Goal: Task Accomplishment & Management: Complete application form

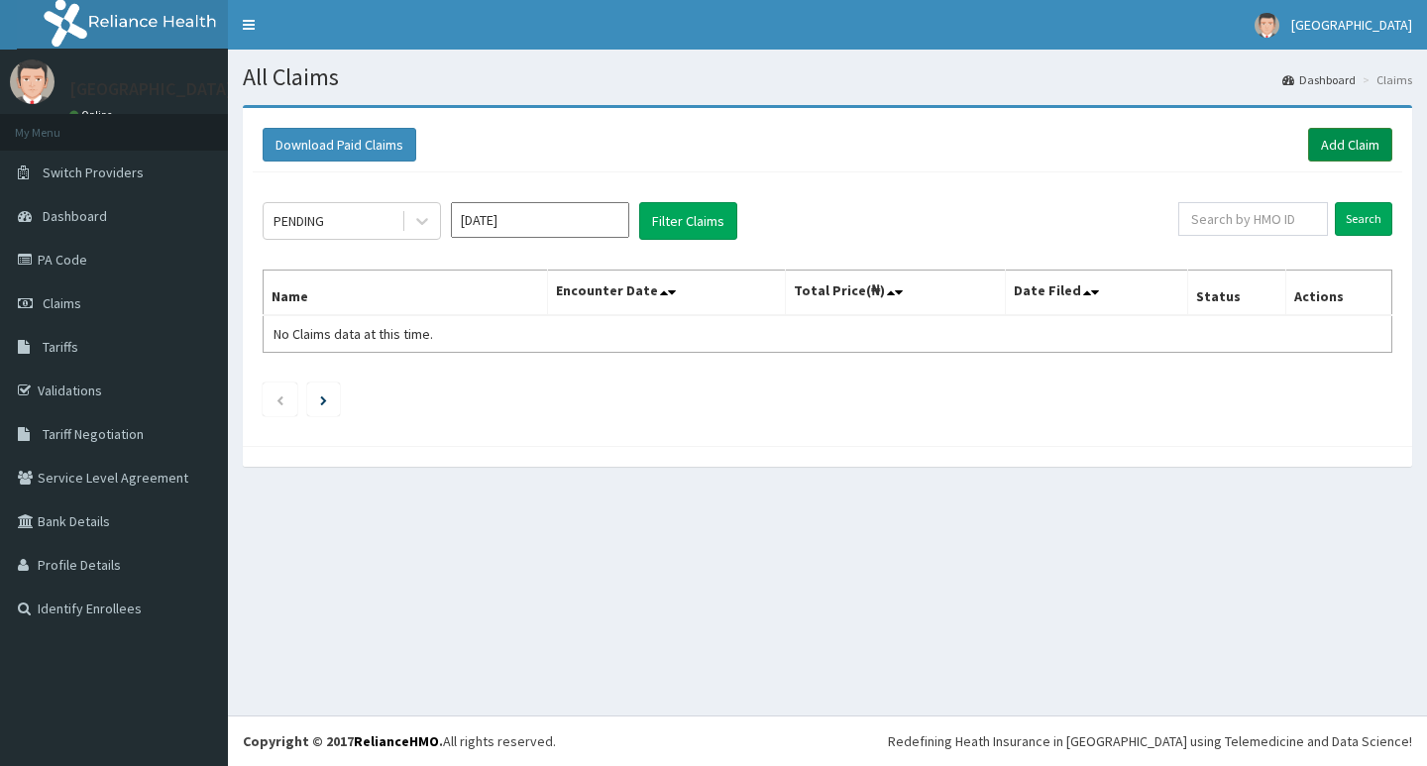
click at [1321, 138] on link "Add Claim" at bounding box center [1350, 145] width 84 height 34
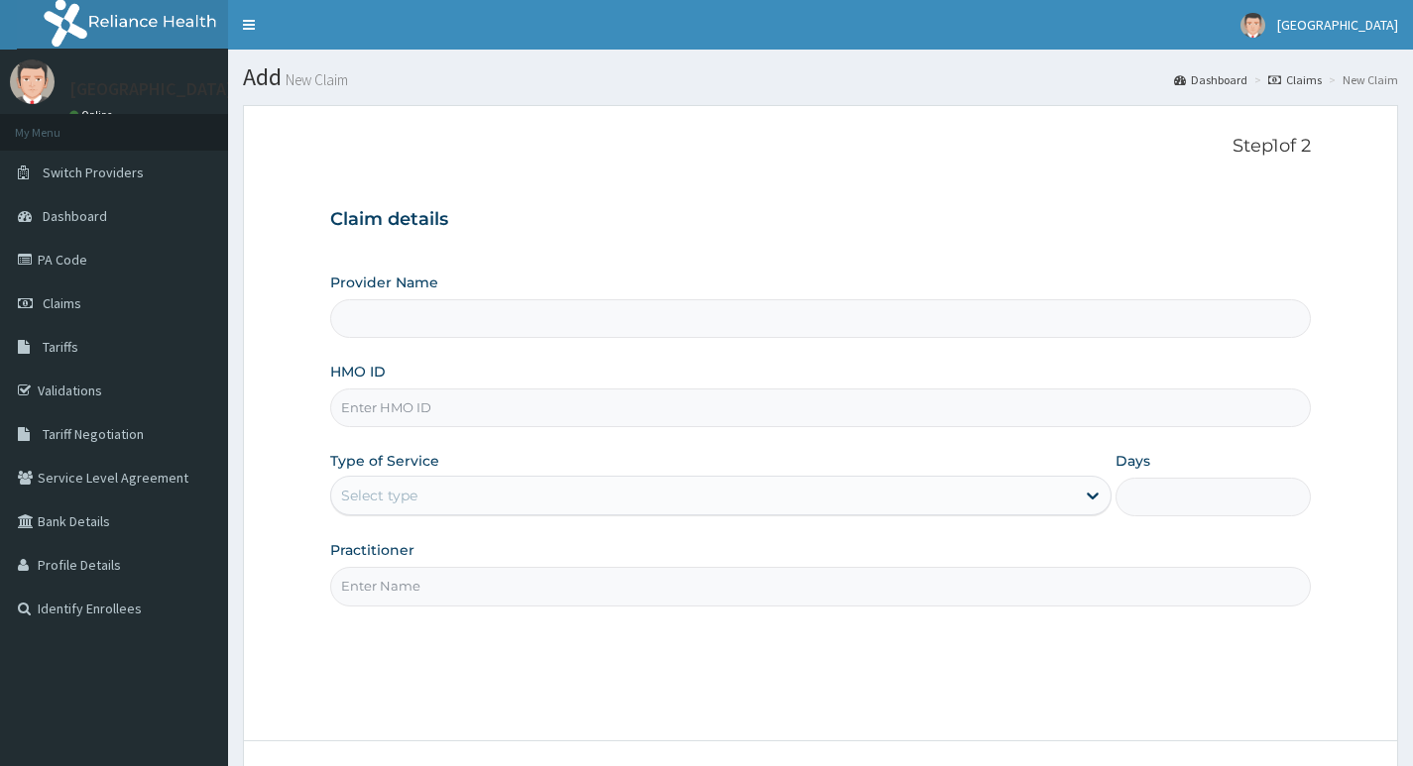
type input "Living Heart Specialist Hospital"
click at [480, 406] on input "HMO ID" at bounding box center [820, 408] width 980 height 39
paste input "BEE/10028/A"
type input "BEE/10028/A"
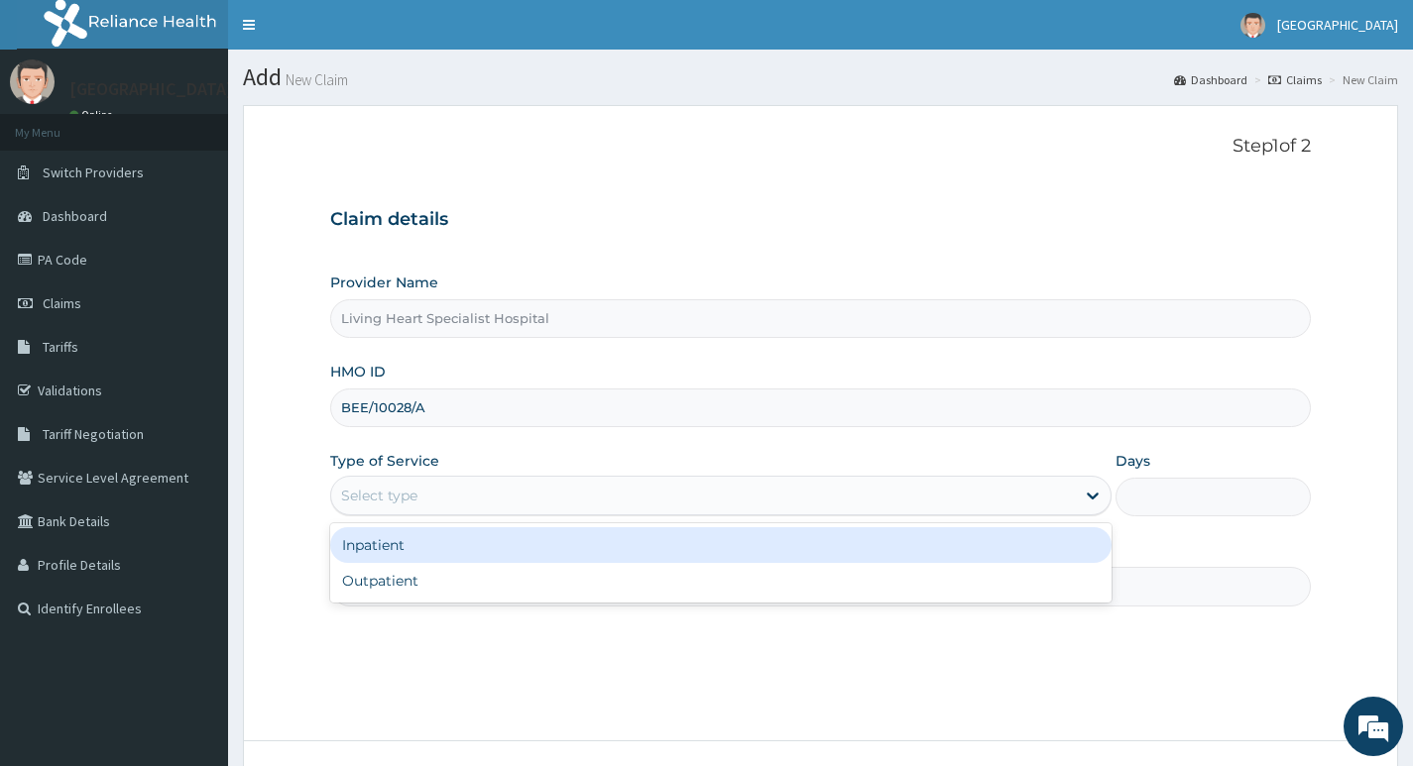
click at [1025, 498] on div "Select type" at bounding box center [702, 496] width 743 height 32
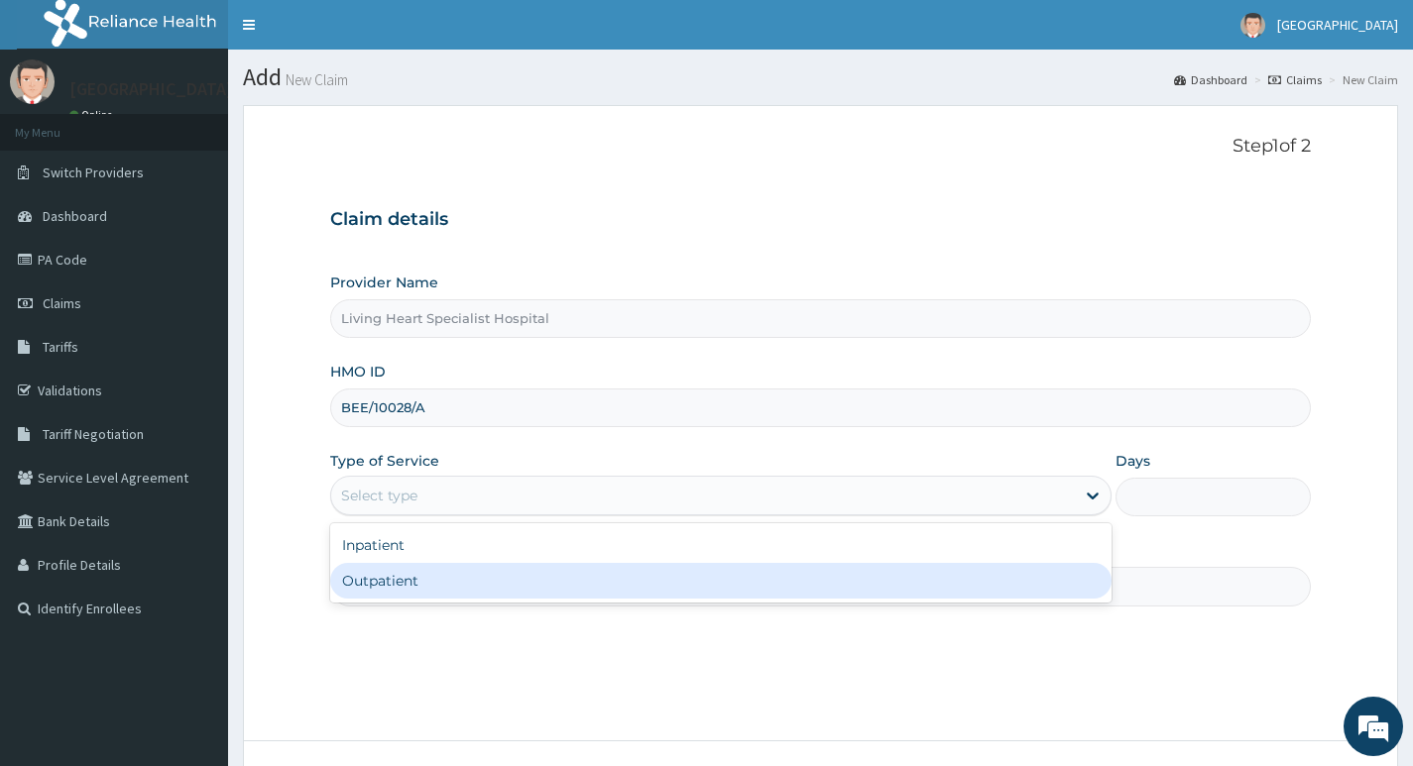
click at [1004, 585] on div "Outpatient" at bounding box center [720, 581] width 781 height 36
type input "1"
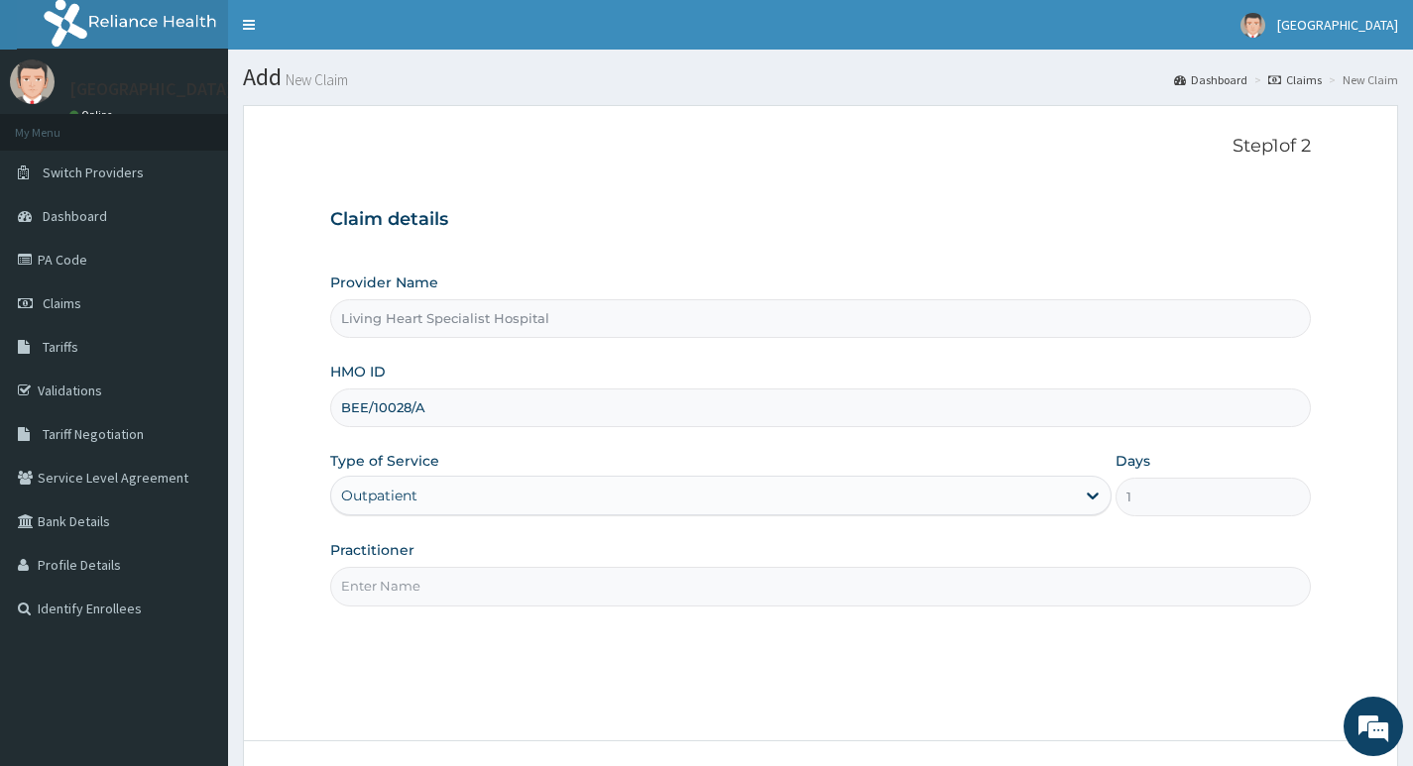
scroll to position [99, 0]
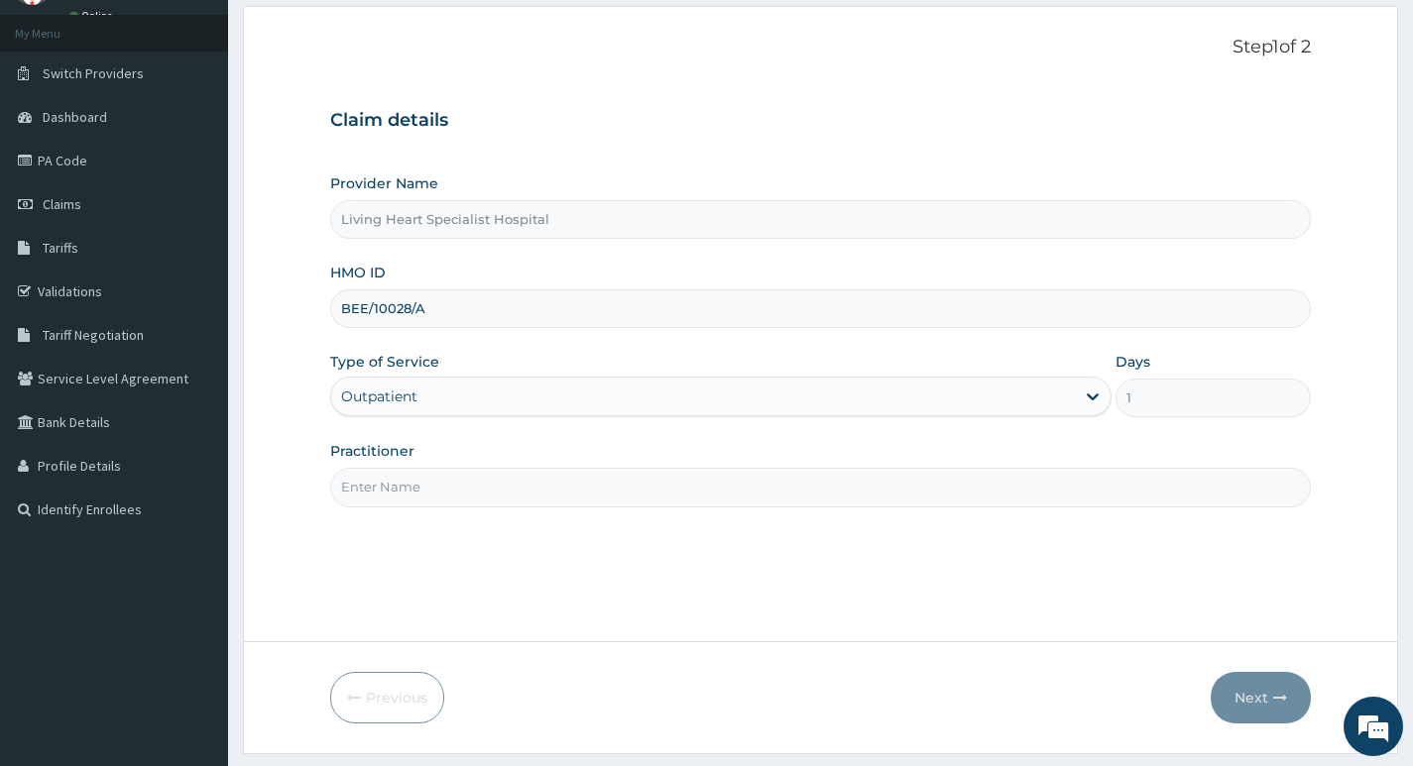
click at [750, 484] on input "Practitioner" at bounding box center [820, 487] width 980 height 39
type input "DR. FAVOUR EZEM"
click at [1245, 700] on button "Next" at bounding box center [1260, 698] width 100 height 52
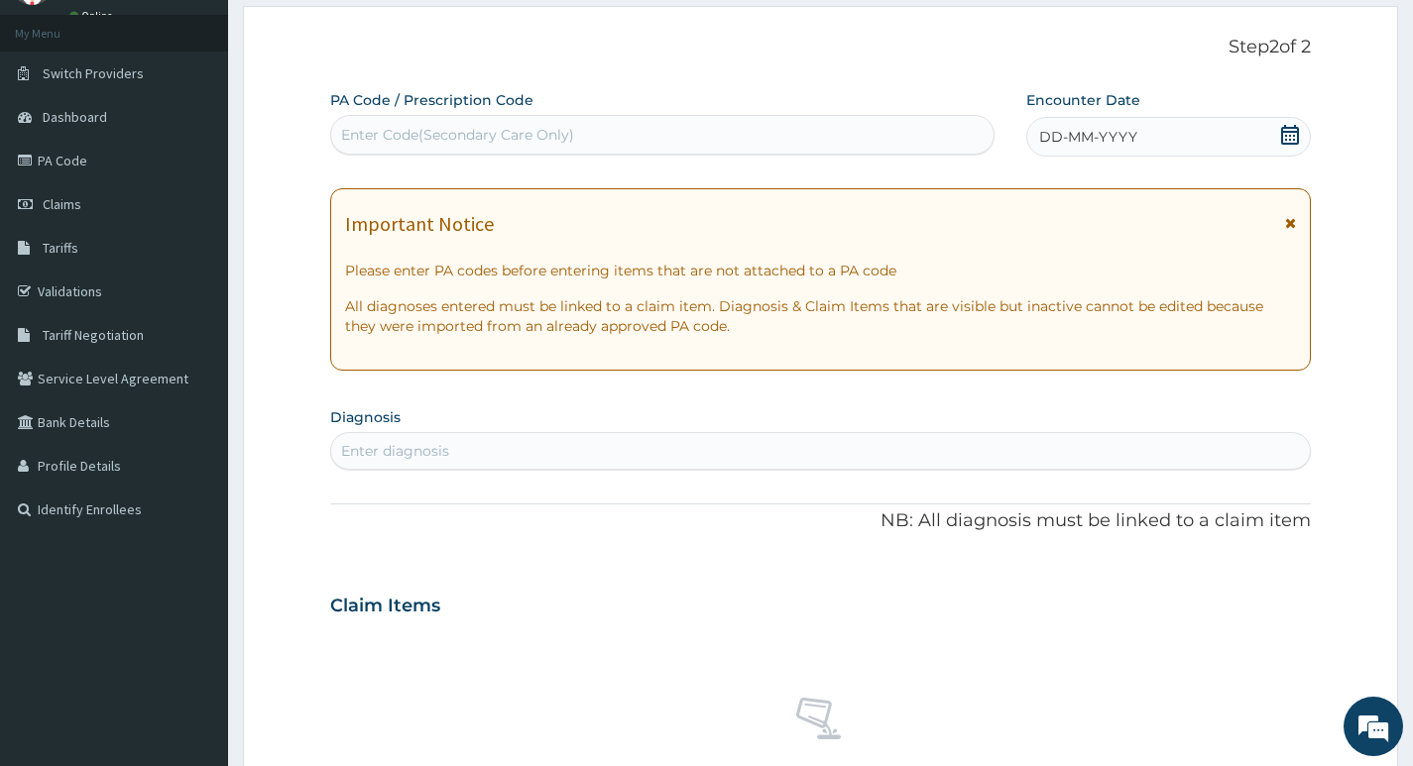
click at [535, 135] on div "Enter Code(Secondary Care Only)" at bounding box center [457, 135] width 233 height 20
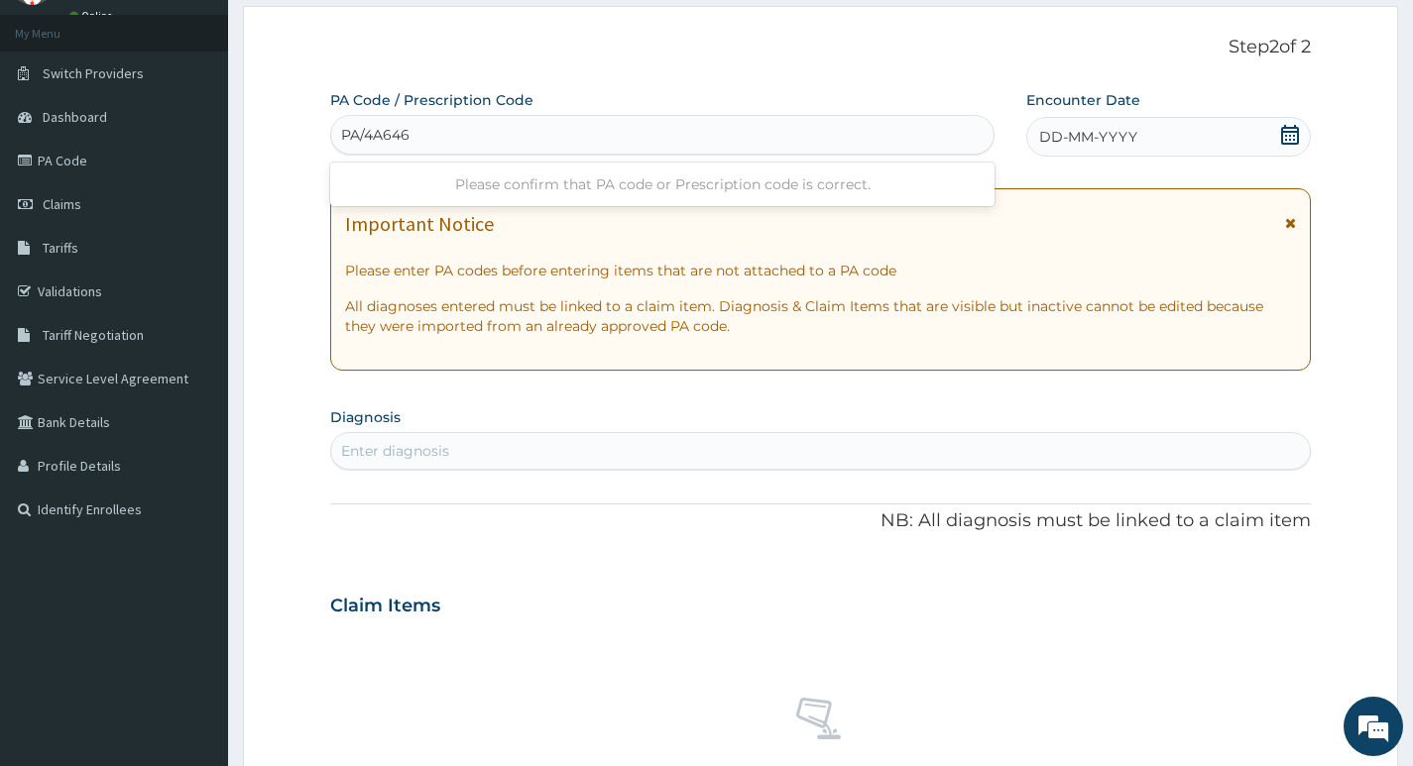
type input "PA/4A6468"
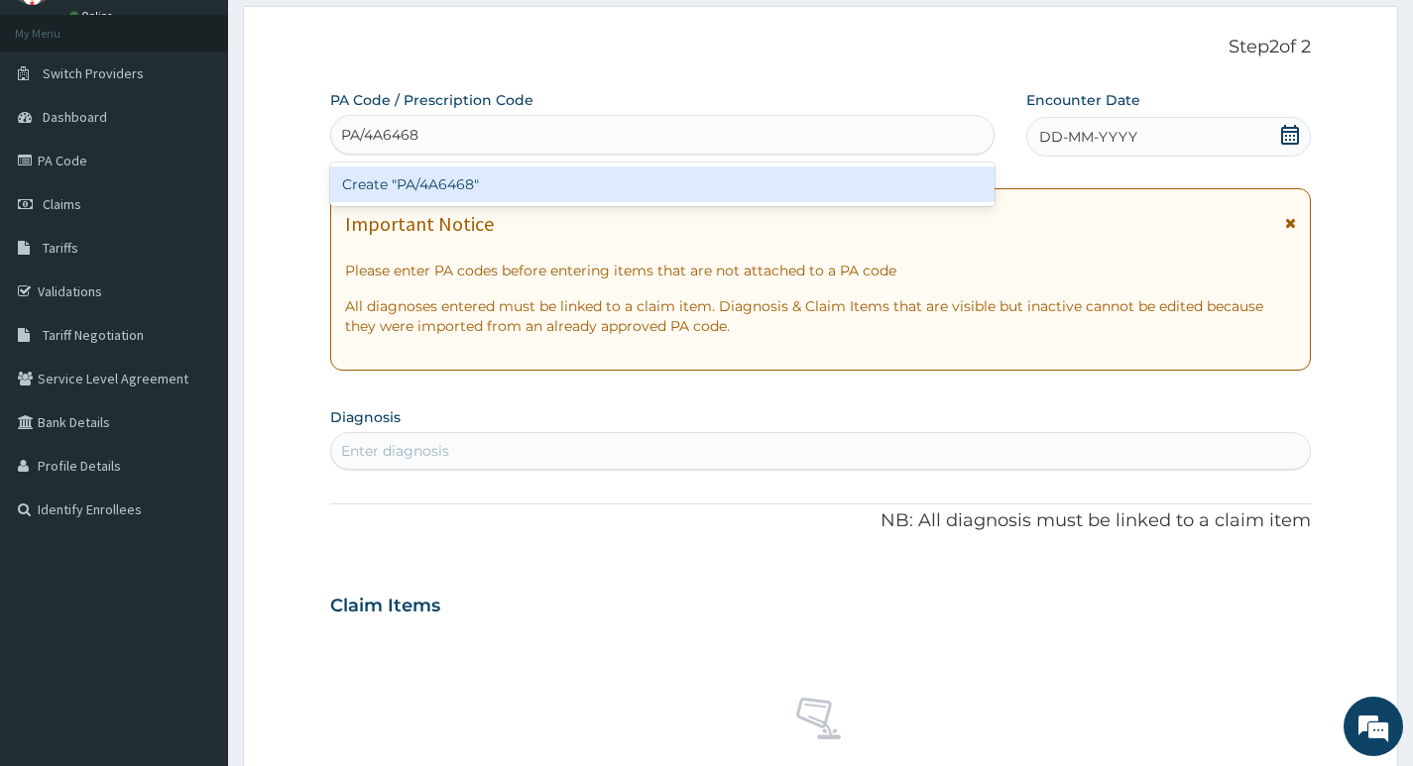
click at [491, 185] on div "Create "PA/4A6468"" at bounding box center [662, 185] width 664 height 36
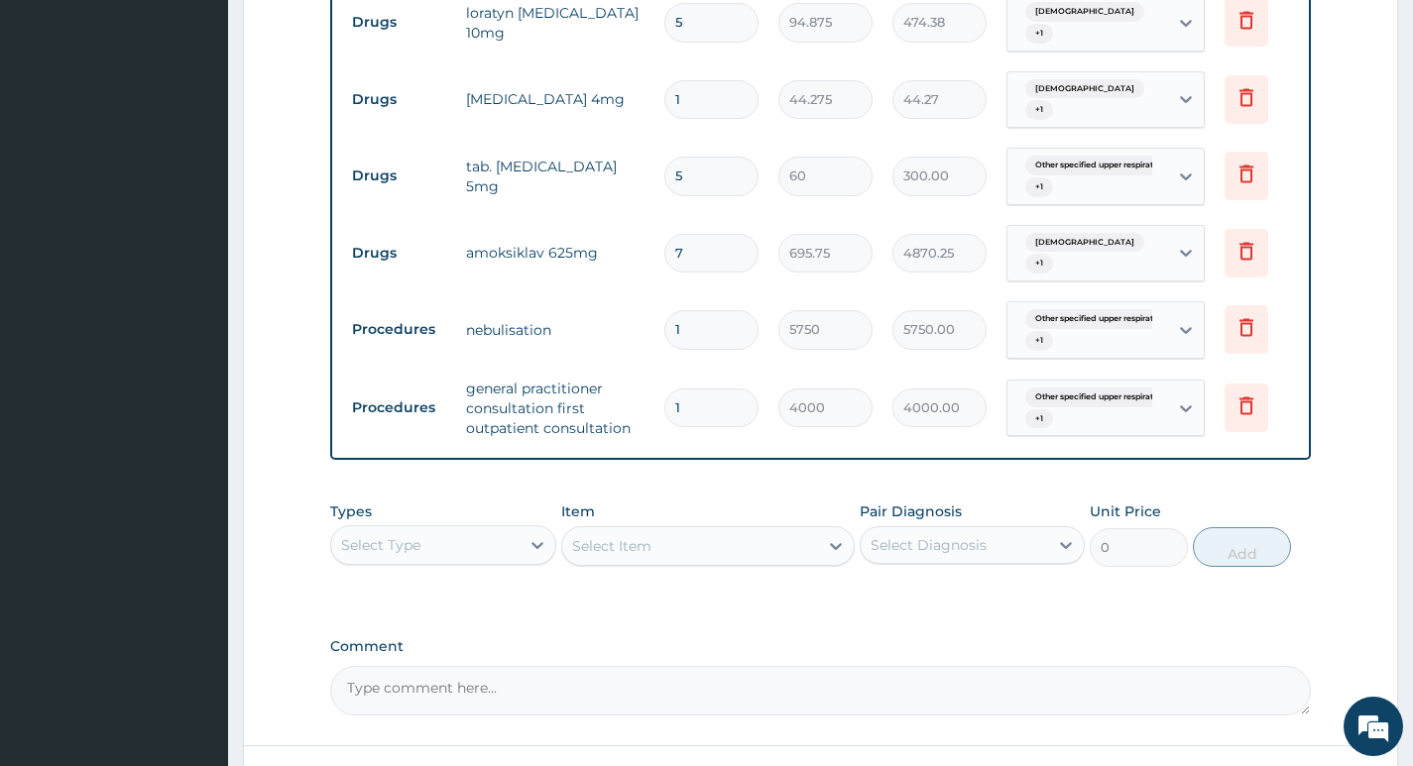
scroll to position [1022, 0]
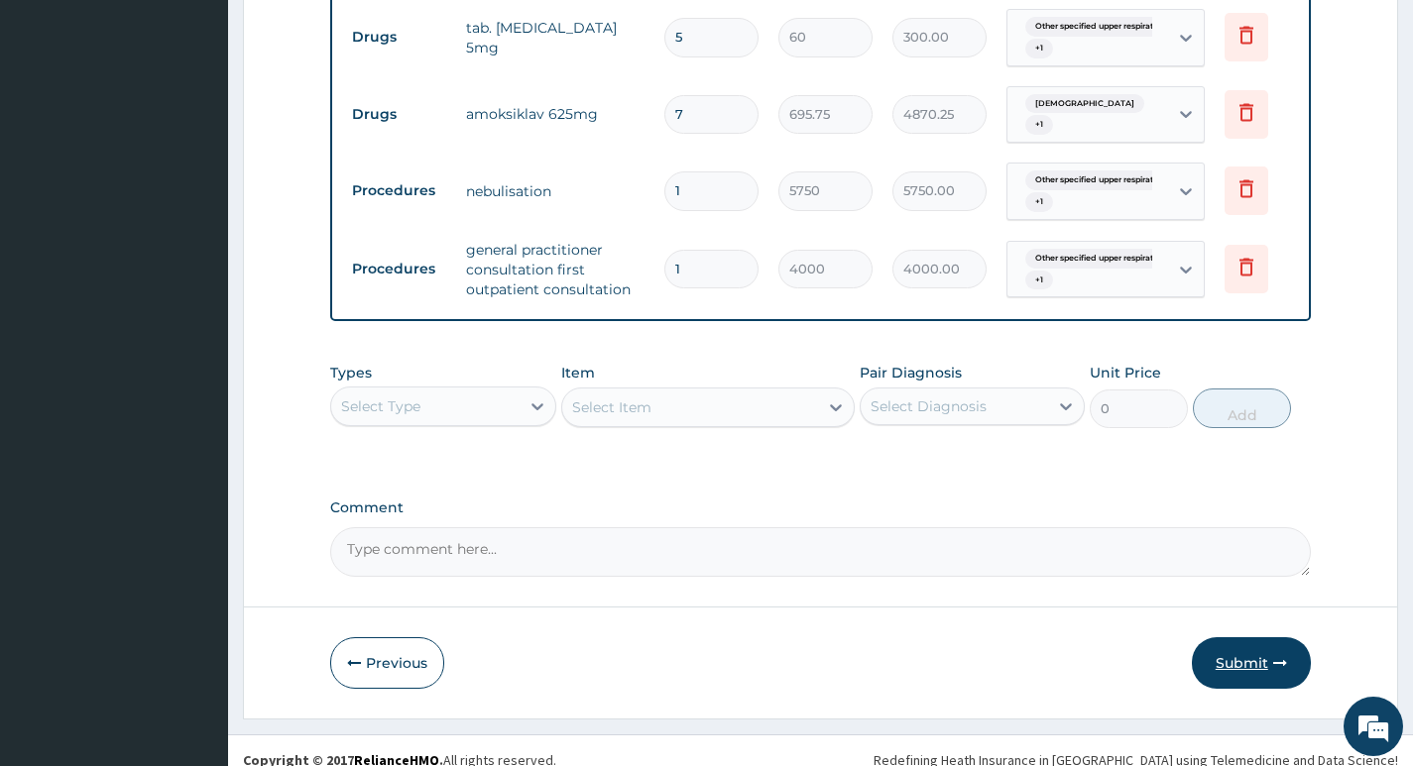
click at [1239, 641] on button "Submit" at bounding box center [1250, 663] width 119 height 52
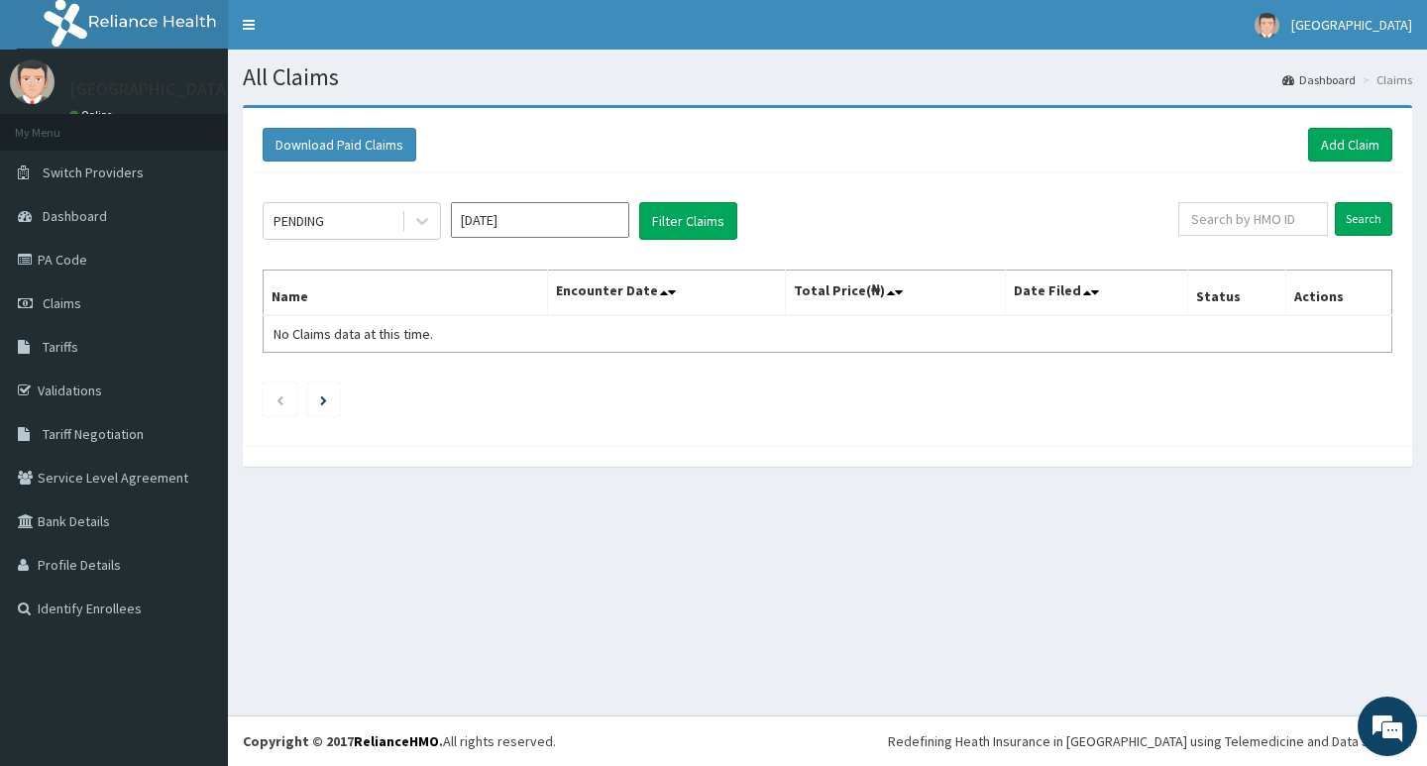
click at [602, 218] on input "Oct 2025" at bounding box center [540, 220] width 178 height 36
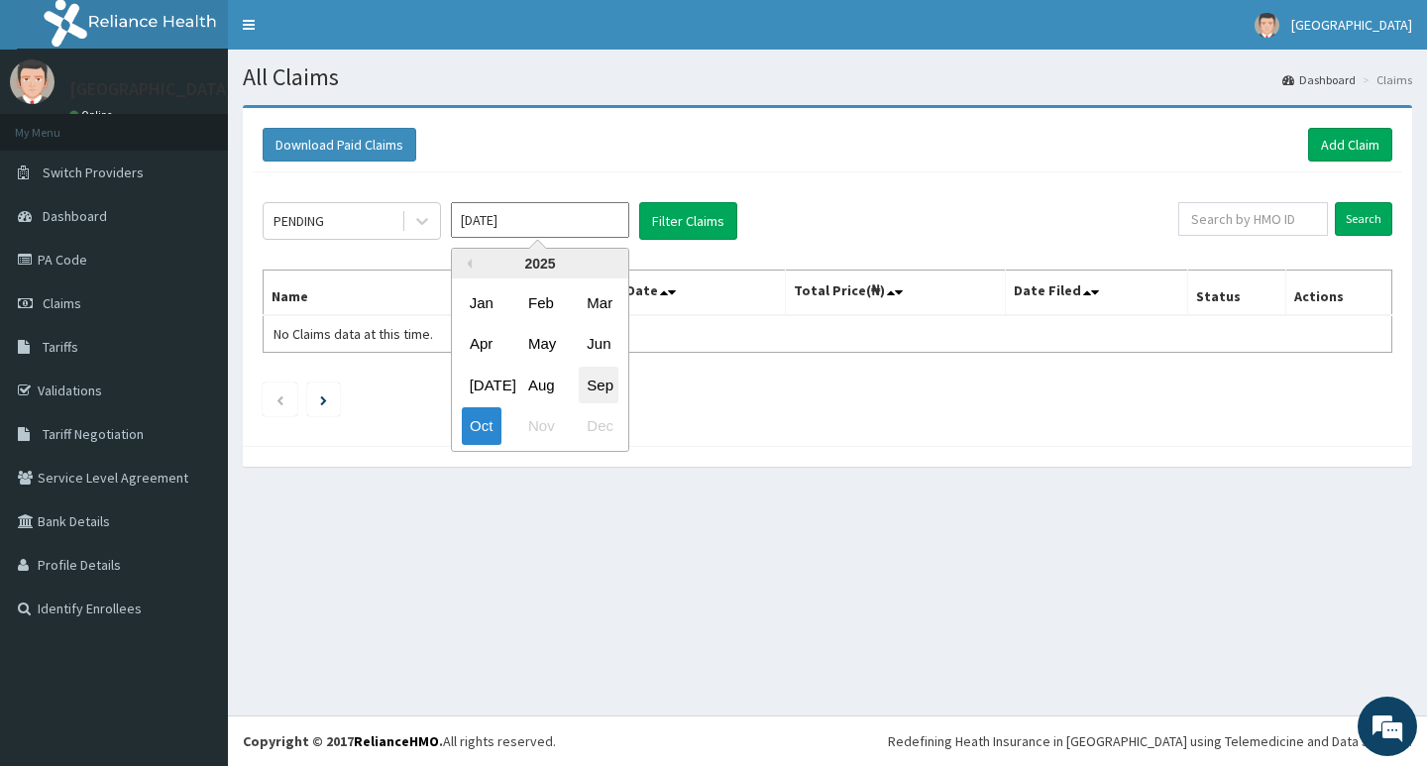
click at [596, 387] on div "Sep" at bounding box center [599, 385] width 40 height 37
type input "Sep 2025"
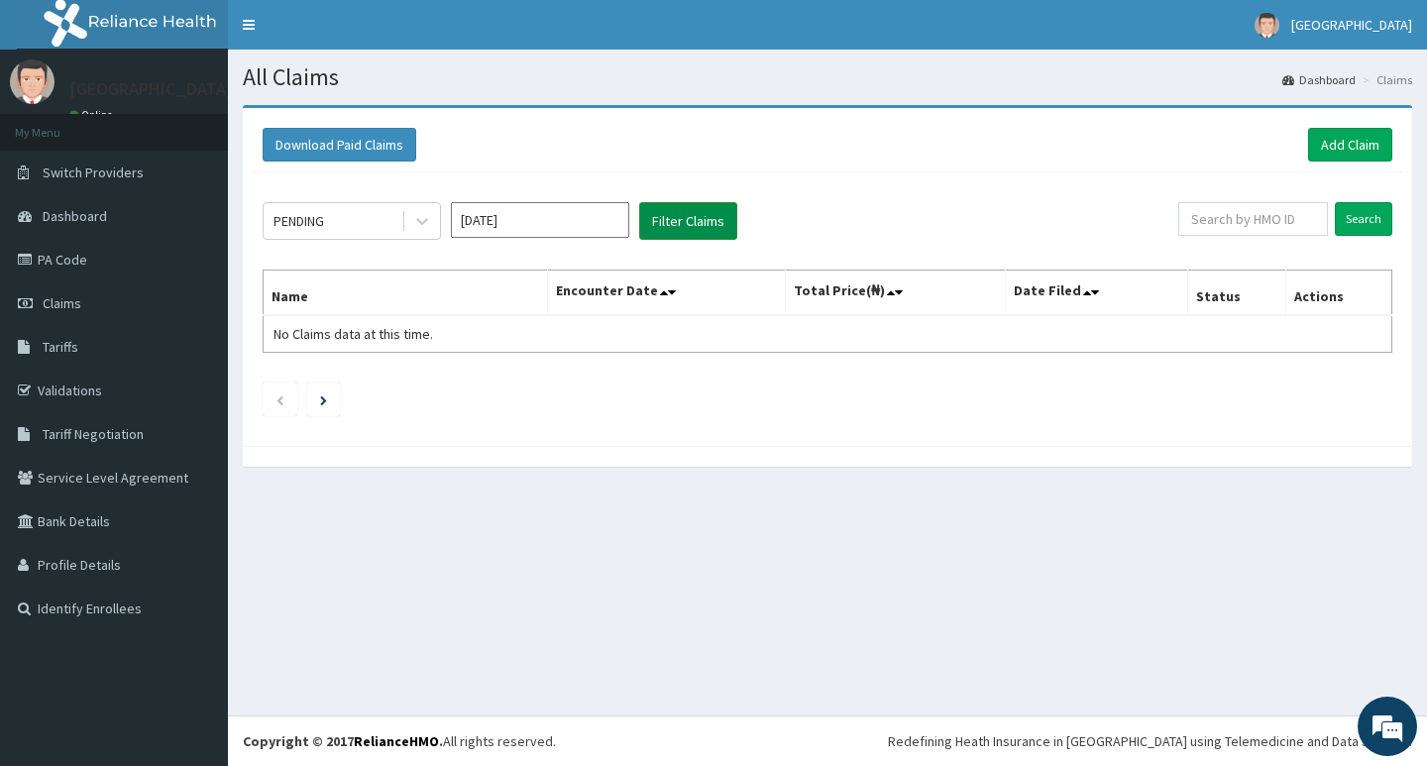
click at [693, 222] on button "Filter Claims" at bounding box center [688, 221] width 98 height 38
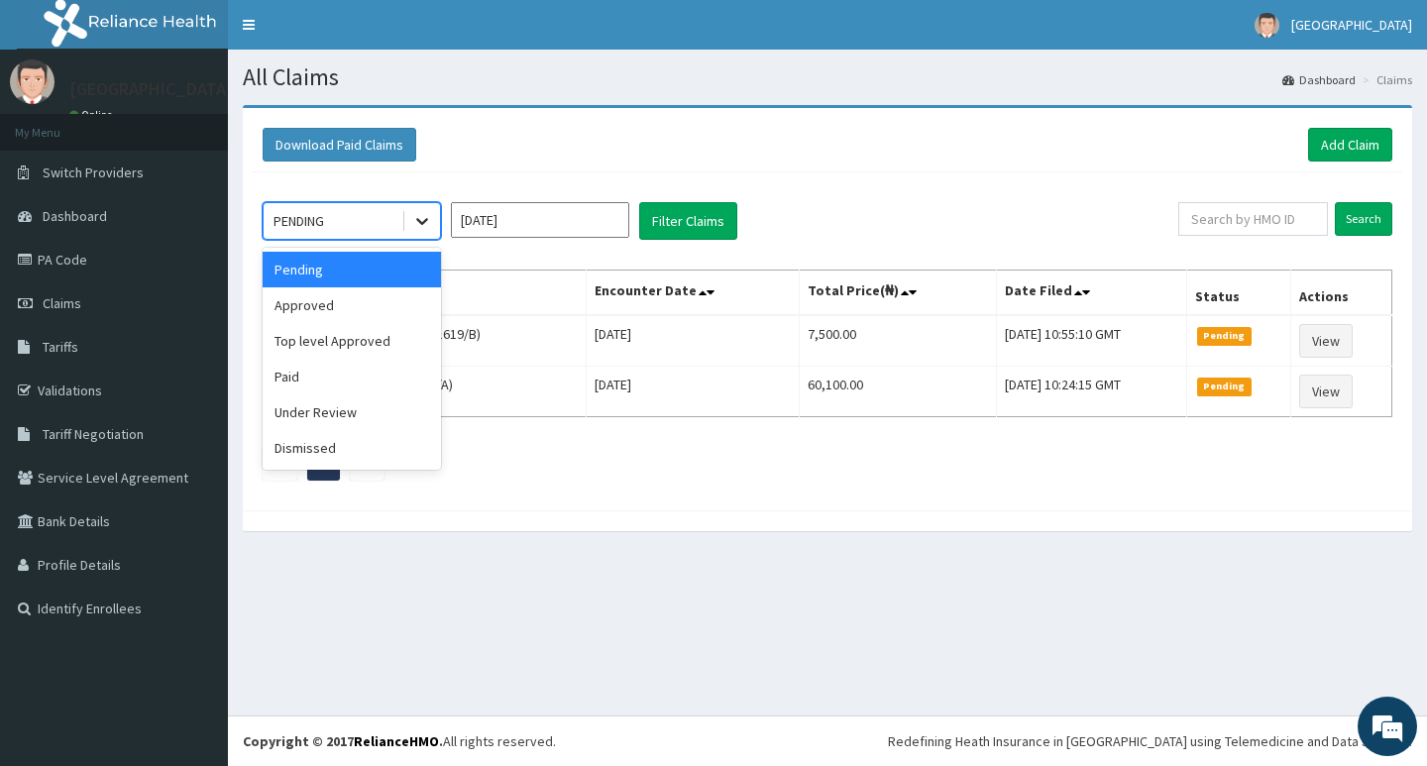
click at [420, 225] on icon at bounding box center [422, 221] width 20 height 20
click at [313, 303] on div "Approved" at bounding box center [352, 305] width 178 height 36
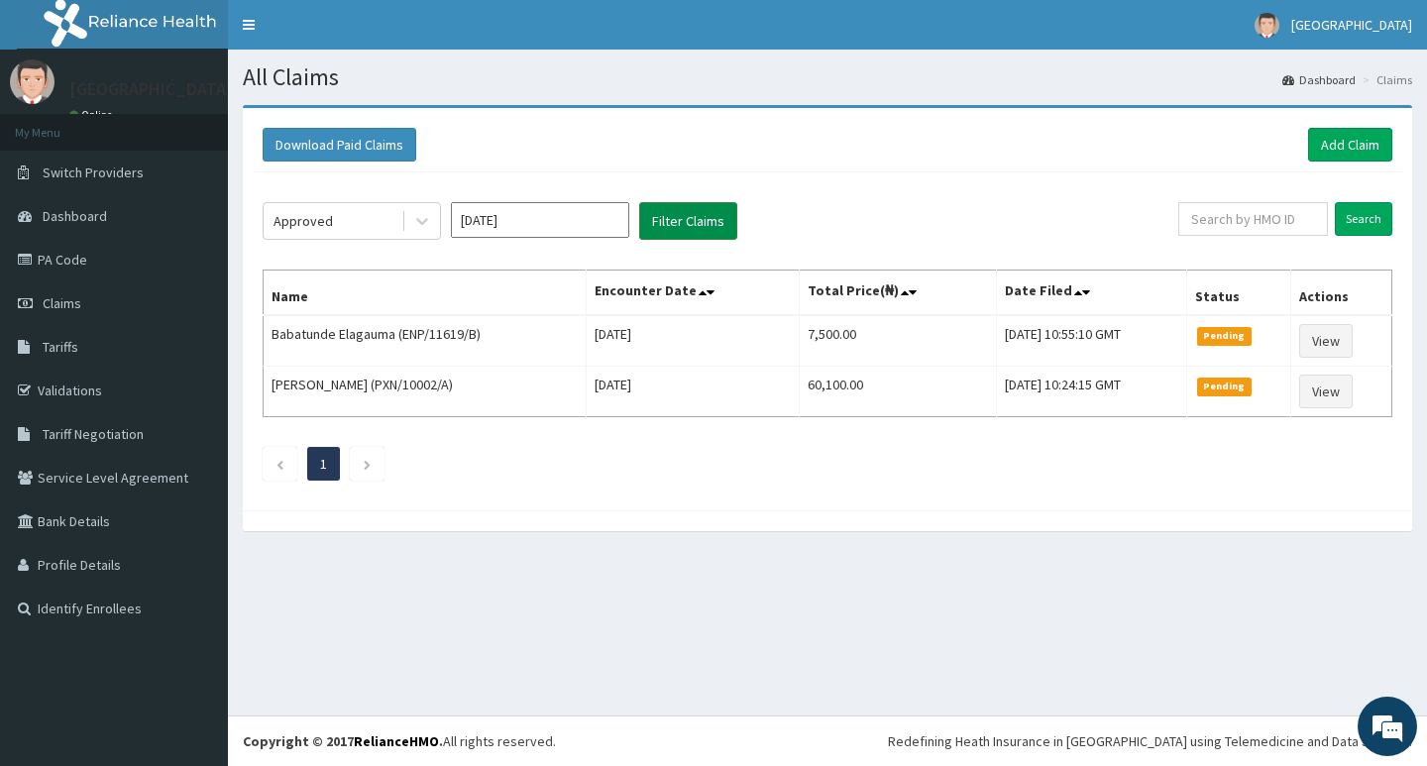
click at [680, 222] on button "Filter Claims" at bounding box center [688, 221] width 98 height 38
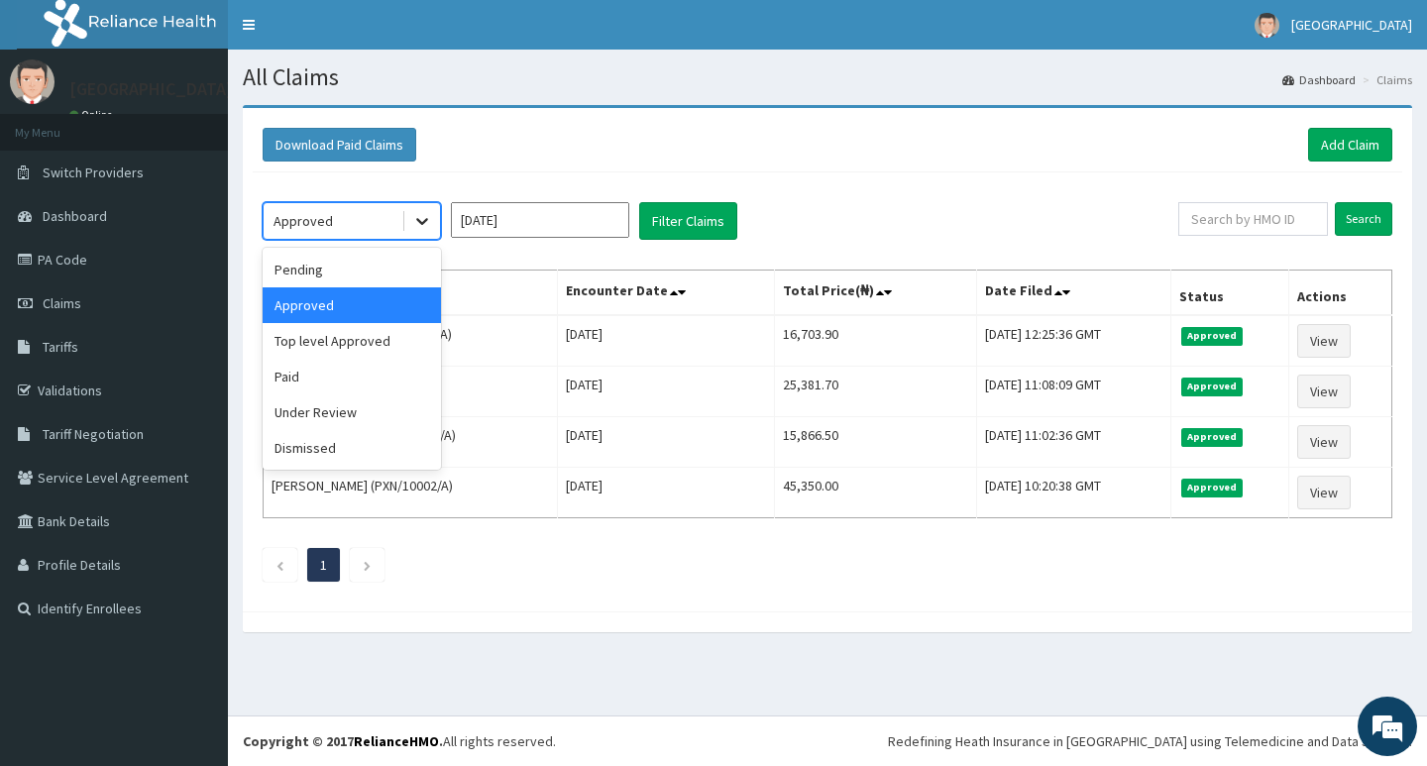
click at [409, 226] on div at bounding box center [422, 221] width 36 height 36
click at [369, 340] on div "Top level Approved" at bounding box center [352, 341] width 178 height 36
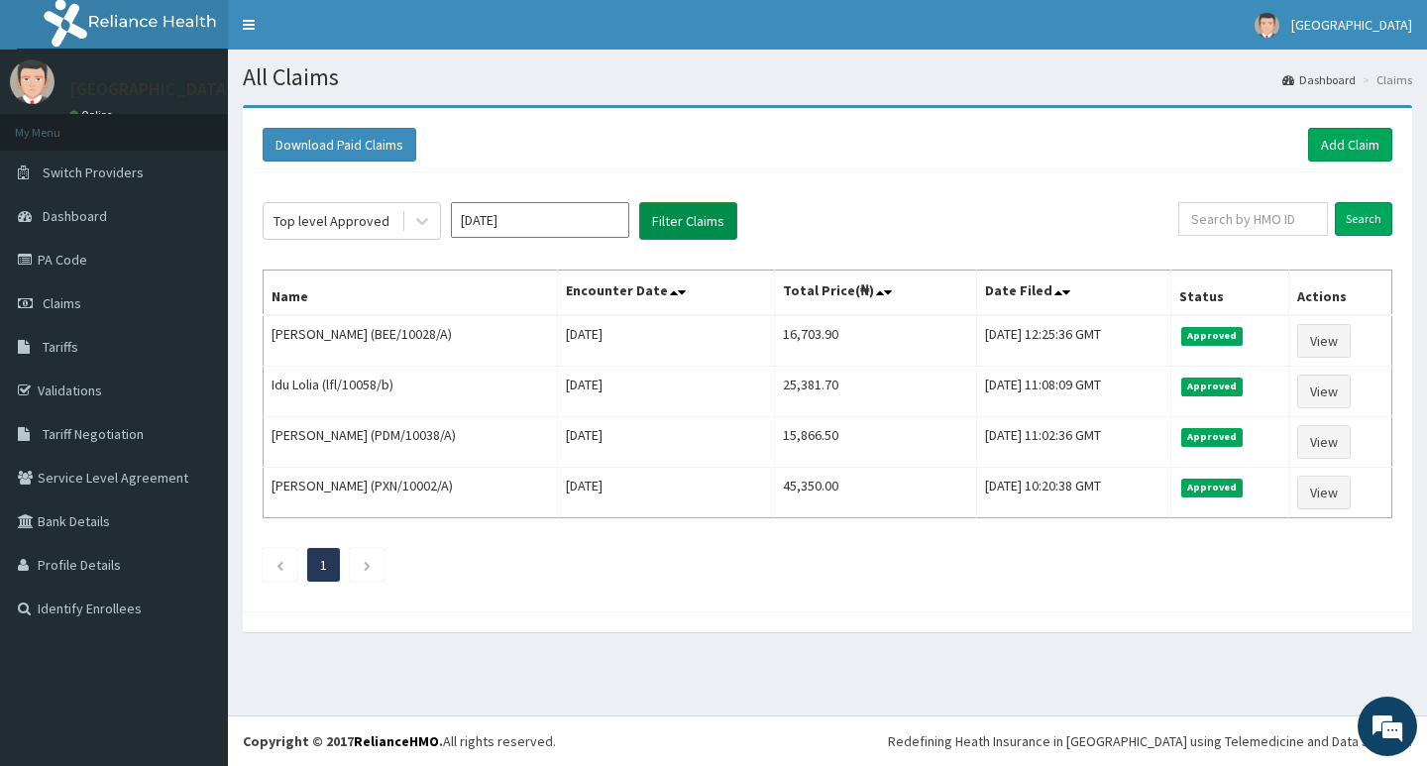
click at [687, 223] on button "Filter Claims" at bounding box center [688, 221] width 98 height 38
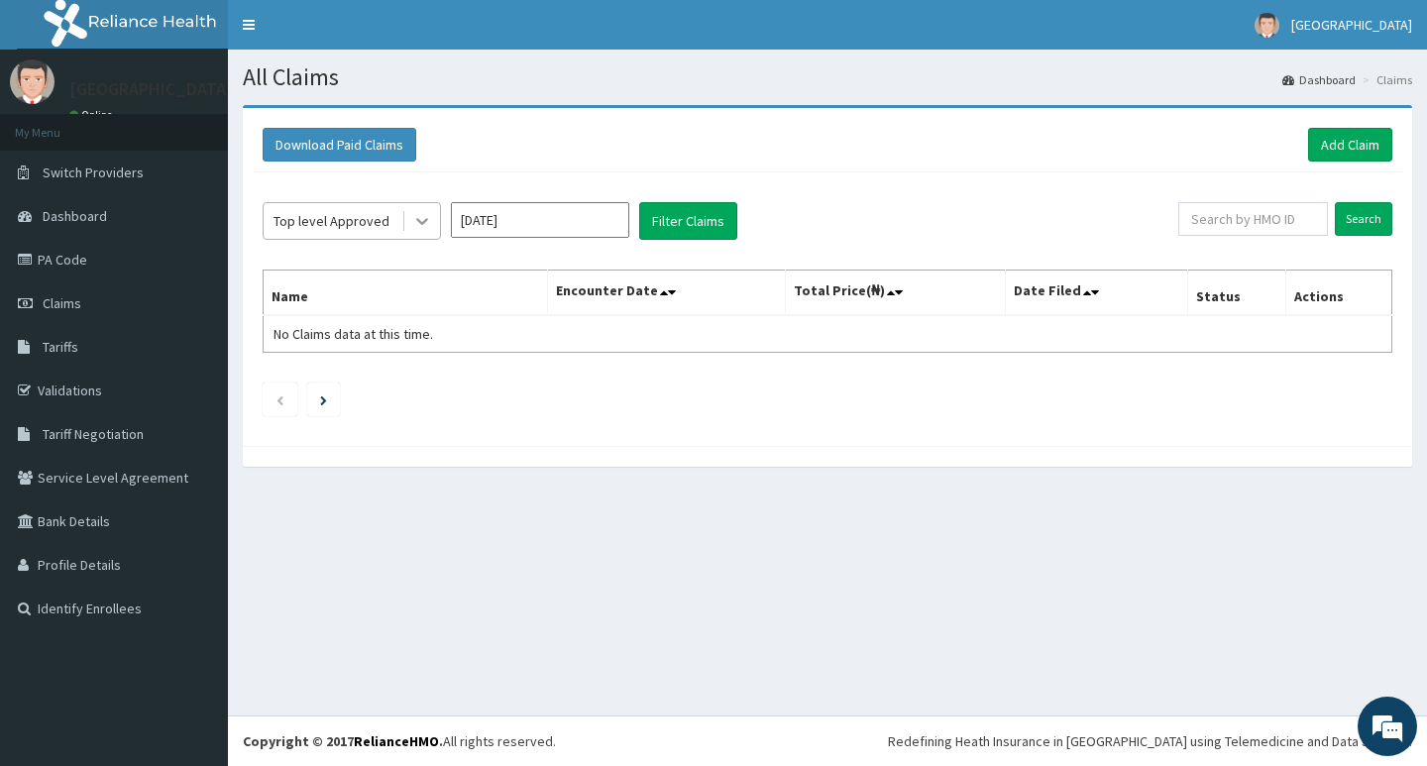
click at [414, 226] on icon at bounding box center [422, 221] width 20 height 20
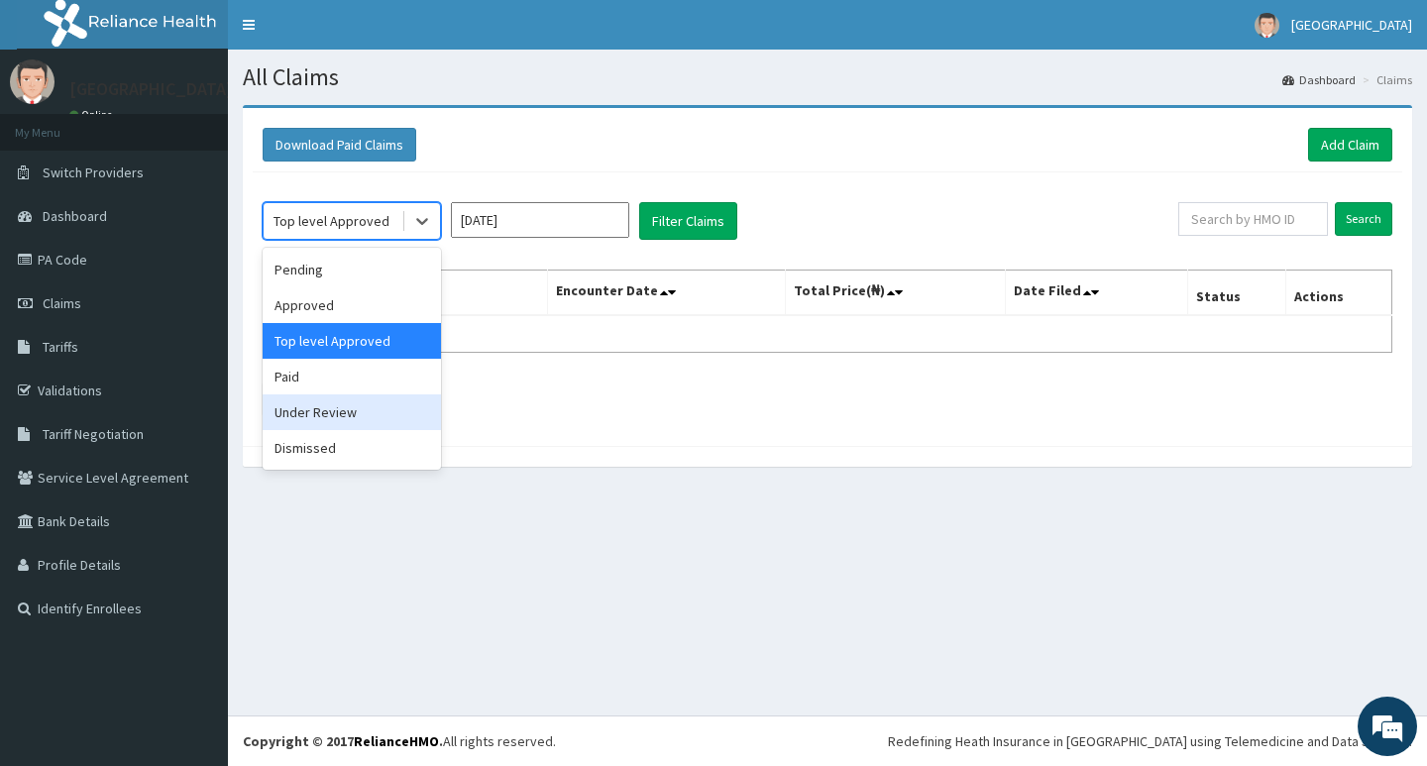
click at [321, 410] on div "Under Review" at bounding box center [352, 413] width 178 height 36
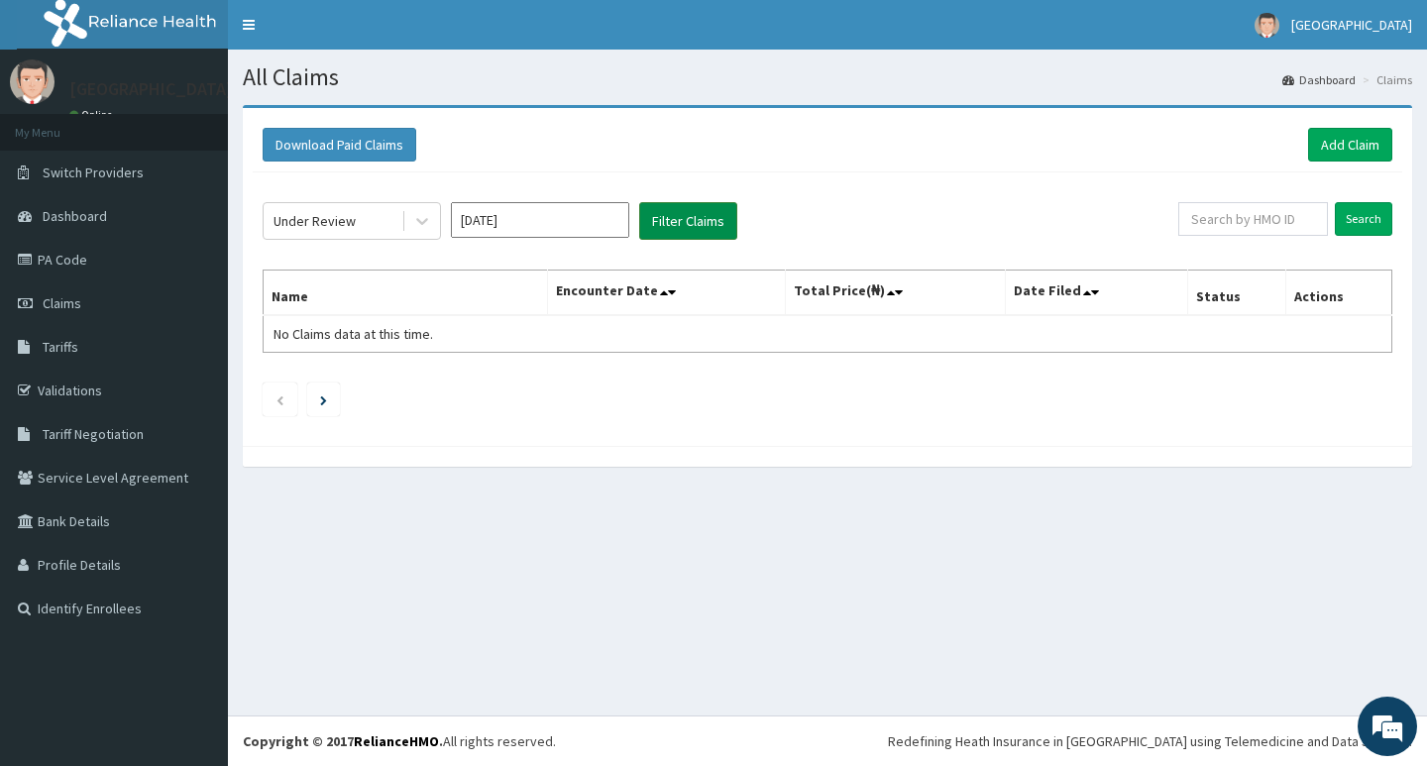
click at [678, 214] on button "Filter Claims" at bounding box center [688, 221] width 98 height 38
click at [690, 217] on button "Filter Claims" at bounding box center [688, 221] width 98 height 38
click at [417, 229] on icon at bounding box center [422, 221] width 20 height 20
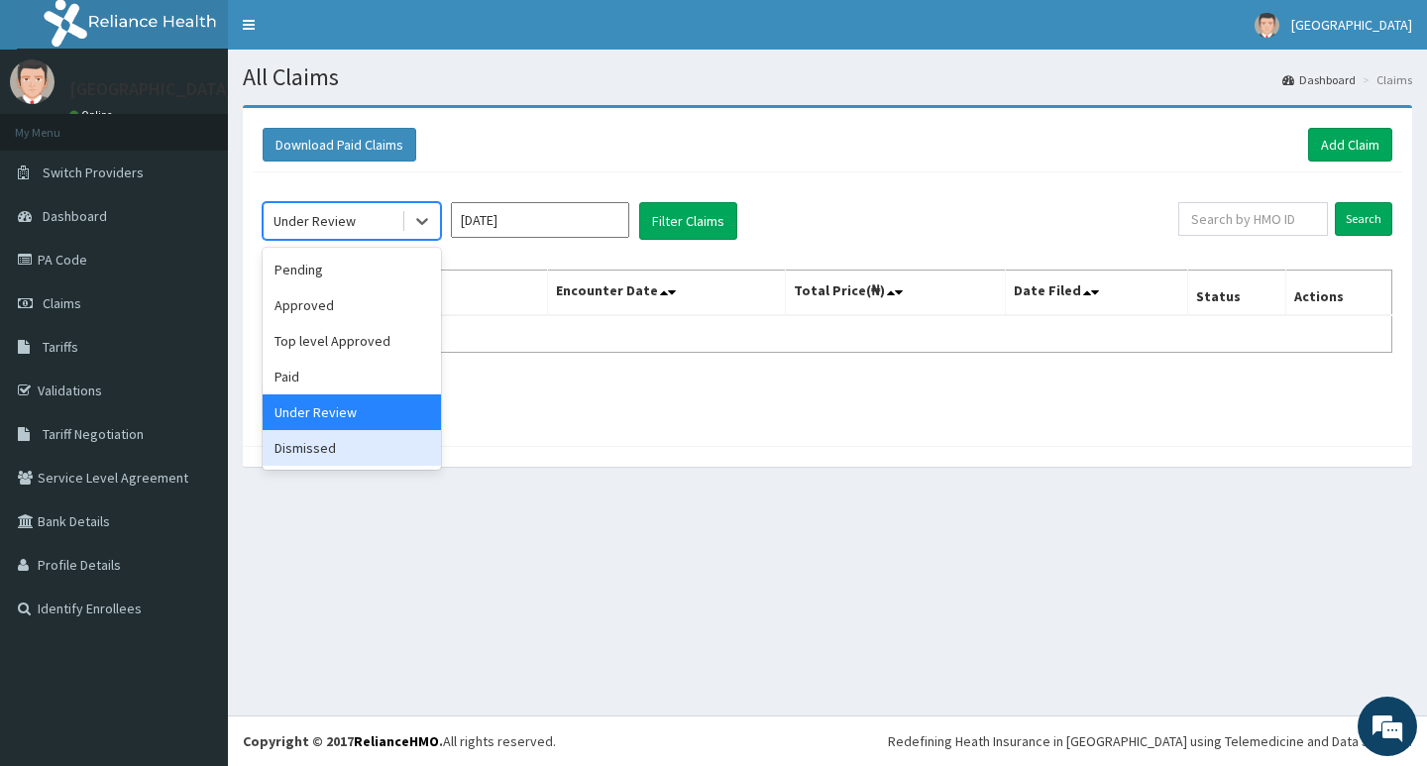
click at [363, 453] on div "Dismissed" at bounding box center [352, 448] width 178 height 36
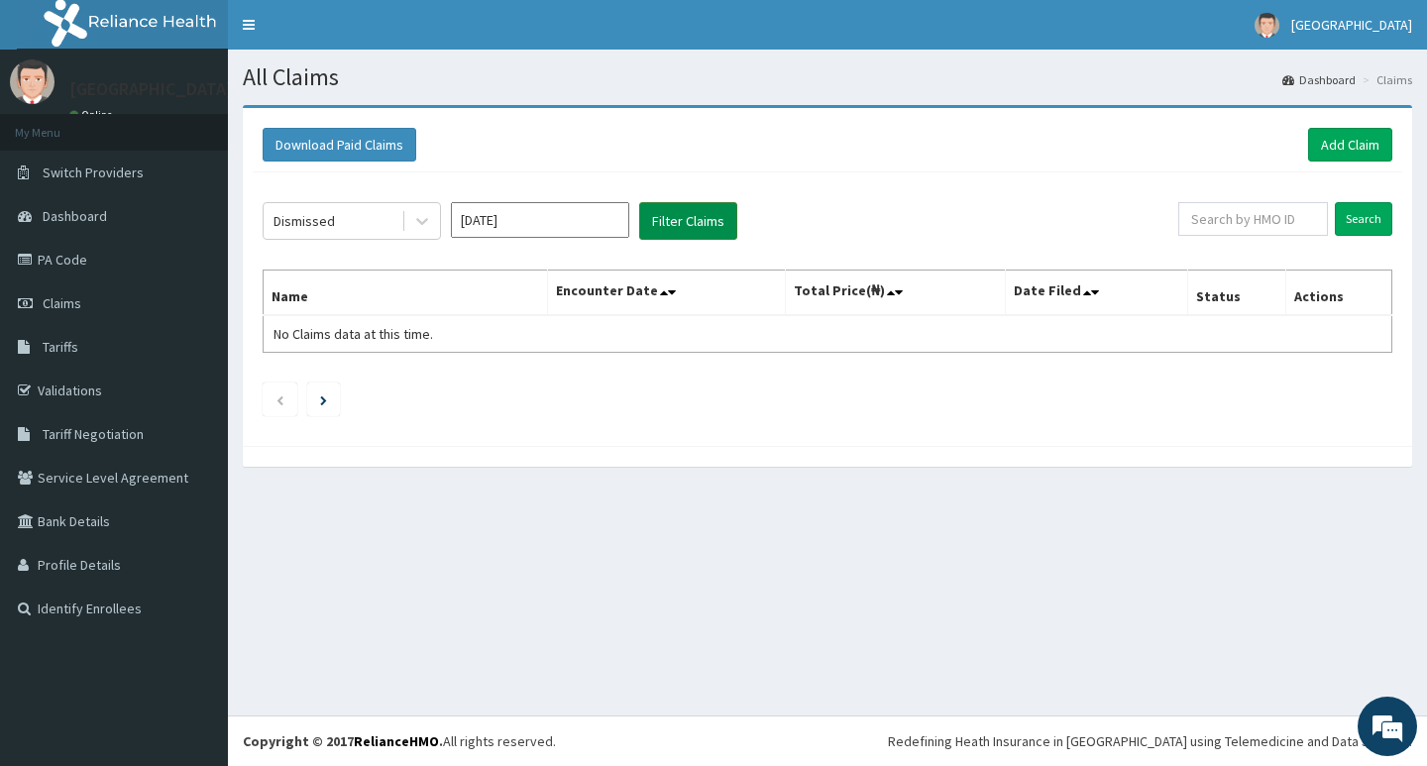
click at [663, 222] on button "Filter Claims" at bounding box center [688, 221] width 98 height 38
click at [1353, 147] on link "Add Claim" at bounding box center [1350, 145] width 84 height 34
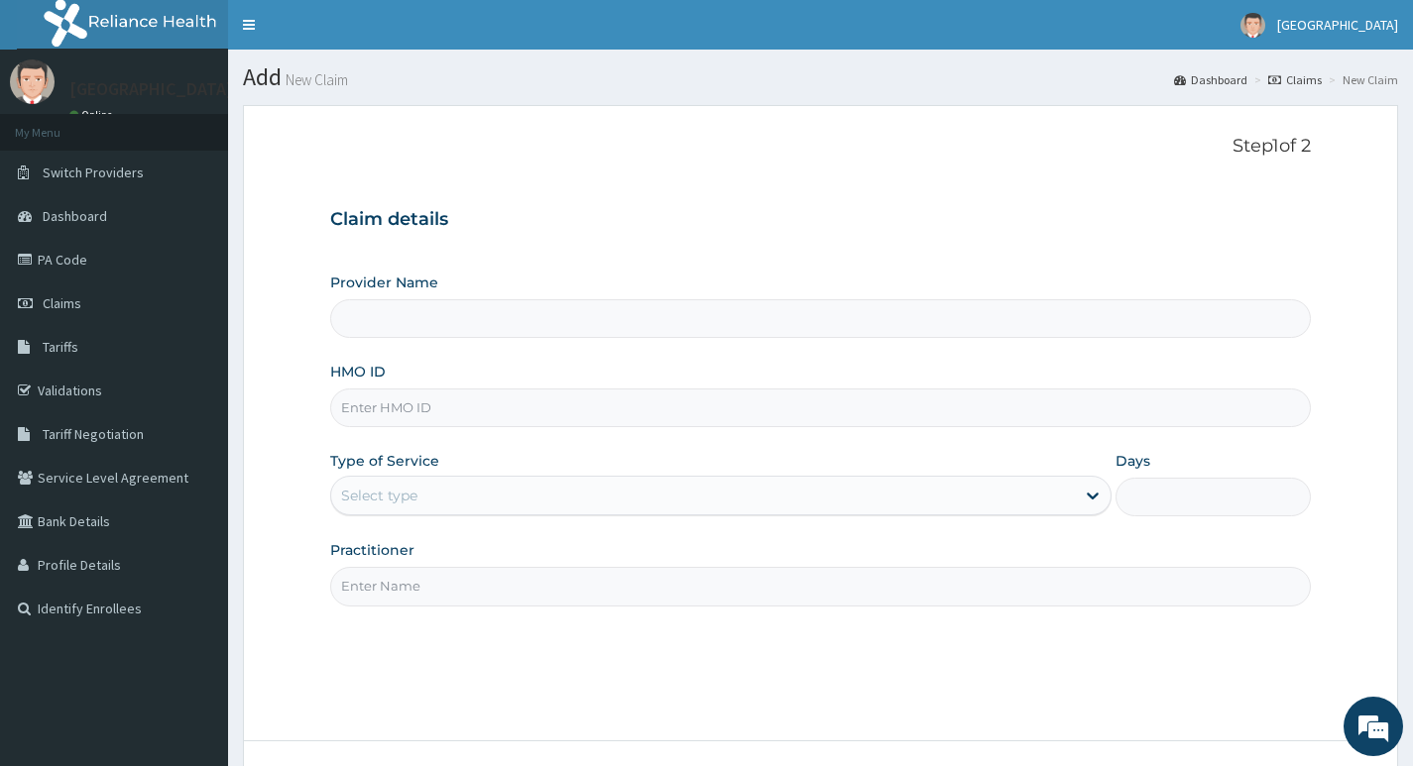
type input "Living Heart Specialist Hospital"
click at [486, 407] on input "HMO ID" at bounding box center [820, 408] width 980 height 39
paste input "TGS/10043/A"
type input "TGS/10043/A"
click at [455, 499] on div "Select type" at bounding box center [702, 496] width 743 height 32
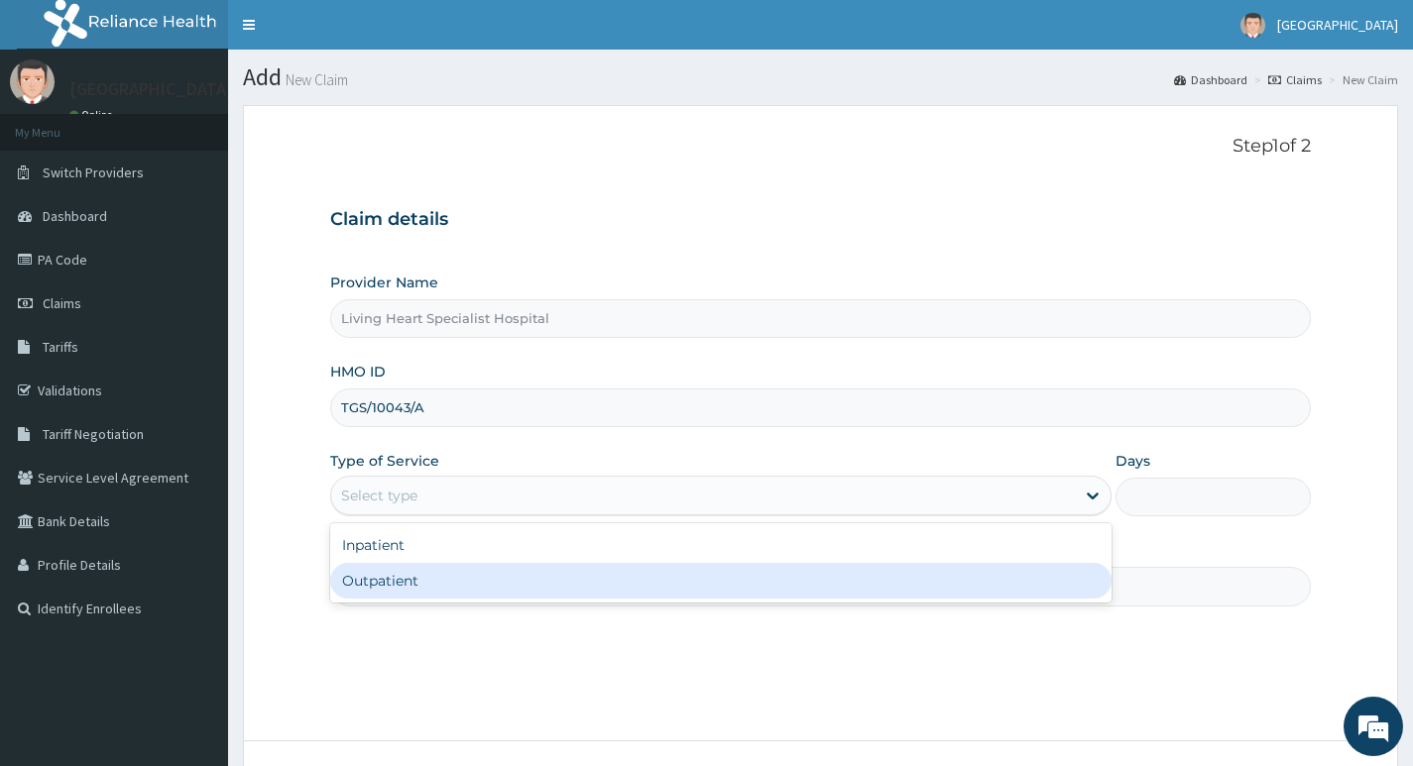
click at [460, 585] on div "Outpatient" at bounding box center [720, 581] width 781 height 36
type input "1"
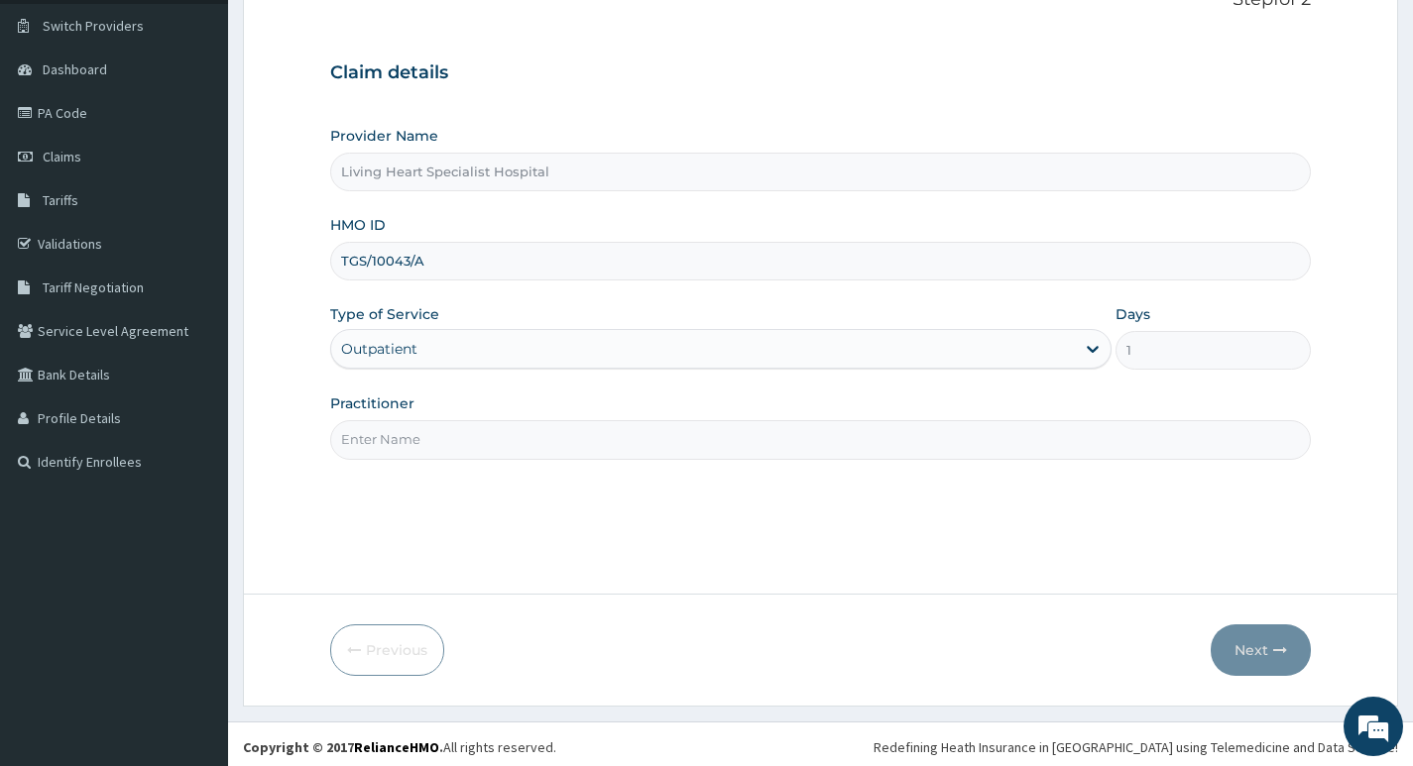
scroll to position [153, 0]
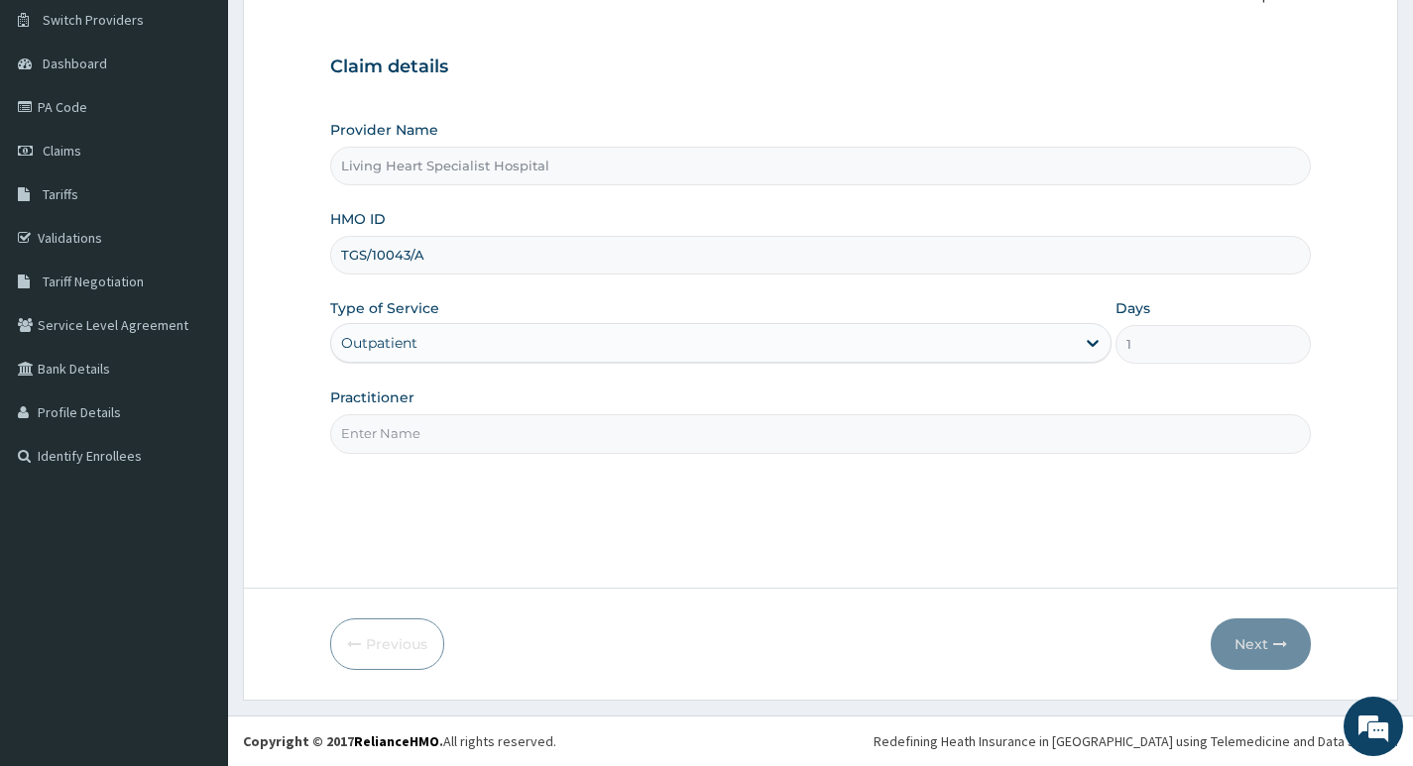
click at [1027, 439] on input "Practitioner" at bounding box center [820, 433] width 980 height 39
type input "DR. FAVOUR EZEM"
click at [1260, 640] on button "Next" at bounding box center [1260, 645] width 100 height 52
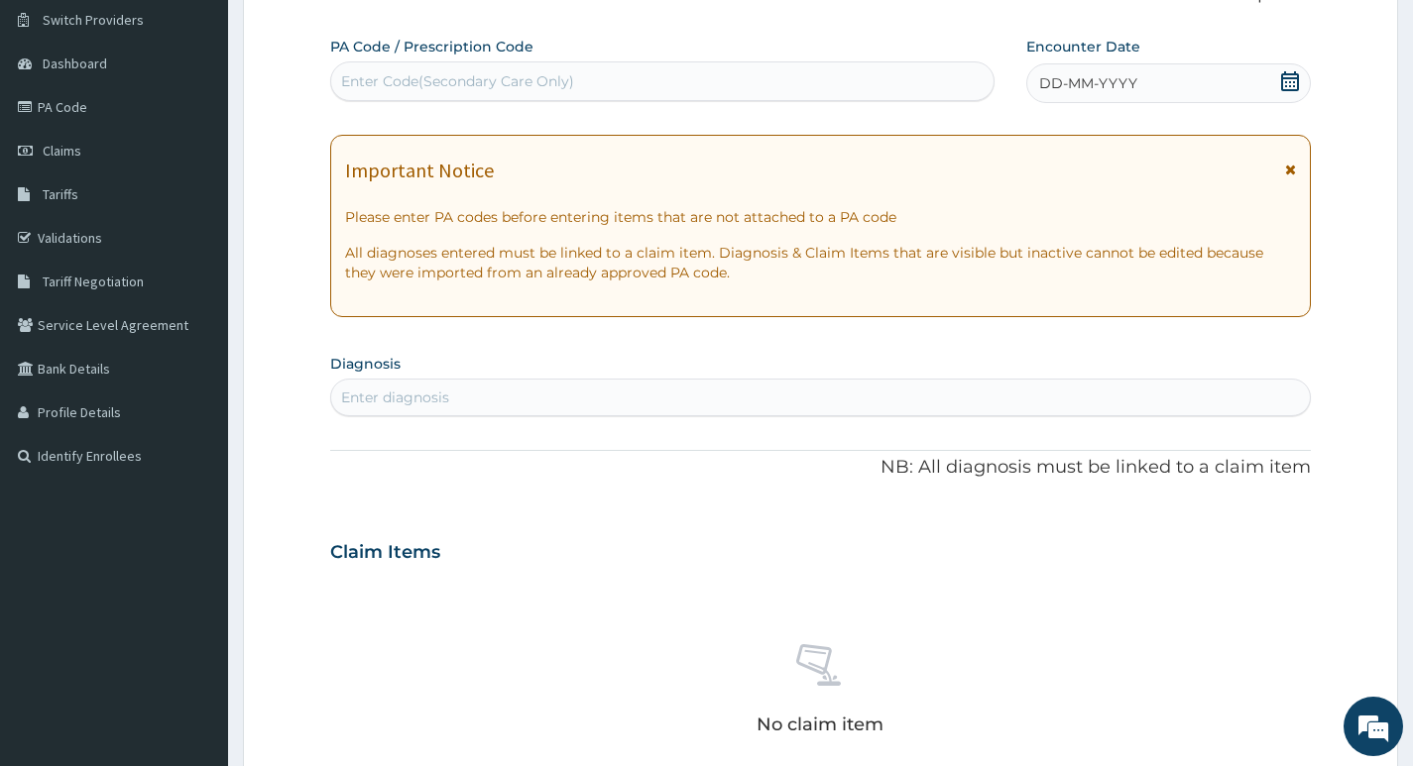
click at [640, 394] on div "Enter diagnosis" at bounding box center [820, 398] width 978 height 32
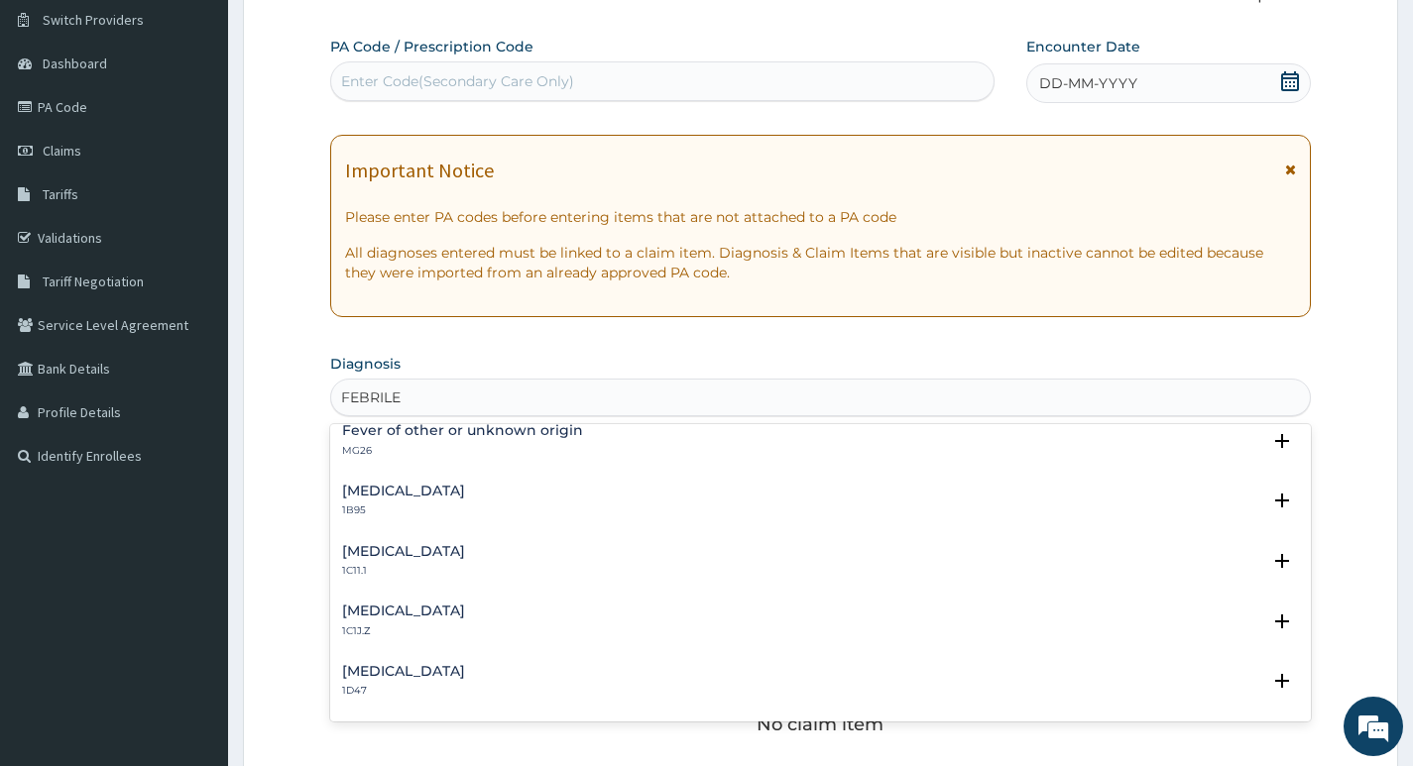
scroll to position [0, 0]
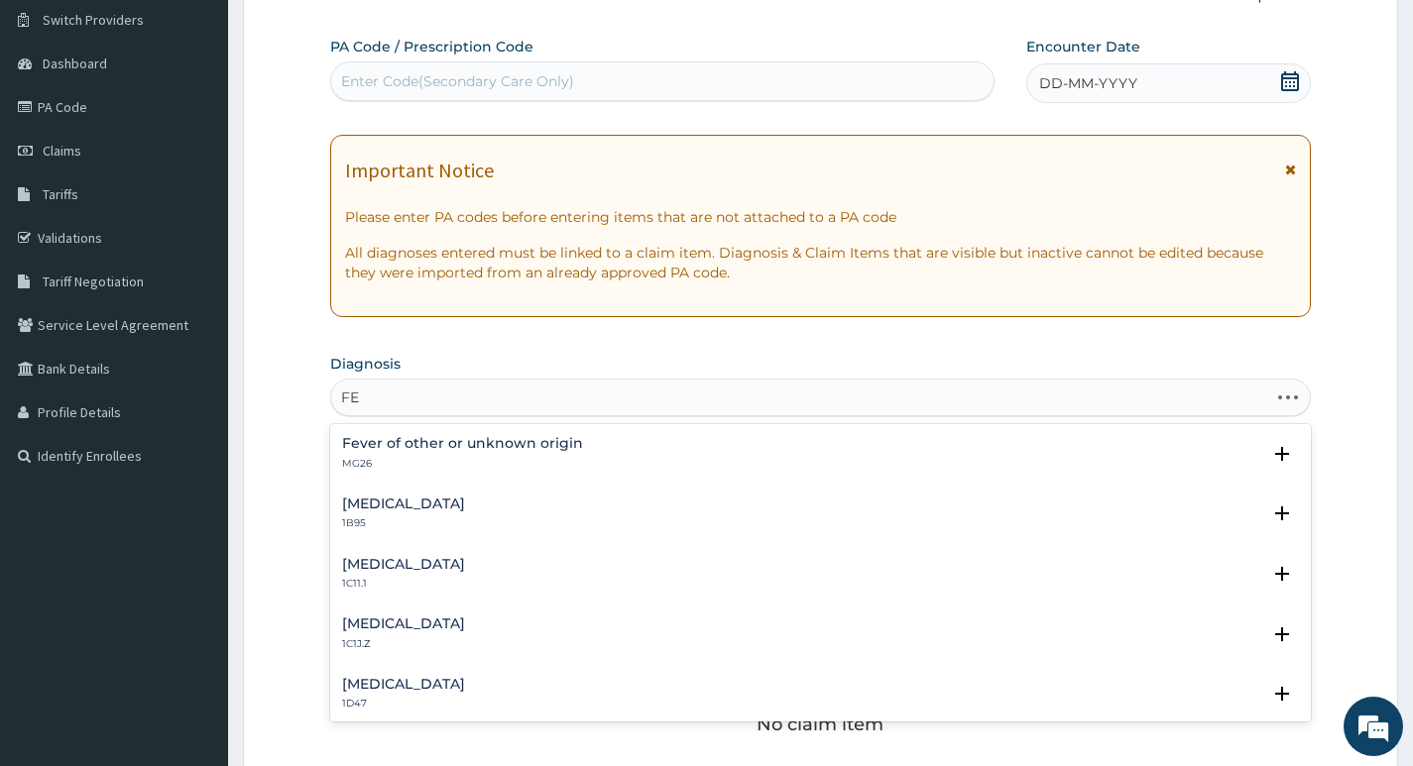
type input "F"
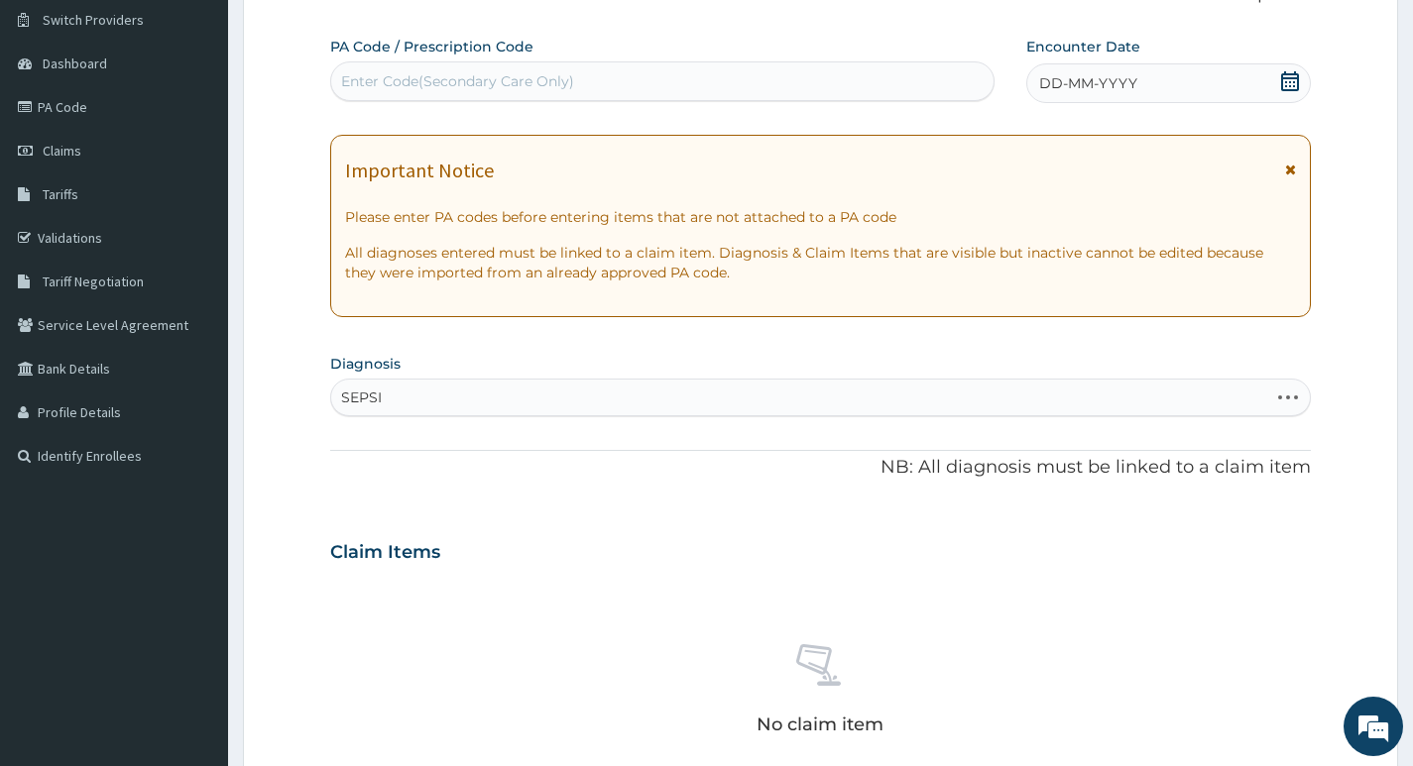
type input "SEPSIS"
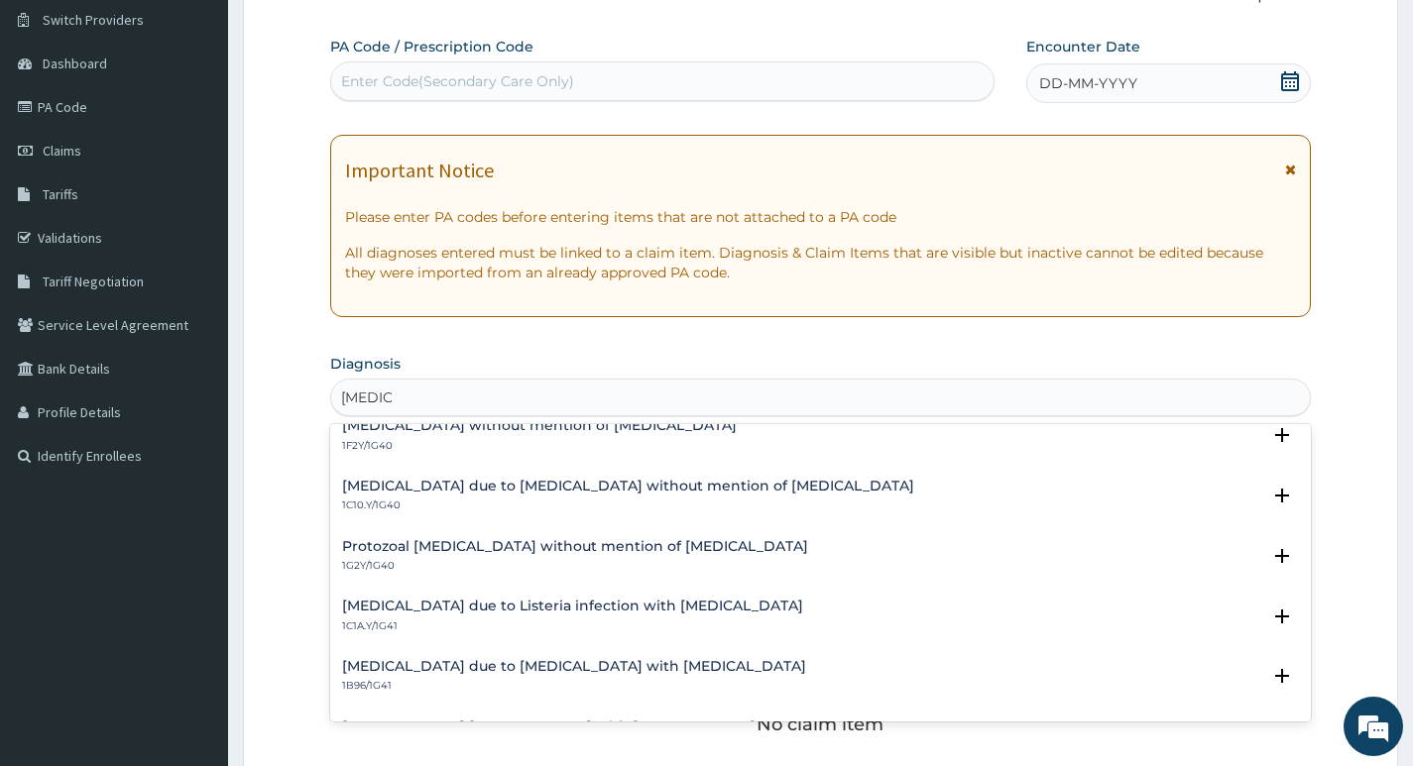
scroll to position [1862, 0]
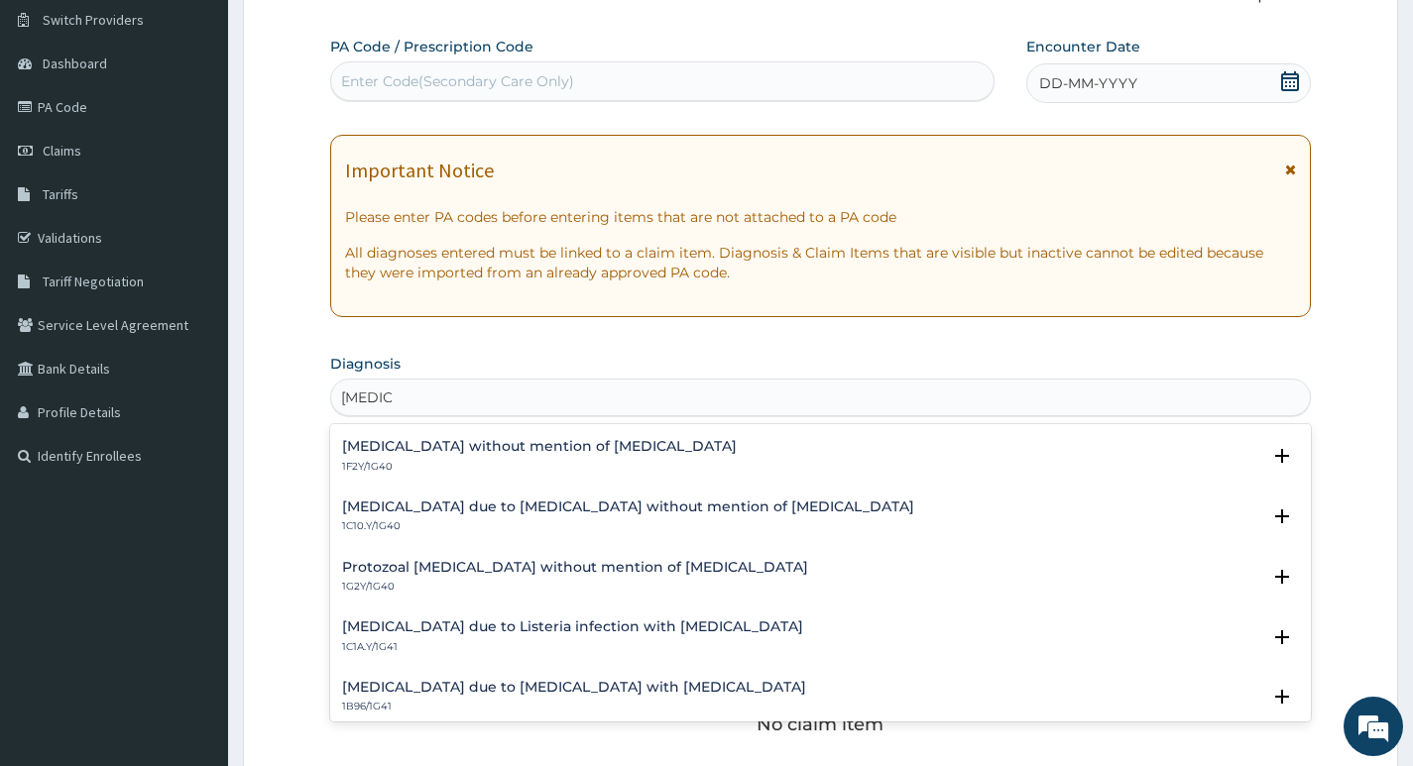
click at [572, 505] on h4 "Sepsis due to Actinomycosis without mention of septic shock" at bounding box center [628, 507] width 572 height 15
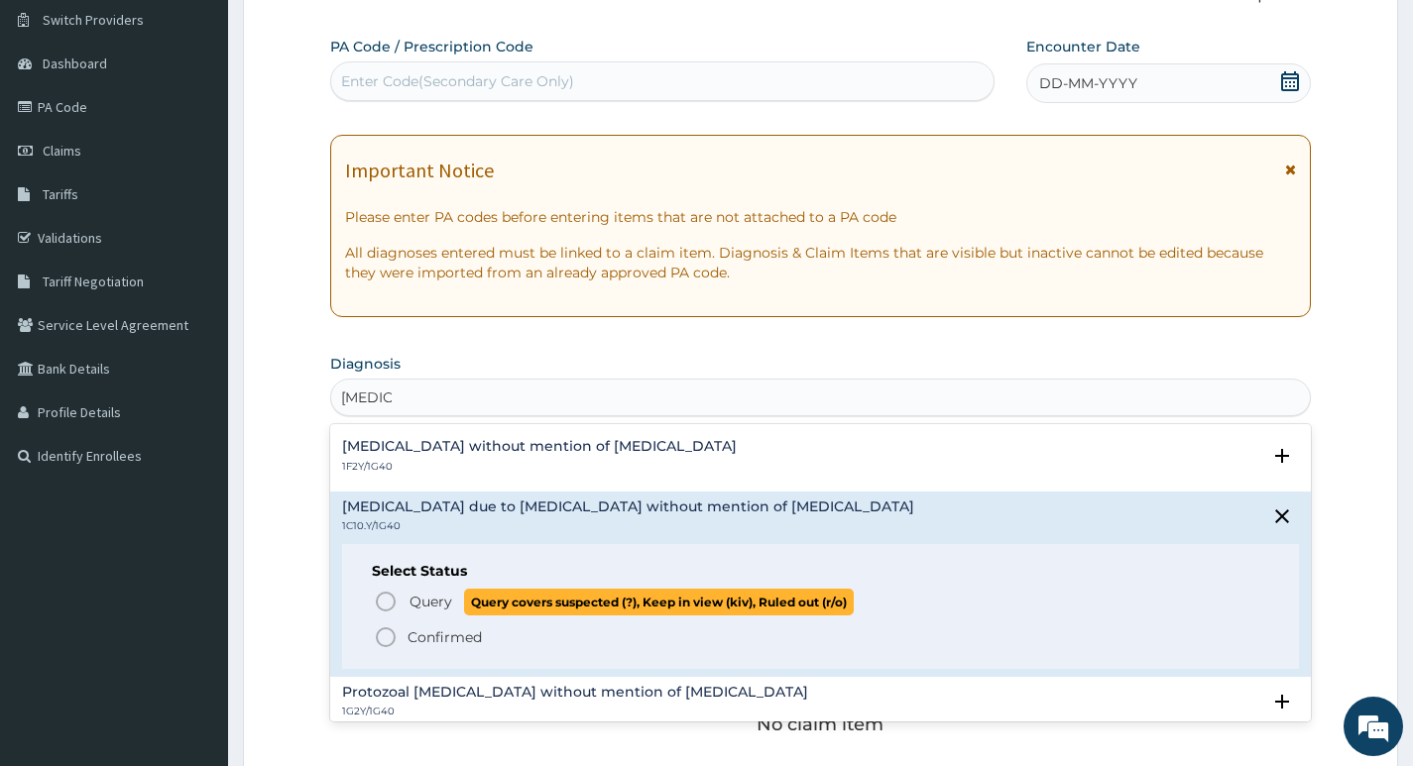
click at [386, 602] on icon "status option query" at bounding box center [386, 602] width 24 height 24
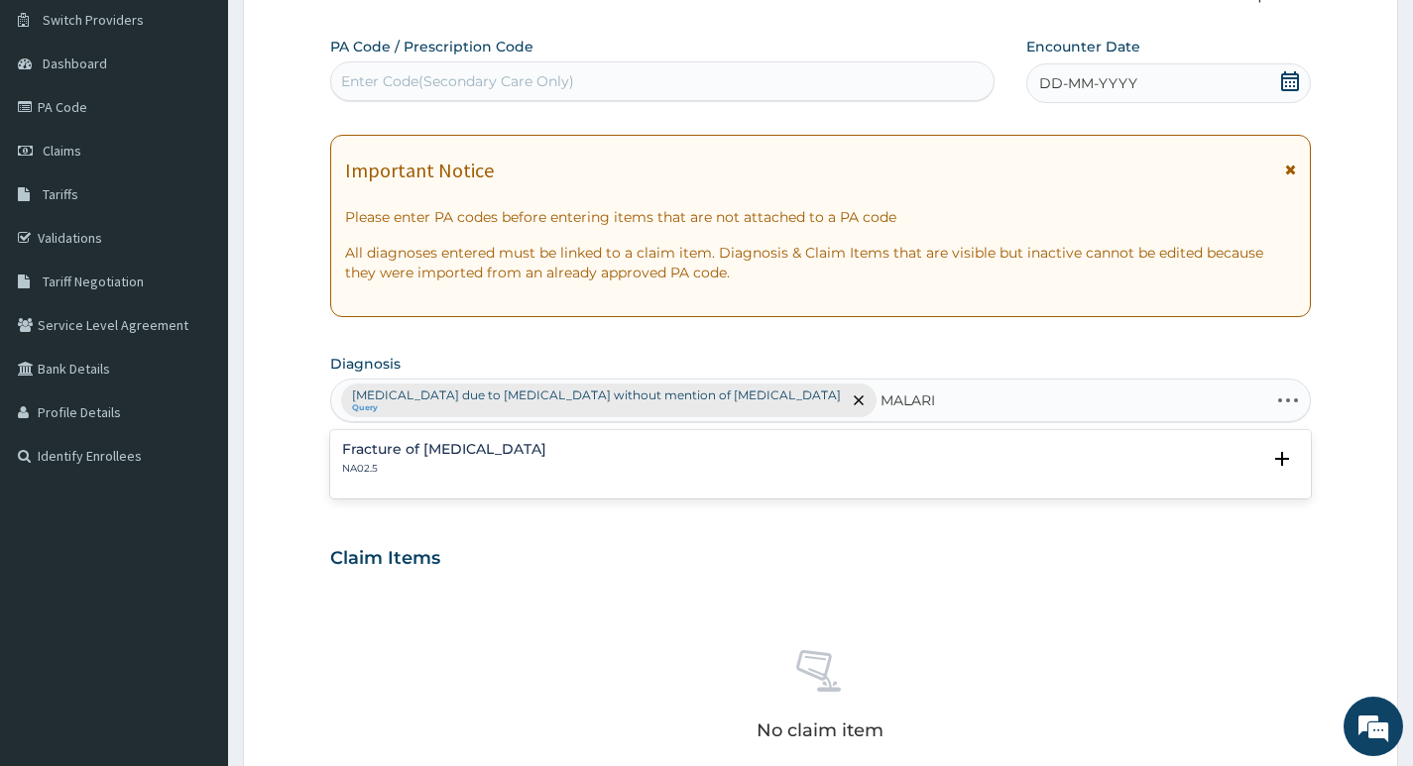
type input "MALARIA"
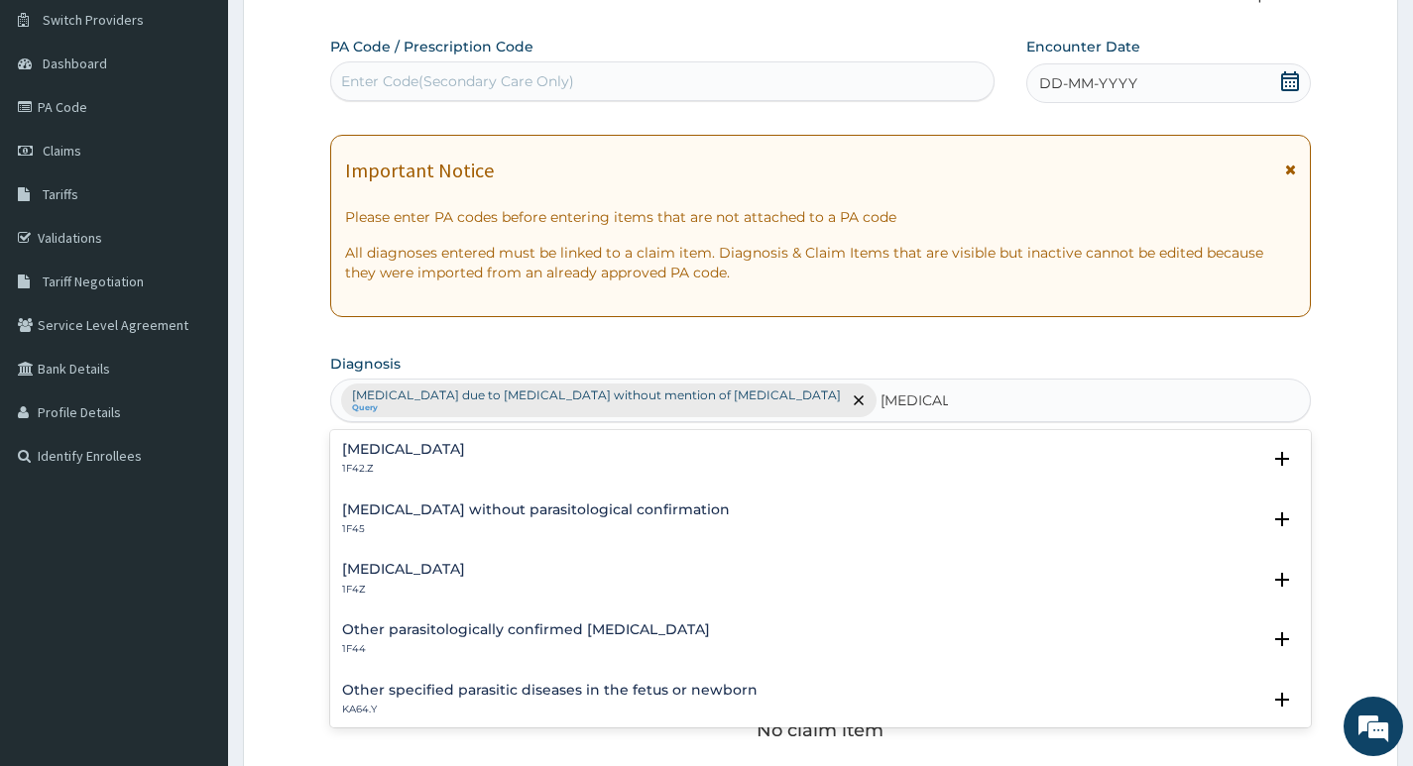
click at [445, 568] on h4 "Malaria, unspecified" at bounding box center [403, 569] width 123 height 15
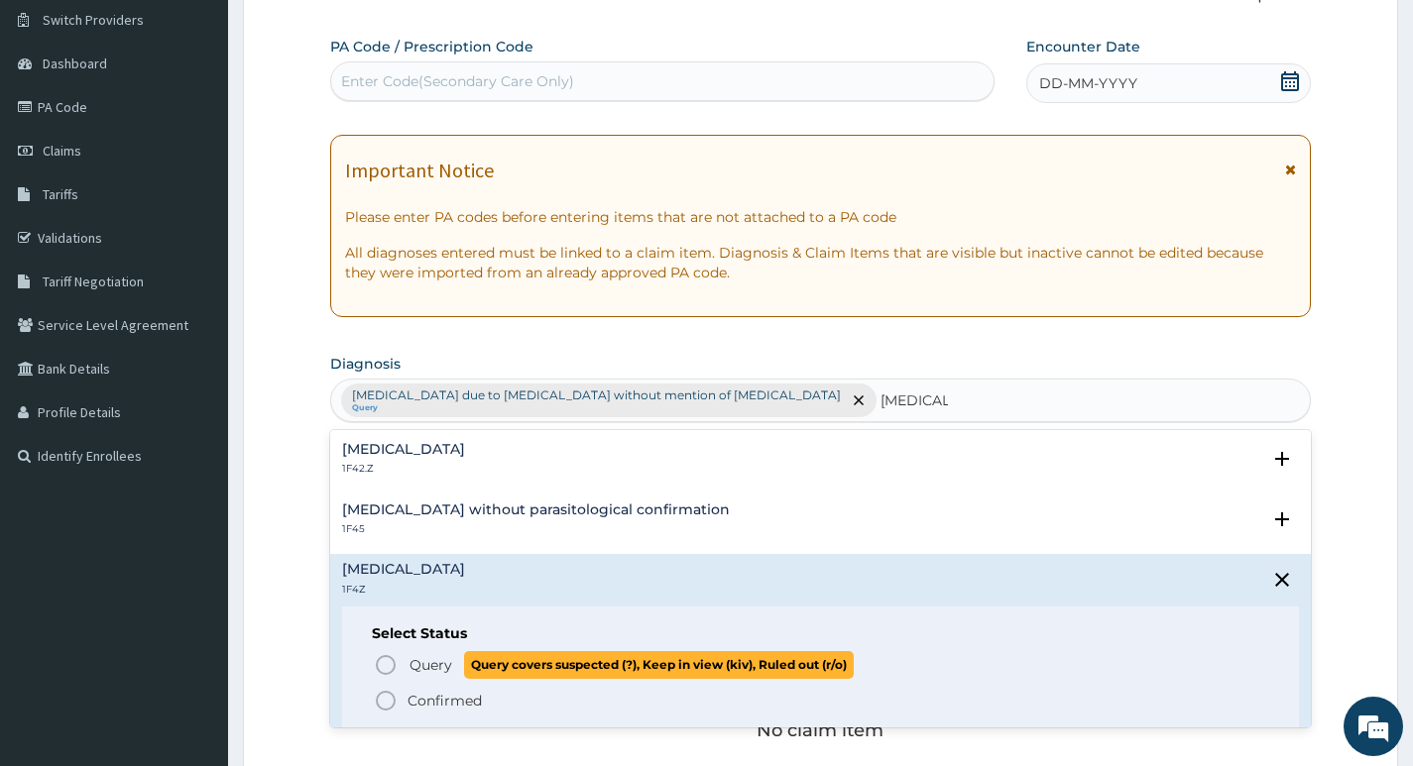
click at [387, 666] on icon "status option query" at bounding box center [386, 665] width 24 height 24
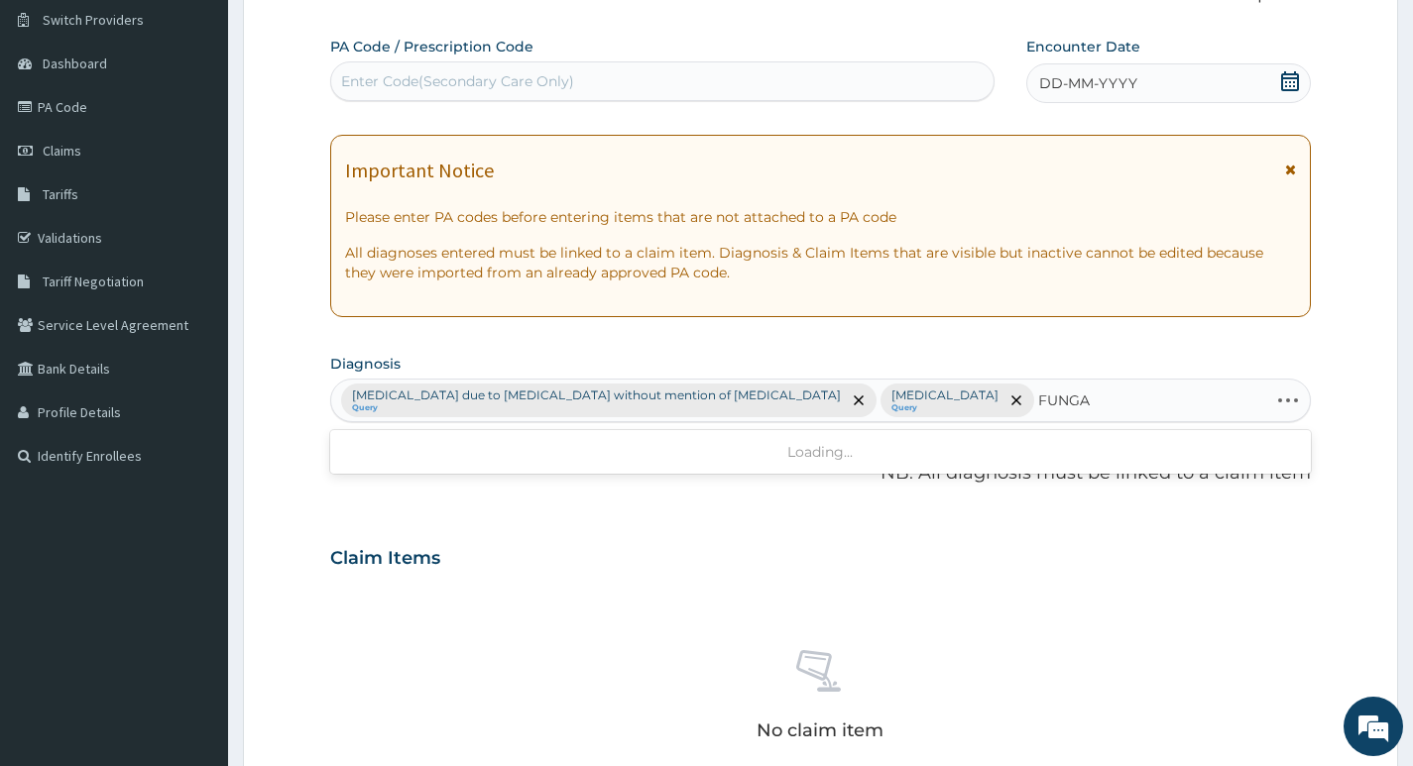
type input "FUNGAL"
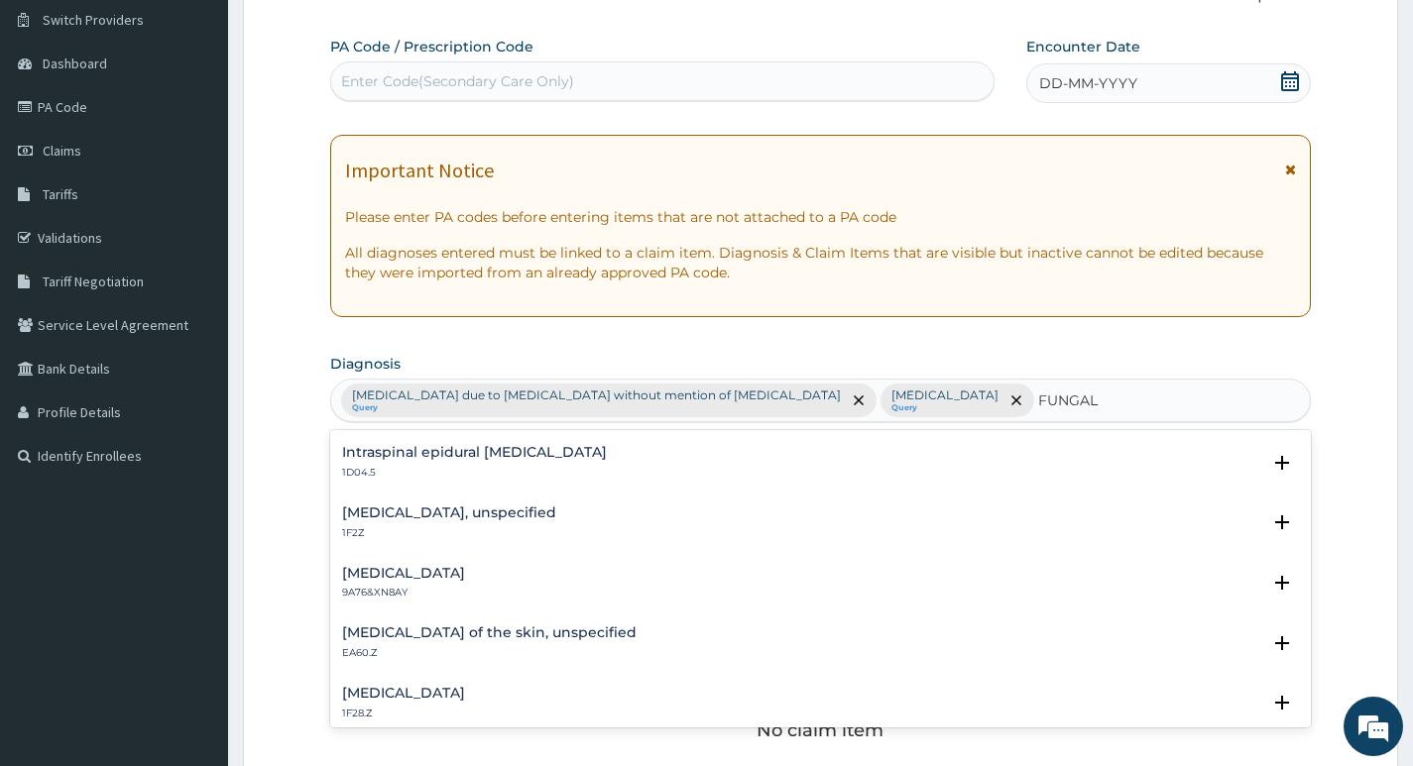
scroll to position [396, 0]
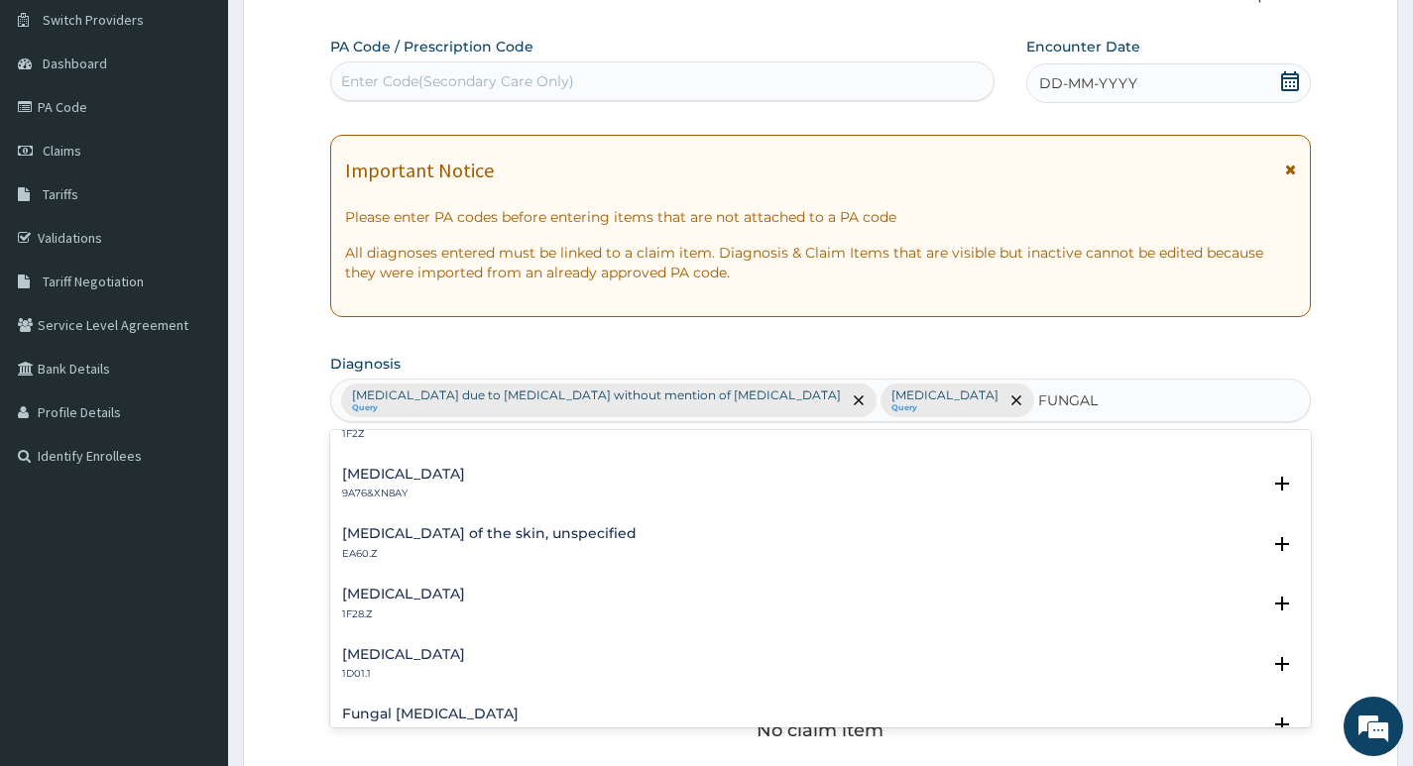
click at [510, 531] on h4 "Fungal infection of the skin, unspecified" at bounding box center [489, 533] width 294 height 15
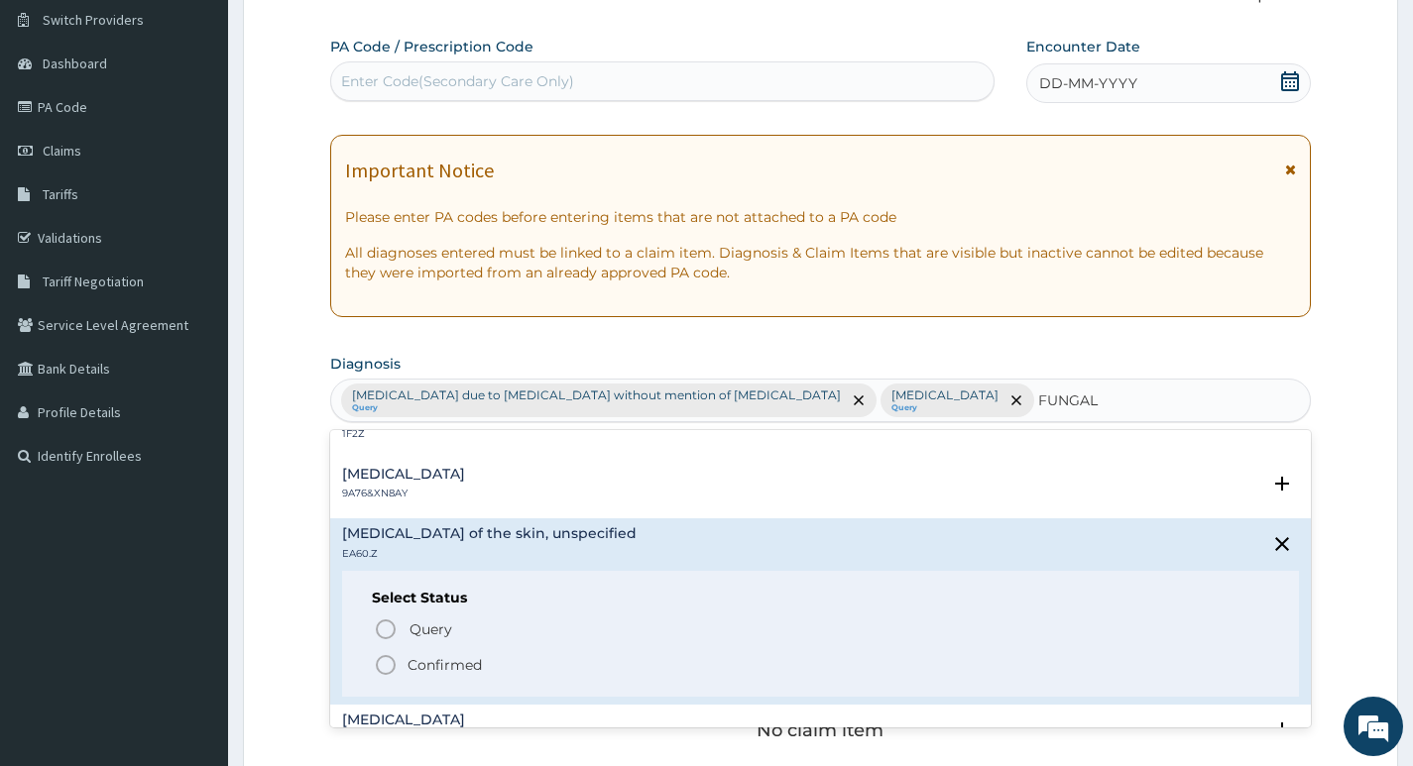
click at [381, 664] on icon "status option filled" at bounding box center [386, 665] width 24 height 24
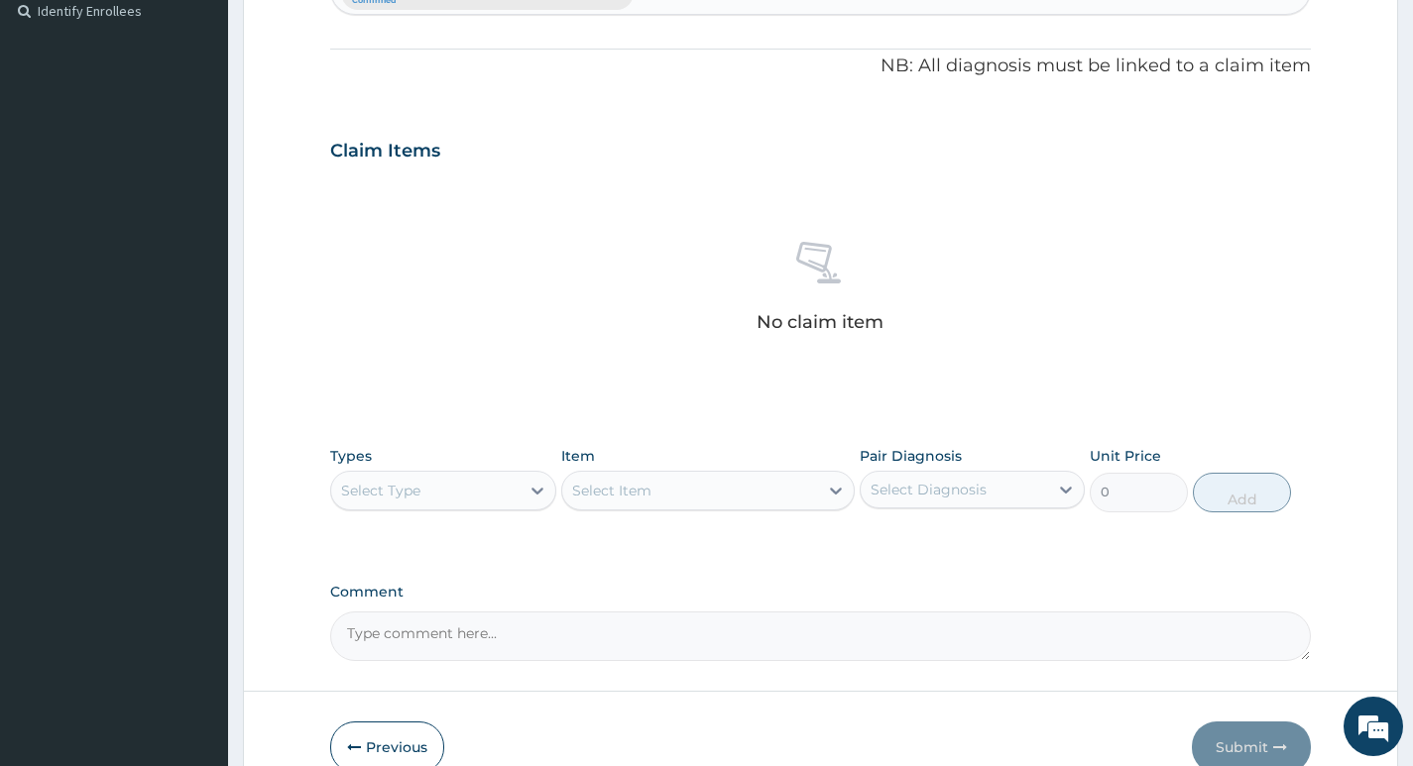
scroll to position [663, 0]
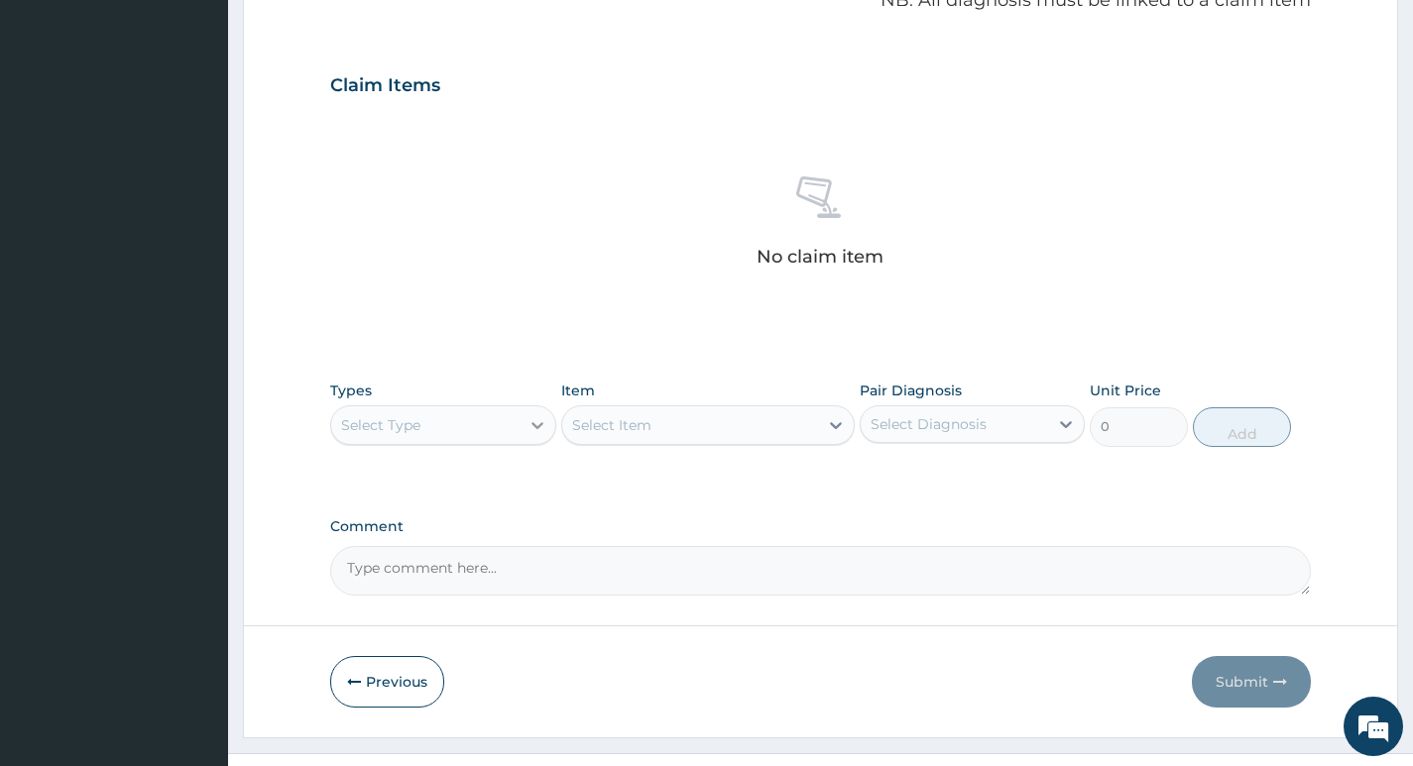
click at [527, 415] on icon at bounding box center [537, 425] width 20 height 20
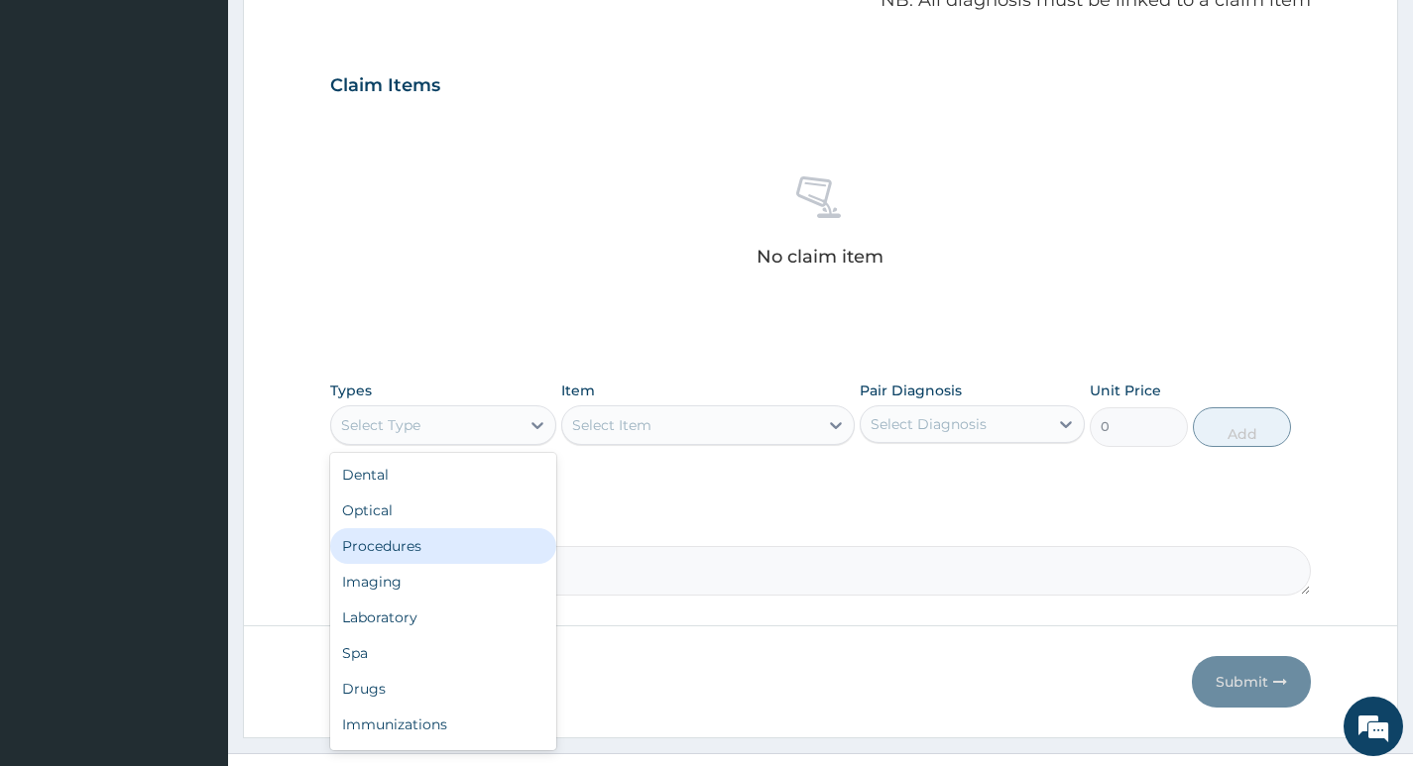
click at [403, 528] on div "Procedures" at bounding box center [442, 546] width 225 height 36
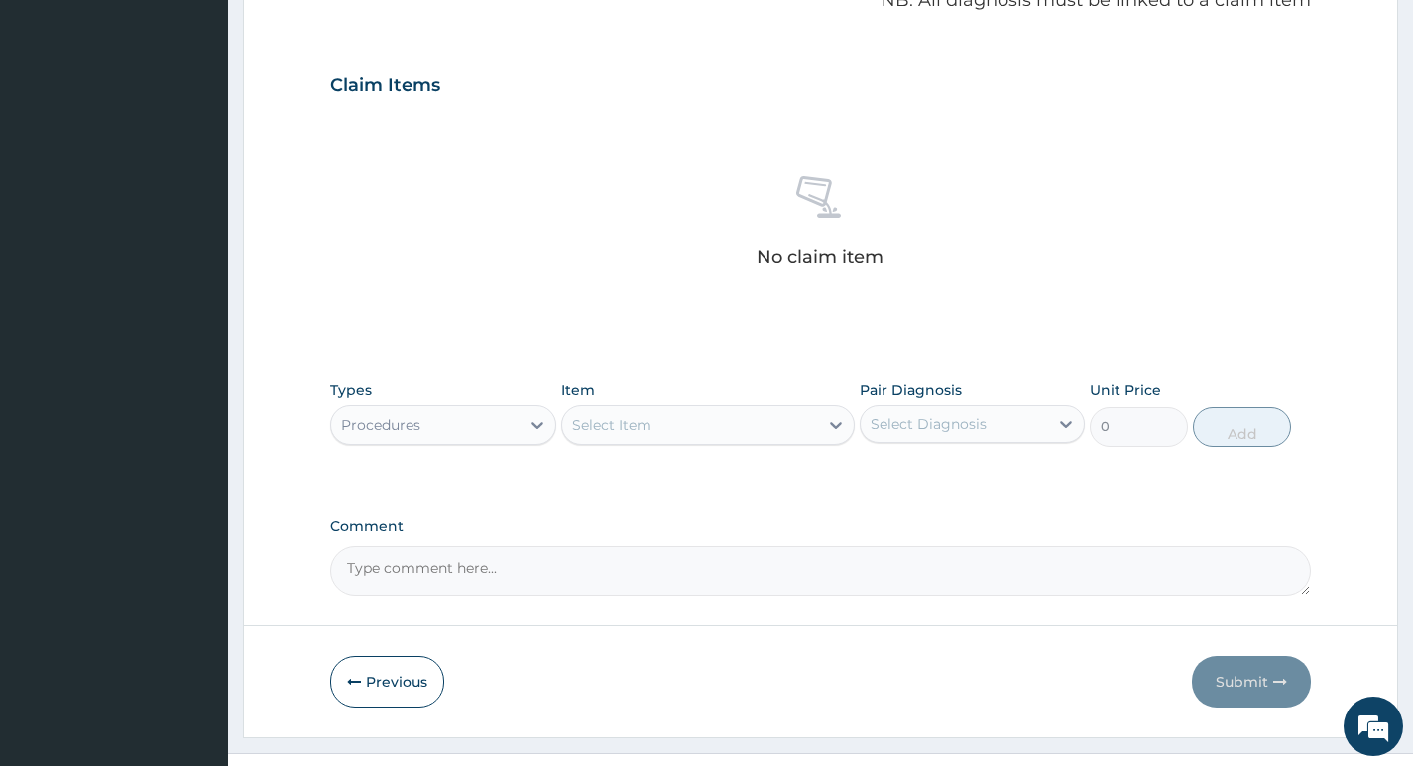
click at [785, 409] on div "Select Item" at bounding box center [690, 425] width 257 height 32
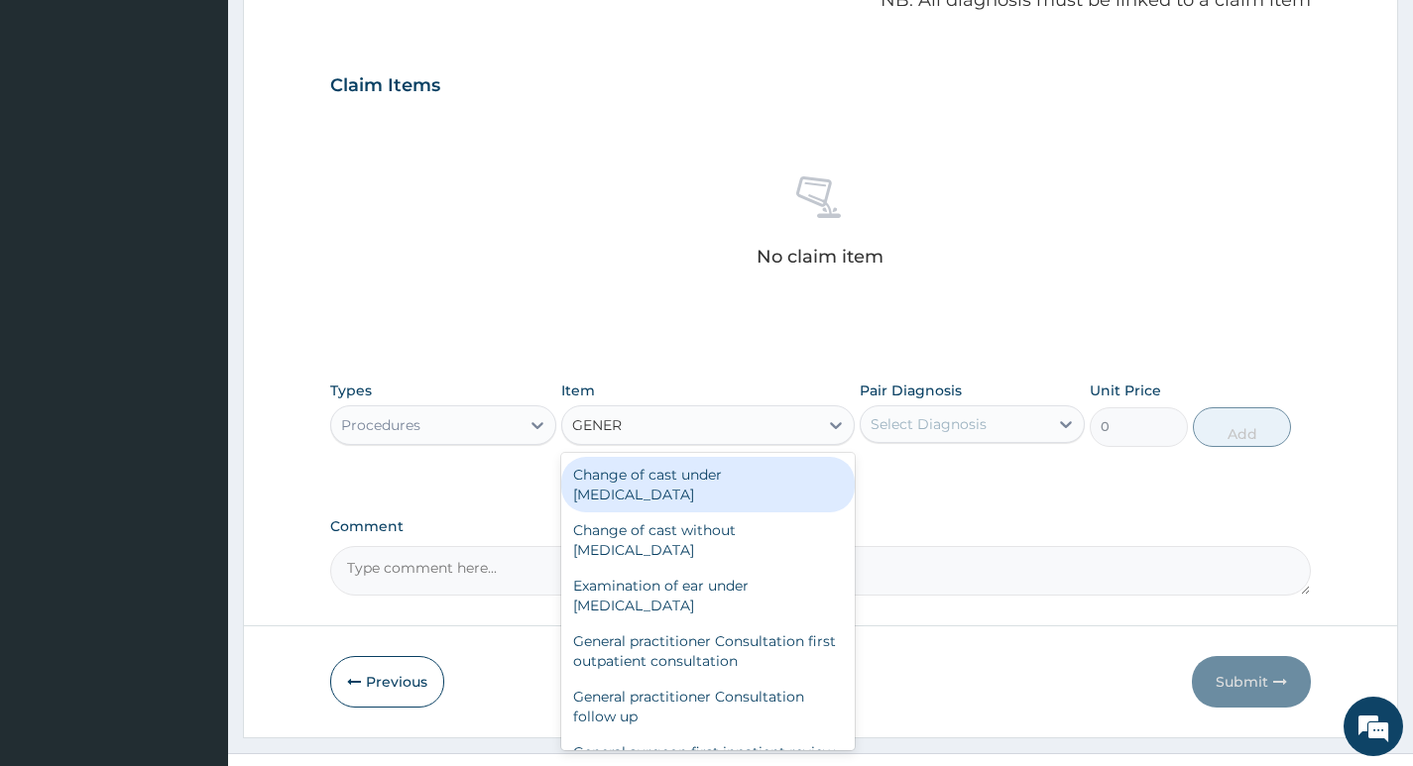
type input "GENERA"
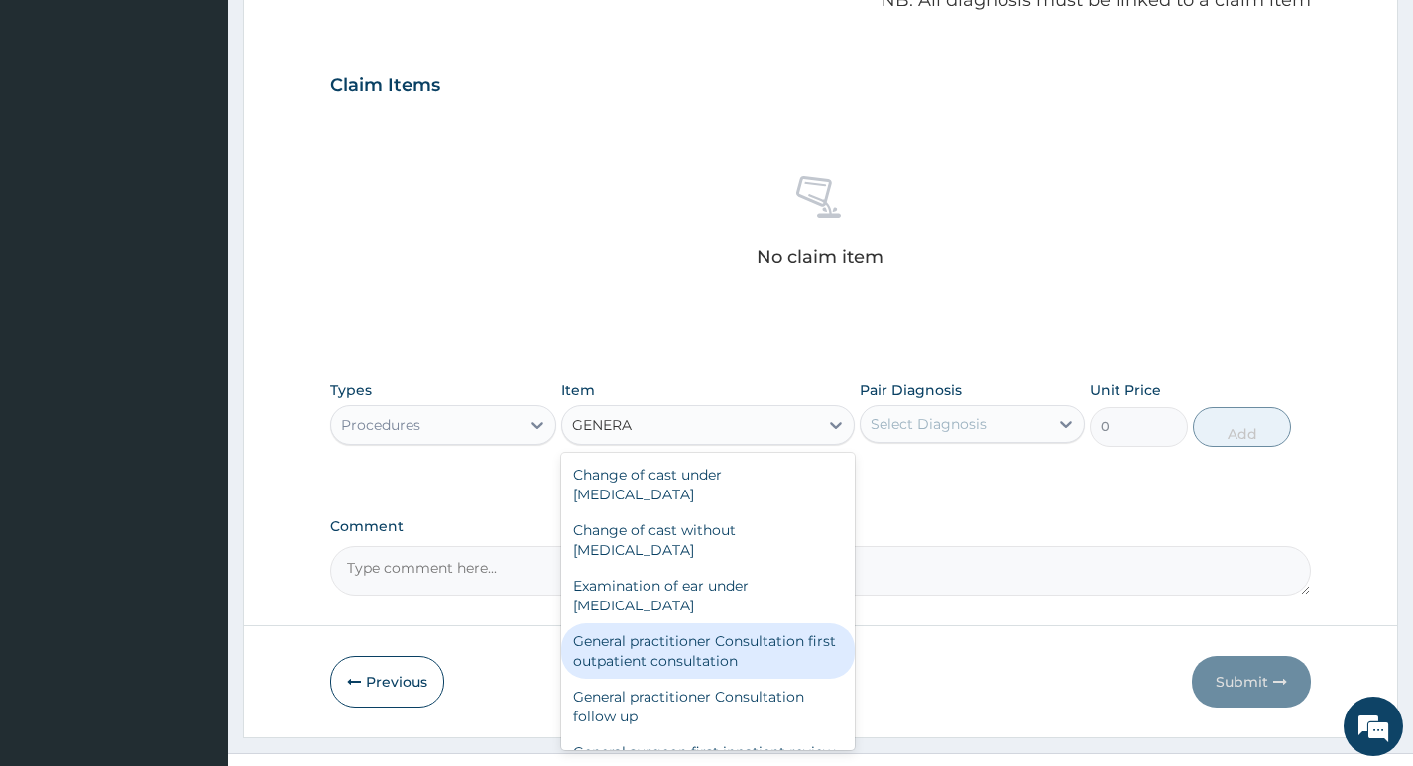
click at [650, 623] on div "General practitioner Consultation first outpatient consultation" at bounding box center [708, 651] width 294 height 56
type input "4000"
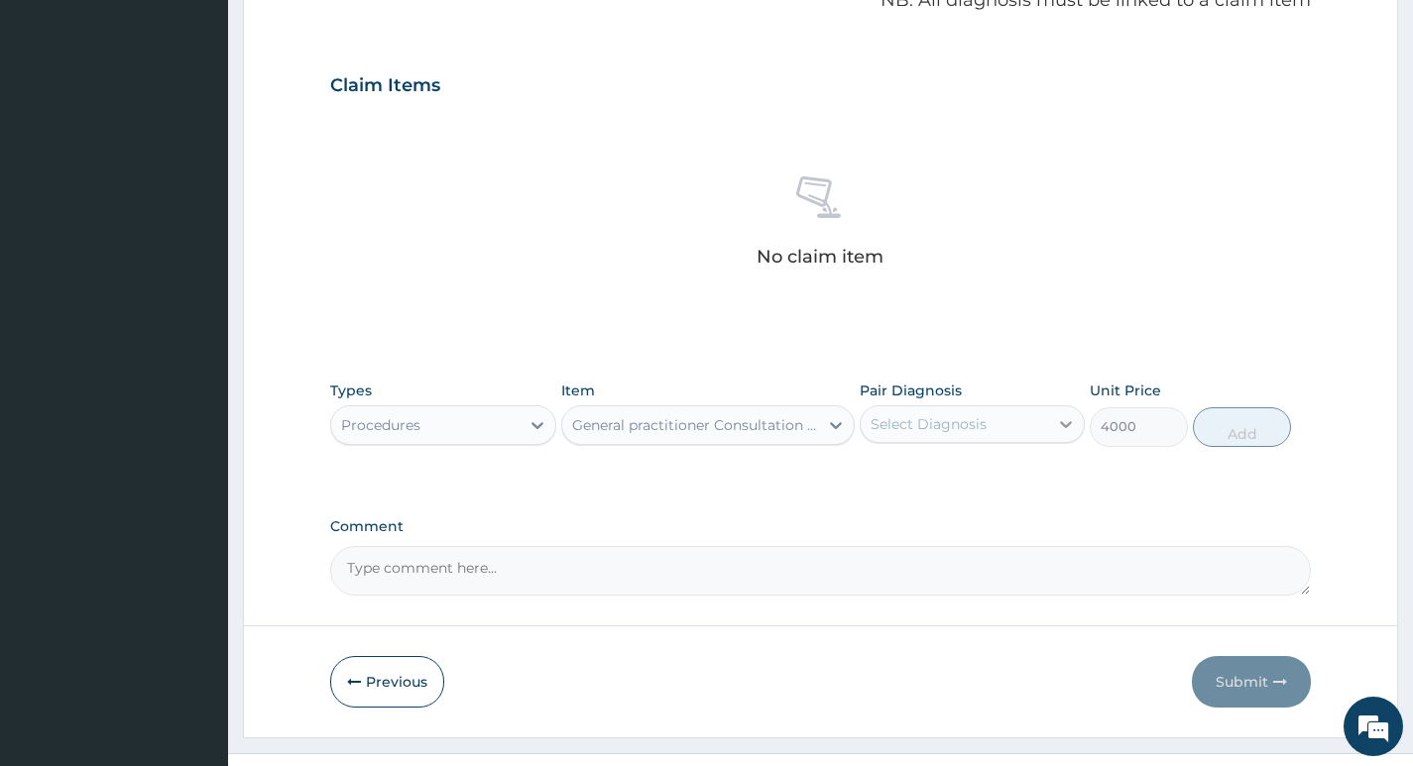
click at [1051, 406] on div at bounding box center [1066, 424] width 36 height 36
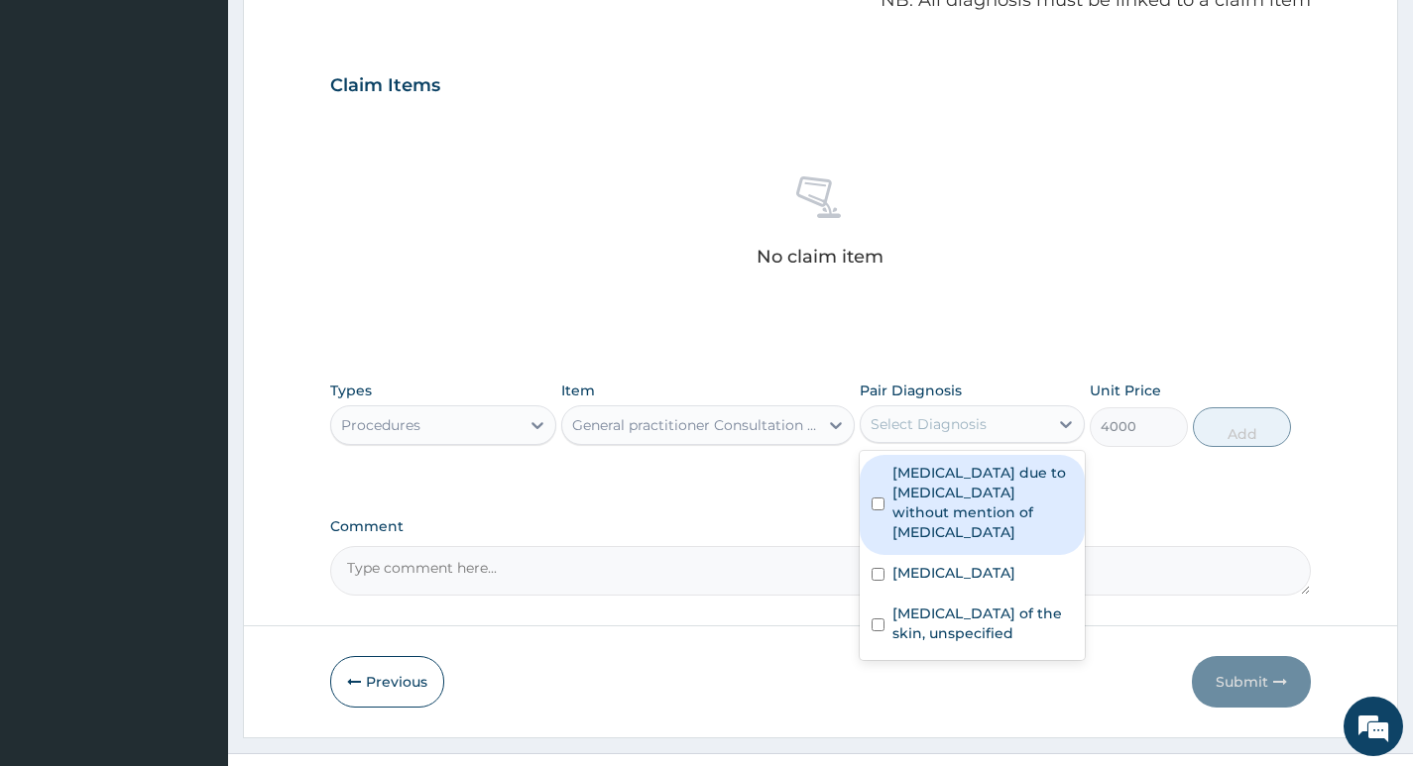
click at [982, 463] on label "Sepsis due to Actinomycosis without mention of septic shock" at bounding box center [982, 502] width 180 height 79
checkbox input "true"
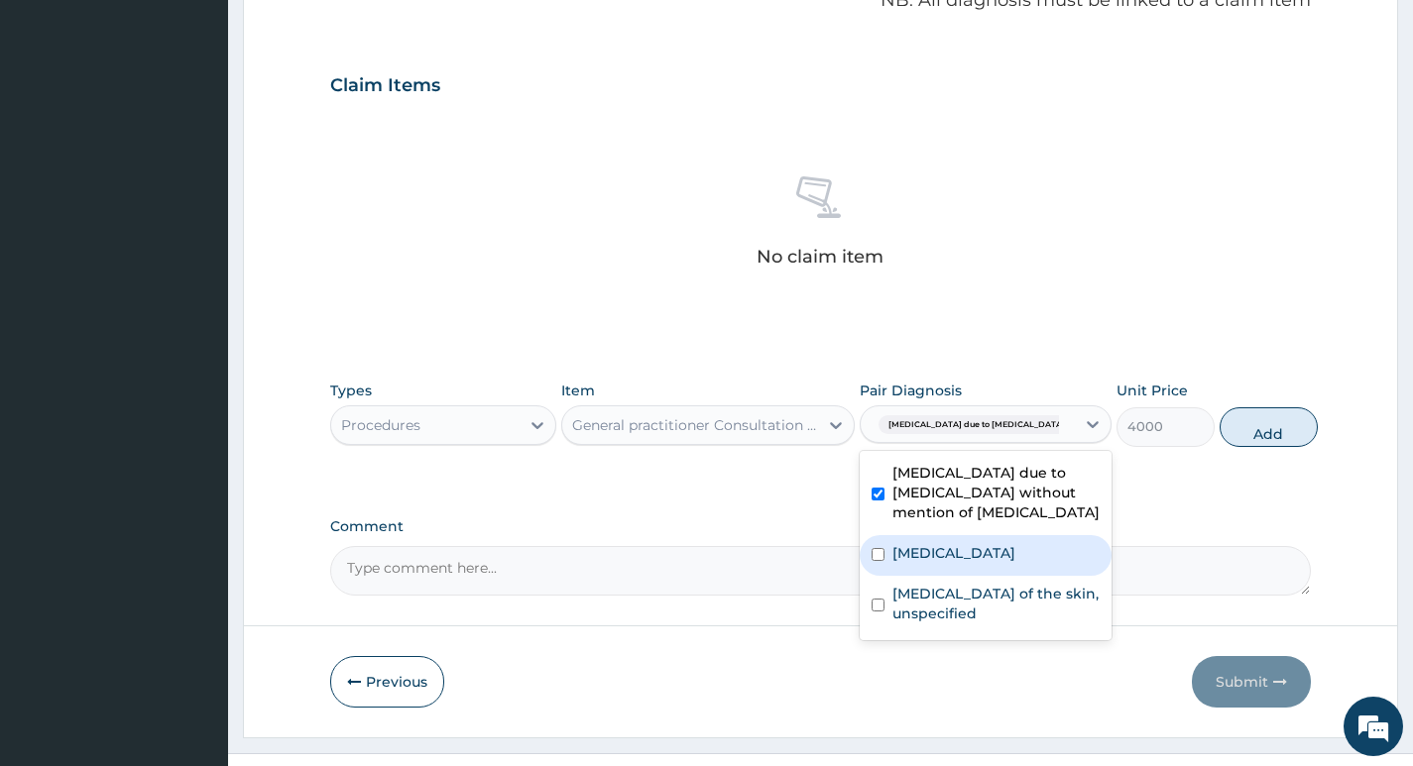
click at [950, 543] on label "Malaria, unspecified" at bounding box center [953, 553] width 123 height 20
checkbox input "true"
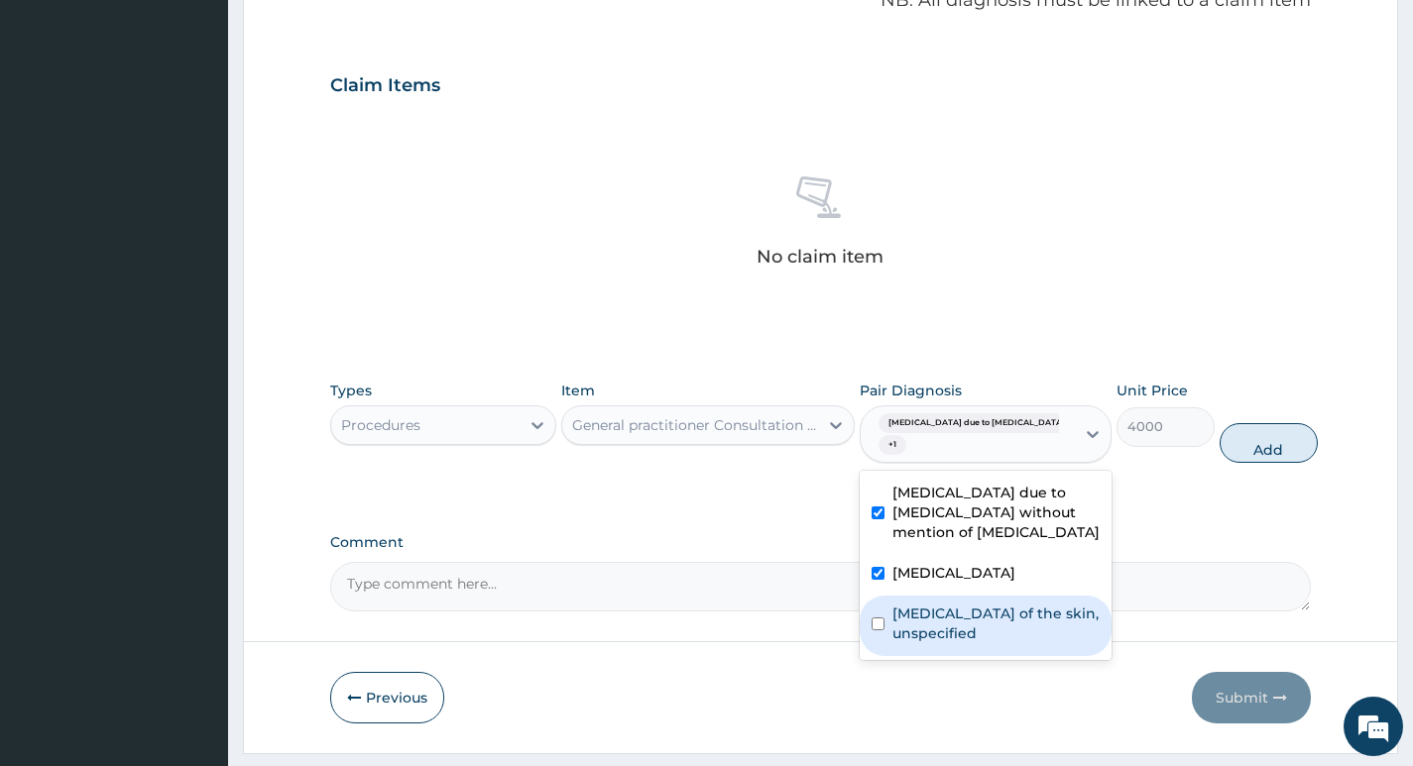
click at [925, 604] on label "Fungal infection of the skin, unspecified" at bounding box center [995, 624] width 207 height 40
checkbox input "true"
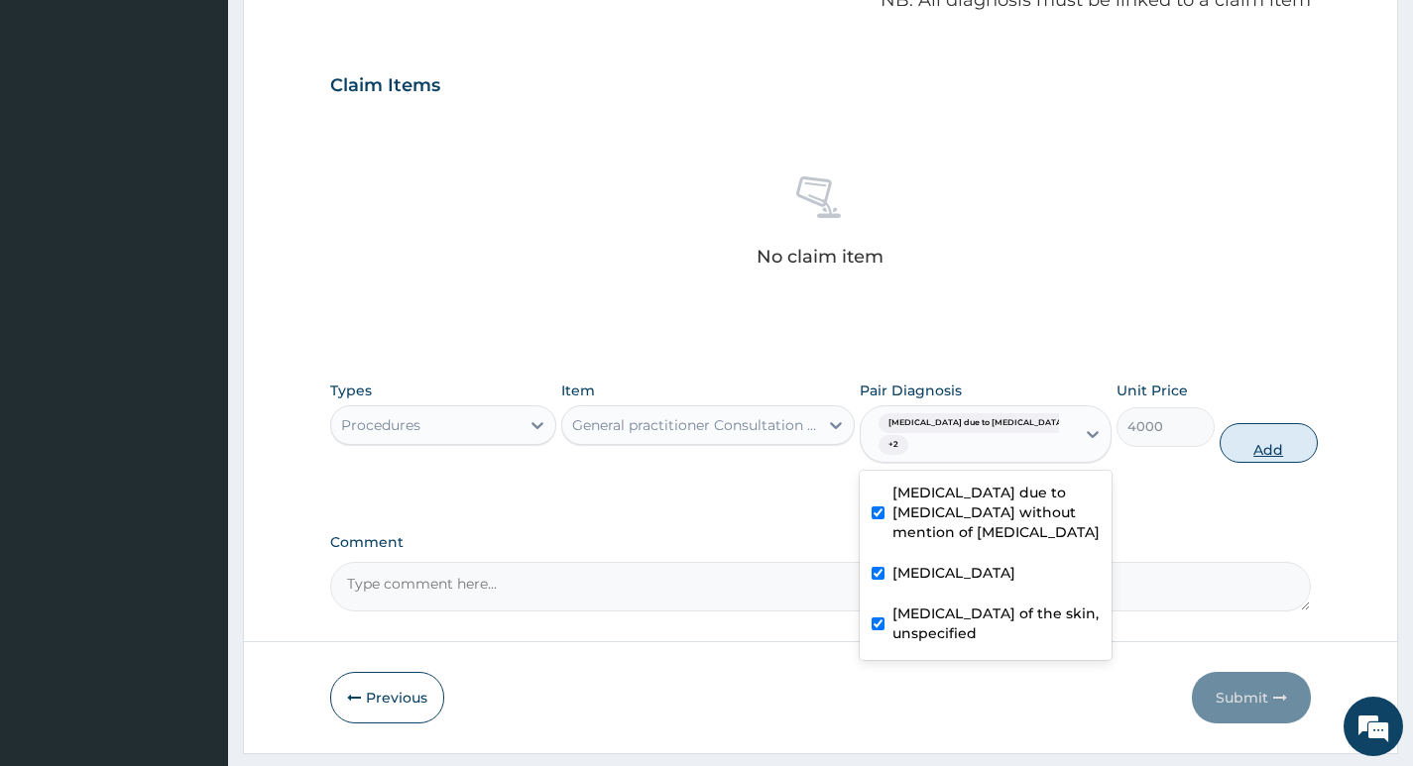
click at [1248, 423] on button "Add" at bounding box center [1268, 443] width 98 height 40
type input "0"
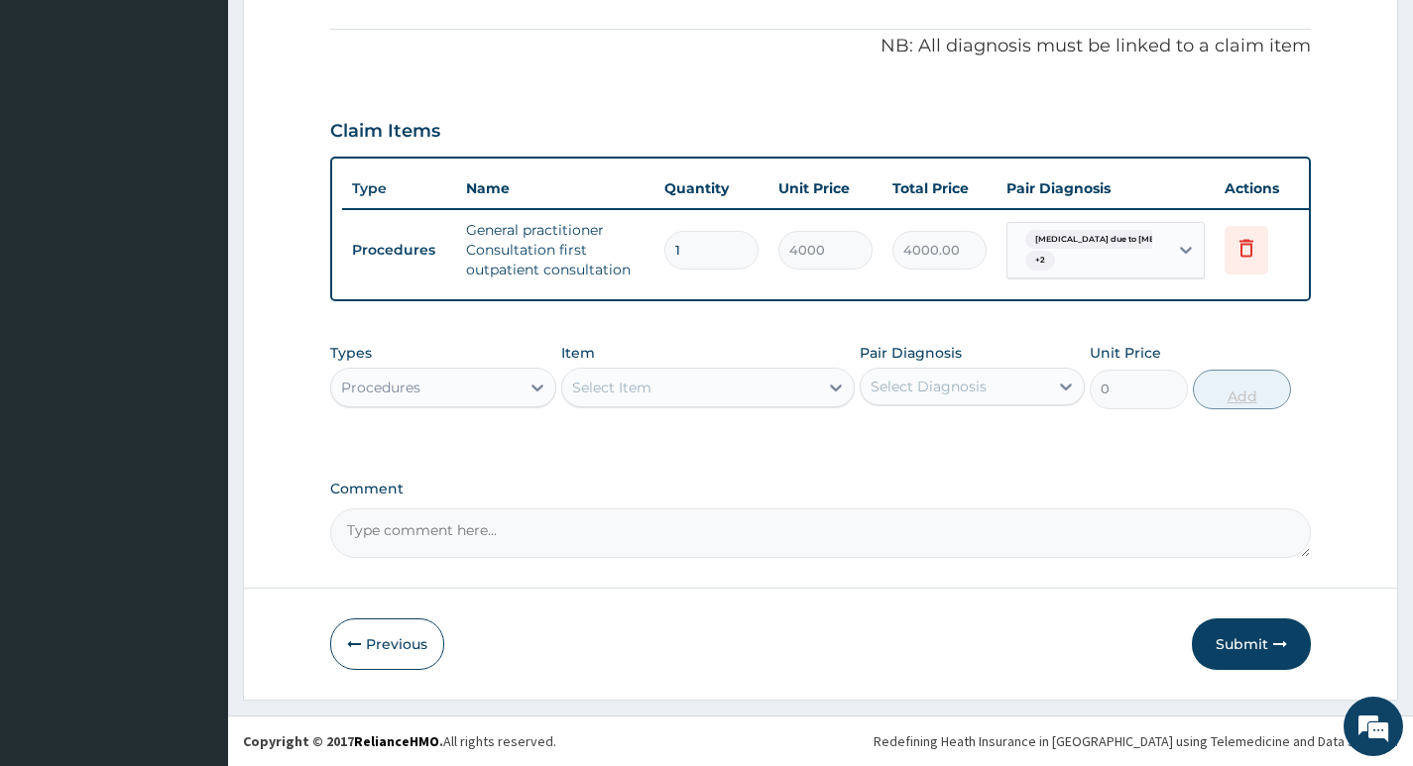
scroll to position [595, 0]
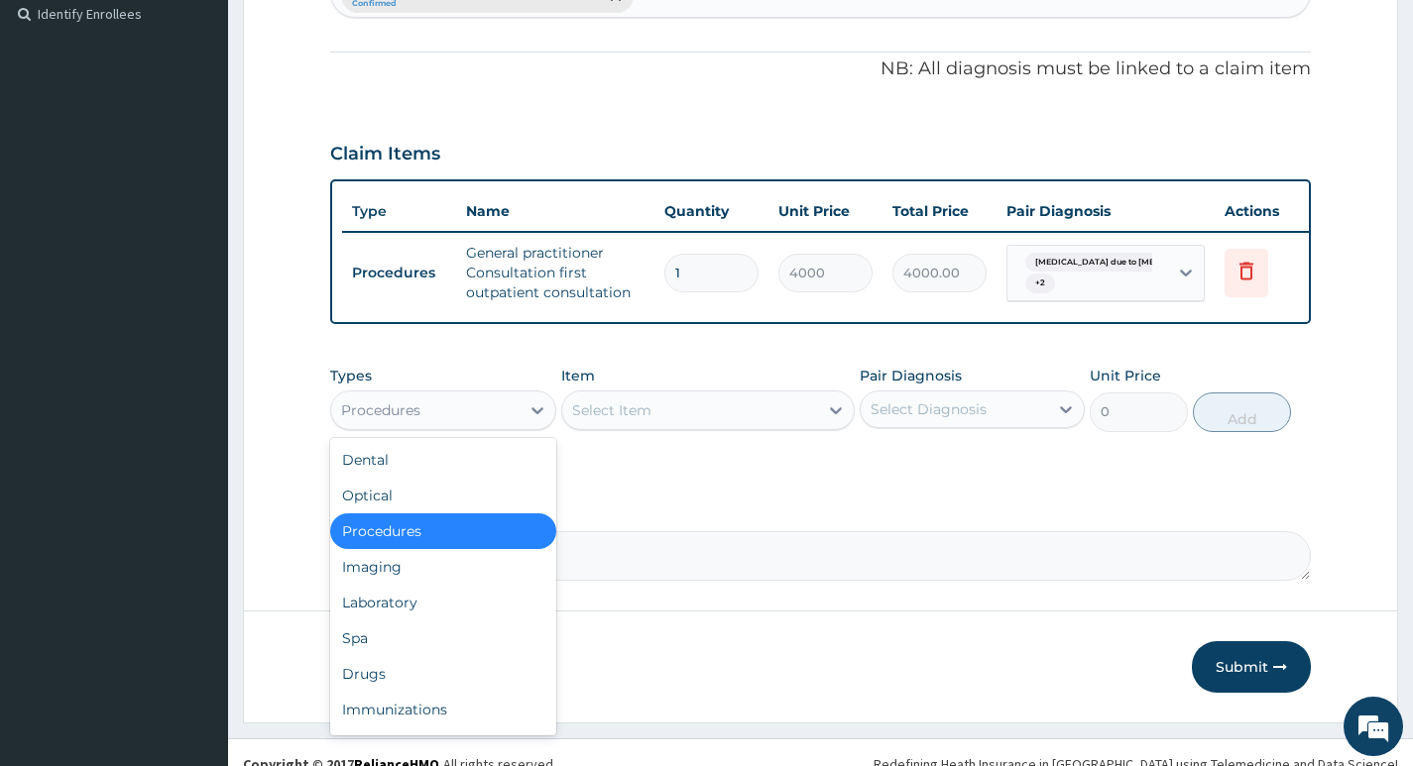
click at [490, 395] on div "Procedures" at bounding box center [424, 411] width 187 height 32
click at [382, 587] on div "Laboratory" at bounding box center [442, 603] width 225 height 36
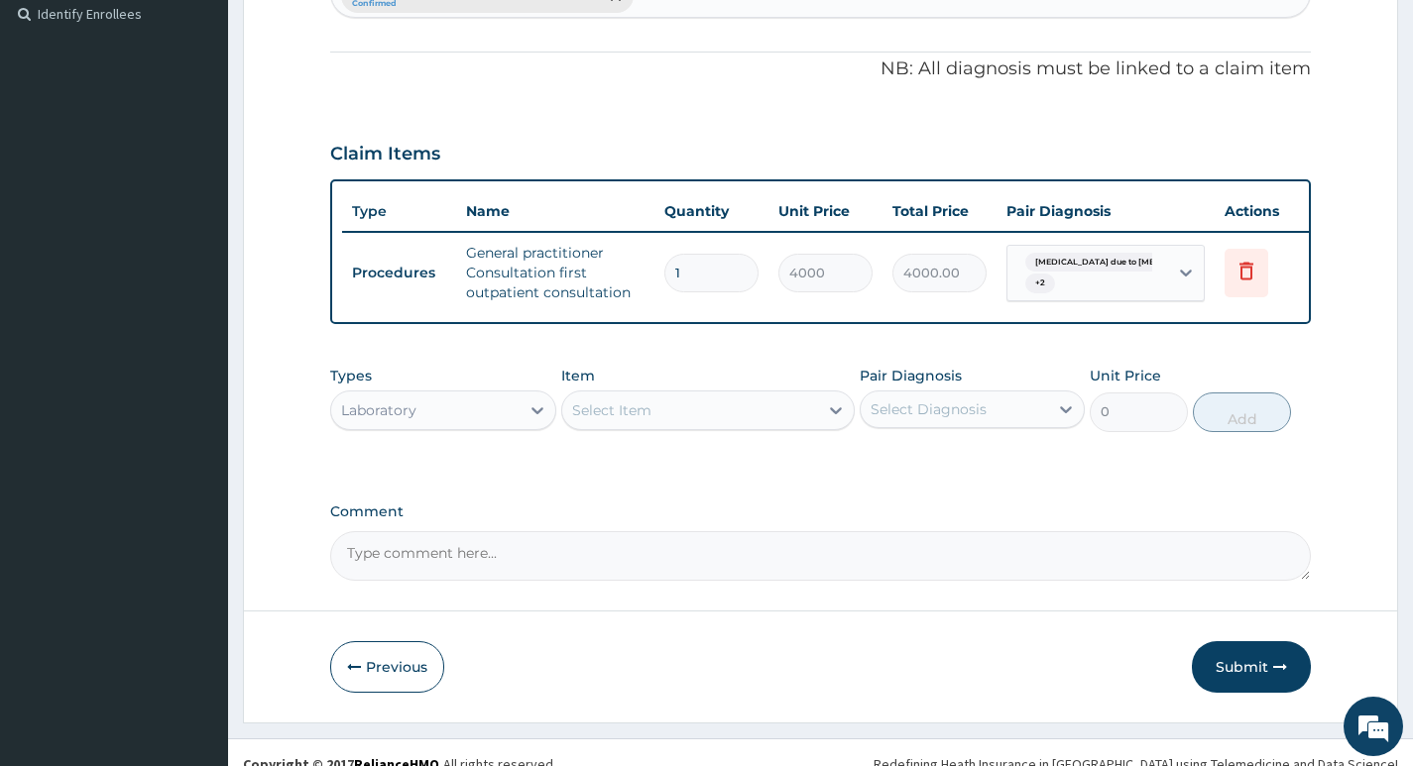
click at [800, 395] on div "Select Item" at bounding box center [690, 411] width 257 height 32
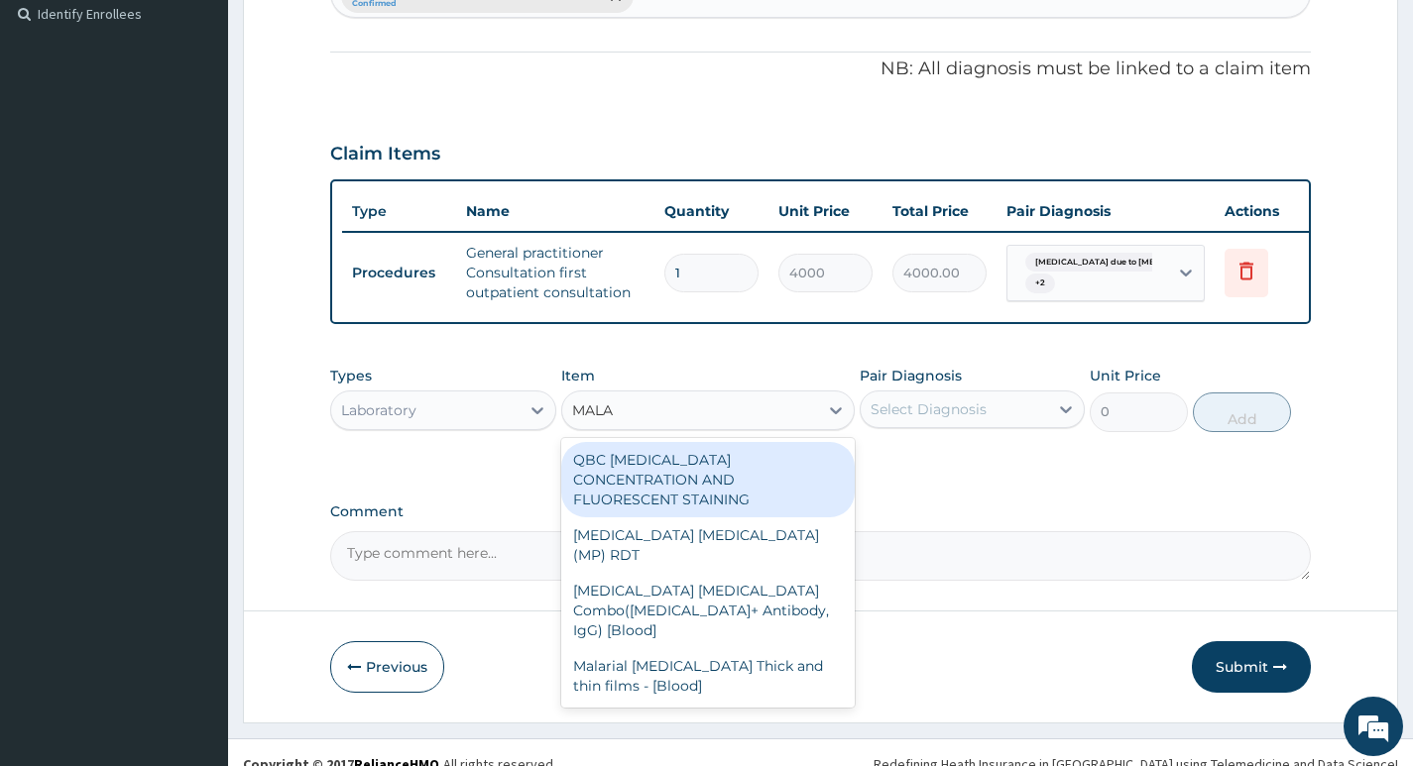
type input "MALAR"
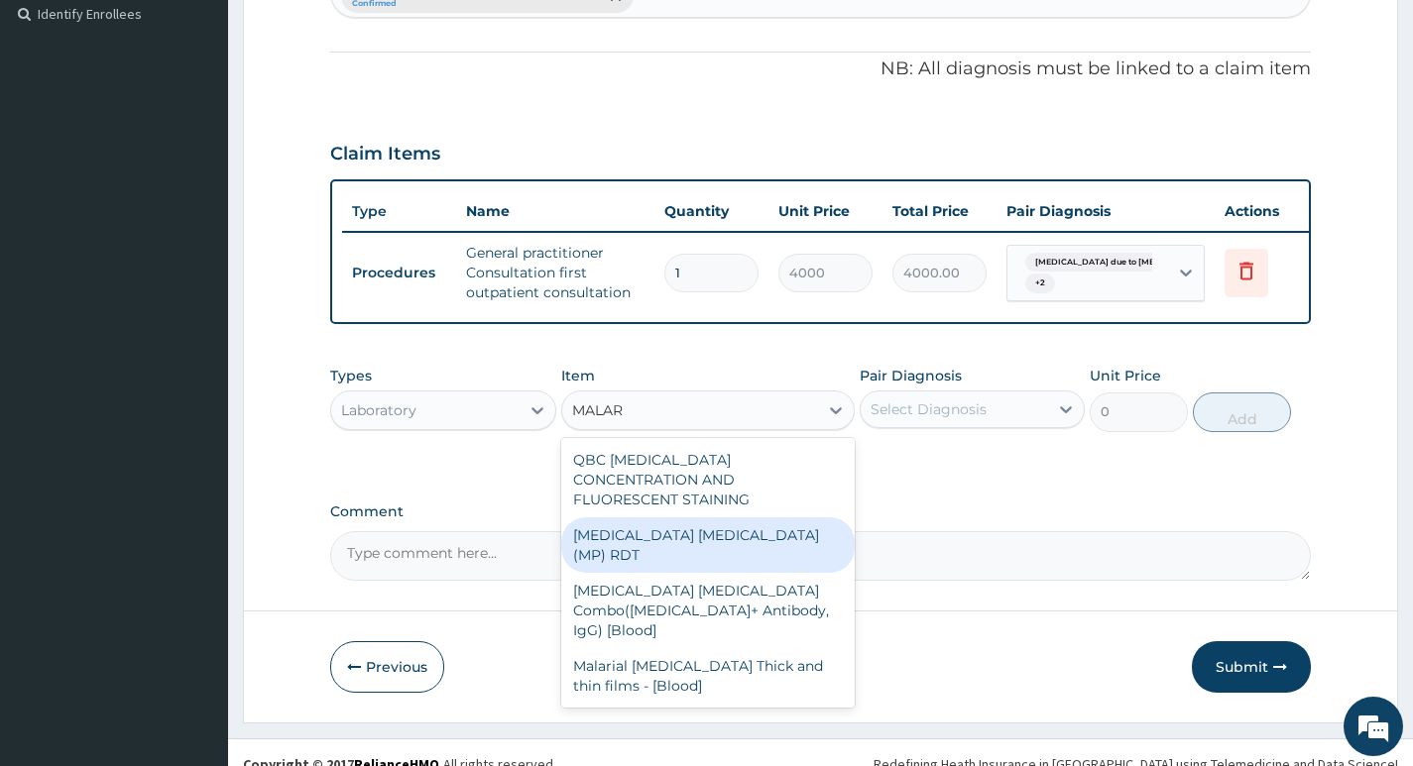
click at [715, 517] on div "[MEDICAL_DATA] [MEDICAL_DATA] (MP) RDT" at bounding box center [708, 545] width 294 height 56
type input "3000"
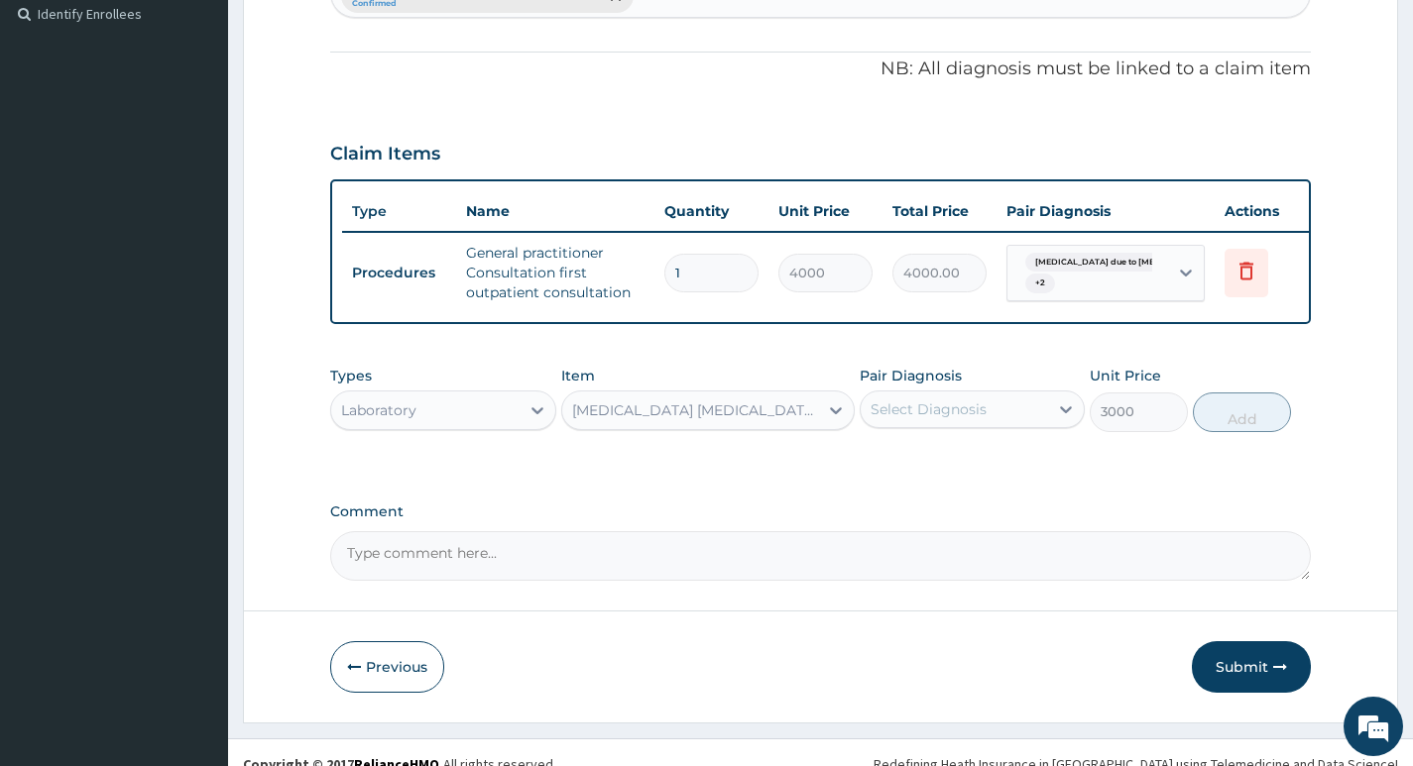
click at [1017, 394] on div "Select Diagnosis" at bounding box center [953, 410] width 187 height 32
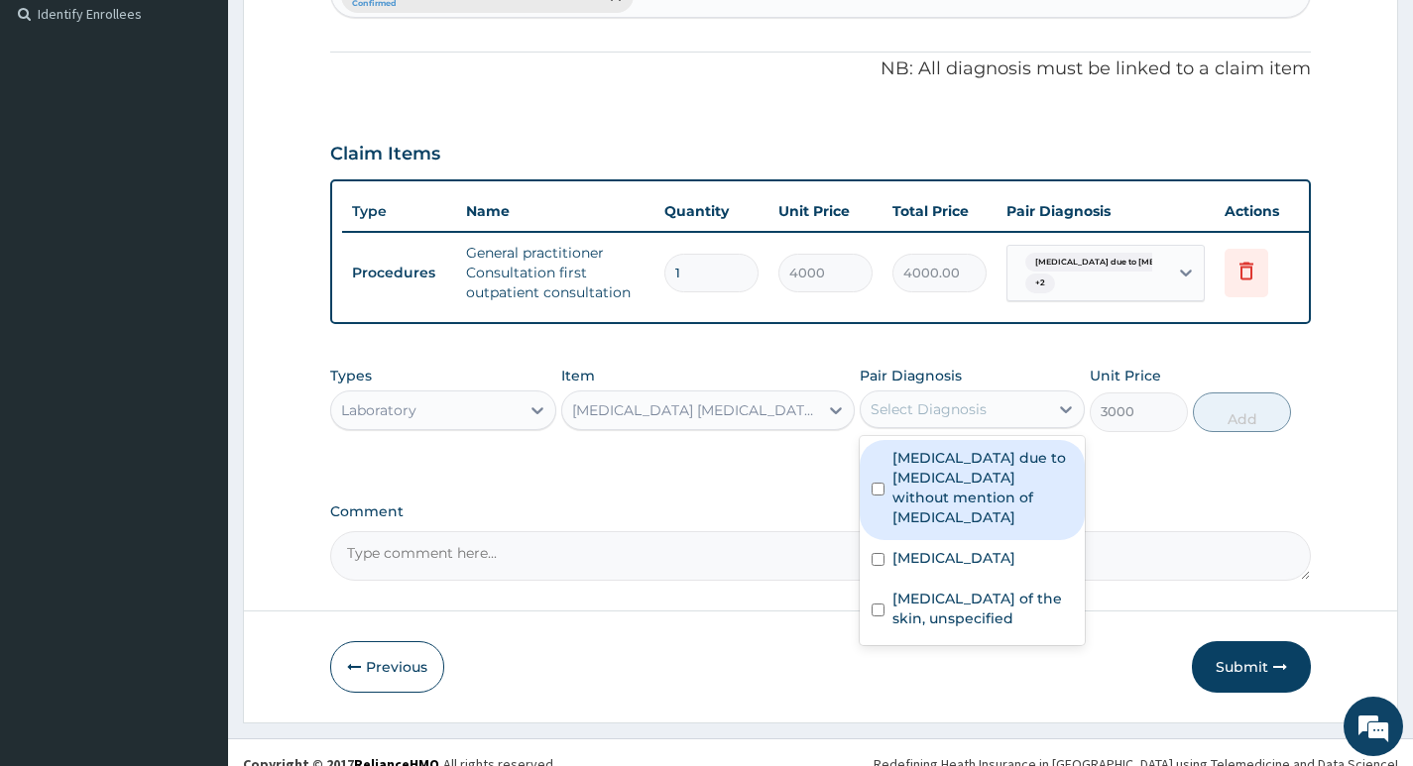
click at [978, 448] on label "Sepsis due to Actinomycosis without mention of septic shock" at bounding box center [982, 487] width 180 height 79
checkbox input "true"
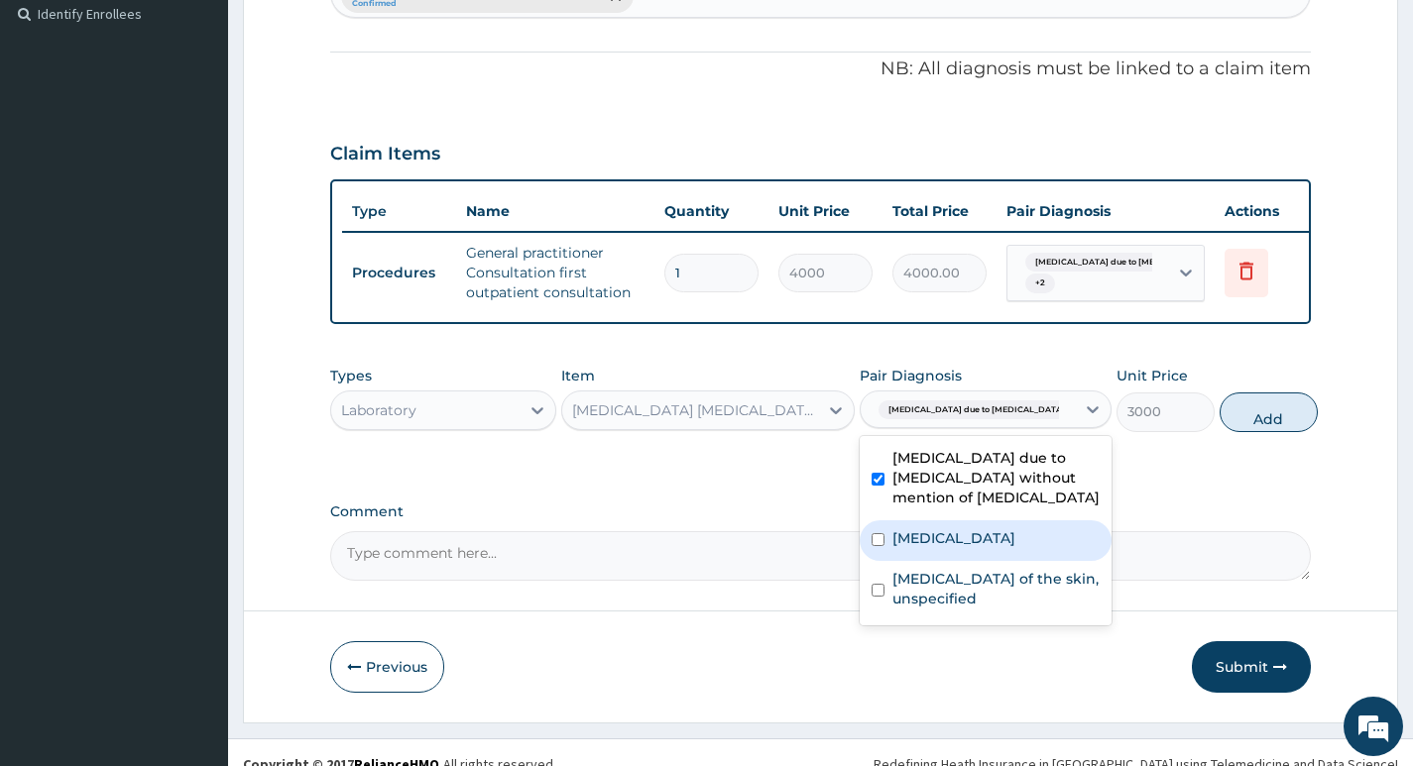
click at [943, 528] on label "Malaria, unspecified" at bounding box center [953, 538] width 123 height 20
checkbox input "true"
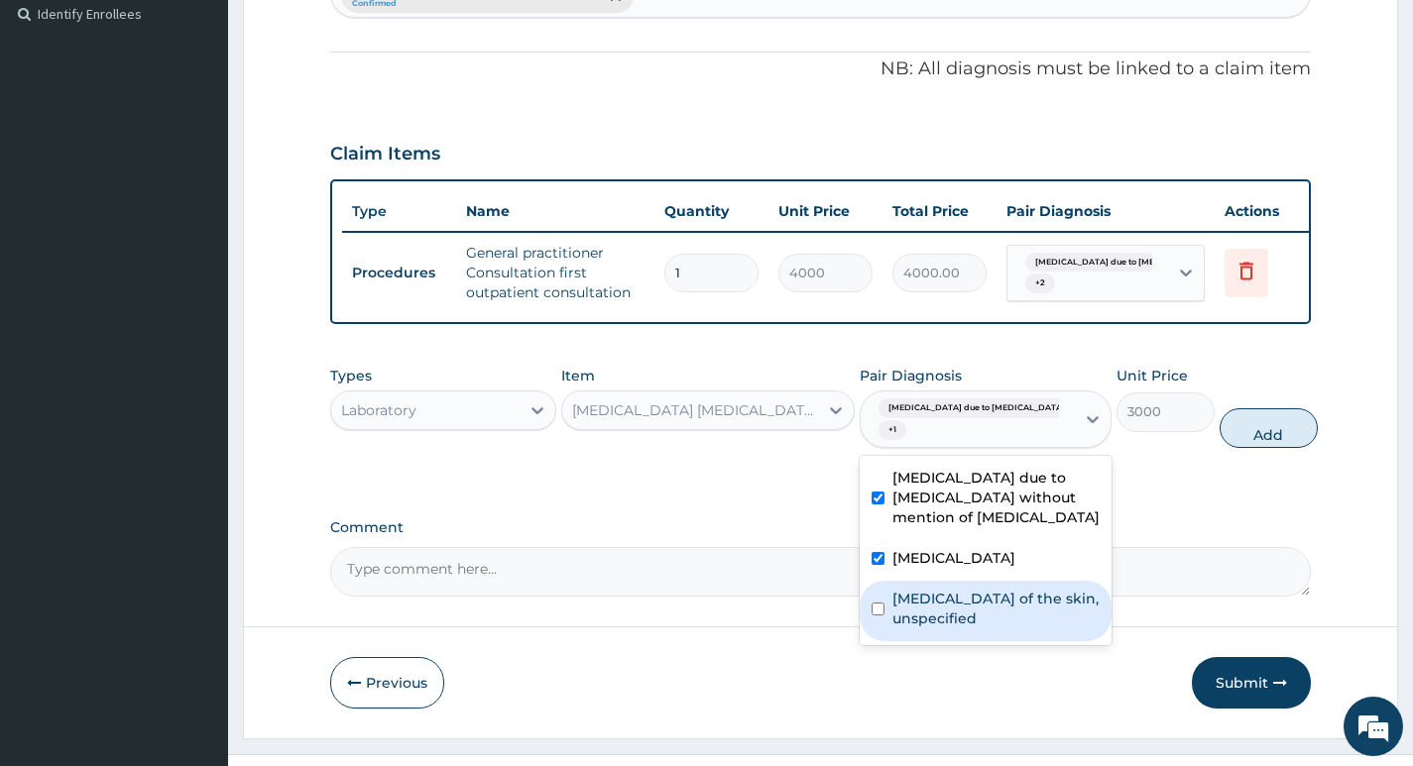
click at [926, 589] on label "Fungal infection of the skin, unspecified" at bounding box center [995, 609] width 207 height 40
checkbox input "true"
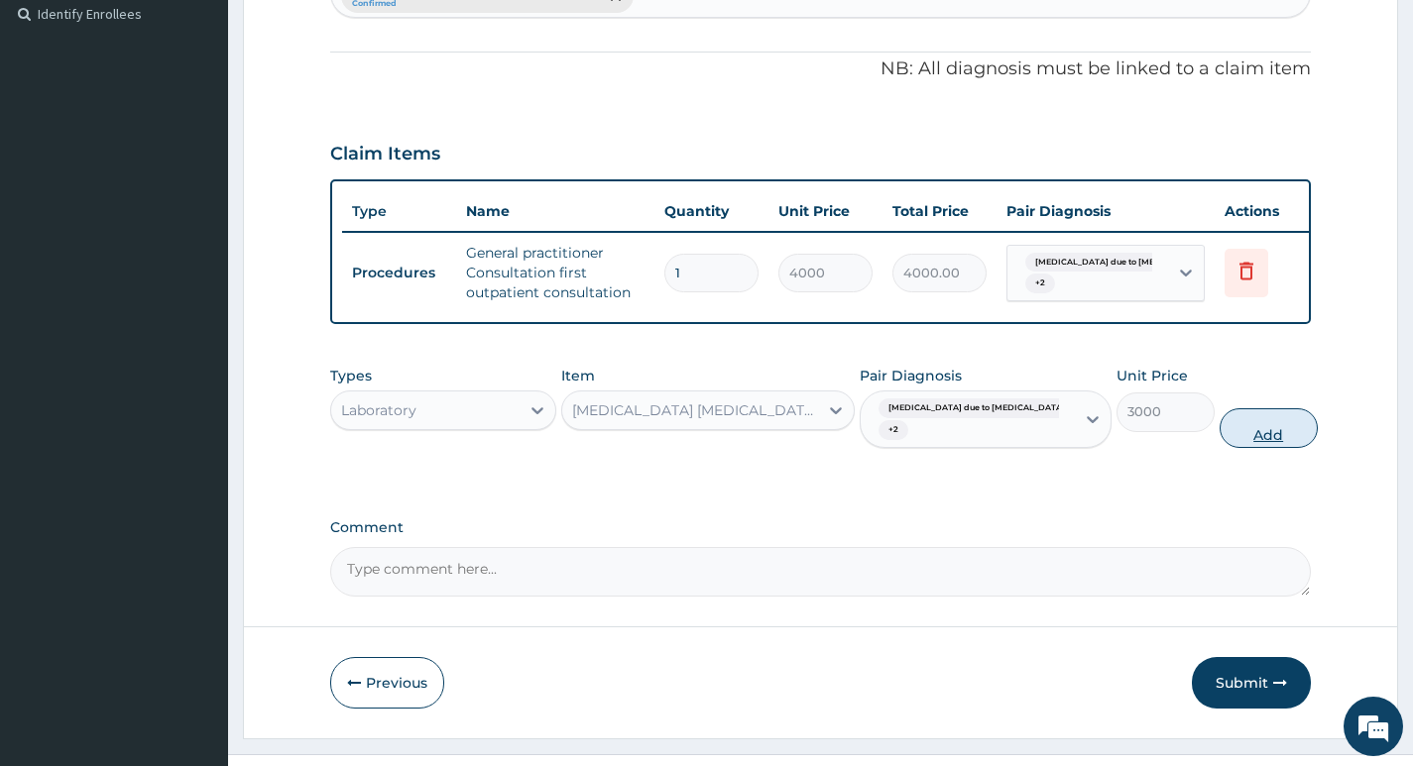
click at [1221, 408] on button "Add" at bounding box center [1268, 428] width 98 height 40
type input "0"
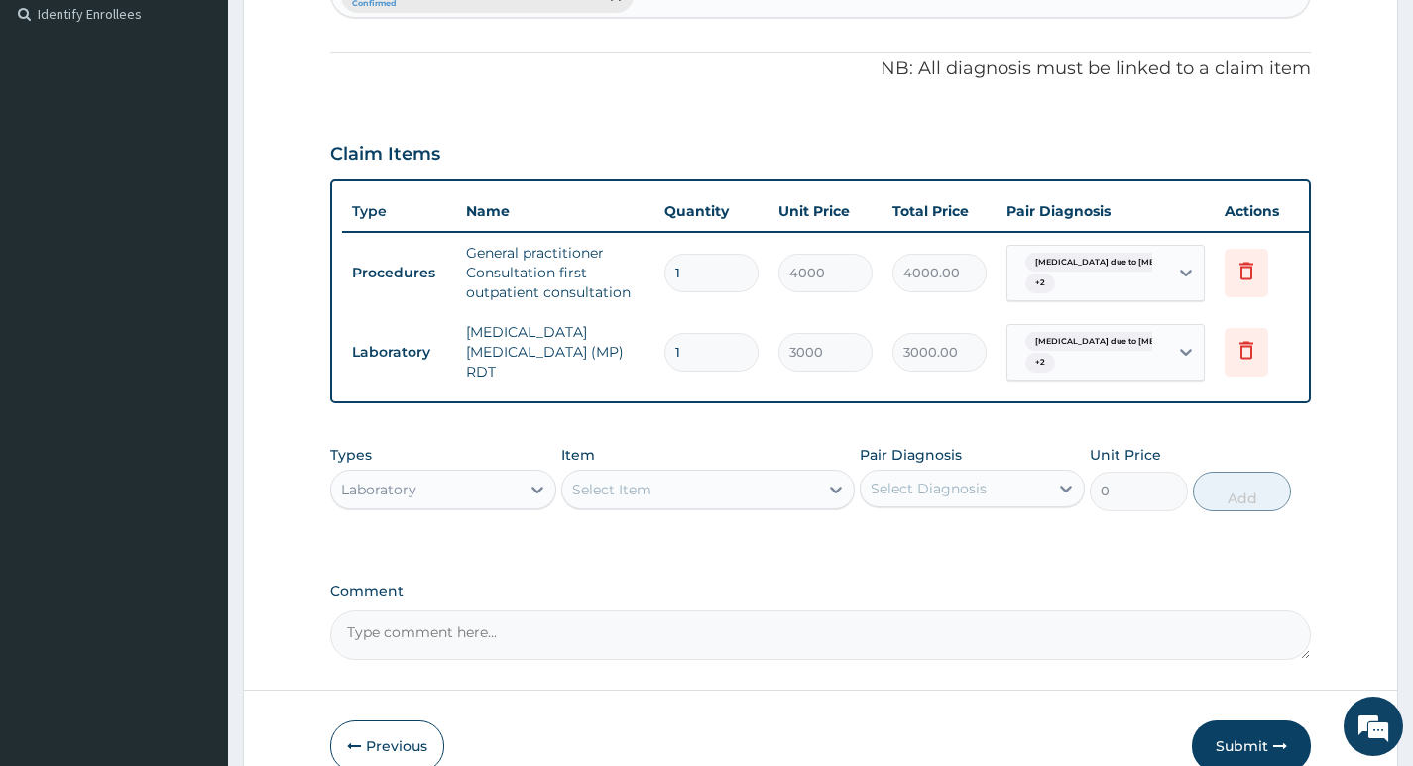
type input "0"
type input "0.00"
type input "1"
type input "3000.00"
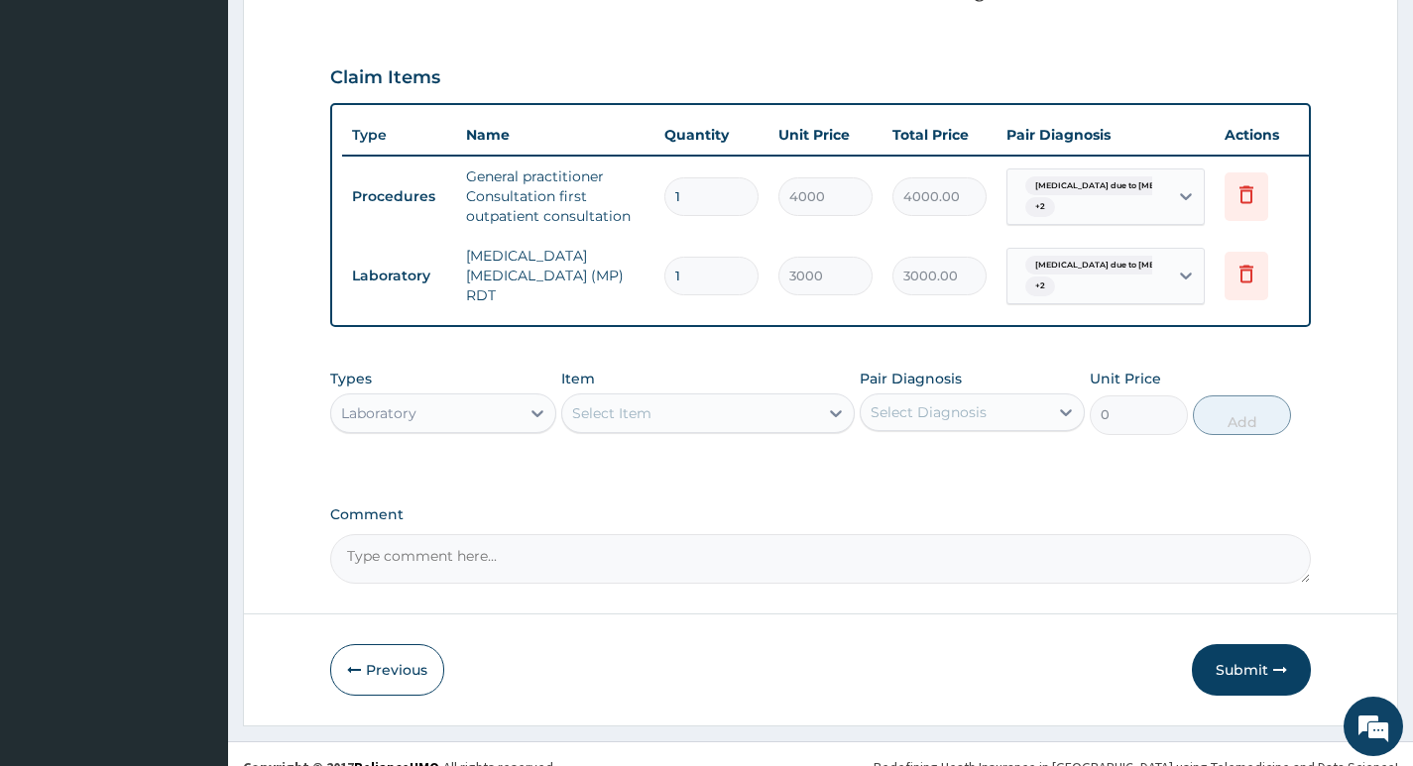
click at [799, 397] on div "Select Item" at bounding box center [690, 413] width 257 height 32
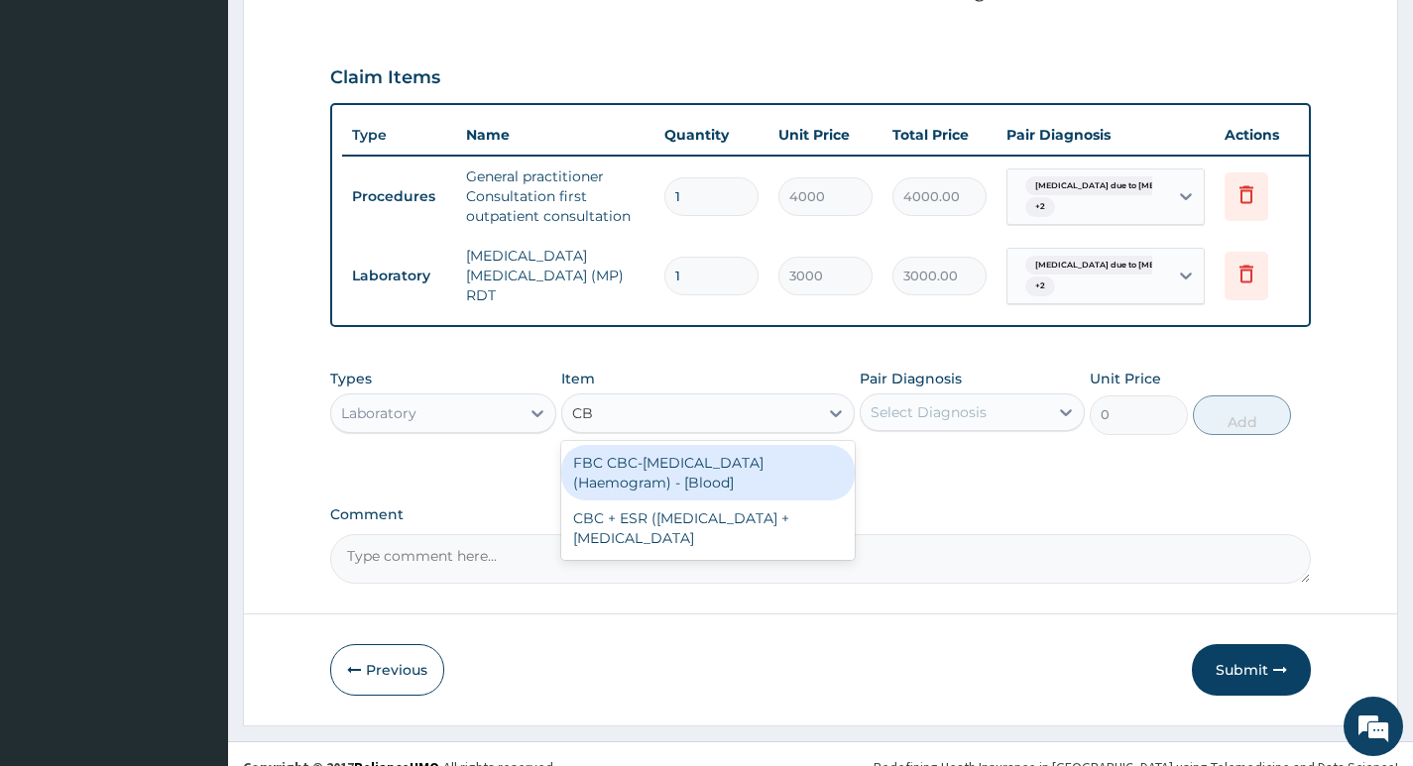
type input "CBC"
click at [713, 445] on div "FBC CBC-Complete Blood Count (Haemogram) - [Blood]" at bounding box center [708, 473] width 294 height 56
type input "4600"
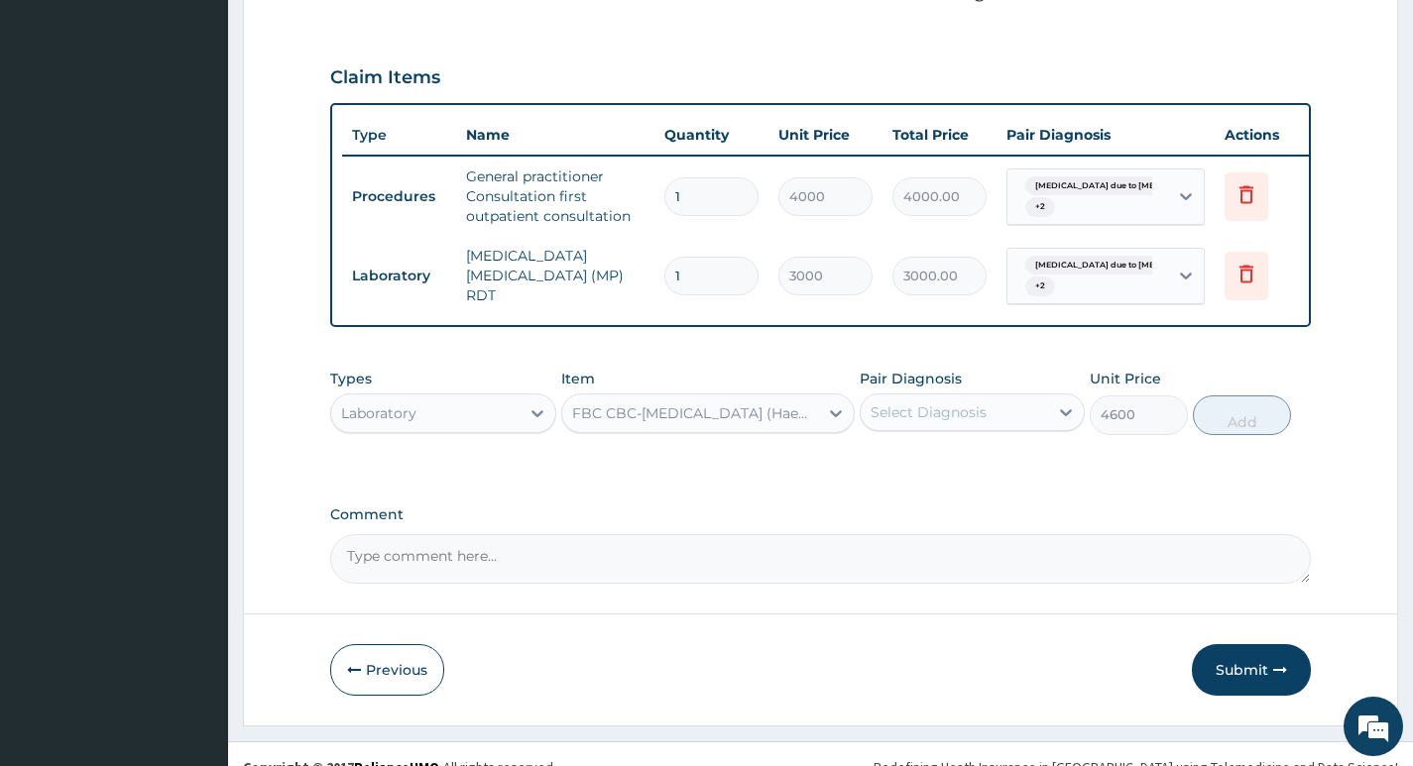
click at [980, 402] on div "Select Diagnosis" at bounding box center [928, 412] width 116 height 20
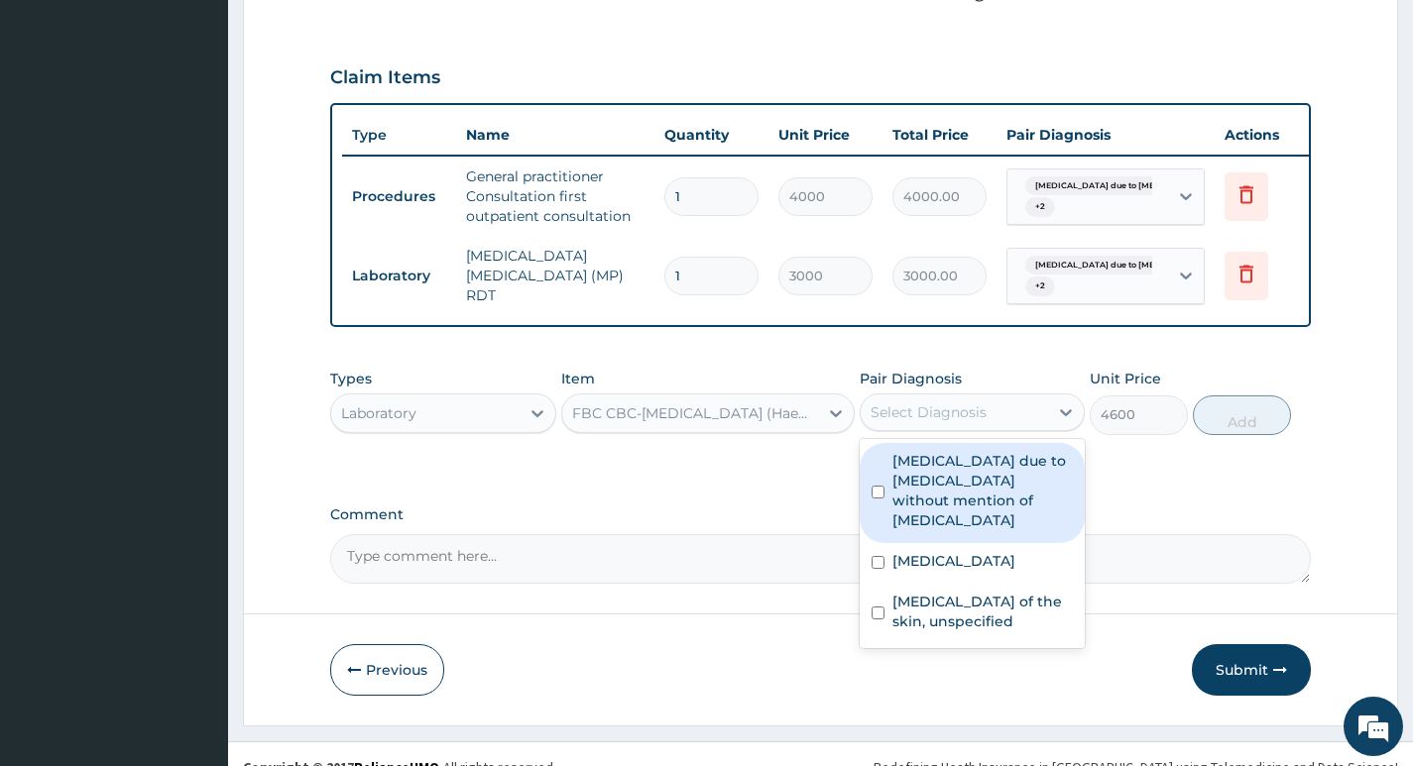
click at [964, 451] on label "Sepsis due to Actinomycosis without mention of septic shock" at bounding box center [982, 490] width 180 height 79
checkbox input "true"
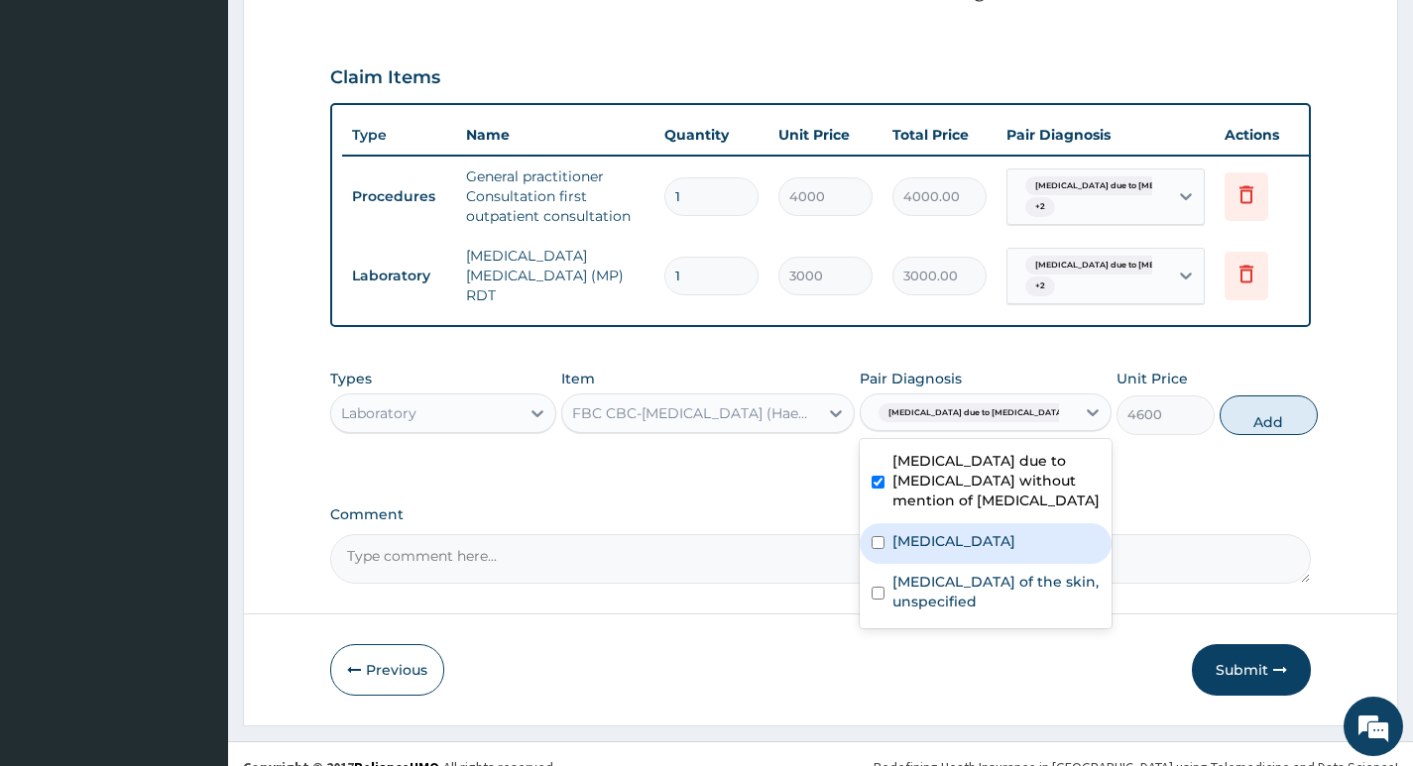
click at [922, 531] on label "Malaria, unspecified" at bounding box center [953, 541] width 123 height 20
checkbox input "true"
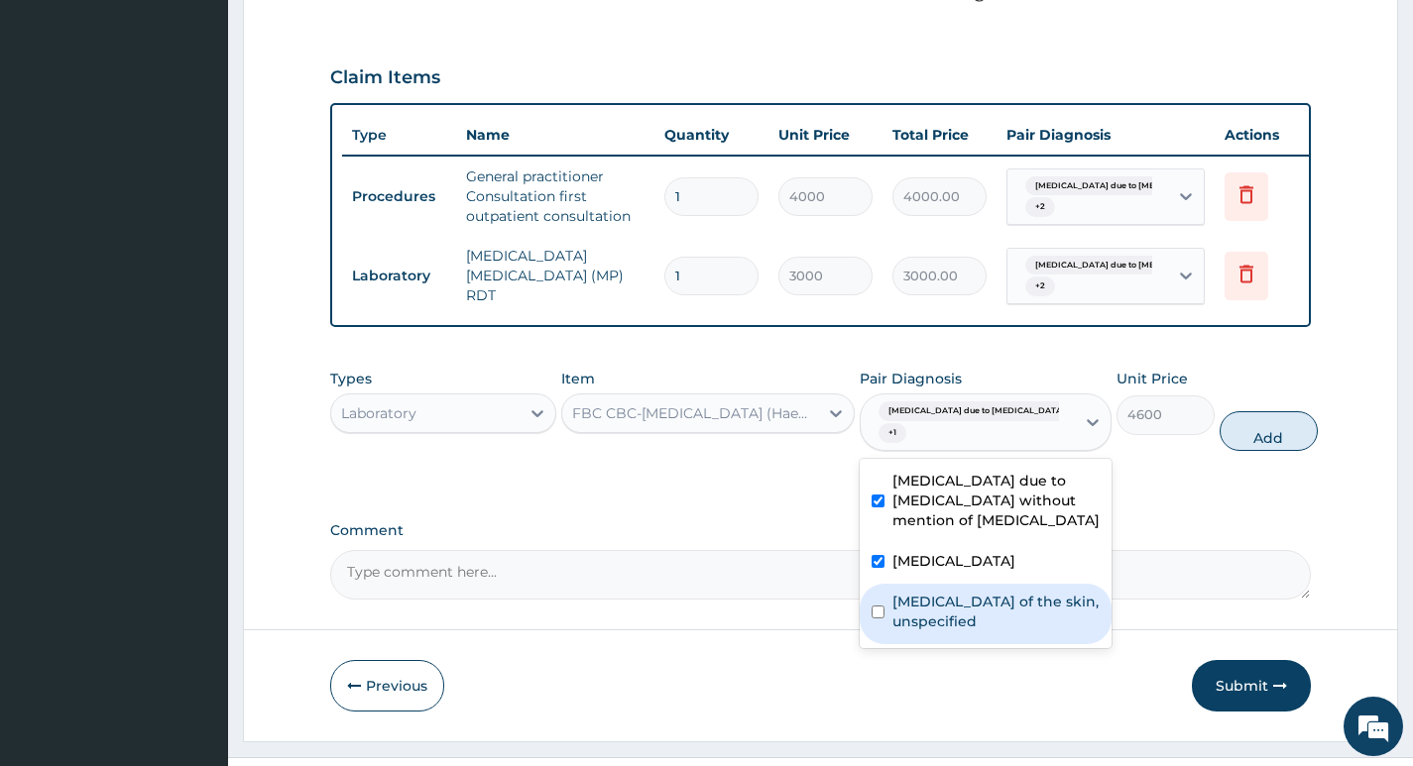
click at [910, 592] on label "Fungal infection of the skin, unspecified" at bounding box center [995, 612] width 207 height 40
checkbox input "true"
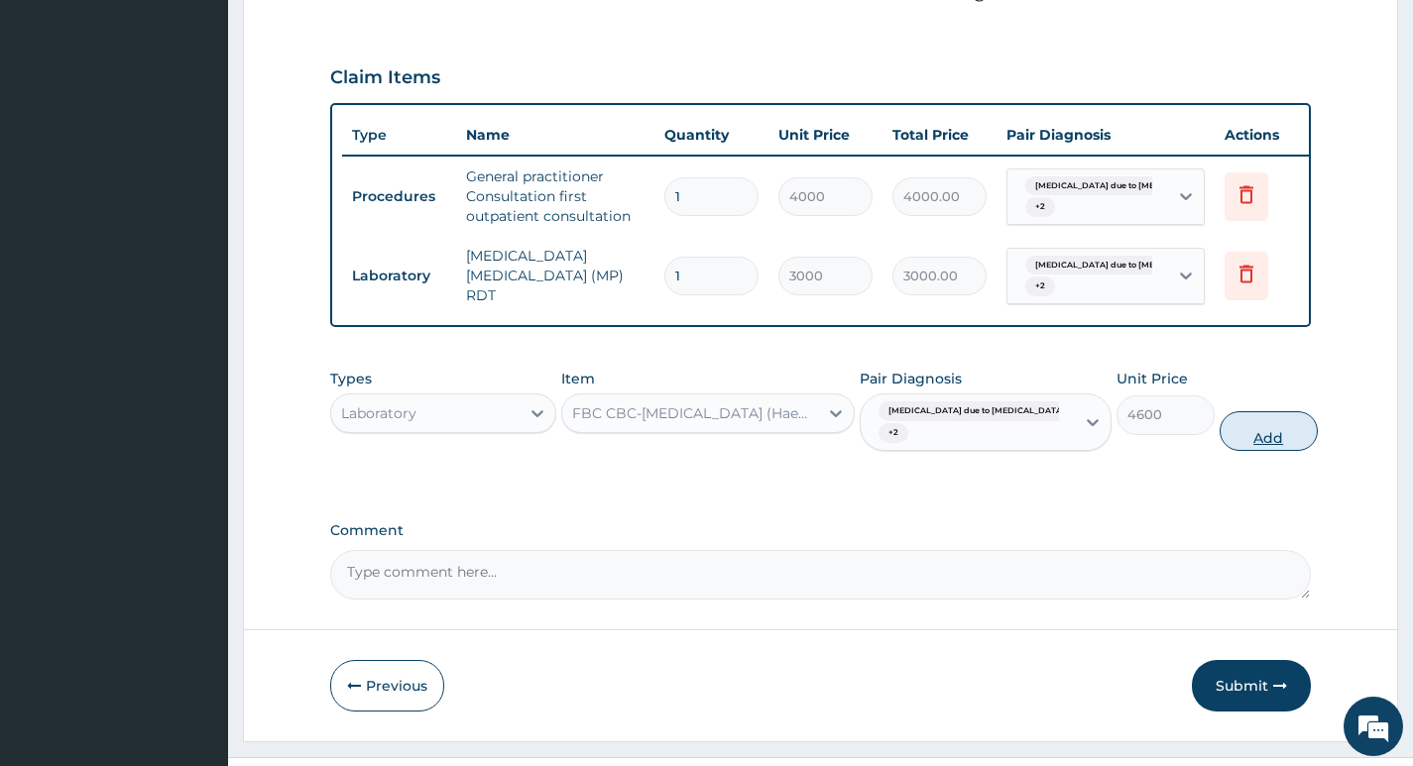
click at [1219, 411] on button "Add" at bounding box center [1268, 431] width 98 height 40
type input "0"
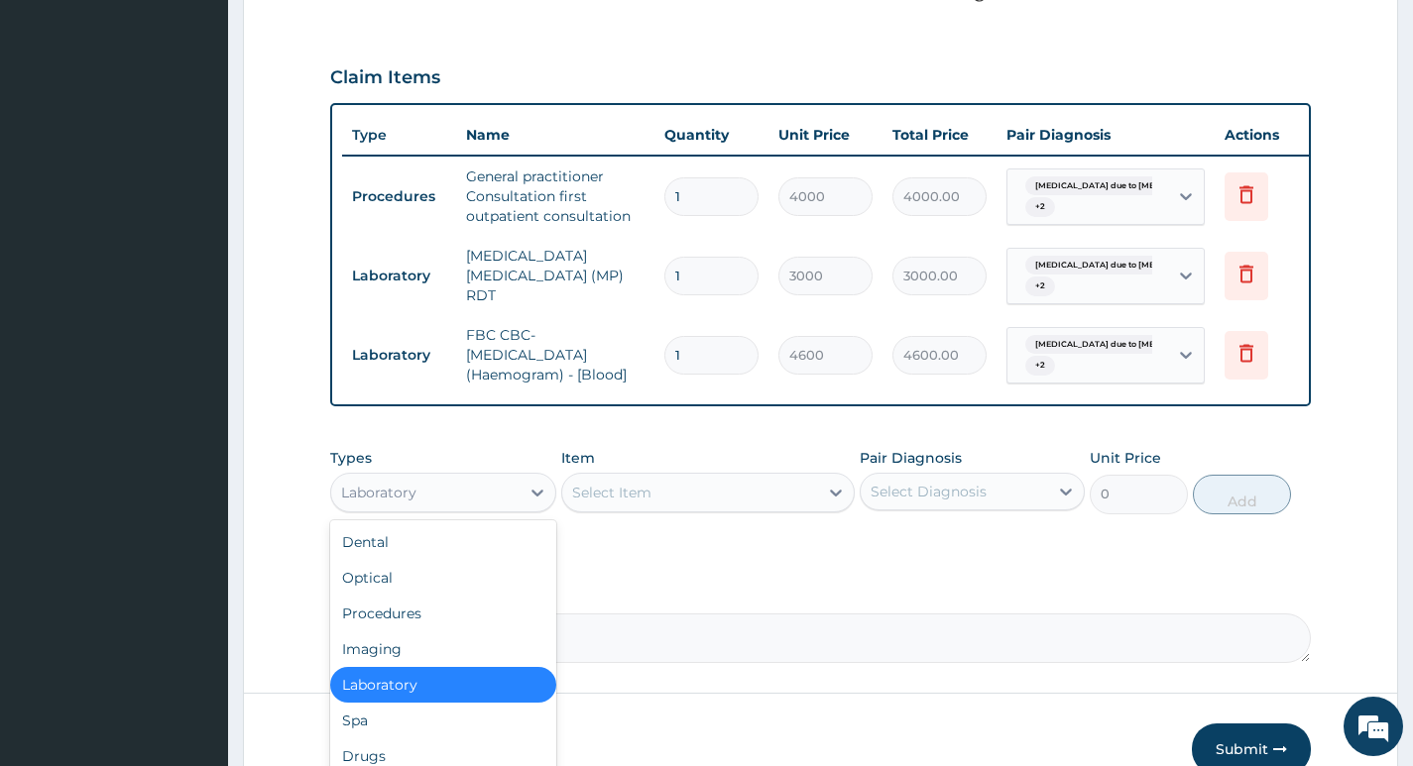
click at [508, 477] on div "Laboratory" at bounding box center [424, 493] width 187 height 32
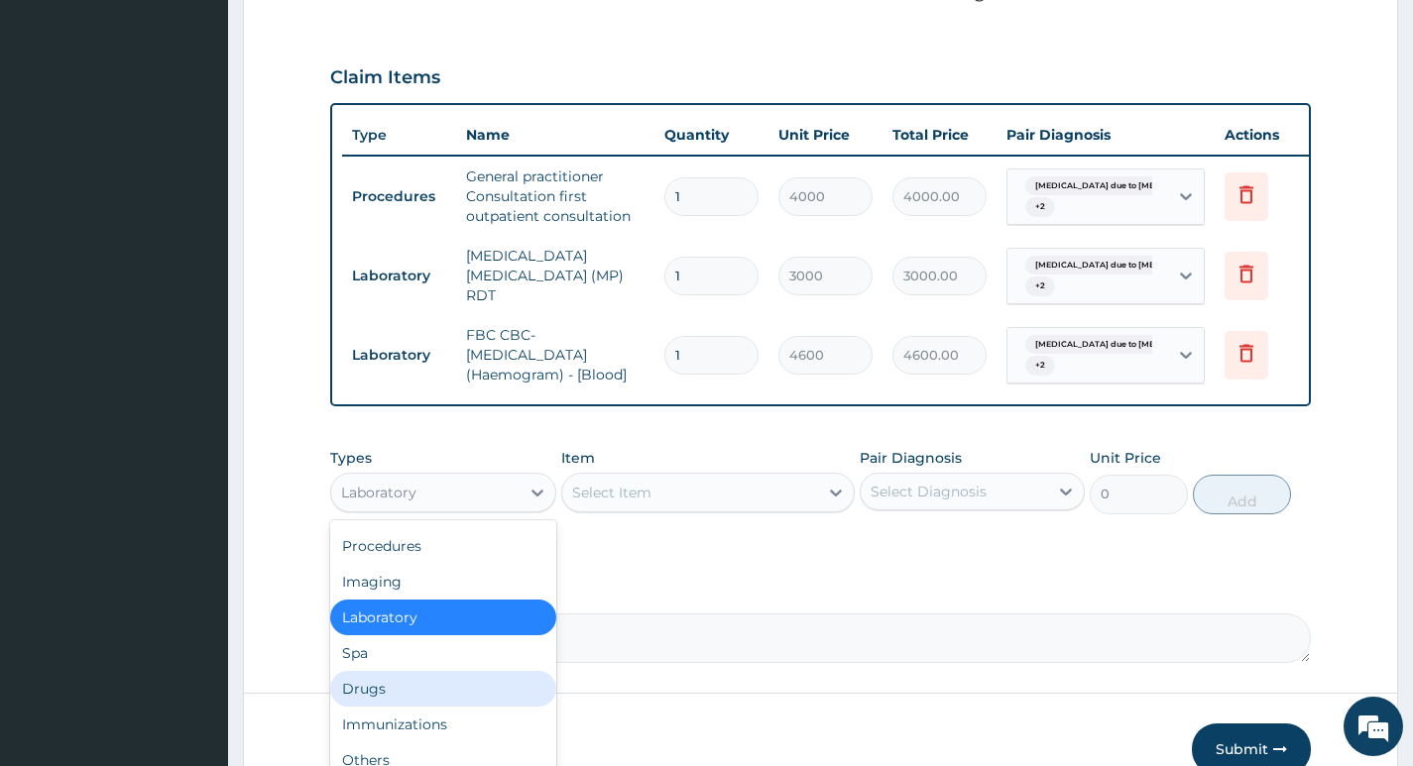
click at [391, 671] on div "Drugs" at bounding box center [442, 689] width 225 height 36
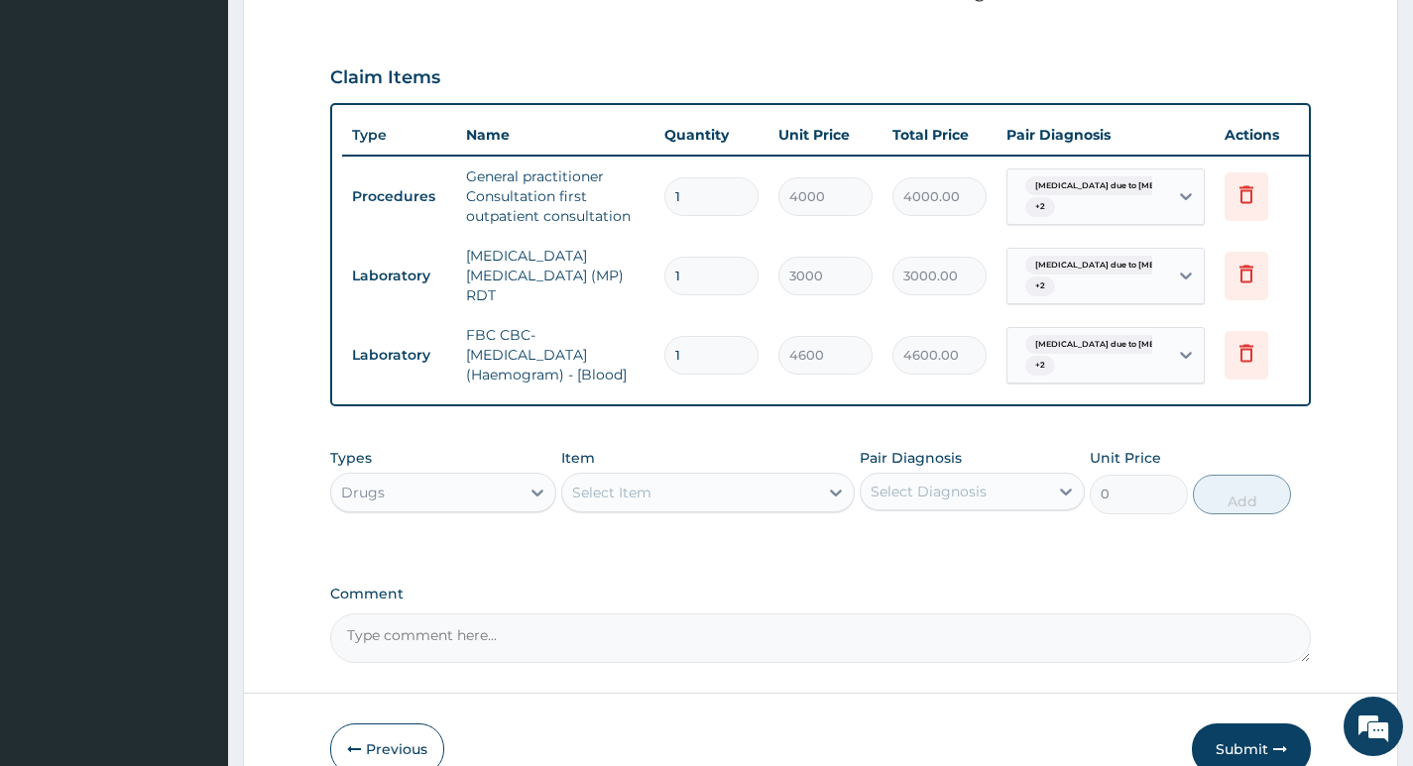
click at [789, 477] on div "Select Item" at bounding box center [690, 493] width 257 height 32
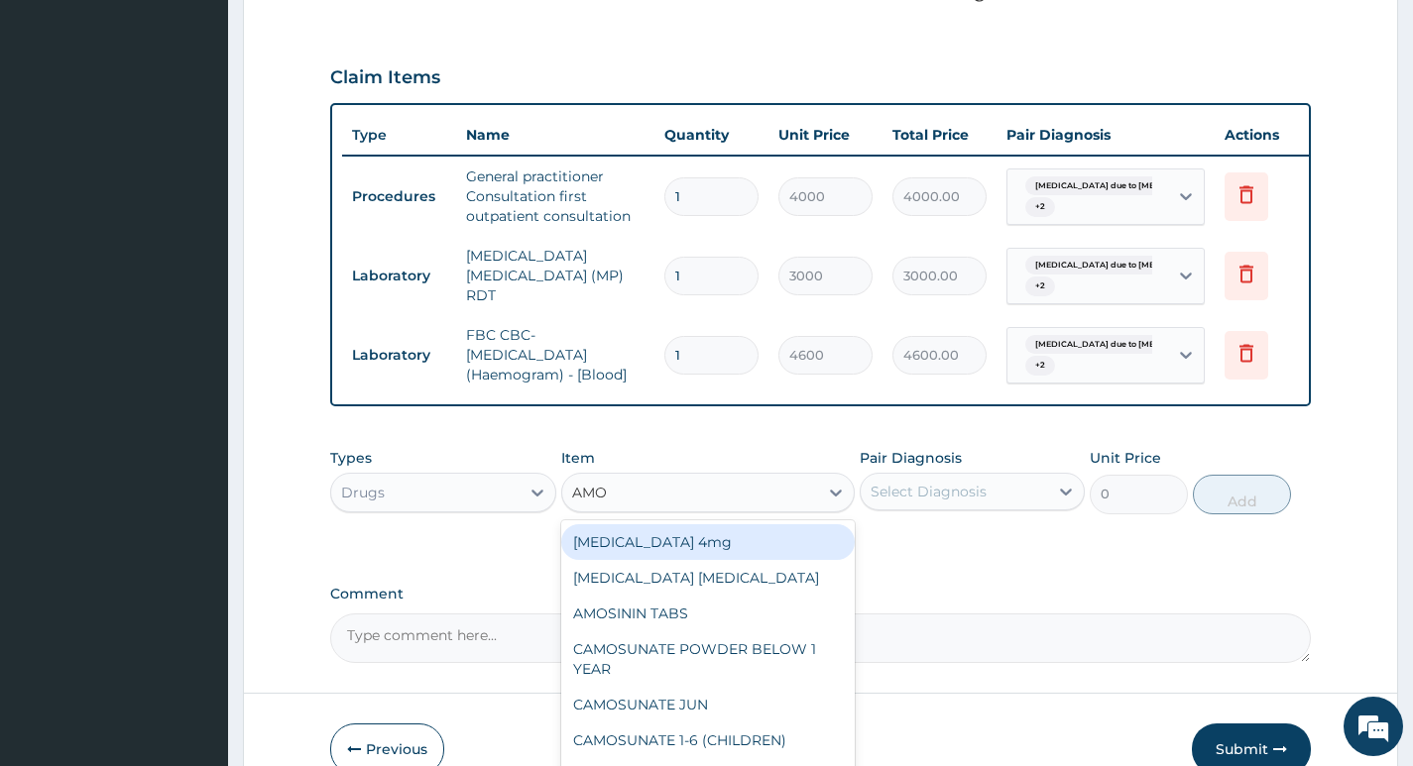
type input "AMOX"
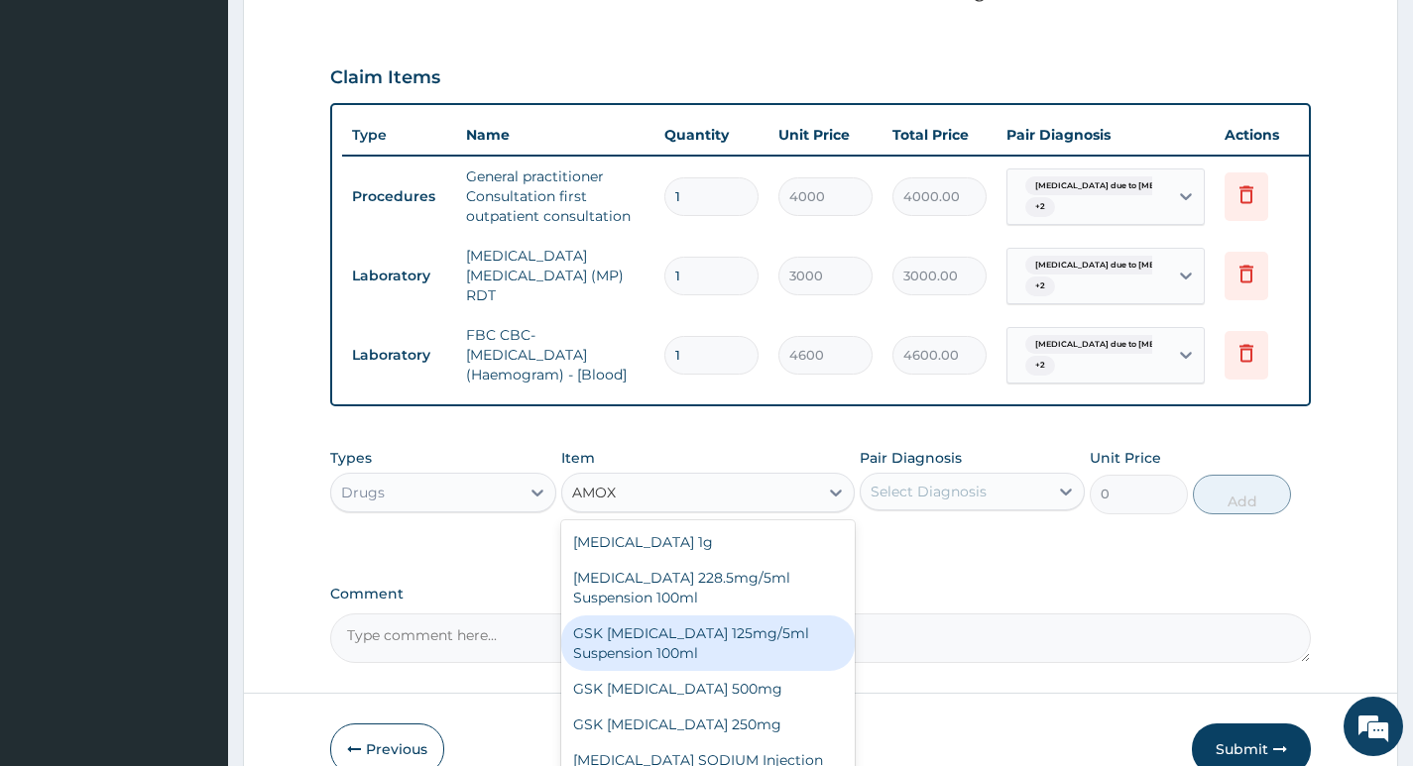
scroll to position [36, 0]
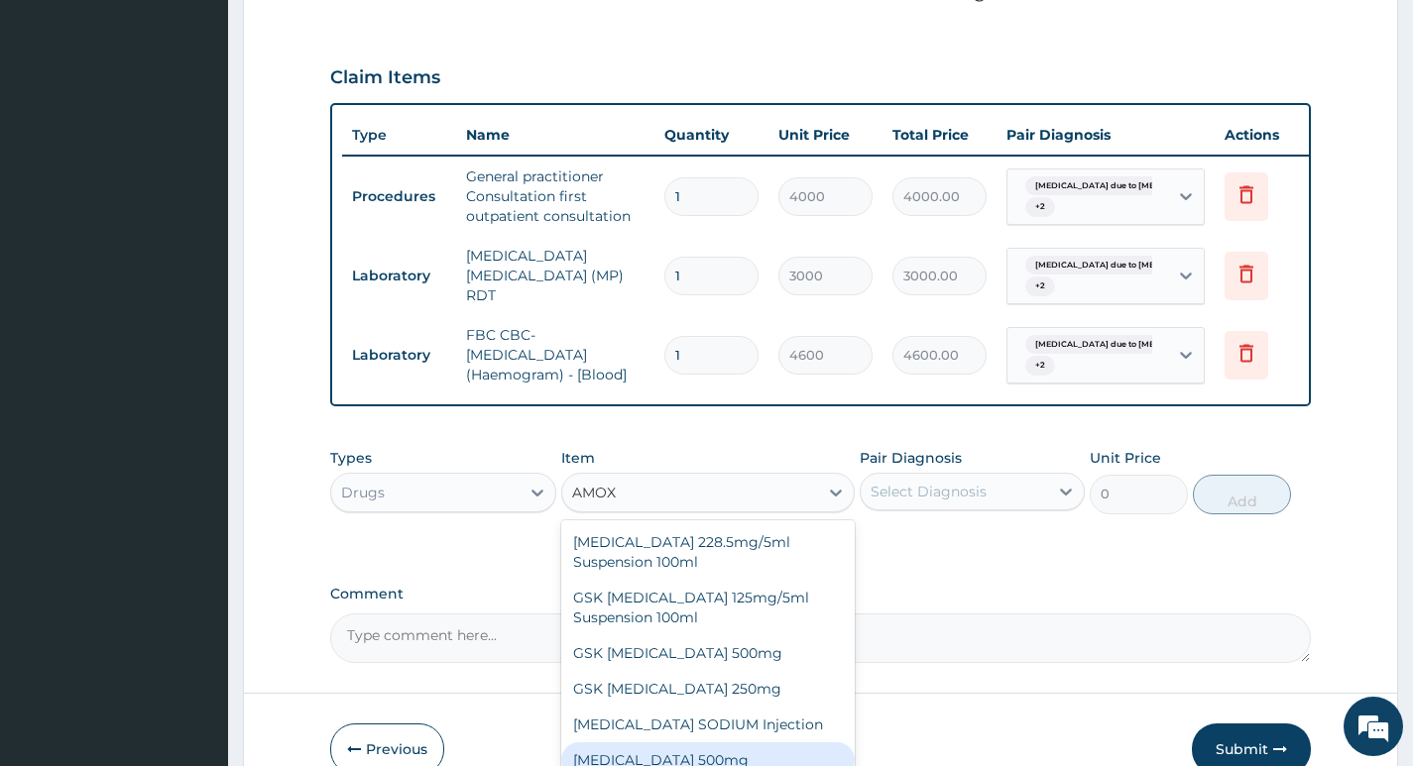
click at [654, 742] on div "AMOXICILLIN 500mg" at bounding box center [708, 760] width 294 height 36
type input "75.9"
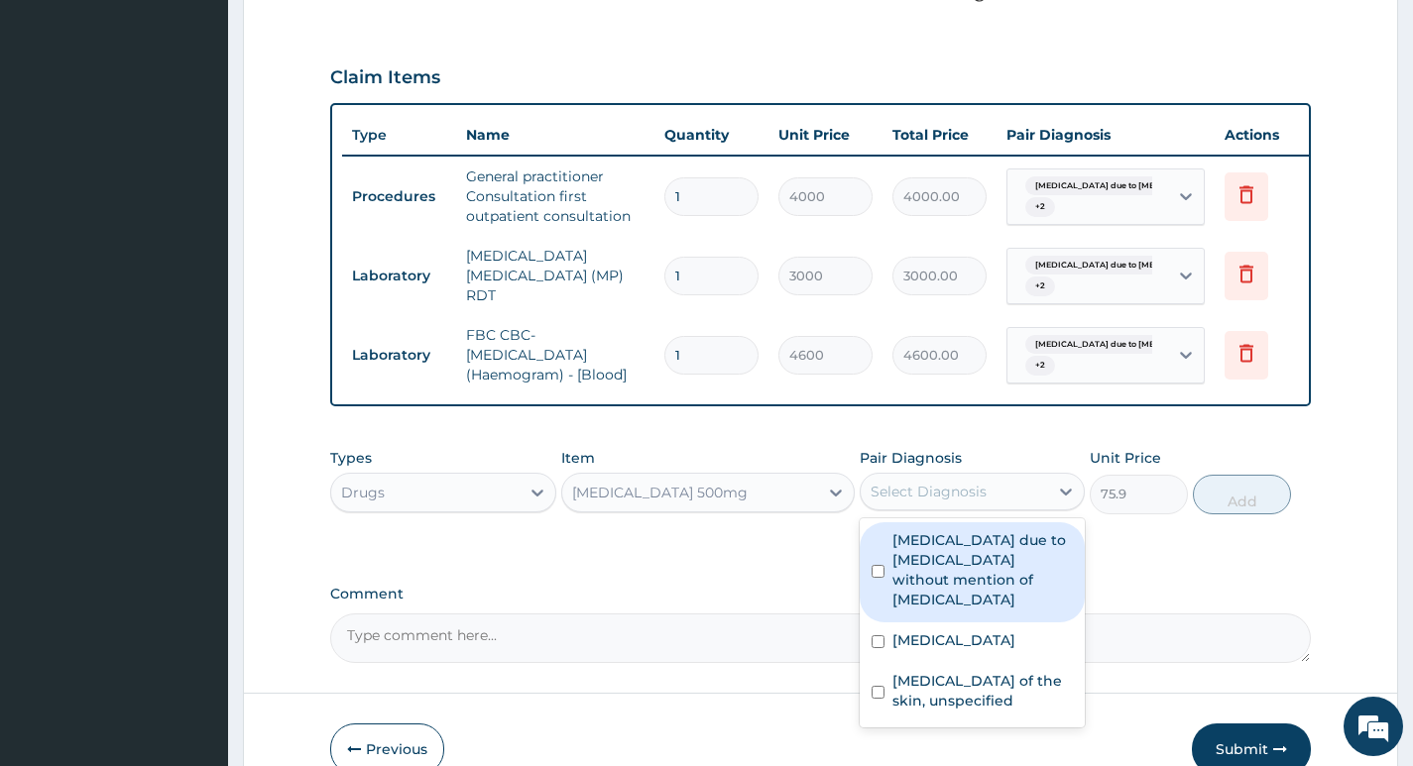
click at [1018, 476] on div "Select Diagnosis" at bounding box center [953, 492] width 187 height 32
click at [991, 530] on label "Sepsis due to Actinomycosis without mention of septic shock" at bounding box center [982, 569] width 180 height 79
checkbox input "true"
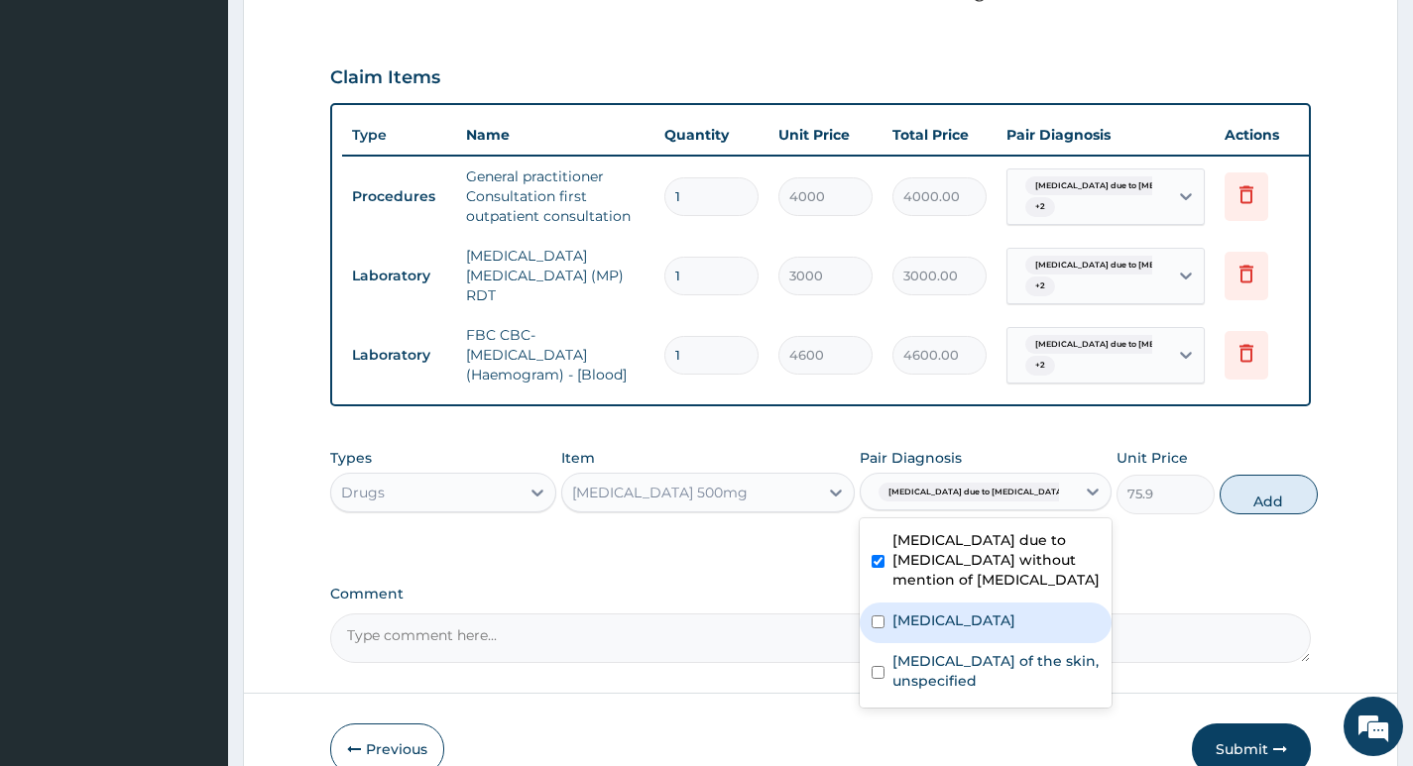
click at [951, 611] on label "Malaria, unspecified" at bounding box center [953, 621] width 123 height 20
checkbox input "true"
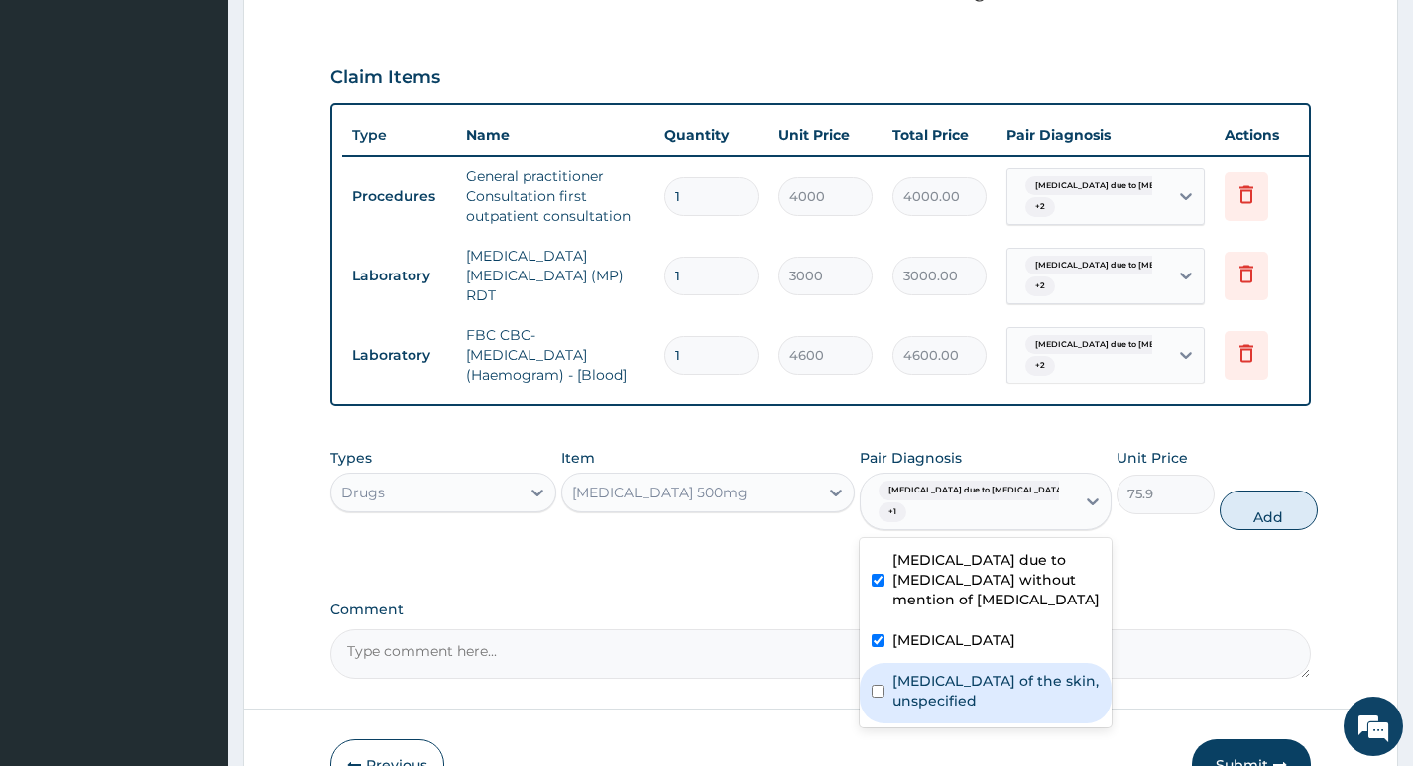
click at [938, 671] on label "Fungal infection of the skin, unspecified" at bounding box center [995, 691] width 207 height 40
checkbox input "true"
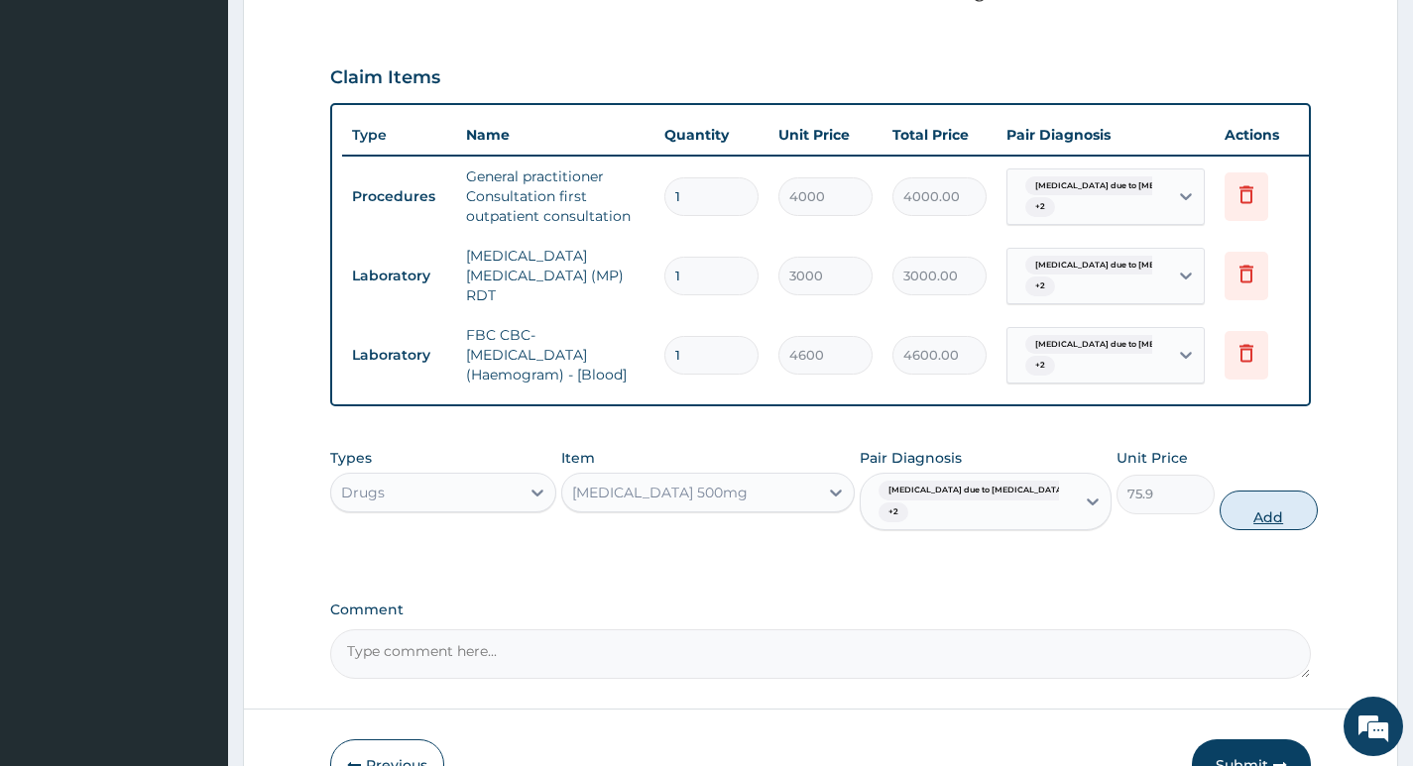
click at [1219, 491] on button "Add" at bounding box center [1268, 511] width 98 height 40
type input "0"
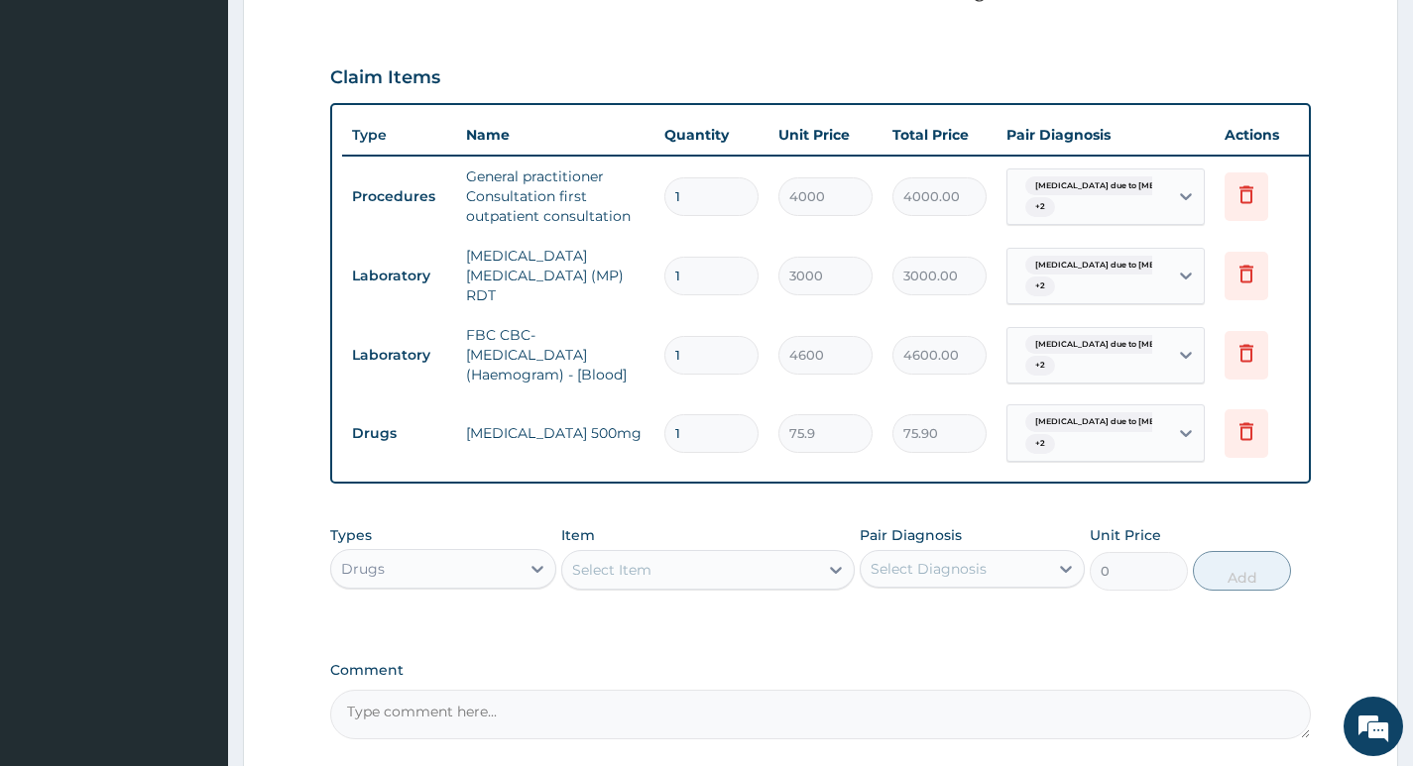
type input "0.00"
type input "2"
type input "151.80"
type input "20"
type input "1518.00"
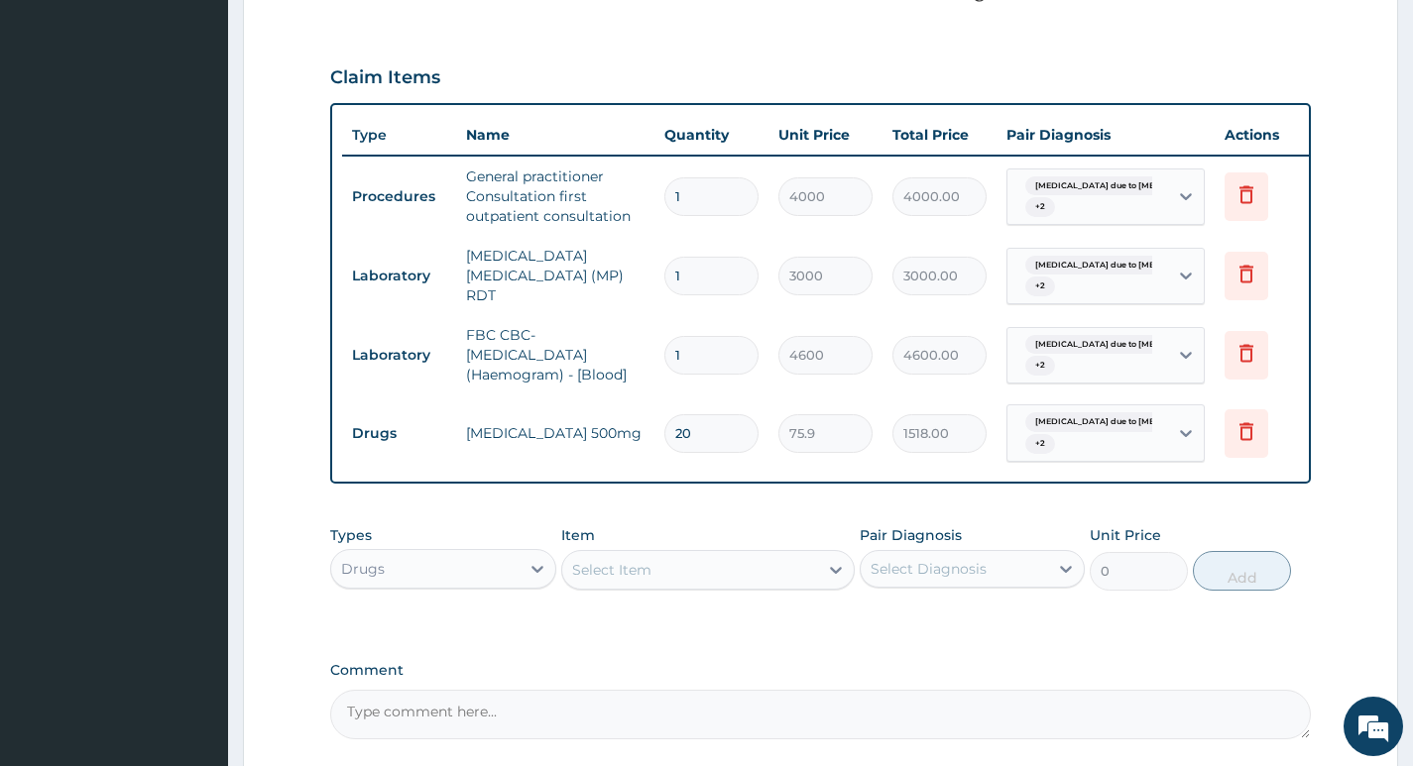
type input "20"
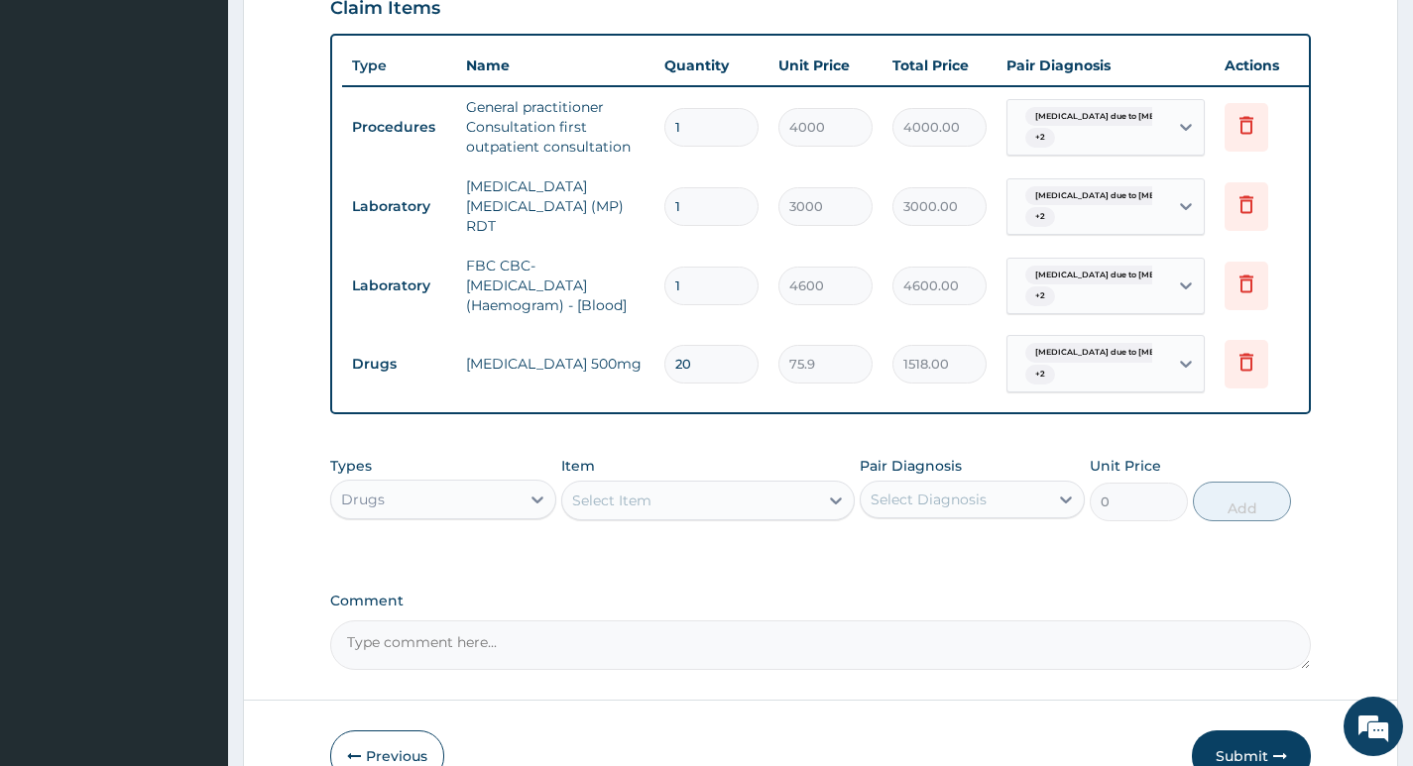
scroll to position [828, 0]
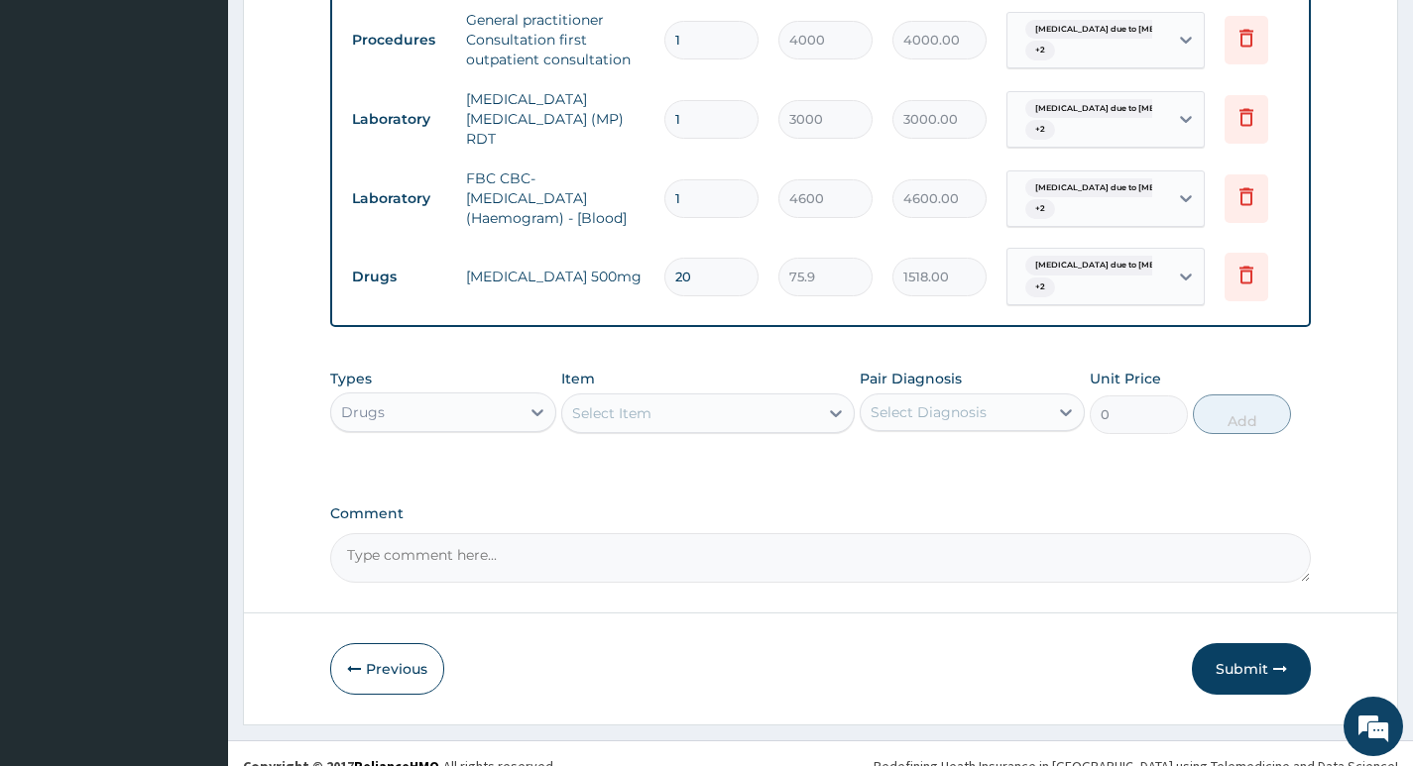
click at [772, 397] on div "Select Item" at bounding box center [690, 413] width 257 height 32
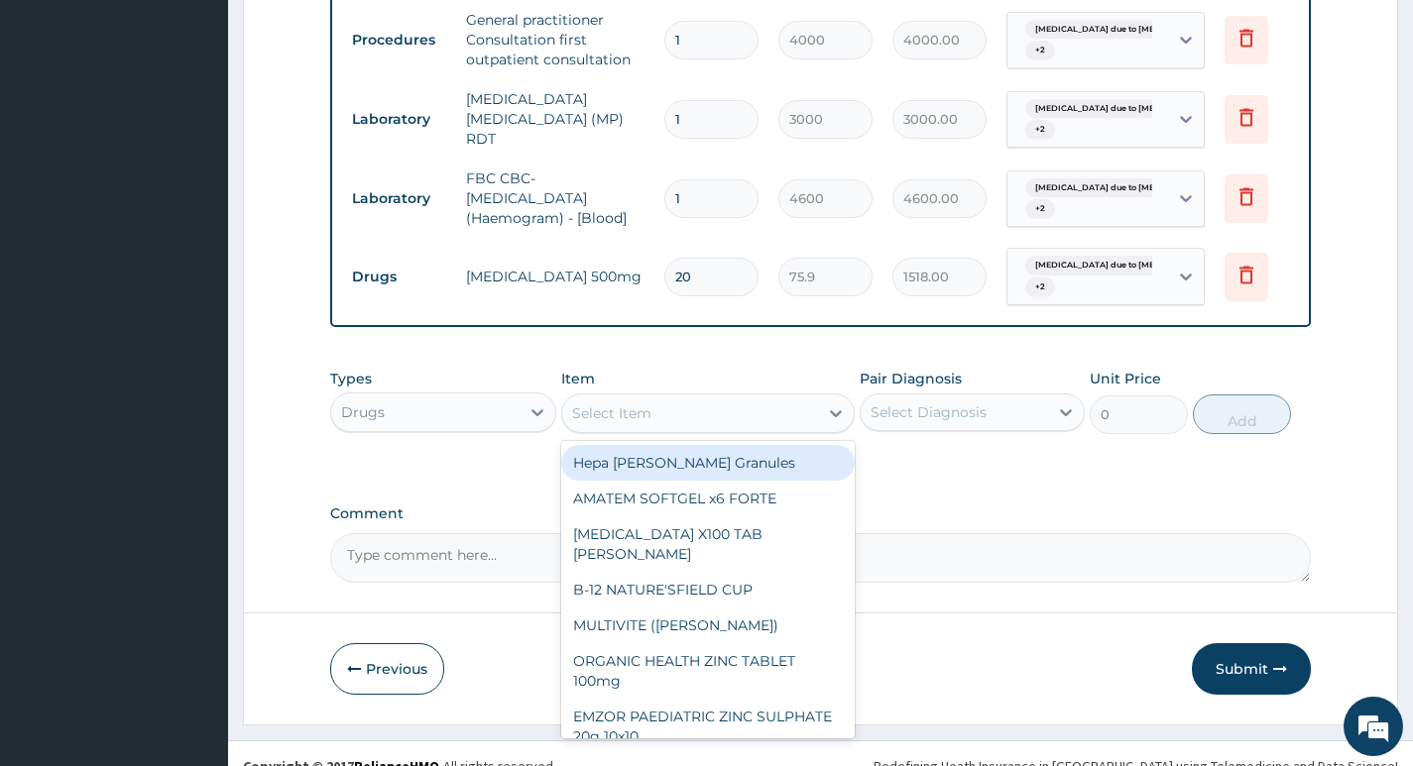
type input "A"
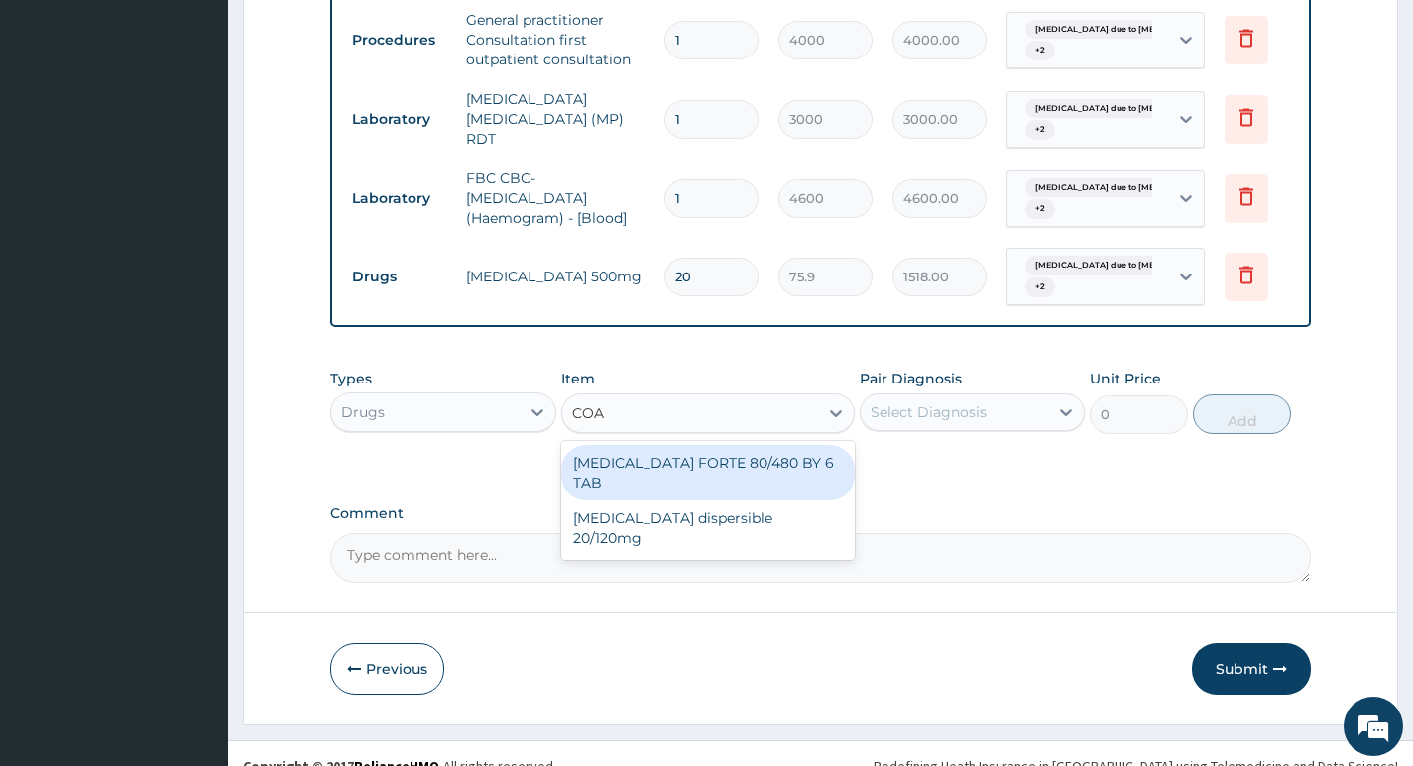
type input "COAR"
click at [671, 445] on div "COARTEM FORTE 80/480 BY 6 TAB" at bounding box center [708, 473] width 294 height 56
type input "600"
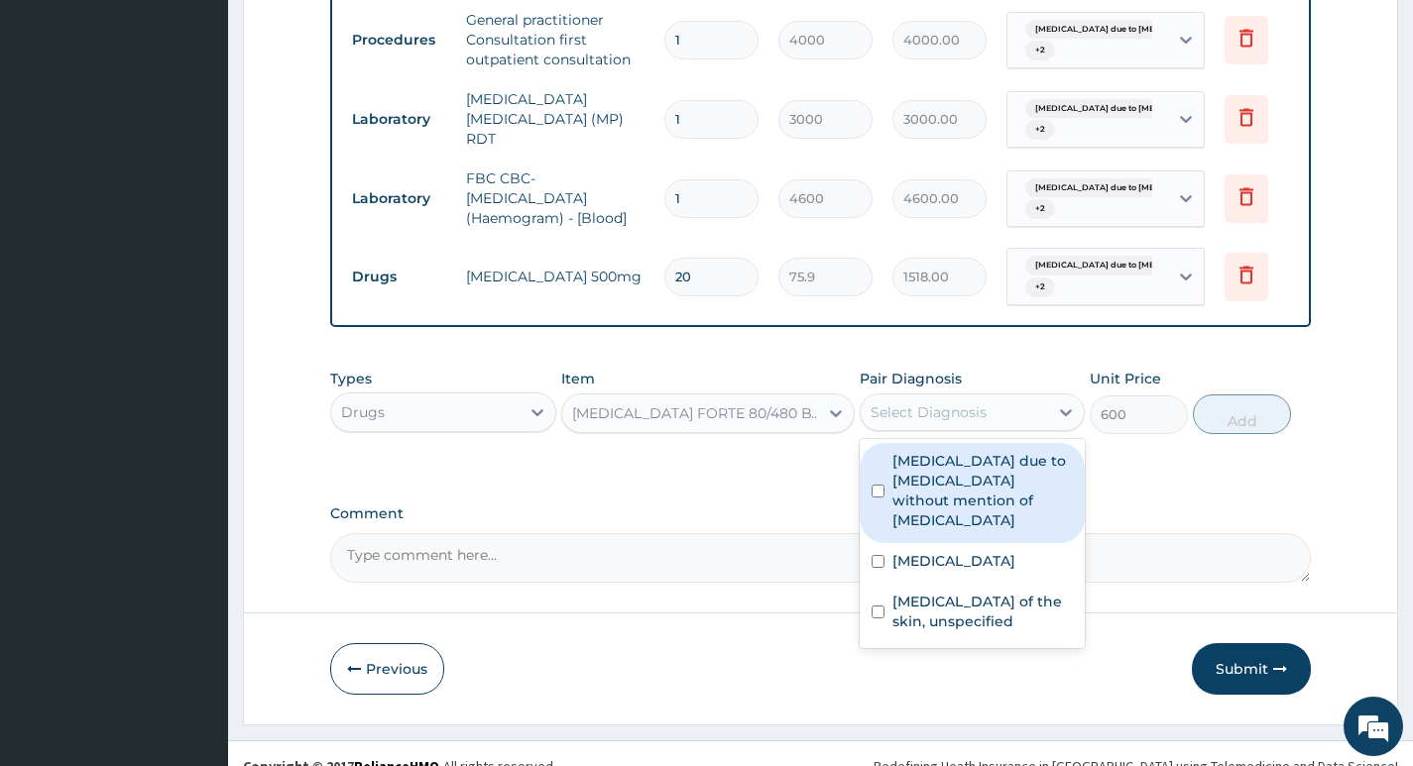
click at [1003, 396] on div "Select Diagnosis" at bounding box center [953, 412] width 187 height 32
click at [982, 451] on label "Sepsis due to Actinomycosis without mention of septic shock" at bounding box center [982, 490] width 180 height 79
checkbox input "true"
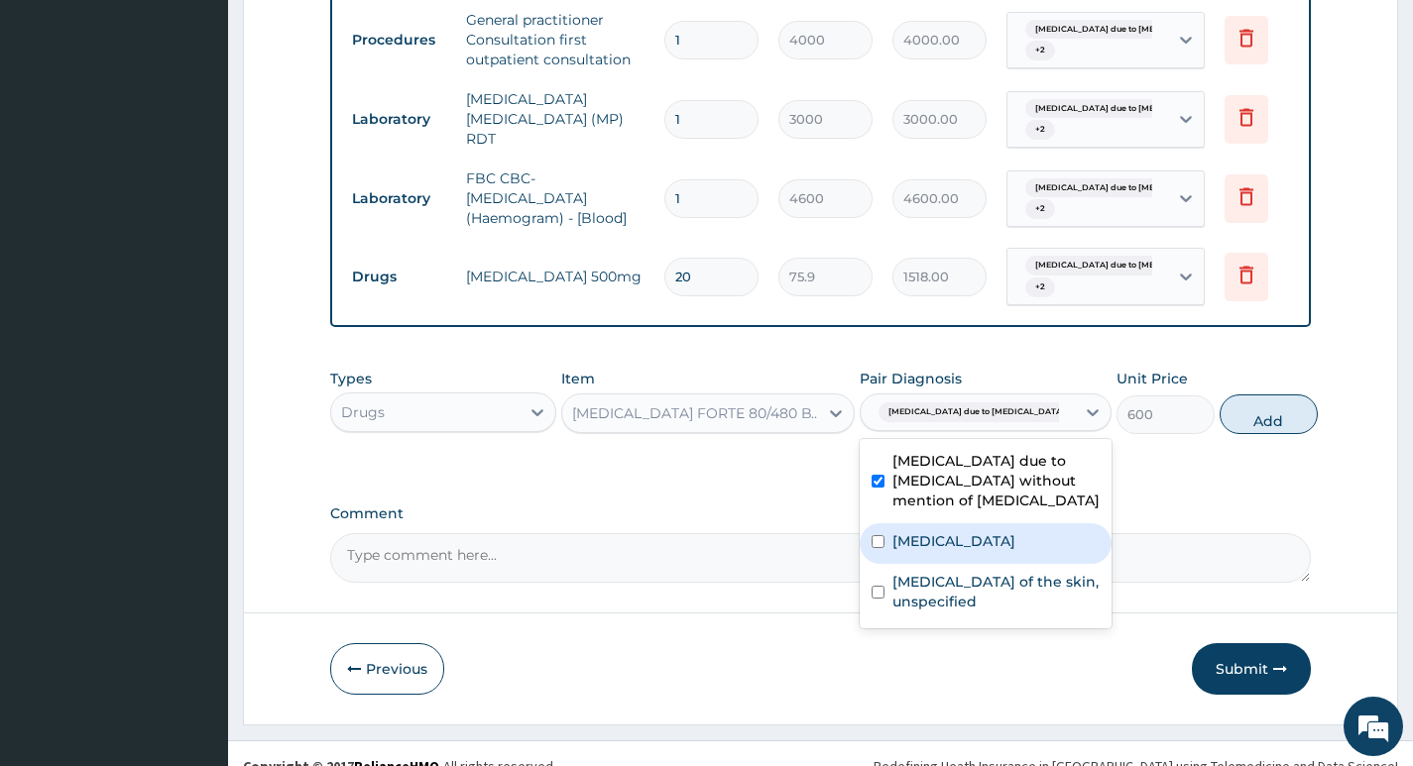
click at [935, 531] on label "Malaria, unspecified" at bounding box center [953, 541] width 123 height 20
checkbox input "true"
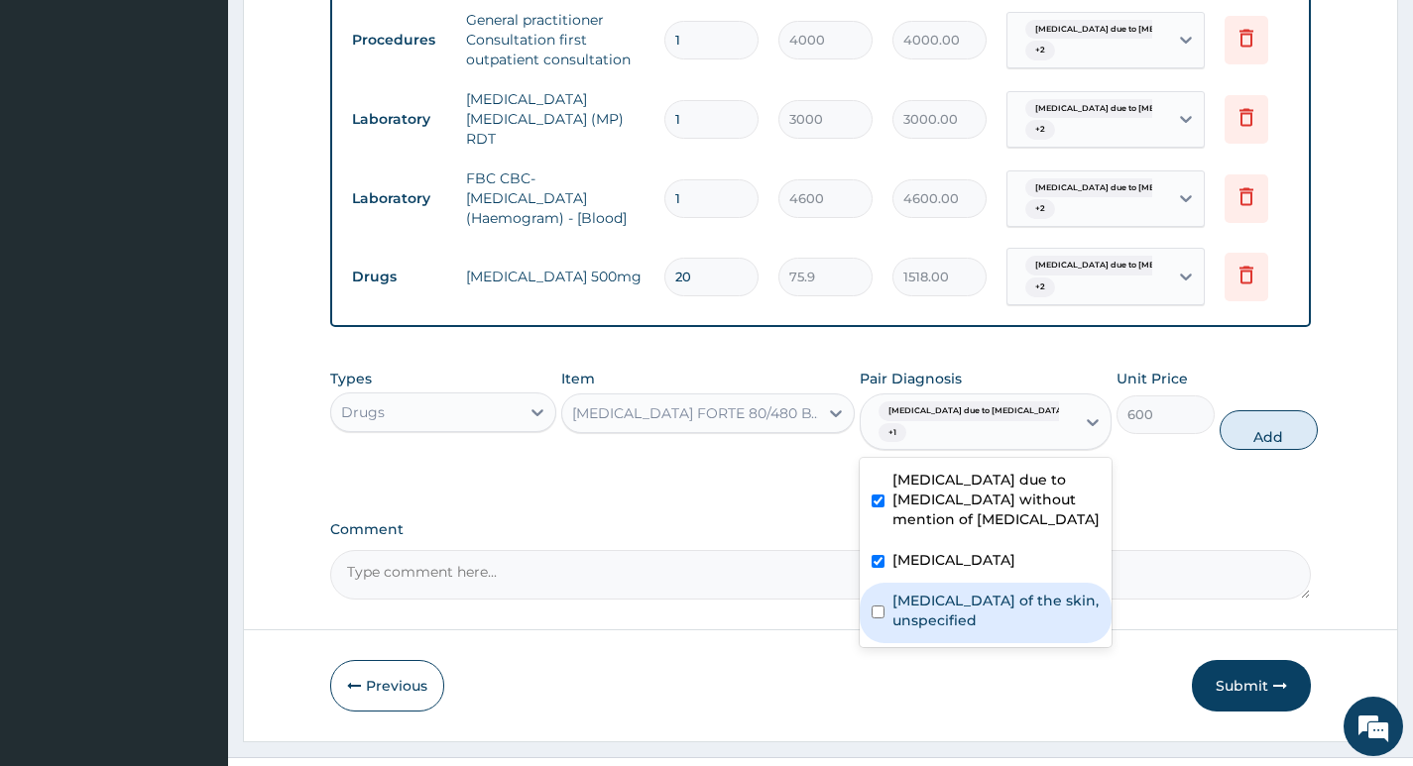
click at [929, 591] on label "Fungal infection of the skin, unspecified" at bounding box center [995, 611] width 207 height 40
checkbox input "true"
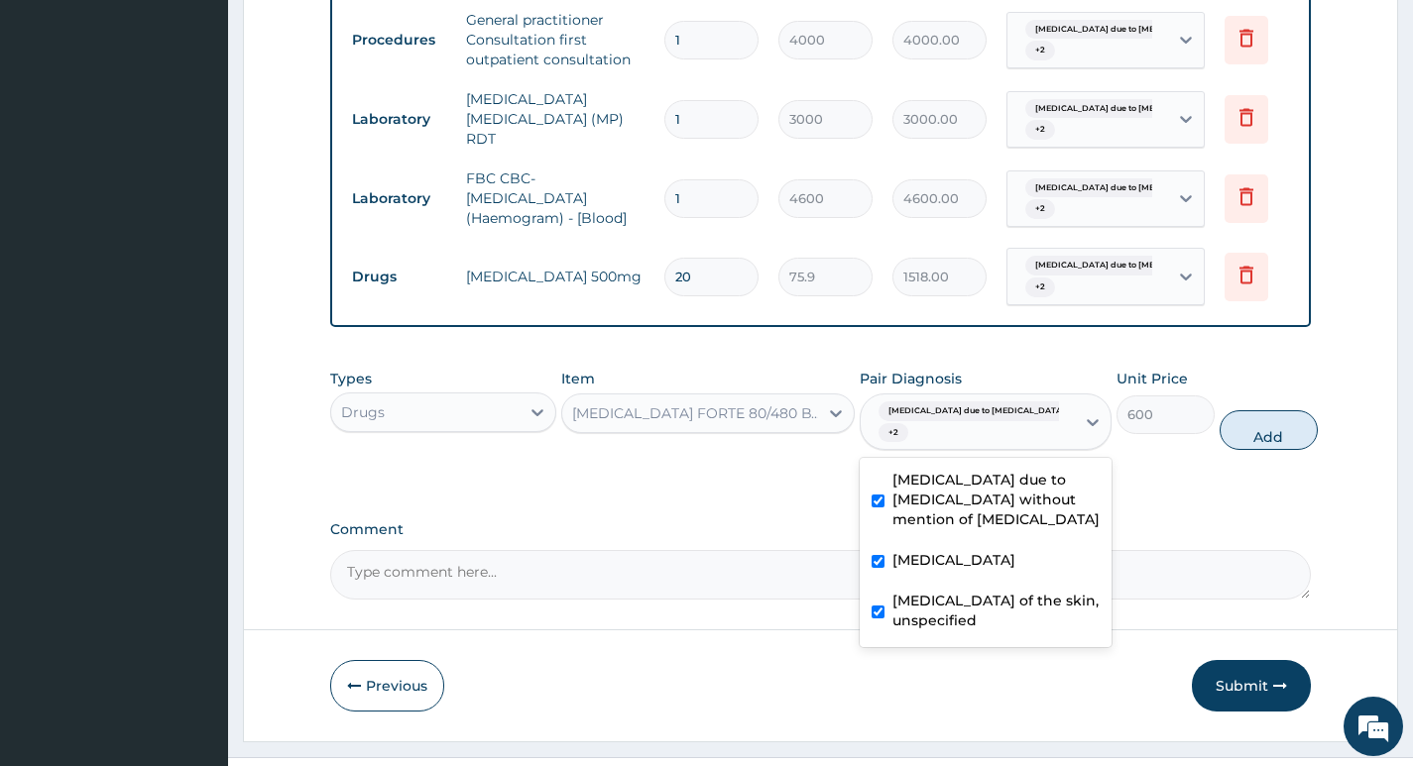
click at [1233, 410] on button "Add" at bounding box center [1268, 430] width 98 height 40
type input "0"
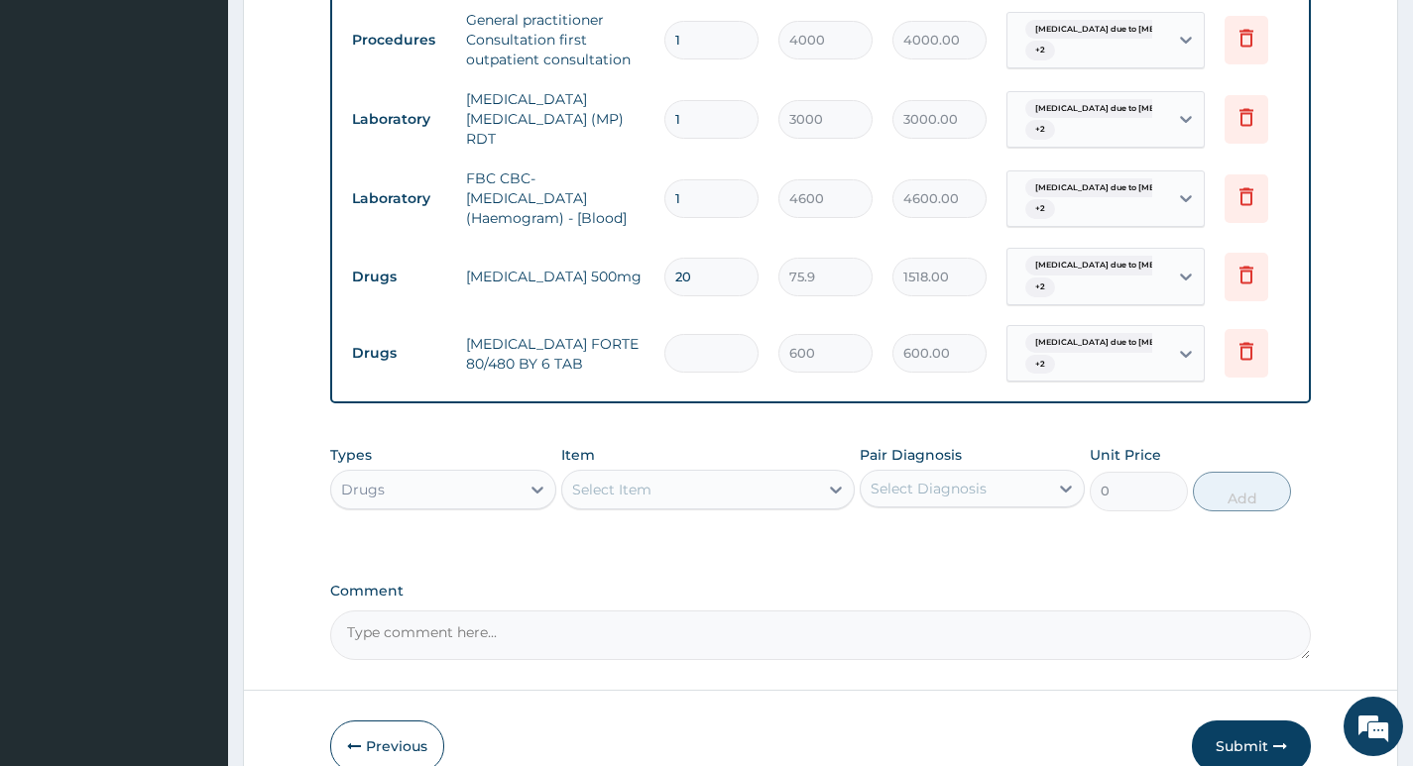
type input "0.00"
type input "6"
type input "3600.00"
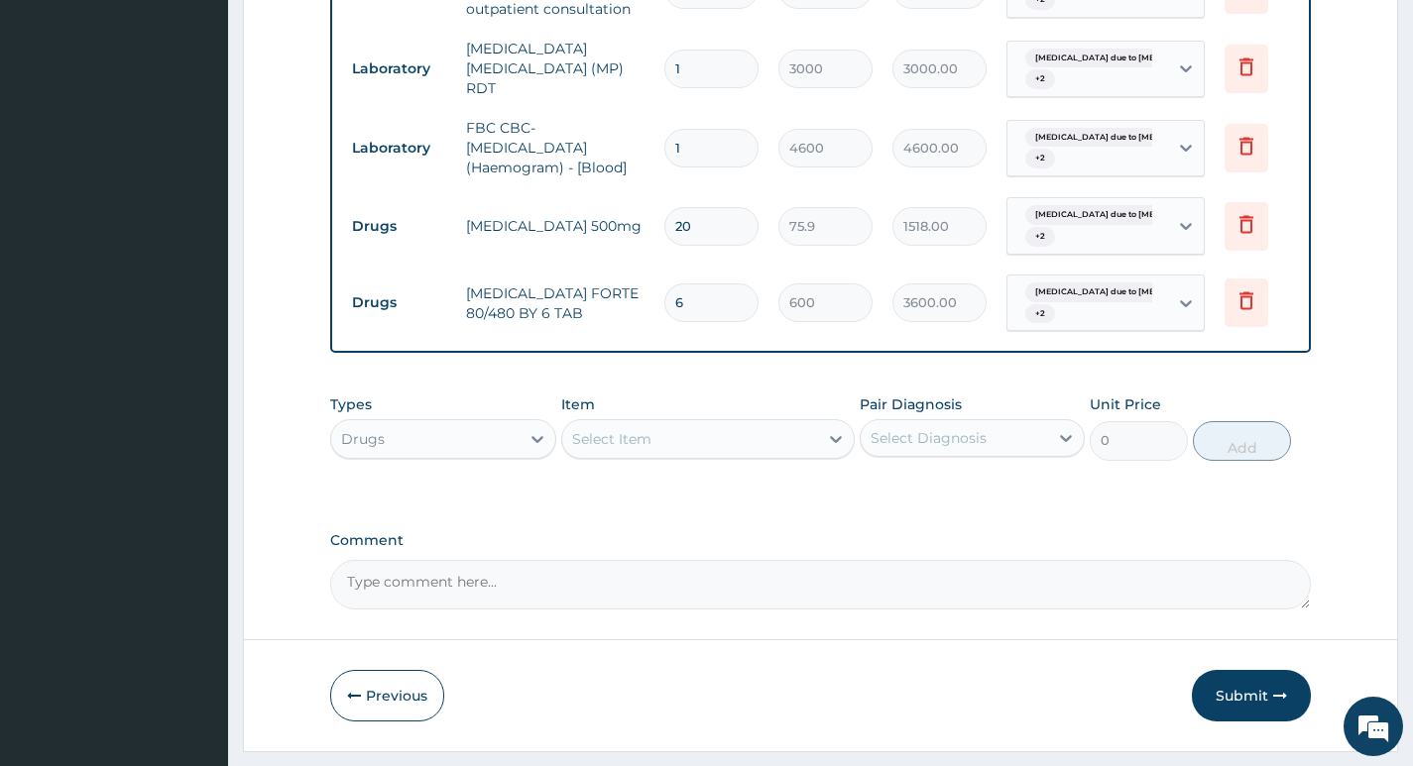
scroll to position [904, 0]
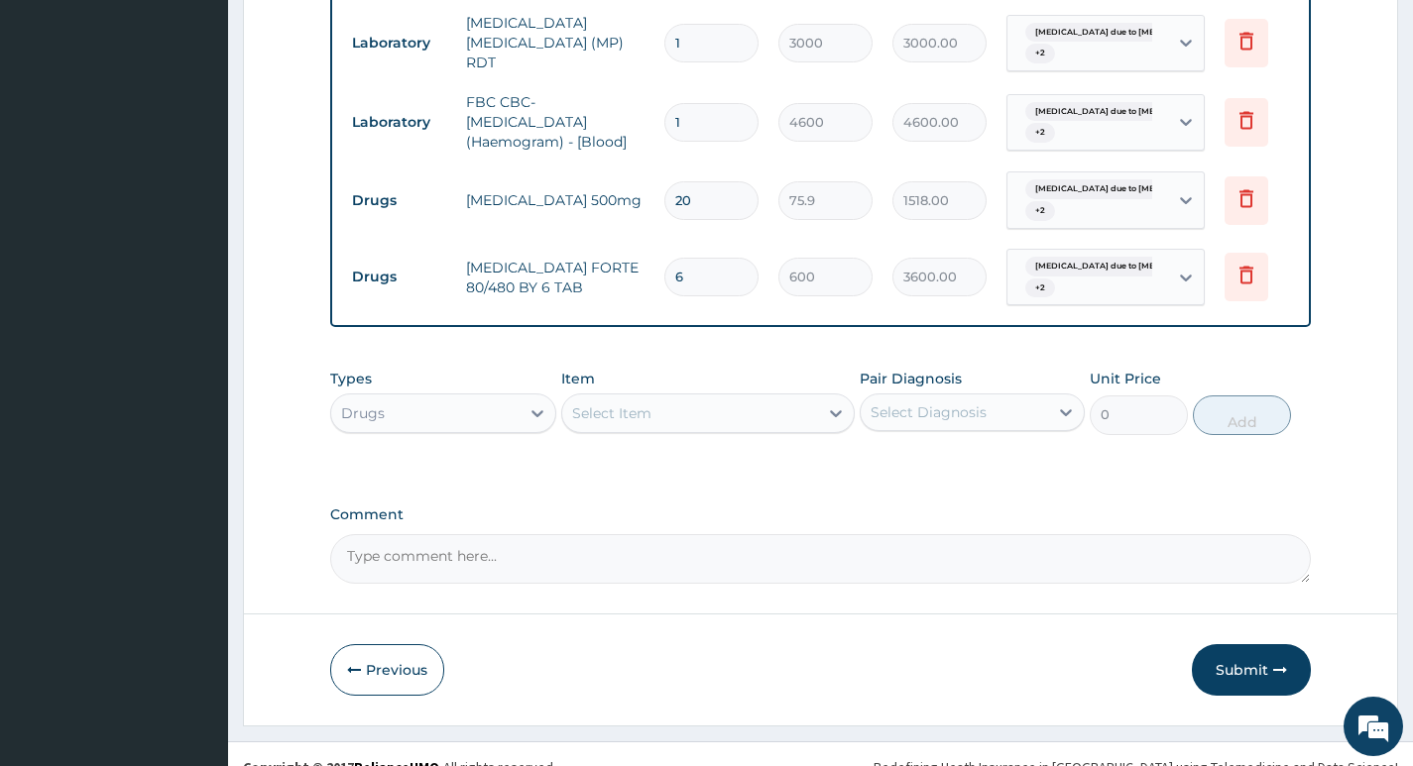
type input "6"
click at [779, 397] on div "Select Item" at bounding box center [690, 413] width 257 height 32
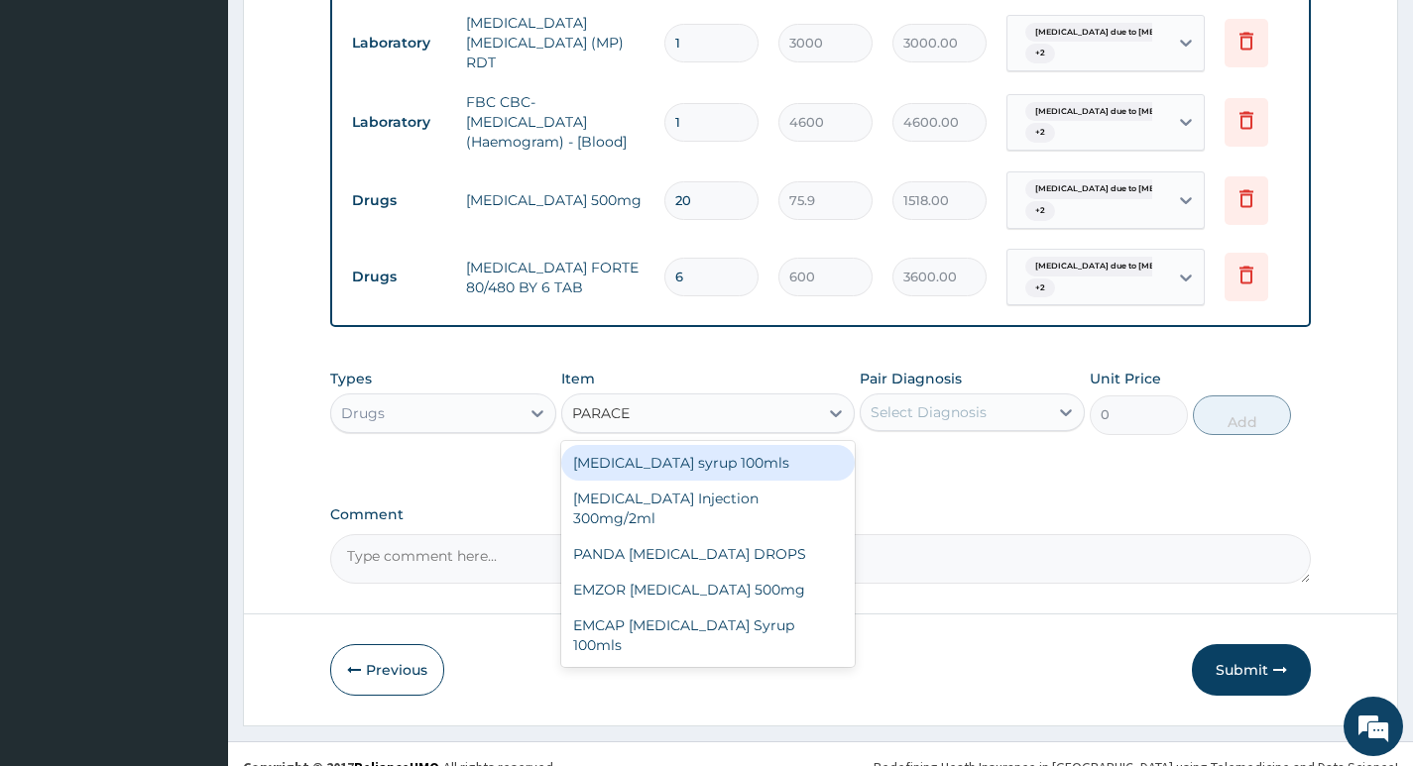
type input "PARACET"
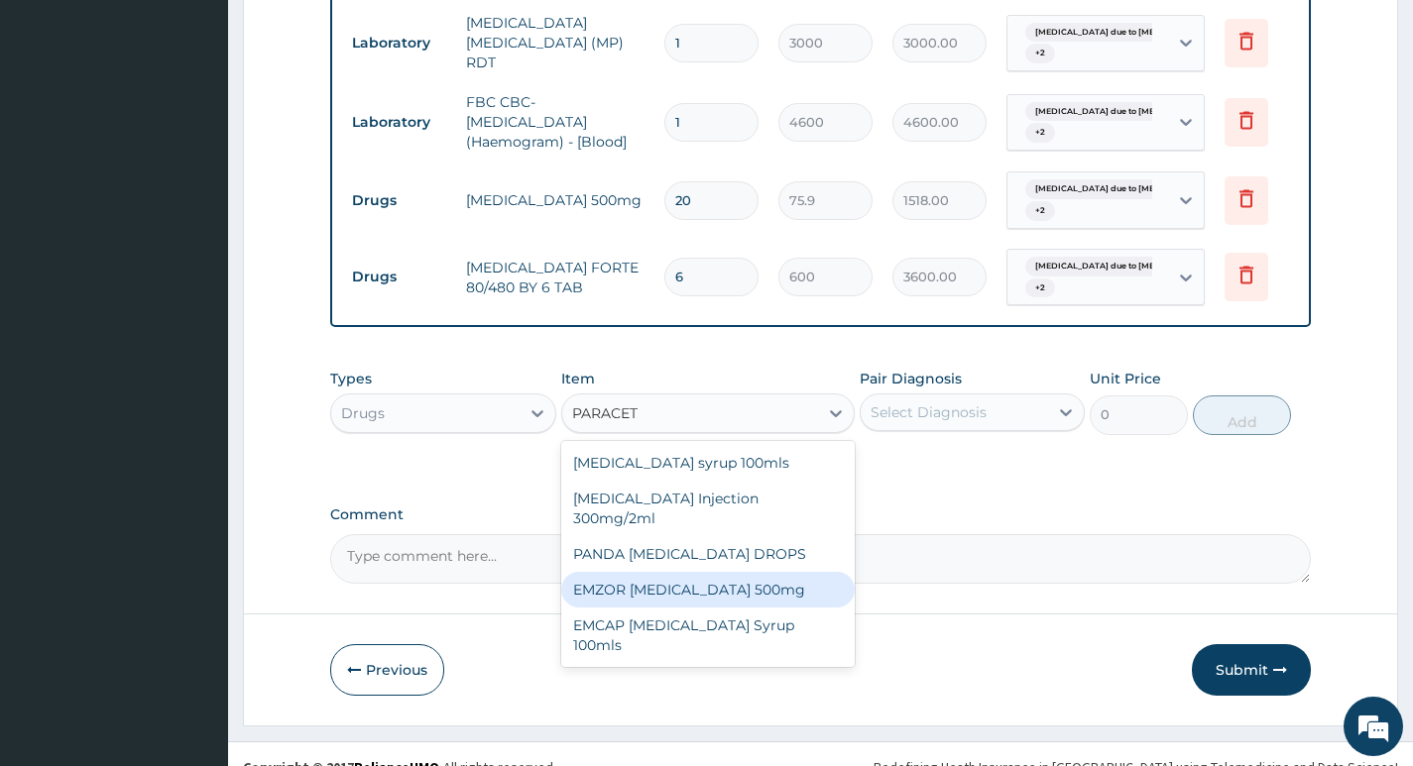
click at [684, 572] on div "EMZOR PARACETAMOL 500mg" at bounding box center [708, 590] width 294 height 36
type input "30"
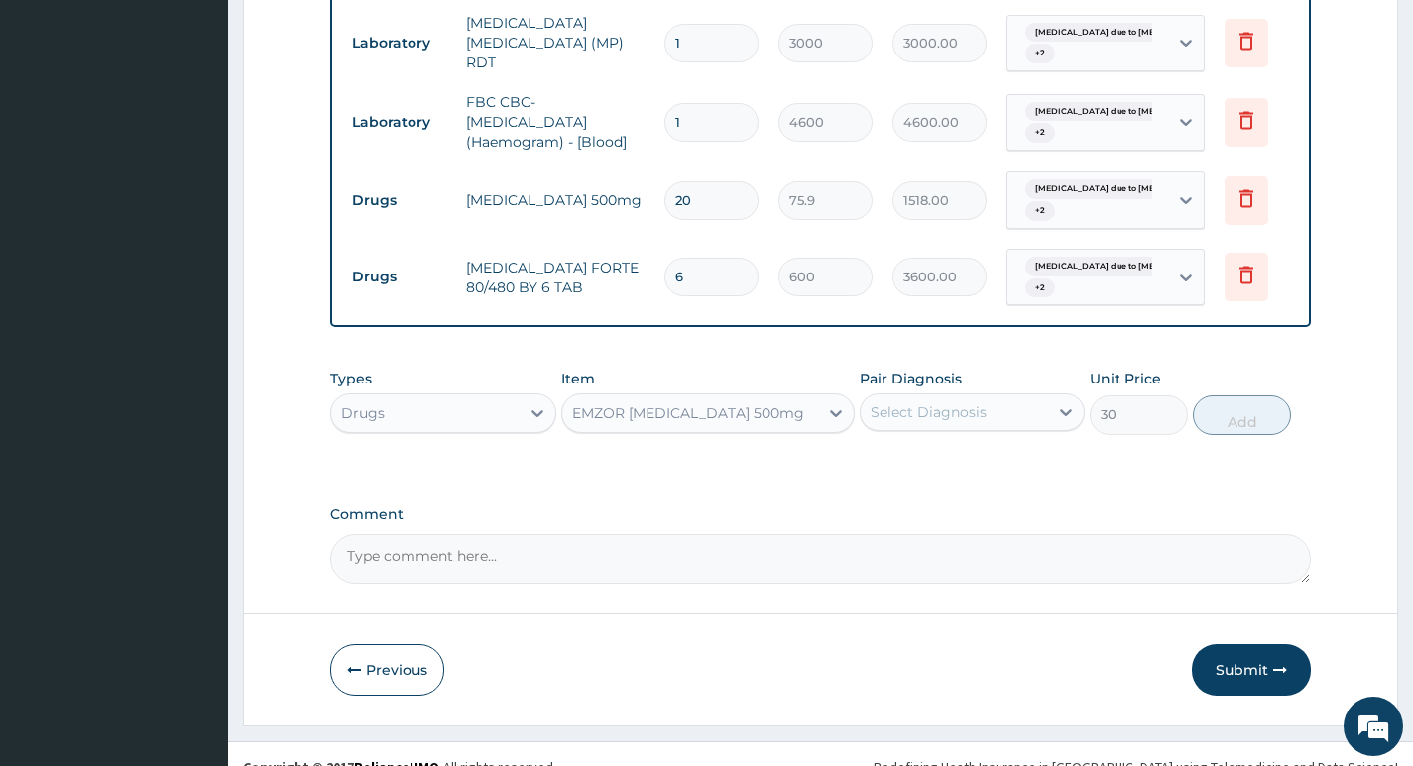
click at [1005, 396] on div "Select Diagnosis" at bounding box center [953, 412] width 187 height 32
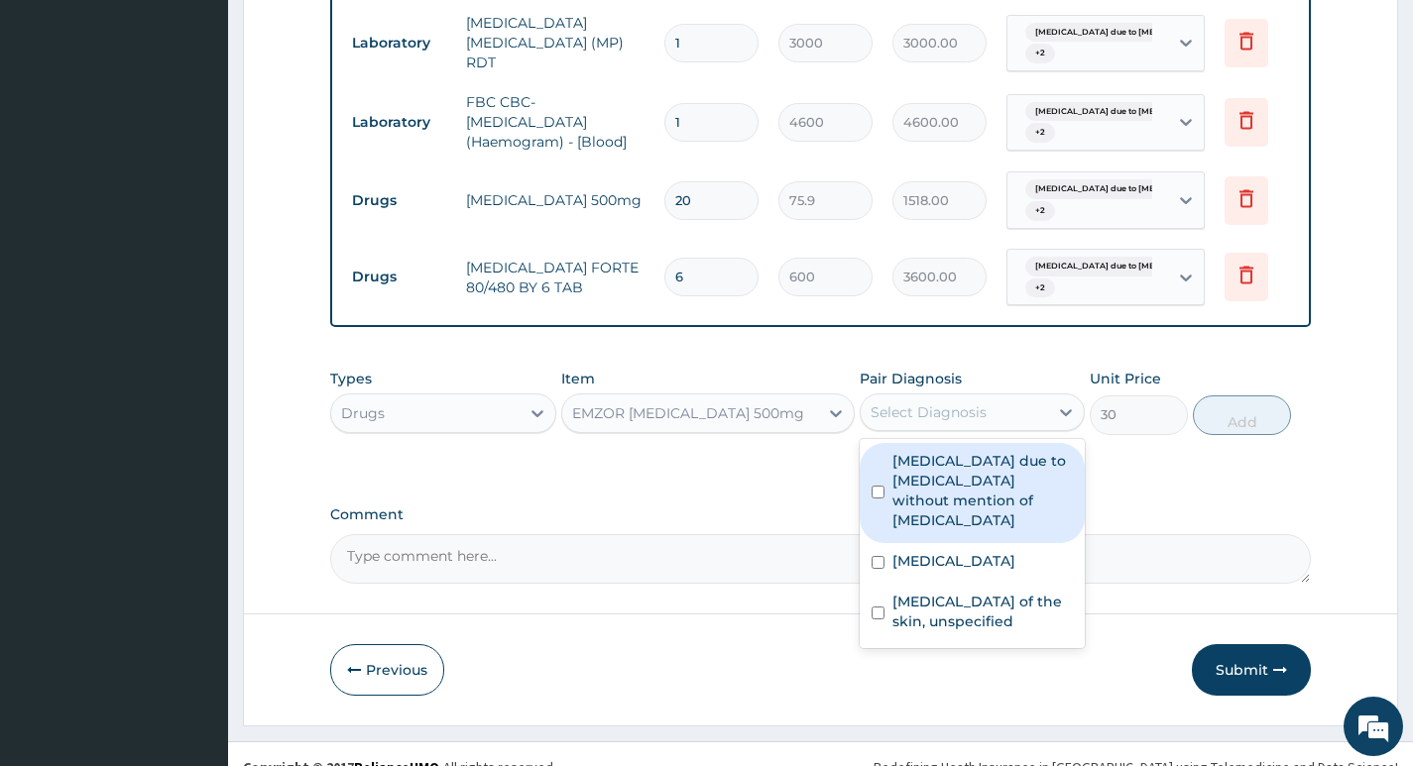
click at [995, 467] on label "Sepsis due to Actinomycosis without mention of septic shock" at bounding box center [982, 490] width 180 height 79
checkbox input "true"
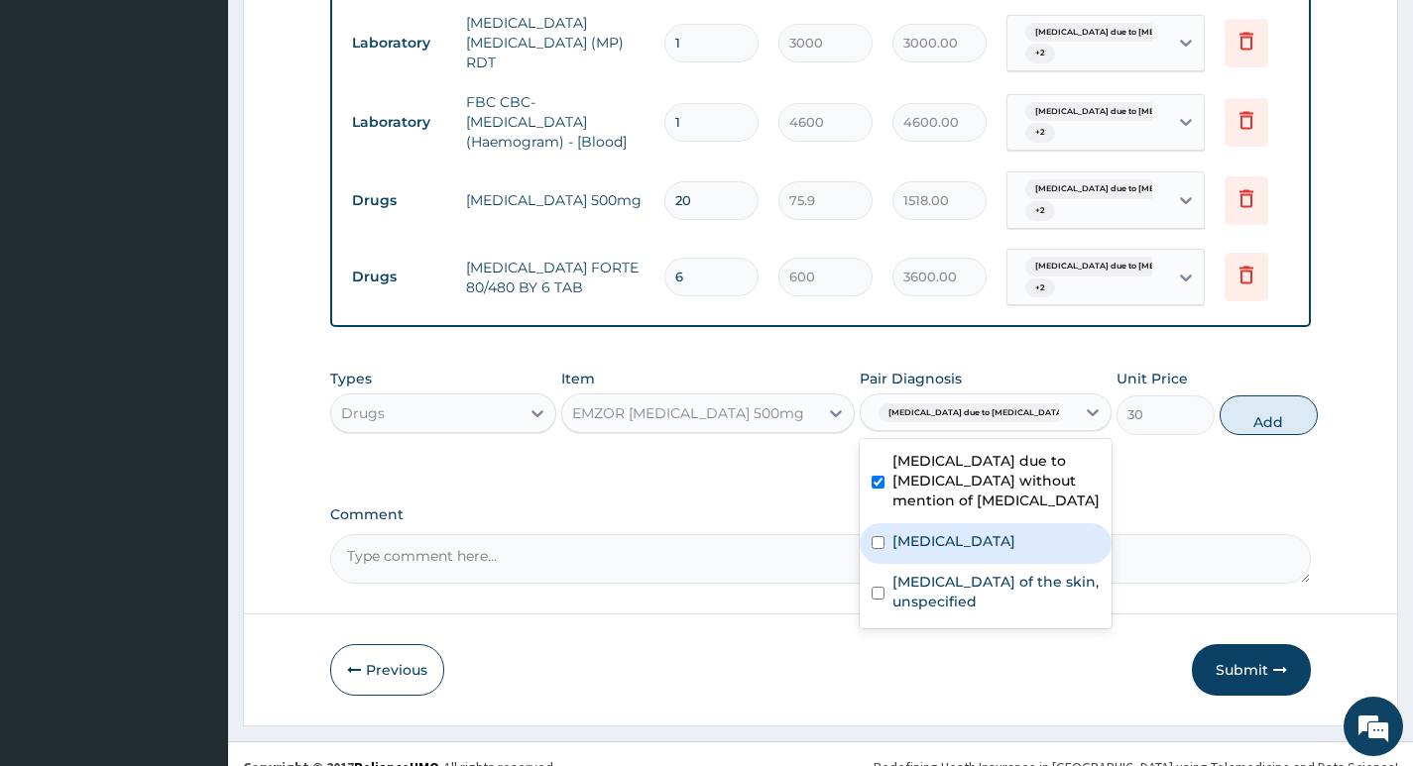
drag, startPoint x: 961, startPoint y: 525, endPoint x: 957, endPoint y: 537, distance: 12.9
click at [961, 527] on div "Malaria, unspecified" at bounding box center [985, 543] width 252 height 41
checkbox input "true"
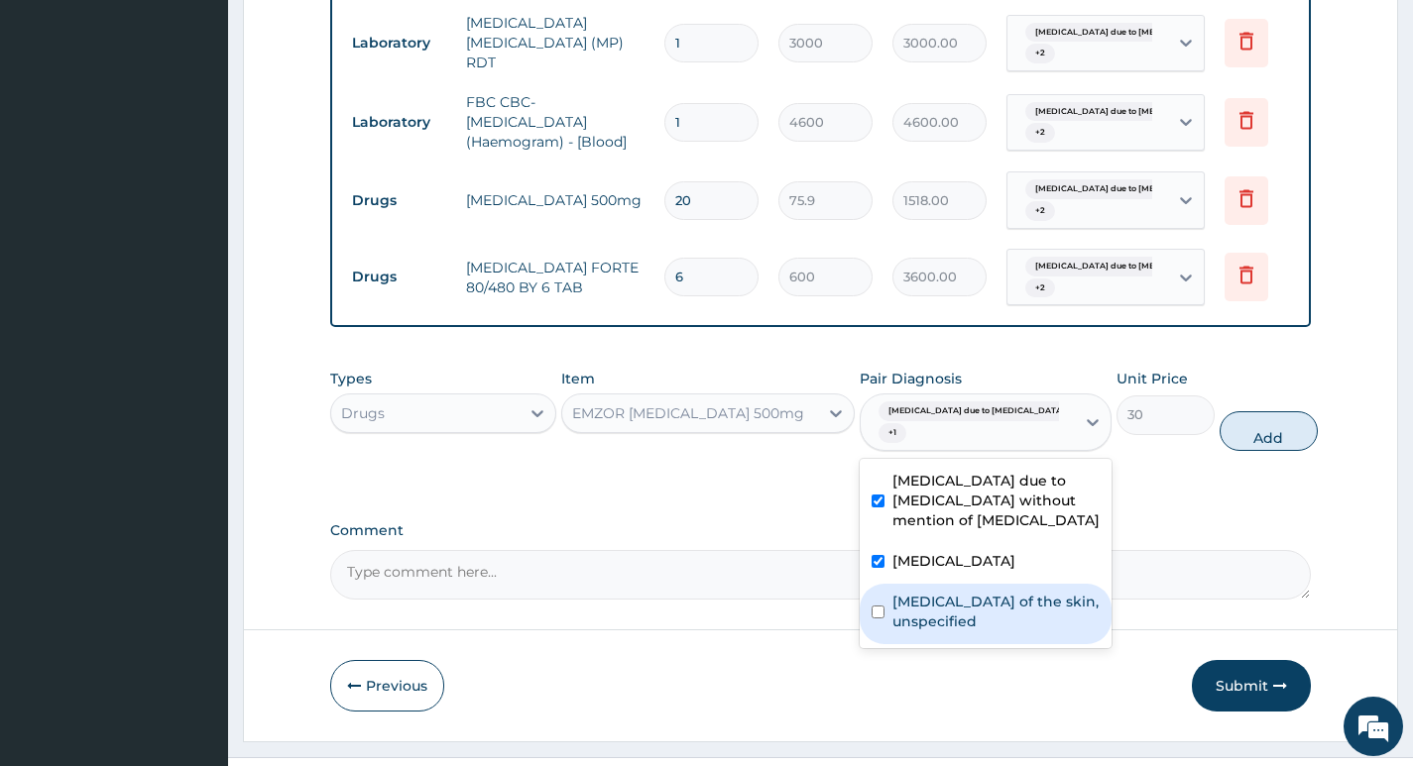
click at [933, 592] on label "Fungal infection of the skin, unspecified" at bounding box center [995, 612] width 207 height 40
checkbox input "true"
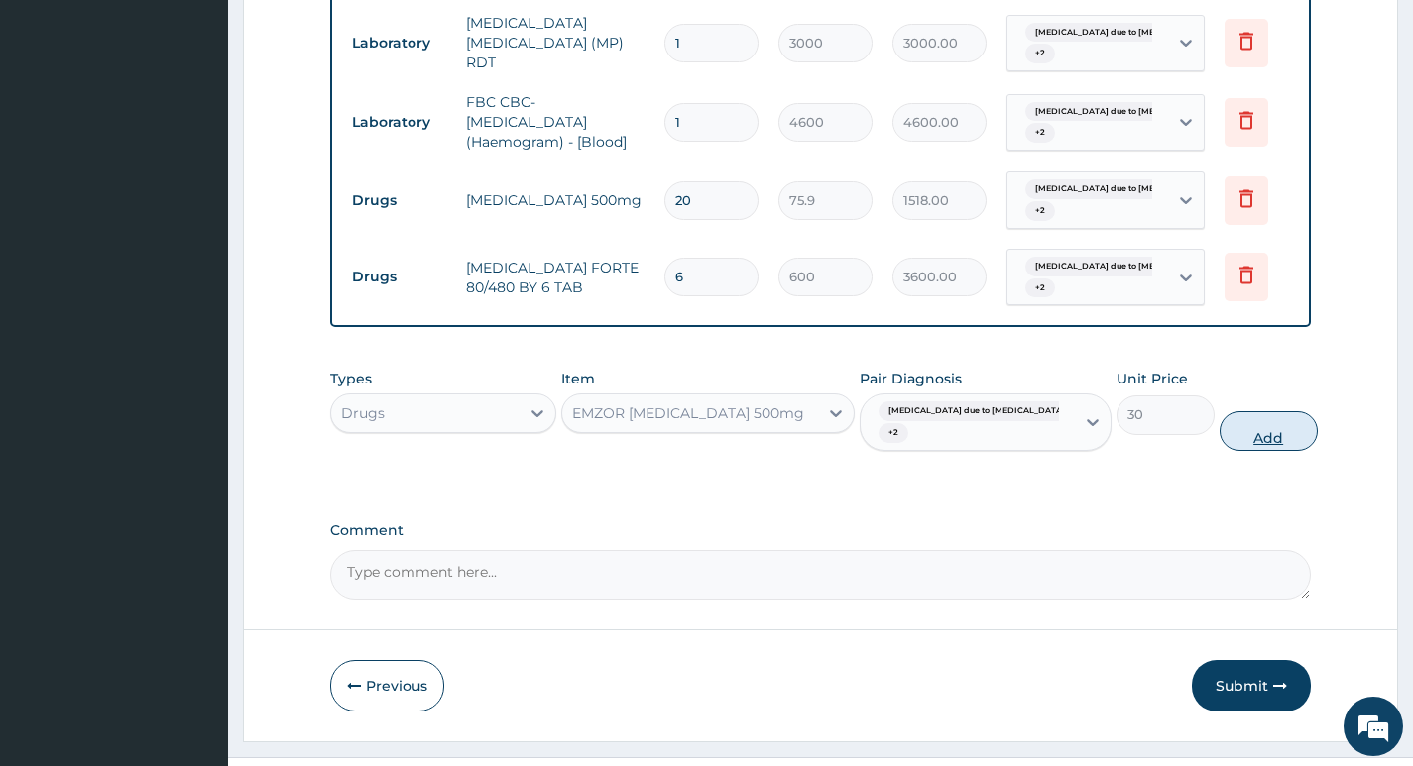
click at [1242, 411] on button "Add" at bounding box center [1268, 431] width 98 height 40
type input "0"
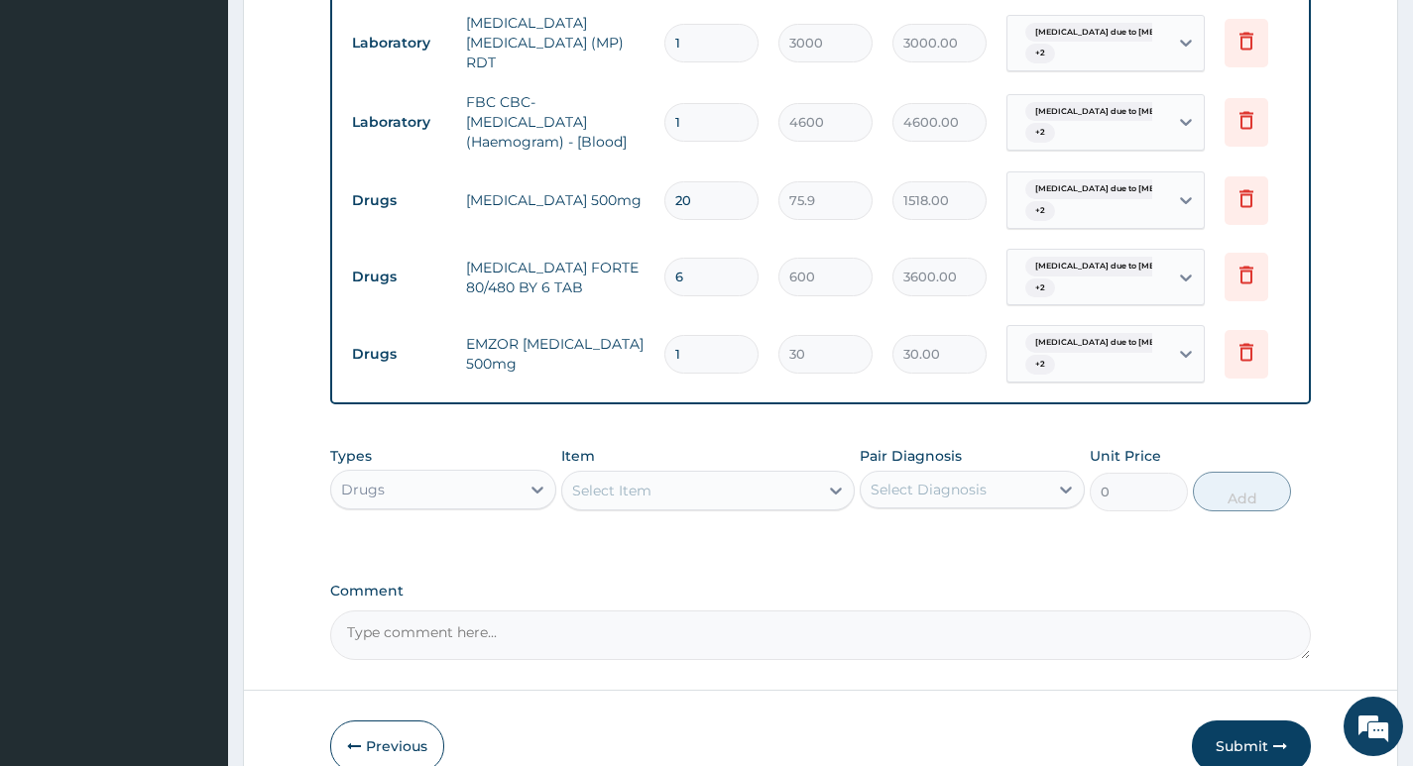
type input "18"
type input "540.00"
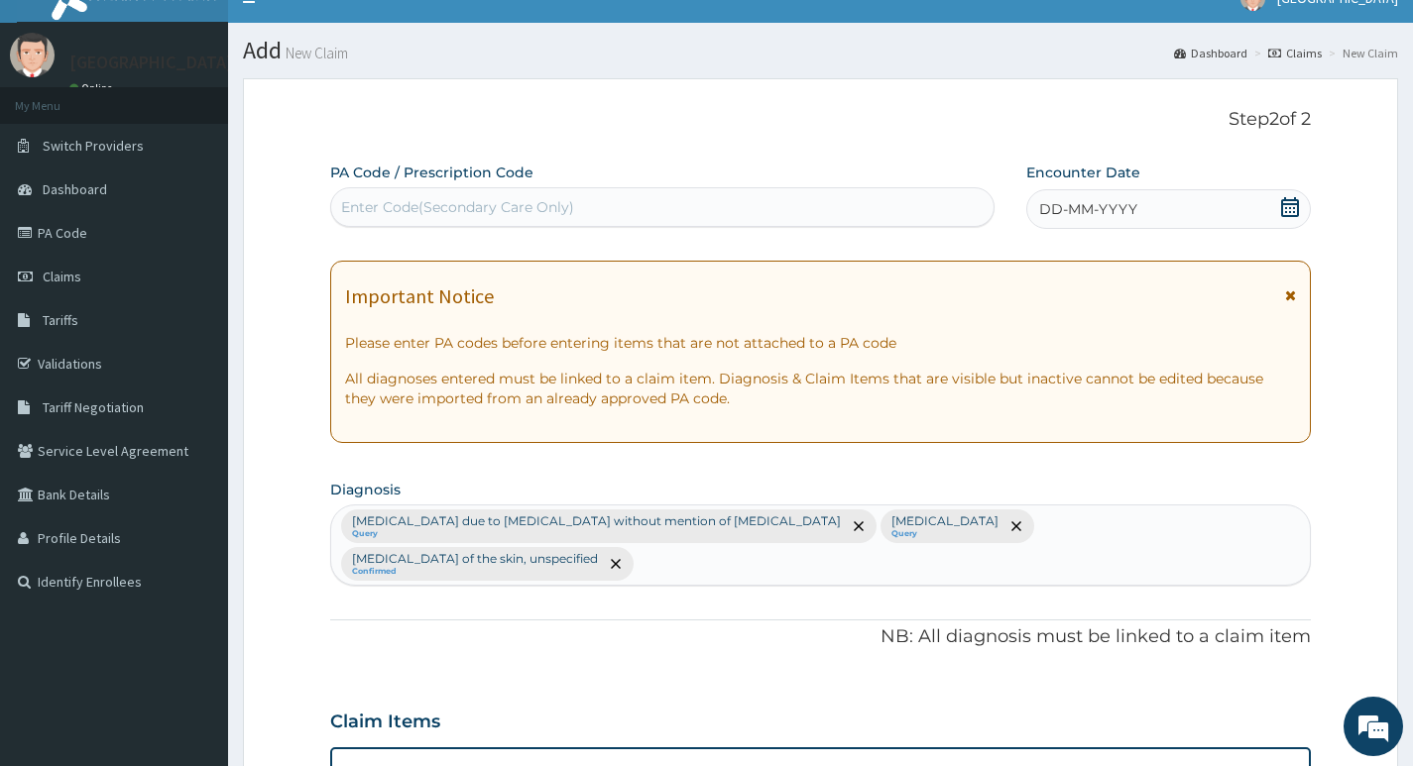
scroll to position [0, 0]
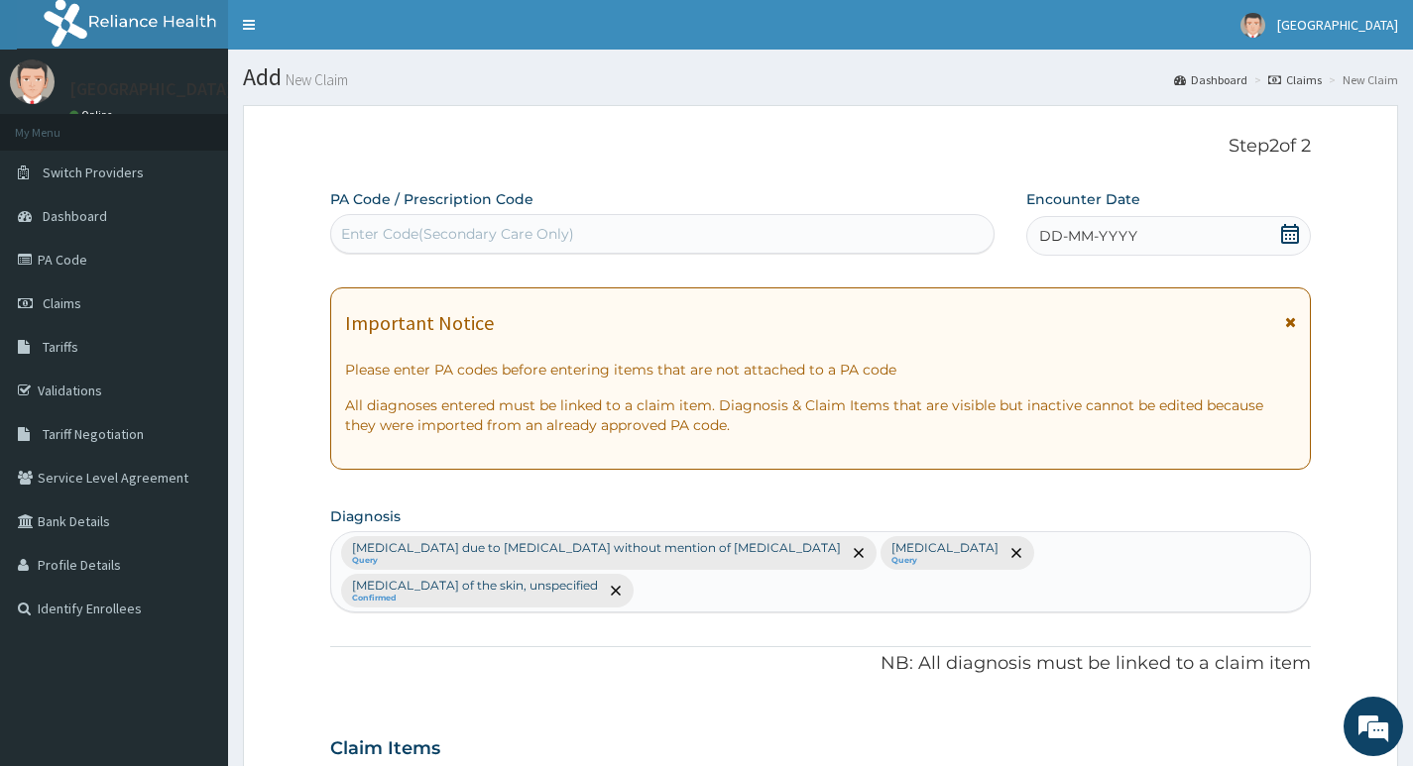
type input "18"
click at [1284, 235] on icon at bounding box center [1290, 234] width 20 height 20
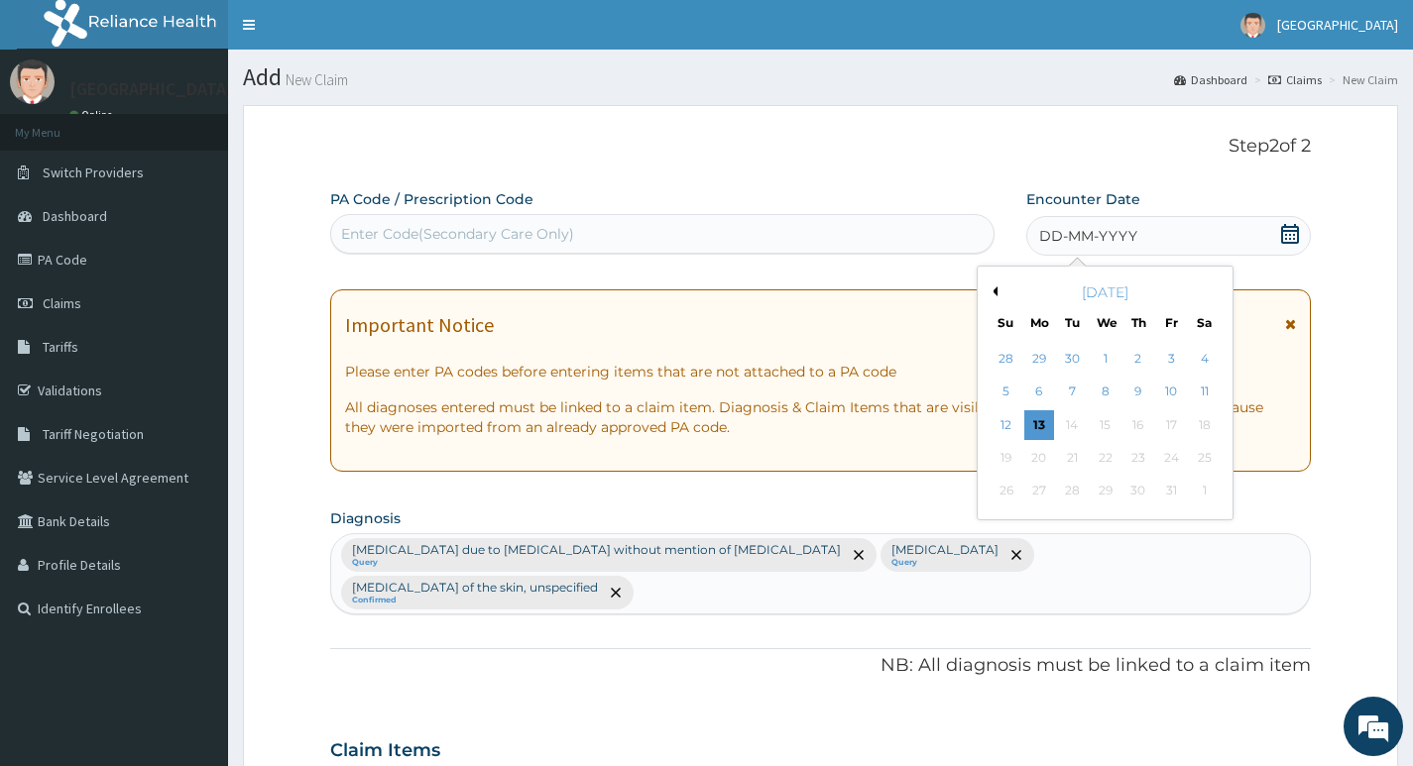
click at [993, 286] on button "Previous Month" at bounding box center [992, 291] width 10 height 10
click at [1073, 358] on div "2" at bounding box center [1072, 359] width 30 height 30
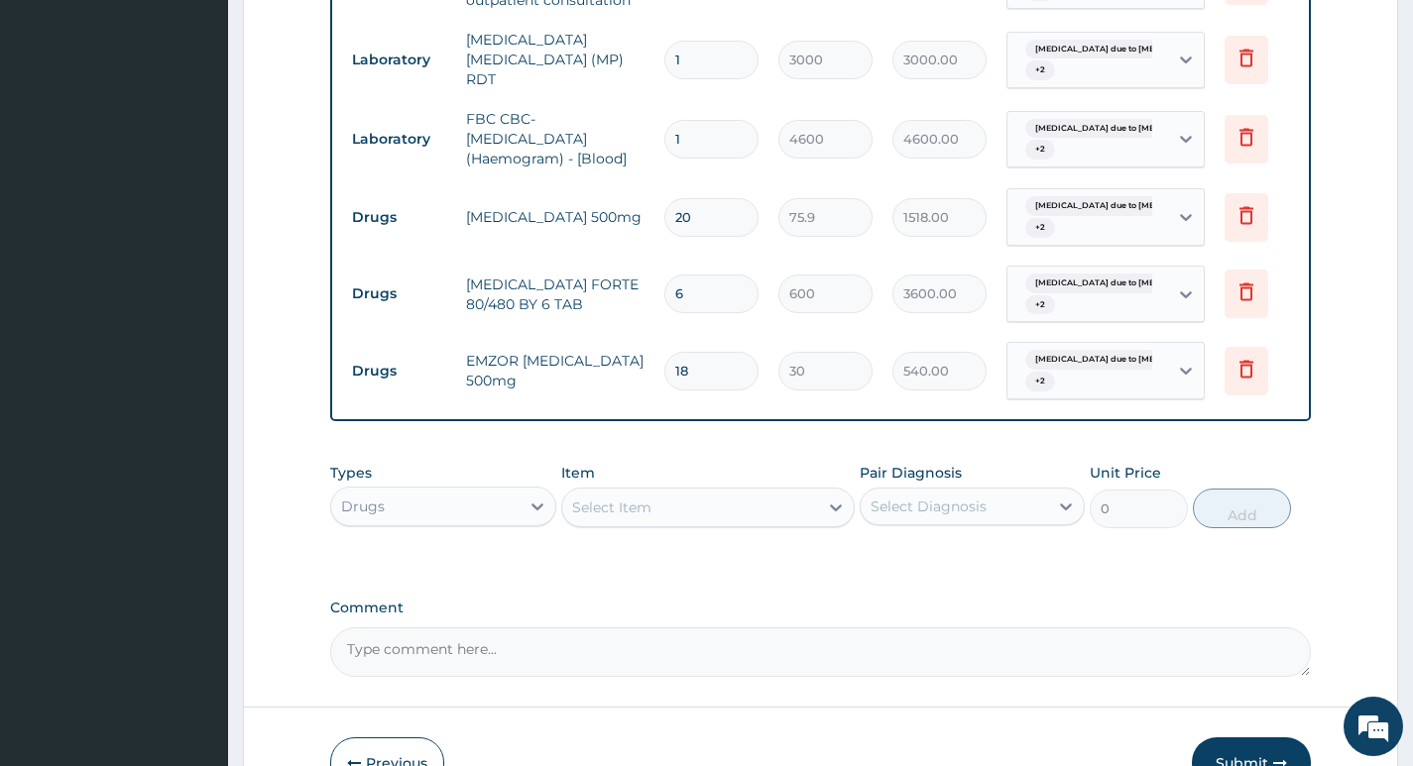
scroll to position [981, 0]
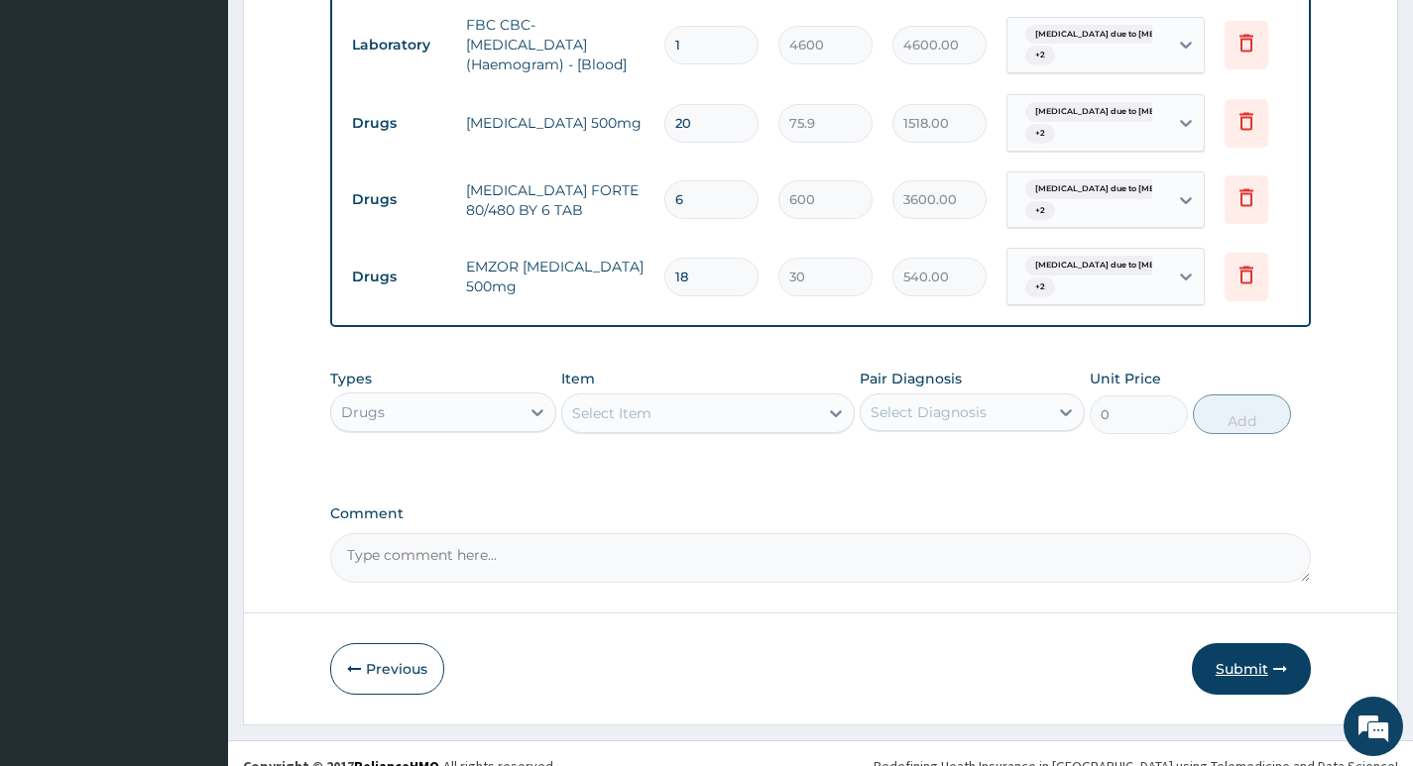
click at [1225, 650] on button "Submit" at bounding box center [1250, 669] width 119 height 52
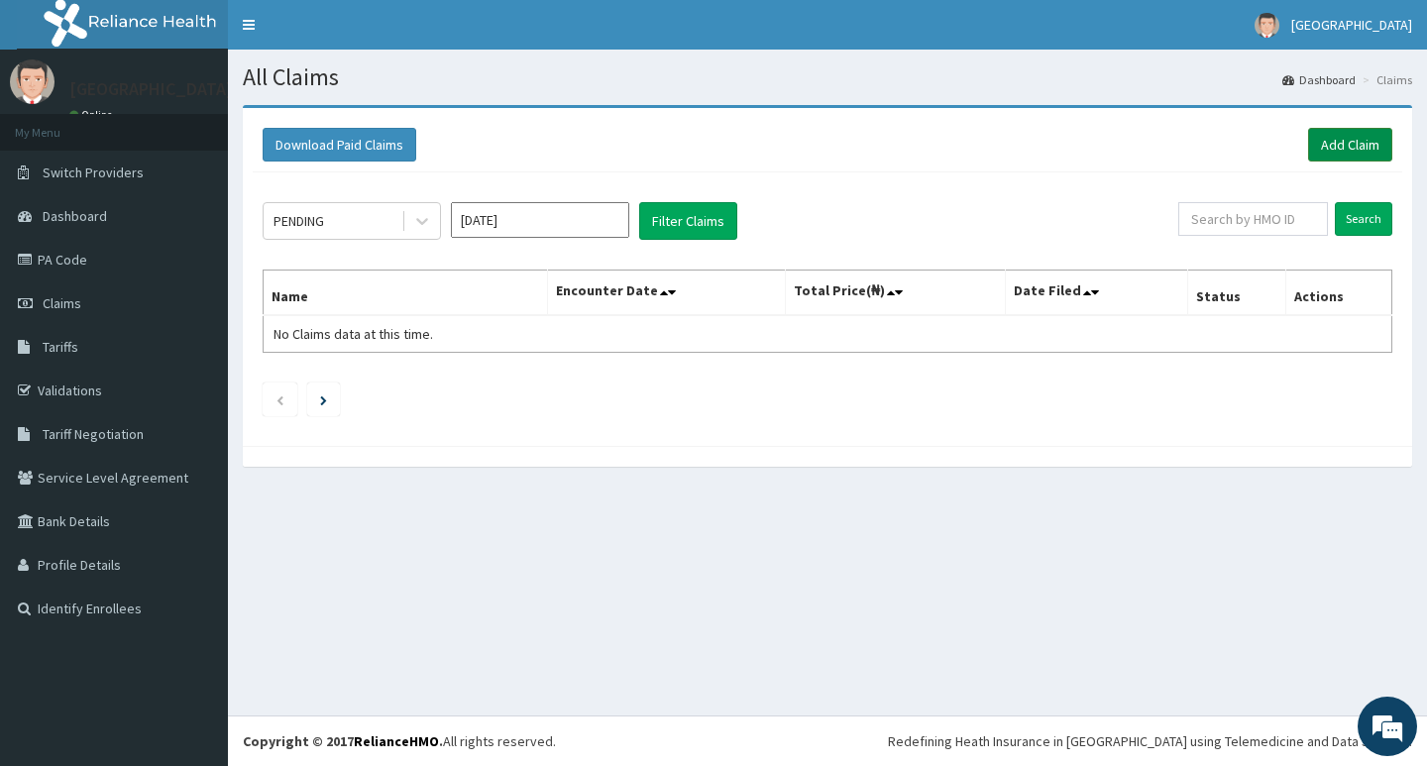
click at [1343, 143] on link "Add Claim" at bounding box center [1350, 145] width 84 height 34
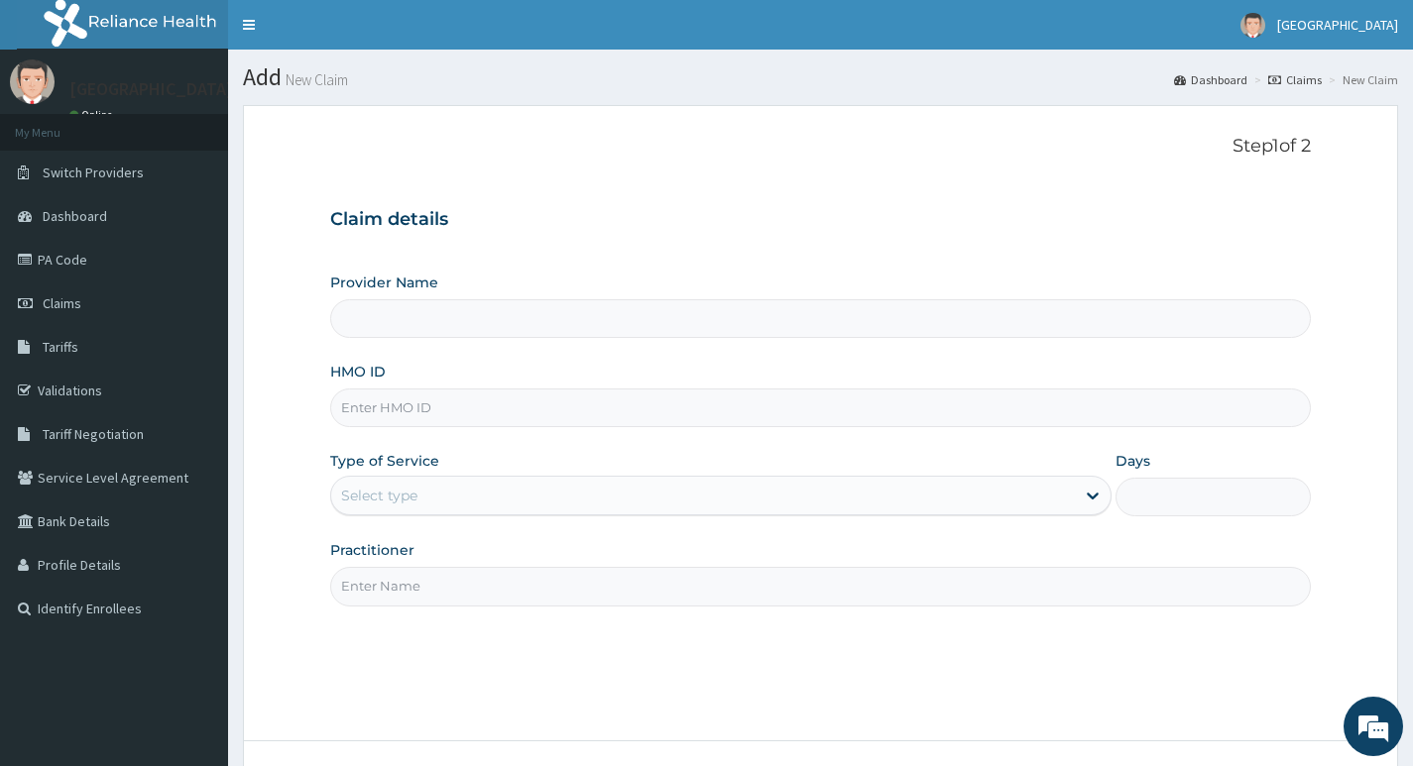
type input "Living Heart Specialist Hospital"
click at [555, 405] on input "HMO ID" at bounding box center [820, 408] width 980 height 39
paste input "SZA/10005/A"
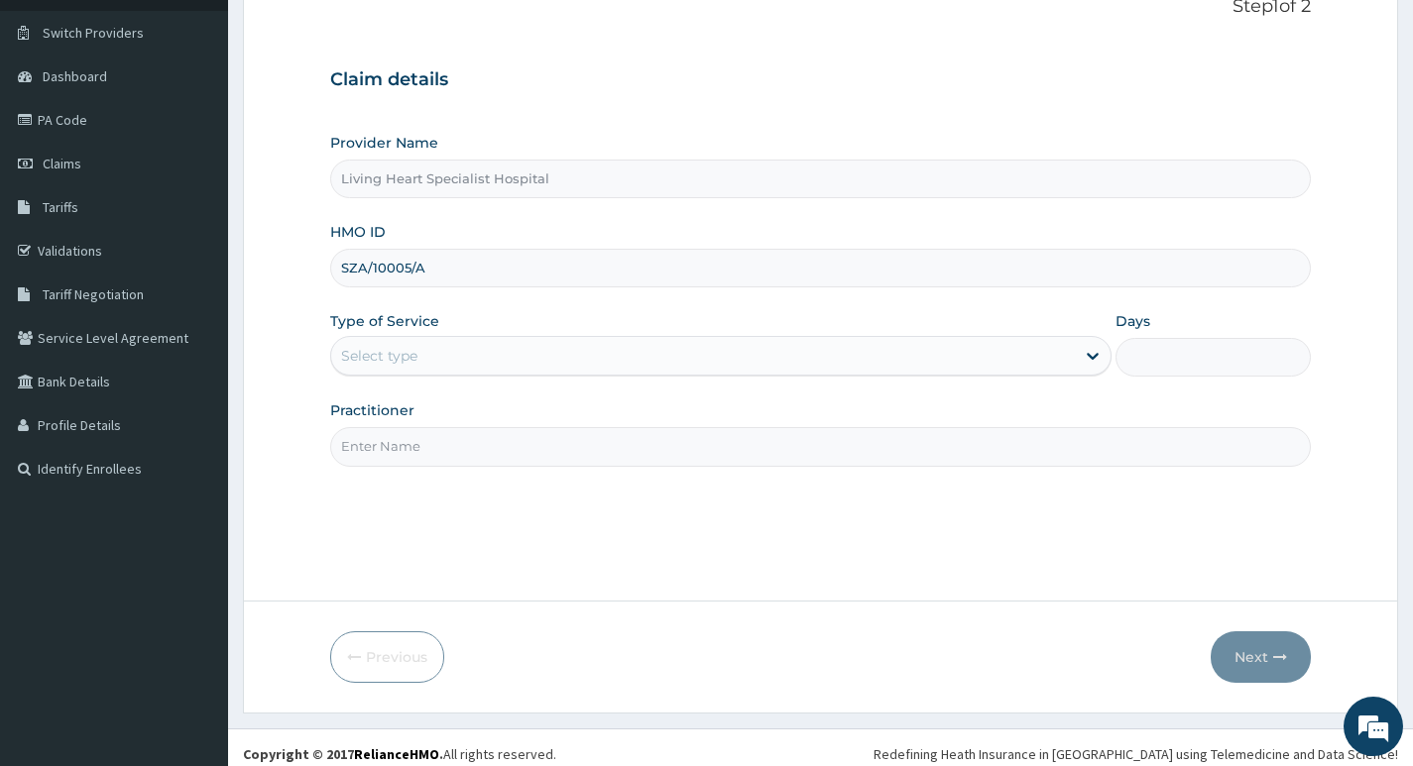
scroll to position [153, 0]
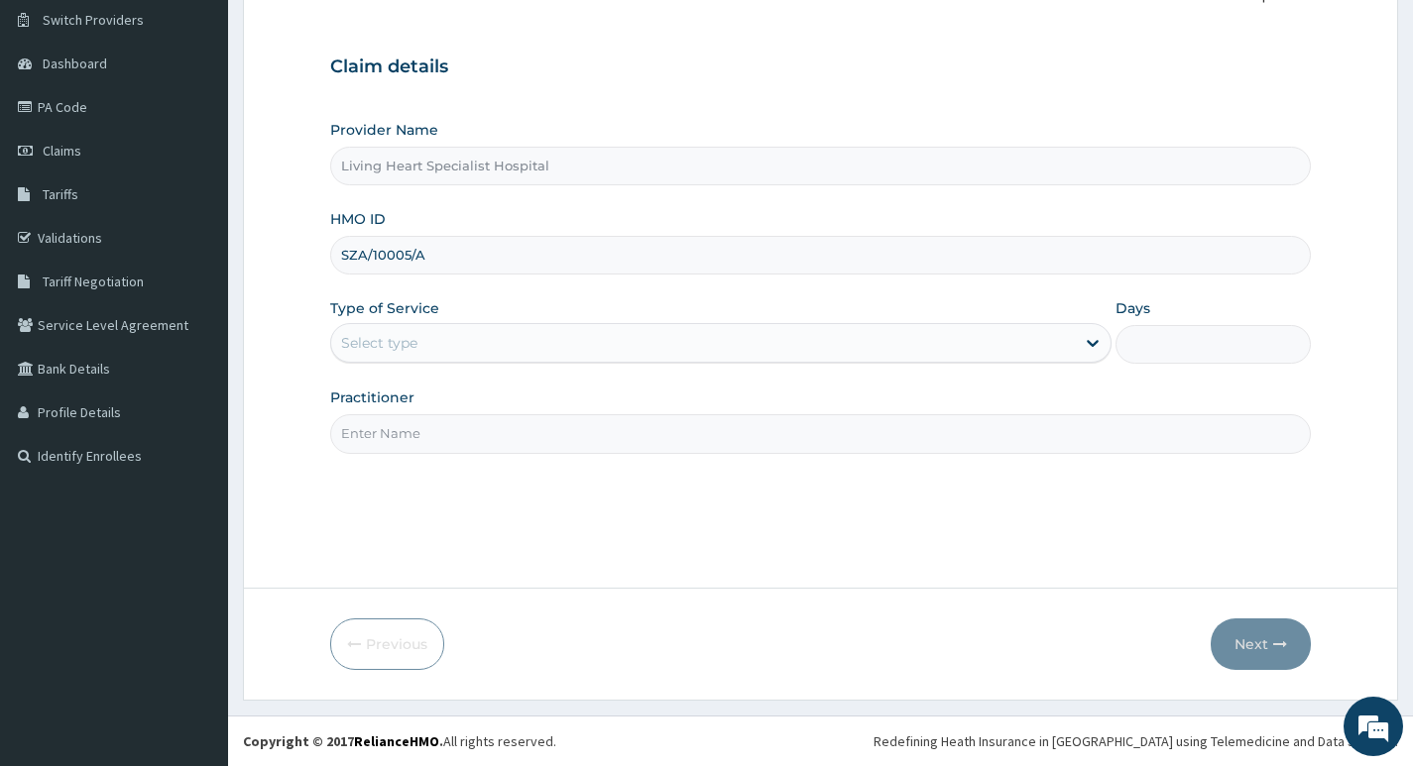
type input "SZA/10005/A"
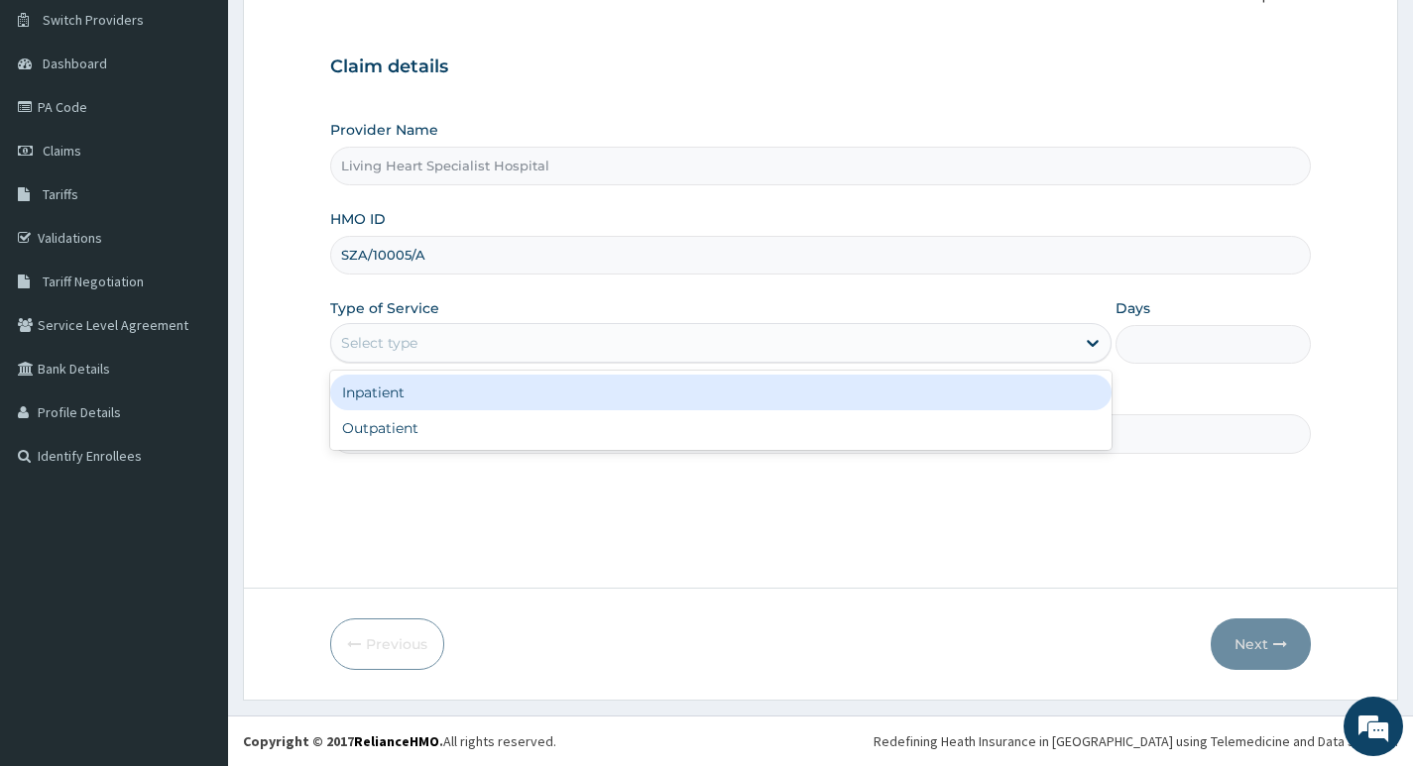
click at [1016, 346] on div "Select type" at bounding box center [702, 343] width 743 height 32
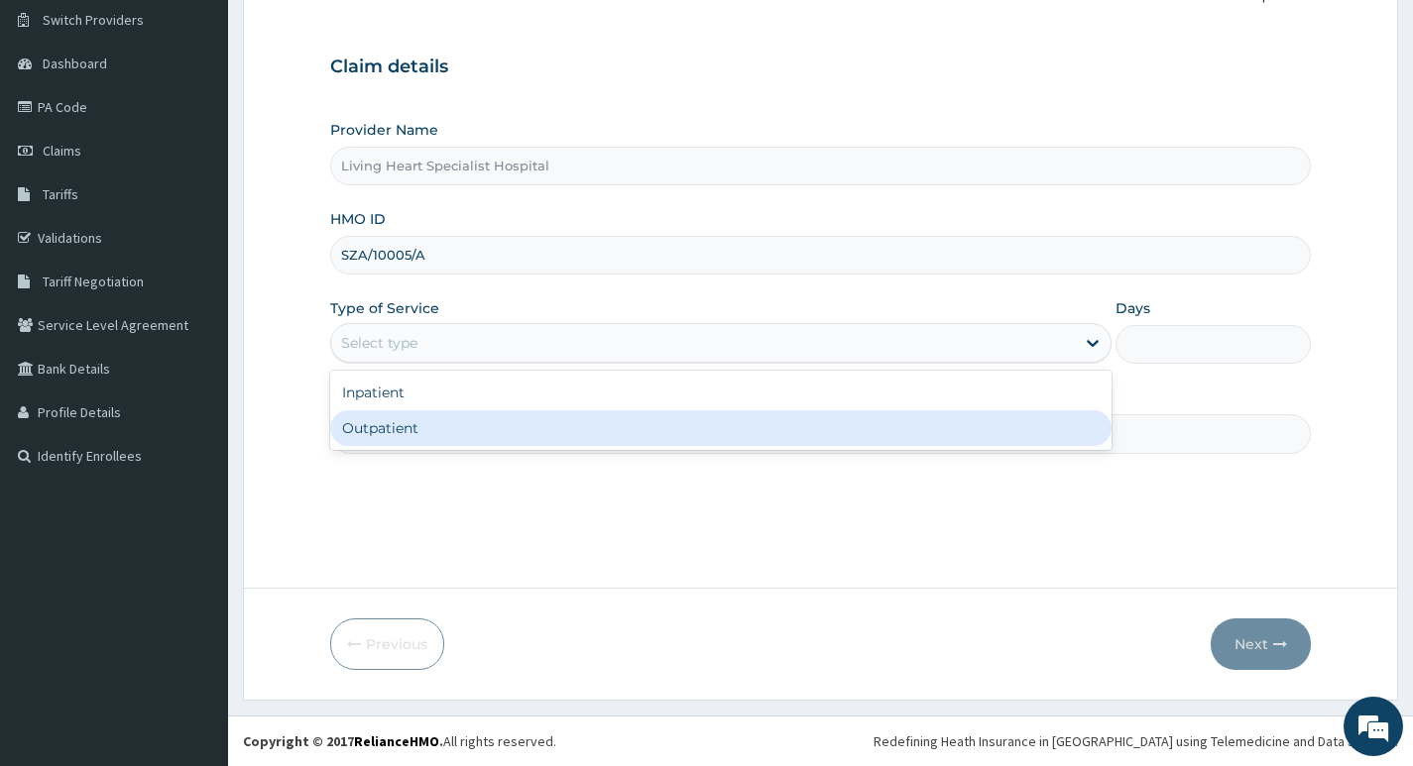
click at [974, 427] on div "Outpatient" at bounding box center [720, 428] width 781 height 36
type input "1"
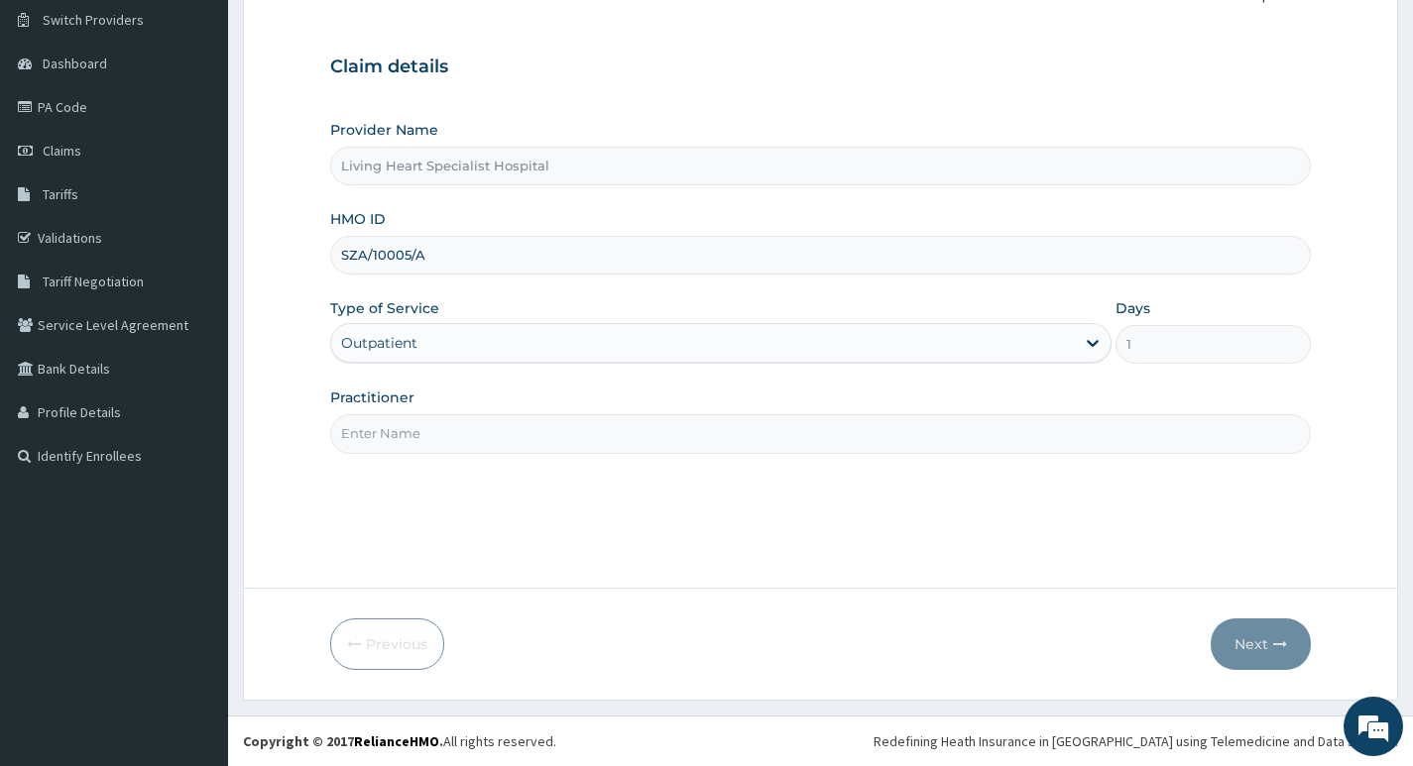
scroll to position [0, 0]
click at [1127, 437] on input "Practitioner" at bounding box center [820, 433] width 980 height 39
click at [500, 432] on input "Practitioner" at bounding box center [820, 433] width 980 height 39
type input "DR. FAVOUR EZEM"
click at [1250, 642] on button "Next" at bounding box center [1260, 645] width 100 height 52
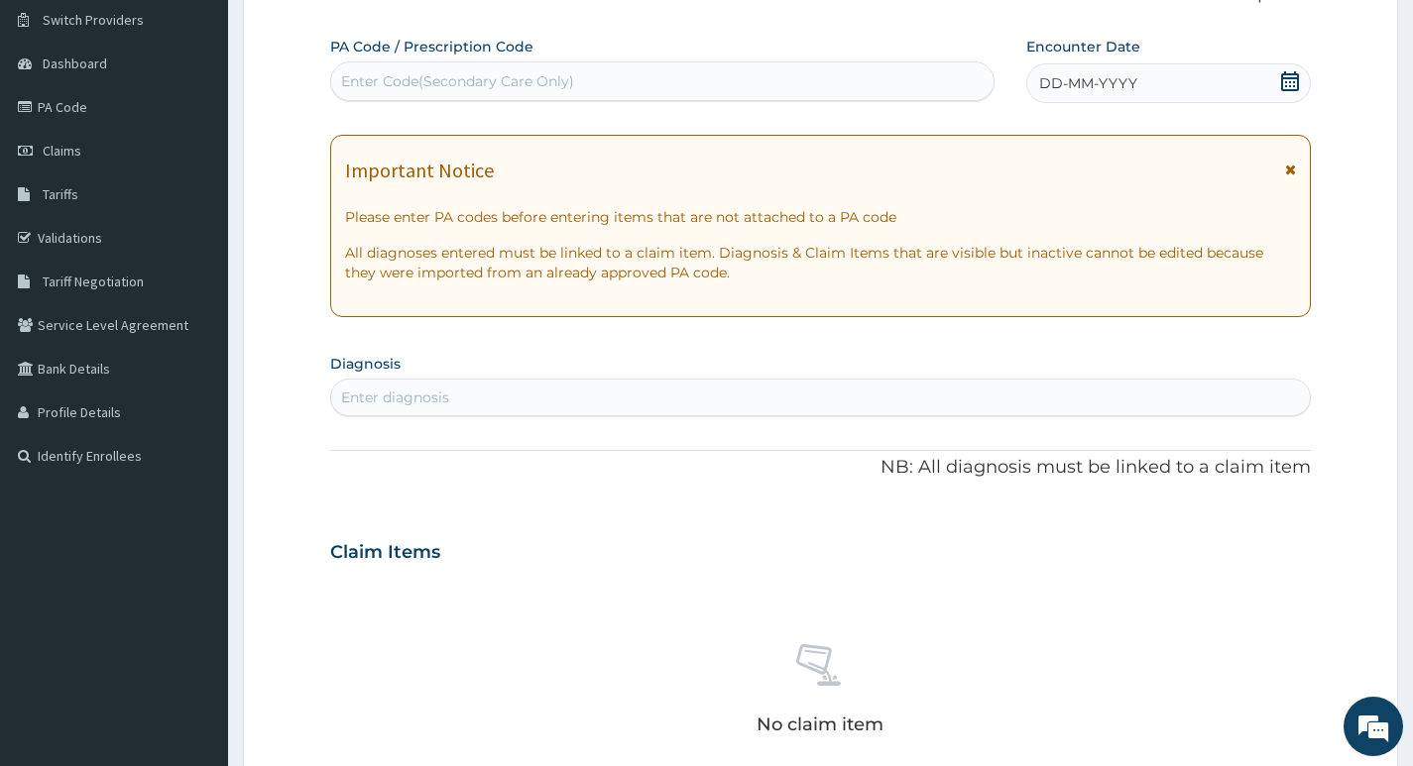
click at [565, 81] on div "Enter Code(Secondary Care Only)" at bounding box center [457, 81] width 233 height 20
type input "PA/A073C1"
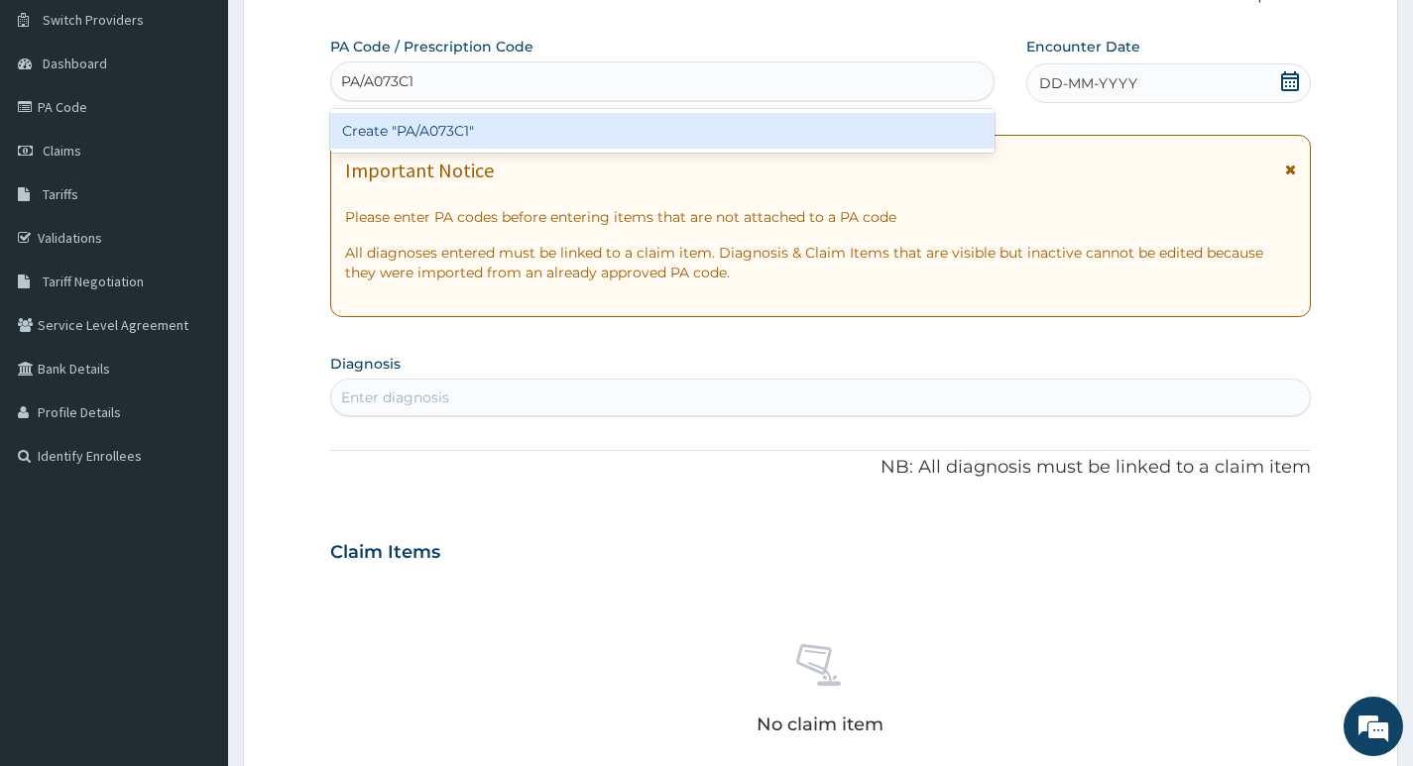
click at [500, 132] on div "Create "PA/A073C1"" at bounding box center [662, 131] width 664 height 36
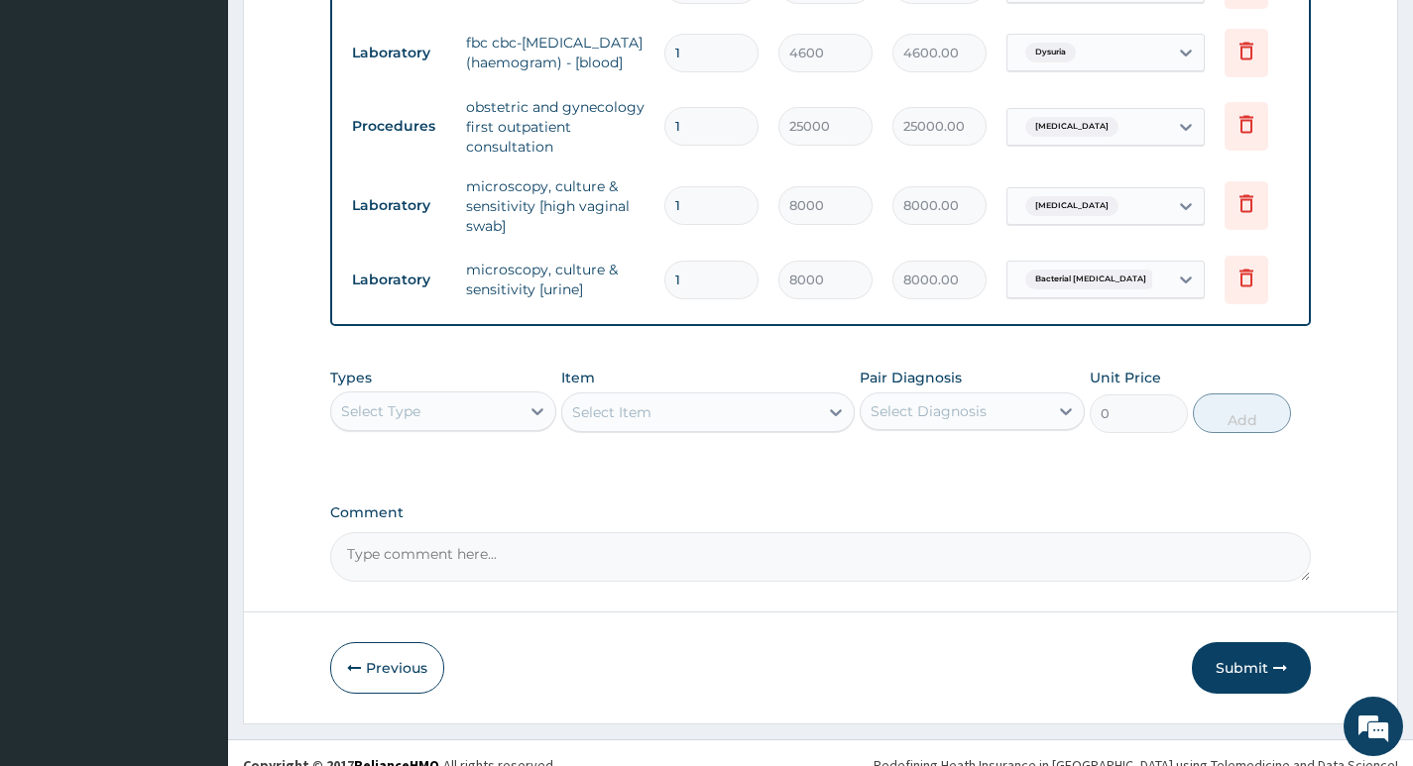
scroll to position [959, 0]
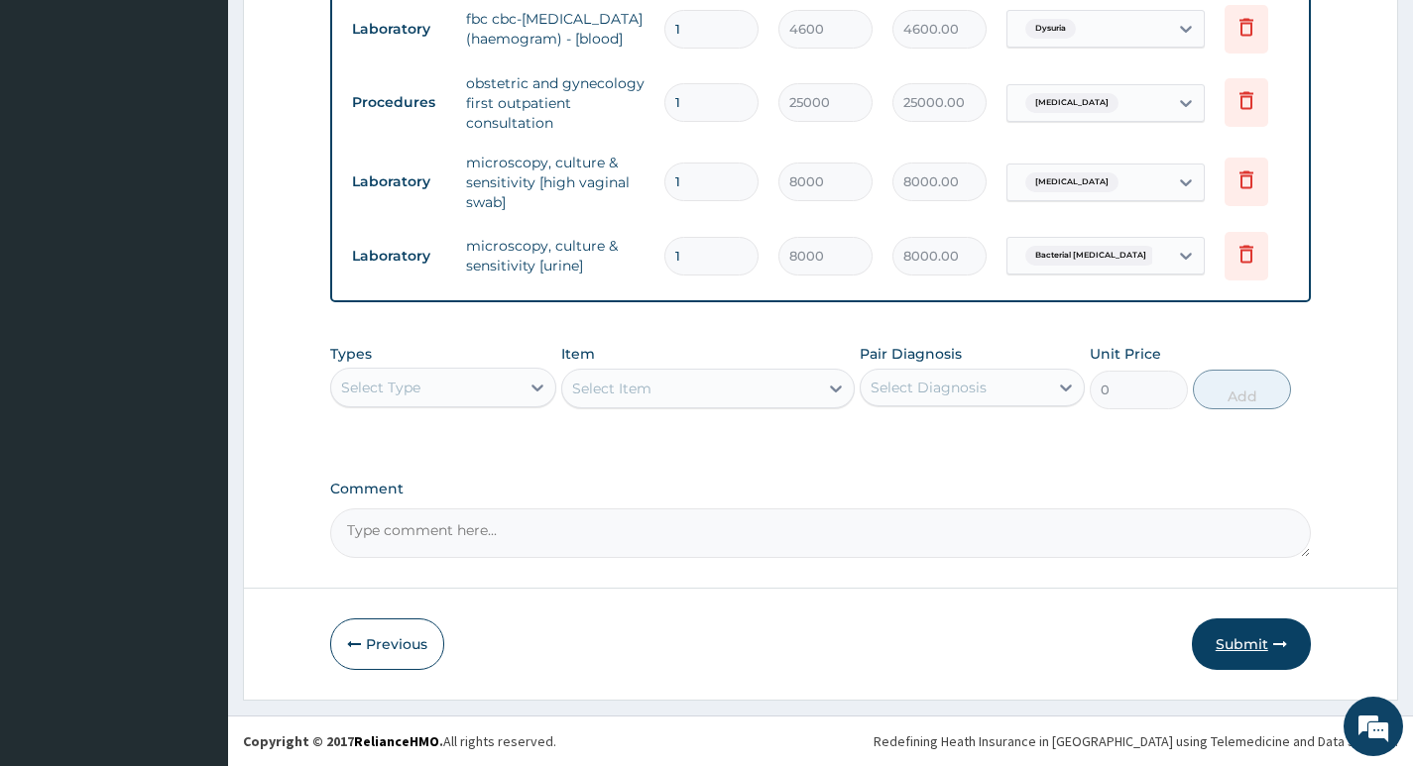
click at [1239, 645] on button "Submit" at bounding box center [1250, 645] width 119 height 52
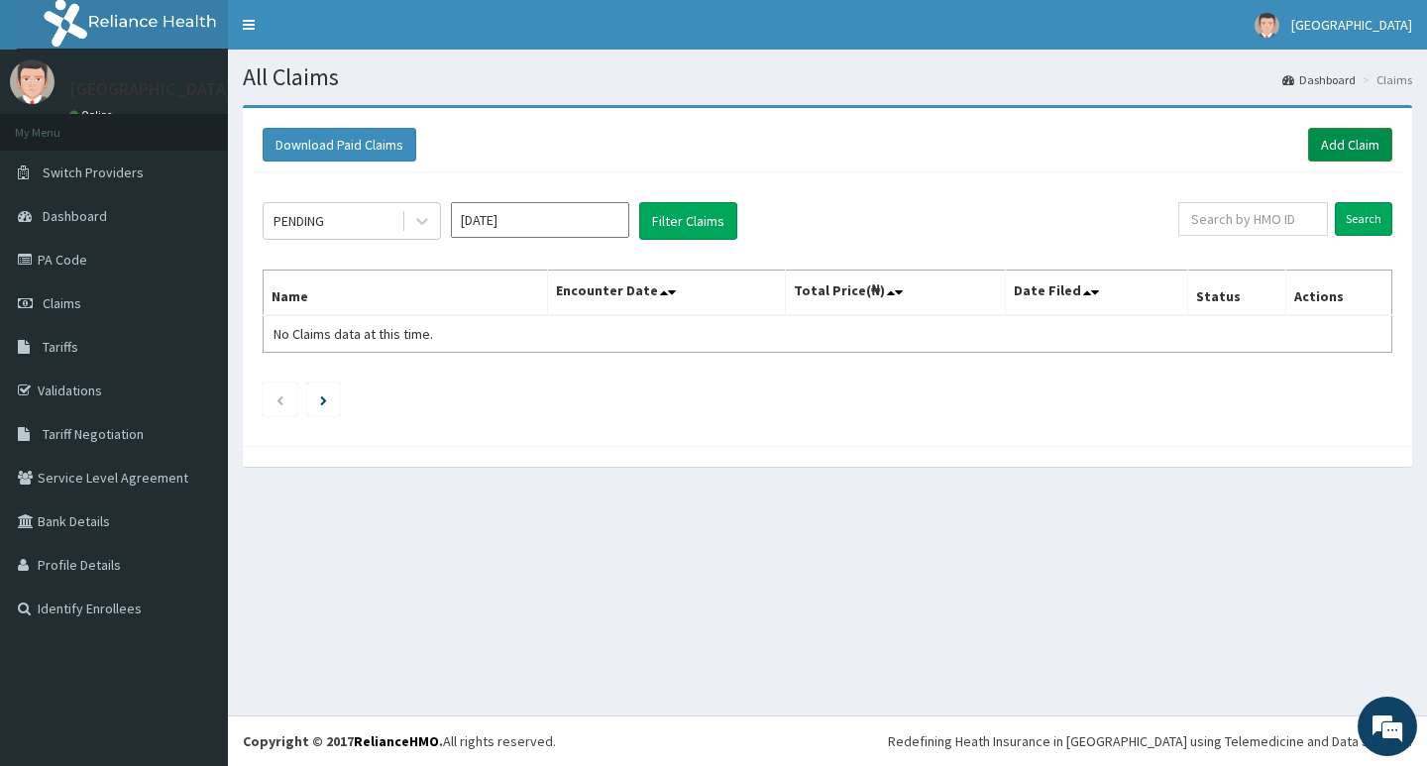
click at [1354, 142] on link "Add Claim" at bounding box center [1350, 145] width 84 height 34
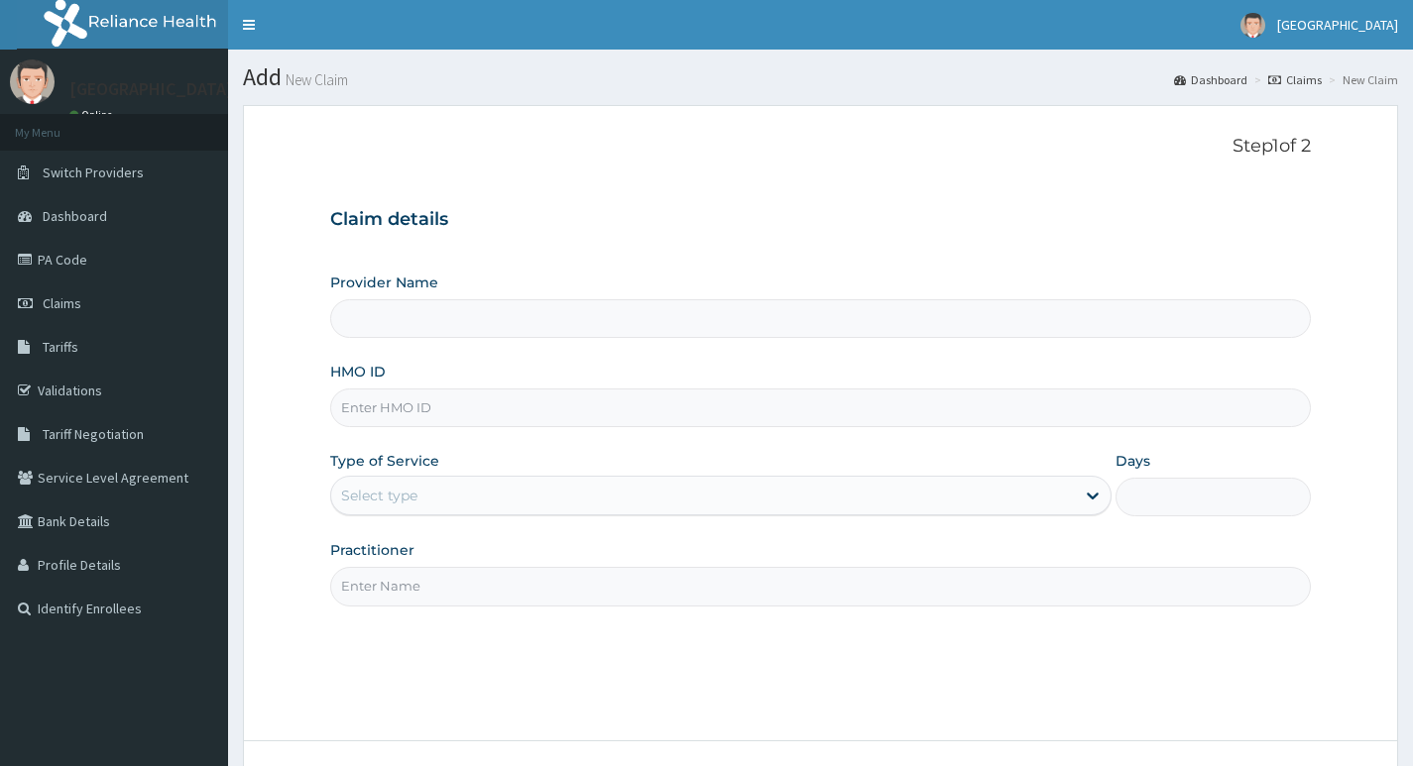
type input "Living Heart Specialist Hospital"
click at [540, 403] on input "HMO ID" at bounding box center [820, 408] width 980 height 39
paste input "FSO/10037/A"
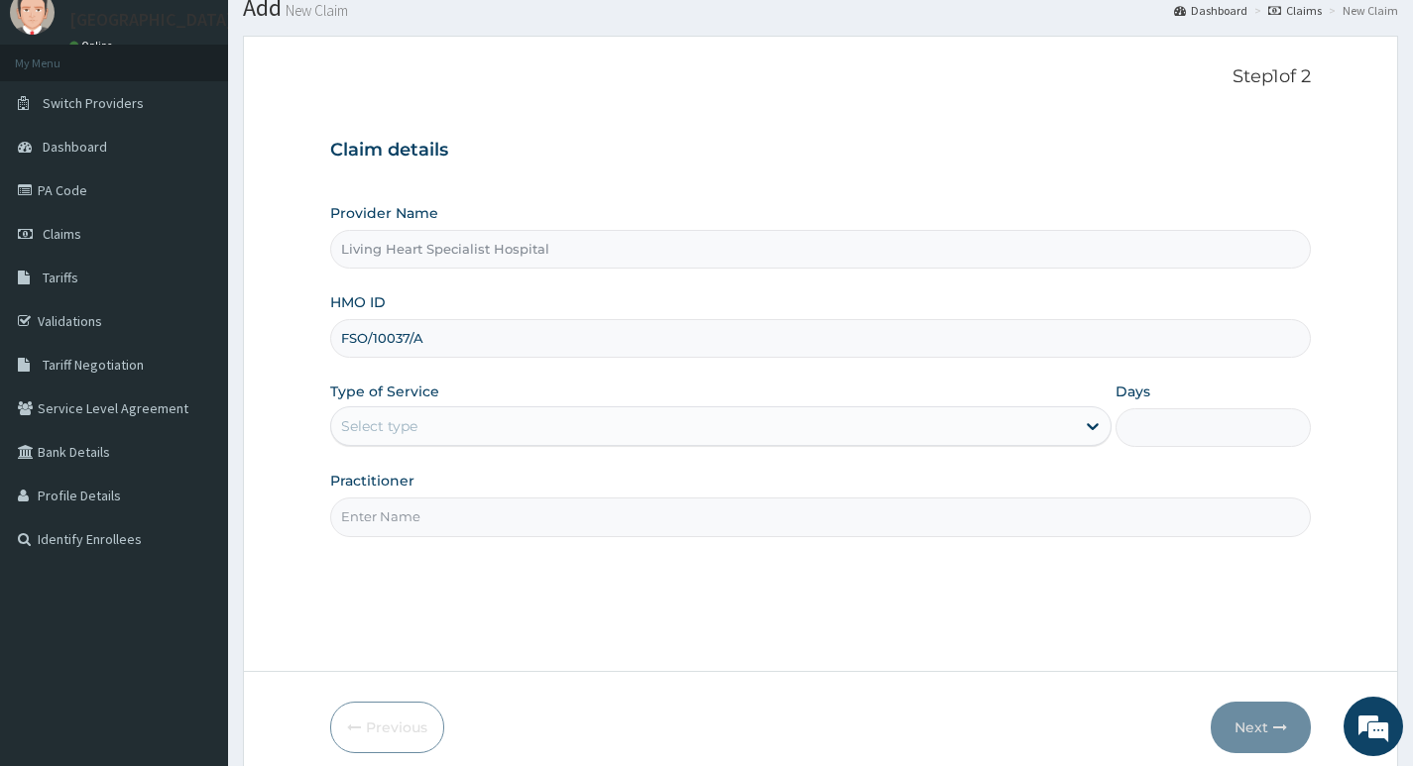
scroll to position [99, 0]
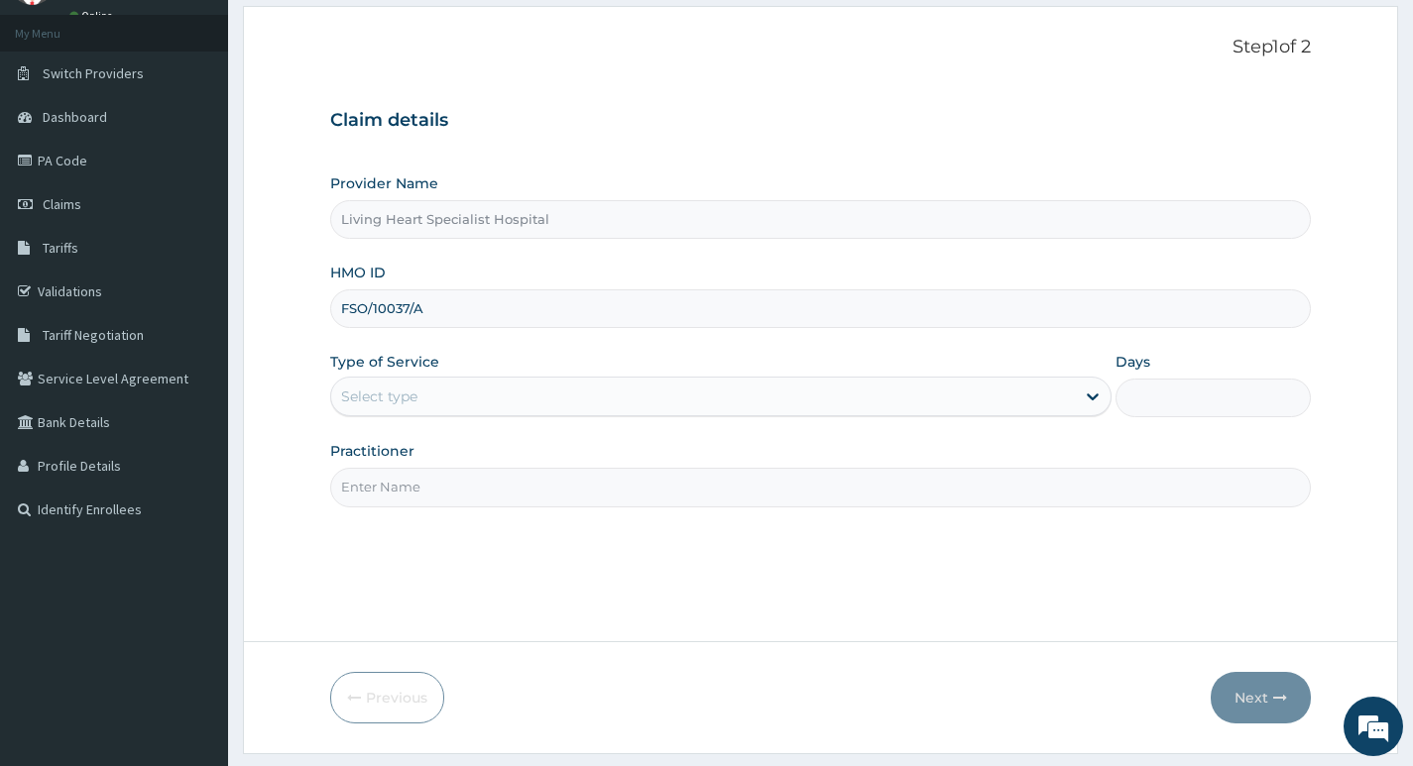
type input "FSO/10037/A"
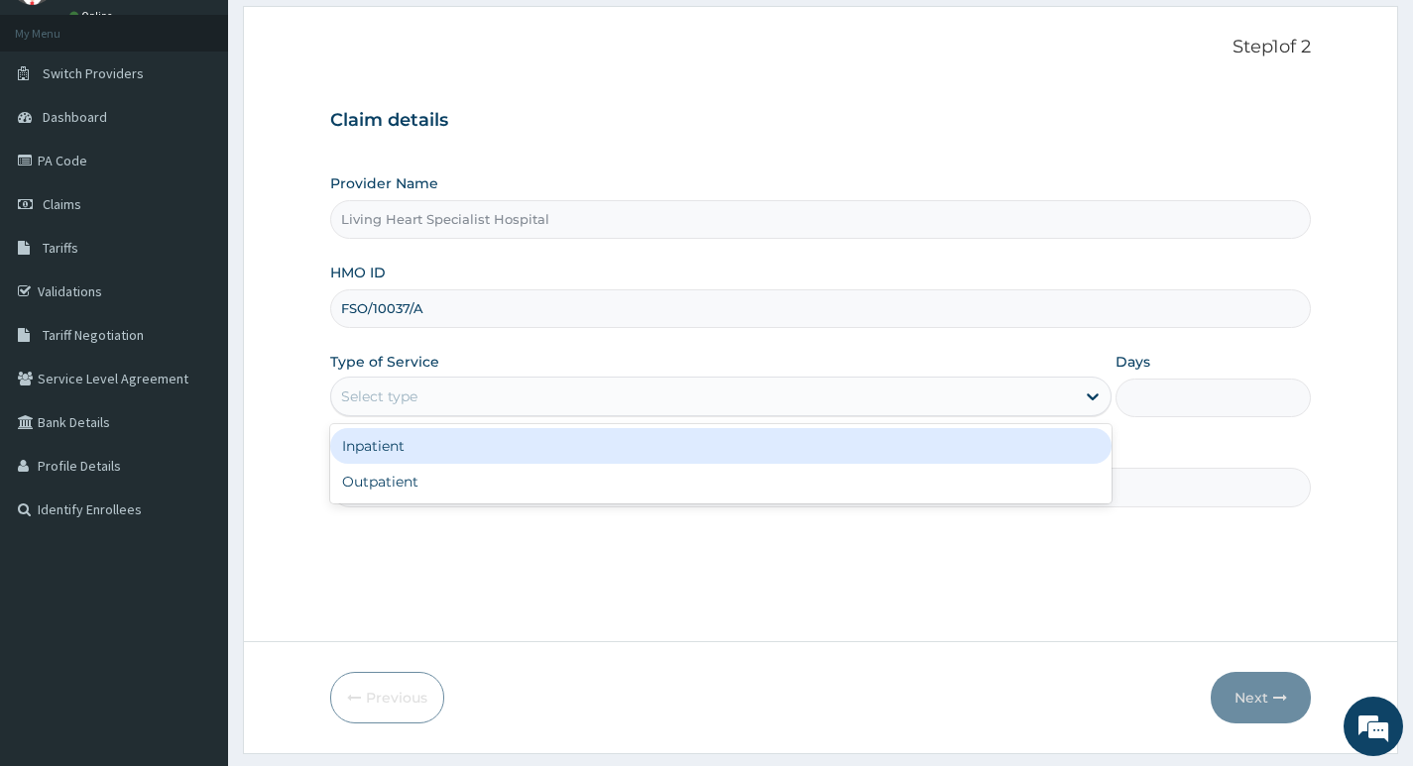
click at [570, 396] on div "Select type" at bounding box center [702, 397] width 743 height 32
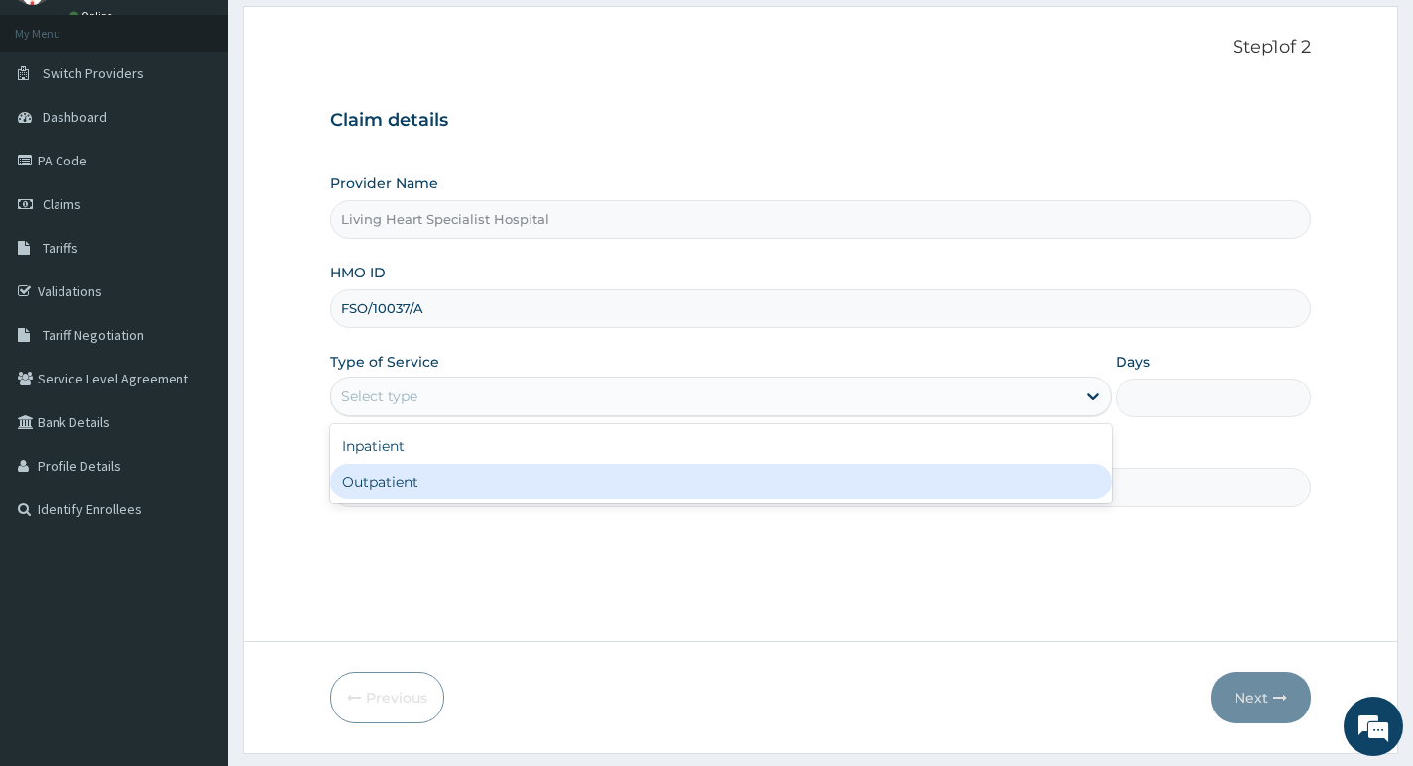
scroll to position [0, 0]
click at [573, 478] on div "Outpatient" at bounding box center [720, 482] width 781 height 36
type input "1"
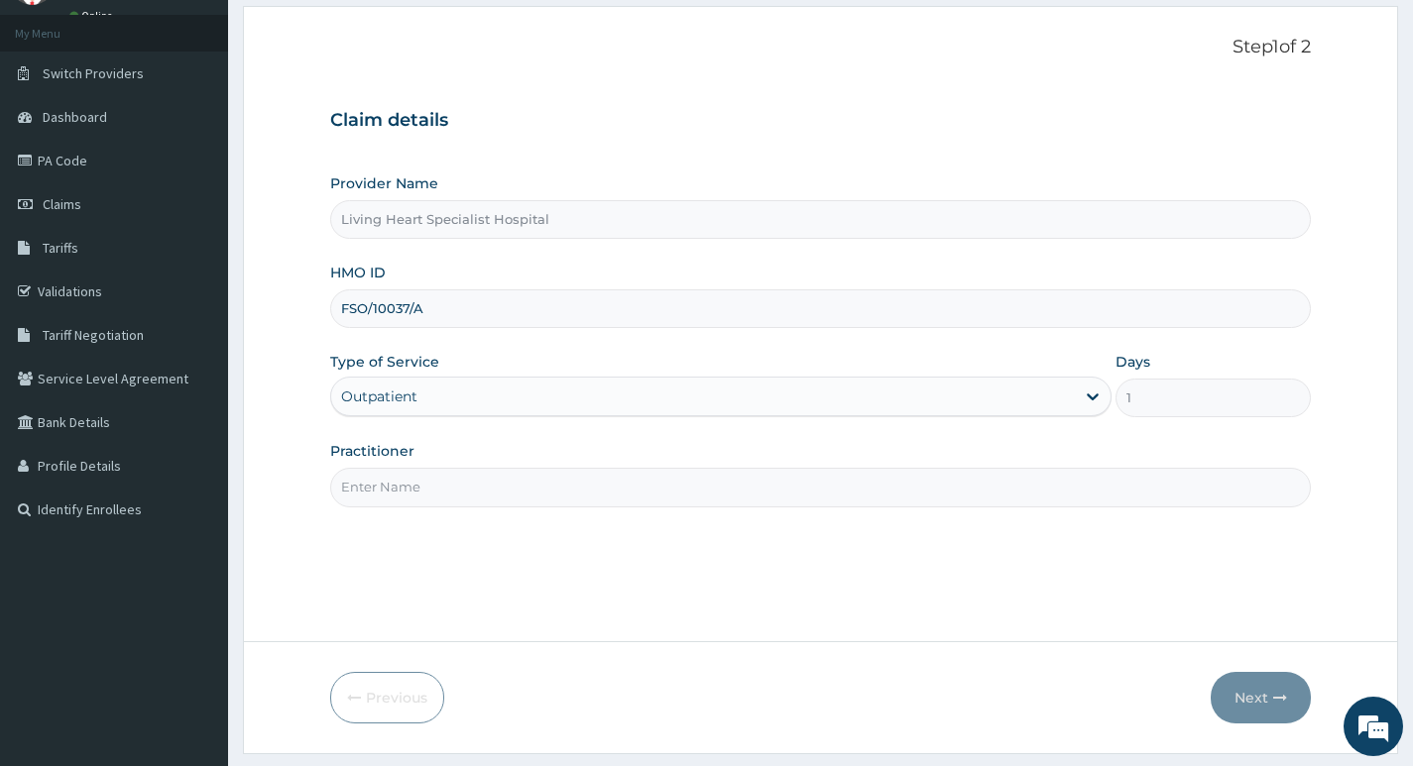
click at [1083, 486] on input "Practitioner" at bounding box center [820, 487] width 980 height 39
type input "DR. FAVOUR EZEM"
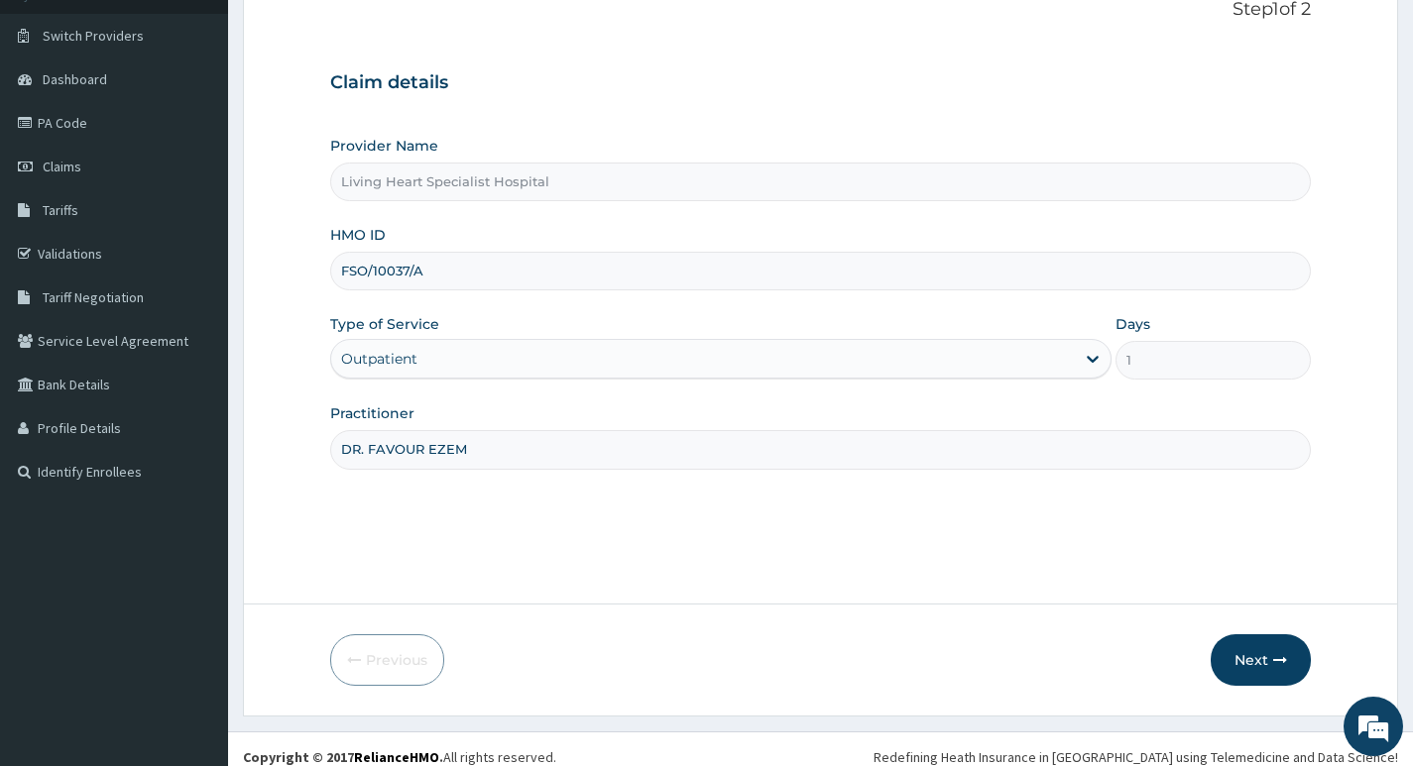
scroll to position [153, 0]
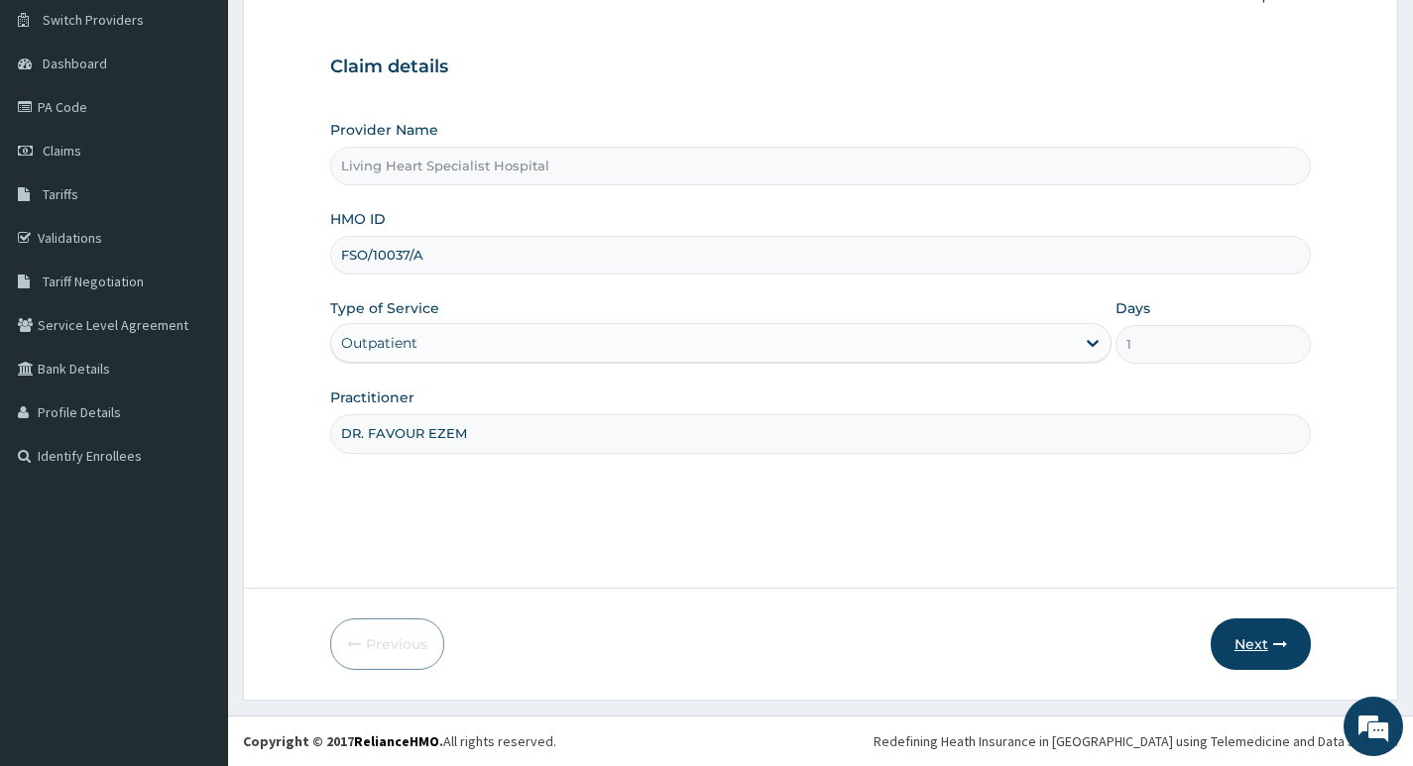
click at [1240, 640] on button "Next" at bounding box center [1260, 645] width 100 height 52
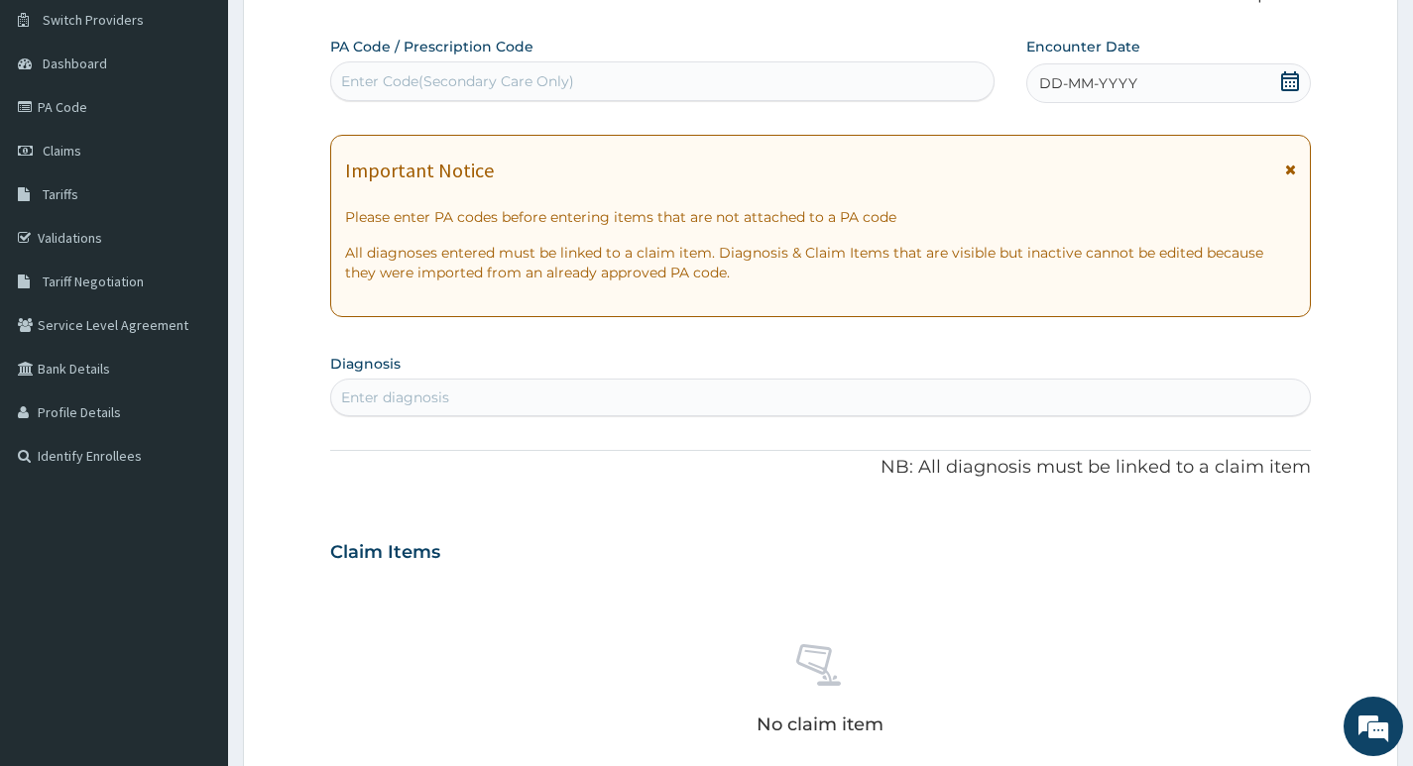
click at [619, 82] on div "Enter Code(Secondary Care Only)" at bounding box center [662, 81] width 662 height 32
type input "PA/1E989A"
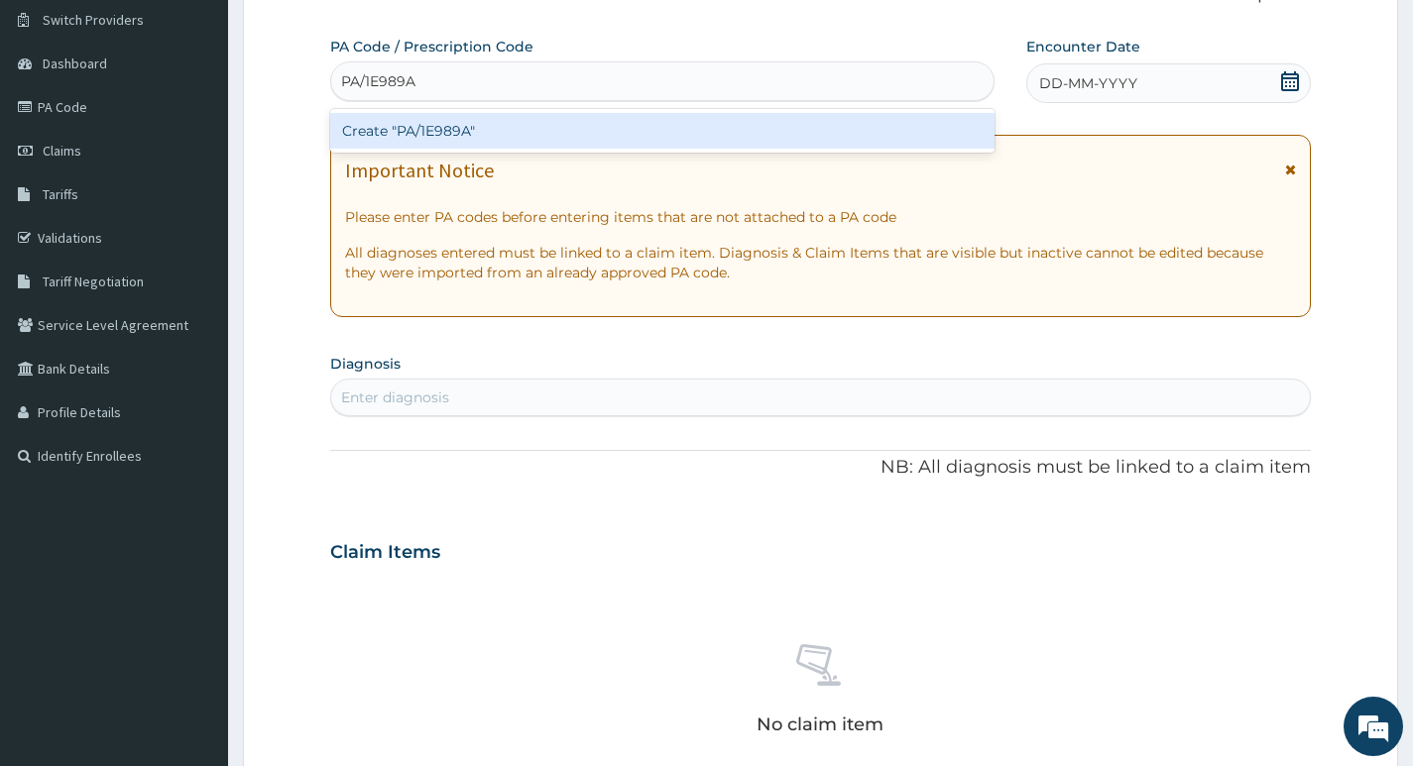
click at [469, 125] on div "Create "PA/1E989A"" at bounding box center [662, 131] width 664 height 36
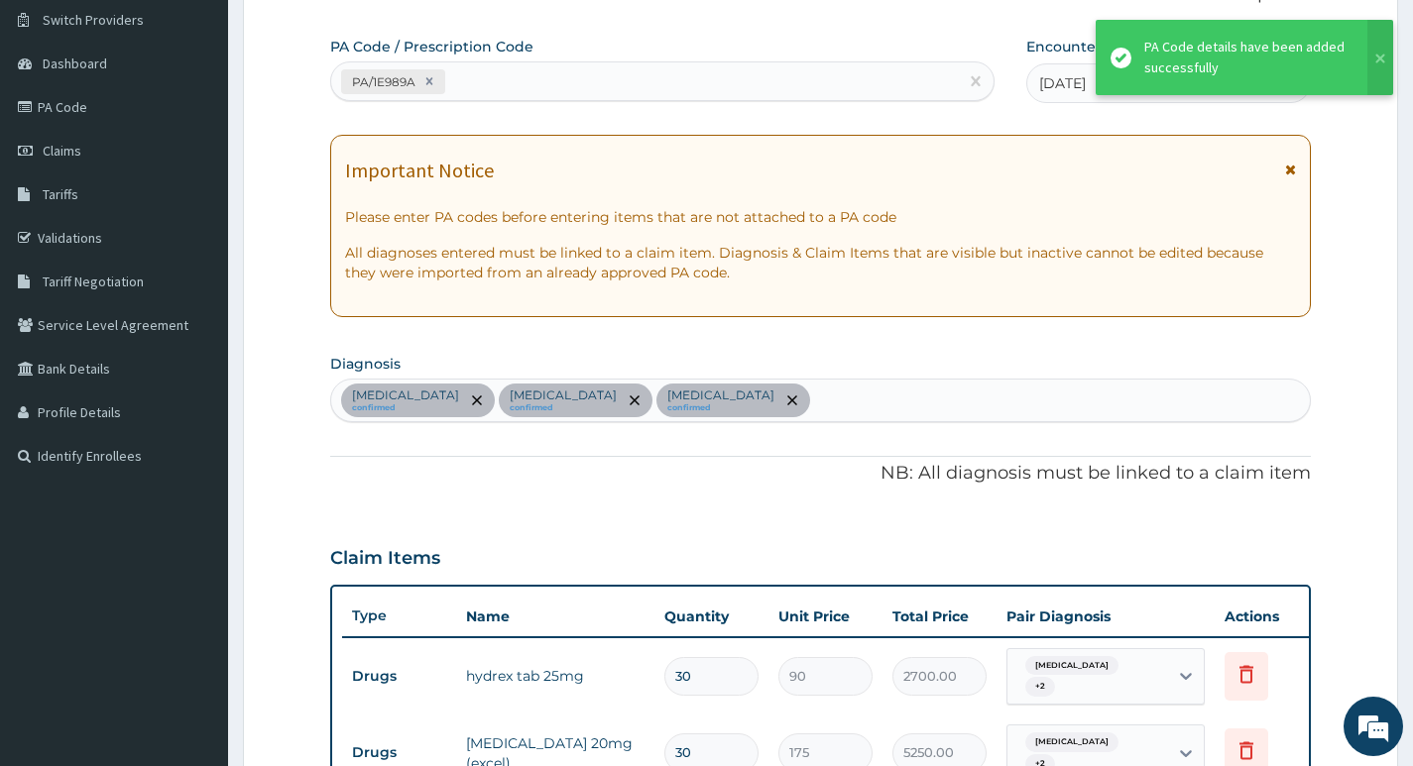
scroll to position [817, 0]
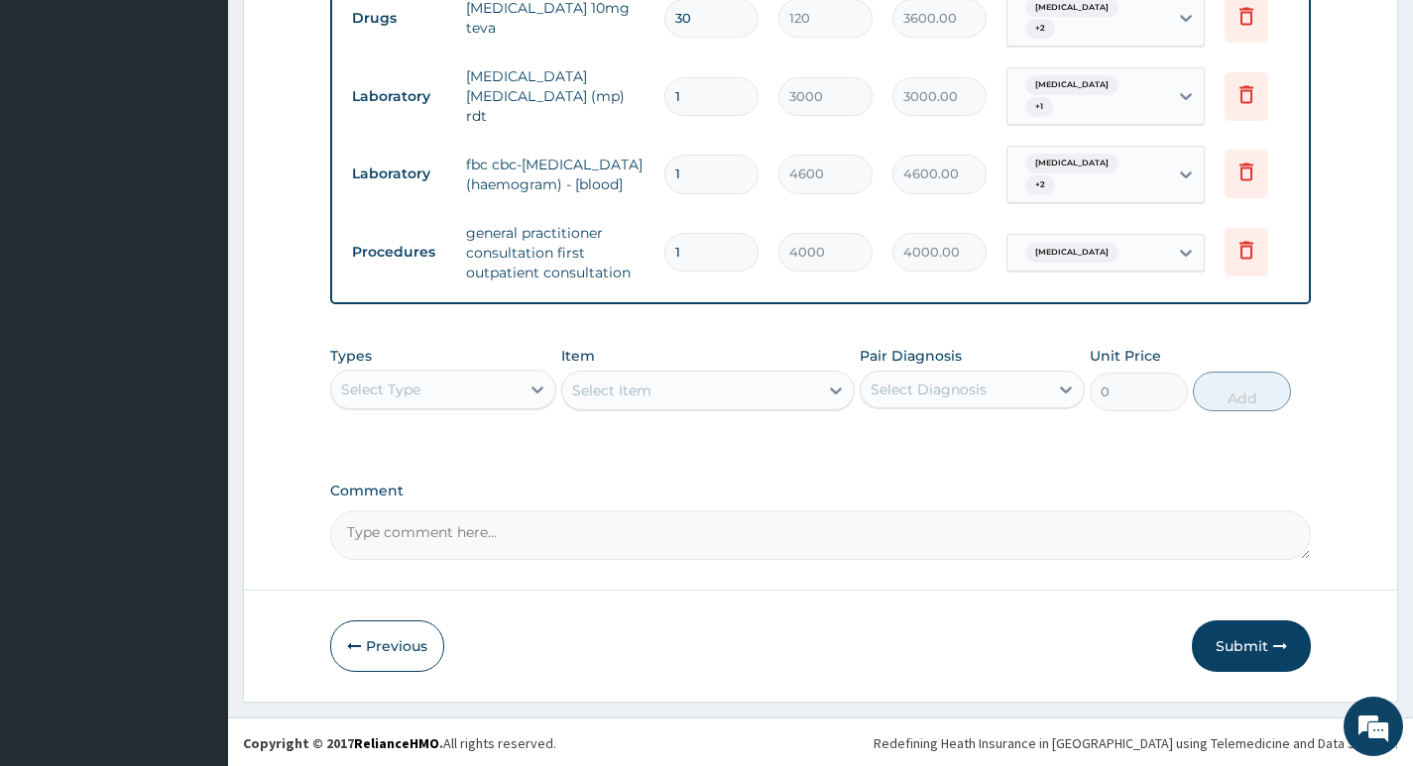
type input "0"
type input "0.00"
type input "1"
type input "4000.00"
type input "0"
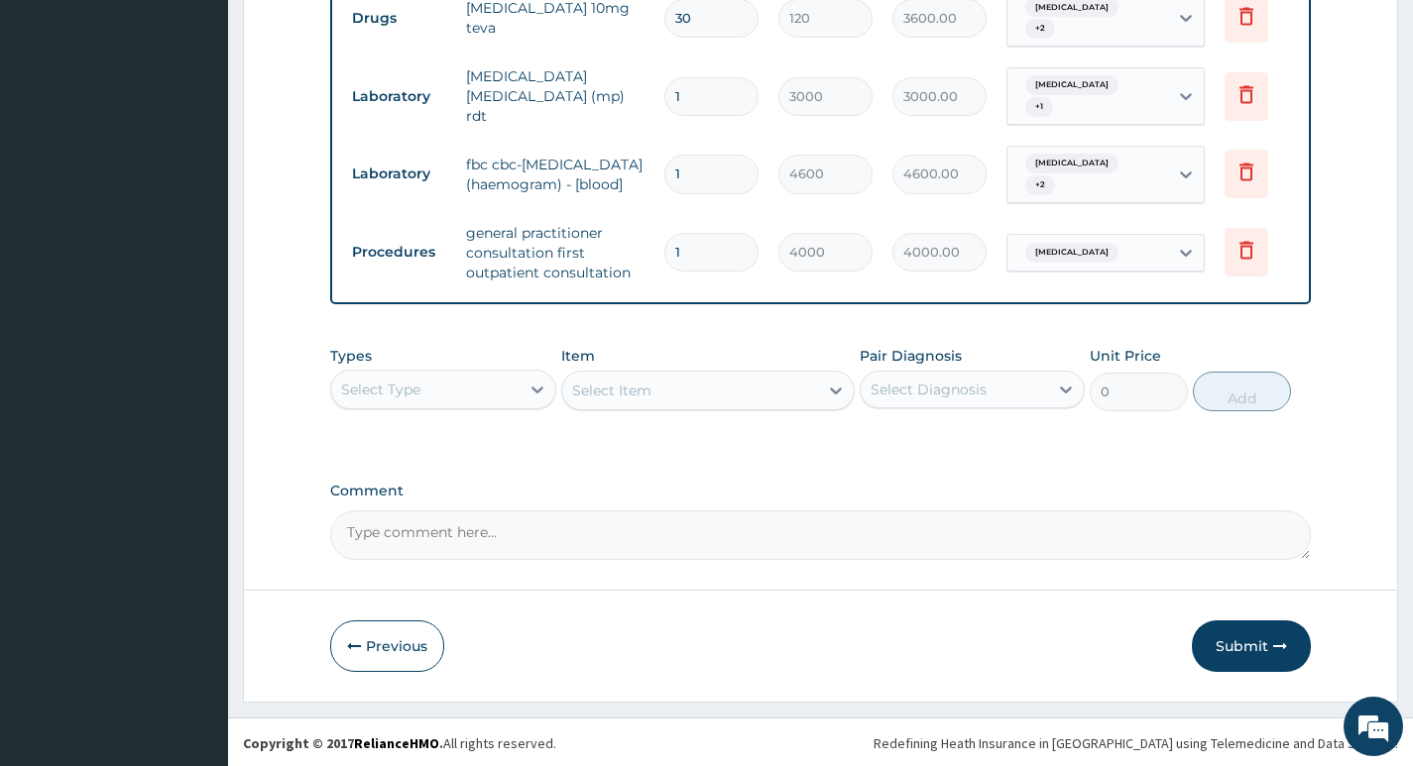
type input "0.00"
type input "1"
type input "4000.00"
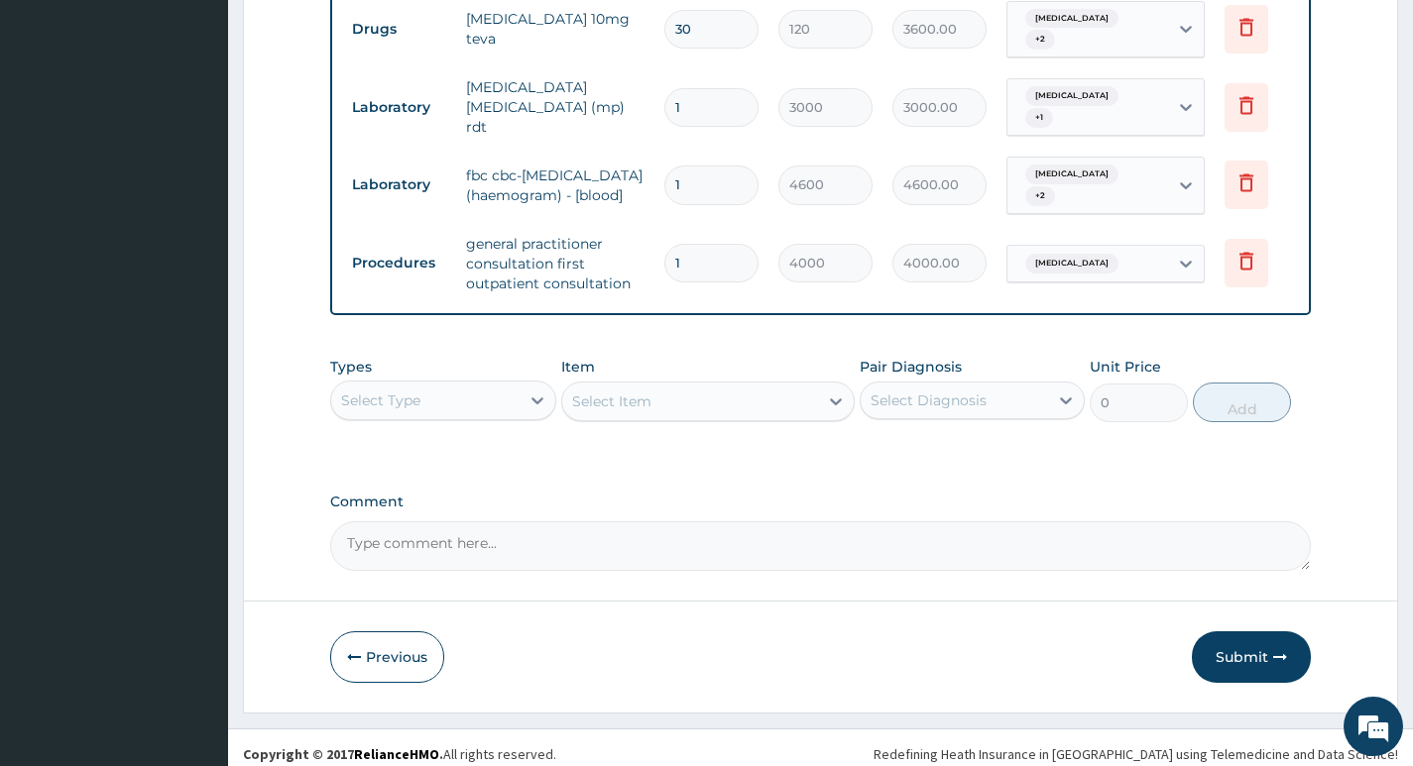
scroll to position [964, 0]
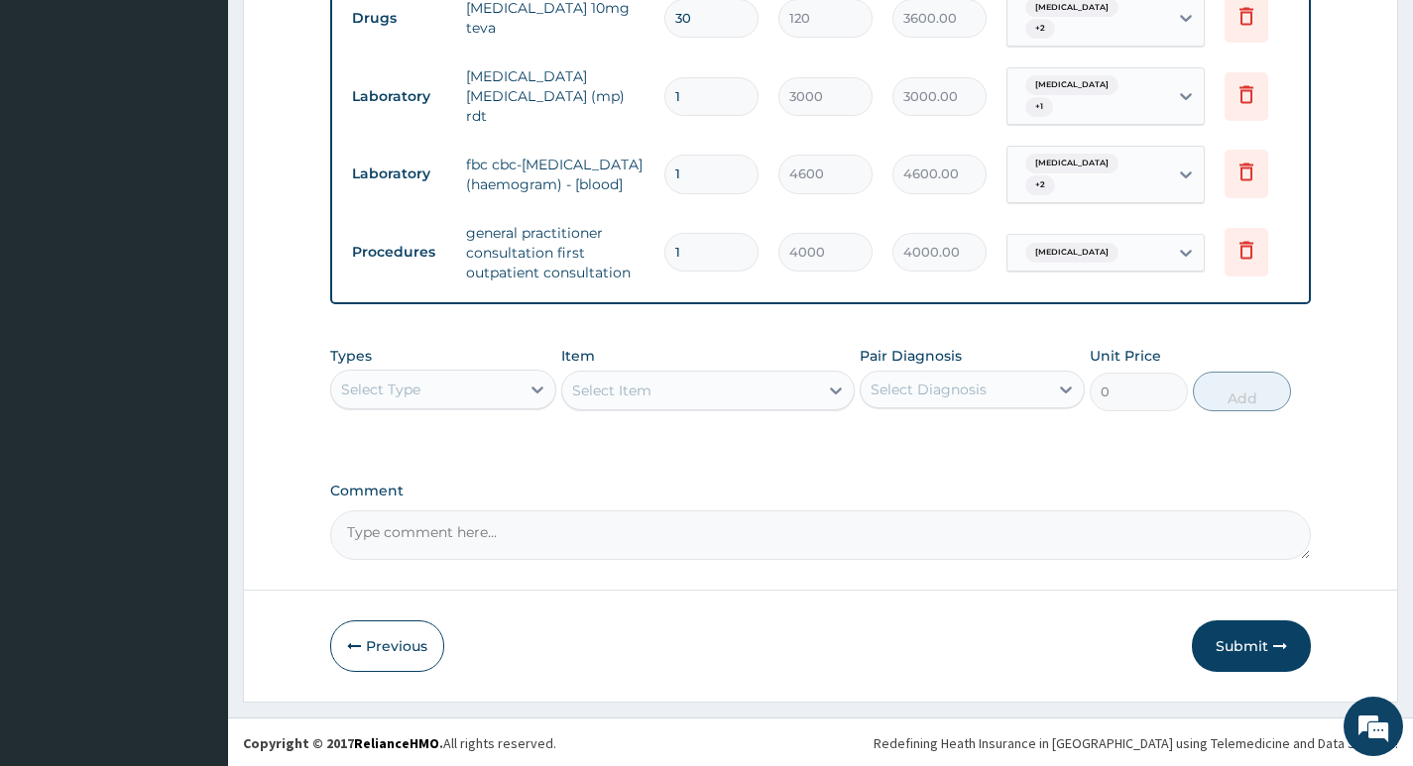
type input "1"
type input "4000.00"
type input "0"
type input "0.00"
type input "0"
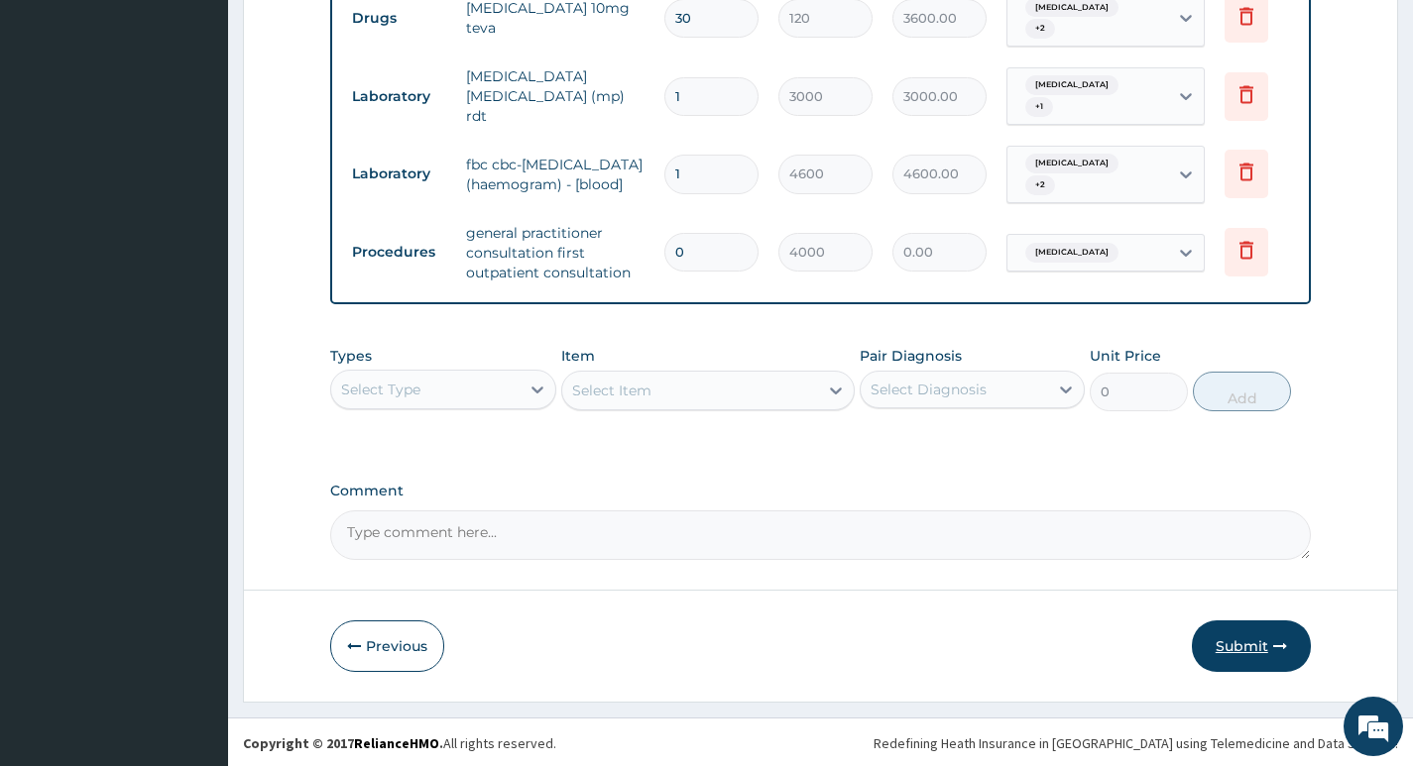
click at [1234, 645] on button "Submit" at bounding box center [1250, 647] width 119 height 52
click at [700, 233] on input "0" at bounding box center [711, 252] width 94 height 39
type input "1"
type input "4000.00"
type input "1"
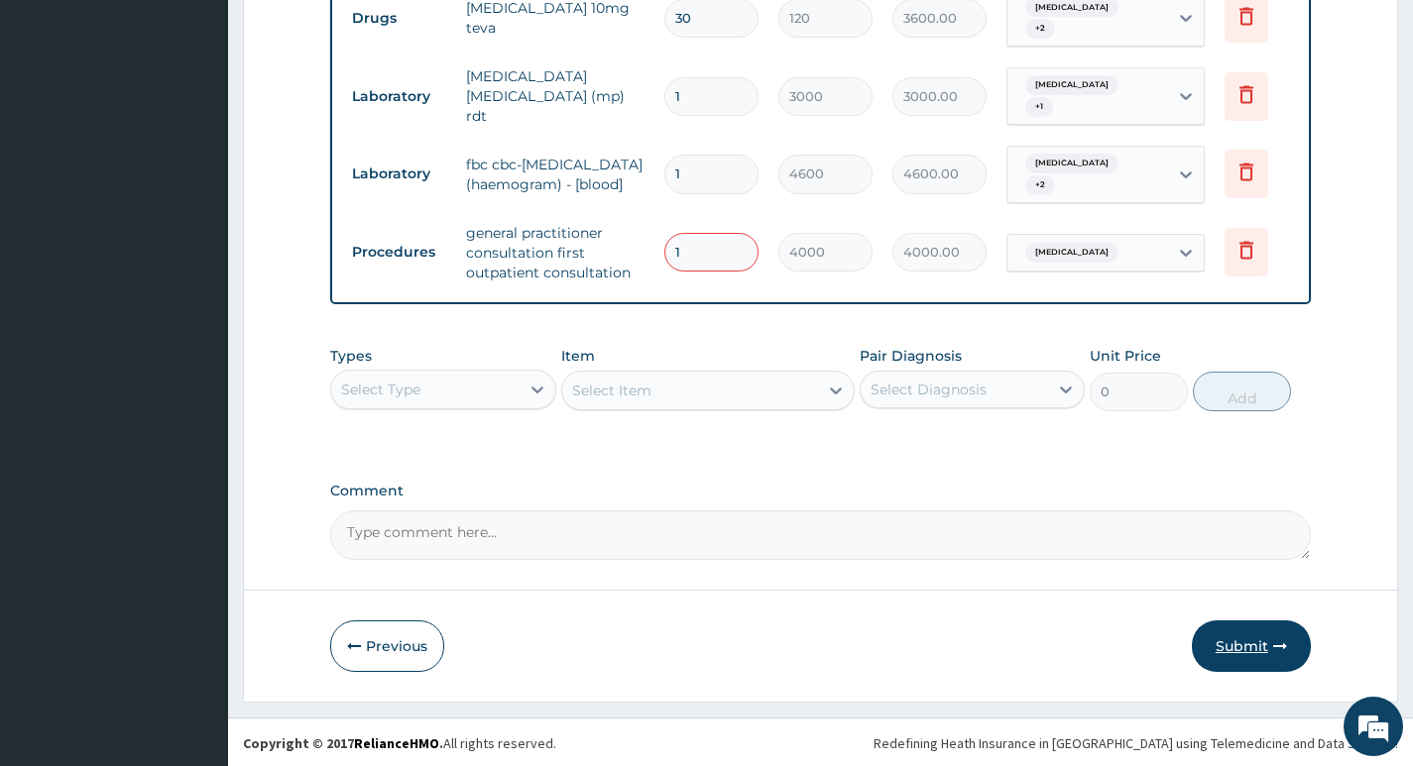
click at [1238, 643] on button "Submit" at bounding box center [1250, 647] width 119 height 52
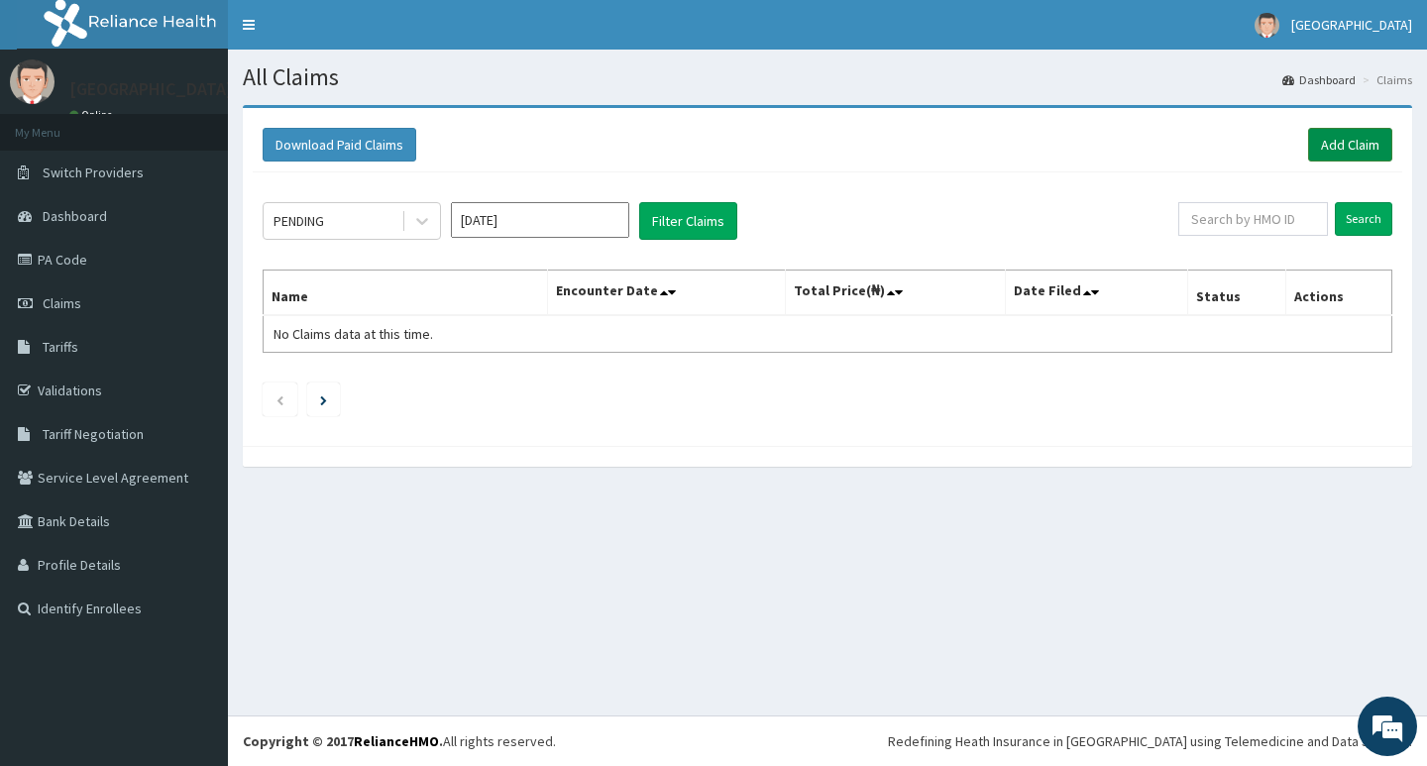
click at [1333, 146] on link "Add Claim" at bounding box center [1350, 145] width 84 height 34
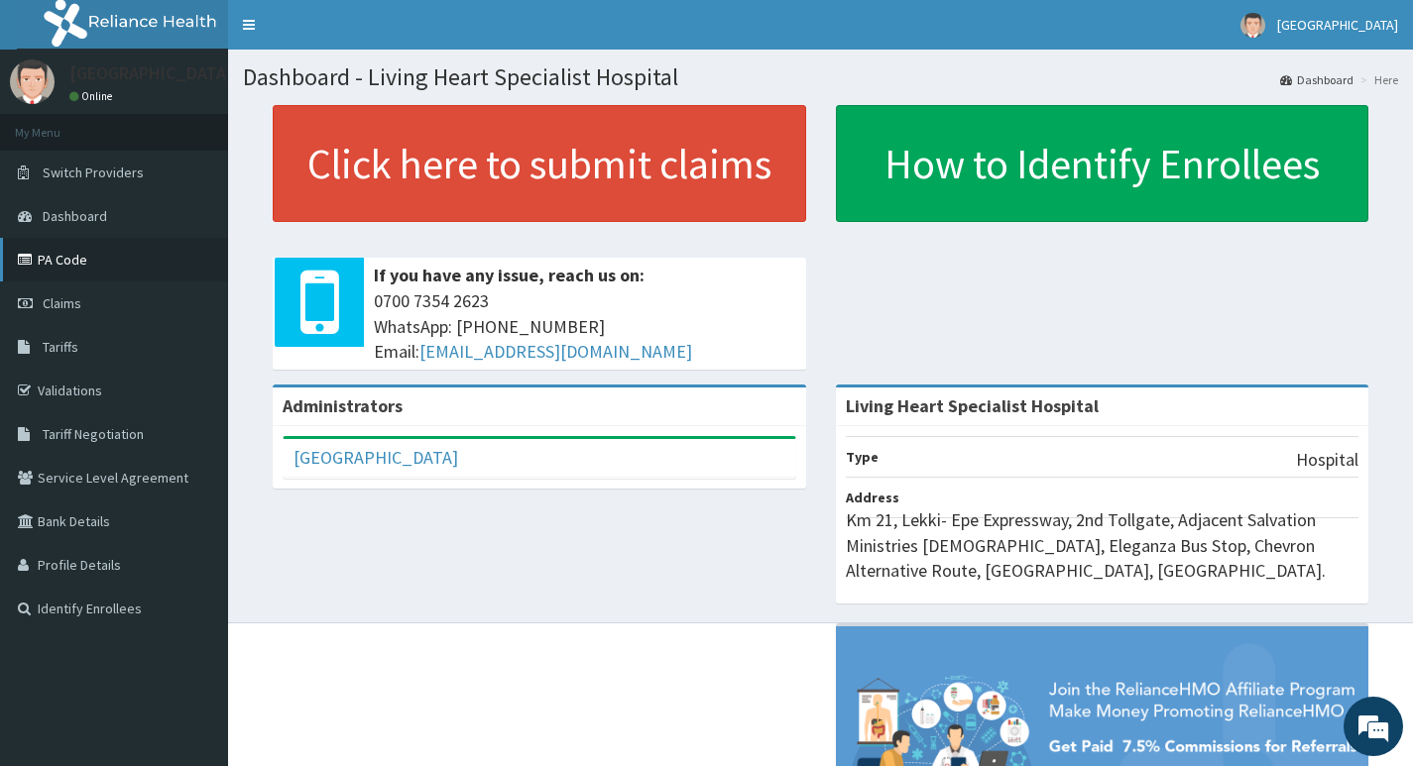
click at [63, 260] on link "PA Code" at bounding box center [114, 260] width 228 height 44
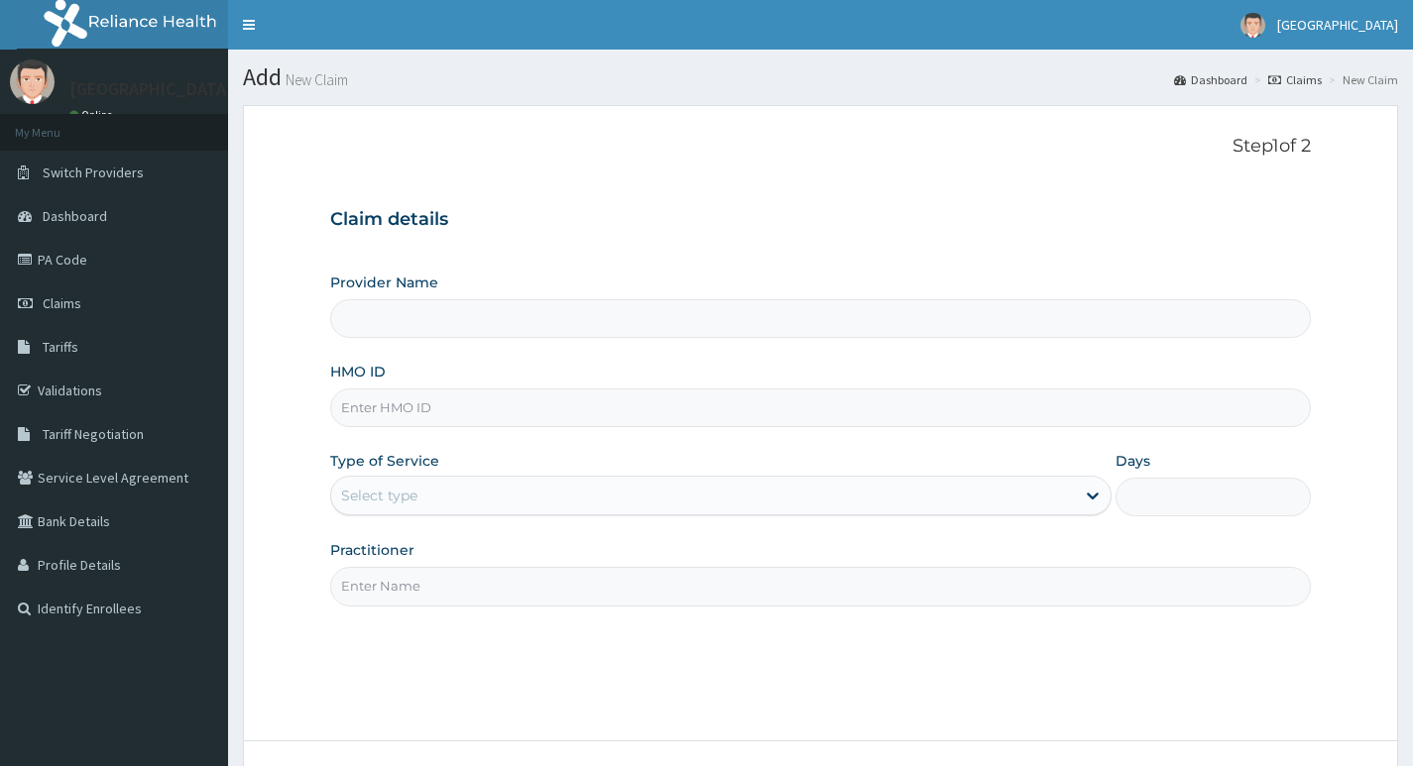
type input "Living Heart Specialist Hospital"
click at [595, 407] on input "HMO ID" at bounding box center [820, 408] width 980 height 39
paste input "CIH/10004/A"
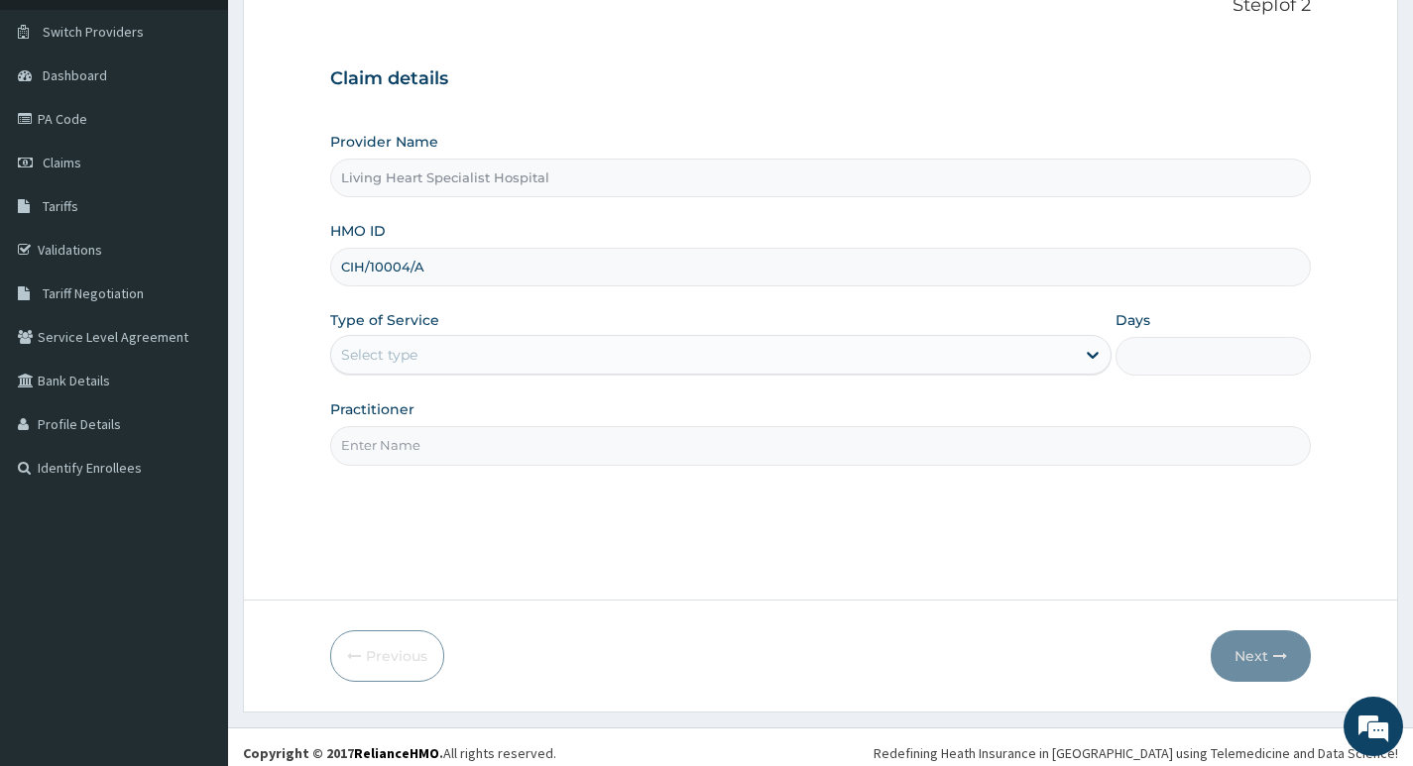
scroll to position [153, 0]
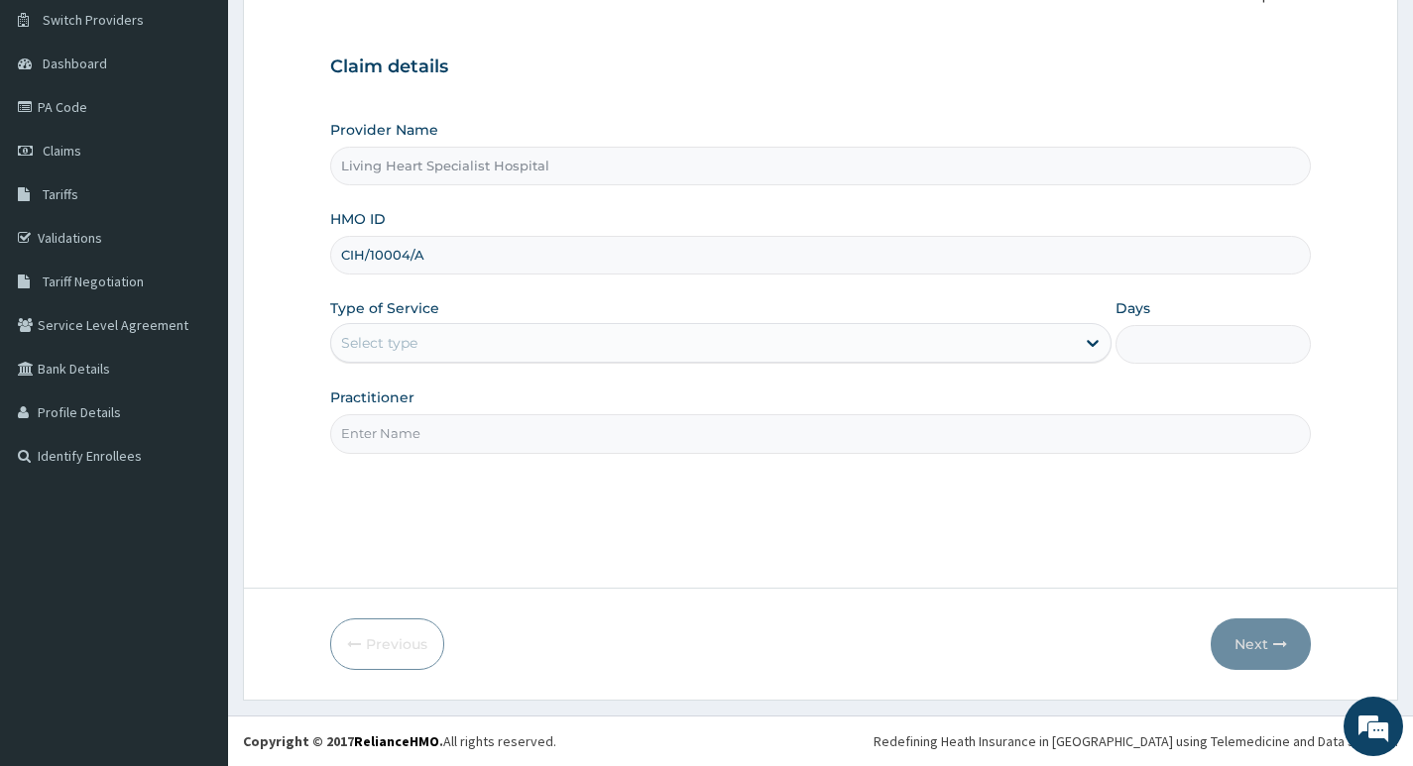
type input "CIH/10004/A"
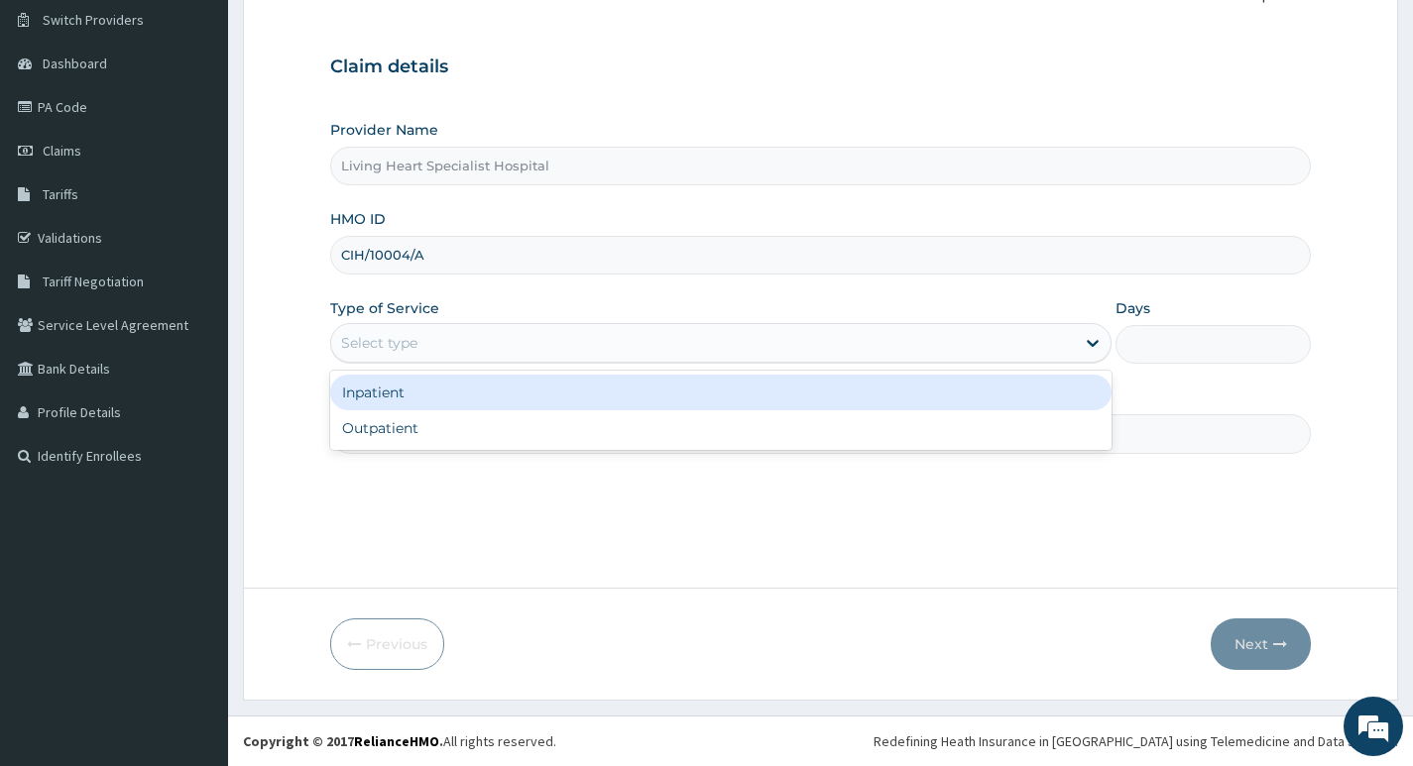
click at [1028, 349] on div "Select type" at bounding box center [702, 343] width 743 height 32
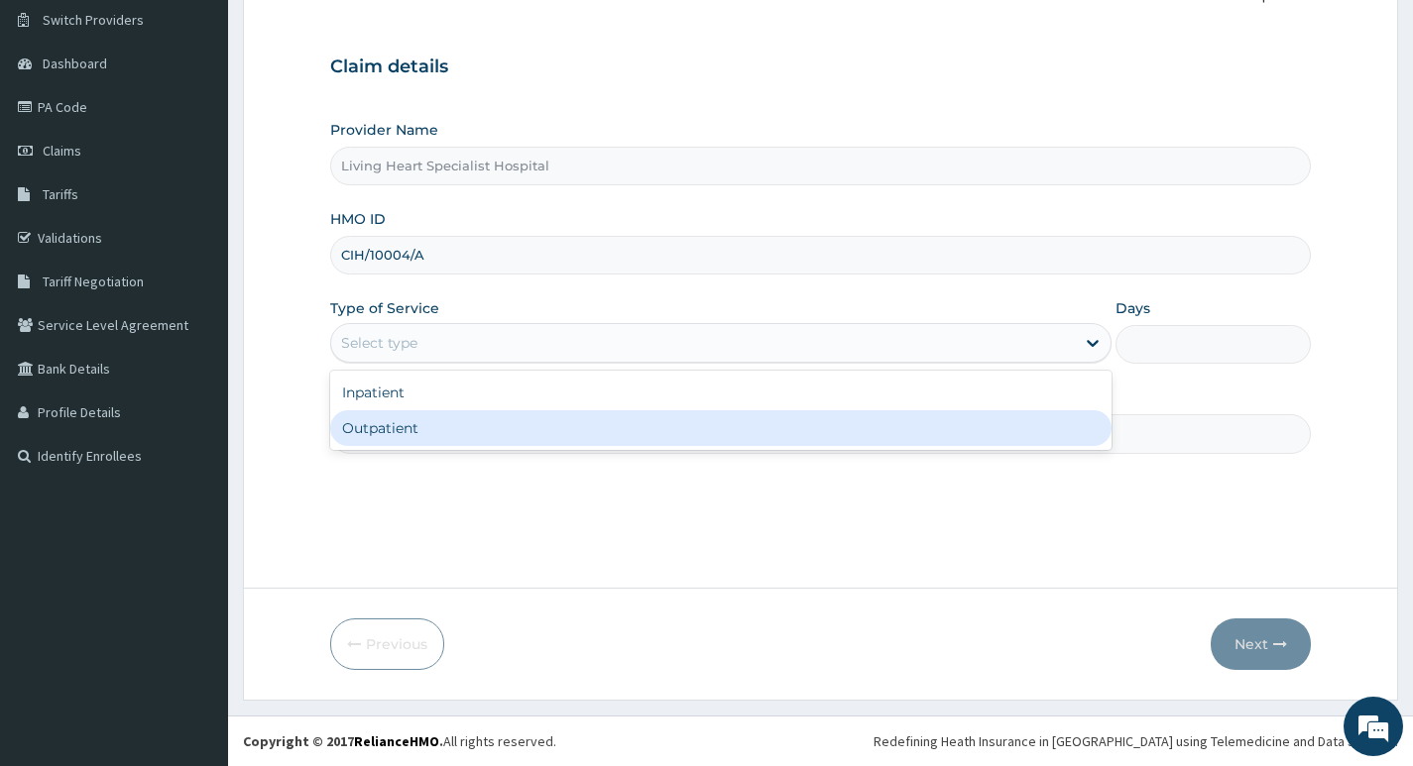
click at [969, 435] on div "Outpatient" at bounding box center [720, 428] width 781 height 36
type input "1"
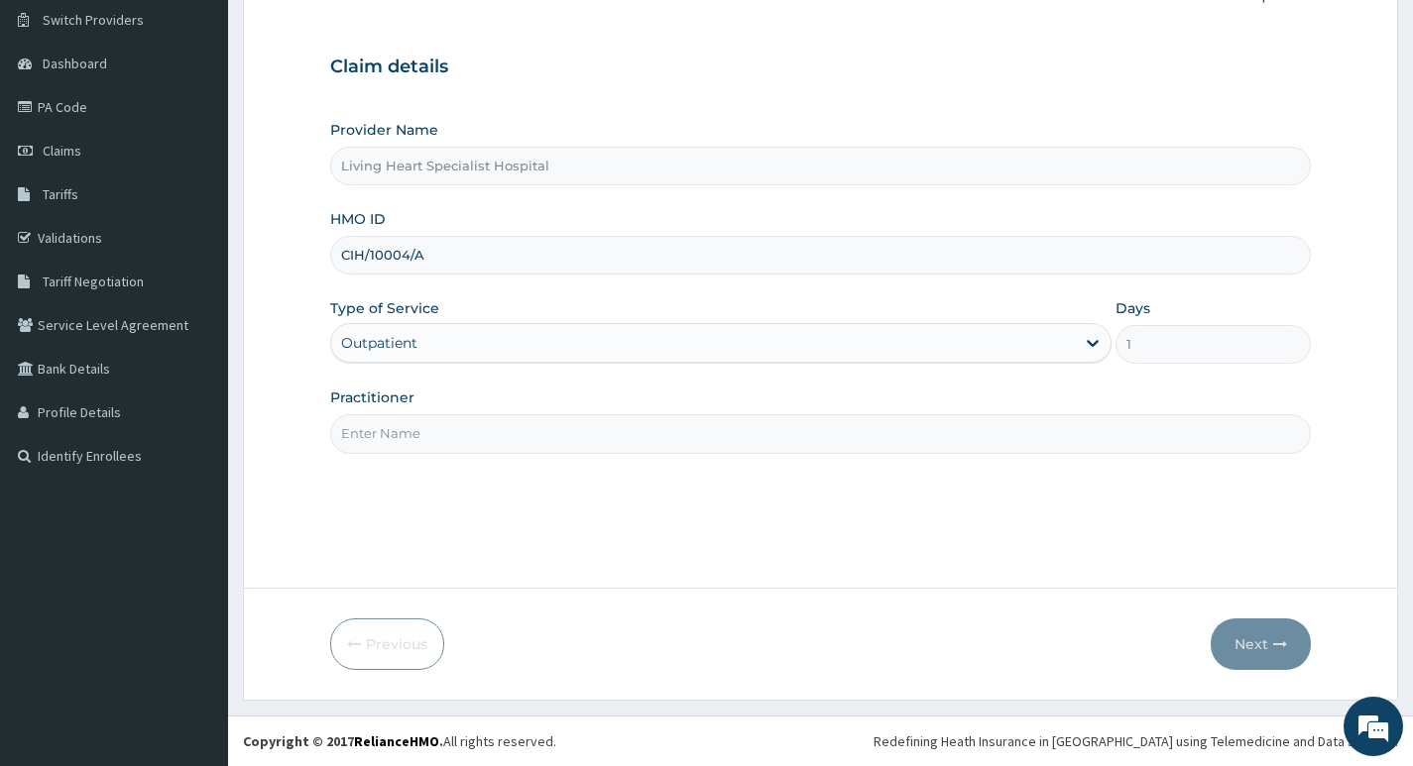
scroll to position [0, 0]
click at [569, 439] on input "Practitioner" at bounding box center [820, 433] width 980 height 39
type input "DR. FAVOUR EZEM"
click at [1245, 642] on button "Next" at bounding box center [1260, 645] width 100 height 52
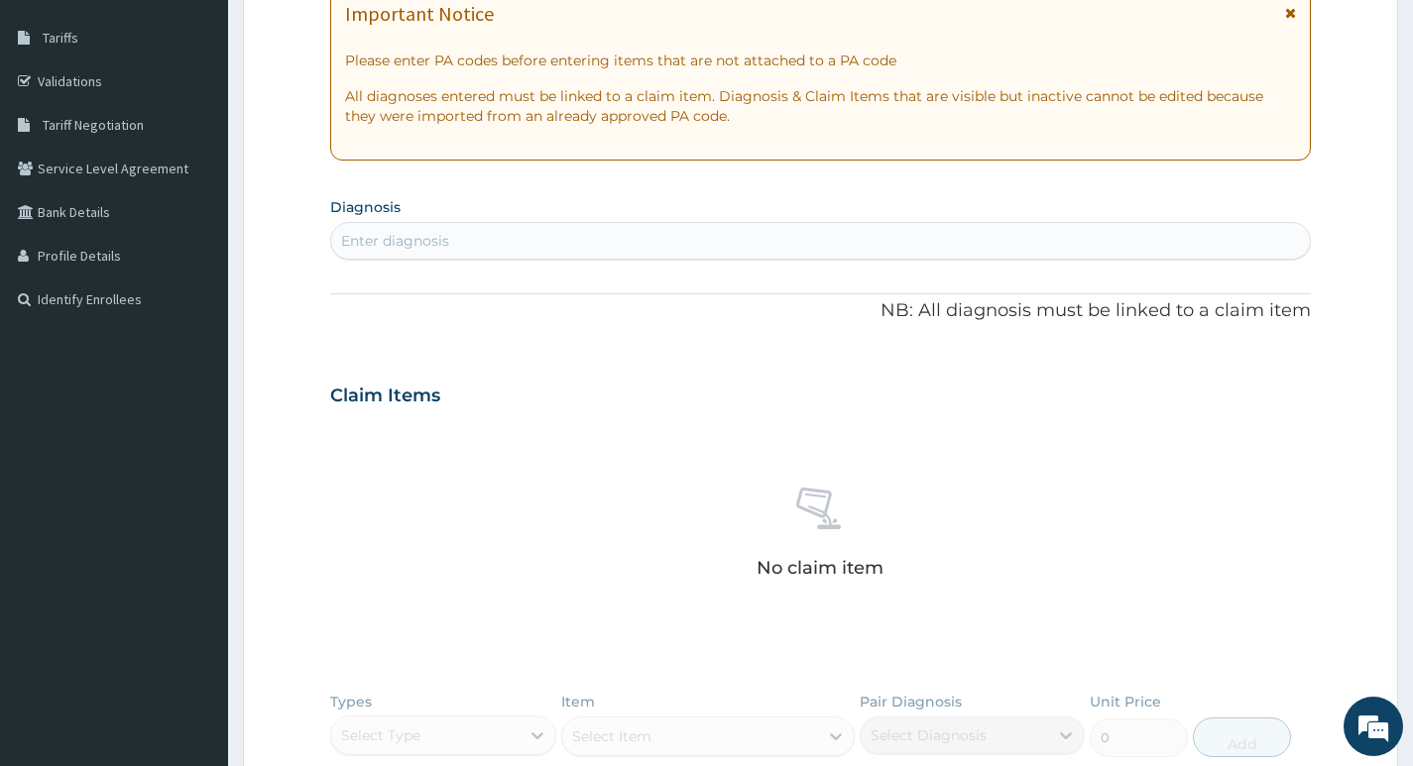
scroll to position [351, 0]
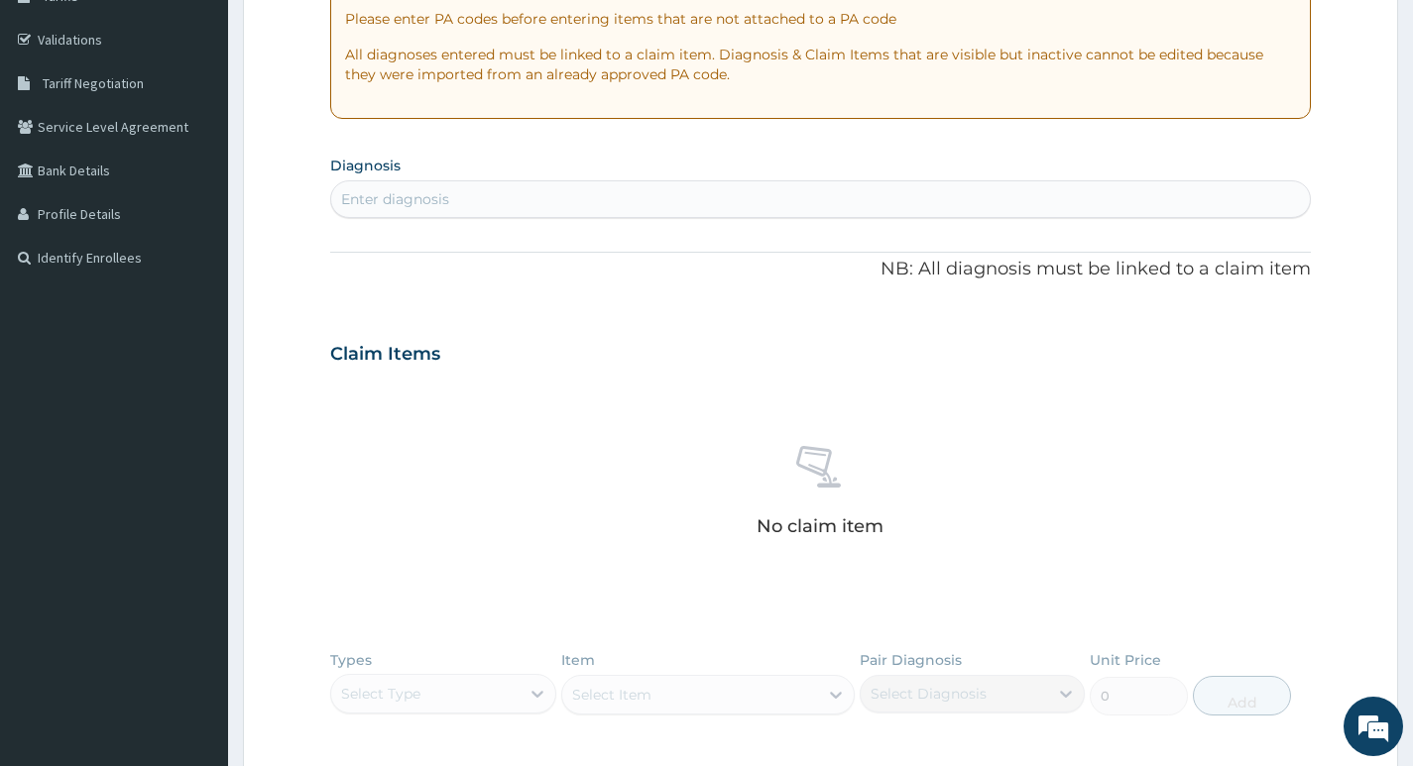
click at [498, 197] on div "Enter diagnosis" at bounding box center [820, 199] width 978 height 32
type input "F"
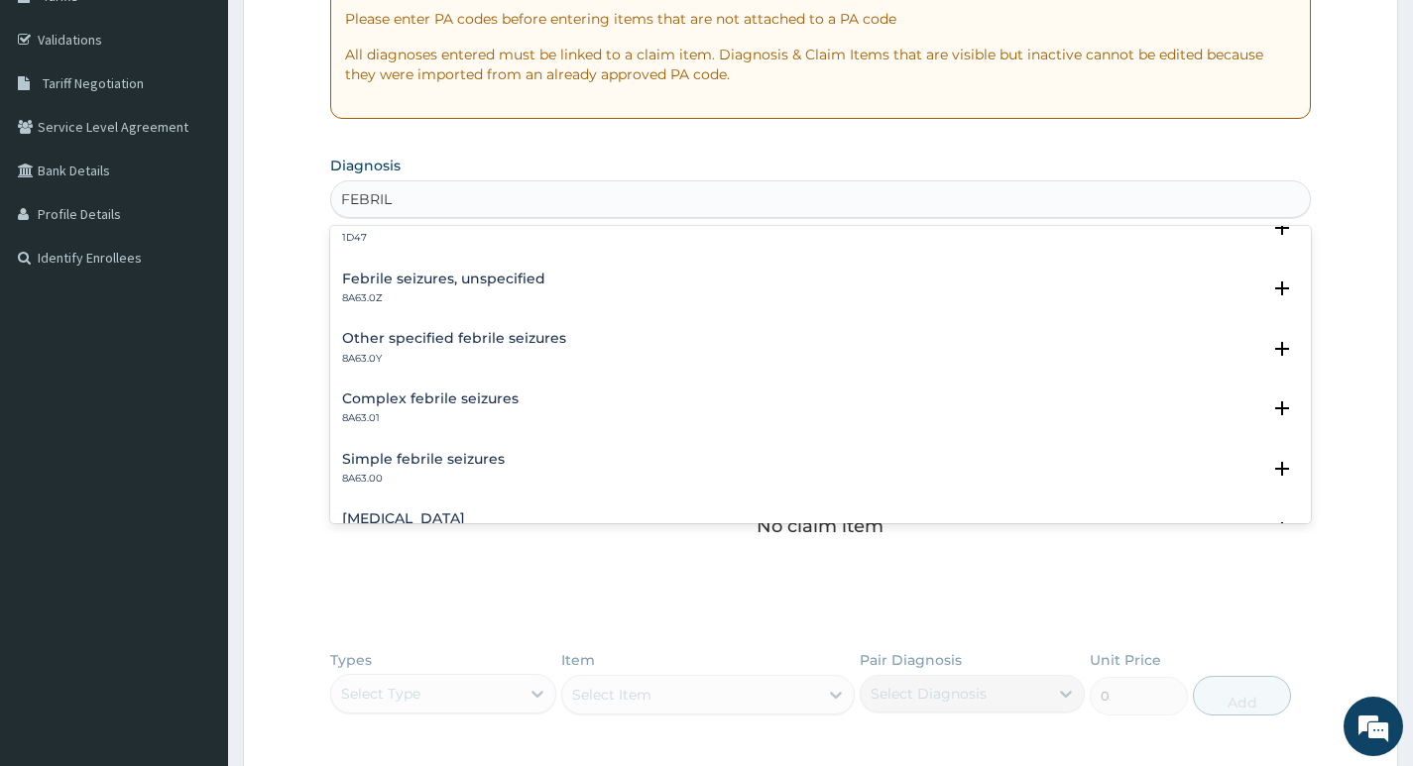
scroll to position [297, 0]
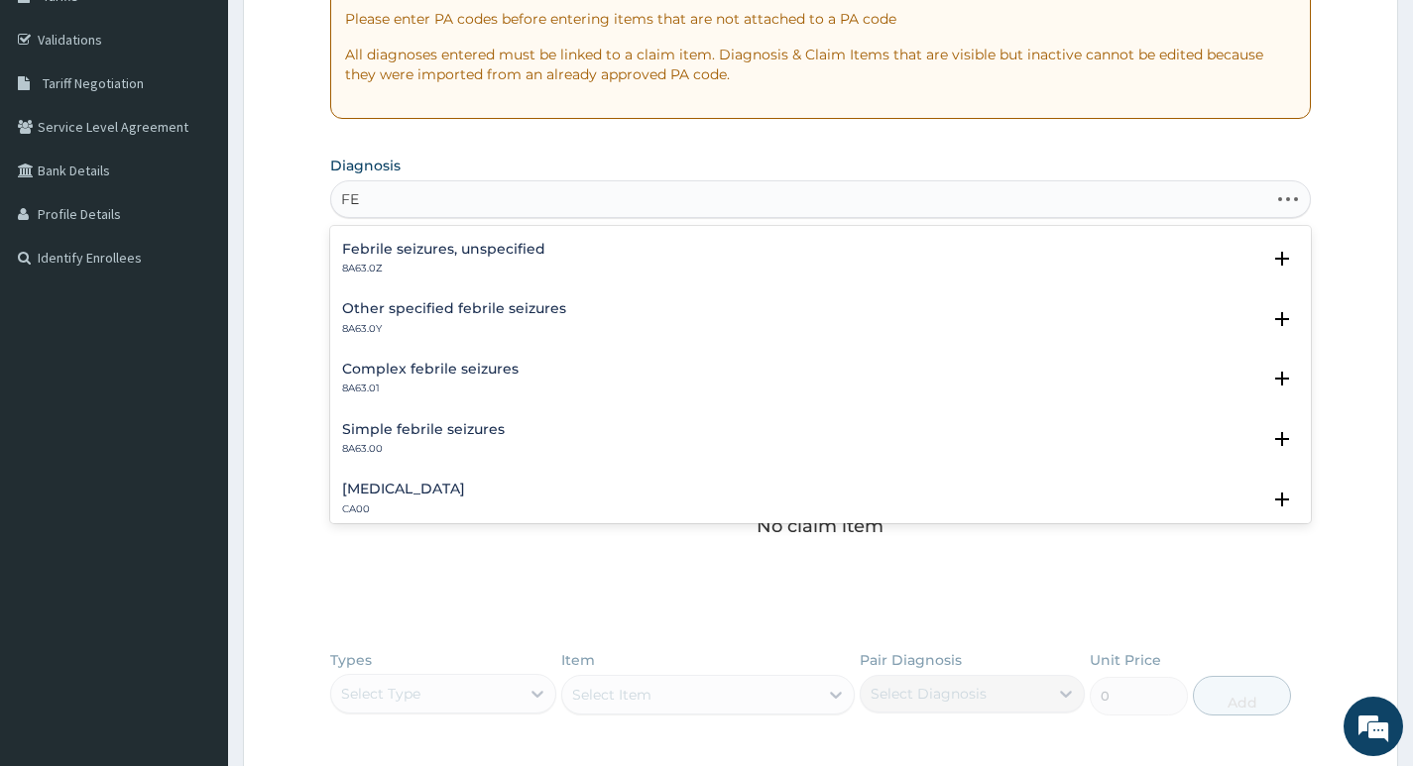
type input "F"
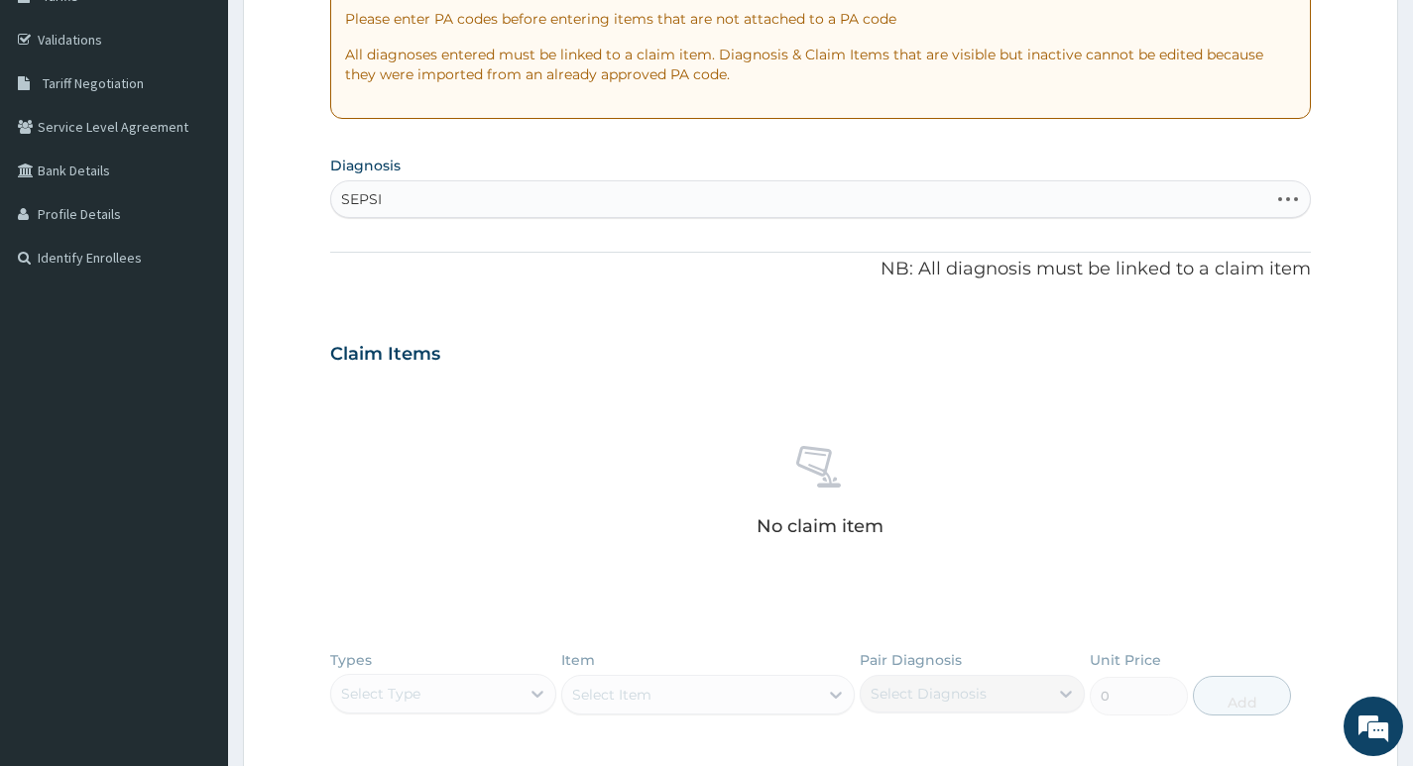
type input "SEPSIS"
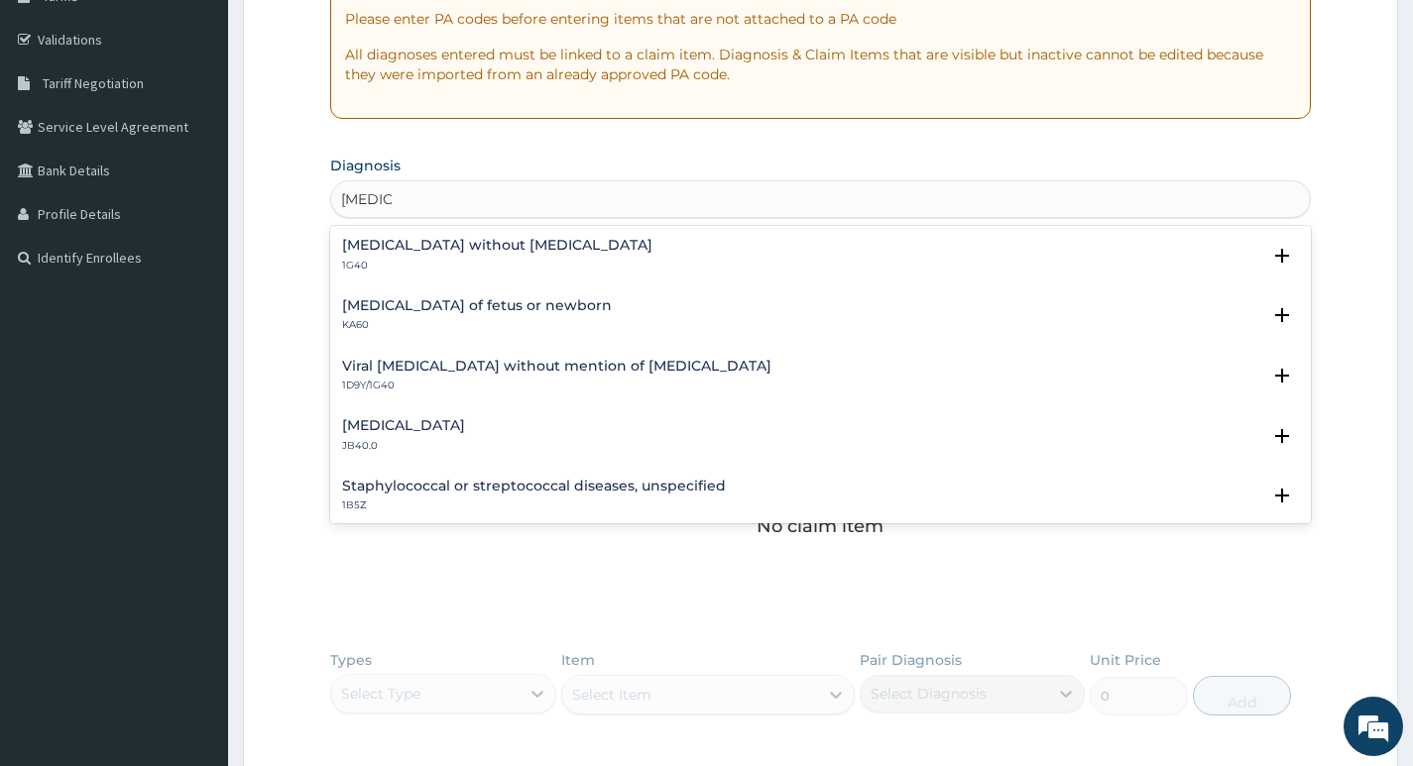
click at [475, 245] on h4 "Sepsis without septic shock" at bounding box center [497, 245] width 310 height 15
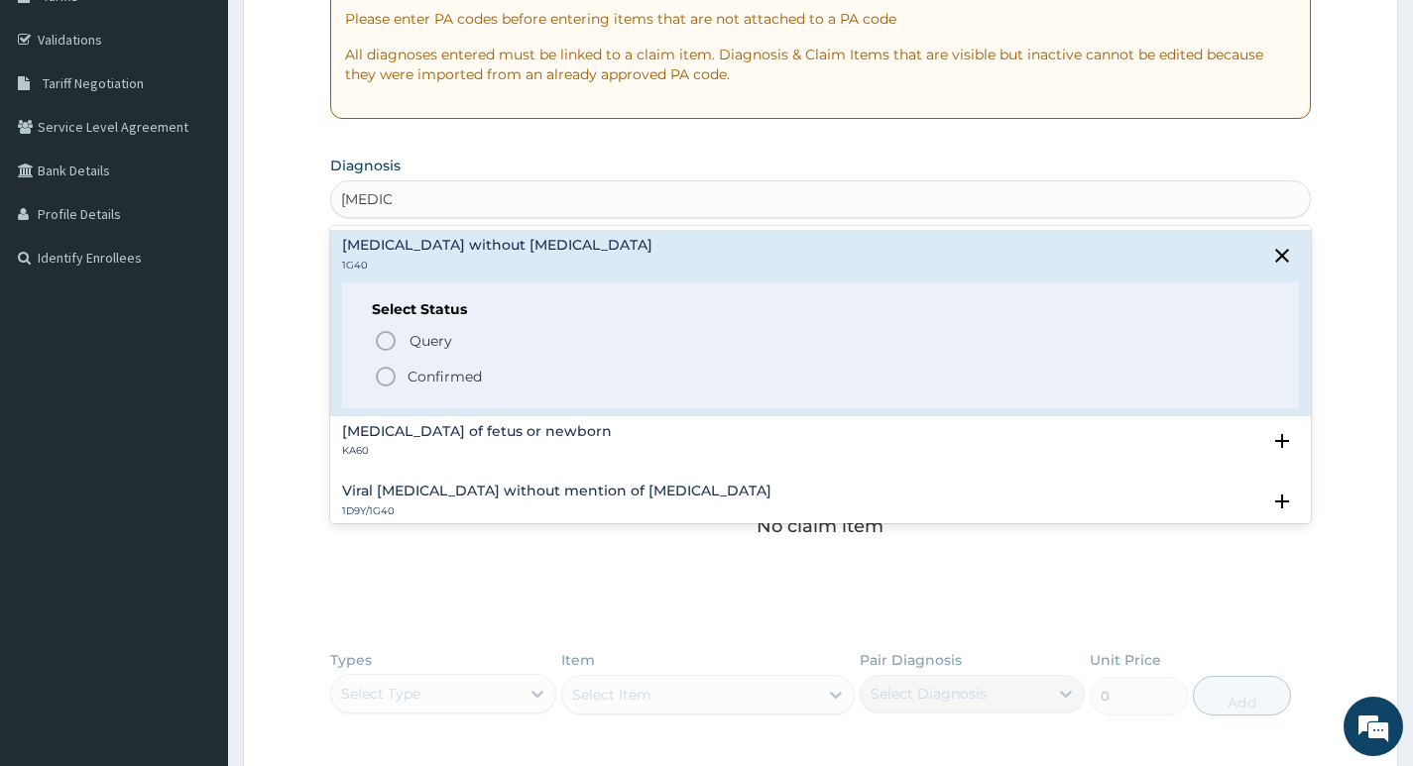
click at [383, 375] on icon "status option filled" at bounding box center [386, 377] width 24 height 24
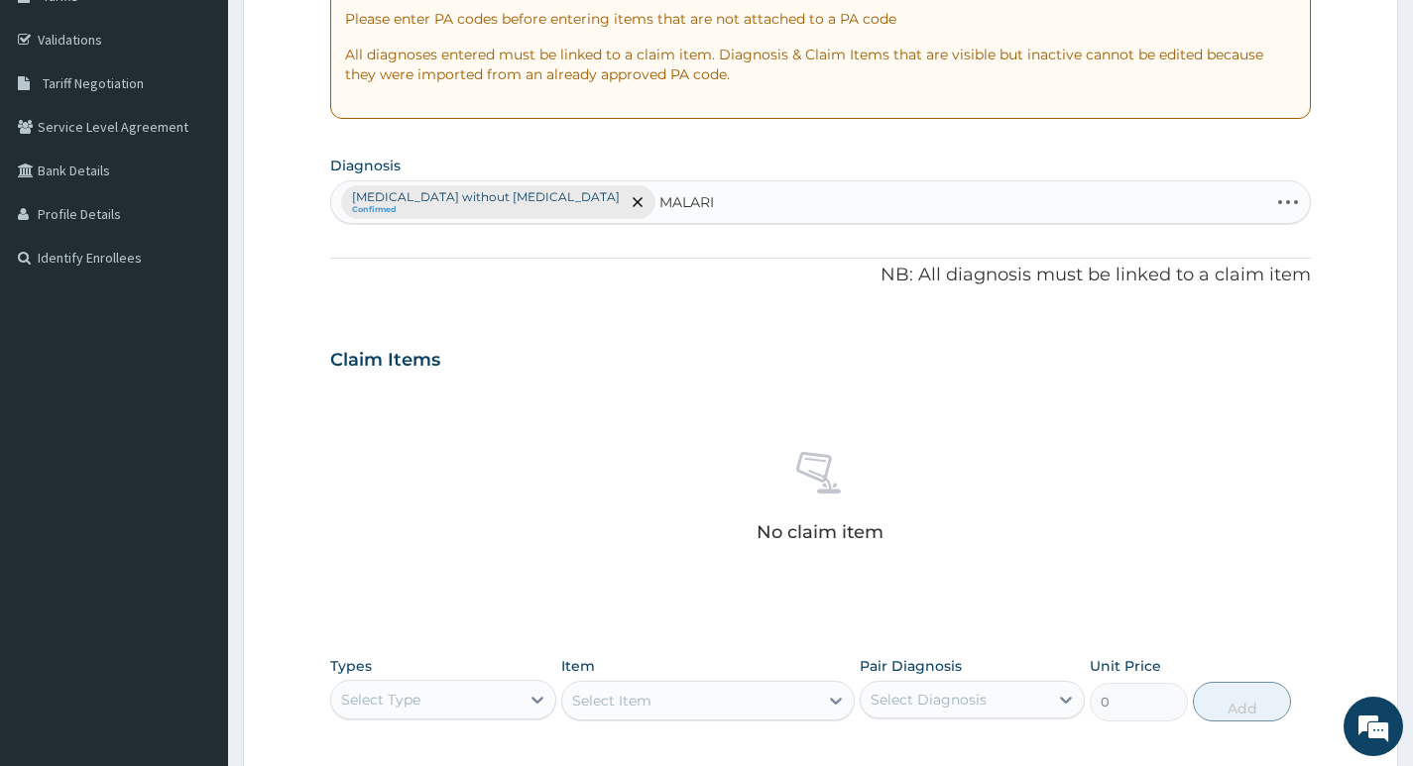
type input "MALARIA"
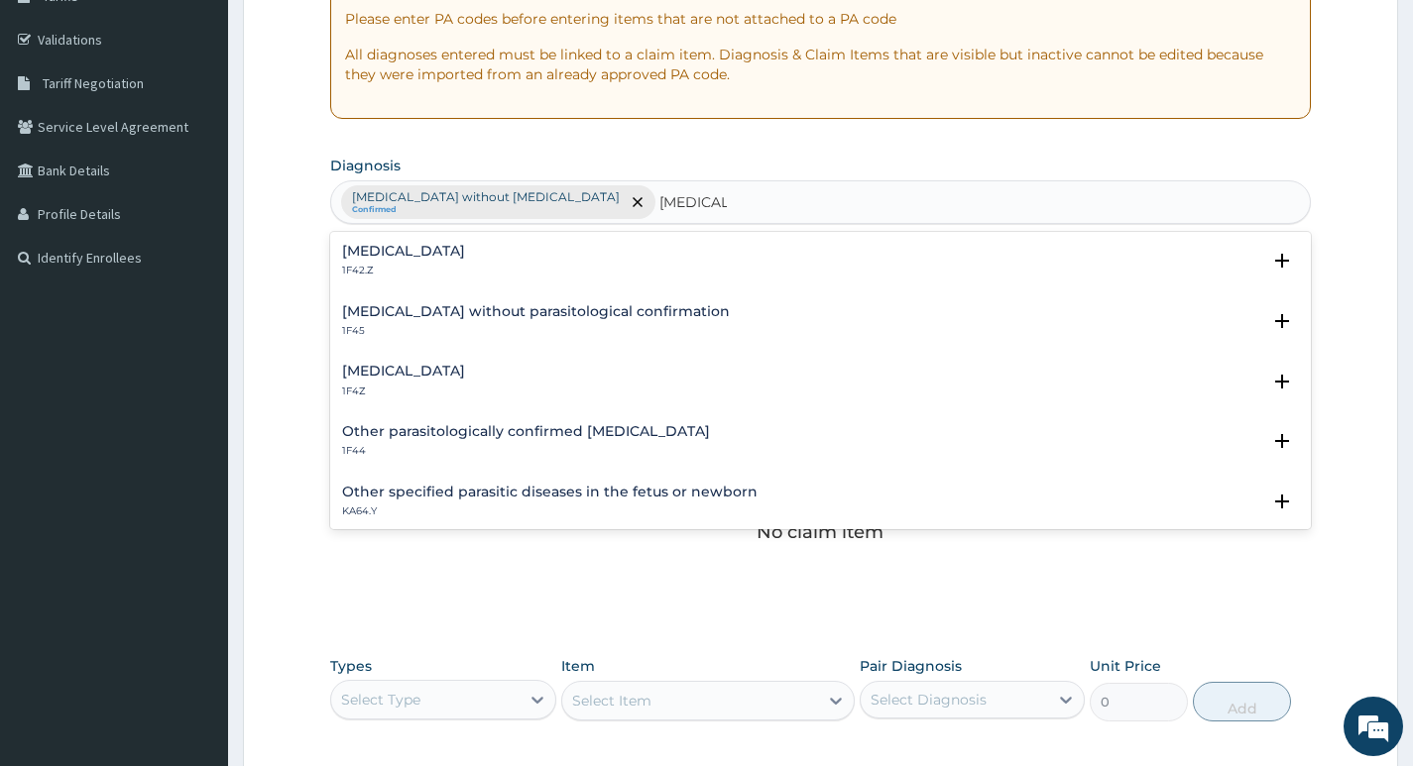
click at [464, 370] on h4 "Malaria, unspecified" at bounding box center [403, 371] width 123 height 15
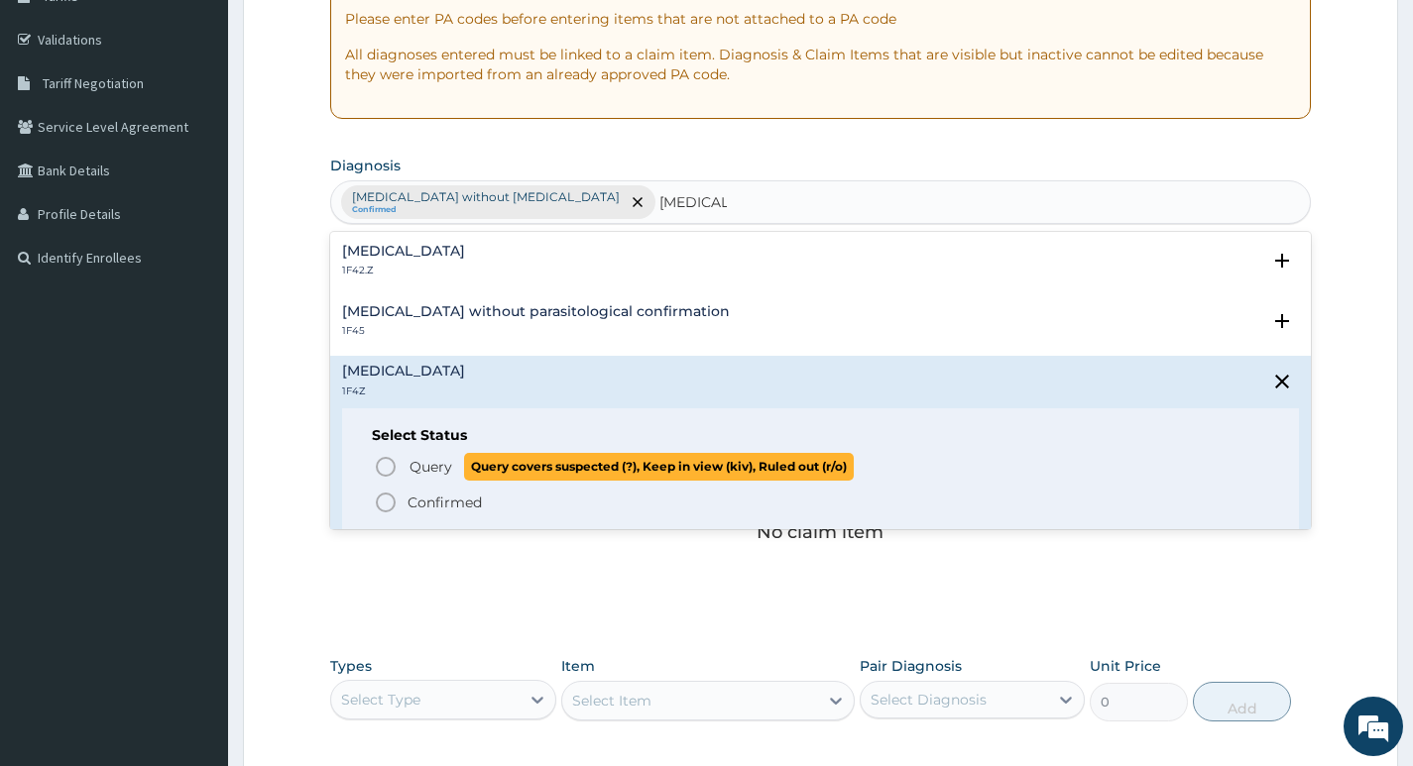
click at [376, 460] on icon "status option query" at bounding box center [386, 467] width 24 height 24
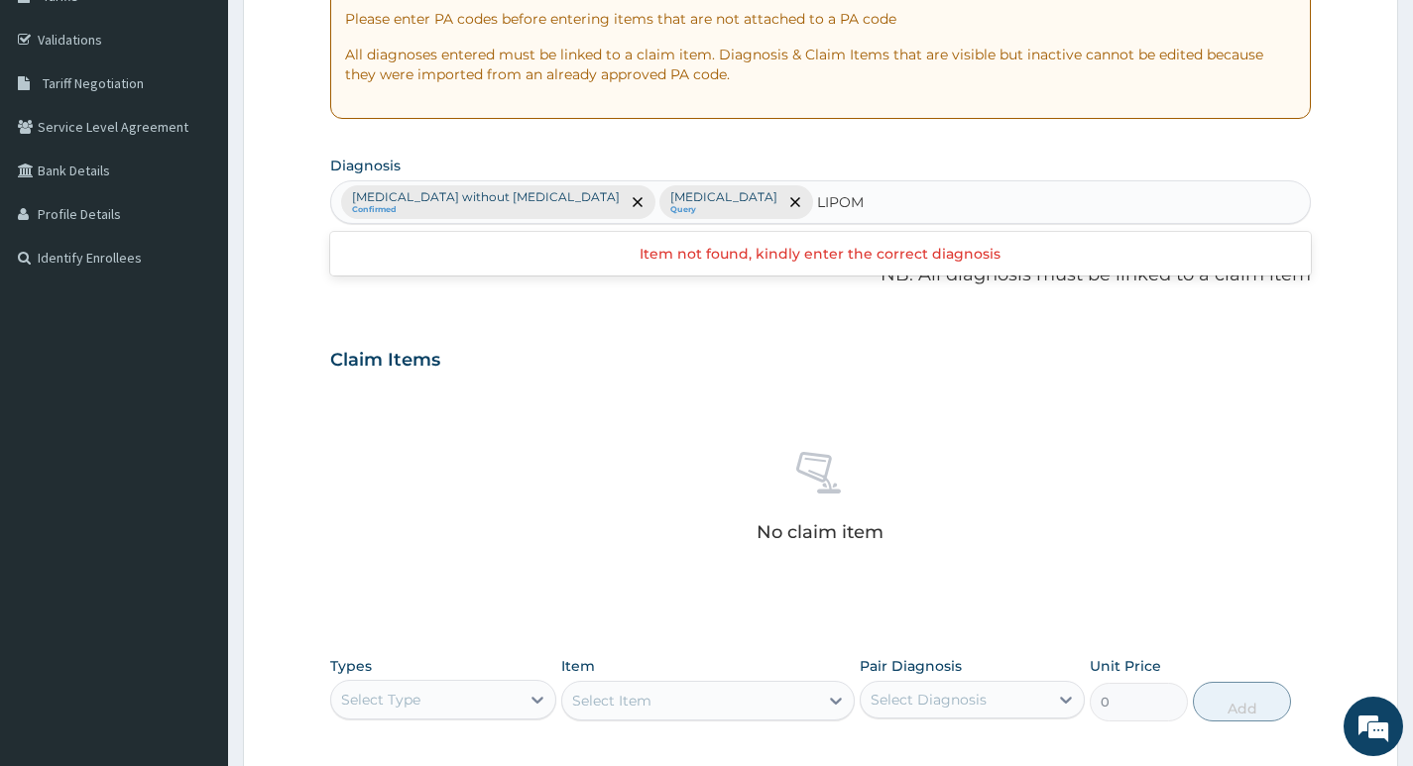
type input "LIPOMA"
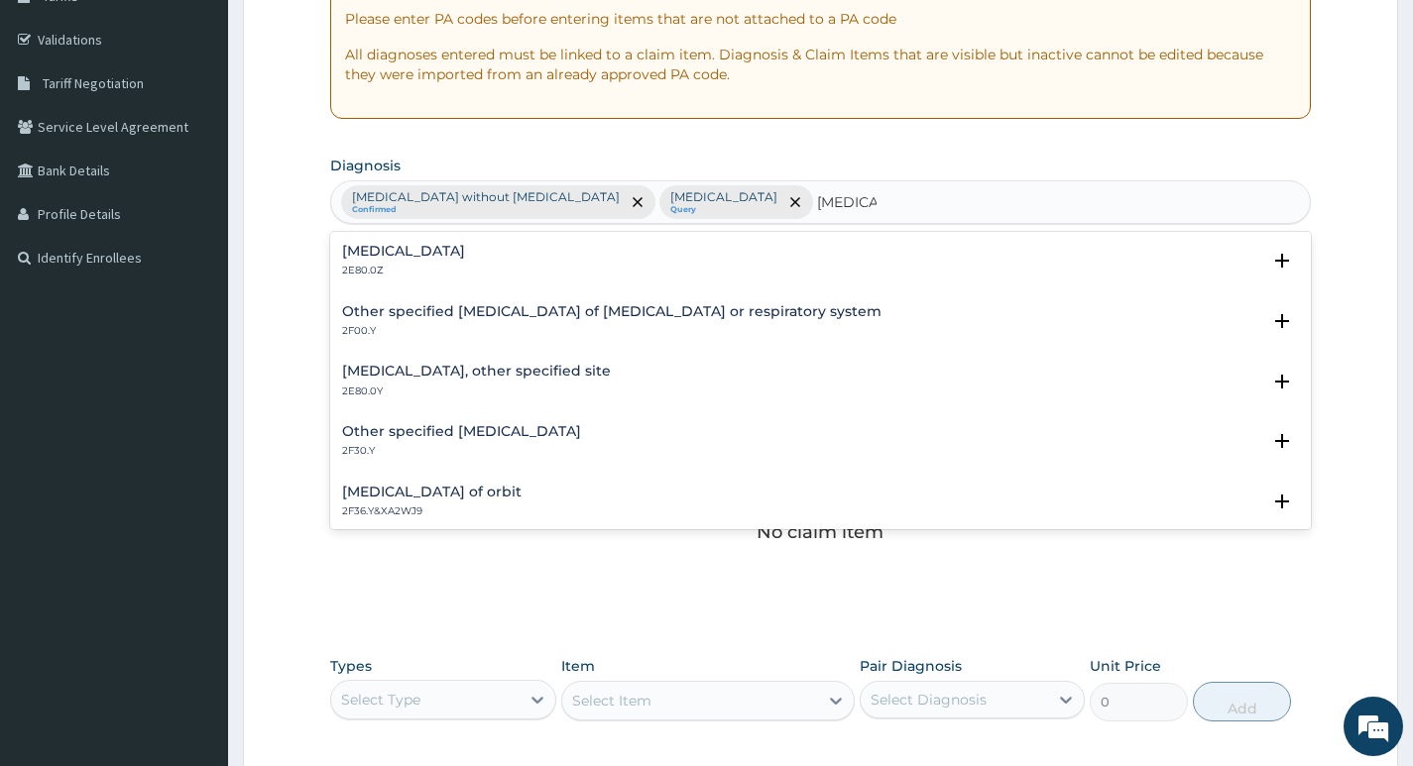
click at [520, 373] on h4 "Lipoma, other specified site" at bounding box center [476, 371] width 269 height 15
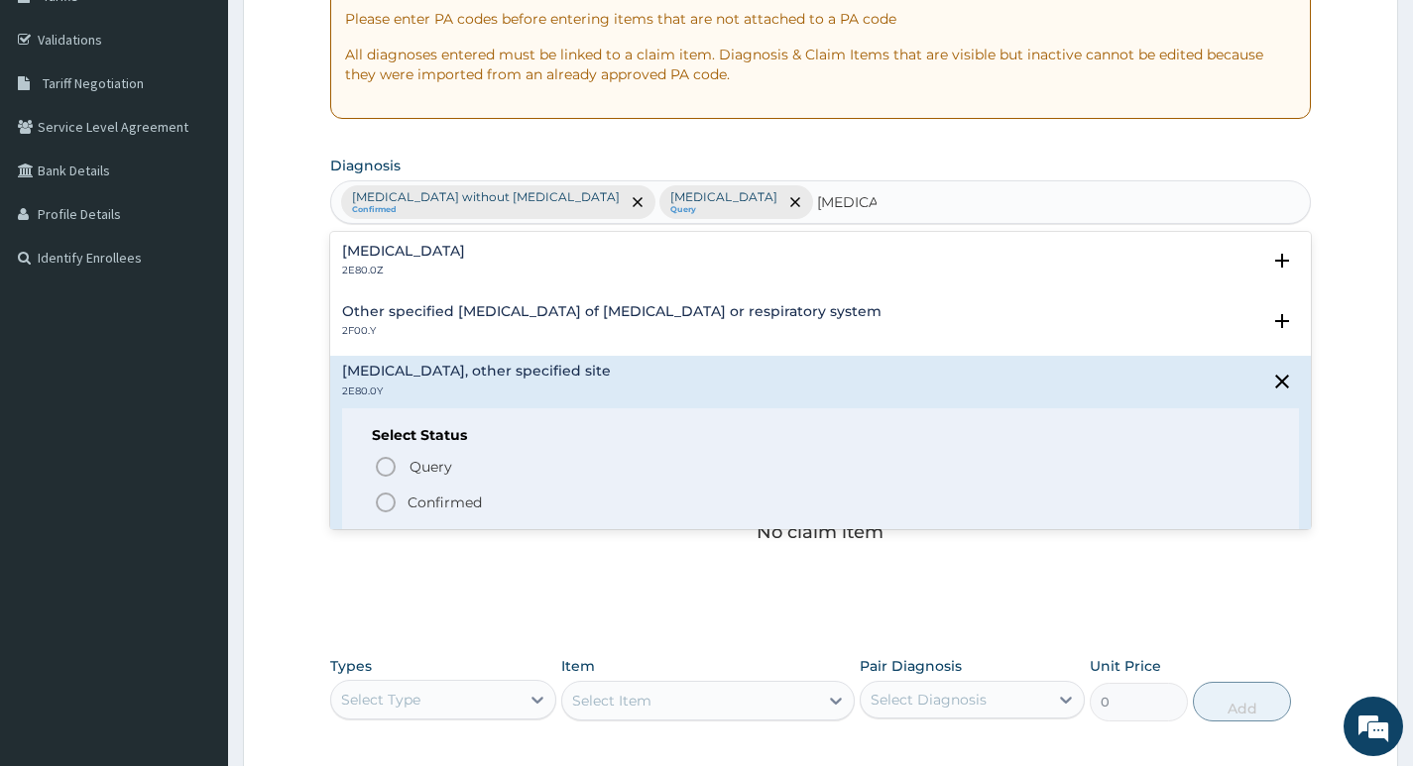
click at [376, 501] on icon "status option filled" at bounding box center [386, 503] width 24 height 24
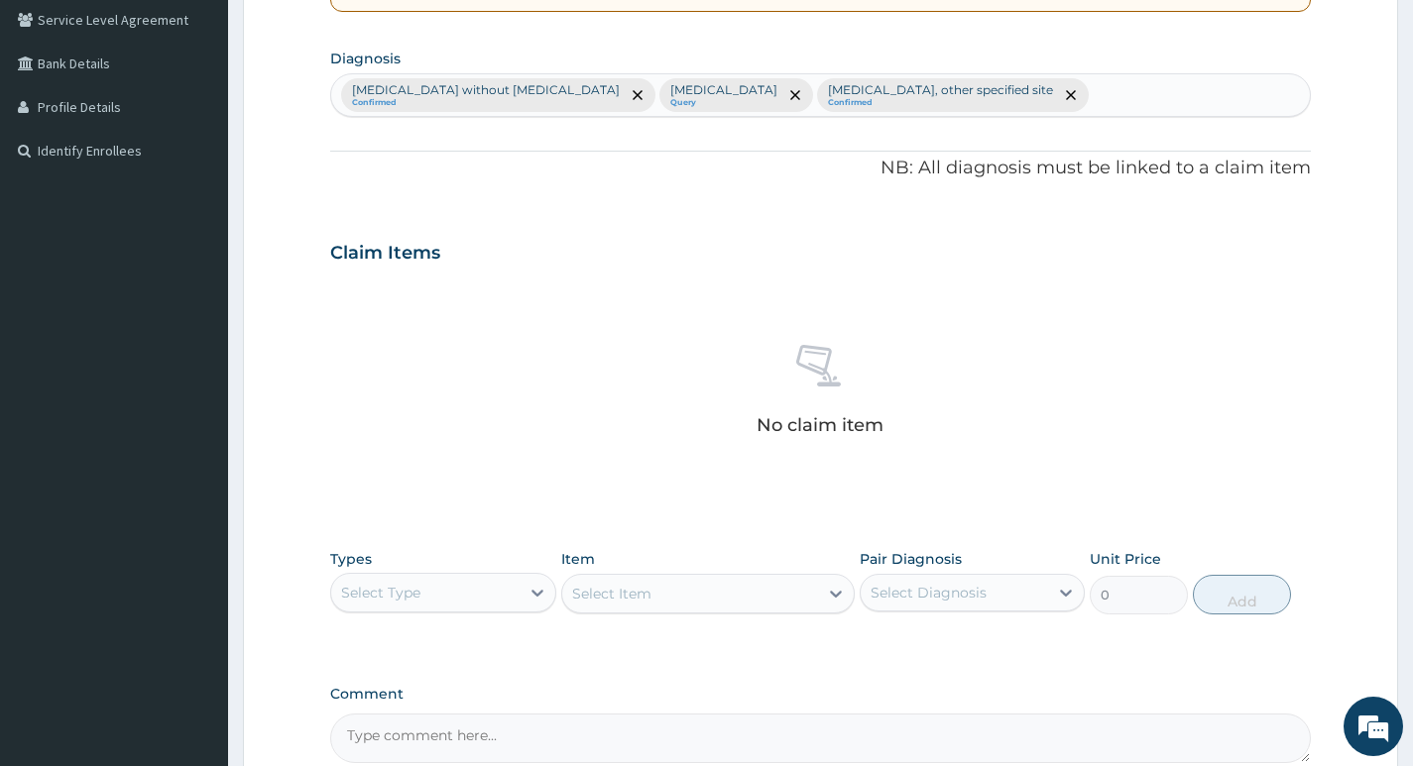
scroll to position [663, 0]
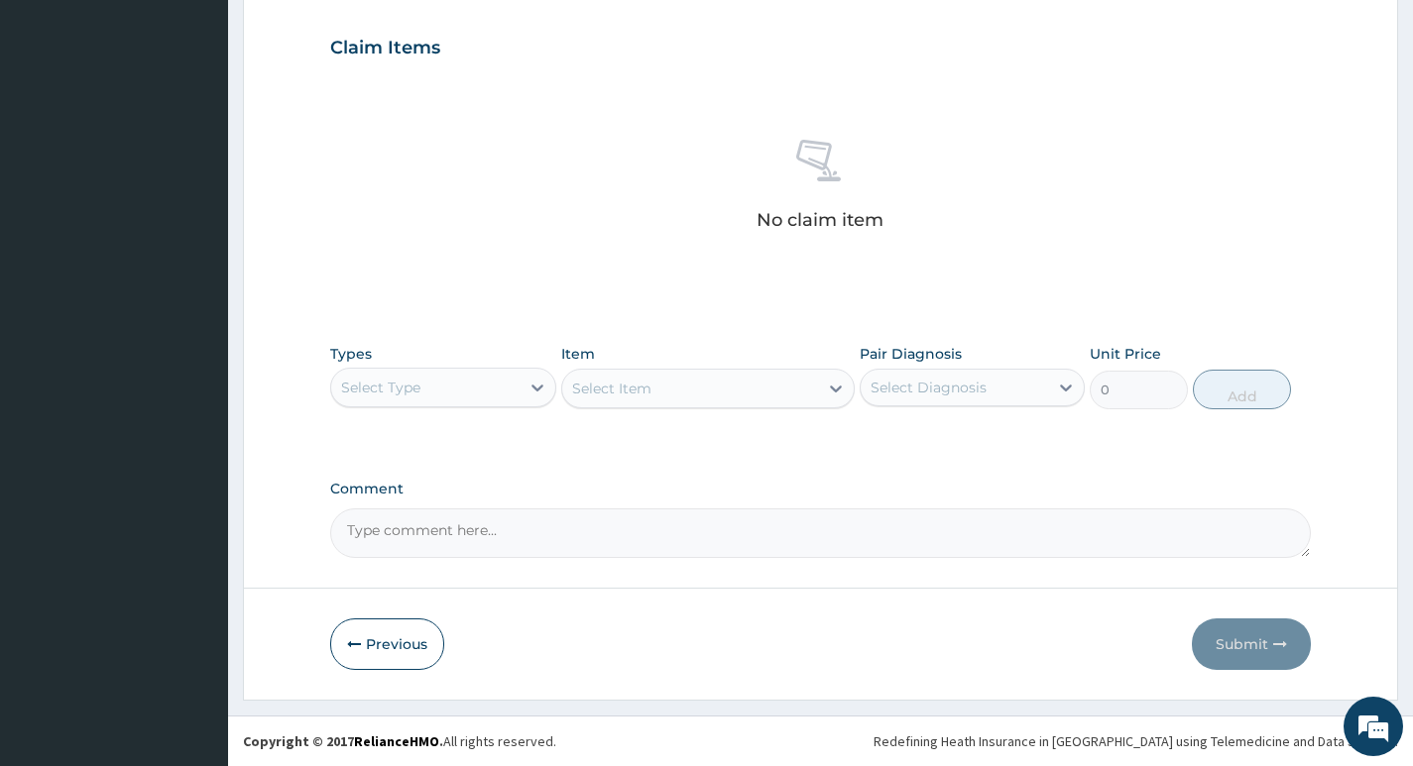
click at [518, 395] on div "Select Type" at bounding box center [424, 388] width 187 height 32
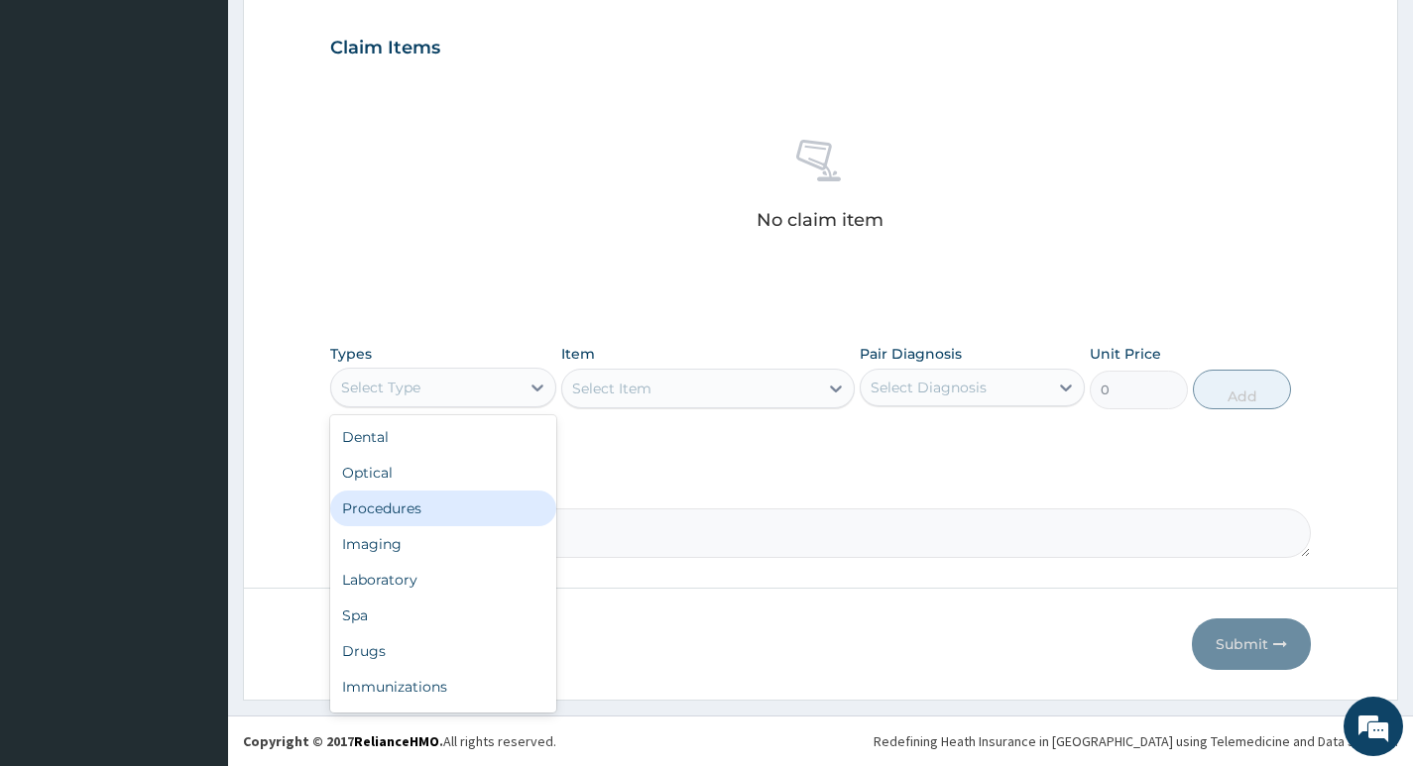
click at [424, 502] on div "Procedures" at bounding box center [442, 509] width 225 height 36
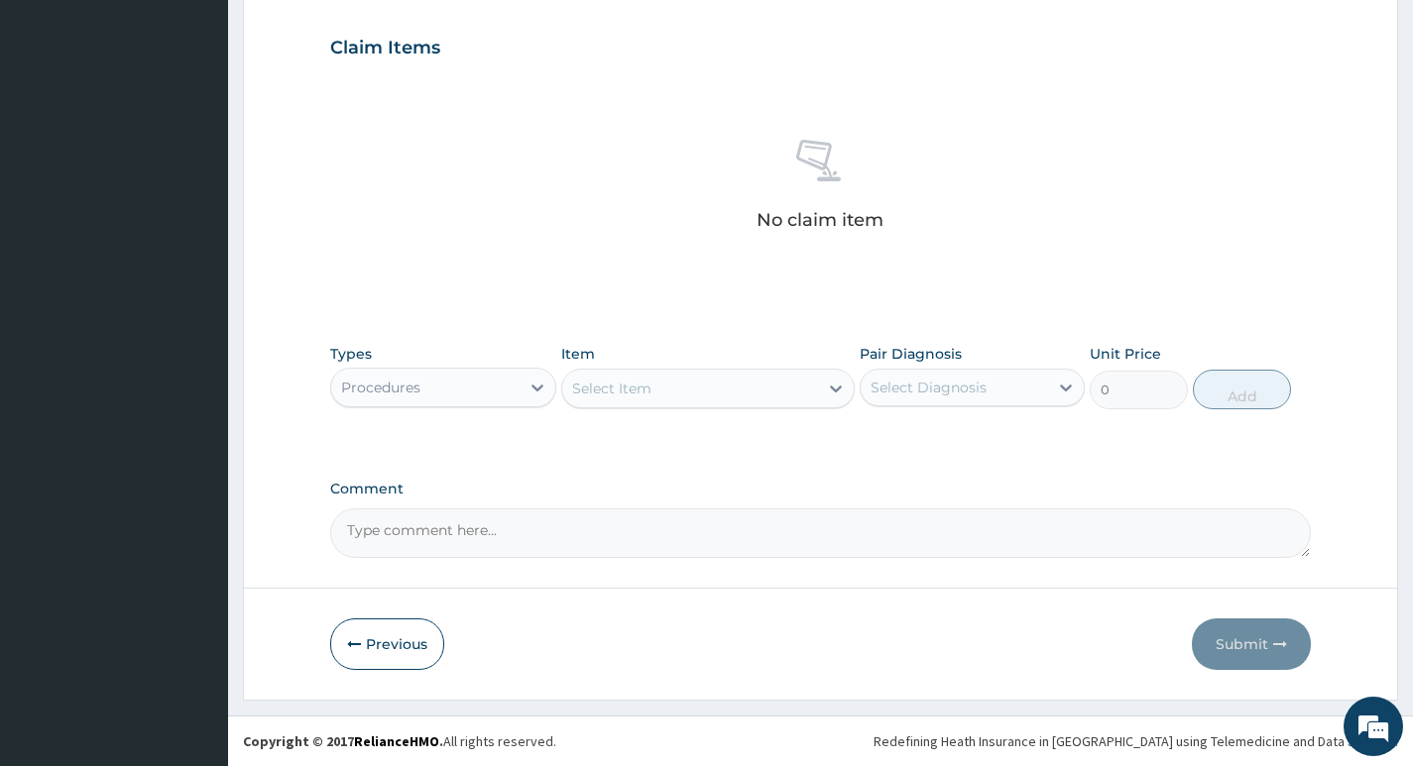
click at [809, 396] on div "Select Item" at bounding box center [690, 389] width 257 height 32
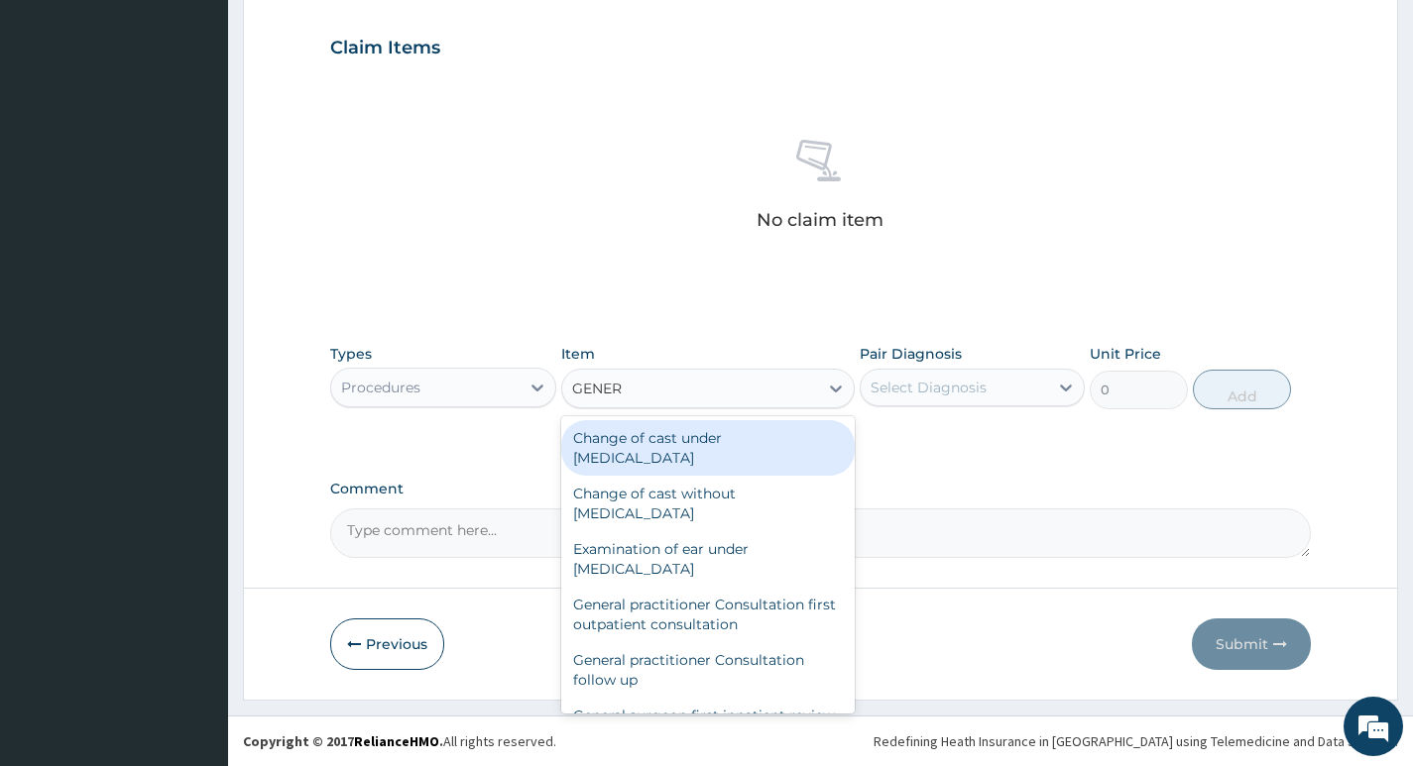
type input "GENERA"
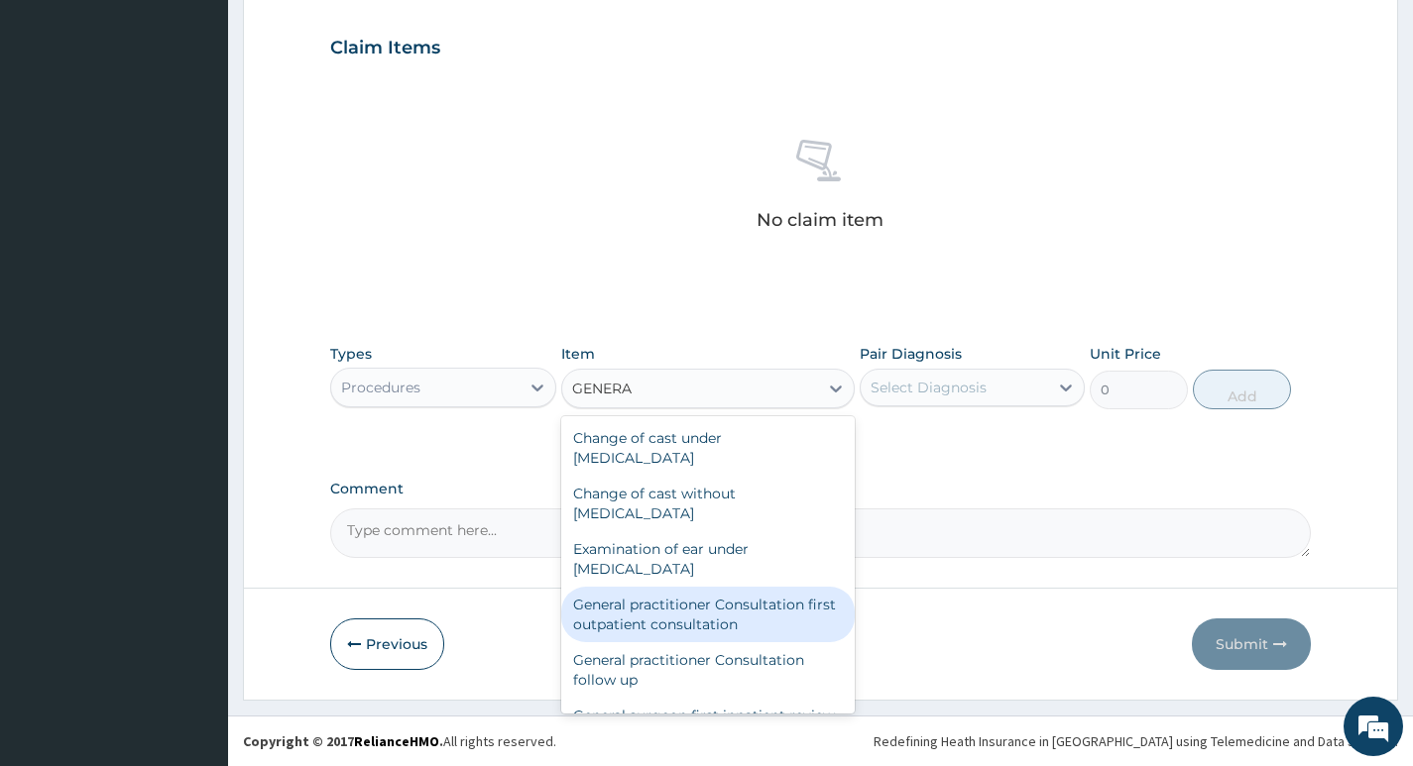
click at [651, 612] on div "General practitioner Consultation first outpatient consultation" at bounding box center [708, 615] width 294 height 56
type input "4000"
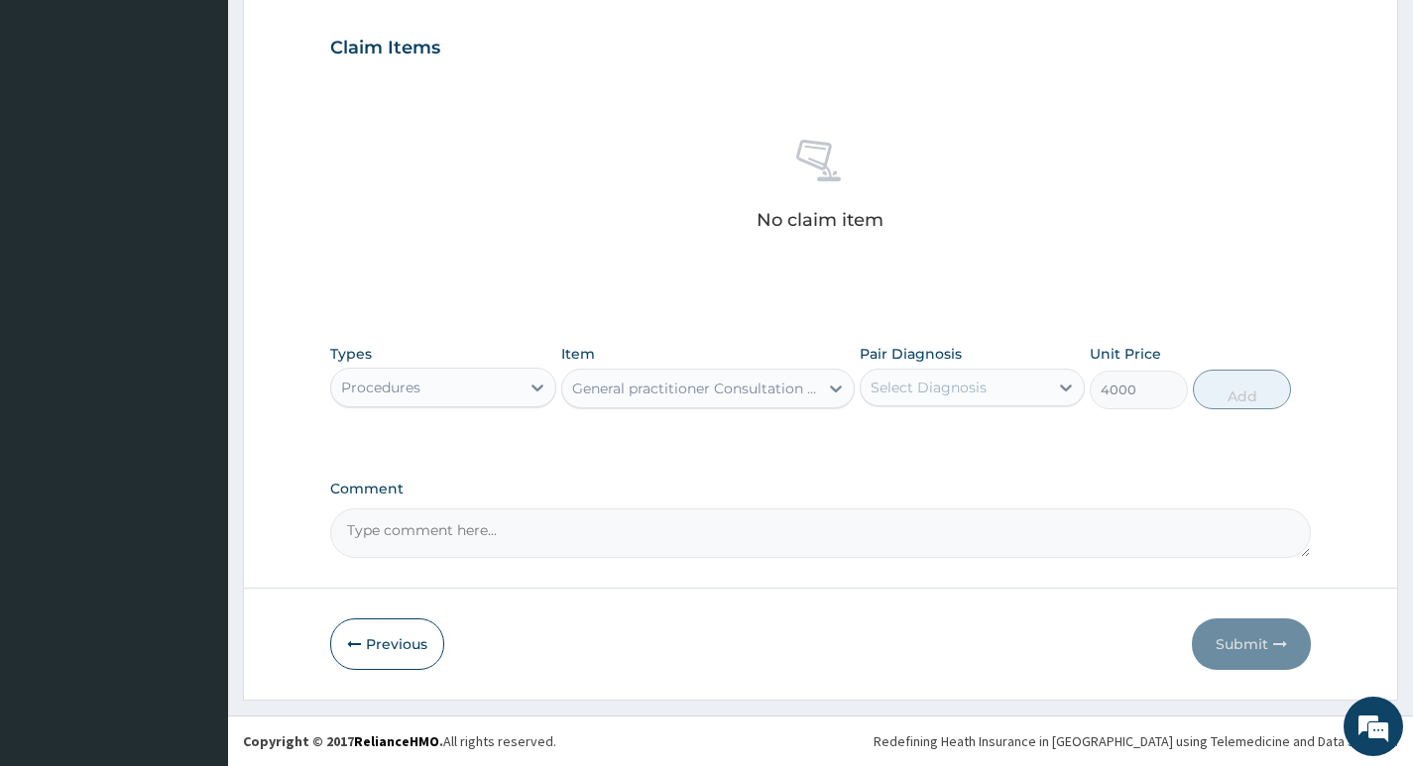
click at [1035, 395] on div "Select Diagnosis" at bounding box center [953, 388] width 187 height 32
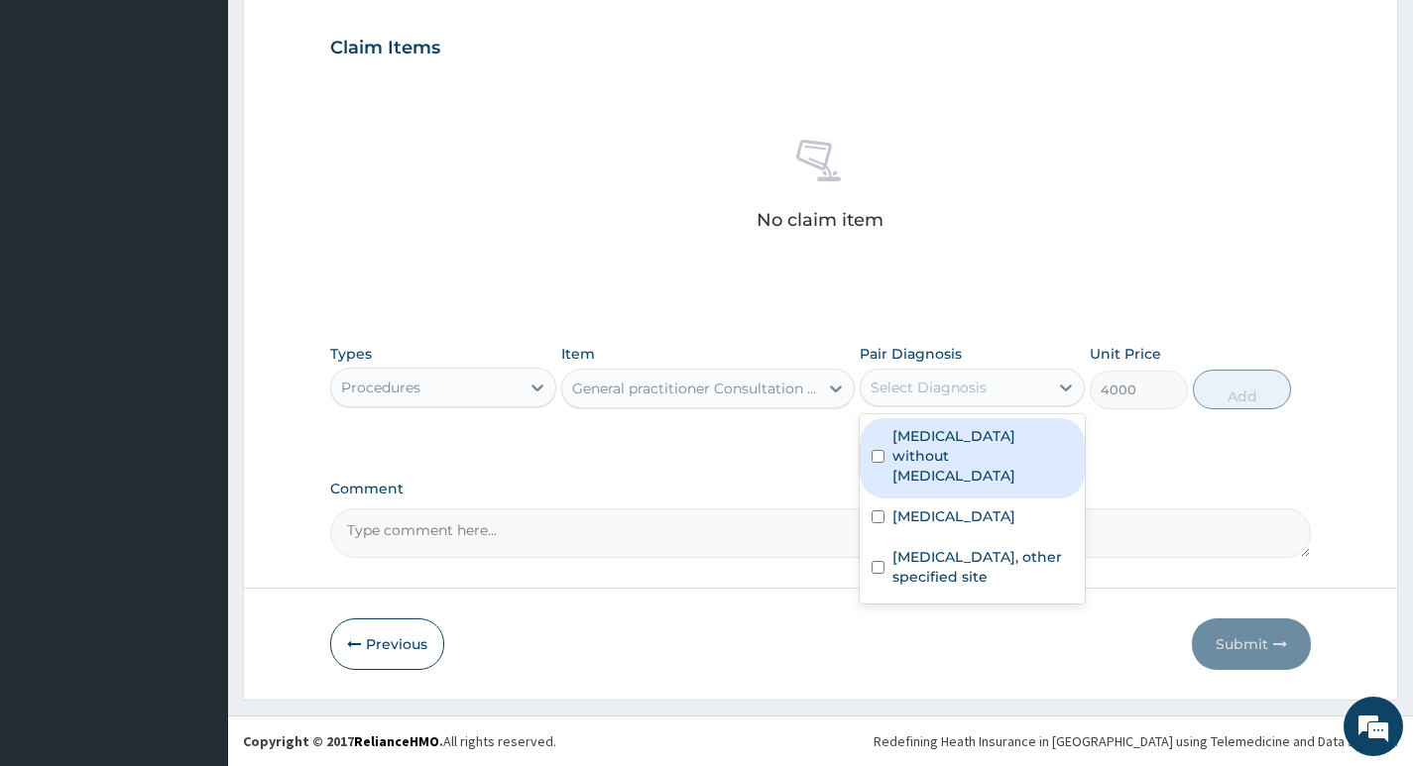
click at [1005, 435] on label "Sepsis without septic shock" at bounding box center [982, 455] width 180 height 59
checkbox input "true"
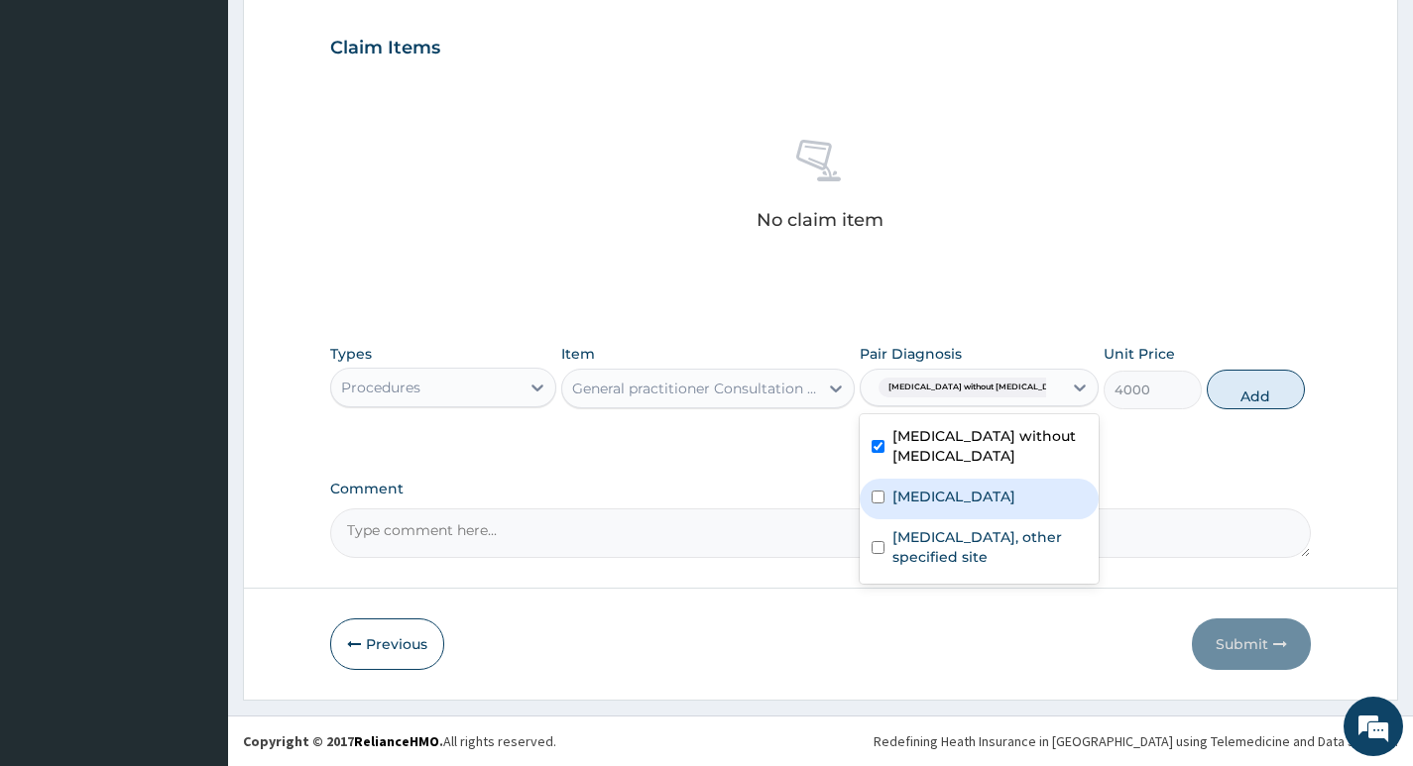
click at [957, 505] on label "Malaria, unspecified" at bounding box center [953, 497] width 123 height 20
checkbox input "true"
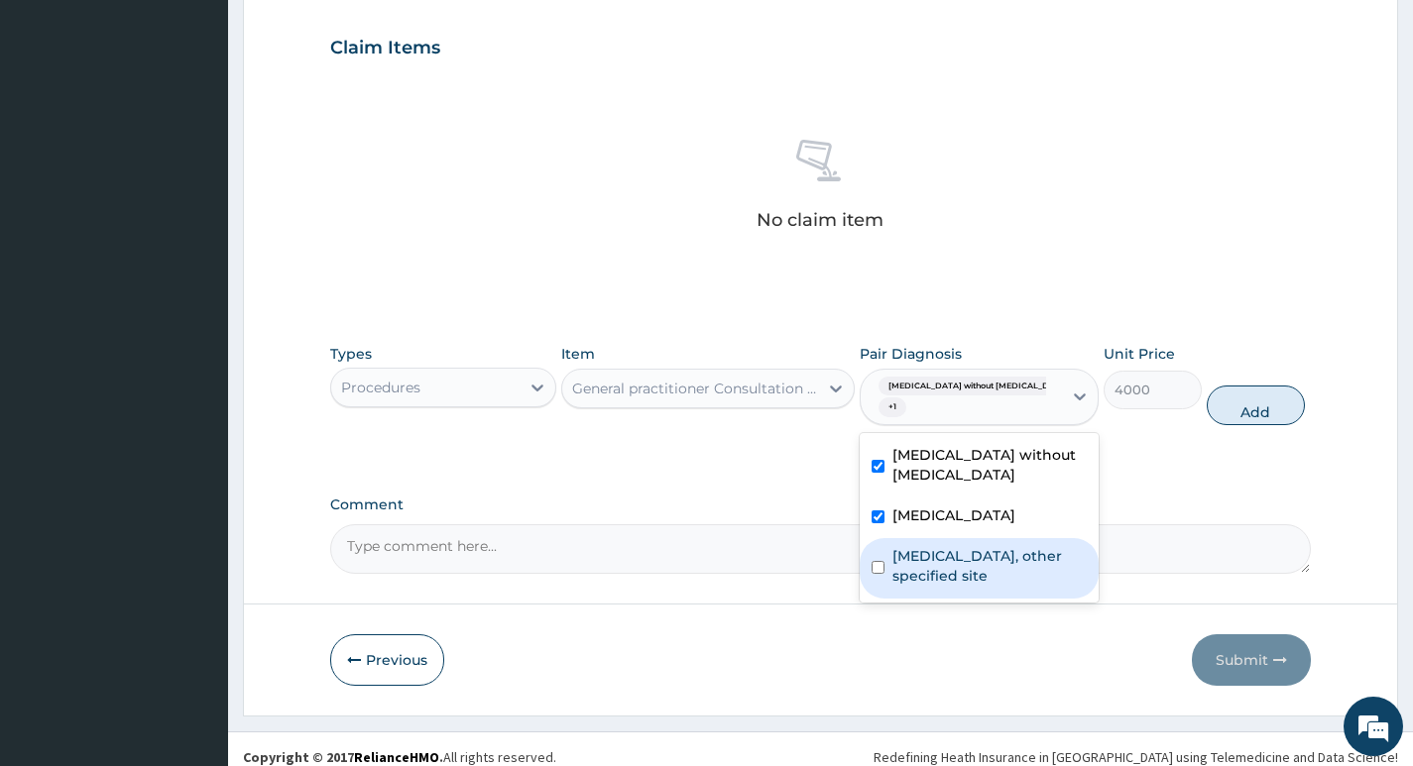
click at [938, 555] on label "Lipoma, other specified site" at bounding box center [989, 566] width 194 height 40
checkbox input "true"
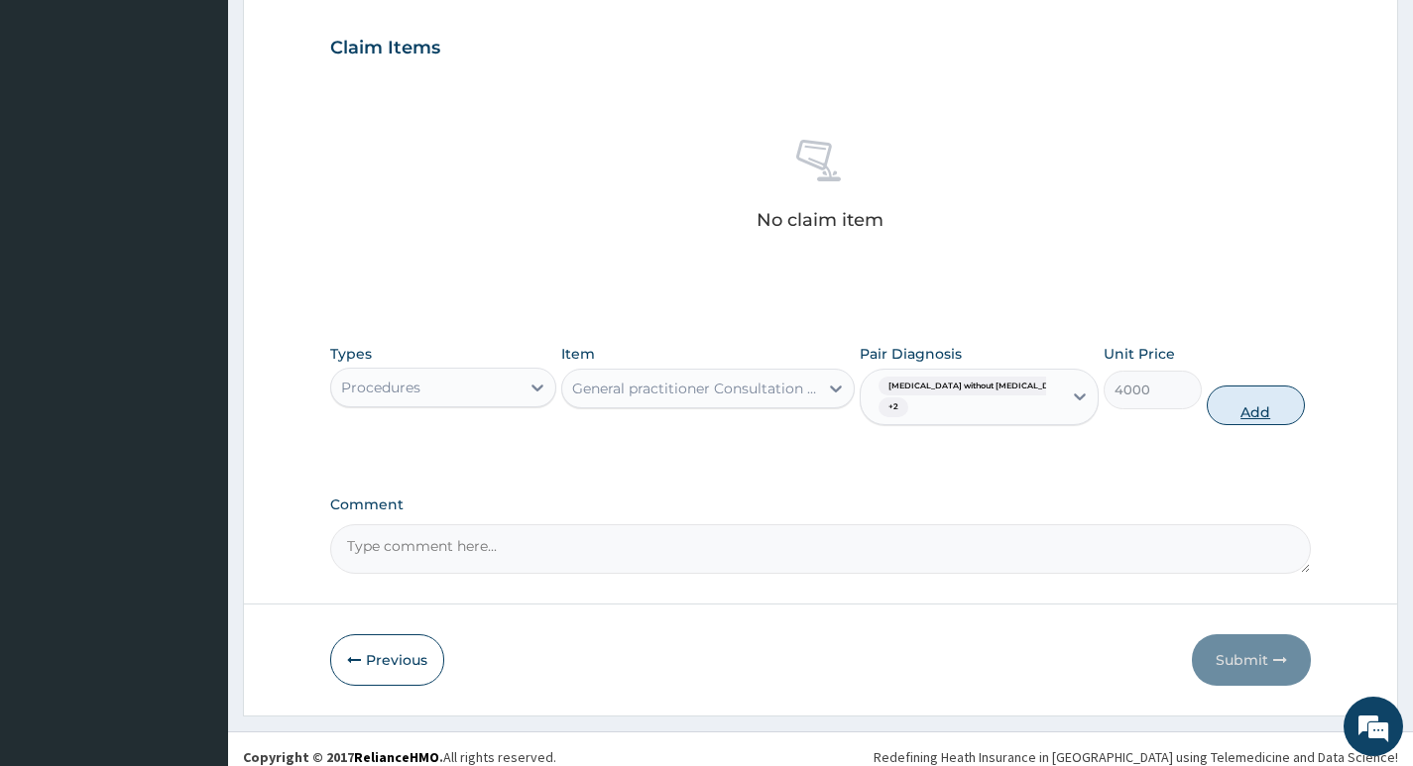
click at [1246, 406] on button "Add" at bounding box center [1255, 406] width 98 height 40
type input "0"
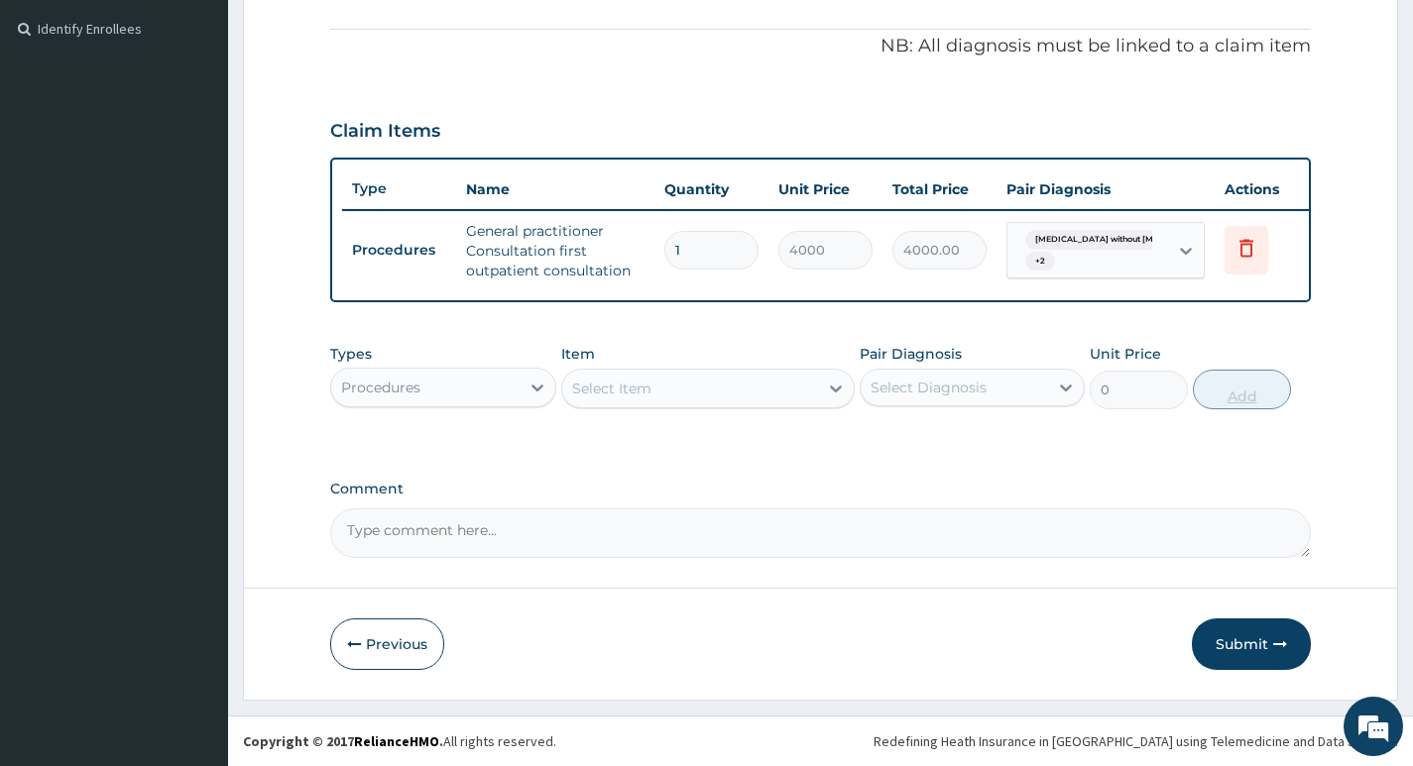
scroll to position [595, 0]
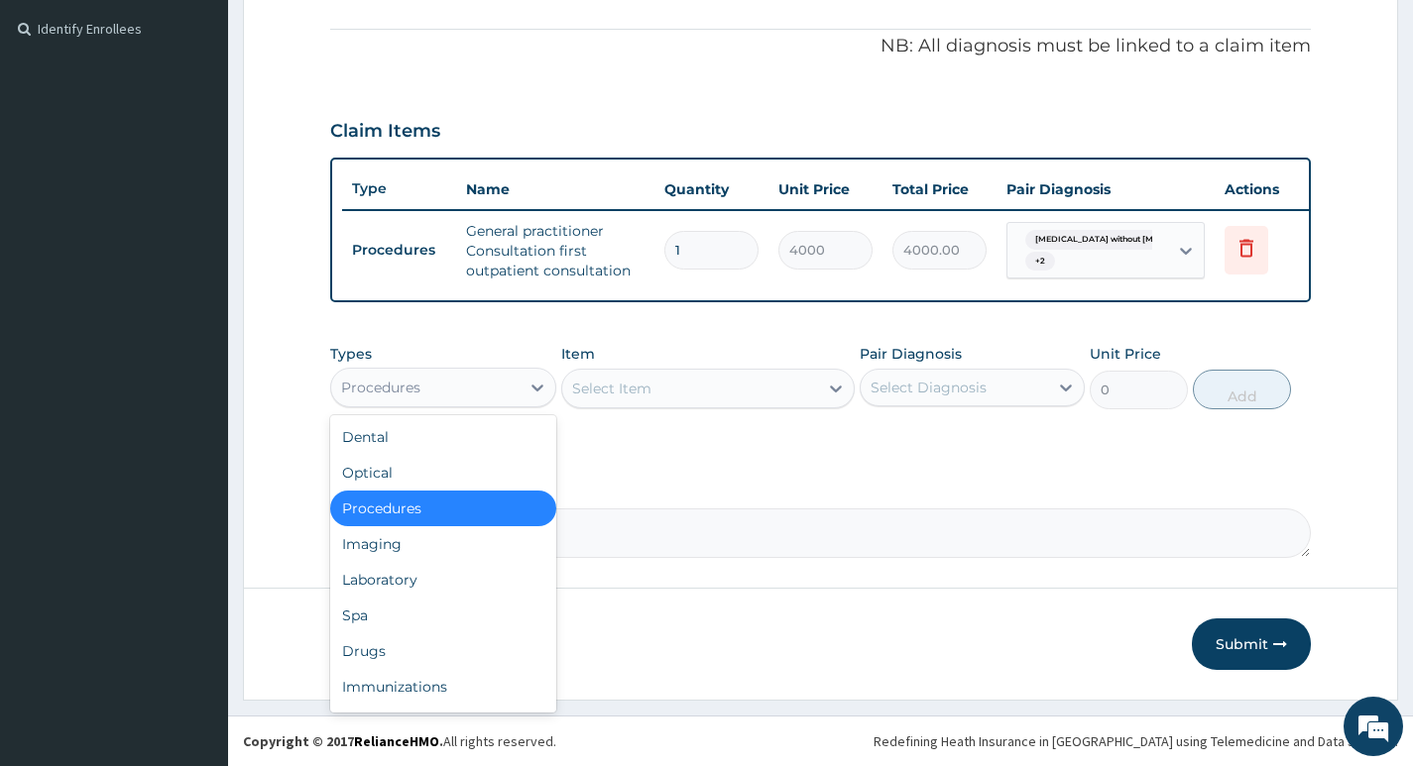
click at [488, 396] on div "Procedures" at bounding box center [424, 388] width 187 height 32
click at [407, 579] on div "Laboratory" at bounding box center [442, 580] width 225 height 36
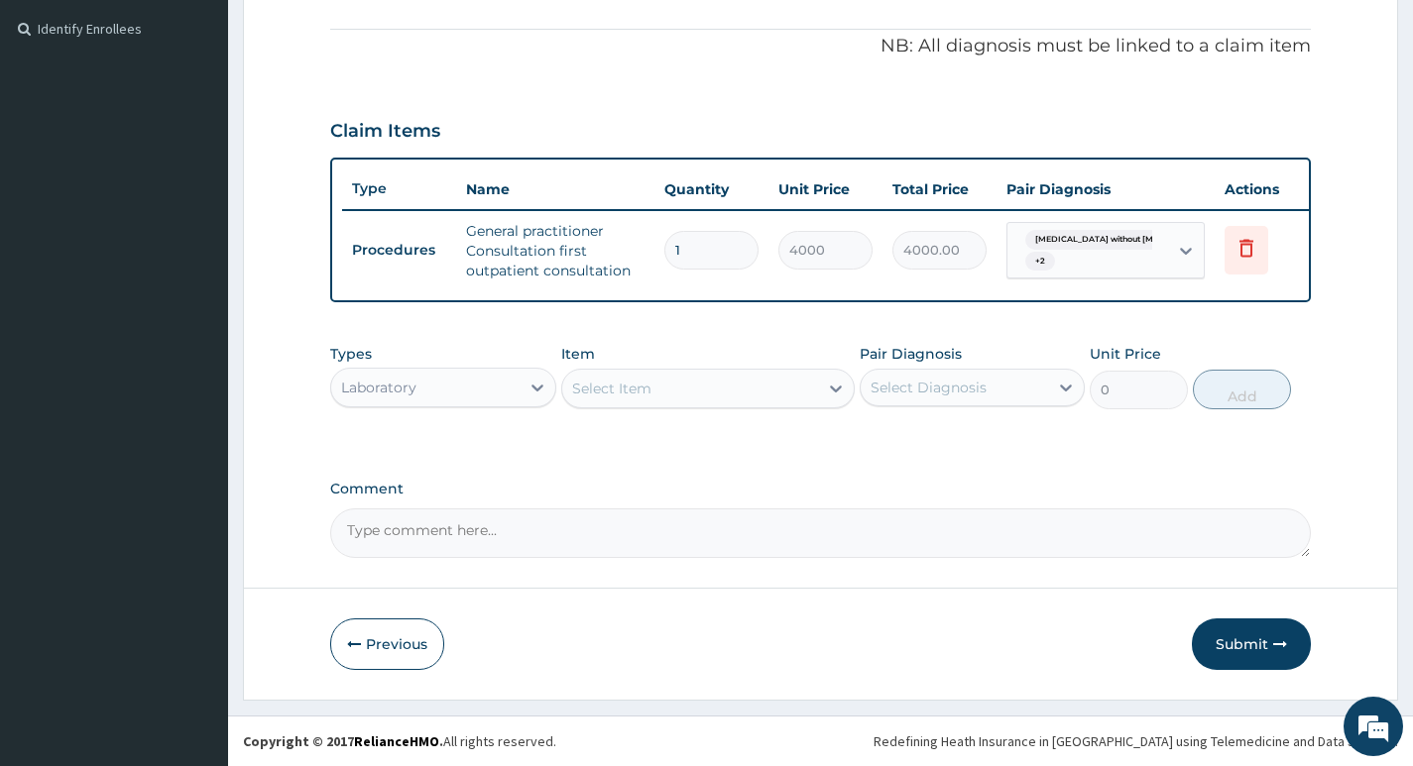
click at [794, 390] on div "Select Item" at bounding box center [690, 389] width 257 height 32
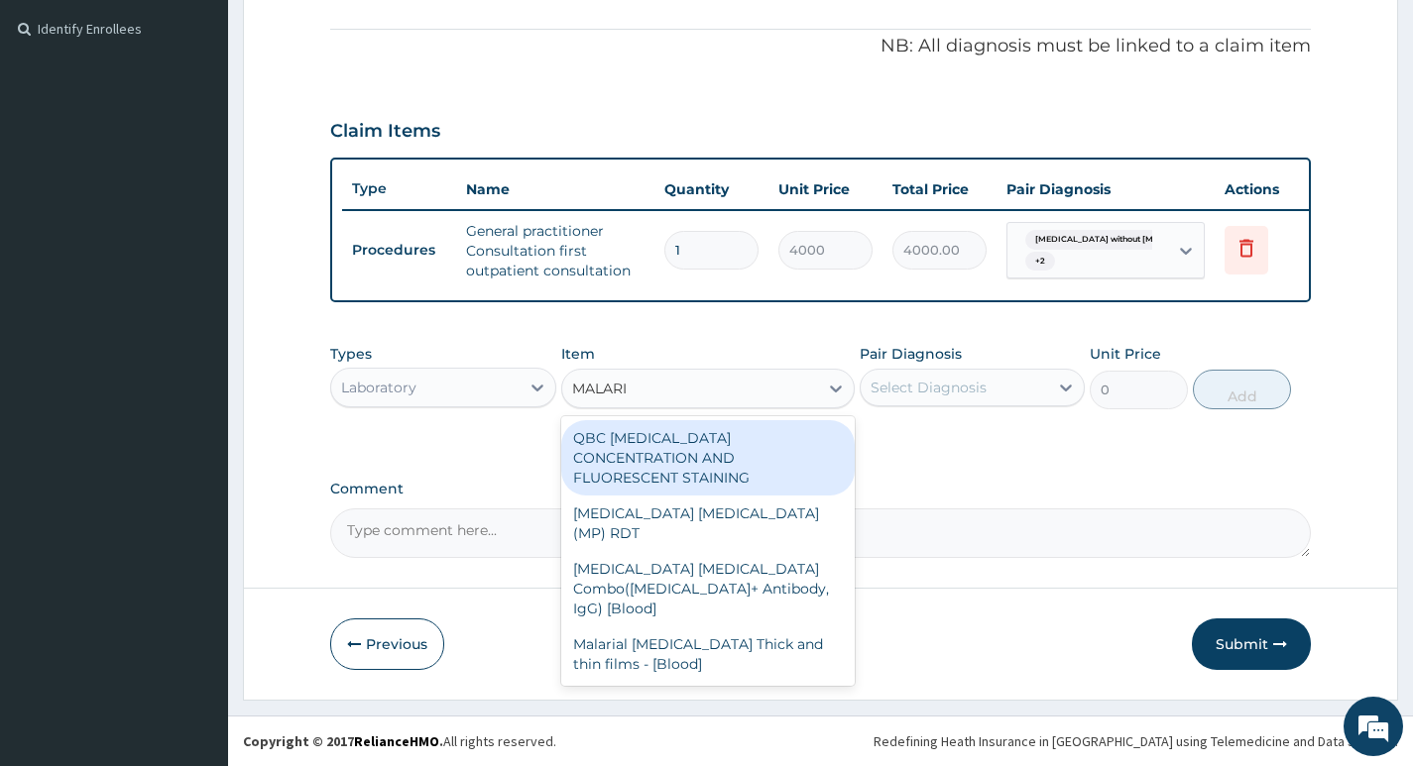
type input "MALARIA"
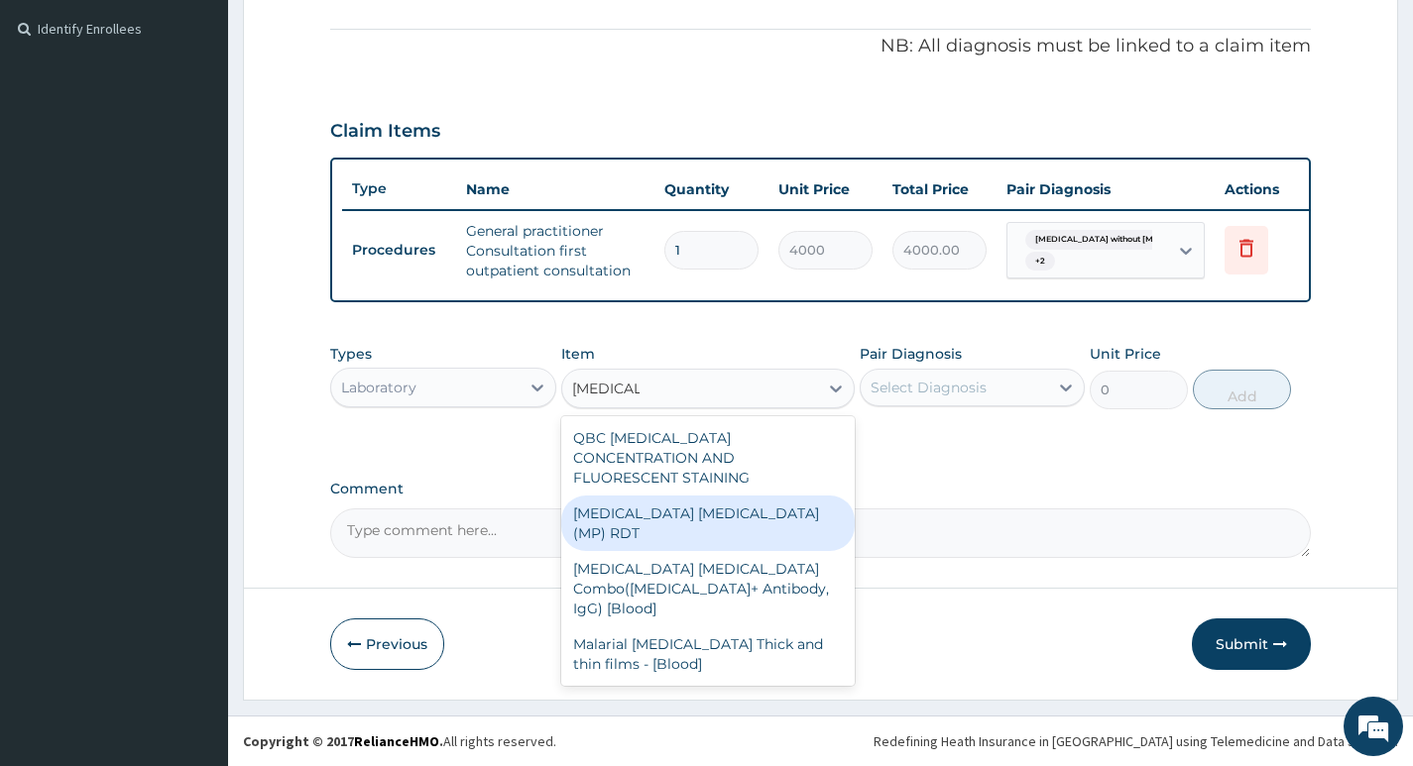
click at [773, 496] on div "MALARIA PARASITE (MP) RDT" at bounding box center [708, 524] width 294 height 56
type input "3000"
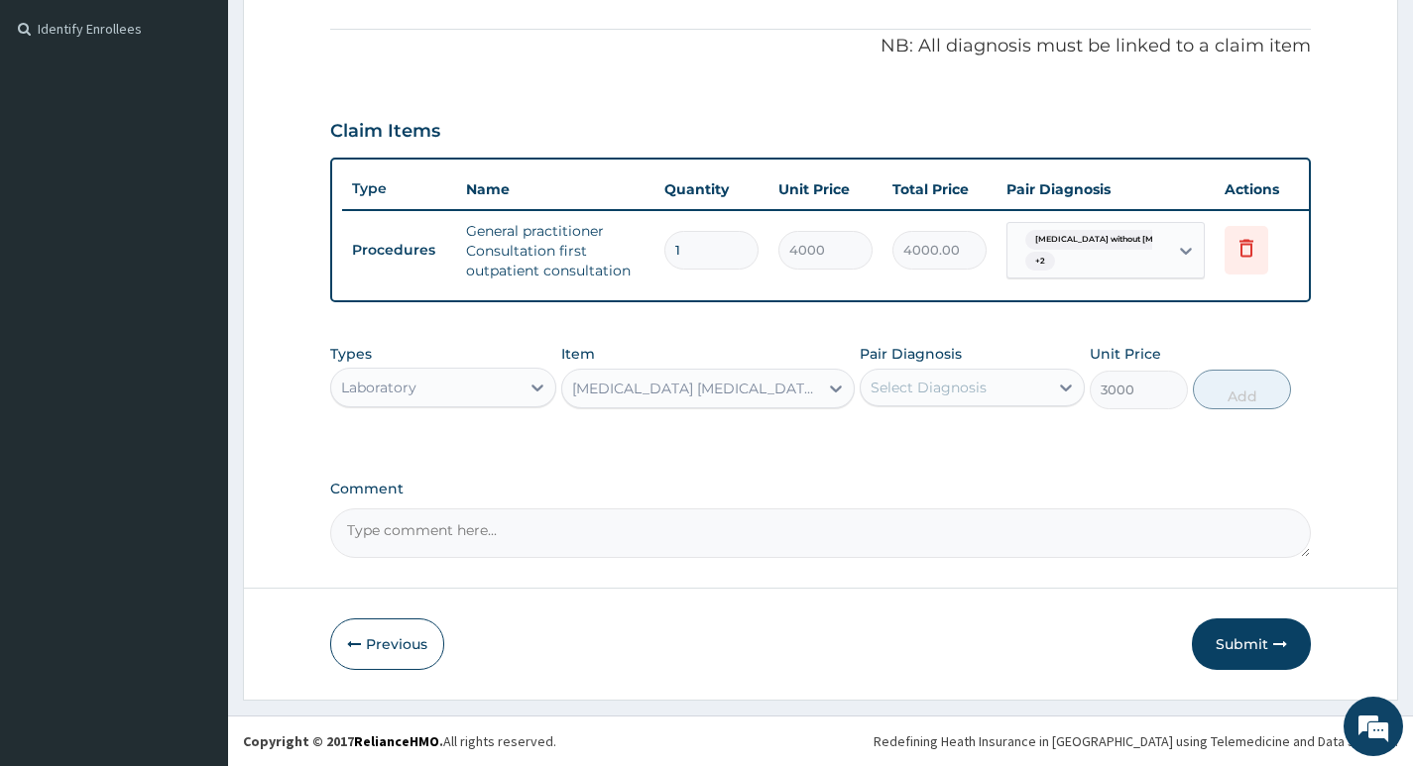
click at [1042, 386] on div "Select Diagnosis" at bounding box center [953, 388] width 187 height 32
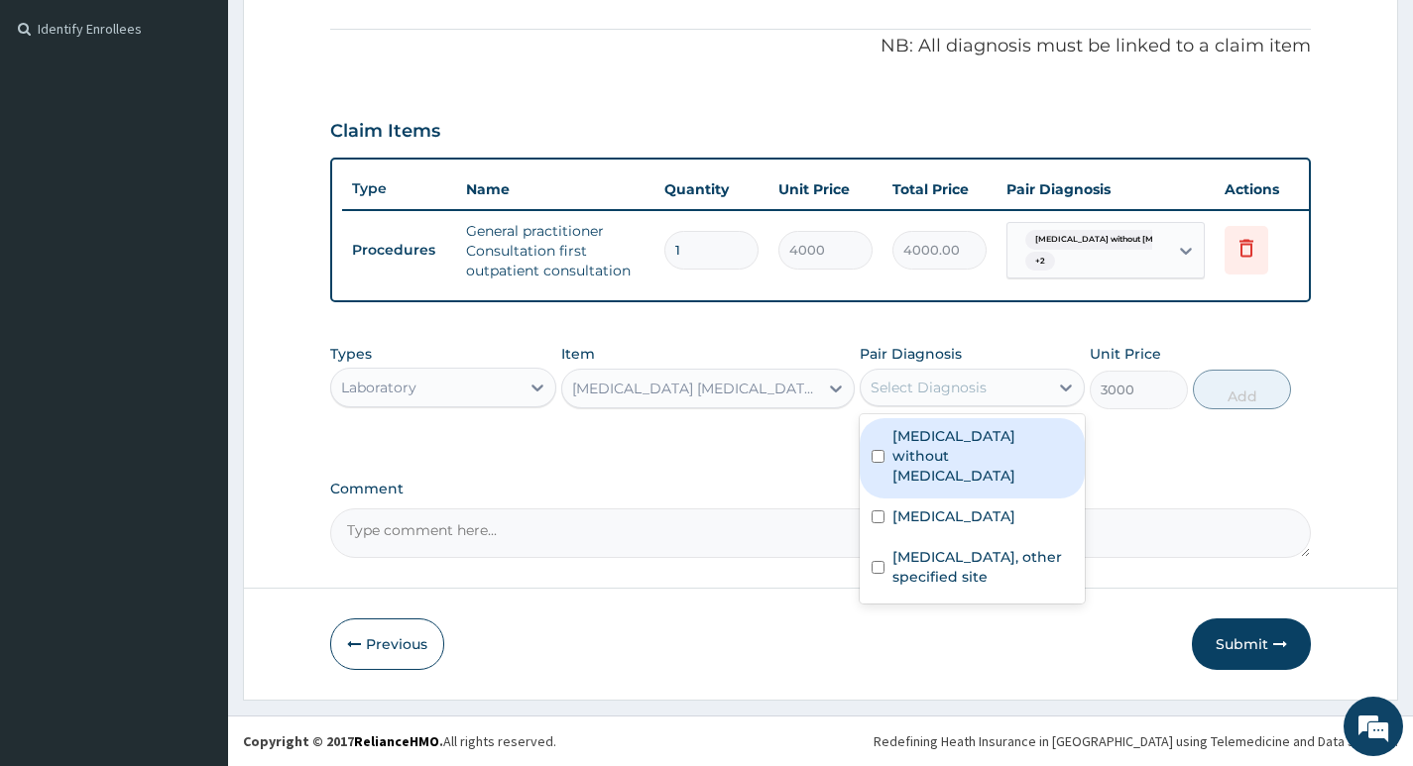
click at [998, 438] on label "Sepsis without septic shock" at bounding box center [982, 455] width 180 height 59
checkbox input "true"
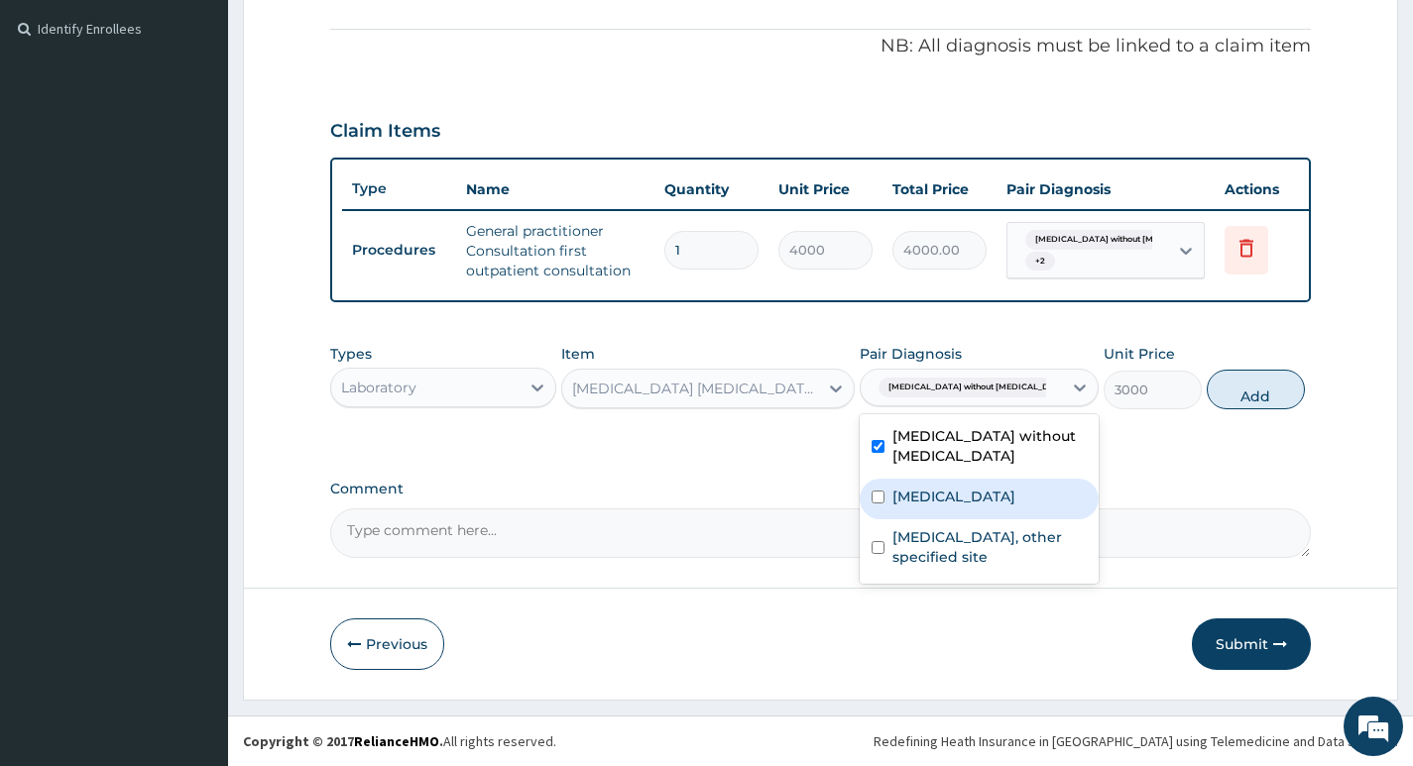
click at [962, 503] on label "Malaria, unspecified" at bounding box center [953, 497] width 123 height 20
checkbox input "true"
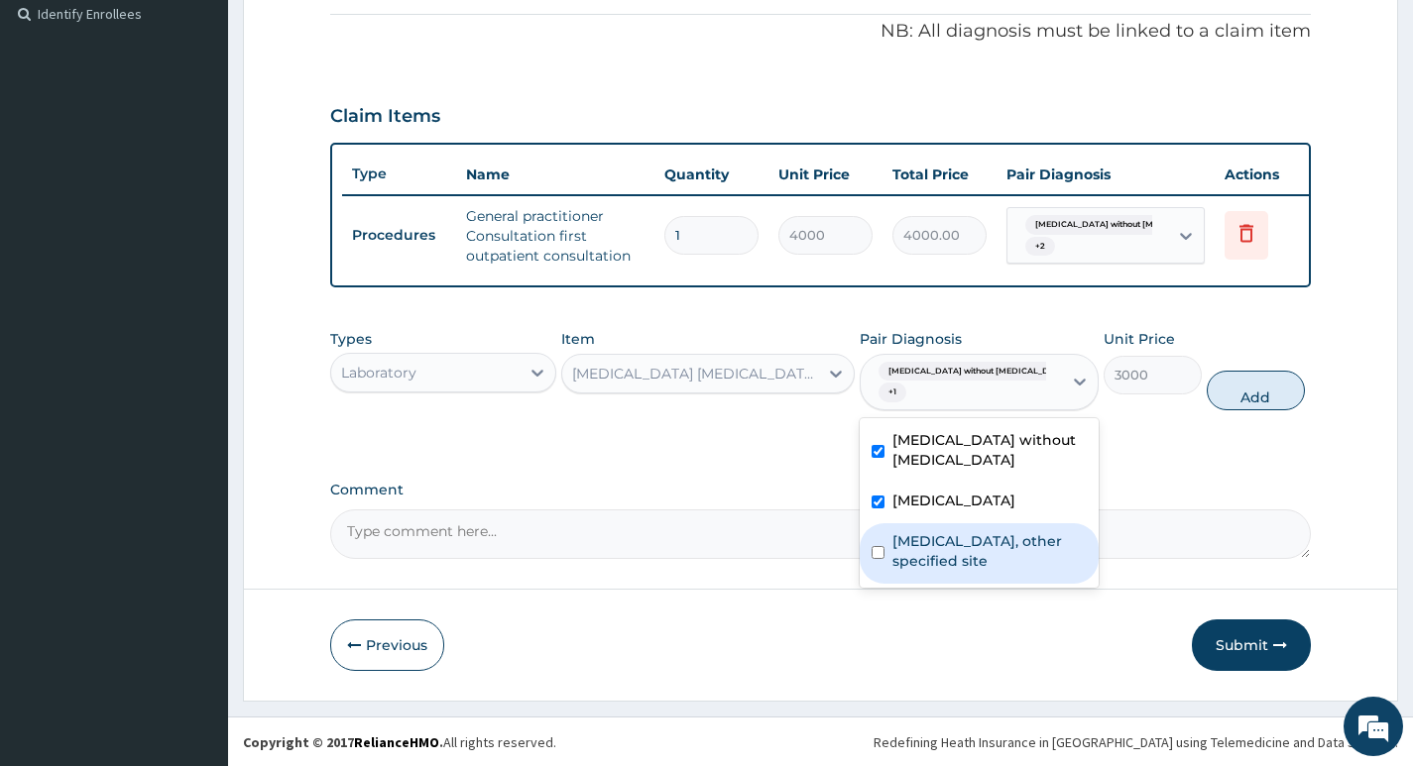
click at [928, 560] on label "Lipoma, other specified site" at bounding box center [989, 551] width 194 height 40
checkbox input "true"
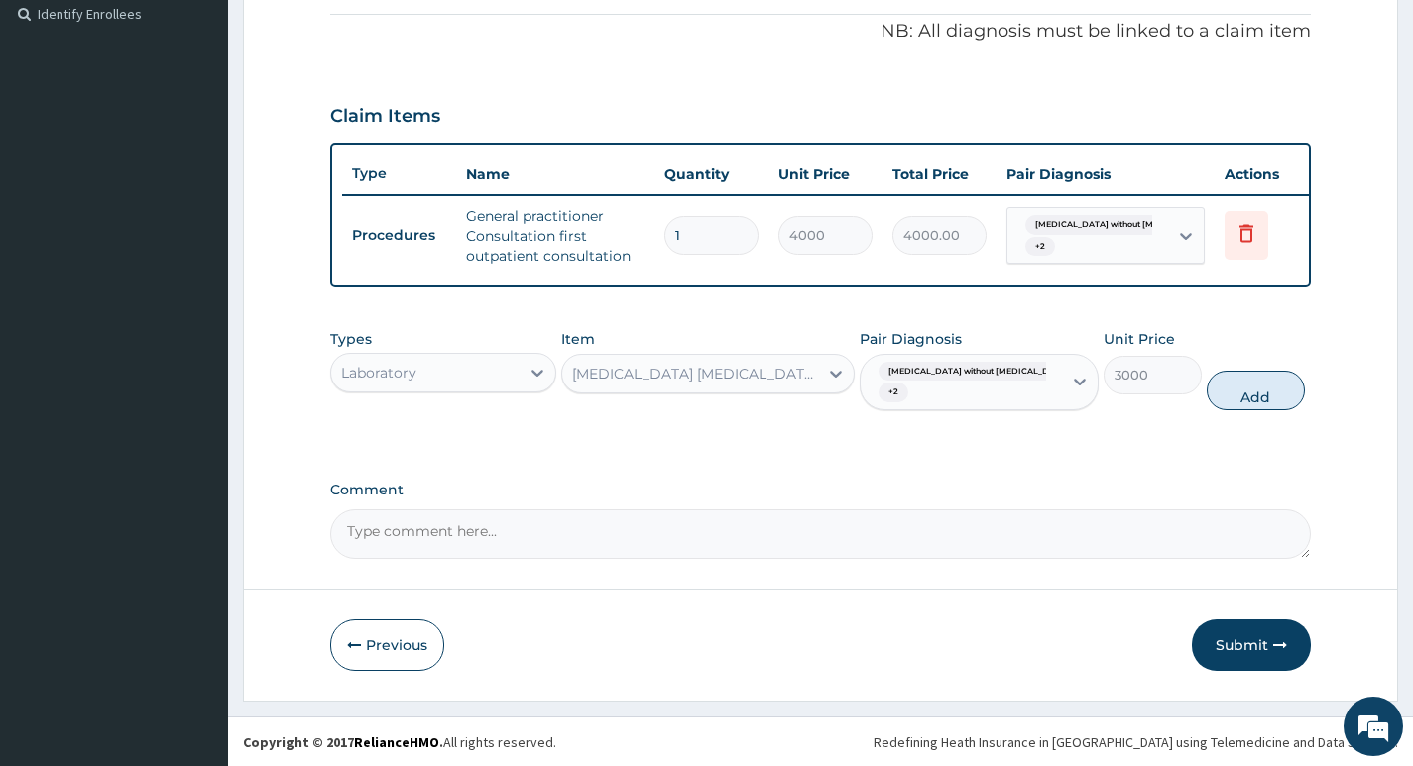
click at [1240, 396] on button "Add" at bounding box center [1255, 391] width 98 height 40
type input "0"
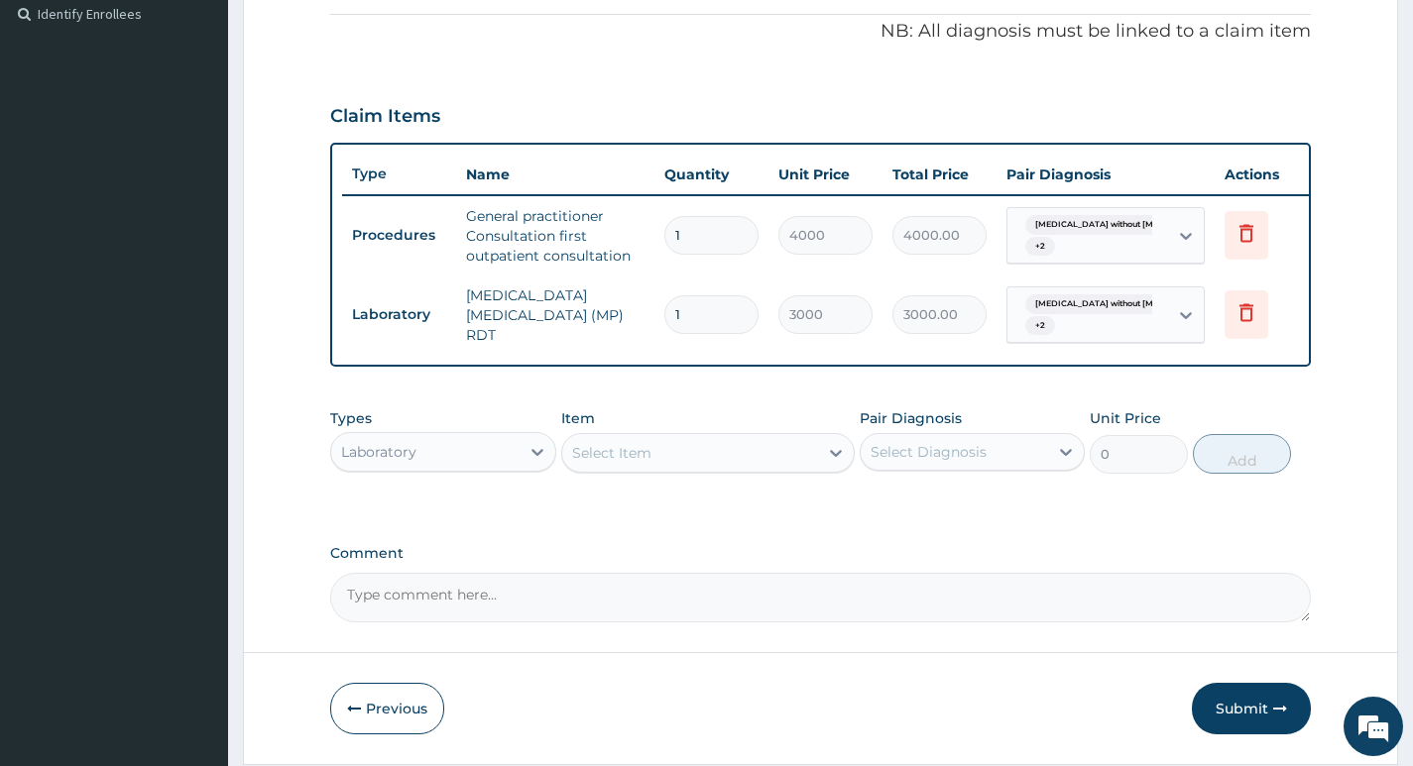
scroll to position [671, 0]
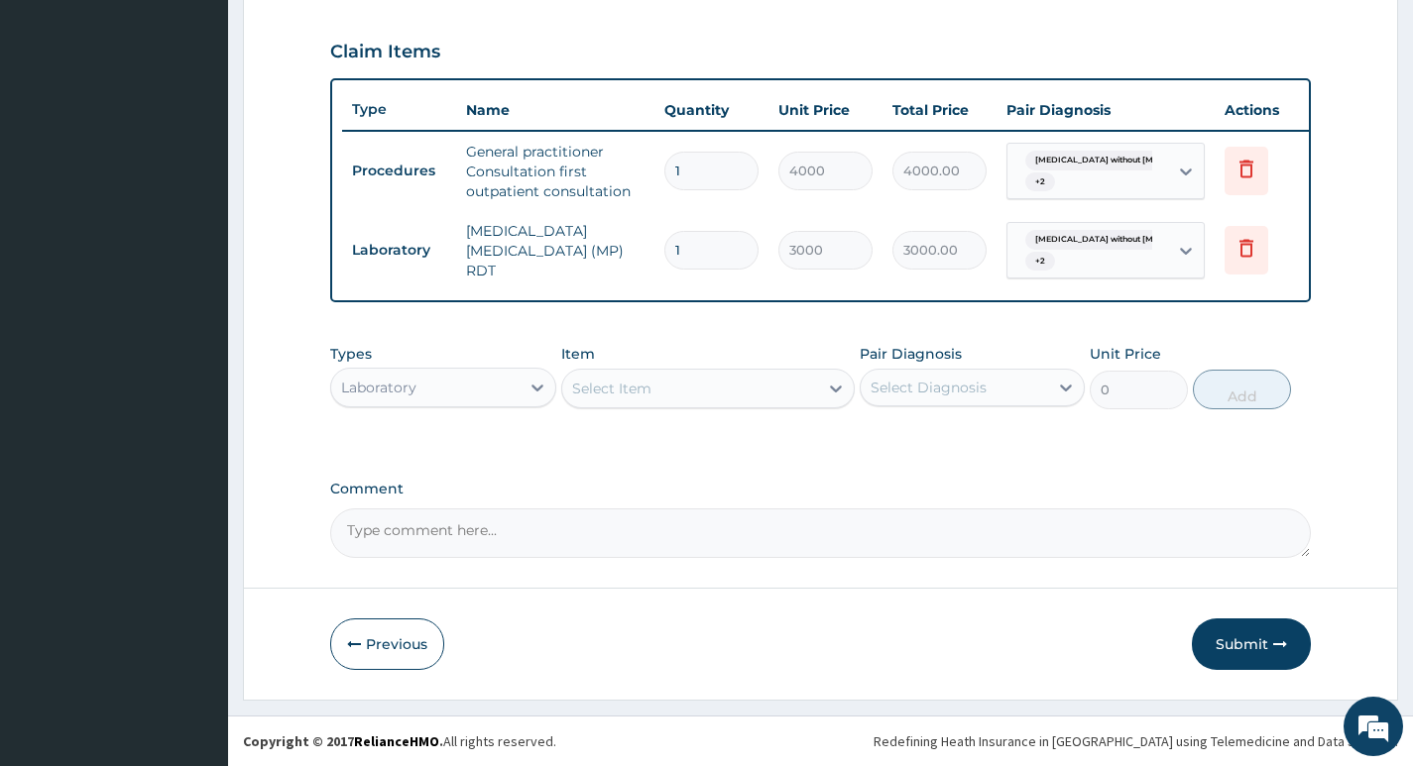
click at [807, 386] on div "Select Item" at bounding box center [690, 389] width 257 height 32
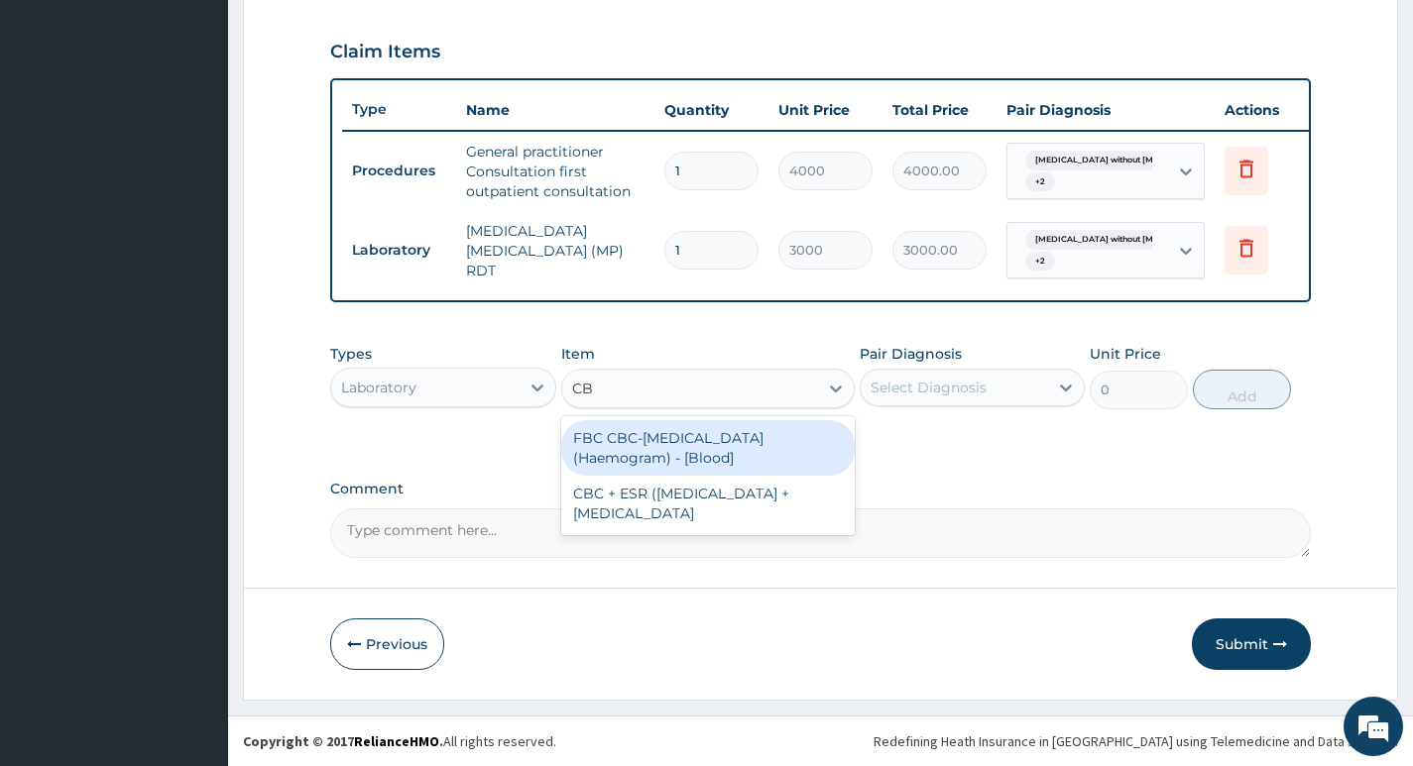
type input "CBC"
click at [689, 447] on div "FBC CBC-Complete Blood Count (Haemogram) - [Blood]" at bounding box center [708, 448] width 294 height 56
type input "4600"
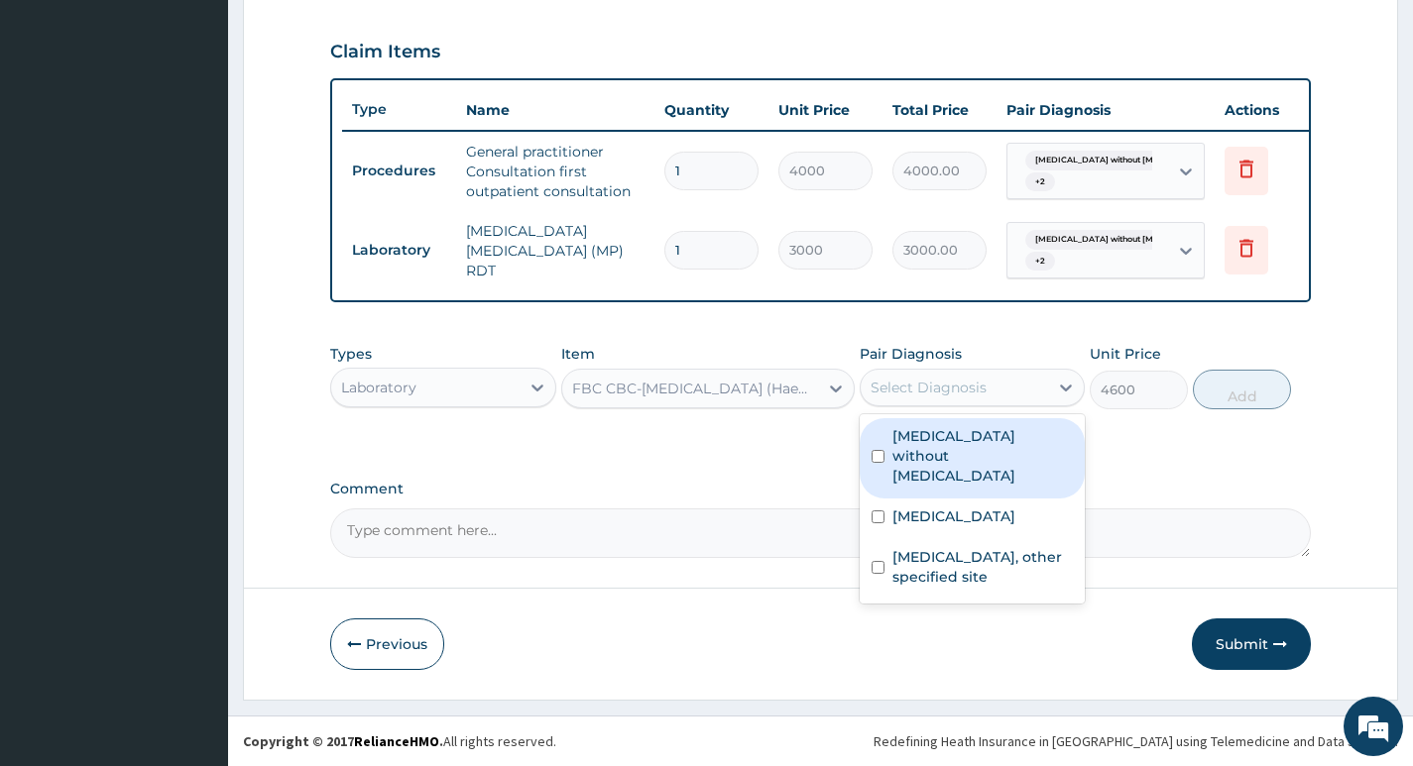
click at [1014, 384] on div "Select Diagnosis" at bounding box center [953, 388] width 187 height 32
click at [988, 436] on label "Sepsis without septic shock" at bounding box center [982, 455] width 180 height 59
checkbox input "true"
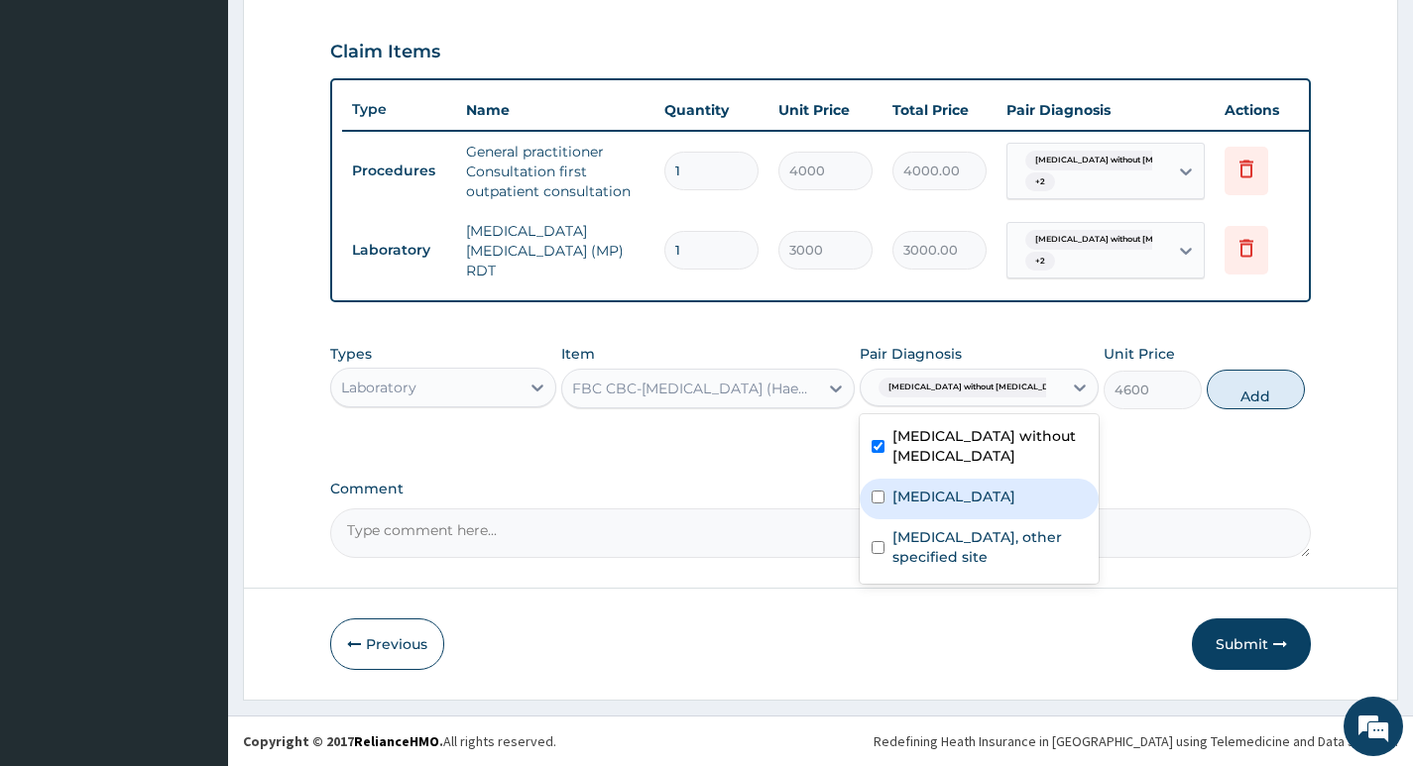
click at [948, 491] on label "Malaria, unspecified" at bounding box center [953, 497] width 123 height 20
checkbox input "true"
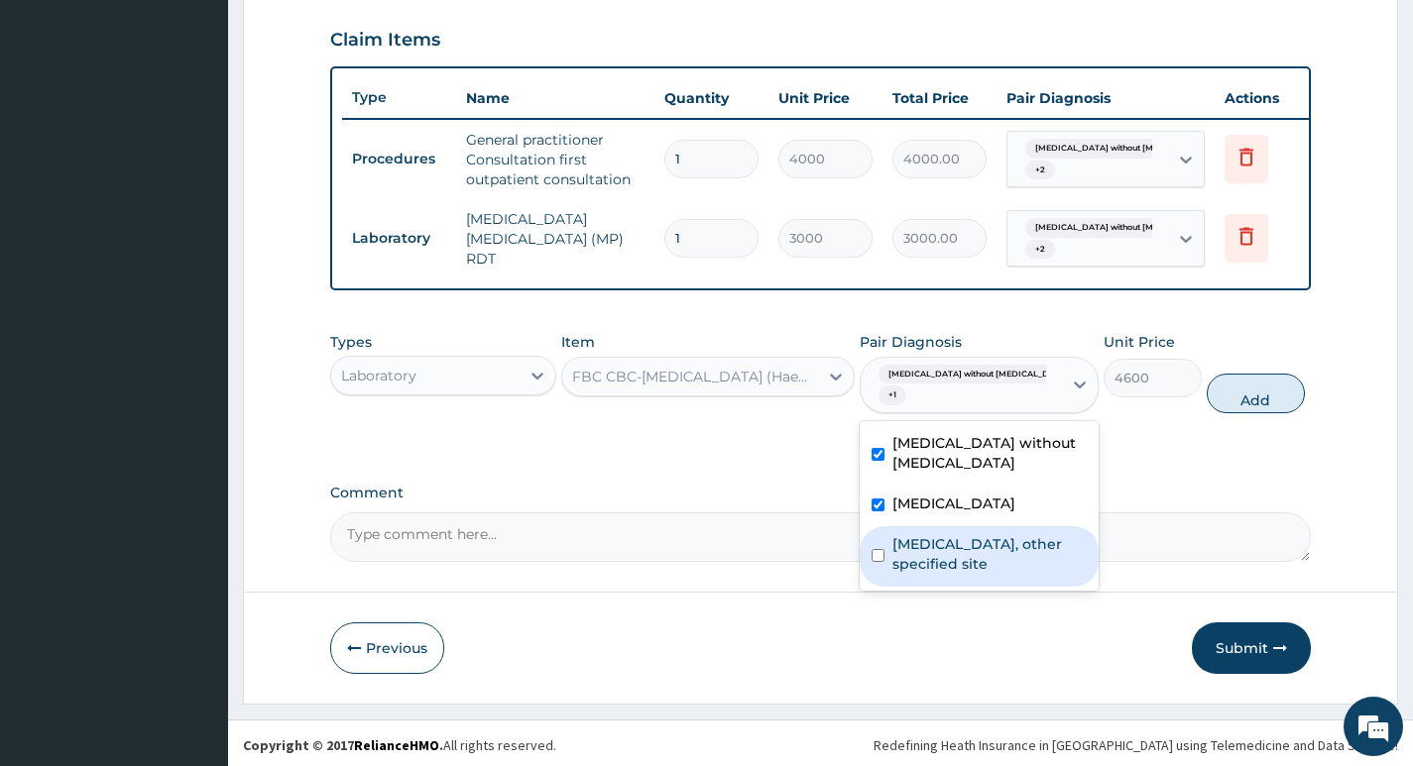
click at [926, 555] on label "Lipoma, other specified site" at bounding box center [989, 554] width 194 height 40
checkbox input "true"
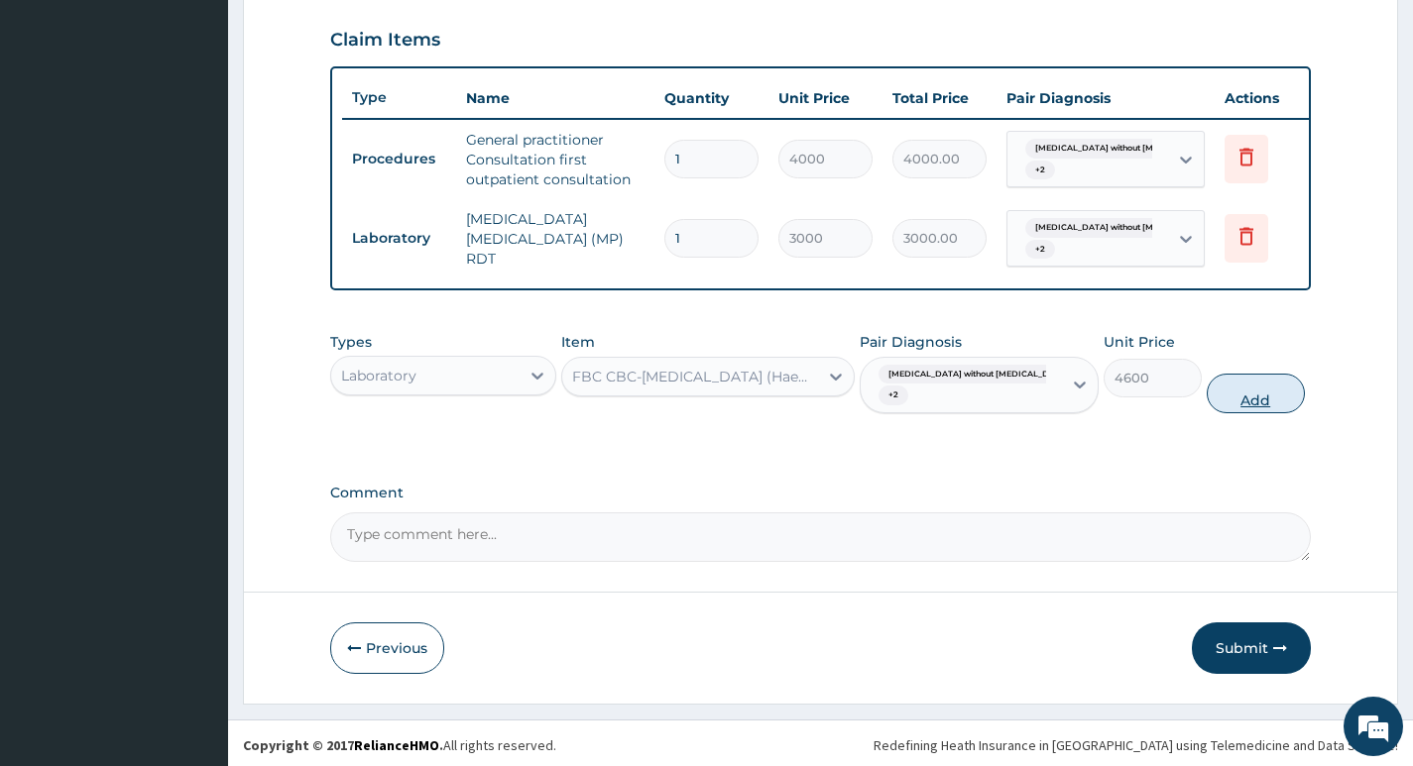
click at [1233, 407] on button "Add" at bounding box center [1255, 394] width 98 height 40
type input "0"
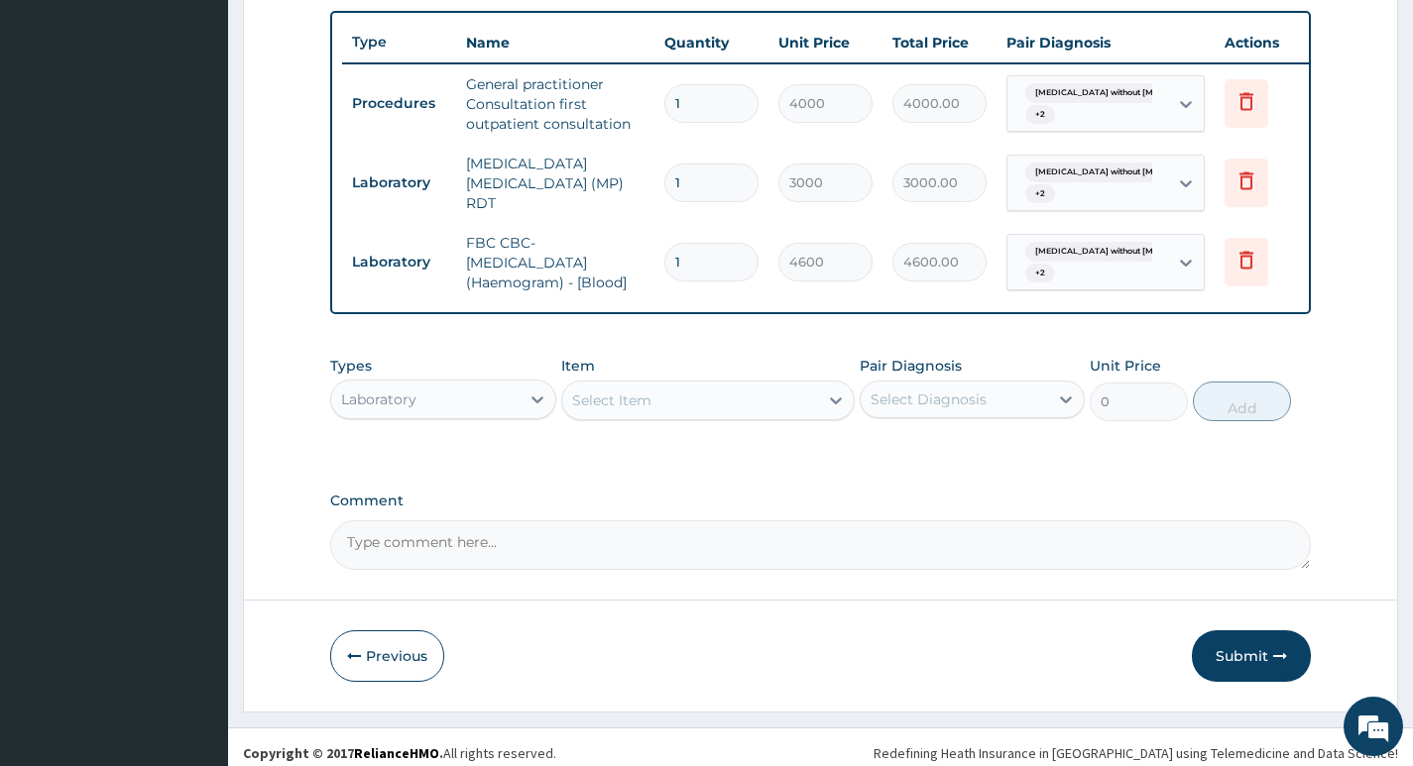
scroll to position [750, 0]
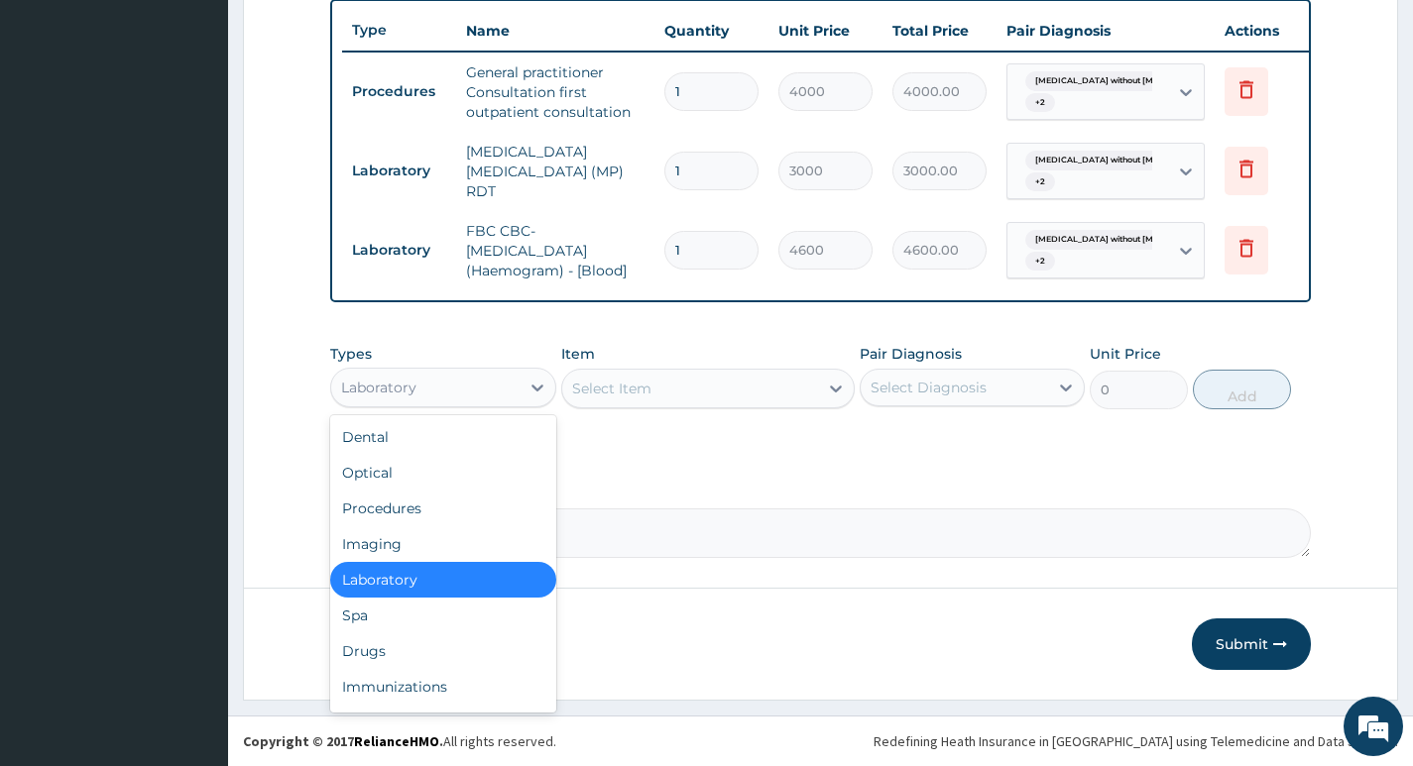
click at [450, 384] on div "Laboratory" at bounding box center [424, 388] width 187 height 32
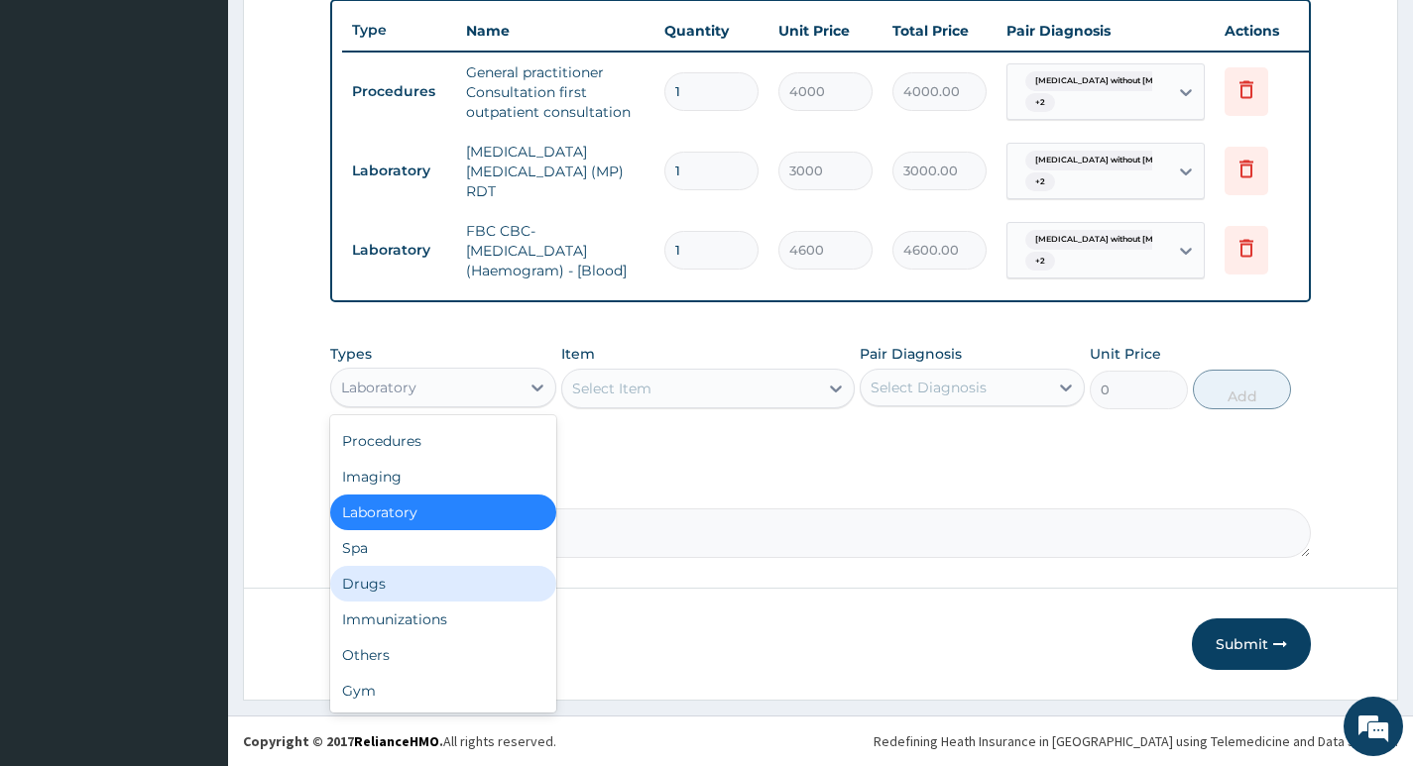
click at [381, 584] on div "Drugs" at bounding box center [442, 584] width 225 height 36
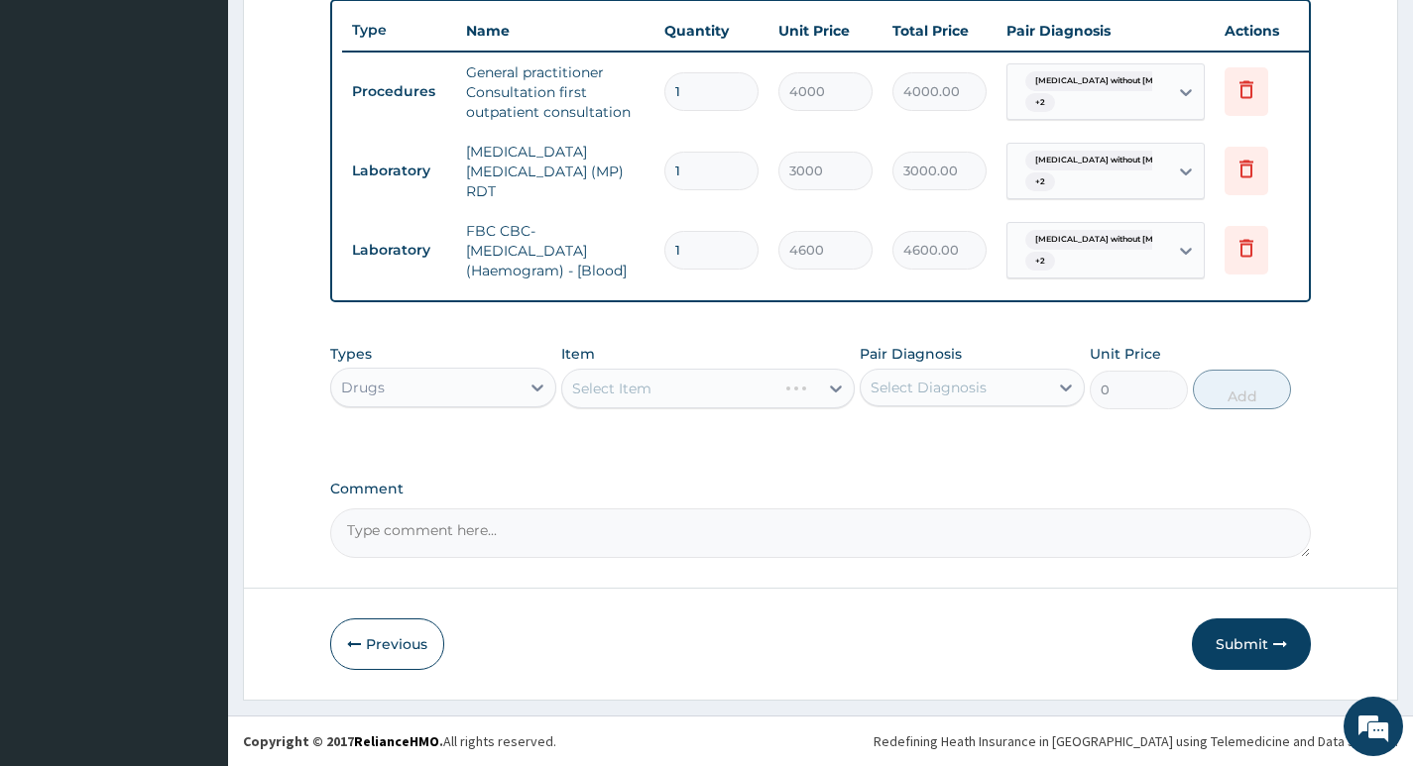
click at [810, 387] on div "Select Item" at bounding box center [708, 389] width 294 height 40
click at [790, 387] on div "Select Item" at bounding box center [690, 389] width 257 height 32
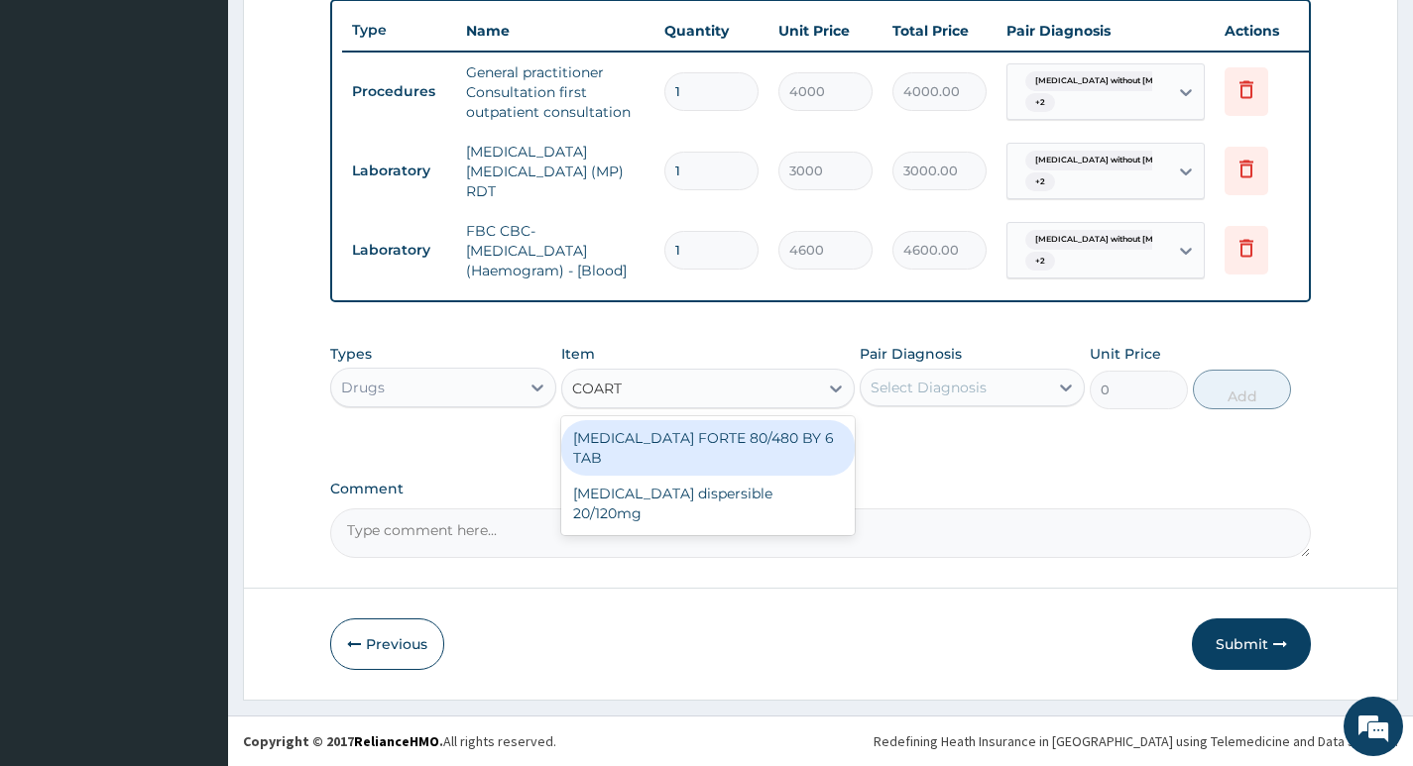
type input "COARTE"
click at [672, 440] on div "COARTEM FORTE 80/480 BY 6 TAB" at bounding box center [708, 448] width 294 height 56
type input "600"
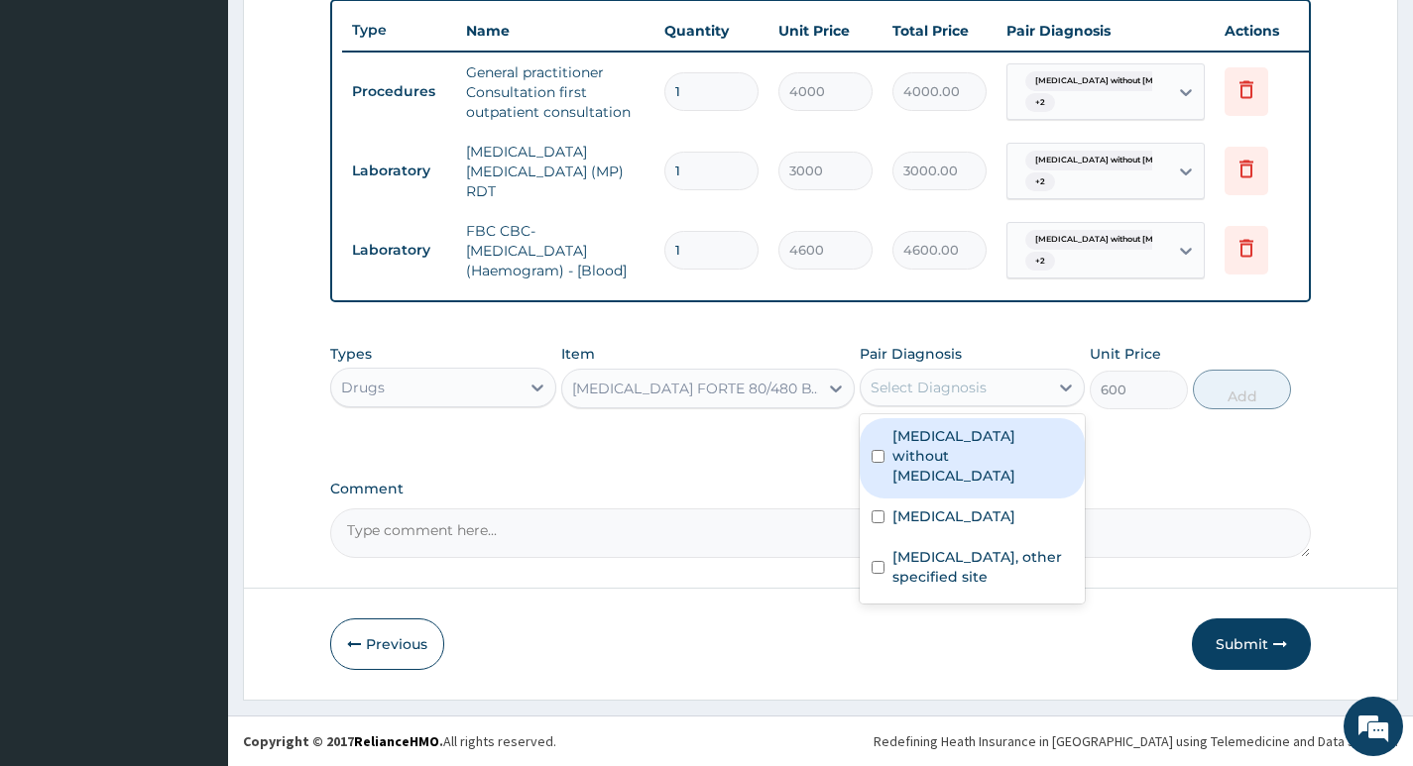
click at [1031, 386] on div "Select Diagnosis" at bounding box center [953, 388] width 187 height 32
click at [988, 436] on label "Sepsis without septic shock" at bounding box center [982, 455] width 180 height 59
checkbox input "true"
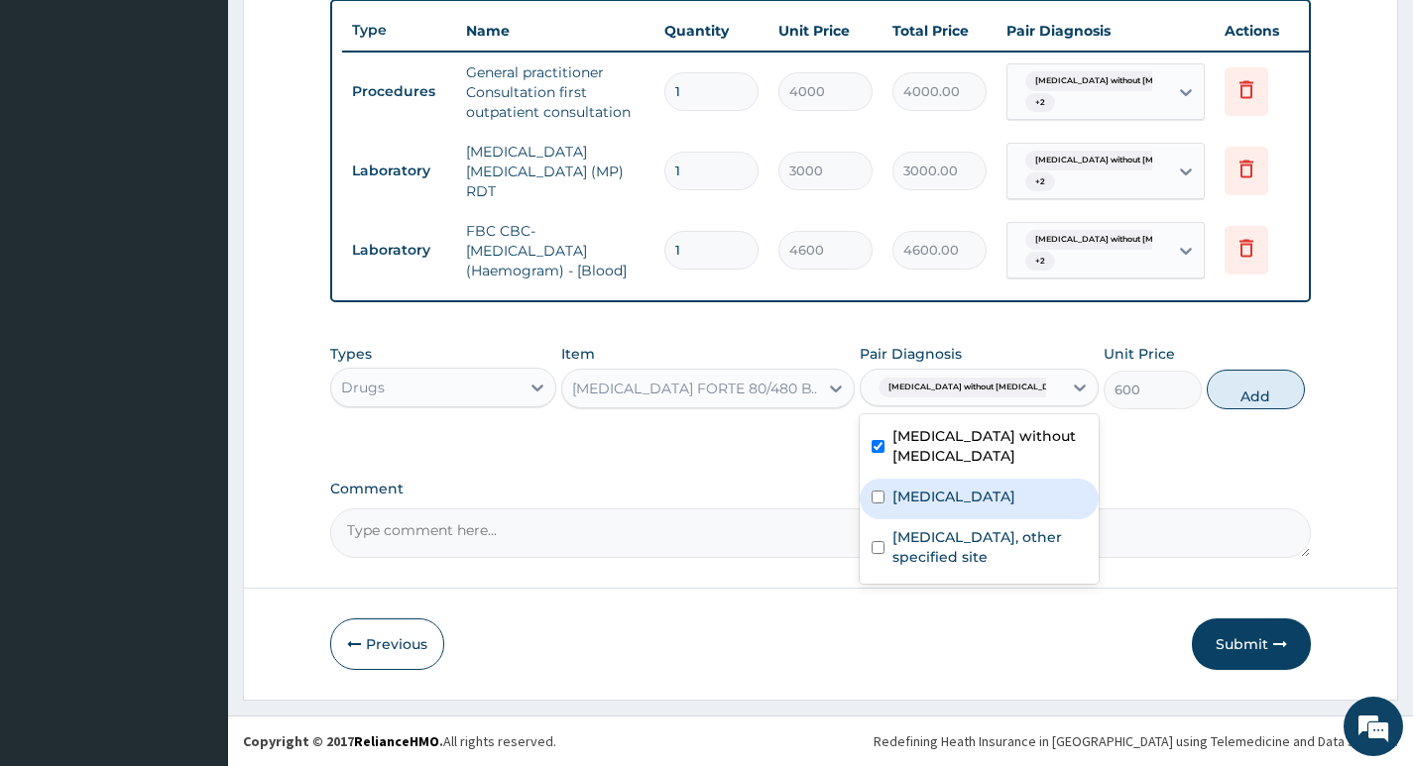
click at [946, 498] on label "Malaria, unspecified" at bounding box center [953, 497] width 123 height 20
checkbox input "true"
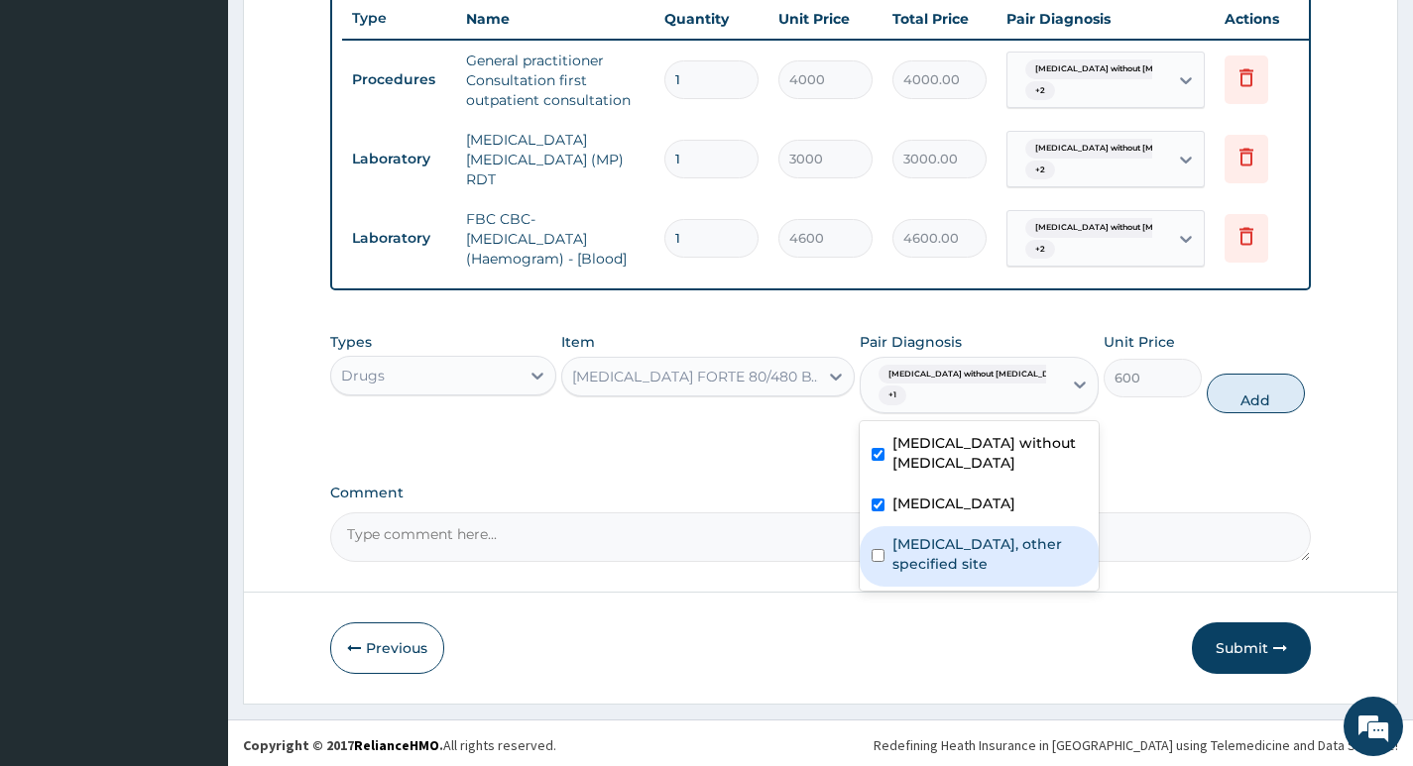
click at [937, 564] on label "Lipoma, other specified site" at bounding box center [989, 554] width 194 height 40
checkbox input "true"
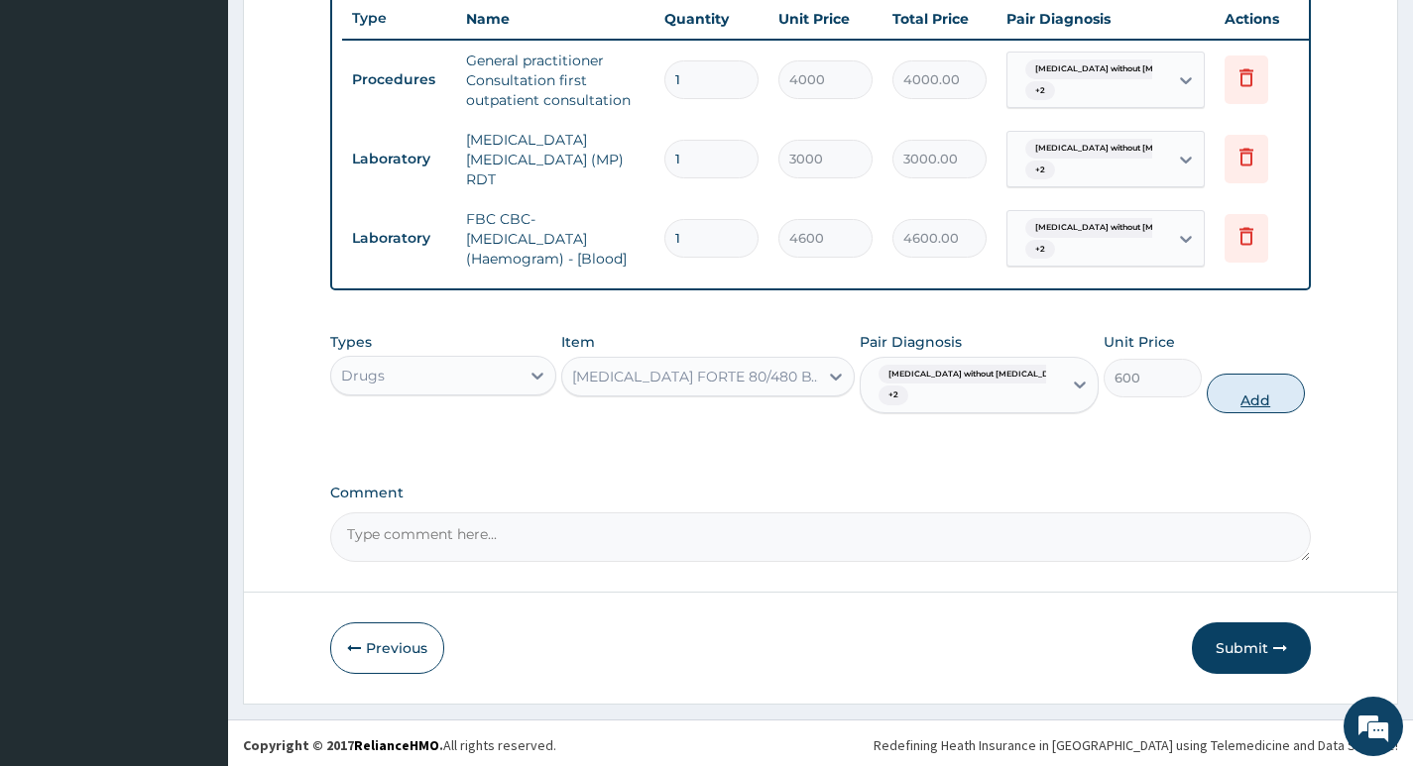
click at [1219, 408] on button "Add" at bounding box center [1255, 394] width 98 height 40
type input "0"
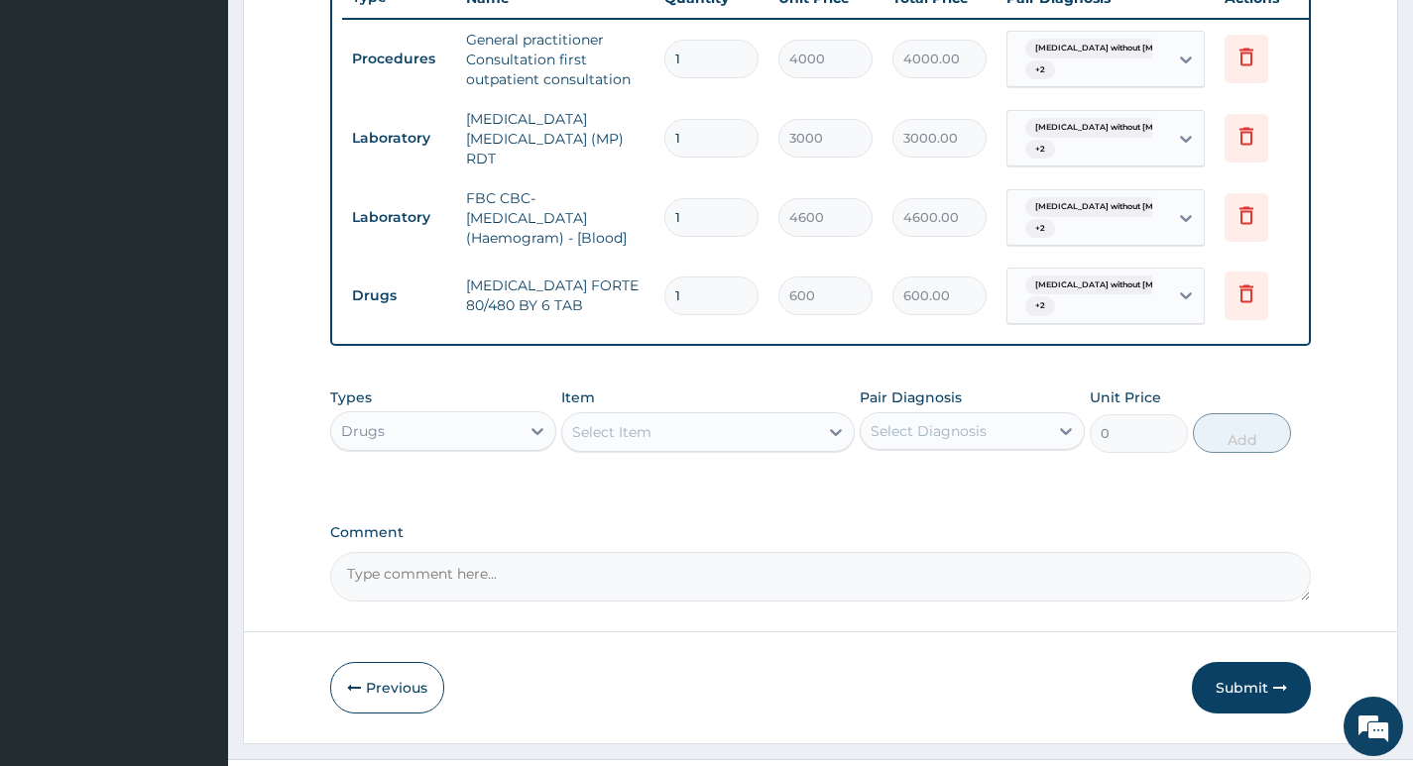
scroll to position [828, 0]
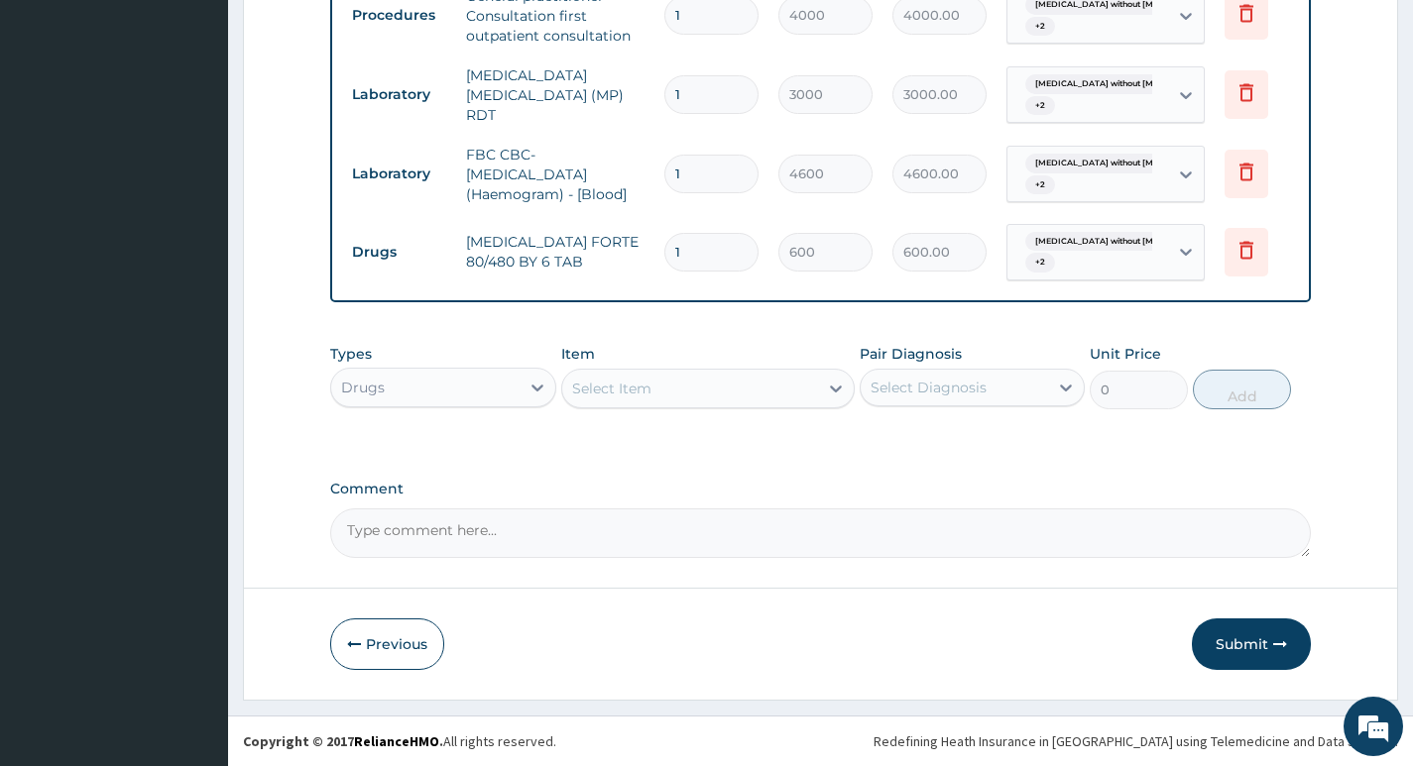
type input "0.00"
type input "6"
type input "3600.00"
type input "6"
click at [805, 391] on div "Select Item" at bounding box center [690, 389] width 257 height 32
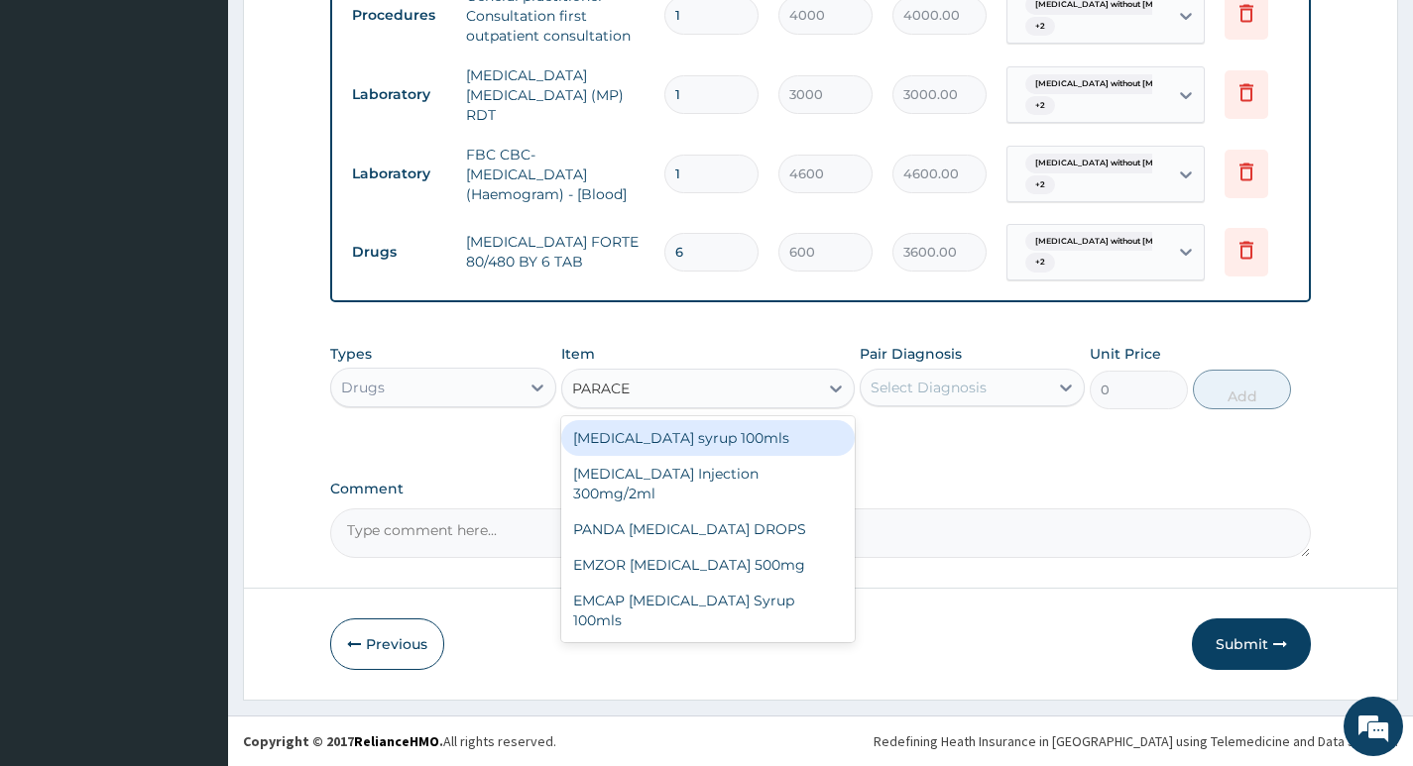
type input "PARACET"
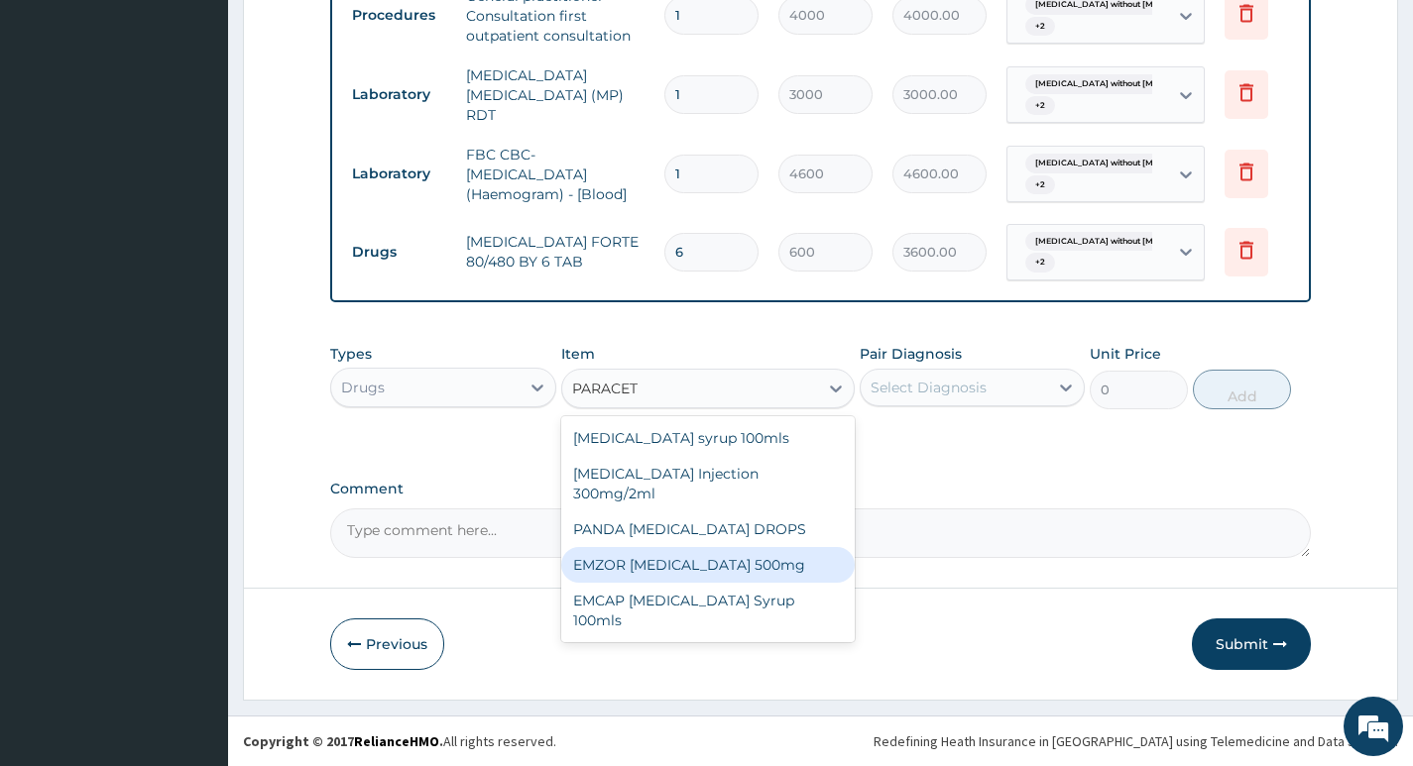
click at [747, 547] on div "EMZOR PARACETAMOL 500mg" at bounding box center [708, 565] width 294 height 36
type input "30"
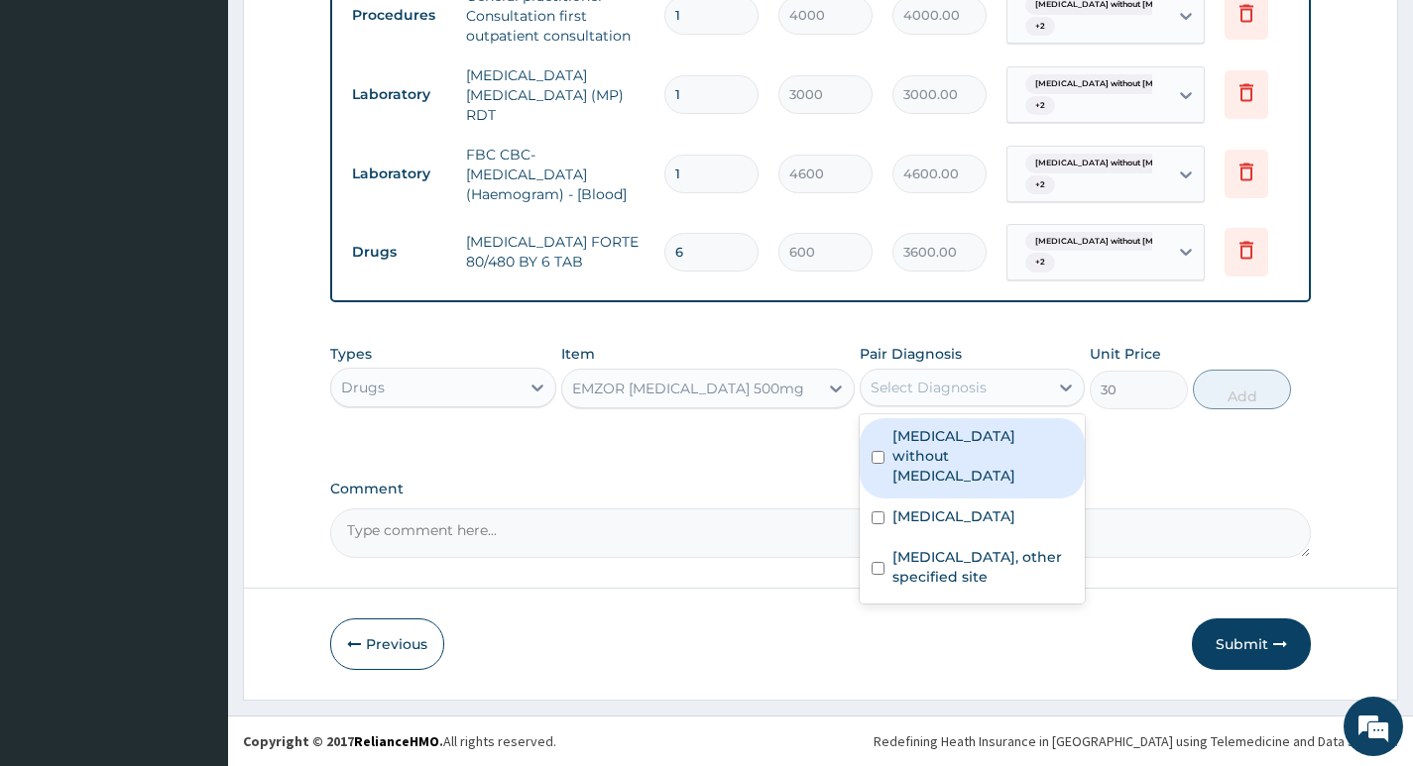
click at [1027, 391] on div "Select Diagnosis" at bounding box center [953, 388] width 187 height 32
click at [970, 444] on label "Sepsis without septic shock" at bounding box center [982, 455] width 180 height 59
checkbox input "true"
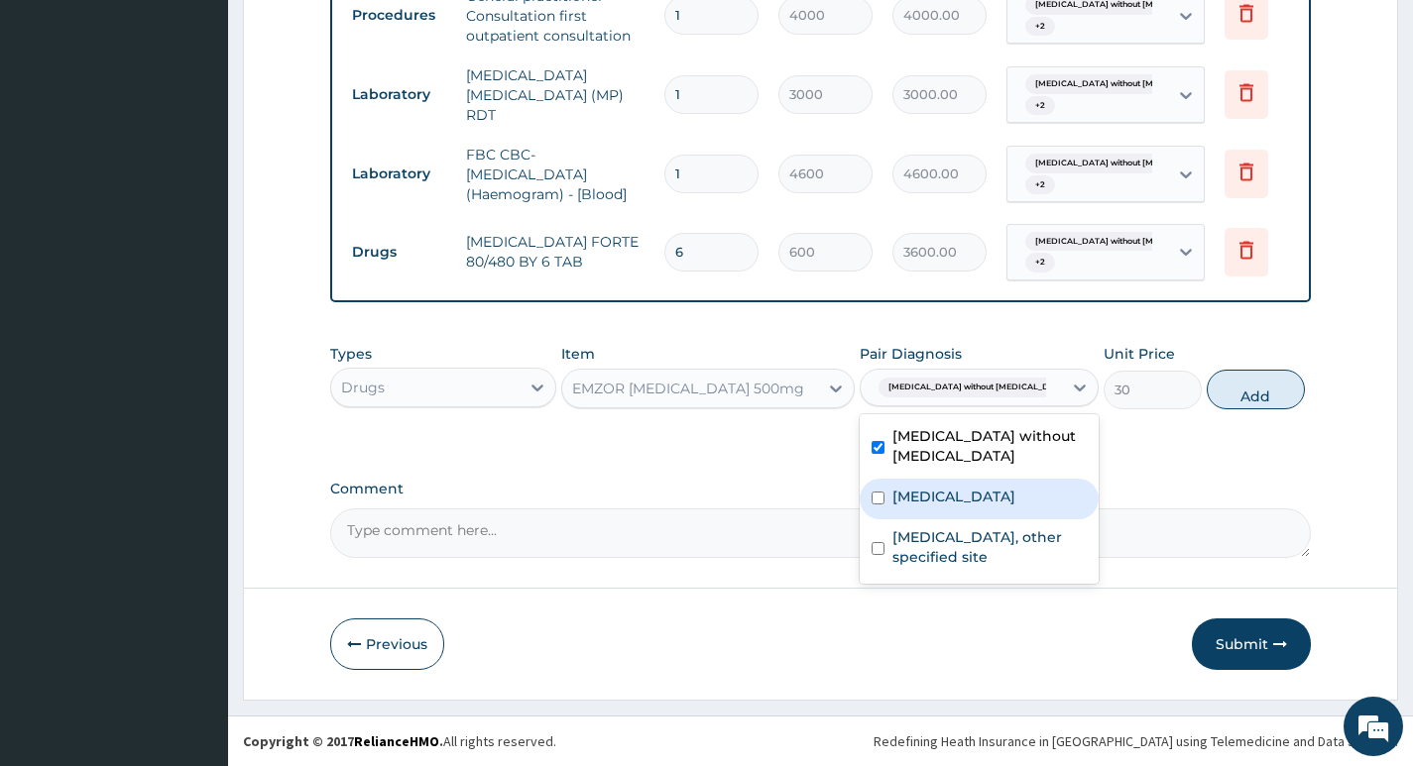
click at [949, 499] on label "Malaria, unspecified" at bounding box center [953, 497] width 123 height 20
checkbox input "true"
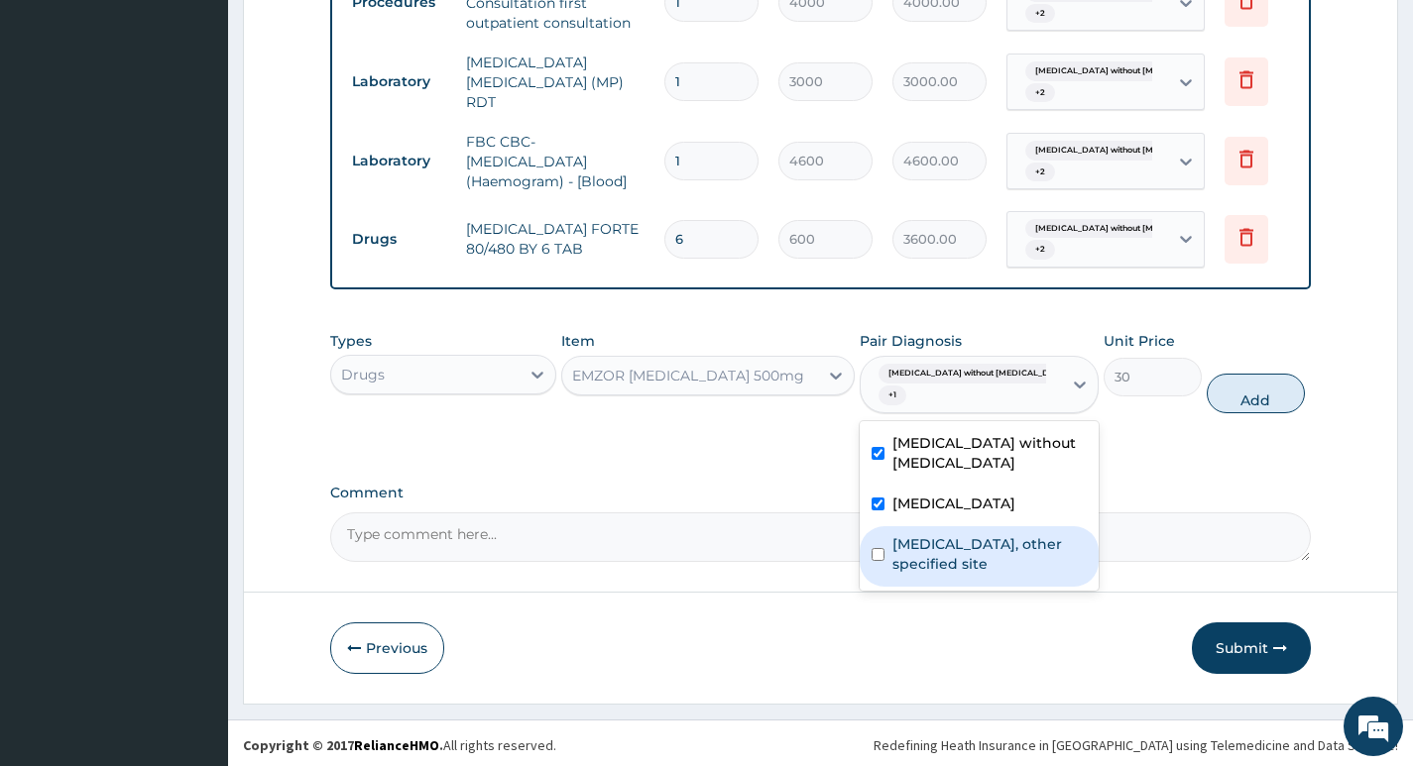
click at [938, 552] on label "Lipoma, other specified site" at bounding box center [989, 554] width 194 height 40
checkbox input "true"
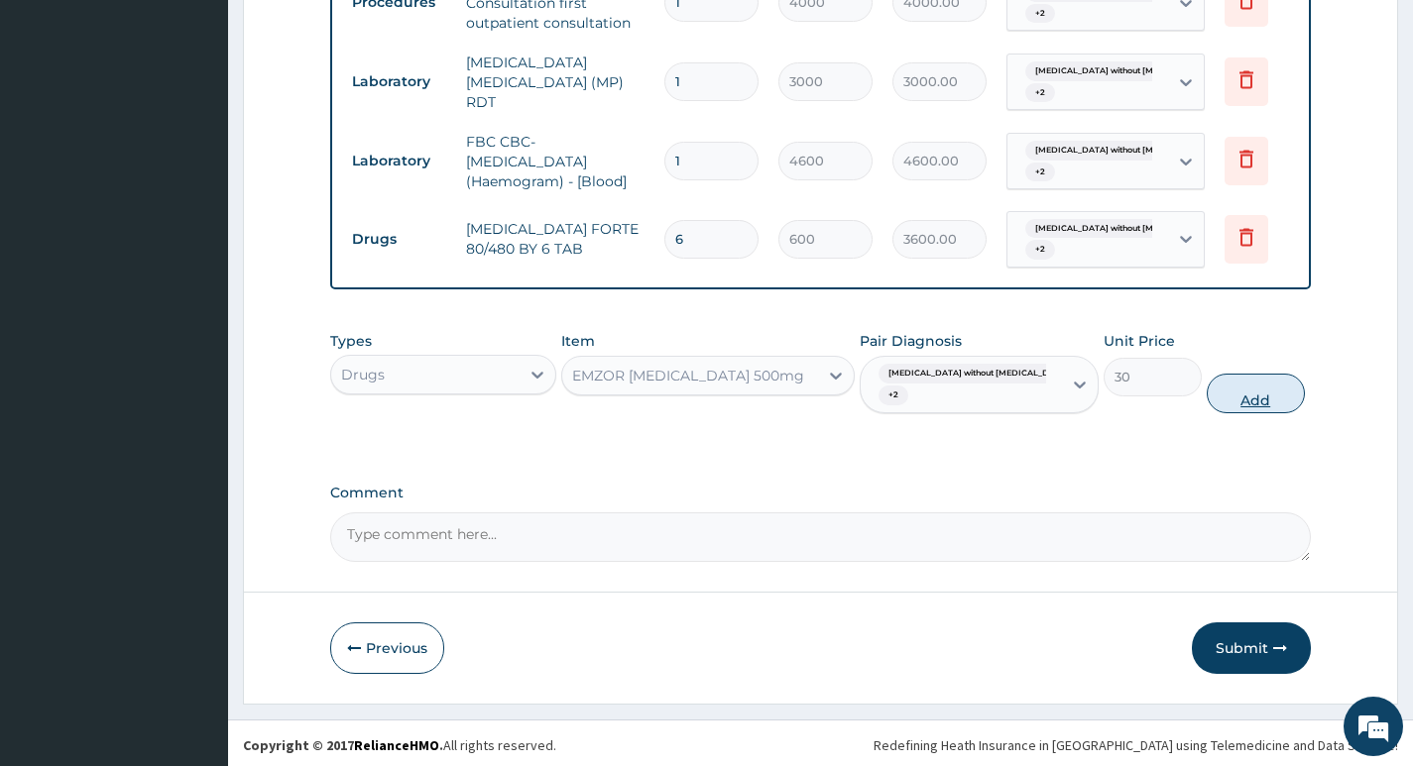
click at [1254, 409] on button "Add" at bounding box center [1255, 394] width 98 height 40
type input "0"
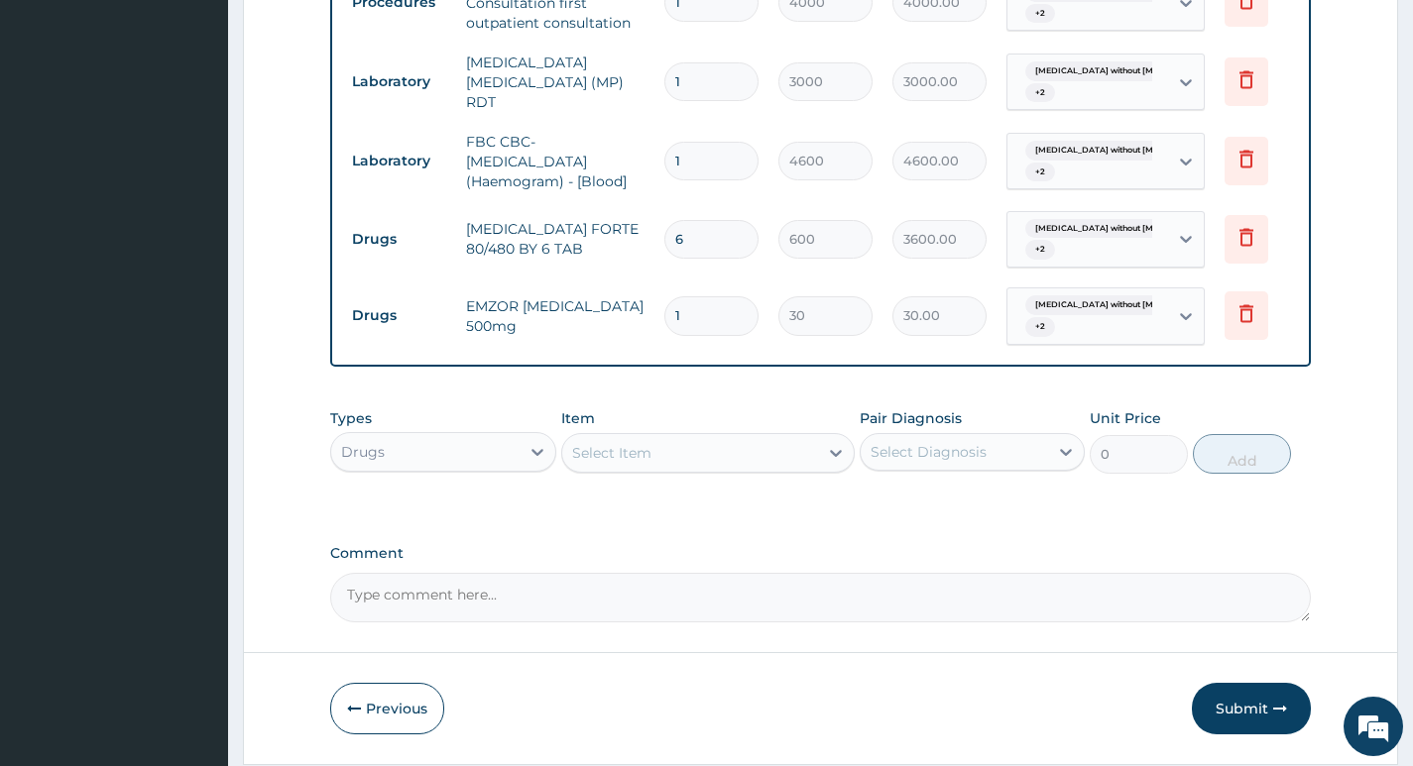
type input "18"
type input "540.00"
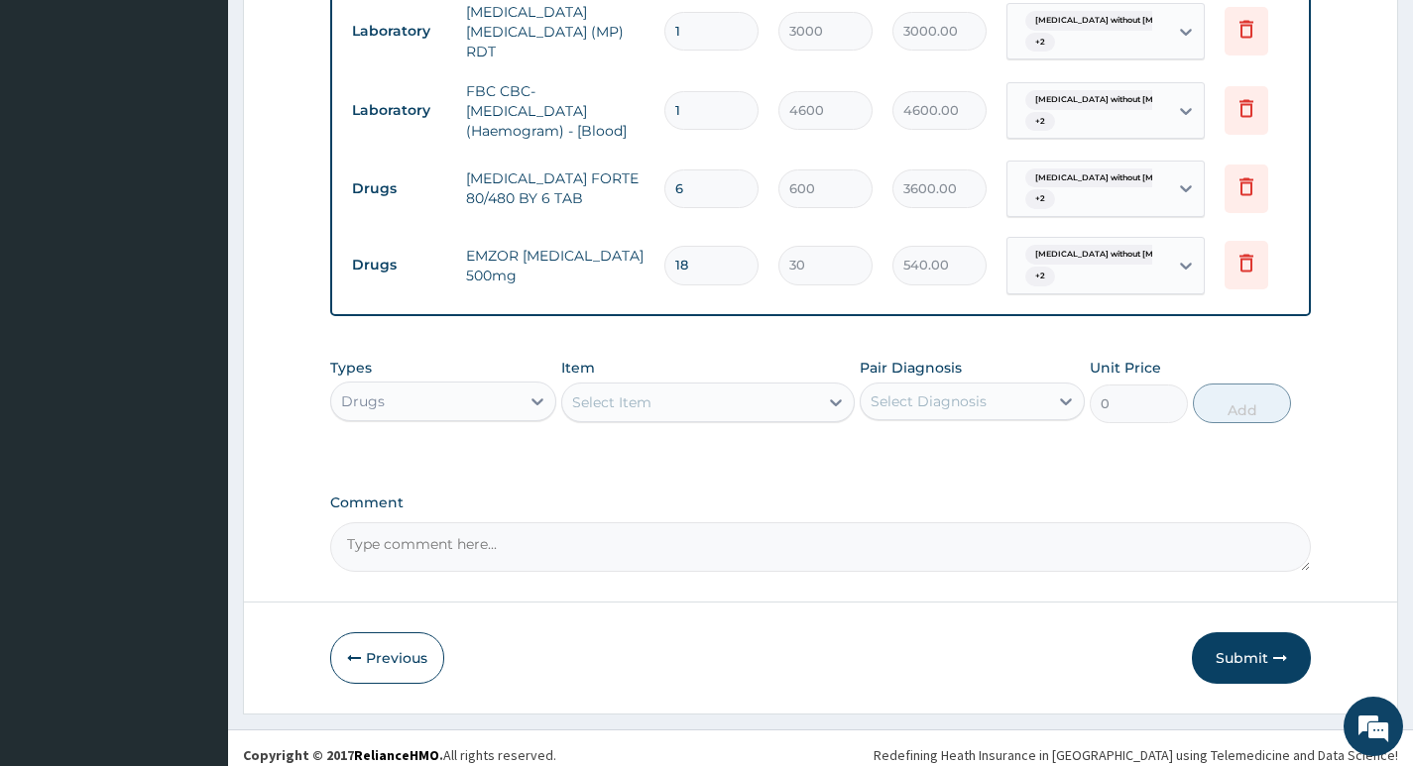
scroll to position [904, 0]
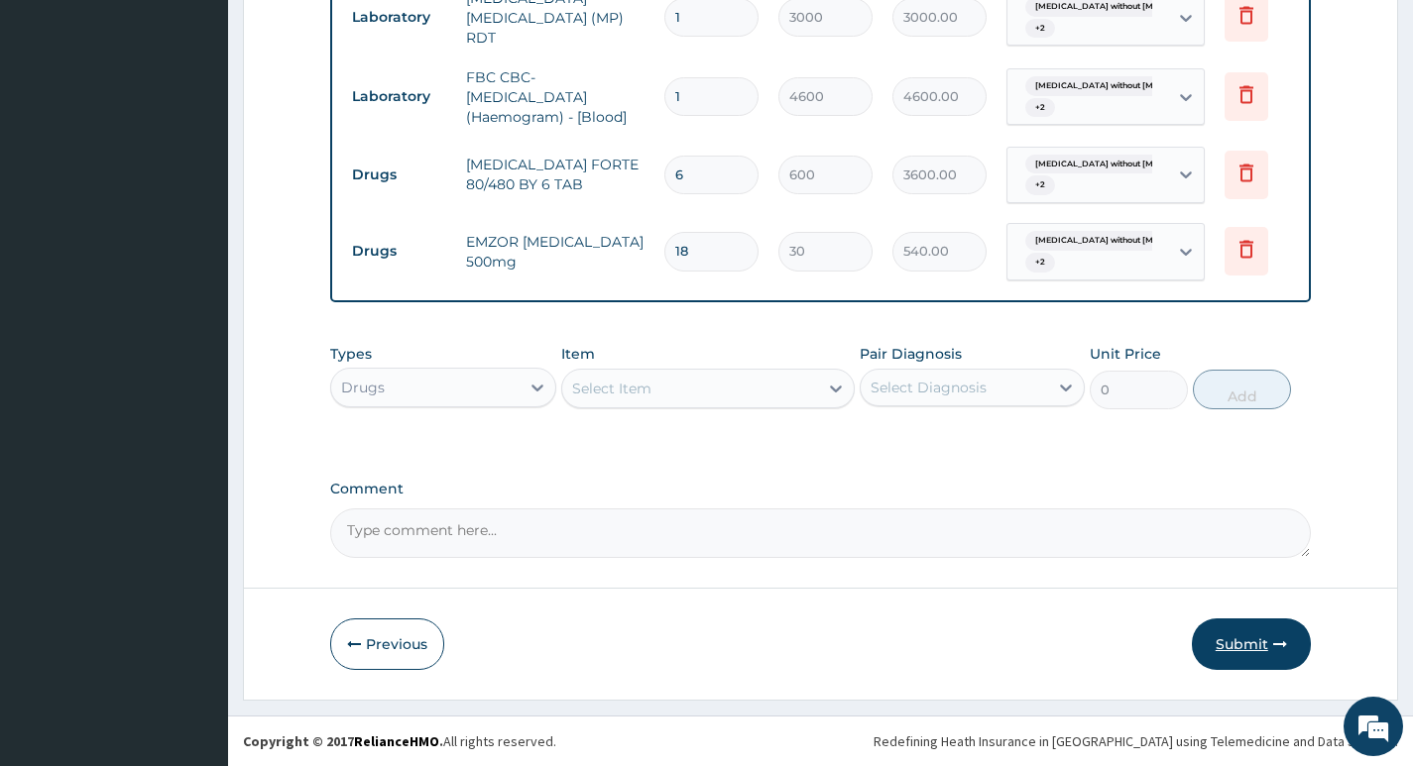
type input "18"
click at [1236, 644] on button "Submit" at bounding box center [1250, 645] width 119 height 52
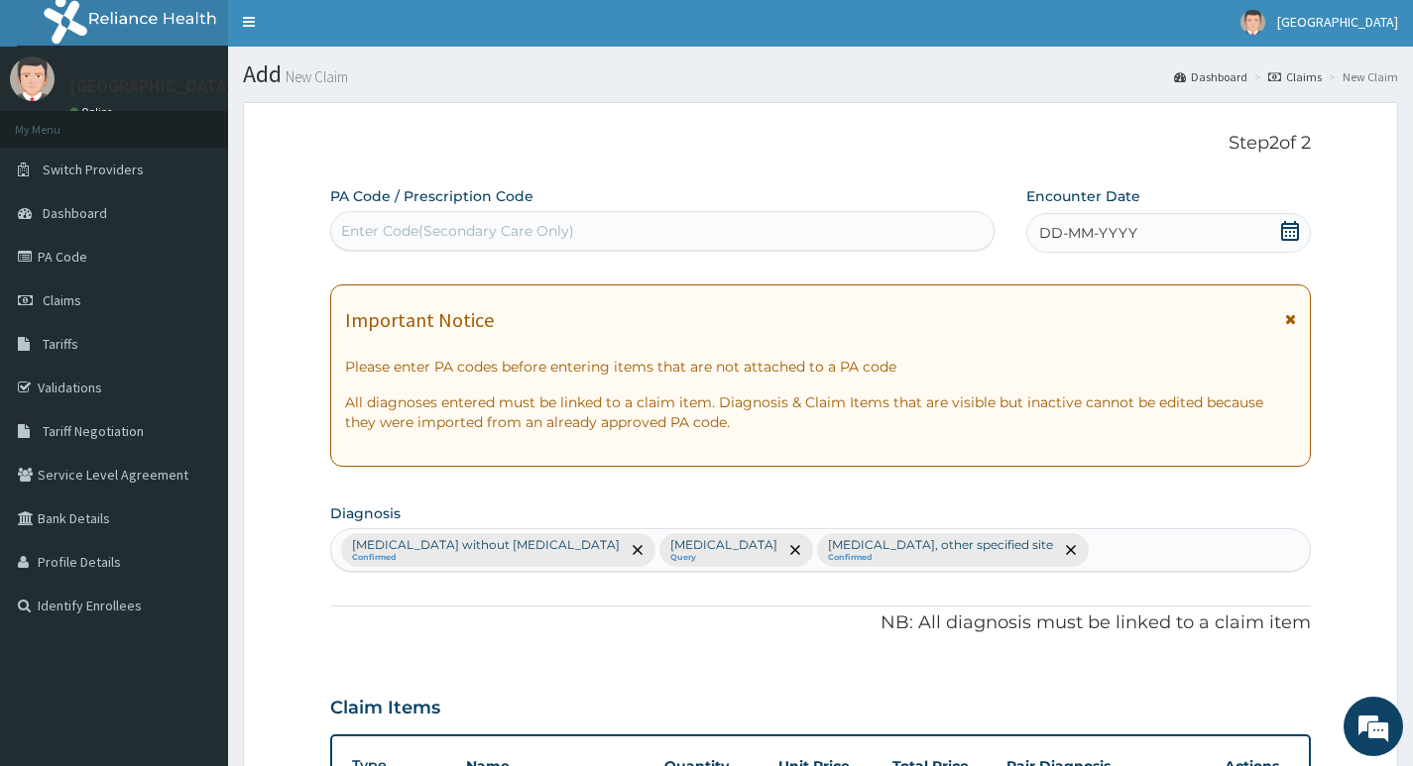
scroll to position [0, 0]
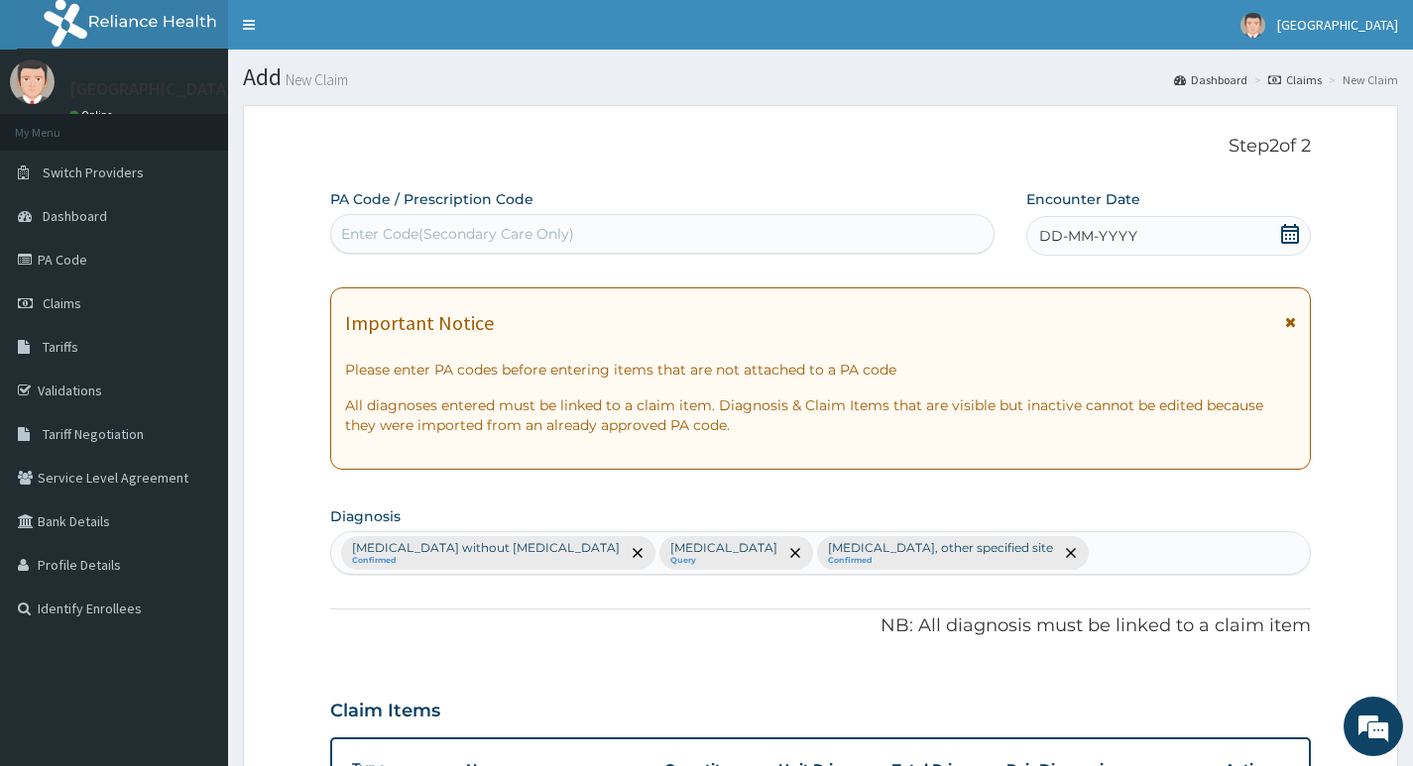
click at [1267, 235] on div "DD-MM-YYYY" at bounding box center [1168, 236] width 284 height 40
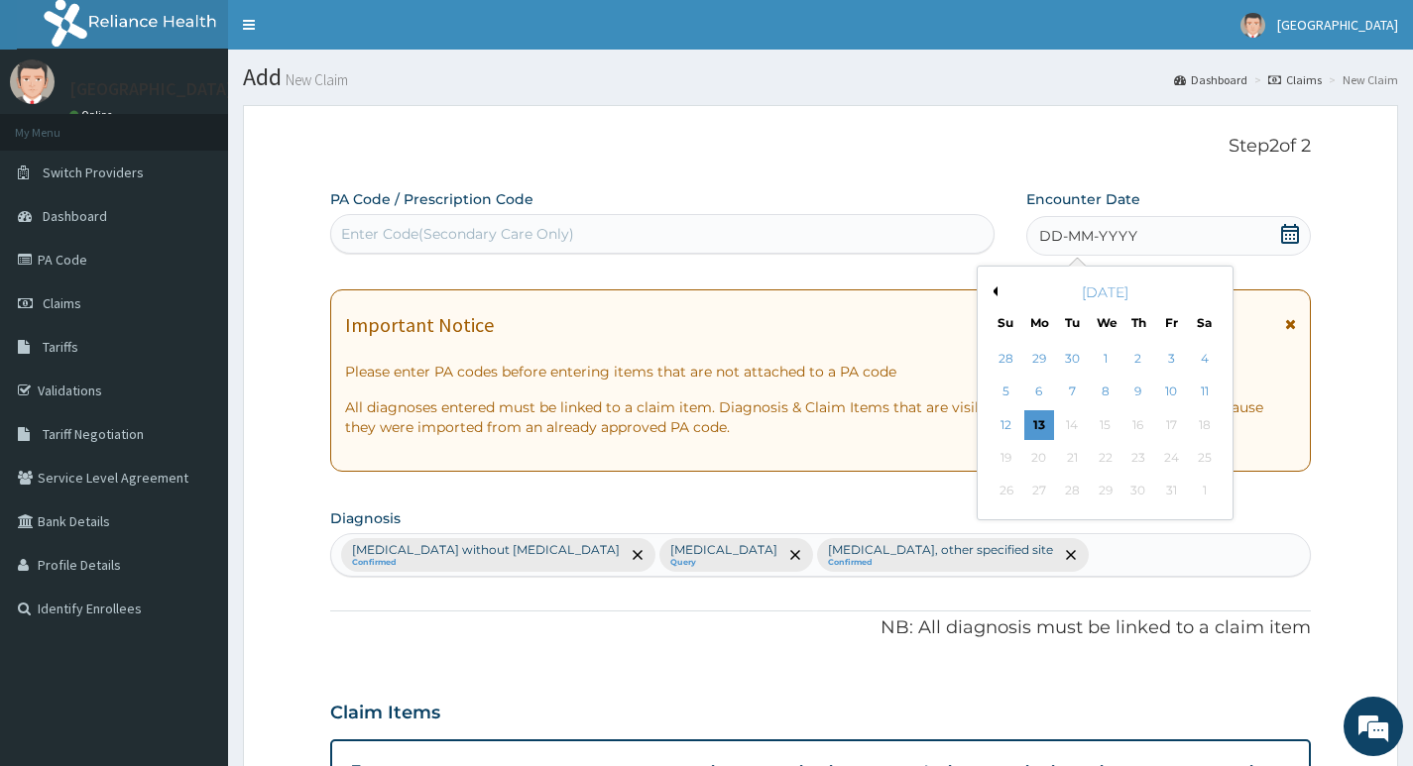
click at [992, 293] on button "Previous Month" at bounding box center [992, 291] width 10 height 10
click at [1071, 363] on div "2" at bounding box center [1072, 359] width 30 height 30
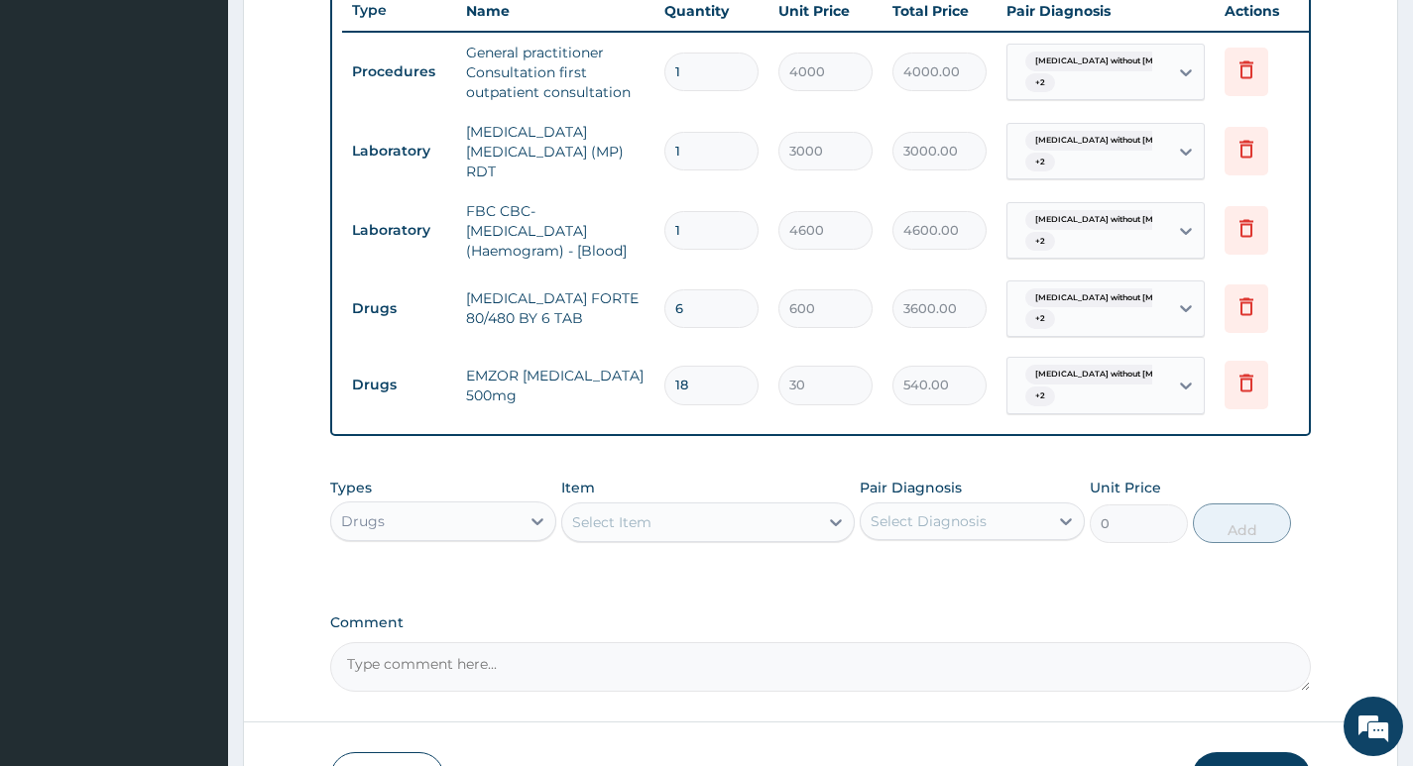
scroll to position [904, 0]
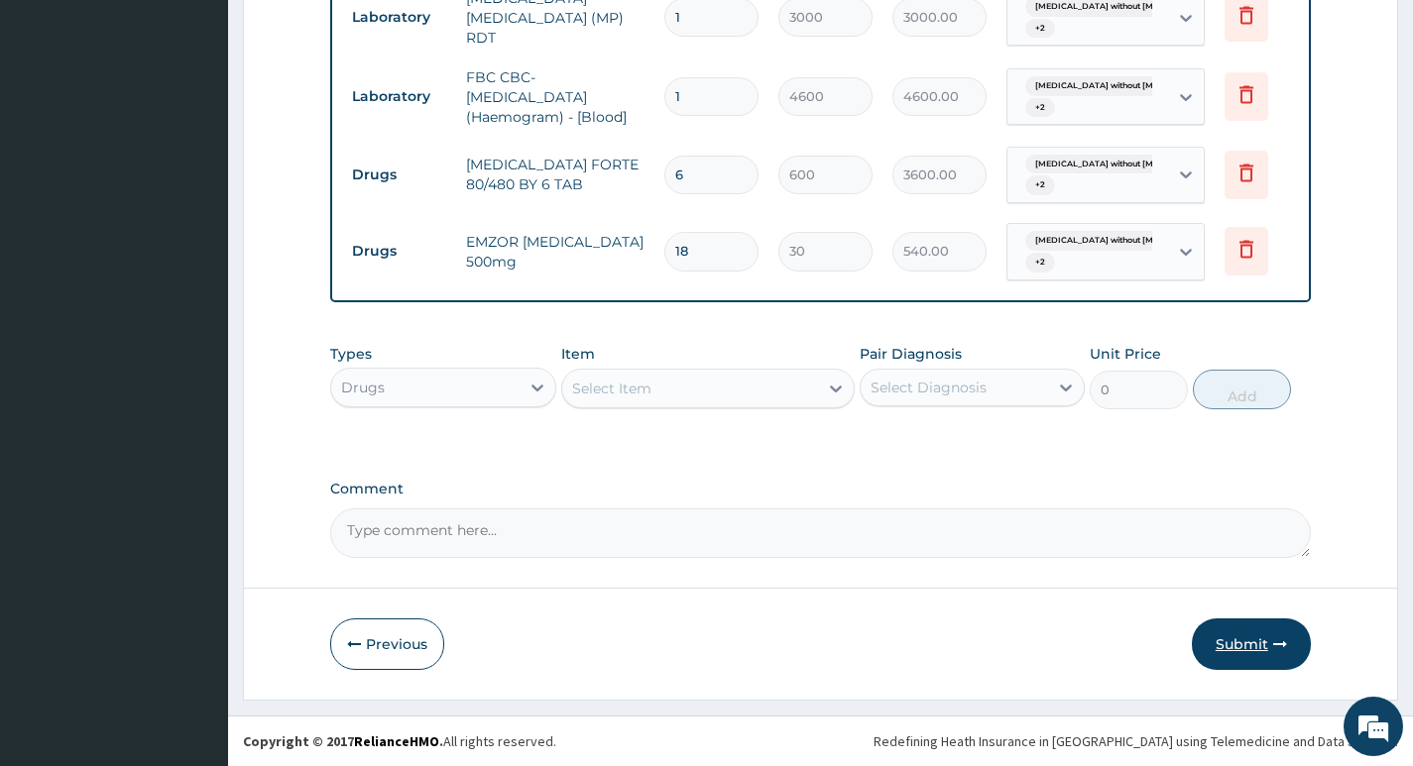
click at [1230, 637] on button "Submit" at bounding box center [1250, 645] width 119 height 52
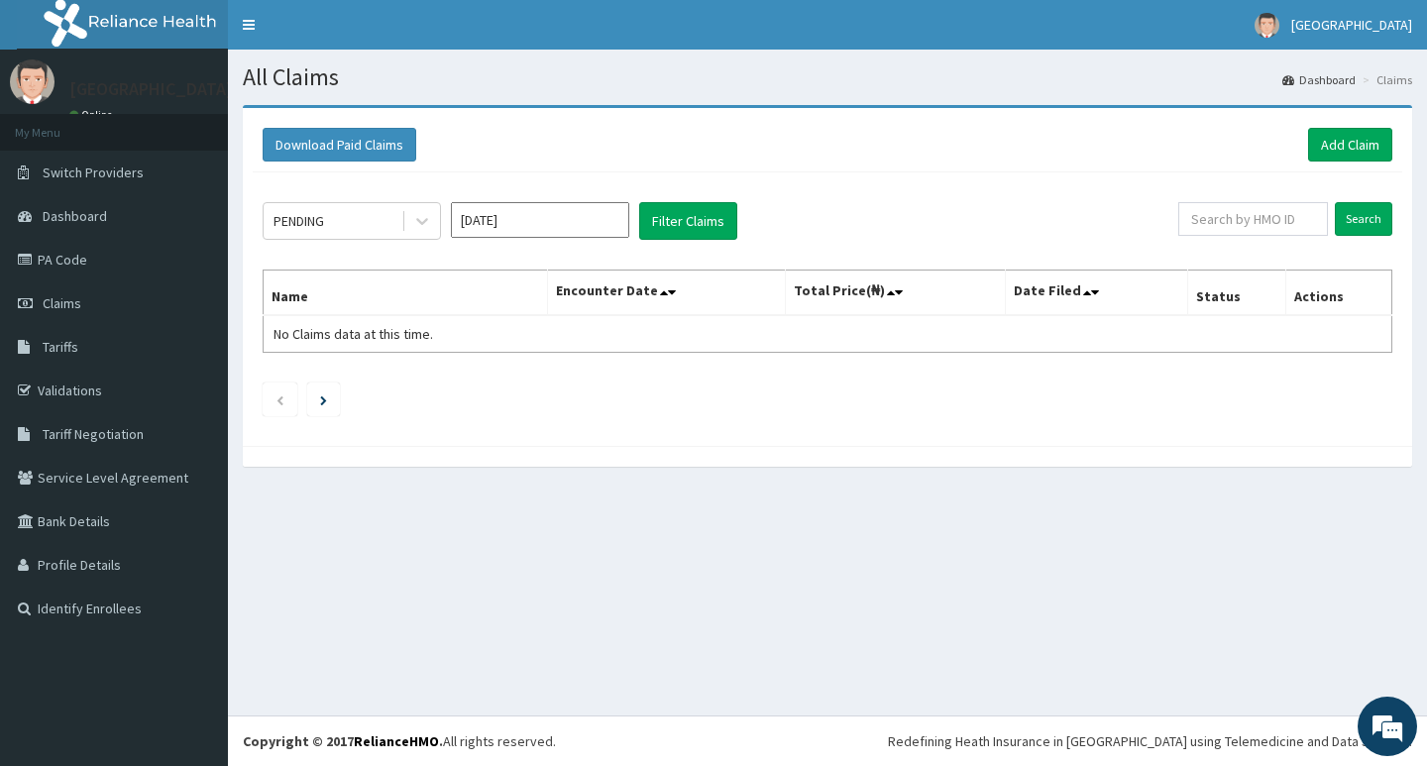
click at [550, 225] on input "Oct 2025" at bounding box center [540, 220] width 178 height 36
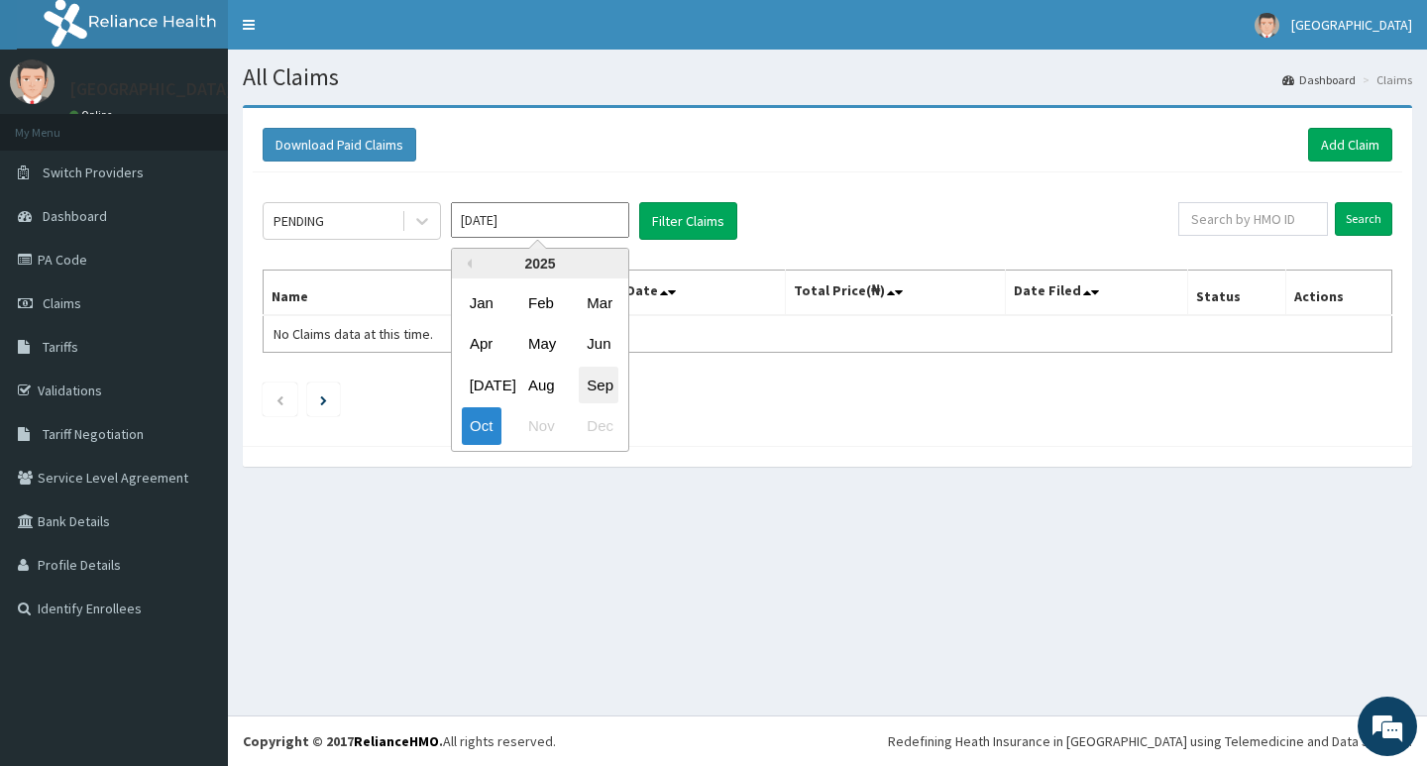
click at [606, 385] on div "Sep" at bounding box center [599, 385] width 40 height 37
type input "Sep 2025"
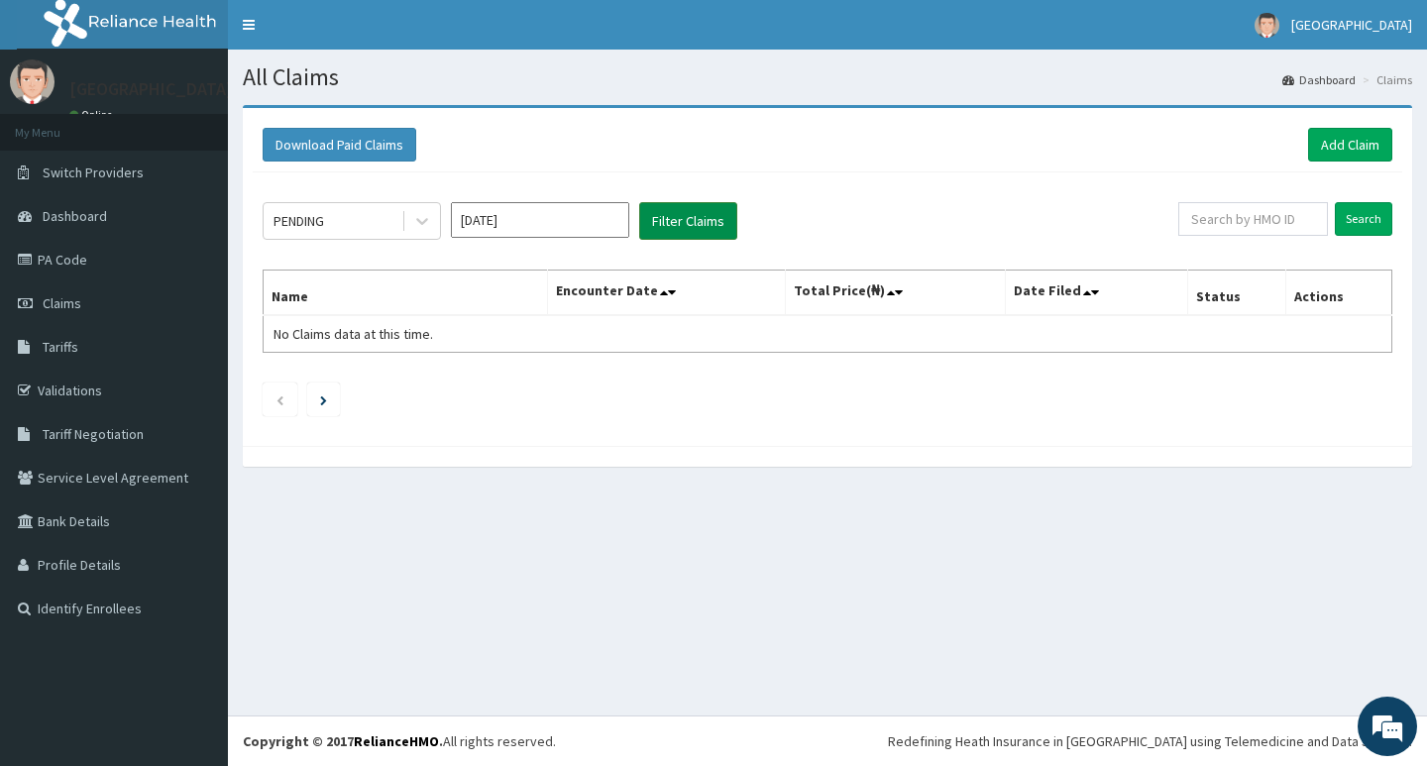
click at [694, 219] on button "Filter Claims" at bounding box center [688, 221] width 98 height 38
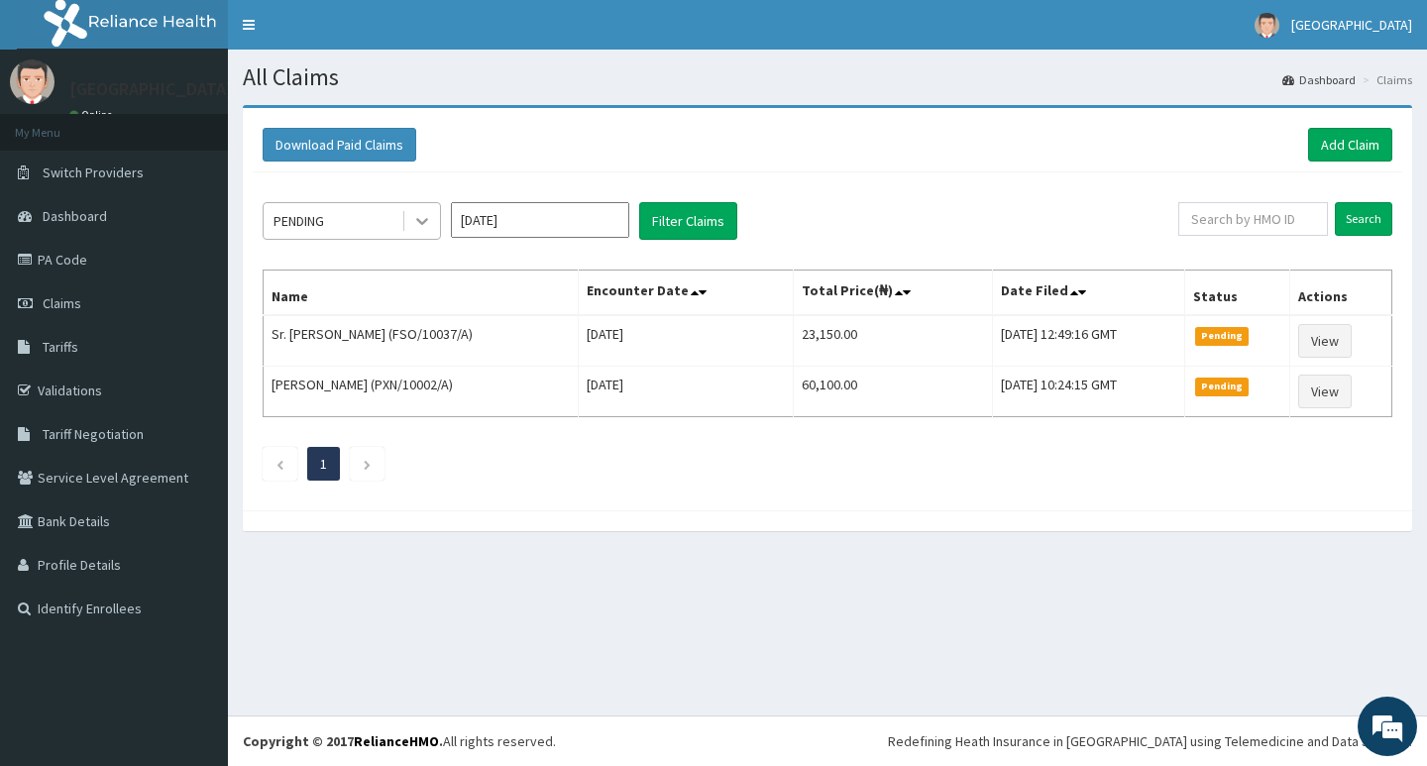
click at [418, 225] on icon at bounding box center [422, 221] width 20 height 20
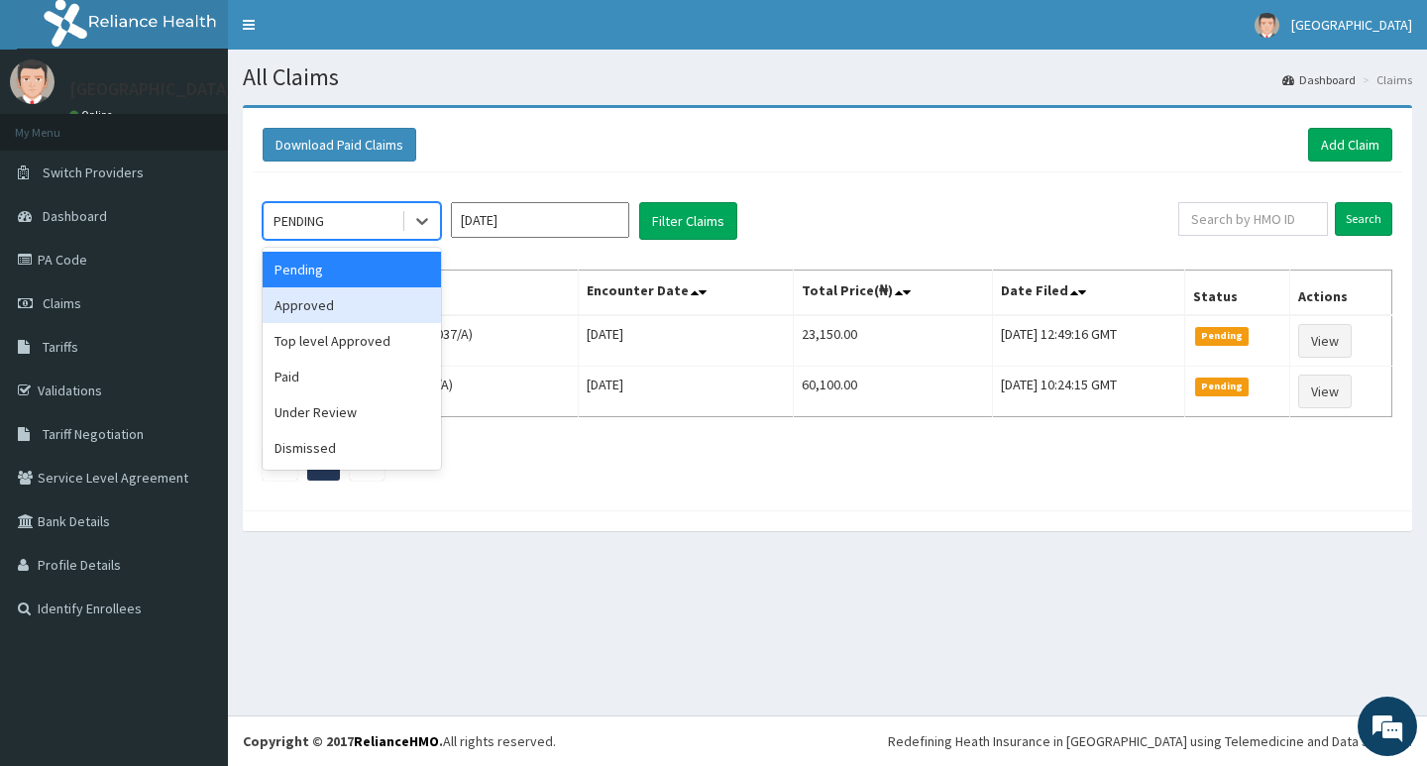
click at [376, 306] on div "Approved" at bounding box center [352, 305] width 178 height 36
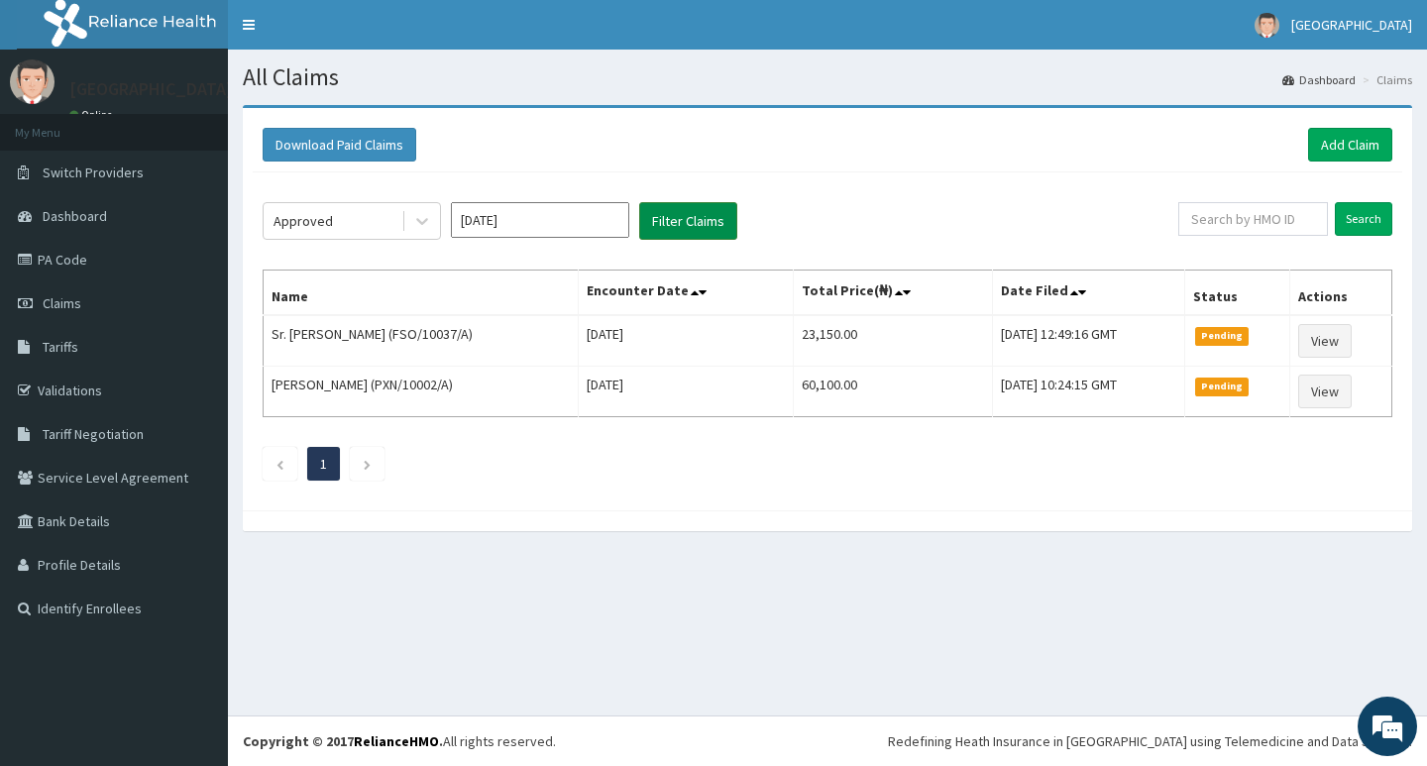
click at [673, 223] on button "Filter Claims" at bounding box center [688, 221] width 98 height 38
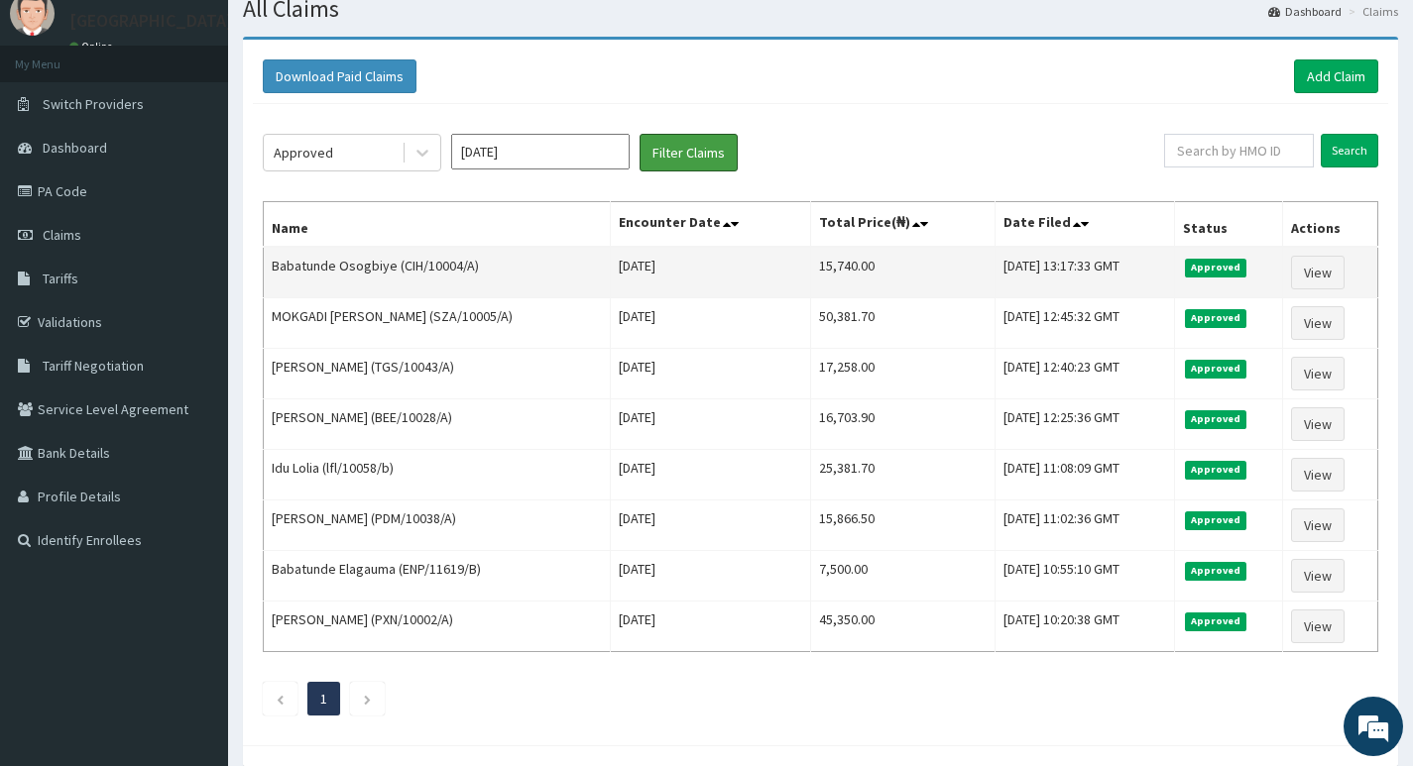
scroll to position [99, 0]
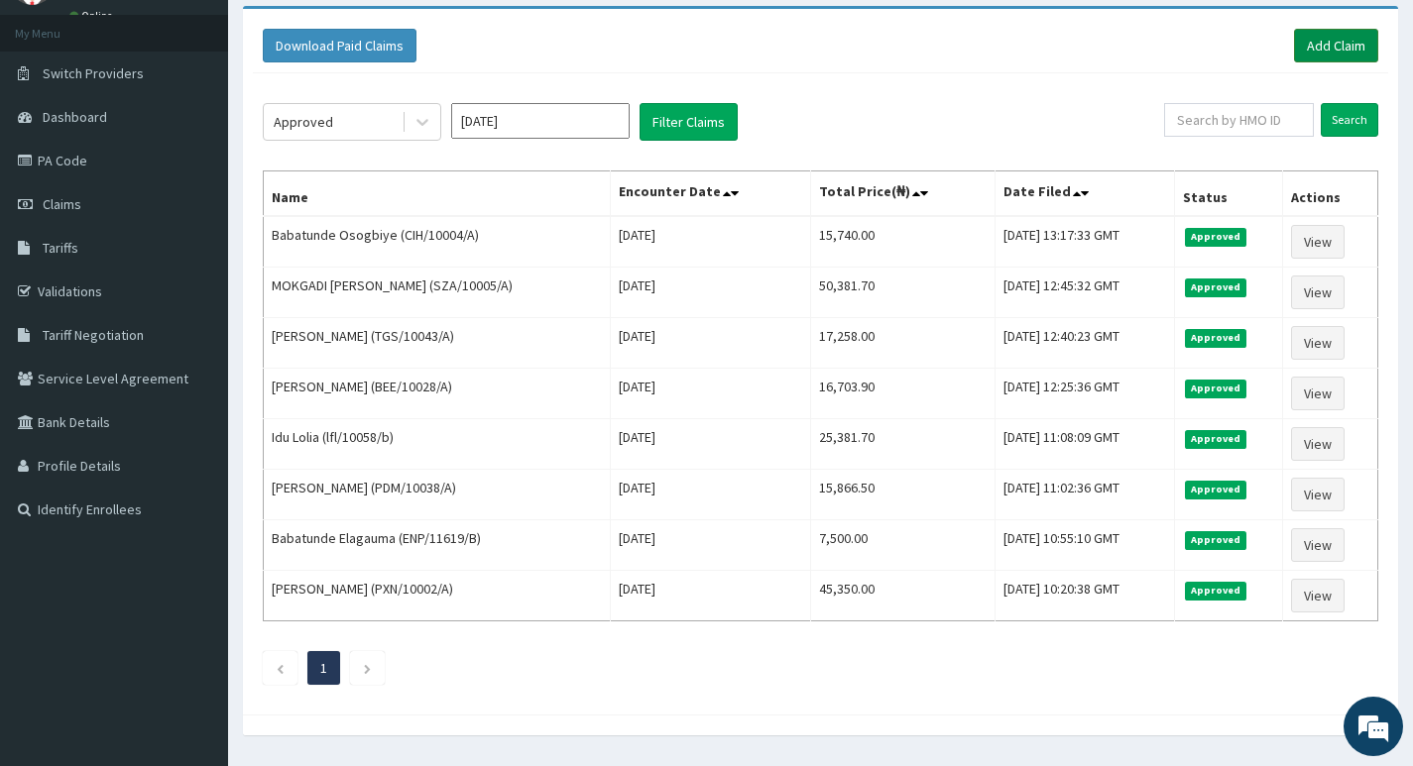
click at [1324, 43] on link "Add Claim" at bounding box center [1336, 46] width 84 height 34
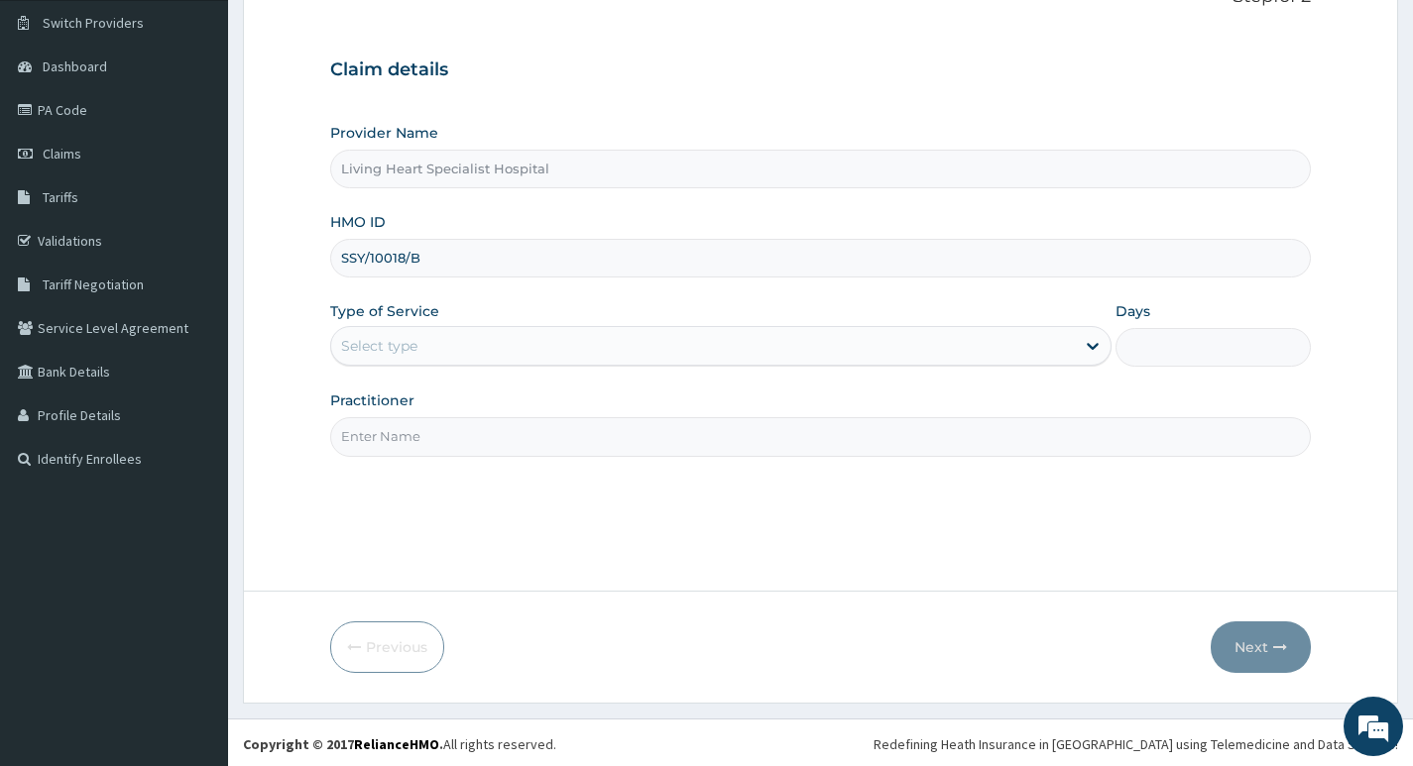
scroll to position [153, 0]
type input "SSY/10018/B"
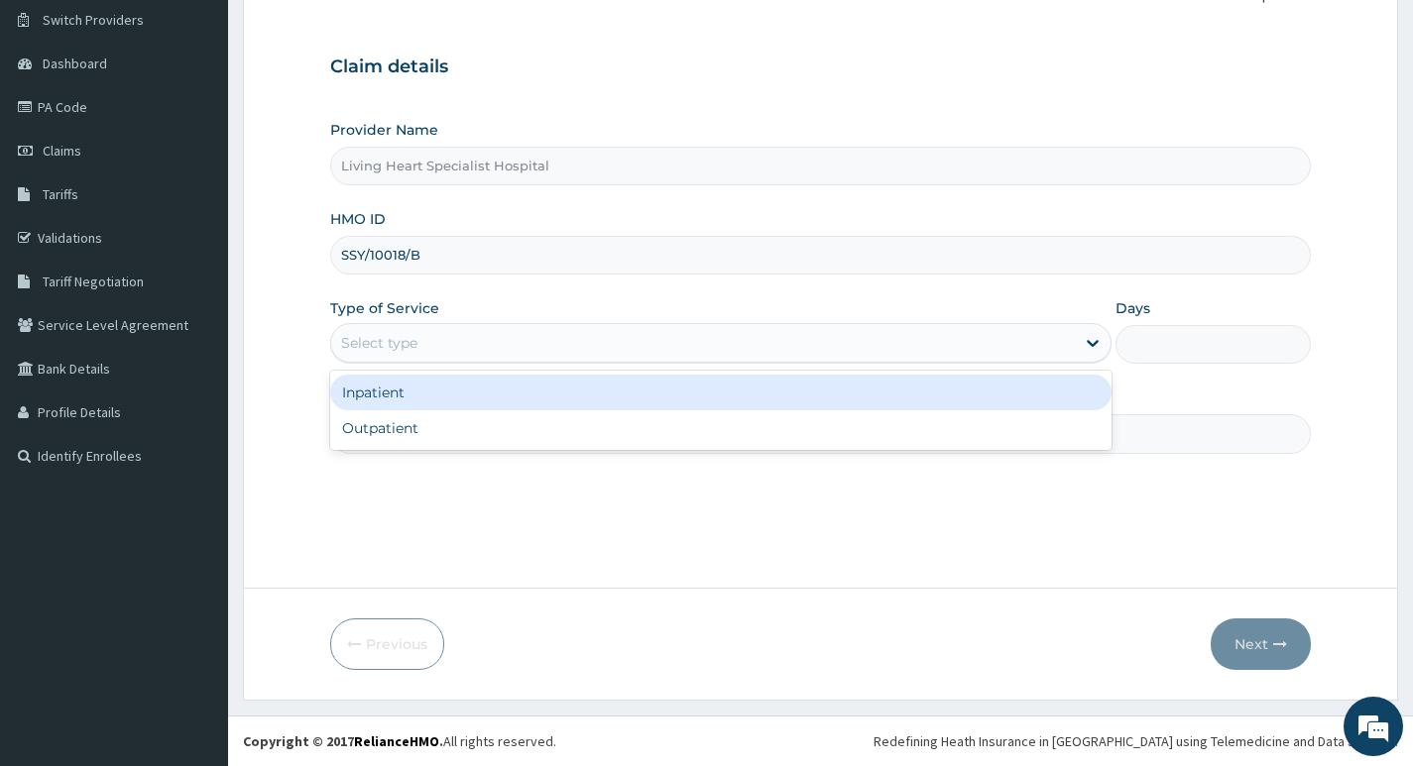
click at [960, 350] on div "Select type" at bounding box center [702, 343] width 743 height 32
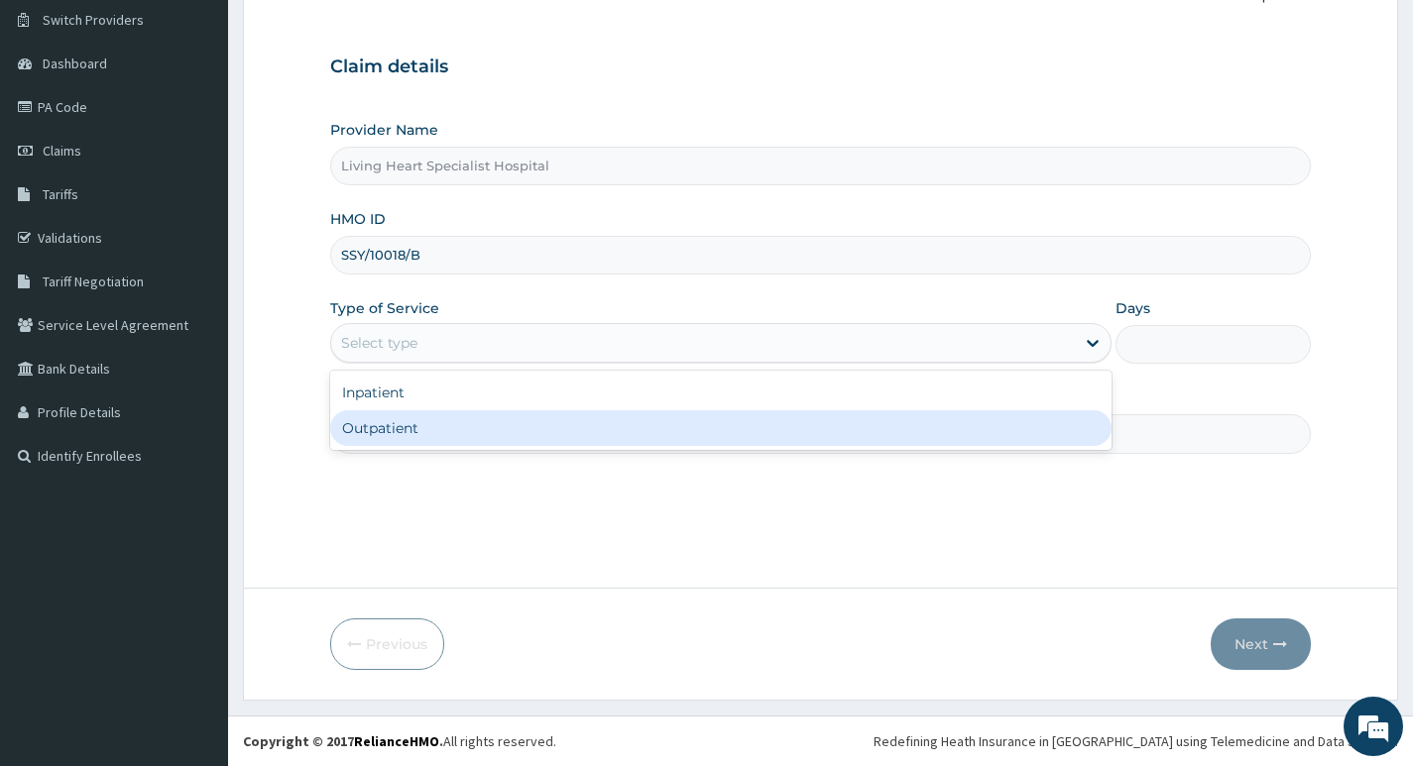
click at [923, 428] on div "Outpatient" at bounding box center [720, 428] width 781 height 36
type input "1"
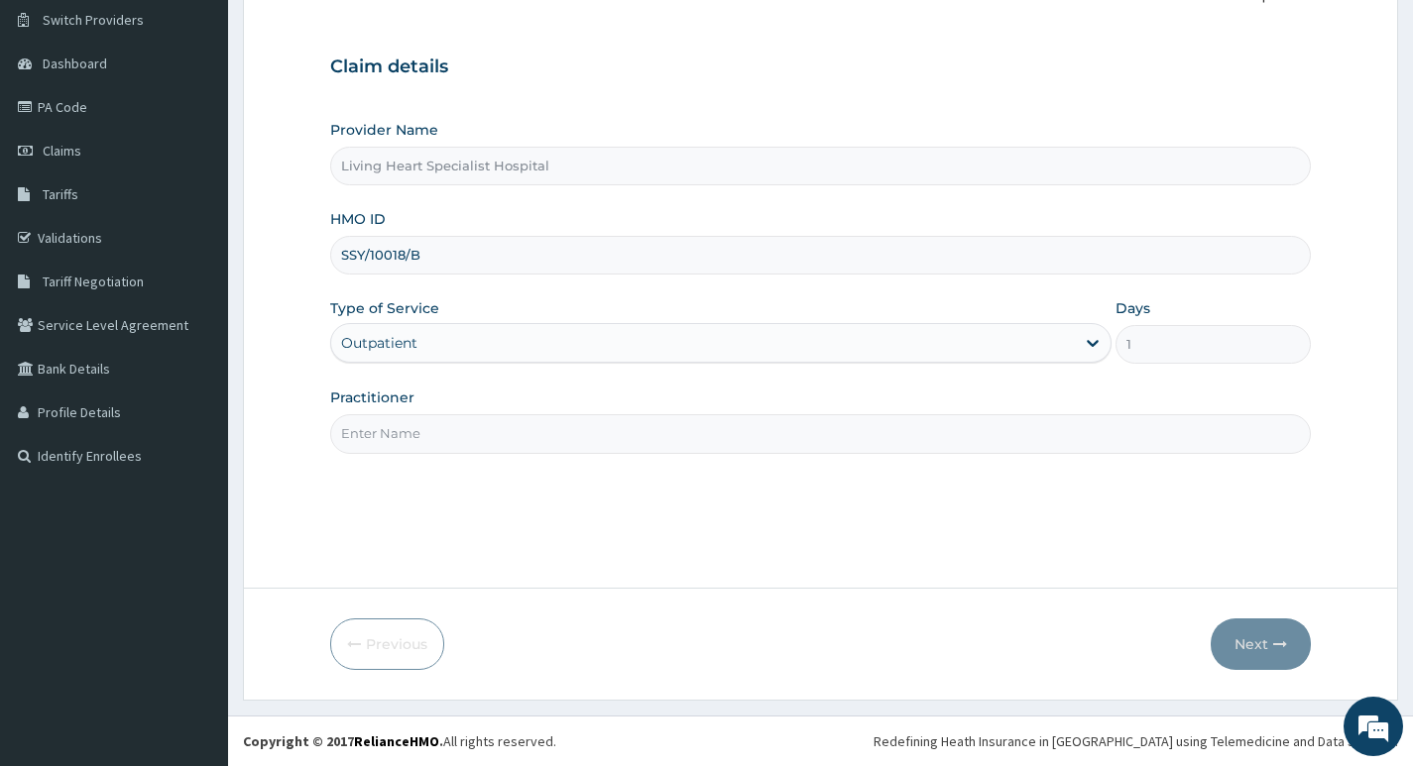
scroll to position [0, 0]
click at [995, 432] on input "Practitioner" at bounding box center [820, 433] width 980 height 39
type input "DR. NWAERI AJOKU"
click at [1236, 650] on button "Next" at bounding box center [1260, 645] width 100 height 52
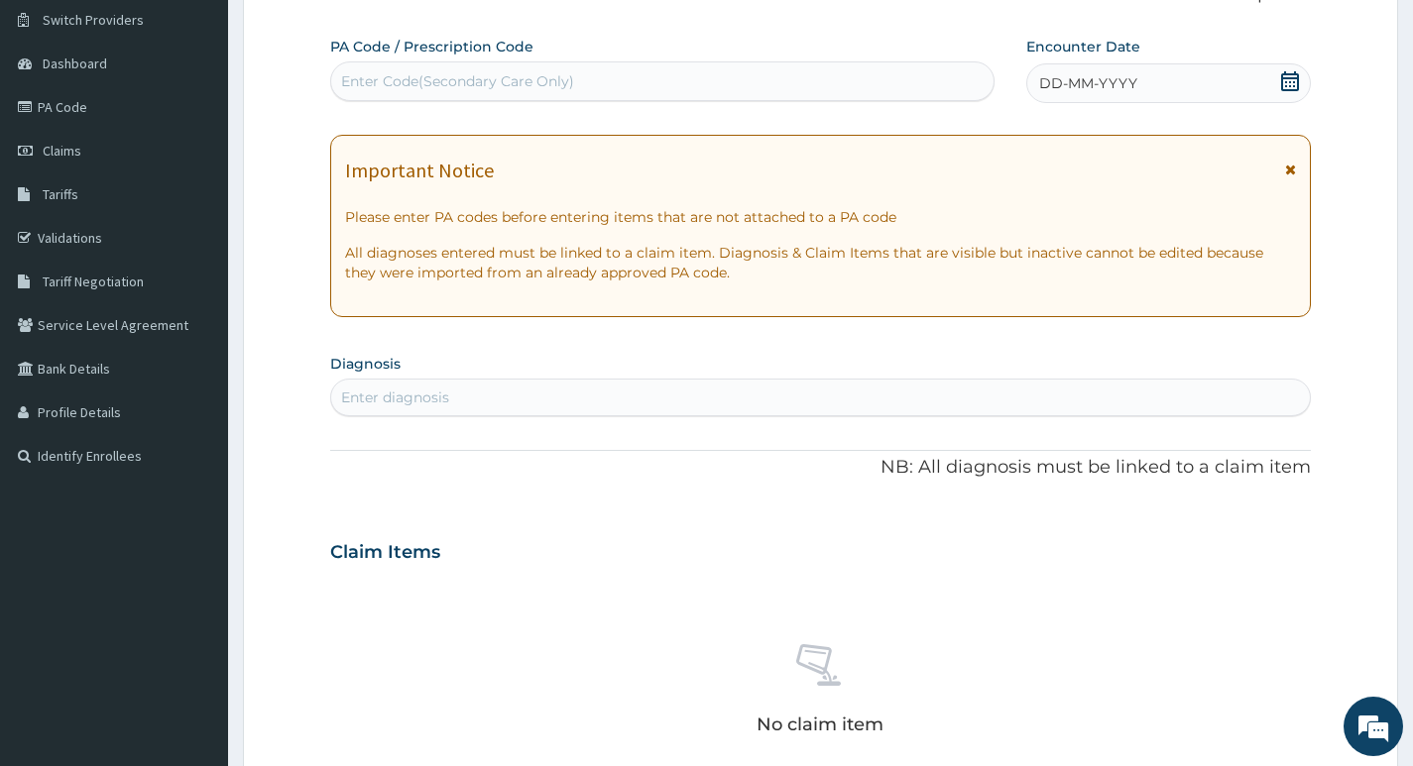
click at [600, 73] on div "Enter Code(Secondary Care Only)" at bounding box center [662, 81] width 662 height 32
type input "PA/084503"
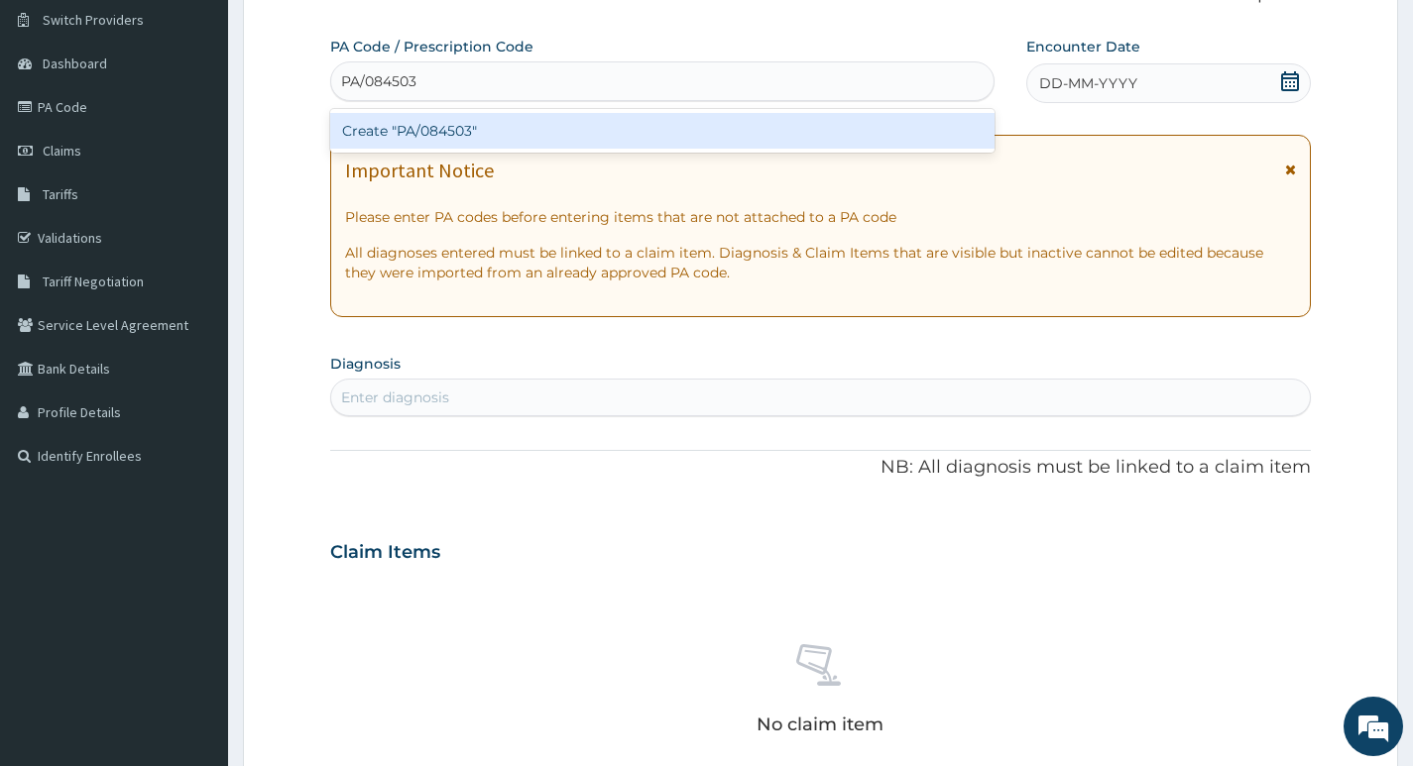
click at [457, 135] on div "Create "PA/084503"" at bounding box center [662, 131] width 664 height 36
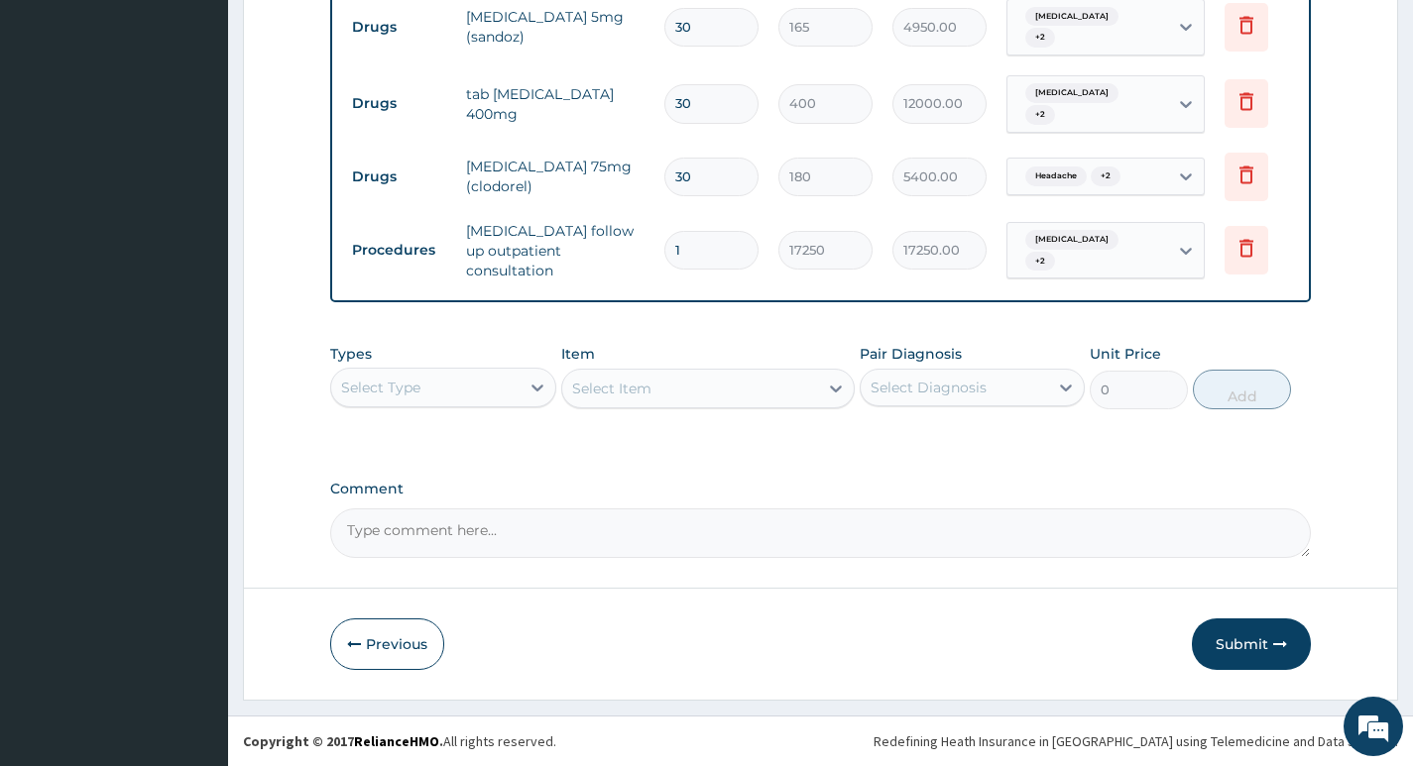
scroll to position [1019, 0]
click at [1247, 647] on button "Submit" at bounding box center [1250, 645] width 119 height 52
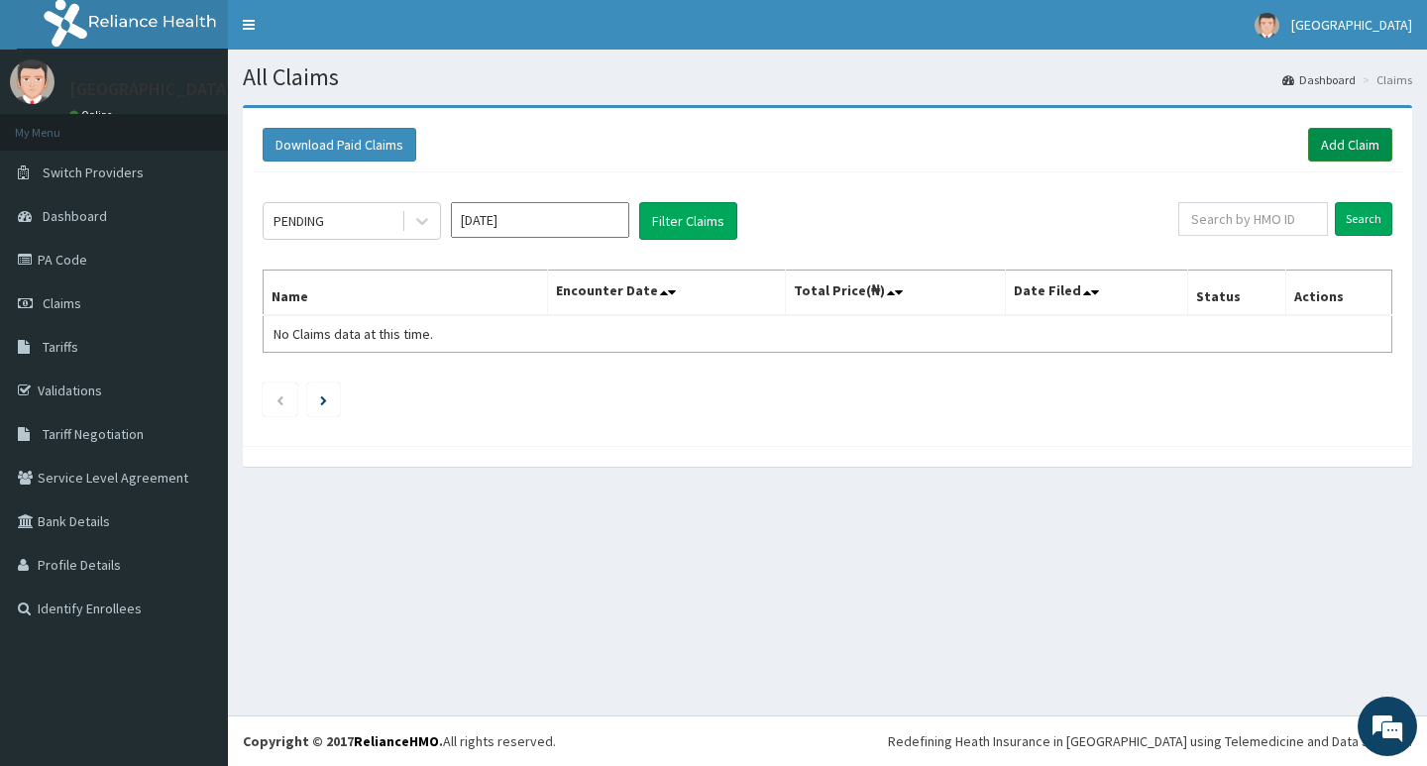
click at [1341, 147] on link "Add Claim" at bounding box center [1350, 145] width 84 height 34
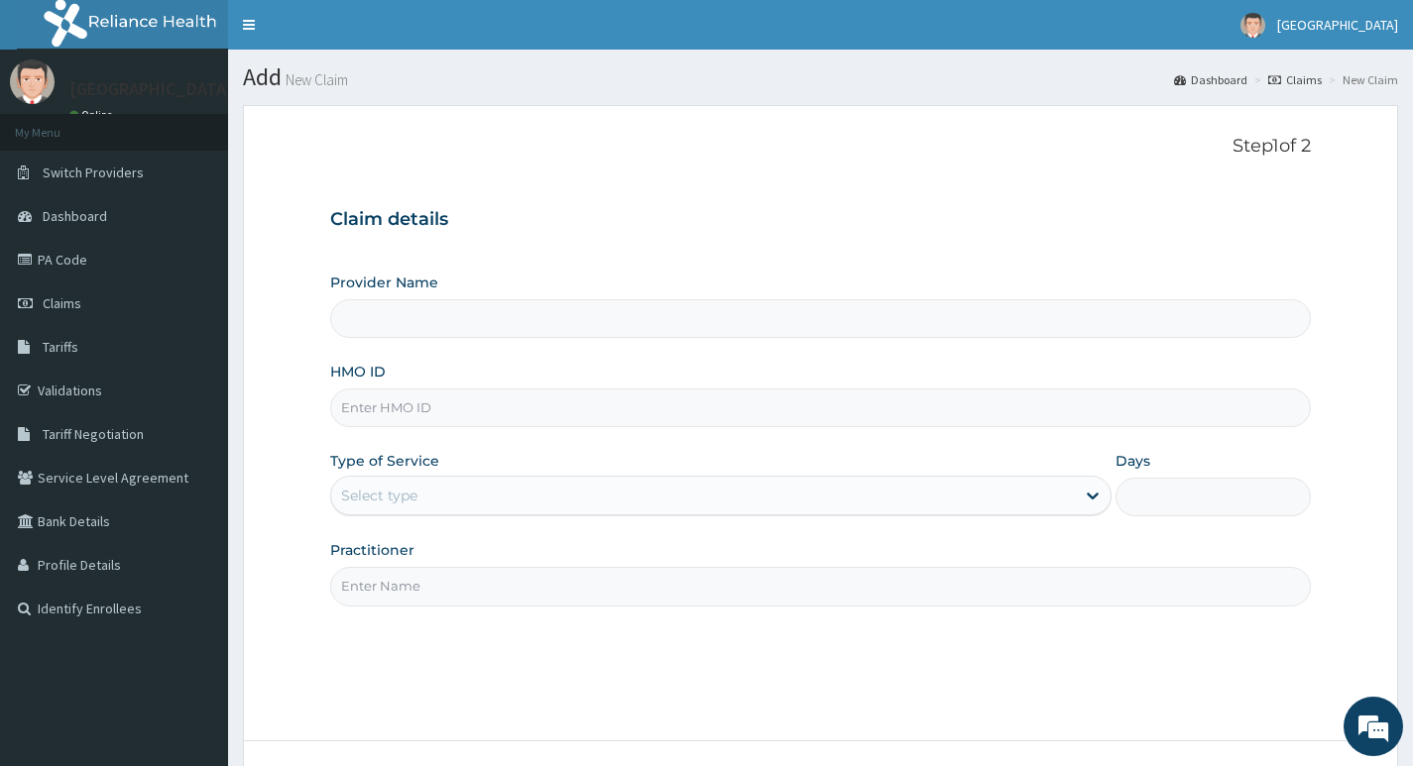
type input "Living Heart Specialist Hospital"
click at [578, 402] on input "HMO ID" at bounding box center [820, 408] width 980 height 39
paste input "PXN/10002/A"
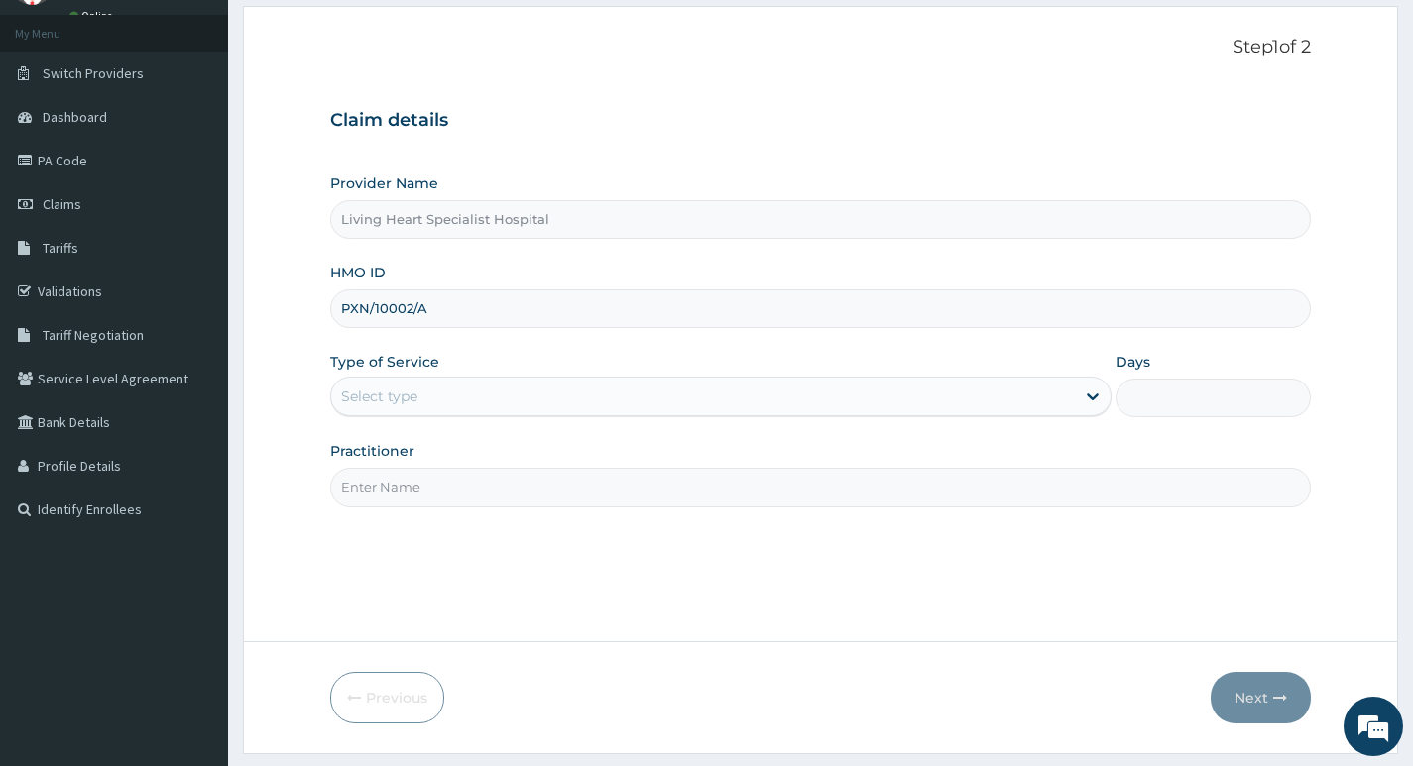
type input "PXN/10002/A"
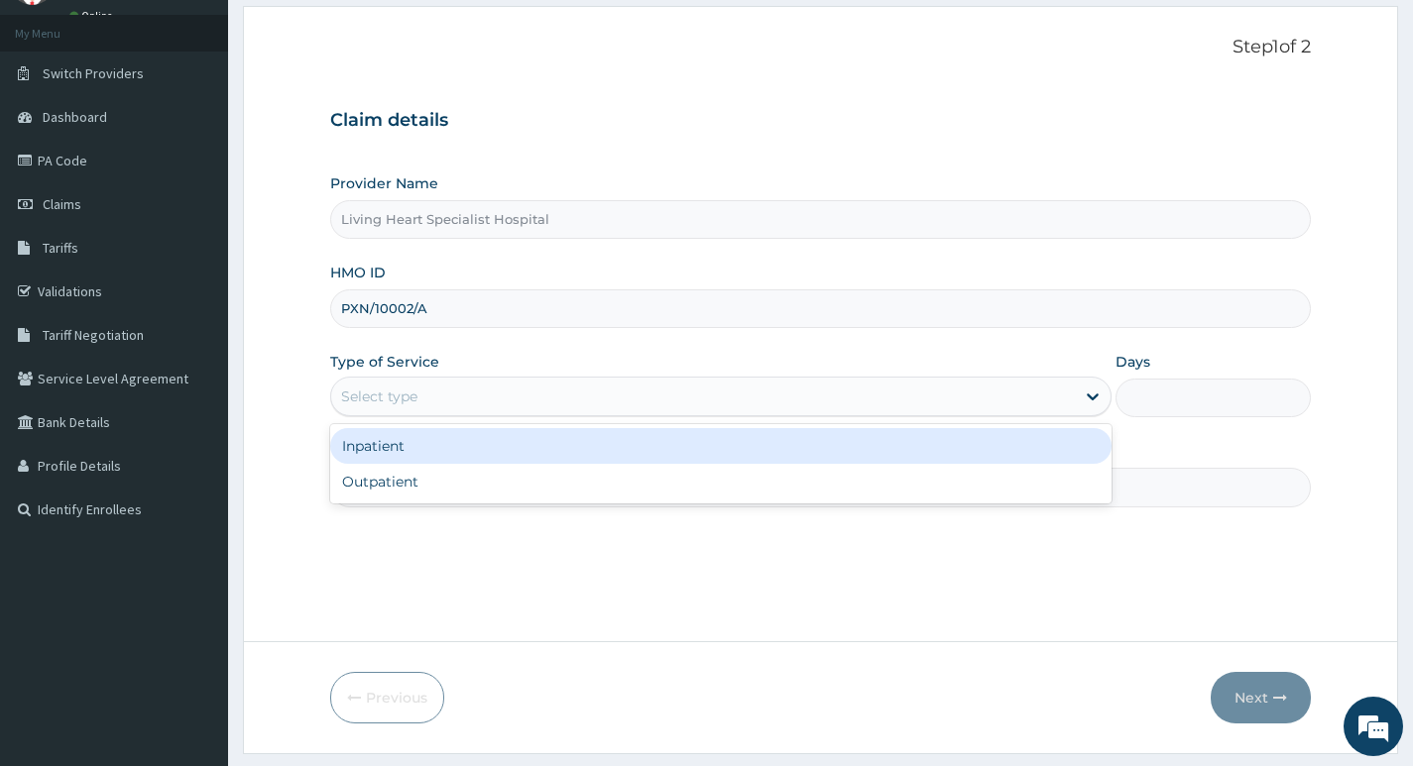
click at [1059, 400] on div "Select type" at bounding box center [702, 397] width 743 height 32
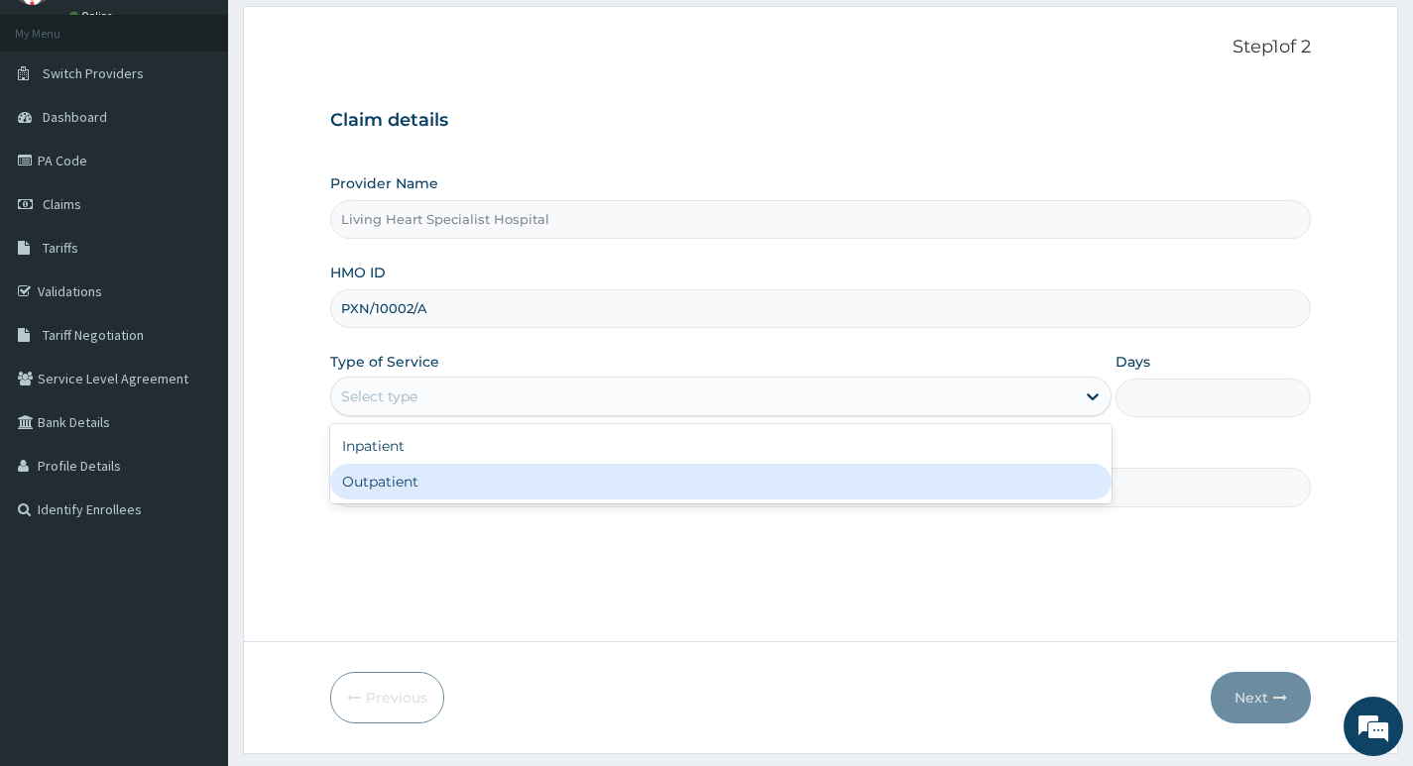
click at [1041, 480] on div "Outpatient" at bounding box center [720, 482] width 781 height 36
type input "1"
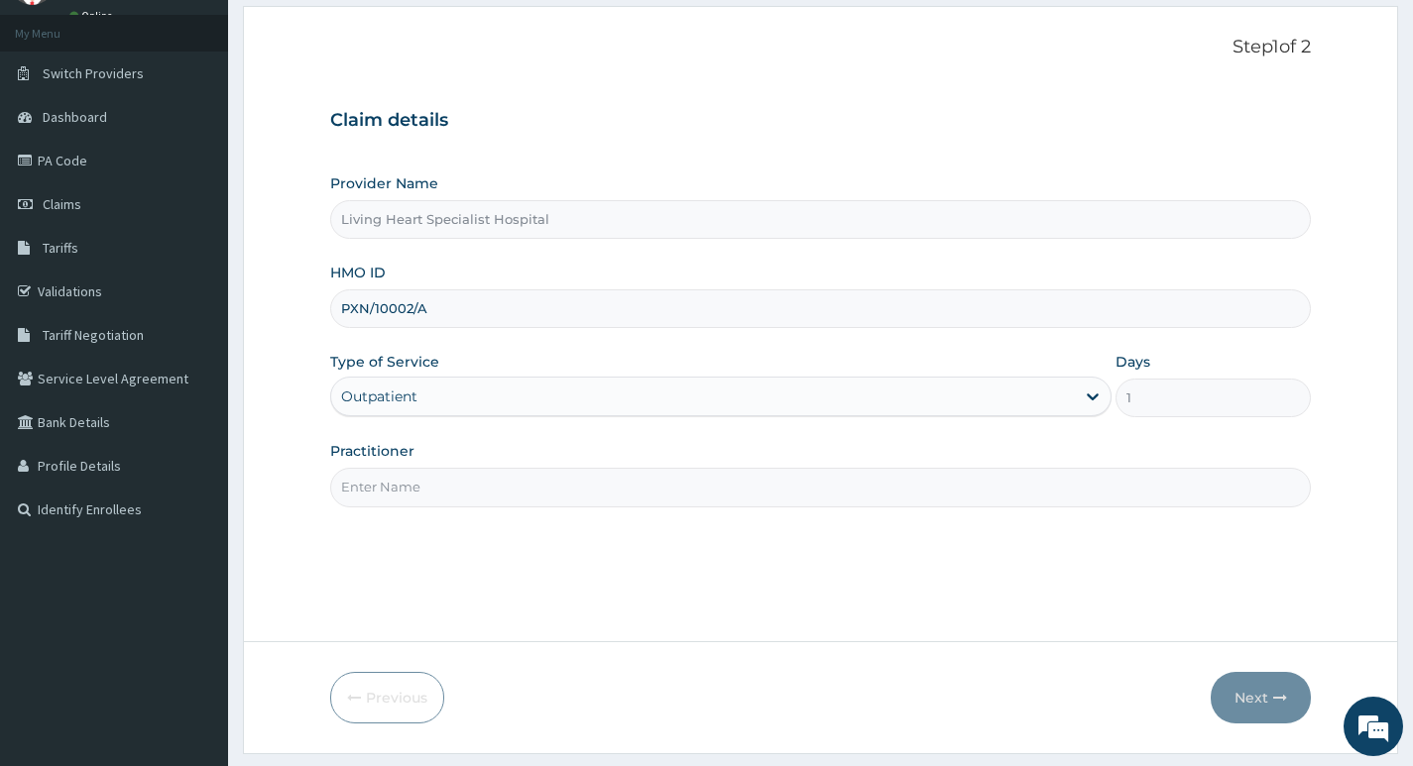
click at [688, 489] on input "Practitioner" at bounding box center [820, 487] width 980 height 39
type input "DR. NWAERI AJOKU"
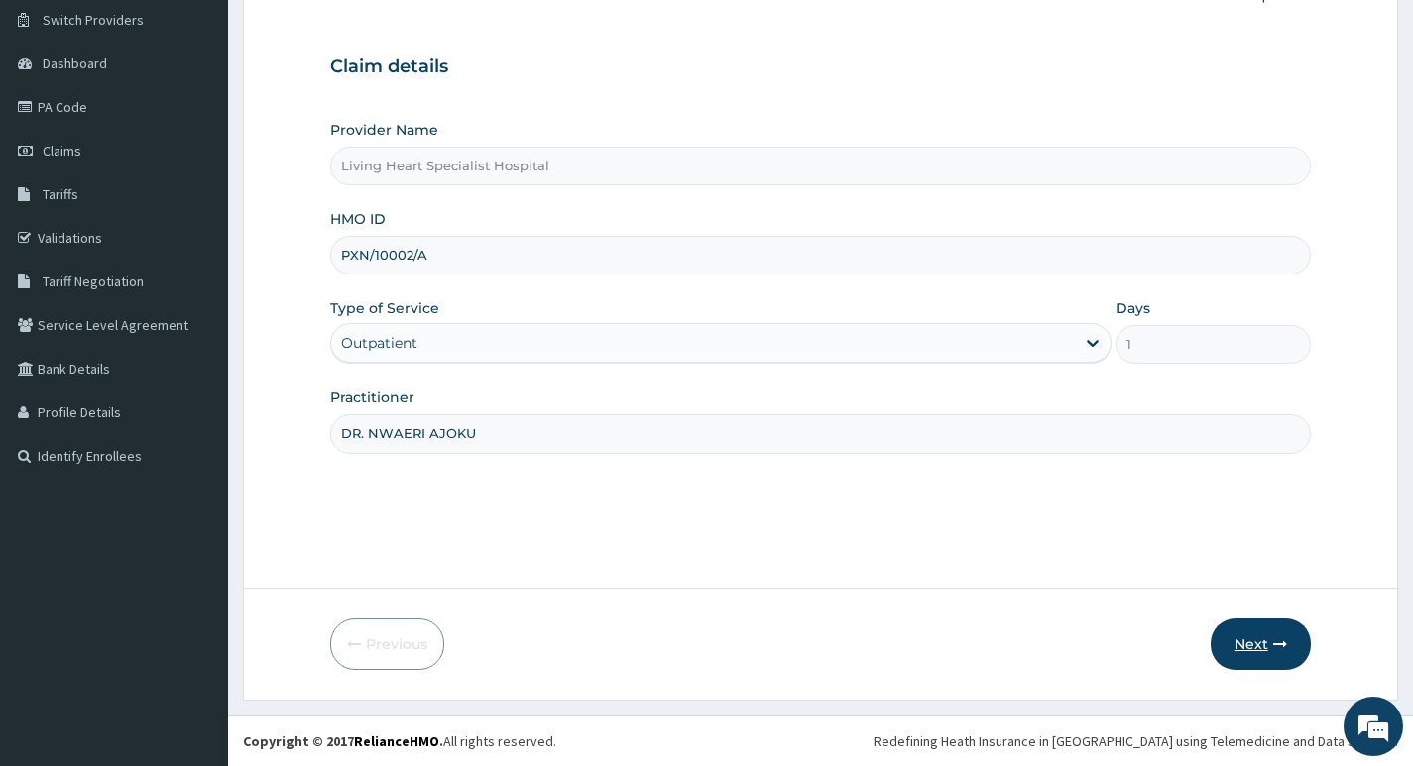
click at [1246, 646] on button "Next" at bounding box center [1260, 645] width 100 height 52
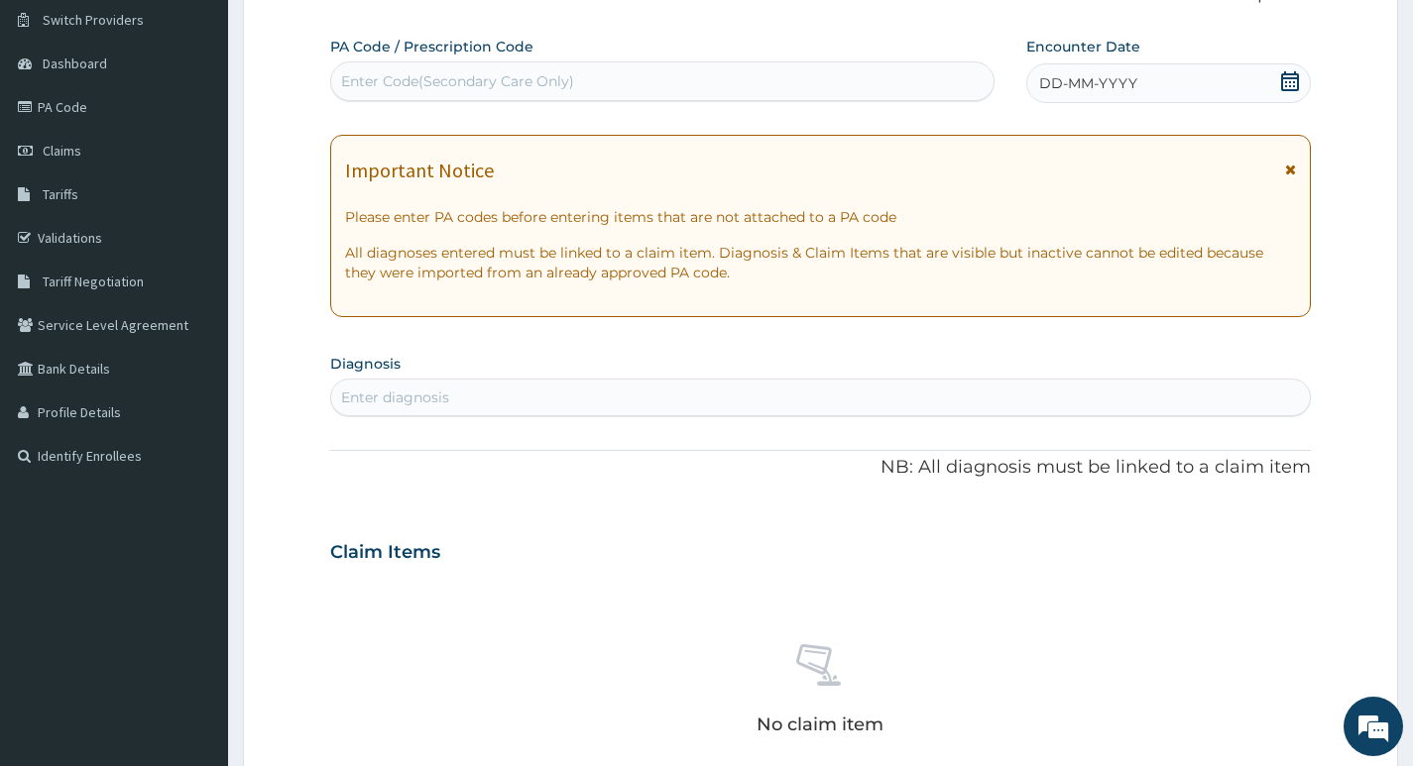
click at [700, 73] on div "Enter Code(Secondary Care Only)" at bounding box center [662, 81] width 662 height 32
type input "PA/2773C6"
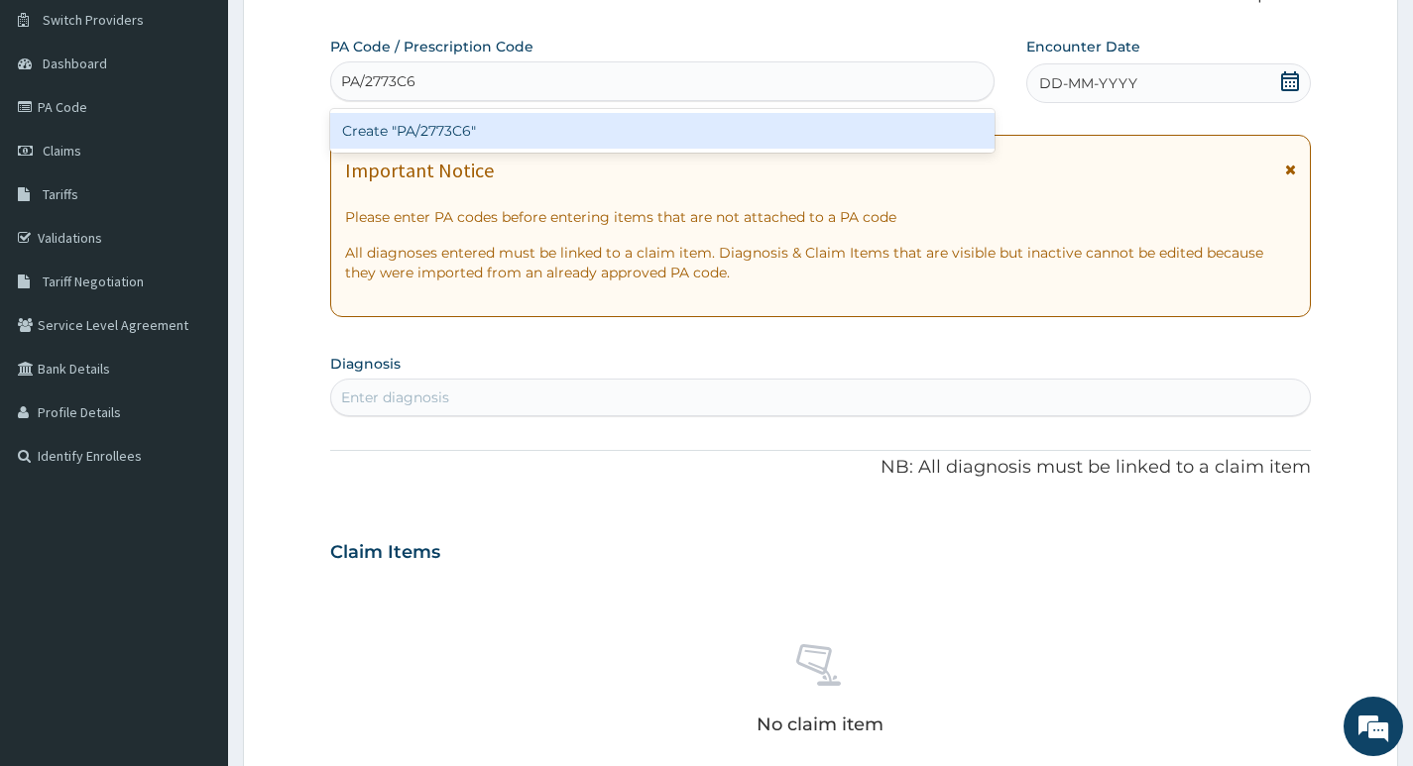
click at [537, 137] on div "Create "PA/2773C6"" at bounding box center [662, 131] width 664 height 36
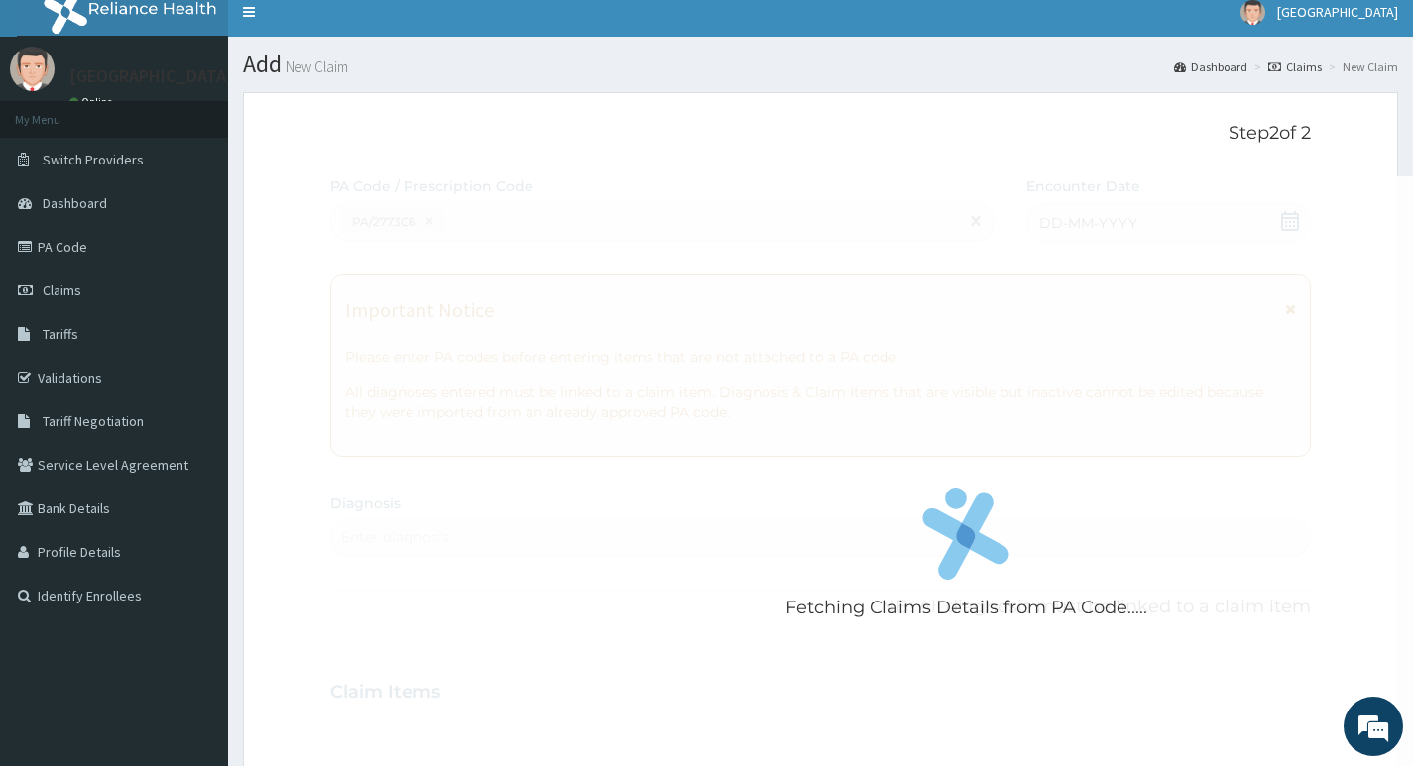
scroll to position [0, 0]
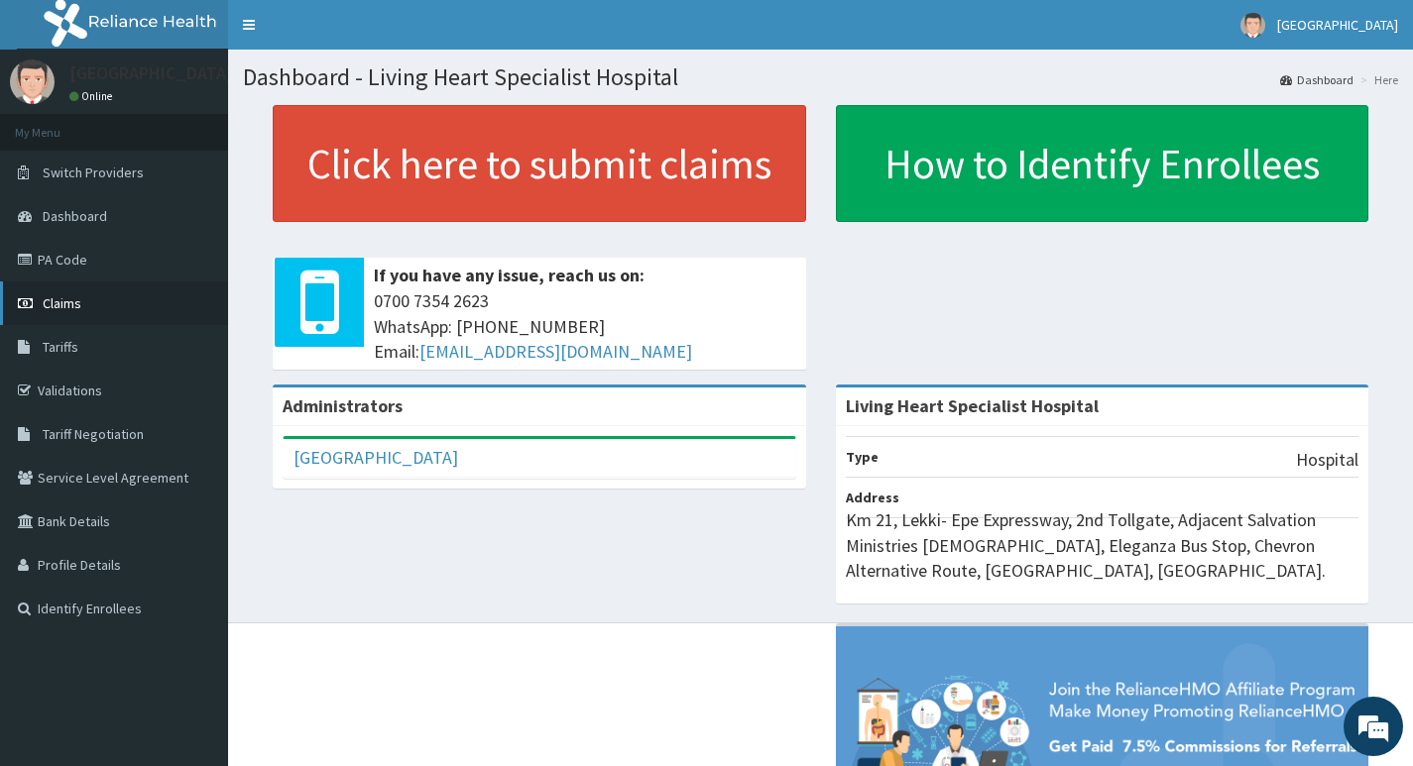
click at [63, 299] on span "Claims" at bounding box center [62, 303] width 39 height 18
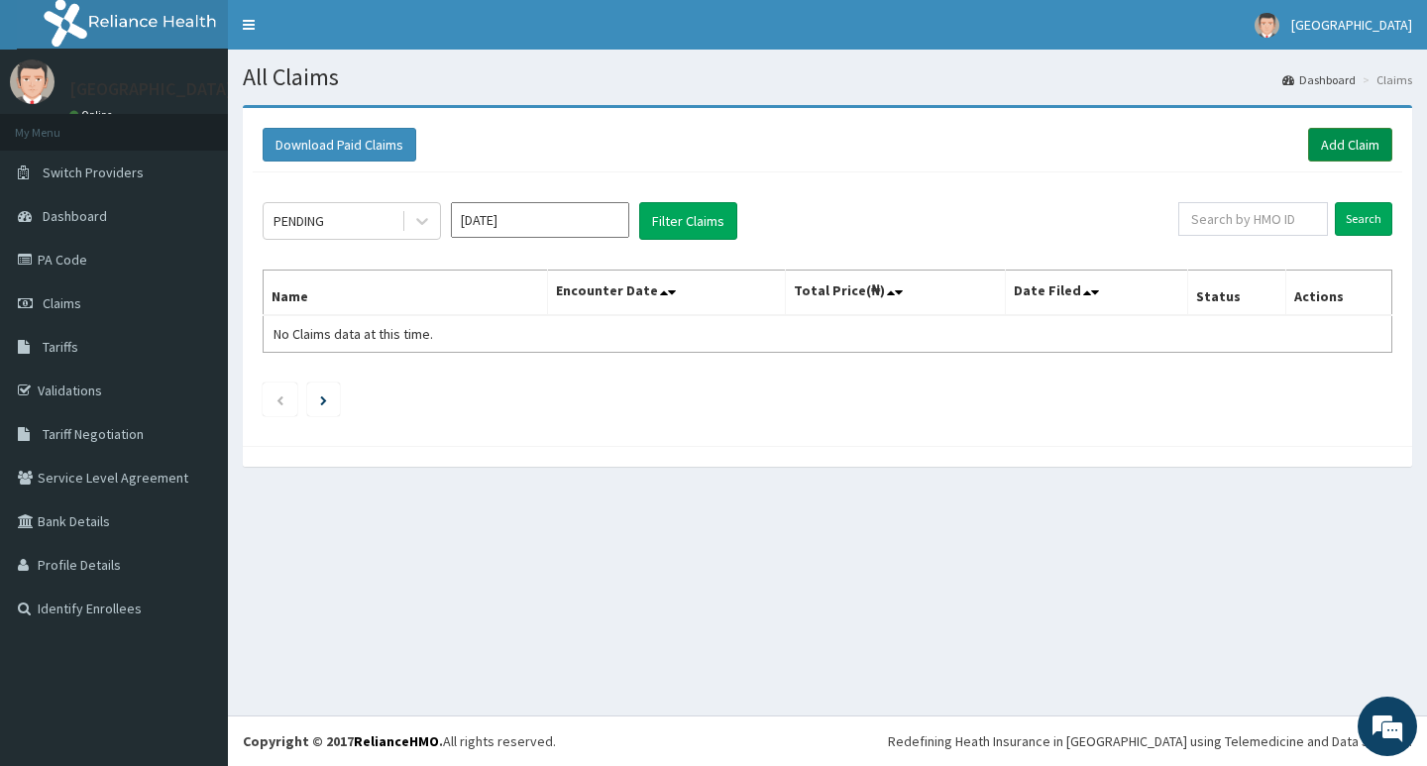
click at [1332, 147] on link "Add Claim" at bounding box center [1350, 145] width 84 height 34
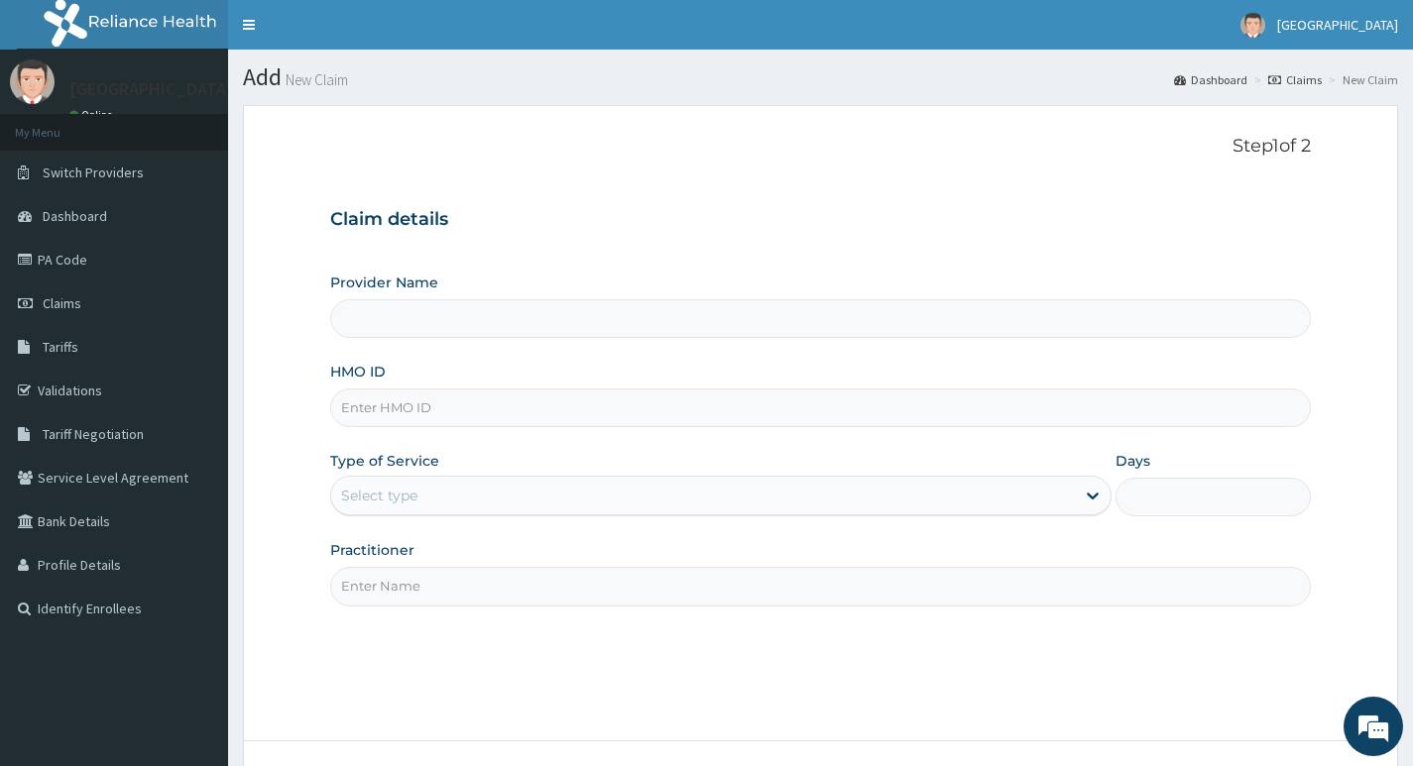
type input "Living Heart Specialist Hospital"
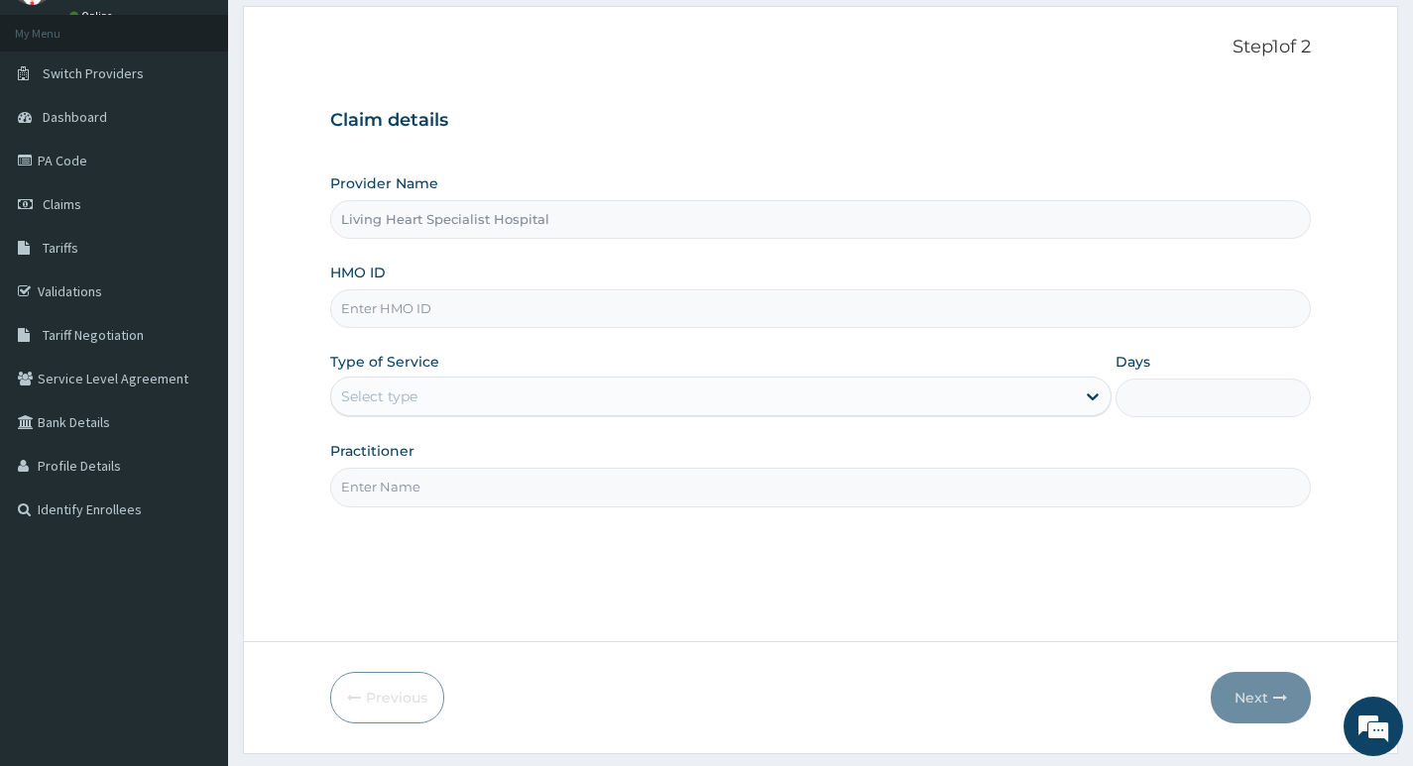
click at [427, 308] on input "HMO ID" at bounding box center [820, 308] width 980 height 39
paste input "PXN/10002/A"
type input "PXN/10002/A"
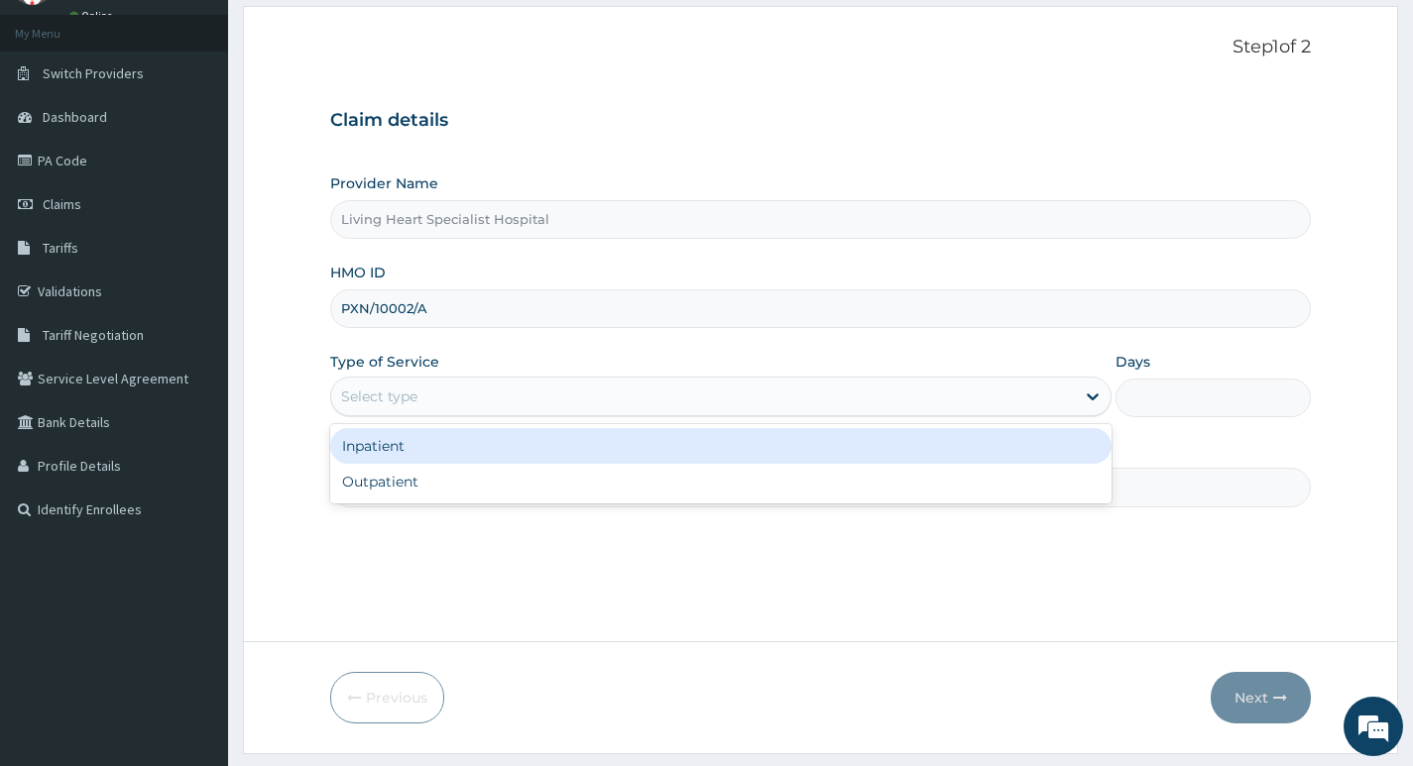
click at [1067, 399] on div "Select type" at bounding box center [702, 397] width 743 height 32
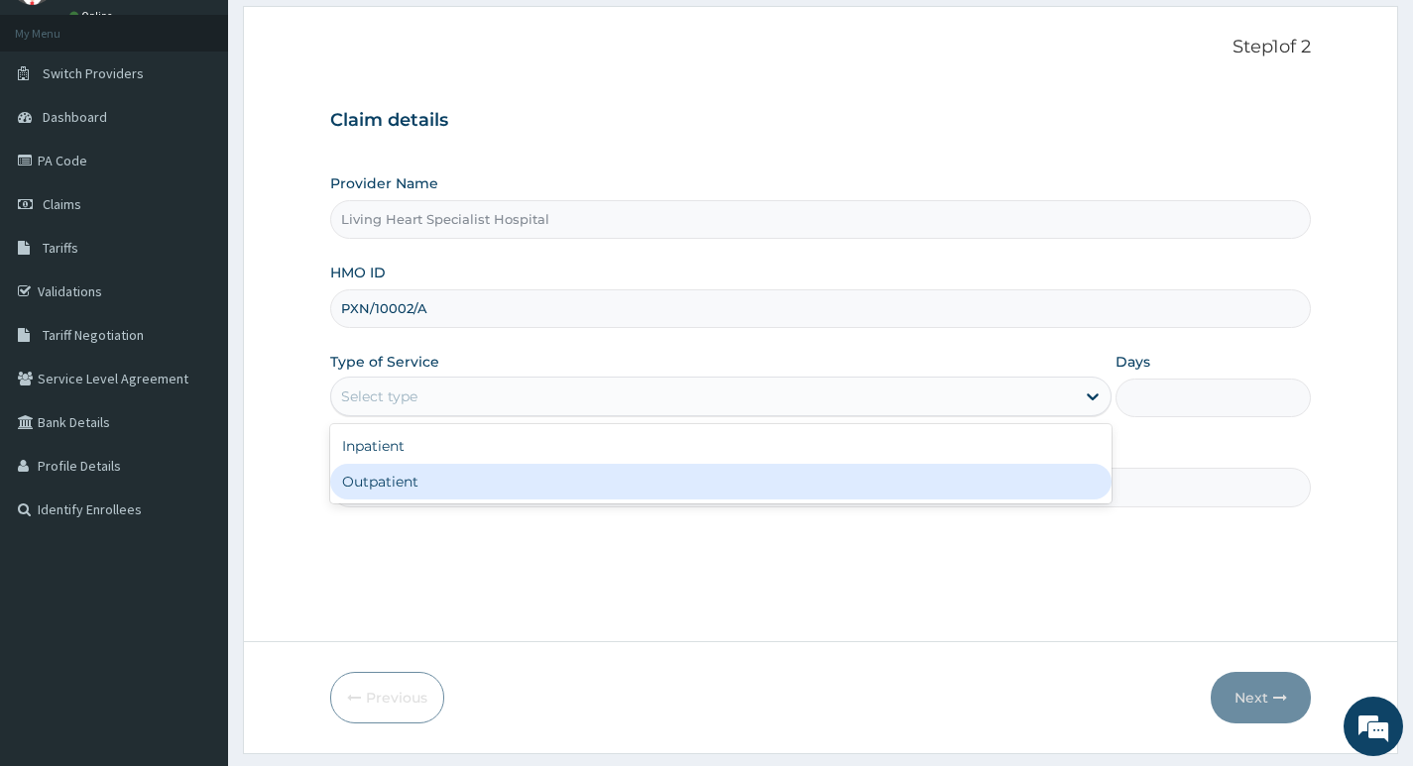
click at [1012, 484] on div "Outpatient" at bounding box center [720, 482] width 781 height 36
type input "1"
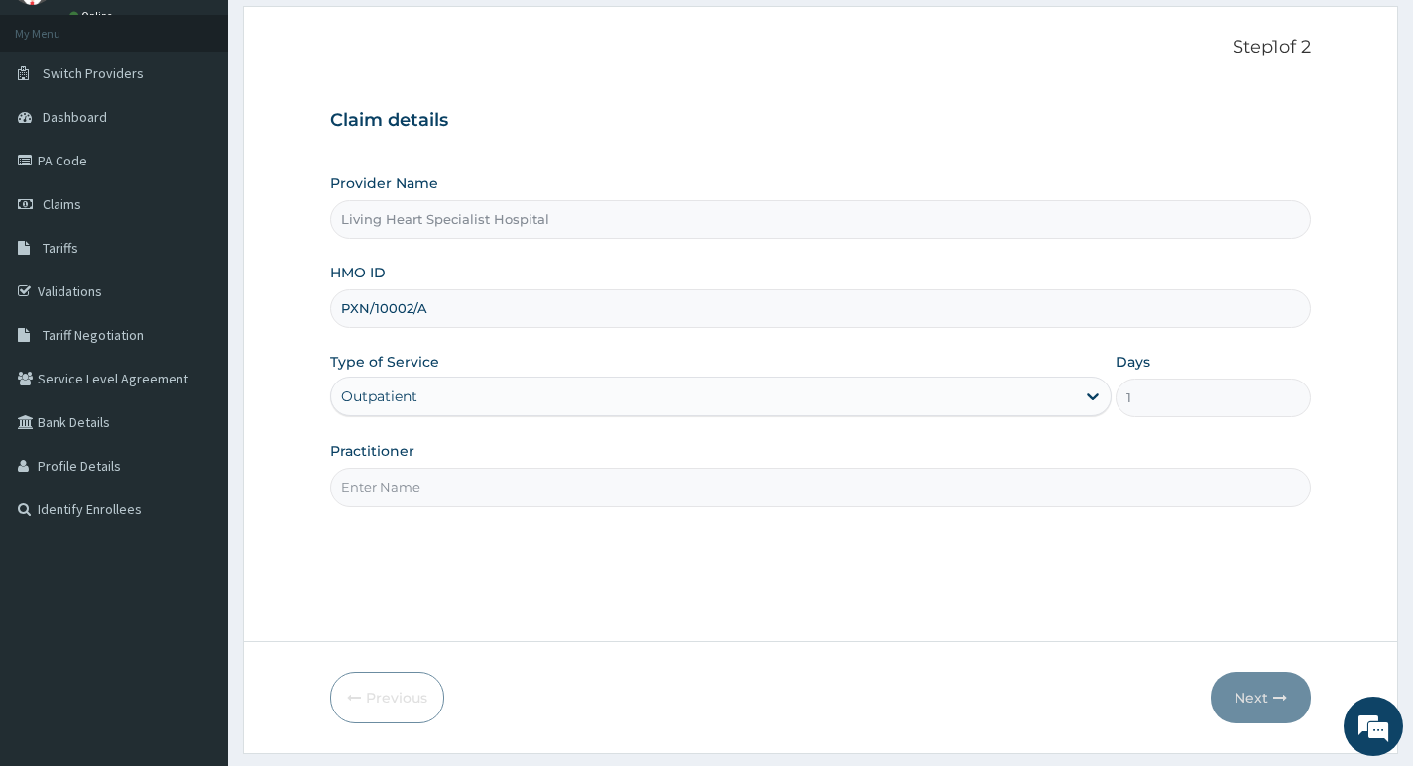
click at [833, 487] on input "Practitioner" at bounding box center [820, 487] width 980 height 39
type input "DR. NWAERI AJOKU"
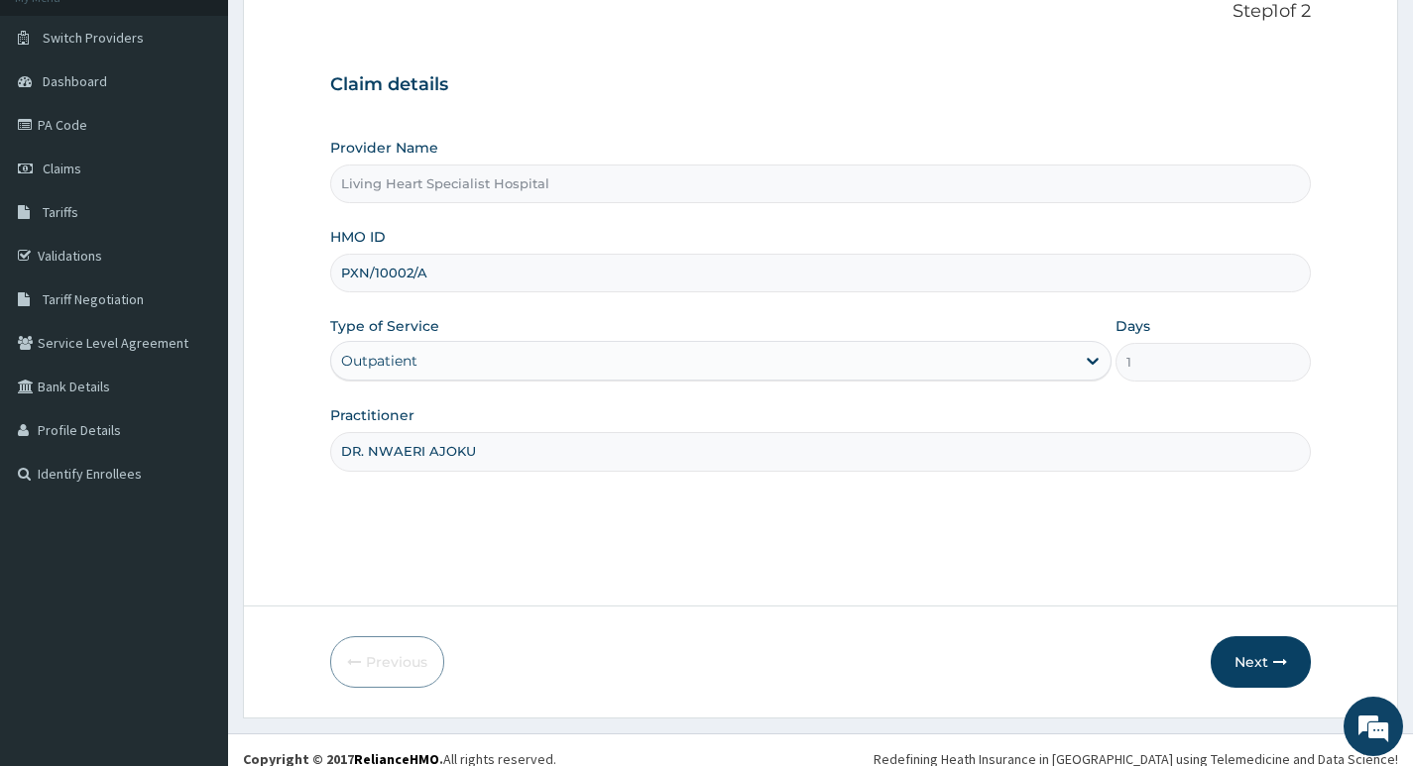
scroll to position [153, 0]
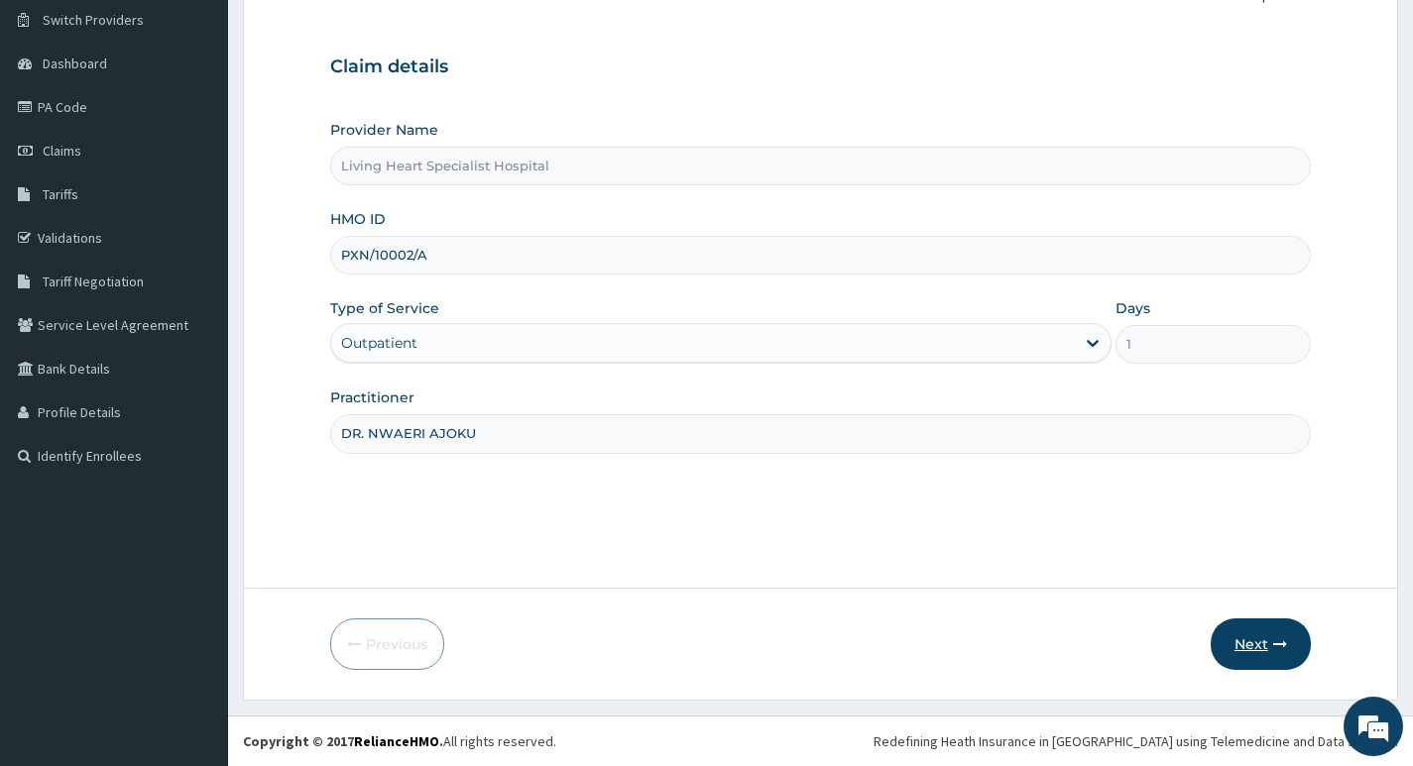
click at [1243, 645] on button "Next" at bounding box center [1260, 645] width 100 height 52
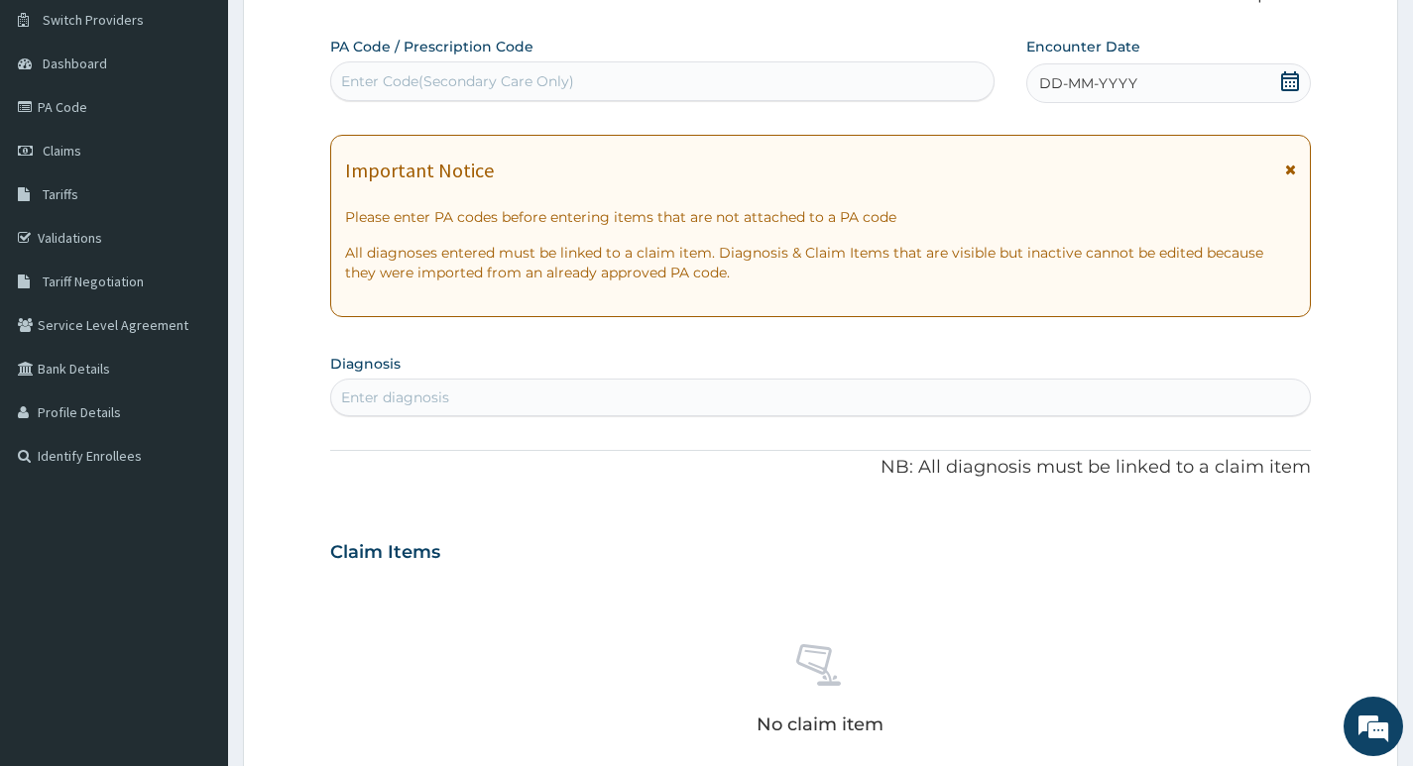
click at [548, 81] on div "Enter Code(Secondary Care Only)" at bounding box center [457, 81] width 233 height 20
type input "PA/2773C6"
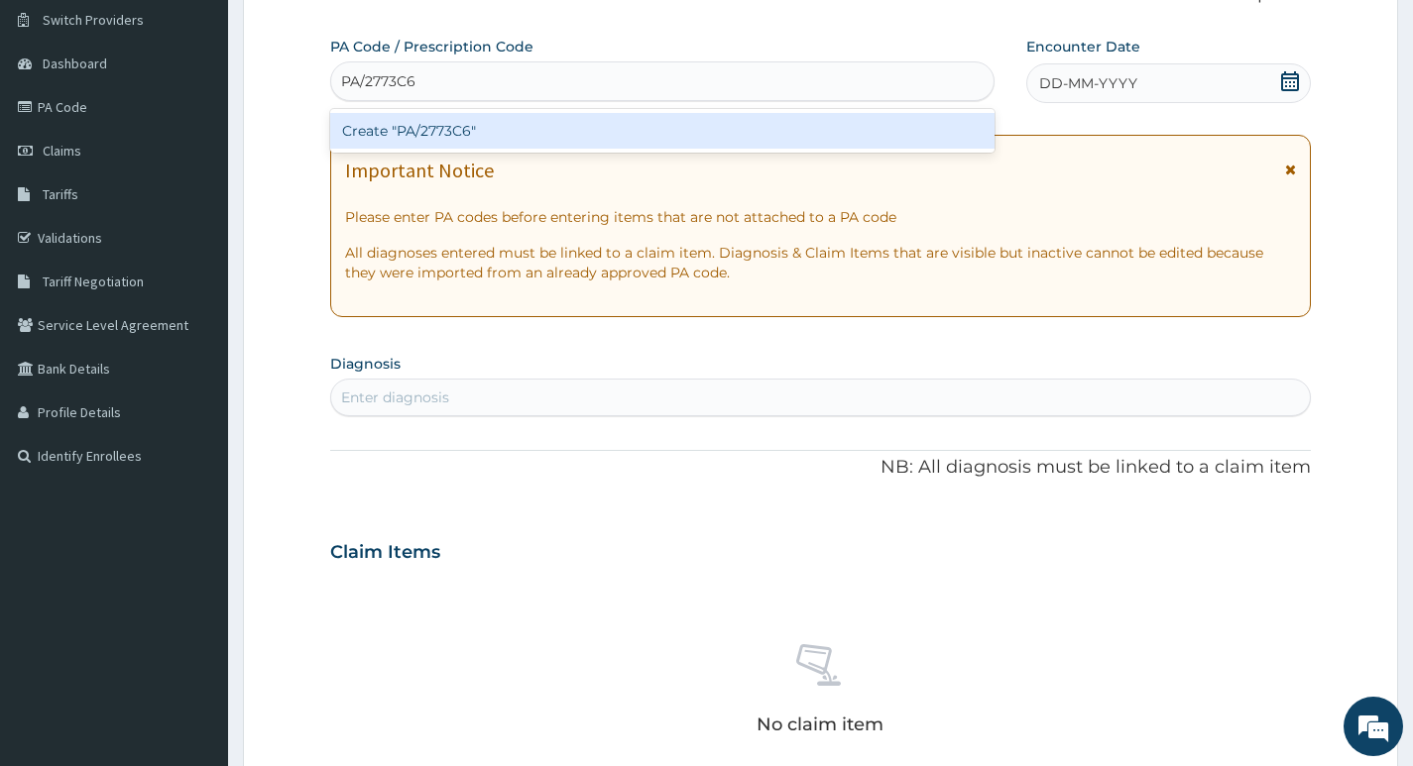
click at [459, 129] on div "Create "PA/2773C6"" at bounding box center [662, 131] width 664 height 36
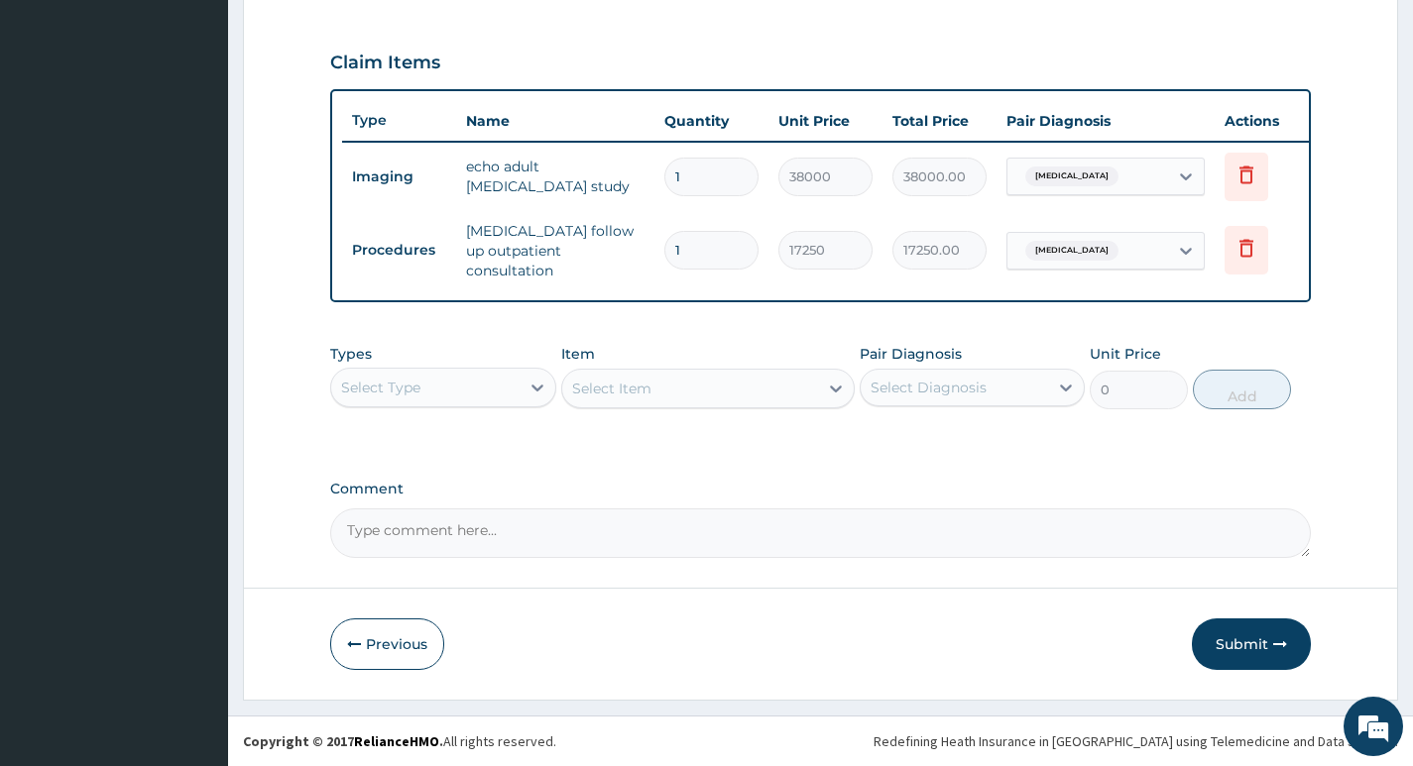
scroll to position [652, 0]
click at [1236, 644] on button "Submit" at bounding box center [1250, 645] width 119 height 52
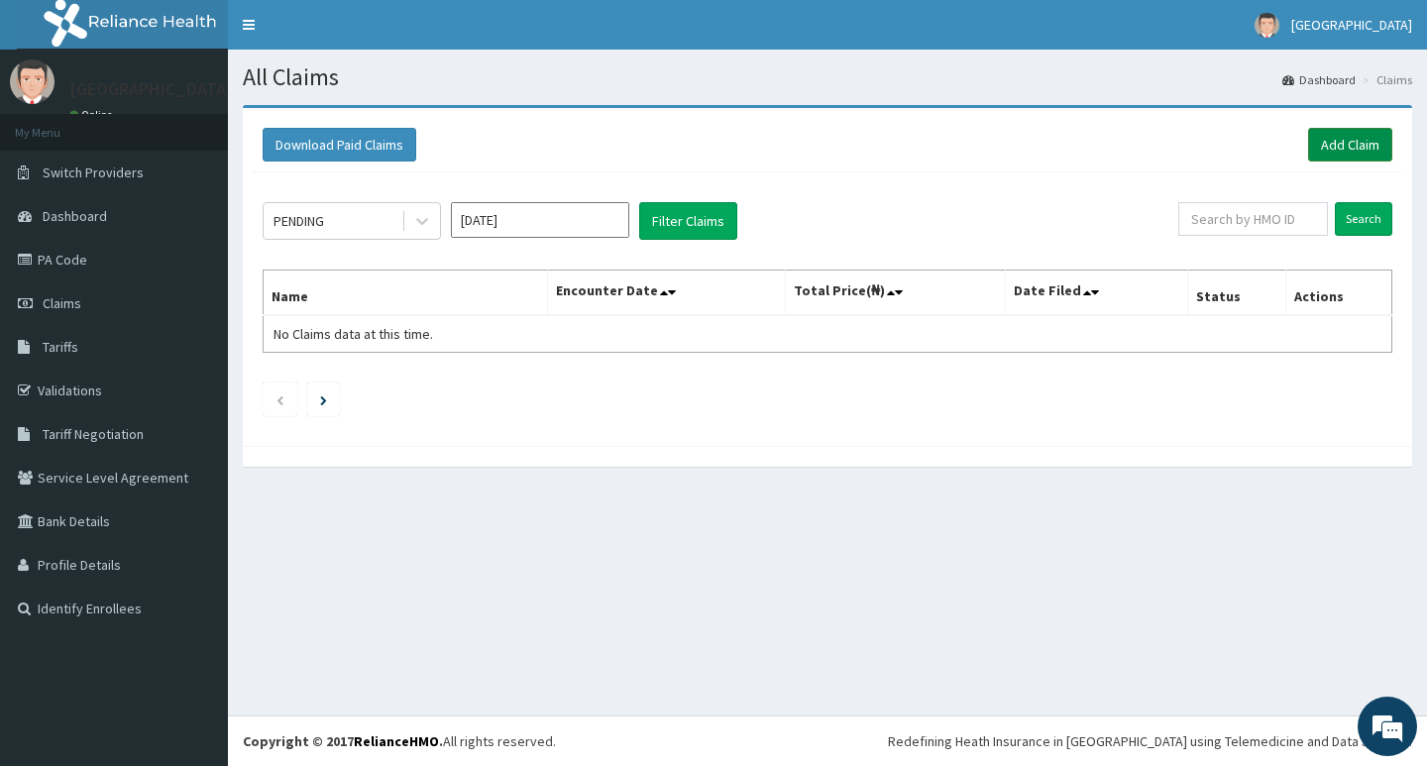
click at [1343, 146] on link "Add Claim" at bounding box center [1350, 145] width 84 height 34
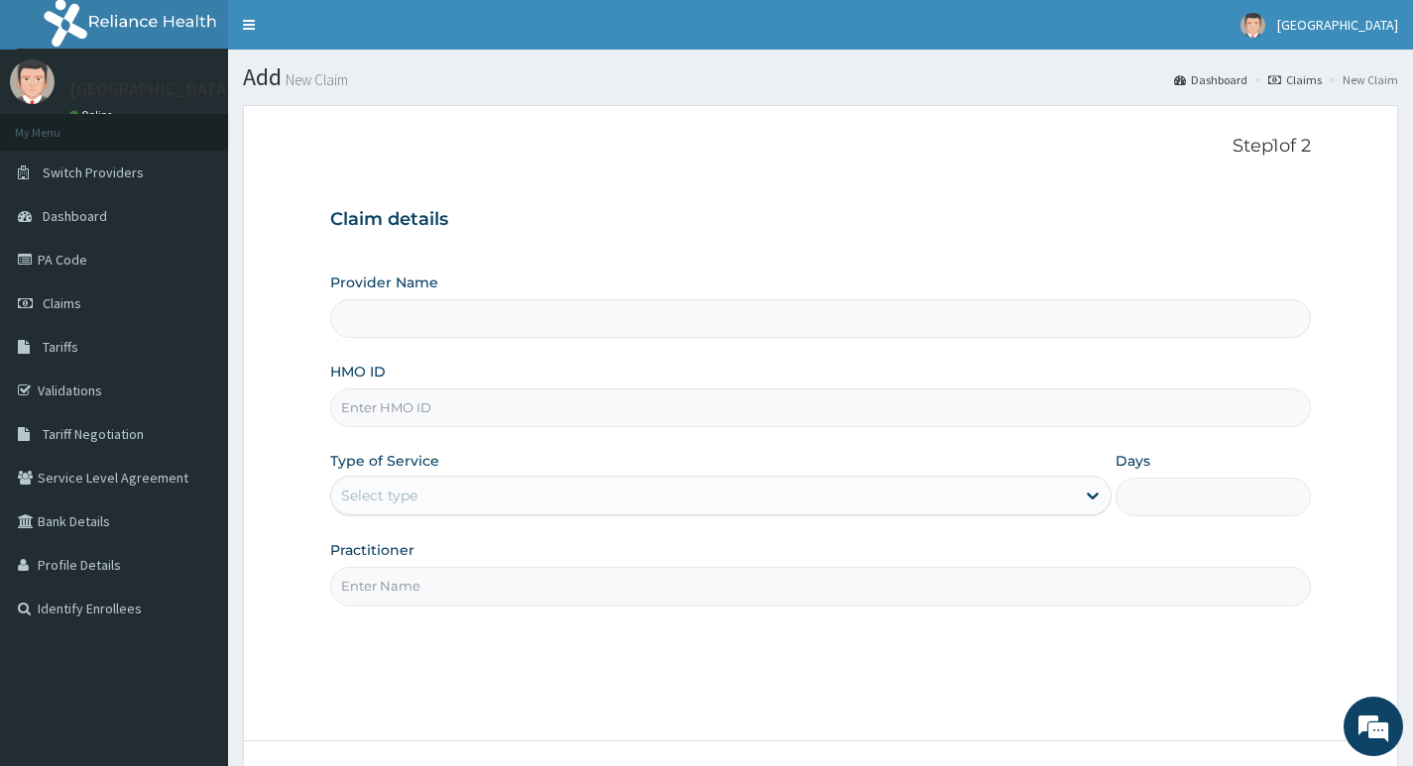
type input "Living Heart Specialist Hospital"
click at [479, 405] on input "HMO ID" at bounding box center [820, 408] width 980 height 39
paste input "CDP/10002/A"
type input "CDP/10002/A"
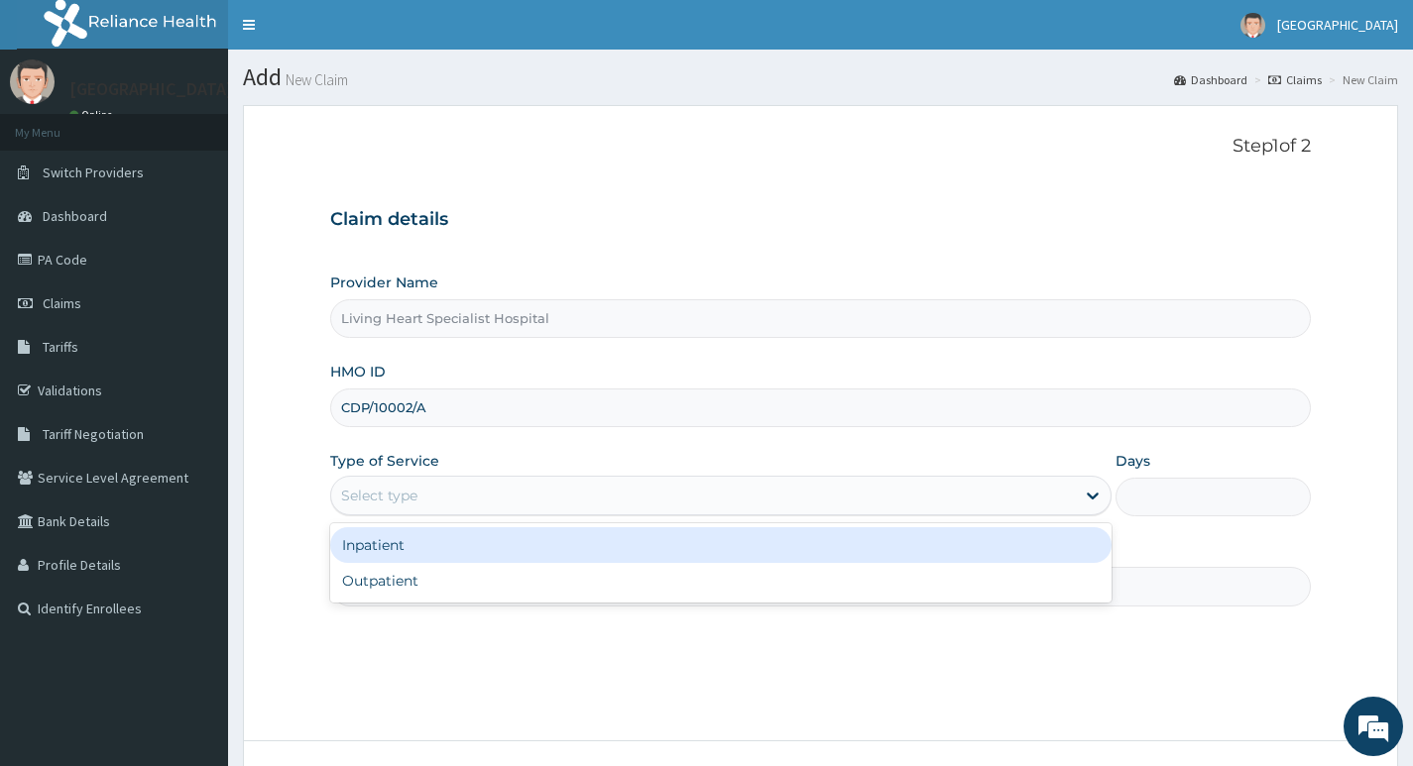
click at [1040, 503] on div "Select type" at bounding box center [702, 496] width 743 height 32
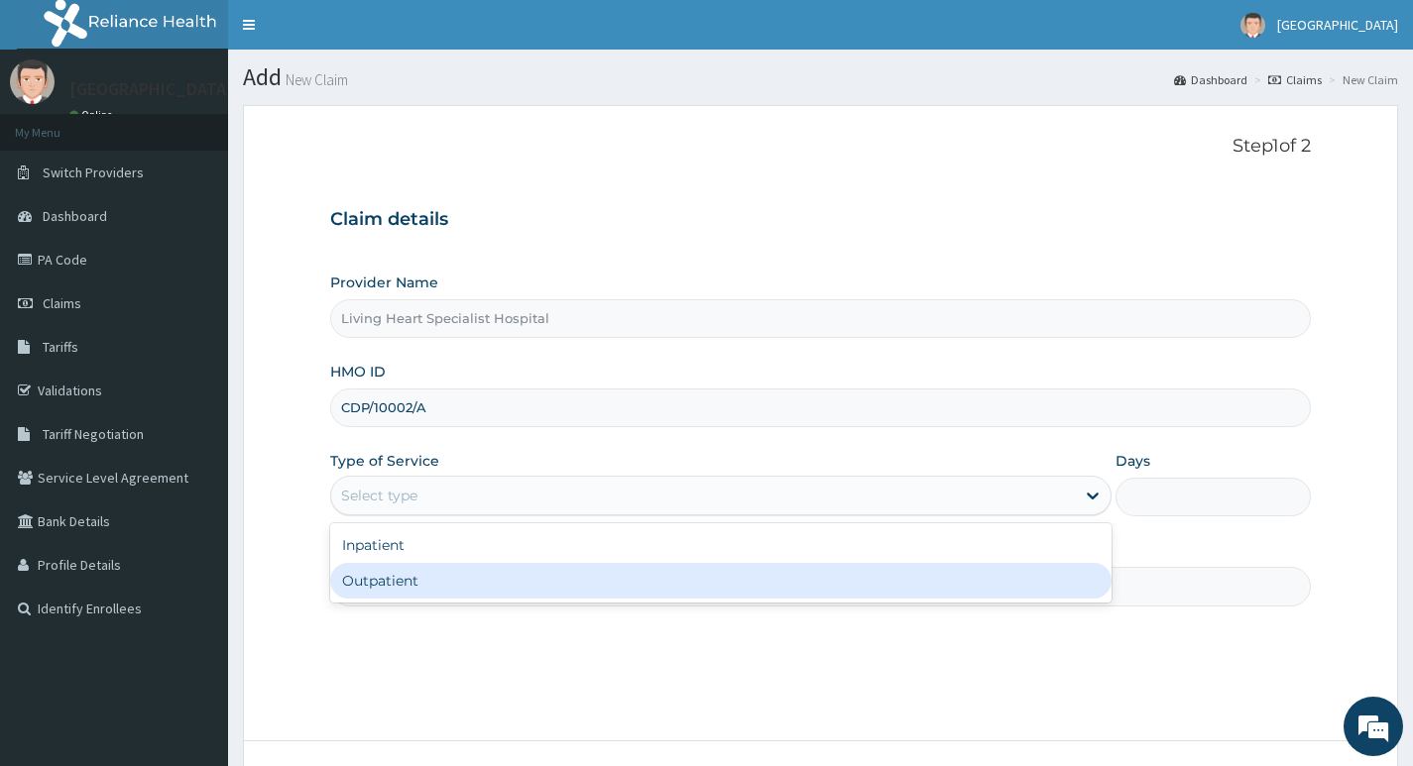
click at [1014, 576] on div "Outpatient" at bounding box center [720, 581] width 781 height 36
type input "1"
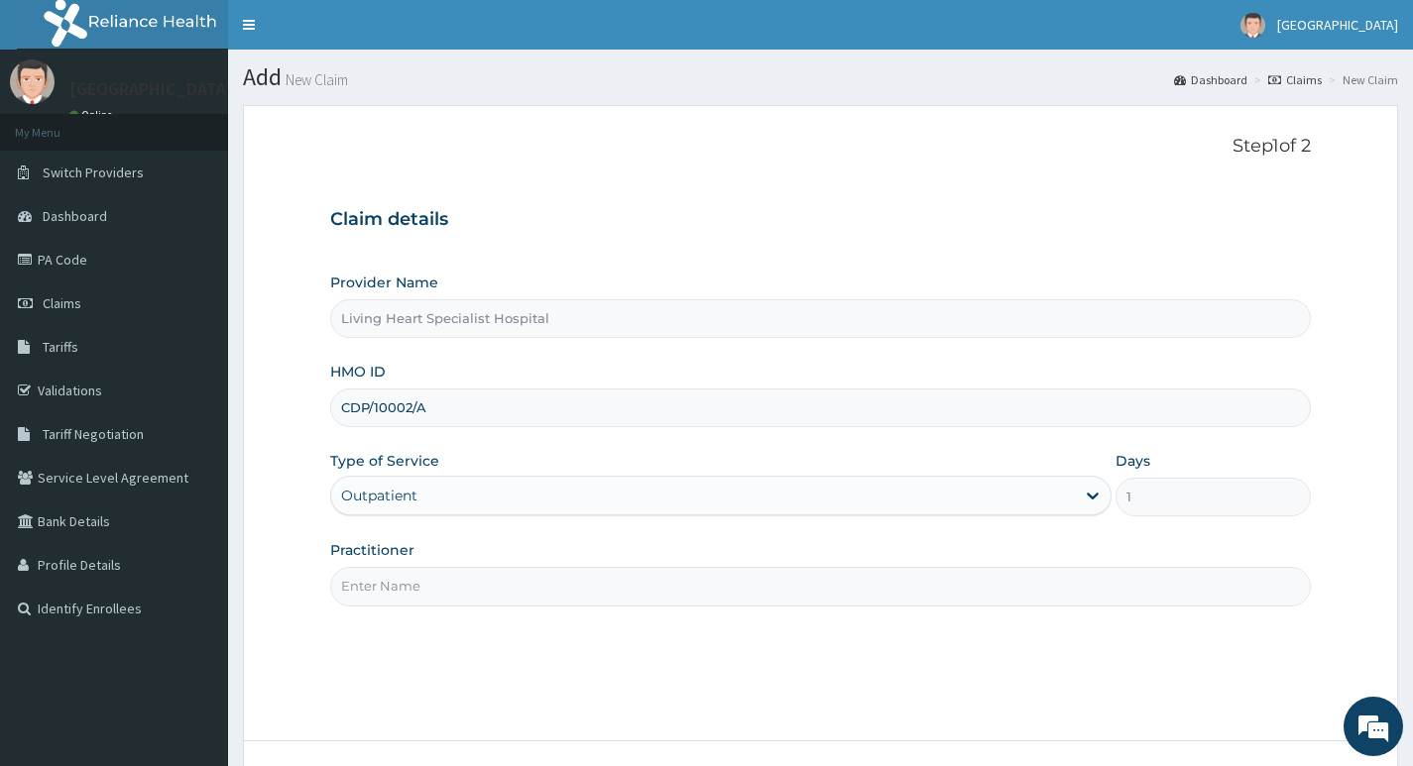
click at [492, 586] on input "Practitioner" at bounding box center [820, 586] width 980 height 39
type input "DR. FAVOUR EZEM"
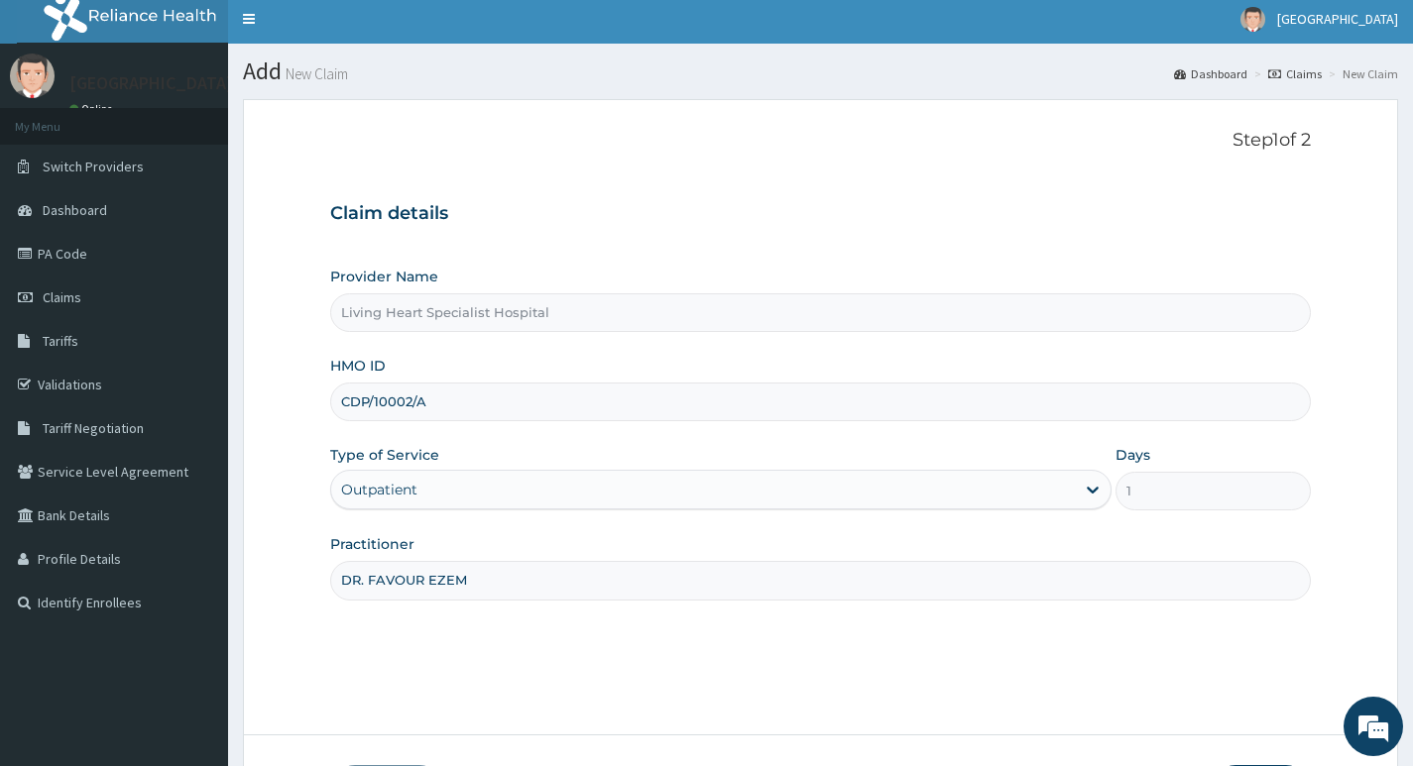
scroll to position [153, 0]
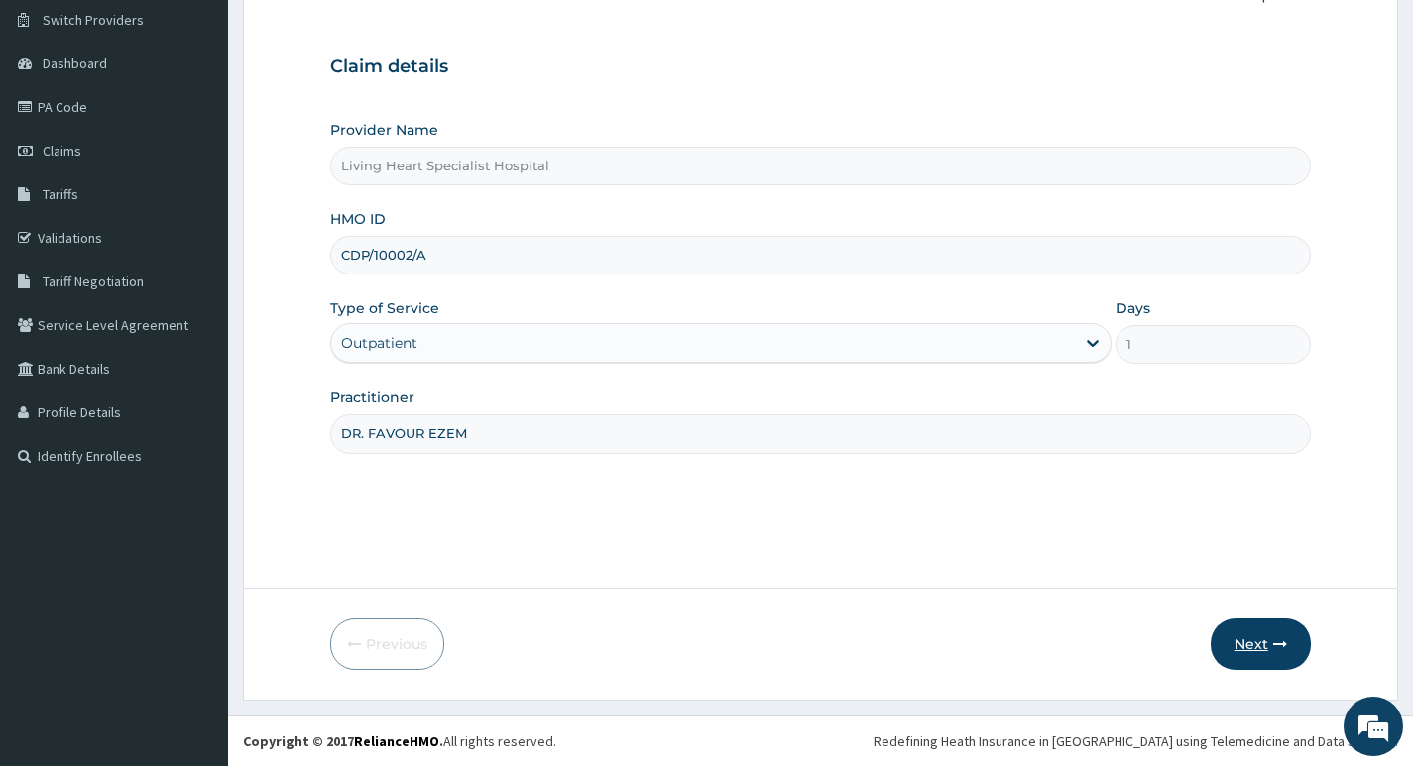
click at [1252, 640] on button "Next" at bounding box center [1260, 645] width 100 height 52
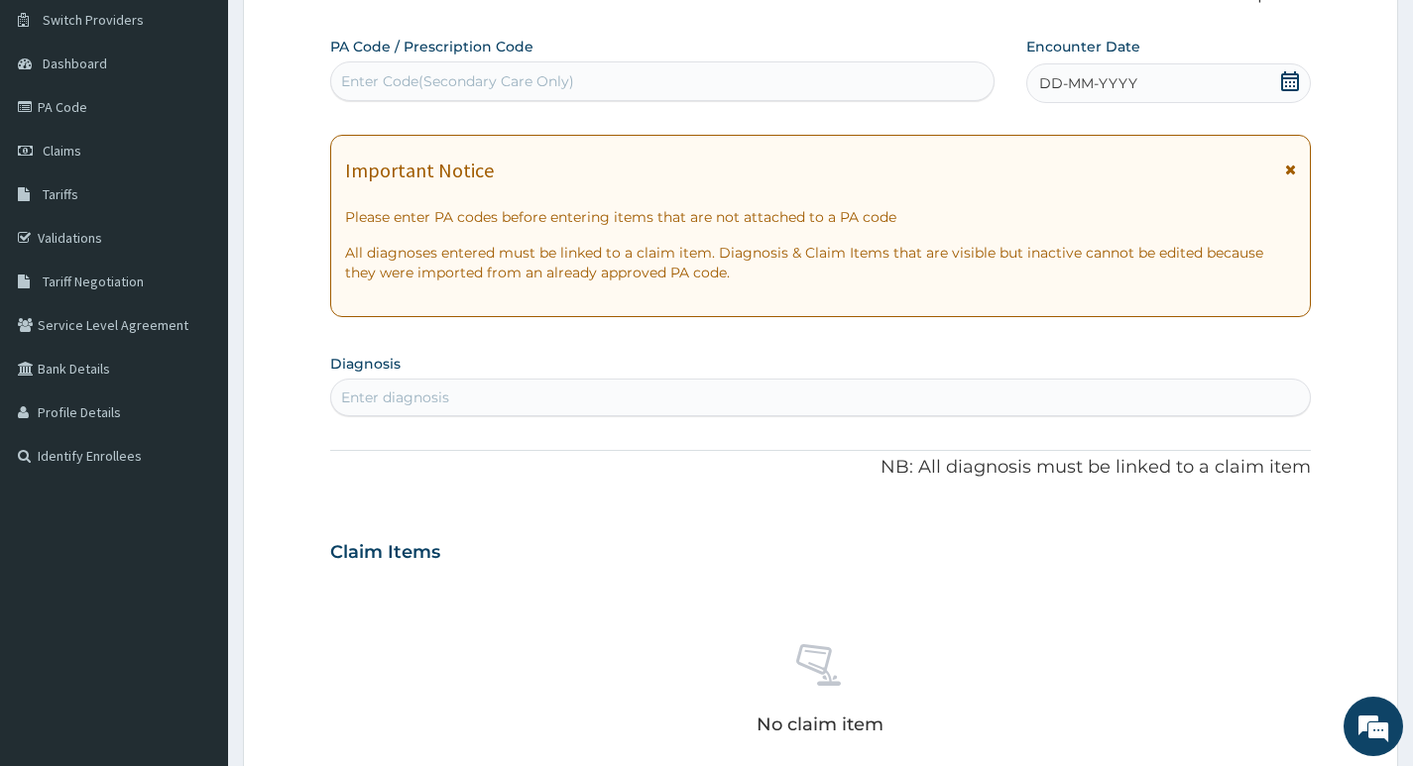
click at [602, 71] on div "Enter Code(Secondary Care Only)" at bounding box center [662, 81] width 662 height 32
type input "PA/B43870"
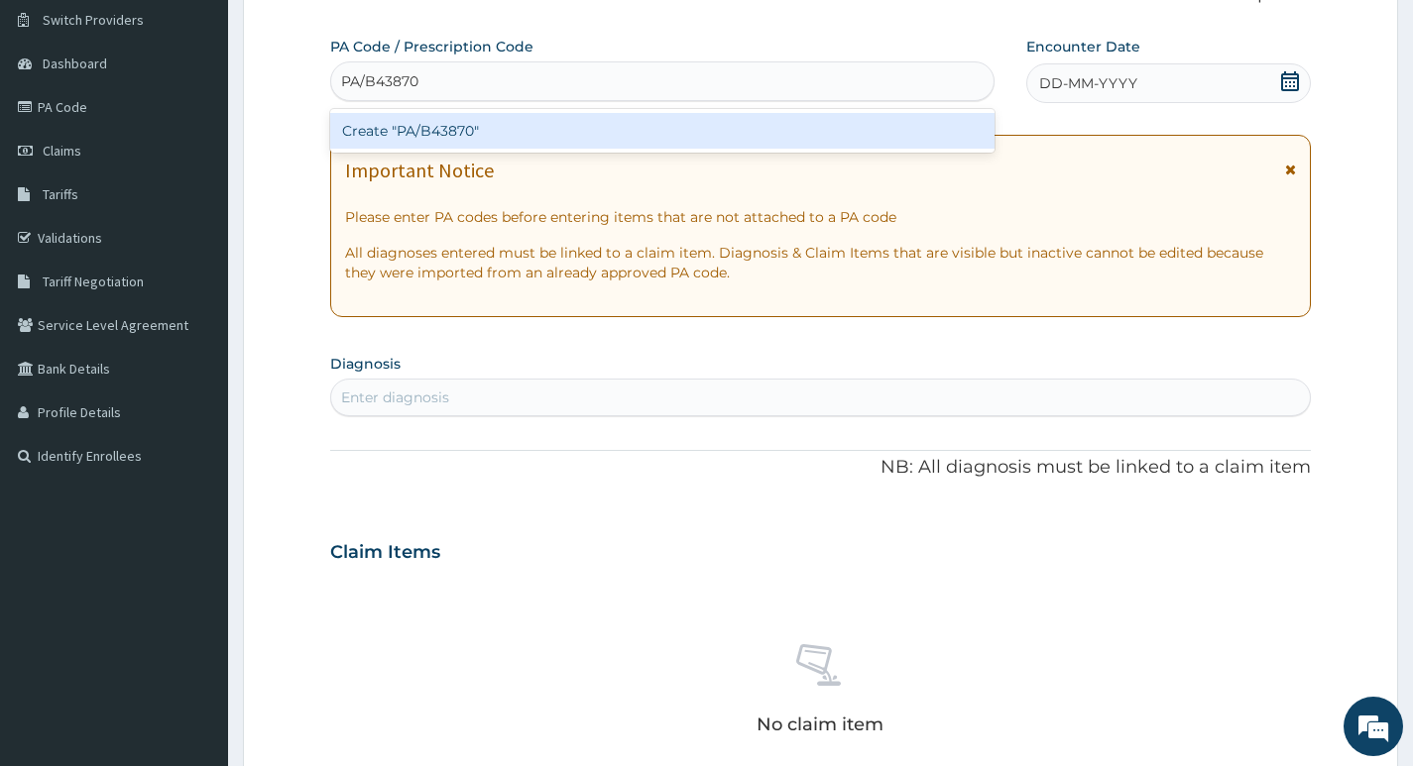
click at [515, 130] on div "Create "PA/B43870"" at bounding box center [662, 131] width 664 height 36
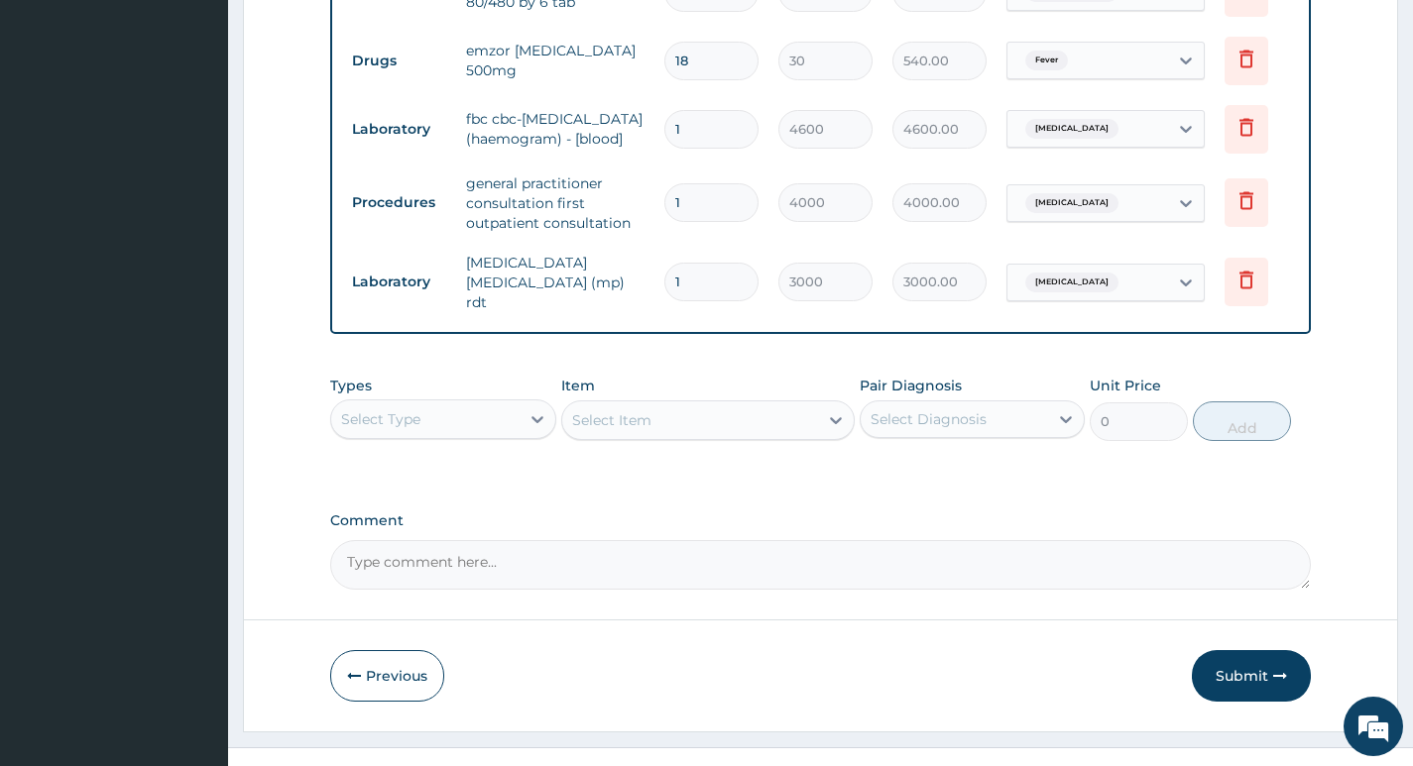
scroll to position [879, 0]
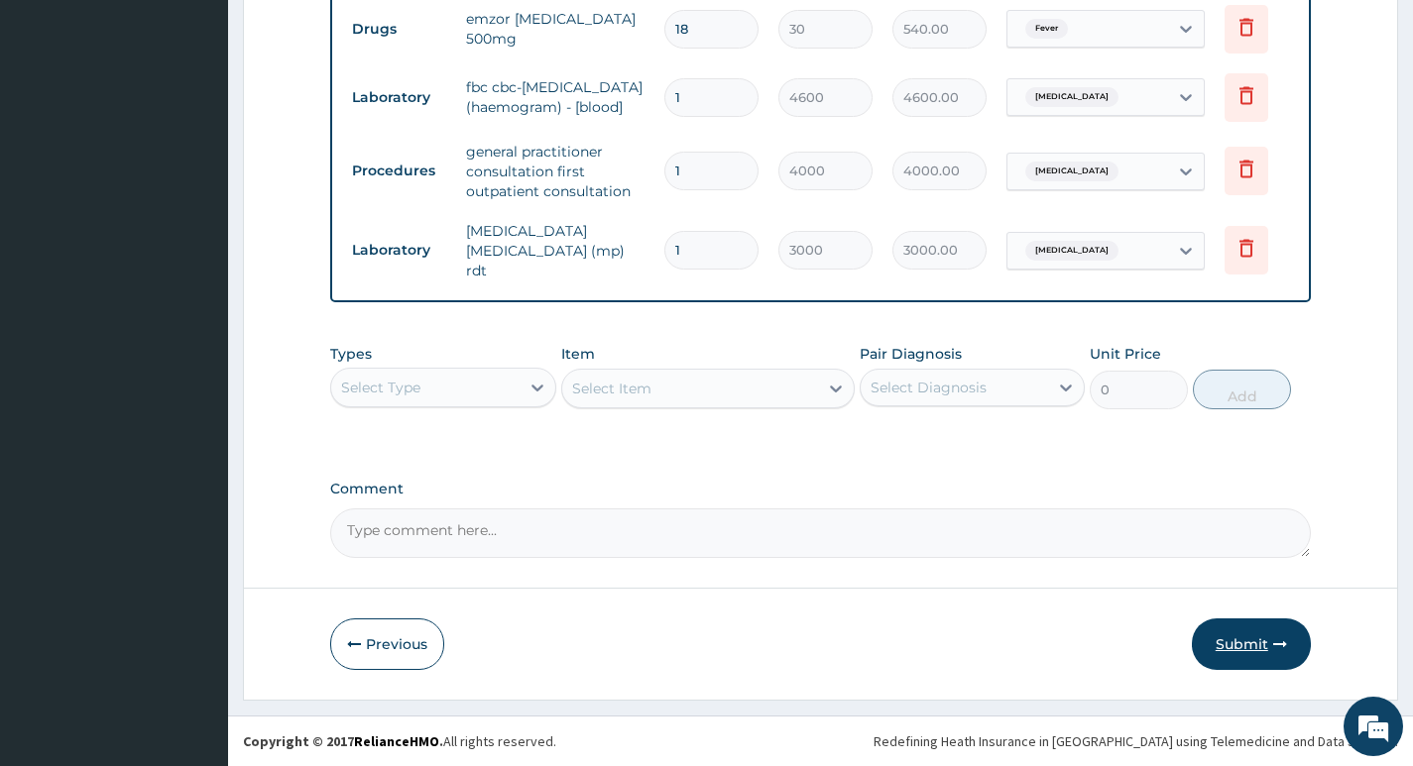
click at [1237, 645] on button "Submit" at bounding box center [1250, 645] width 119 height 52
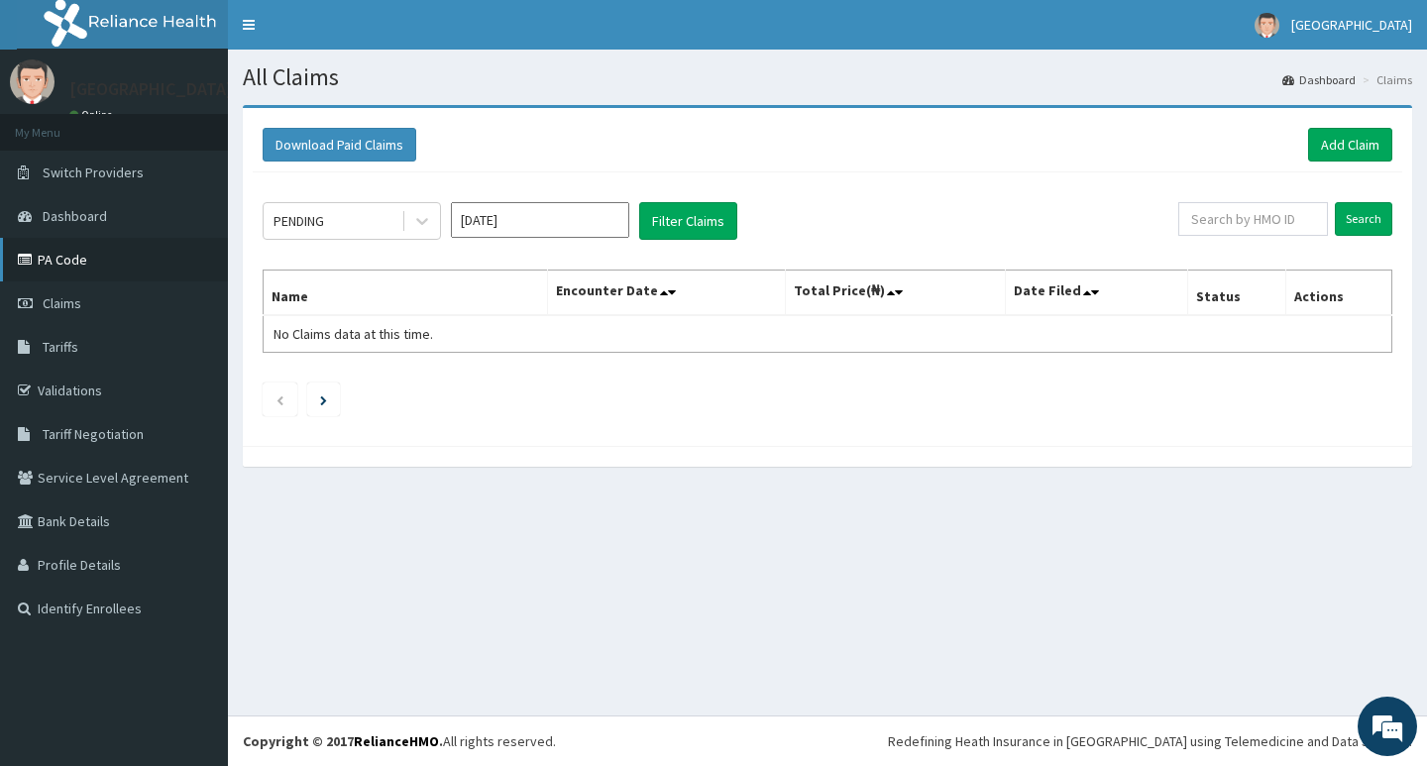
click at [63, 257] on link "PA Code" at bounding box center [114, 260] width 228 height 44
click at [1346, 146] on link "Add Claim" at bounding box center [1350, 145] width 84 height 34
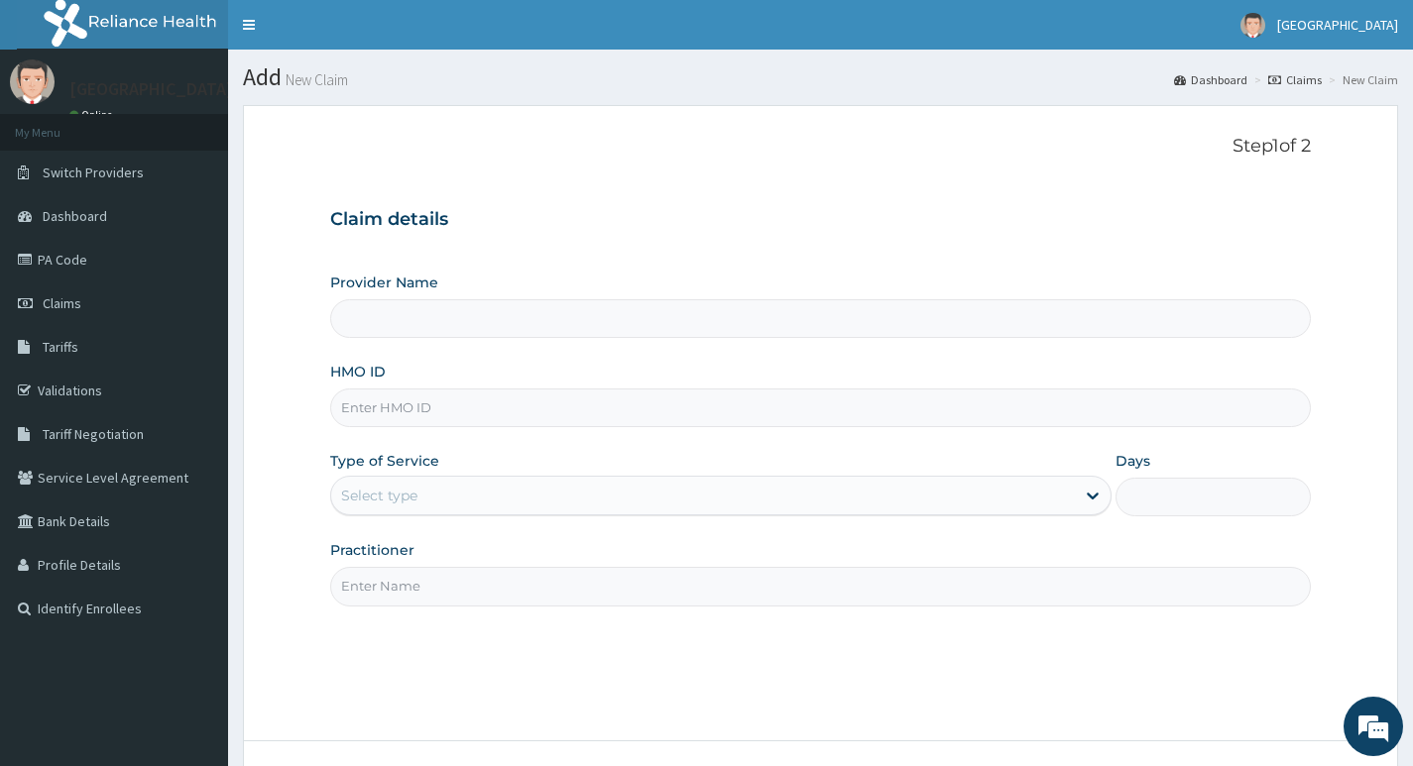
type input "Living Heart Specialist Hospital"
click at [70, 298] on span "Claims" at bounding box center [62, 303] width 39 height 18
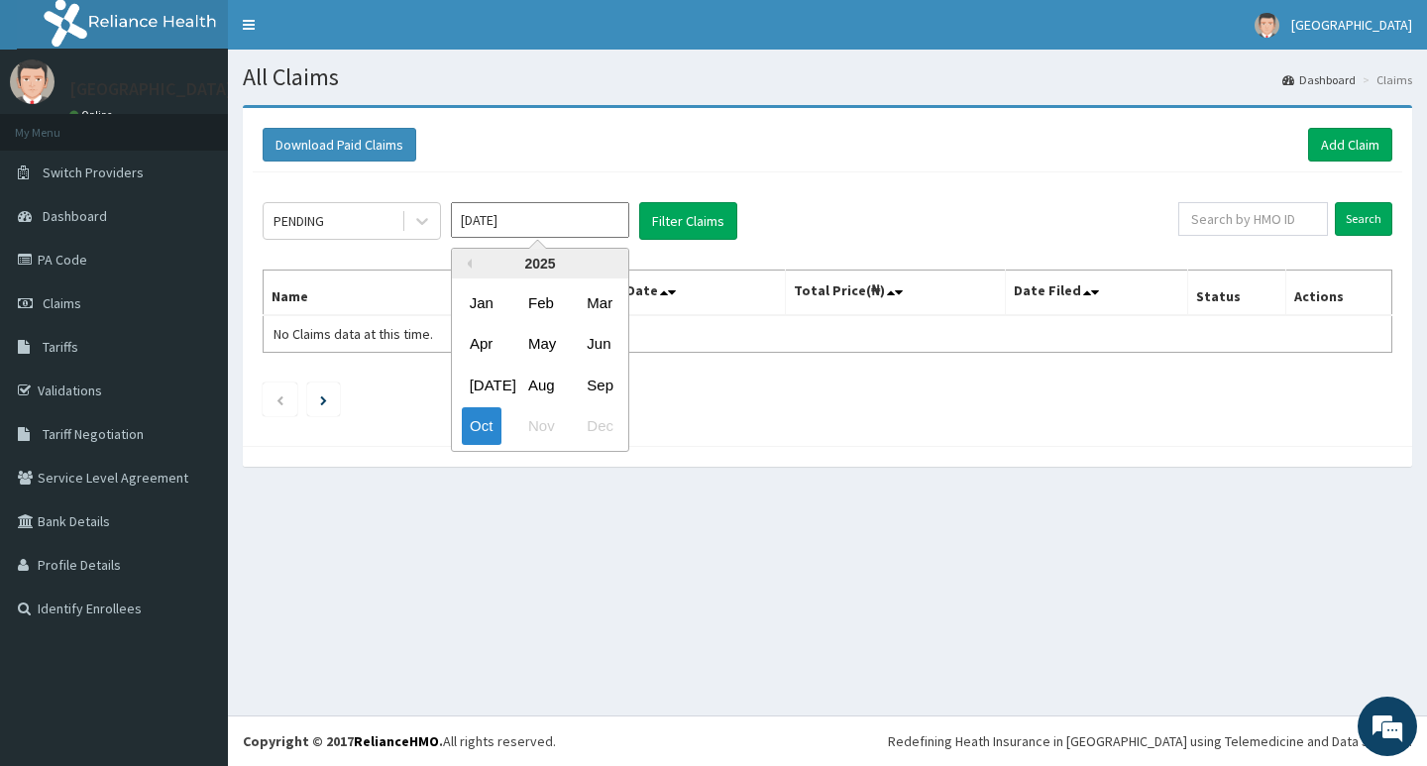
click at [579, 223] on input "[DATE]" at bounding box center [540, 220] width 178 height 36
click at [599, 384] on div "Sep" at bounding box center [599, 385] width 40 height 37
type input "Sep 2025"
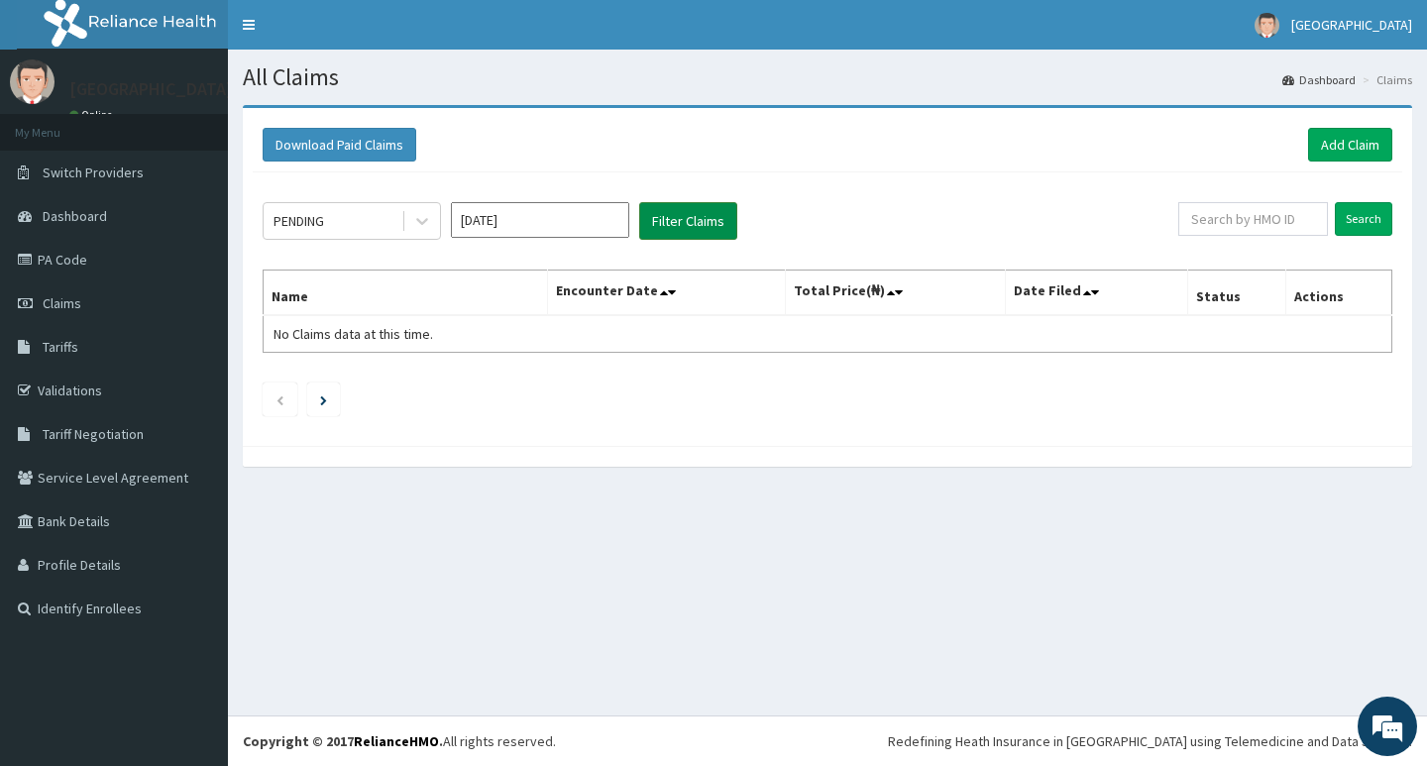
click at [683, 222] on button "Filter Claims" at bounding box center [688, 221] width 98 height 38
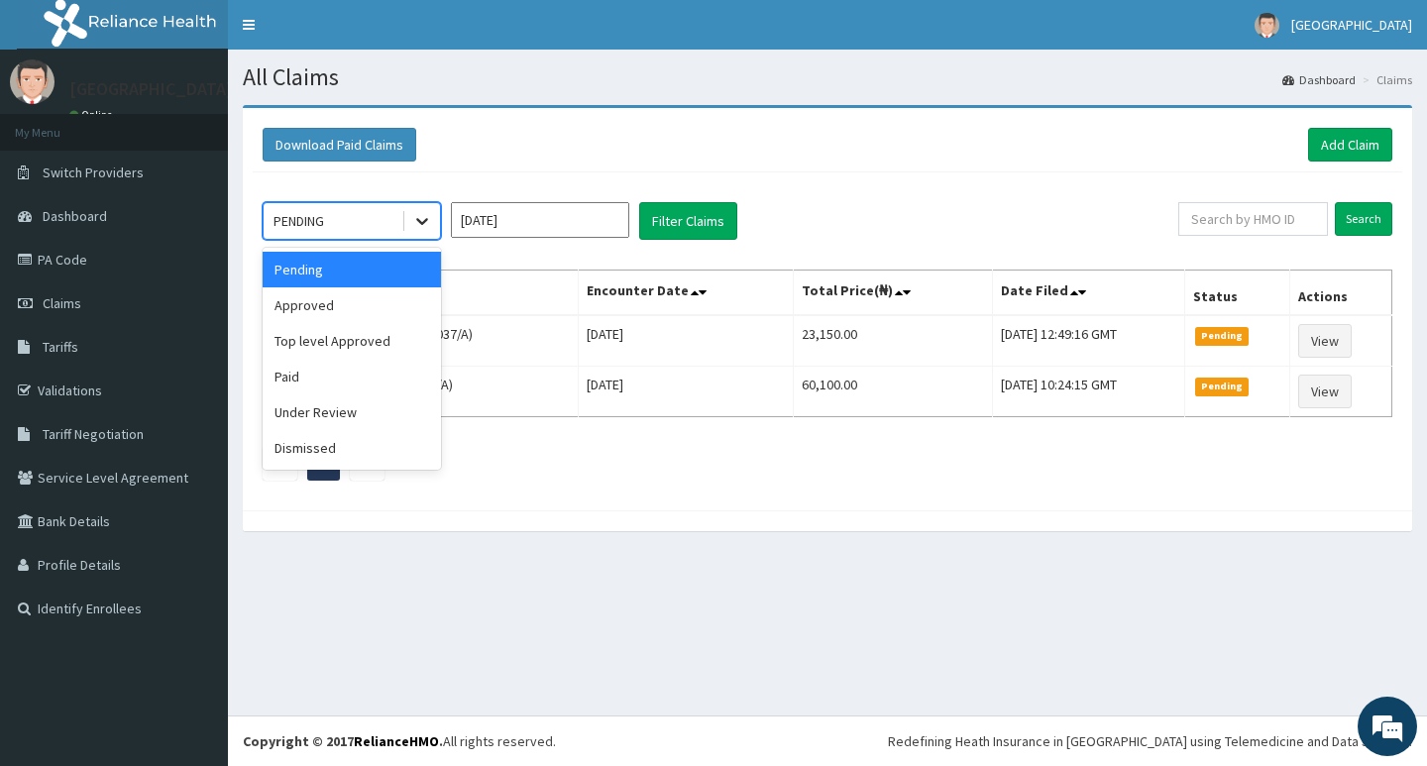
click at [421, 223] on icon at bounding box center [422, 222] width 12 height 7
click at [396, 300] on div "Approved" at bounding box center [352, 305] width 178 height 36
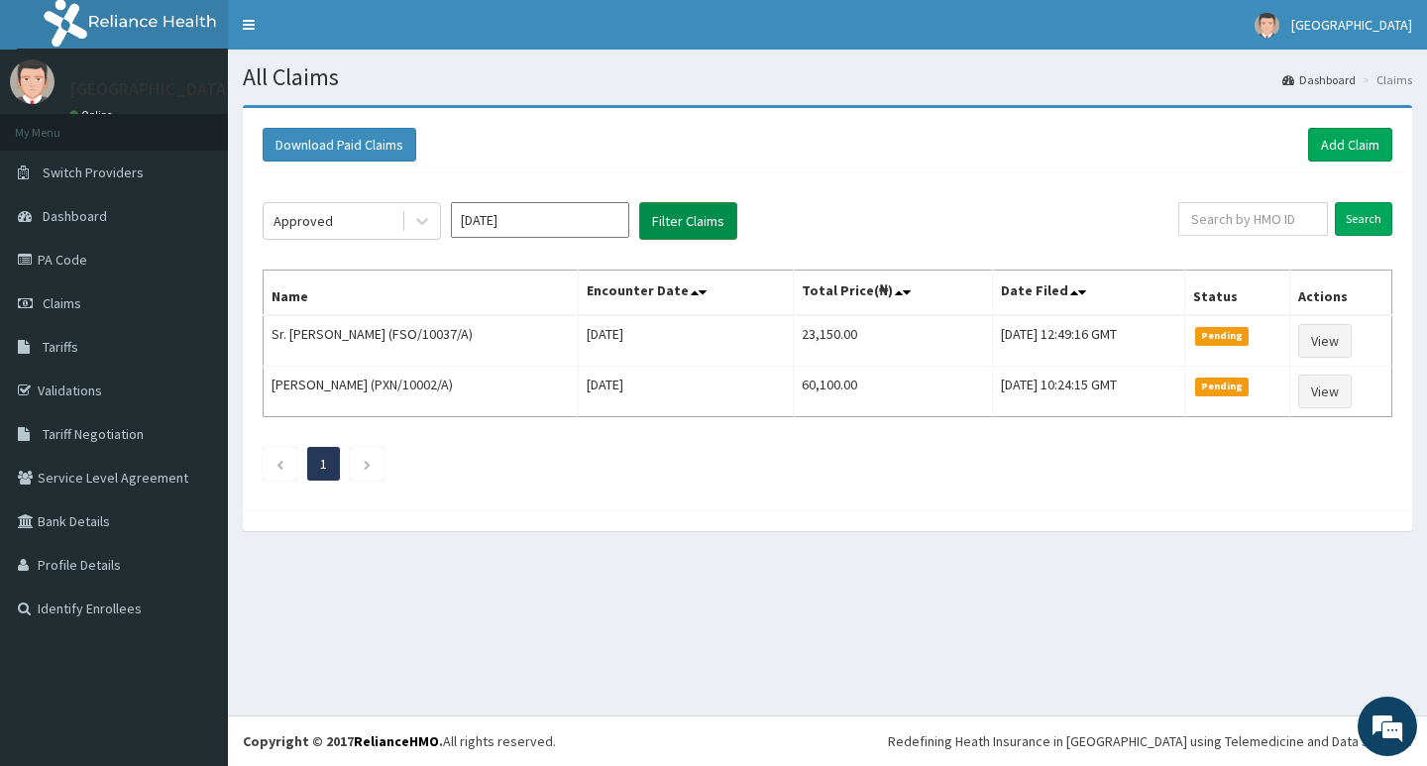
click at [669, 220] on button "Filter Claims" at bounding box center [688, 221] width 98 height 38
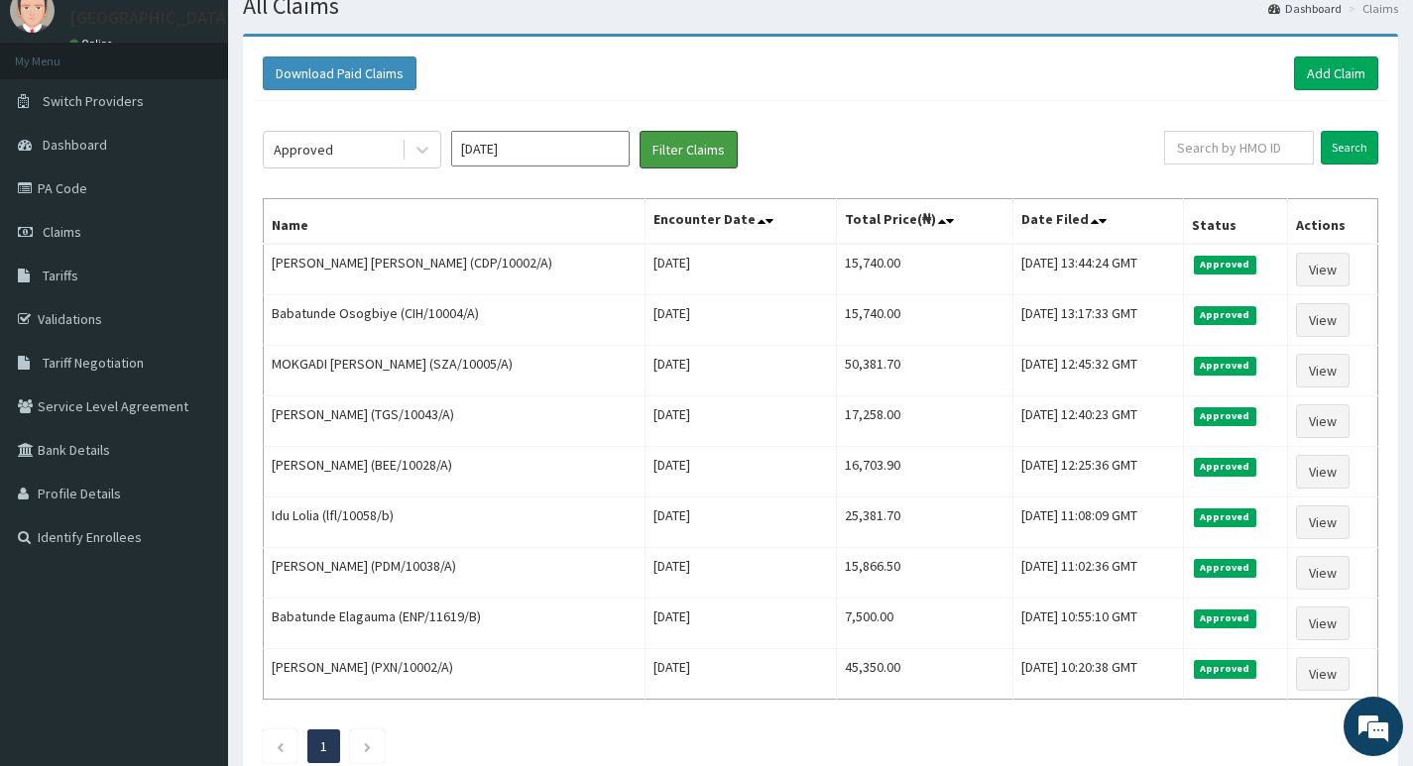
scroll to position [99, 0]
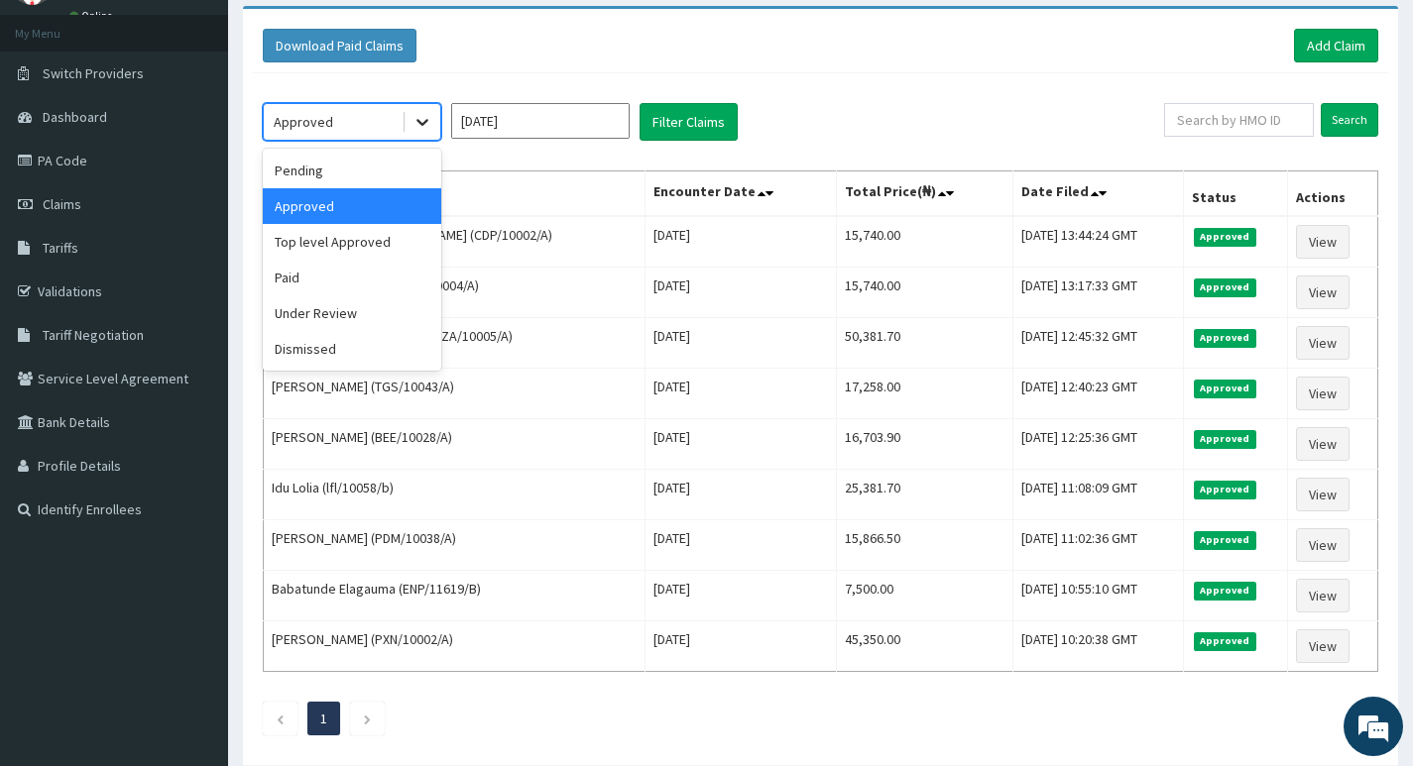
click at [423, 132] on icon at bounding box center [422, 122] width 20 height 20
click at [344, 245] on div "Top level Approved" at bounding box center [352, 242] width 178 height 36
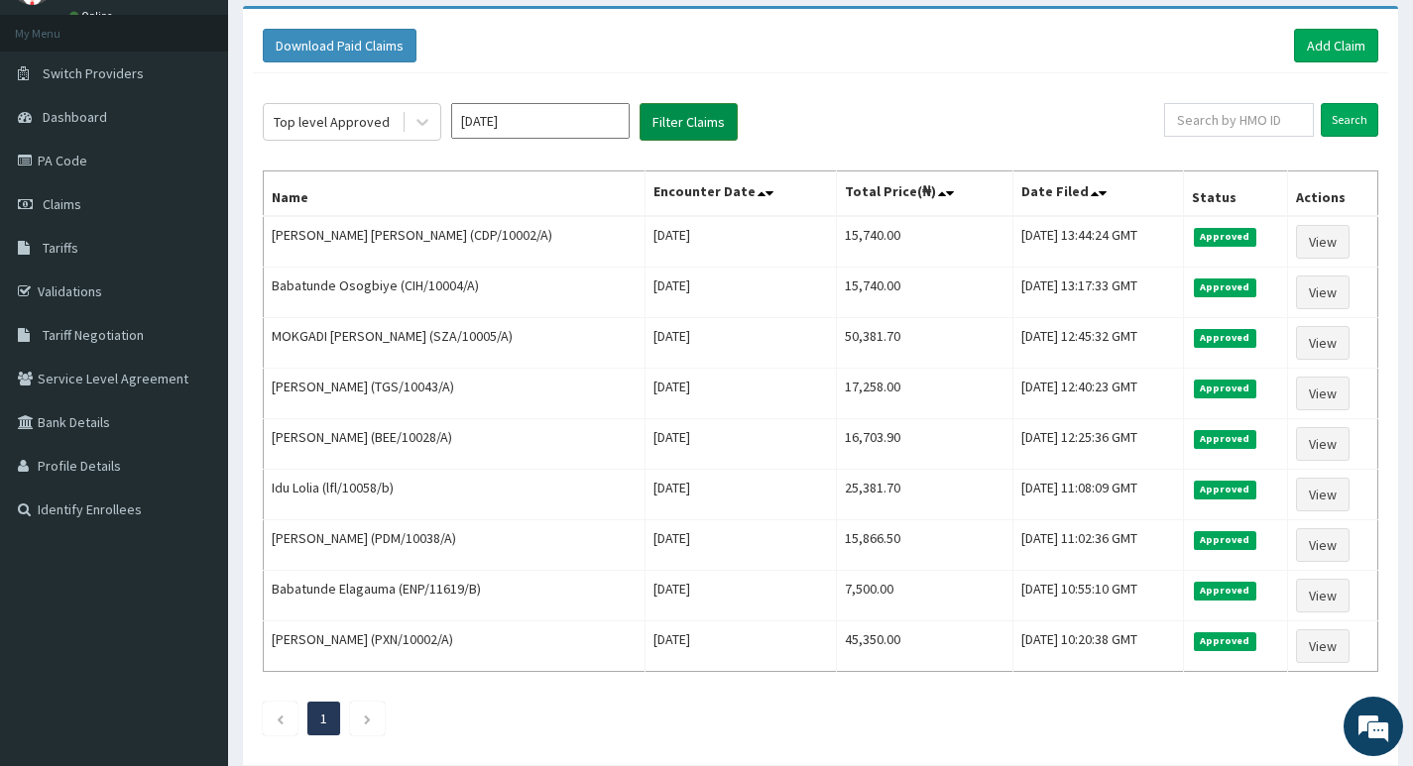
click at [672, 127] on button "Filter Claims" at bounding box center [688, 122] width 98 height 38
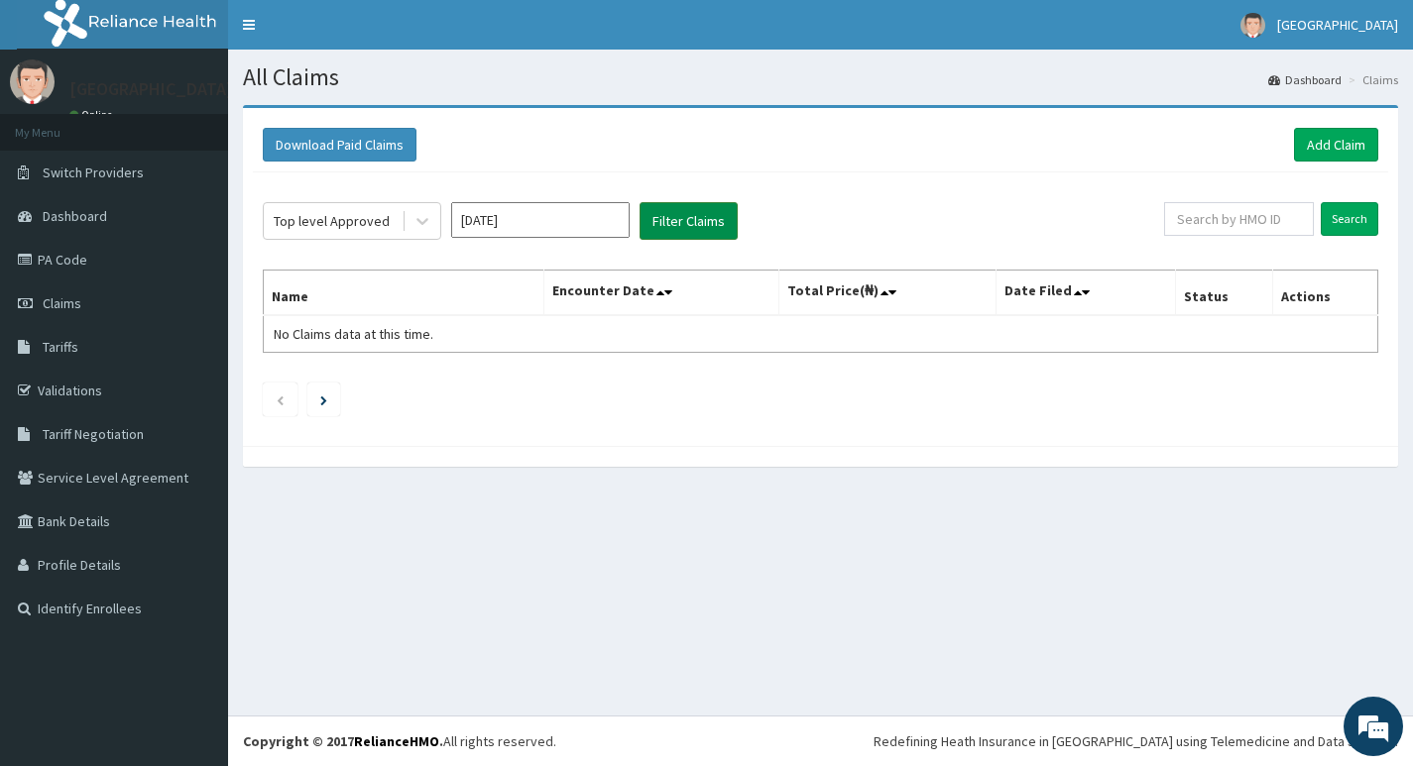
scroll to position [0, 0]
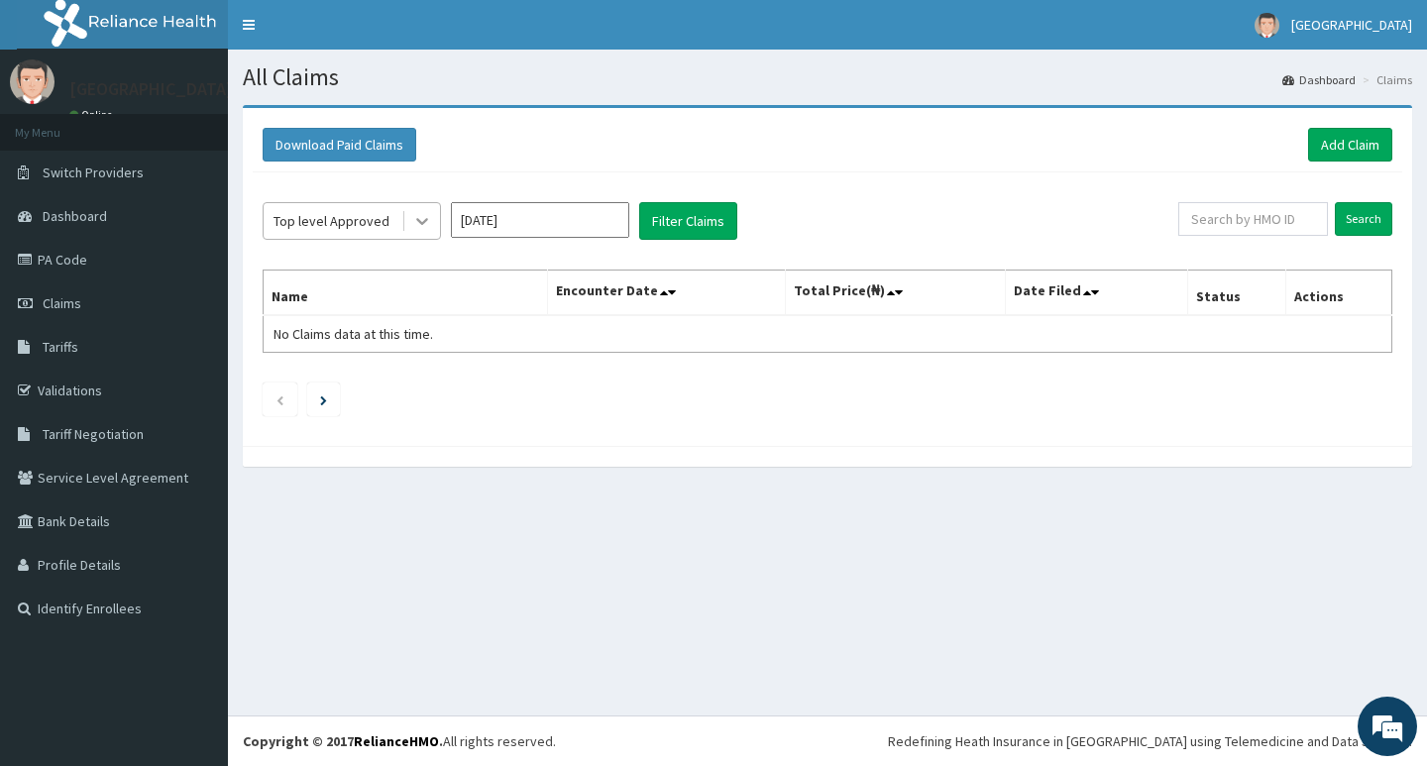
click at [422, 228] on icon at bounding box center [422, 221] width 20 height 20
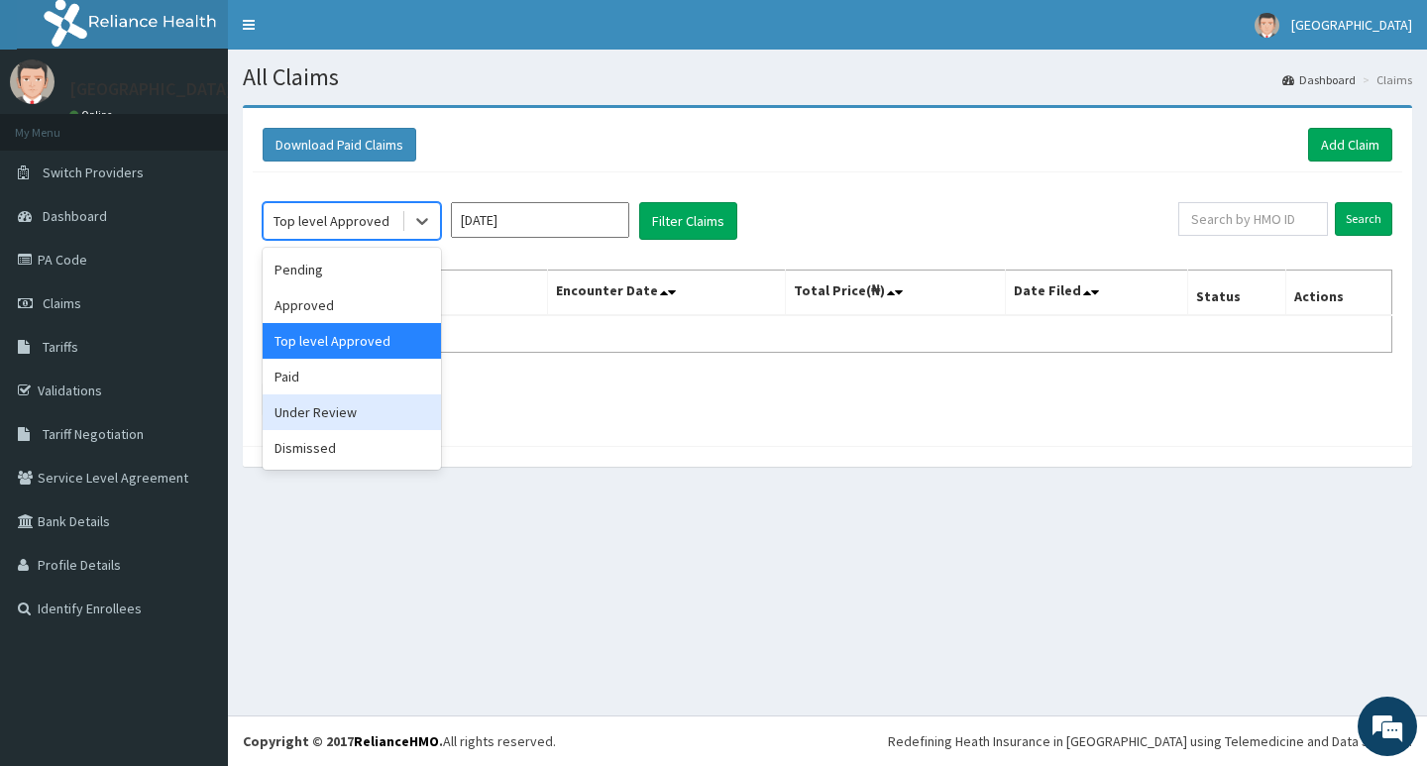
click at [344, 407] on div "Under Review" at bounding box center [352, 413] width 178 height 36
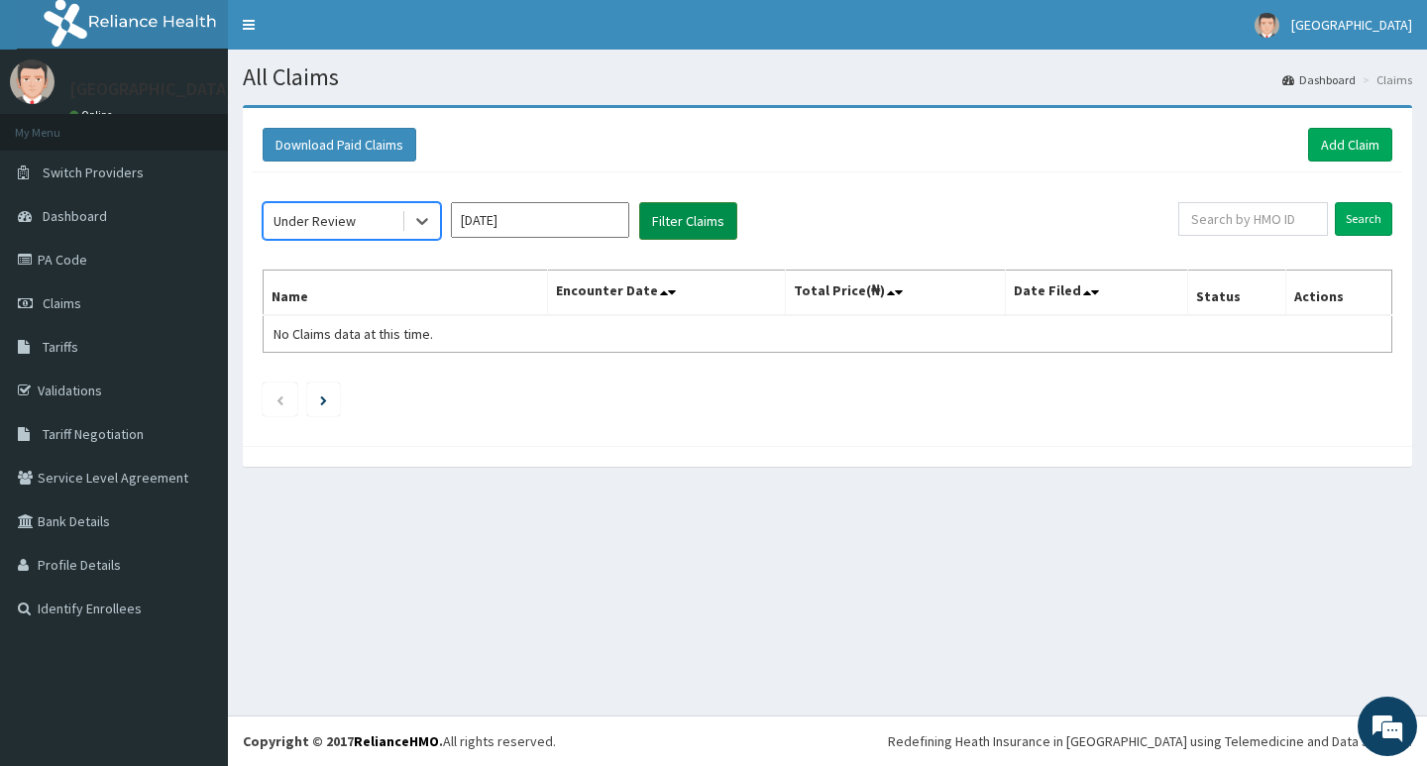
click at [693, 217] on button "Filter Claims" at bounding box center [688, 221] width 98 height 38
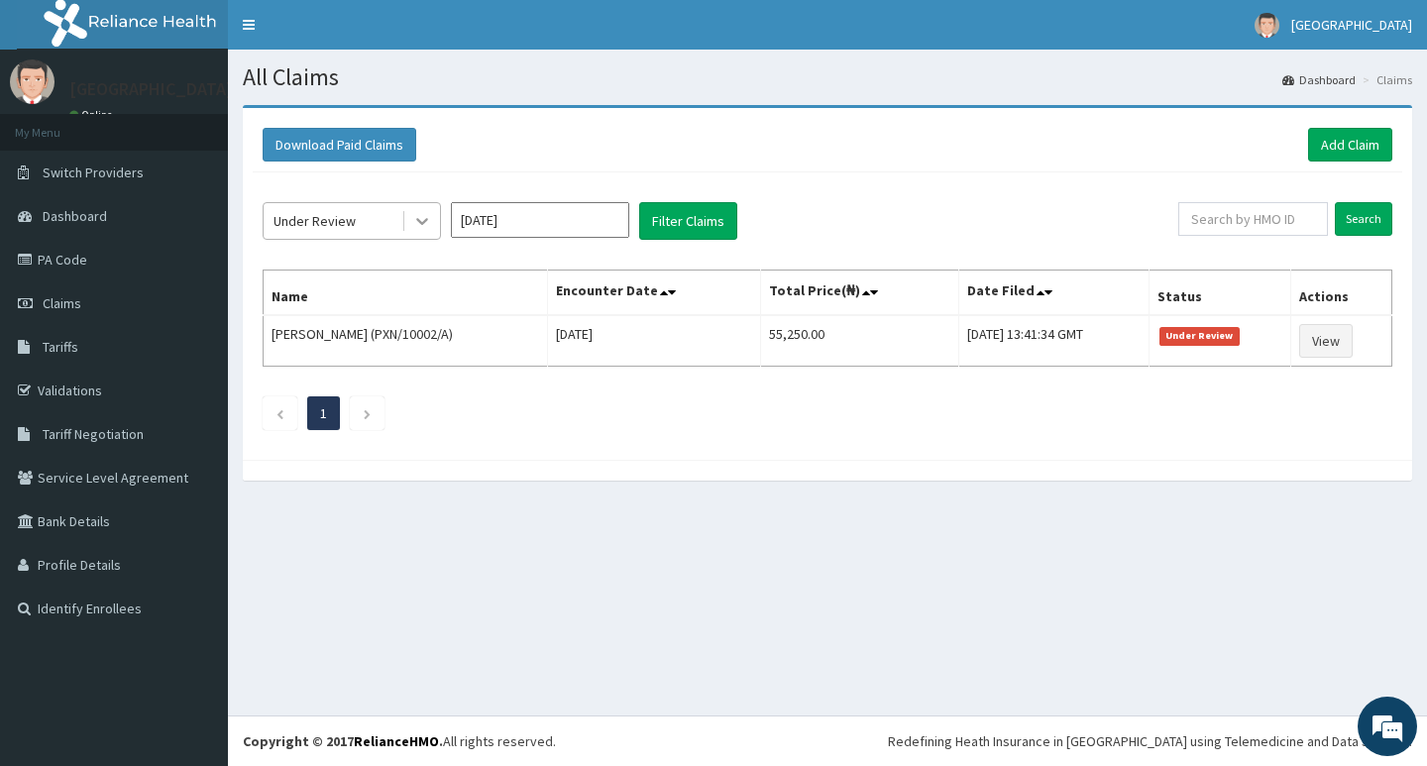
click at [416, 224] on icon at bounding box center [422, 221] width 20 height 20
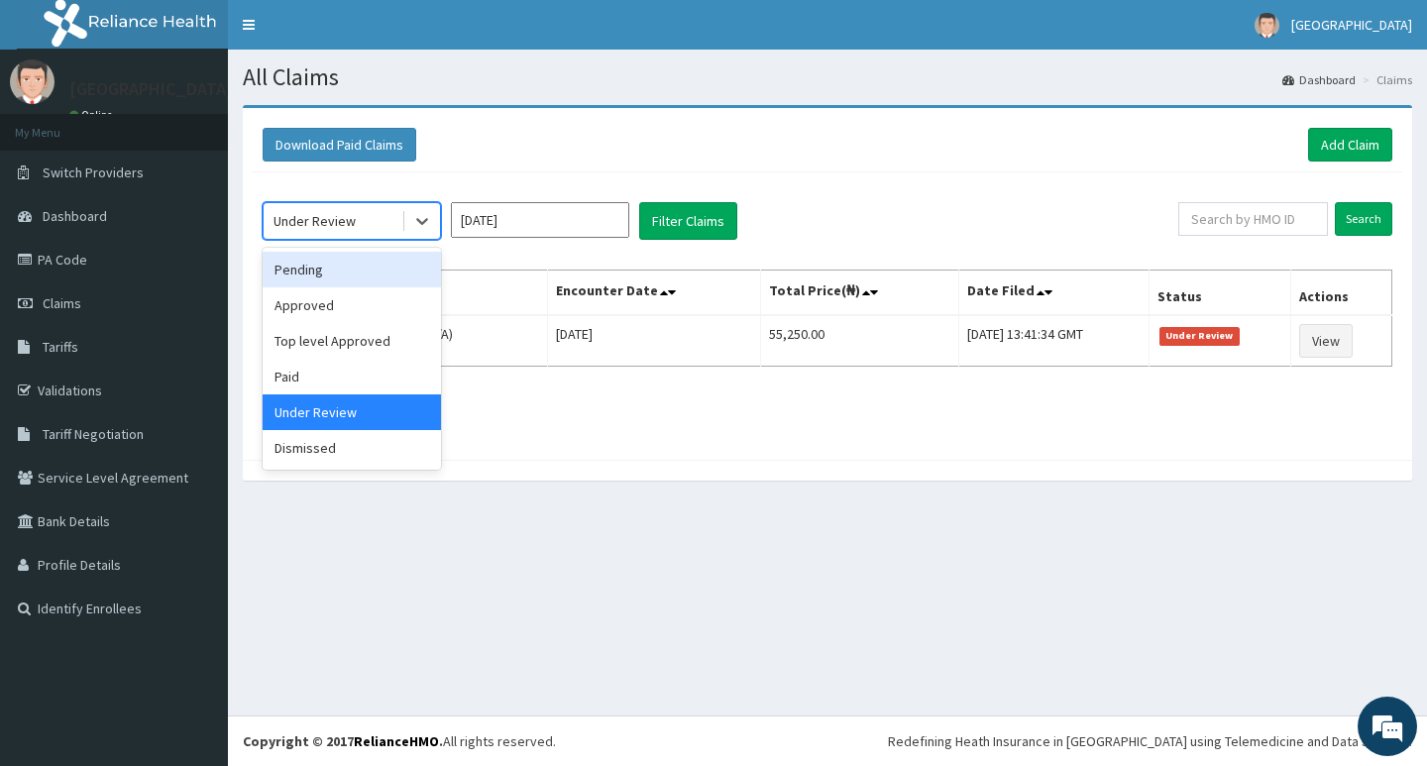
click at [377, 269] on div "Pending" at bounding box center [352, 270] width 178 height 36
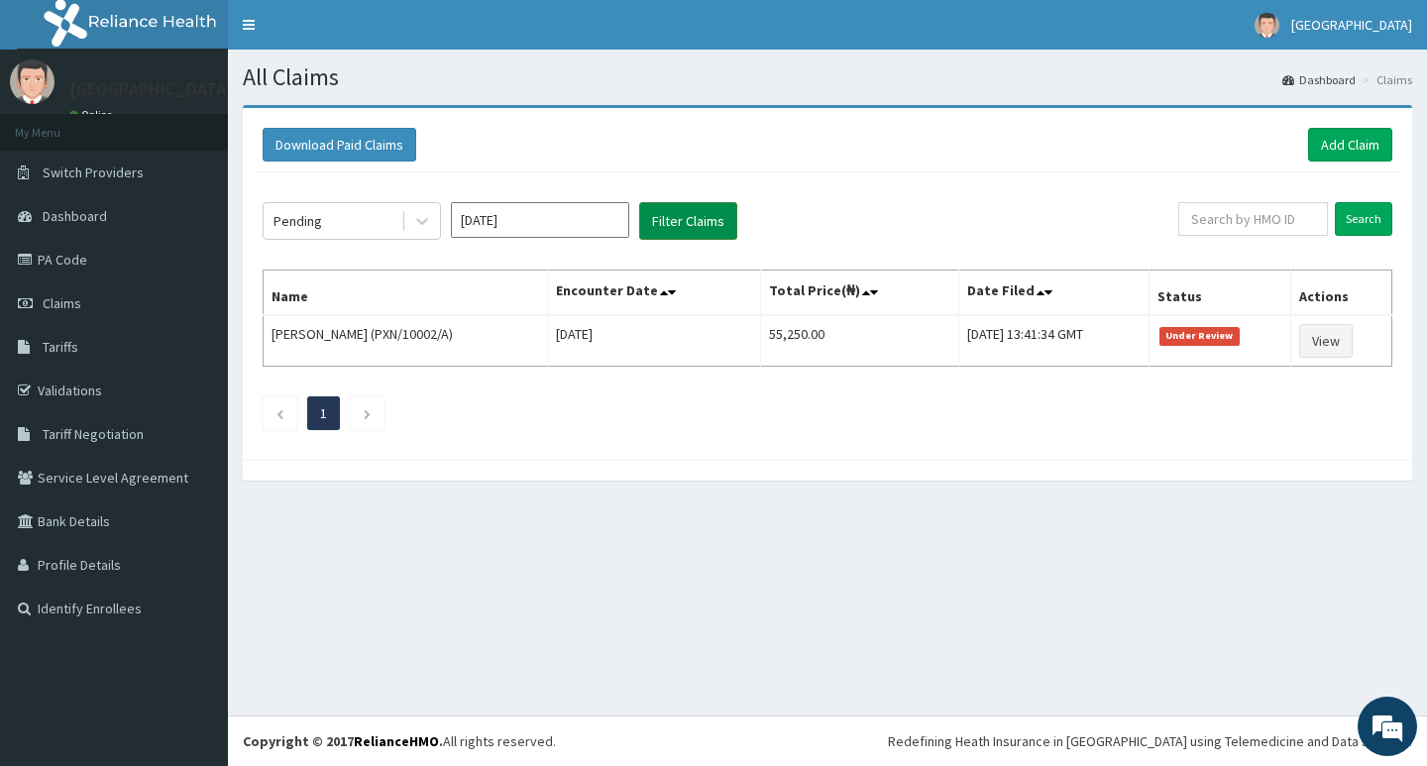
click at [673, 223] on button "Filter Claims" at bounding box center [688, 221] width 98 height 38
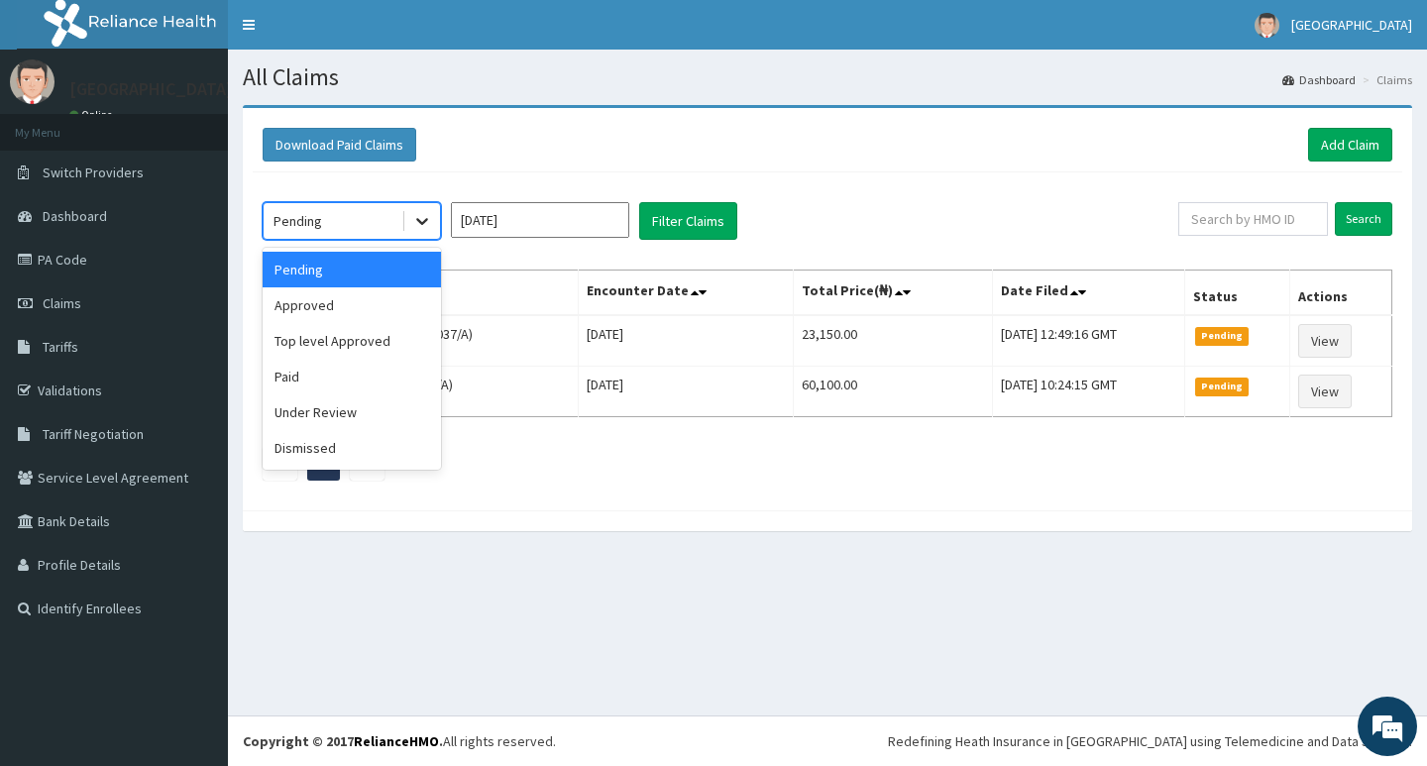
click at [419, 229] on icon at bounding box center [422, 221] width 20 height 20
click at [379, 311] on div "Approved" at bounding box center [352, 305] width 178 height 36
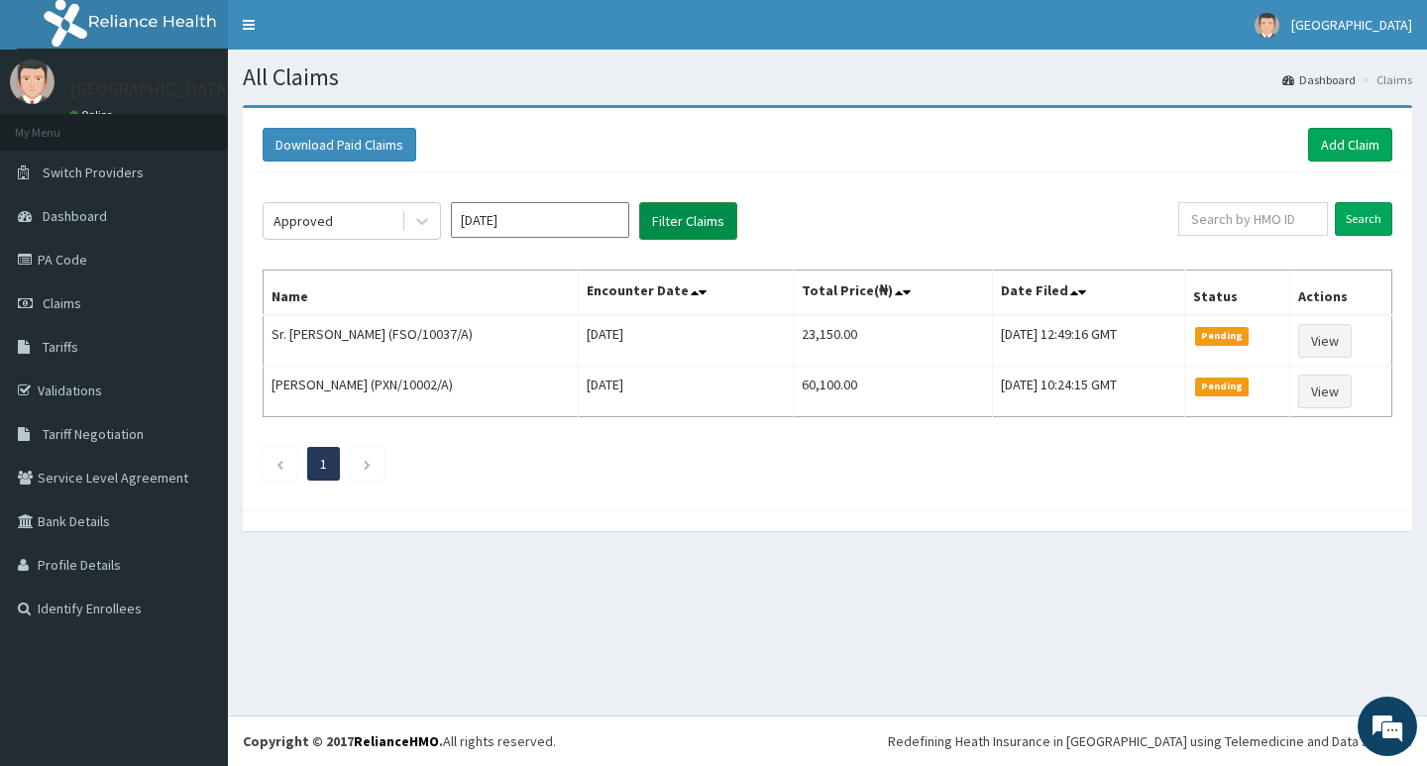
click at [668, 222] on button "Filter Claims" at bounding box center [688, 221] width 98 height 38
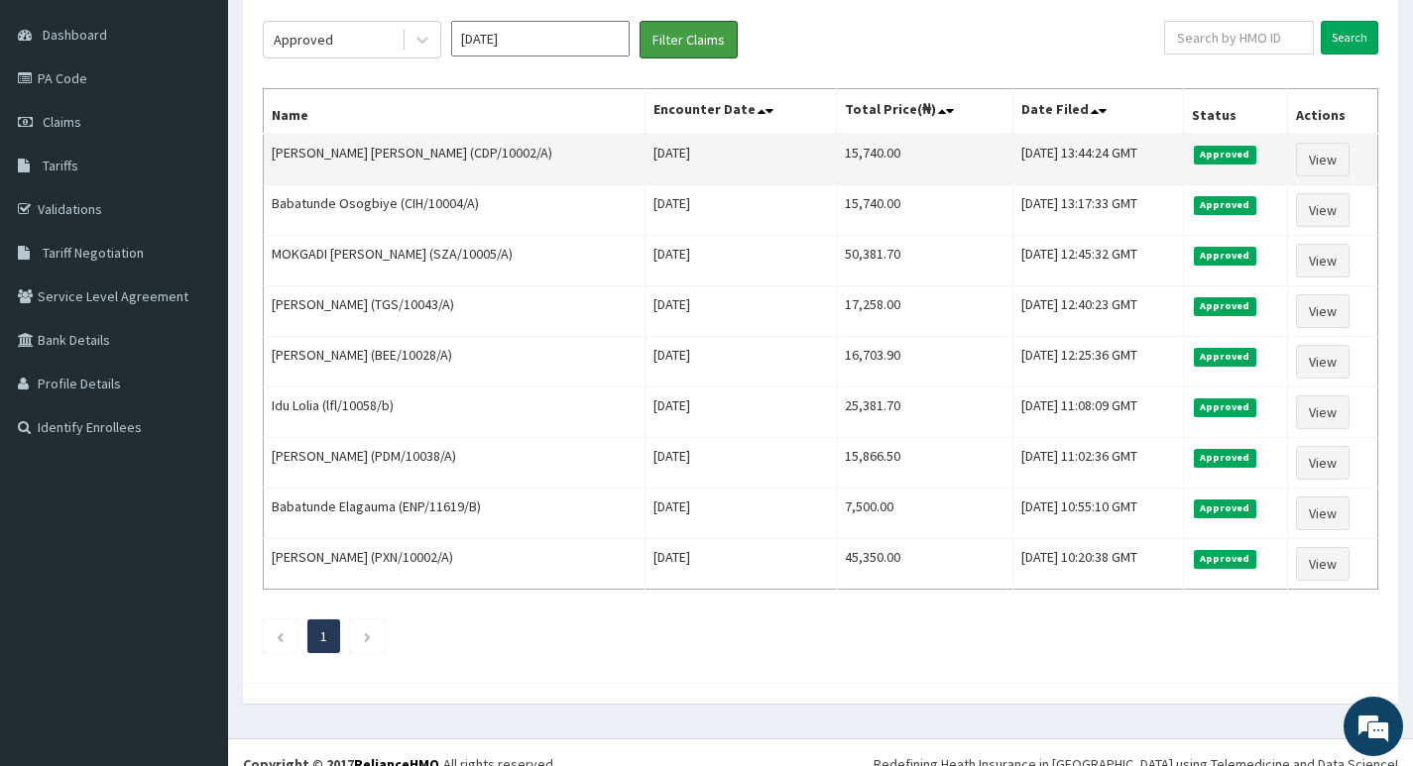
scroll to position [198, 0]
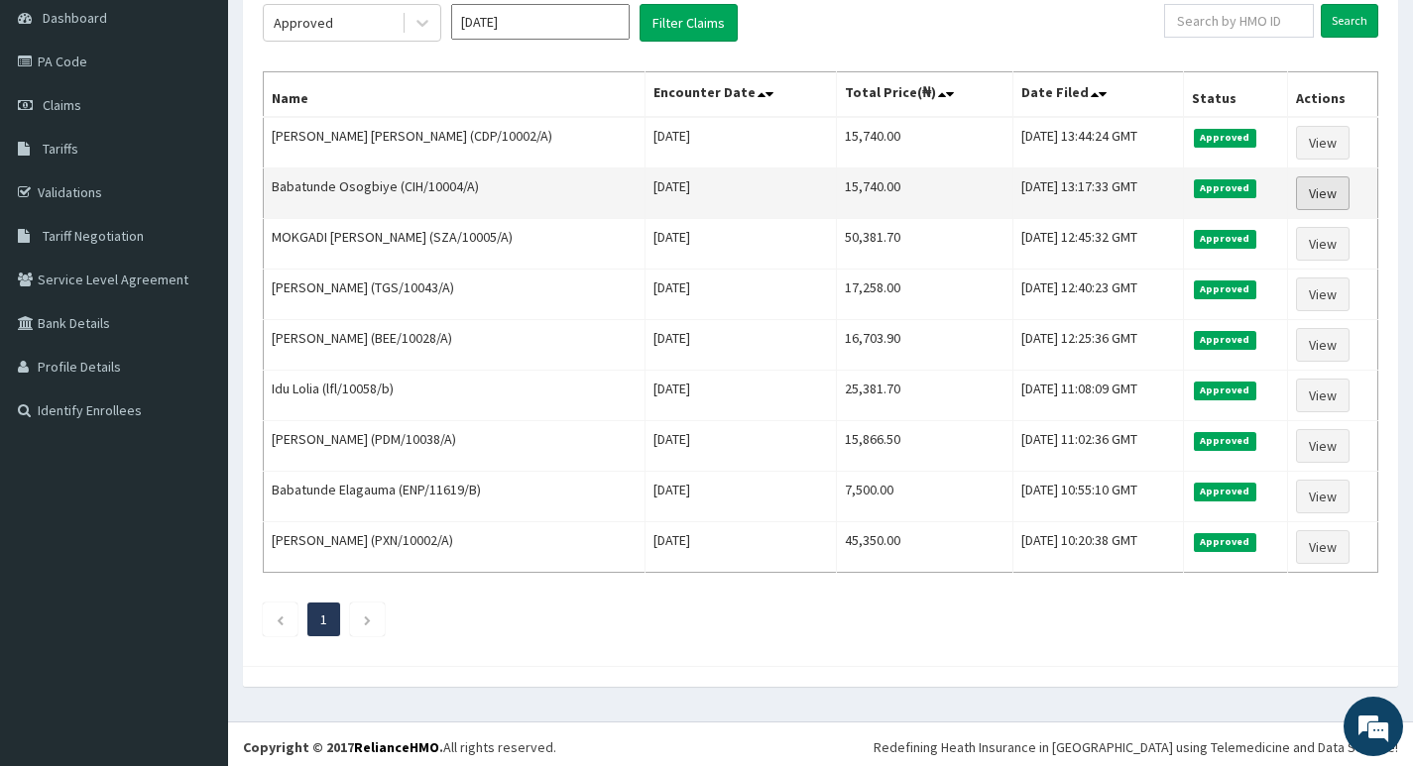
click at [1315, 194] on link "View" at bounding box center [1323, 193] width 54 height 34
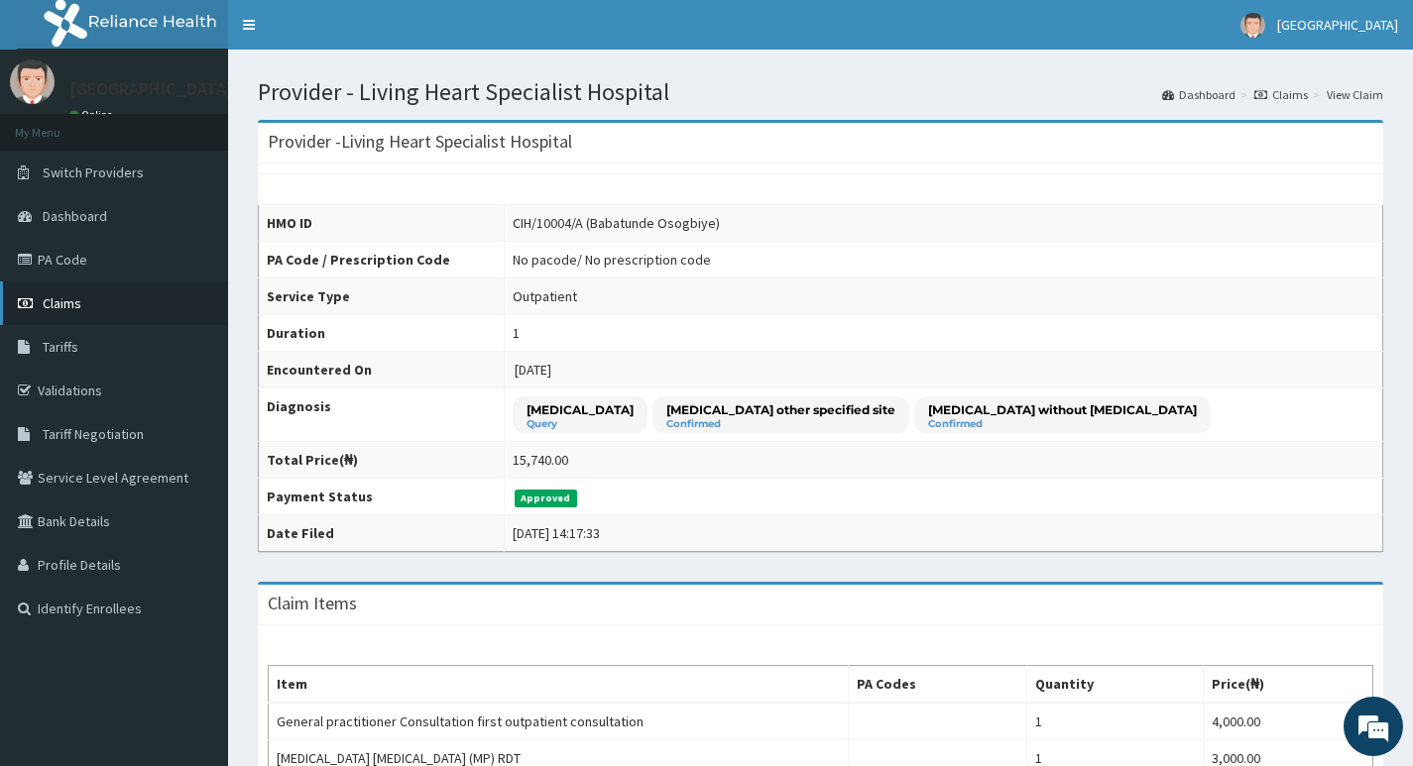
click at [60, 303] on span "Claims" at bounding box center [62, 303] width 39 height 18
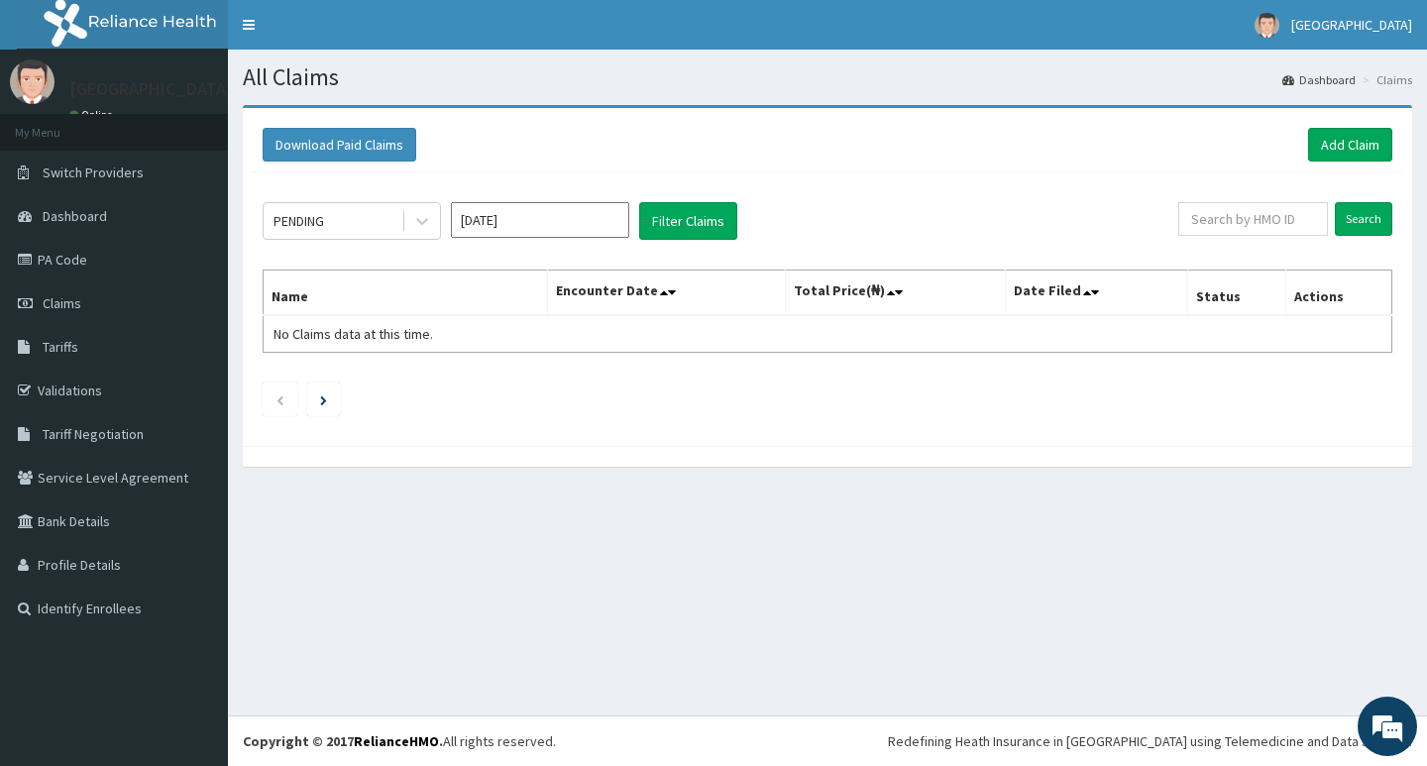
click at [590, 224] on input "Oct 2025" at bounding box center [540, 220] width 178 height 36
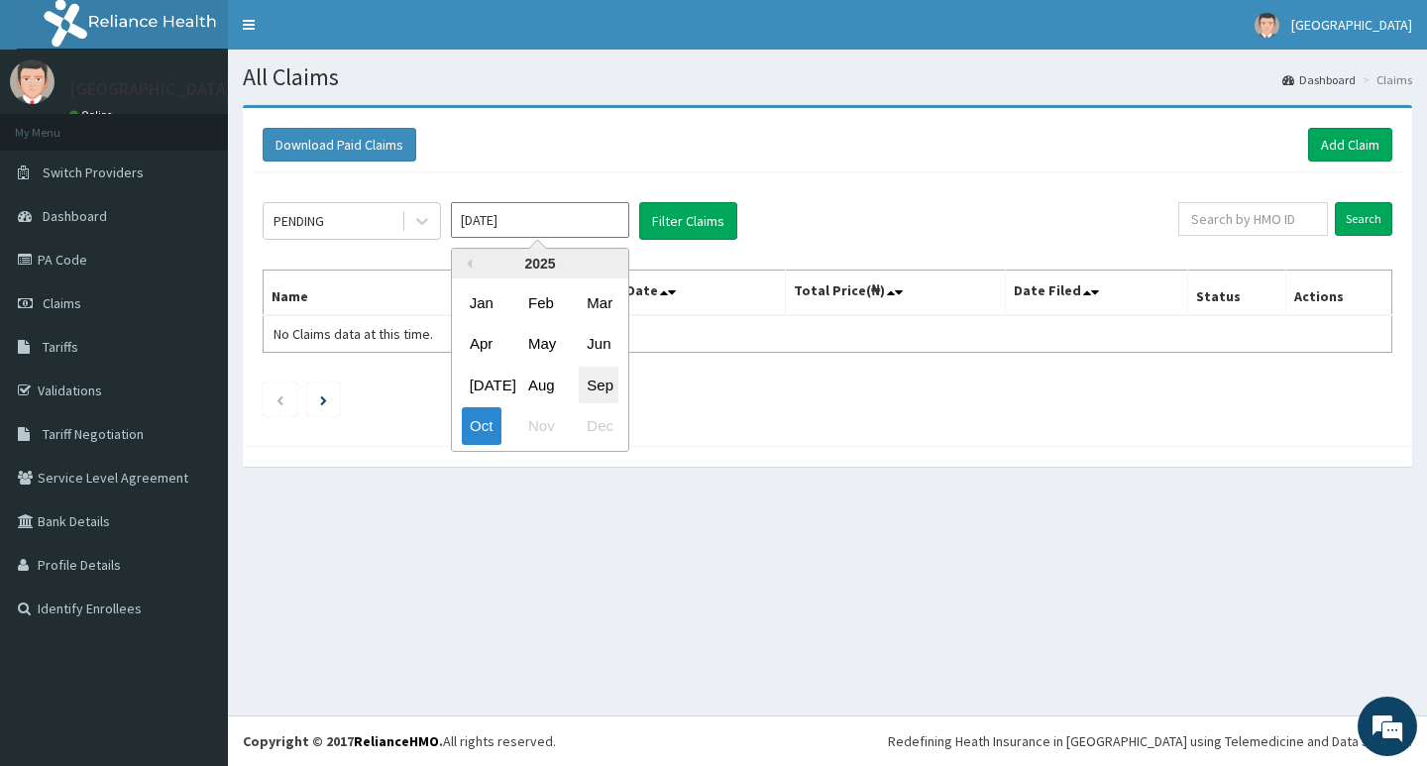
click at [604, 384] on div "Sep" at bounding box center [599, 385] width 40 height 37
type input "Sep 2025"
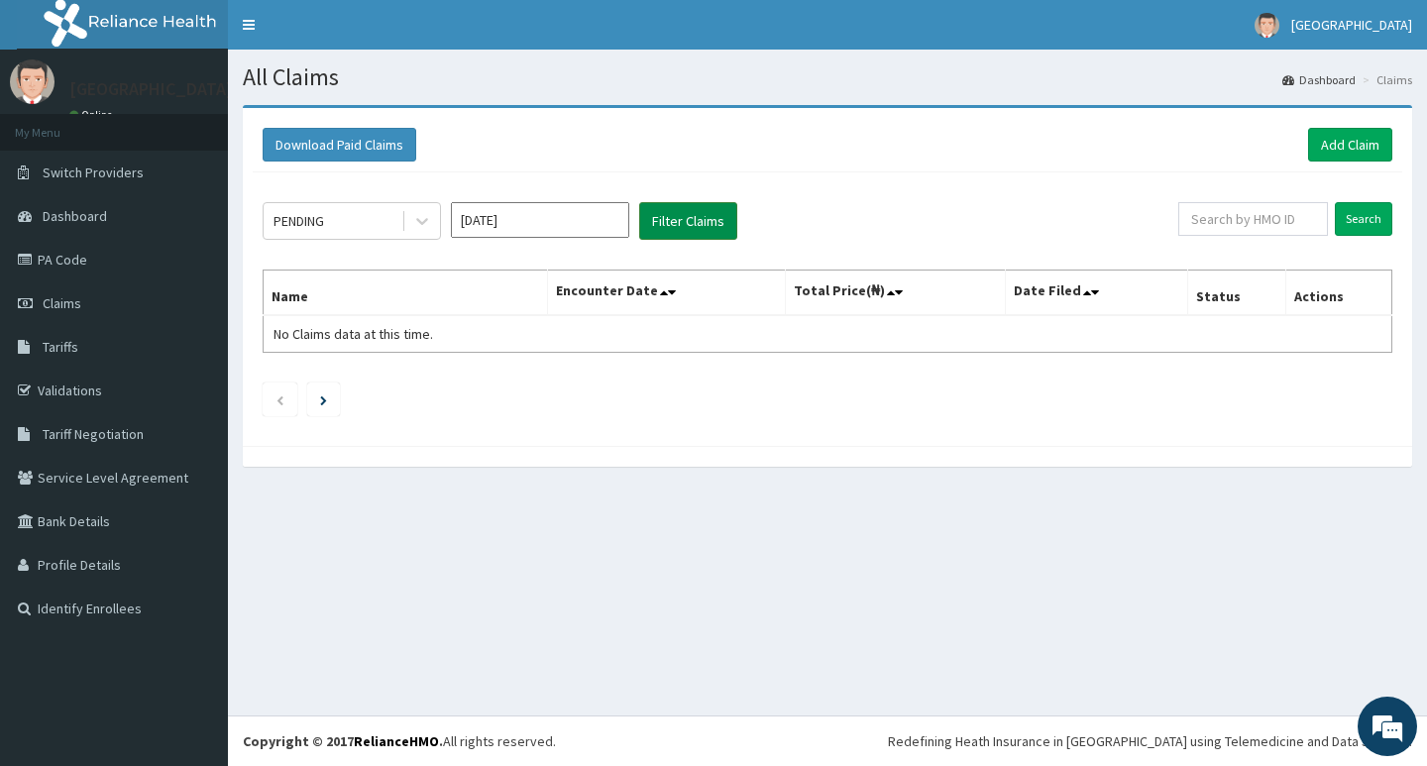
click at [702, 227] on button "Filter Claims" at bounding box center [688, 221] width 98 height 38
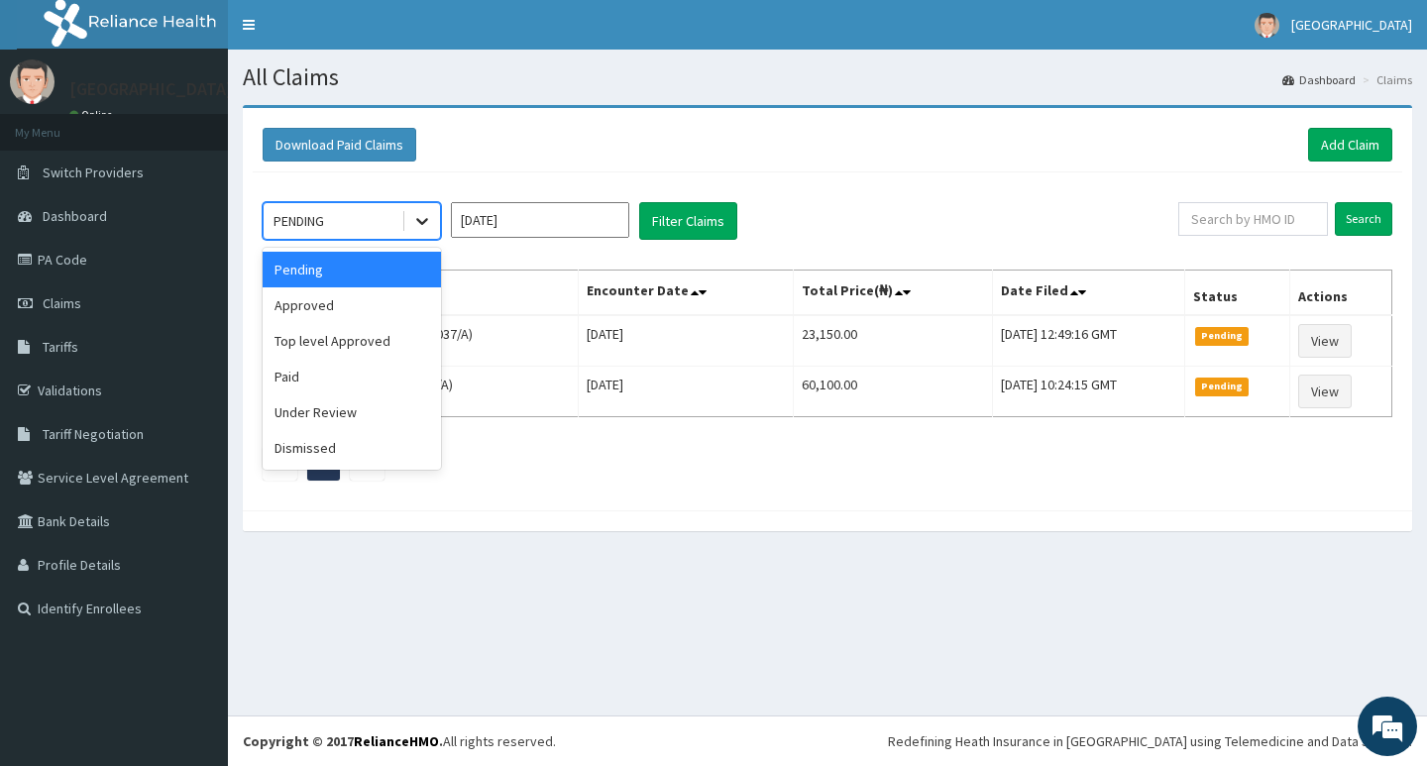
click at [426, 224] on icon at bounding box center [422, 221] width 20 height 20
click at [395, 300] on div "Approved" at bounding box center [352, 305] width 178 height 36
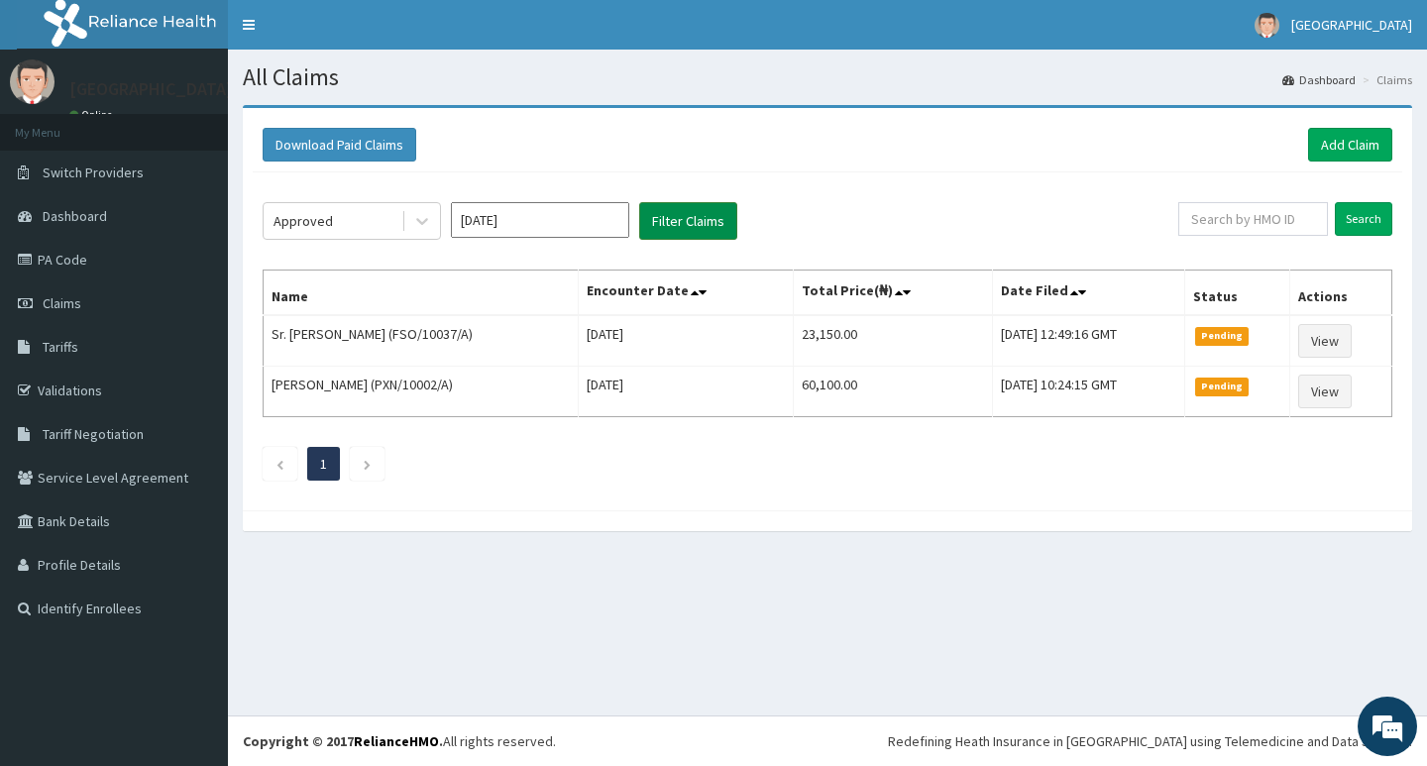
click at [673, 219] on button "Filter Claims" at bounding box center [688, 221] width 98 height 38
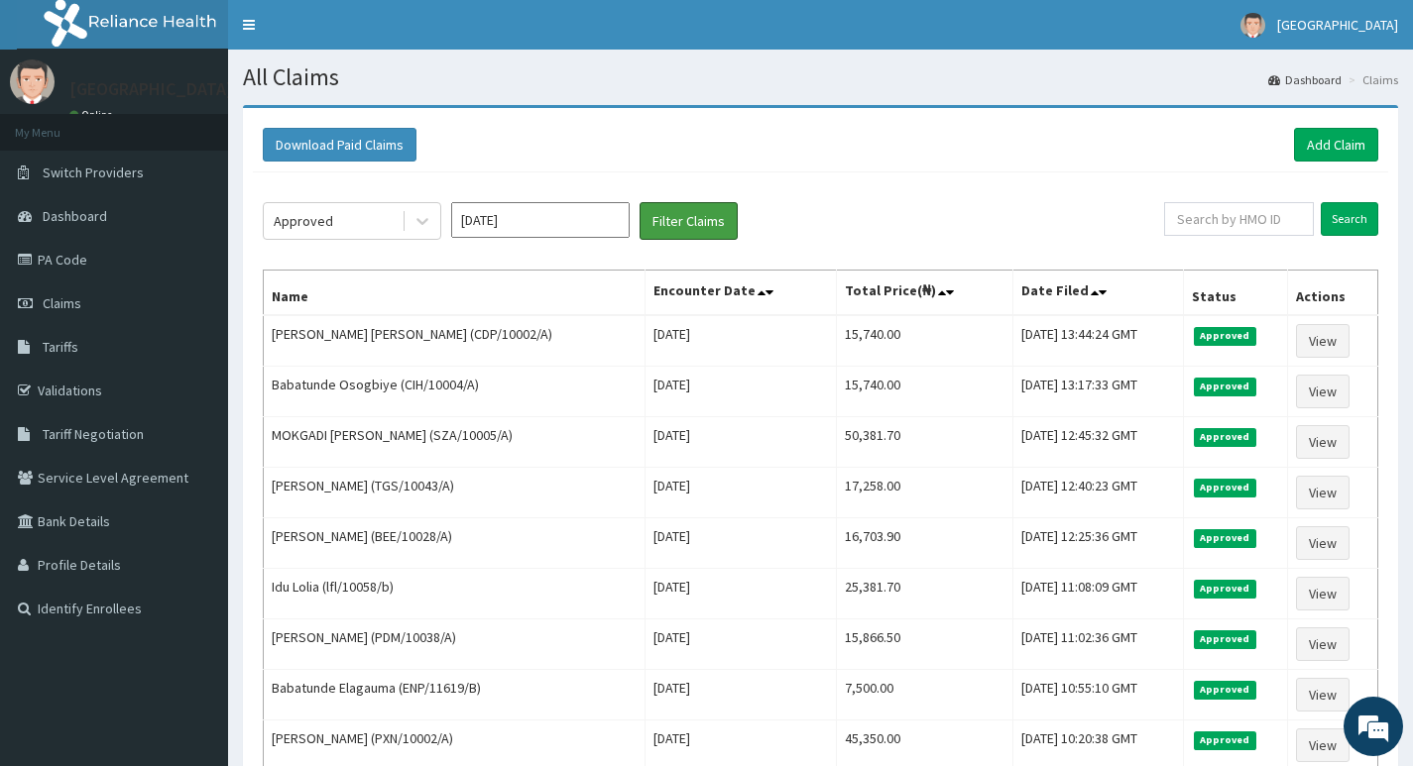
scroll to position [99, 0]
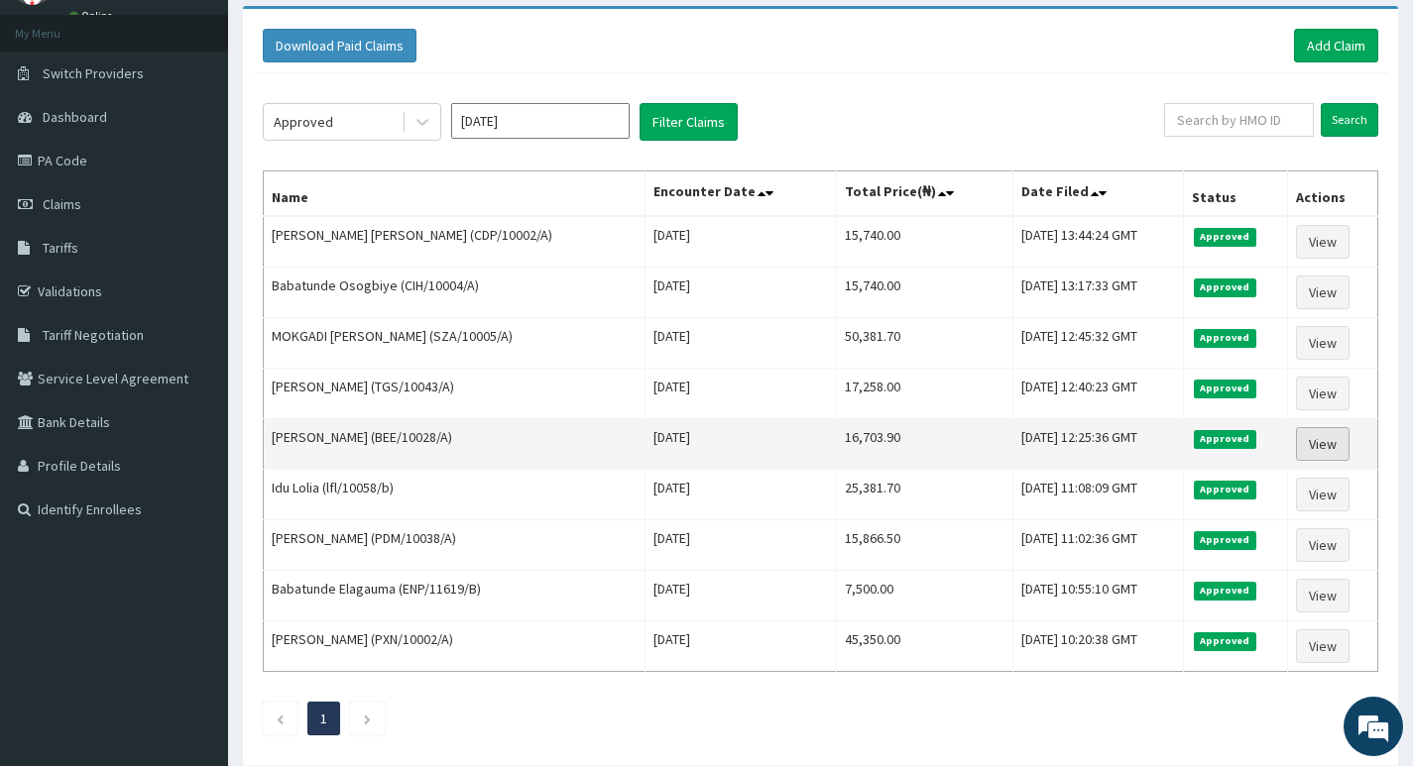
click at [1316, 441] on link "View" at bounding box center [1323, 444] width 54 height 34
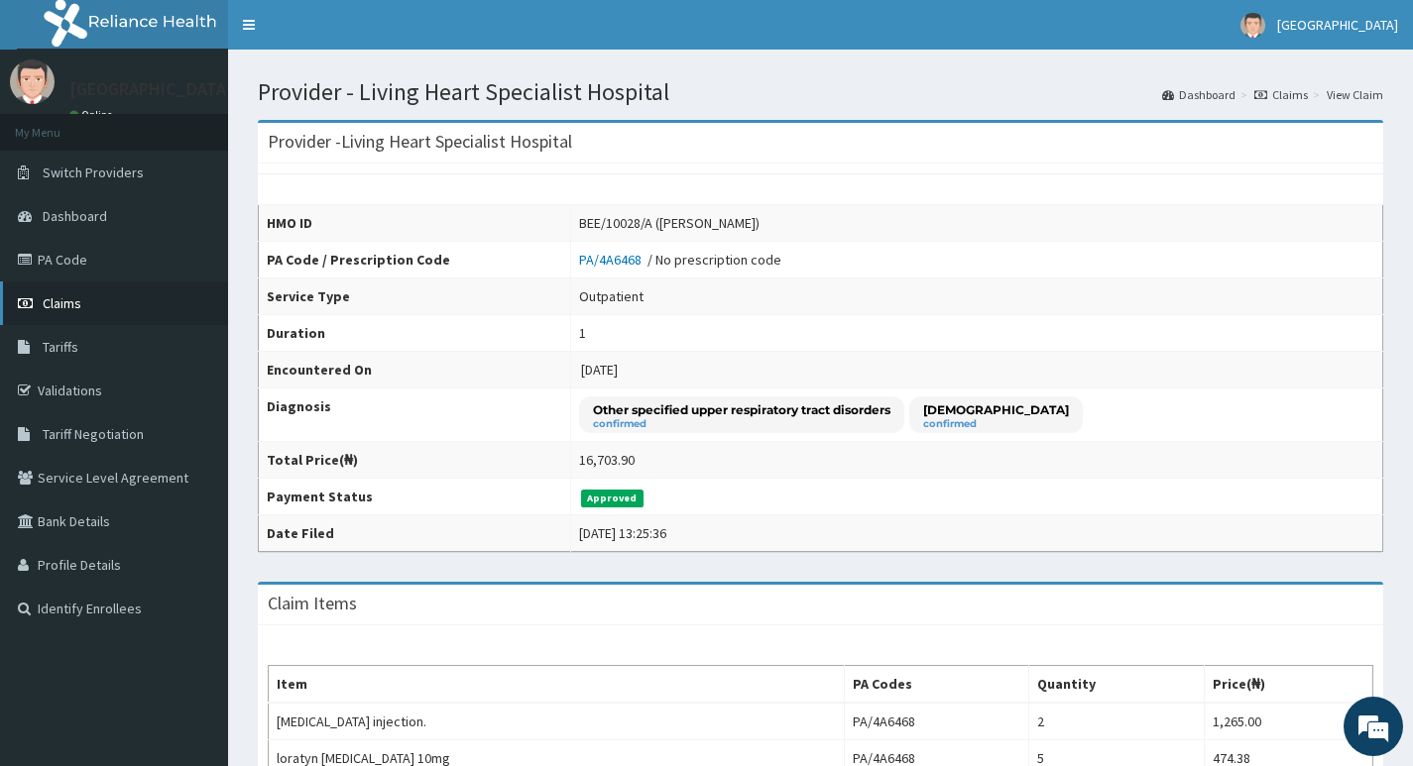
click at [57, 301] on span "Claims" at bounding box center [62, 303] width 39 height 18
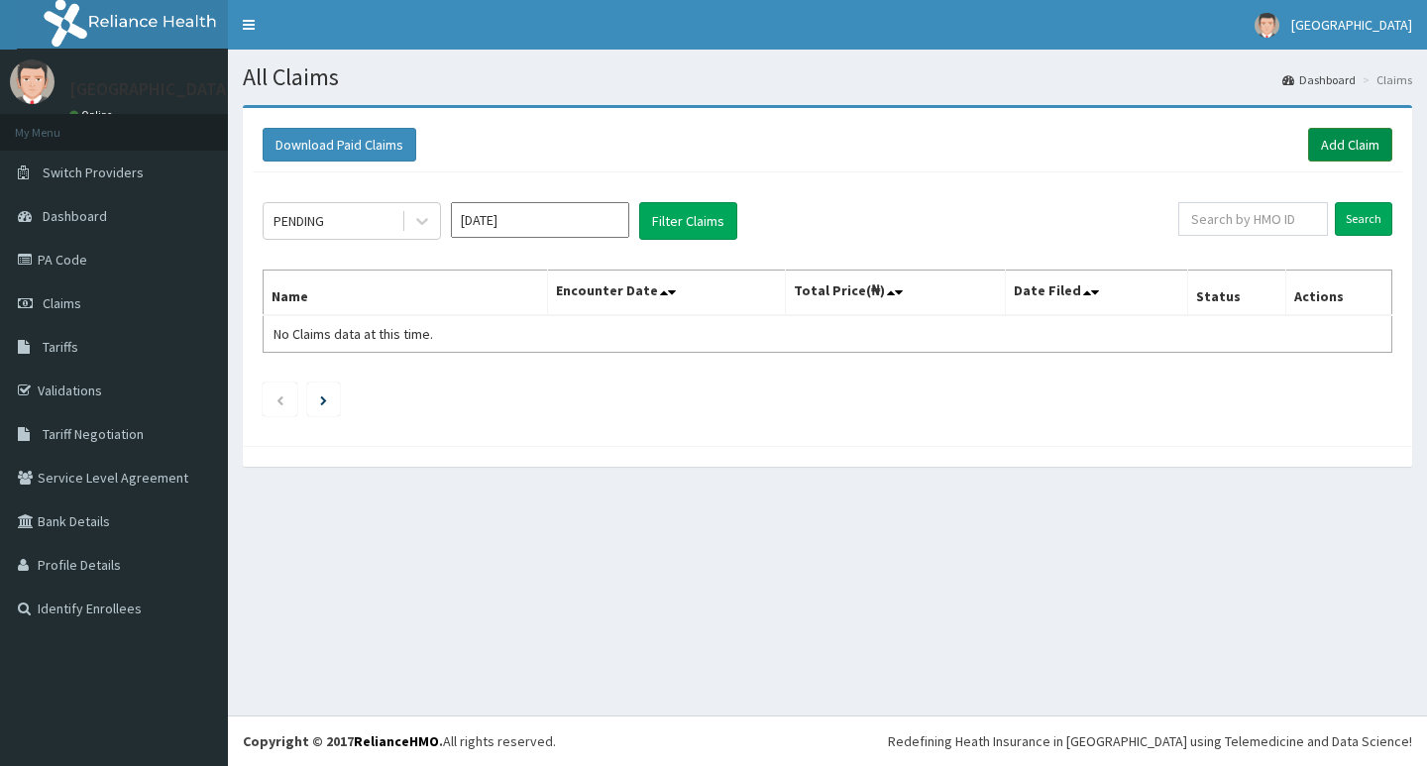
click at [1334, 135] on link "Add Claim" at bounding box center [1350, 145] width 84 height 34
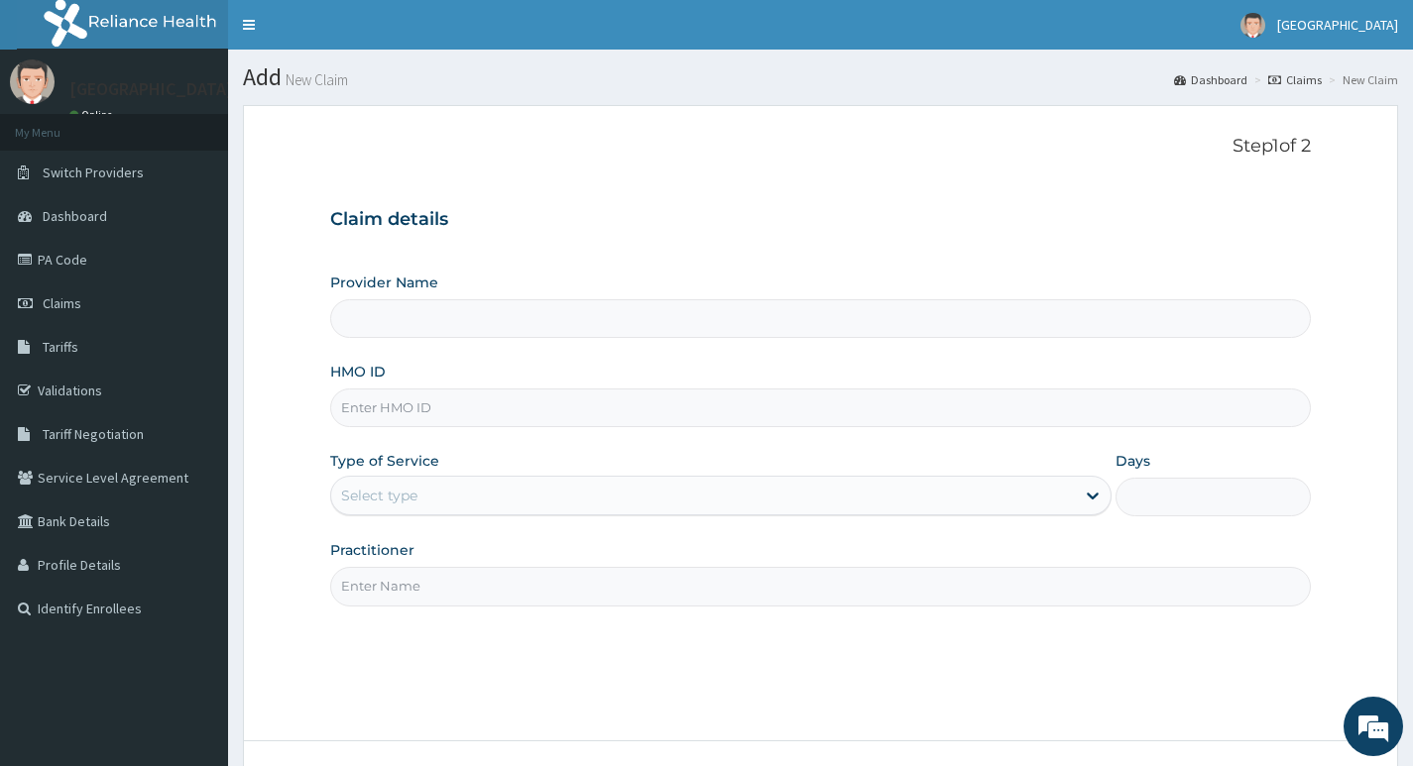
type input "Living Heart Specialist Hospital"
click at [541, 402] on input "HMO ID" at bounding box center [820, 408] width 980 height 39
paste input "BEE/10028/A"
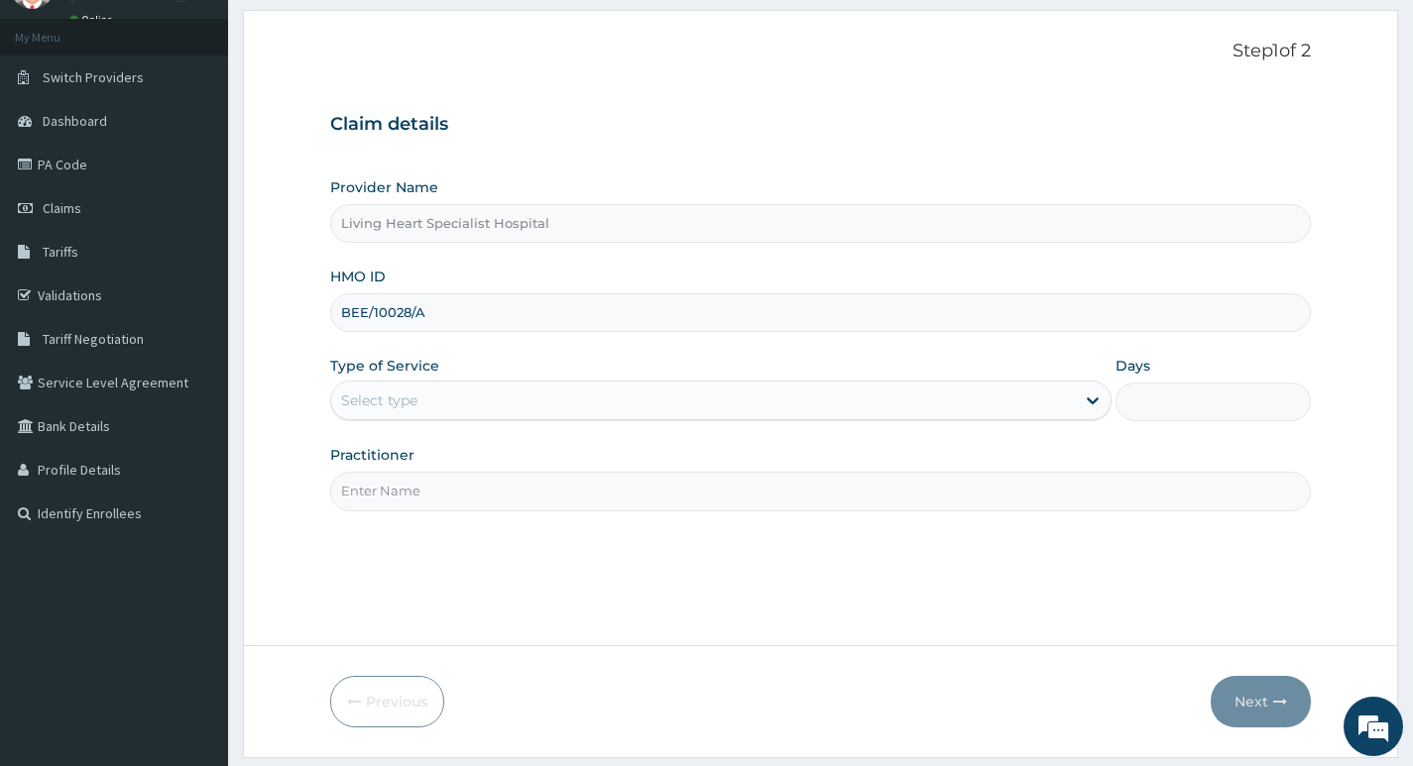
scroll to position [153, 0]
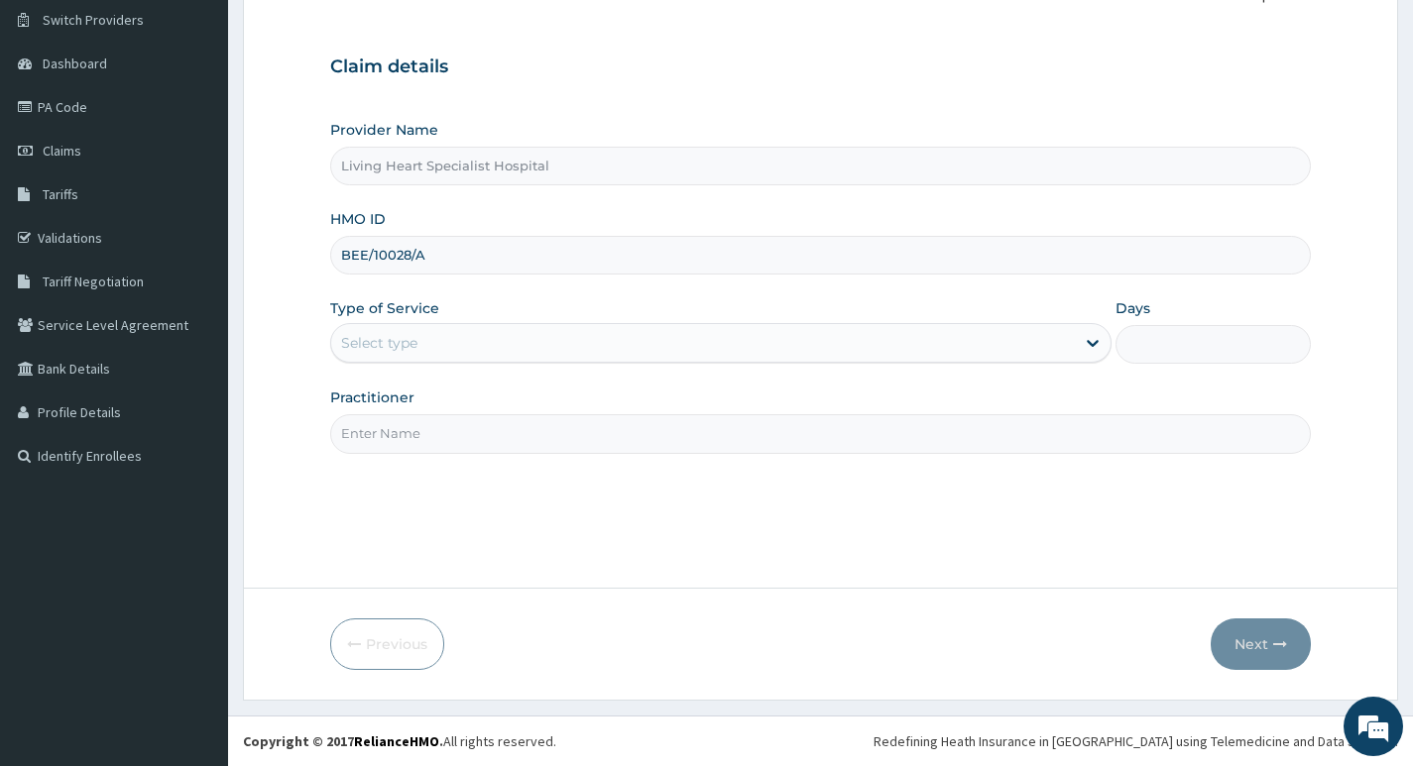
type input "BEE/10028/A"
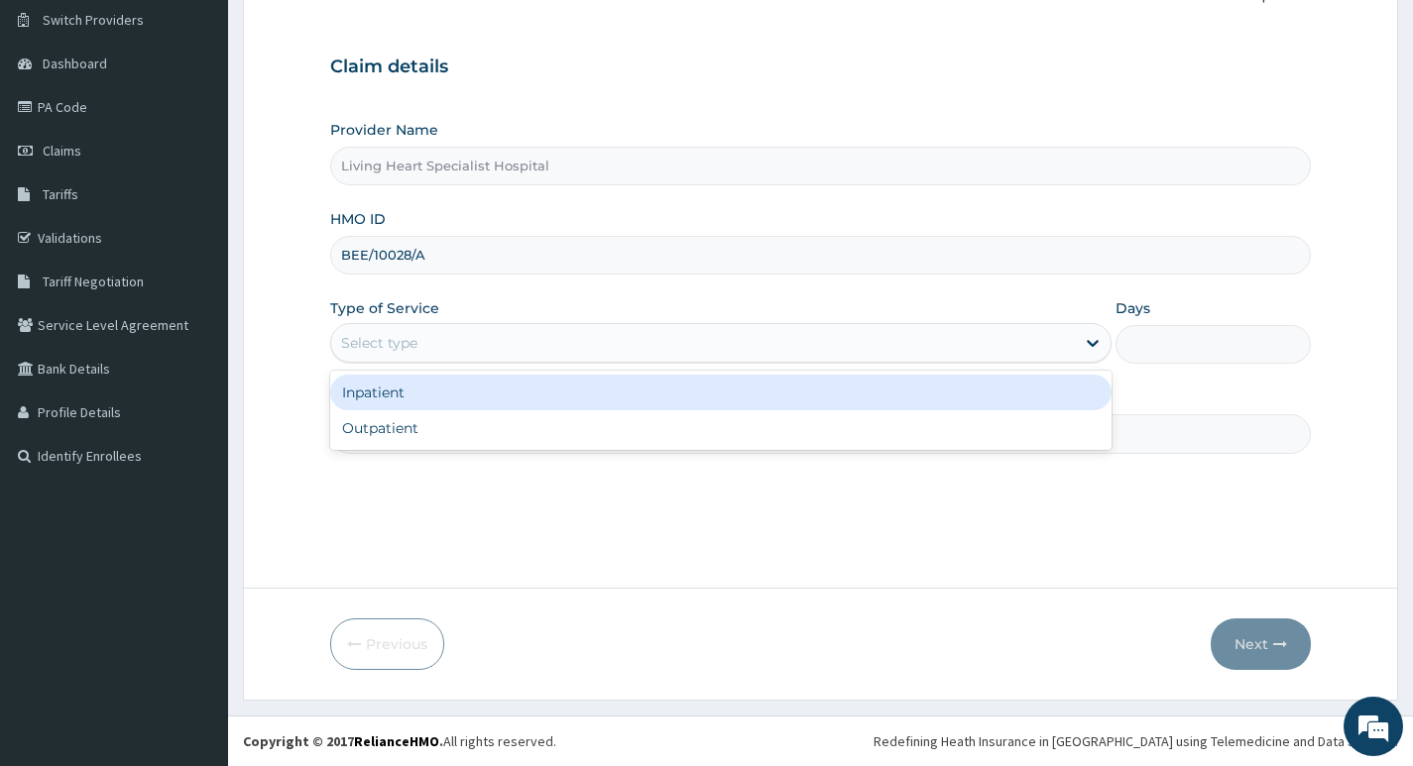
click at [1069, 347] on div "Select type" at bounding box center [702, 343] width 743 height 32
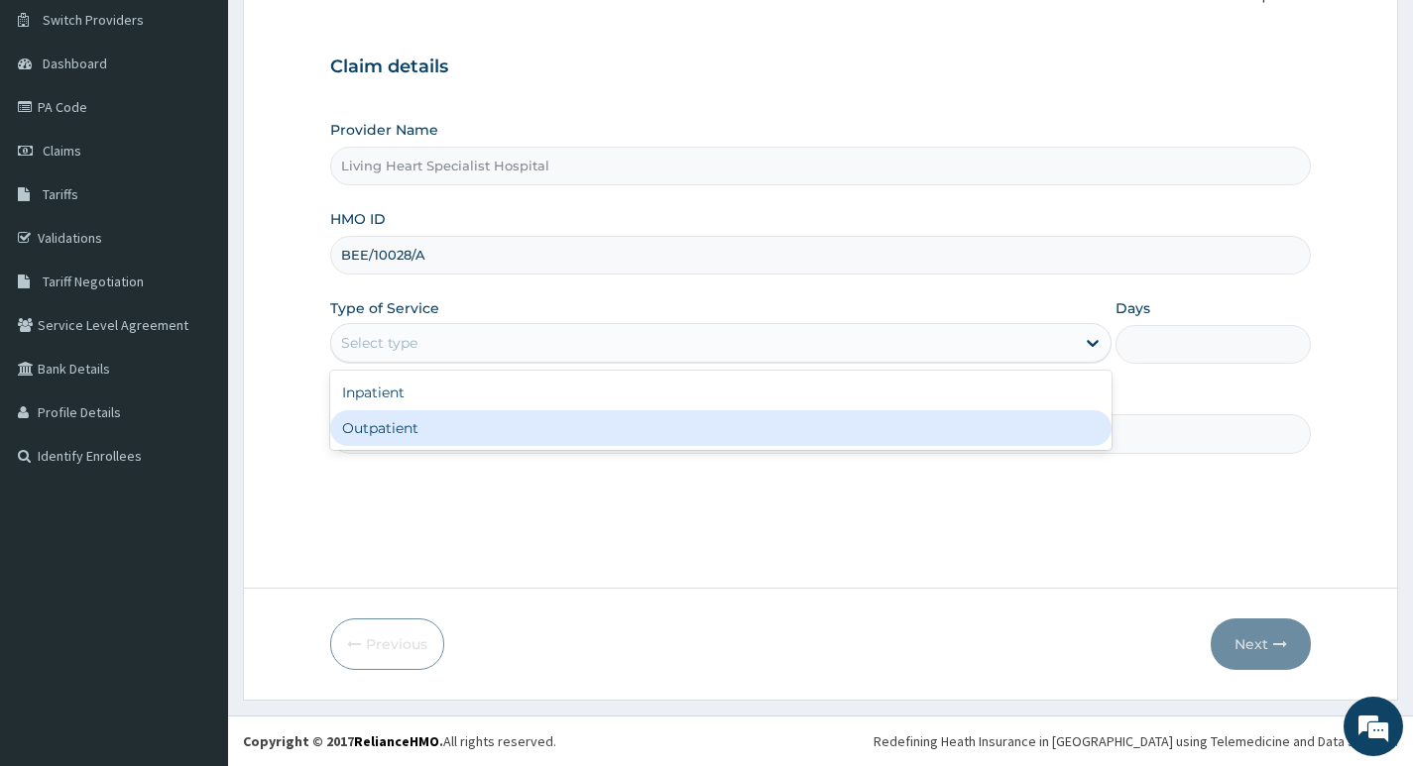
click at [1000, 425] on div "Outpatient" at bounding box center [720, 428] width 781 height 36
type input "1"
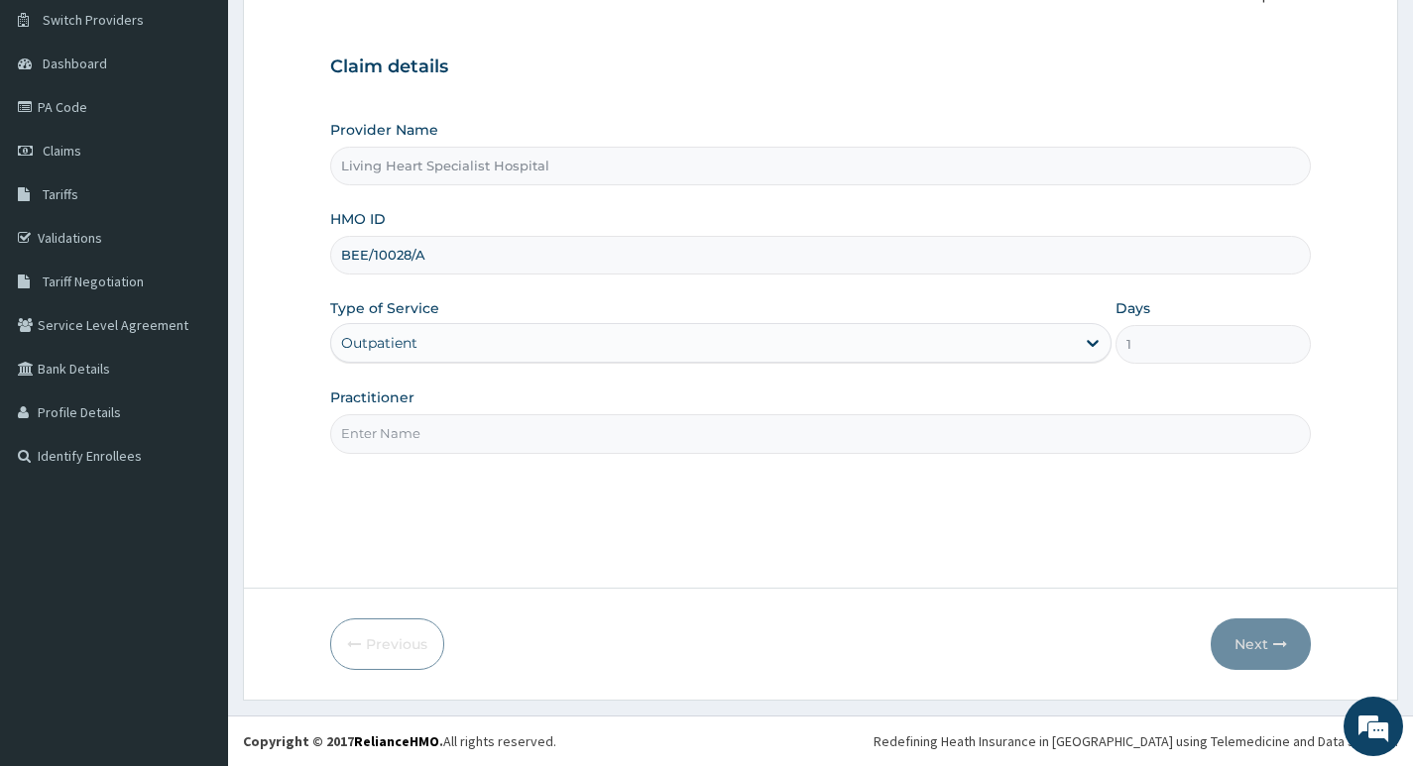
click at [1024, 430] on input "Practitioner" at bounding box center [820, 433] width 980 height 39
type input "DR. FAVOUR EZEM"
click at [1250, 636] on button "Next" at bounding box center [1260, 645] width 100 height 52
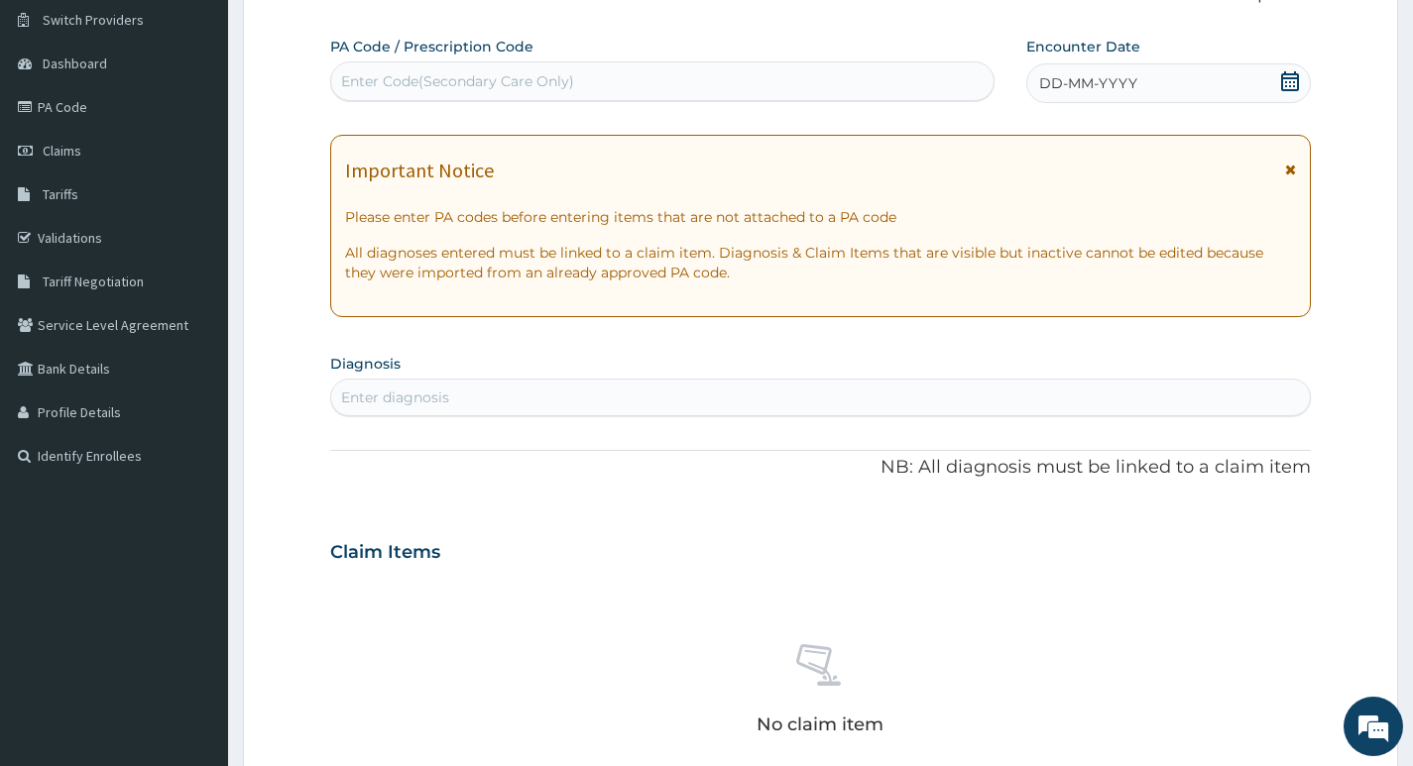
click at [568, 80] on div "Enter Code(Secondary Care Only)" at bounding box center [457, 81] width 233 height 20
type input "PA/DF01BA"
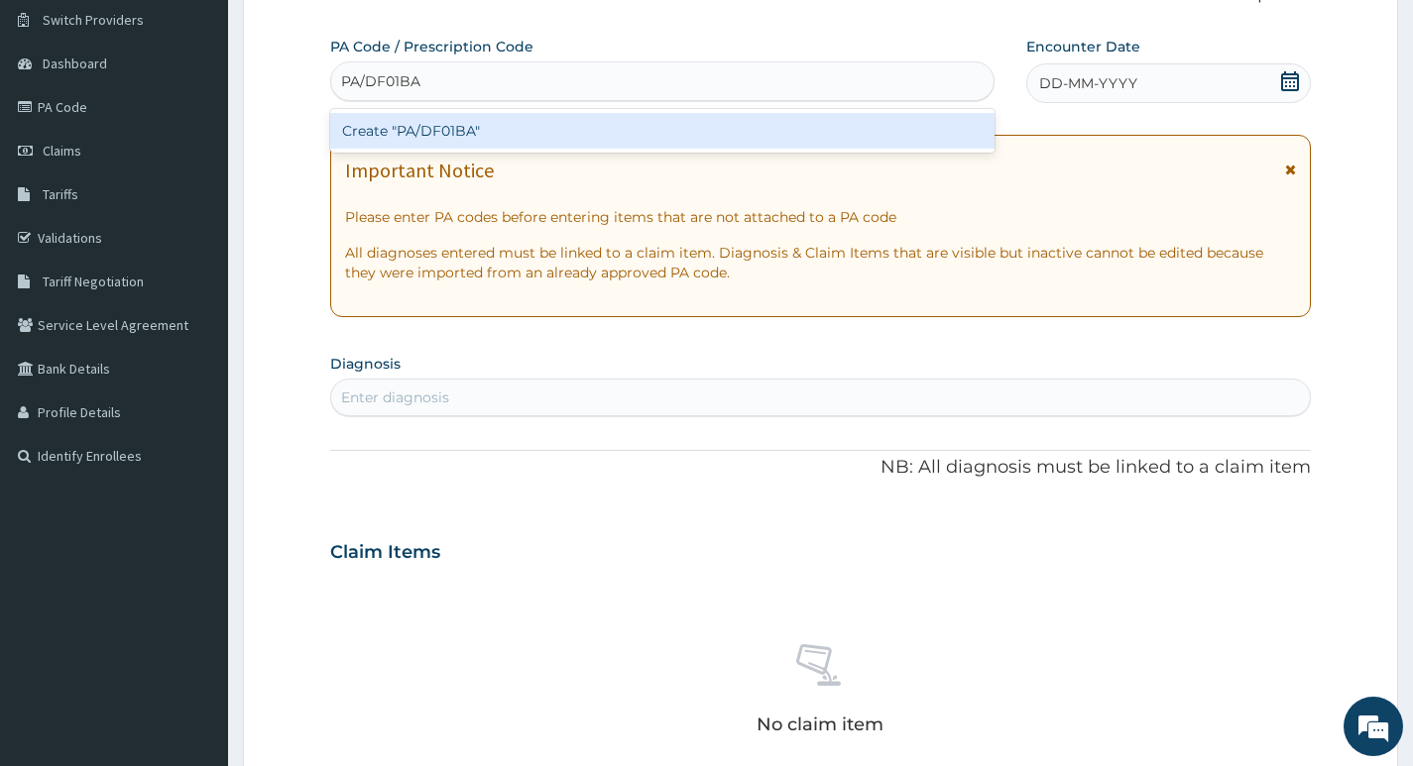
click at [569, 129] on div "Create "PA/DF01BA"" at bounding box center [662, 131] width 664 height 36
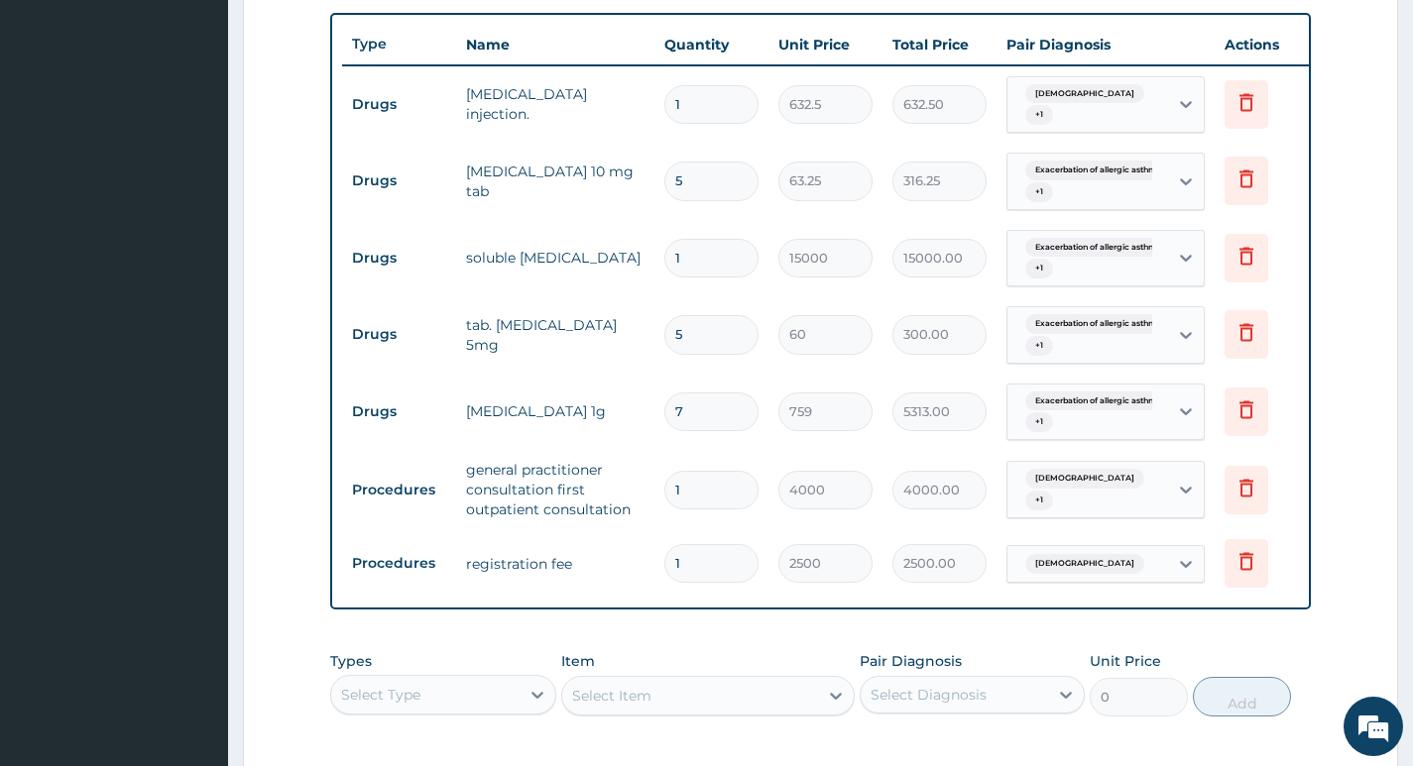
scroll to position [699, 0]
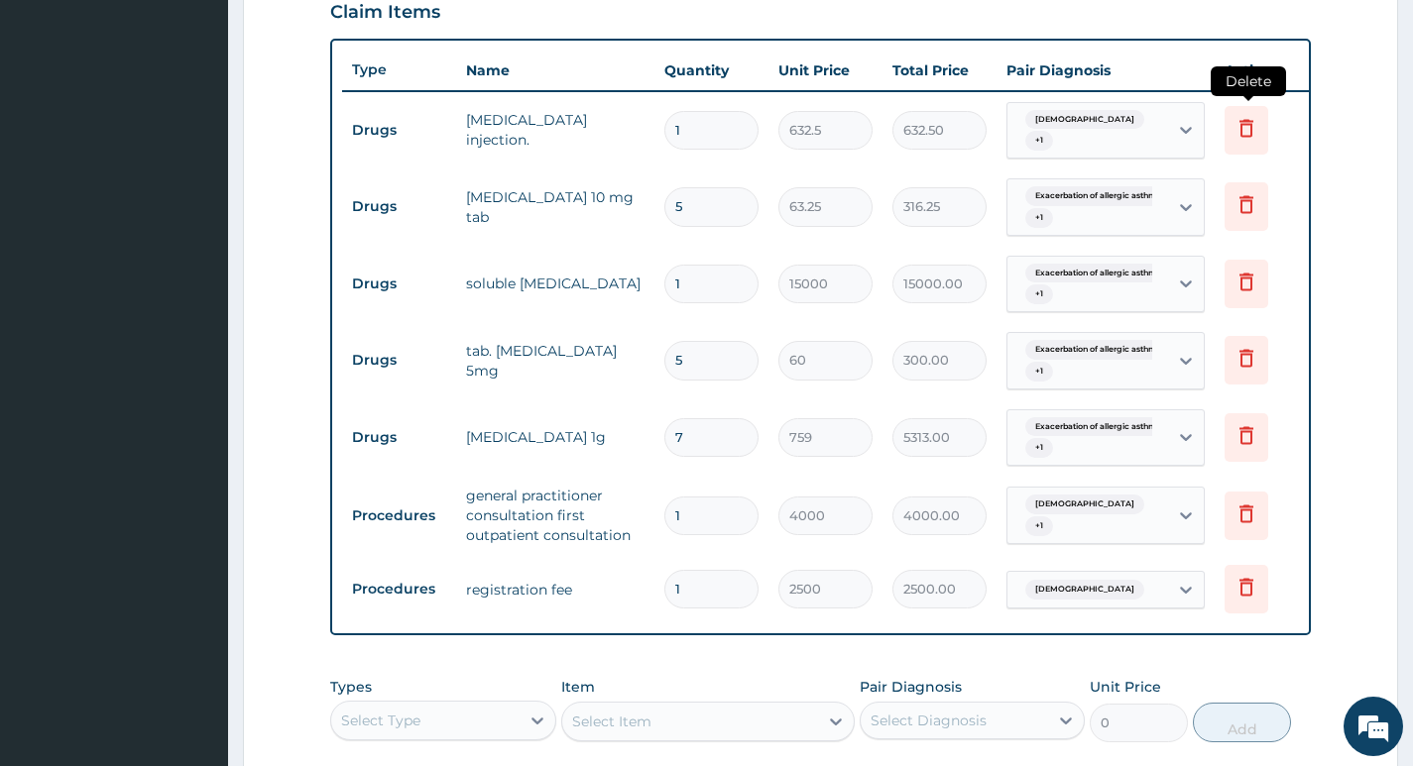
click at [1246, 125] on icon at bounding box center [1246, 128] width 24 height 24
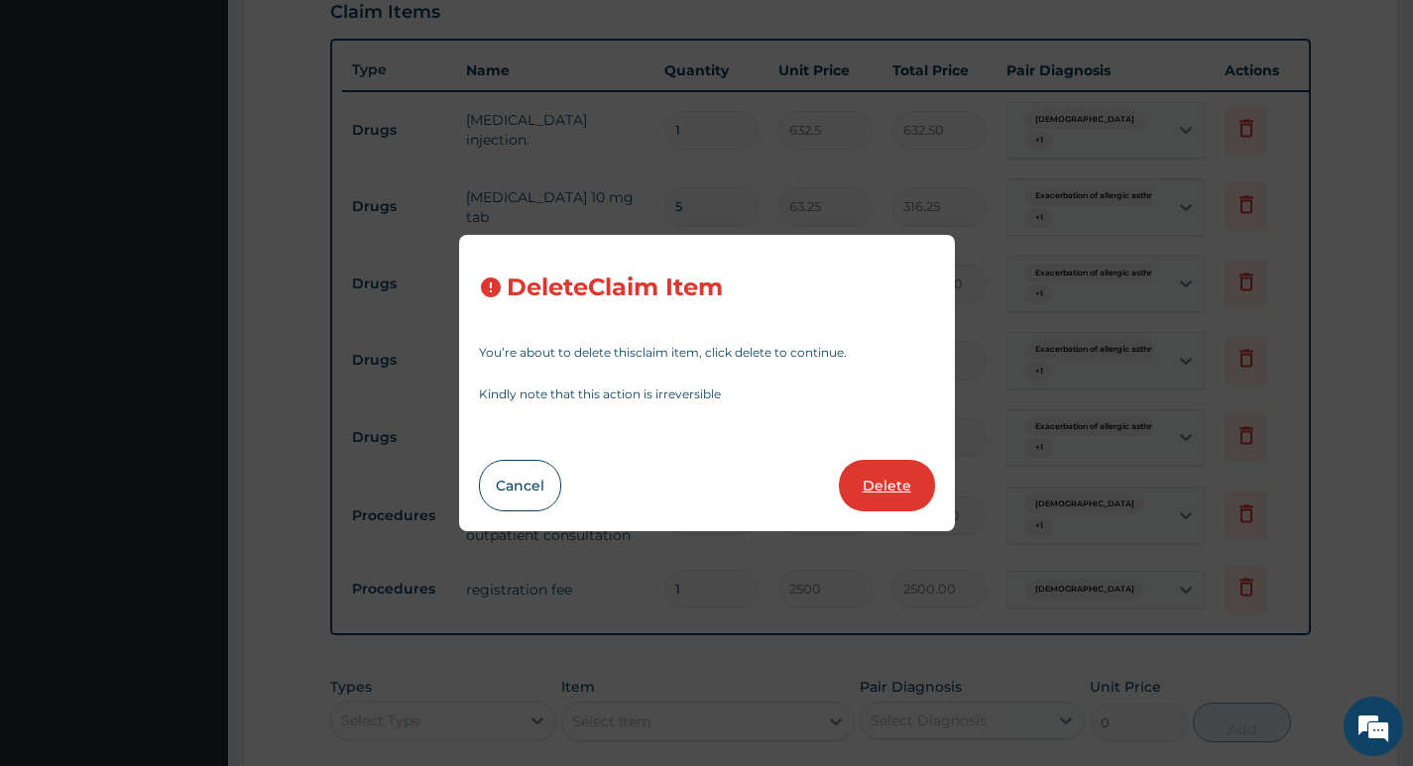
click at [881, 471] on button "Delete" at bounding box center [887, 486] width 96 height 52
type input "5"
type input "63.25"
type input "316.25"
type input "1"
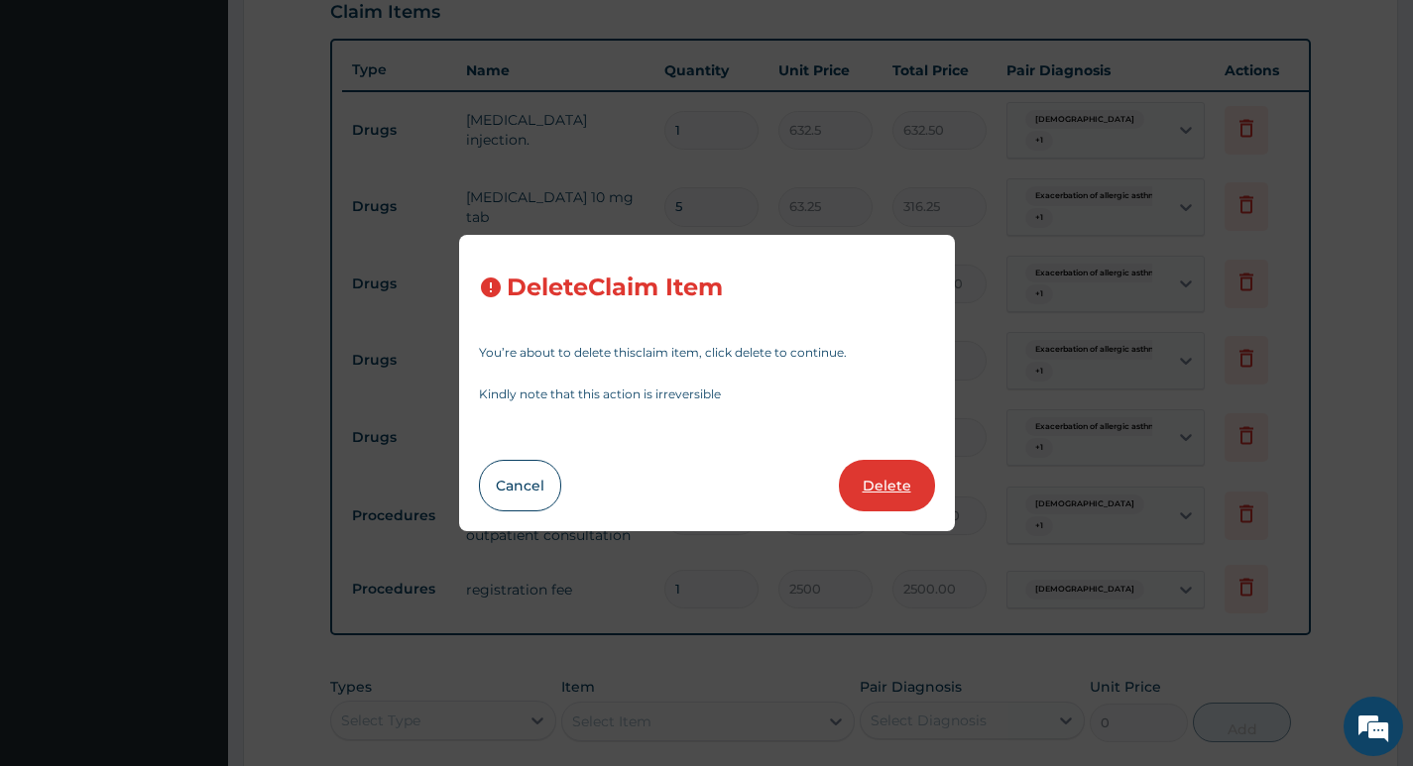
type input "15000"
type input "15000.00"
type input "5"
type input "60"
type input "300.00"
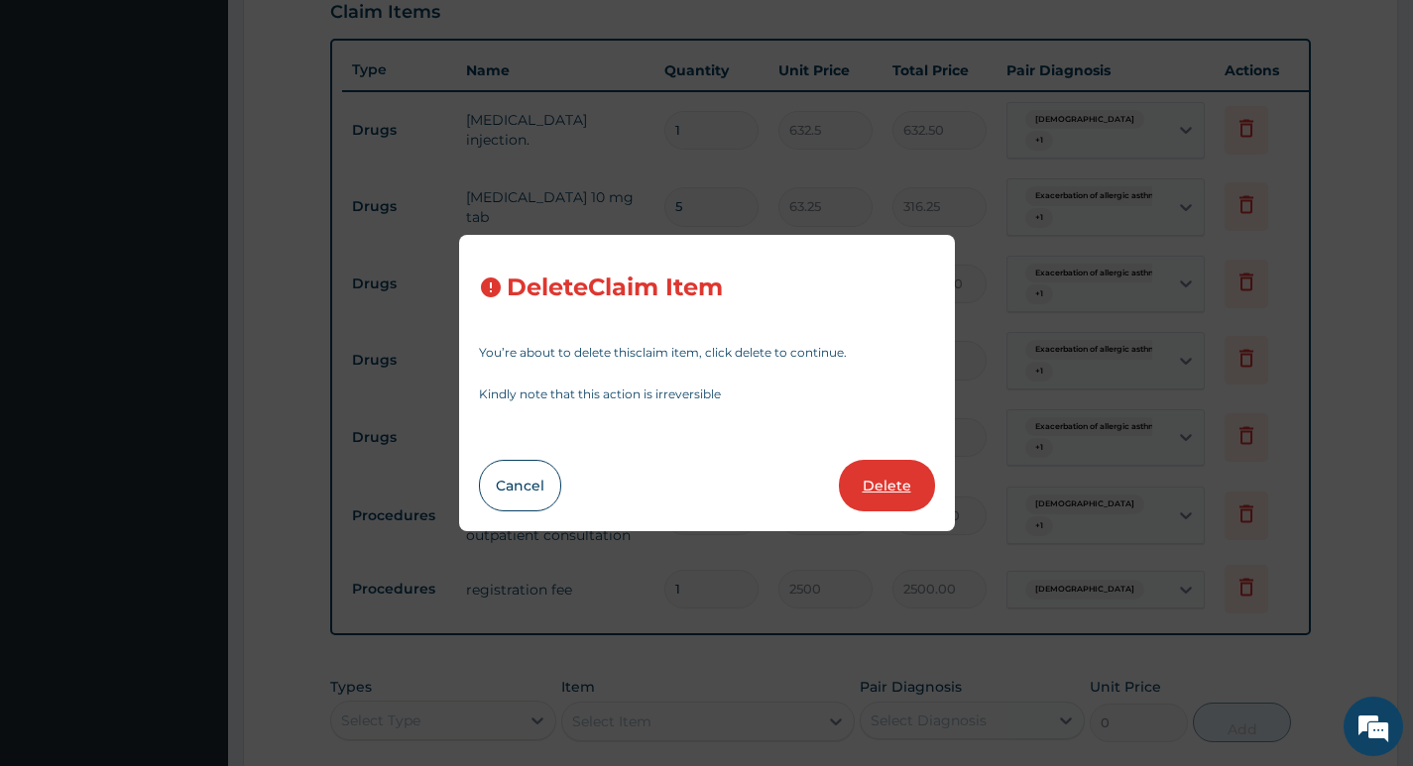
type input "7"
type input "759"
type input "5313.00"
type input "1"
type input "4000"
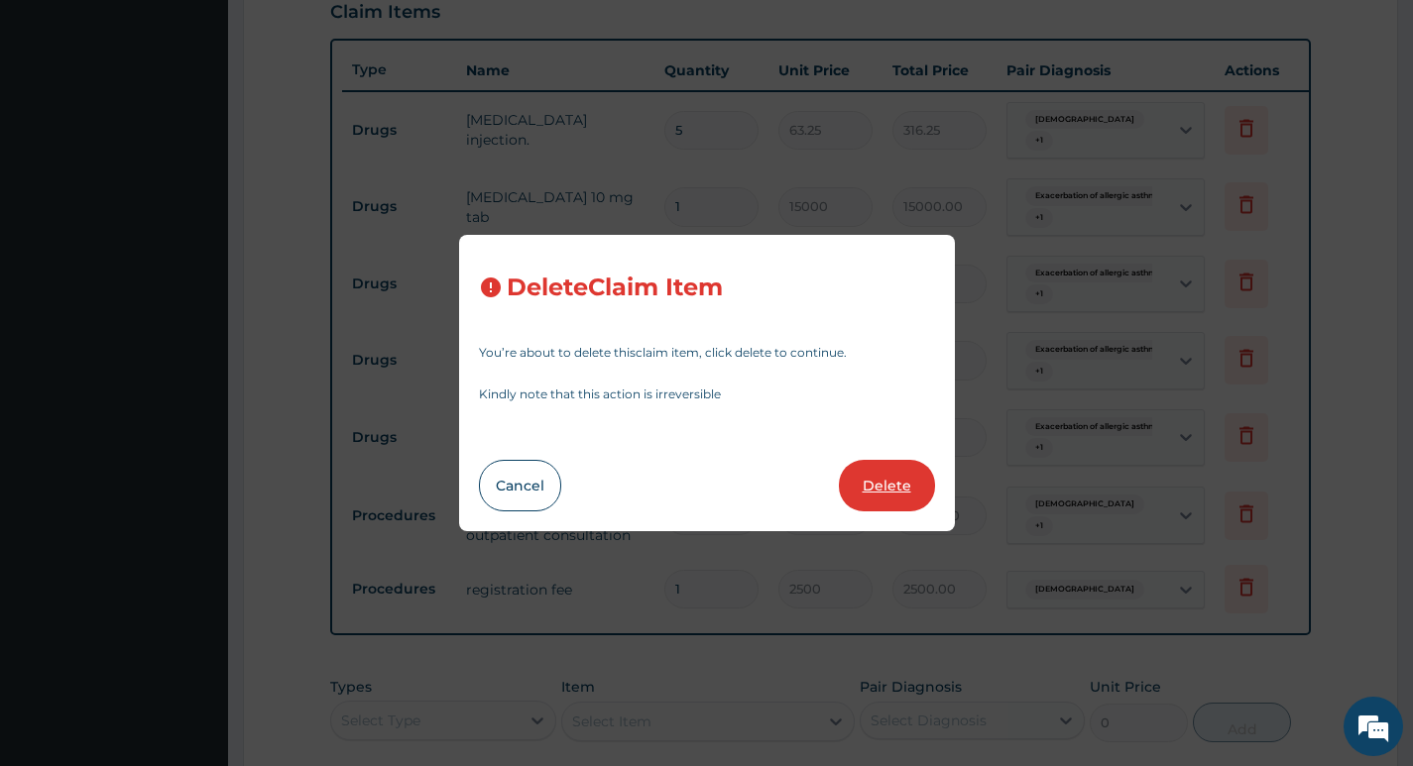
type input "4000.00"
type input "2500"
type input "2500.00"
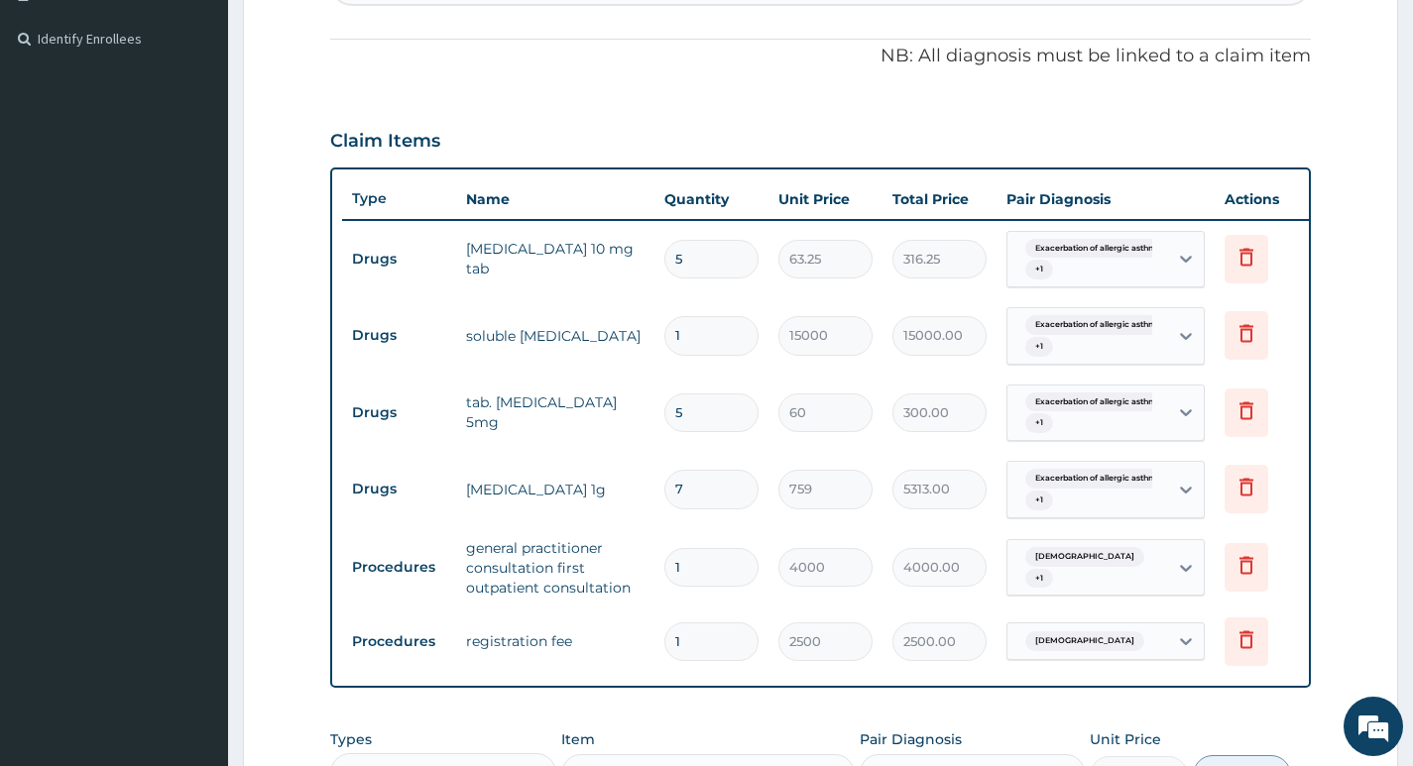
scroll to position [600, 0]
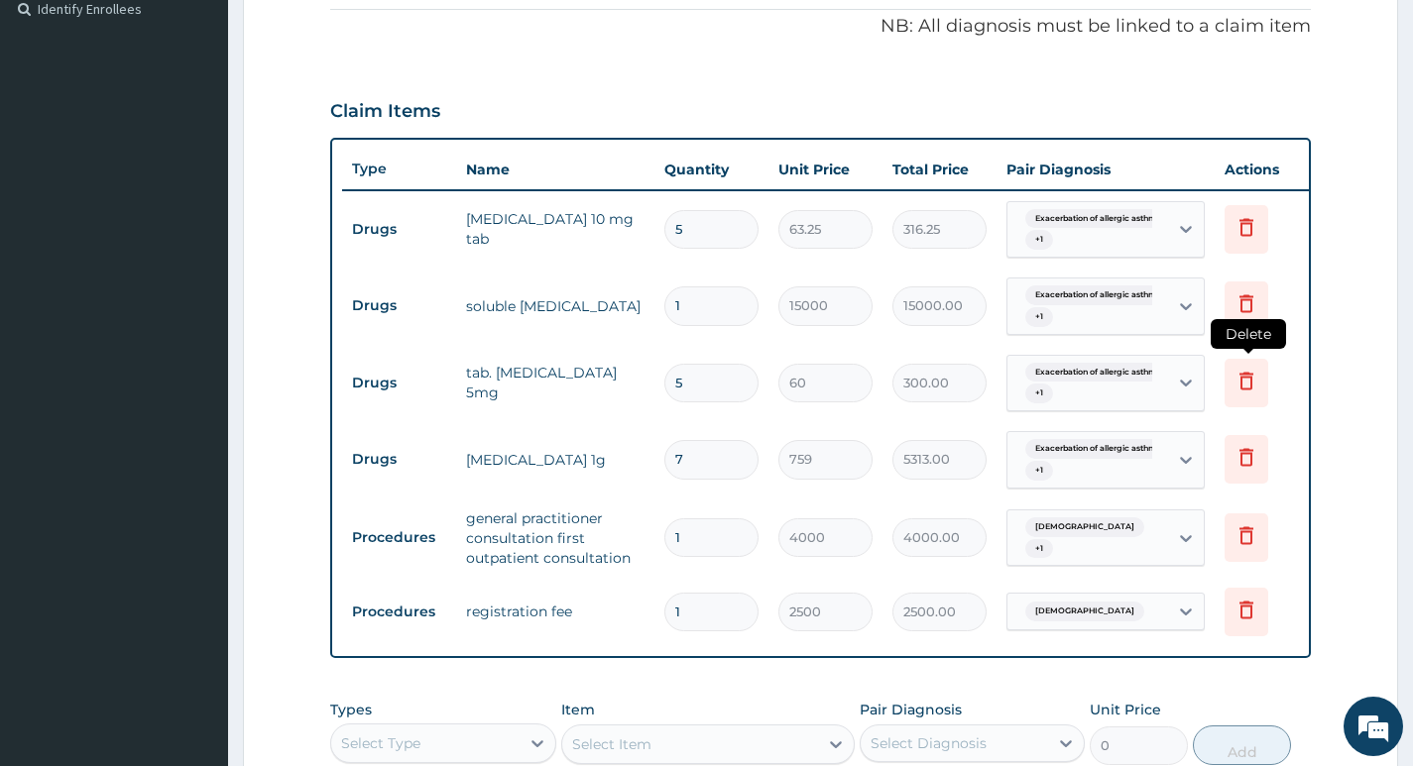
click at [1246, 378] on icon at bounding box center [1246, 381] width 14 height 18
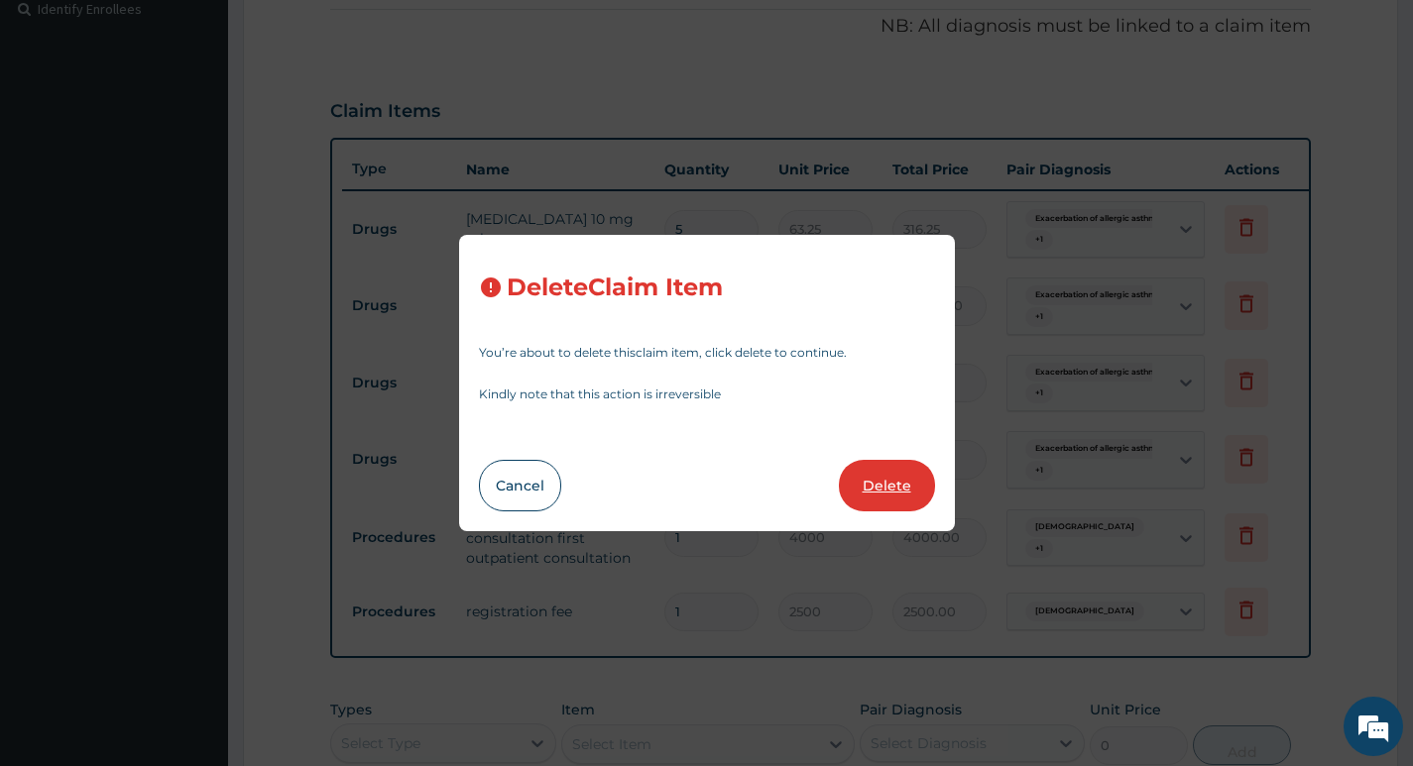
click at [865, 474] on button "Delete" at bounding box center [887, 486] width 96 height 52
type input "7"
type input "759"
type input "5313.00"
type input "1"
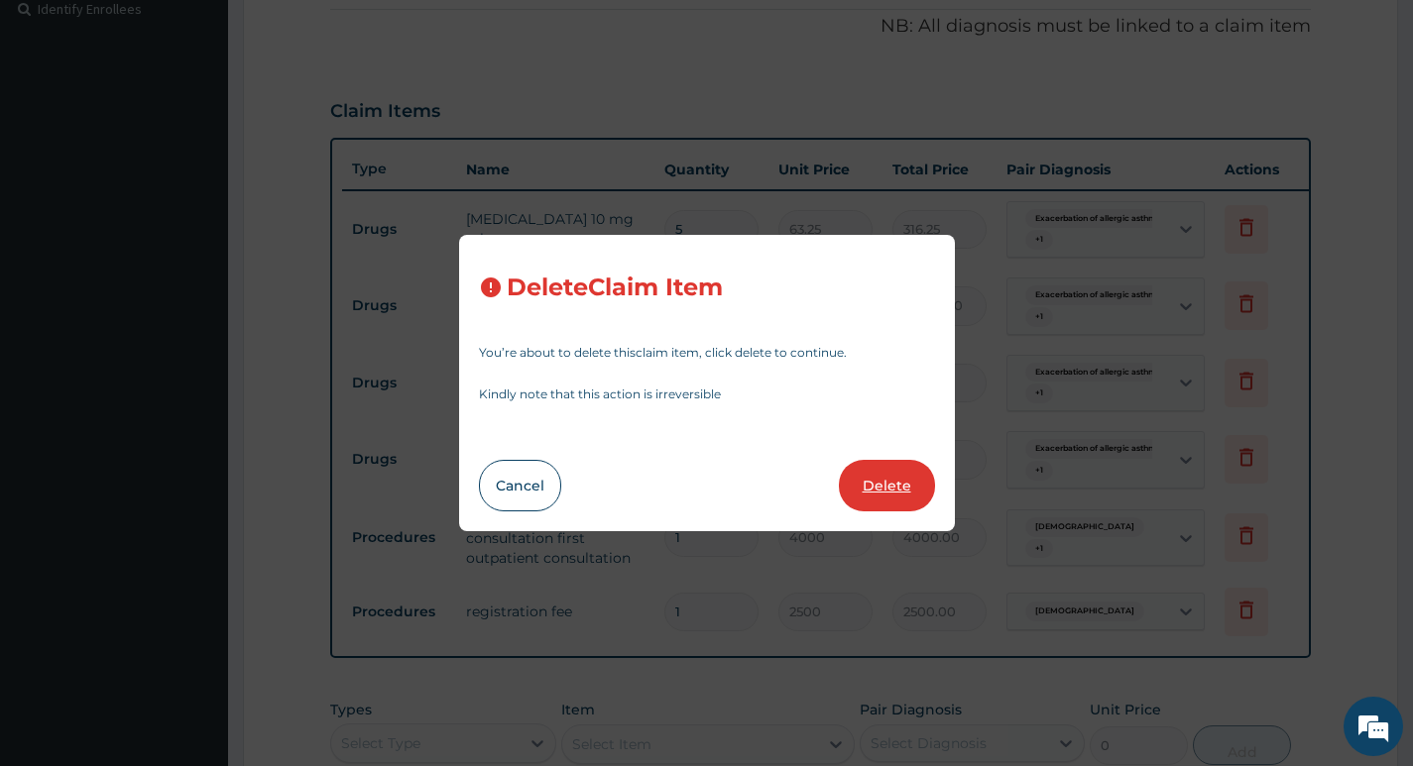
type input "4000"
type input "4000.00"
type input "2500"
type input "2500.00"
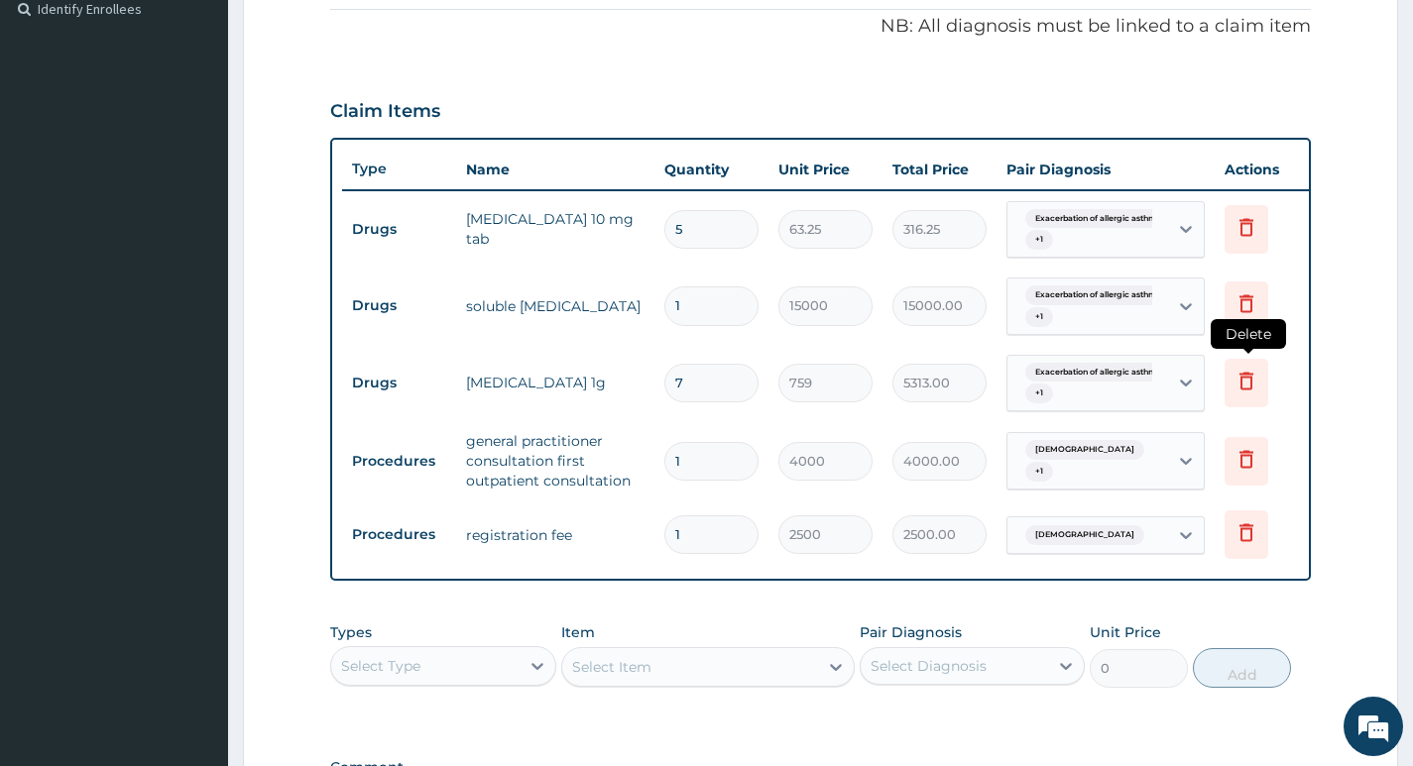
click at [1249, 383] on icon at bounding box center [1246, 381] width 24 height 24
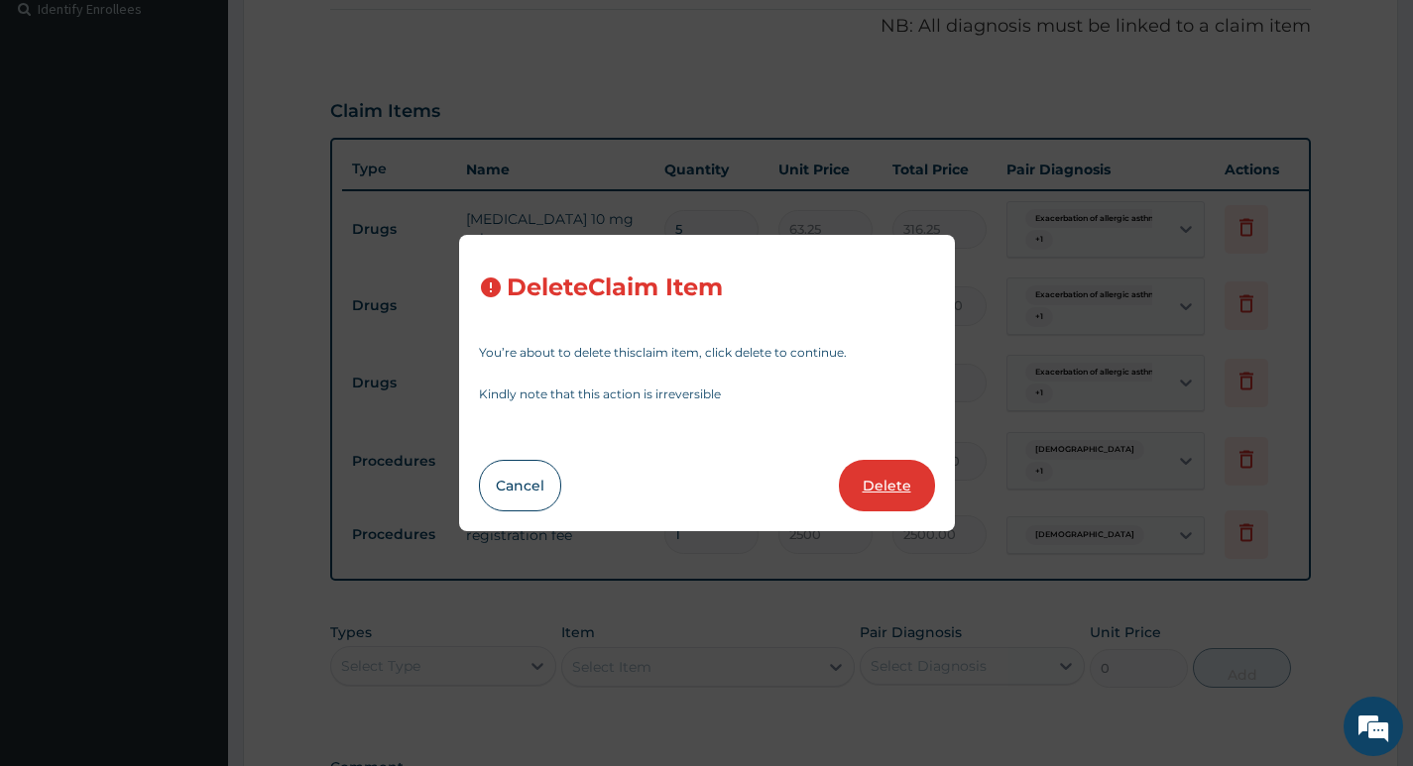
click at [899, 482] on button "Delete" at bounding box center [887, 486] width 96 height 52
type input "1"
type input "4000"
type input "4000.00"
type input "2500"
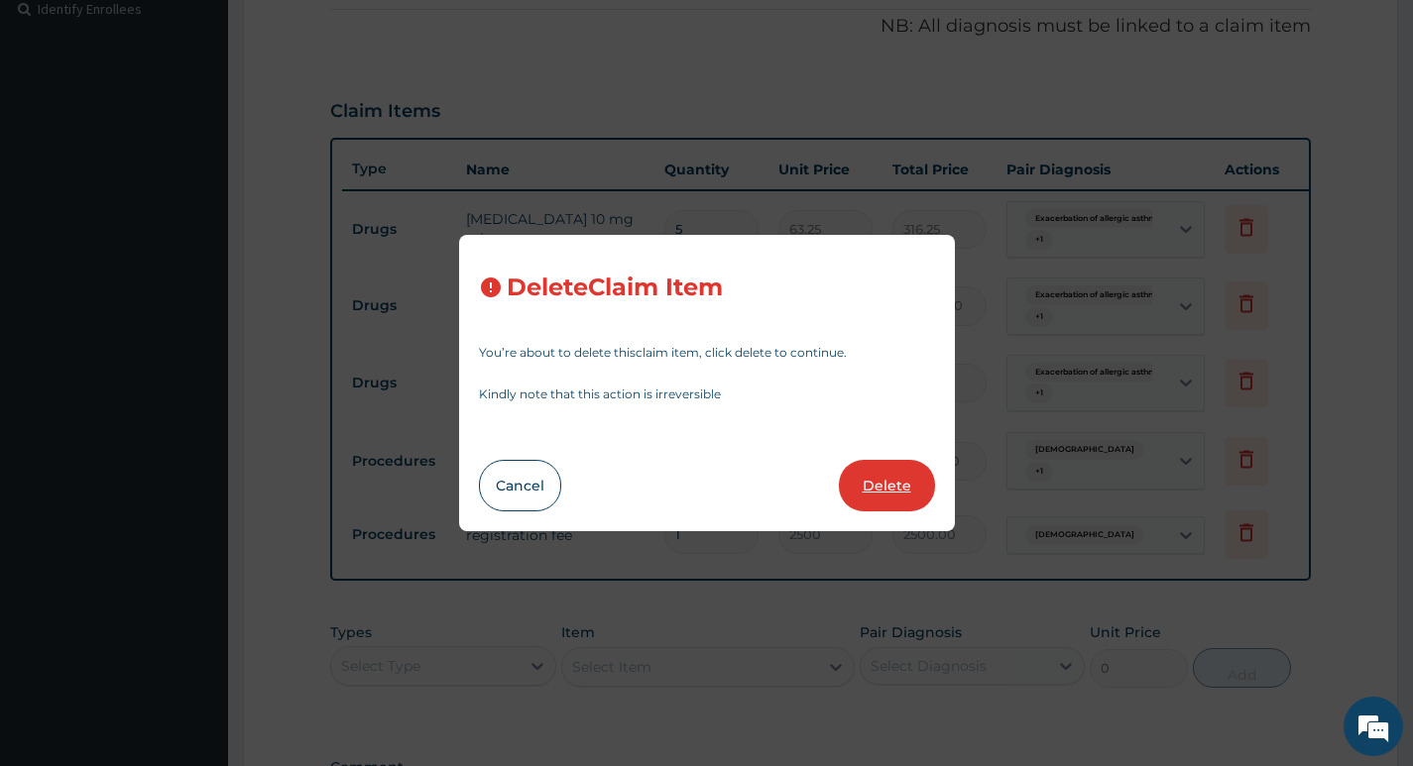
type input "2500.00"
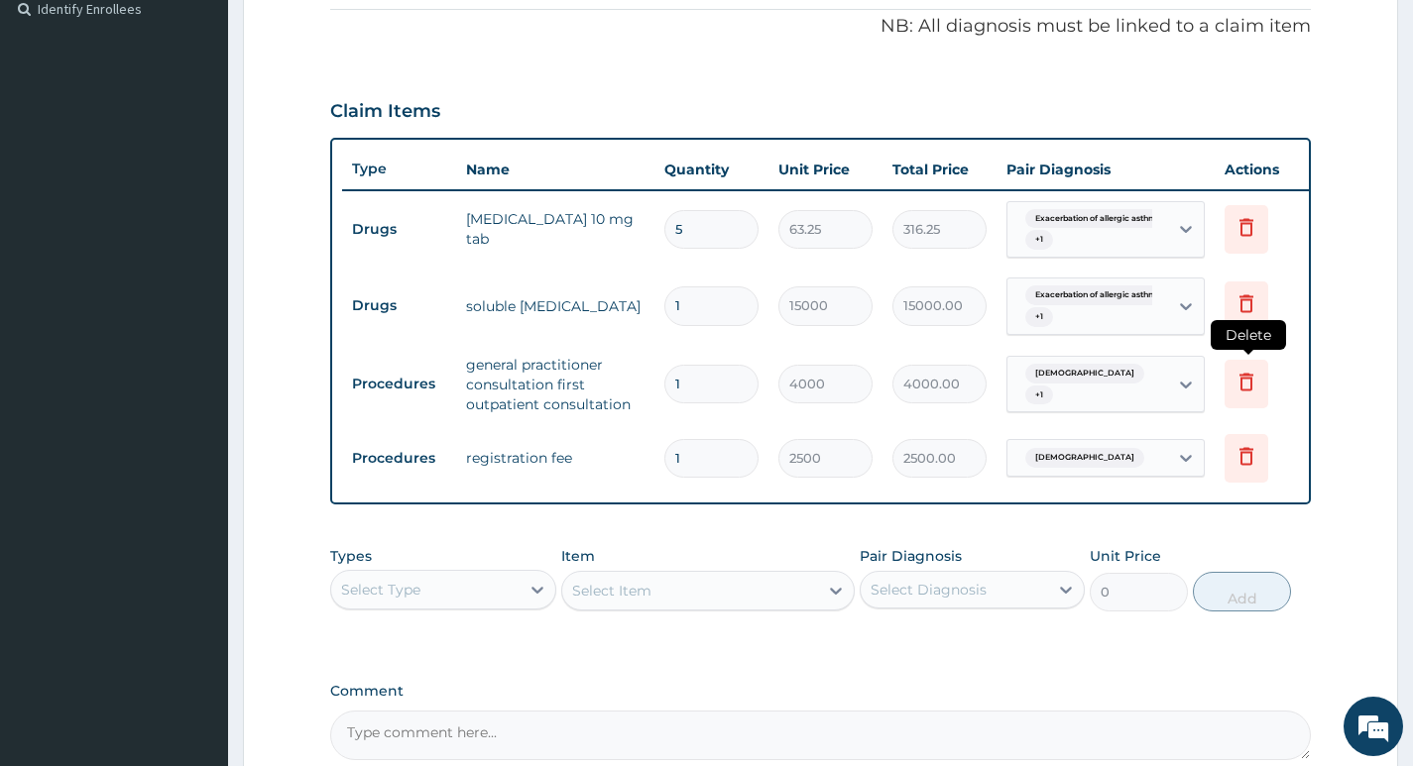
click at [1246, 381] on icon at bounding box center [1246, 382] width 24 height 24
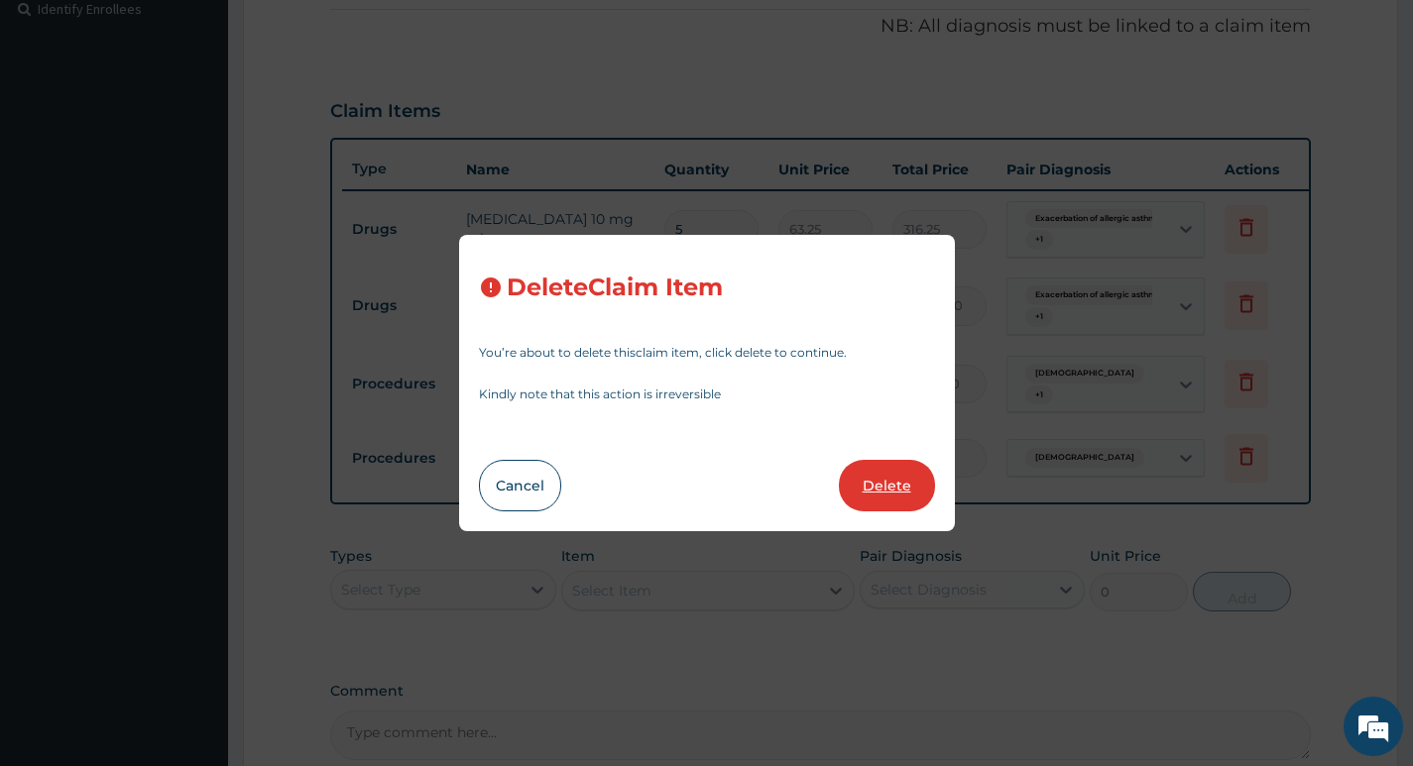
click at [888, 481] on button "Delete" at bounding box center [887, 486] width 96 height 52
type input "2500"
type input "2500.00"
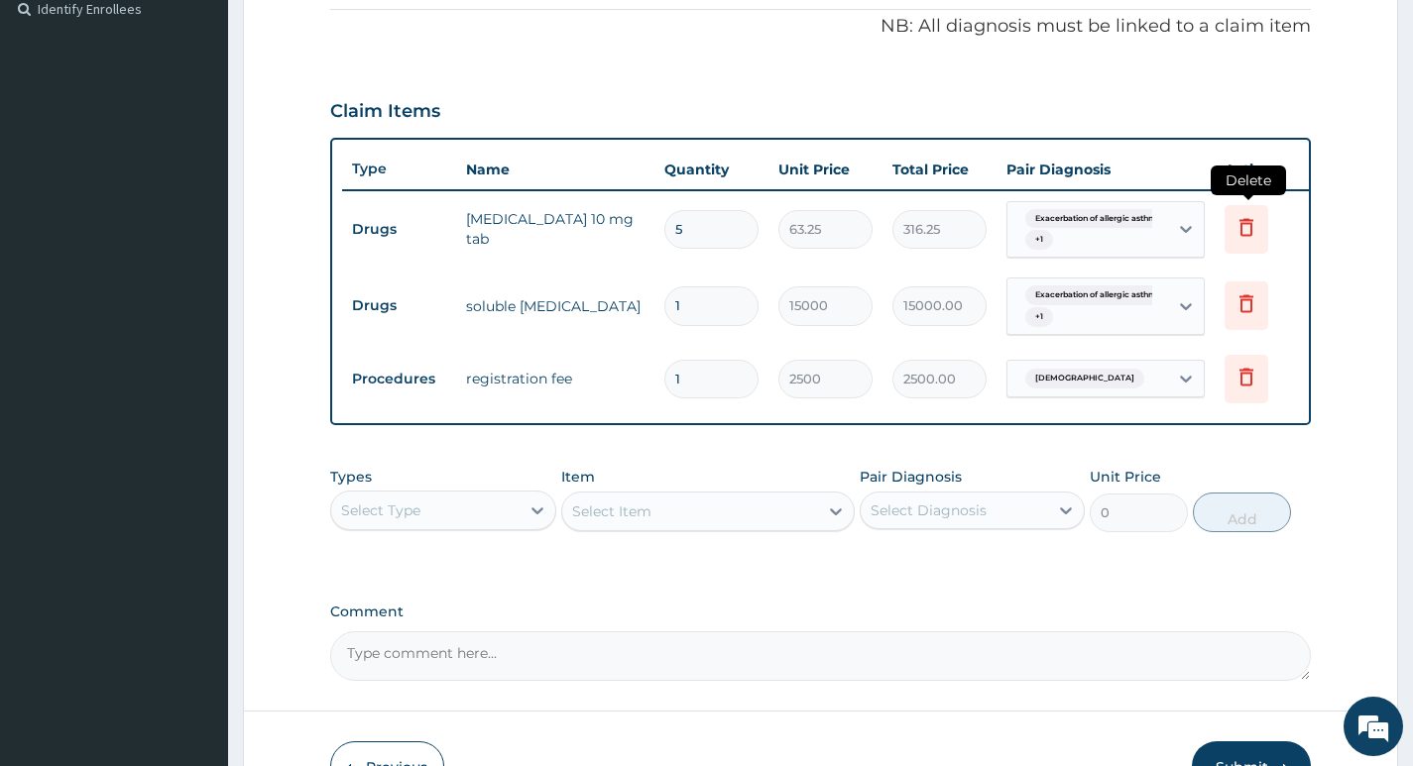
click at [1248, 227] on icon at bounding box center [1246, 227] width 24 height 24
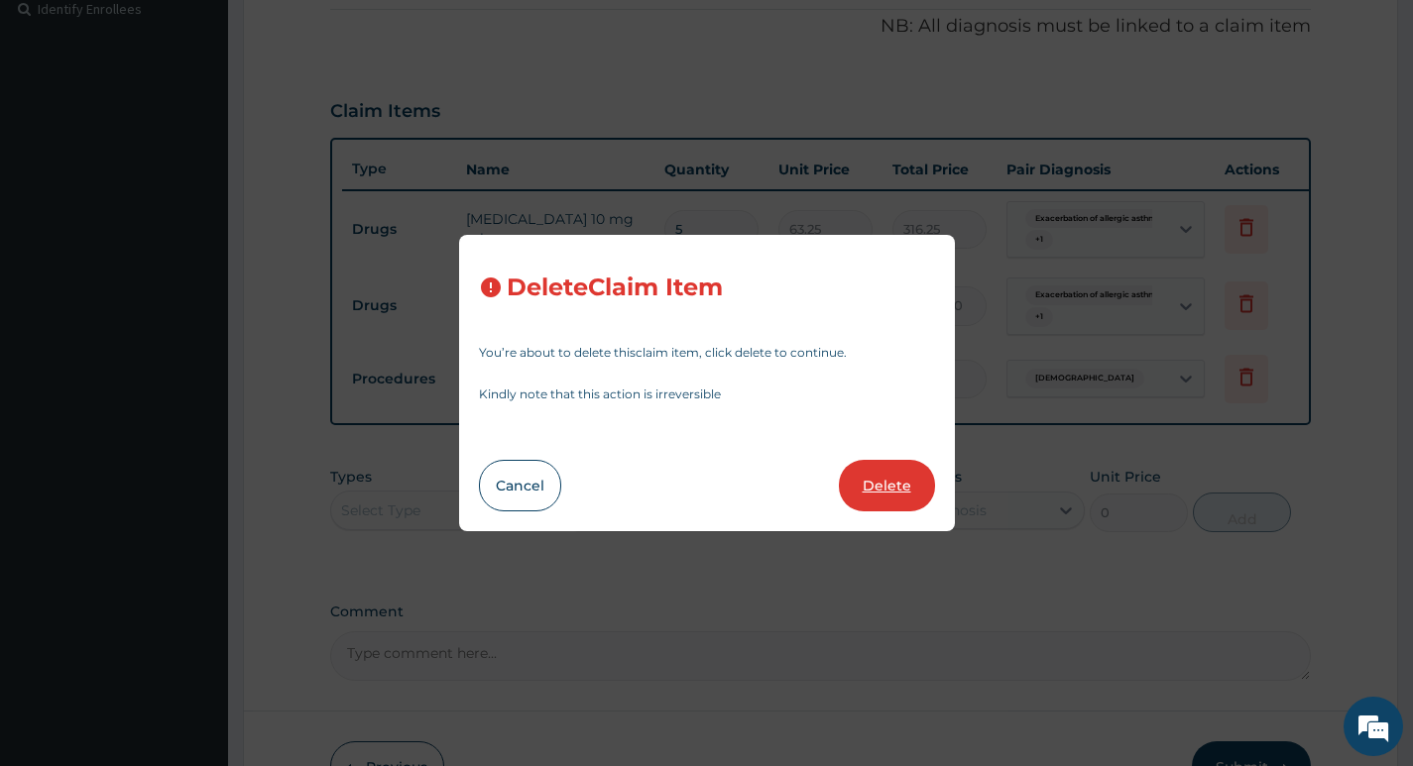
click at [864, 480] on button "Delete" at bounding box center [887, 486] width 96 height 52
type input "1"
type input "15000"
type input "15000.00"
type input "2500"
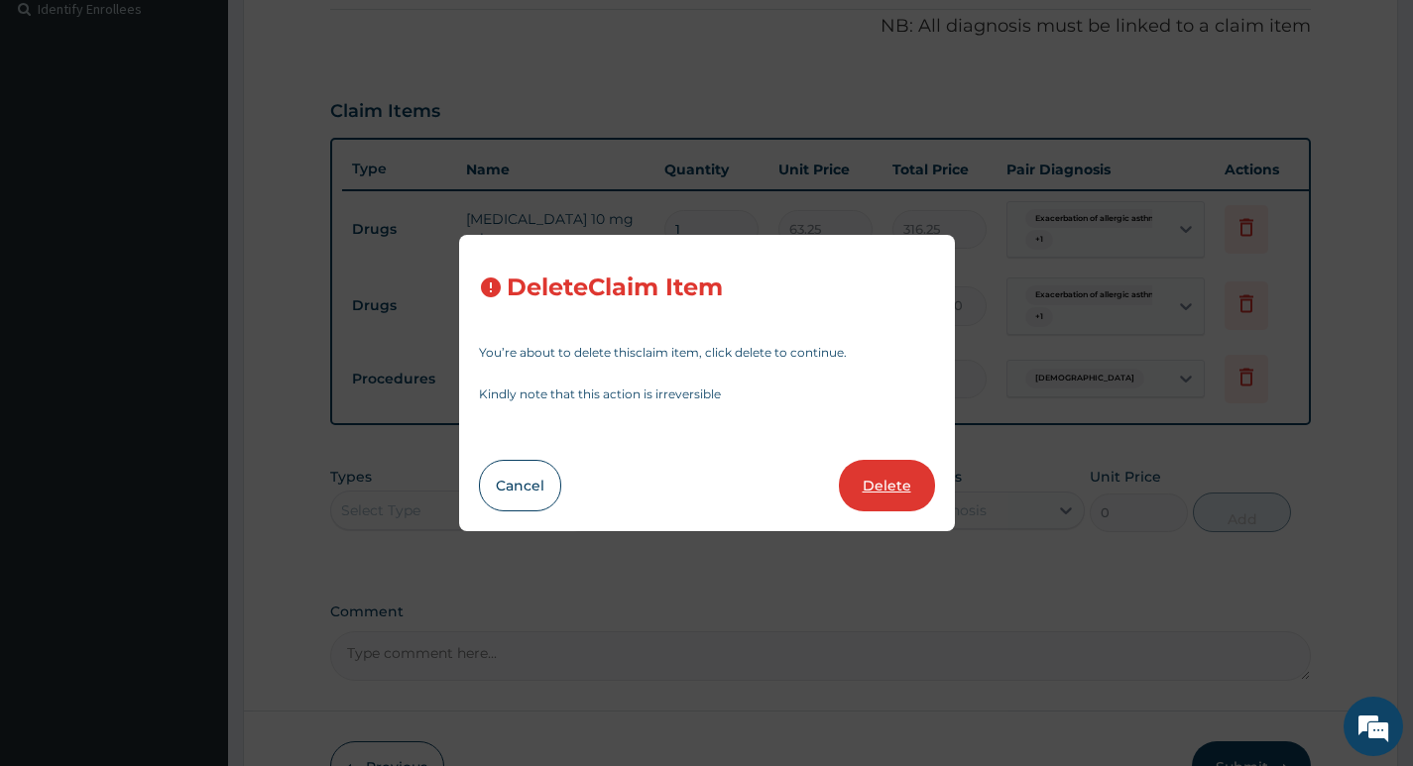
type input "2500.00"
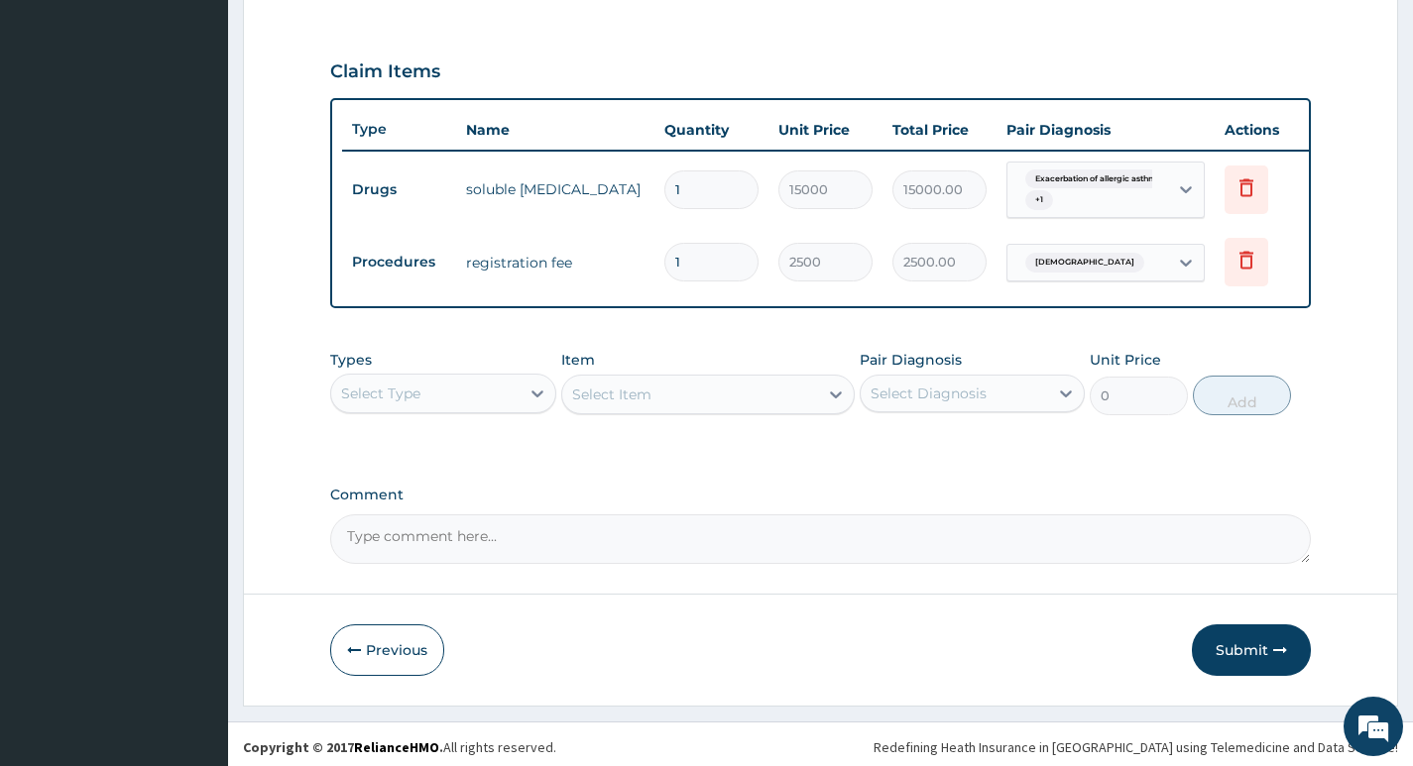
scroll to position [660, 0]
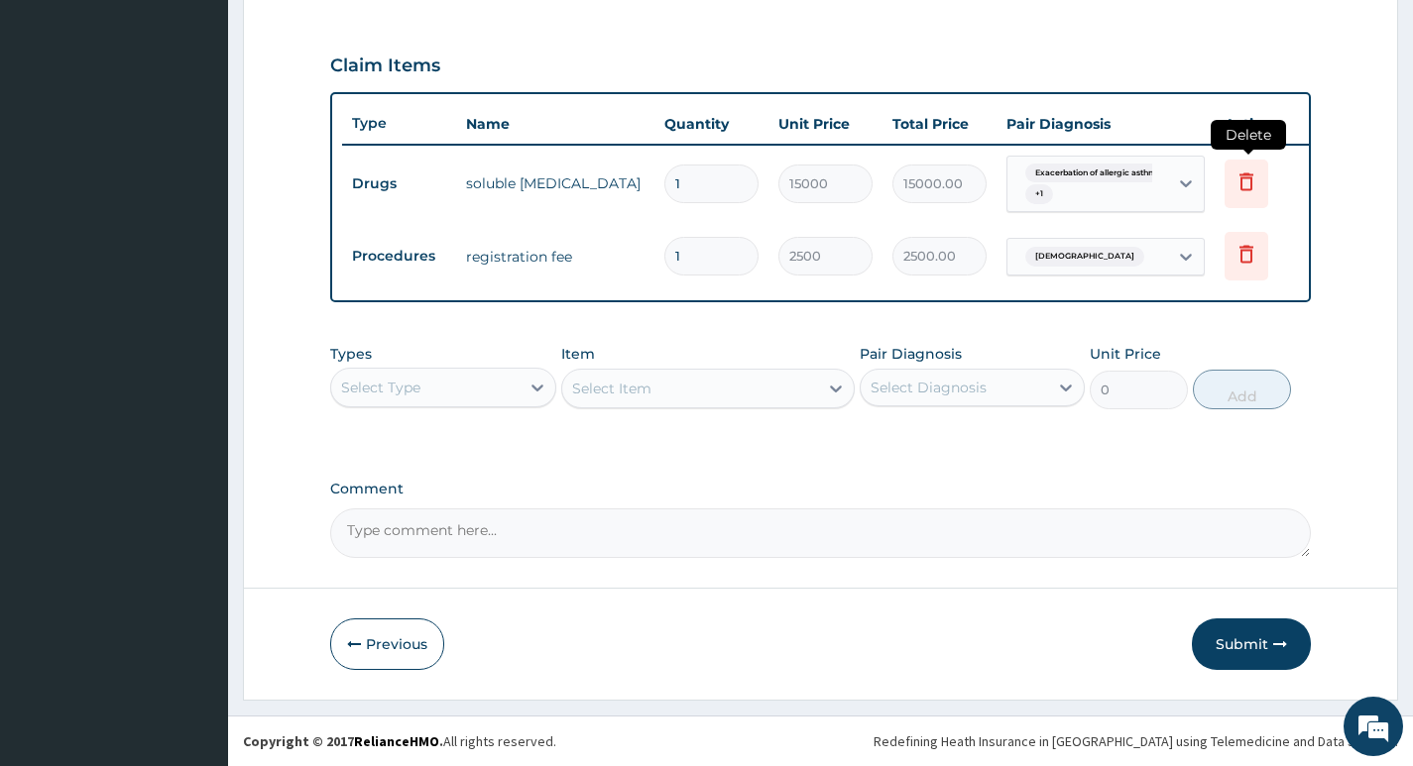
click at [1248, 170] on icon at bounding box center [1246, 182] width 24 height 24
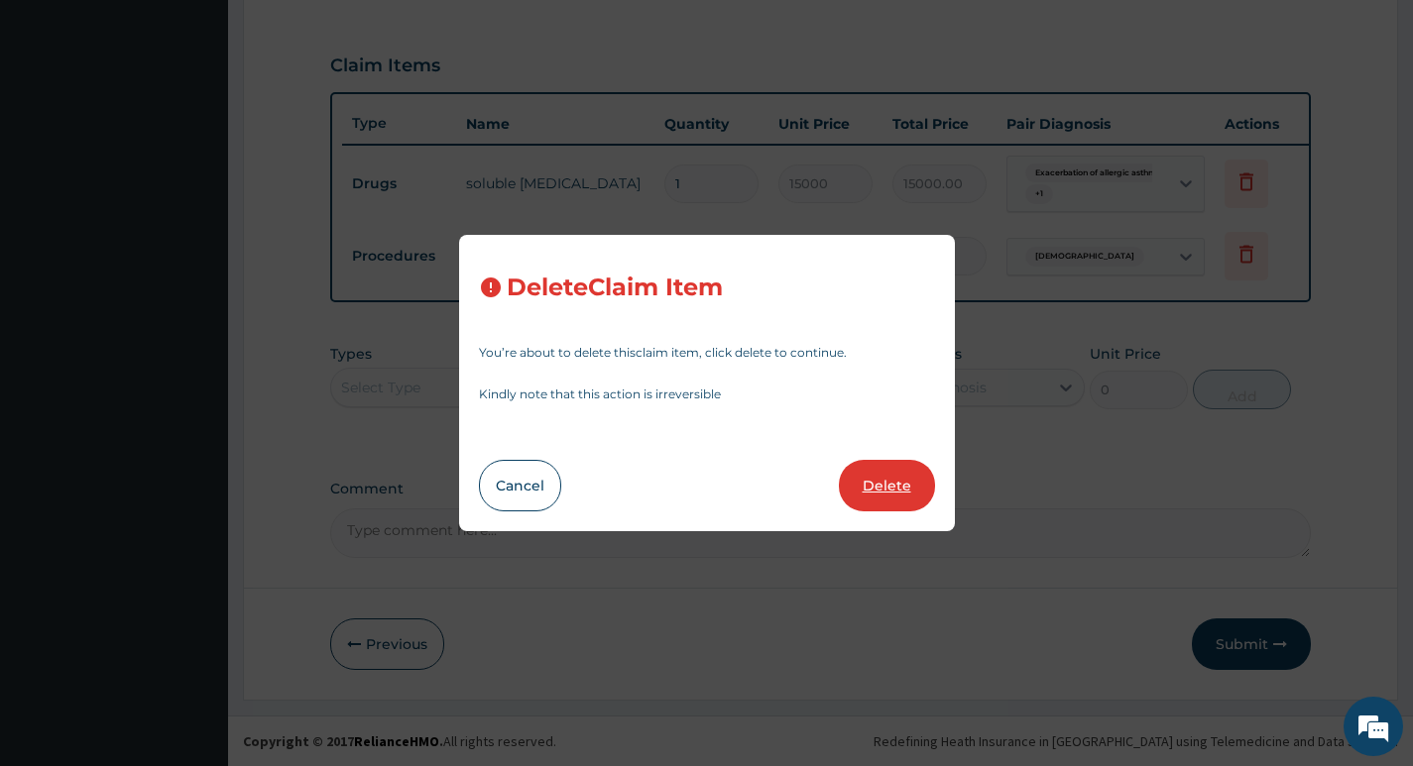
click at [874, 480] on button "Delete" at bounding box center [887, 486] width 96 height 52
type input "2500"
type input "2500.00"
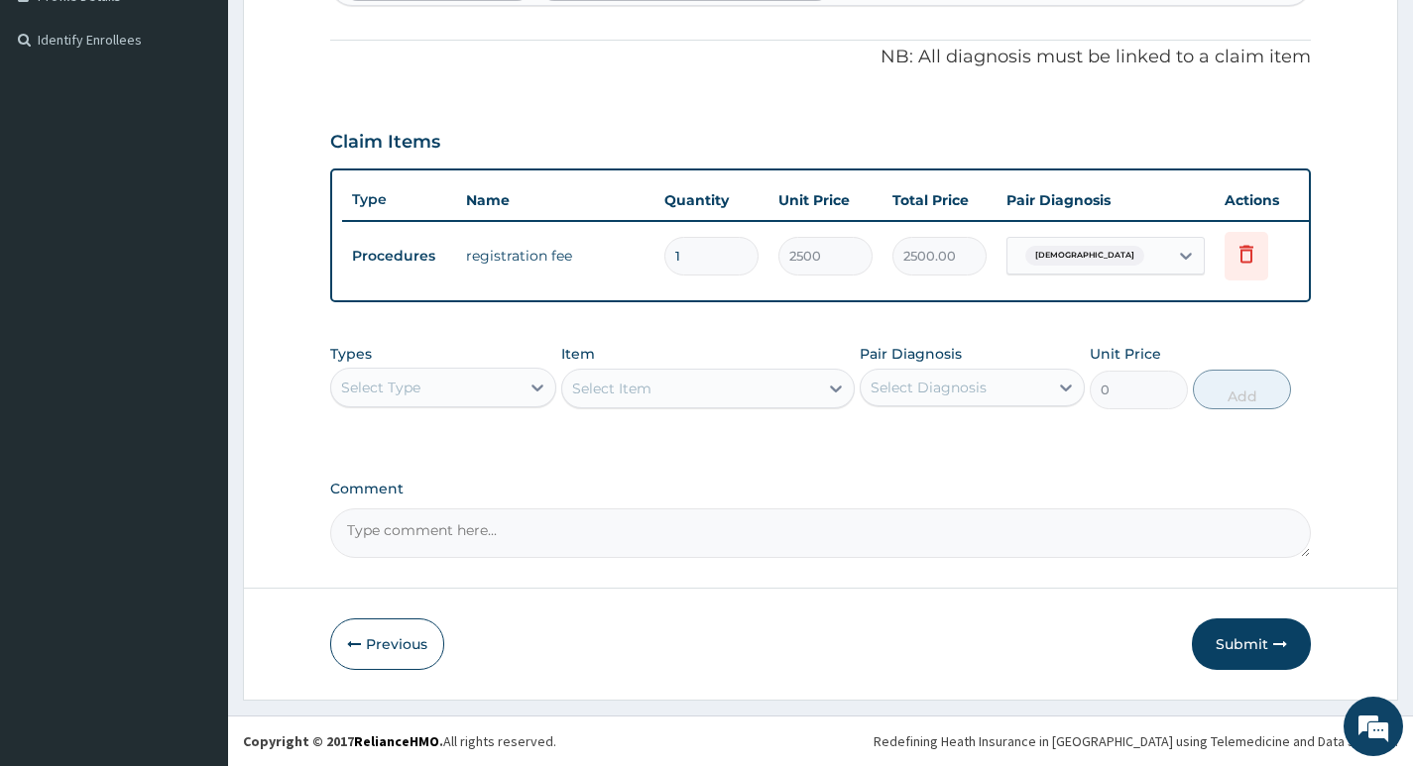
scroll to position [584, 0]
click at [1246, 242] on icon at bounding box center [1246, 254] width 24 height 24
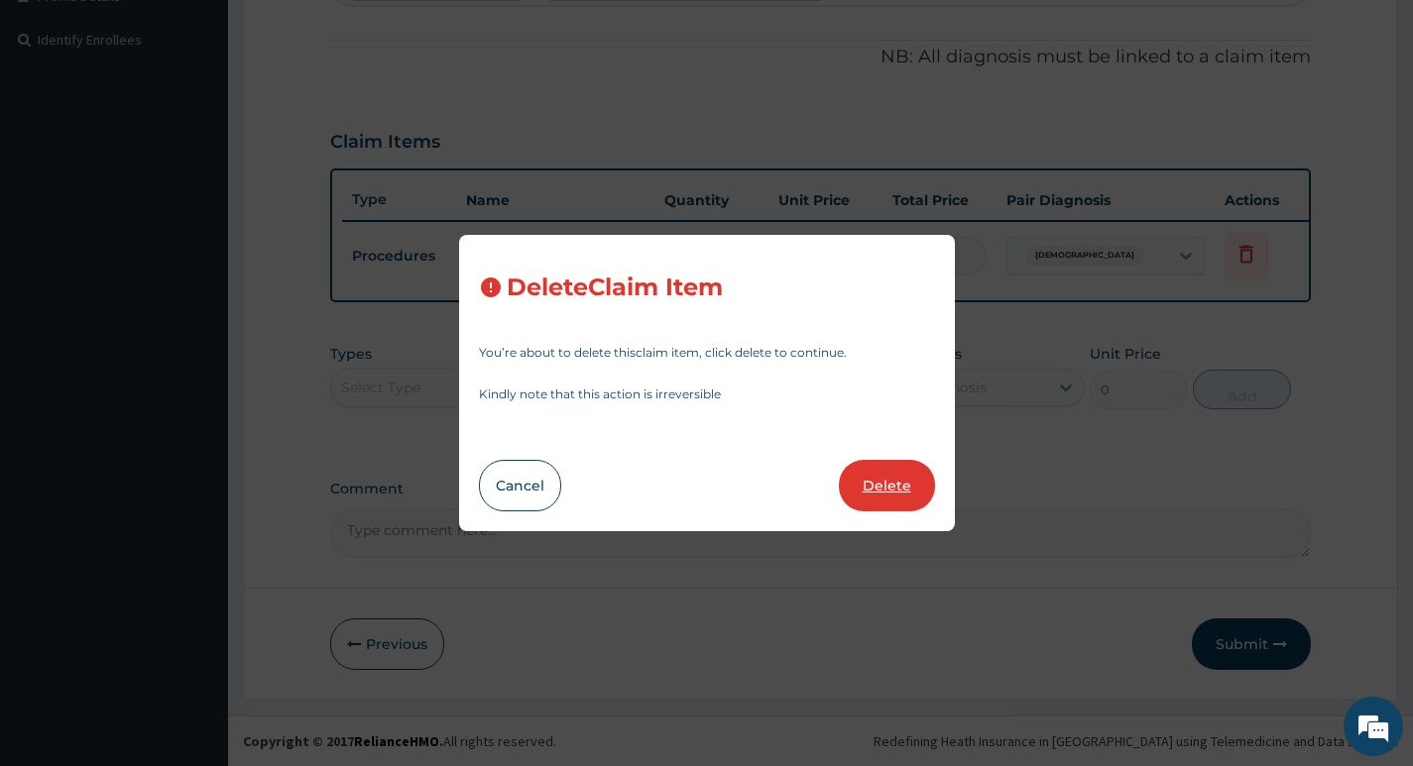
click at [870, 478] on button "Delete" at bounding box center [887, 486] width 96 height 52
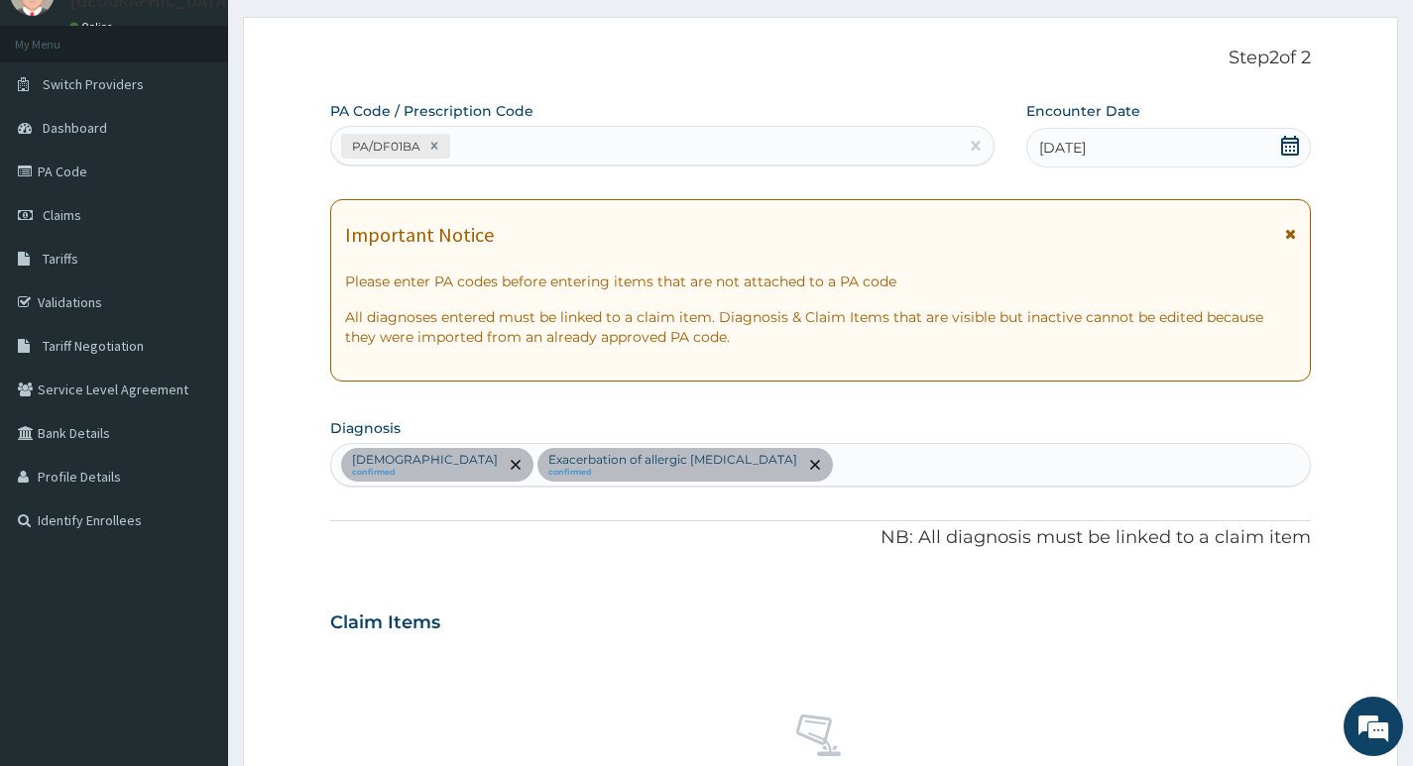
scroll to position [0, 0]
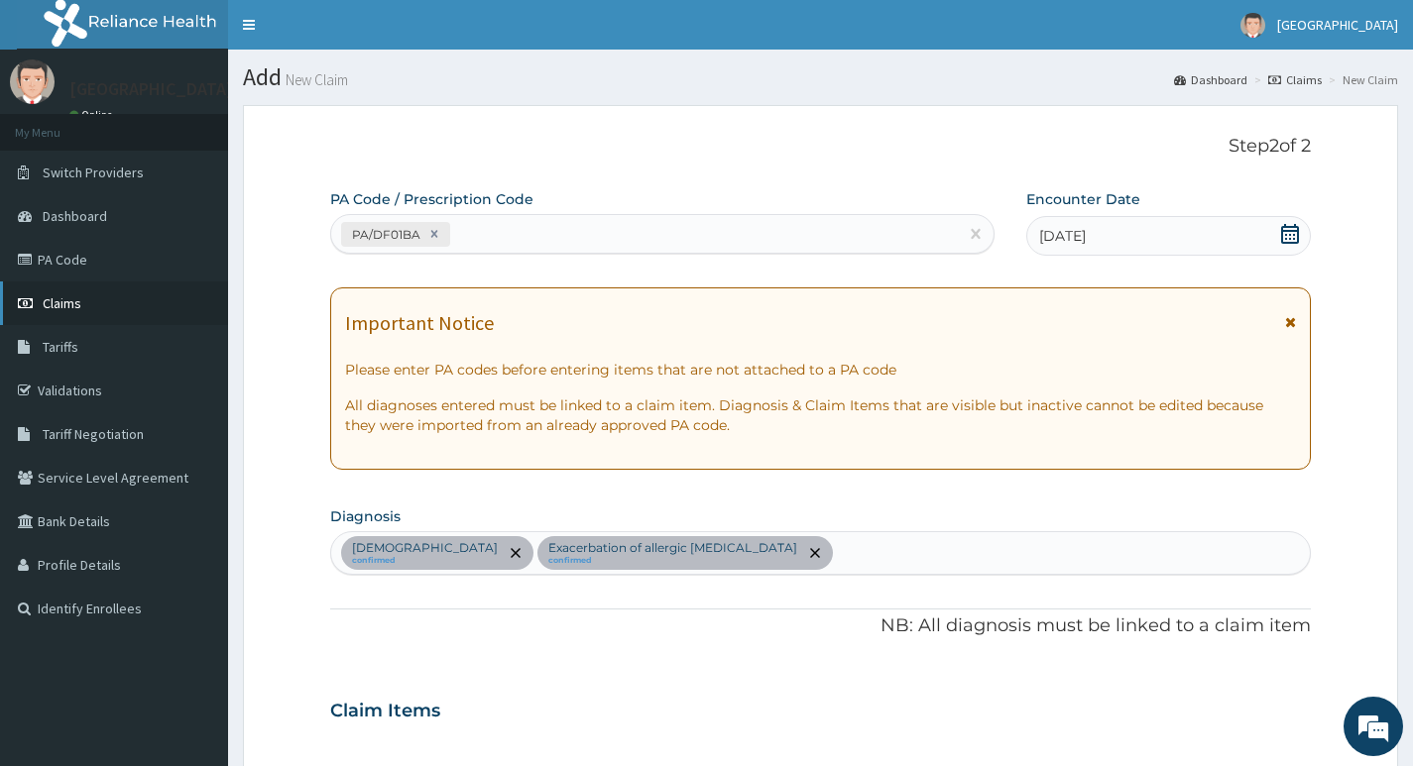
click at [55, 300] on span "Claims" at bounding box center [62, 303] width 39 height 18
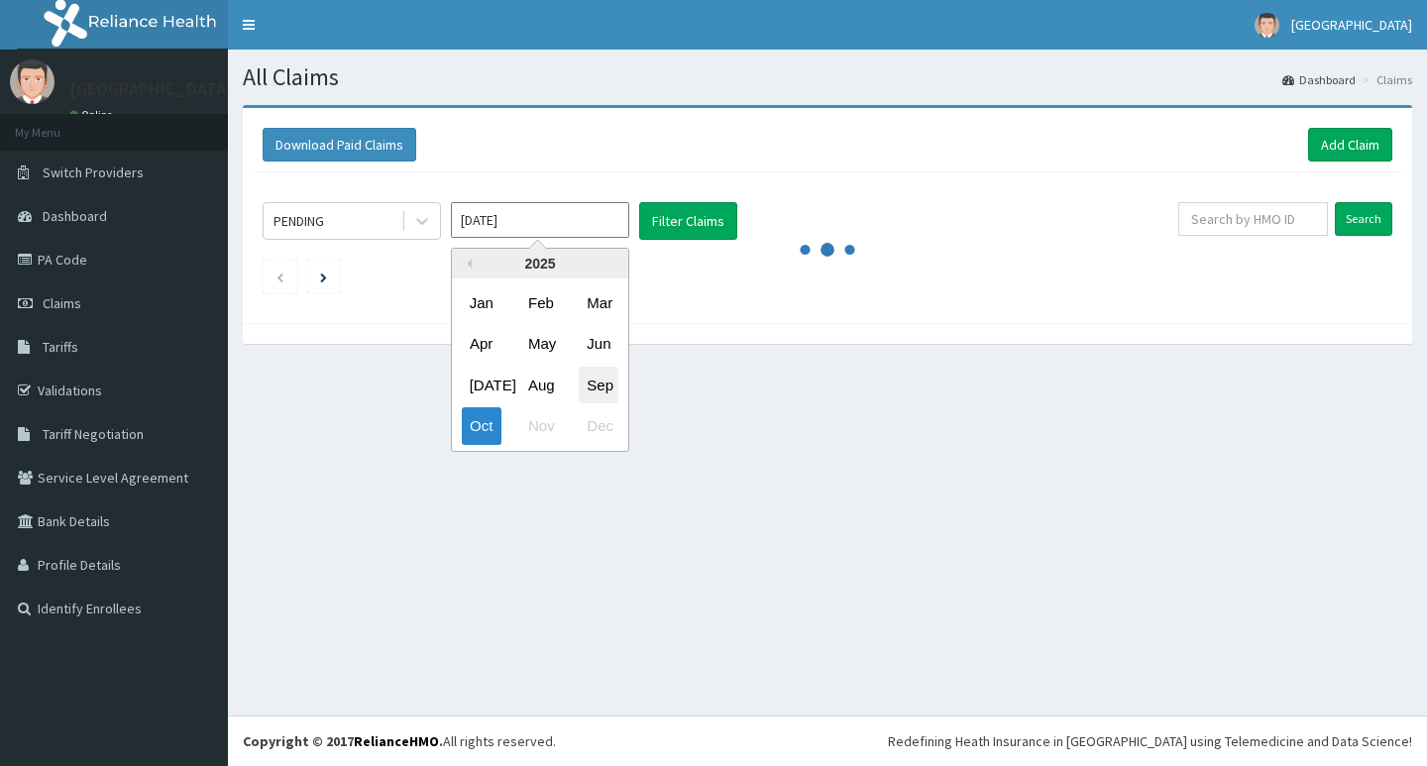
click at [597, 385] on div "Sep" at bounding box center [599, 385] width 40 height 37
type input "[DATE]"
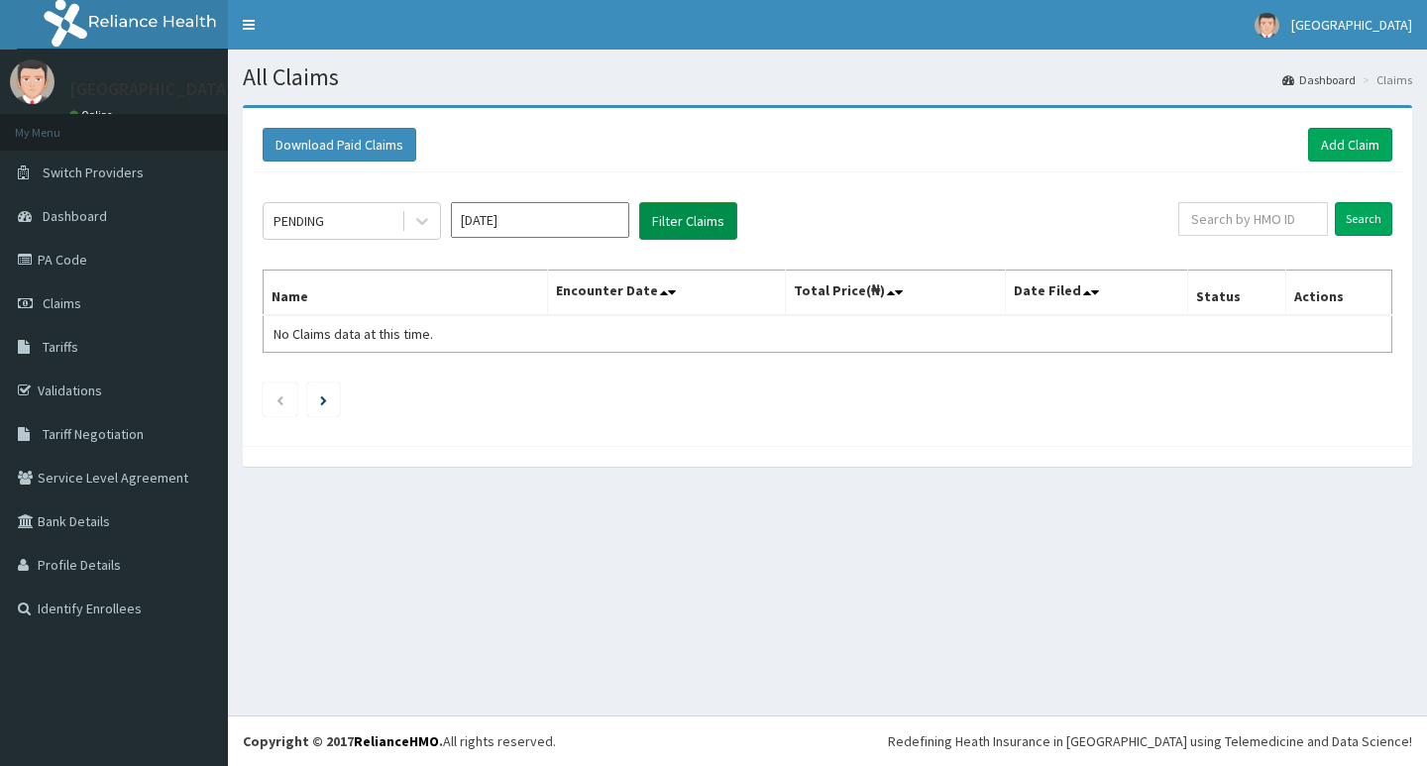
click at [676, 219] on button "Filter Claims" at bounding box center [688, 221] width 98 height 38
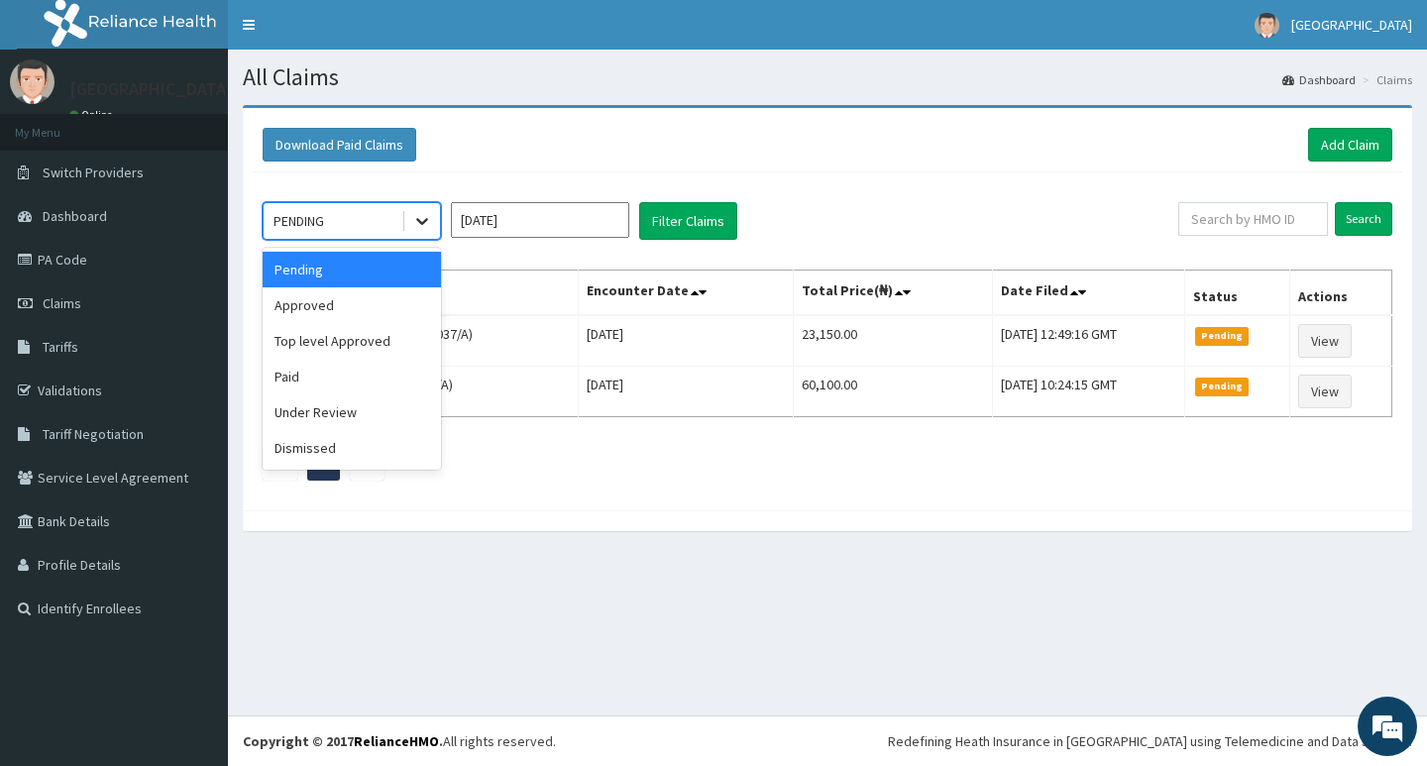
click at [404, 225] on div at bounding box center [422, 221] width 36 height 36
click at [379, 303] on div "Approved" at bounding box center [352, 305] width 178 height 36
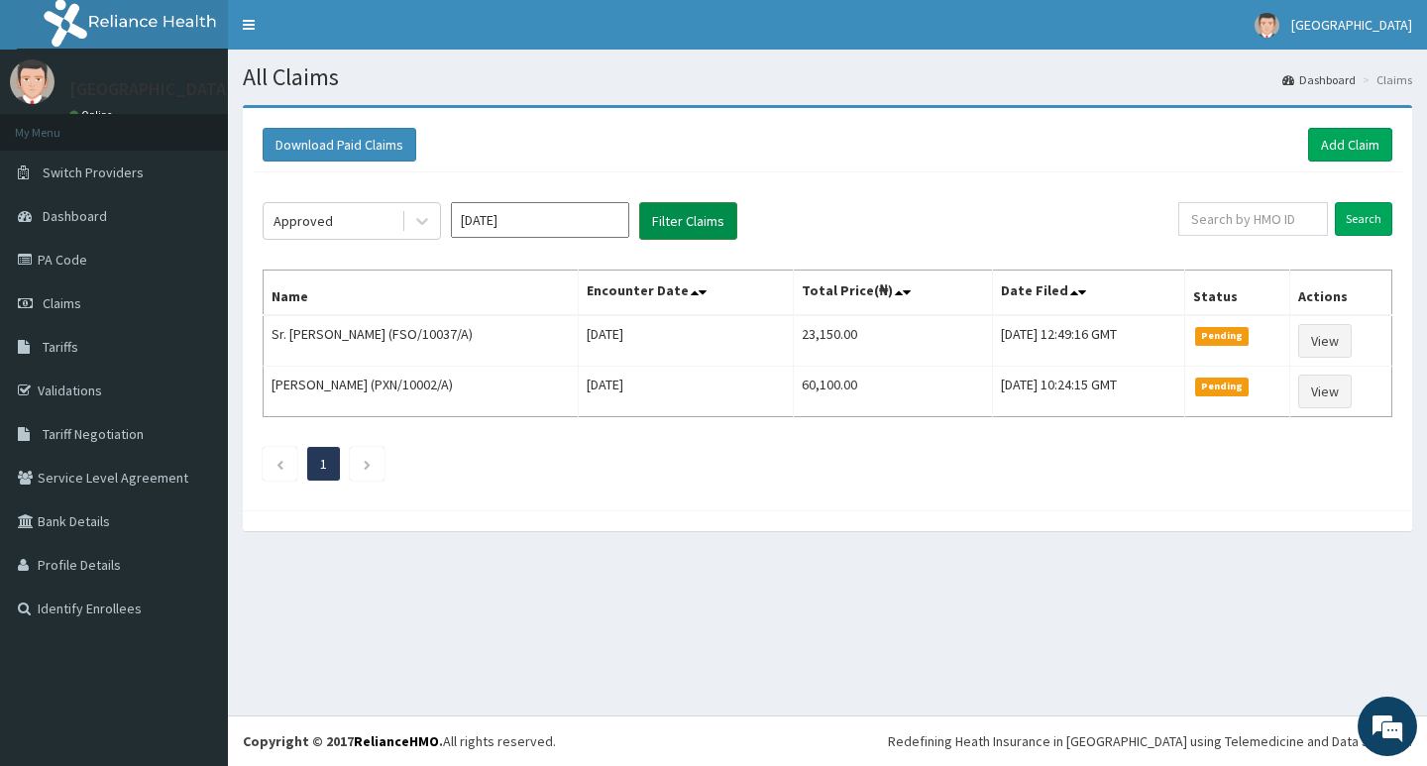
click at [689, 222] on button "Filter Claims" at bounding box center [688, 221] width 98 height 38
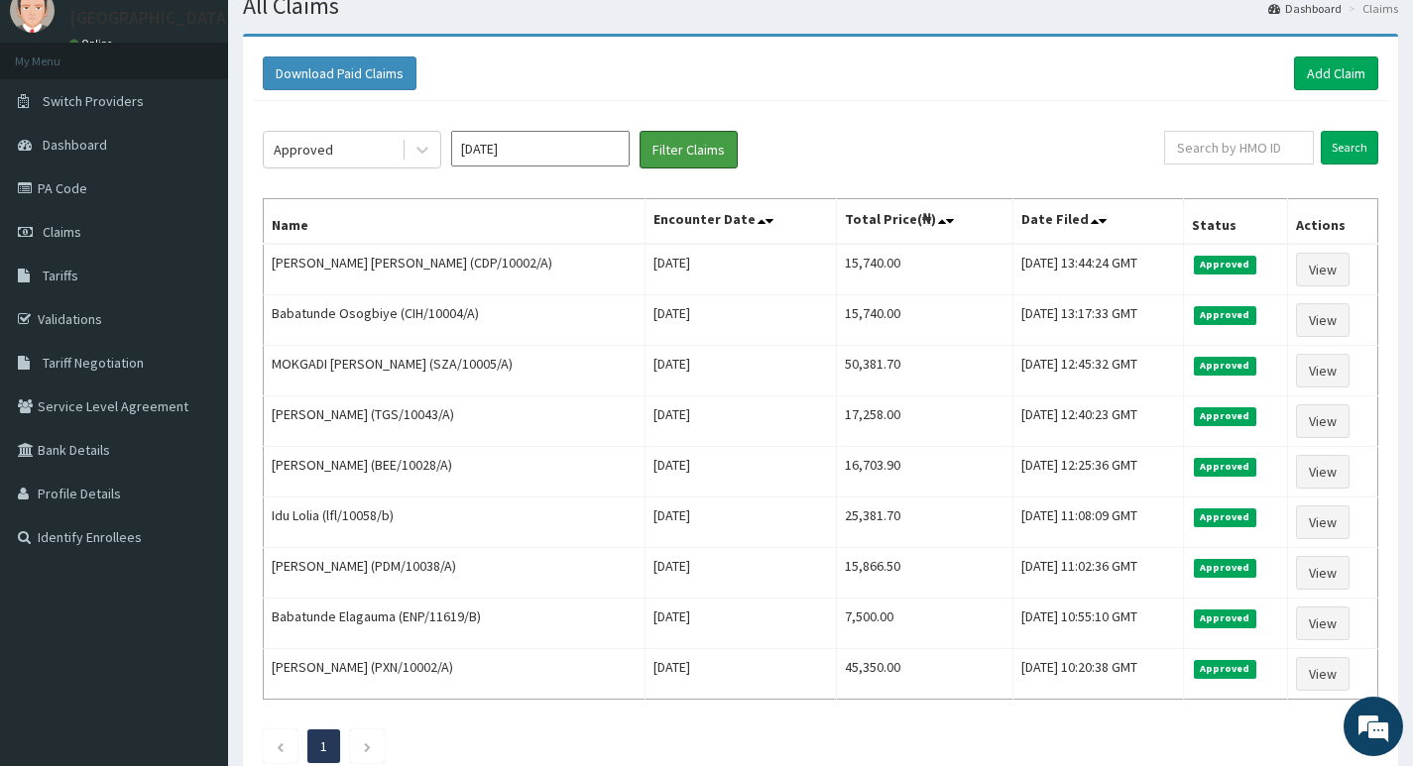
scroll to position [99, 0]
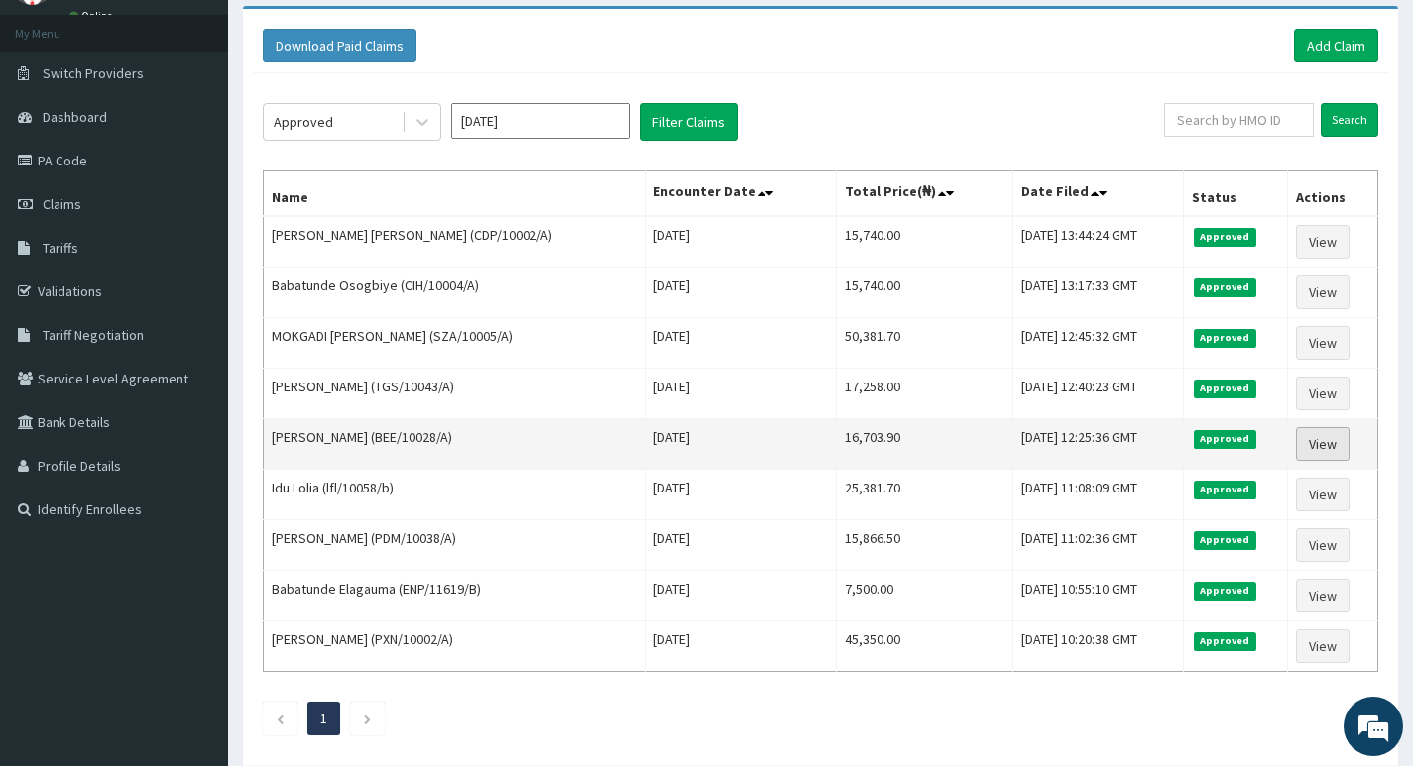
click at [1325, 443] on link "View" at bounding box center [1323, 444] width 54 height 34
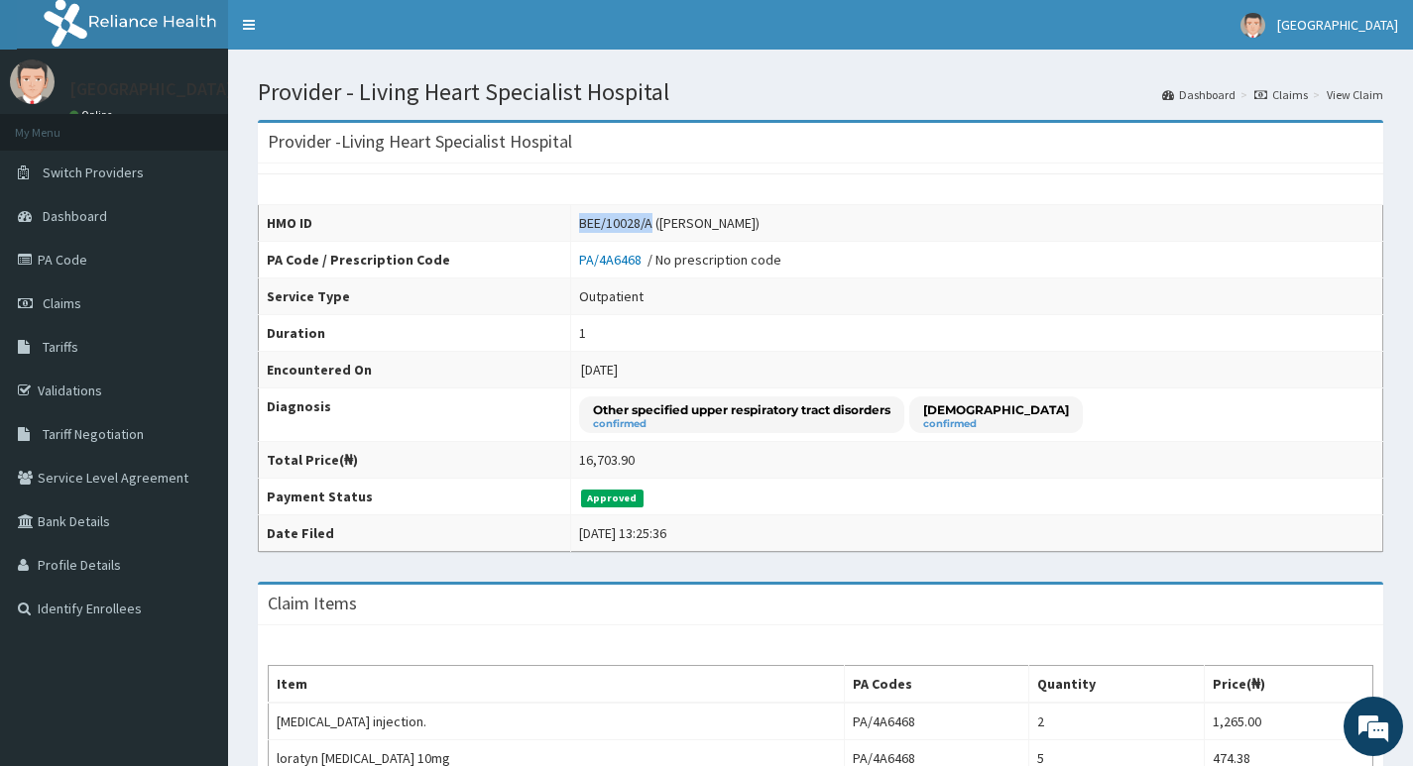
drag, startPoint x: 605, startPoint y: 219, endPoint x: 678, endPoint y: 223, distance: 73.5
click at [678, 223] on div "BEE/10028/A (Jessica Akoko-Katchy)" at bounding box center [669, 223] width 180 height 20
copy div "BEE/10028/A"
click at [939, 177] on div "HMO ID BEE/10028/A (Jessica Akoko-Katchy) PA Code / Prescription Code PA/4A6468…" at bounding box center [820, 358] width 1125 height 389
click at [64, 300] on span "Claims" at bounding box center [62, 303] width 39 height 18
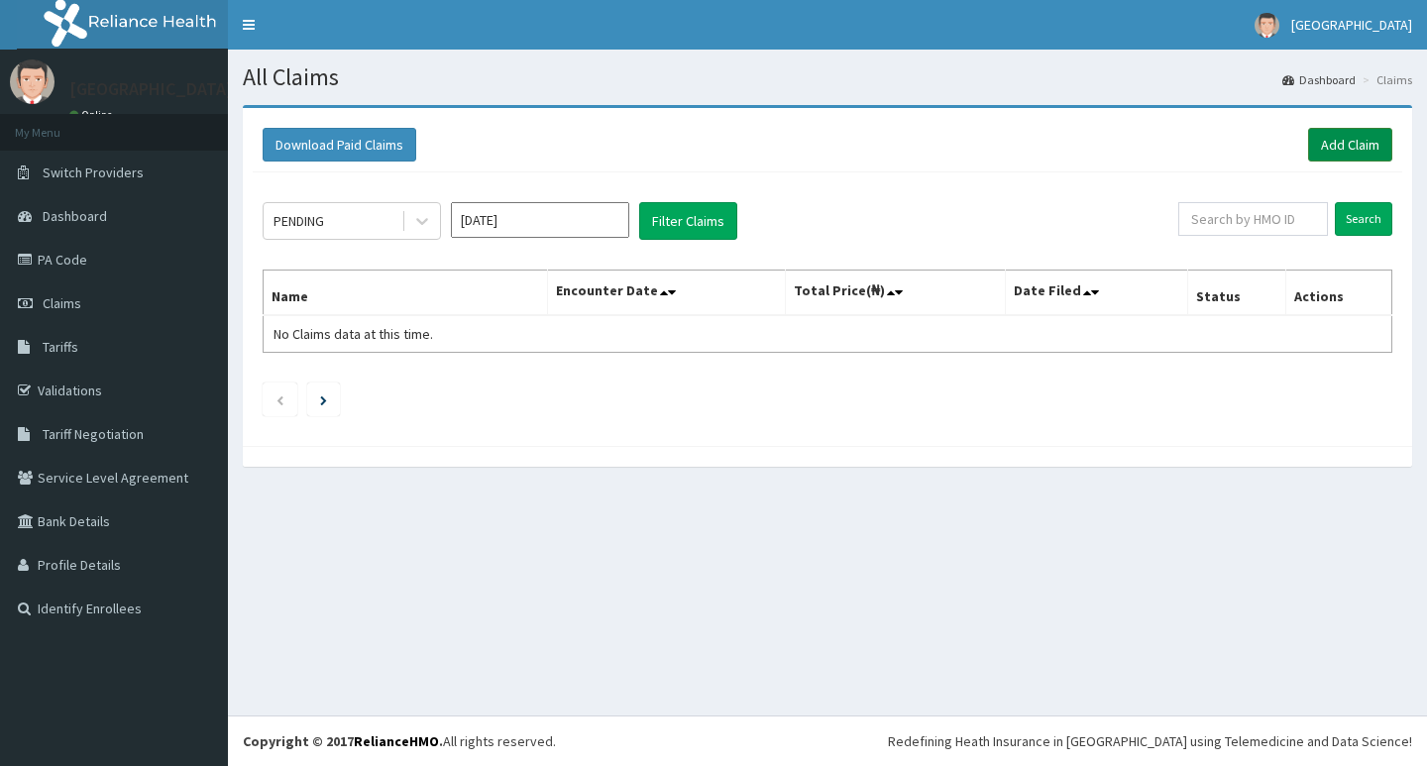
click at [1357, 142] on link "Add Claim" at bounding box center [1350, 145] width 84 height 34
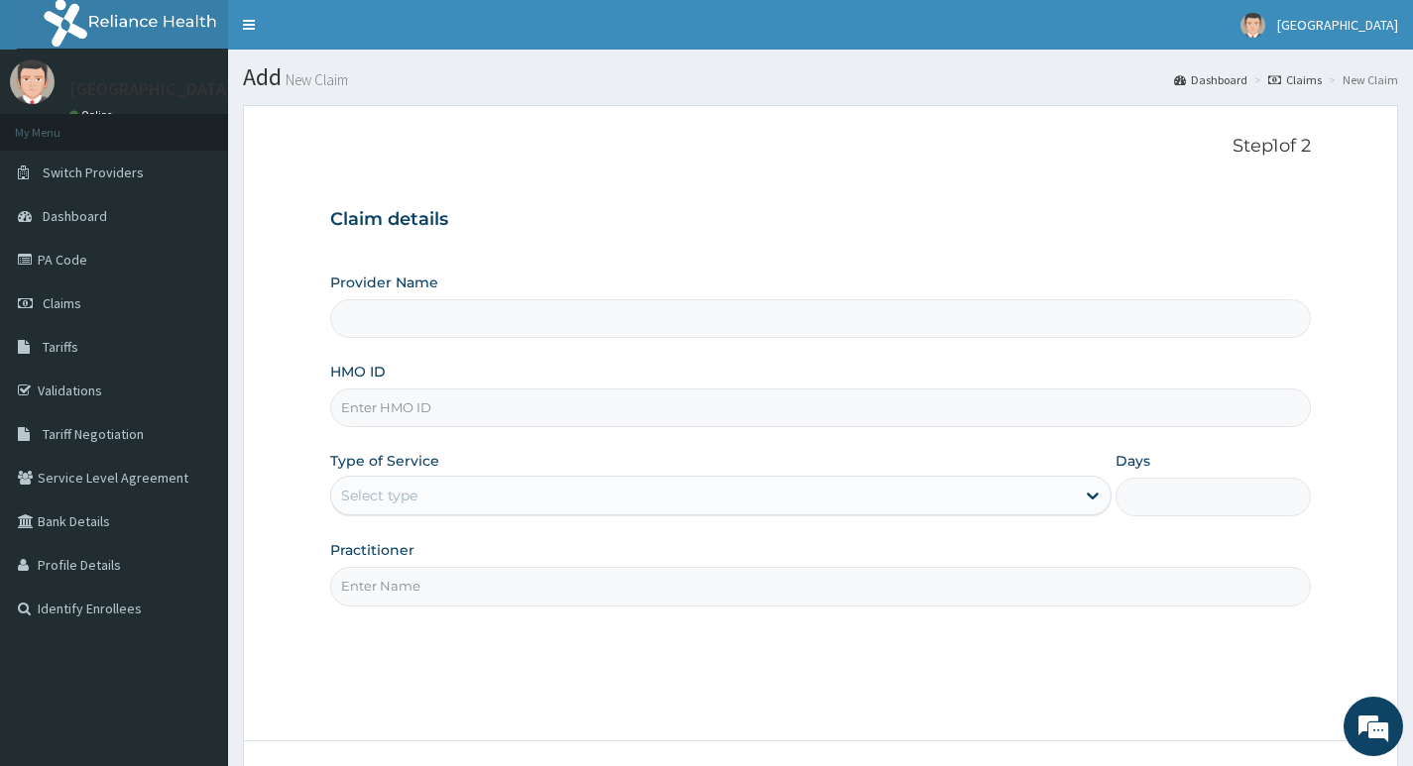
click at [530, 407] on input "HMO ID" at bounding box center [820, 408] width 980 height 39
type input "Living Heart Specialist Hospital"
paste input "BEE/10028/A"
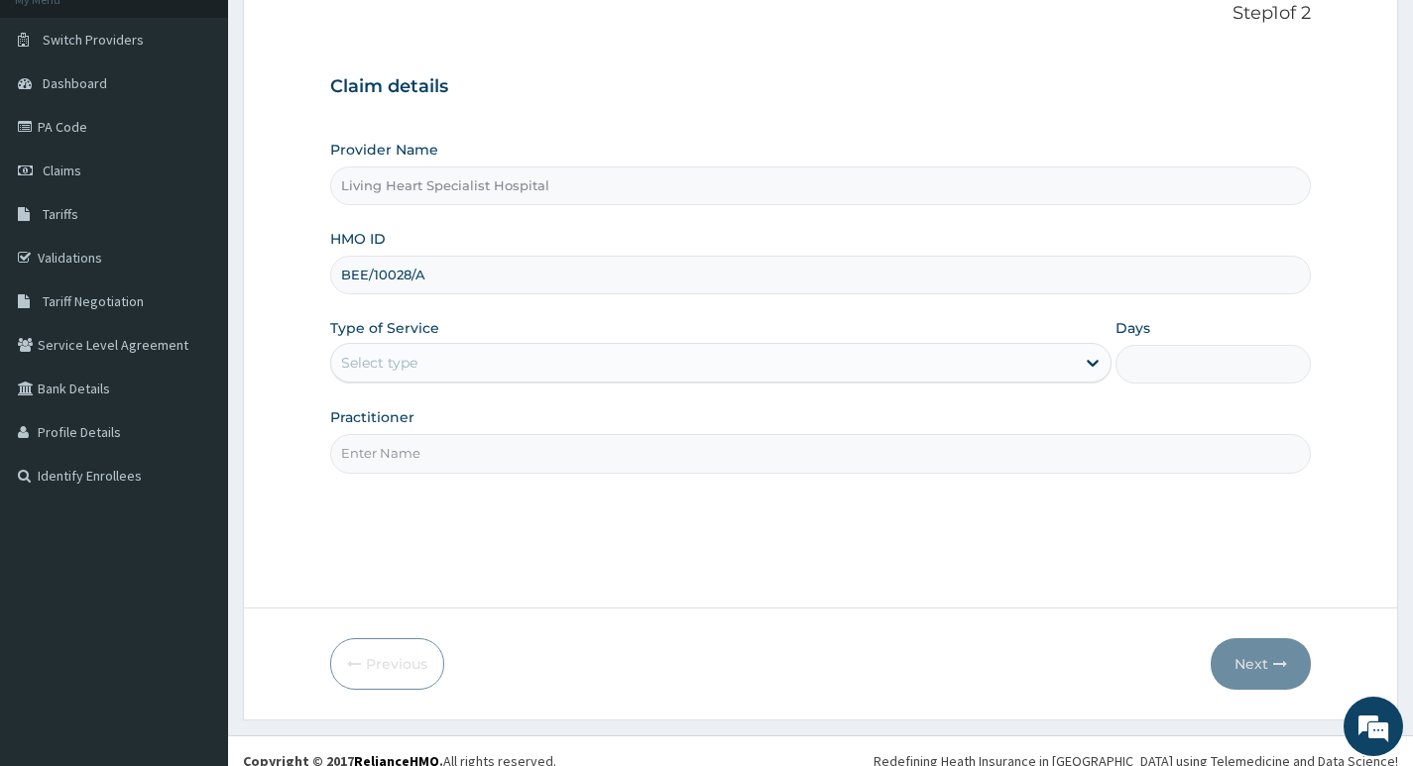
scroll to position [153, 0]
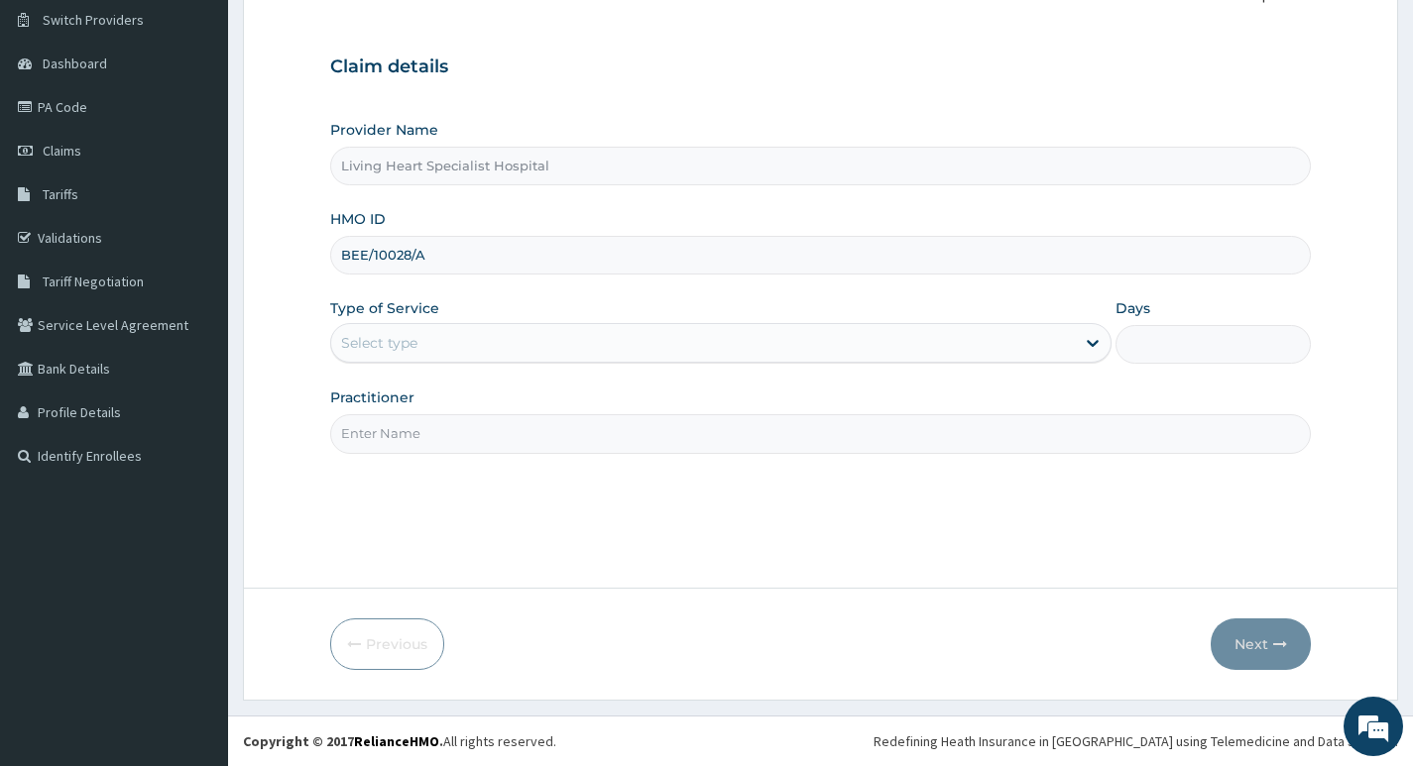
type input "BEE/10028/A"
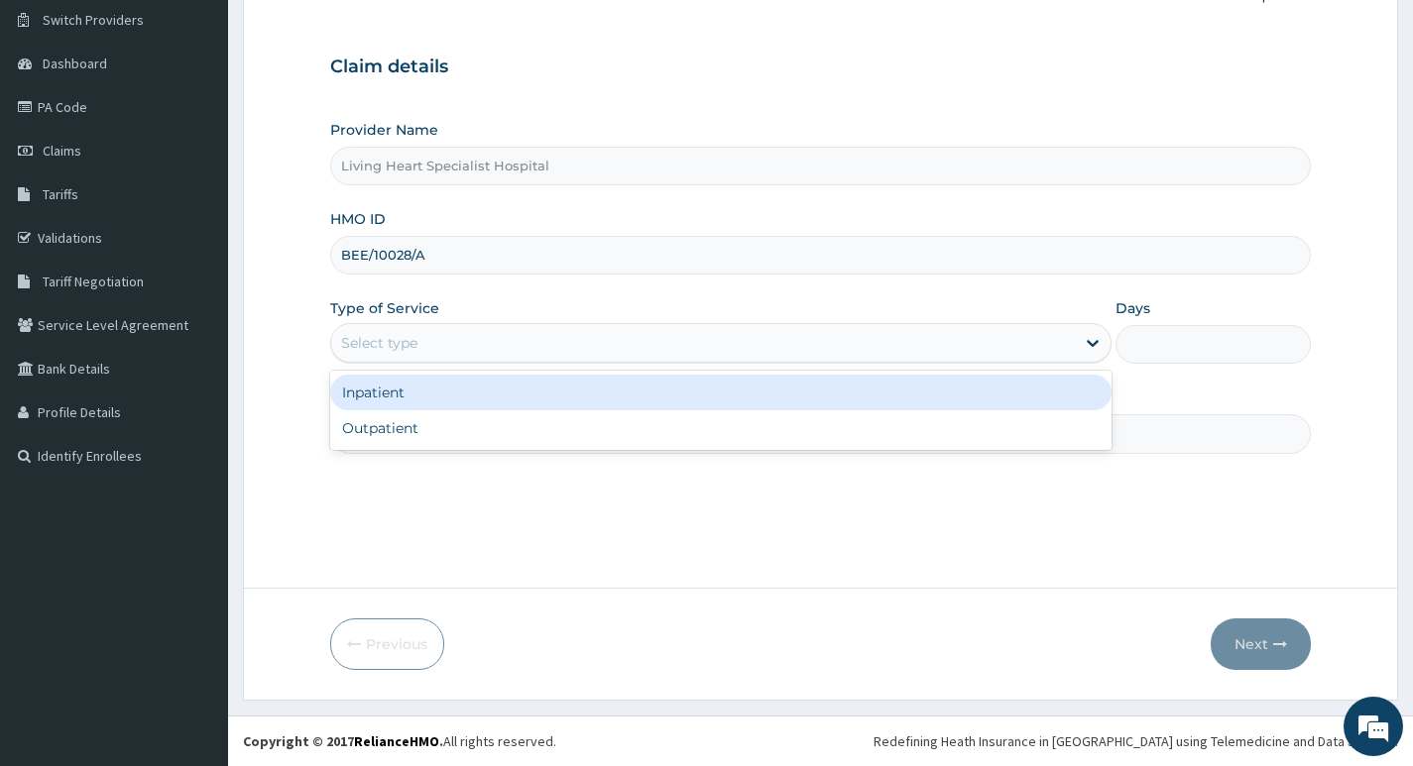
click at [1056, 336] on div "Select type" at bounding box center [702, 343] width 743 height 32
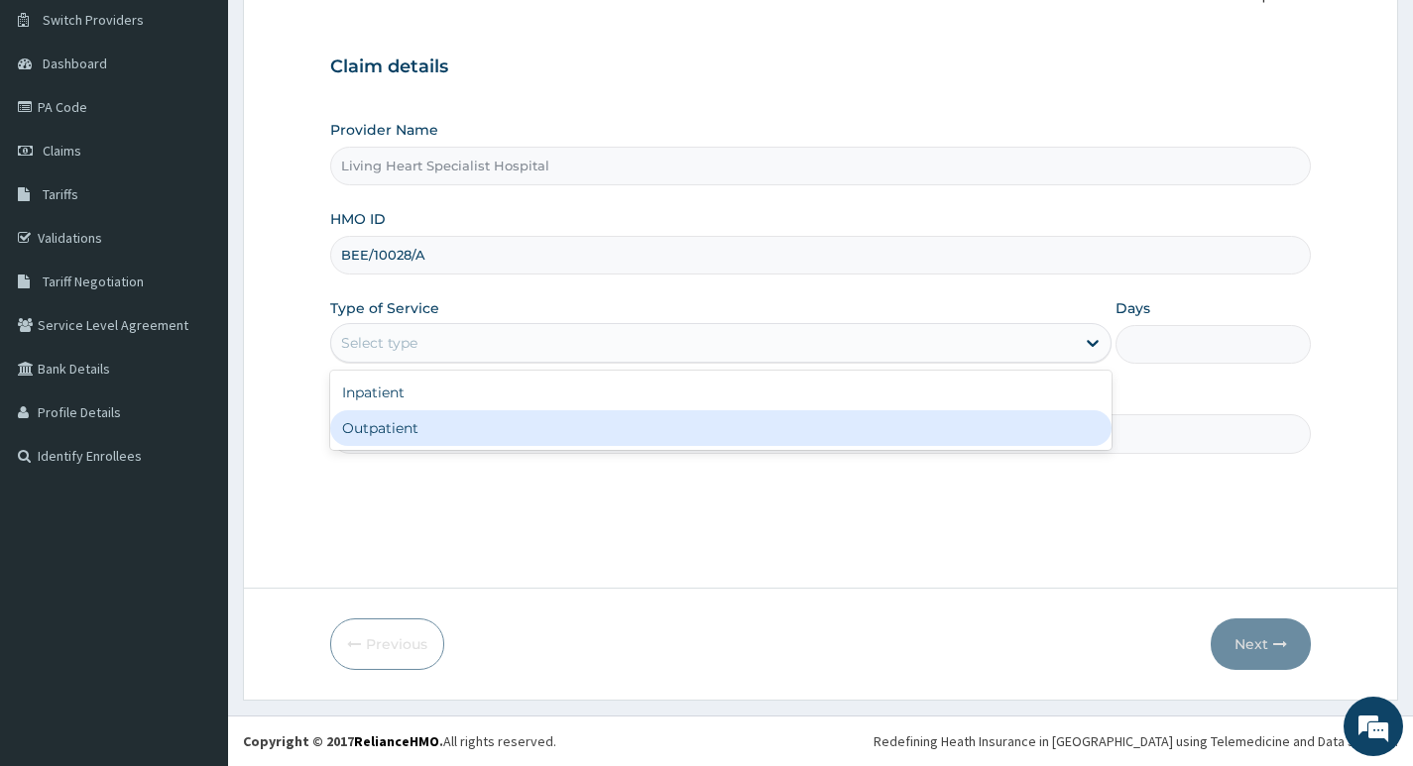
click at [948, 436] on div "Outpatient" at bounding box center [720, 428] width 781 height 36
type input "1"
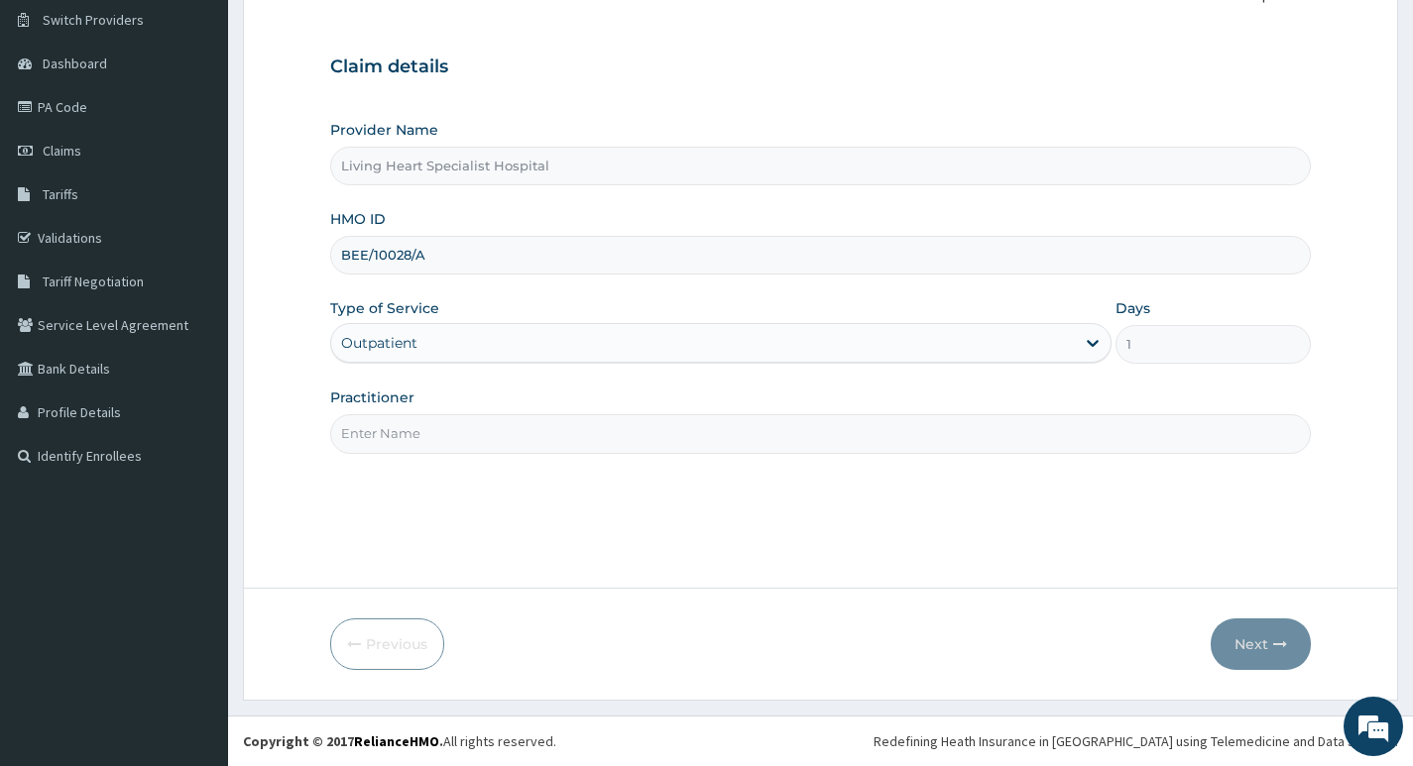
click at [846, 433] on input "Practitioner" at bounding box center [820, 433] width 980 height 39
type input "DR. FAVOUR EZEM"
click at [1248, 637] on button "Next" at bounding box center [1260, 645] width 100 height 52
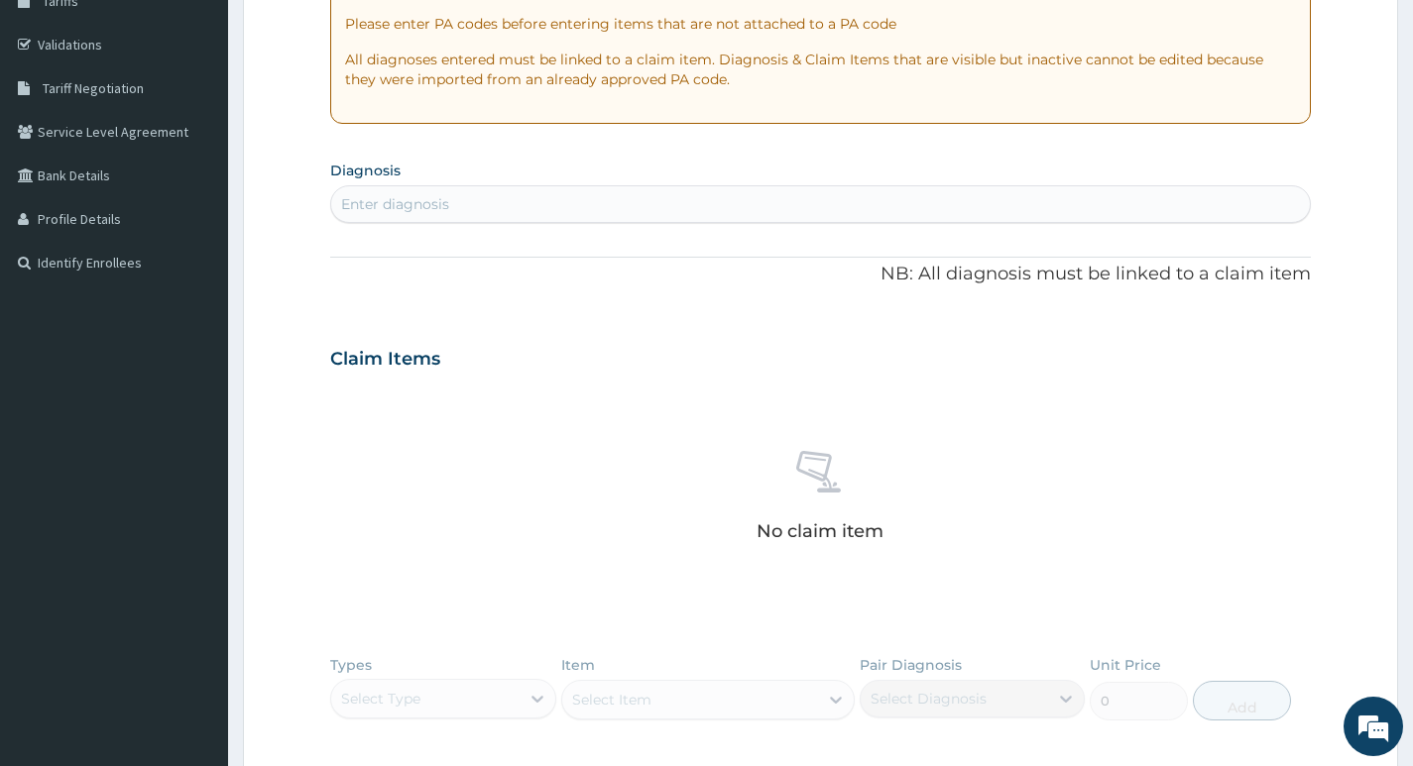
scroll to position [351, 0]
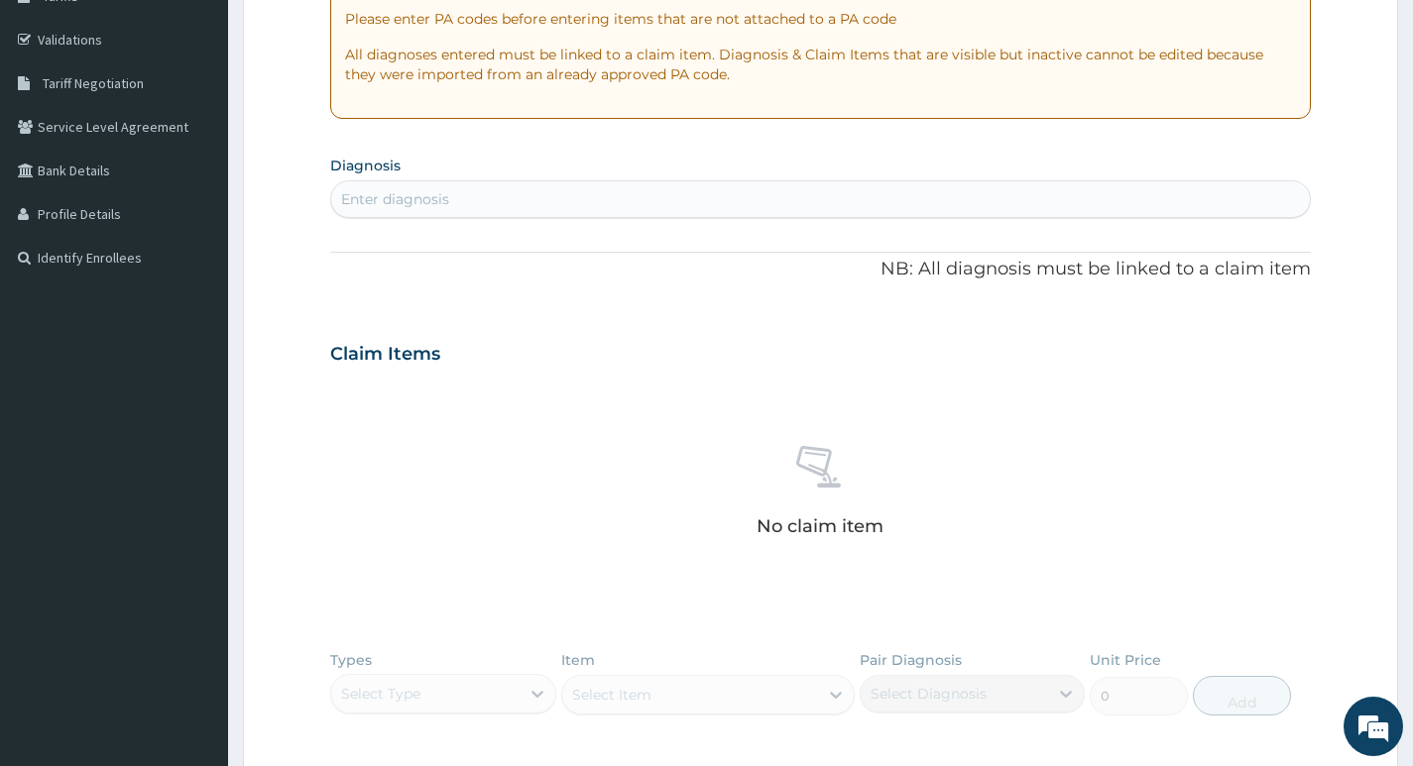
click at [653, 193] on div "Enter diagnosis" at bounding box center [820, 199] width 978 height 32
type input "[MEDICAL_DATA]"
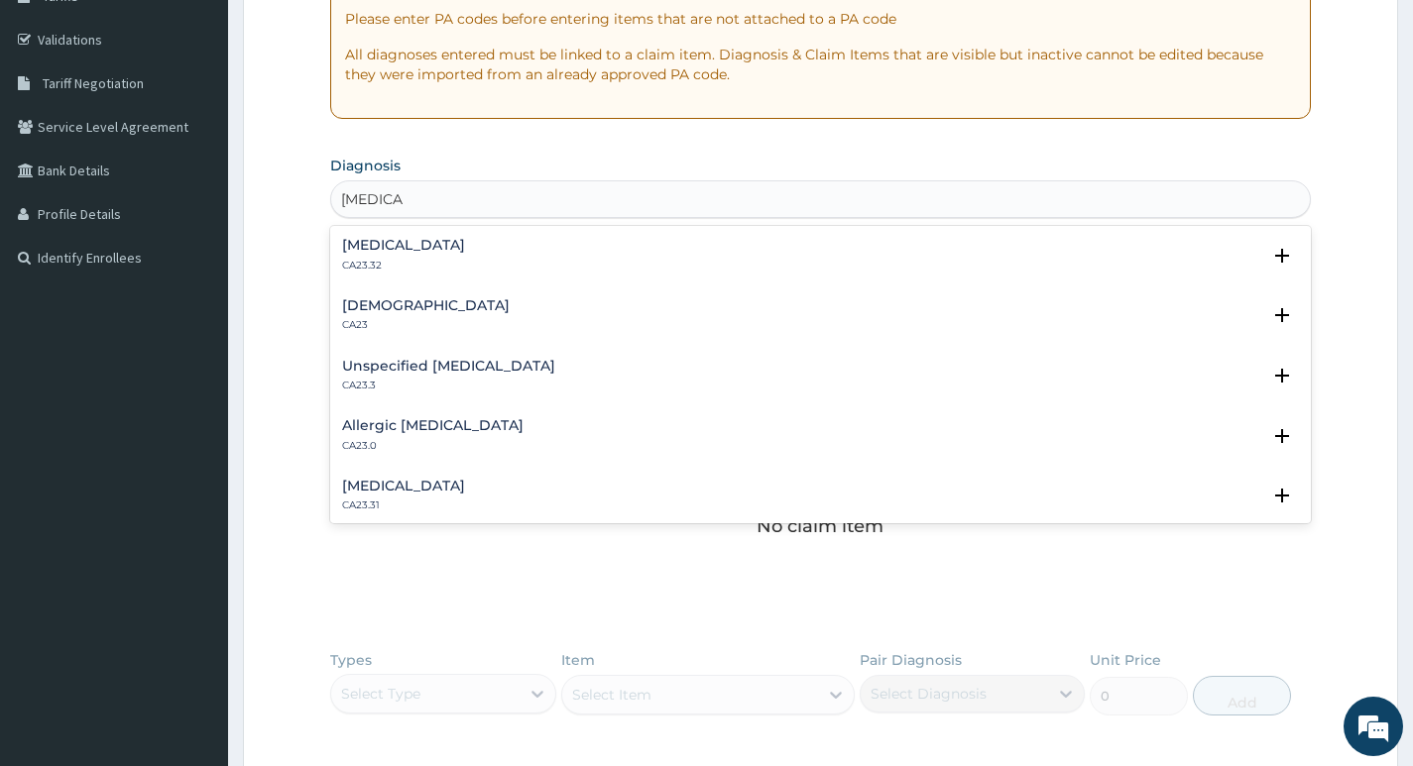
click at [374, 311] on h4 "[DEMOGRAPHIC_DATA]" at bounding box center [426, 305] width 168 height 15
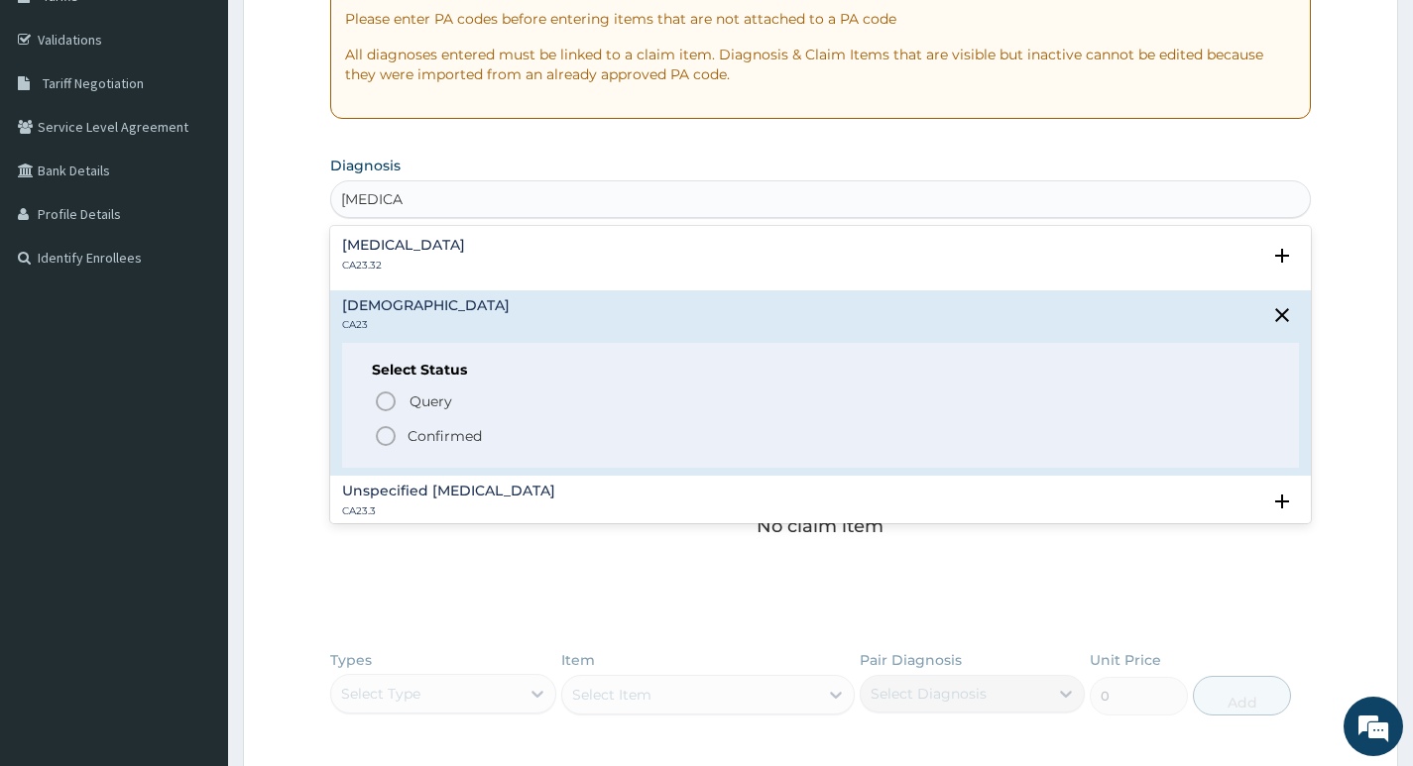
click at [388, 434] on icon "status option filled" at bounding box center [386, 436] width 24 height 24
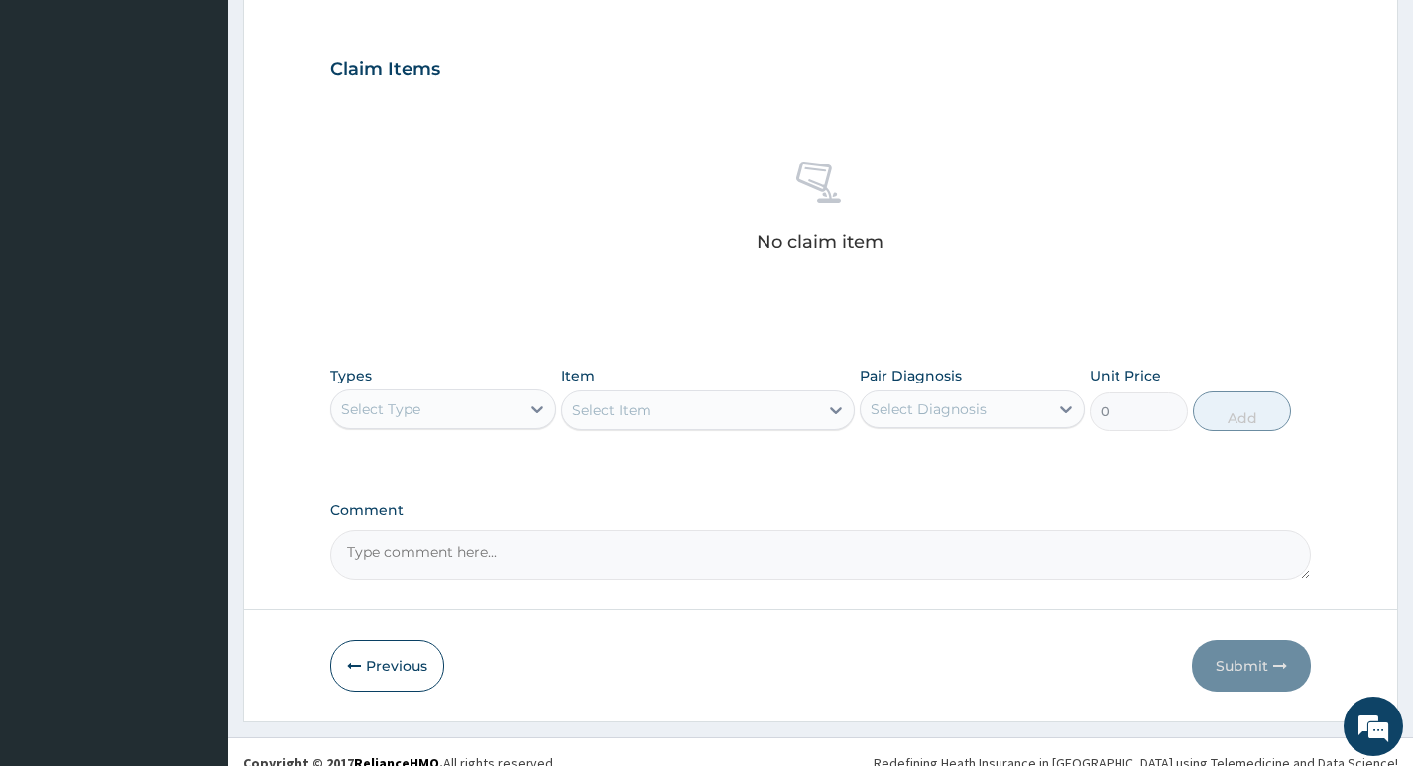
scroll to position [648, 0]
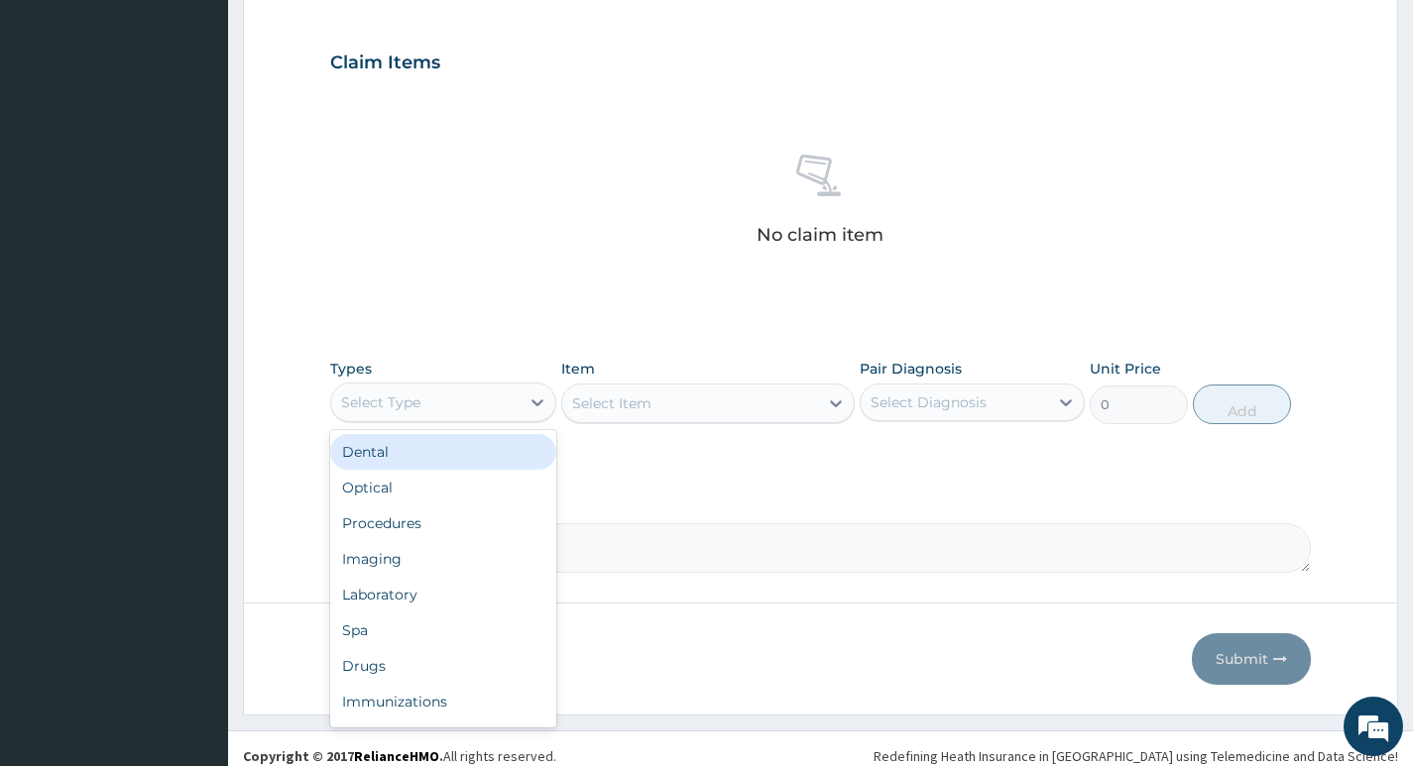
click at [505, 401] on div "Select Type" at bounding box center [424, 403] width 187 height 32
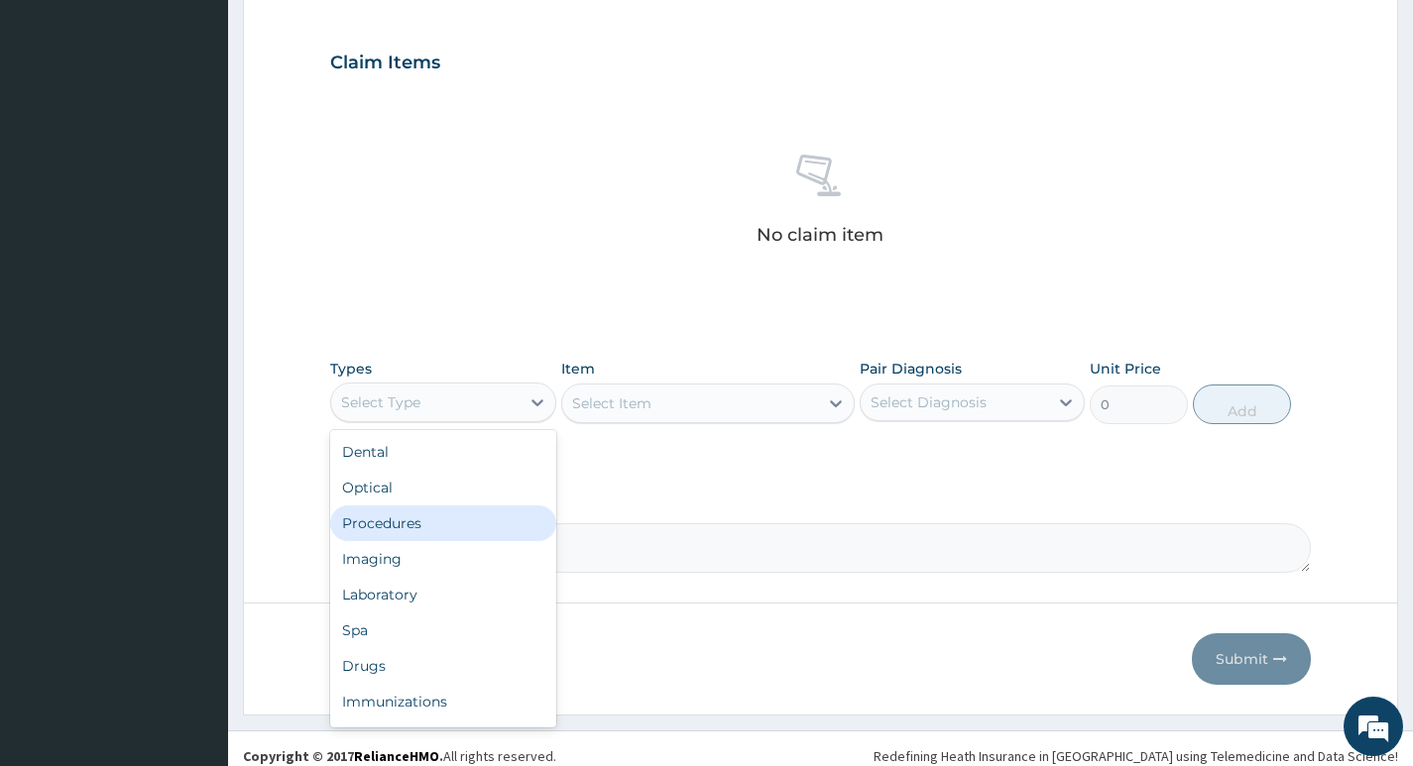
click at [369, 518] on div "Procedures" at bounding box center [442, 524] width 225 height 36
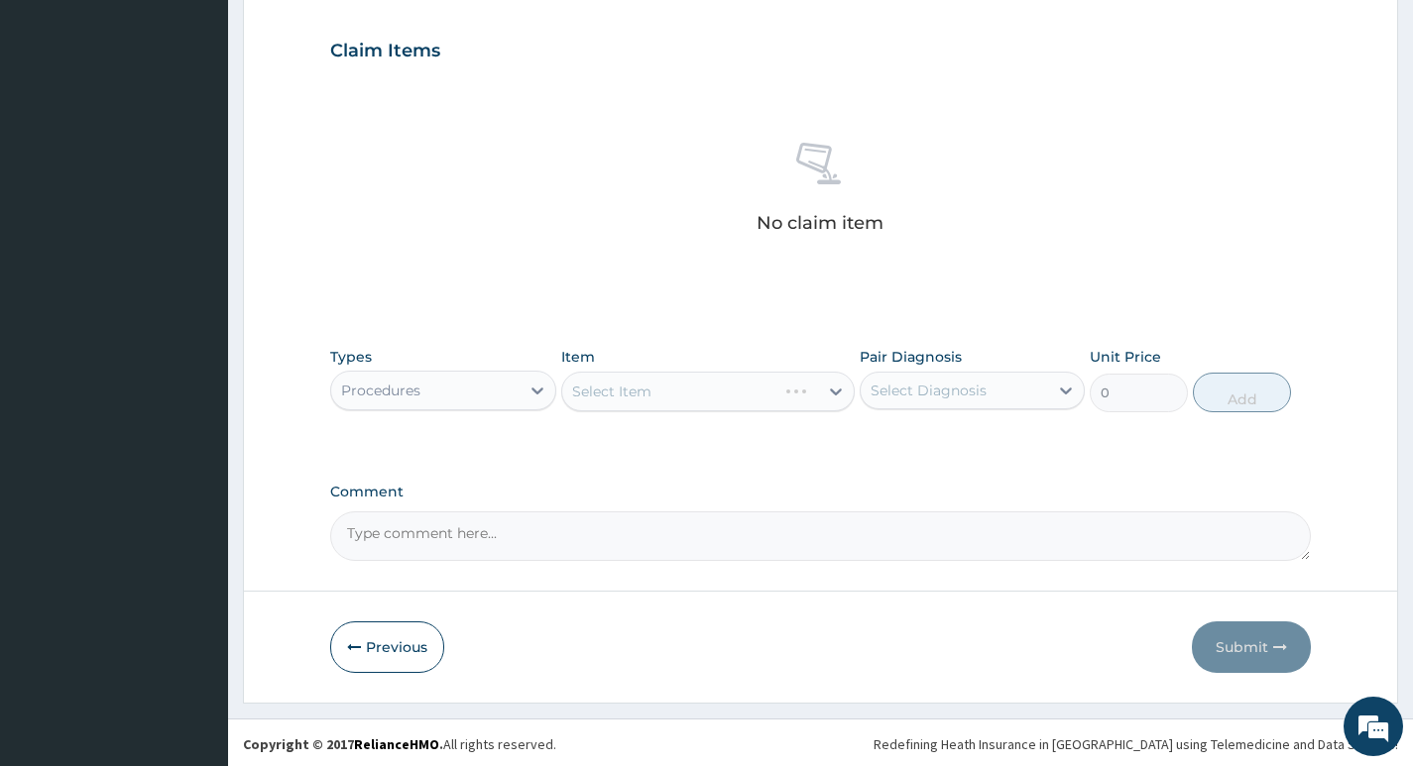
scroll to position [663, 0]
click at [768, 391] on div "Select Item" at bounding box center [690, 389] width 257 height 32
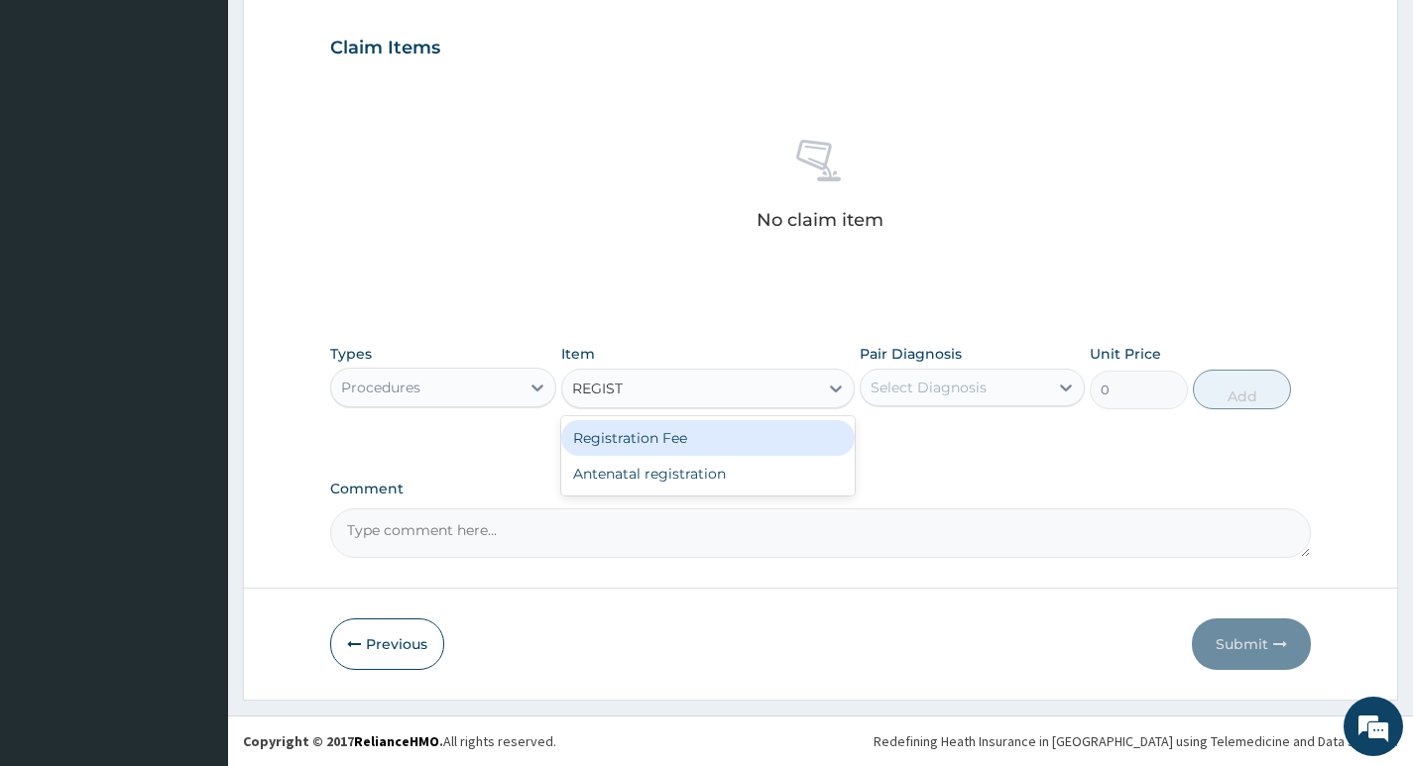
type input "REGISTR"
click at [758, 442] on div "Registration Fee" at bounding box center [708, 438] width 294 height 36
type input "2500"
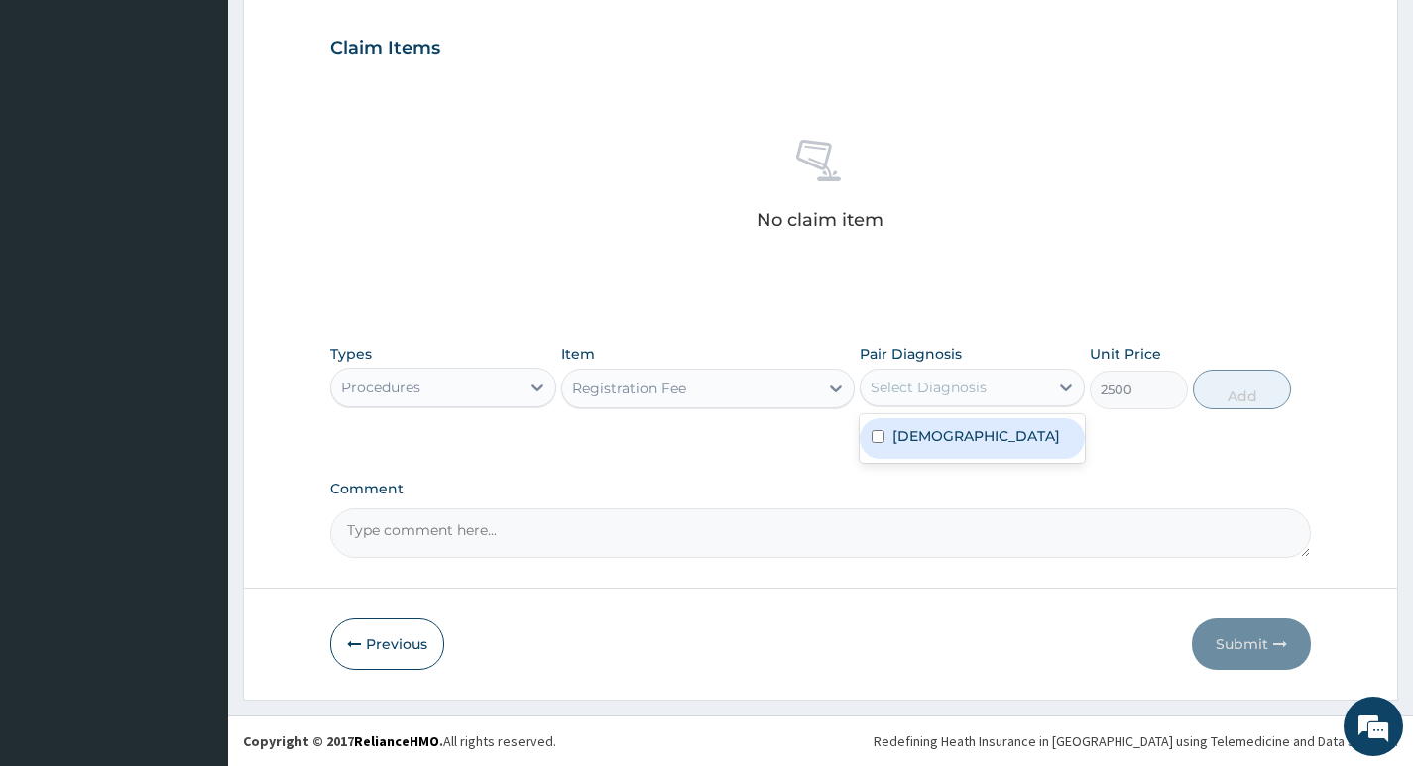
click at [1012, 385] on div "Select Diagnosis" at bounding box center [953, 388] width 187 height 32
click at [983, 429] on div "Asthma" at bounding box center [971, 438] width 225 height 41
checkbox input "true"
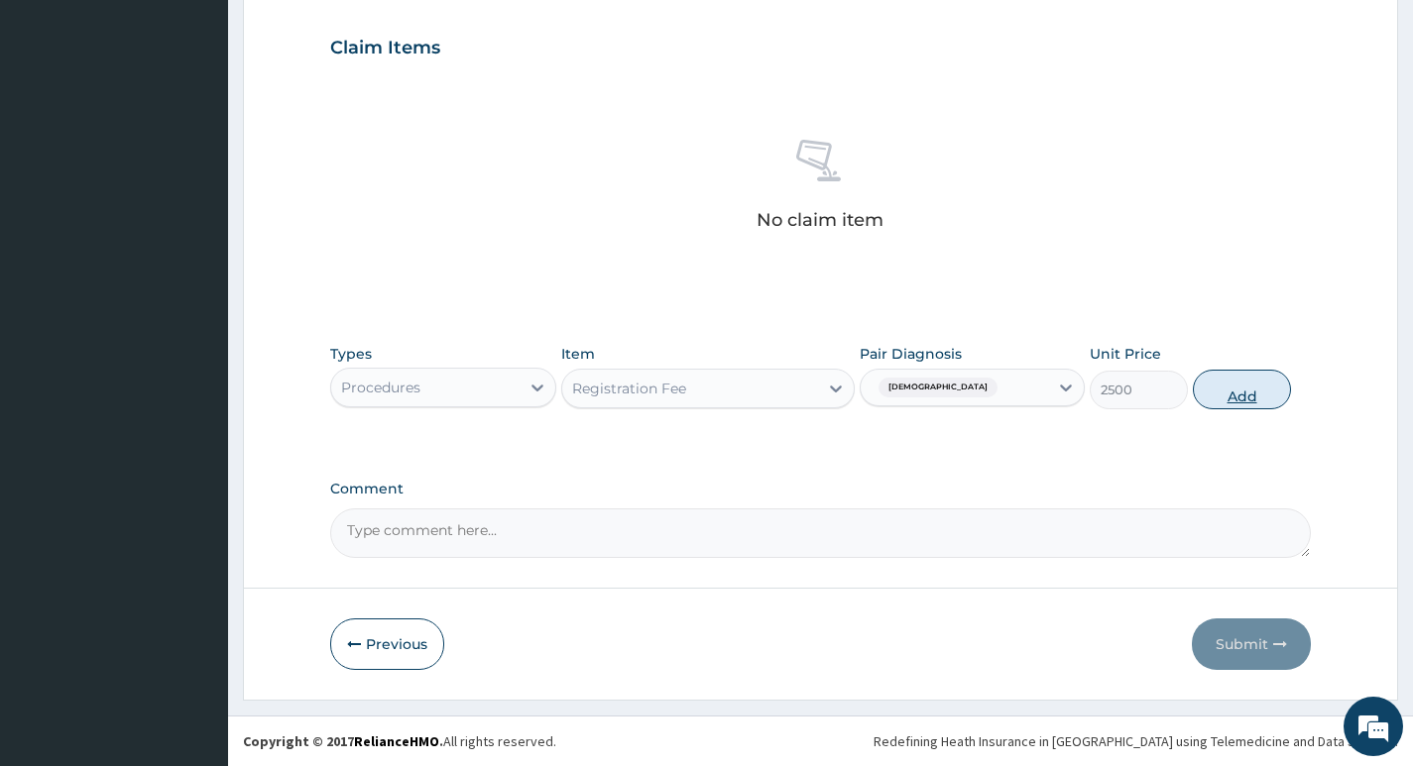
click at [1238, 386] on button "Add" at bounding box center [1241, 390] width 98 height 40
type input "0"
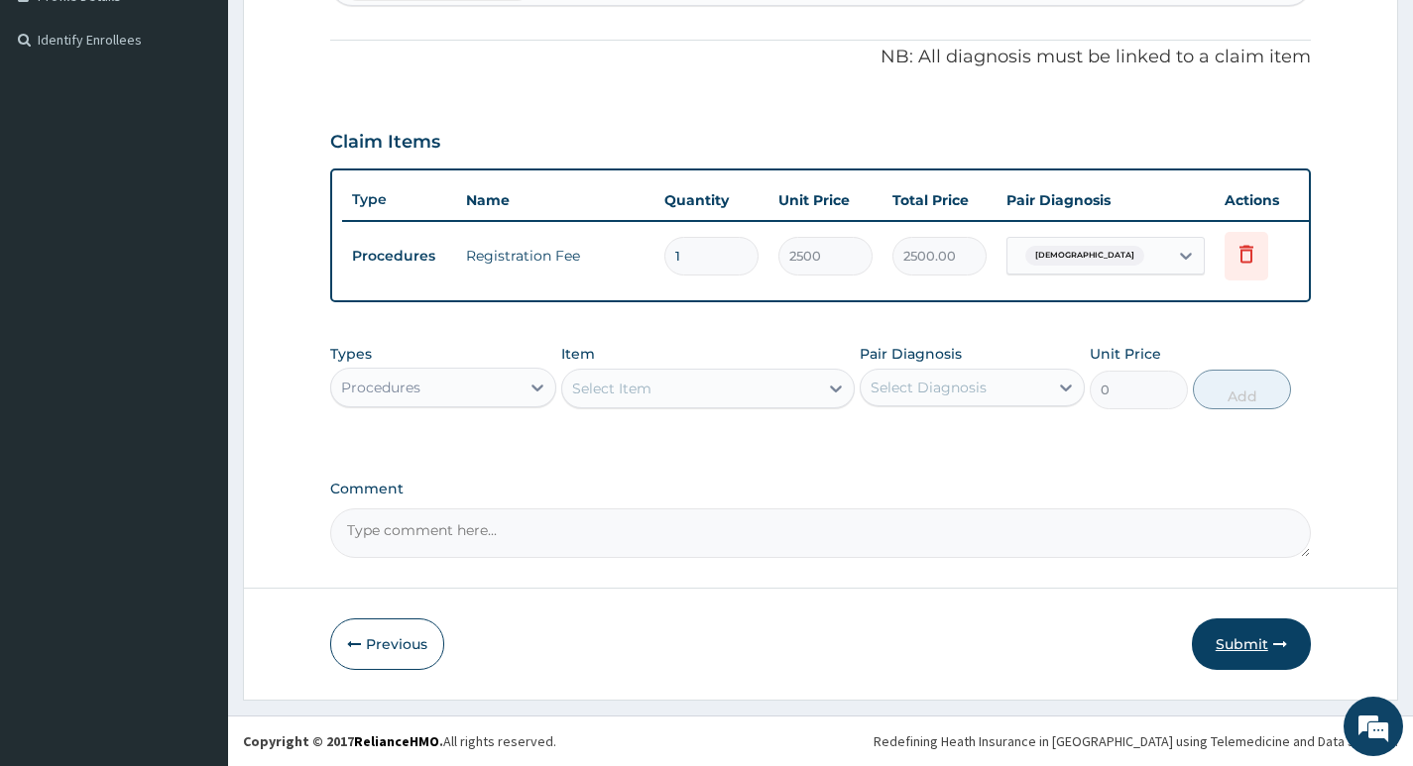
click at [1220, 648] on button "Submit" at bounding box center [1250, 645] width 119 height 52
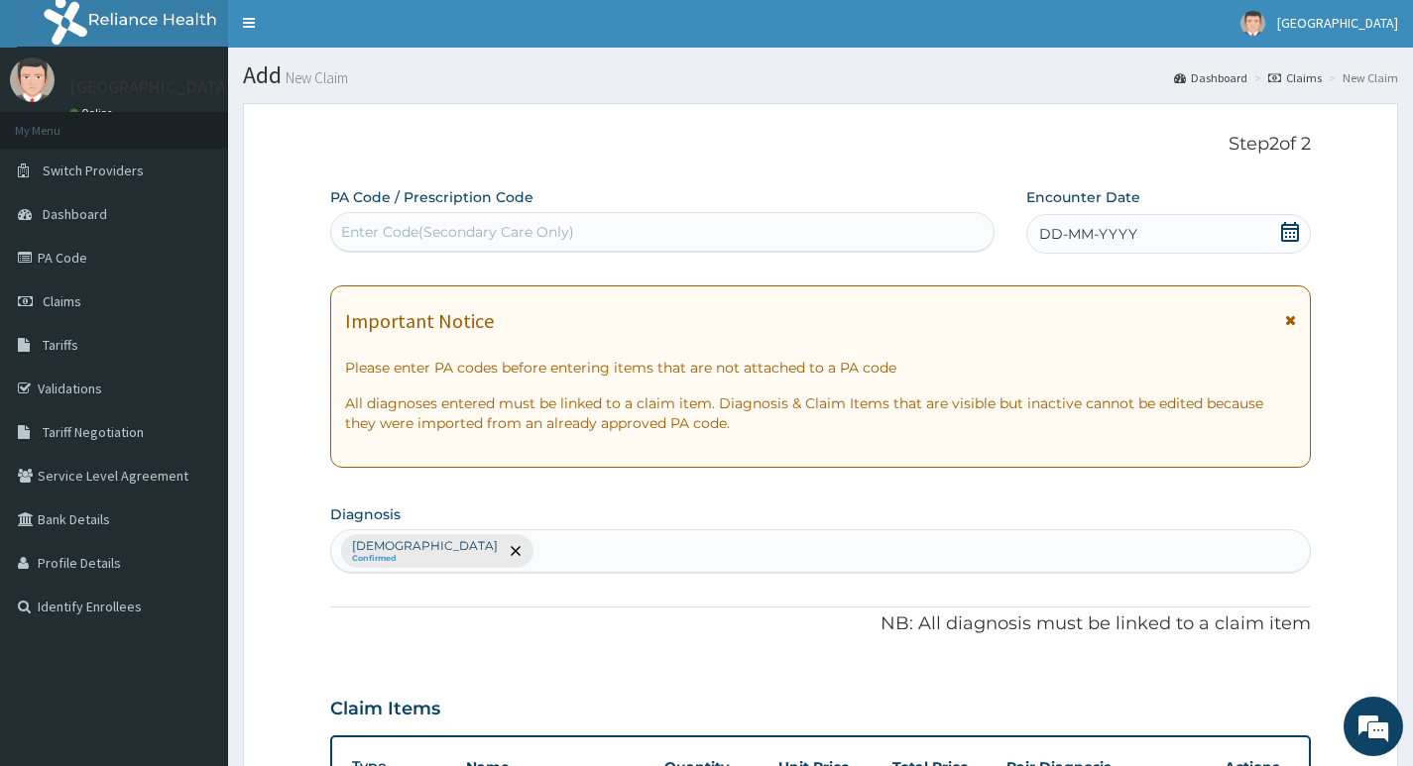
scroll to position [0, 0]
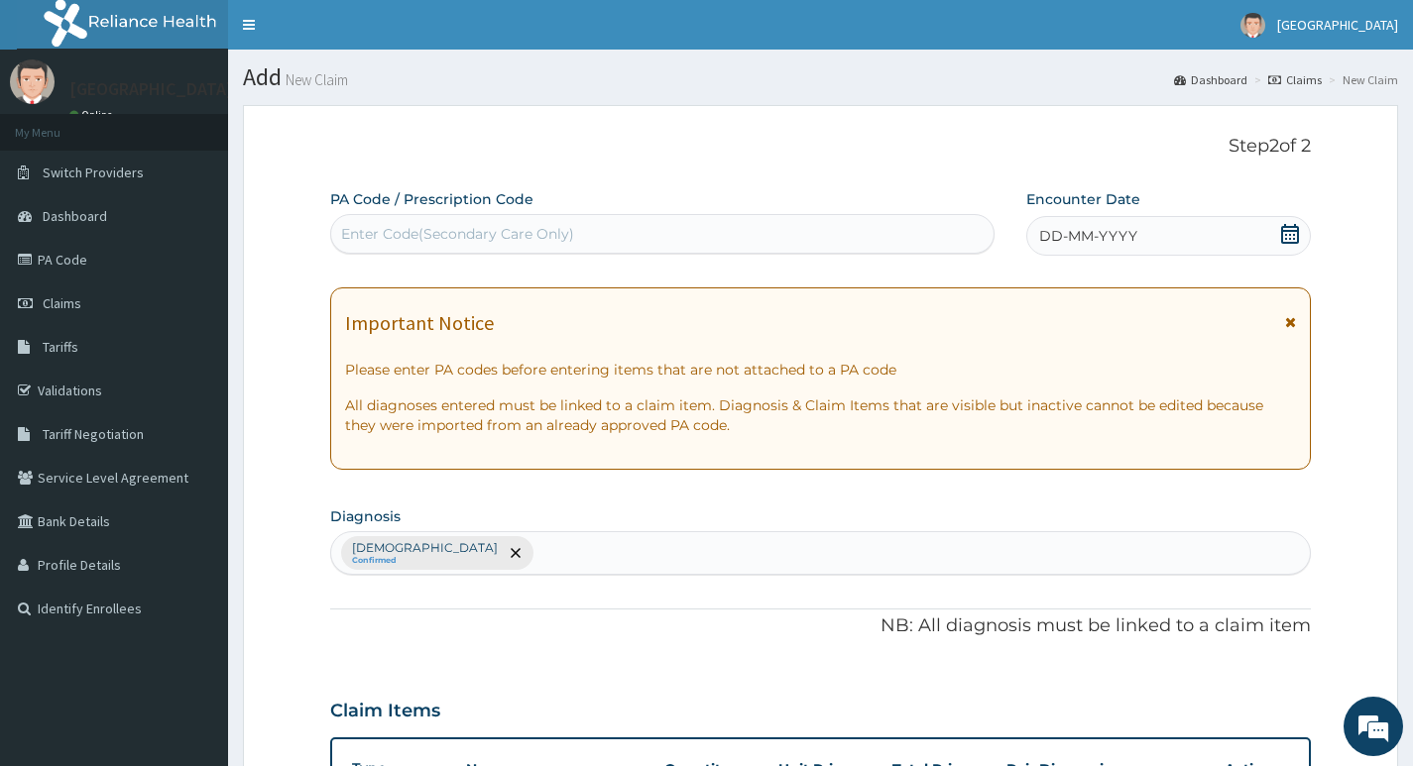
click at [1227, 231] on div "DD-MM-YYYY" at bounding box center [1168, 236] width 284 height 40
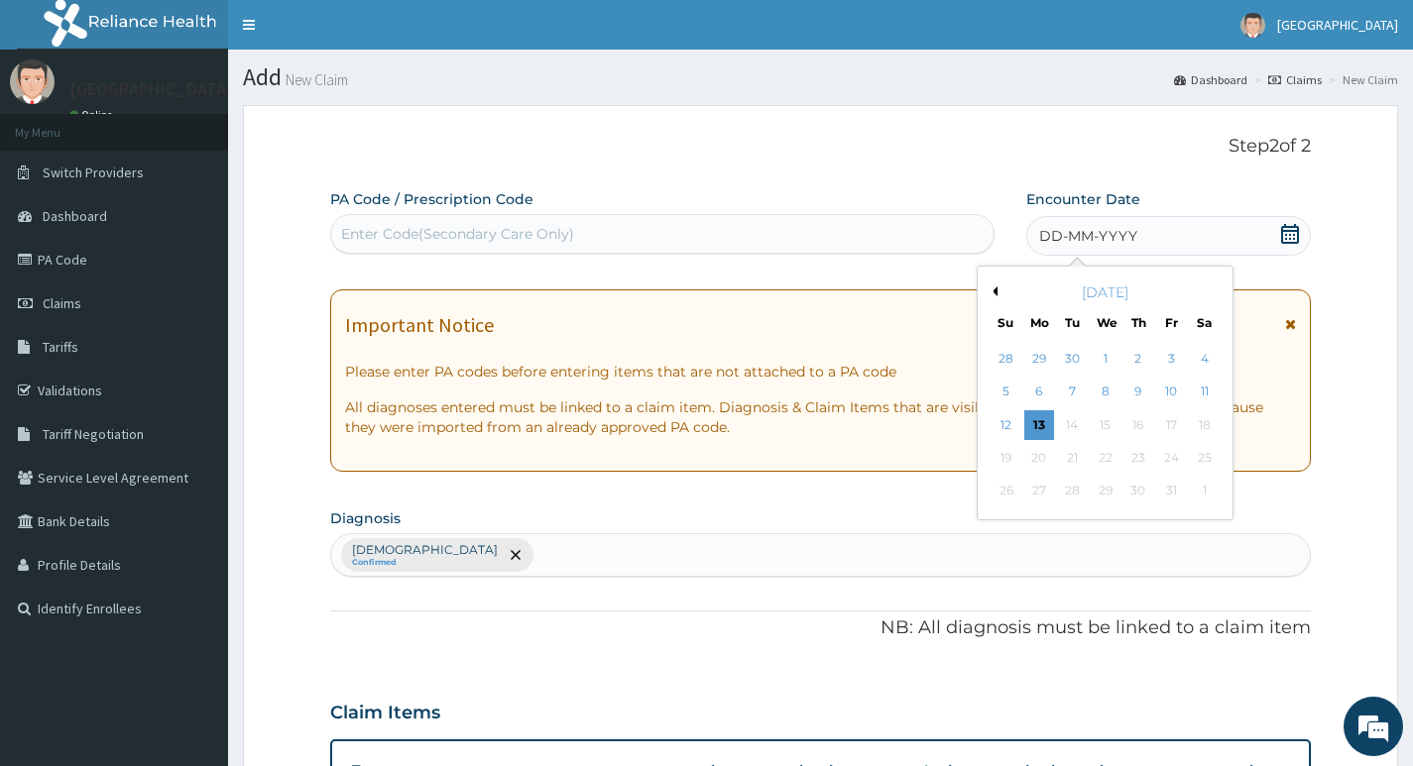
click at [995, 295] on button "Previous Month" at bounding box center [992, 291] width 10 height 10
click at [1035, 356] on div "1" at bounding box center [1039, 359] width 30 height 30
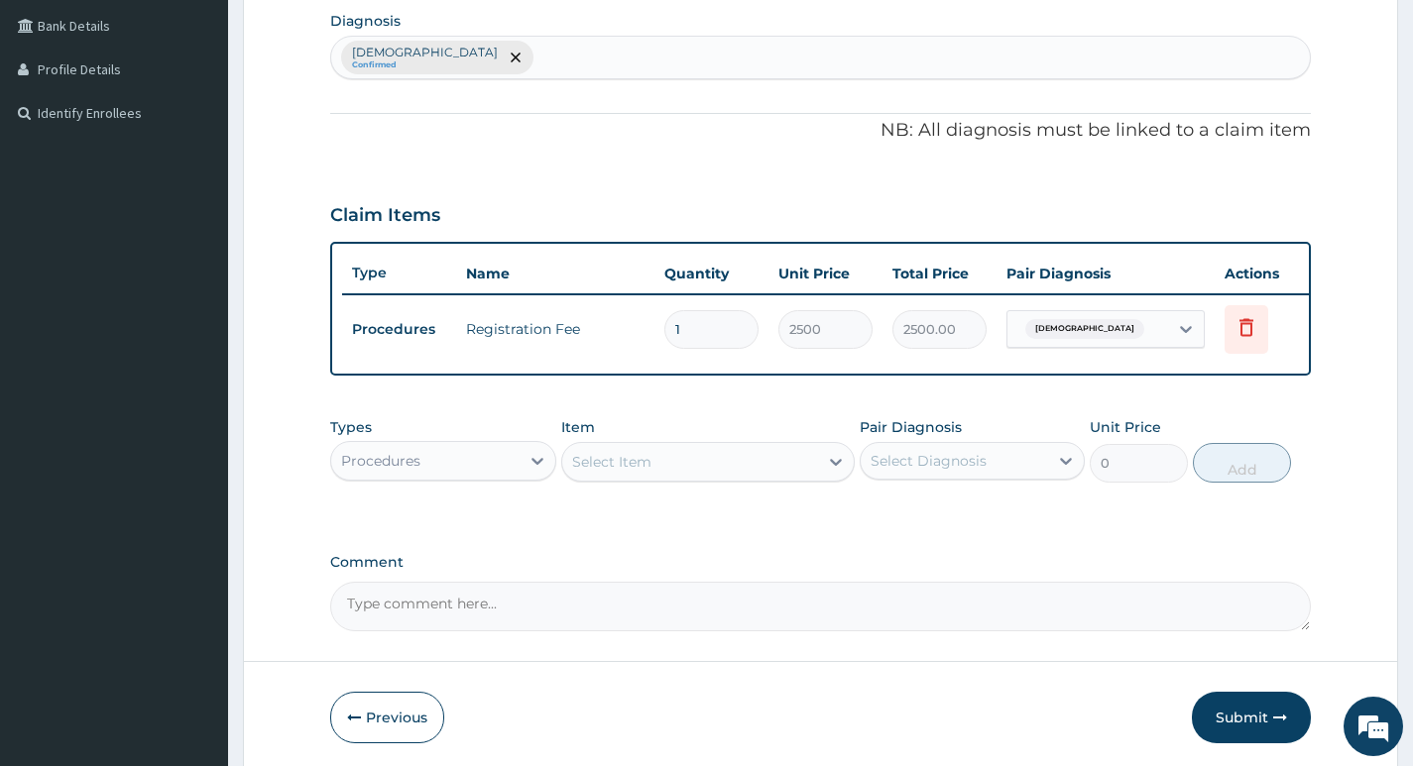
scroll to position [584, 0]
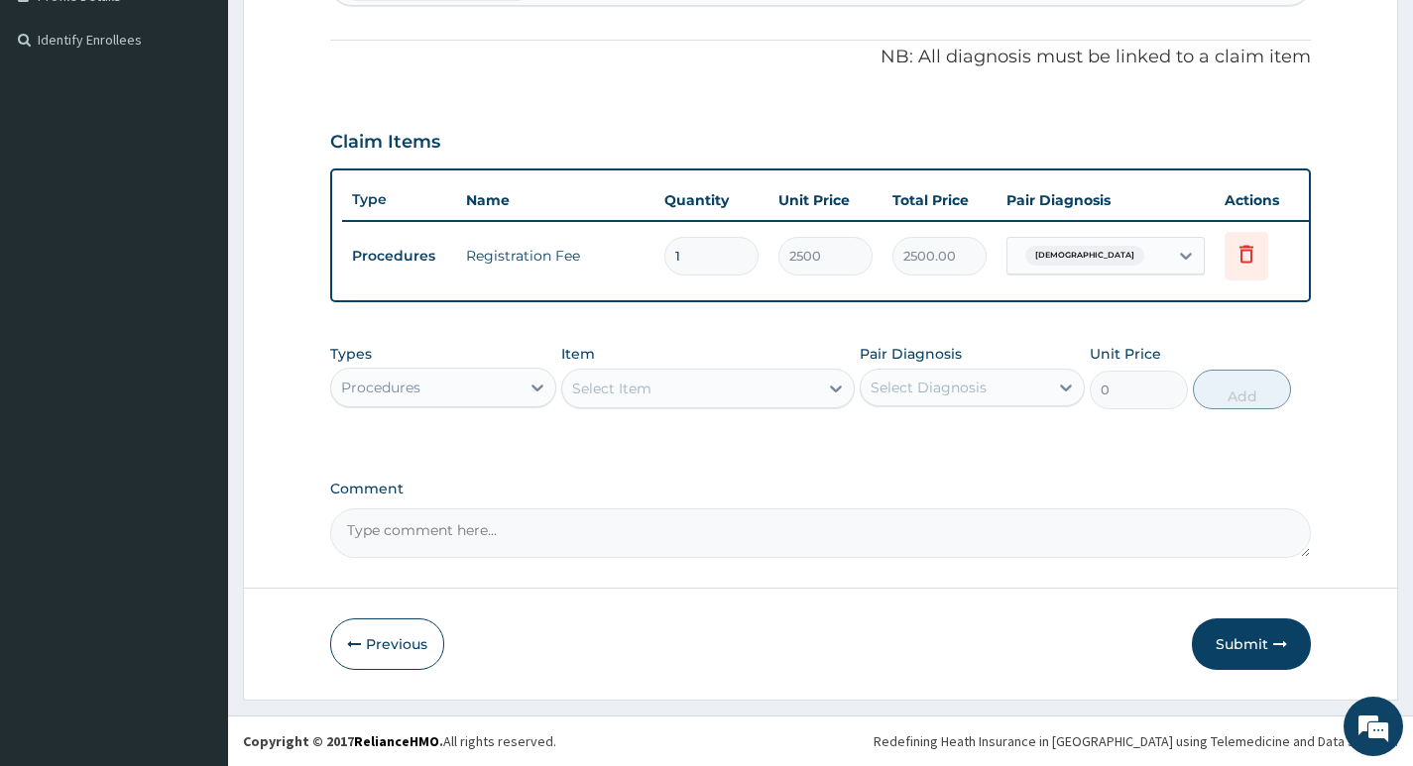
click at [1231, 642] on button "Submit" at bounding box center [1250, 645] width 119 height 52
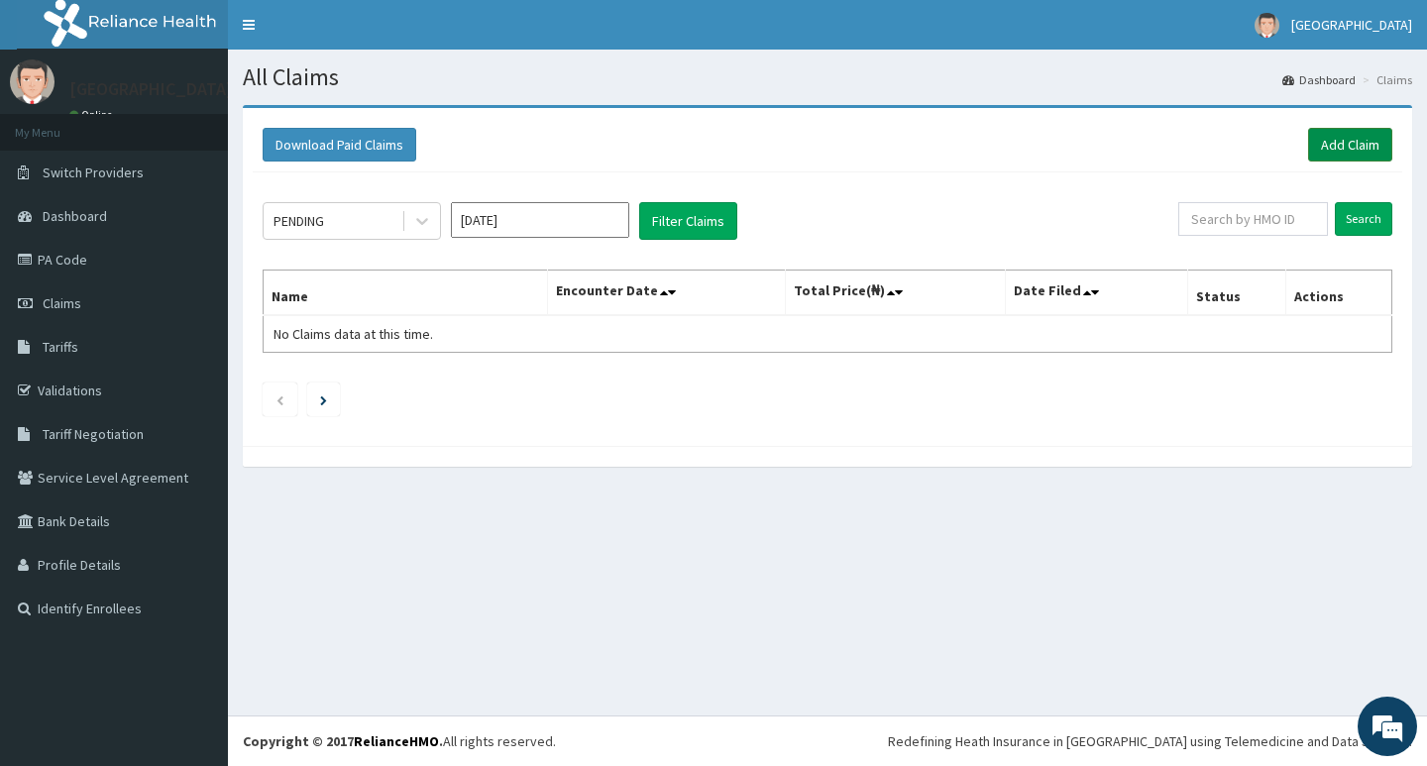
click at [1345, 147] on link "Add Claim" at bounding box center [1350, 145] width 84 height 34
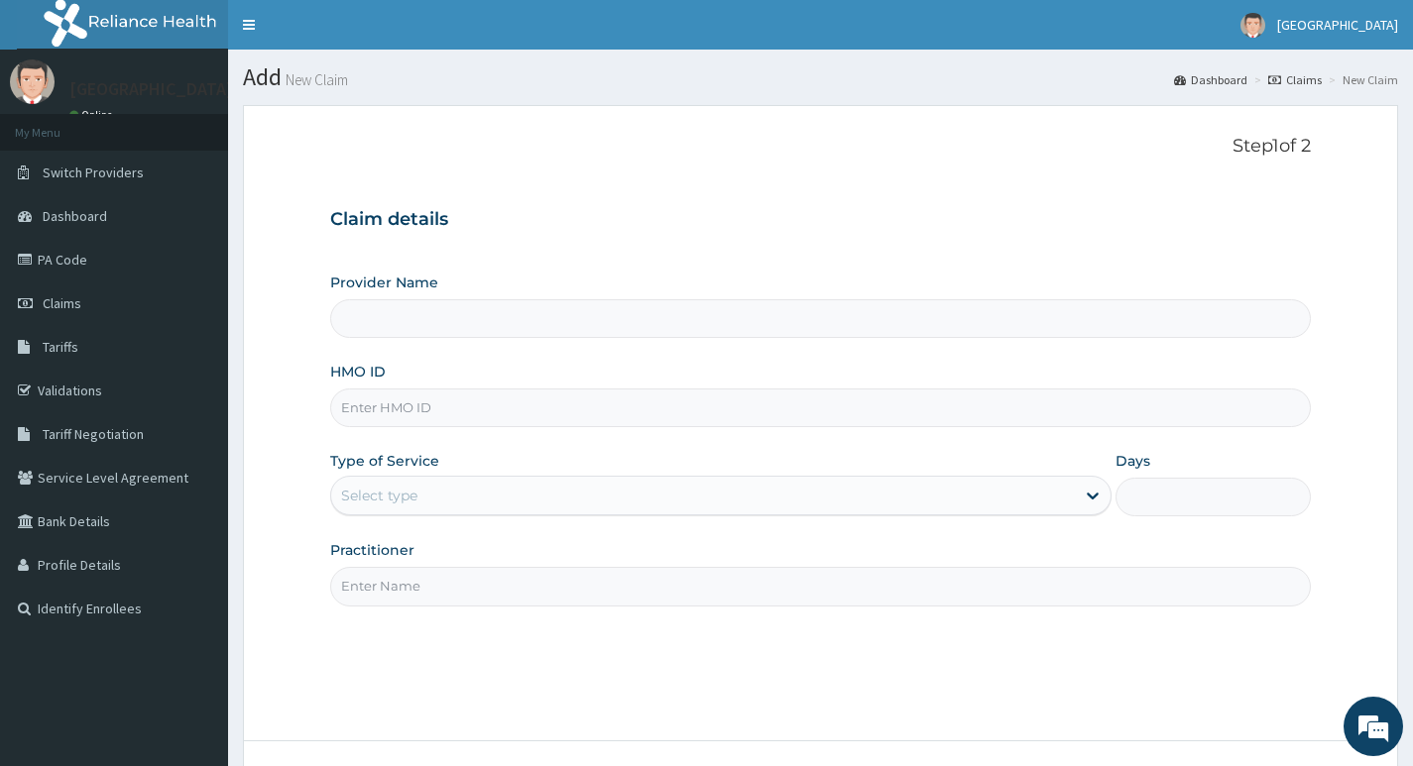
click at [636, 402] on input "HMO ID" at bounding box center [820, 408] width 980 height 39
type input "Living Heart Specialist Hospital"
click at [634, 404] on input "HMO ID" at bounding box center [820, 408] width 980 height 39
paste input "ENP/11619/D"
type input "ENP/11619/D"
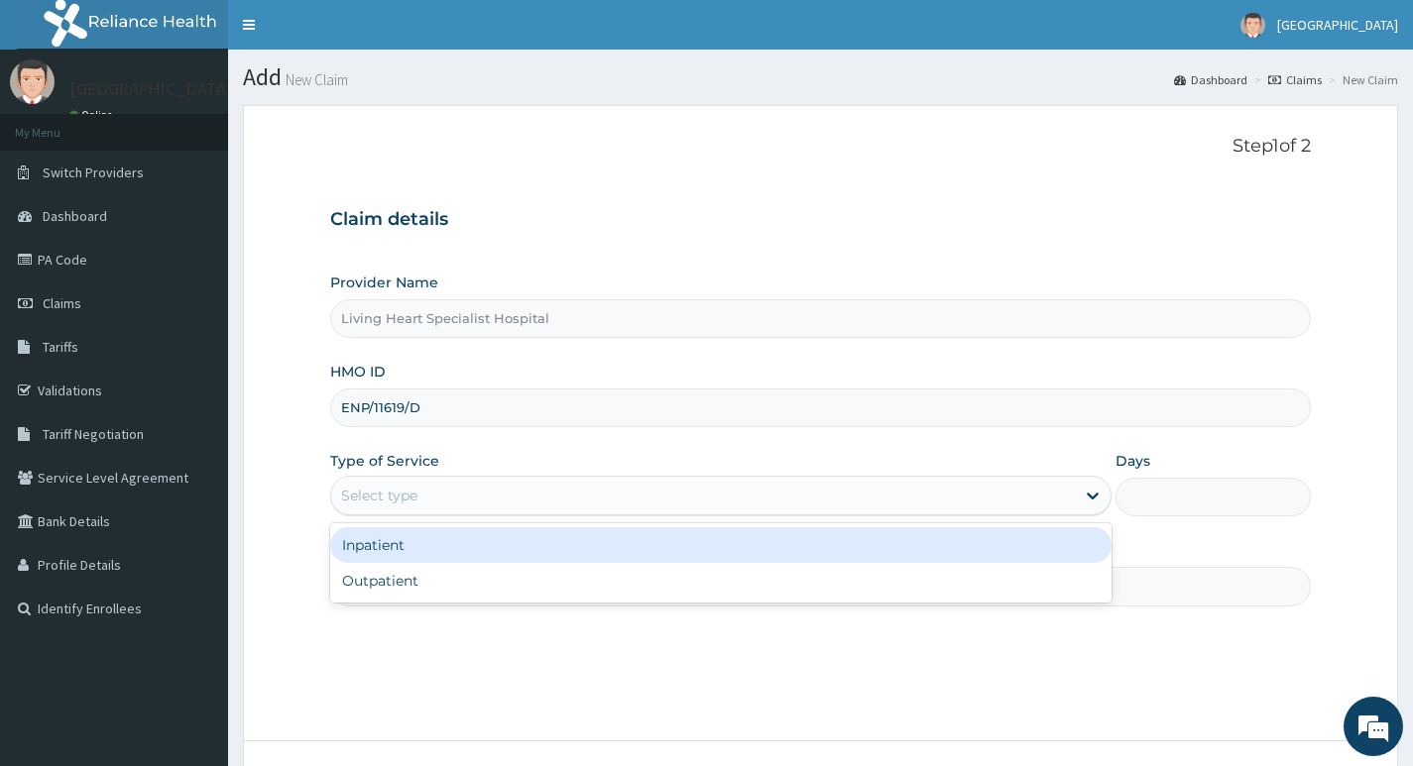
click at [984, 488] on div "Select type" at bounding box center [702, 496] width 743 height 32
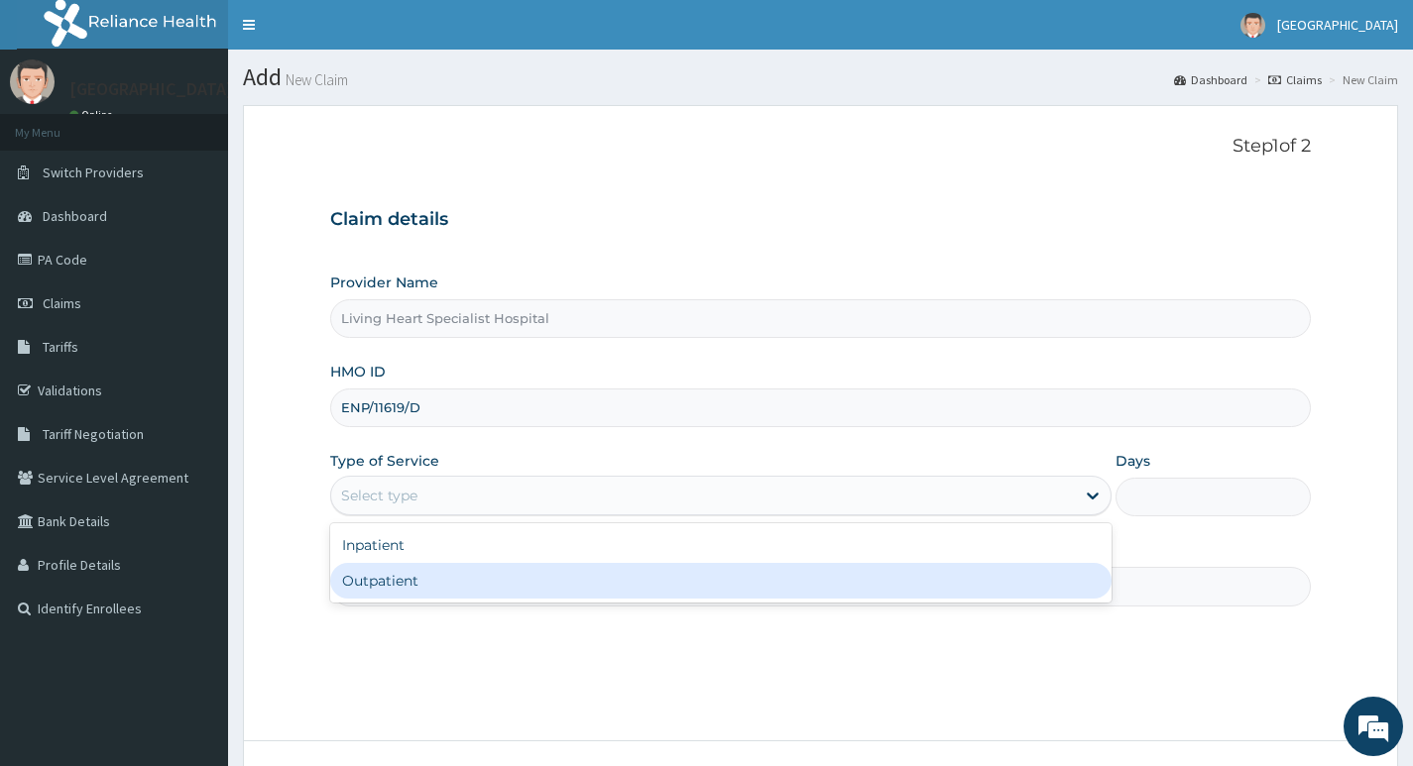
click at [930, 575] on div "Outpatient" at bounding box center [720, 581] width 781 height 36
type input "1"
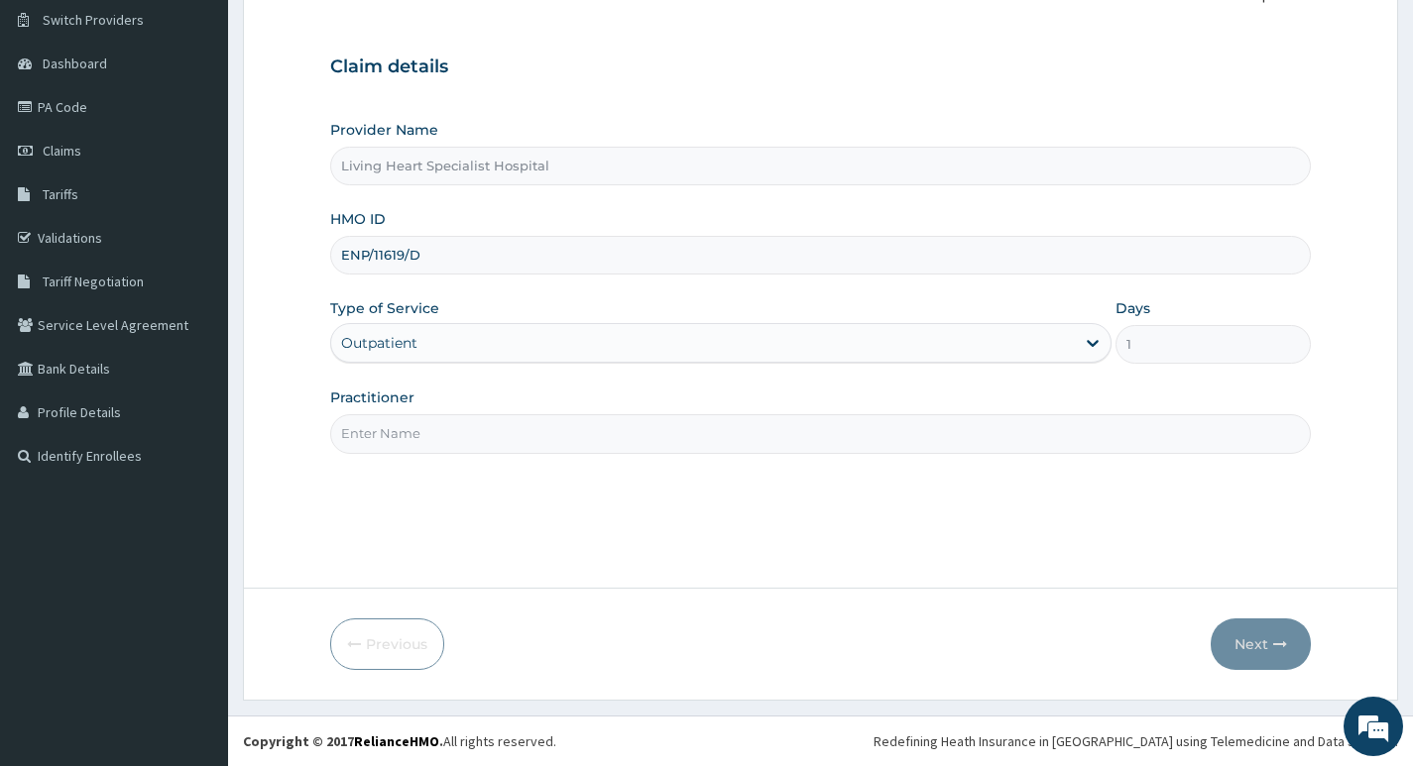
click at [960, 431] on input "Practitioner" at bounding box center [820, 433] width 980 height 39
type input "DR. FAVOUR EZEM"
click at [1246, 642] on button "Next" at bounding box center [1260, 645] width 100 height 52
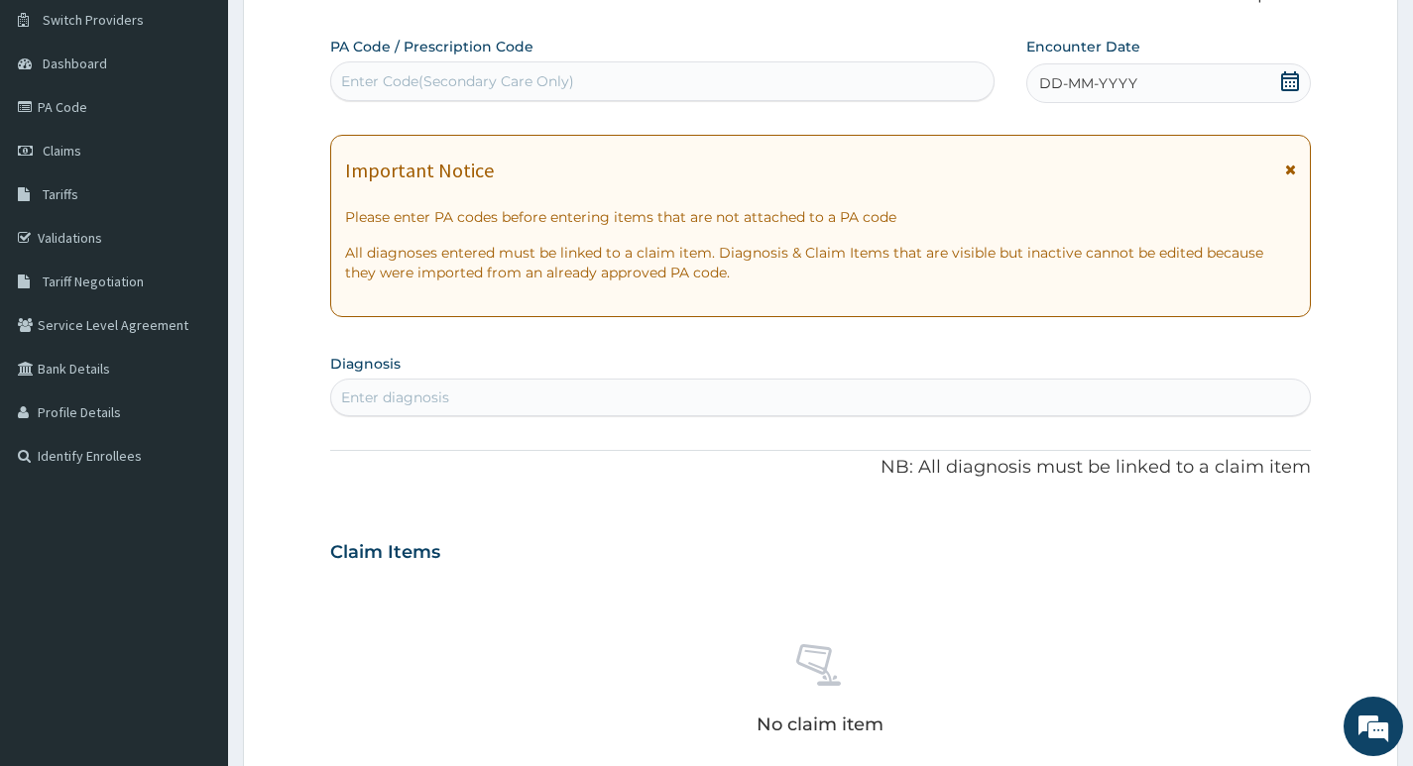
click at [705, 68] on div "Enter Code(Secondary Care Only)" at bounding box center [662, 81] width 662 height 32
type input "PA/0E5F8B"
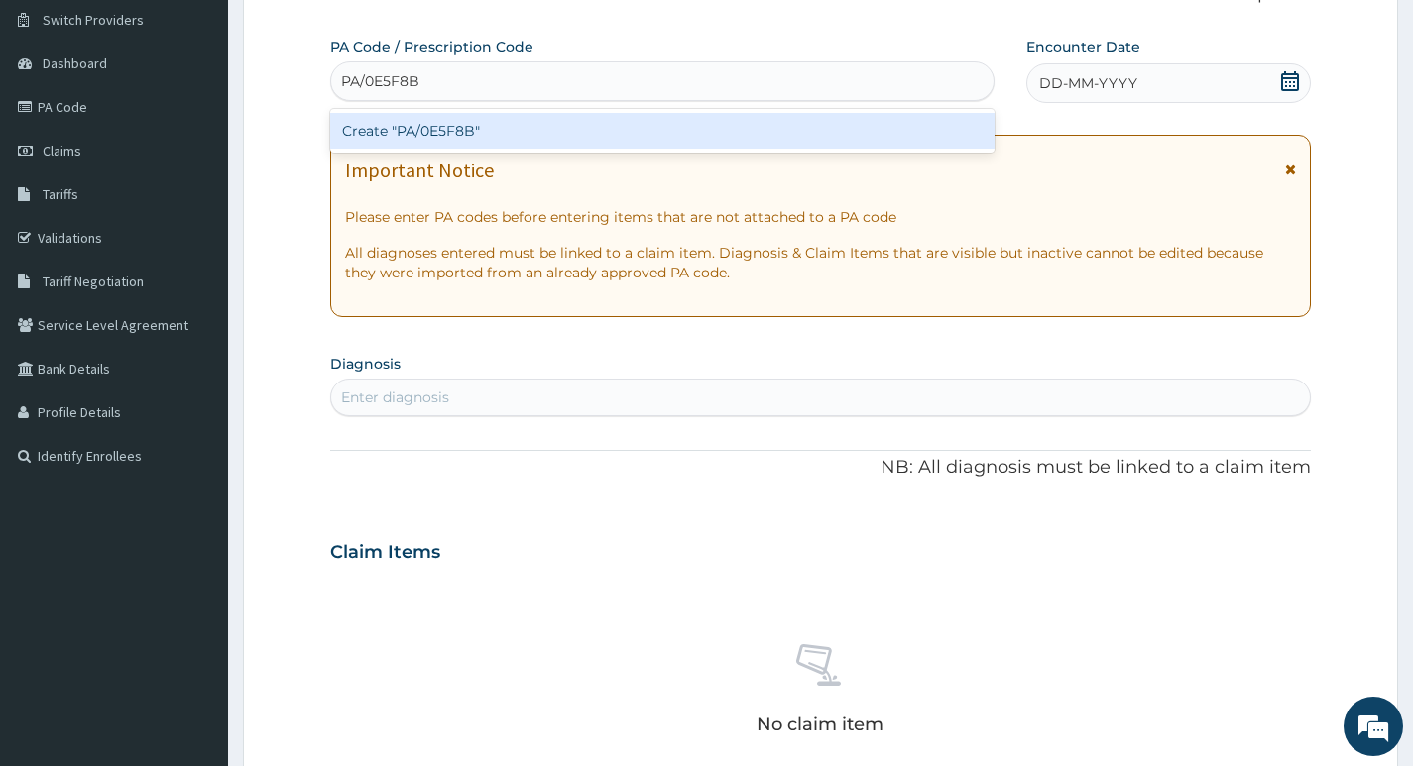
click at [647, 126] on div "Create "PA/0E5F8B"" at bounding box center [662, 131] width 664 height 36
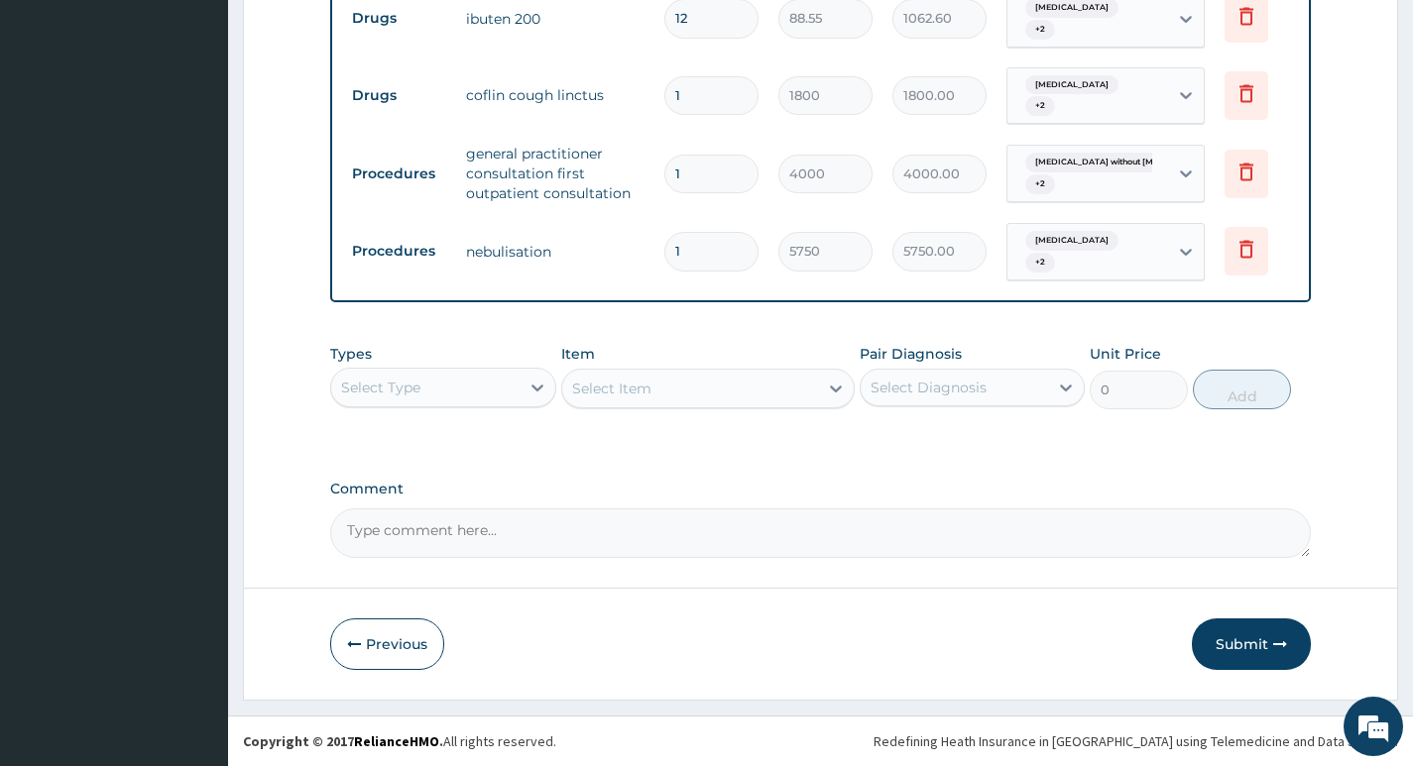
scroll to position [902, 0]
click at [1235, 647] on button "Submit" at bounding box center [1250, 645] width 119 height 52
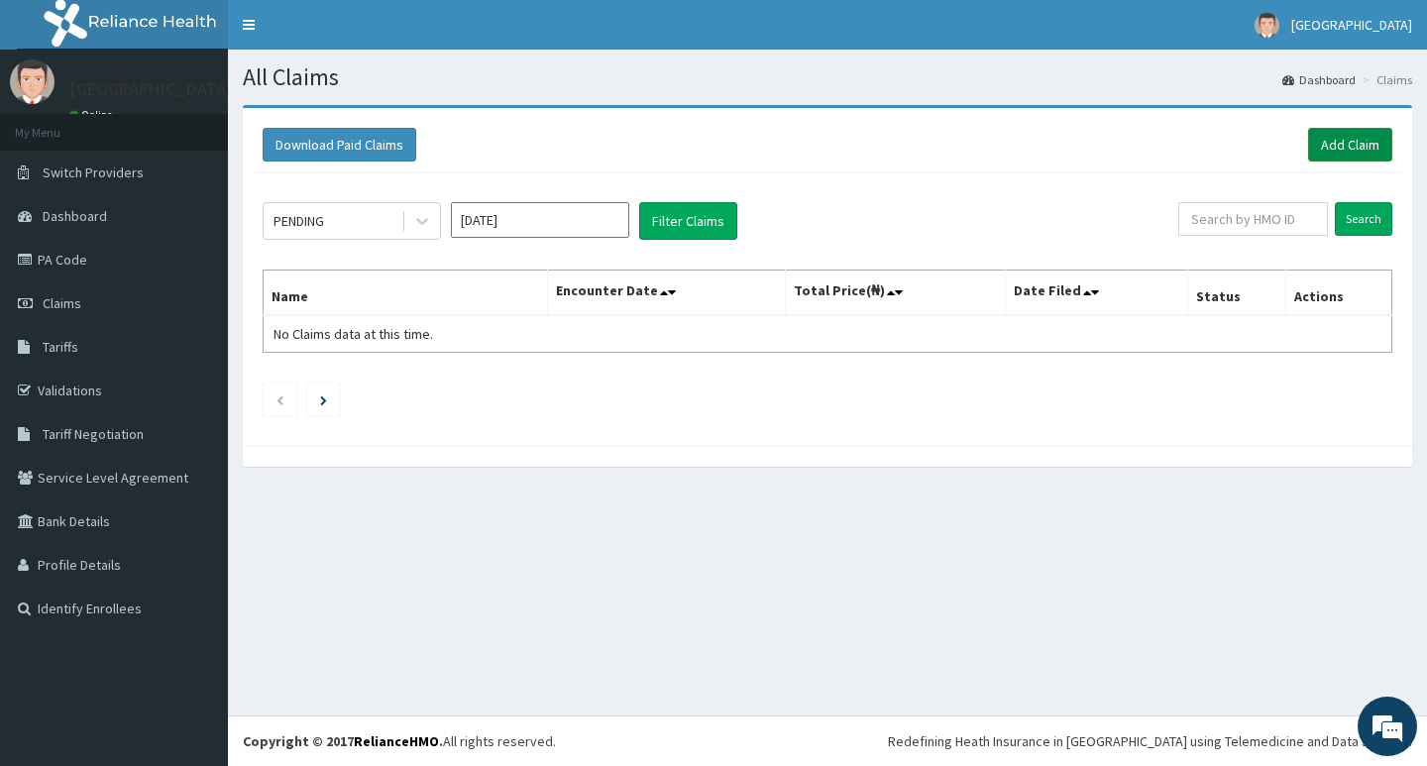
click at [1345, 141] on link "Add Claim" at bounding box center [1350, 145] width 84 height 34
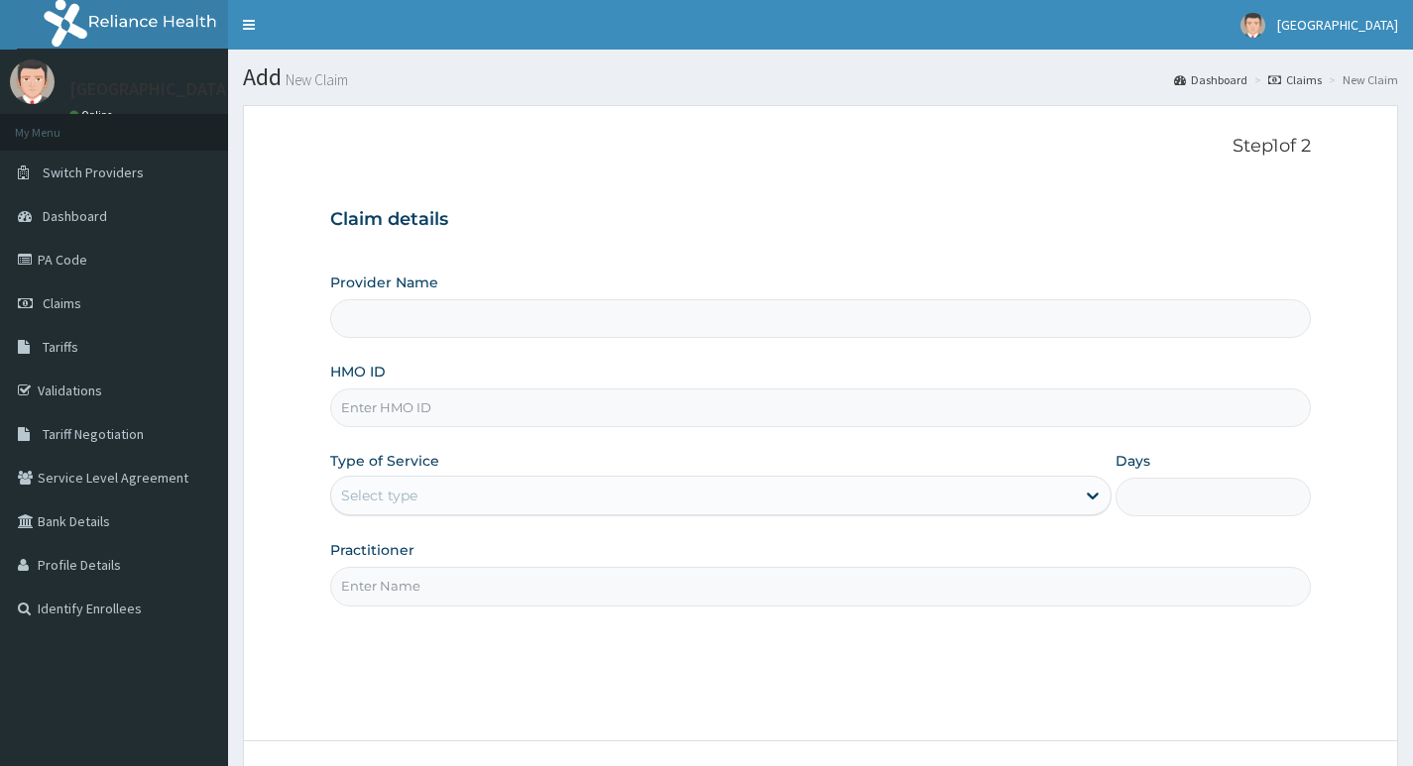
drag, startPoint x: 0, startPoint y: 0, endPoint x: 539, endPoint y: 407, distance: 675.8
click at [539, 407] on input "HMO ID" at bounding box center [820, 408] width 980 height 39
paste input "ENP/11619/D"
type input "ENP/11619/D"
type input "Living Heart Specialist Hospital"
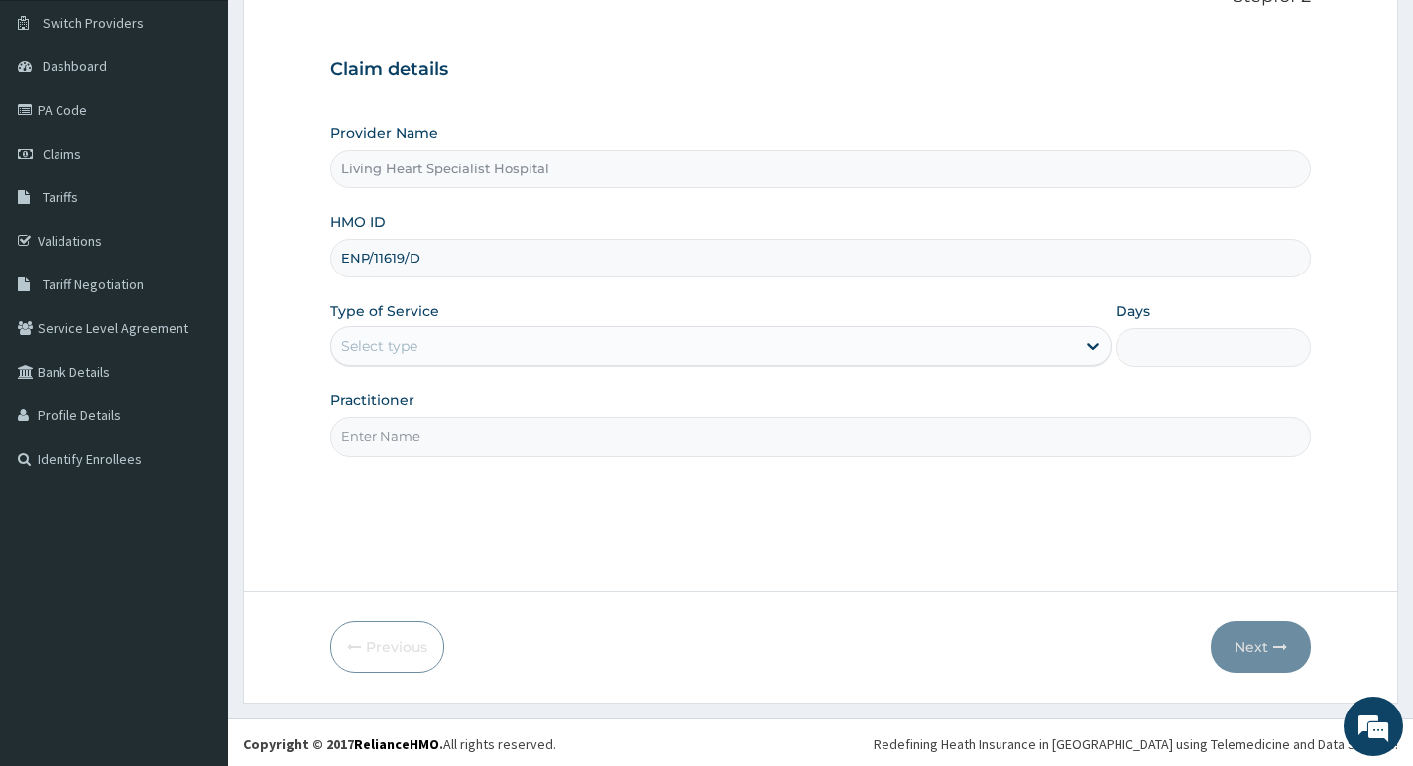
scroll to position [153, 0]
type input "ENP/11619/D"
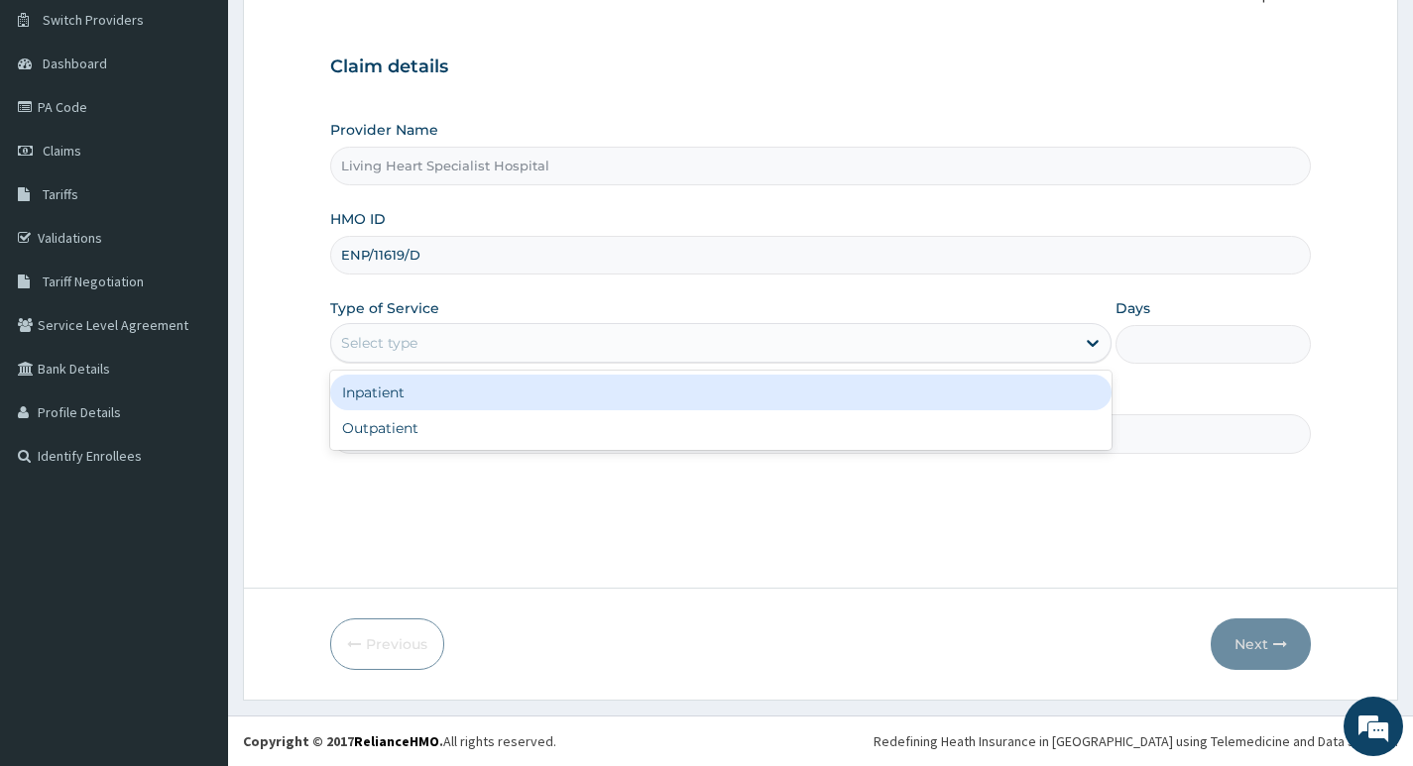
click at [1042, 340] on div "Select type" at bounding box center [702, 343] width 743 height 32
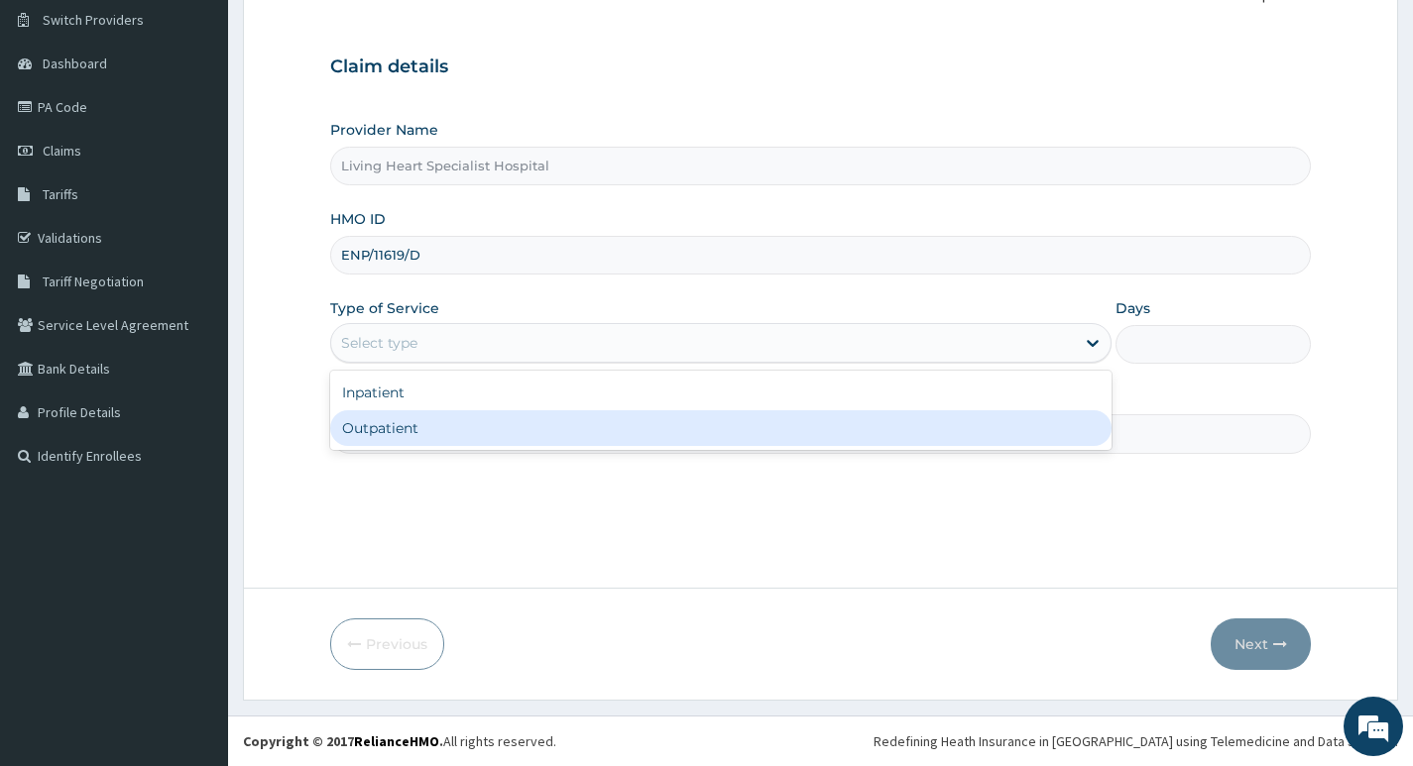
click at [1011, 422] on div "Outpatient" at bounding box center [720, 428] width 781 height 36
type input "1"
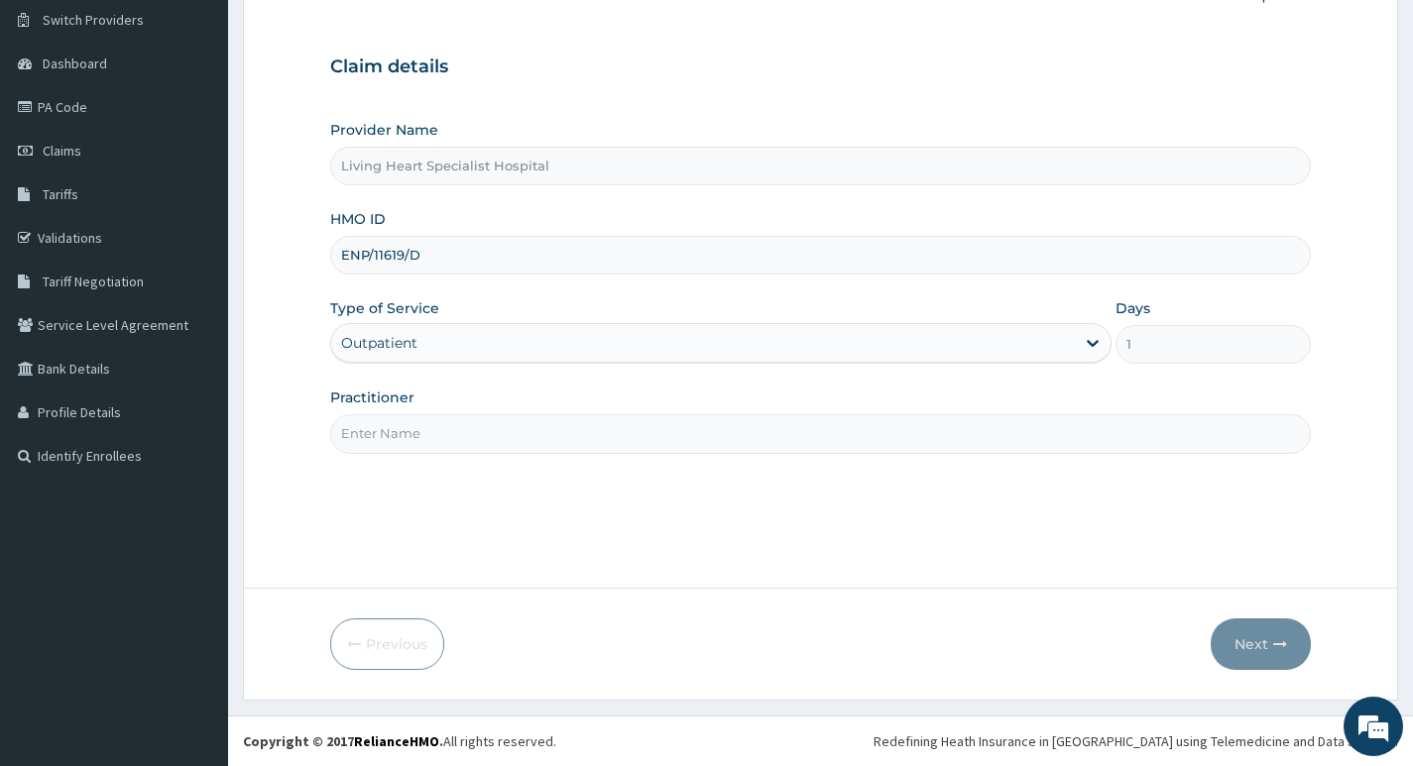
click at [942, 433] on input "Practitioner" at bounding box center [820, 433] width 980 height 39
type input "DR. FAVOUR EZEM"
click at [1255, 644] on button "Next" at bounding box center [1260, 645] width 100 height 52
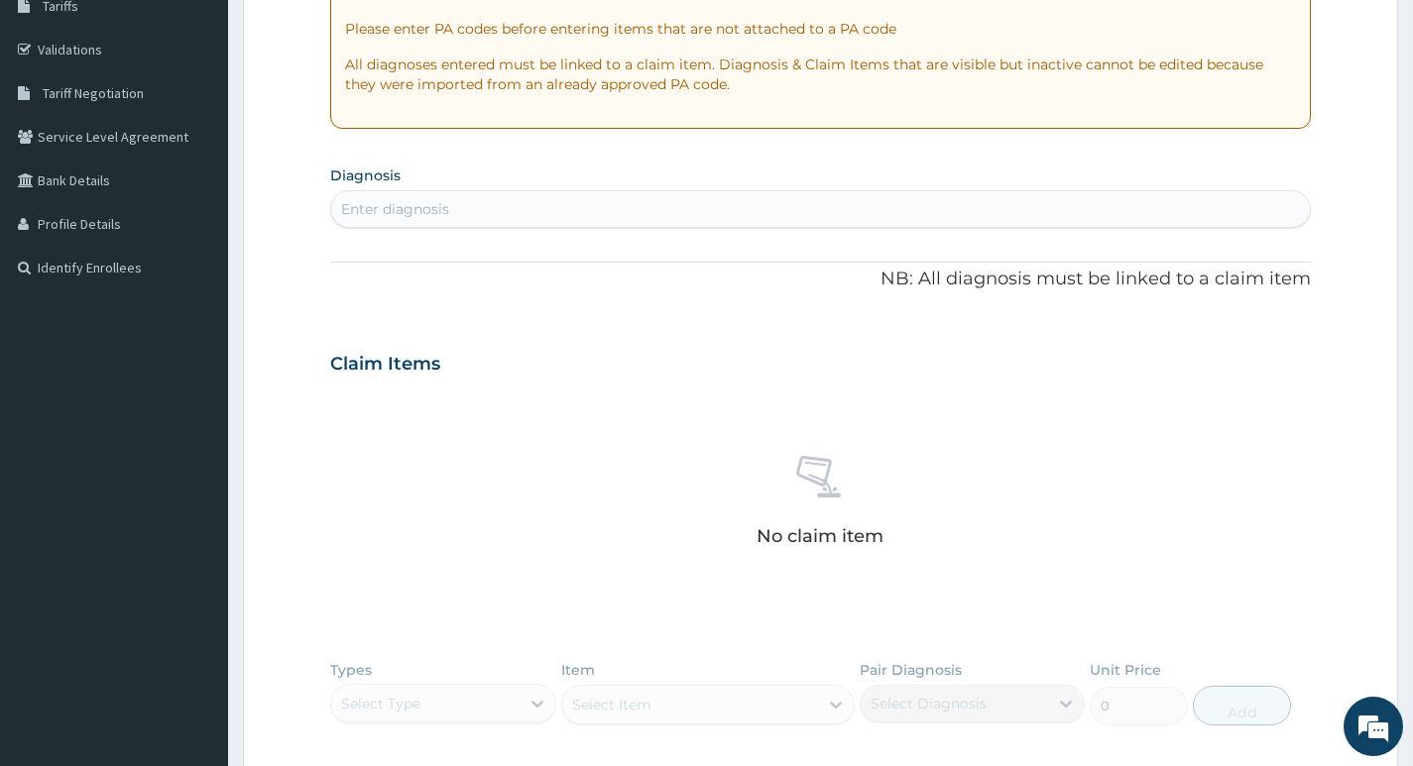
scroll to position [351, 0]
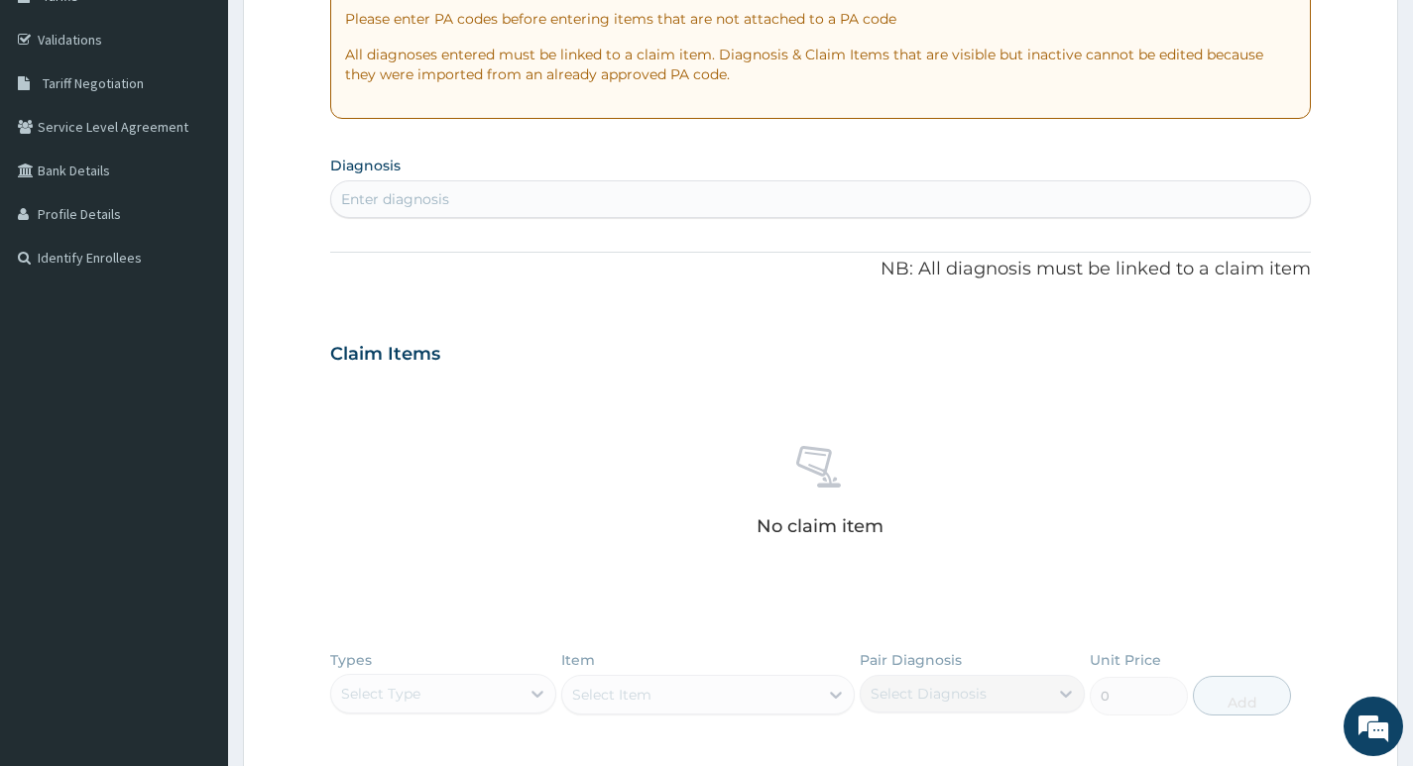
click at [617, 191] on div "Enter diagnosis" at bounding box center [820, 199] width 978 height 32
type input "UPPER RESPIRATORY"
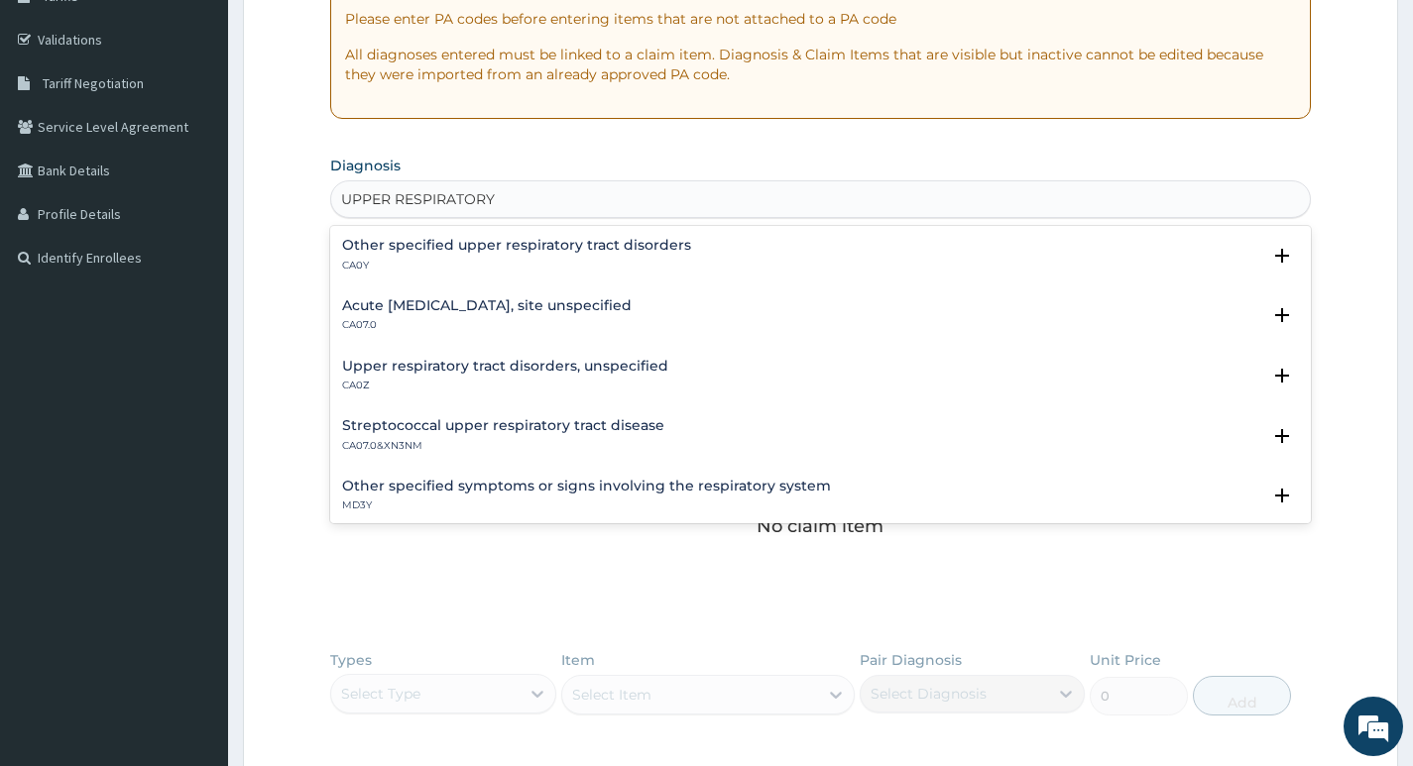
click at [590, 244] on h4 "Other specified upper respiratory tract disorders" at bounding box center [516, 245] width 349 height 15
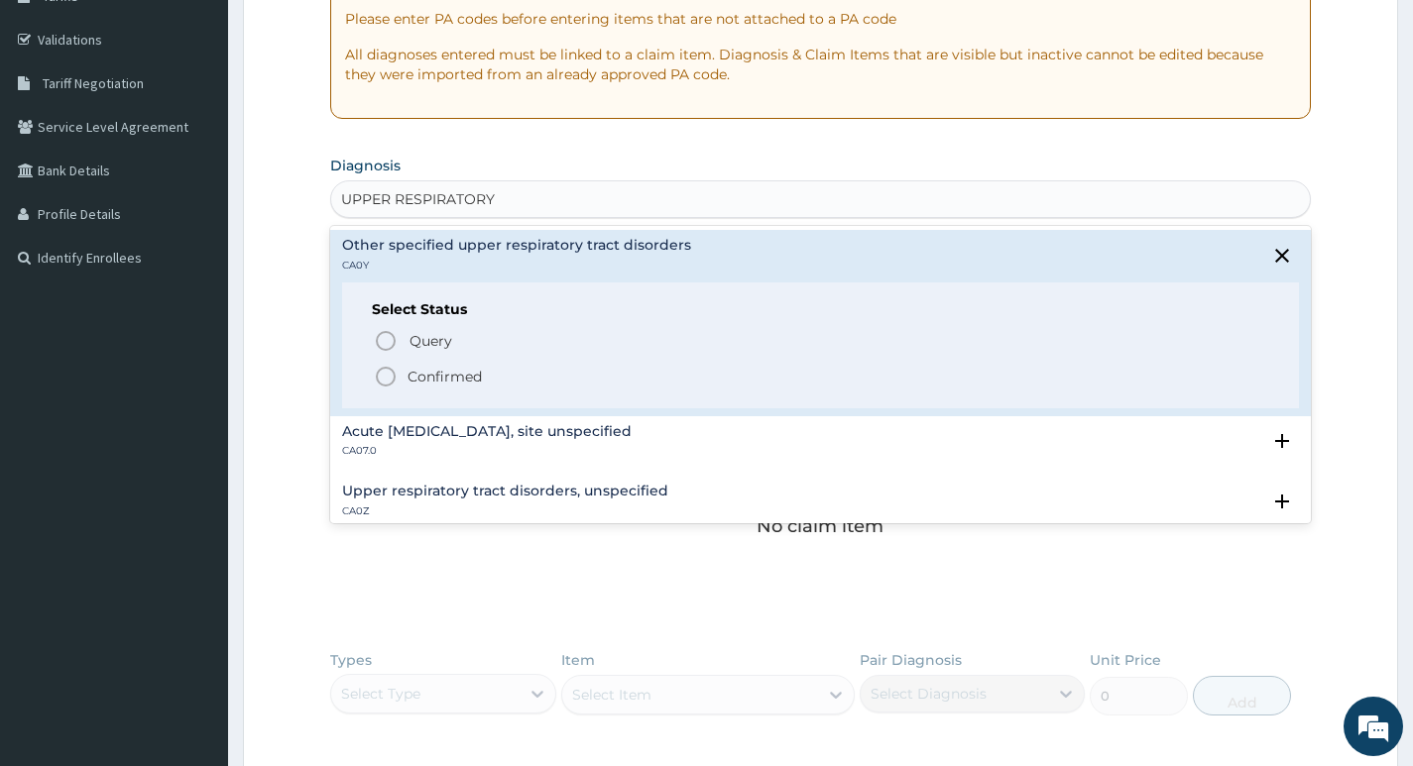
click at [385, 376] on icon "status option filled" at bounding box center [386, 377] width 24 height 24
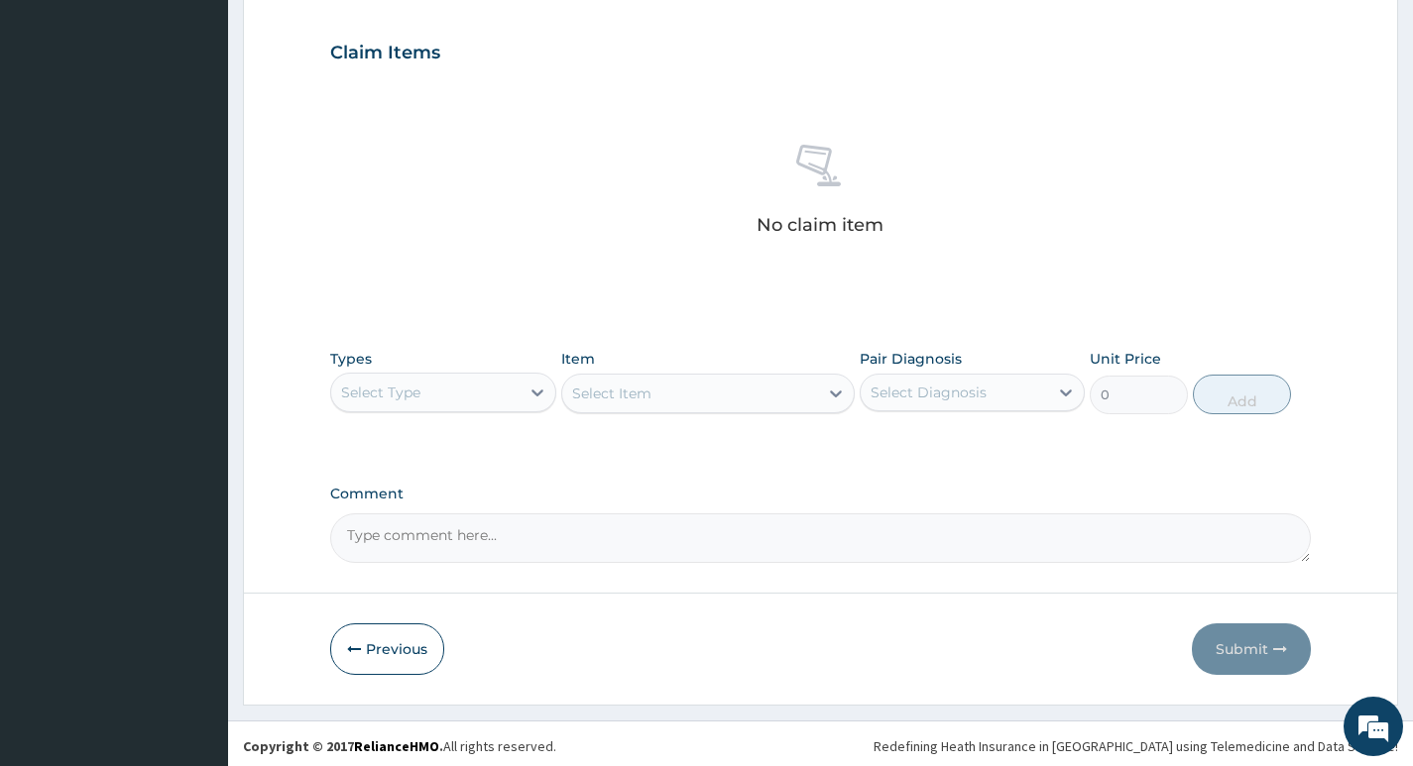
scroll to position [663, 0]
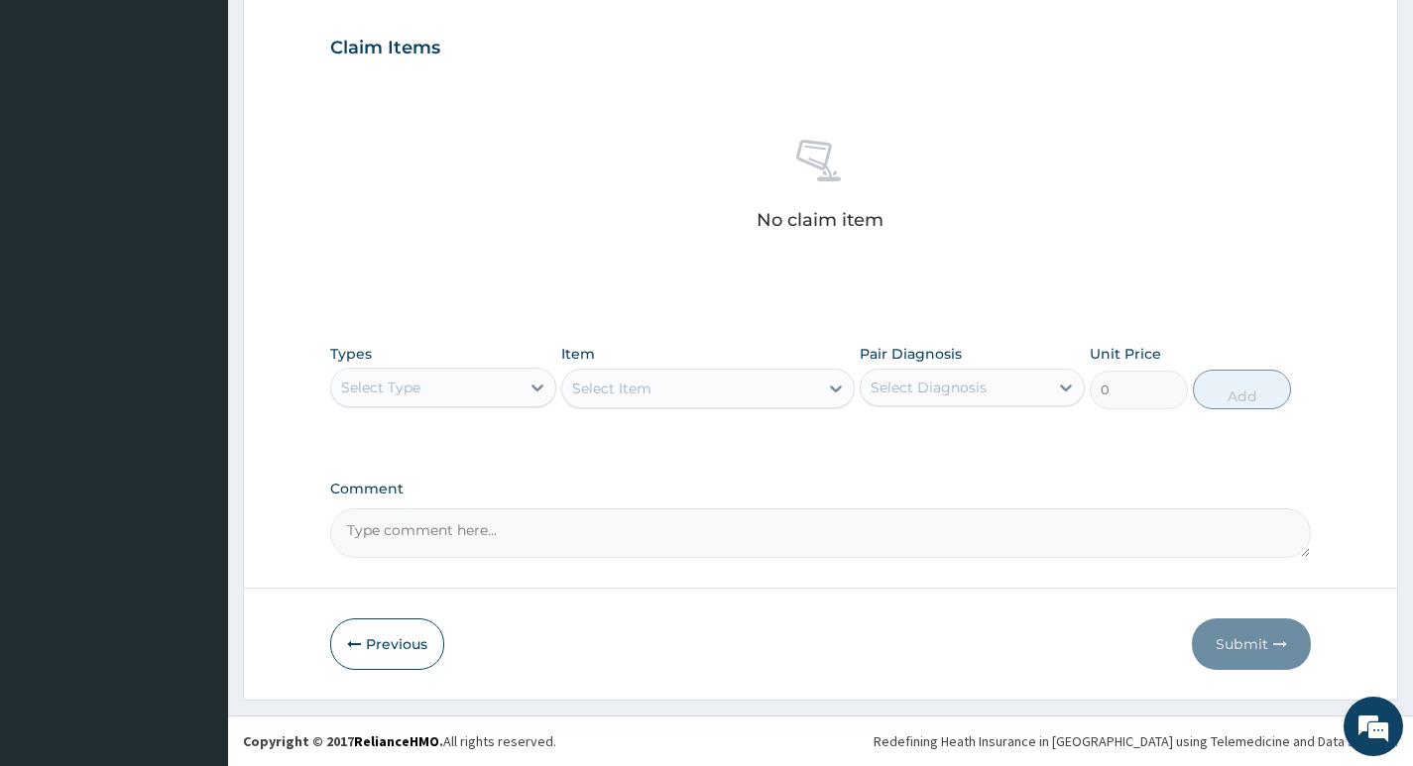
click at [495, 389] on div "Select Type" at bounding box center [424, 388] width 187 height 32
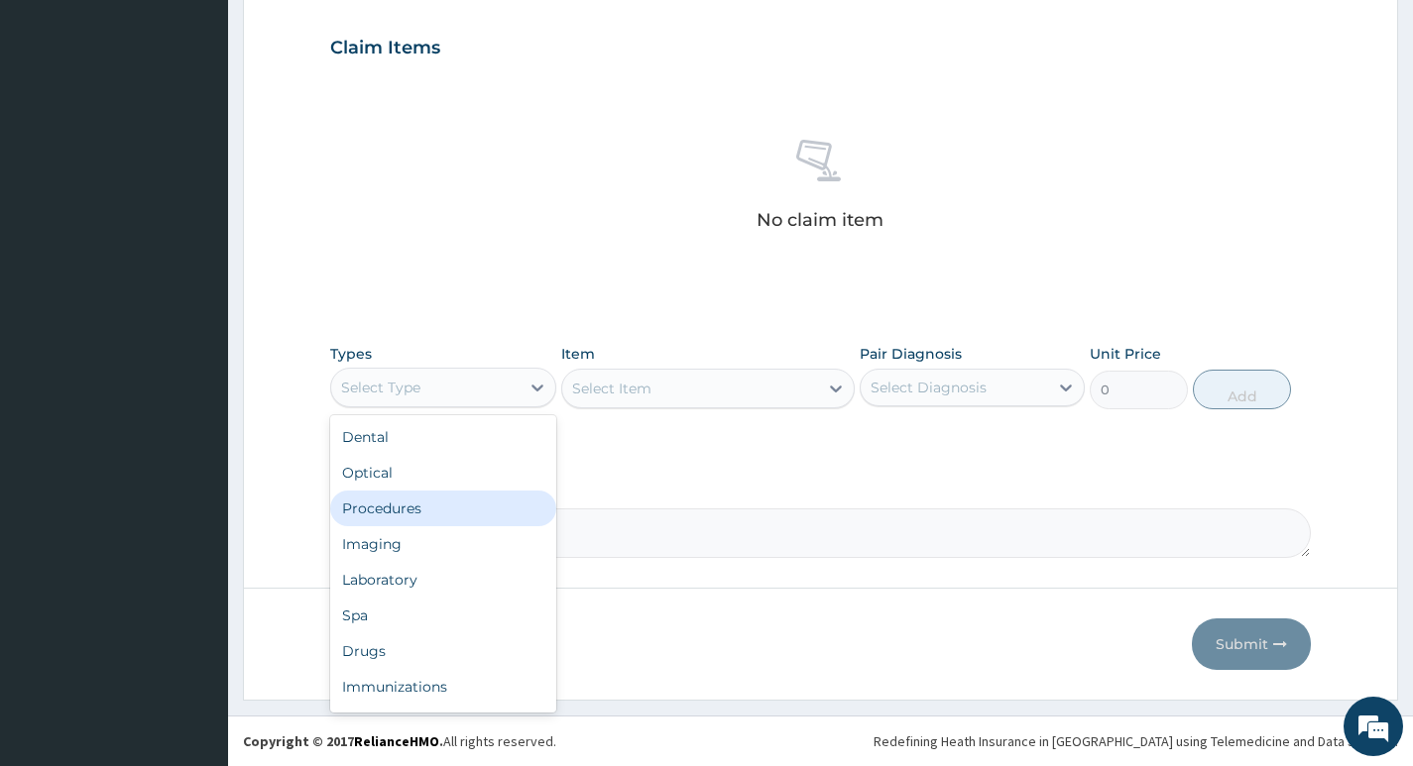
click at [429, 509] on div "Procedures" at bounding box center [442, 509] width 225 height 36
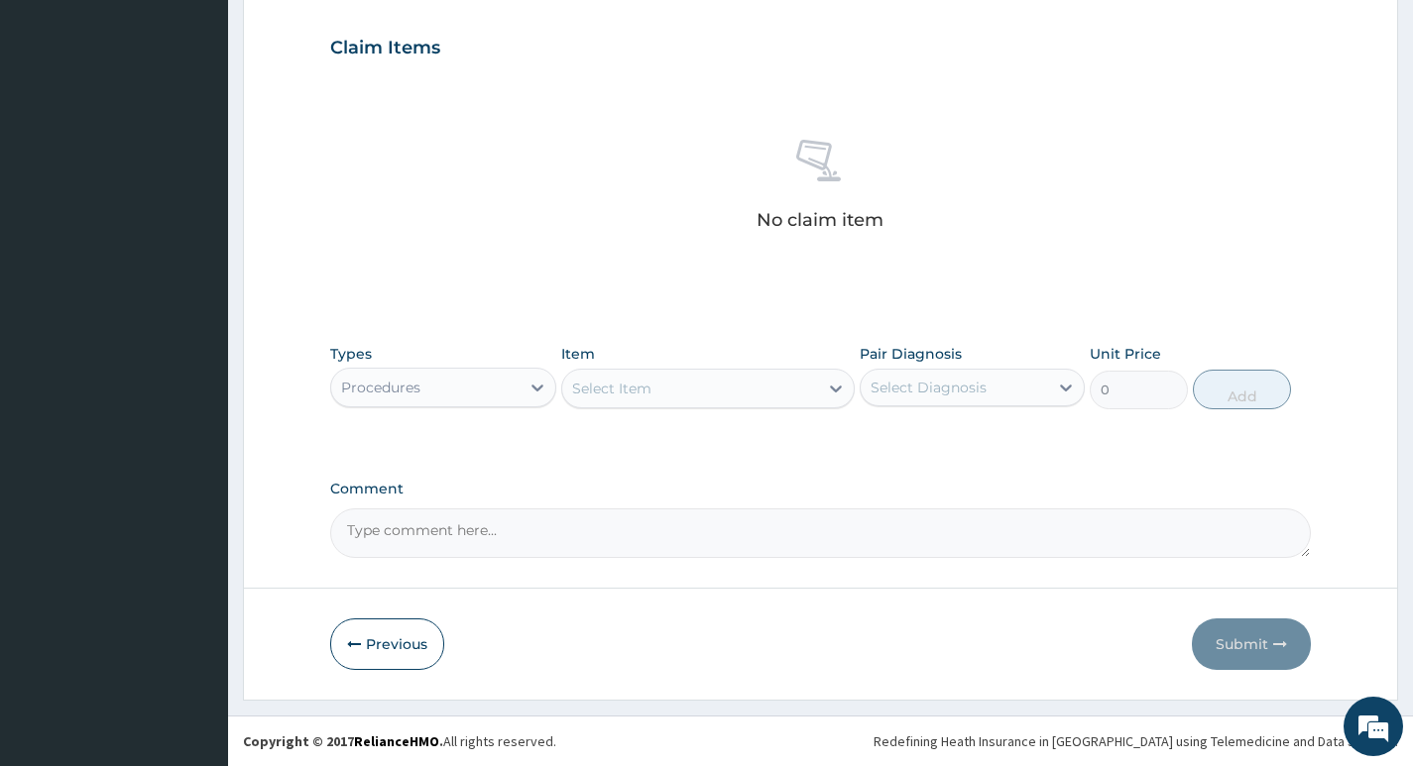
click at [774, 392] on div "Select Item" at bounding box center [690, 389] width 257 height 32
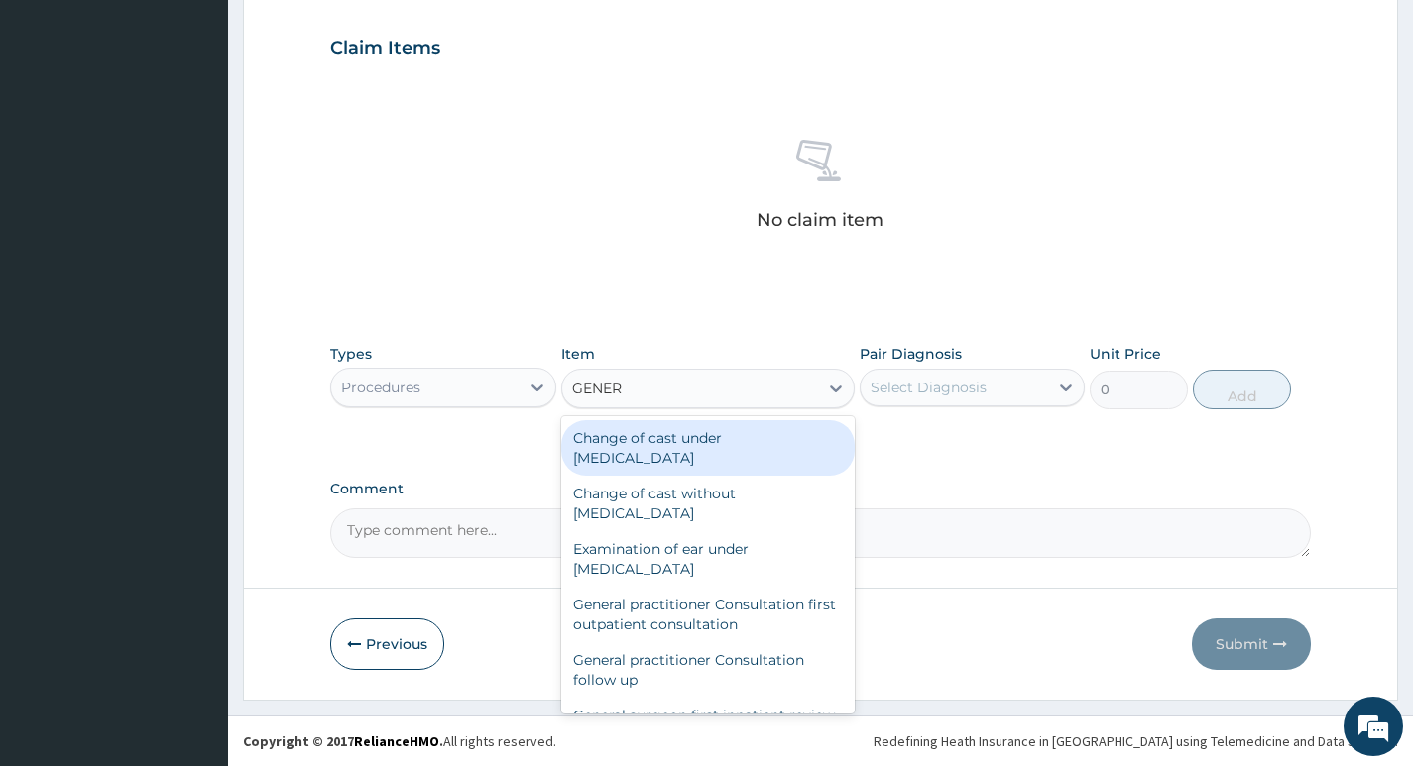
type input "GENERA"
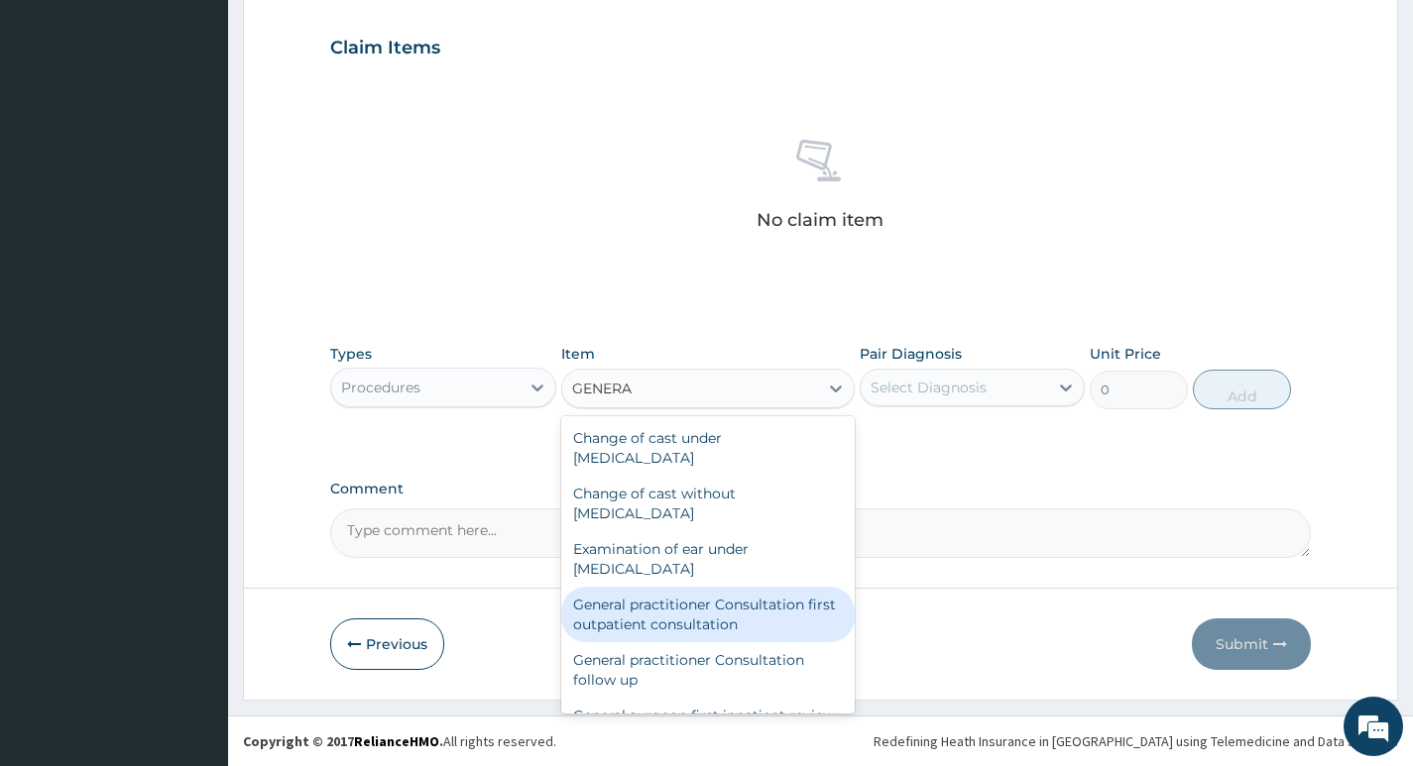
click at [646, 611] on div "General practitioner Consultation first outpatient consultation" at bounding box center [708, 615] width 294 height 56
type input "4000"
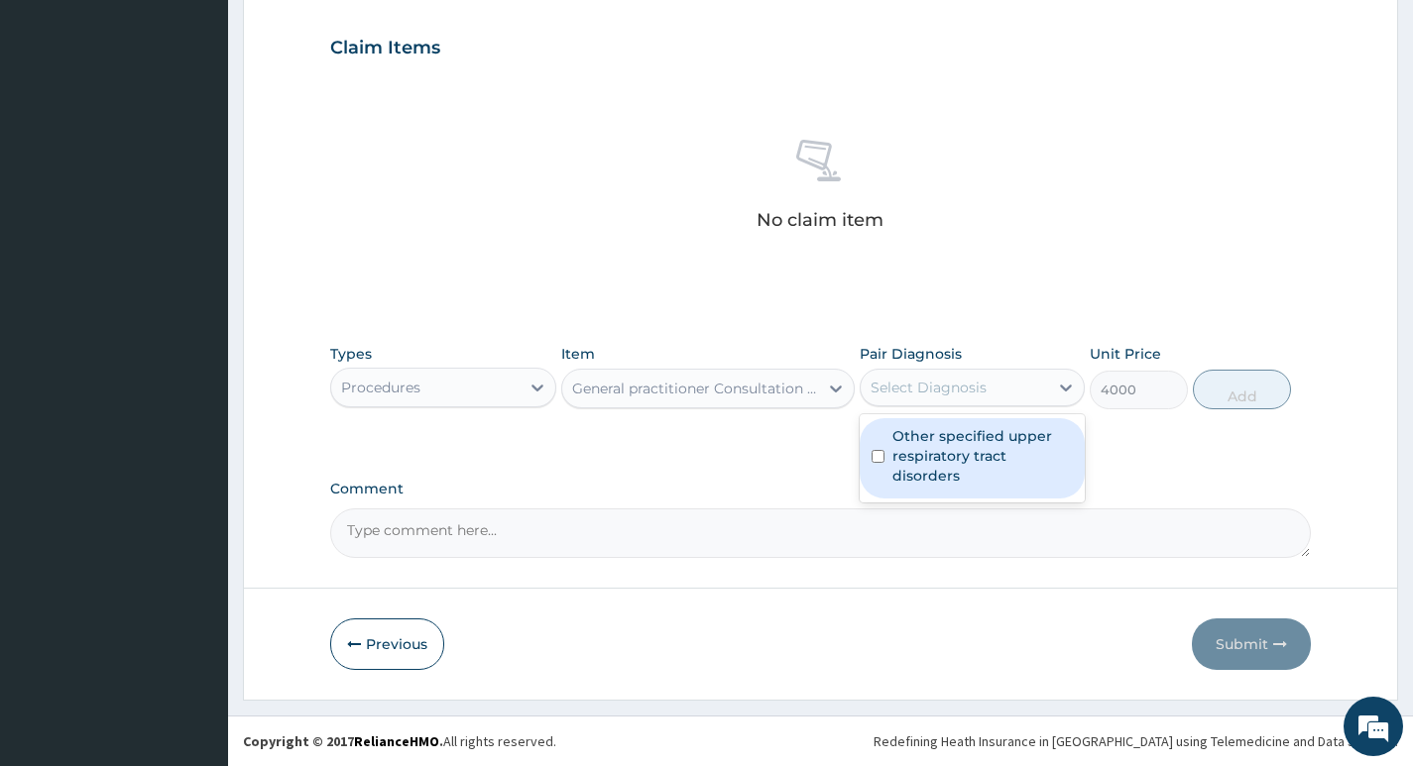
click at [1021, 390] on div "Select Diagnosis" at bounding box center [953, 388] width 187 height 32
click at [979, 436] on label "Other specified upper respiratory tract disorders" at bounding box center [982, 455] width 180 height 59
checkbox input "true"
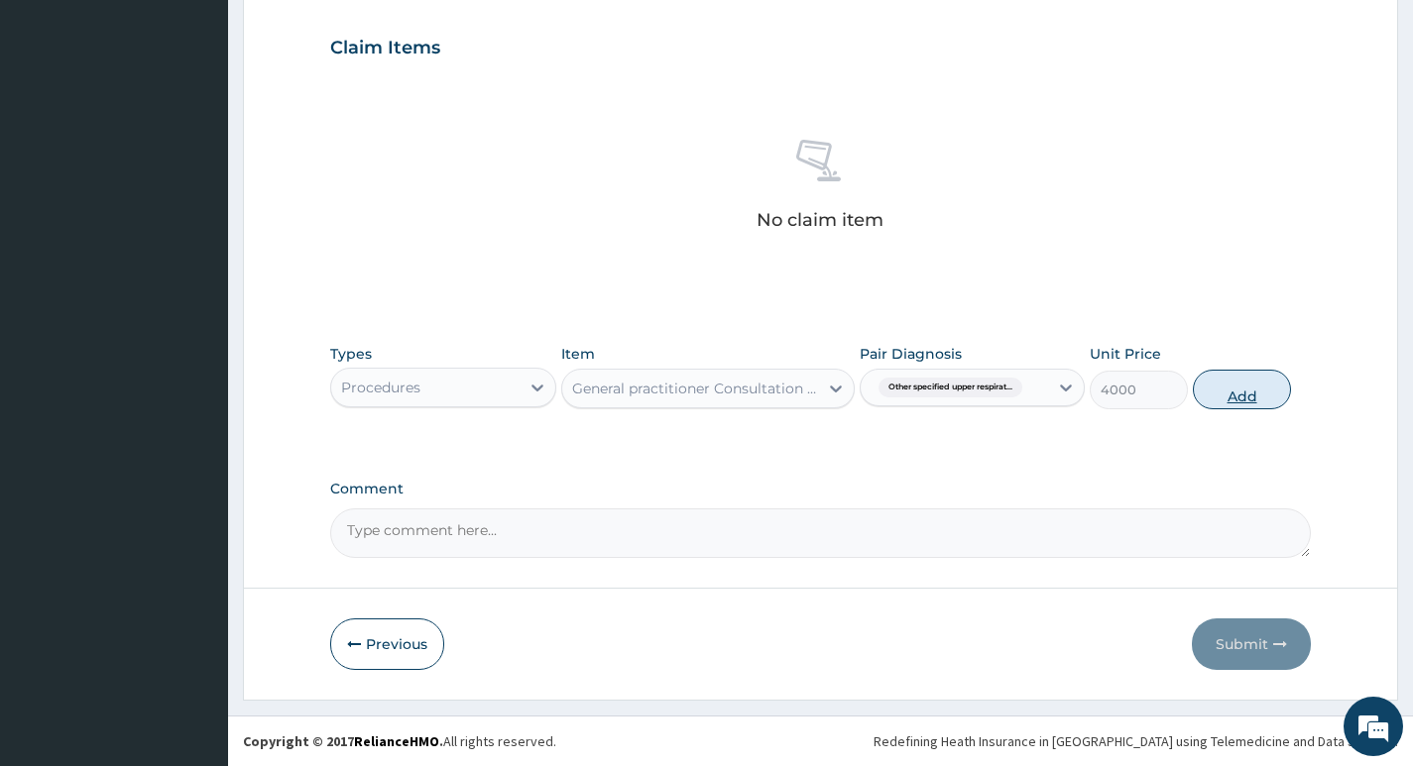
click at [1217, 389] on button "Add" at bounding box center [1241, 390] width 98 height 40
type input "0"
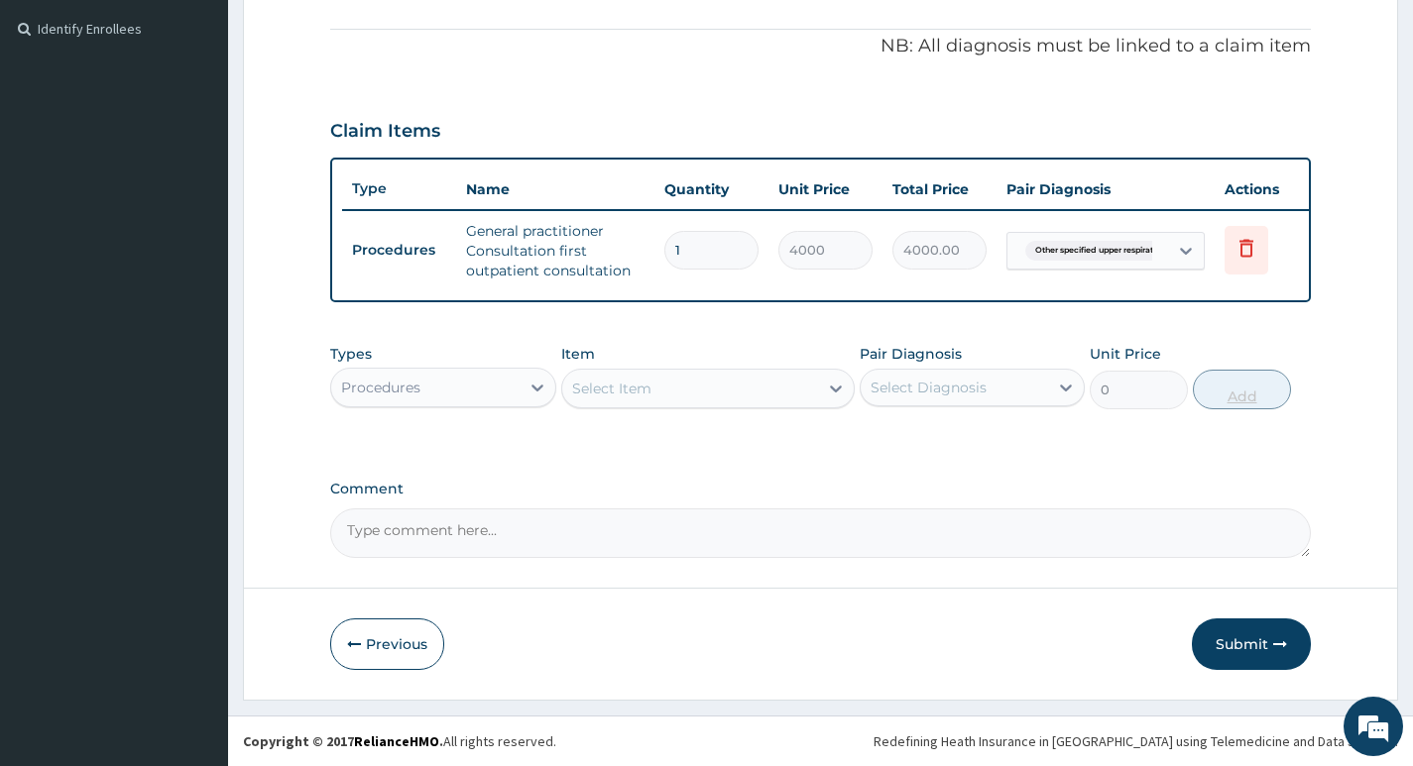
scroll to position [595, 0]
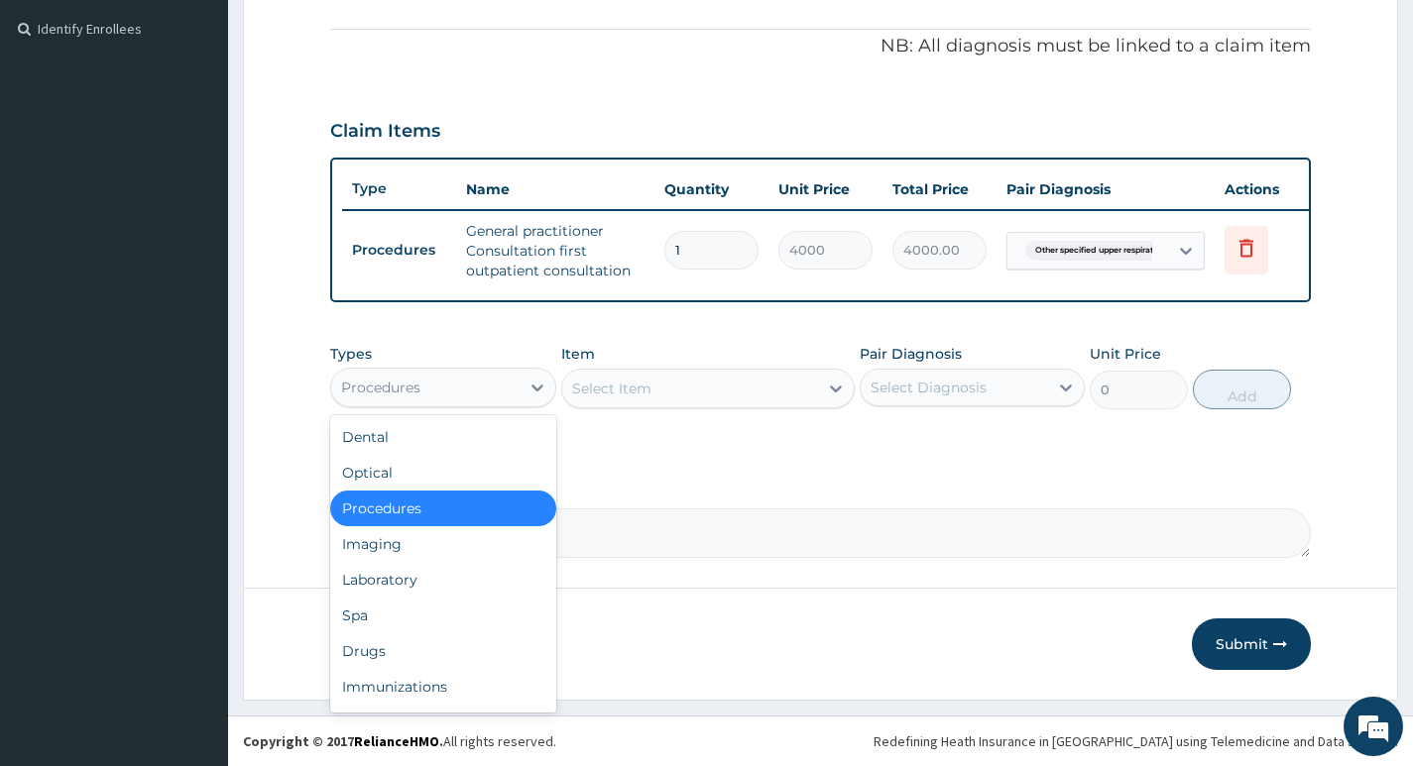
click at [510, 388] on div "Procedures" at bounding box center [424, 388] width 187 height 32
click at [385, 647] on div "Drugs" at bounding box center [442, 651] width 225 height 36
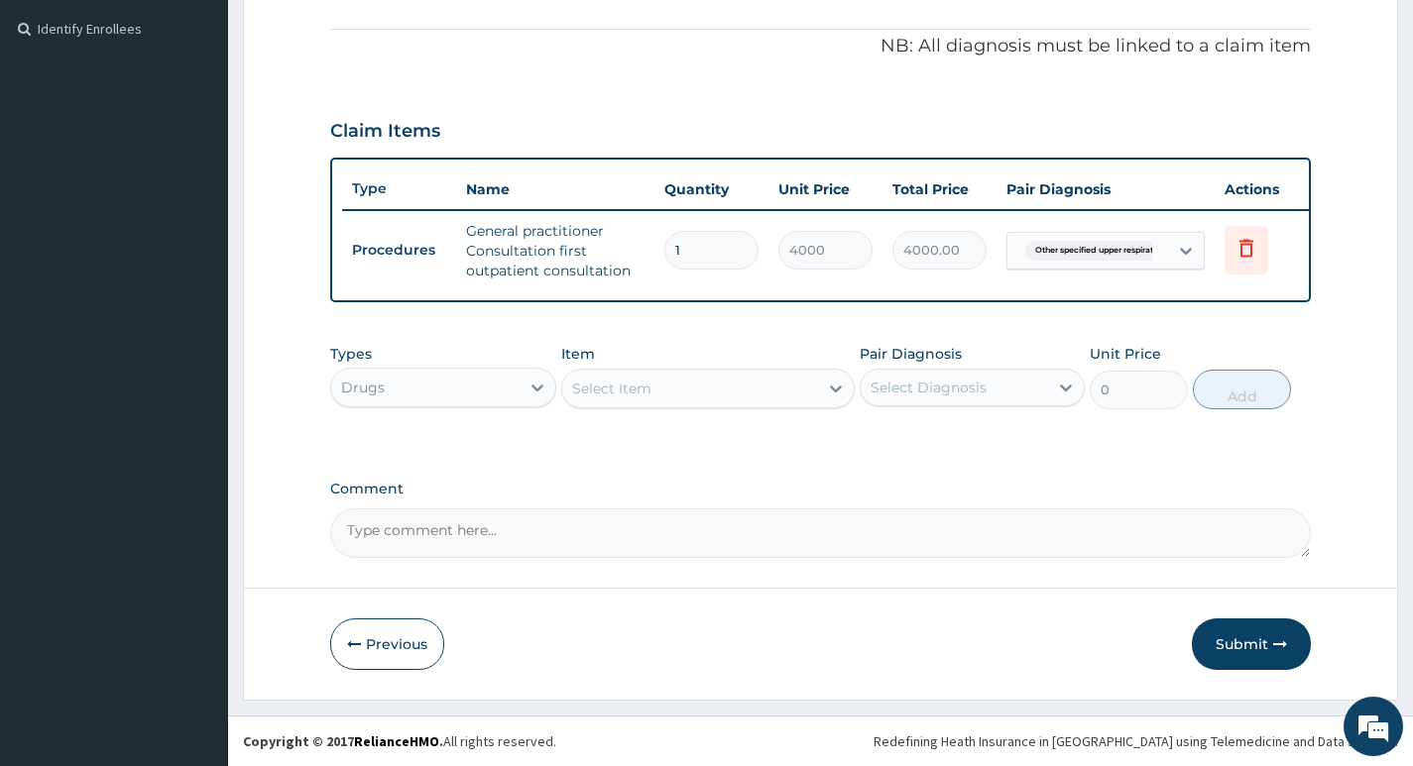
click at [791, 392] on div "Select Item" at bounding box center [690, 389] width 257 height 32
click at [783, 391] on div "Select Item" at bounding box center [690, 389] width 257 height 32
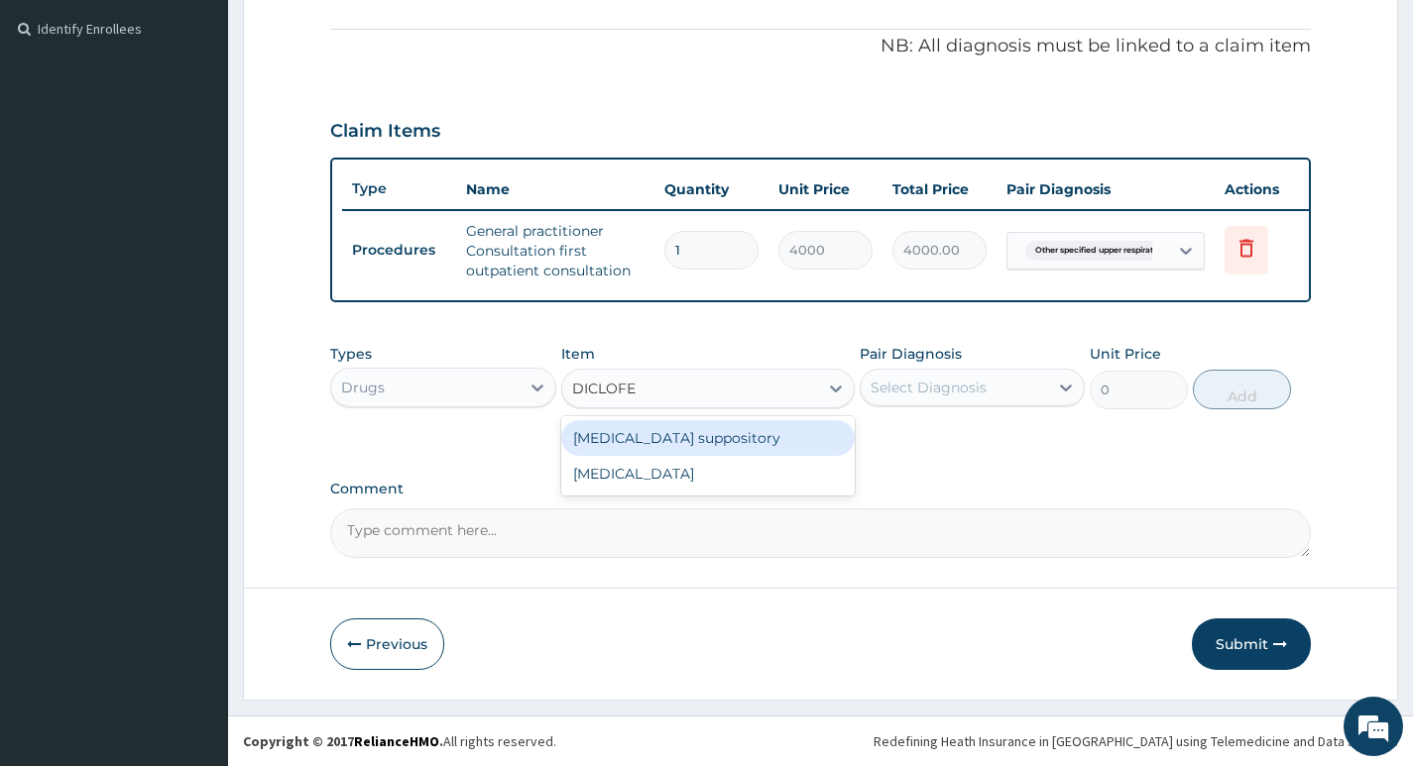
type input "DICLOFEN"
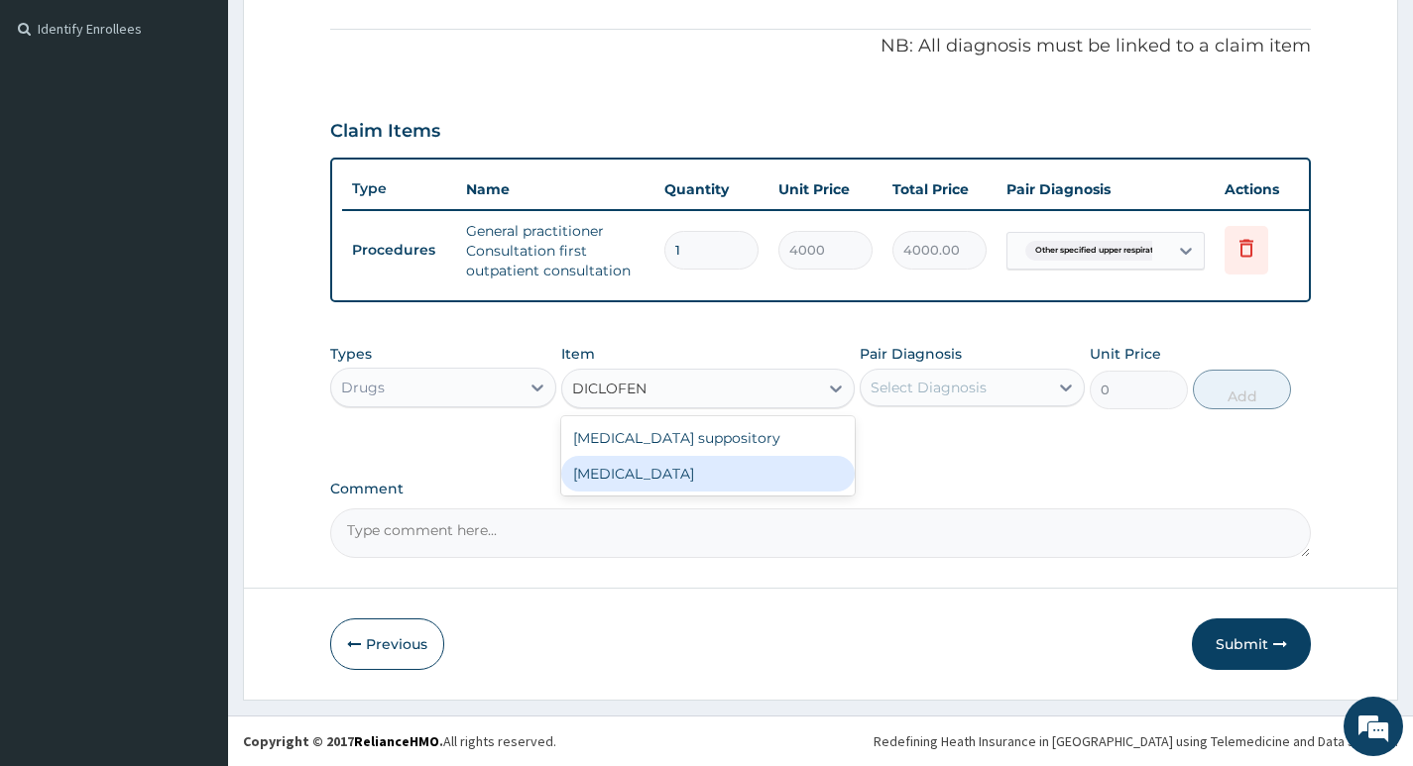
click at [670, 475] on div "Diclofenac" at bounding box center [708, 474] width 294 height 36
type input "632.5"
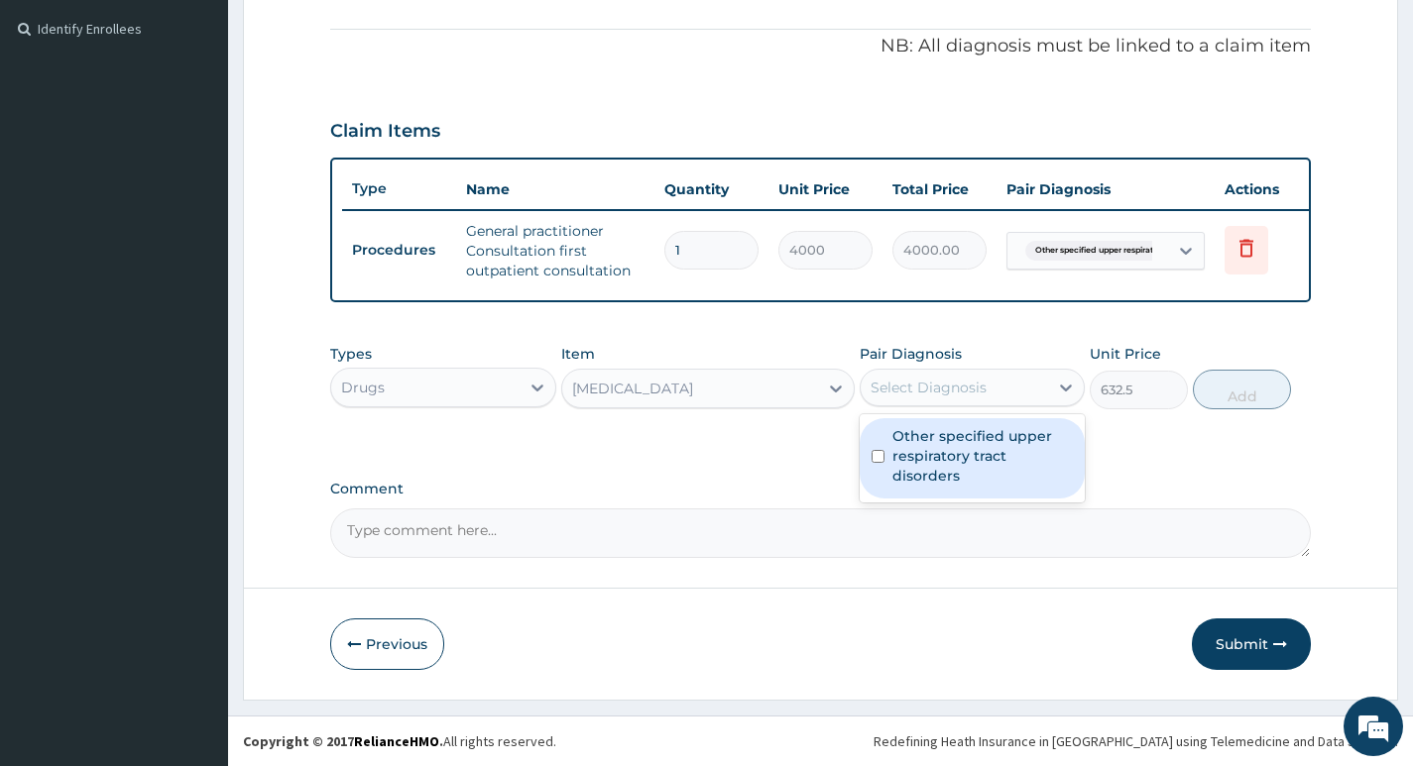
click at [986, 392] on div "Select Diagnosis" at bounding box center [953, 388] width 187 height 32
click at [955, 440] on label "Other specified upper respiratory tract disorders" at bounding box center [982, 455] width 180 height 59
checkbox input "true"
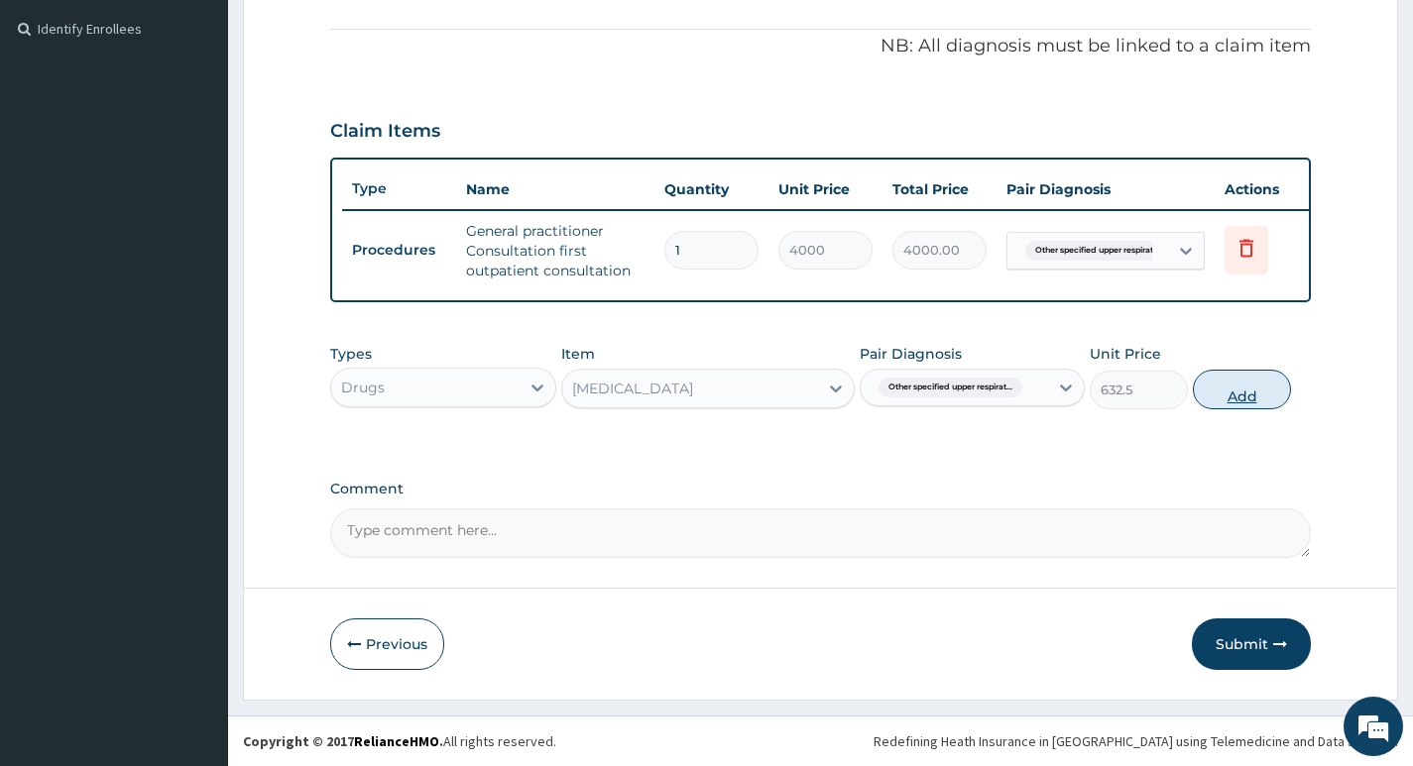
click at [1257, 389] on button "Add" at bounding box center [1241, 390] width 98 height 40
type input "0"
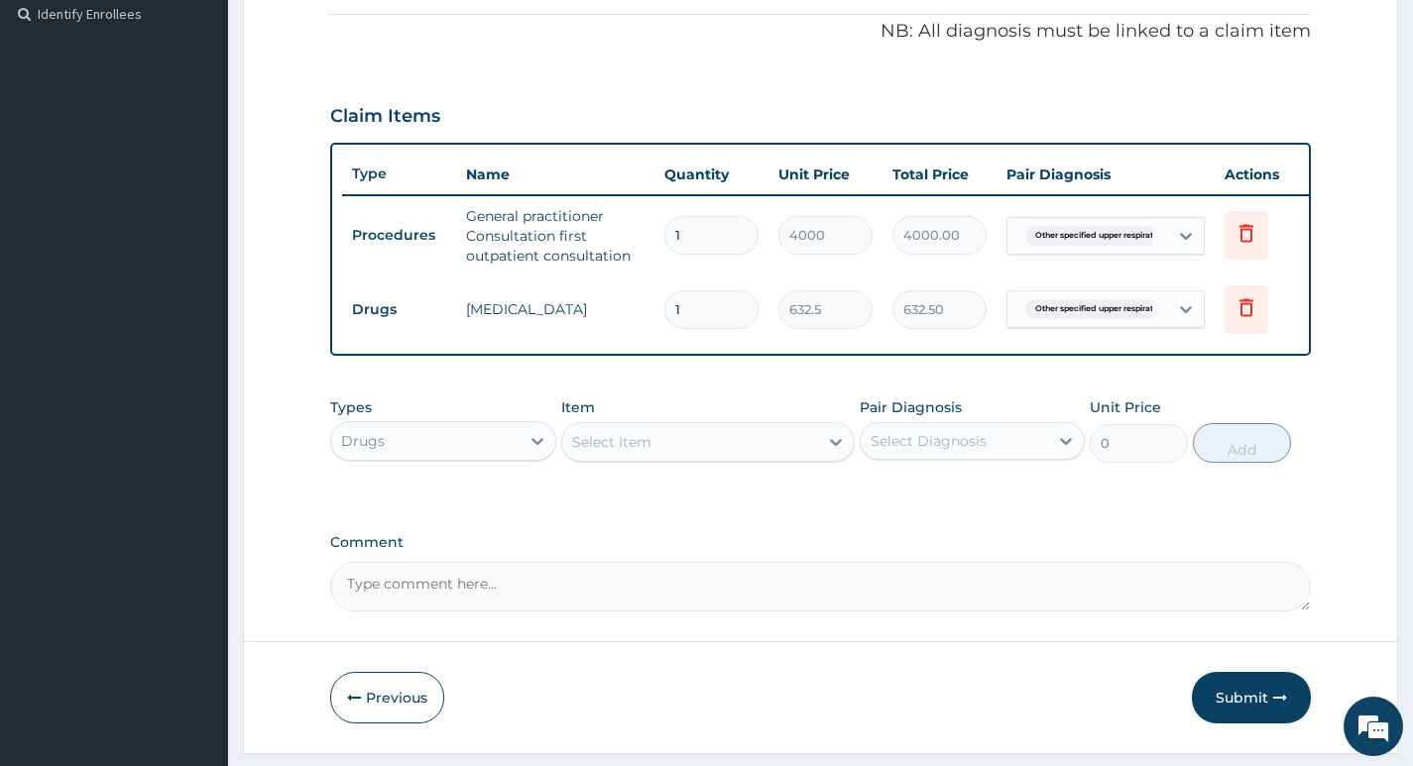
click at [699, 456] on div "Select Item" at bounding box center [690, 442] width 257 height 32
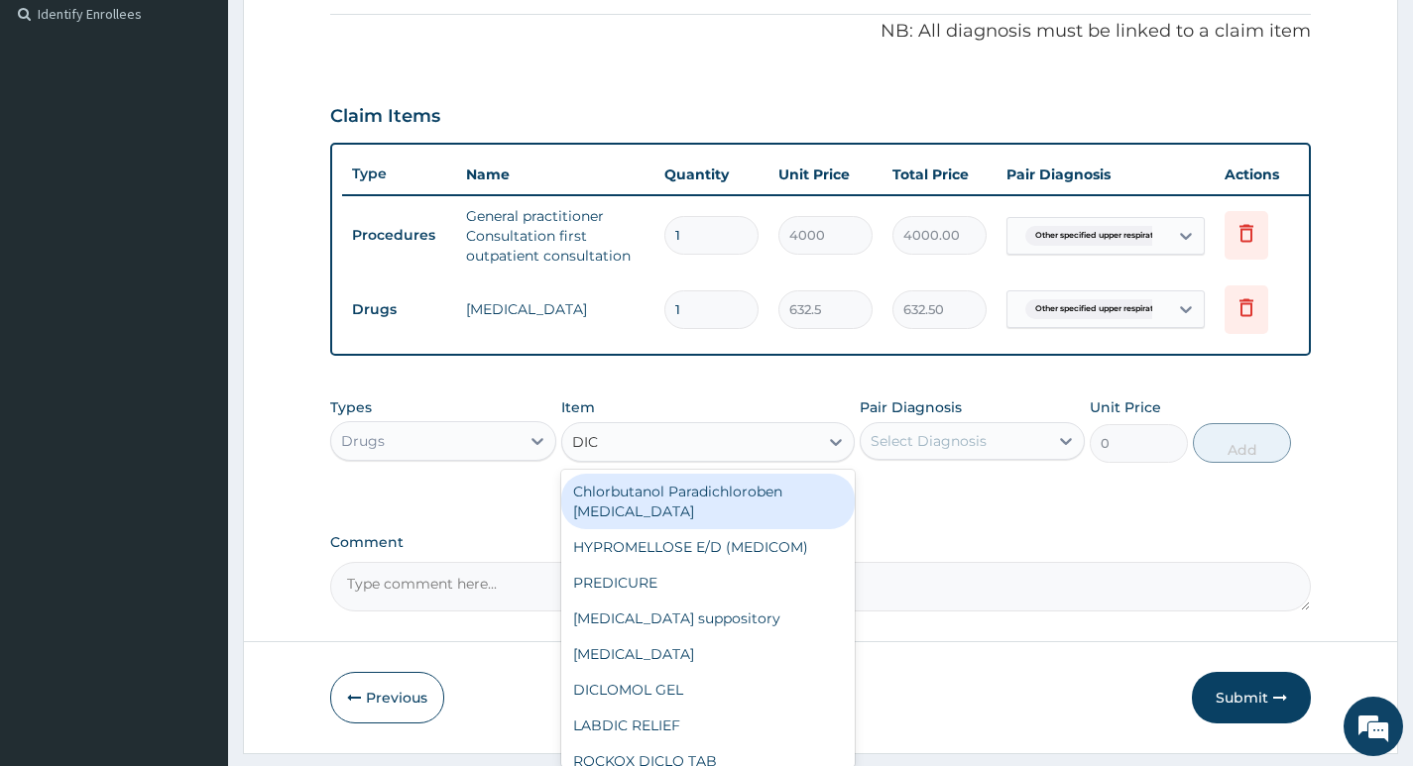
type input "DICL"
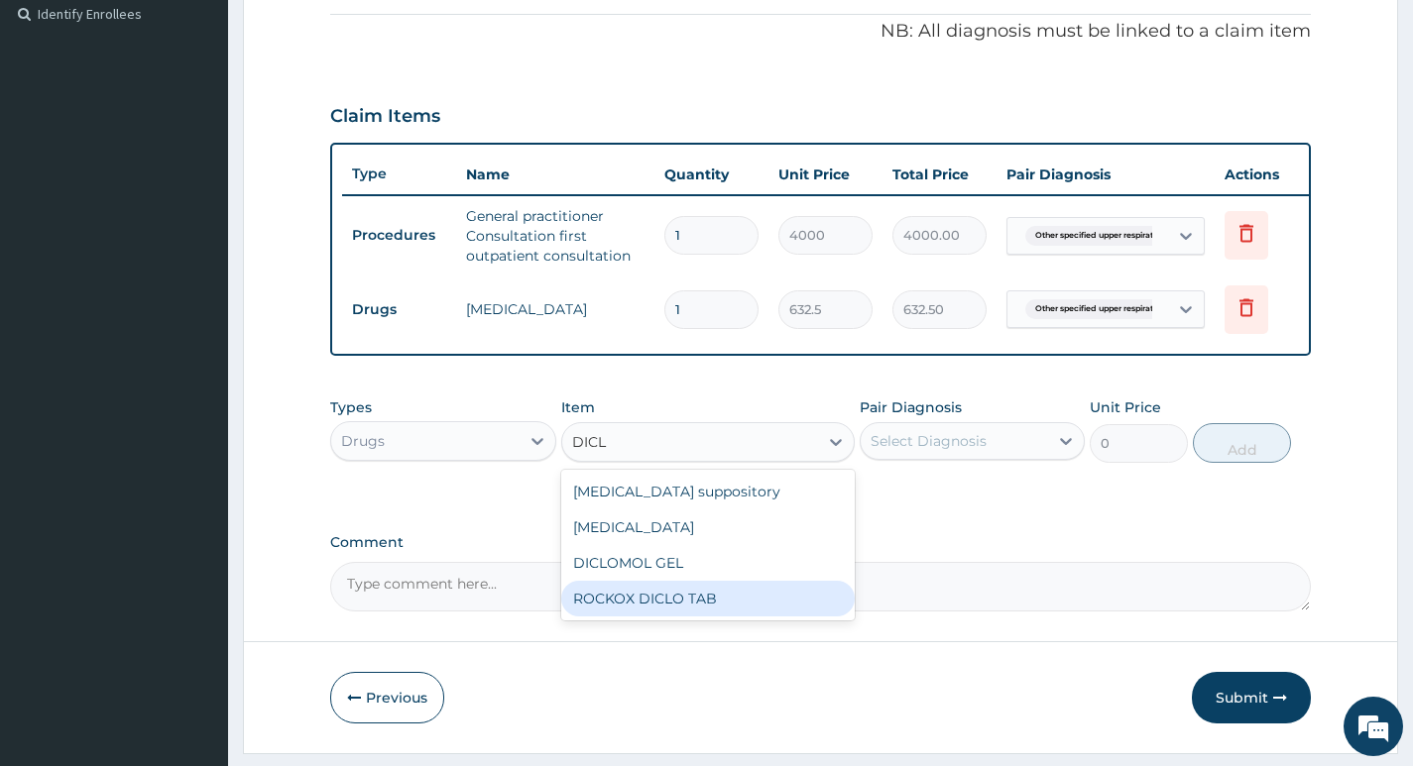
click at [612, 615] on div "ROCKOX DICLO TAB" at bounding box center [708, 599] width 294 height 36
type input "88.55"
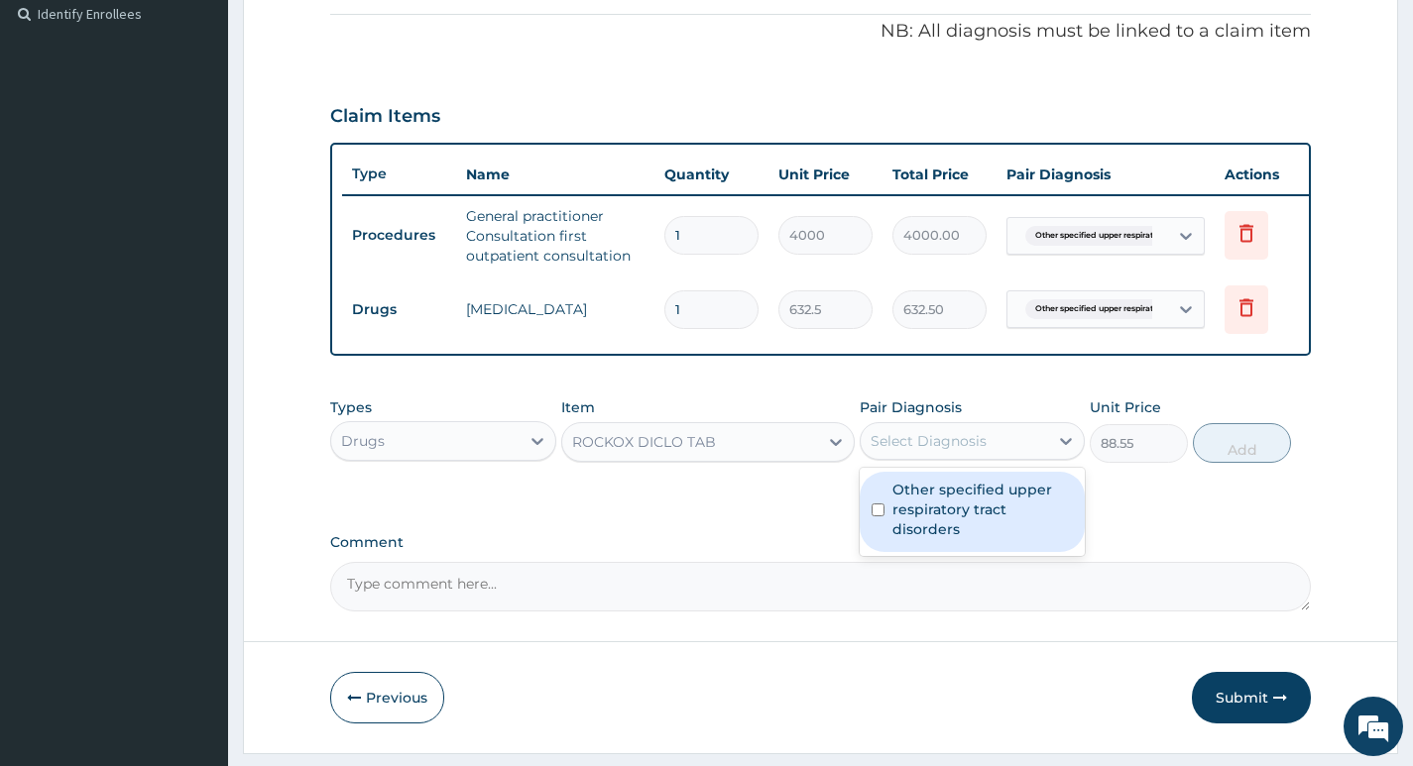
click at [1003, 452] on div "Select Diagnosis" at bounding box center [953, 441] width 187 height 32
click at [991, 516] on label "Other specified upper respiratory tract disorders" at bounding box center [982, 509] width 180 height 59
checkbox input "true"
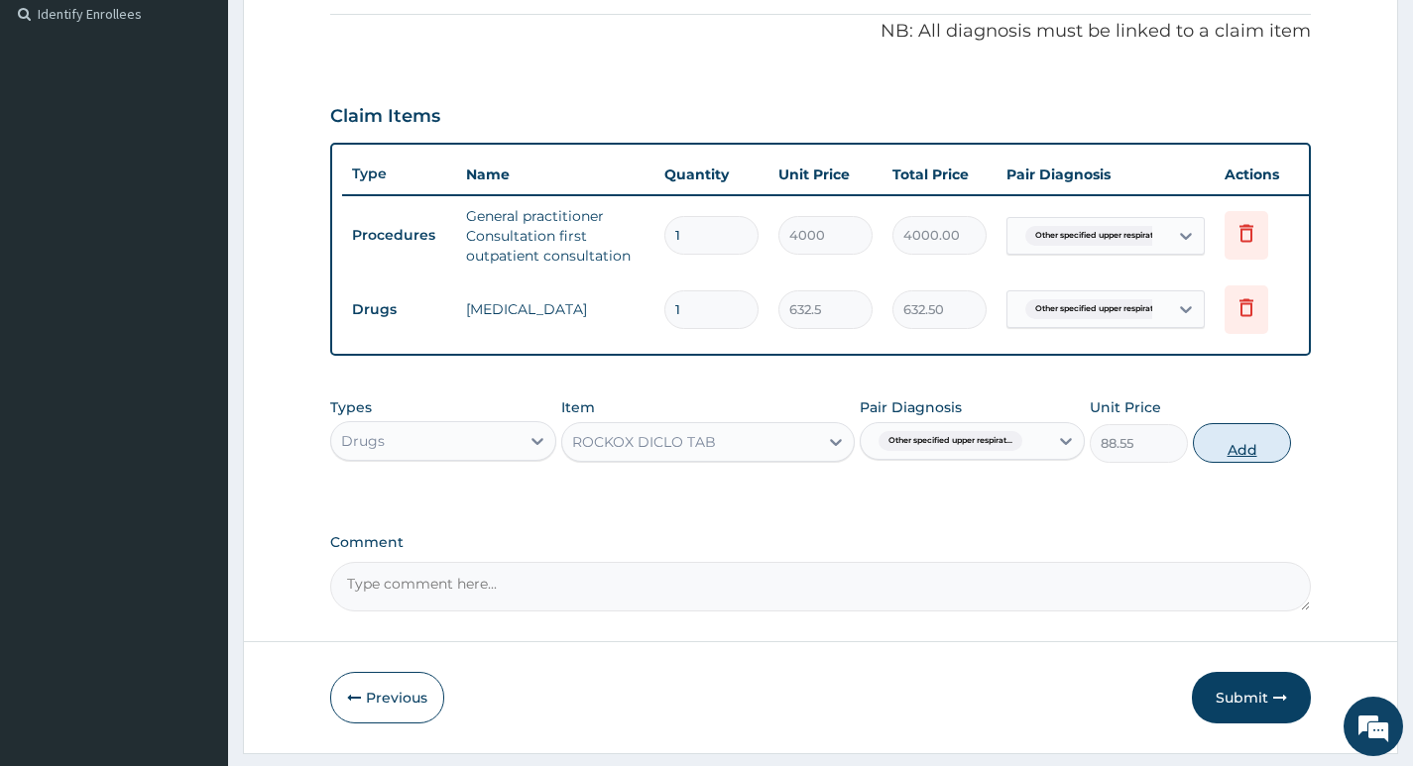
click at [1243, 450] on button "Add" at bounding box center [1241, 443] width 98 height 40
type input "0"
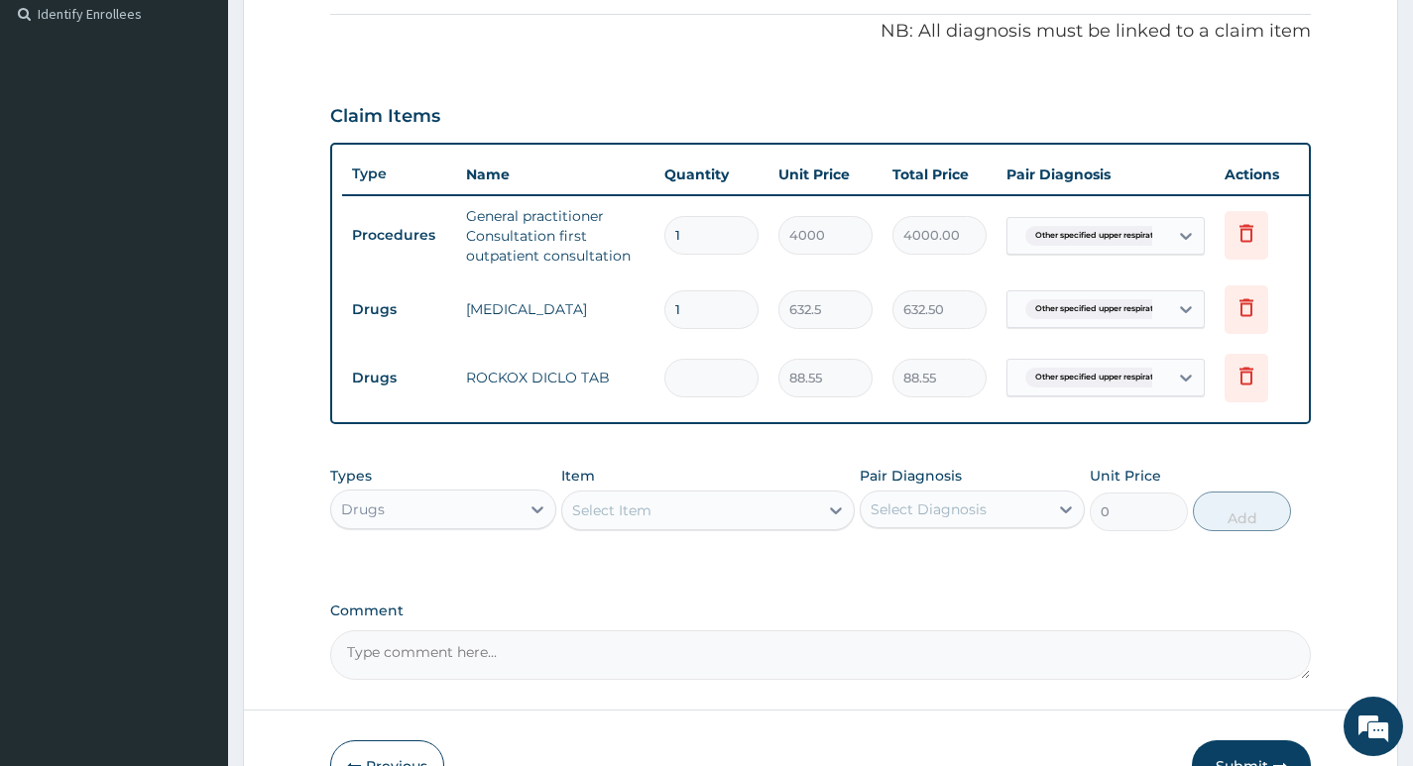
type input "0.00"
type input "4"
type input "354.20"
type input "4"
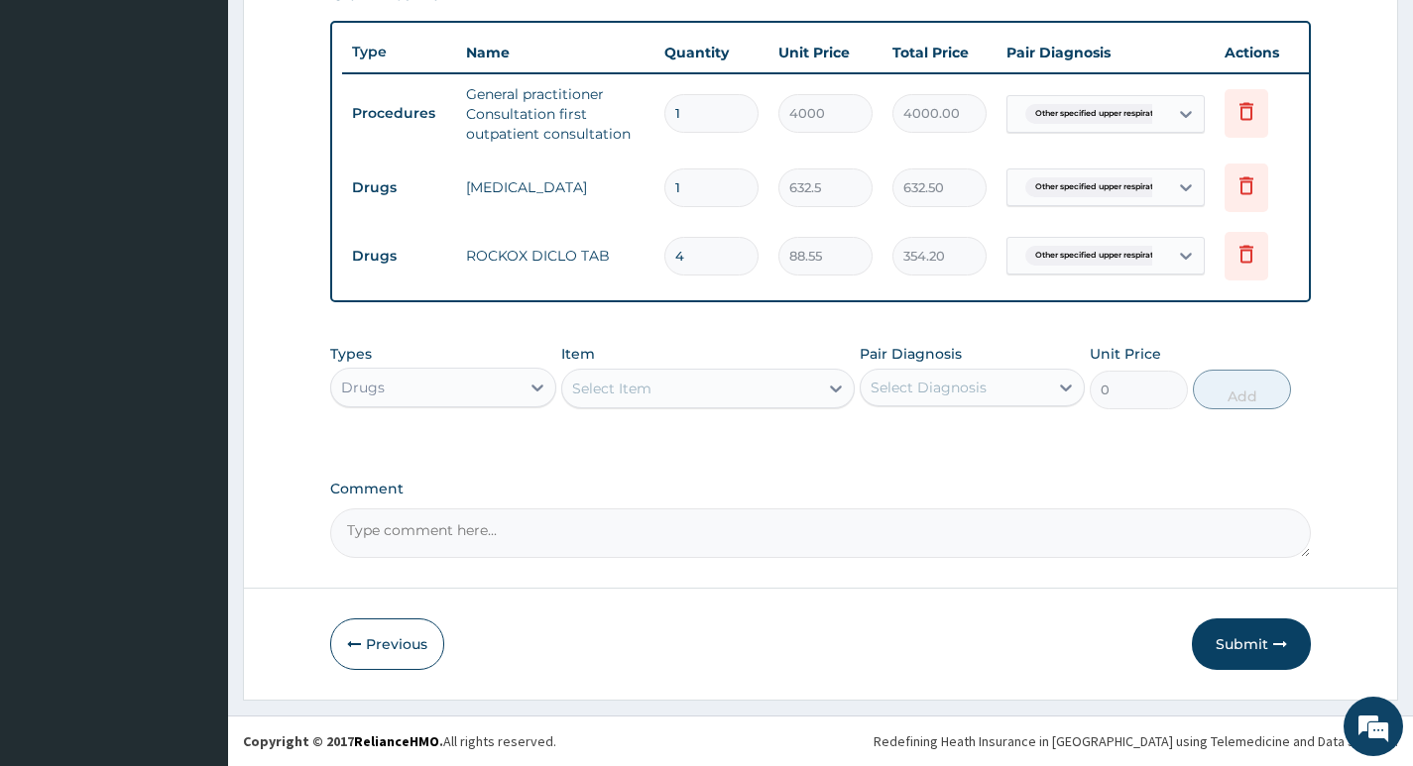
scroll to position [732, 0]
click at [770, 390] on div "Select Item" at bounding box center [690, 389] width 257 height 32
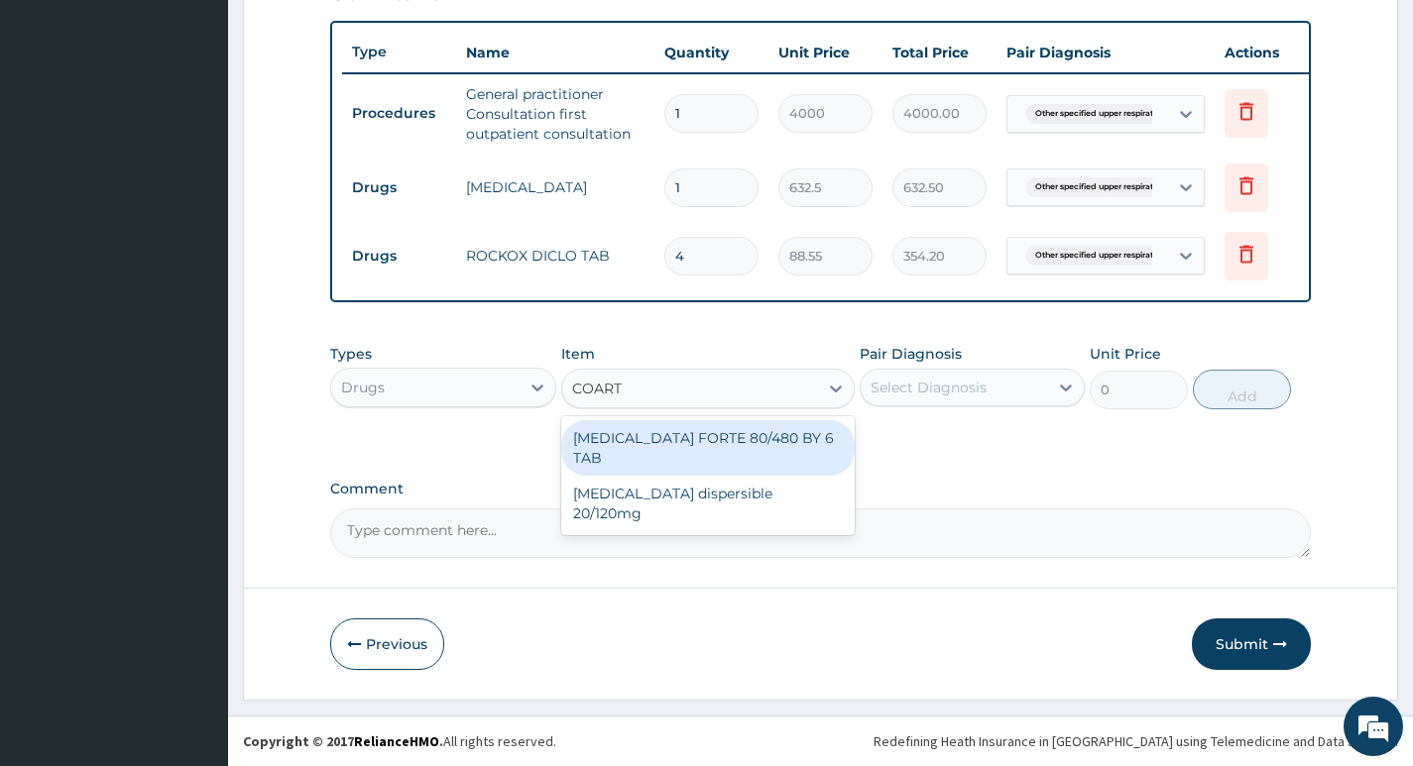
type input "COARTE"
click at [708, 436] on div "COARTEM FORTE 80/480 BY 6 TAB" at bounding box center [708, 448] width 294 height 56
type input "600"
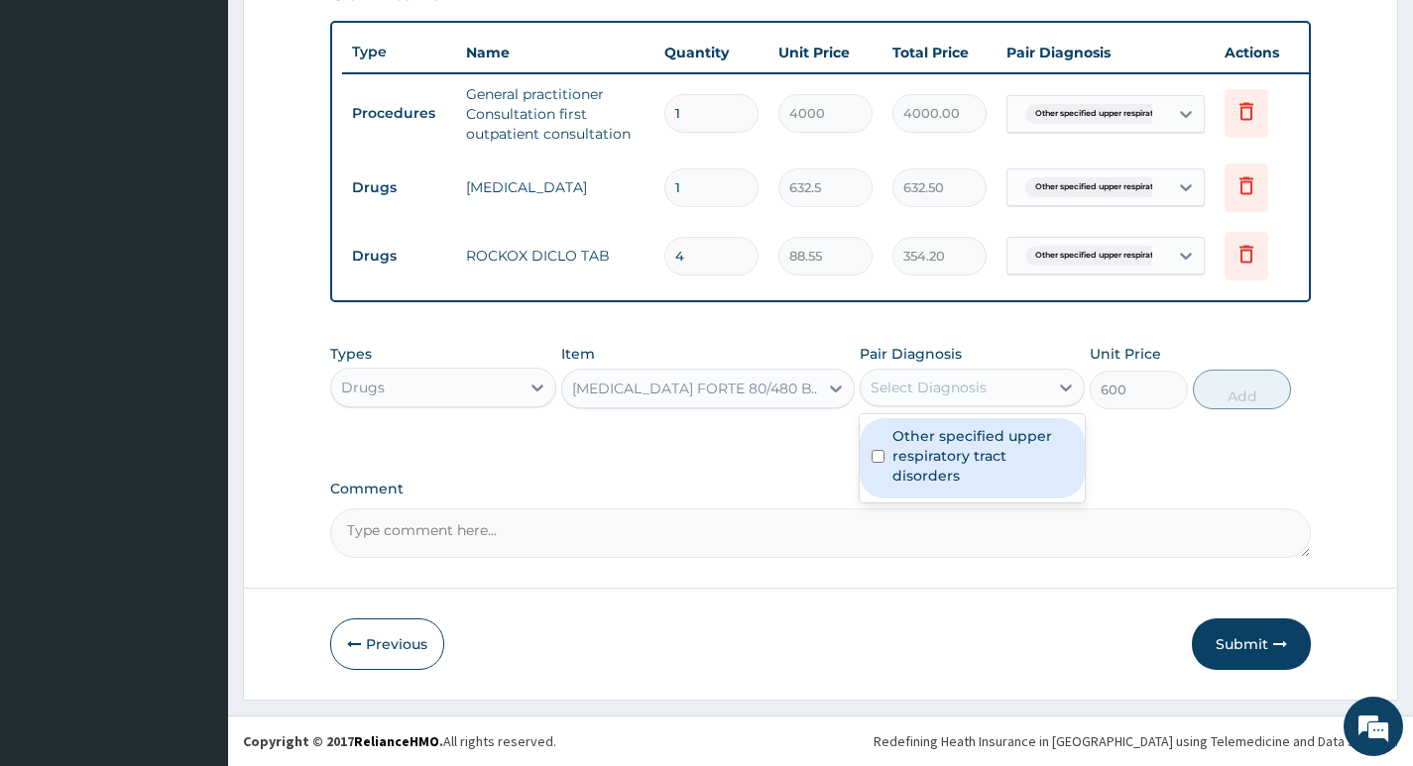
click at [1030, 383] on div "Select Diagnosis" at bounding box center [953, 388] width 187 height 32
click at [981, 442] on label "Other specified upper respiratory tract disorders" at bounding box center [982, 455] width 180 height 59
checkbox input "true"
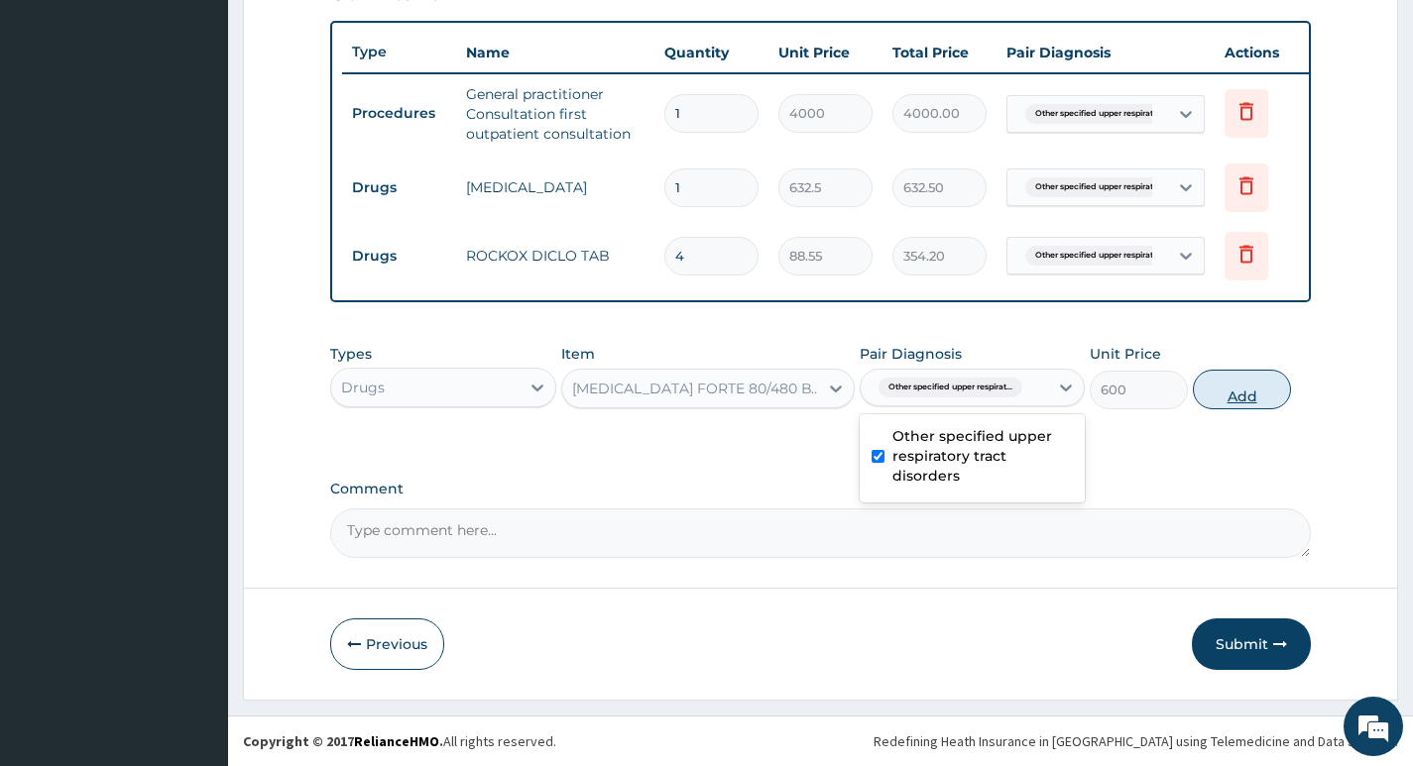
click at [1240, 392] on button "Add" at bounding box center [1241, 390] width 98 height 40
type input "0"
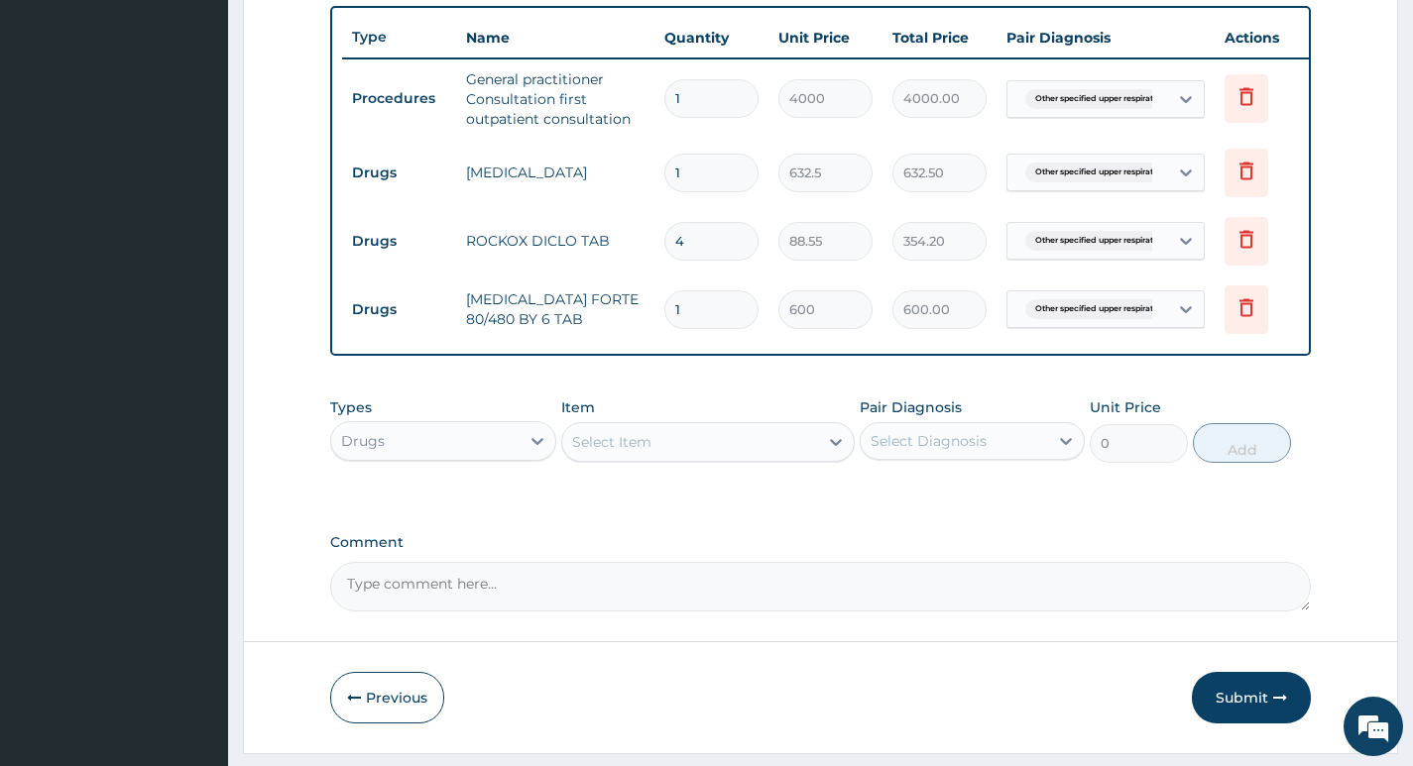
type input "0.00"
type input "6"
type input "3600.00"
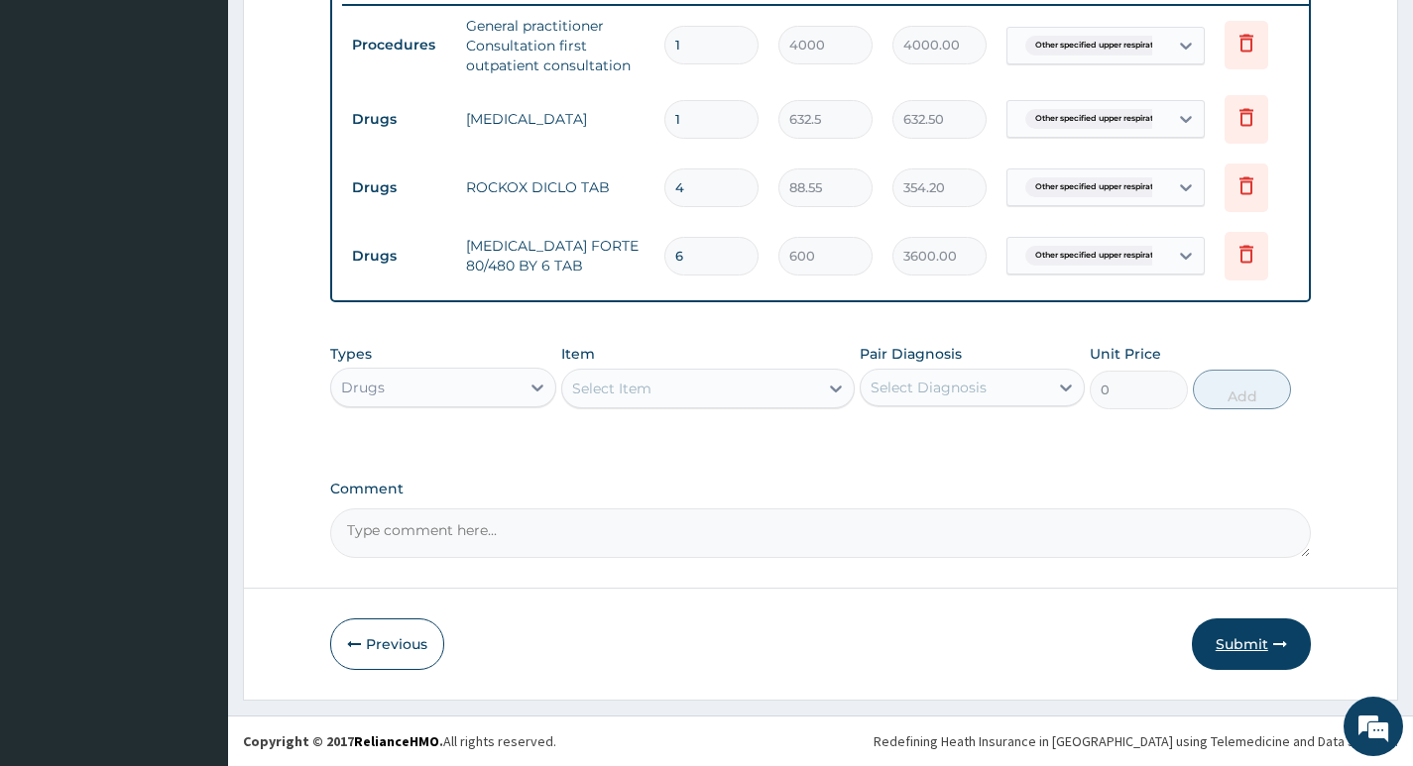
type input "6"
click at [1231, 640] on button "Submit" at bounding box center [1250, 645] width 119 height 52
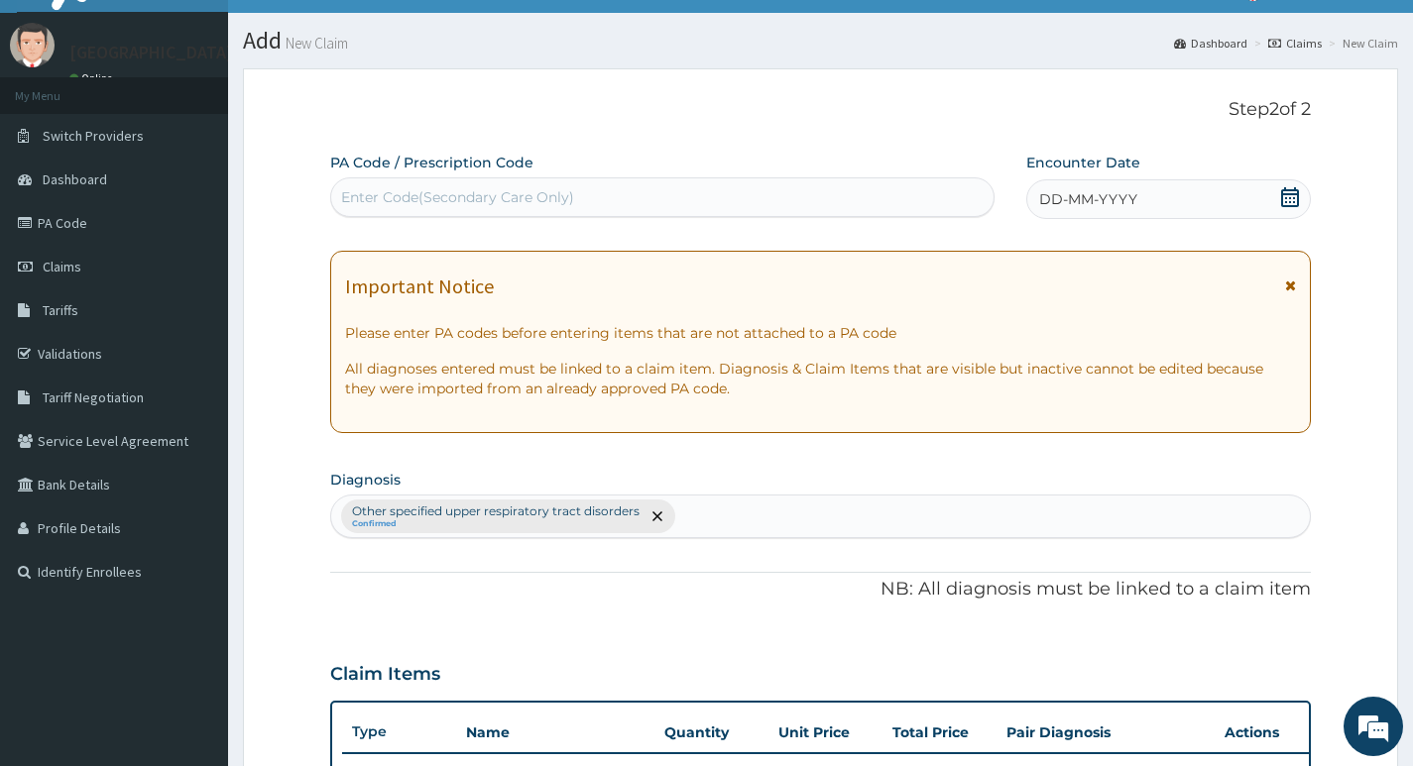
scroll to position [0, 0]
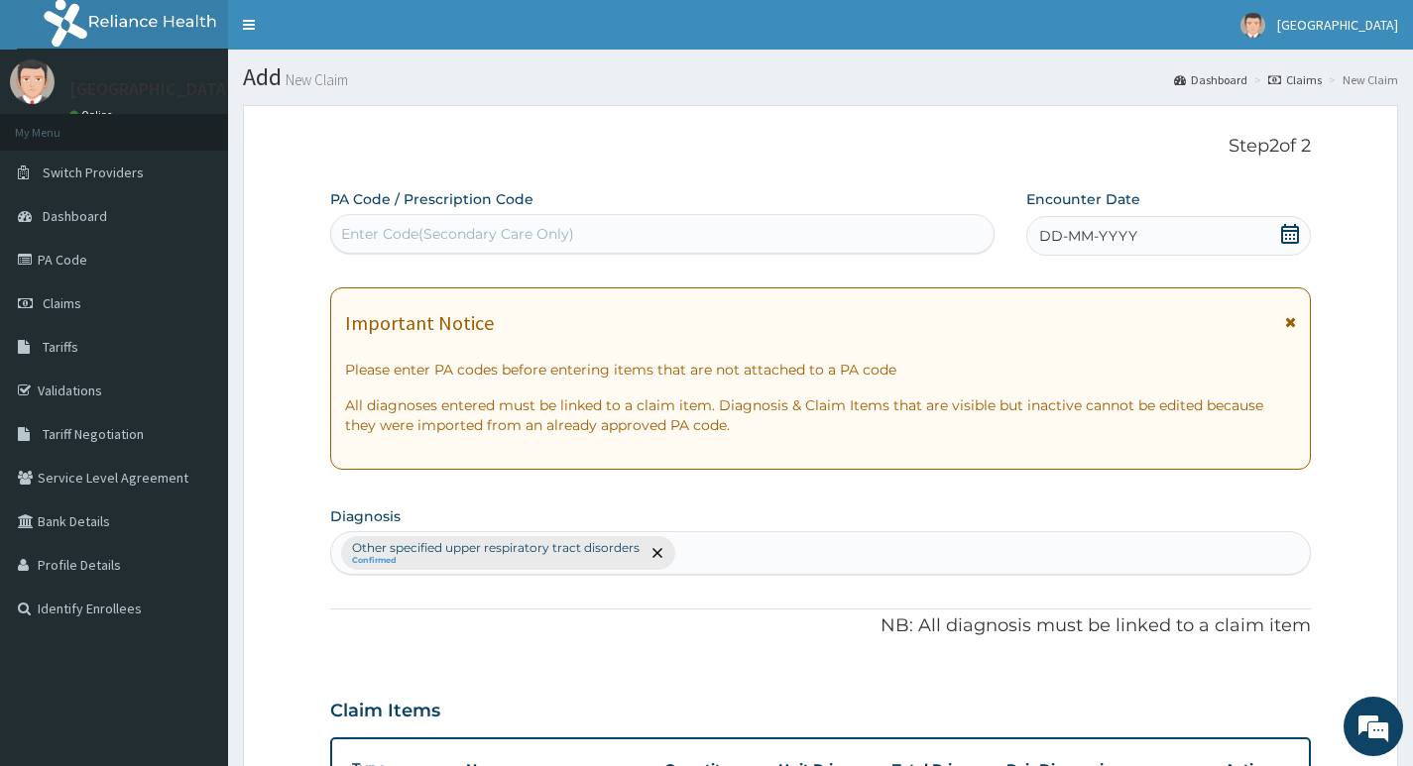
click at [1167, 239] on div "DD-MM-YYYY" at bounding box center [1168, 236] width 284 height 40
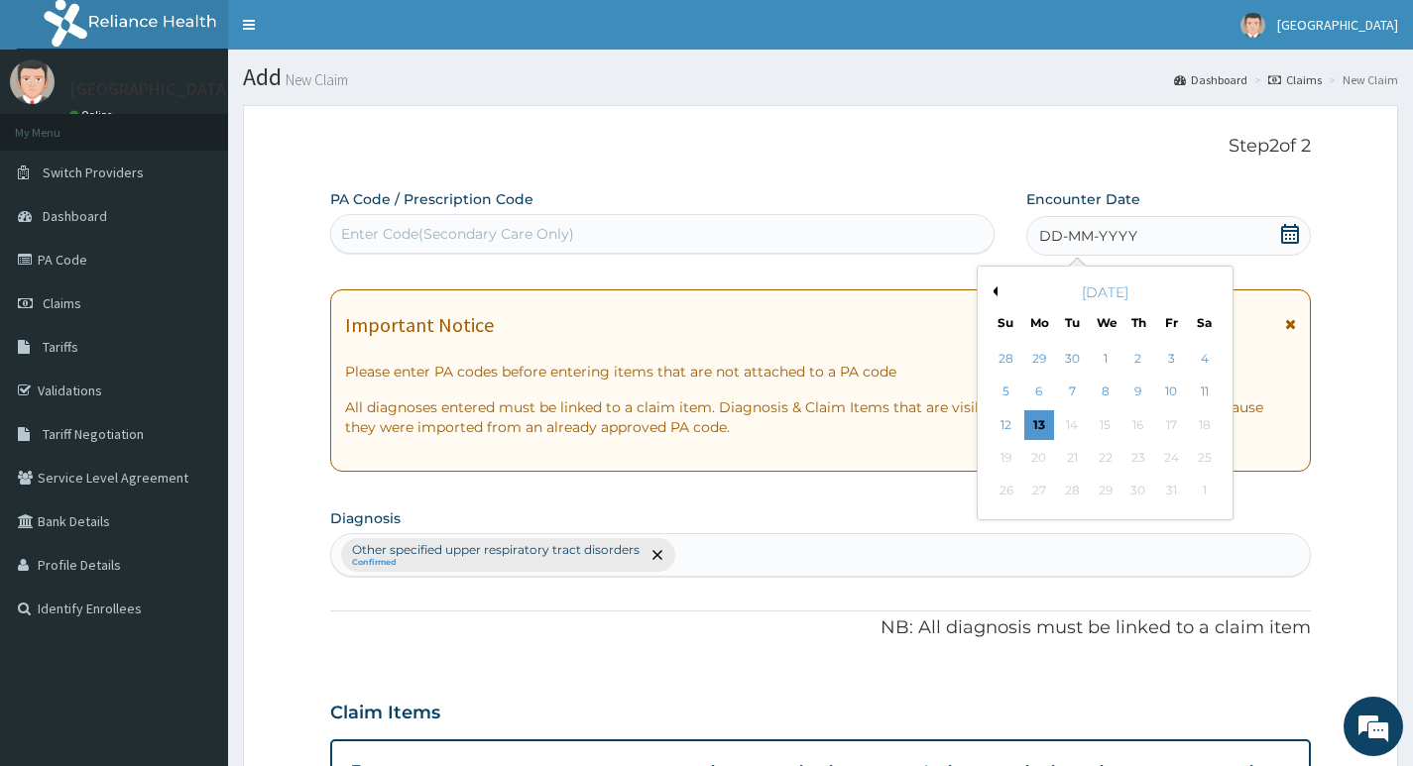
click at [996, 289] on button "Previous Month" at bounding box center [992, 291] width 10 height 10
click at [1140, 357] on div "4" at bounding box center [1138, 359] width 30 height 30
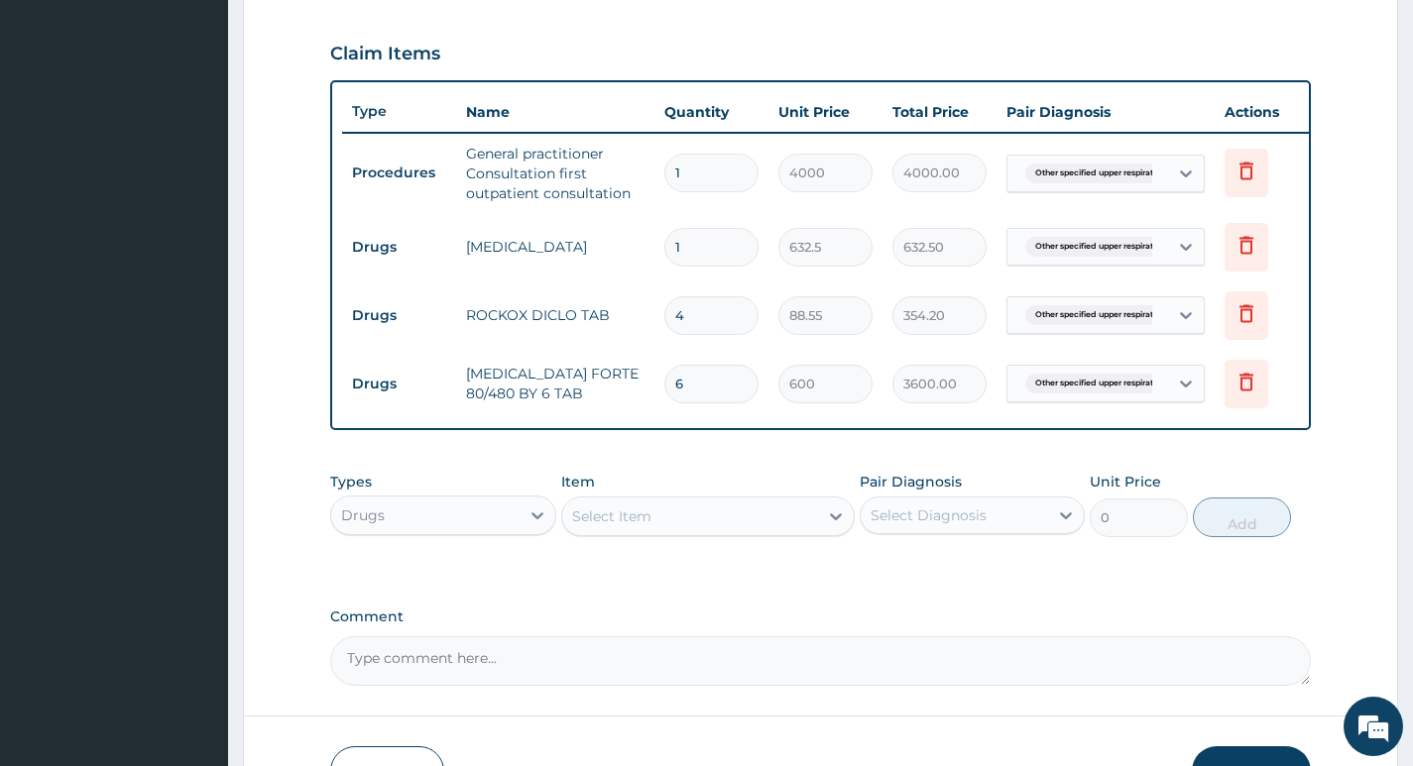
scroll to position [800, 0]
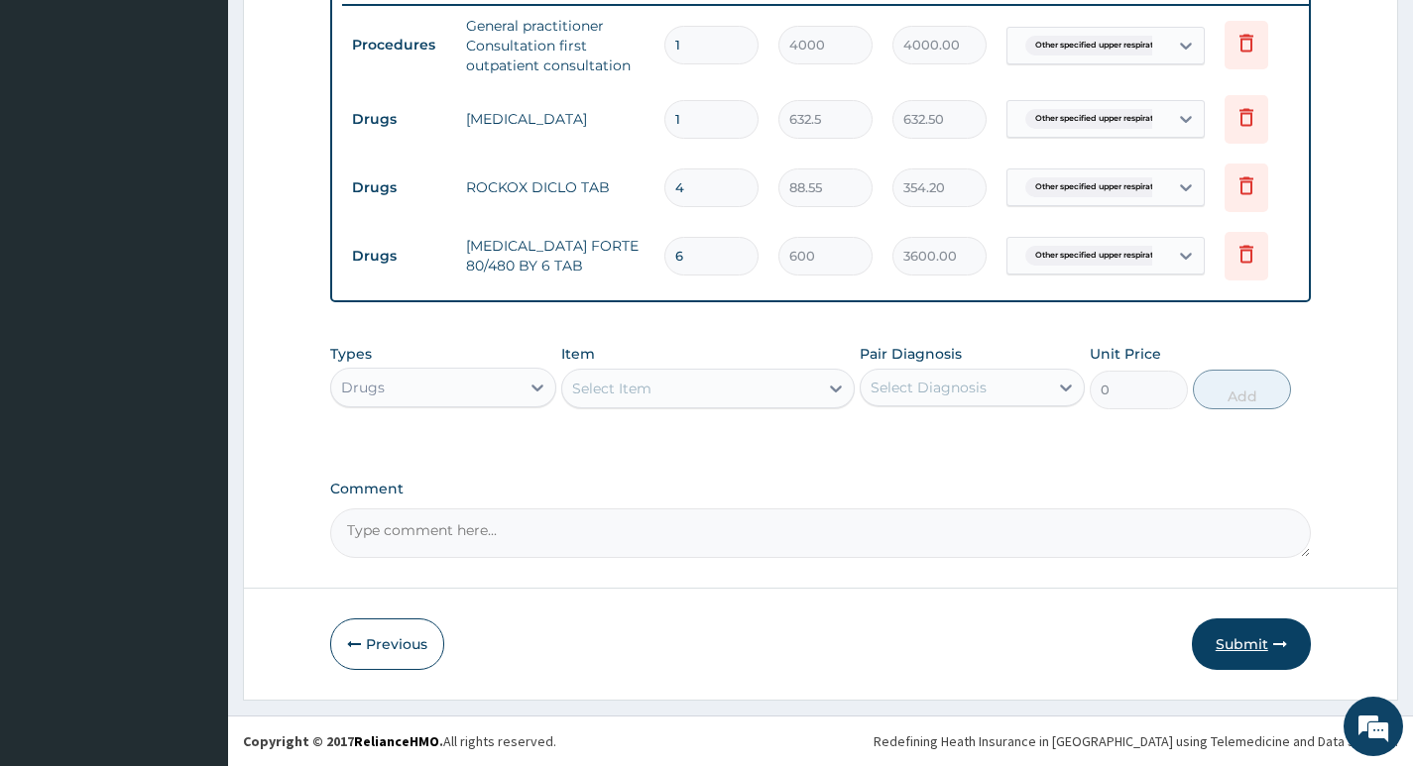
click at [1229, 647] on button "Submit" at bounding box center [1250, 645] width 119 height 52
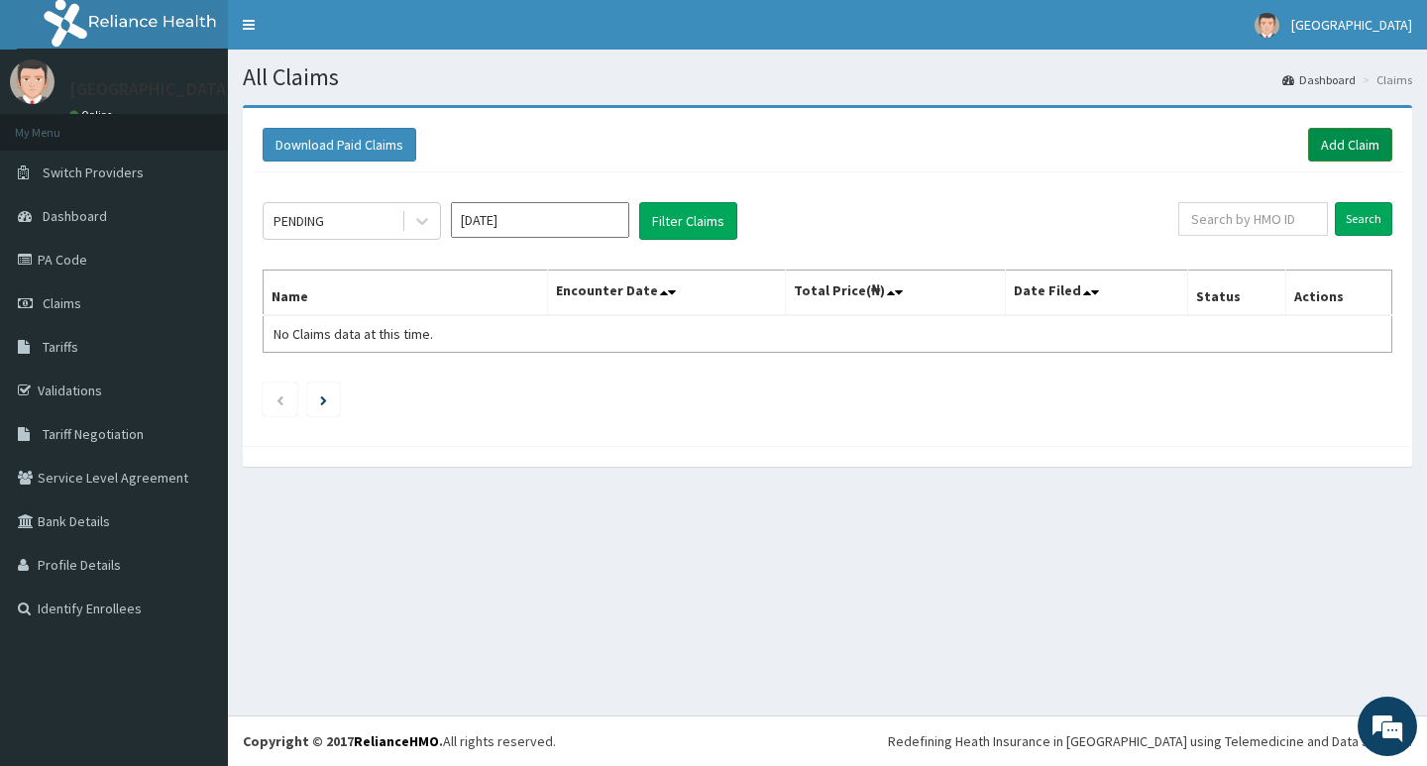
click at [1325, 148] on link "Add Claim" at bounding box center [1350, 145] width 84 height 34
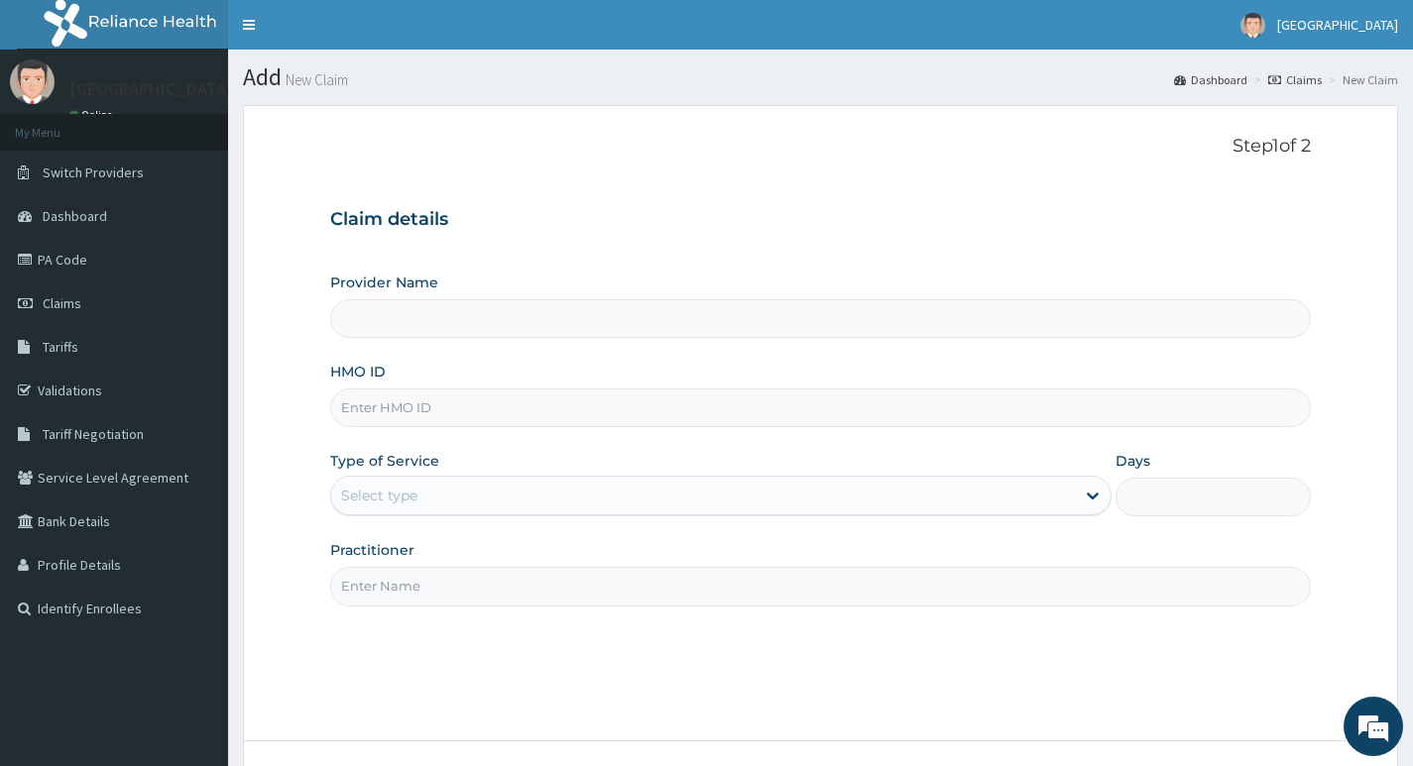
type input "Living Heart Specialist Hospital"
click at [523, 411] on input "HMO ID" at bounding box center [820, 408] width 980 height 39
paste input "RPI/10035/A"
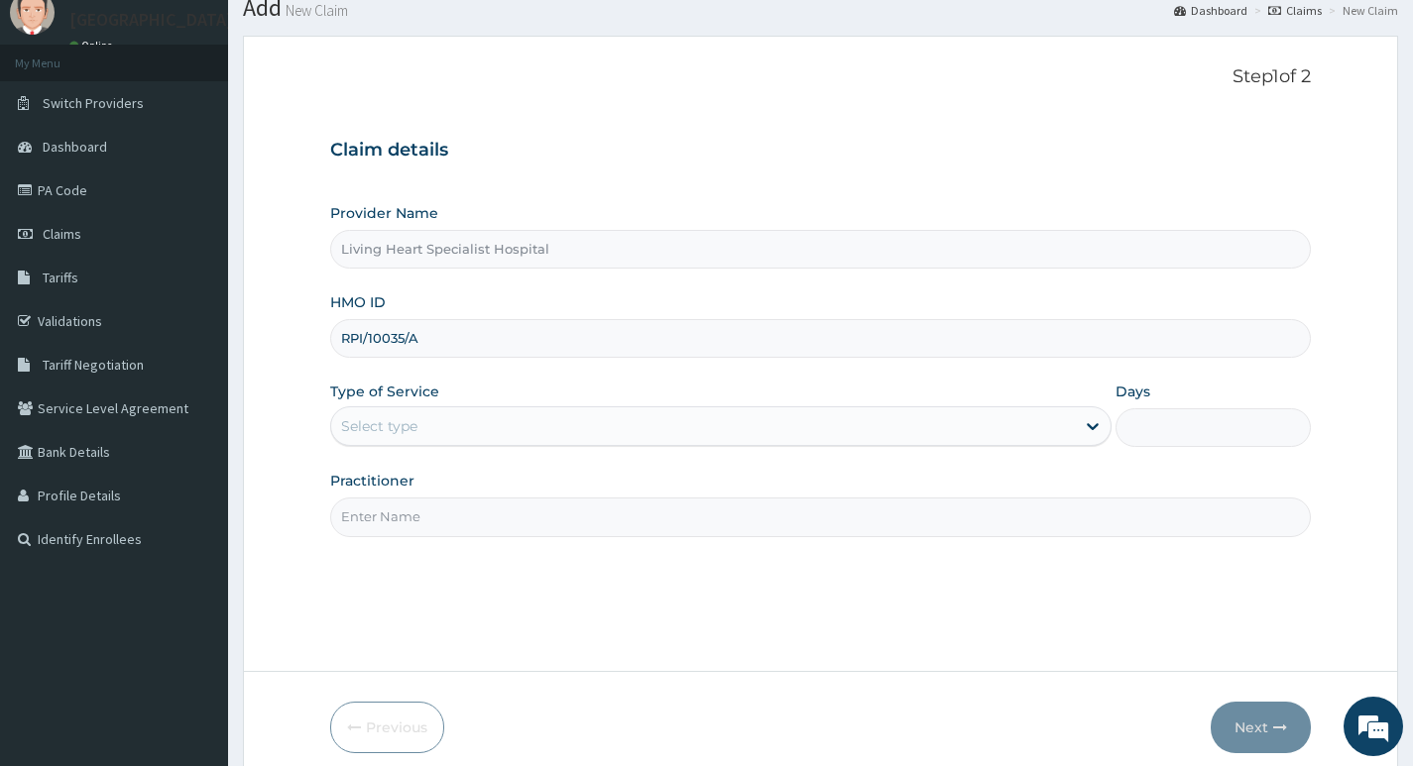
scroll to position [153, 0]
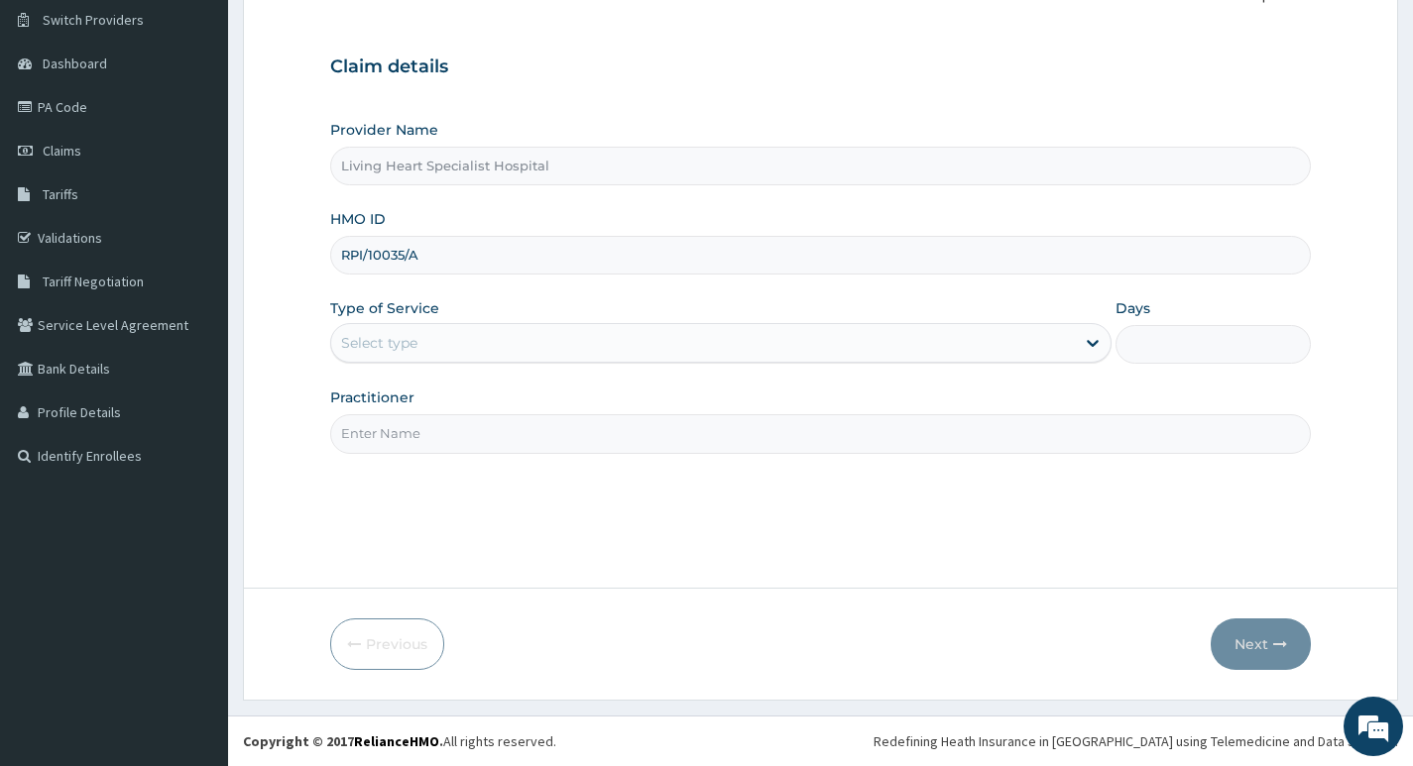
type input "RPI/10035/A"
click at [1055, 340] on div "Select type" at bounding box center [702, 343] width 743 height 32
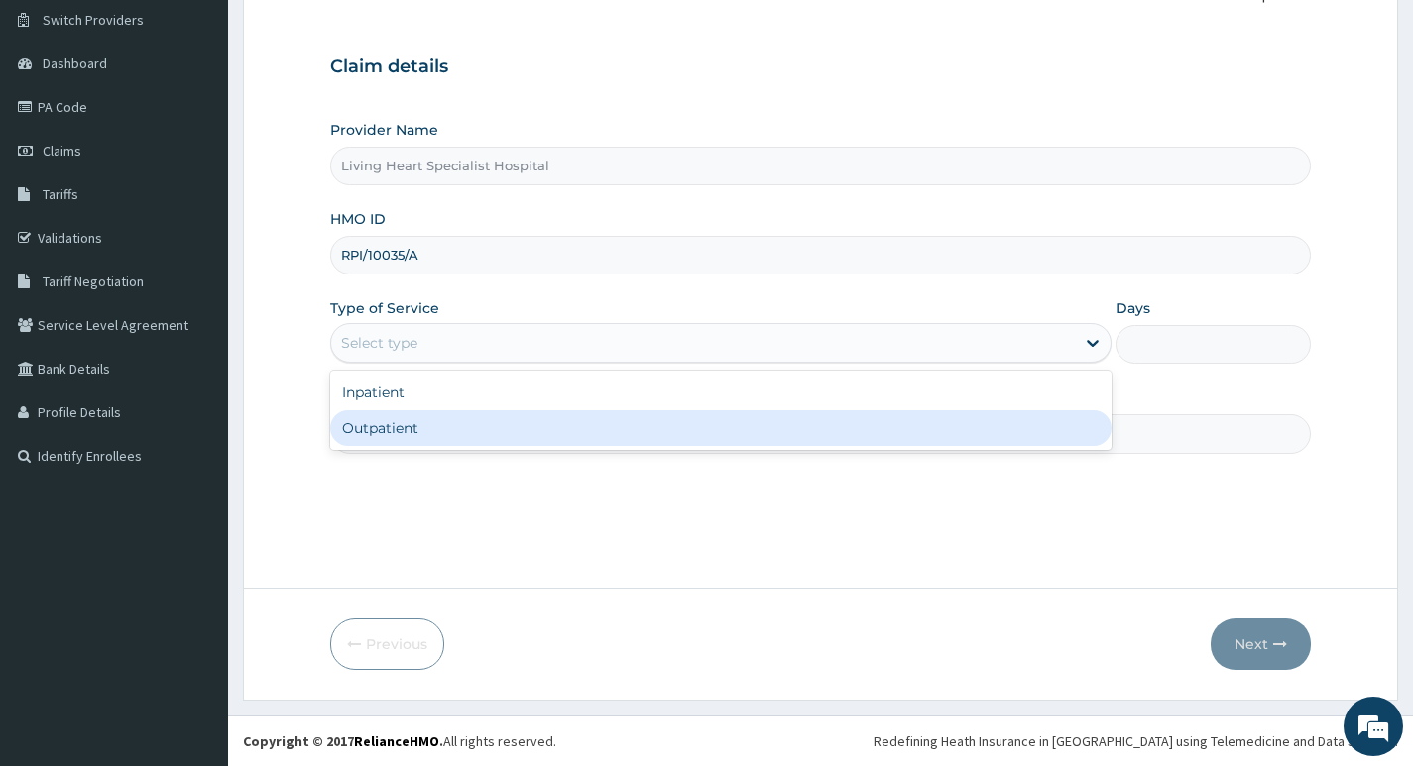
click at [1020, 426] on div "Outpatient" at bounding box center [720, 428] width 781 height 36
type input "1"
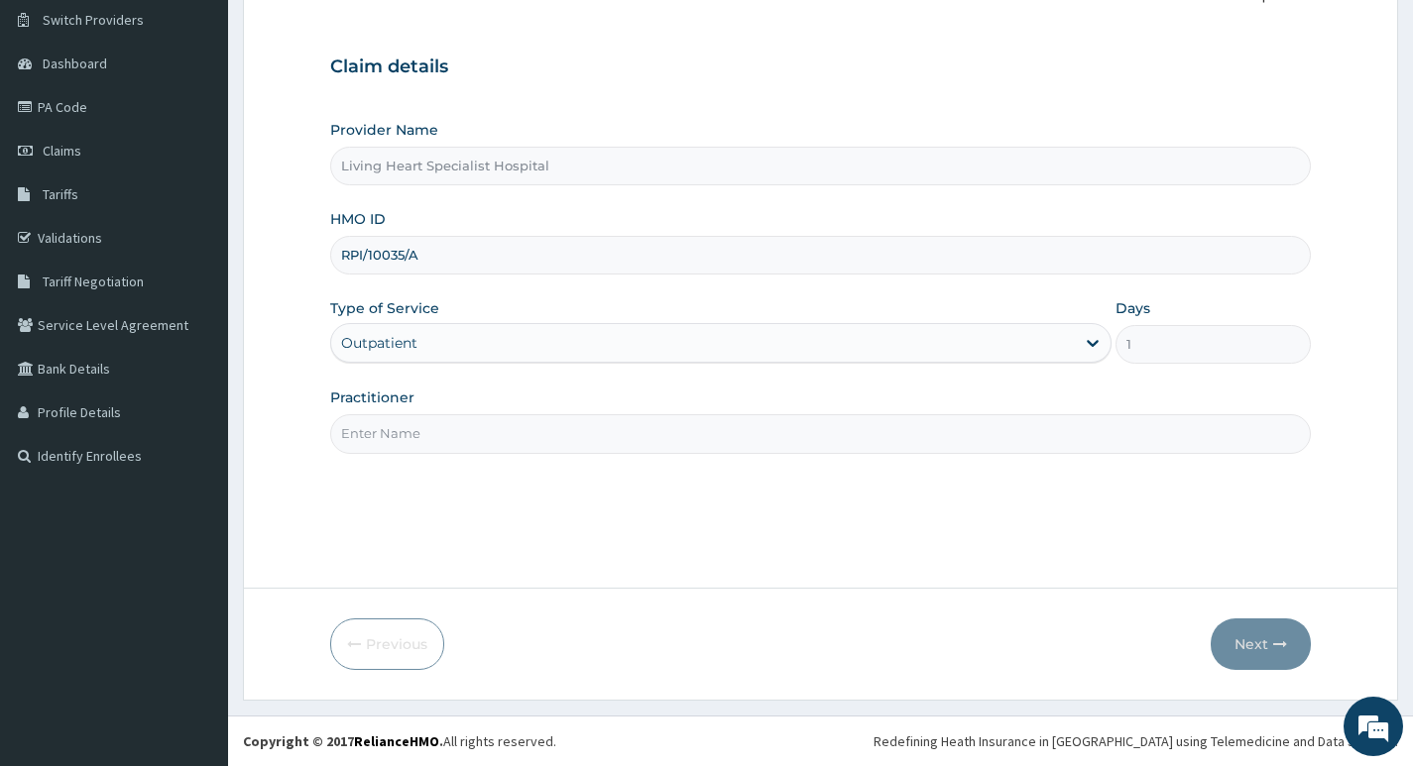
click at [1121, 439] on input "Practitioner" at bounding box center [820, 433] width 980 height 39
type input "DR. FAVOUR EZEM"
click at [1251, 645] on button "Next" at bounding box center [1260, 645] width 100 height 52
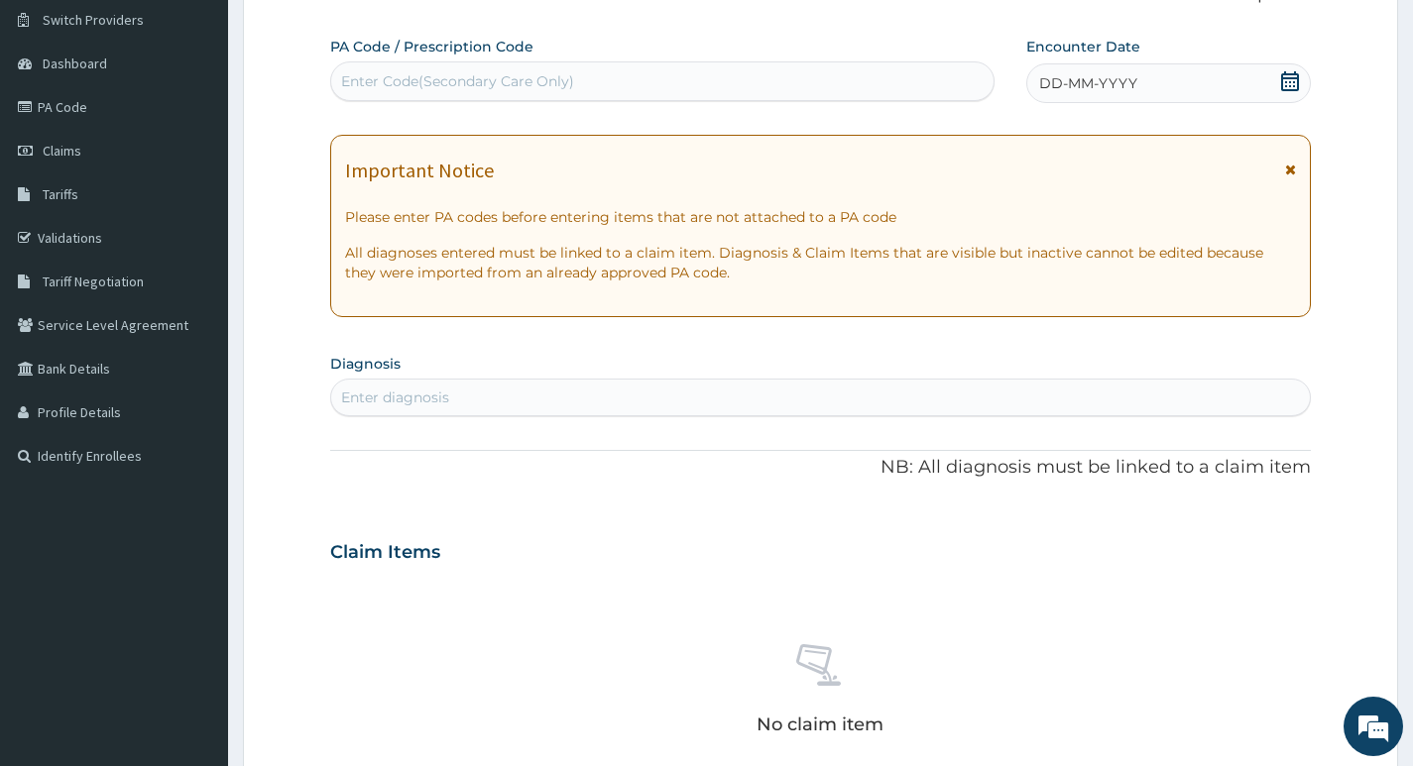
click at [590, 393] on div "Enter diagnosis" at bounding box center [820, 398] width 978 height 32
type input "F"
type input "S"
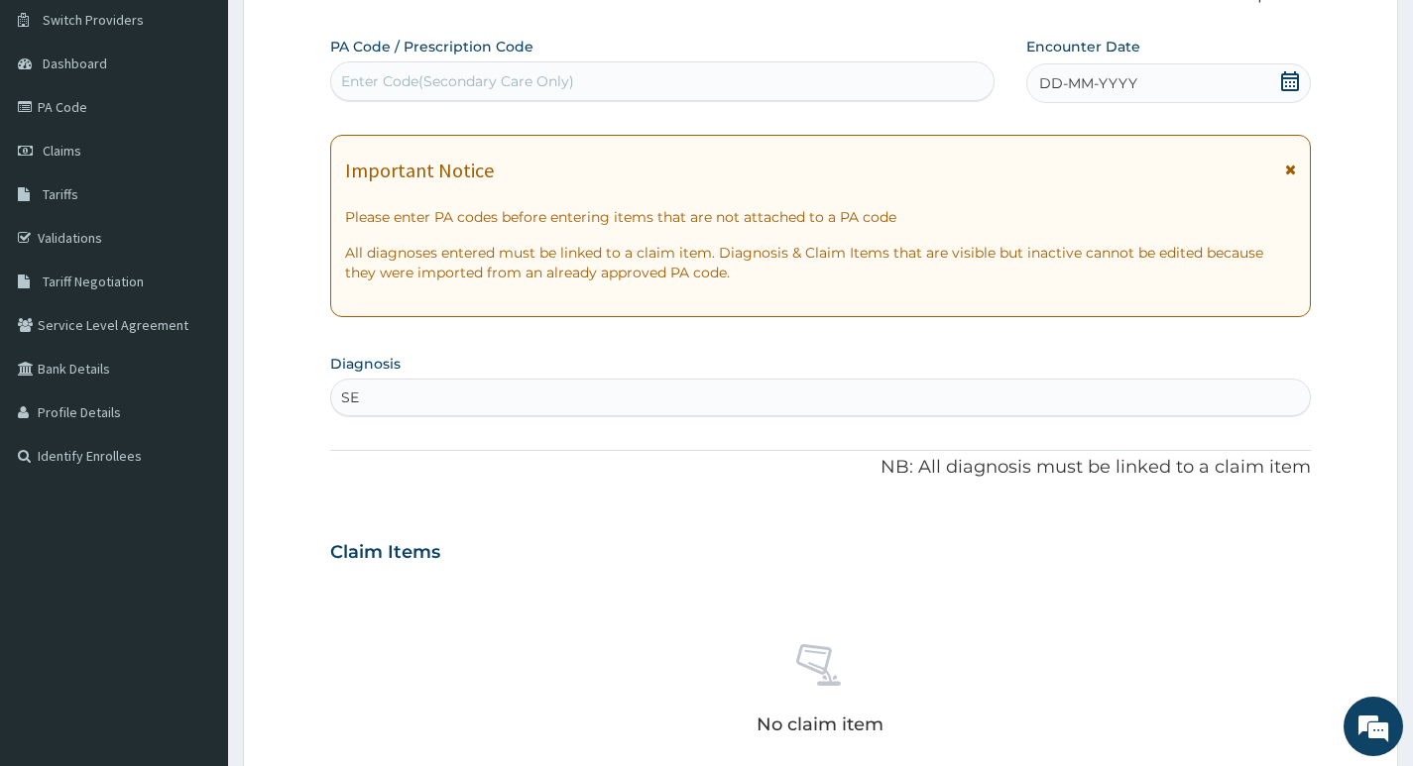
type input "S"
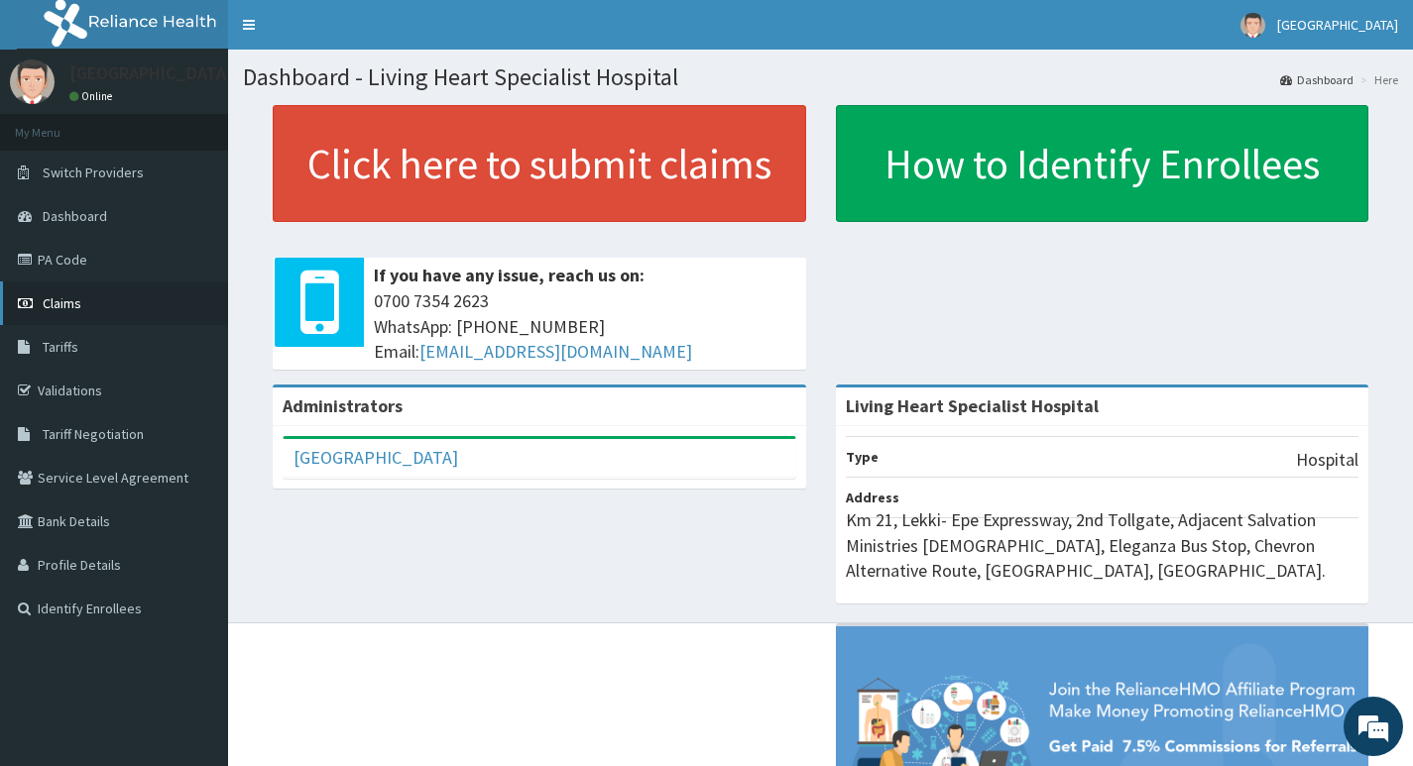
click at [71, 306] on span "Claims" at bounding box center [62, 303] width 39 height 18
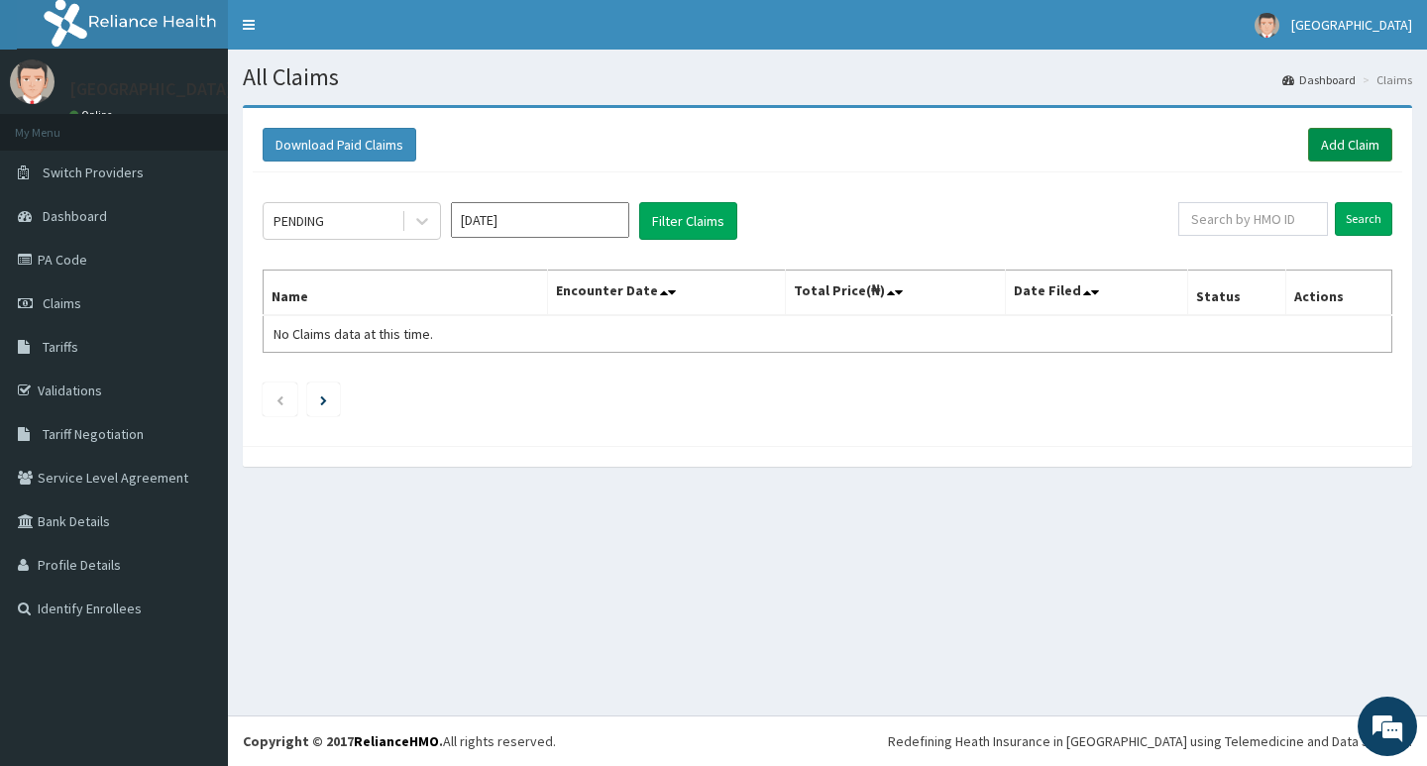
click at [1339, 147] on link "Add Claim" at bounding box center [1350, 145] width 84 height 34
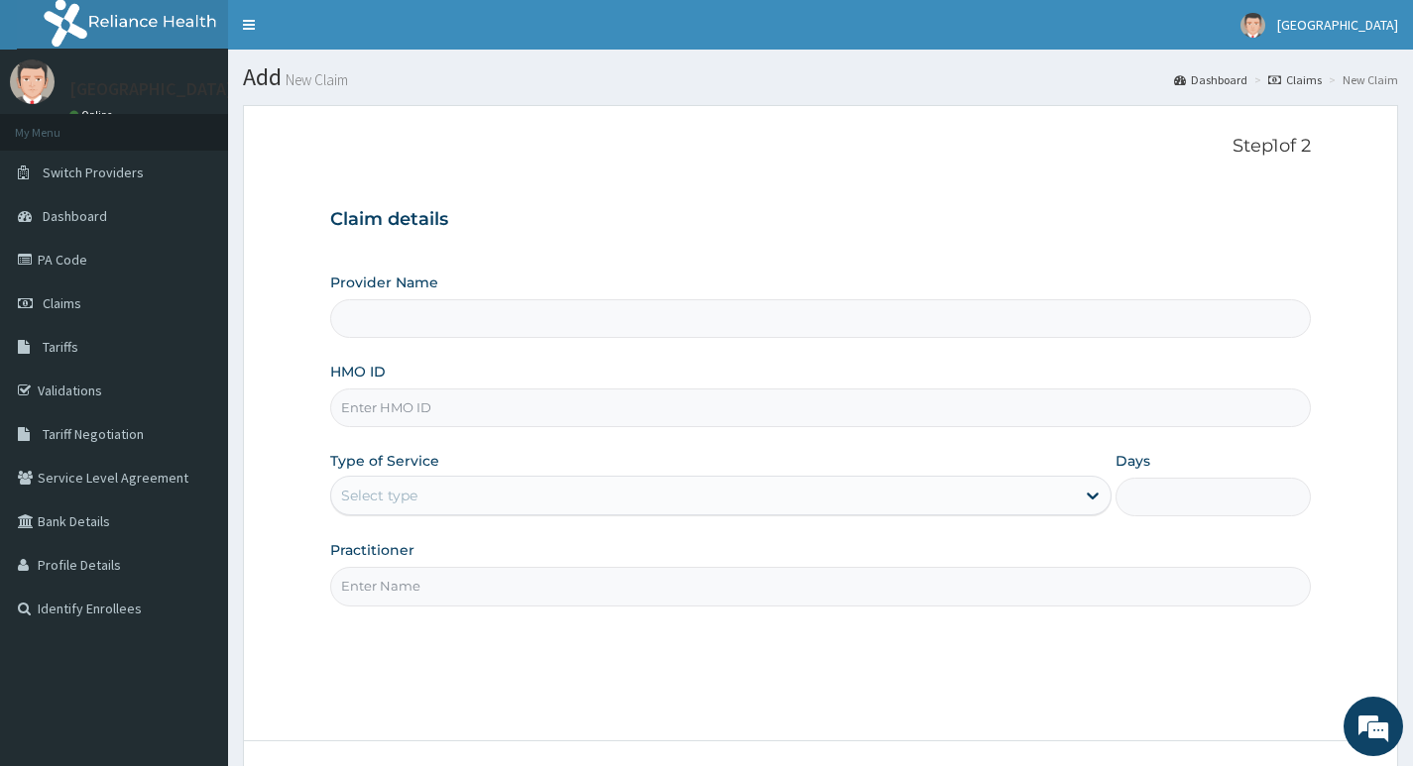
type input "Living Heart Specialist Hospital"
click at [454, 408] on input "HMO ID" at bounding box center [820, 408] width 980 height 39
paste input "RPI/10035/A"
type input "RPI/10035/A"
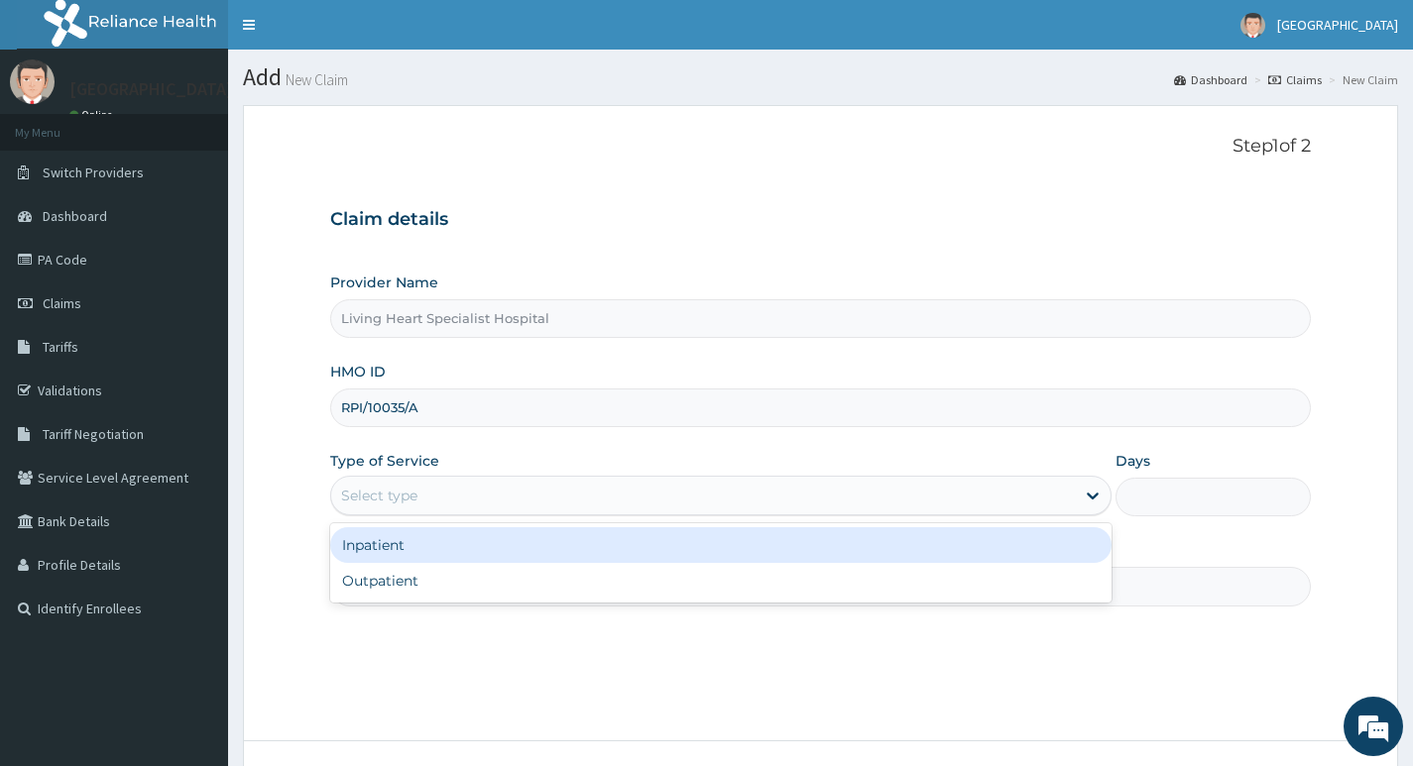
click at [999, 499] on div "Select type" at bounding box center [702, 496] width 743 height 32
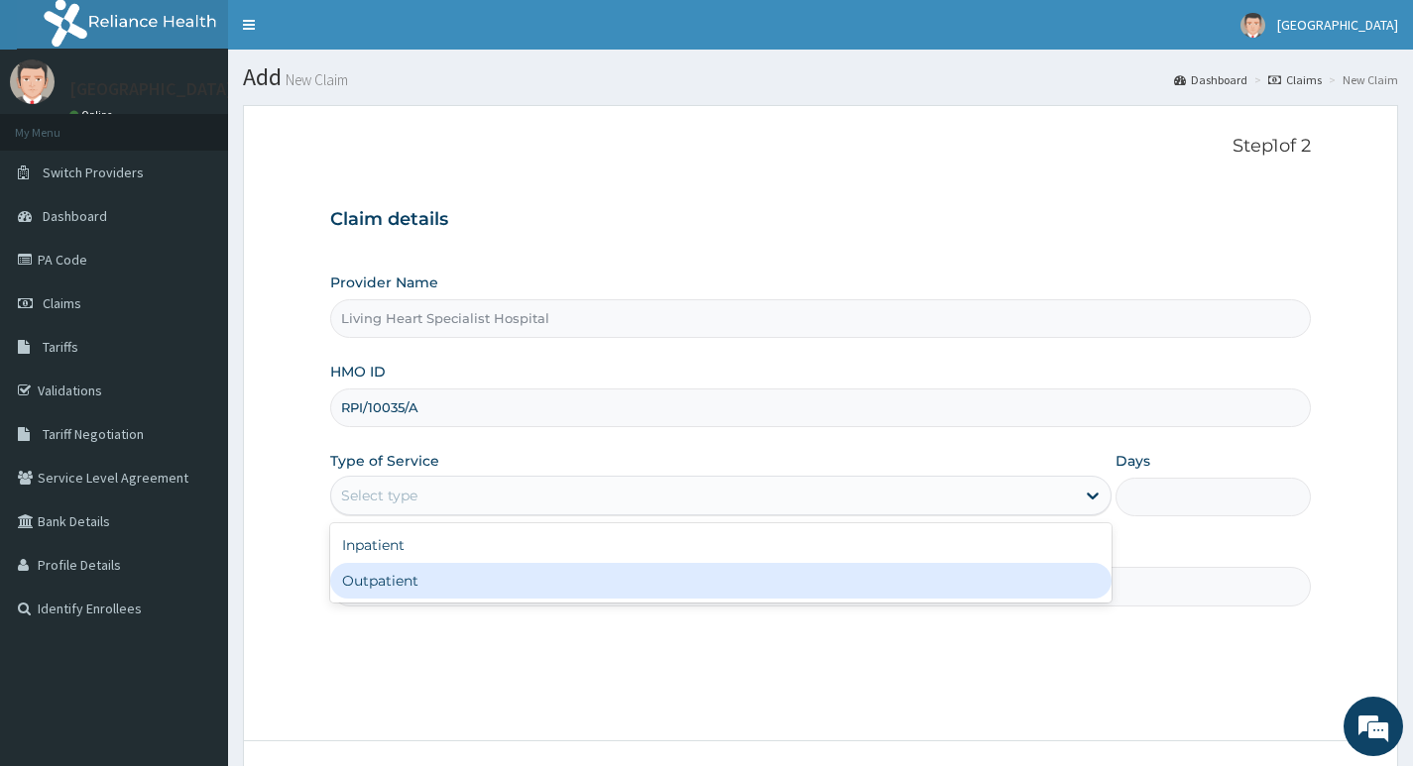
click at [963, 586] on div "Outpatient" at bounding box center [720, 581] width 781 height 36
type input "1"
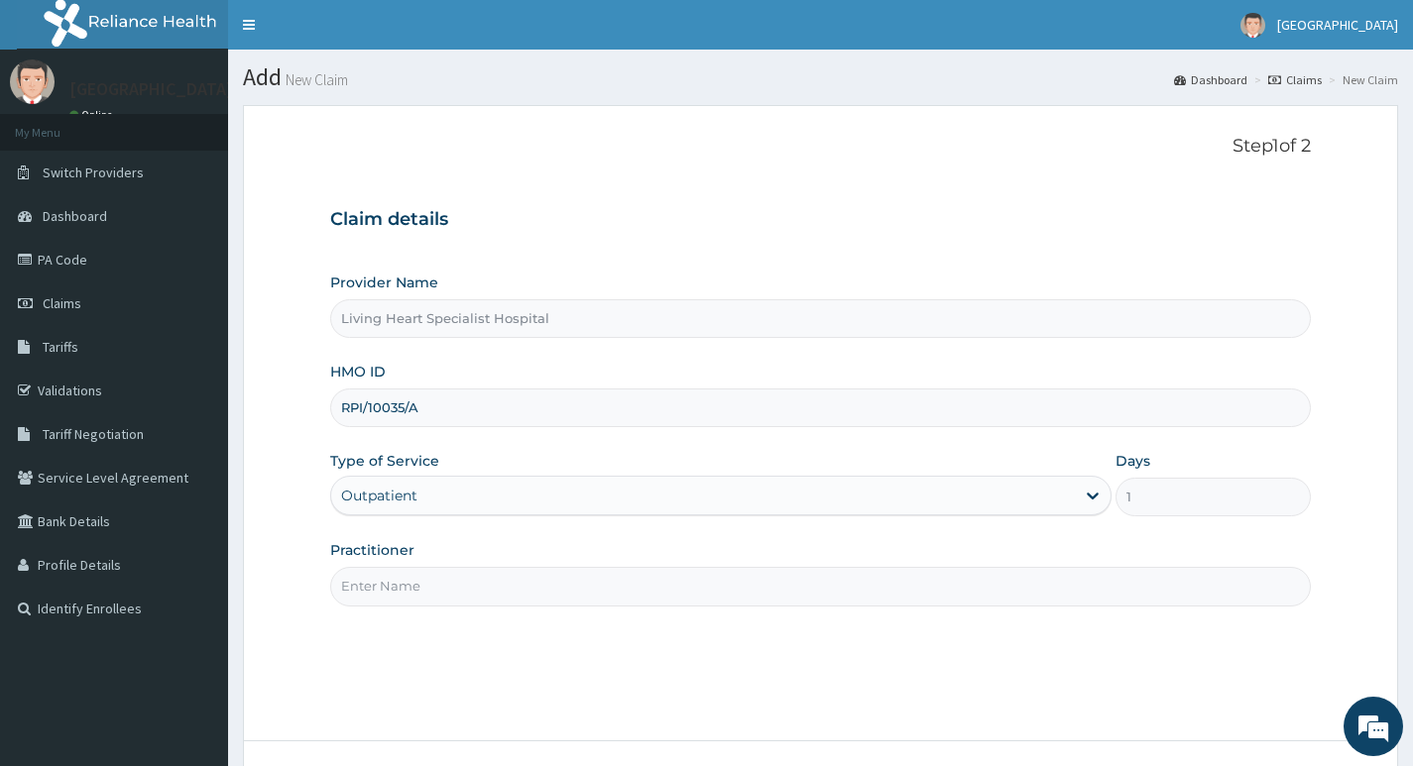
click at [900, 592] on input "Practitioner" at bounding box center [820, 586] width 980 height 39
type input "DR. FAVOUR EZEM"
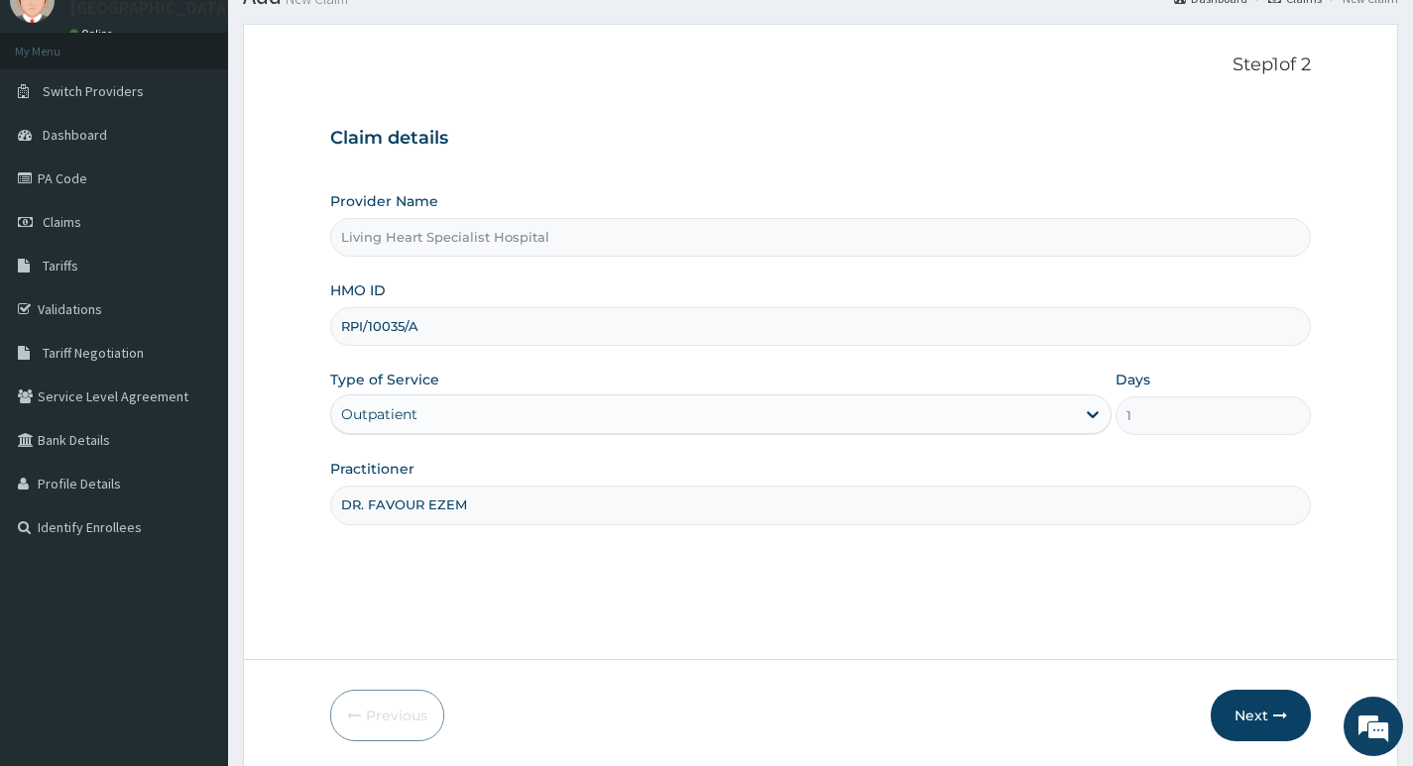
scroll to position [153, 0]
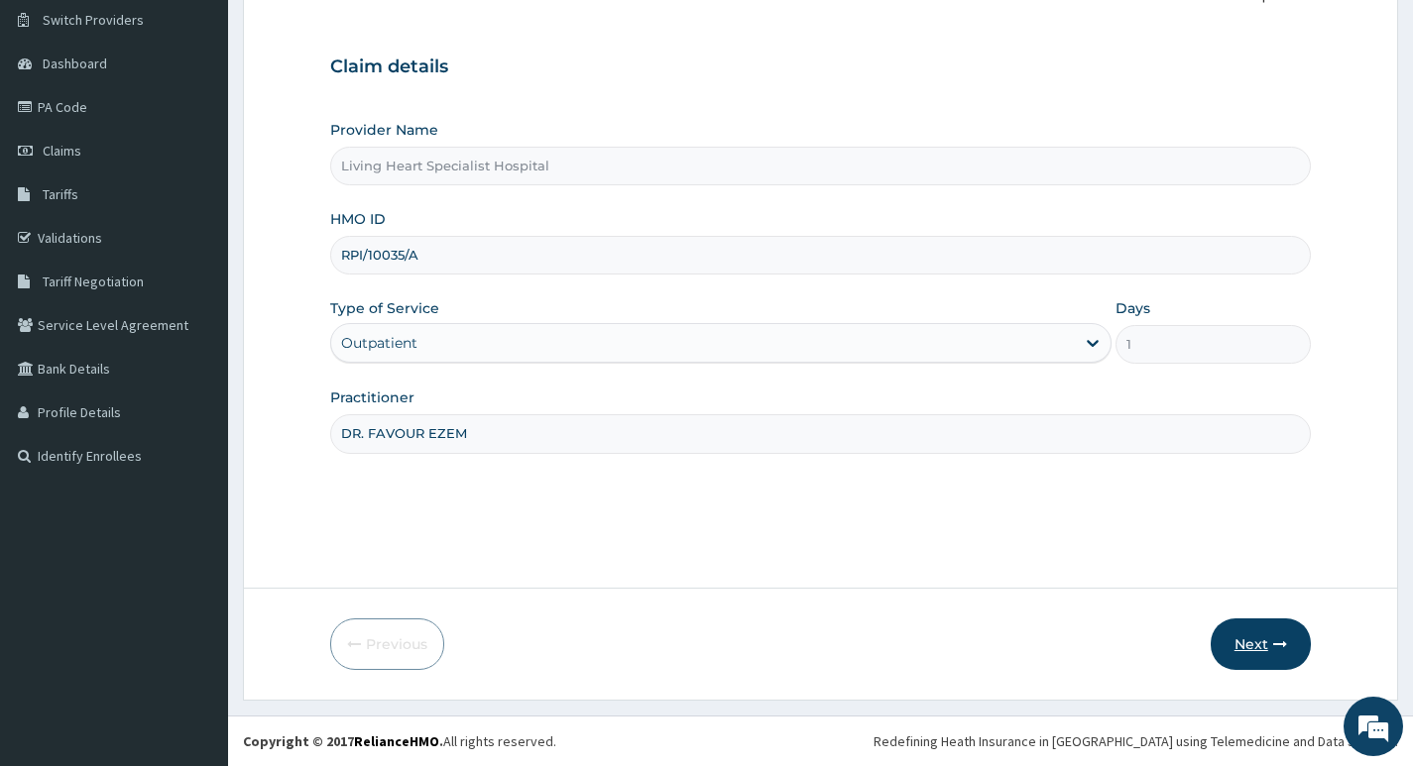
click at [1239, 637] on button "Next" at bounding box center [1260, 645] width 100 height 52
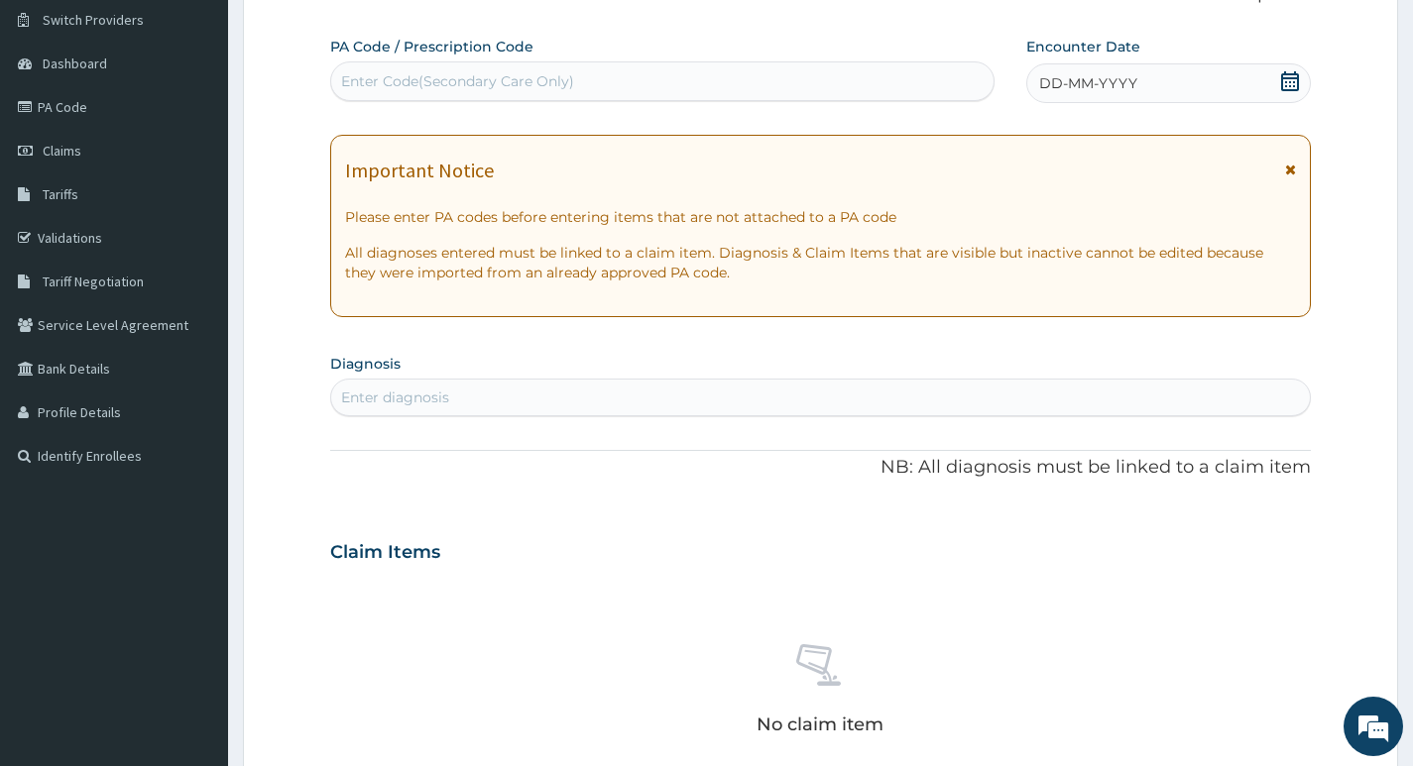
click at [611, 390] on div "Enter diagnosis" at bounding box center [820, 398] width 978 height 32
type input "SEPSIS"
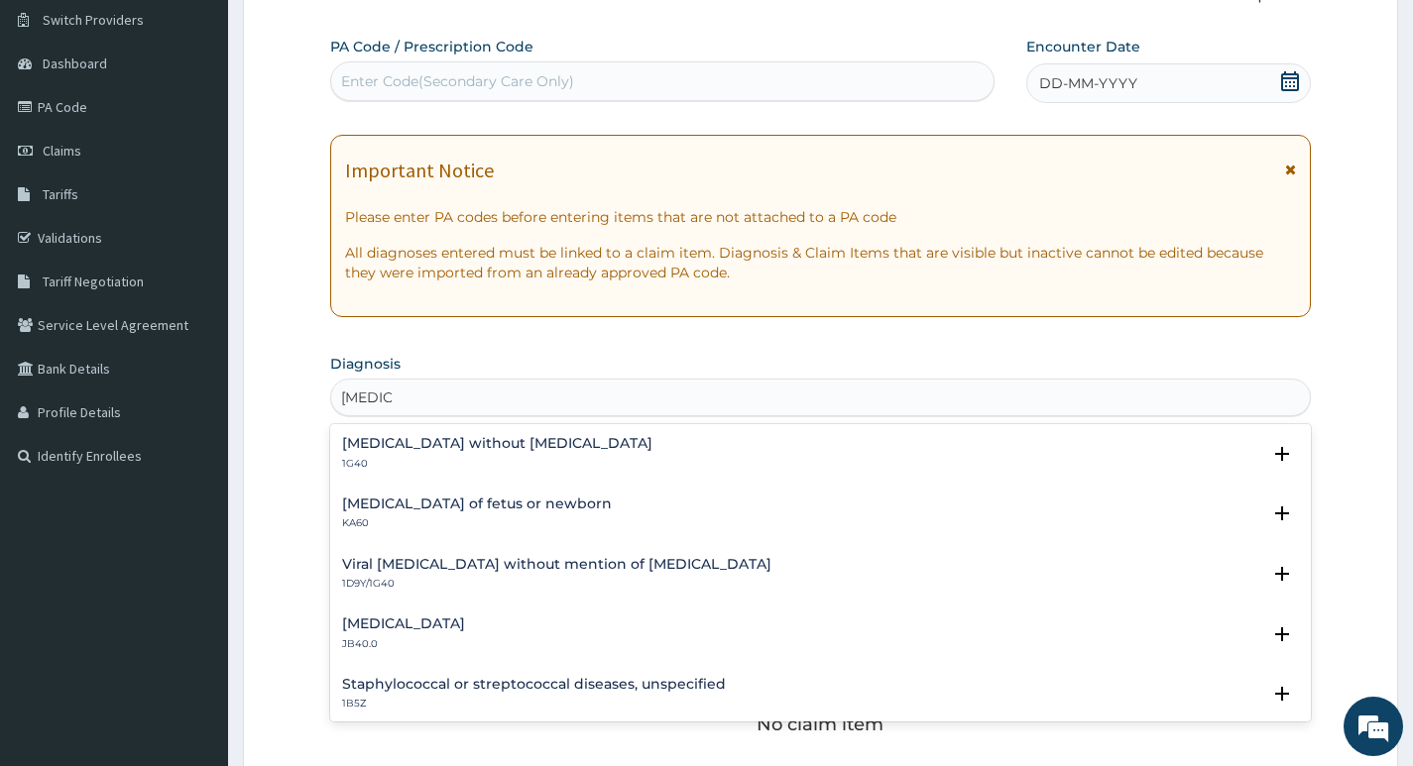
click at [478, 439] on h4 "Sepsis without septic shock" at bounding box center [497, 443] width 310 height 15
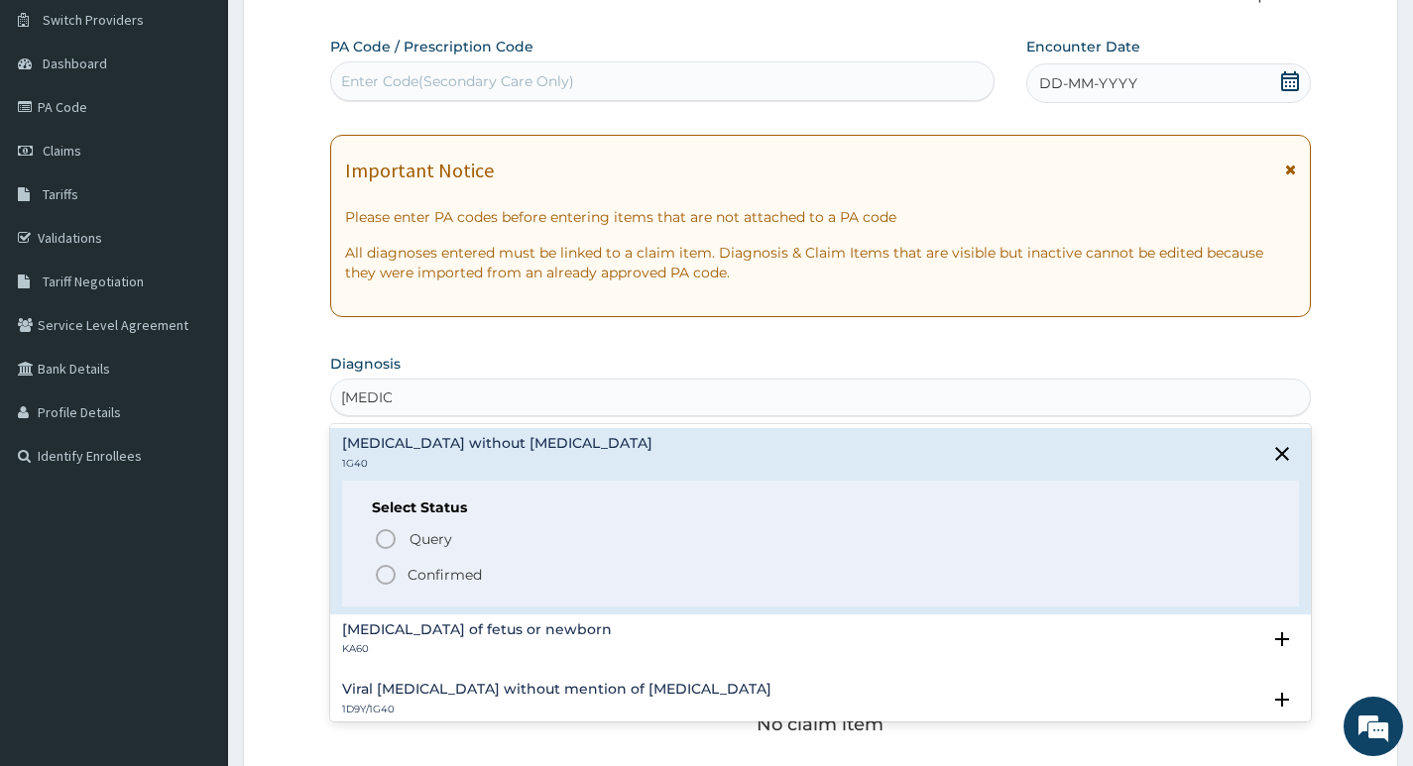
click at [386, 574] on icon "status option filled" at bounding box center [386, 575] width 24 height 24
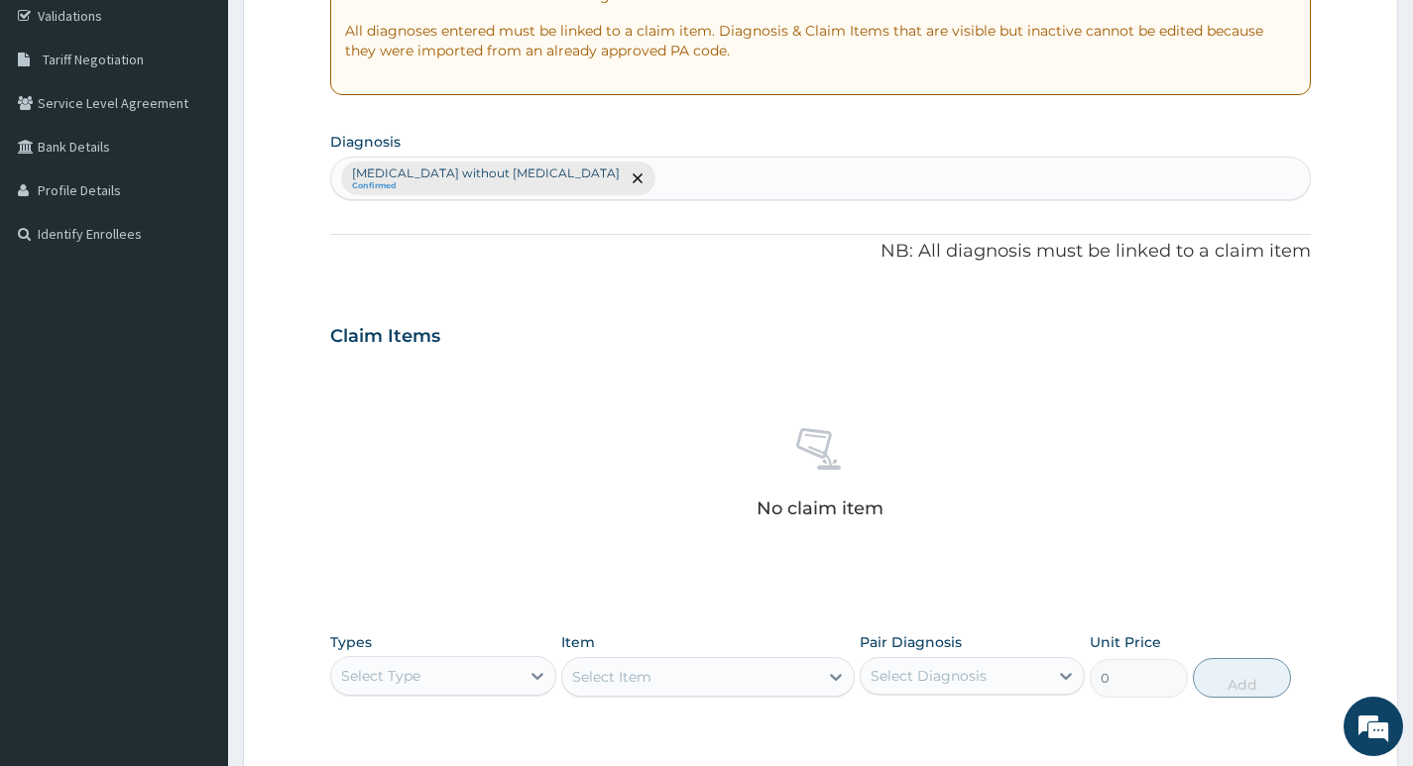
scroll to position [351, 0]
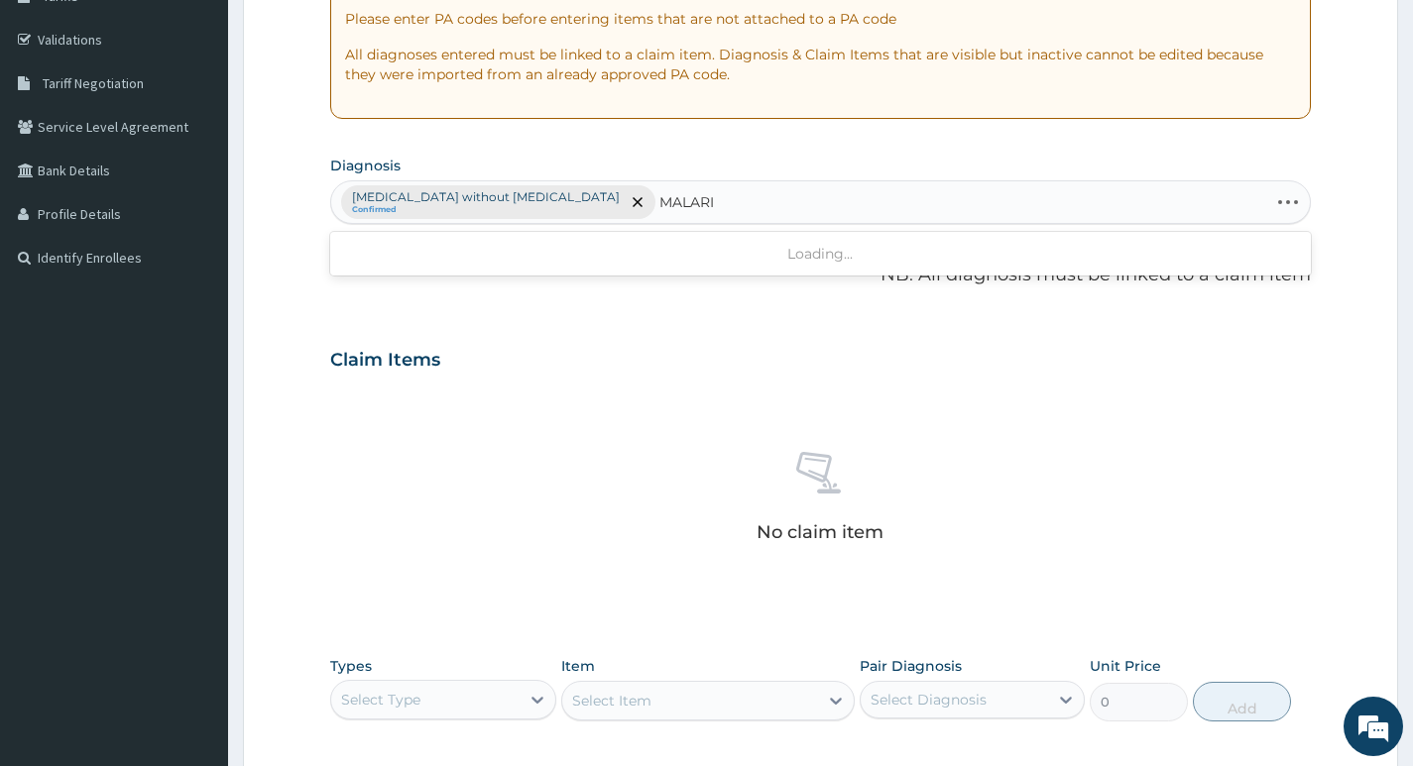
type input "MALARIA"
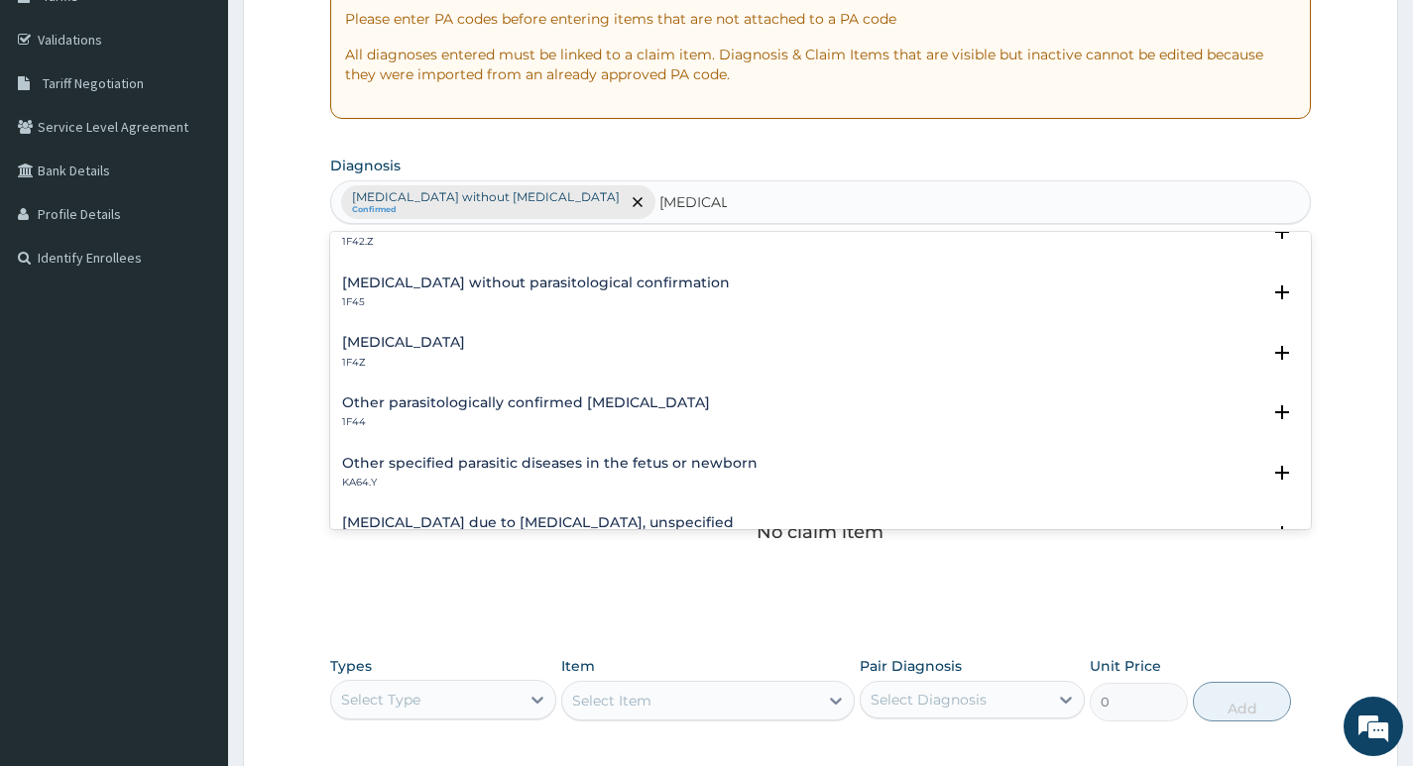
scroll to position [0, 0]
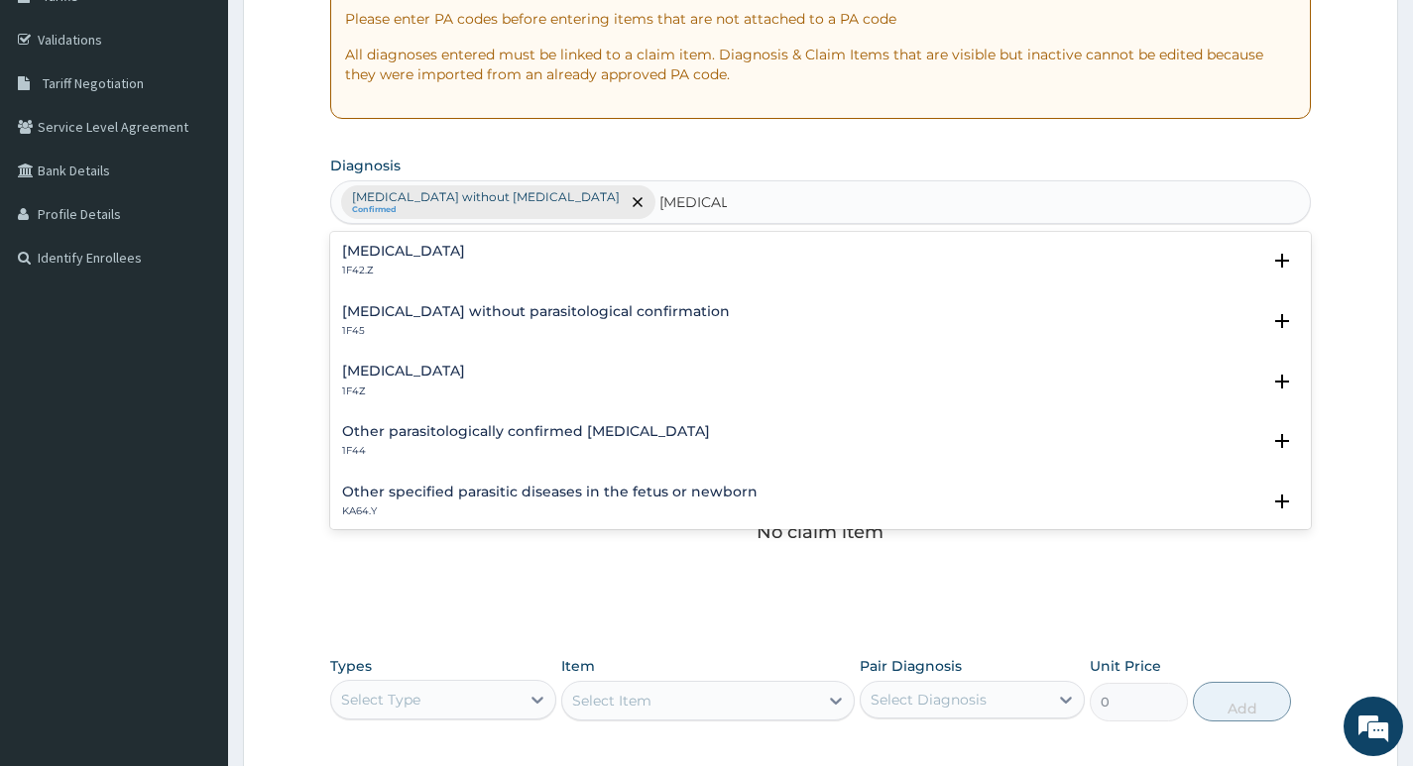
click at [457, 375] on h4 "Malaria, unspecified" at bounding box center [403, 371] width 123 height 15
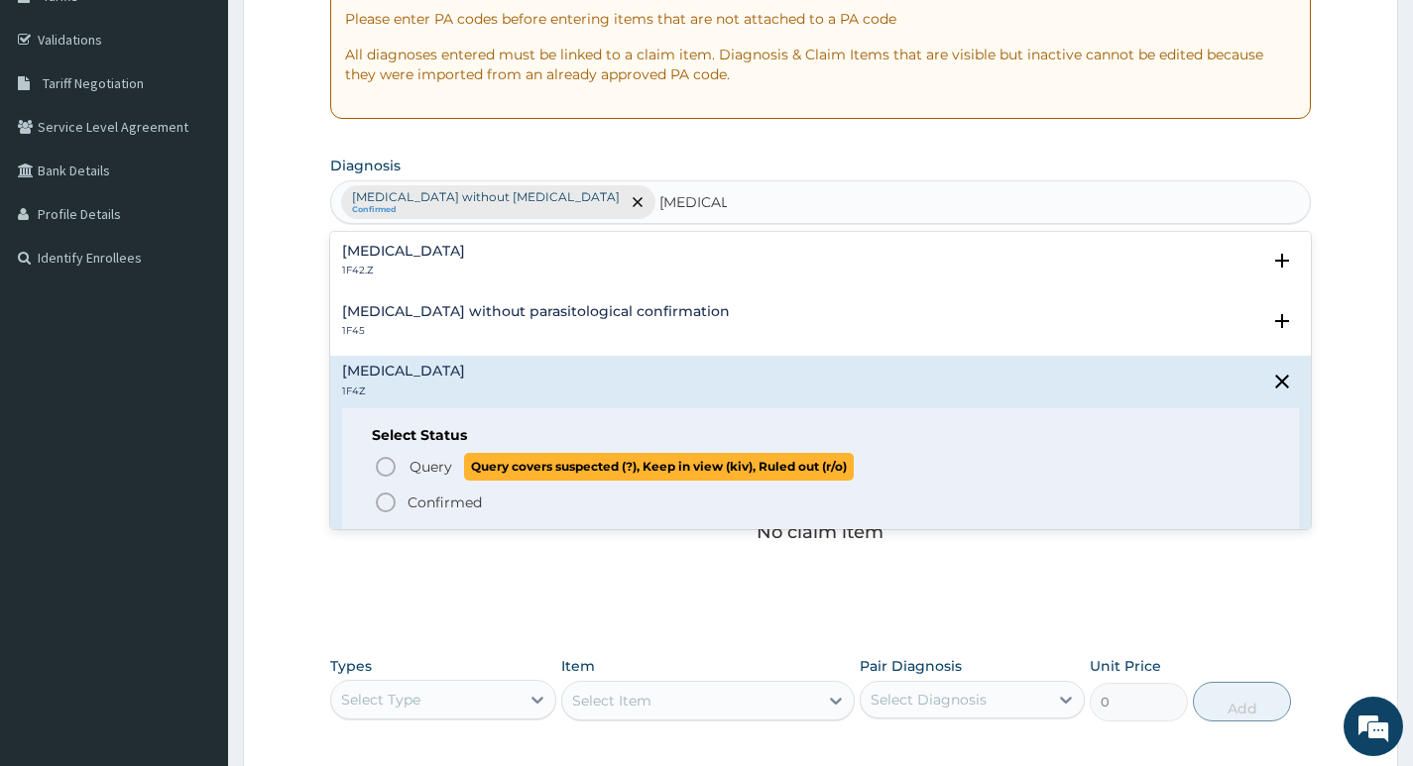
click at [386, 464] on icon "status option query" at bounding box center [386, 467] width 24 height 24
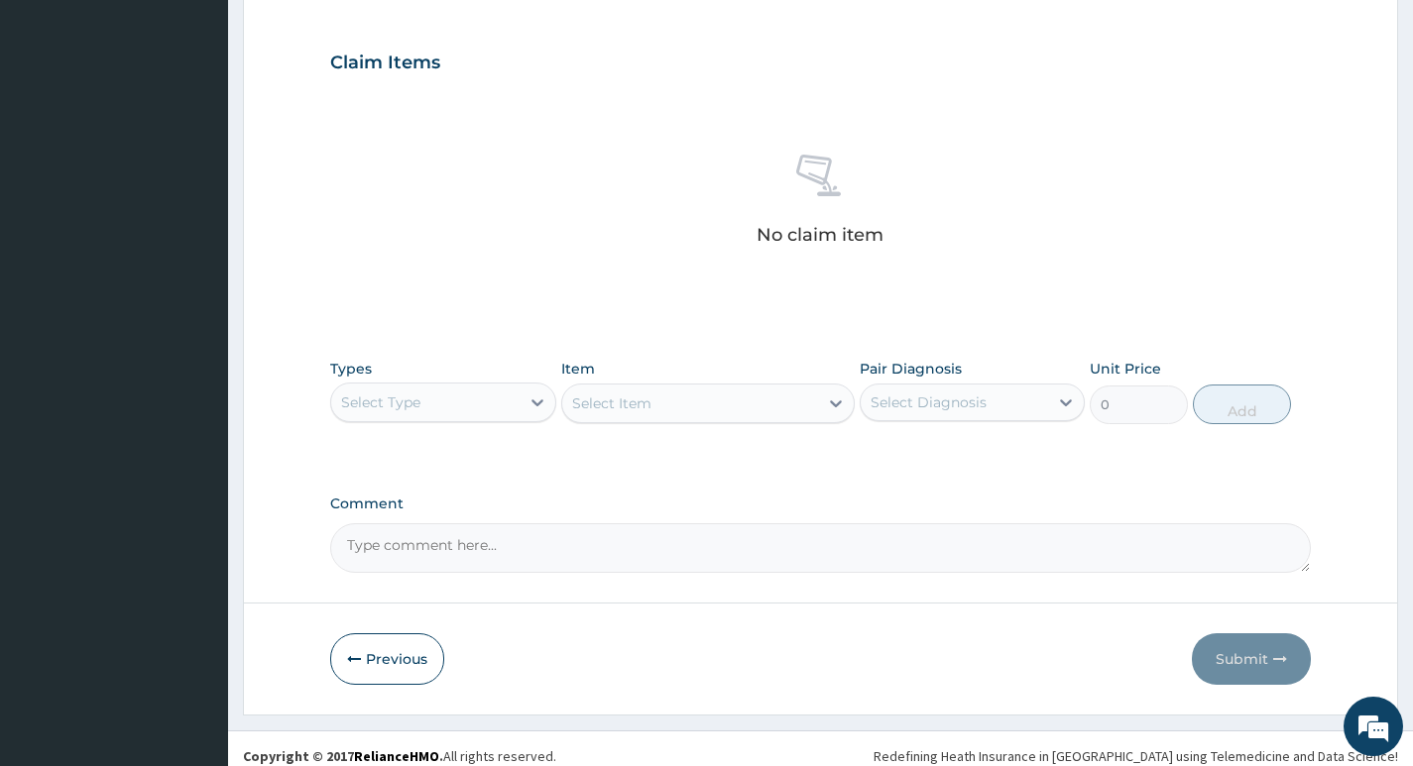
scroll to position [663, 0]
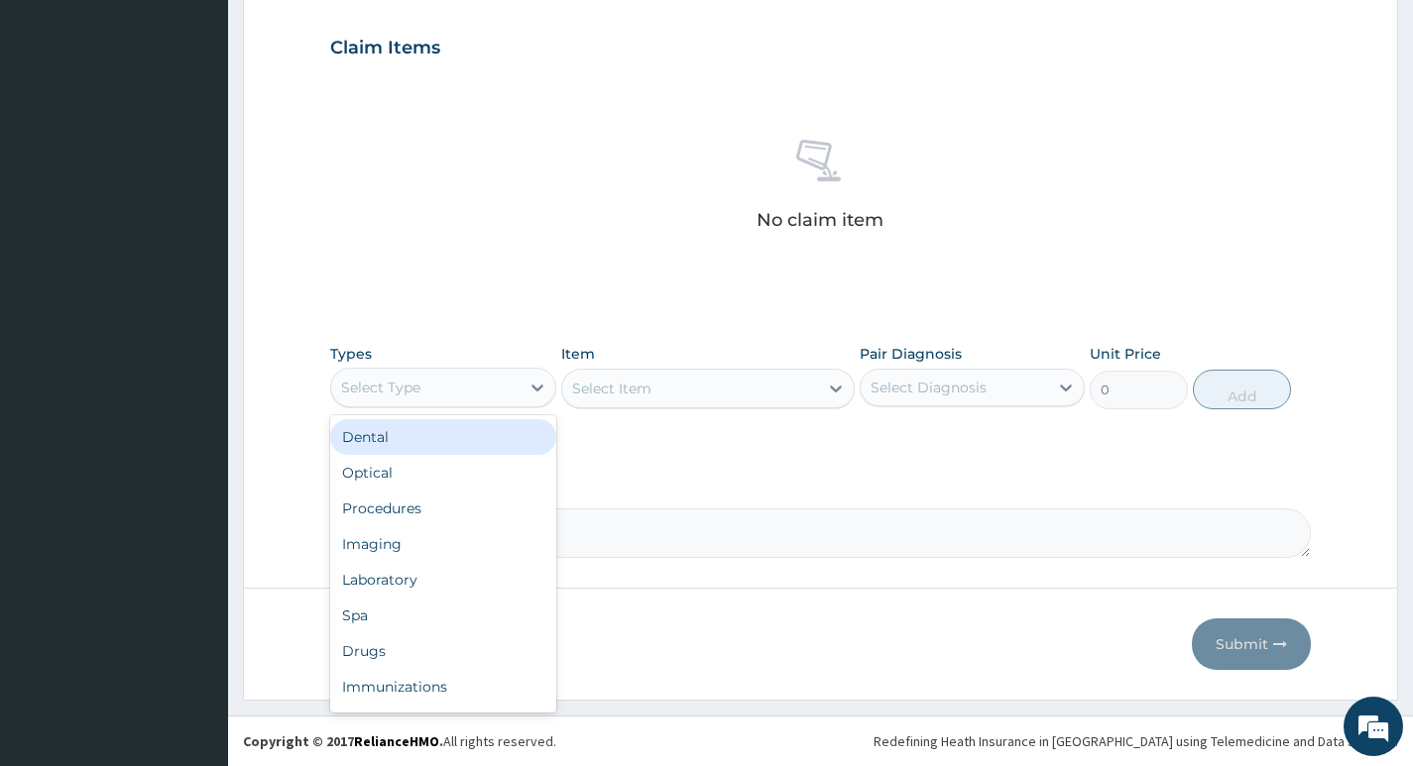
click at [502, 389] on div "Select Type" at bounding box center [424, 388] width 187 height 32
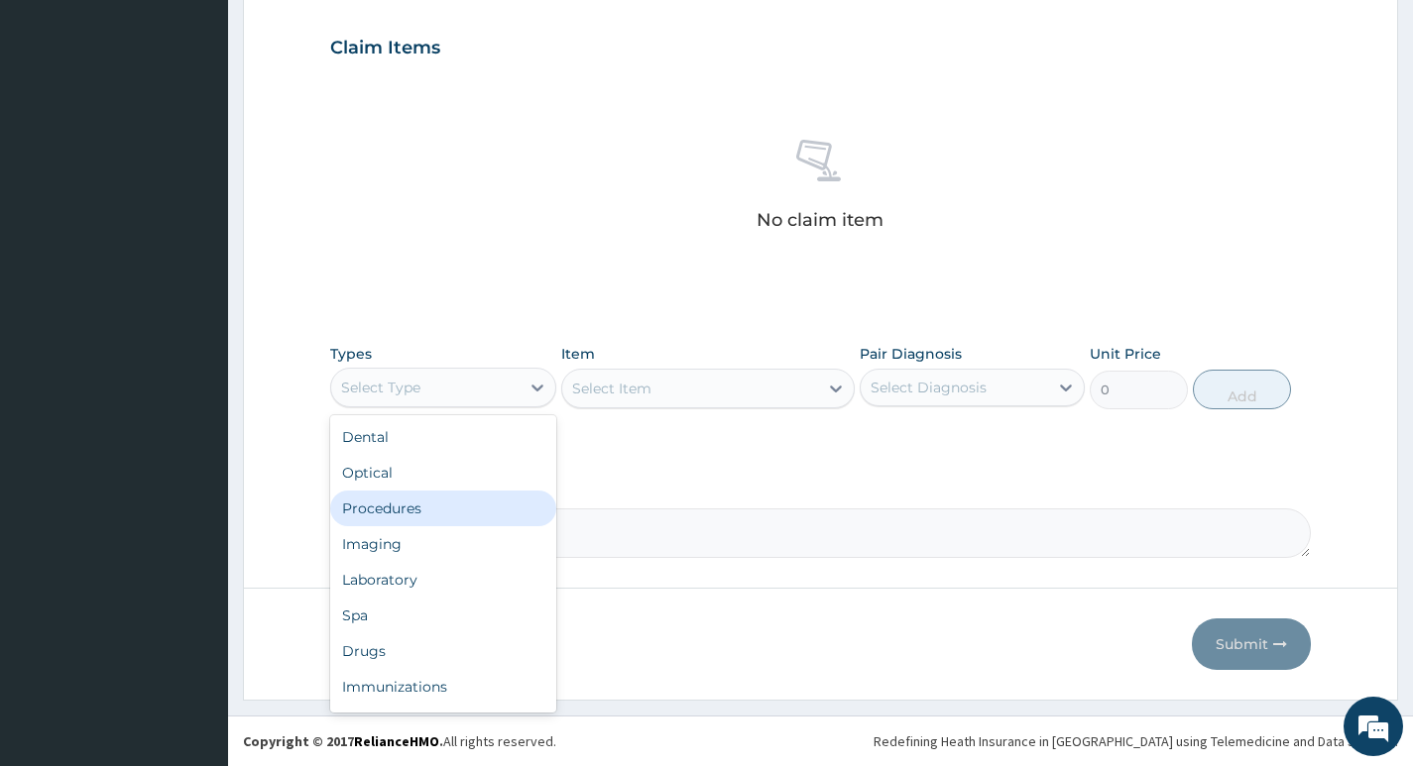
click at [432, 511] on div "Procedures" at bounding box center [442, 509] width 225 height 36
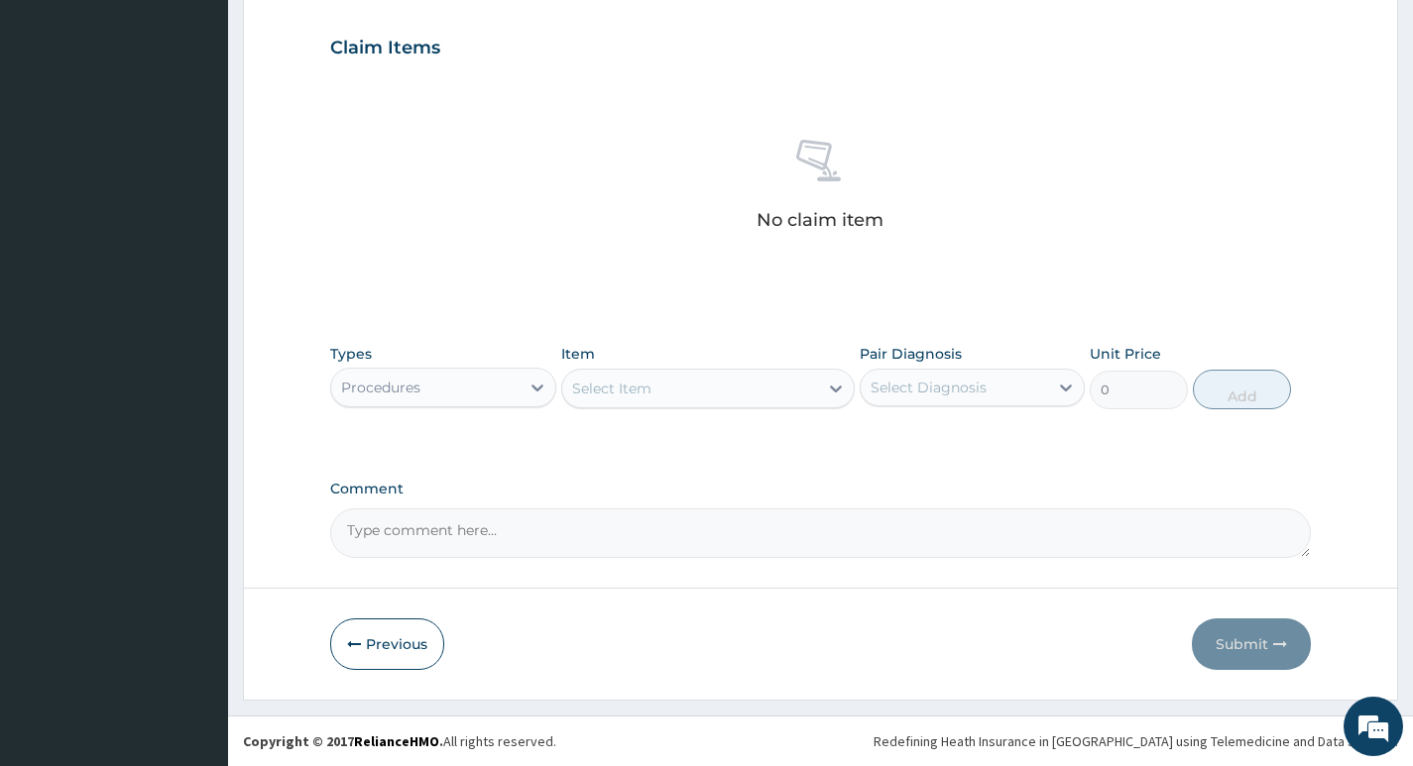
click at [800, 385] on div "Select Item" at bounding box center [690, 389] width 257 height 32
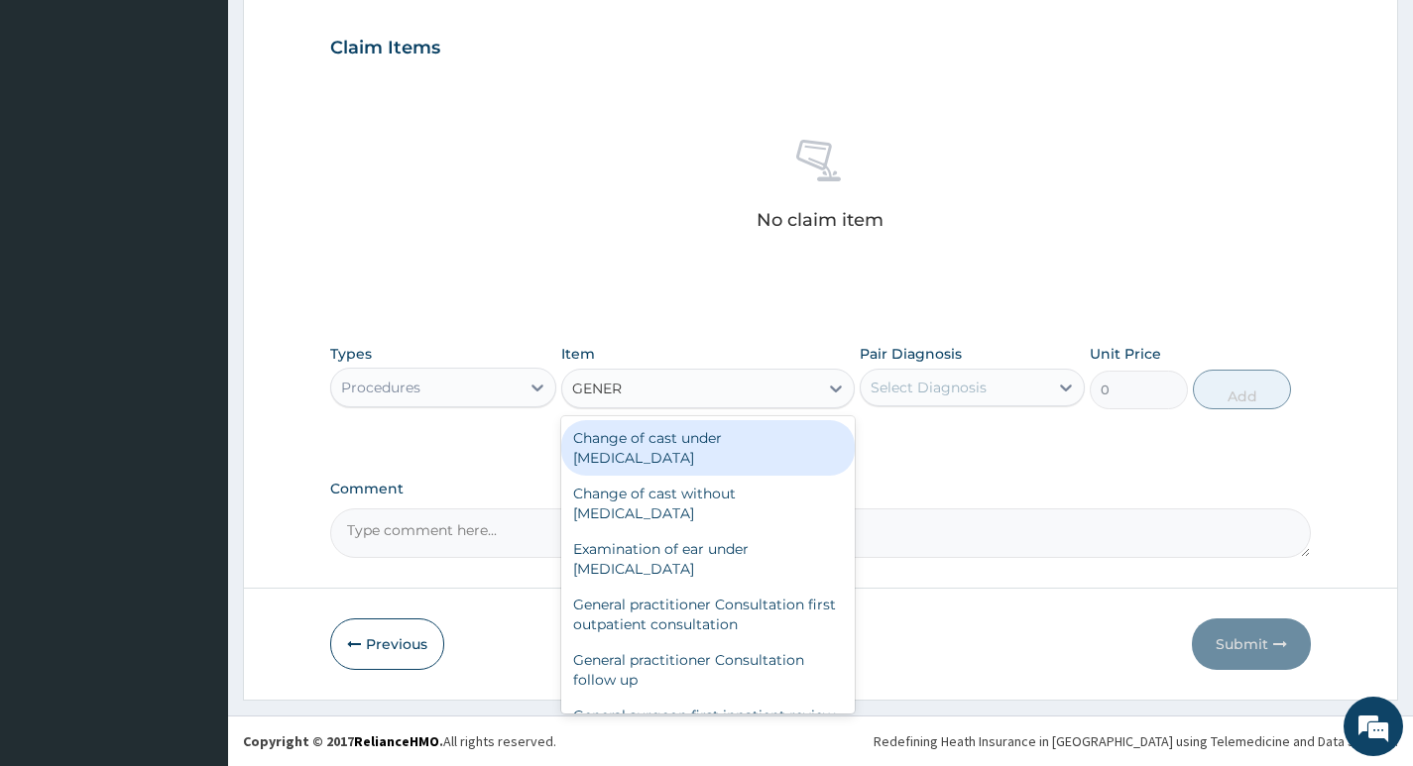
type input "GENERA"
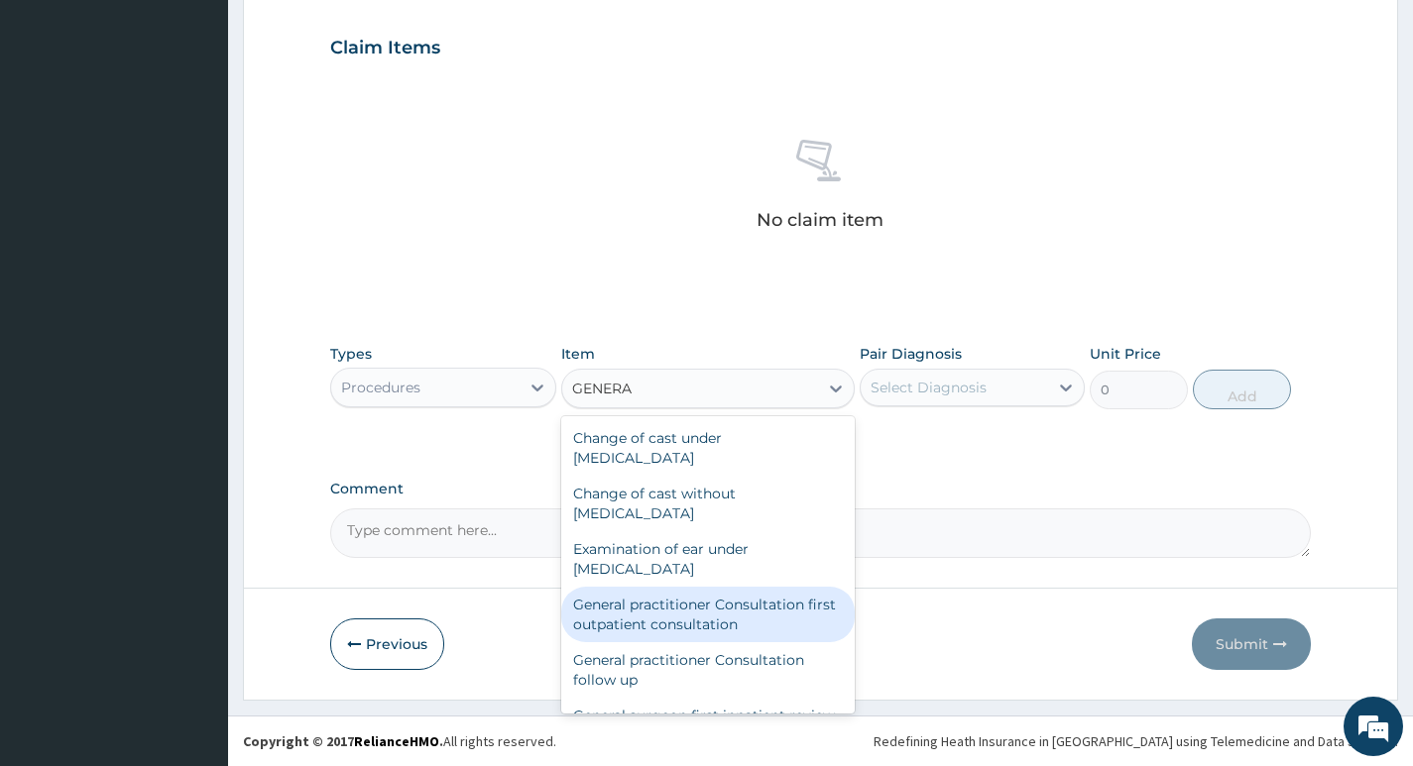
click at [689, 606] on div "General practitioner Consultation first outpatient consultation" at bounding box center [708, 615] width 294 height 56
type input "4000"
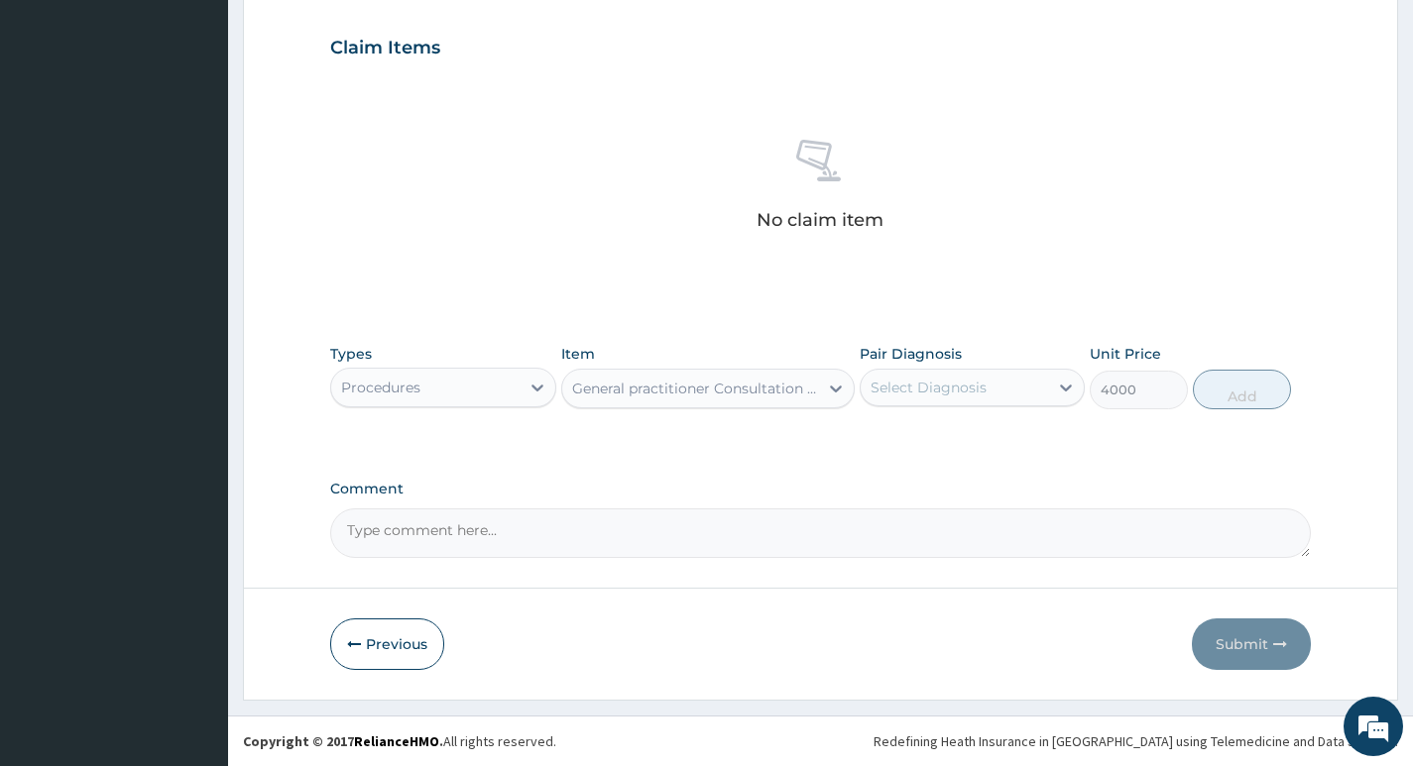
click at [1034, 387] on div "Select Diagnosis" at bounding box center [953, 388] width 187 height 32
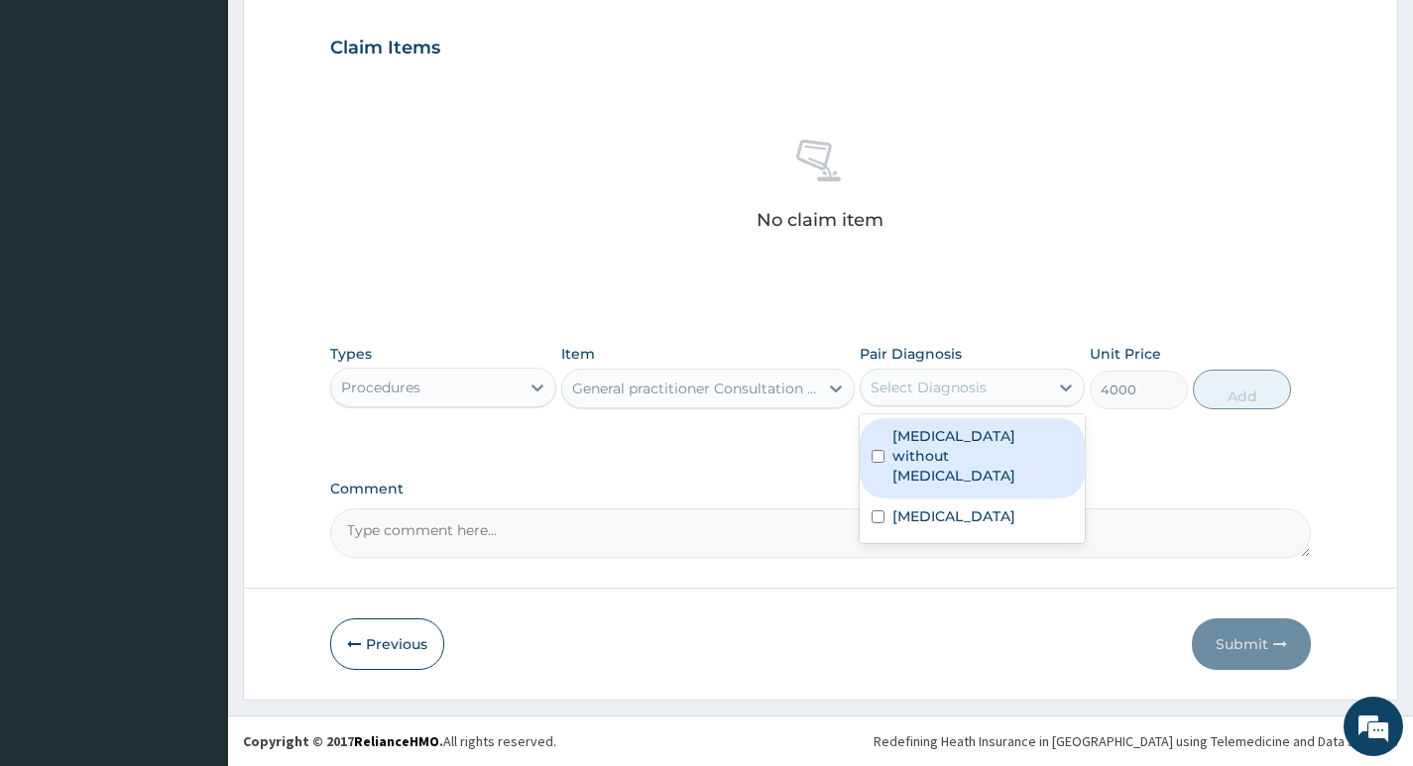
click at [981, 446] on label "Sepsis without septic shock" at bounding box center [982, 455] width 180 height 59
checkbox input "true"
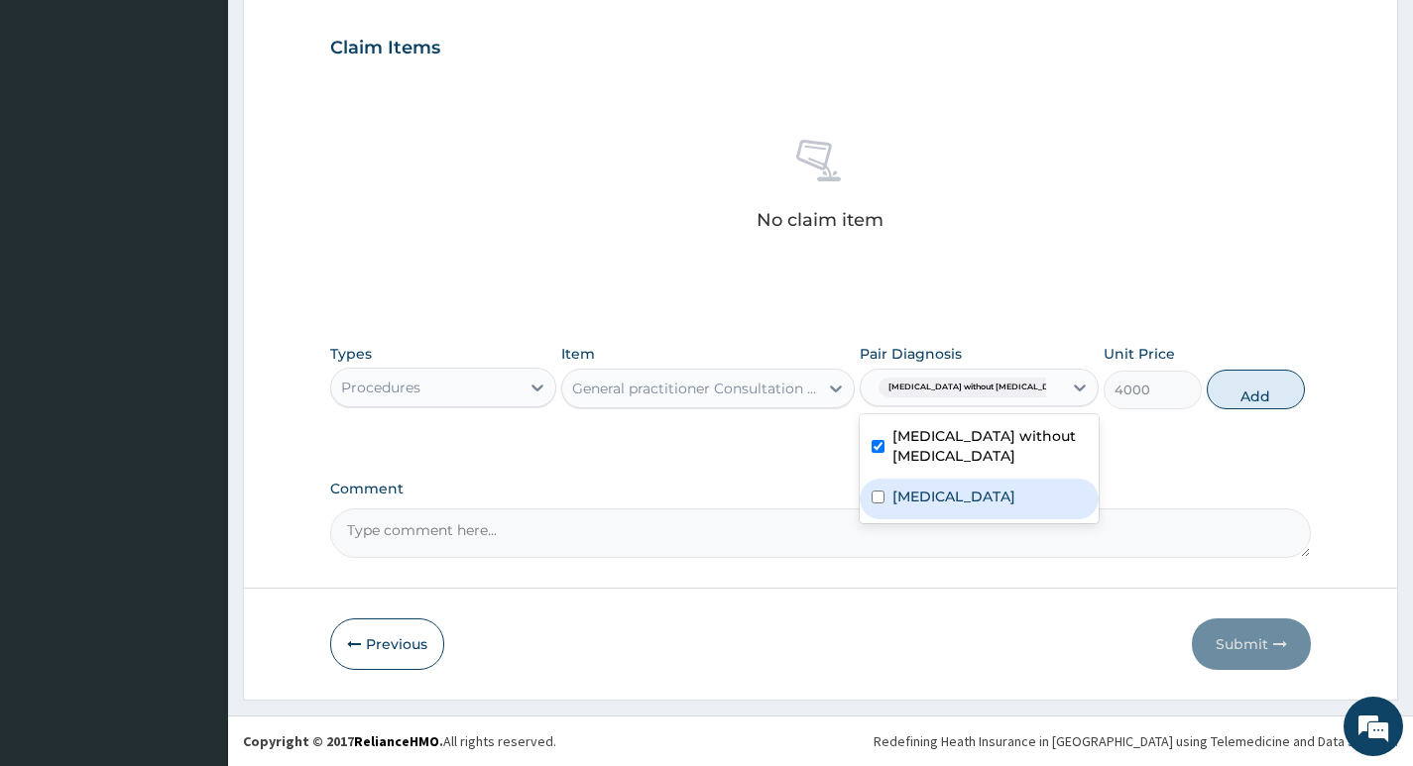
click at [959, 490] on label "[MEDICAL_DATA]" at bounding box center [953, 497] width 123 height 20
checkbox input "true"
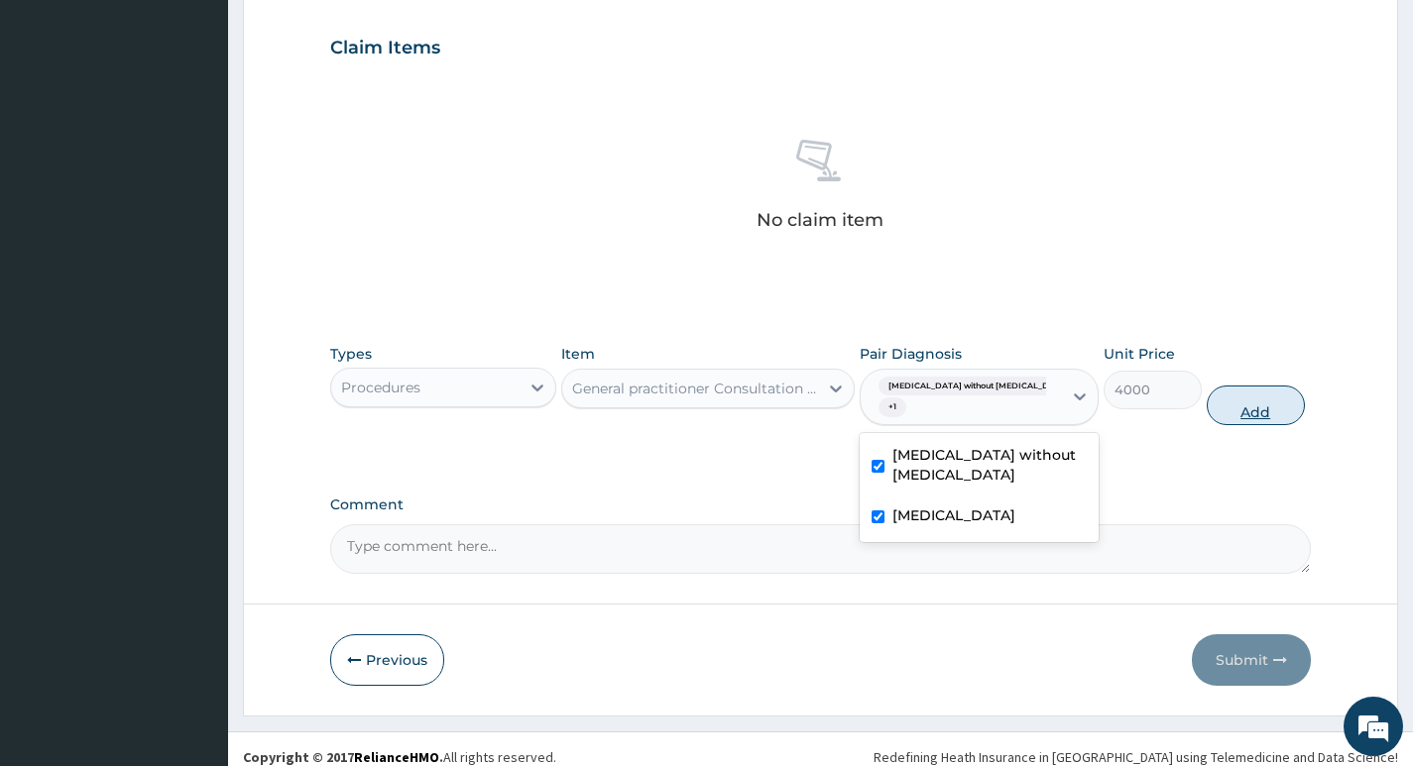
click at [1233, 405] on button "Add" at bounding box center [1255, 406] width 98 height 40
type input "0"
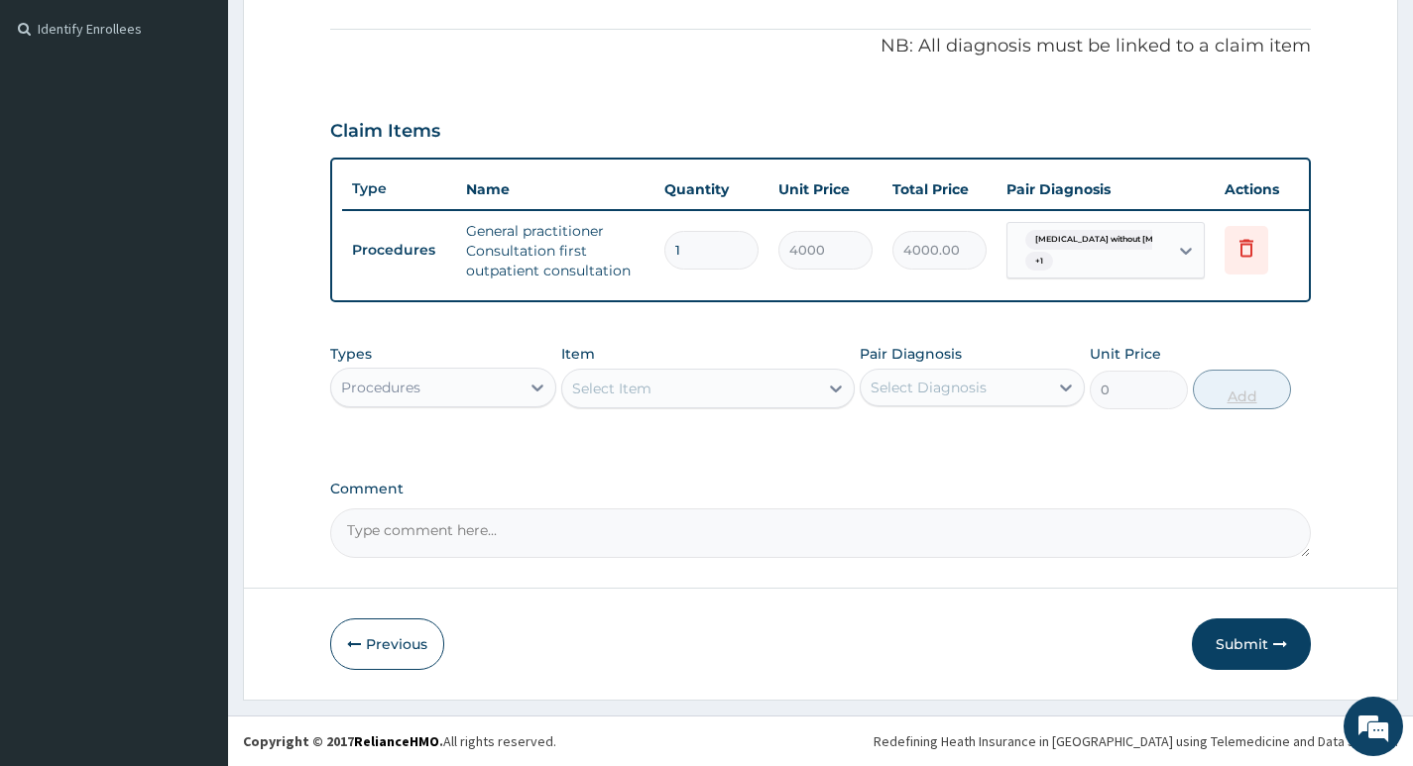
scroll to position [595, 0]
click at [504, 386] on div "Procedures" at bounding box center [424, 388] width 187 height 32
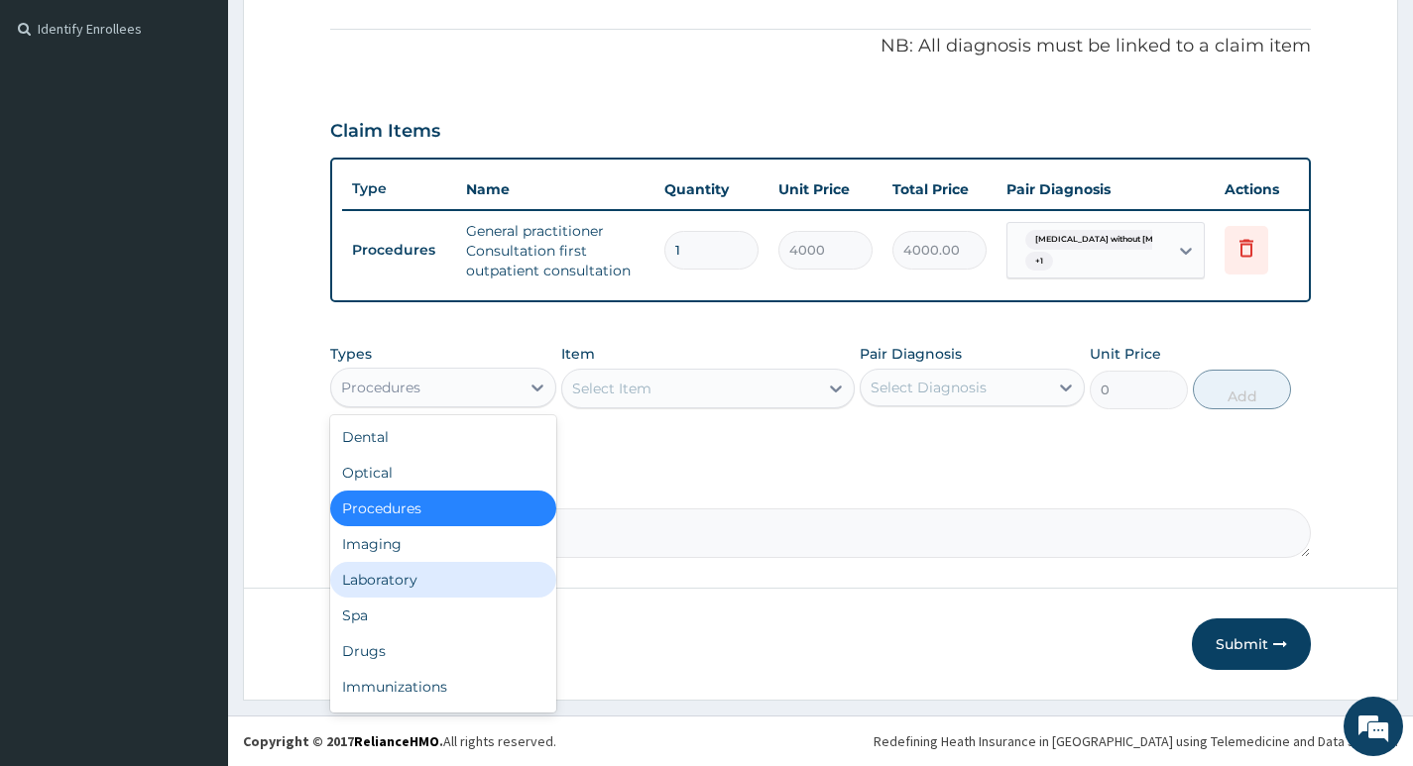
click at [401, 573] on div "Laboratory" at bounding box center [442, 580] width 225 height 36
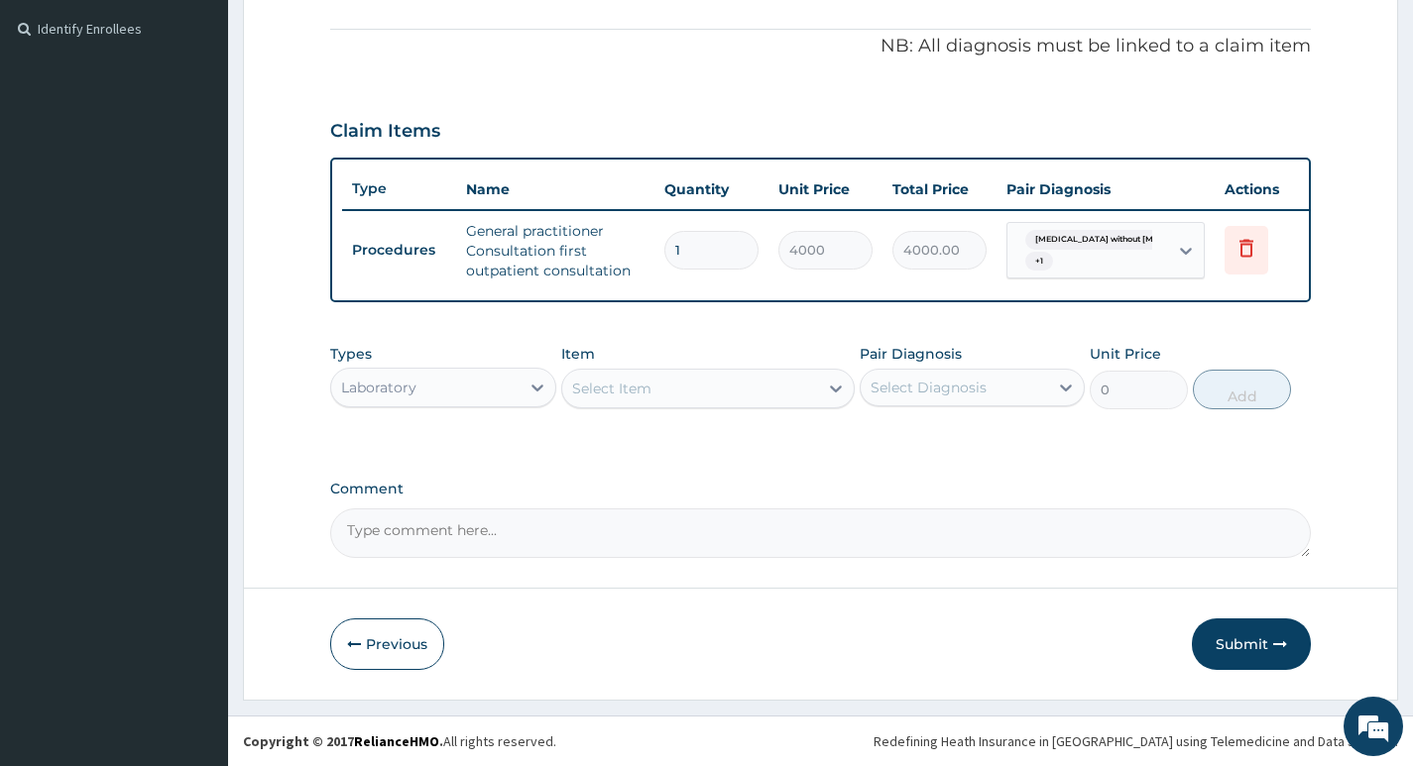
click at [795, 395] on div "Select Item" at bounding box center [690, 389] width 257 height 32
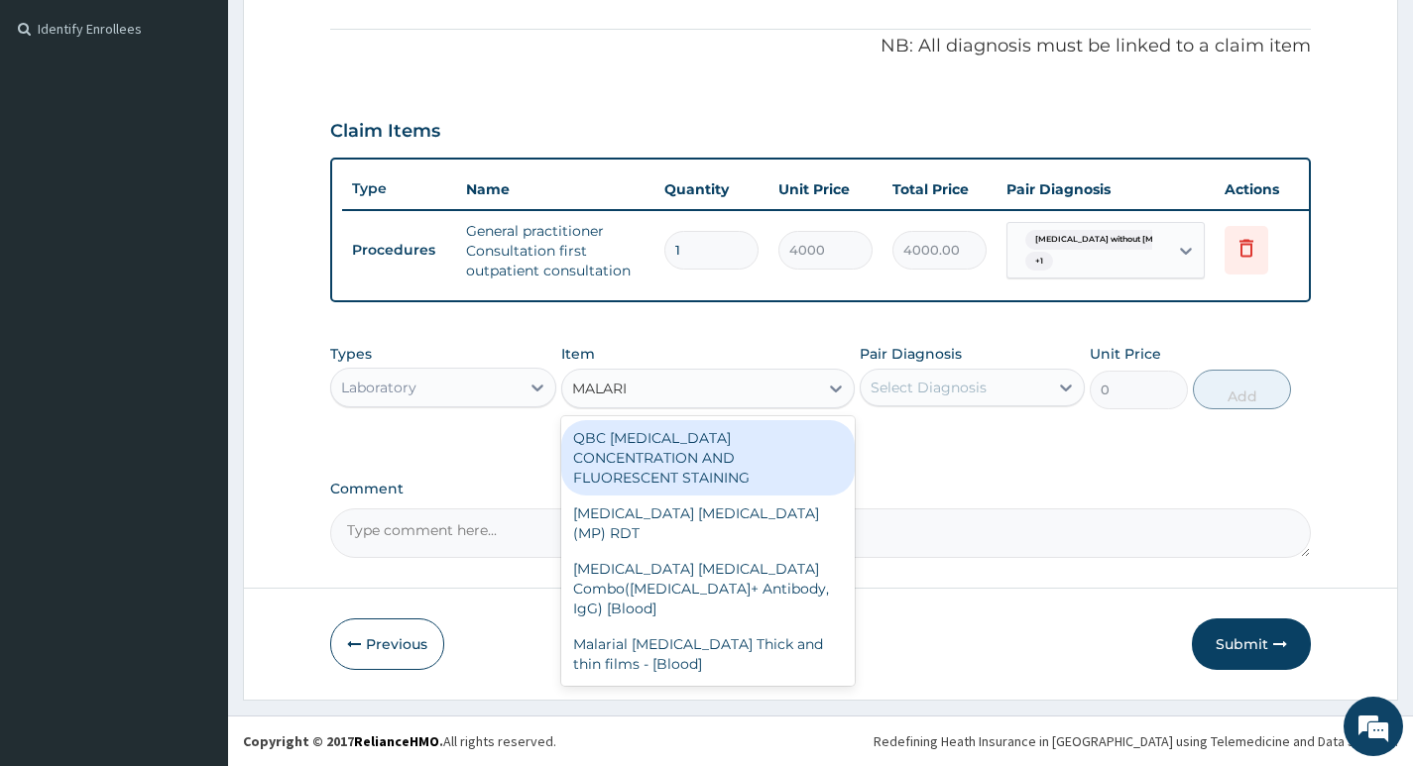
type input "[MEDICAL_DATA]"
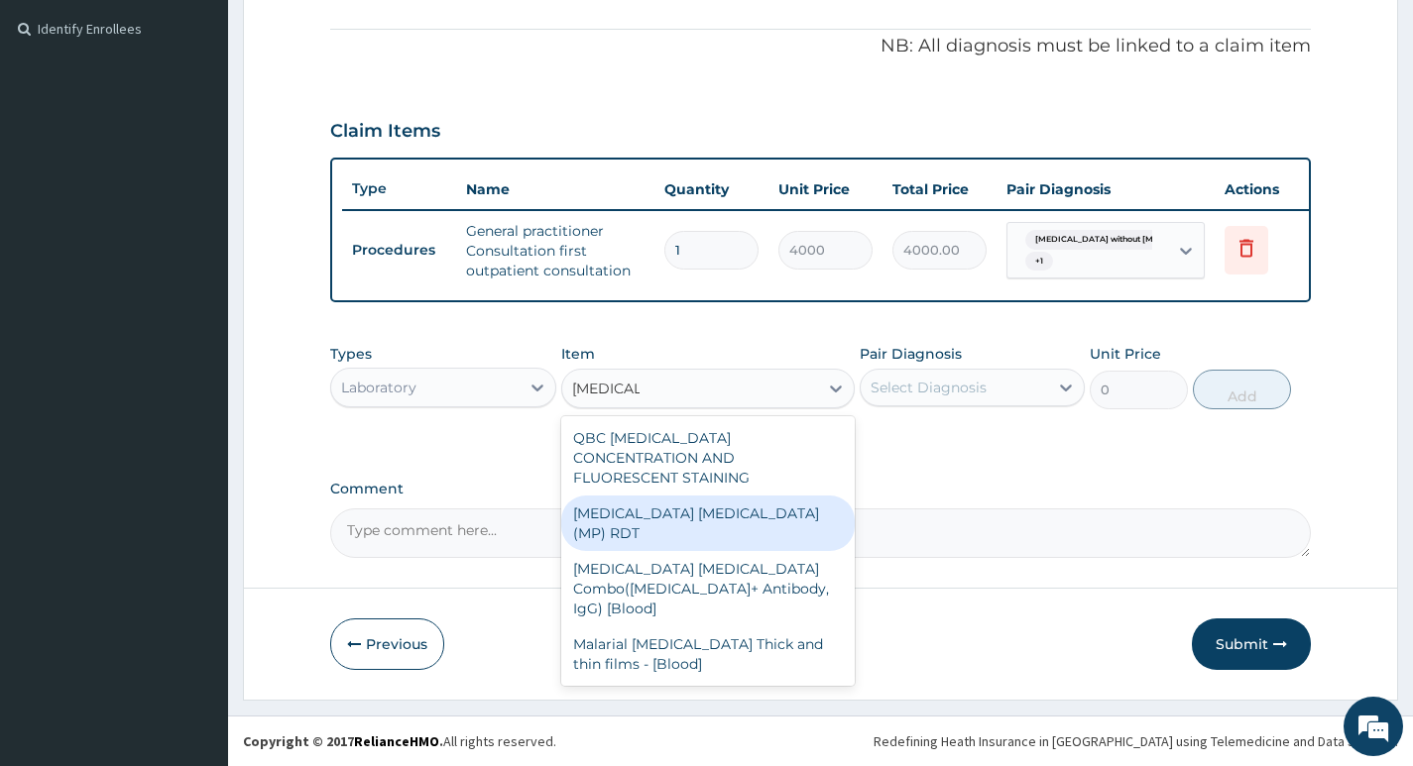
click at [775, 496] on div "[MEDICAL_DATA] [MEDICAL_DATA] (MP) RDT" at bounding box center [708, 524] width 294 height 56
type input "3000"
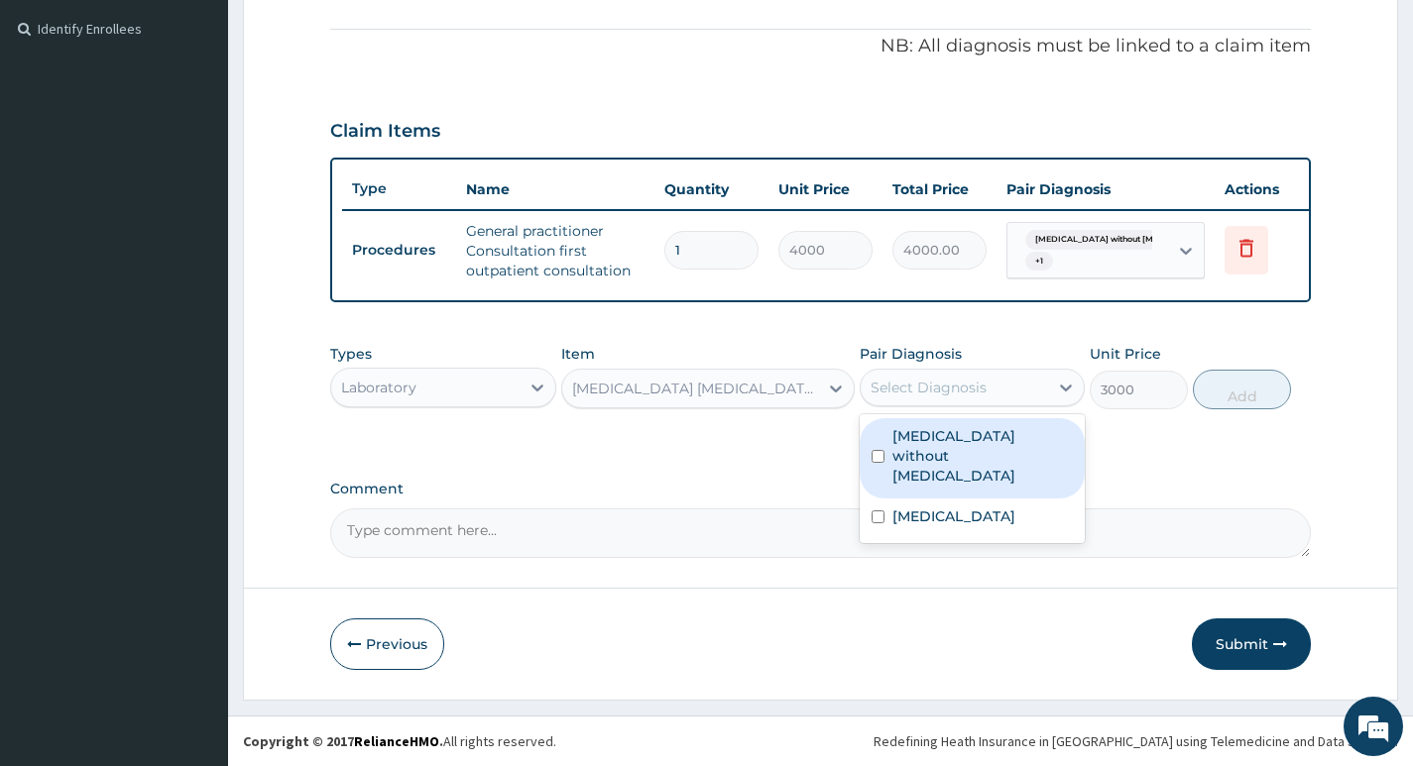
click at [1039, 391] on div "Select Diagnosis" at bounding box center [953, 388] width 187 height 32
click at [1001, 436] on label "Sepsis without septic shock" at bounding box center [982, 455] width 180 height 59
checkbox input "true"
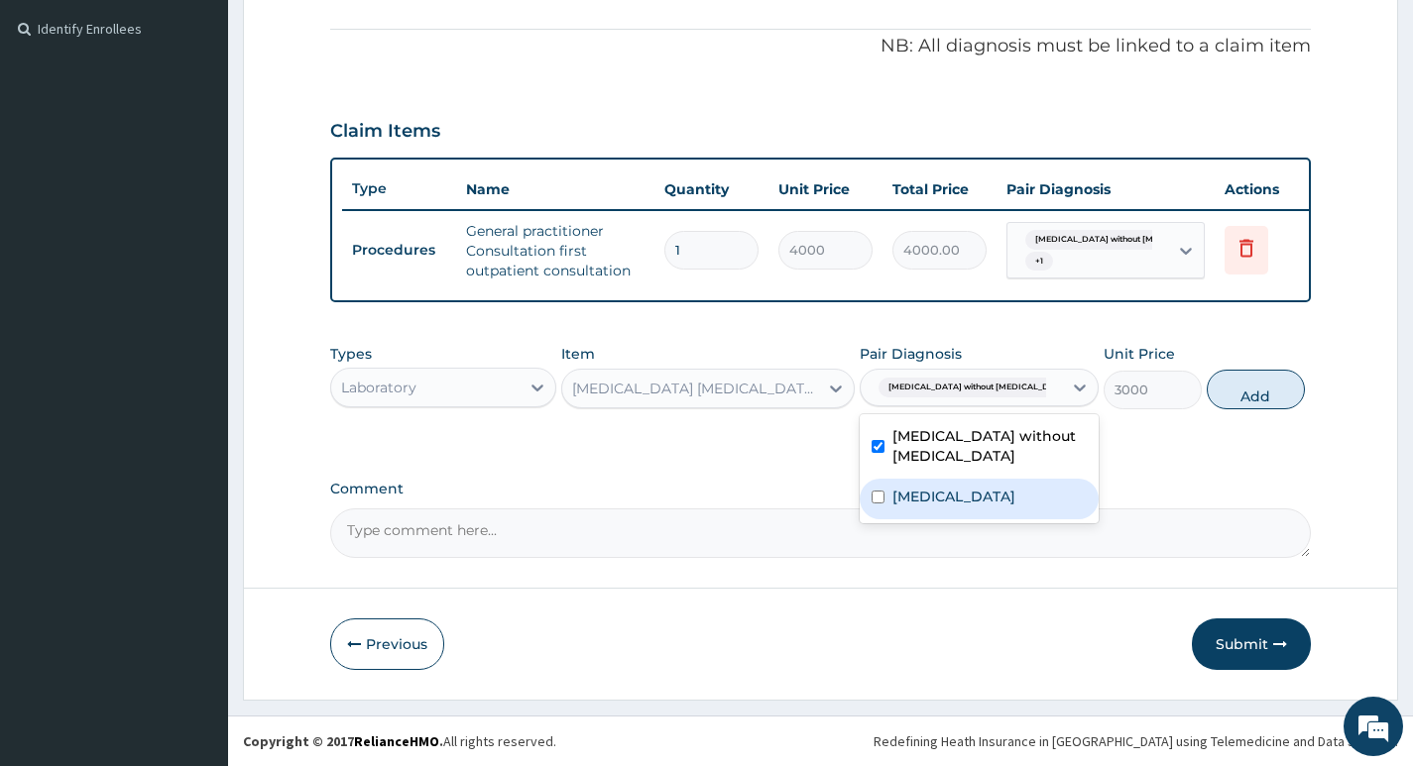
click at [970, 494] on label "[MEDICAL_DATA]" at bounding box center [953, 497] width 123 height 20
checkbox input "true"
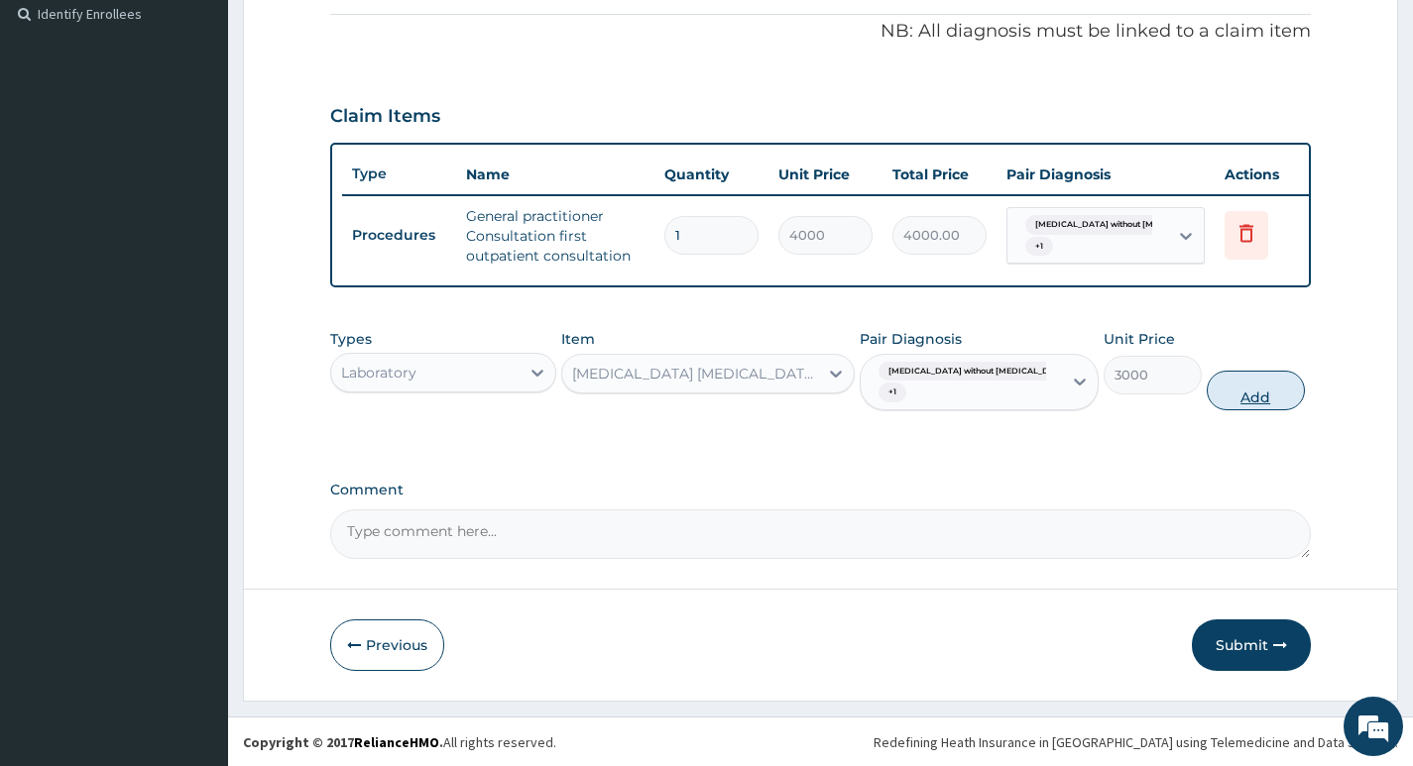
click at [1248, 407] on button "Add" at bounding box center [1255, 391] width 98 height 40
type input "0"
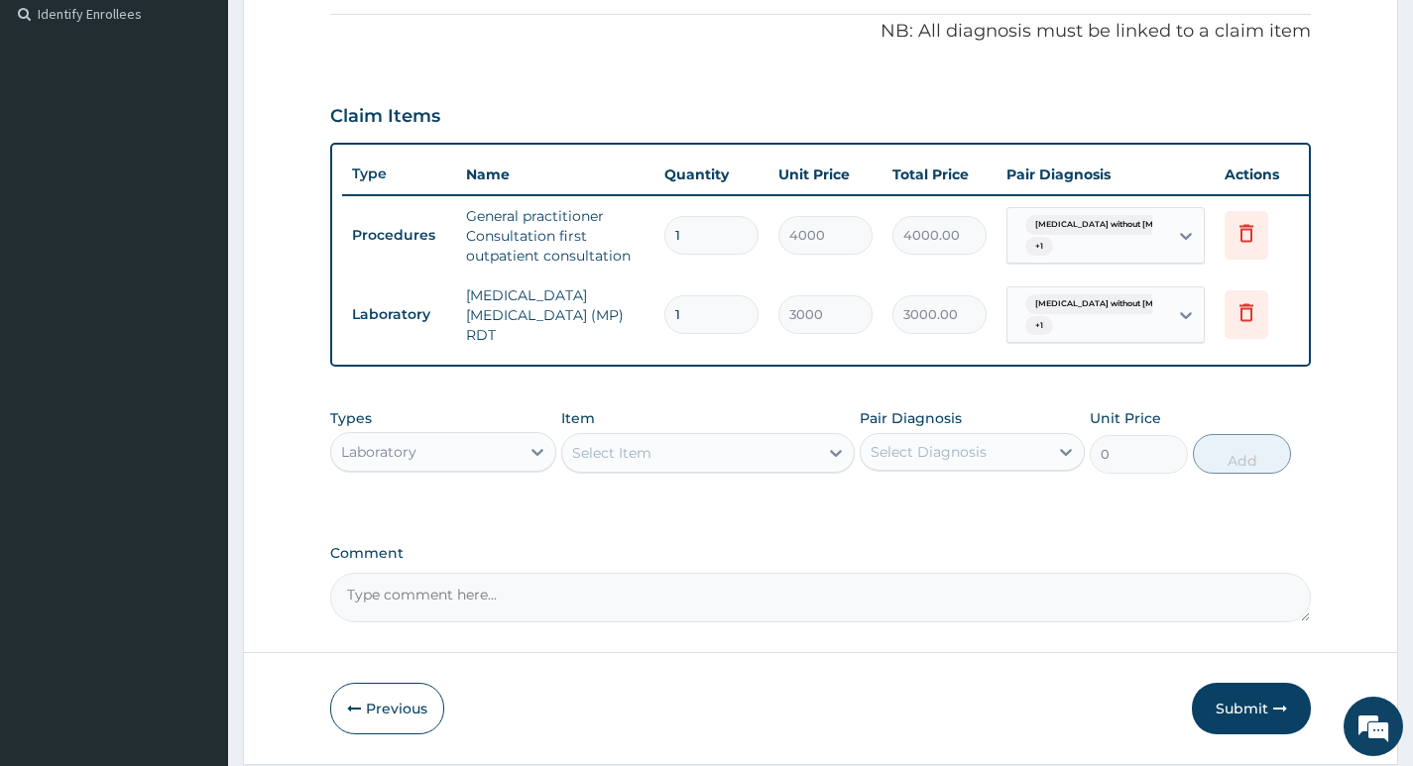
scroll to position [671, 0]
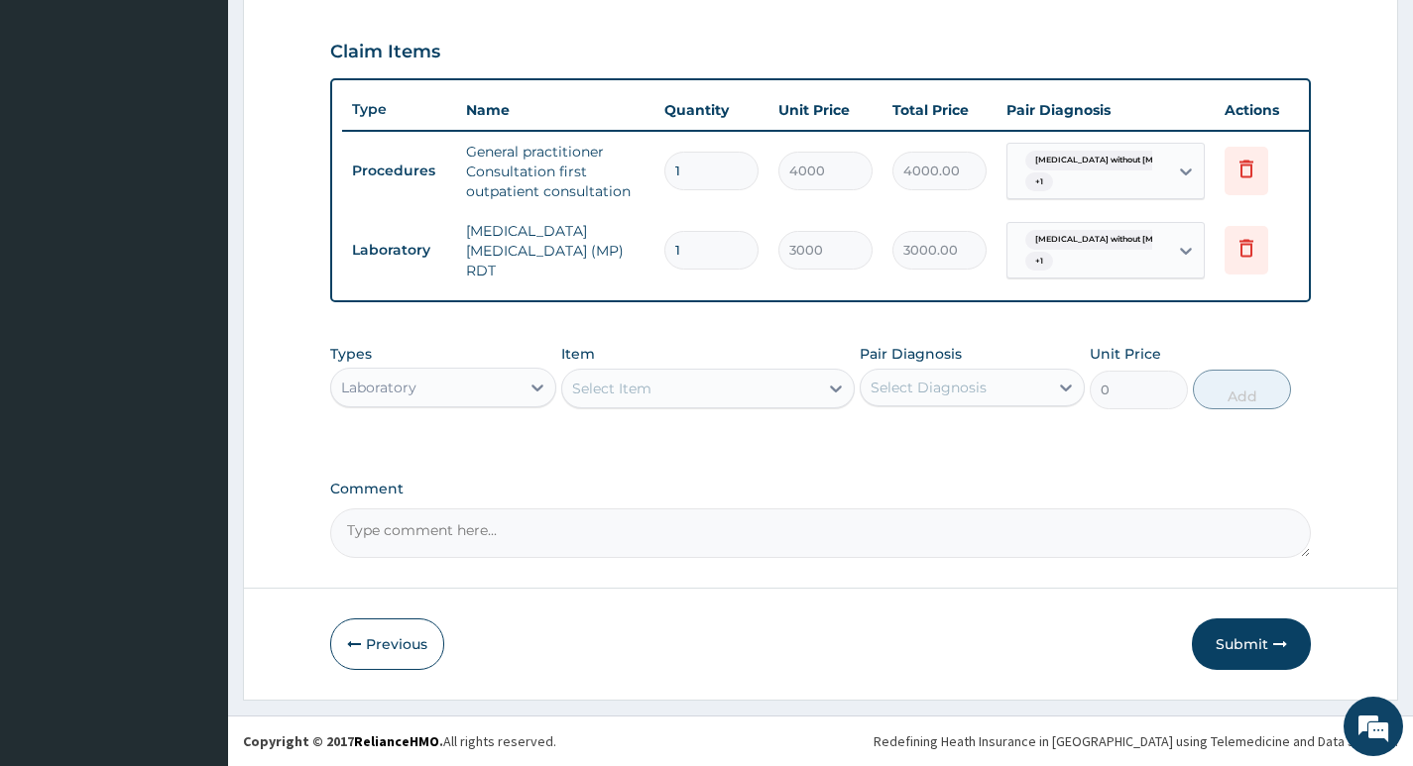
click at [673, 381] on div "Select Item" at bounding box center [690, 389] width 257 height 32
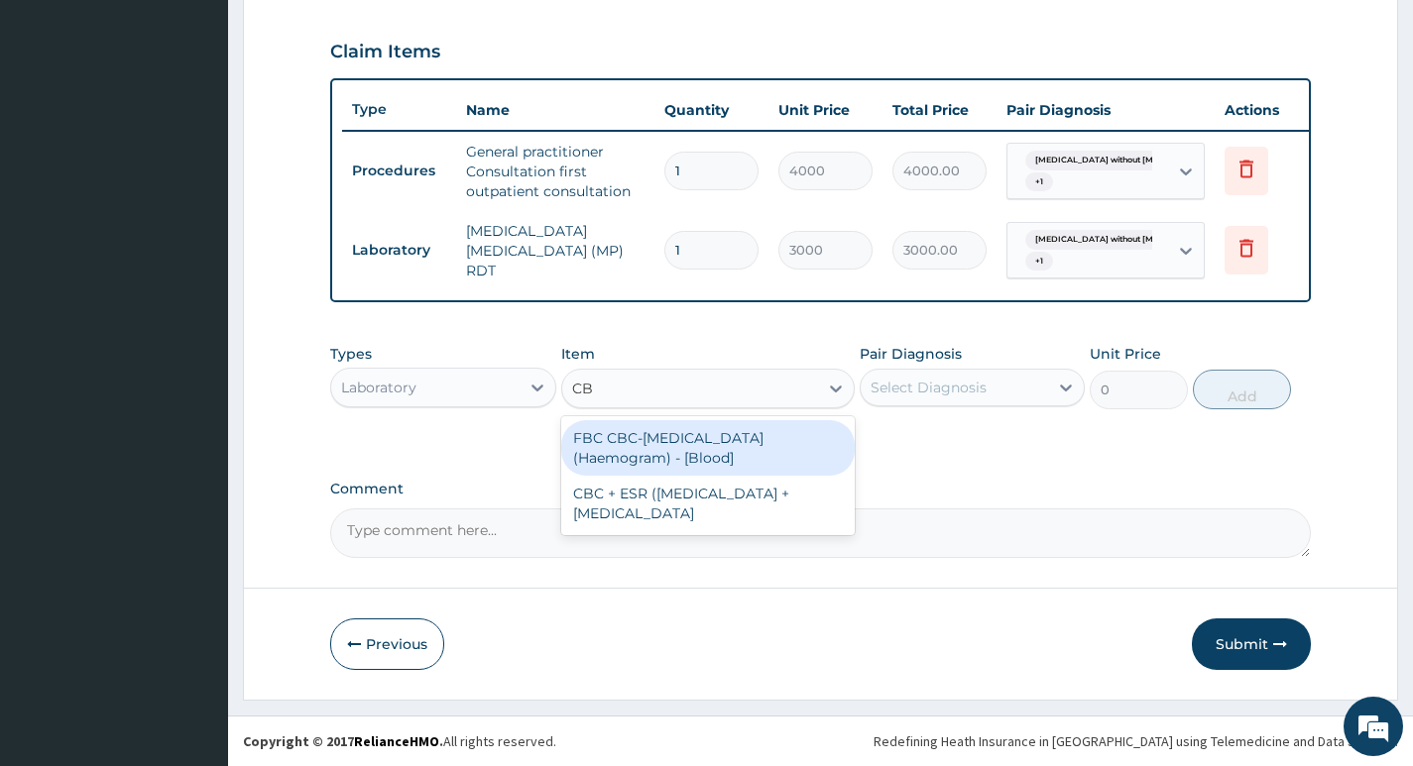
type input "CBC"
click at [684, 446] on div "FBC CBC-[MEDICAL_DATA] (Haemogram) - [Blood]" at bounding box center [708, 448] width 294 height 56
type input "4600"
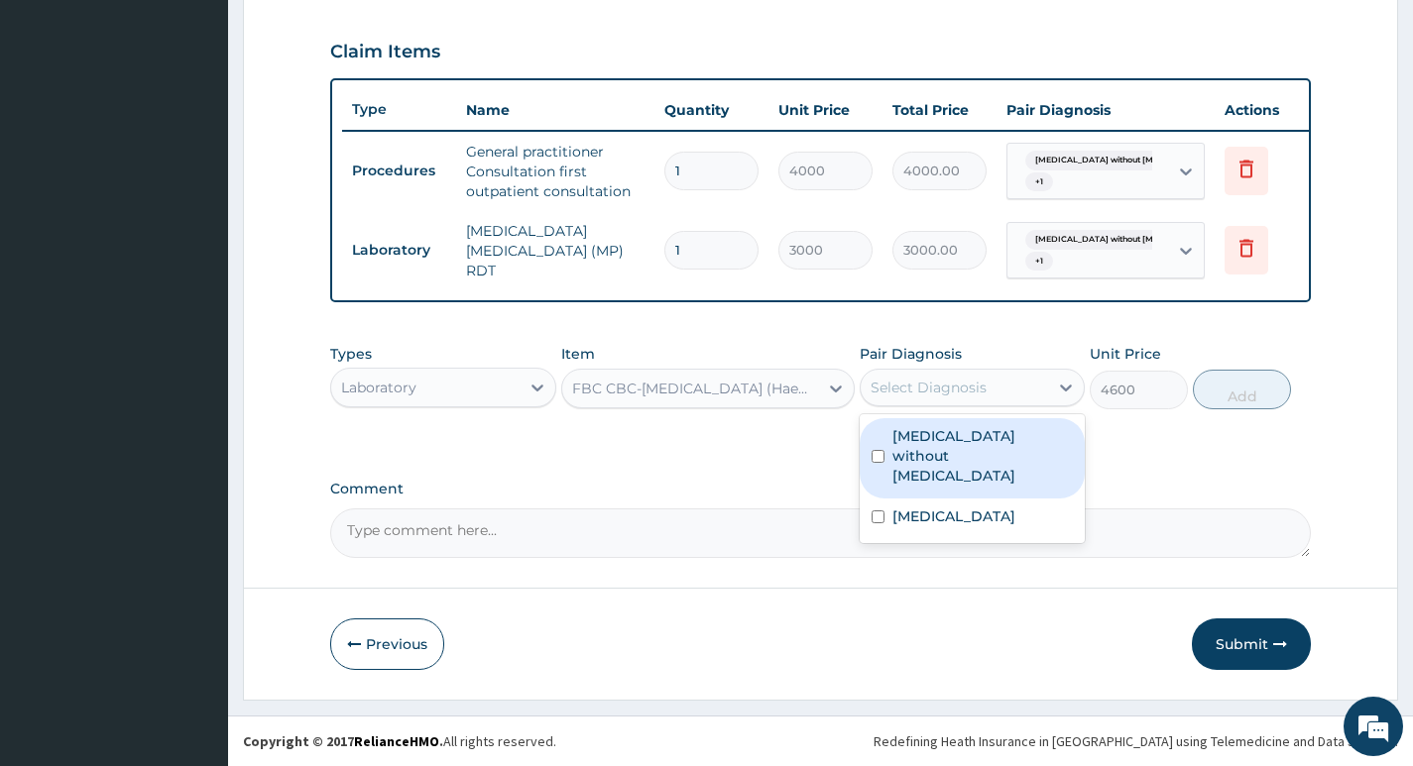
click at [1040, 393] on div "Select Diagnosis" at bounding box center [953, 388] width 187 height 32
click at [1007, 436] on label "Sepsis without septic shock" at bounding box center [982, 455] width 180 height 59
checkbox input "true"
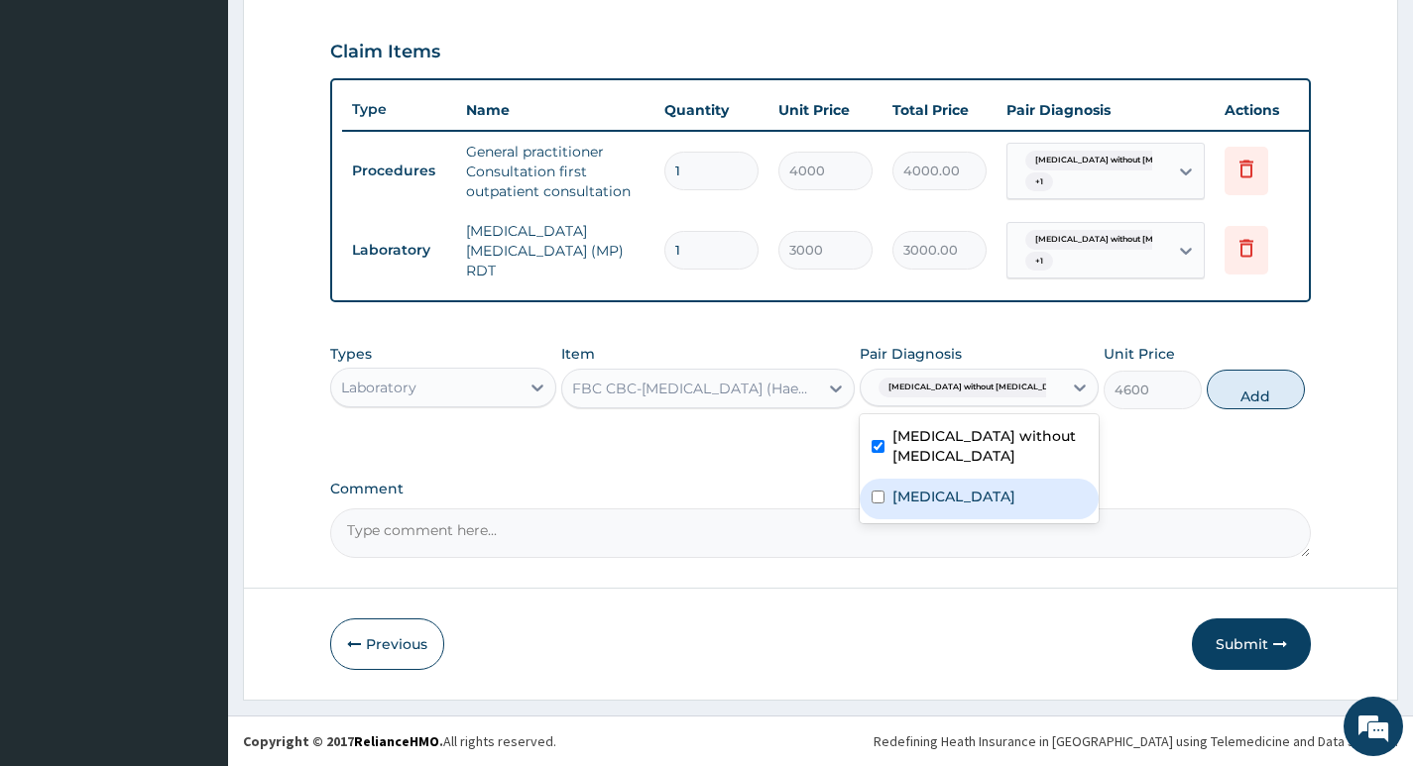
click at [980, 497] on label "[MEDICAL_DATA]" at bounding box center [953, 497] width 123 height 20
checkbox input "true"
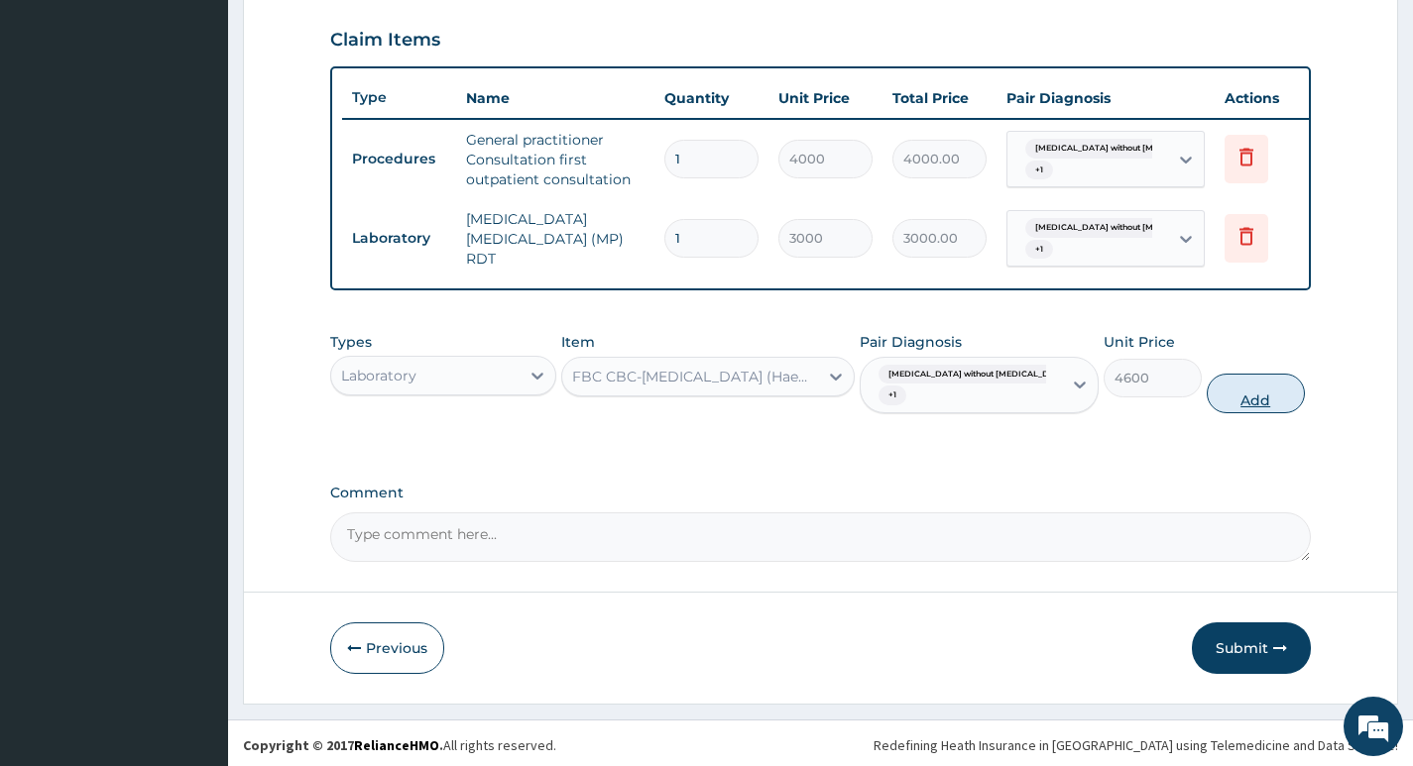
click at [1233, 411] on button "Add" at bounding box center [1255, 394] width 98 height 40
type input "0"
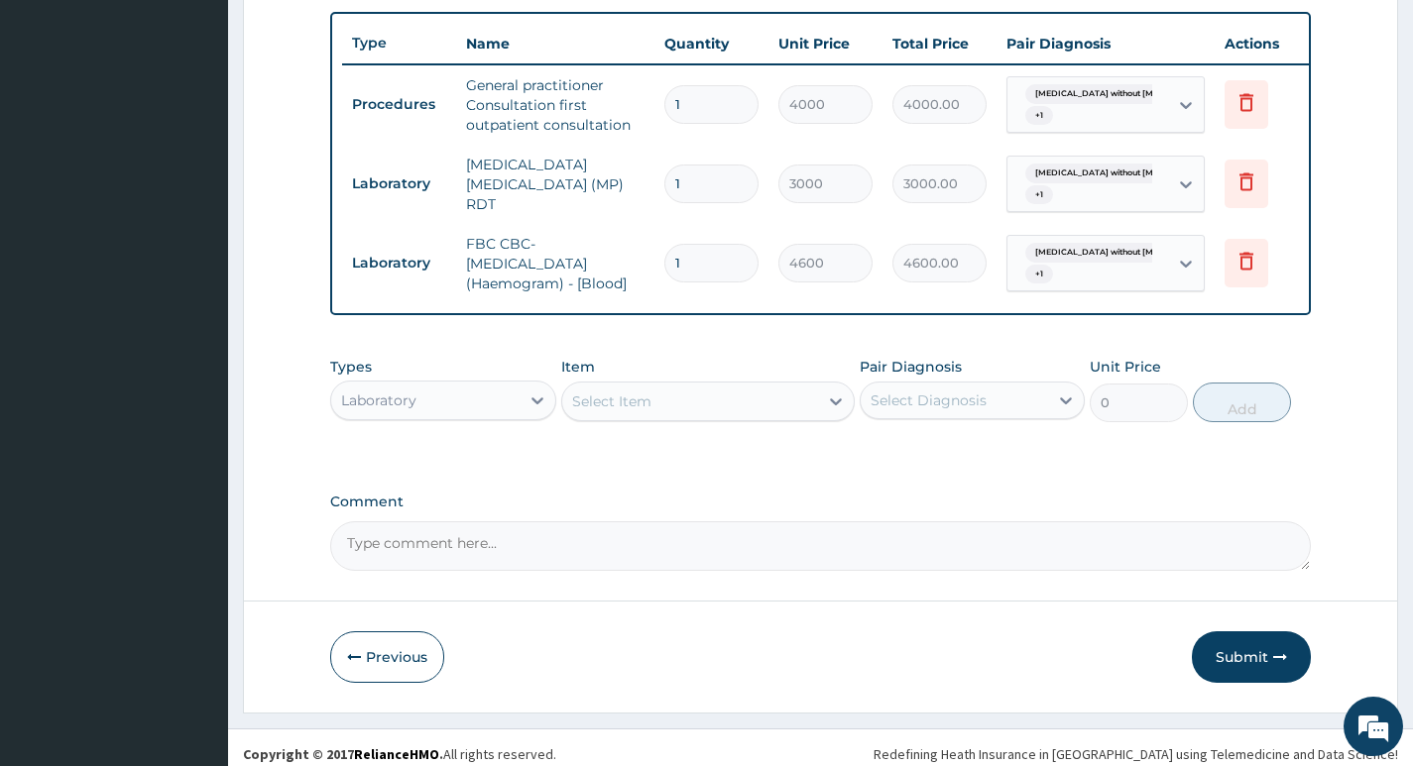
scroll to position [750, 0]
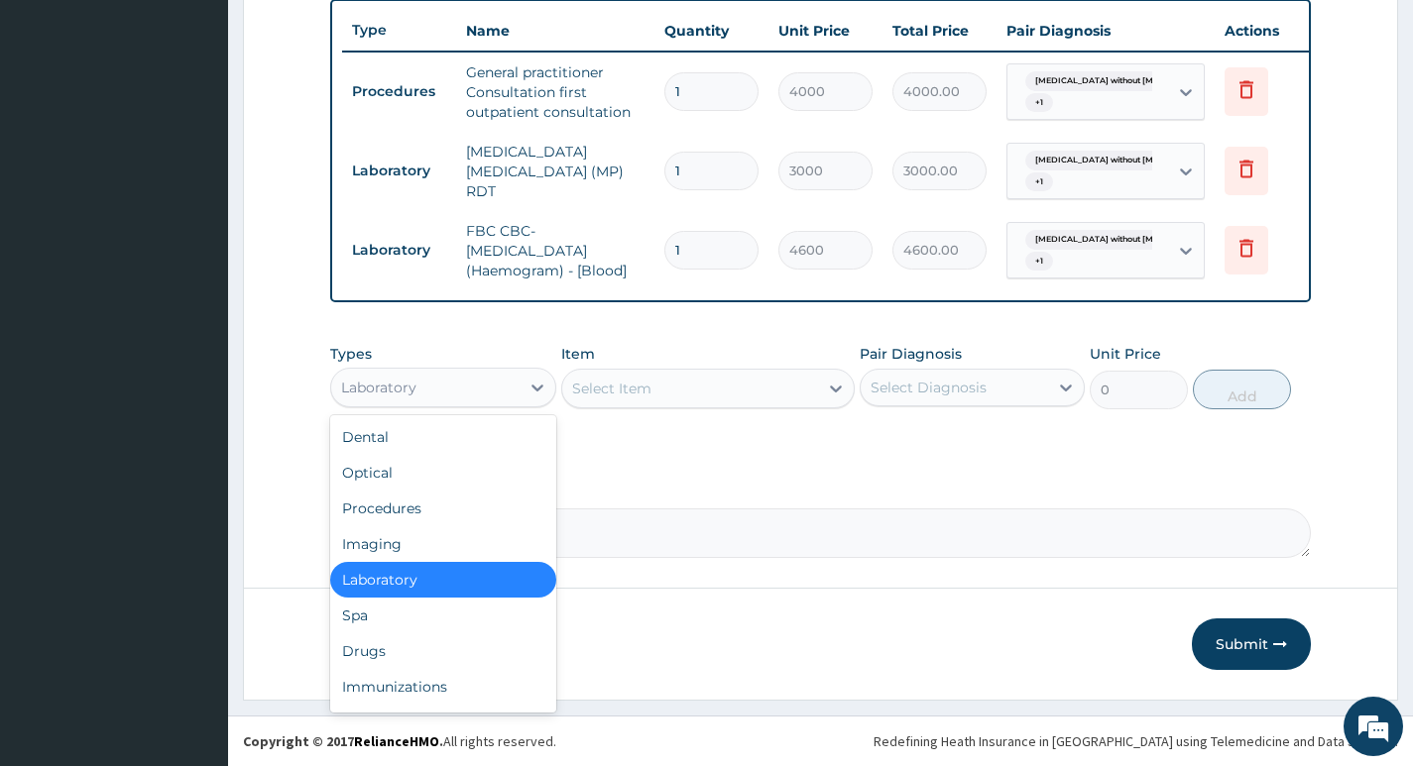
click at [506, 394] on div "Laboratory" at bounding box center [424, 388] width 187 height 32
click at [376, 643] on div "Drugs" at bounding box center [442, 651] width 225 height 36
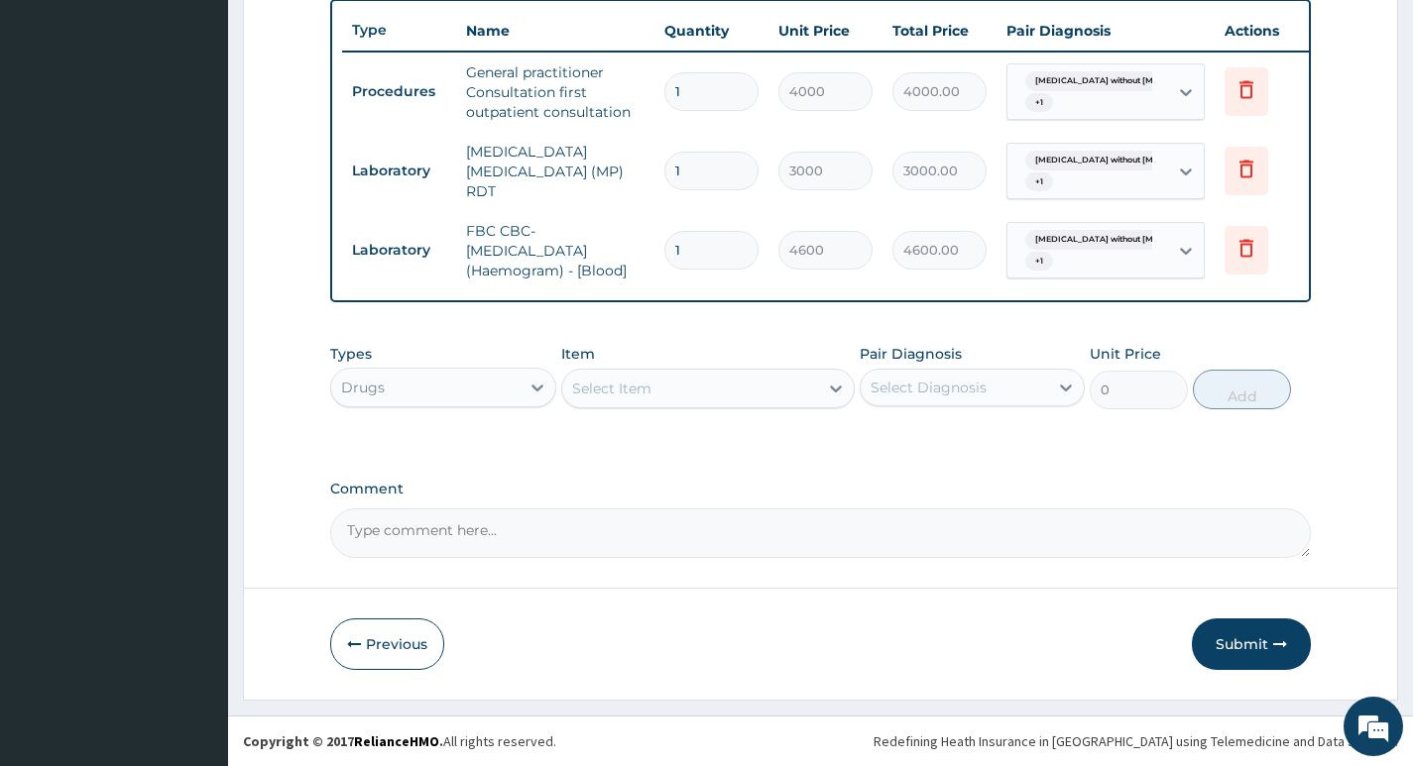
click at [761, 396] on div "Select Item" at bounding box center [690, 389] width 257 height 32
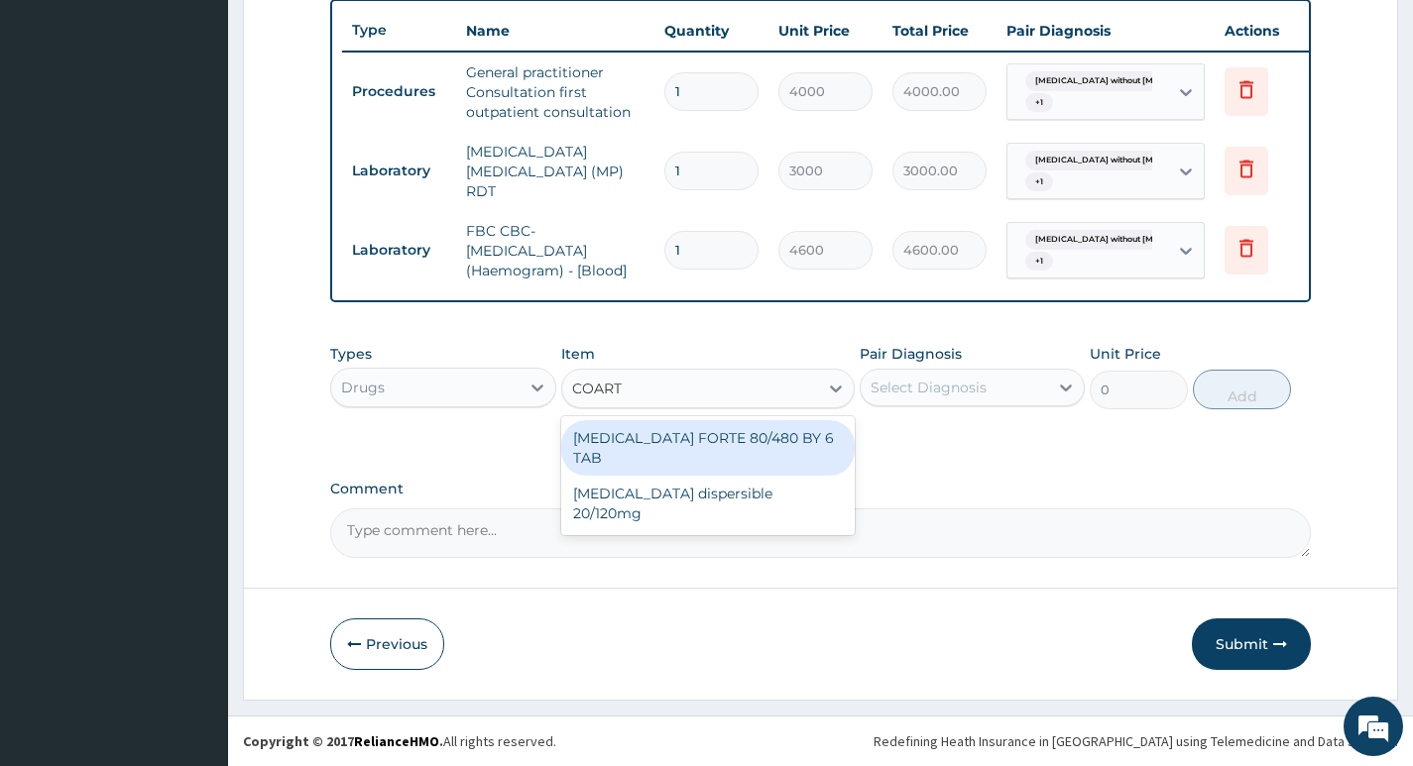
type input "COARTE"
click at [723, 437] on div "COARTEM FORTE 80/480 BY 6 TAB" at bounding box center [708, 448] width 294 height 56
type input "600"
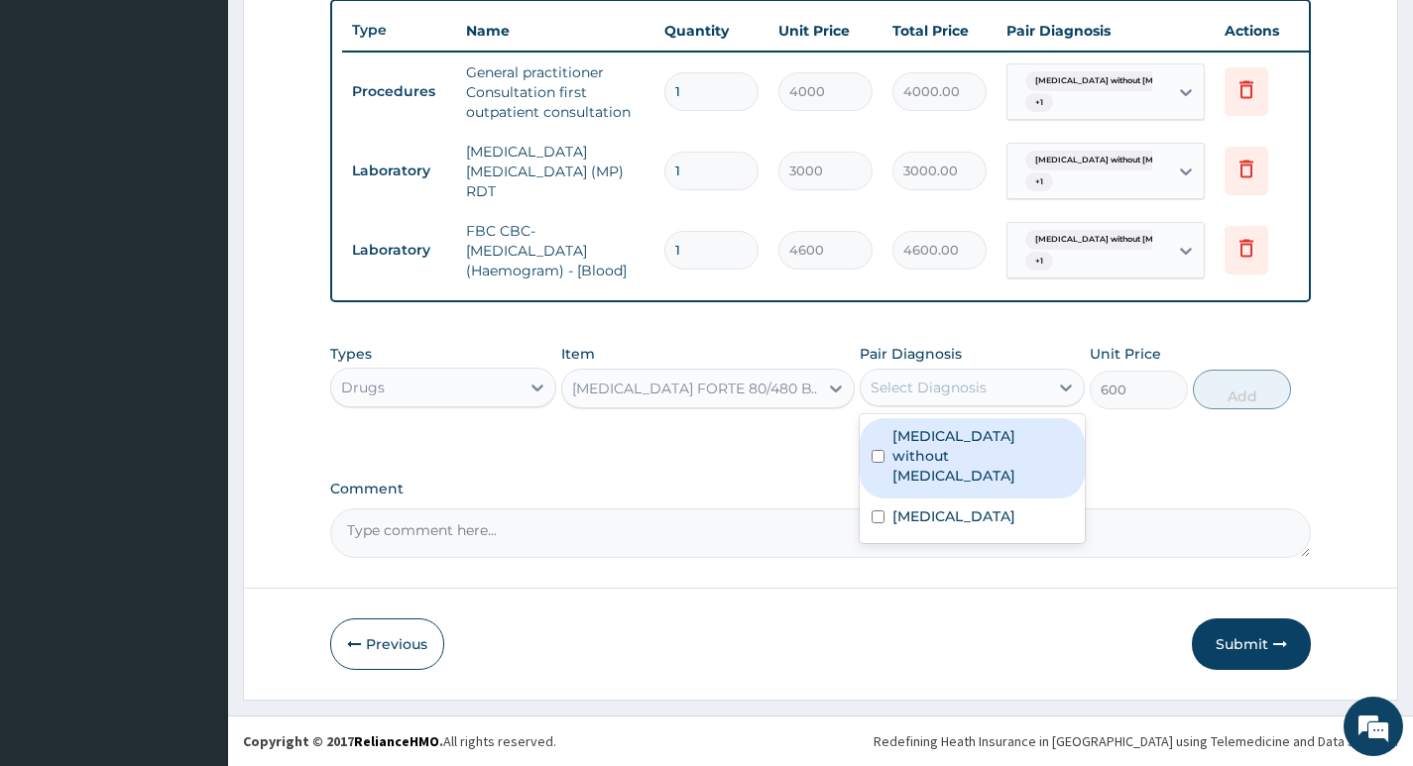
click at [1009, 397] on div "Select Diagnosis" at bounding box center [953, 388] width 187 height 32
click at [983, 441] on label "Sepsis without septic shock" at bounding box center [982, 455] width 180 height 59
checkbox input "true"
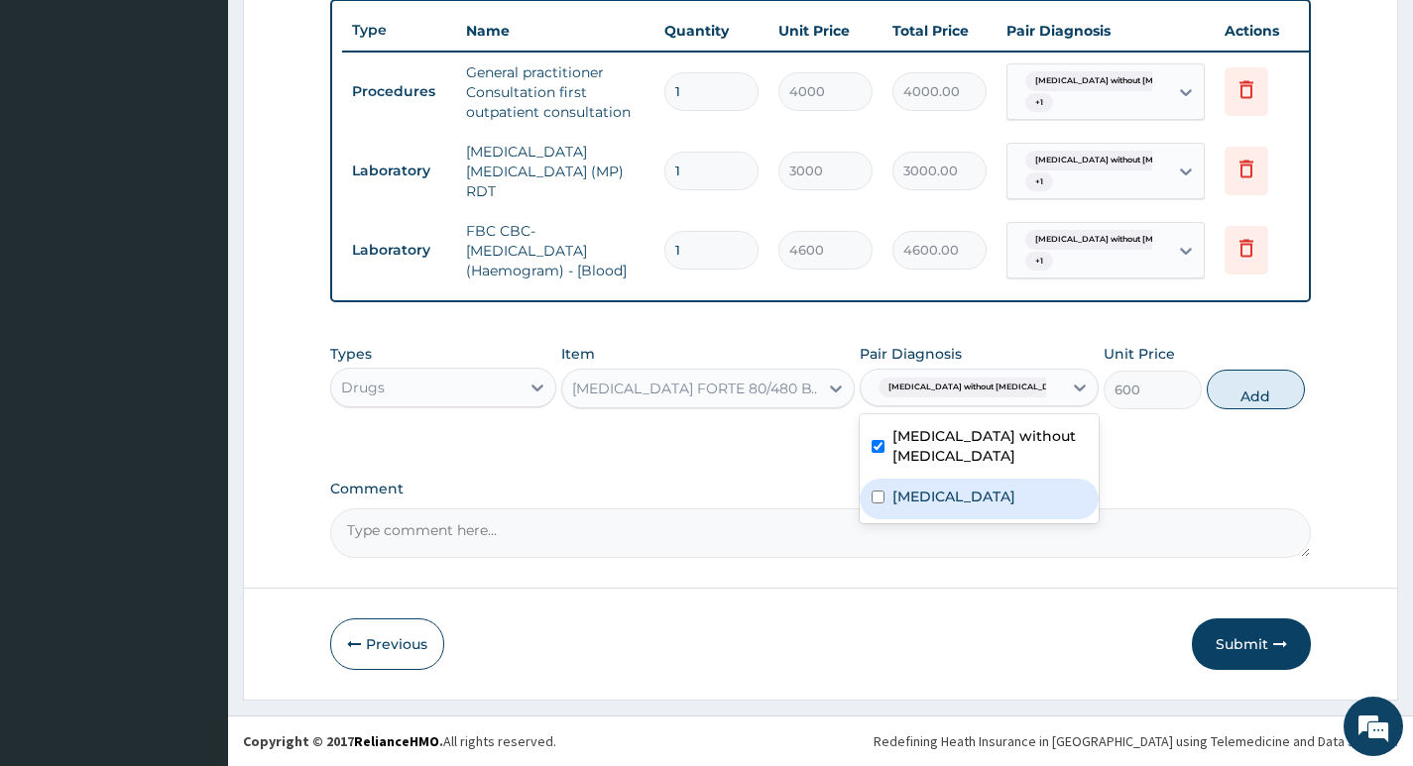
click at [965, 489] on label "[MEDICAL_DATA]" at bounding box center [953, 497] width 123 height 20
checkbox input "true"
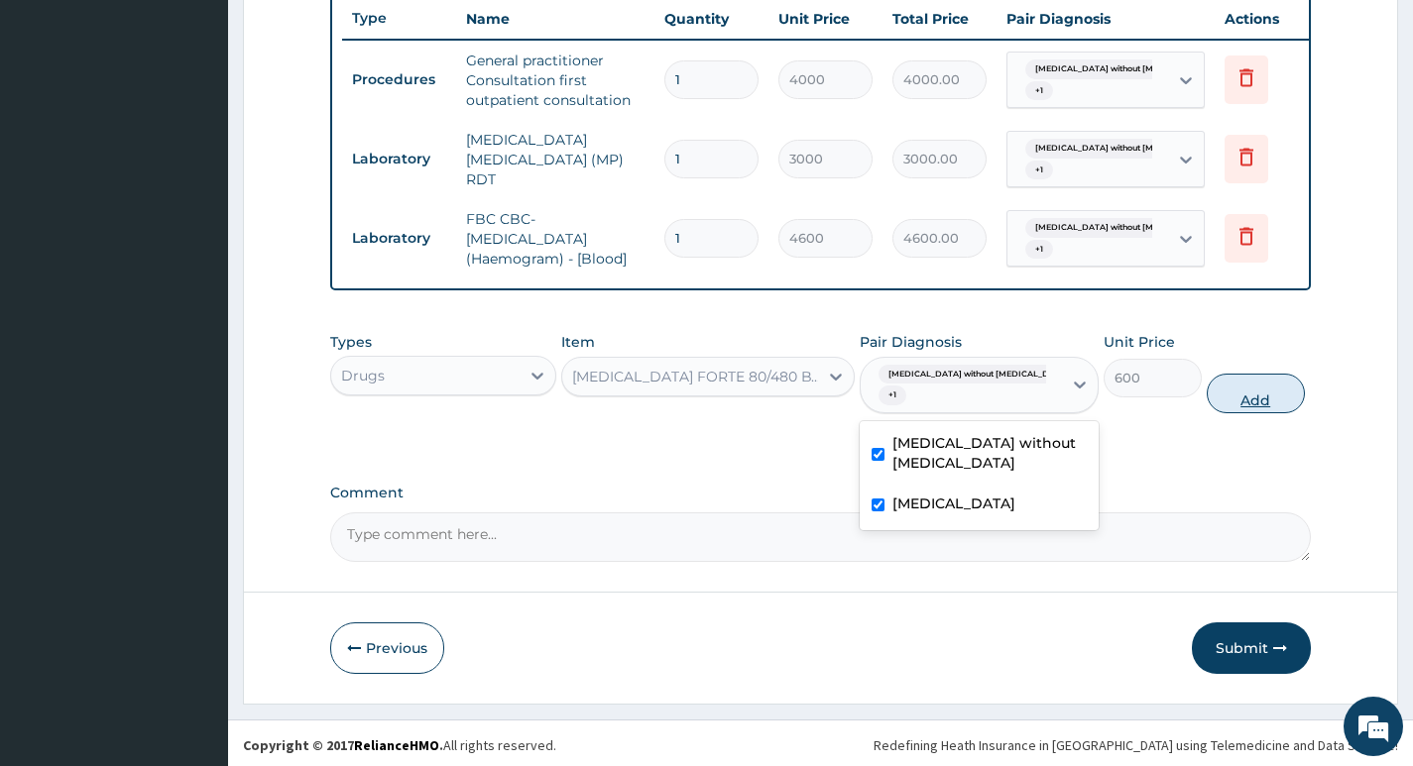
click at [1235, 407] on button "Add" at bounding box center [1255, 394] width 98 height 40
type input "0"
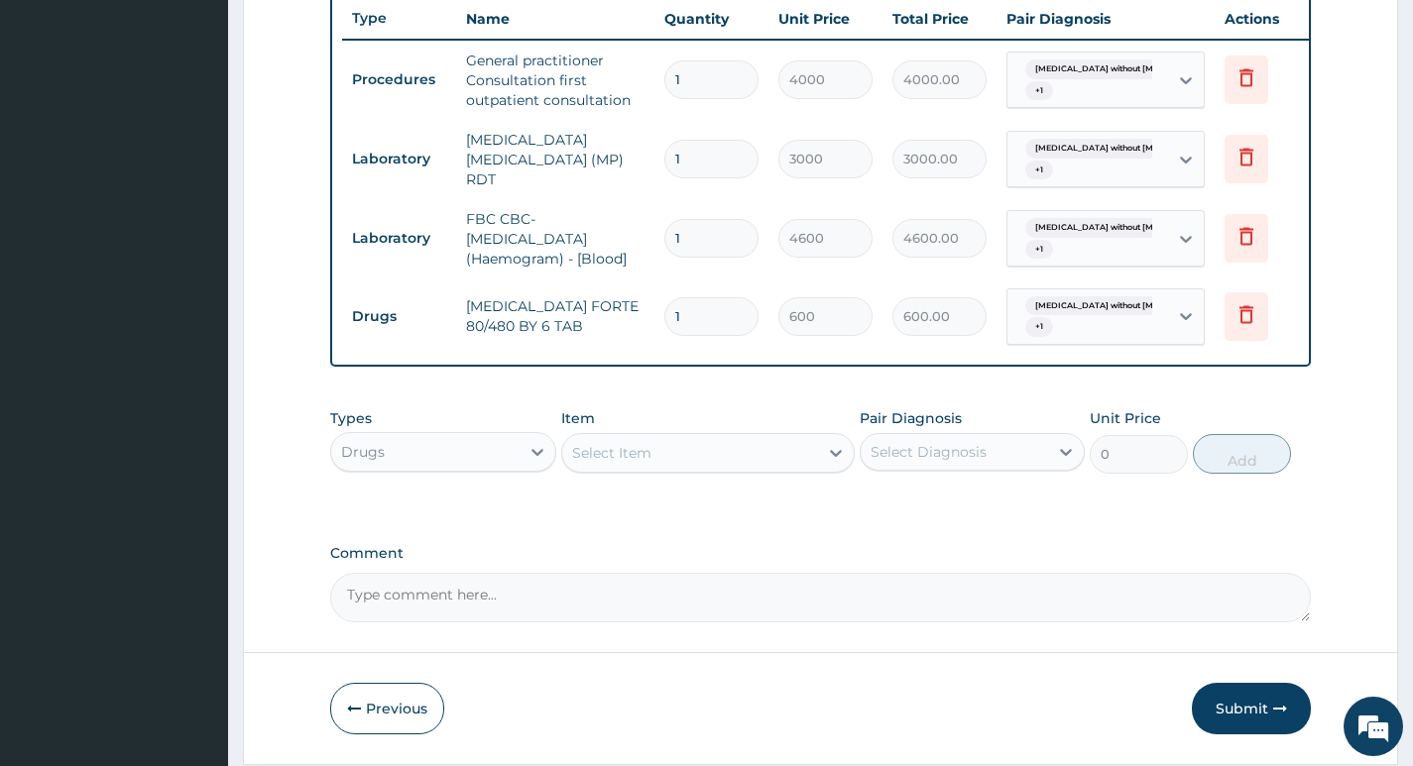
type input "0.00"
type input "6"
type input "3600.00"
type input "6"
click at [767, 463] on div "Select Item" at bounding box center [690, 453] width 257 height 32
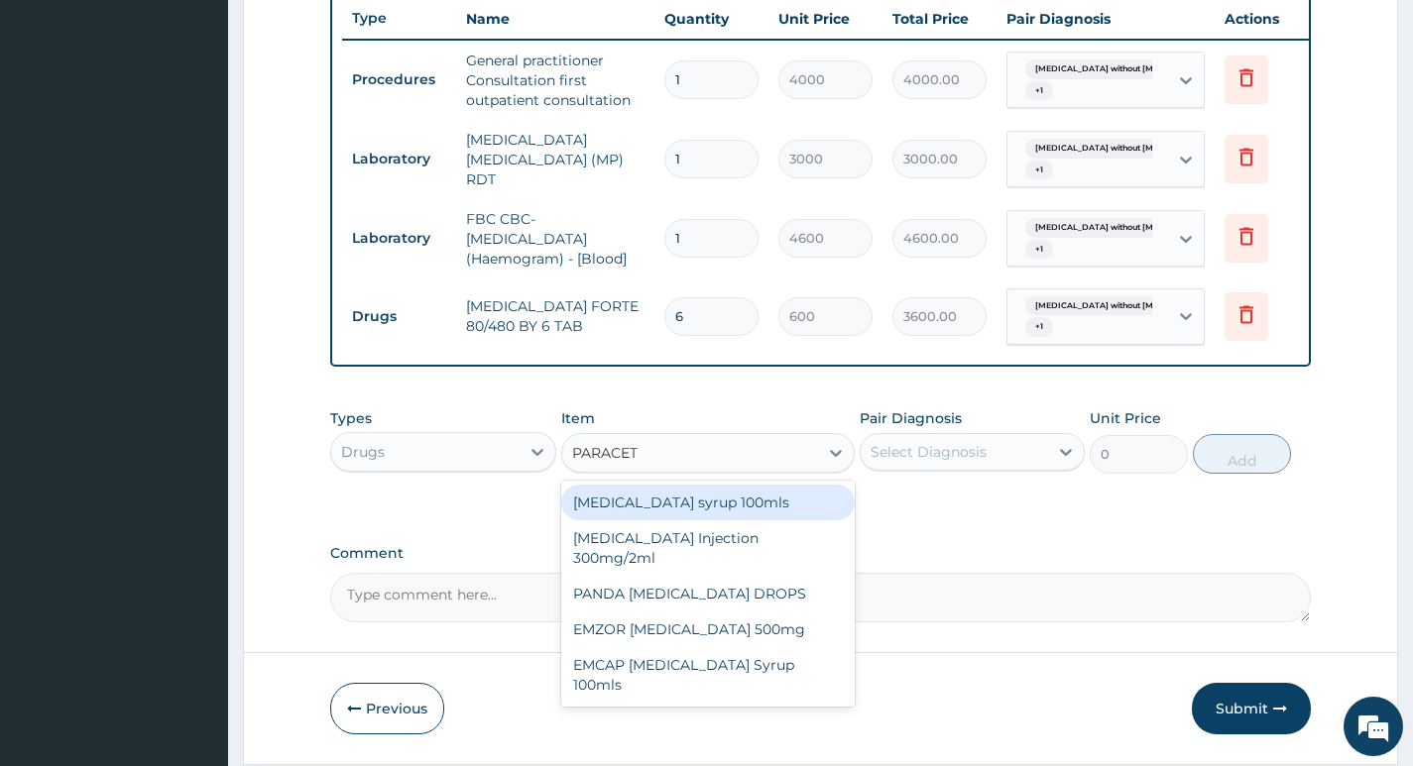
type input "PARACETA"
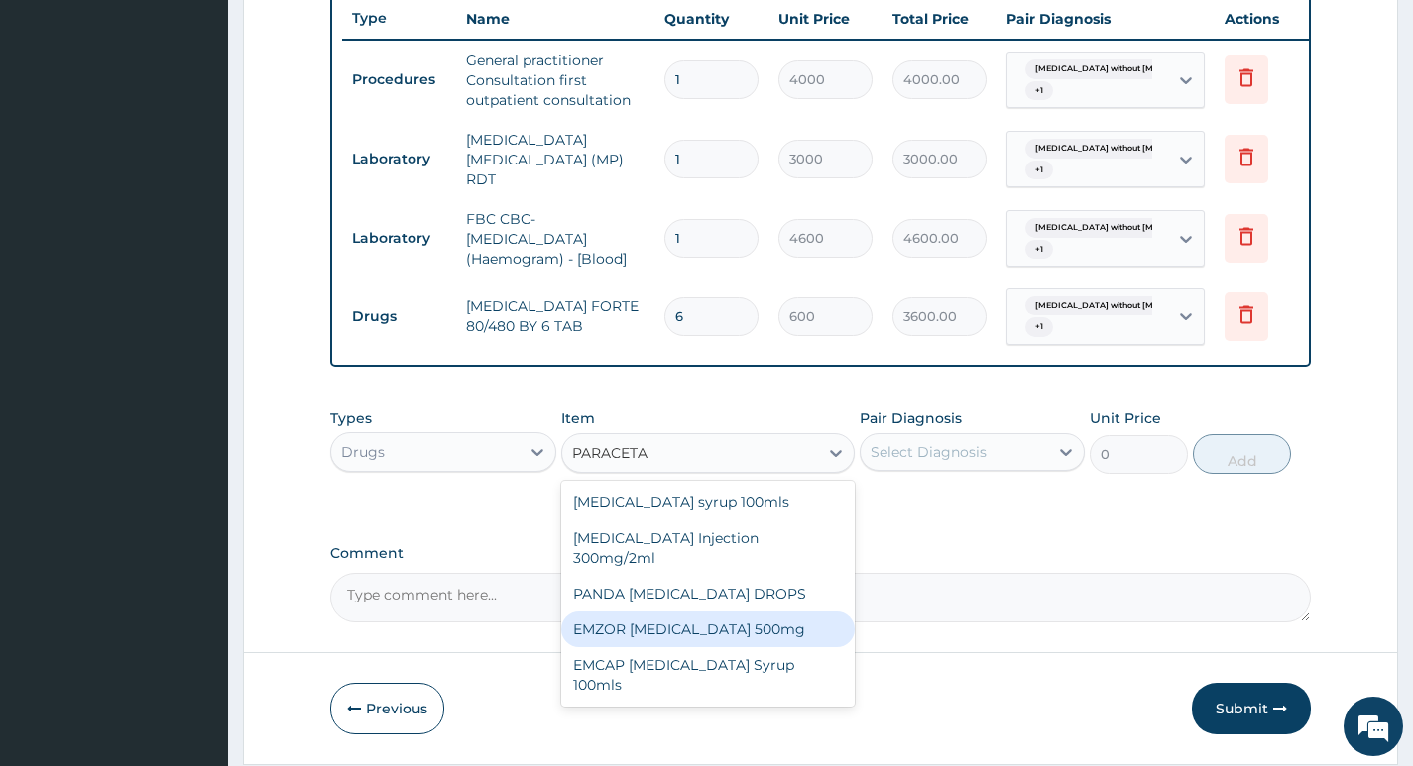
click at [642, 622] on div "EMZOR PARACETAMOL 500mg" at bounding box center [708, 630] width 294 height 36
type input "30"
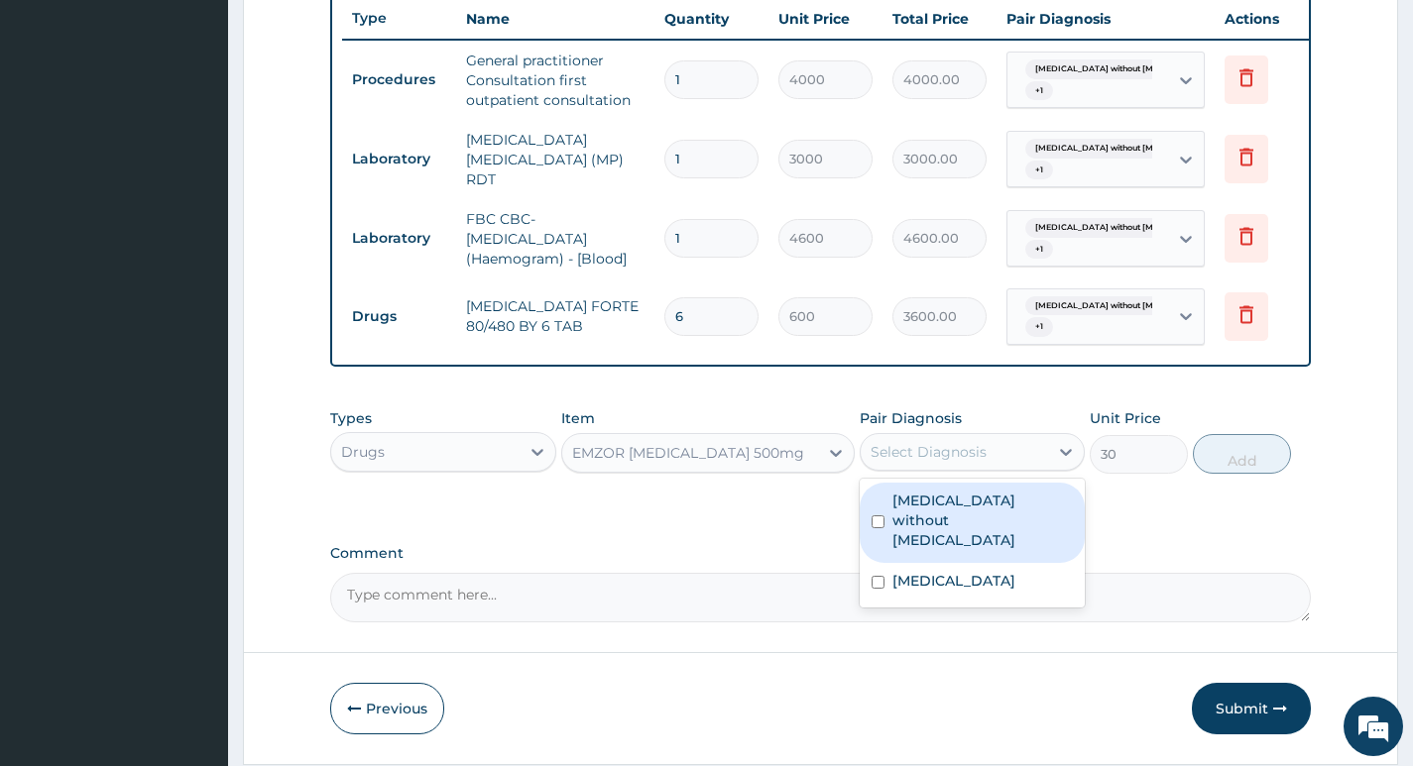
click at [1020, 461] on div "Select Diagnosis" at bounding box center [953, 452] width 187 height 32
click at [966, 527] on label "Sepsis without septic shock" at bounding box center [982, 520] width 180 height 59
checkbox input "true"
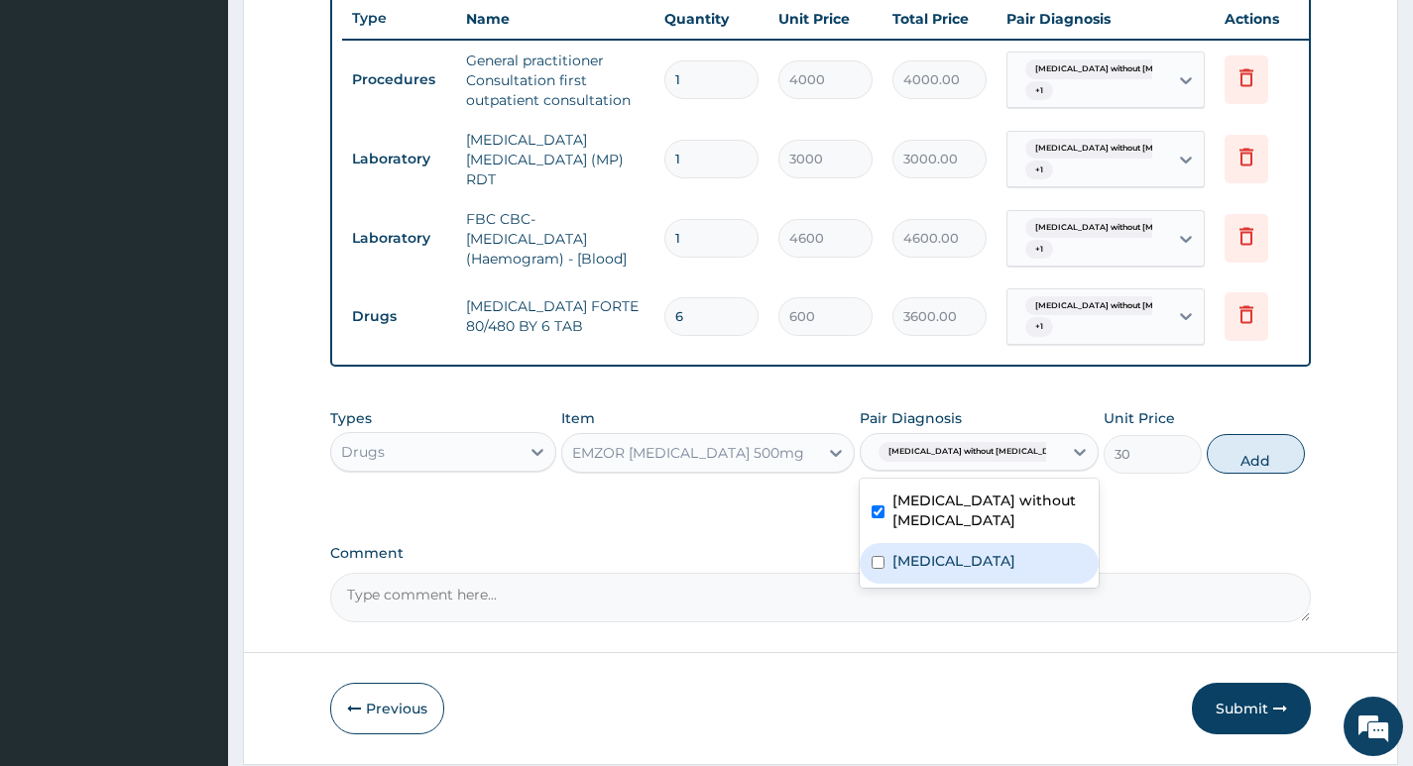
click at [966, 570] on label "[MEDICAL_DATA]" at bounding box center [953, 561] width 123 height 20
checkbox input "true"
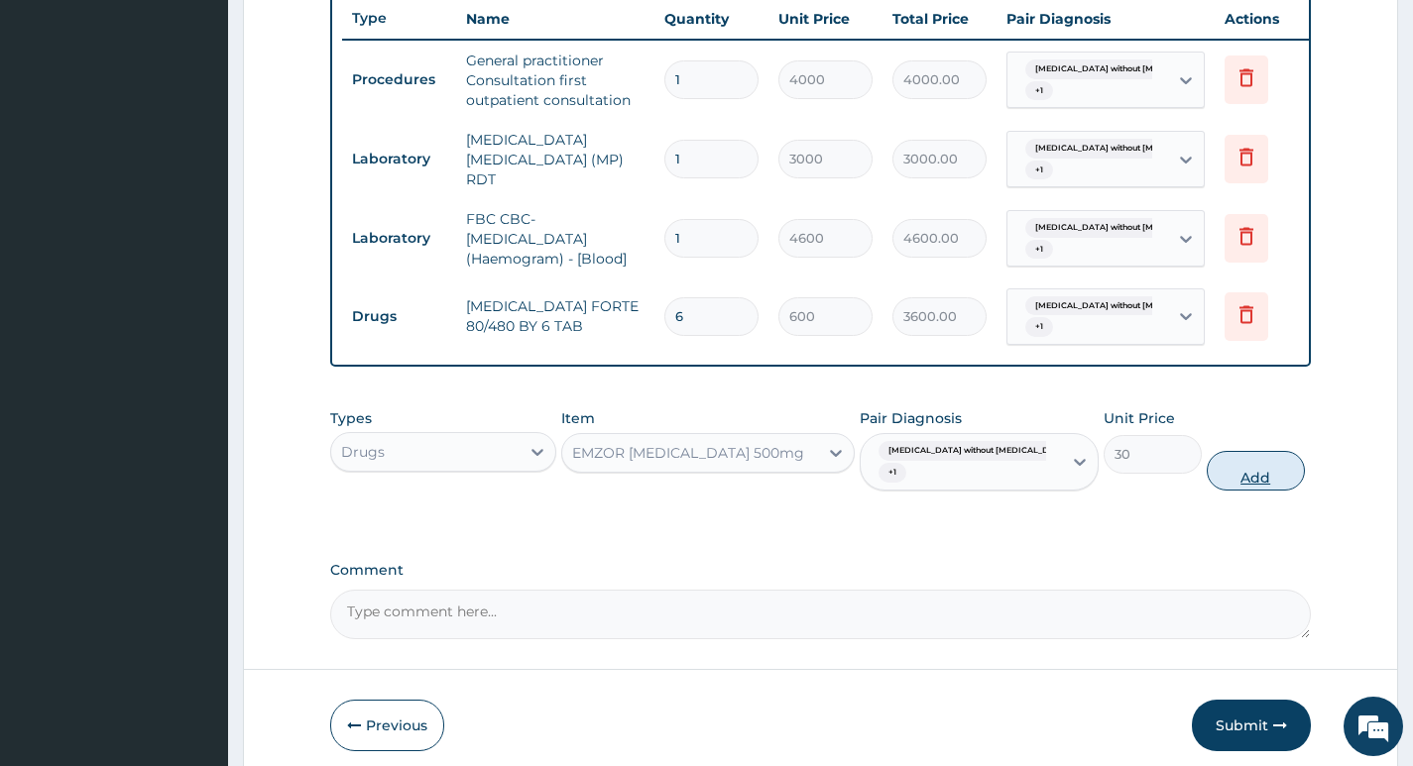
click at [1212, 484] on button "Add" at bounding box center [1255, 471] width 98 height 40
type input "0"
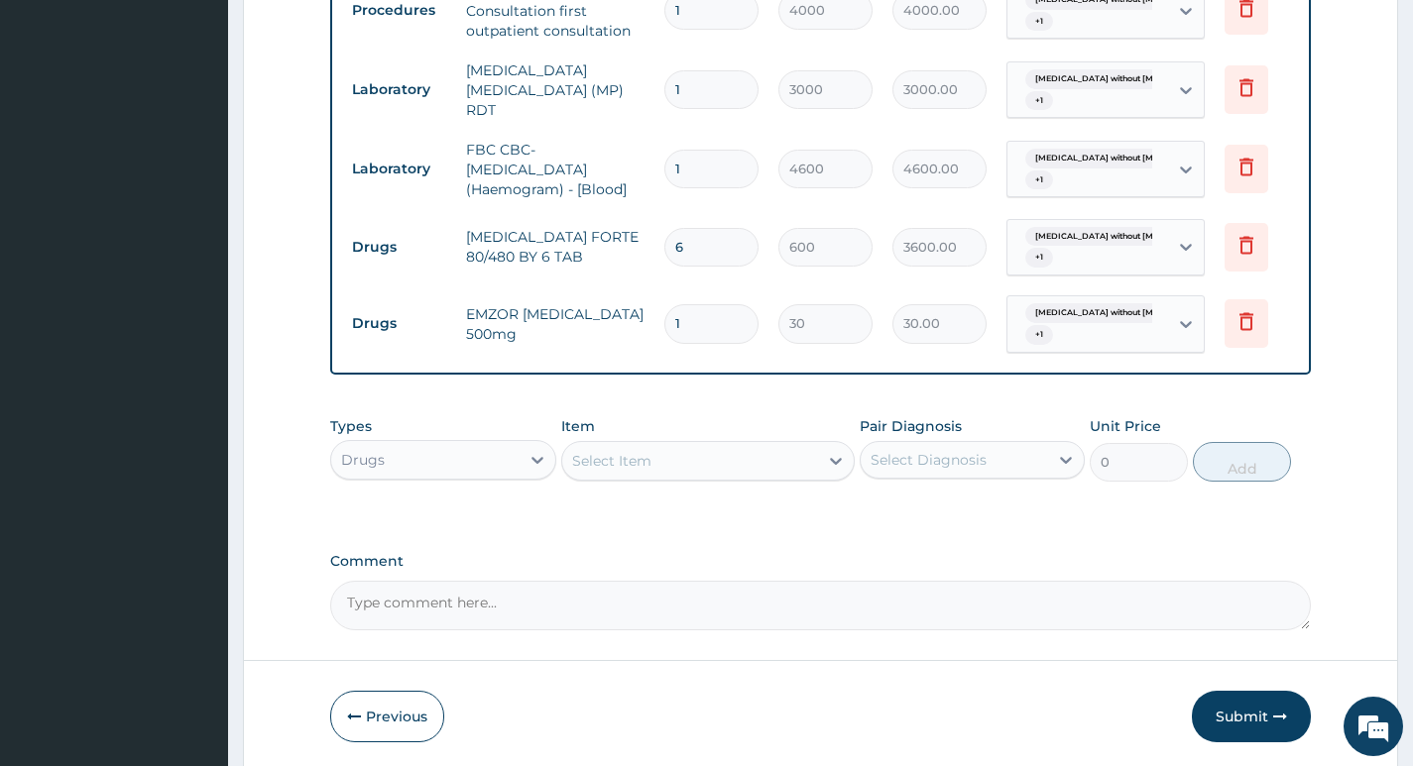
scroll to position [904, 0]
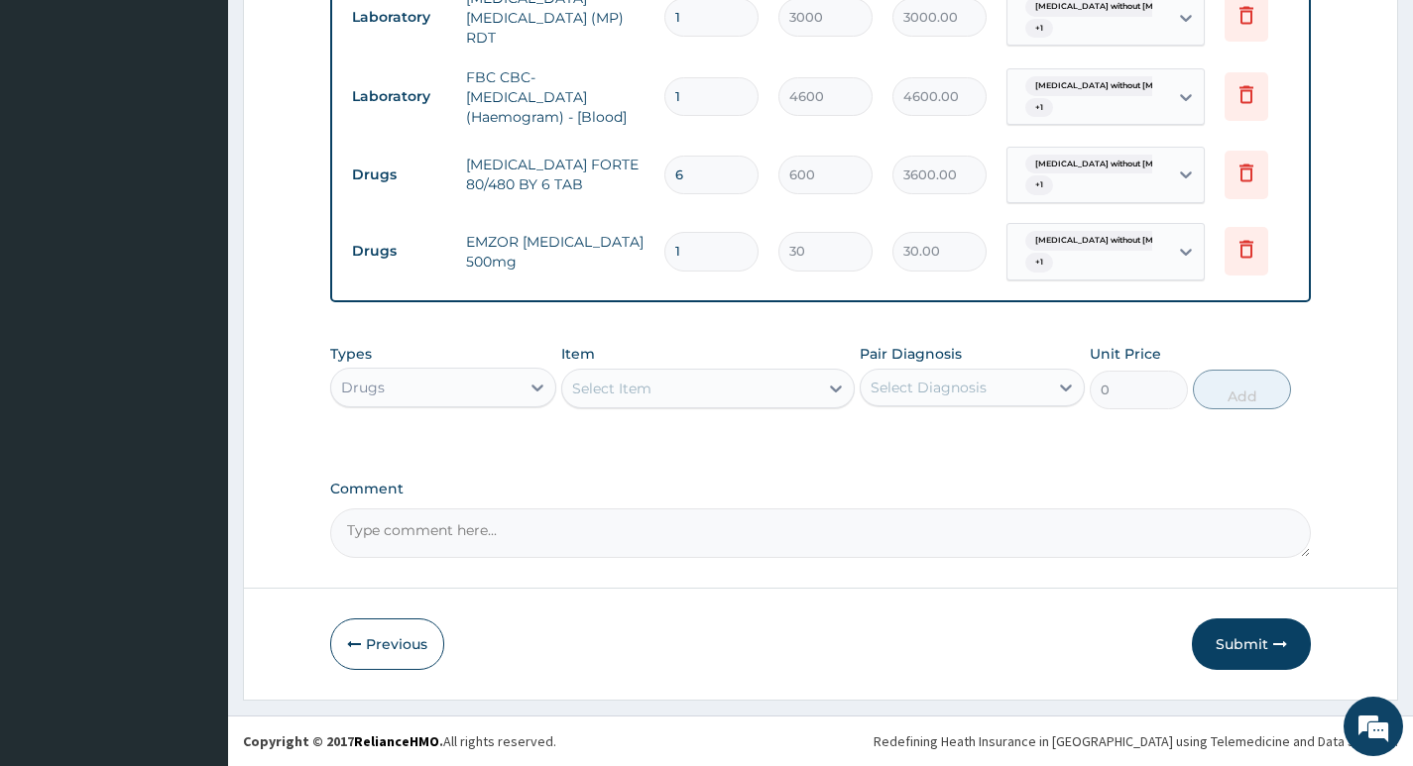
type input "18"
type input "540.00"
type input "18"
click at [1248, 645] on button "Submit" at bounding box center [1250, 645] width 119 height 52
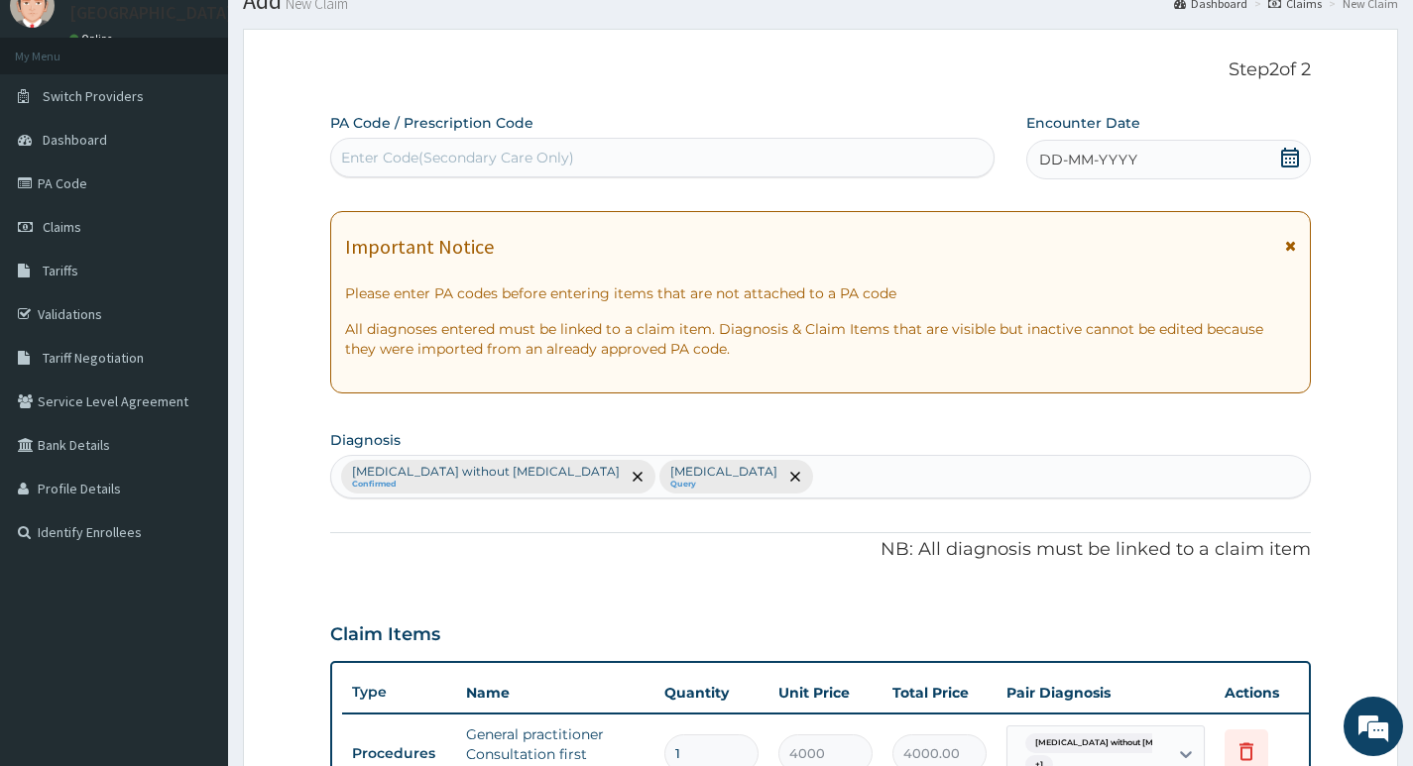
scroll to position [0, 0]
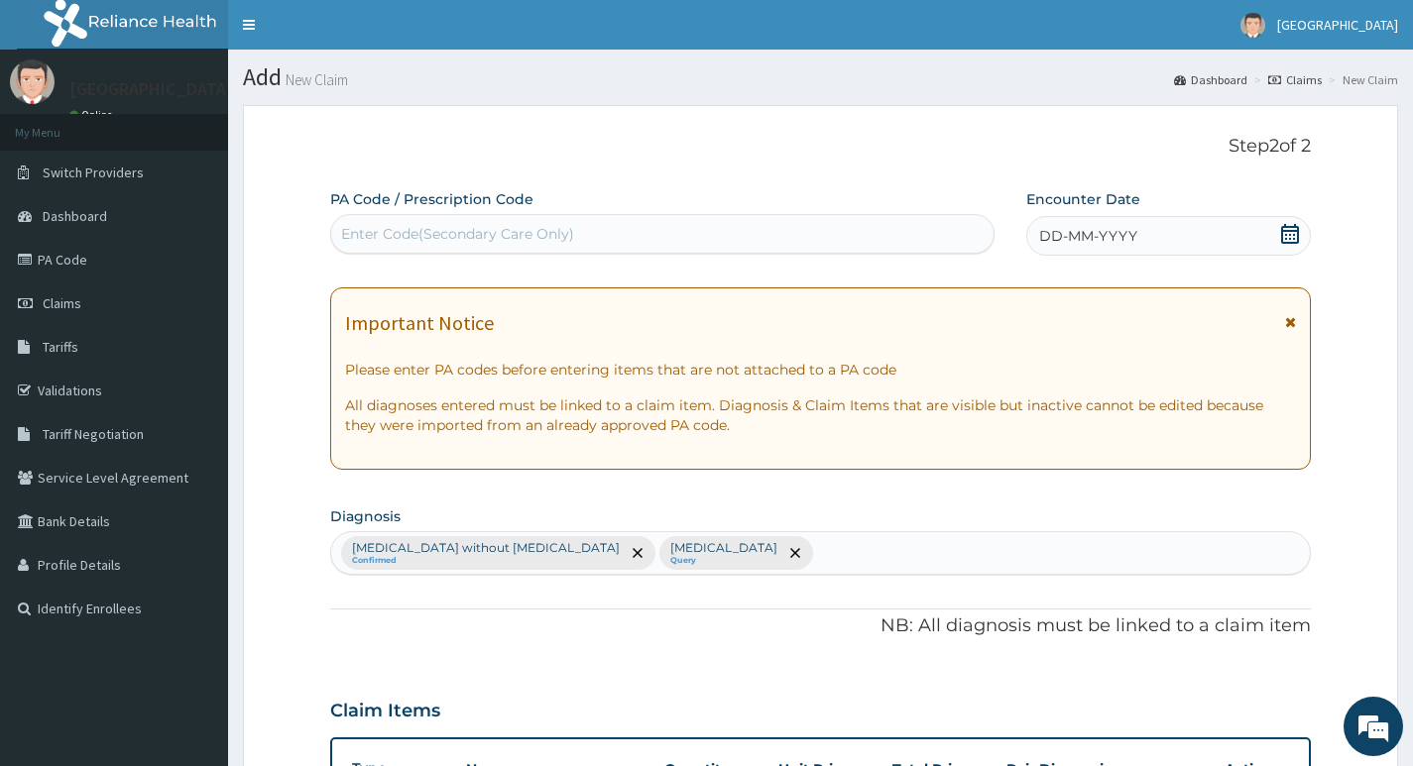
click at [1262, 232] on div "DD-MM-YYYY" at bounding box center [1168, 236] width 284 height 40
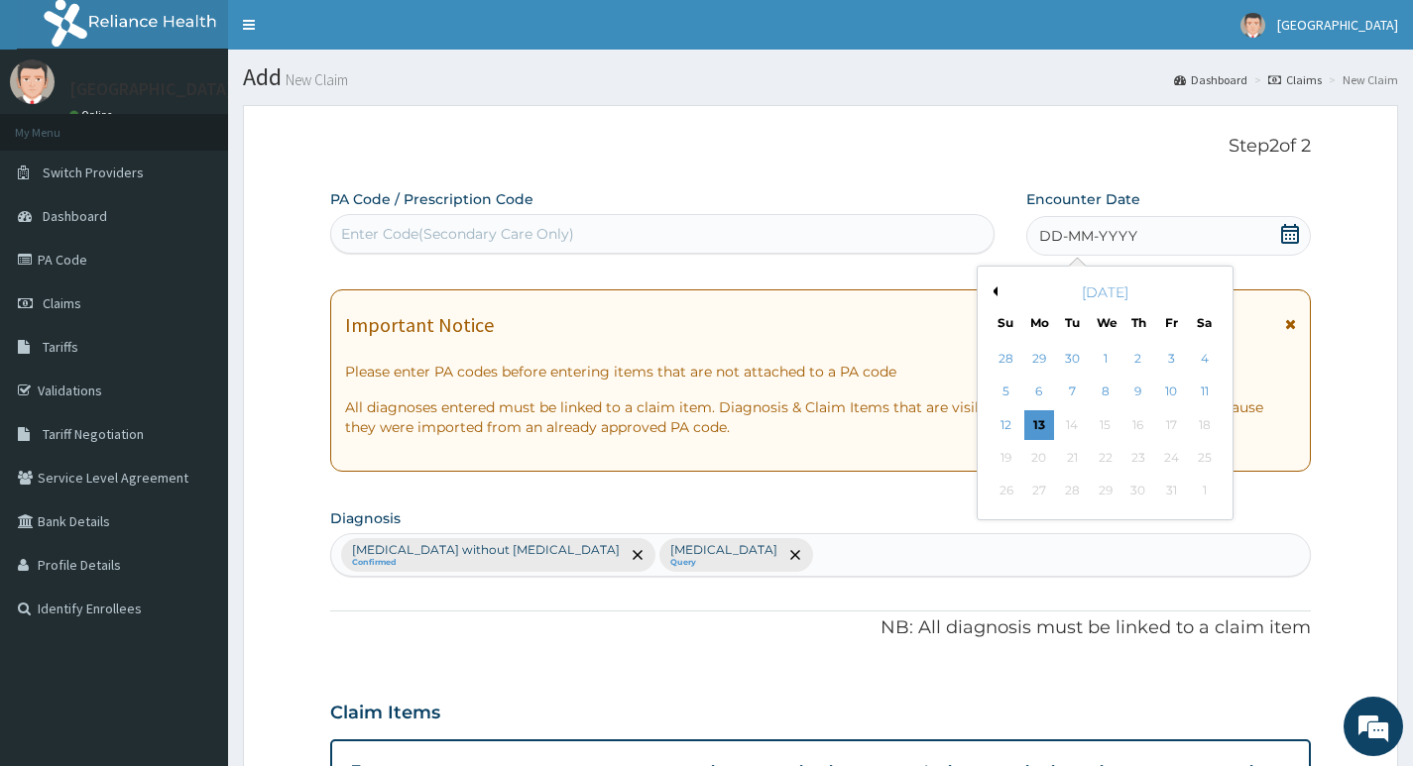
click at [996, 292] on button "Previous Month" at bounding box center [992, 291] width 10 height 10
click at [1139, 359] on div "4" at bounding box center [1138, 359] width 30 height 30
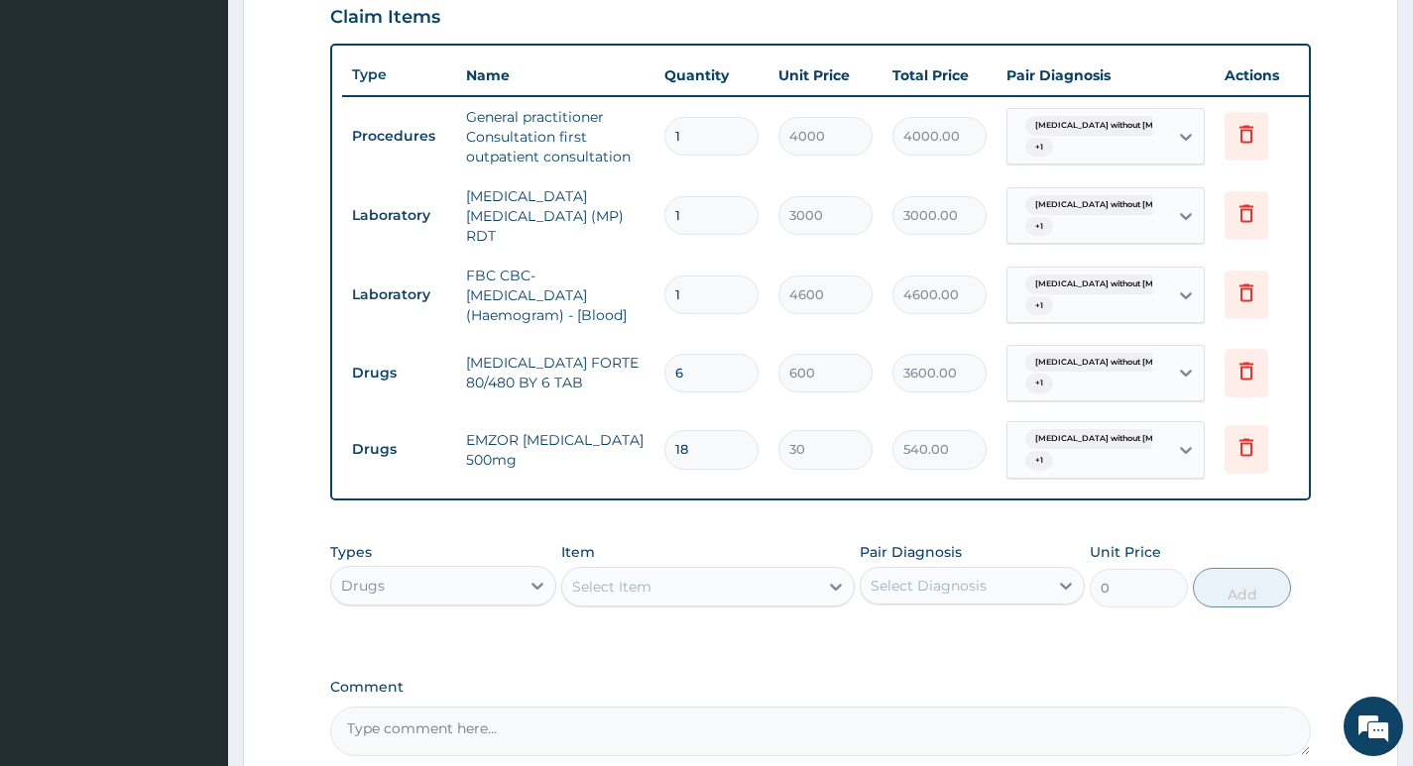
scroll to position [904, 0]
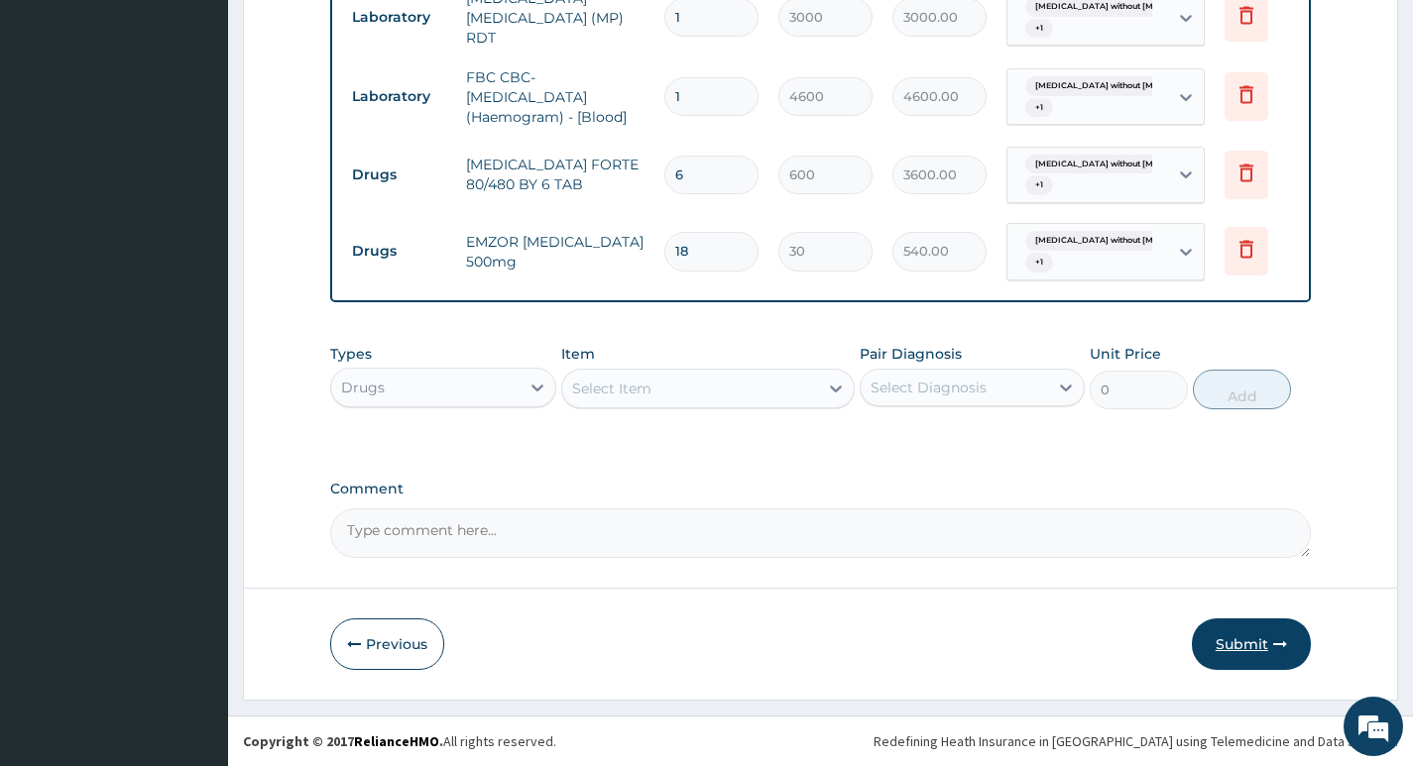
click at [1257, 643] on button "Submit" at bounding box center [1250, 645] width 119 height 52
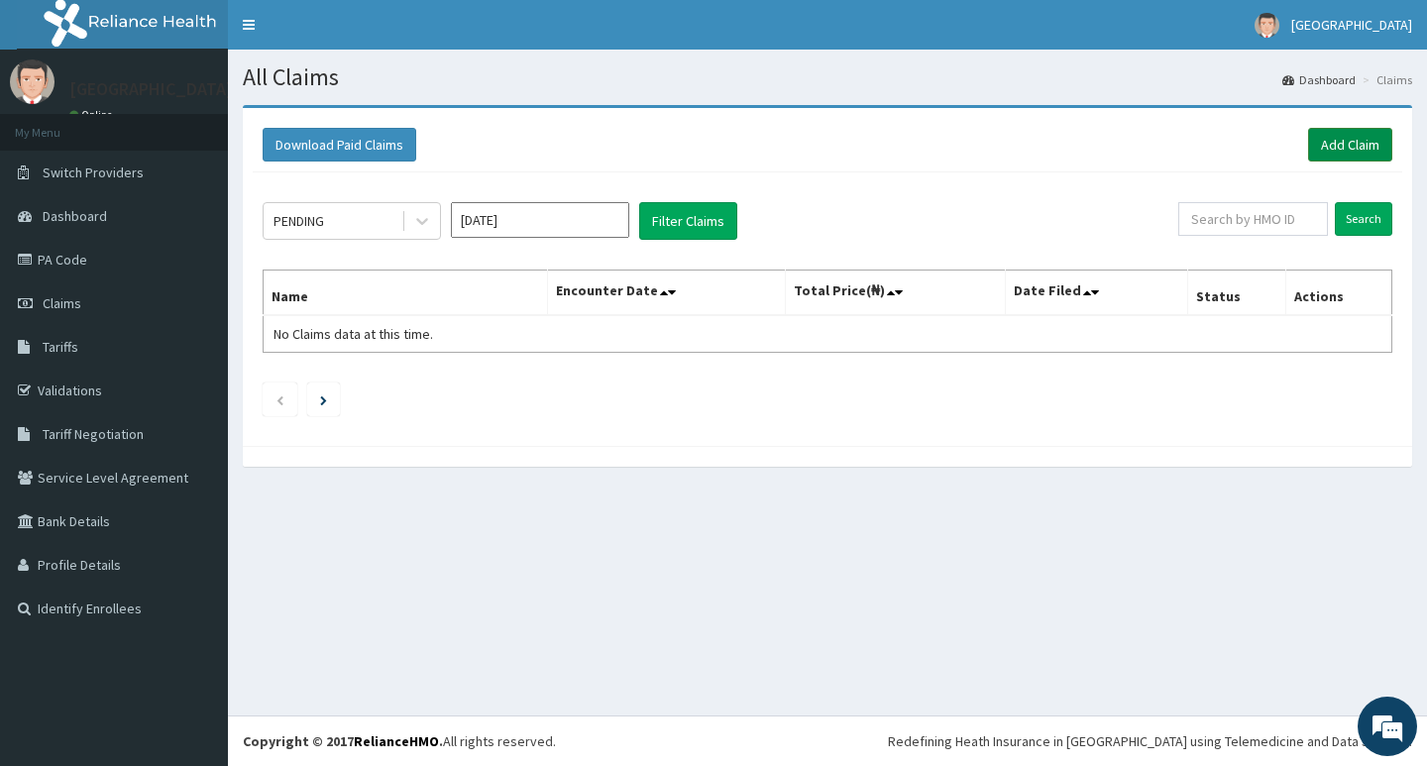
click at [1325, 146] on link "Add Claim" at bounding box center [1350, 145] width 84 height 34
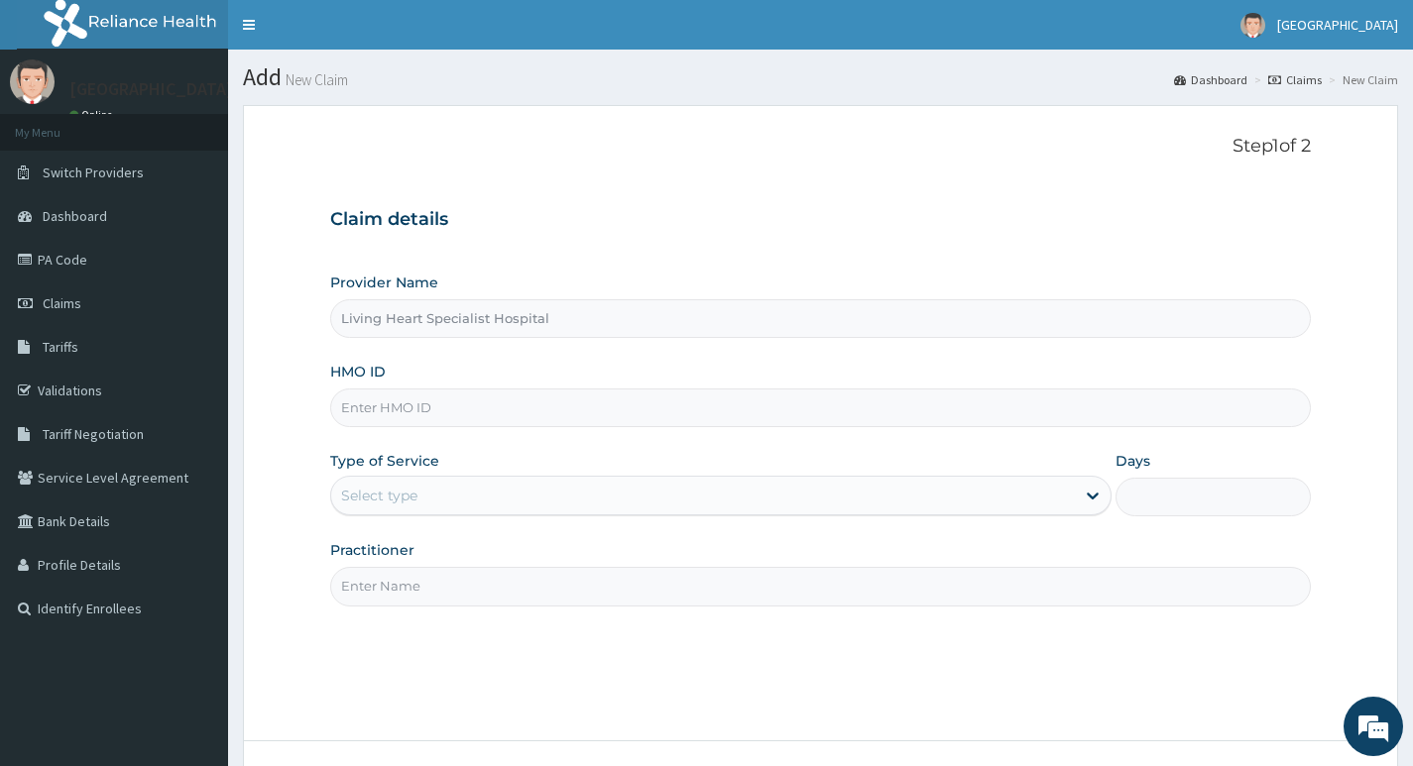
click at [502, 410] on input "HMO ID" at bounding box center [820, 408] width 980 height 39
paste input "PXN/10002/A"
type input "PXN/10002/A"
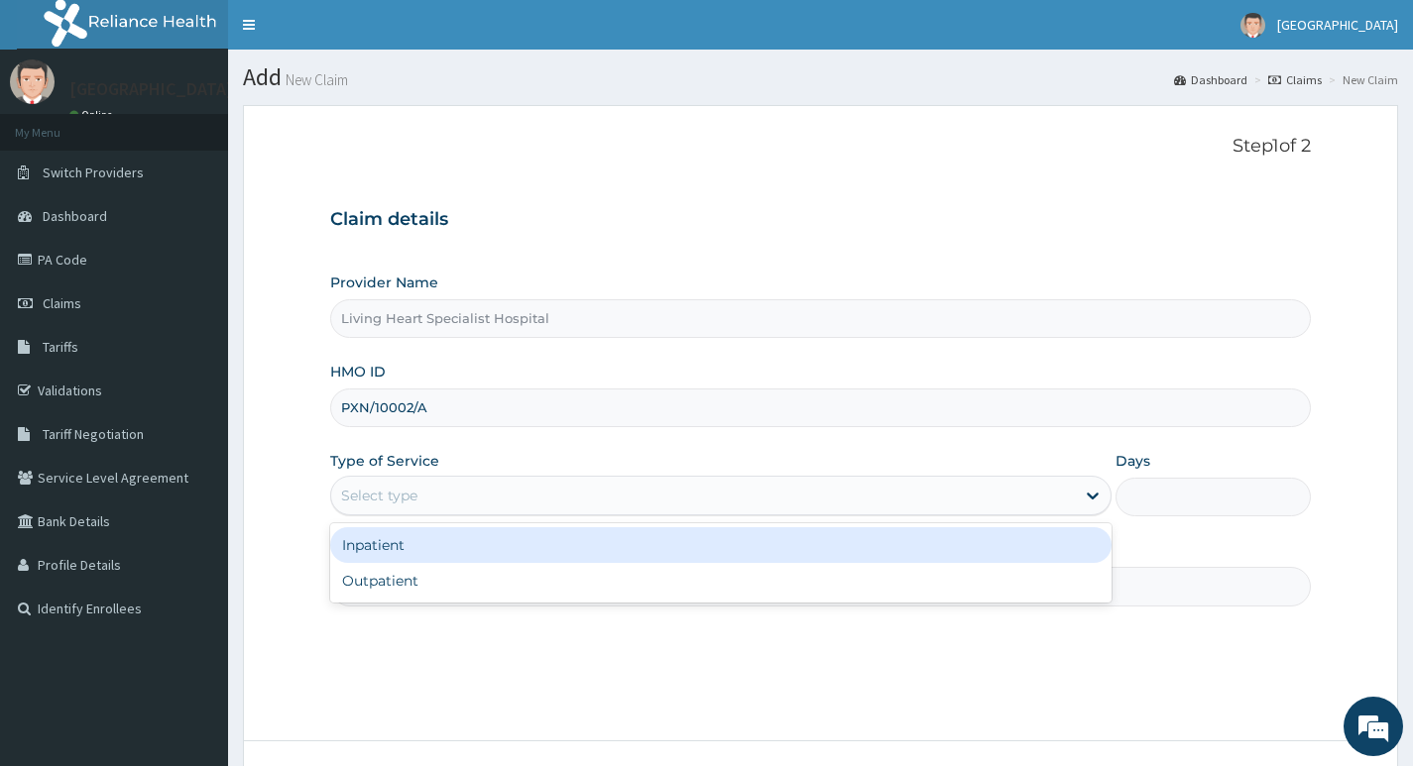
click at [1022, 498] on div "Select type" at bounding box center [702, 496] width 743 height 32
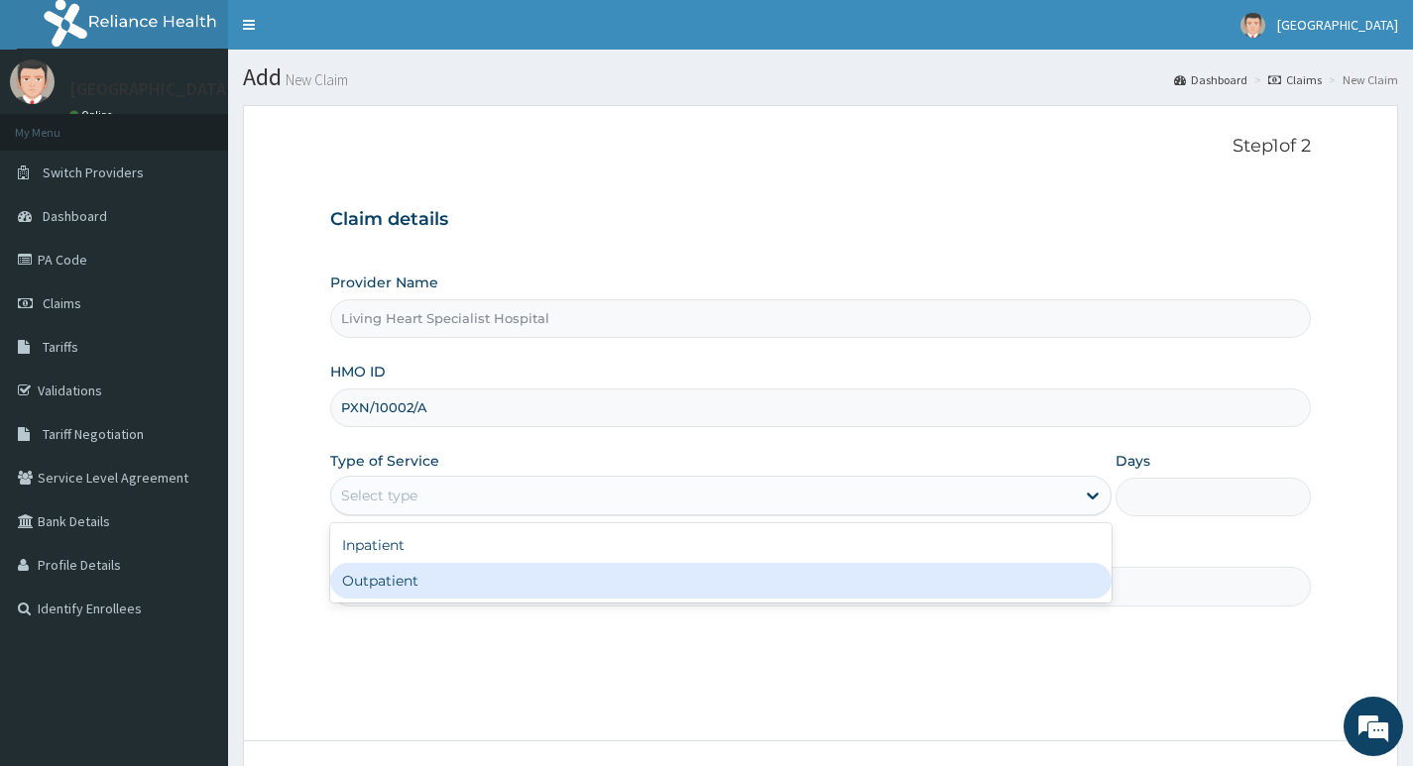
click at [988, 579] on div "Outpatient" at bounding box center [720, 581] width 781 height 36
type input "1"
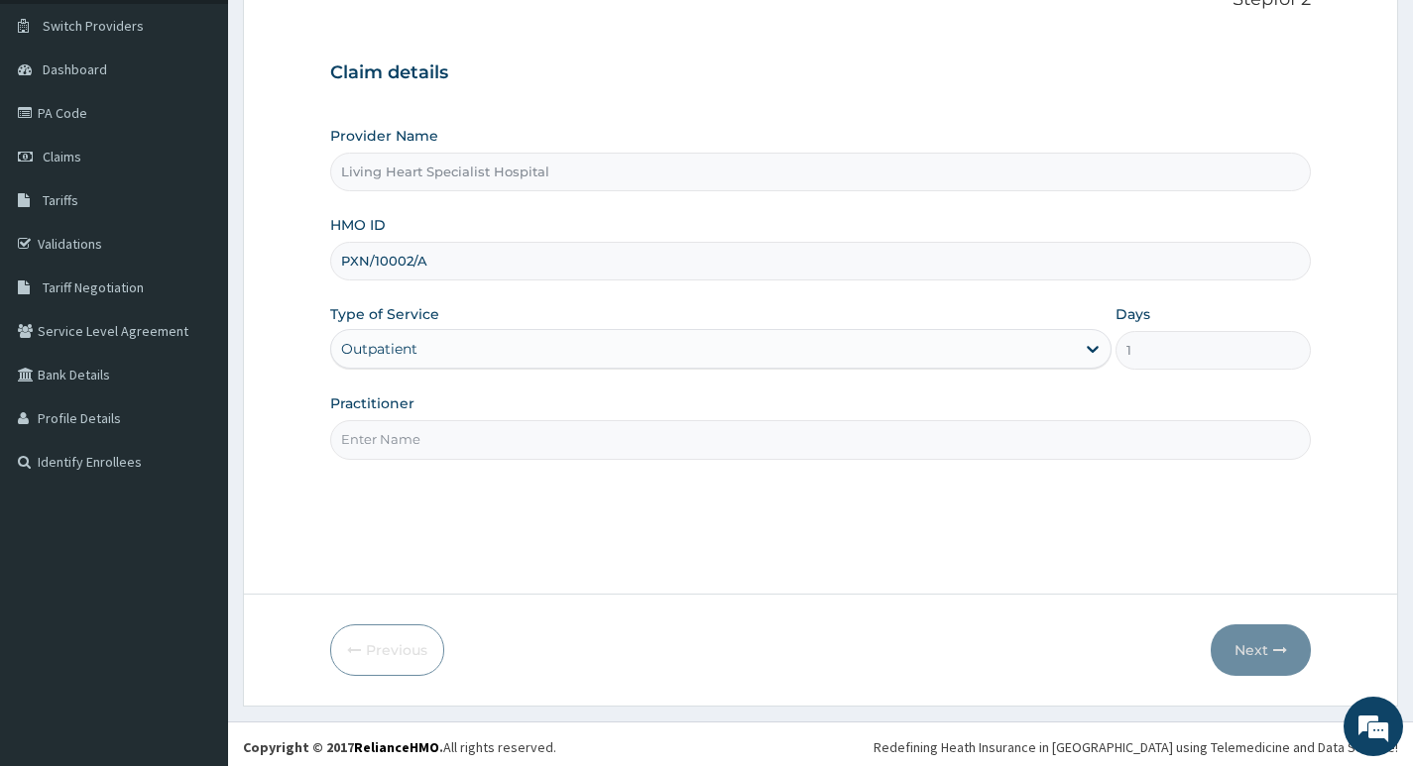
scroll to position [153, 0]
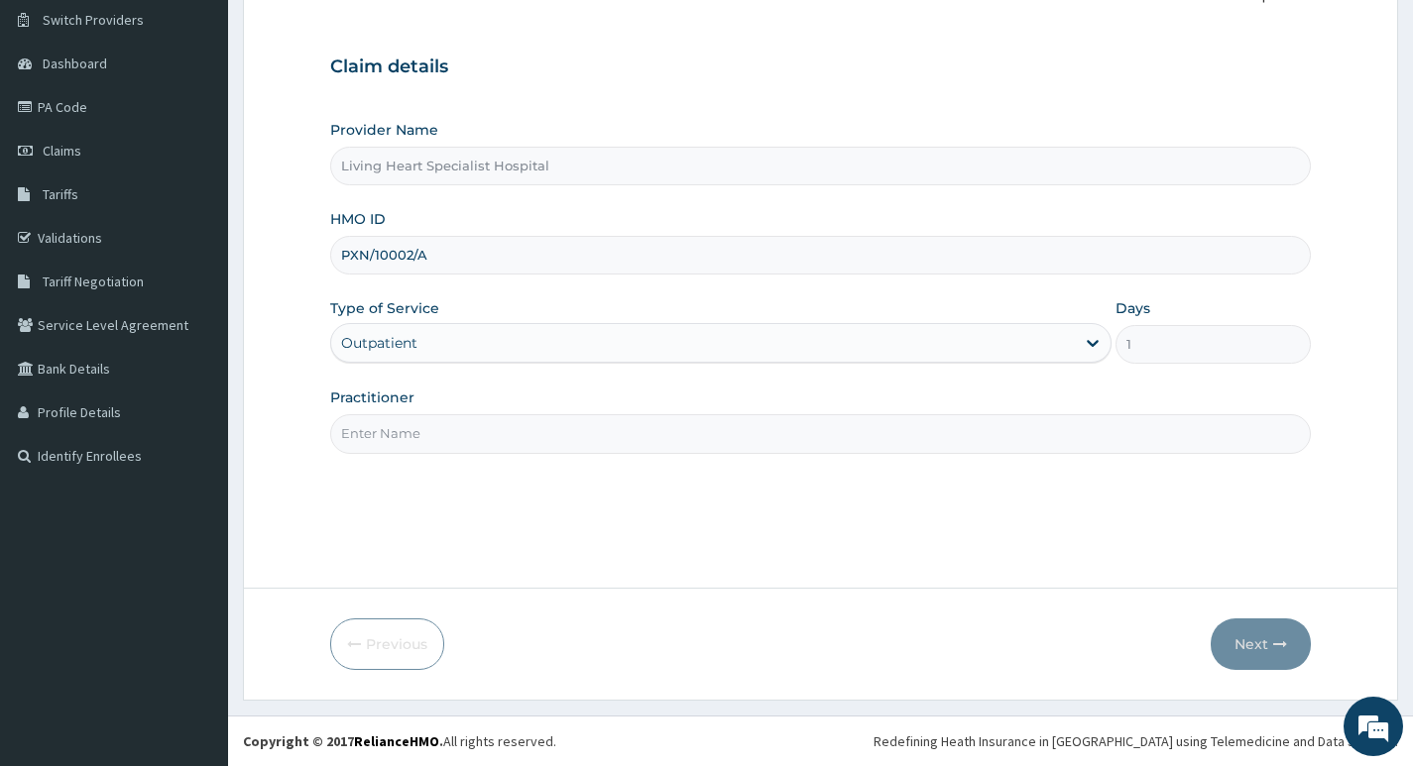
click at [959, 437] on input "Practitioner" at bounding box center [820, 433] width 980 height 39
type input "DR. FAVOUR EZEM"
click at [1246, 643] on button "Next" at bounding box center [1260, 645] width 100 height 52
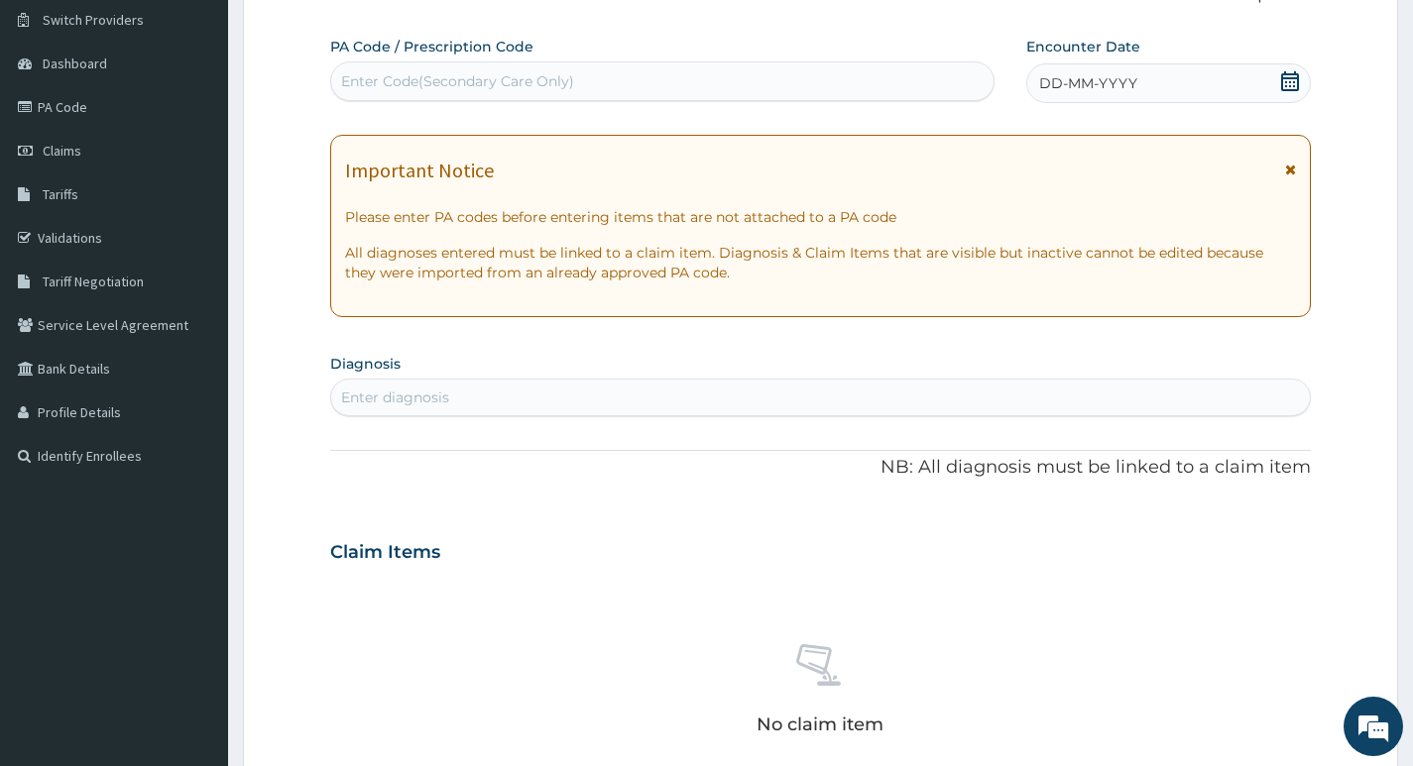
click at [678, 396] on div "Enter diagnosis" at bounding box center [820, 398] width 978 height 32
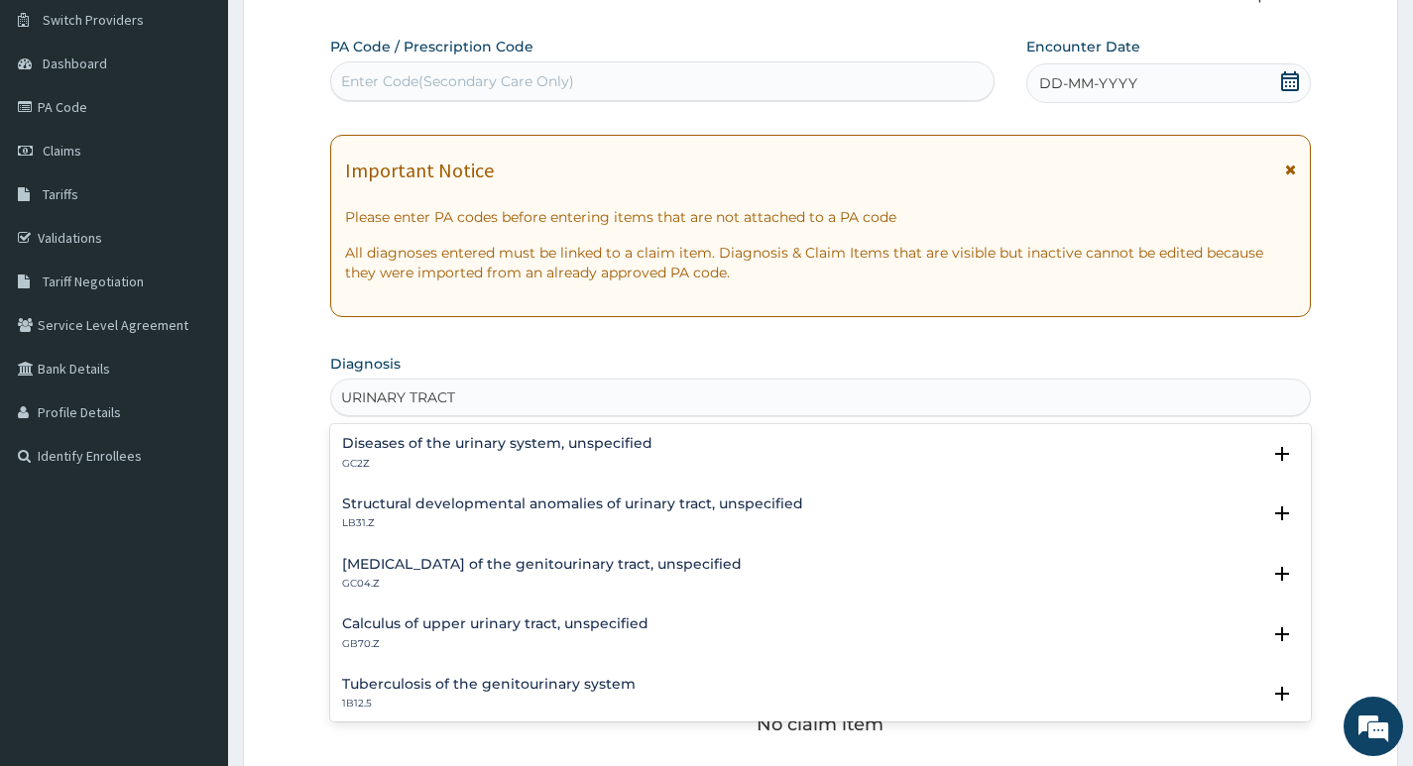
click at [452, 623] on h4 "Calculus of upper urinary tract, unspecified" at bounding box center [495, 624] width 306 height 15
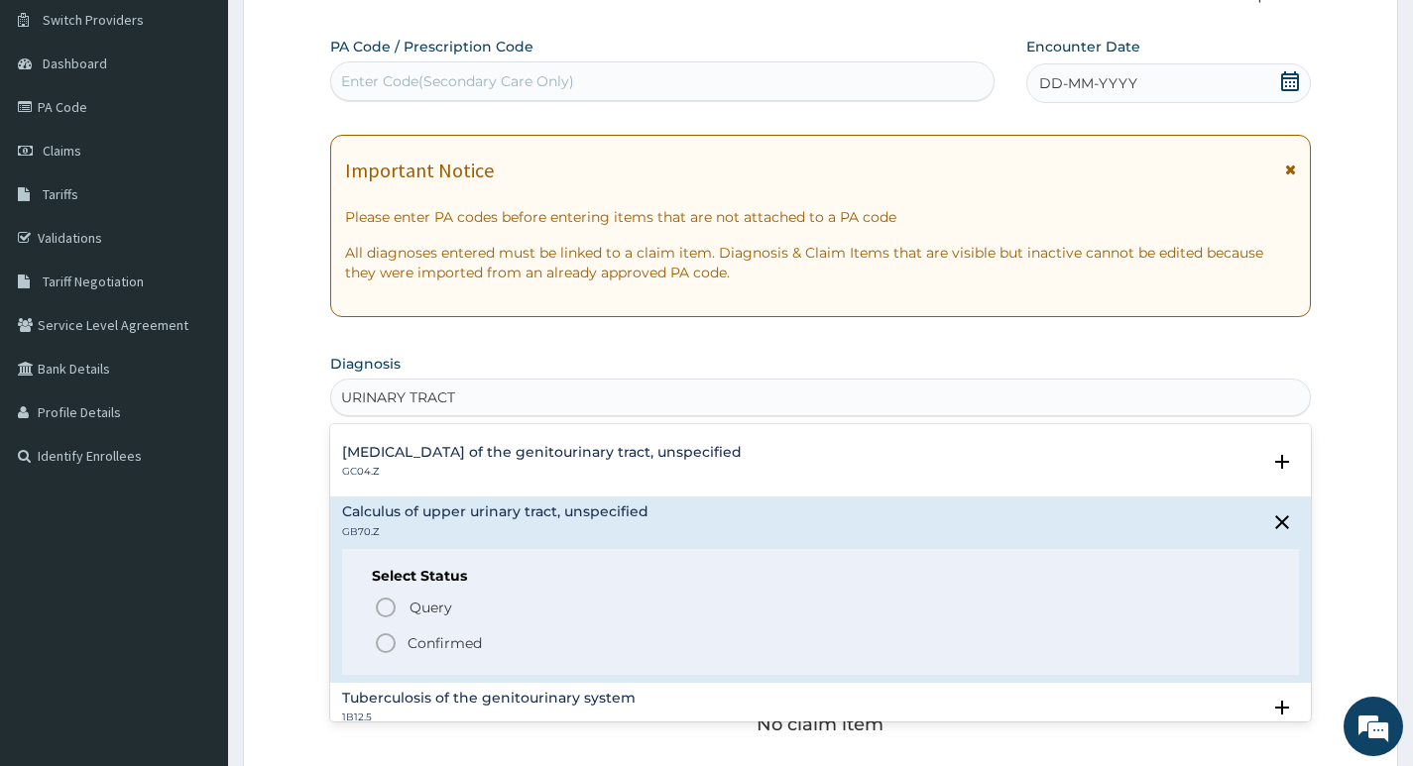
scroll to position [198, 0]
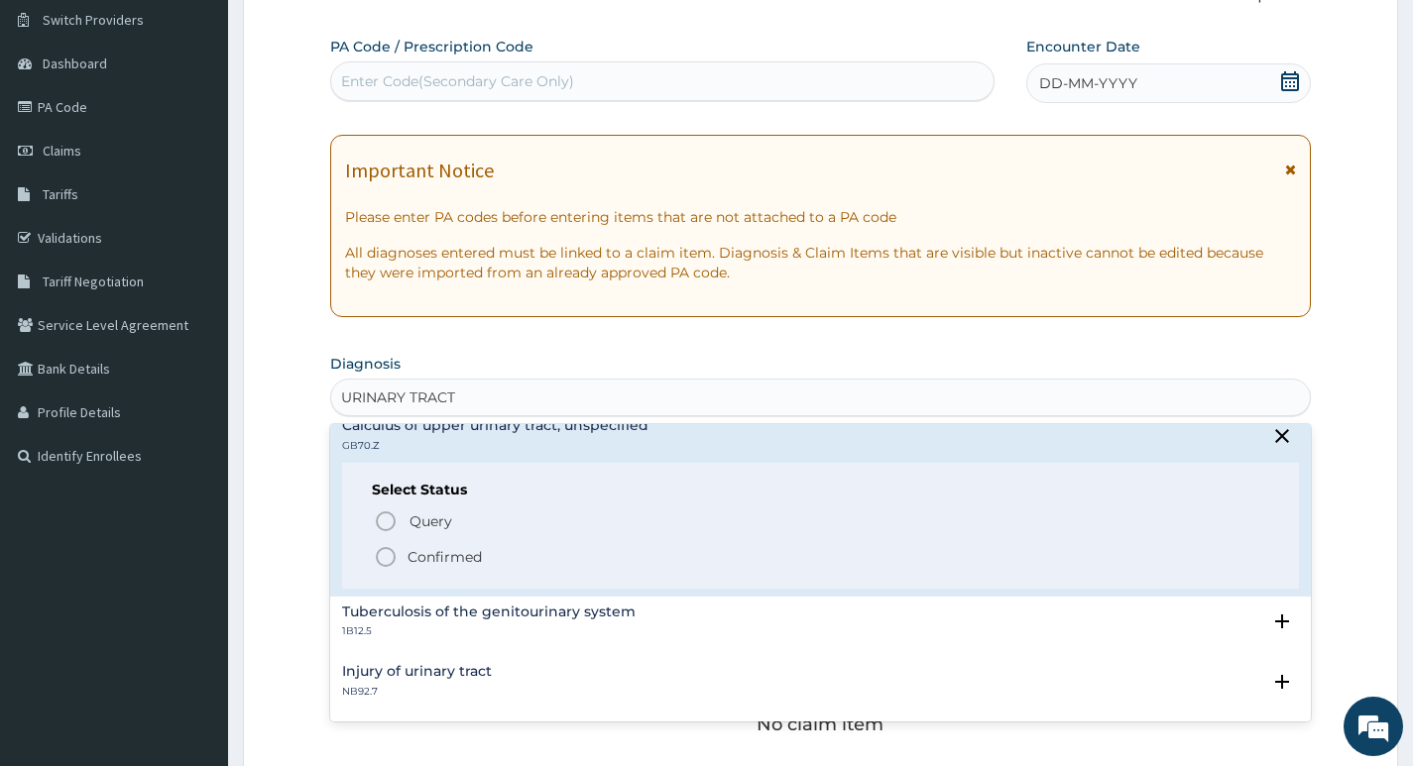
type input "URINARY TRACT"
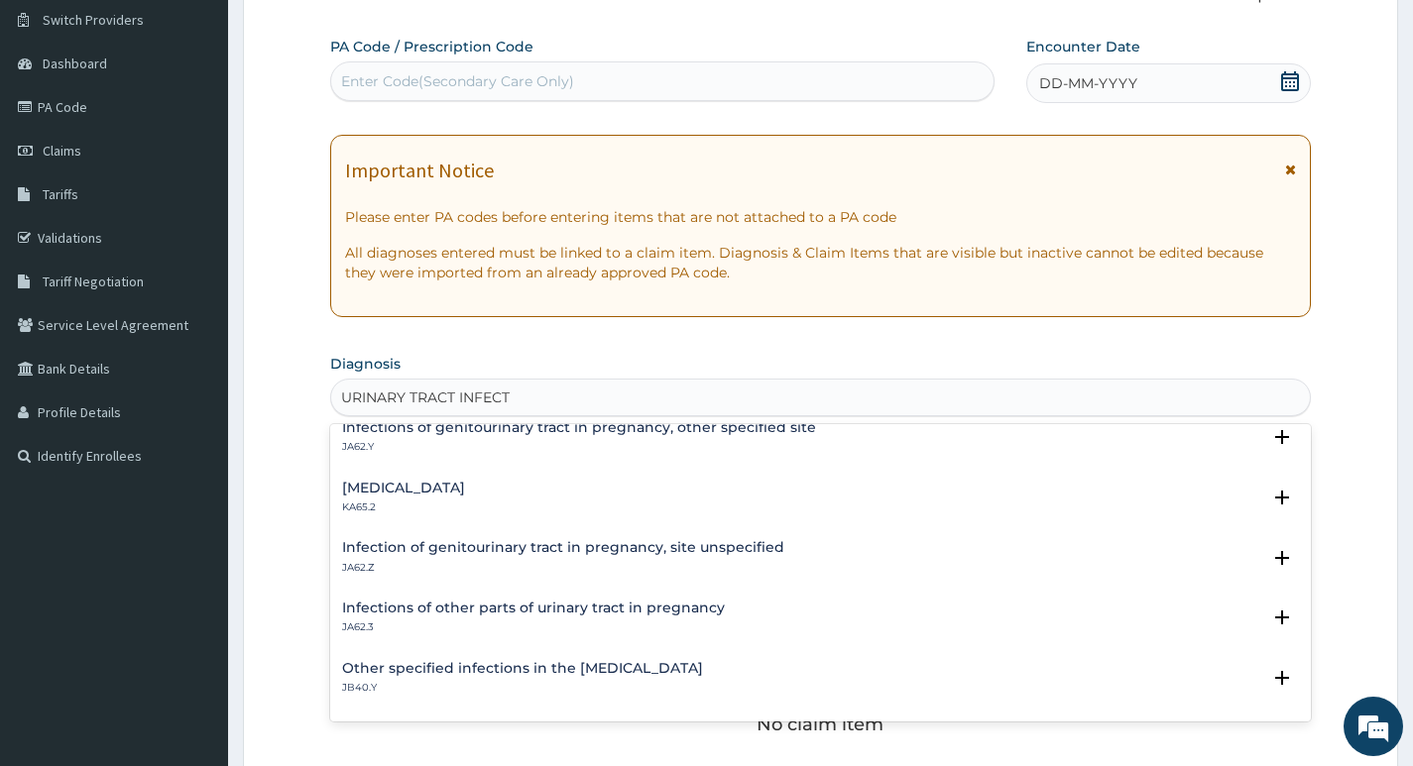
scroll to position [99, 0]
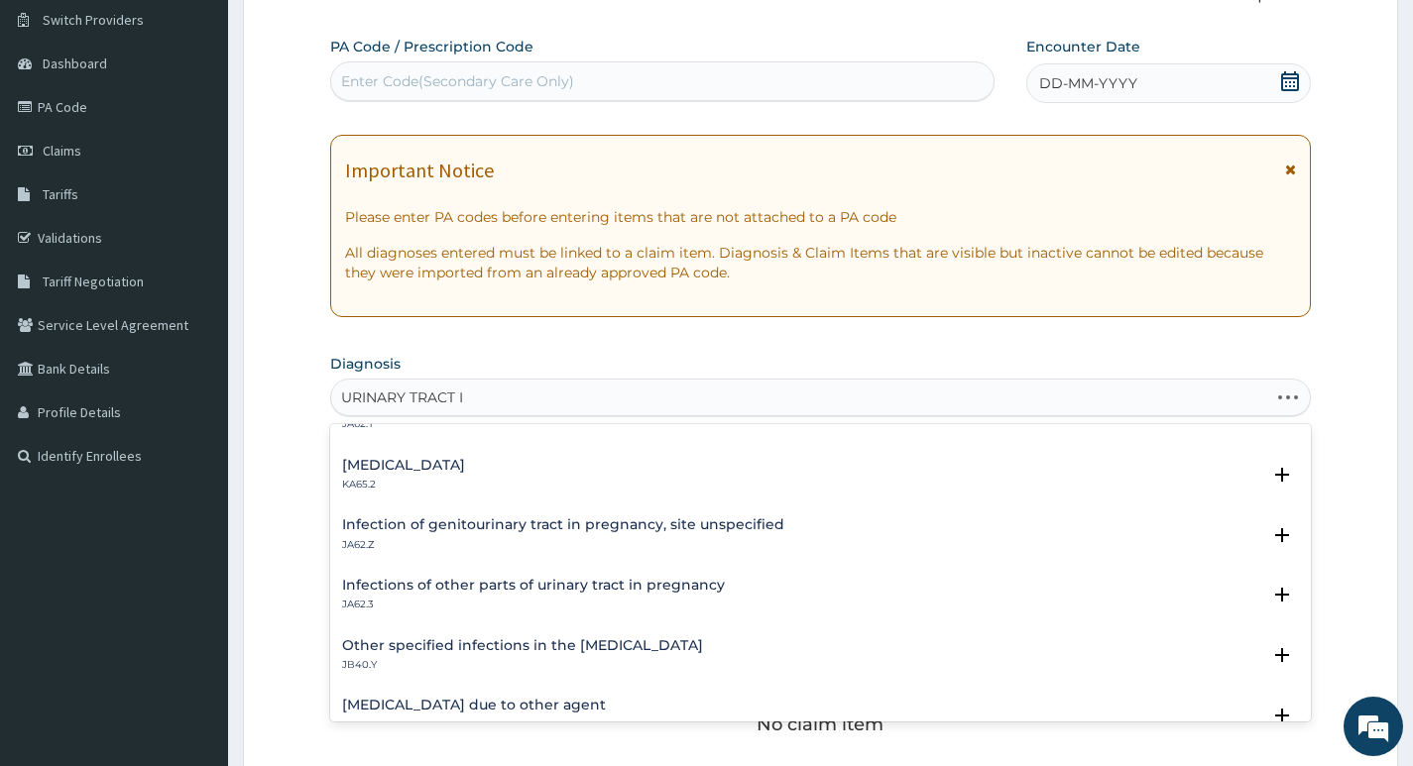
type input "URINARY TRACT"
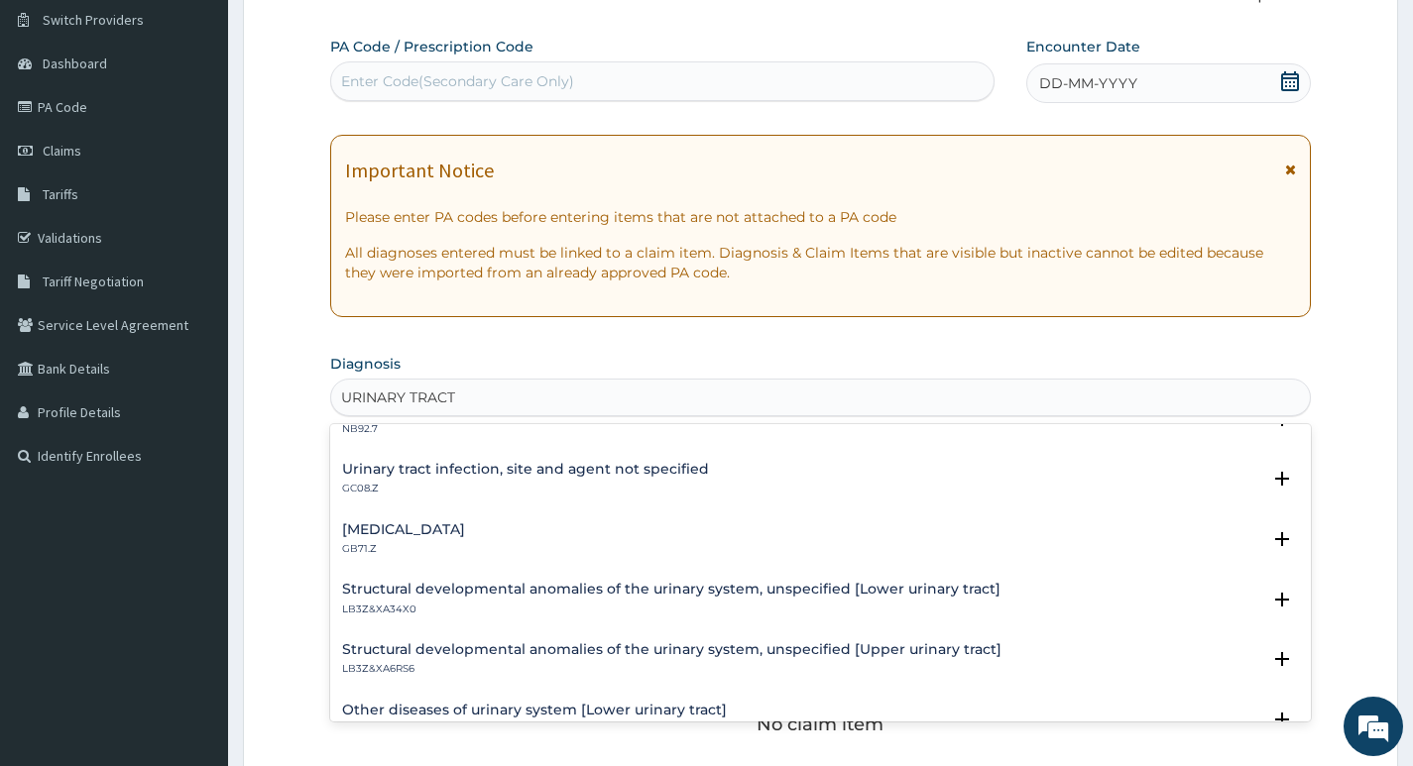
scroll to position [496, 0]
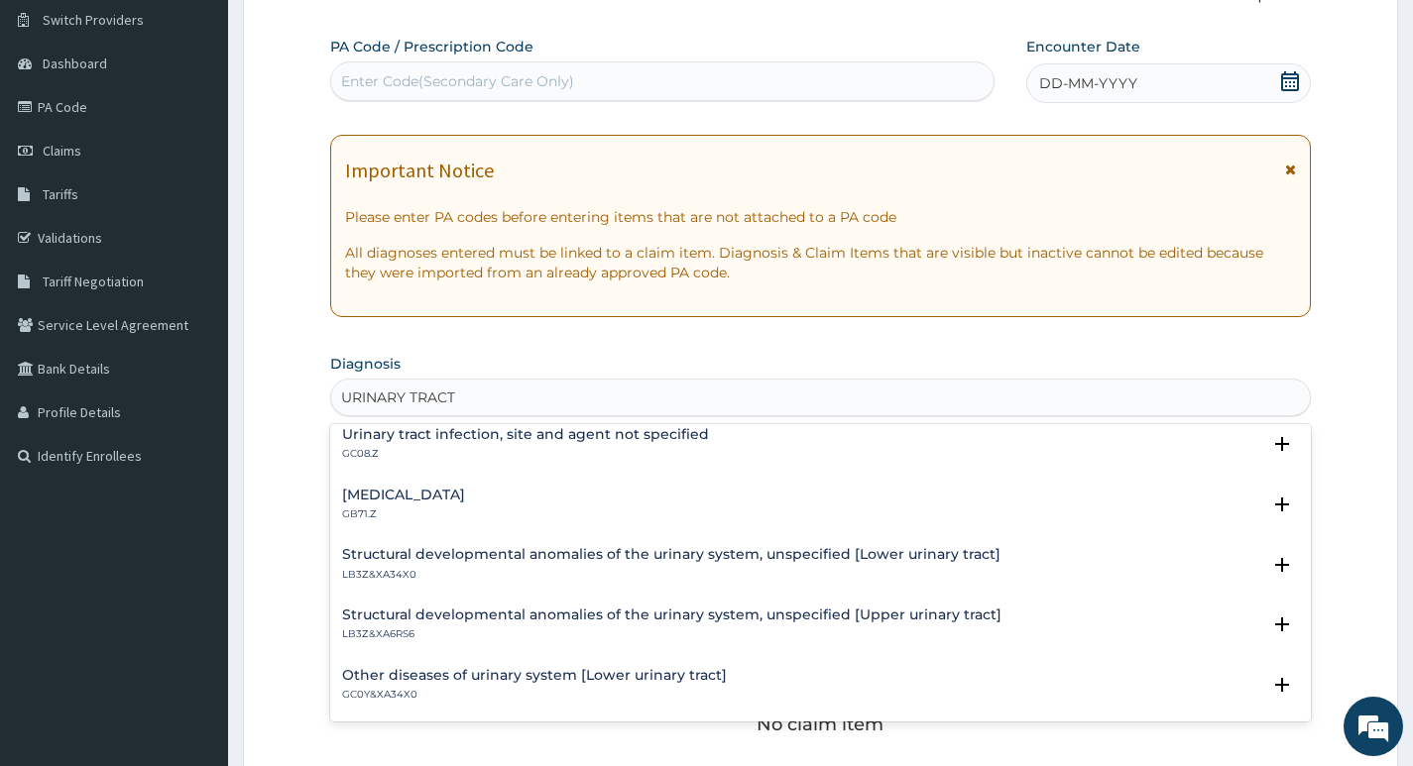
click at [465, 497] on h4 "Calculus of lower urinary tract, unspecified" at bounding box center [403, 495] width 123 height 15
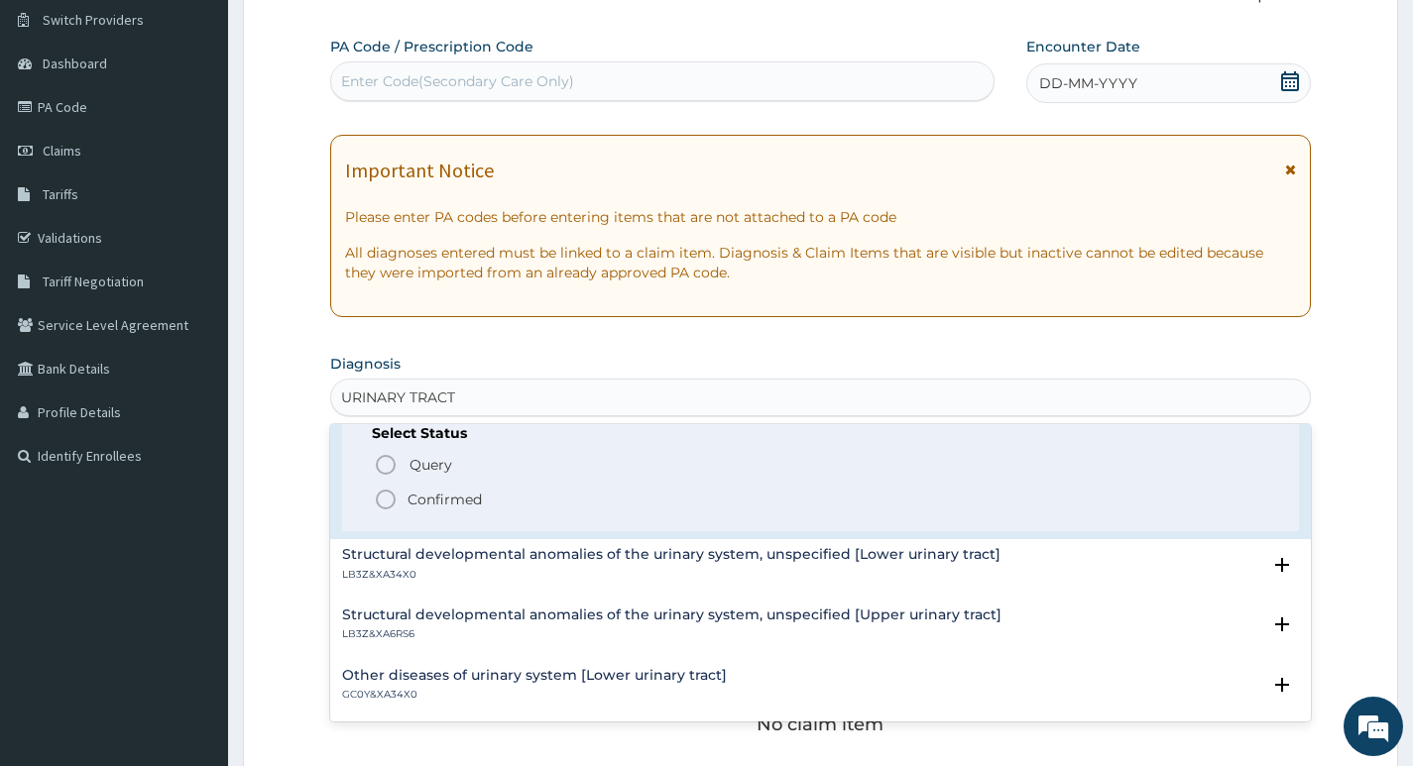
click at [383, 498] on icon "status option filled" at bounding box center [386, 500] width 24 height 24
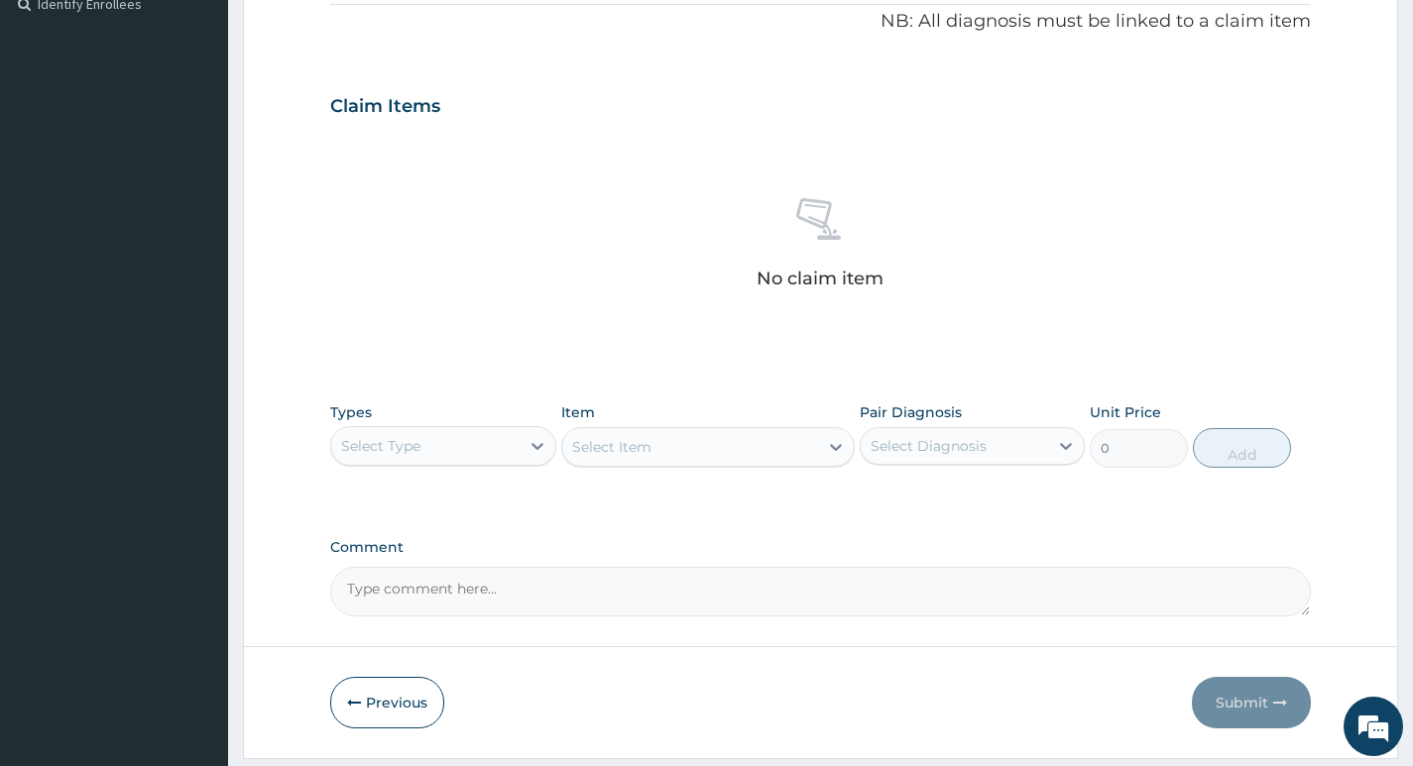
scroll to position [648, 0]
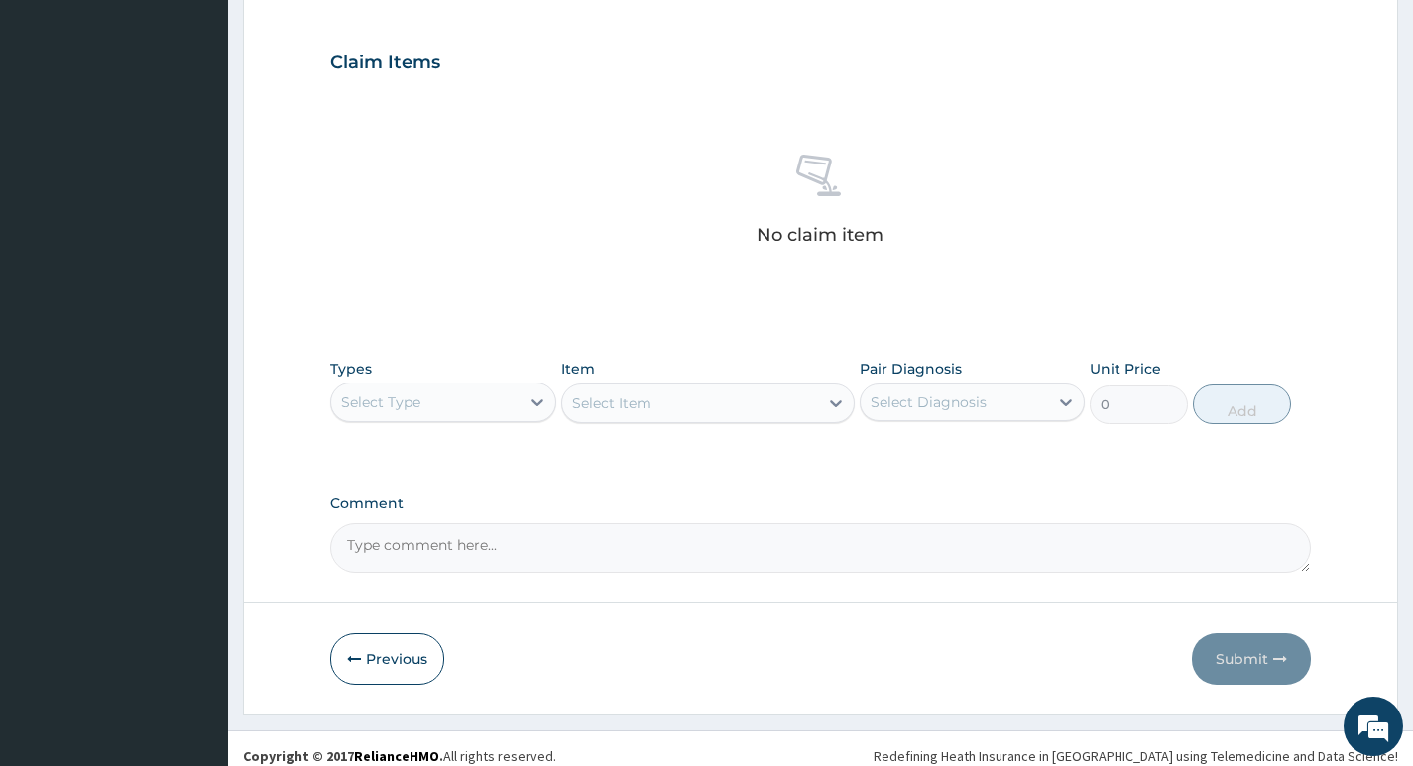
click at [509, 411] on div "Select Type" at bounding box center [424, 403] width 187 height 32
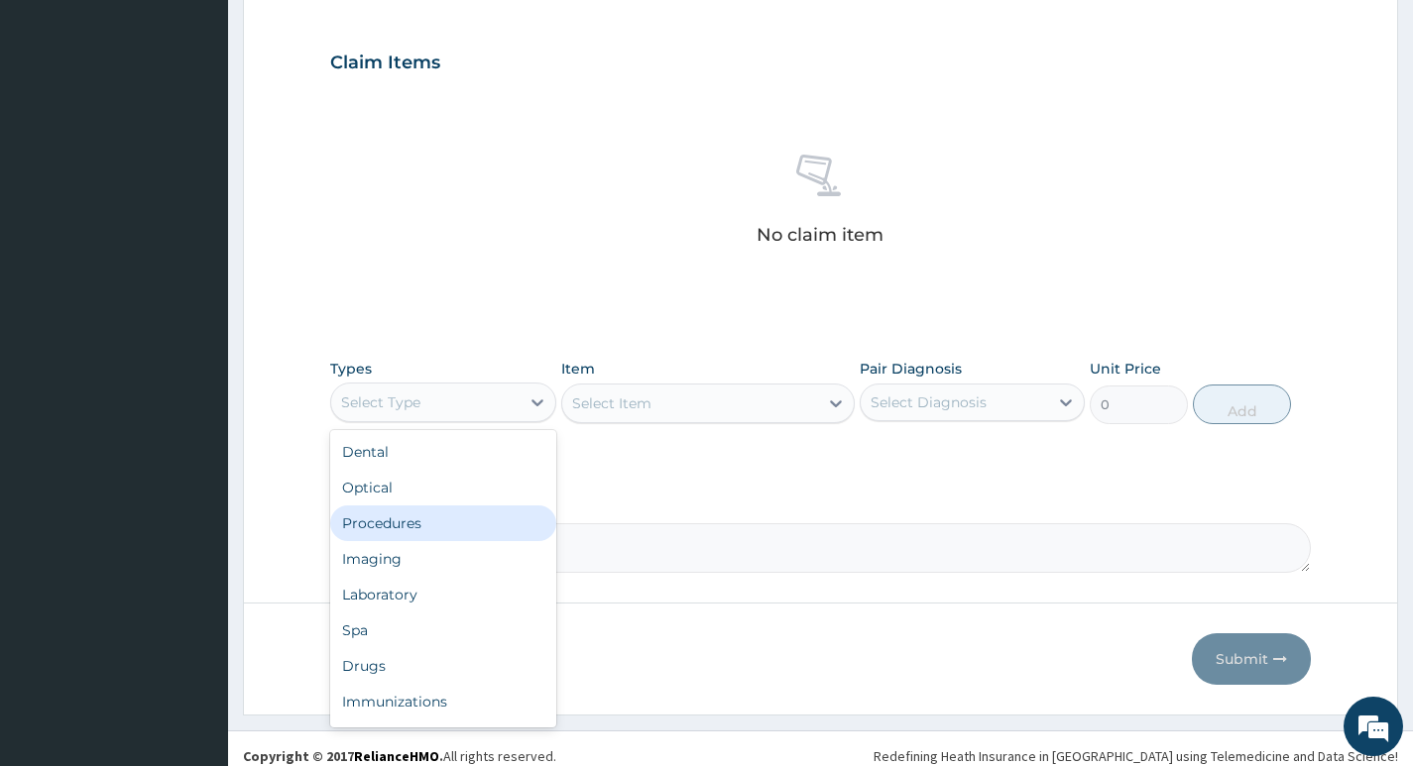
click at [424, 516] on div "Procedures" at bounding box center [442, 524] width 225 height 36
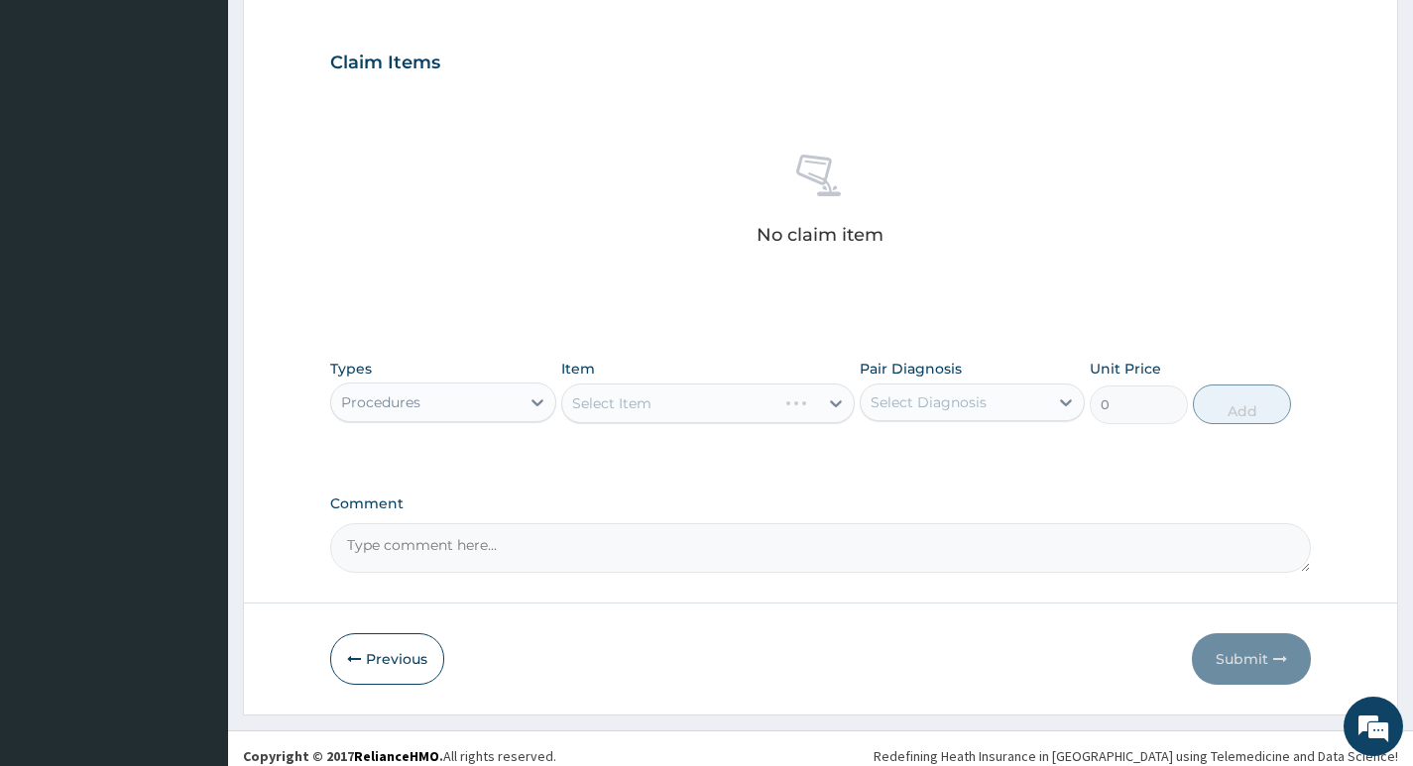
scroll to position [663, 0]
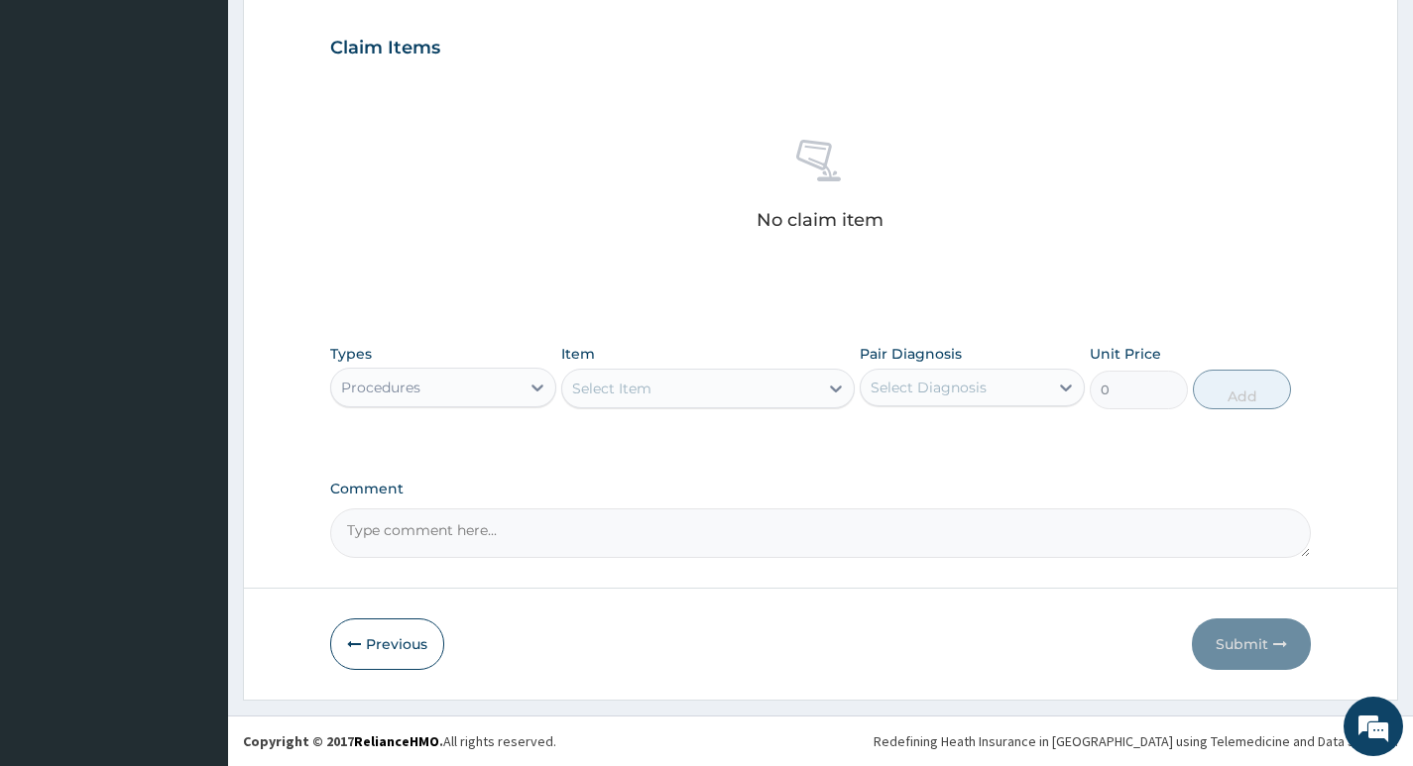
click at [791, 384] on div "Select Item" at bounding box center [690, 389] width 257 height 32
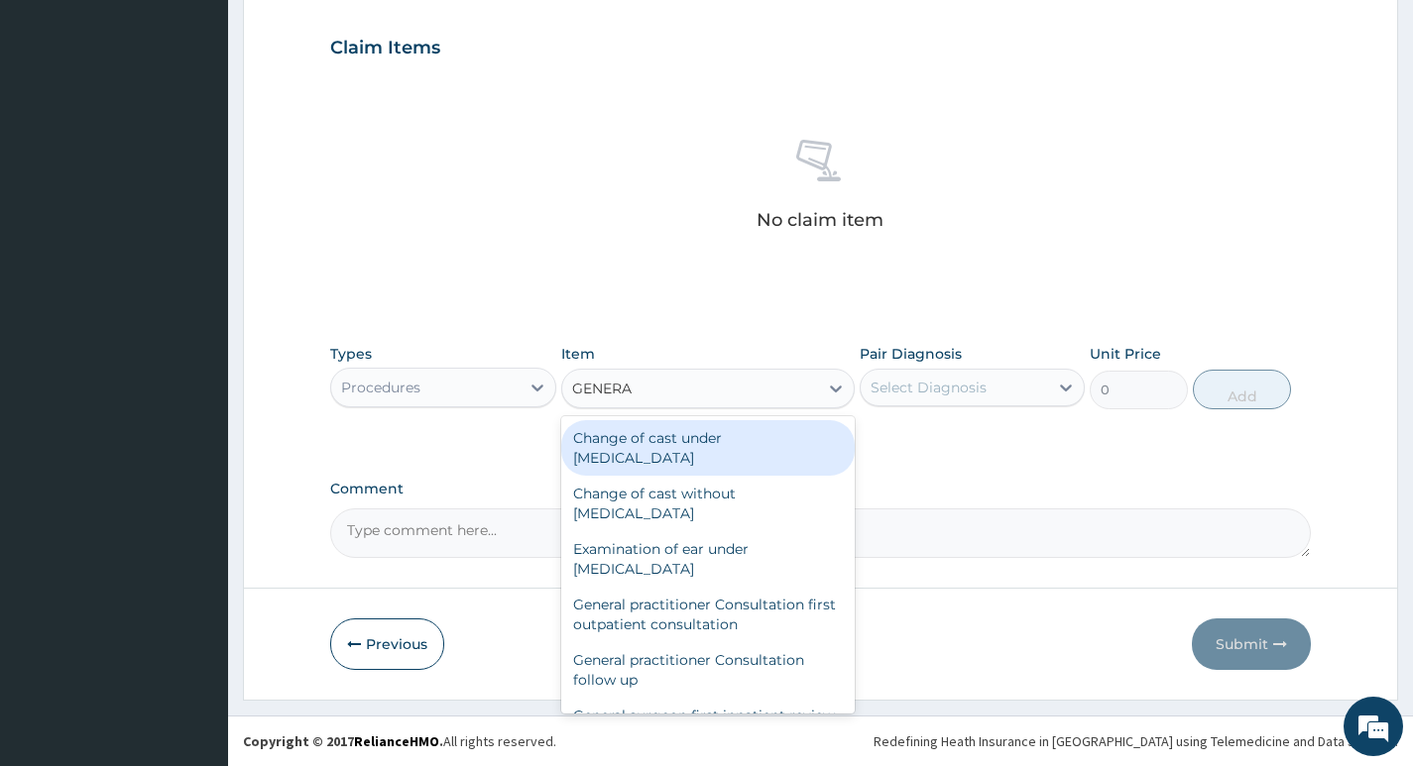
type input "GENERAL"
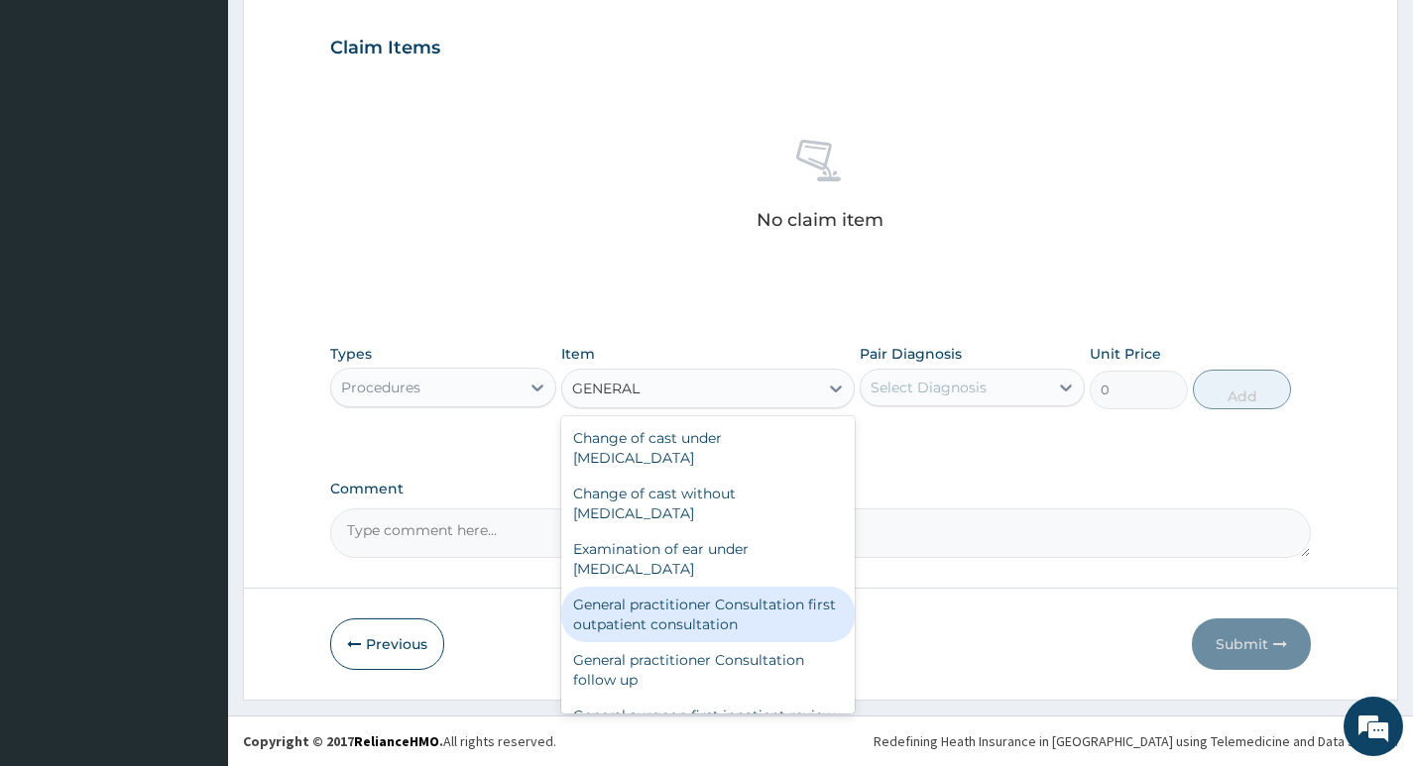
click at [666, 607] on div "General practitioner Consultation first outpatient consultation" at bounding box center [708, 615] width 294 height 56
type input "4000"
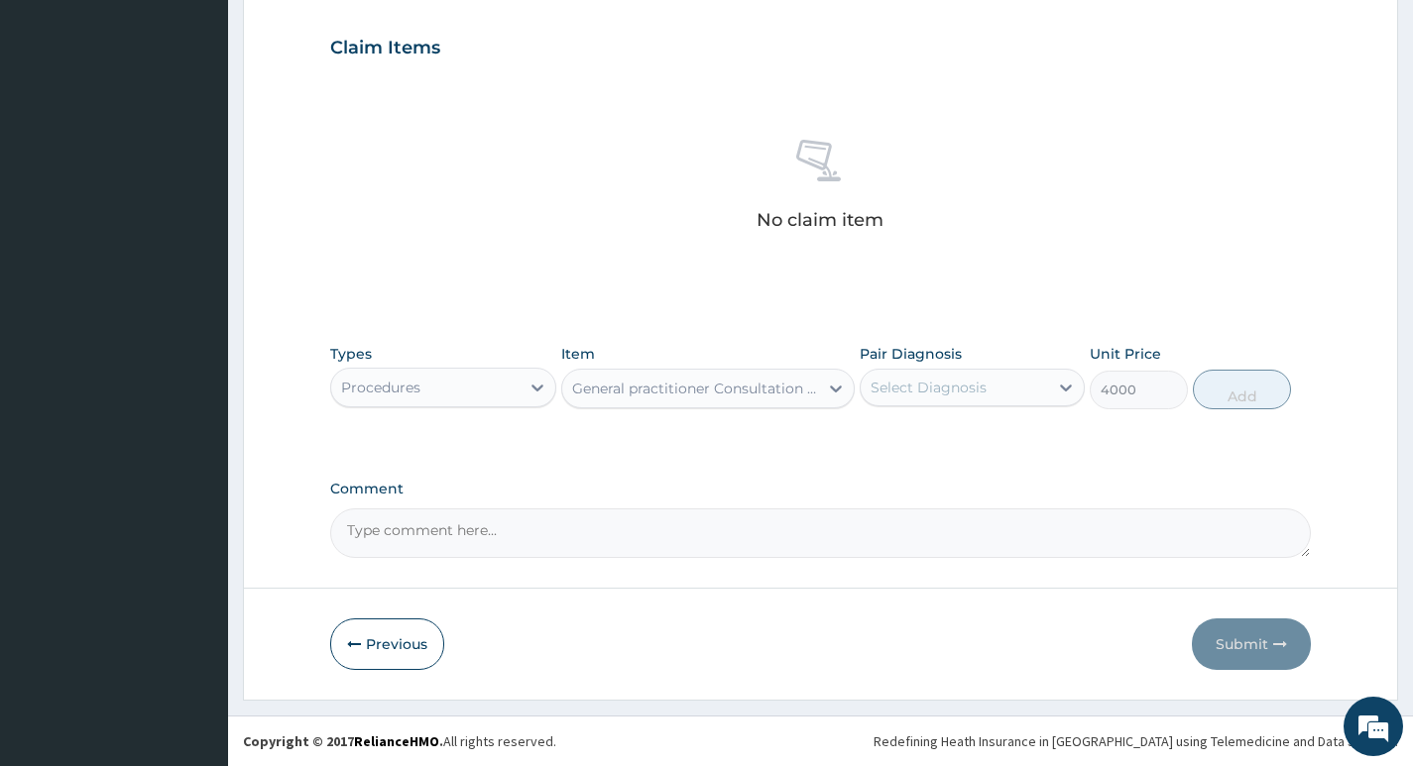
click at [1035, 394] on div "Select Diagnosis" at bounding box center [953, 388] width 187 height 32
click at [988, 445] on label "Calculus of lower urinary tract, unspecified" at bounding box center [953, 436] width 123 height 20
checkbox input "true"
click at [1230, 389] on button "Add" at bounding box center [1241, 390] width 98 height 40
type input "0"
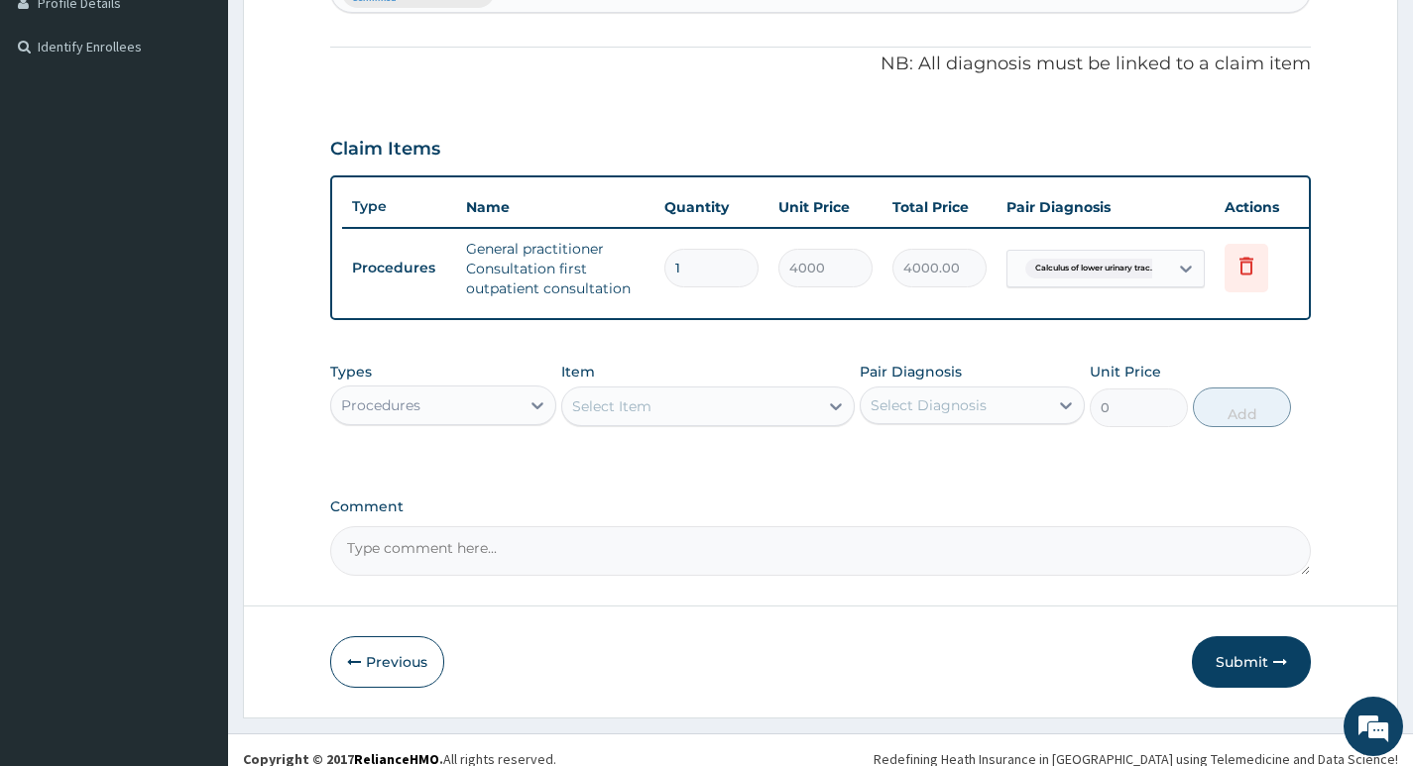
scroll to position [595, 0]
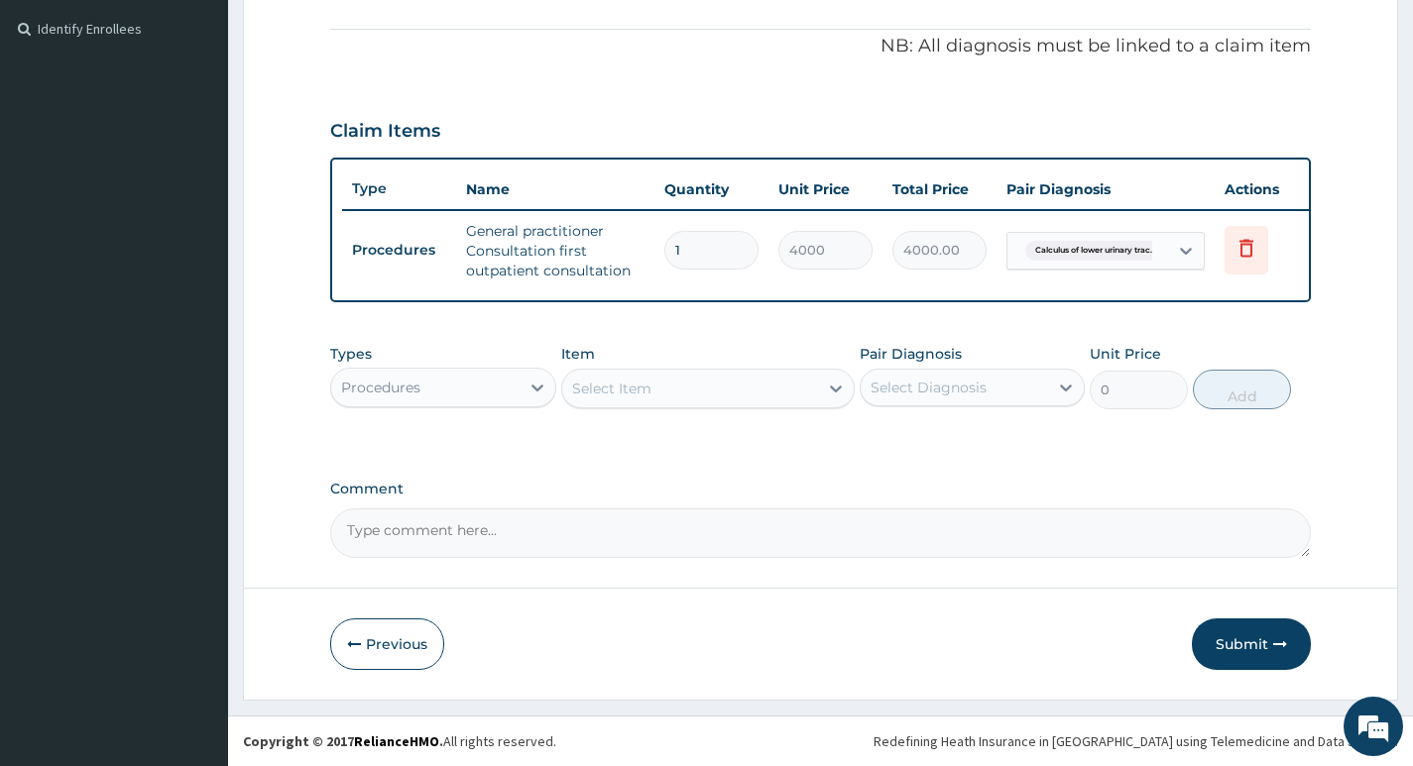
click at [512, 393] on div "Procedures" at bounding box center [424, 388] width 187 height 32
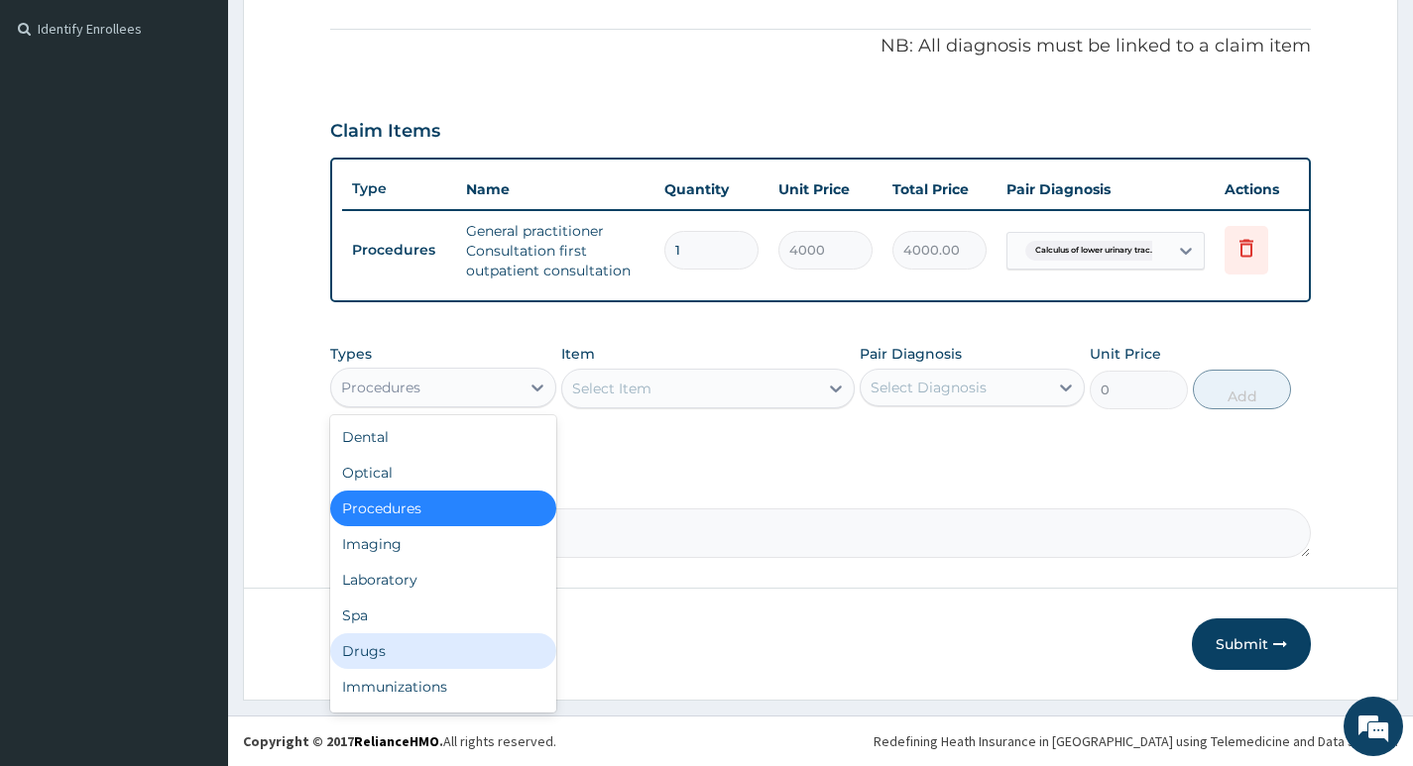
click at [365, 640] on div "Drugs" at bounding box center [442, 651] width 225 height 36
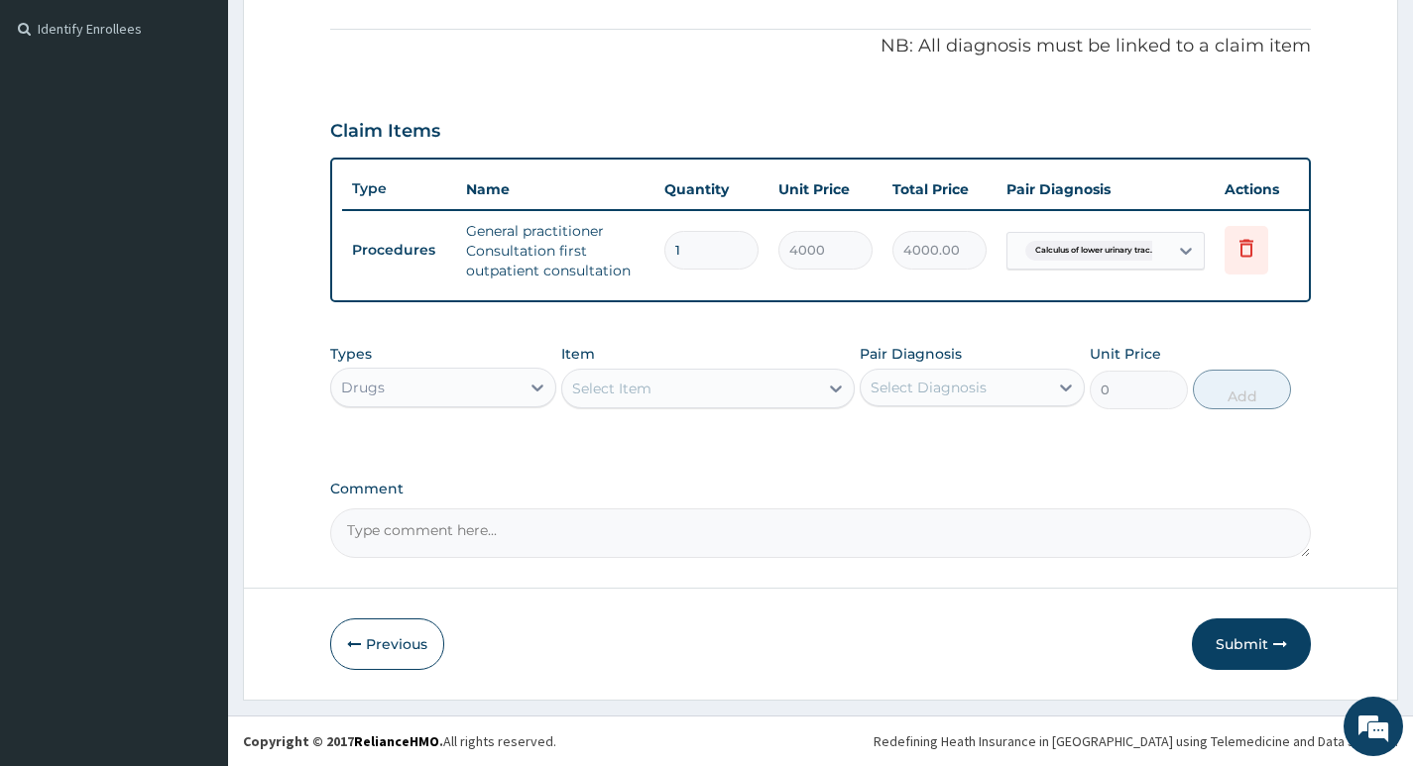
click at [772, 383] on div "Select Item" at bounding box center [690, 389] width 257 height 32
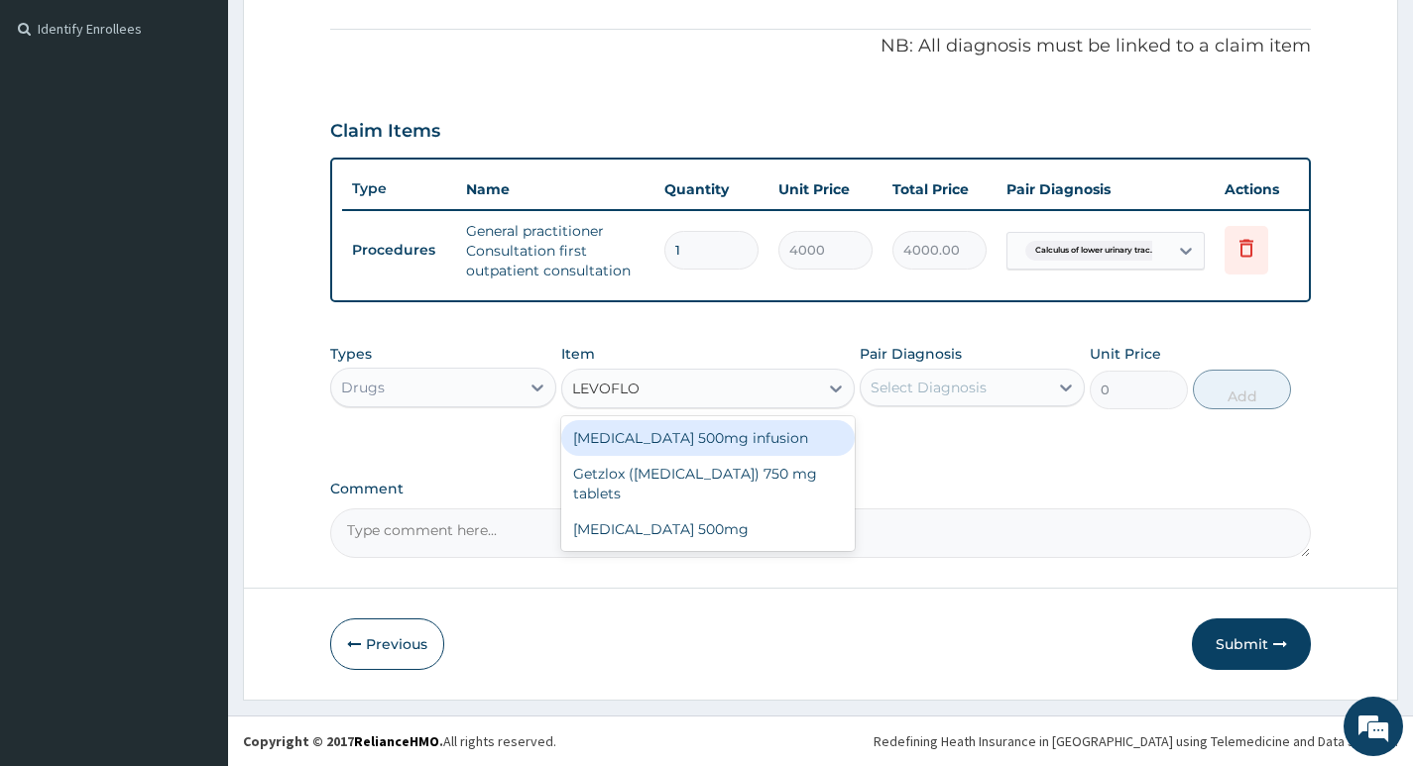
type input "LEVOFLOX"
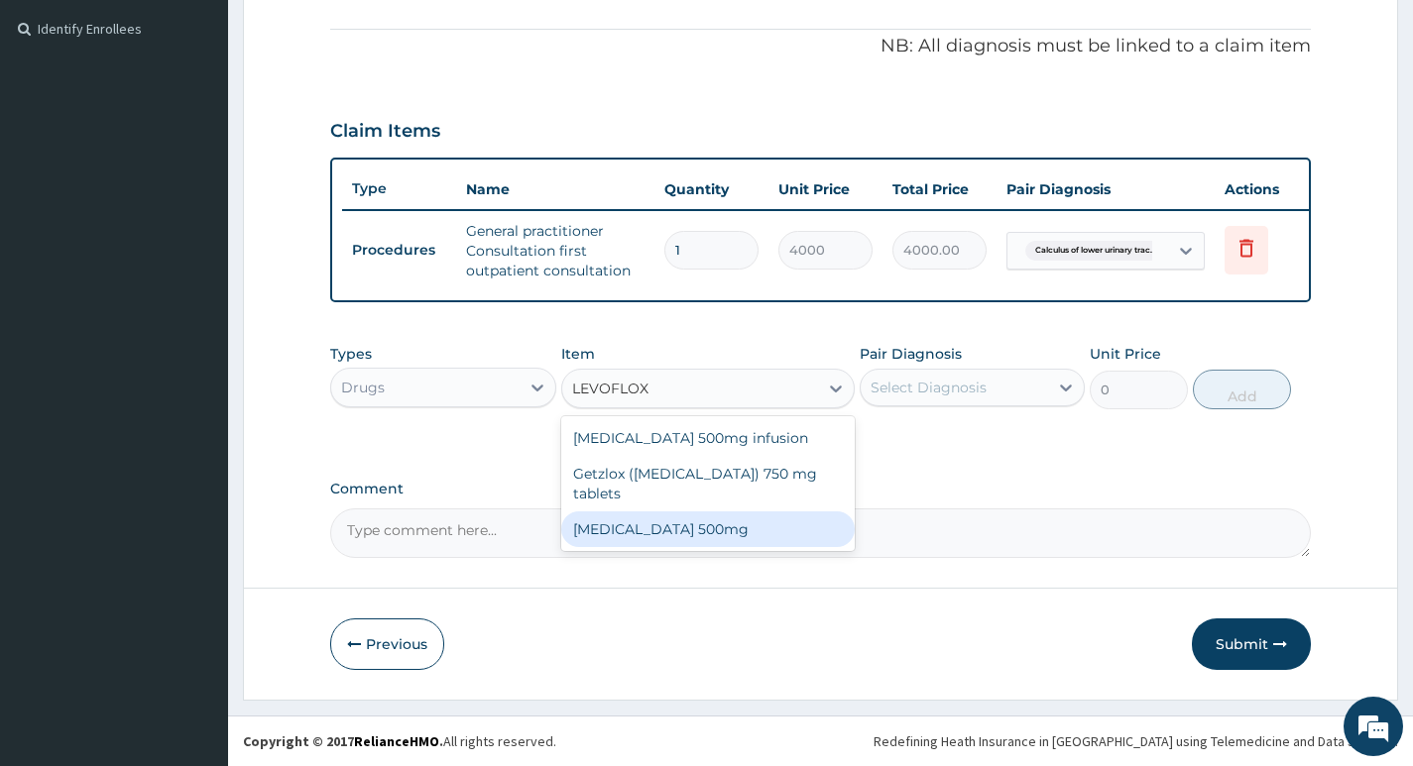
click at [697, 513] on div "LEVOFLOXACIN 500mg" at bounding box center [708, 529] width 294 height 36
type input "253"
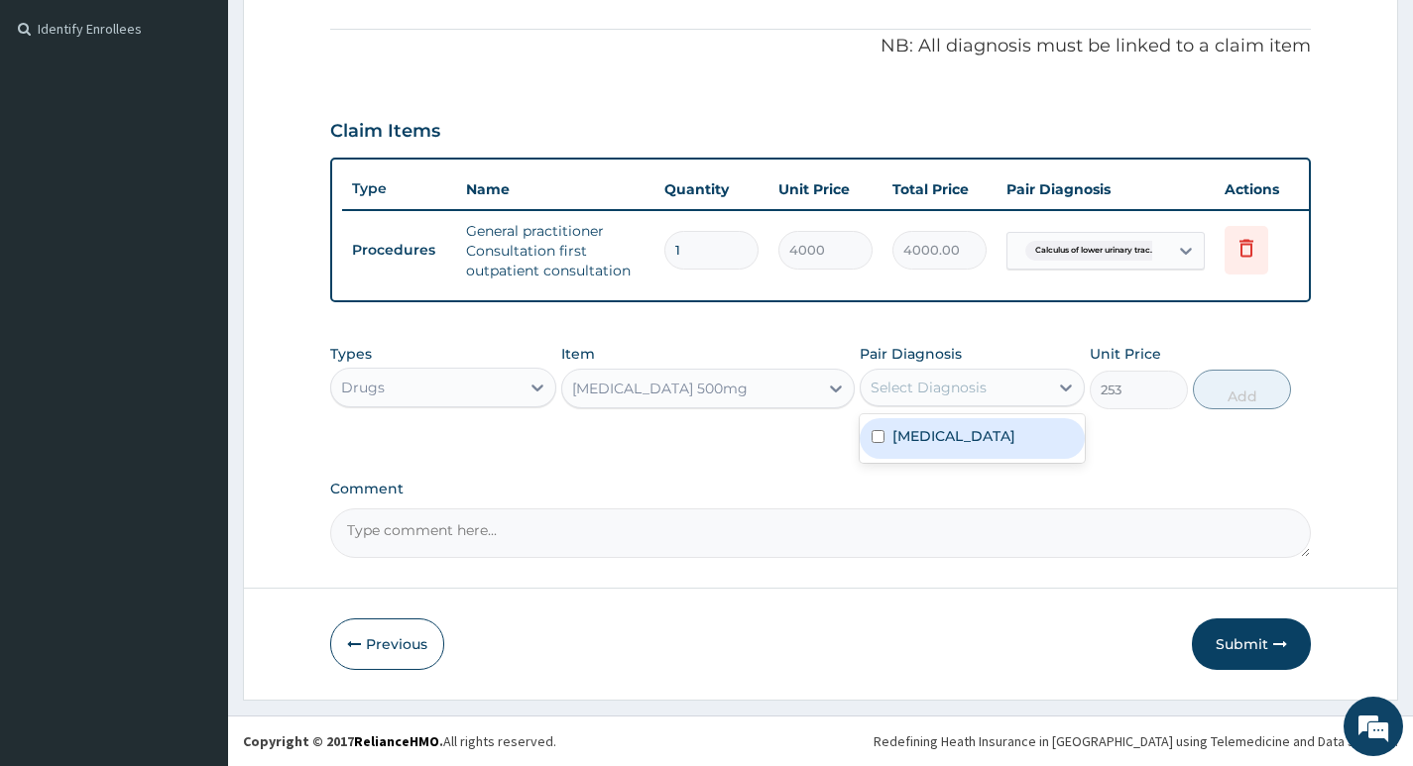
click at [1045, 387] on div "Select Diagnosis" at bounding box center [953, 388] width 187 height 32
click at [999, 435] on label "Calculus of lower urinary tract, unspecified" at bounding box center [953, 436] width 123 height 20
checkbox input "true"
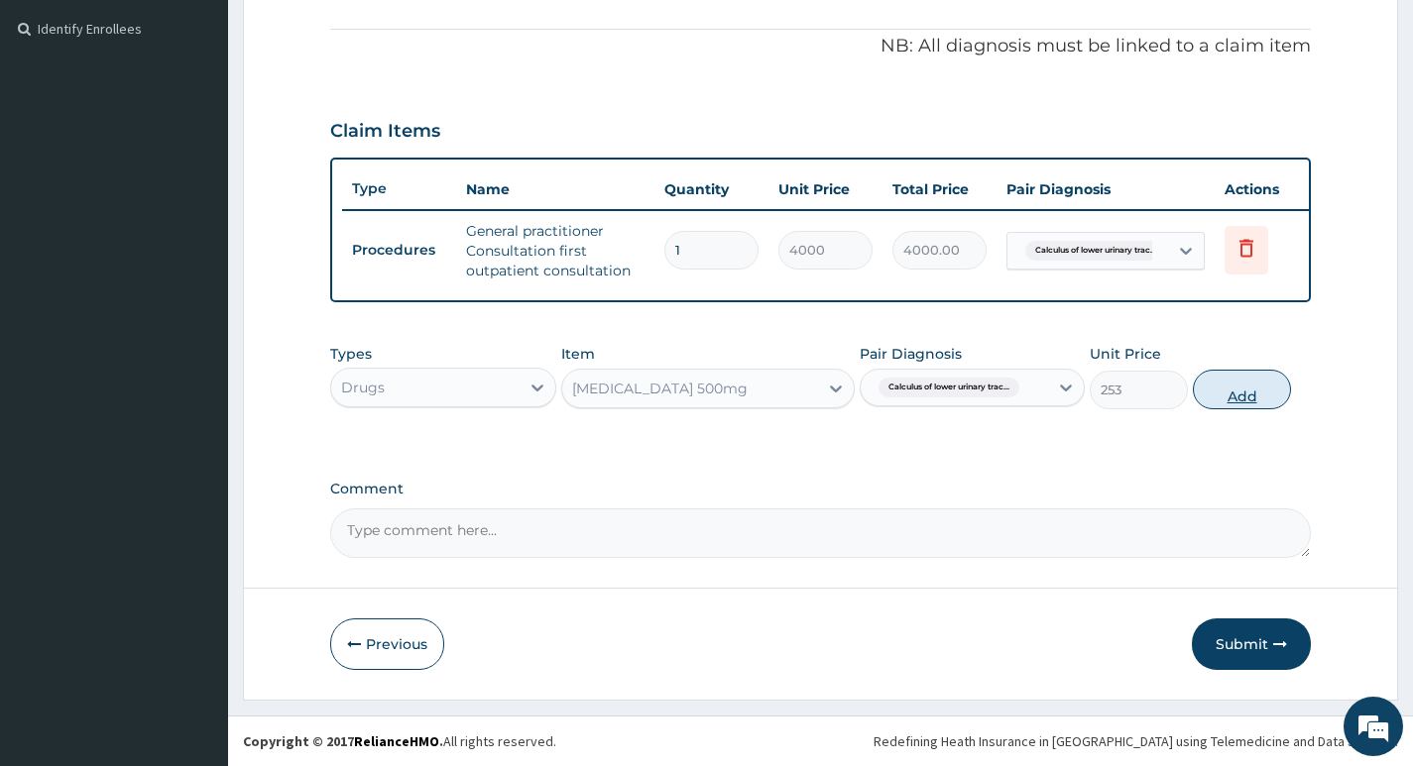
click at [1225, 387] on button "Add" at bounding box center [1241, 390] width 98 height 40
type input "0"
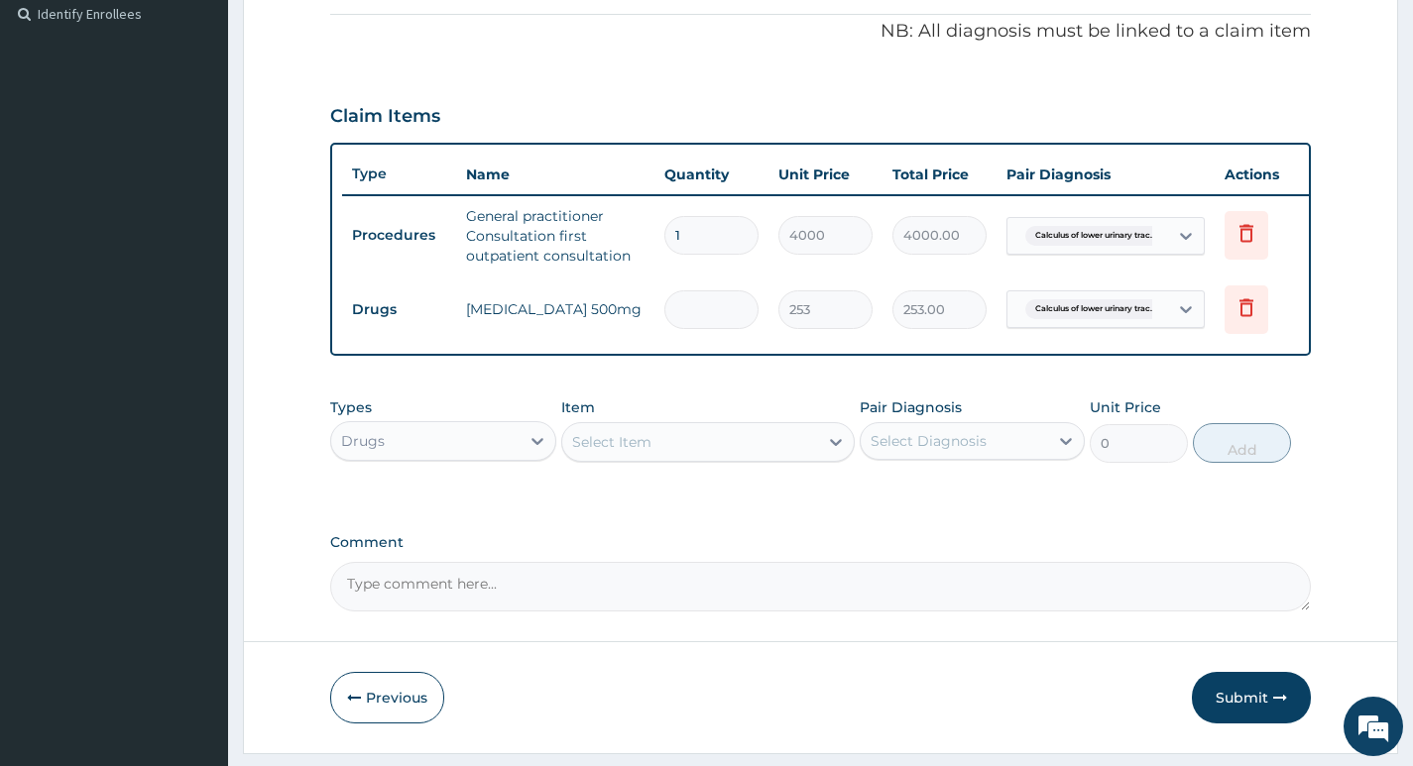
type input "0.00"
type input "7"
type input "1771.00"
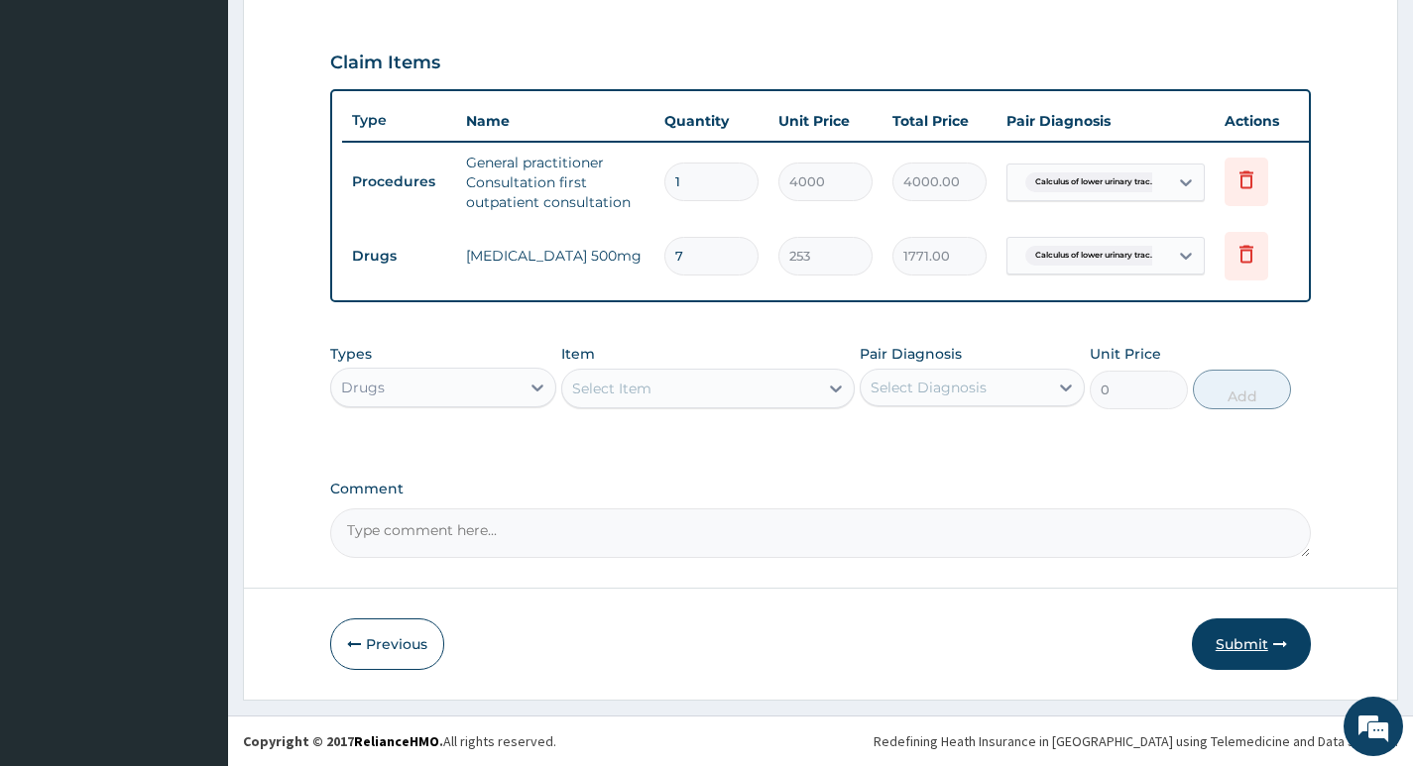
type input "7"
click at [1241, 646] on button "Submit" at bounding box center [1250, 645] width 119 height 52
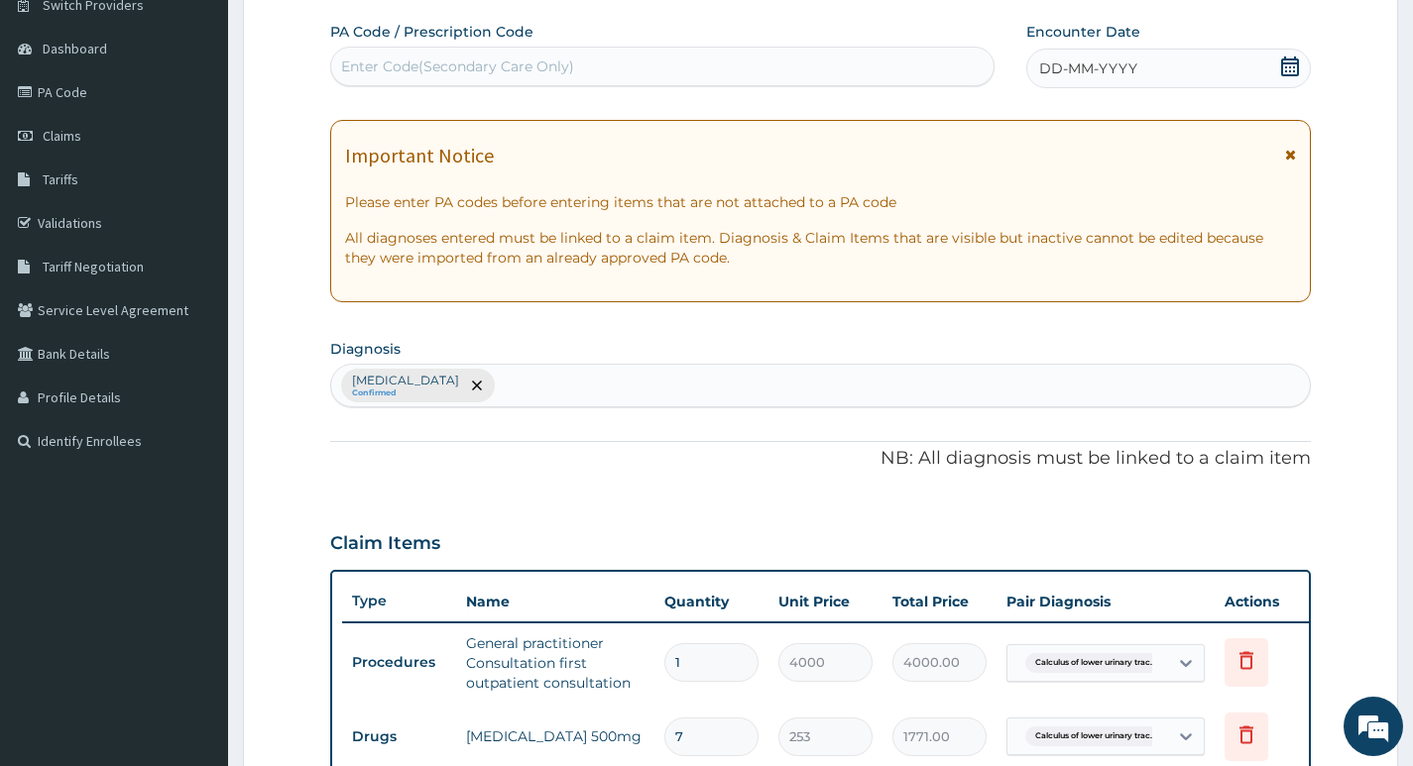
scroll to position [68, 0]
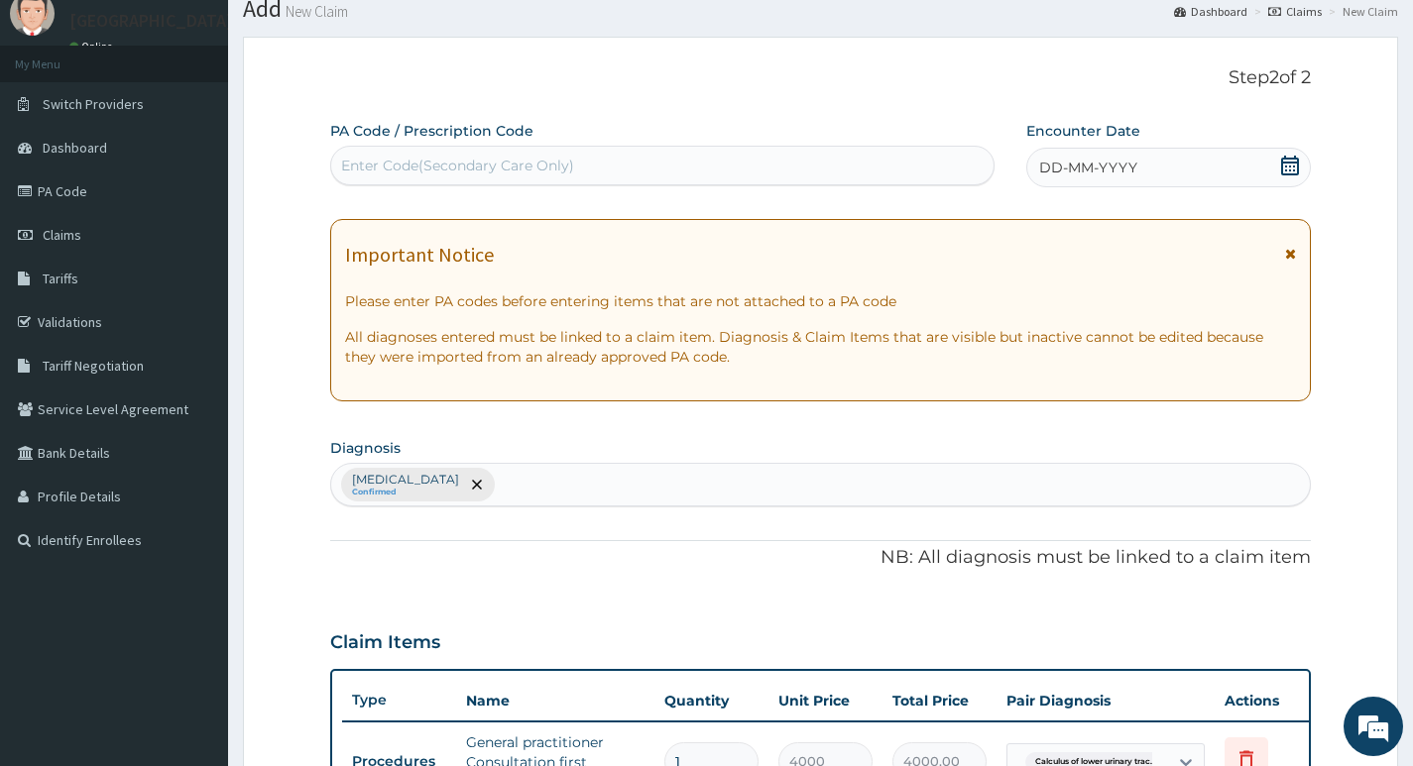
click at [1223, 165] on div "DD-MM-YYYY" at bounding box center [1168, 168] width 284 height 40
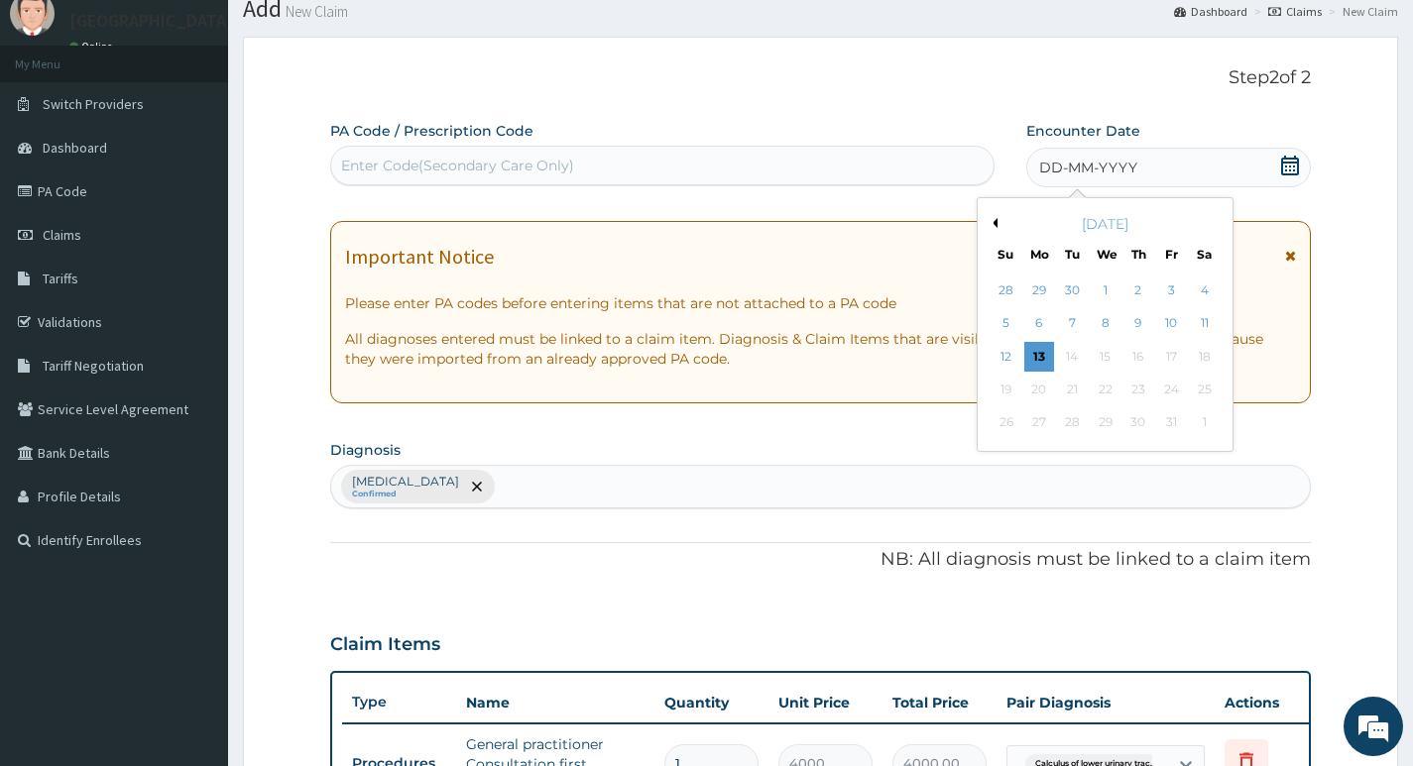
click at [995, 224] on button "Previous Month" at bounding box center [992, 223] width 10 height 10
click at [1133, 290] on div "4" at bounding box center [1138, 291] width 30 height 30
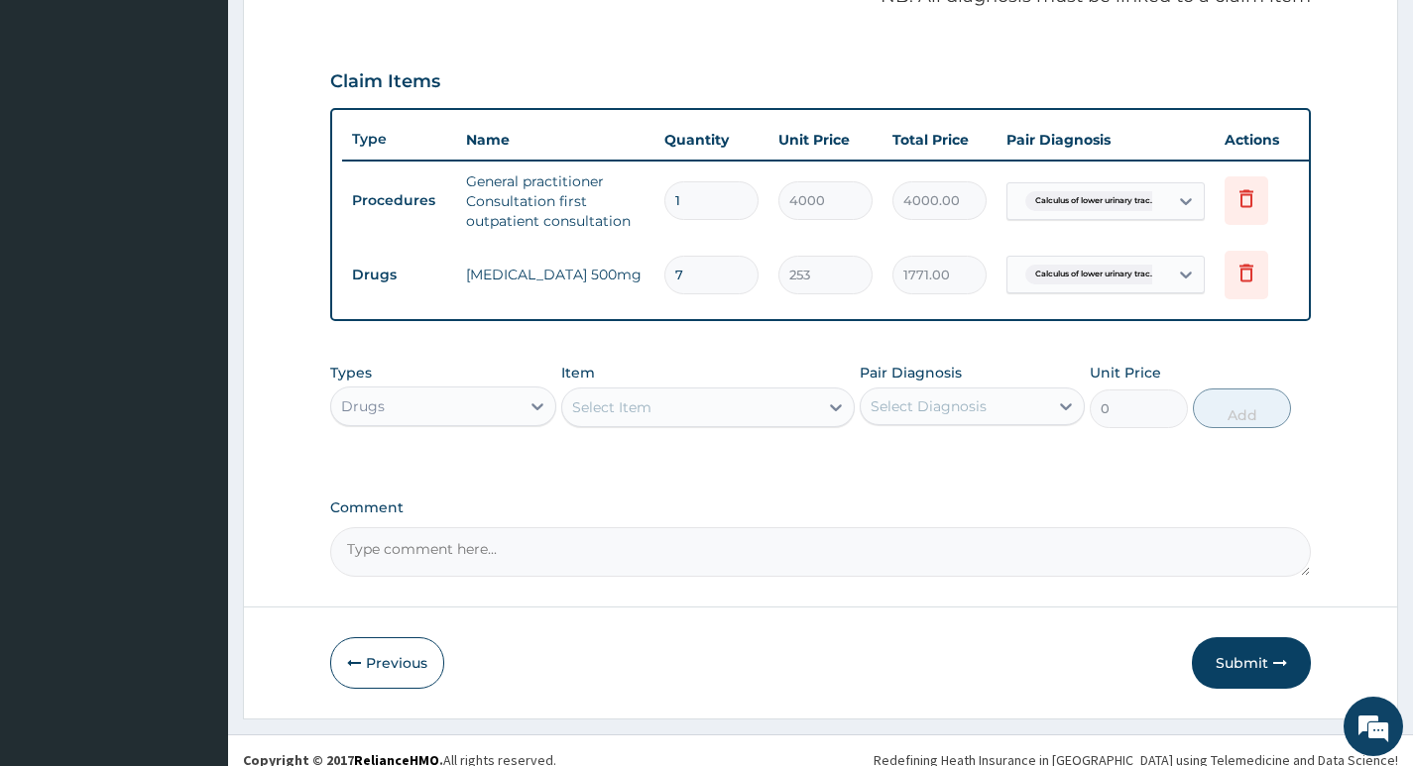
scroll to position [663, 0]
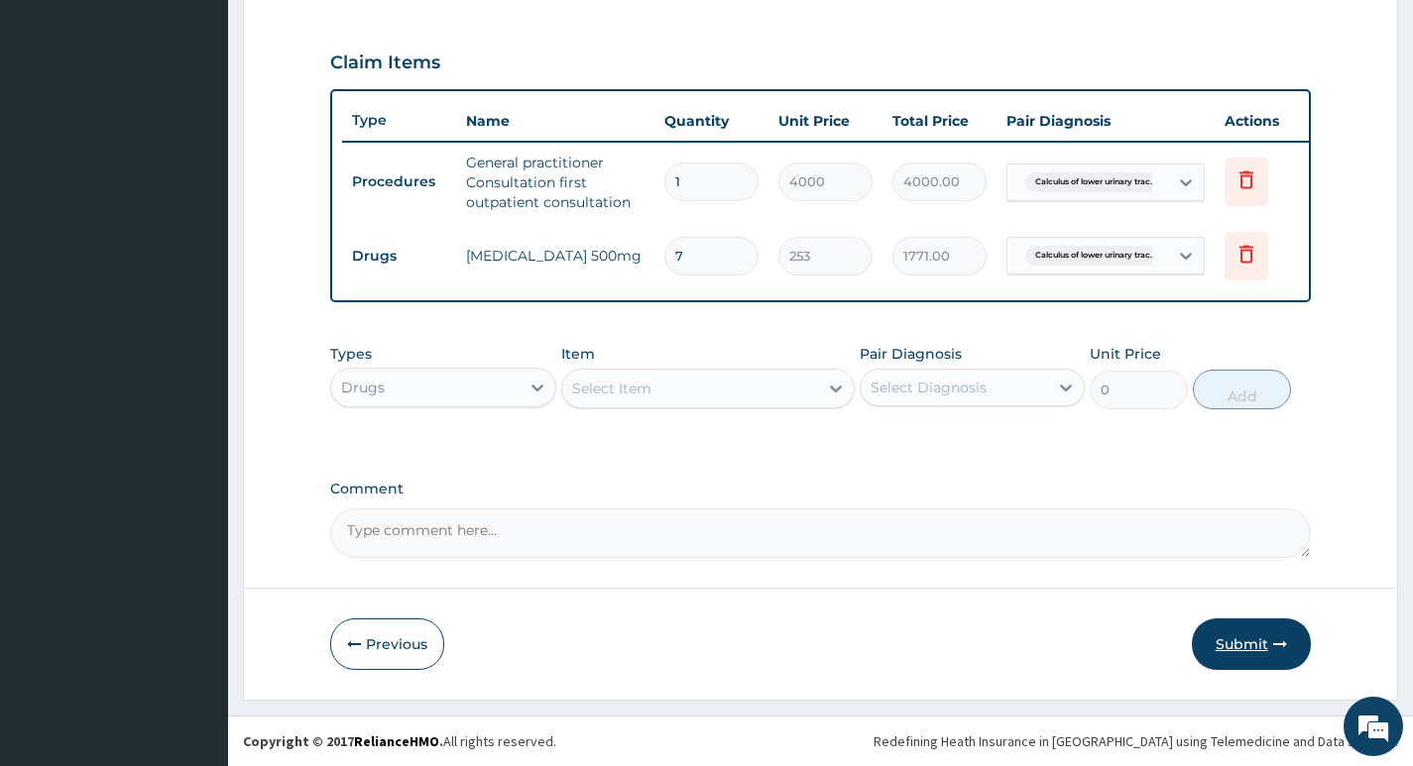
click at [1245, 640] on button "Submit" at bounding box center [1250, 645] width 119 height 52
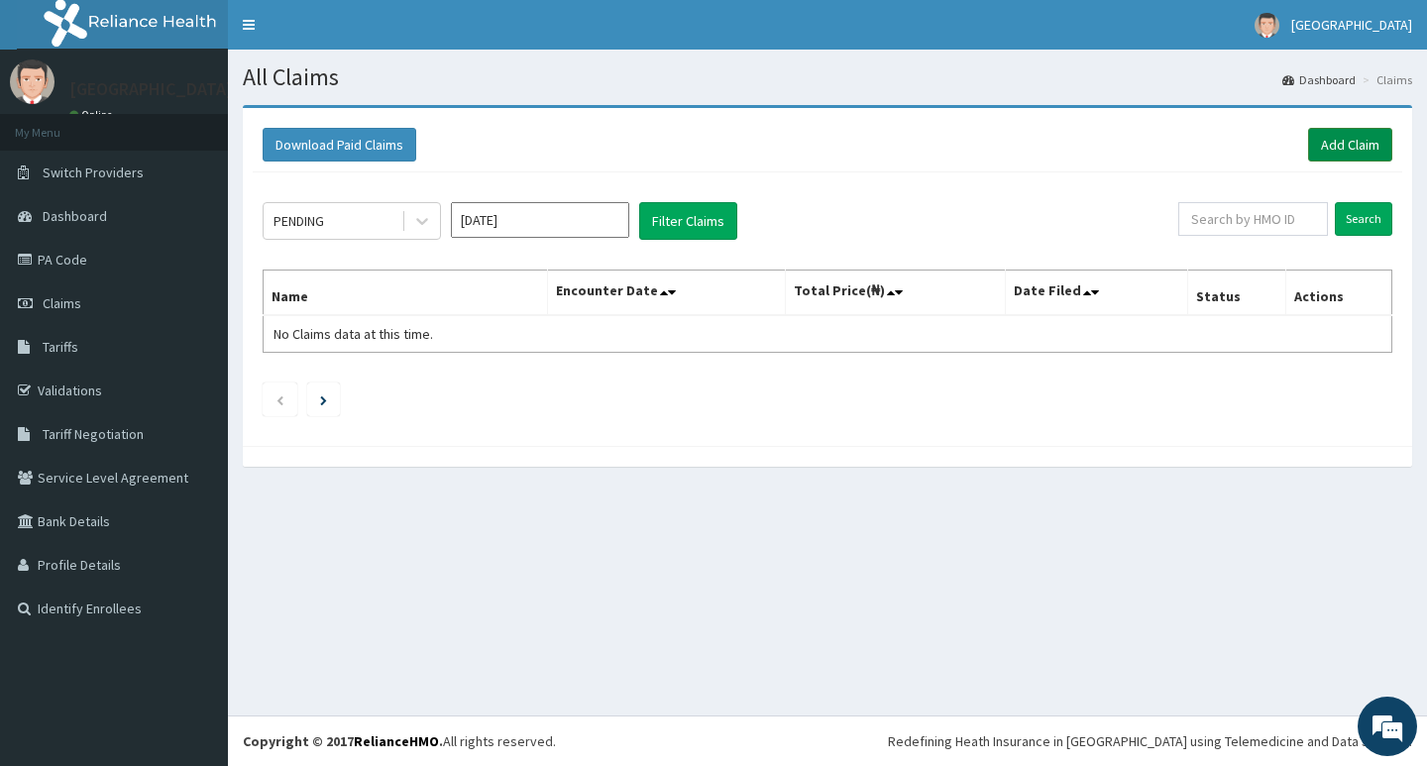
click at [1337, 147] on link "Add Claim" at bounding box center [1350, 145] width 84 height 34
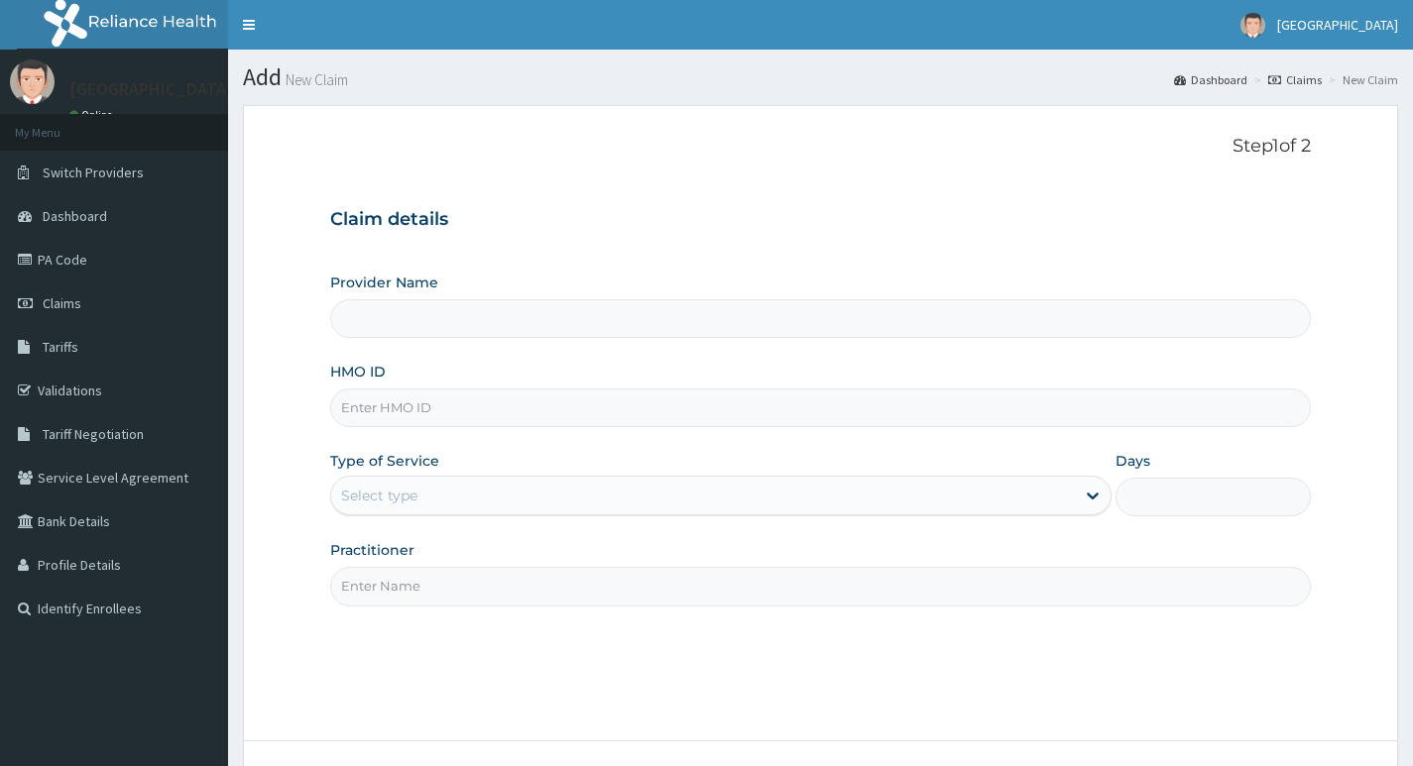
type input "Living Heart Specialist Hospital"
click at [534, 408] on input "HMO ID" at bounding box center [820, 408] width 980 height 39
paste input "PPY/10285/B"
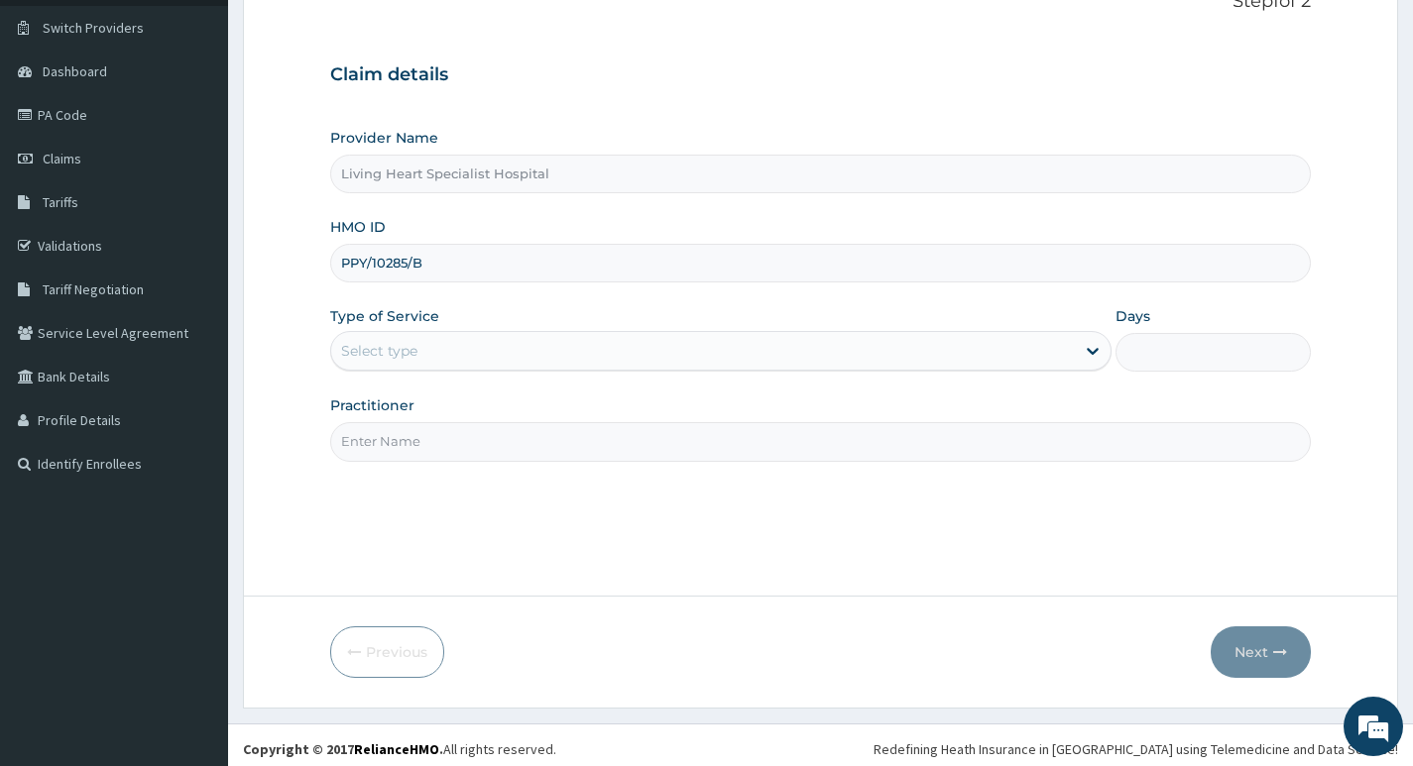
scroll to position [153, 0]
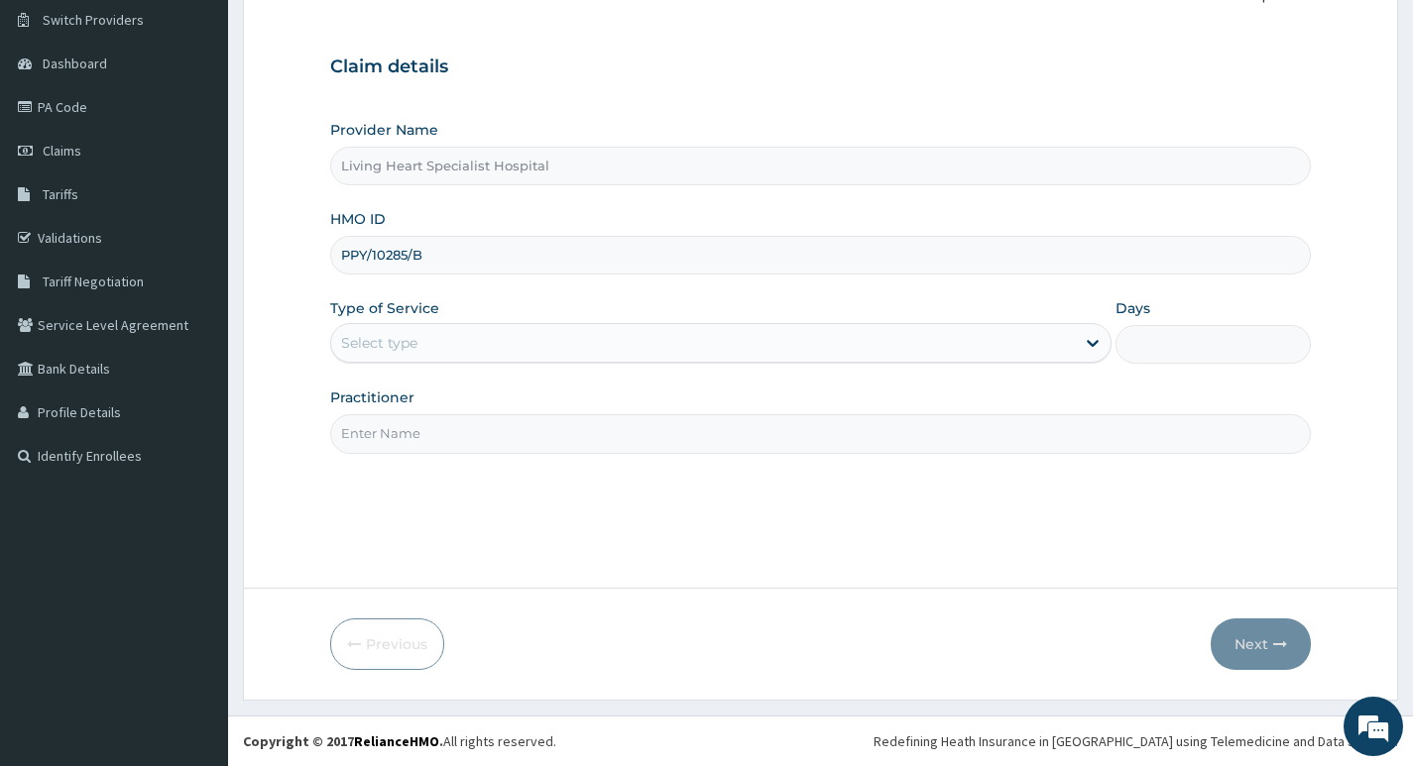
type input "PPY/10285/B"
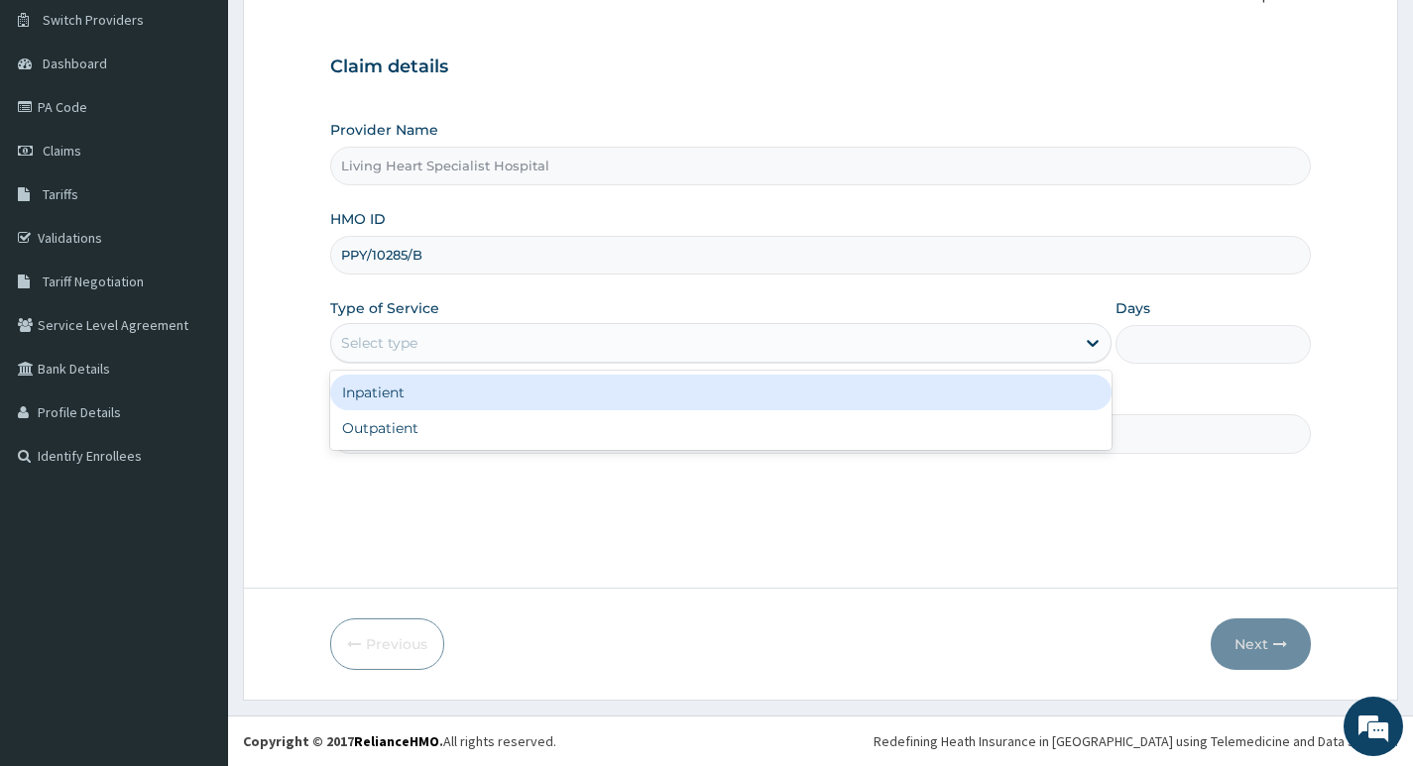
click at [1002, 350] on div "Select type" at bounding box center [702, 343] width 743 height 32
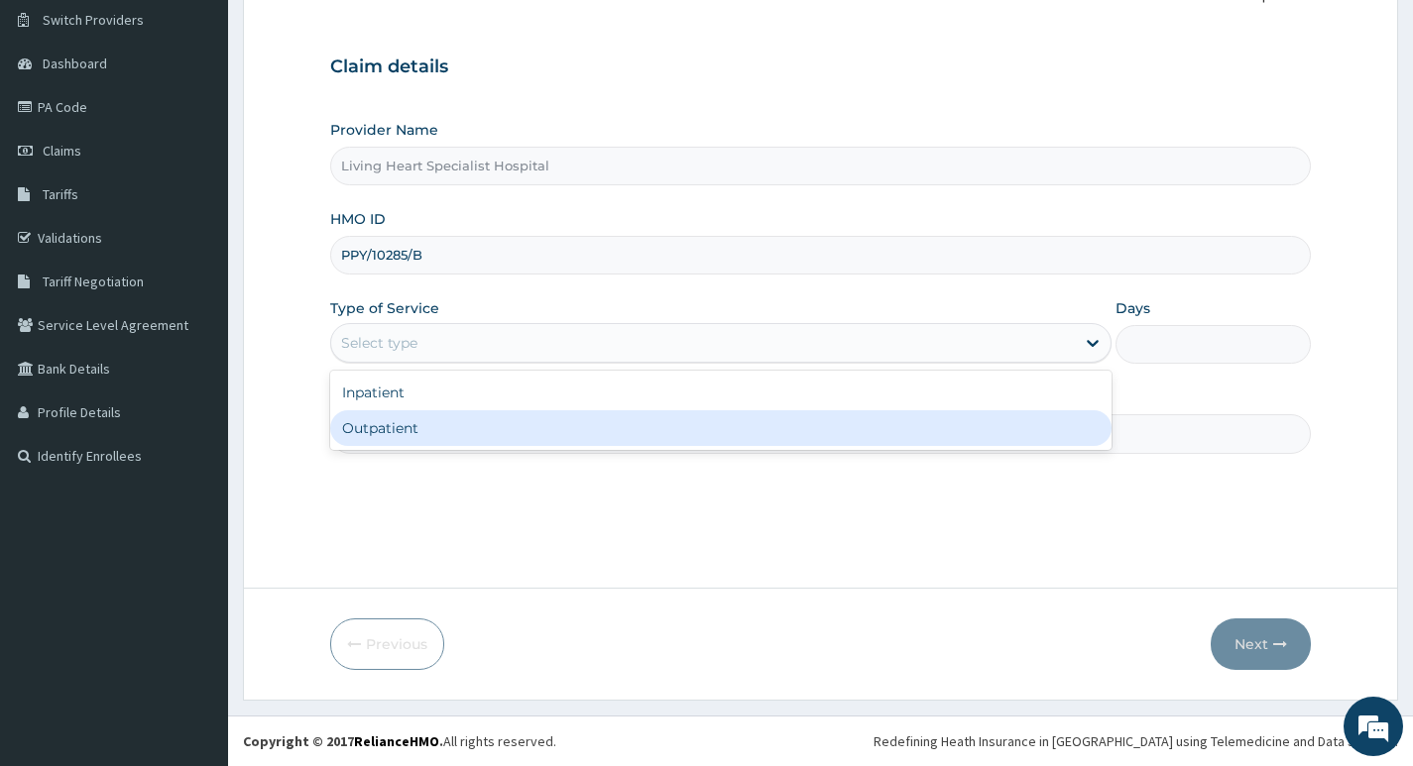
click at [938, 421] on div "Outpatient" at bounding box center [720, 428] width 781 height 36
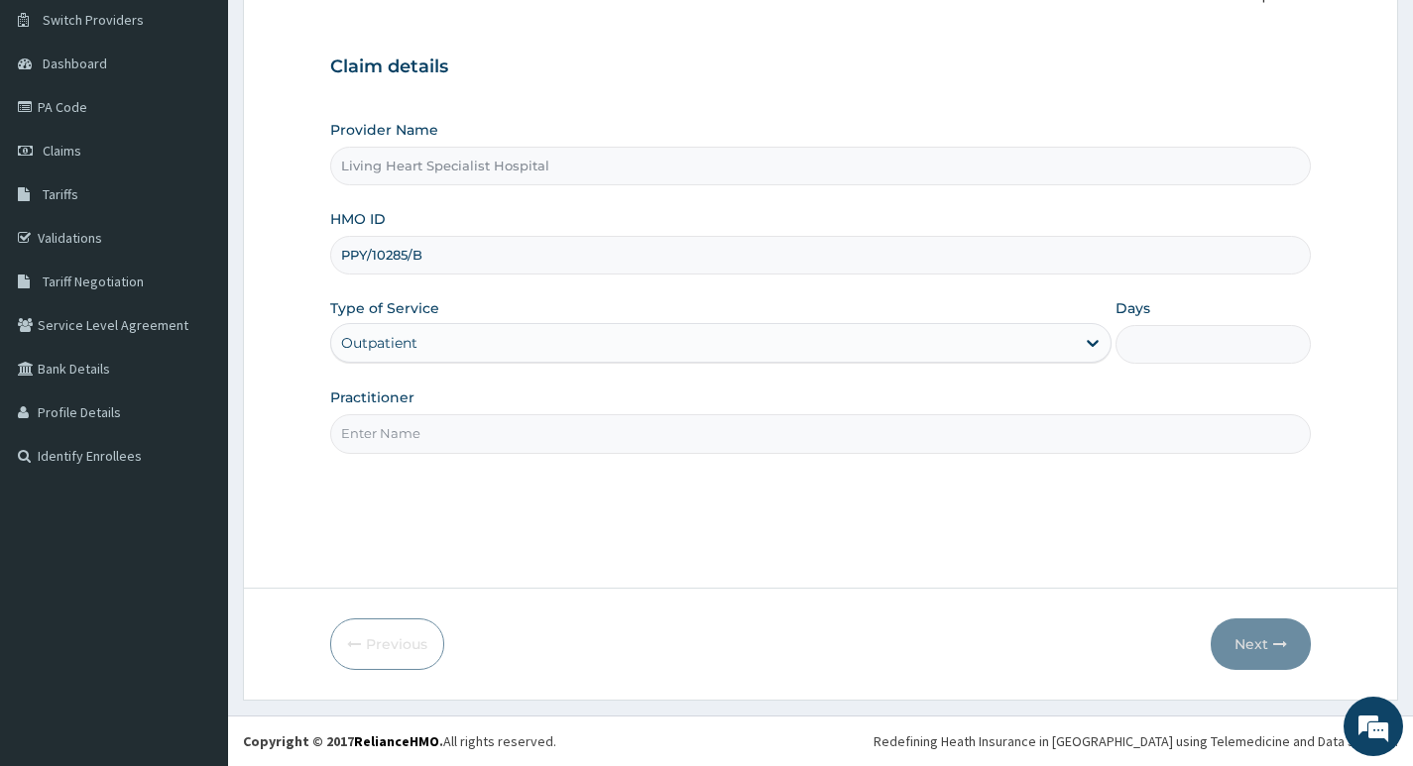
type input "1"
click at [1076, 431] on input "Practitioner" at bounding box center [820, 433] width 980 height 39
click at [560, 432] on input "Practitioner" at bounding box center [820, 433] width 980 height 39
type input "DR. NWAERI AJOKU"
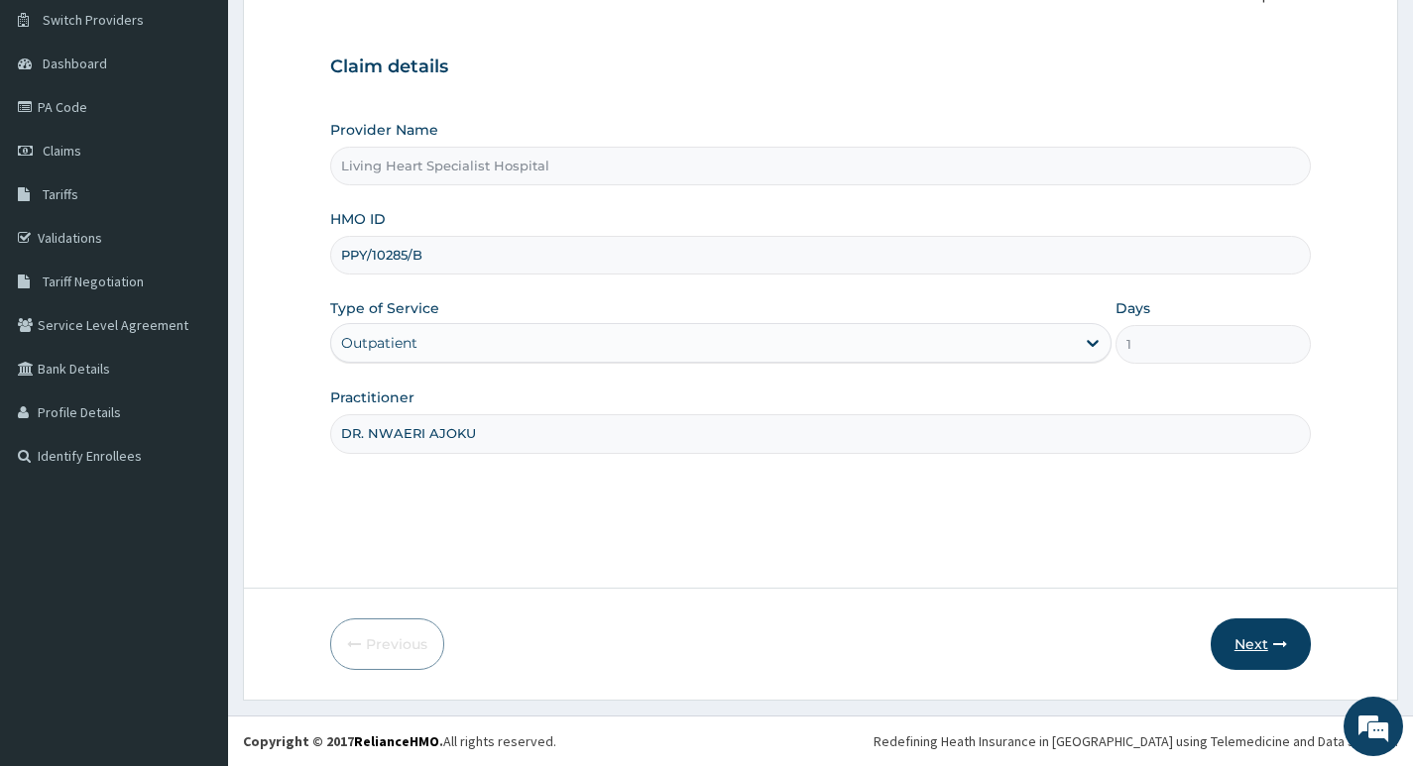
click at [1254, 639] on button "Next" at bounding box center [1260, 645] width 100 height 52
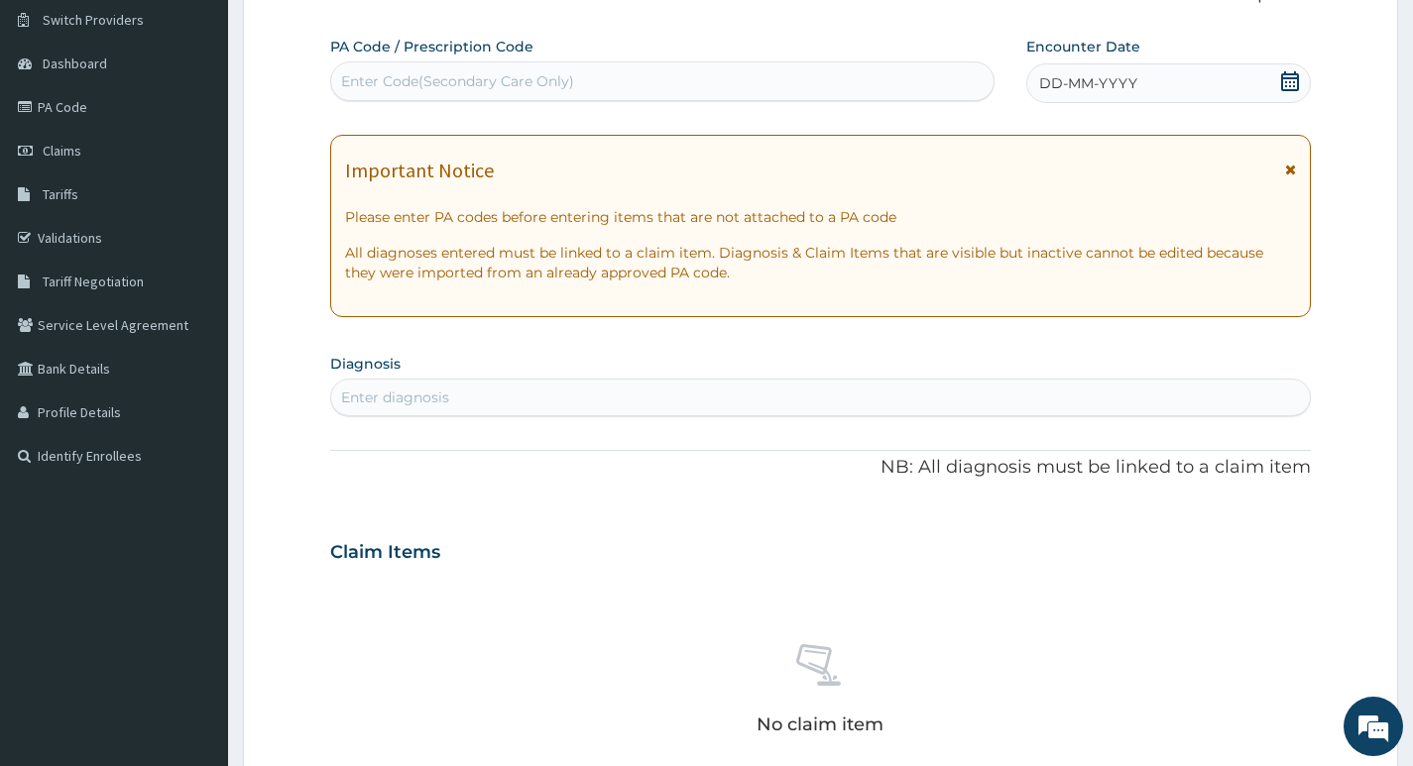
click at [631, 70] on div "Enter Code(Secondary Care Only)" at bounding box center [662, 81] width 662 height 32
type input "PA/6FDF93"
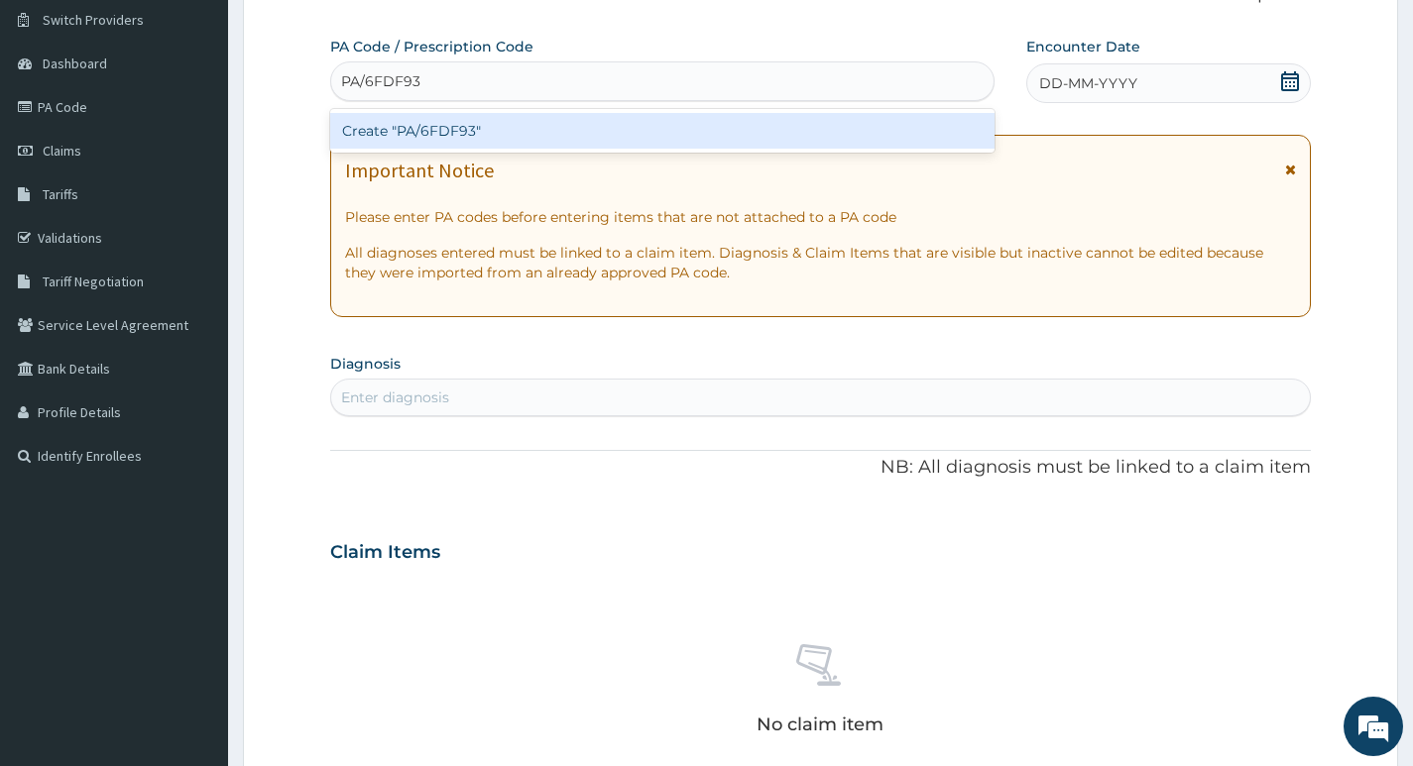
click at [501, 137] on div "Create "PA/6FDF93"" at bounding box center [662, 131] width 664 height 36
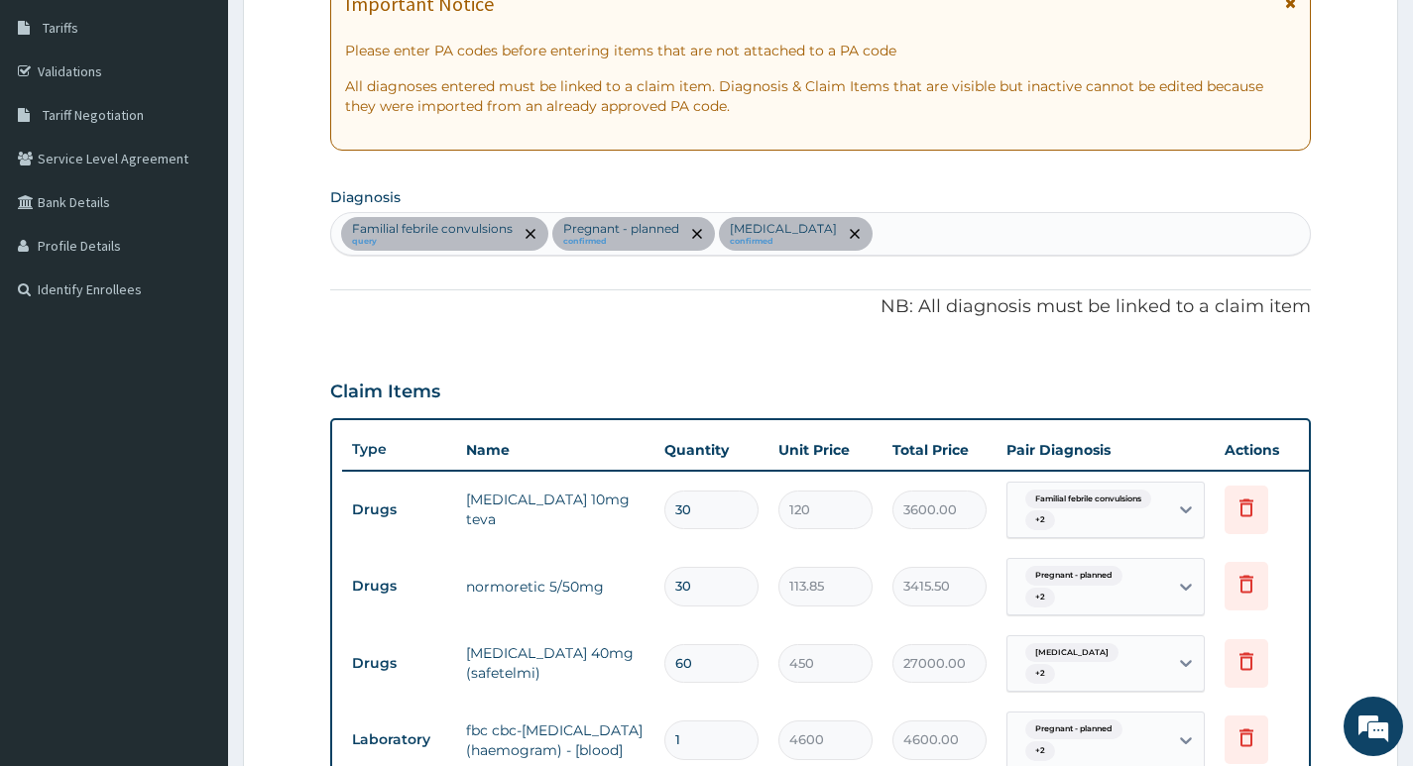
scroll to position [282, 0]
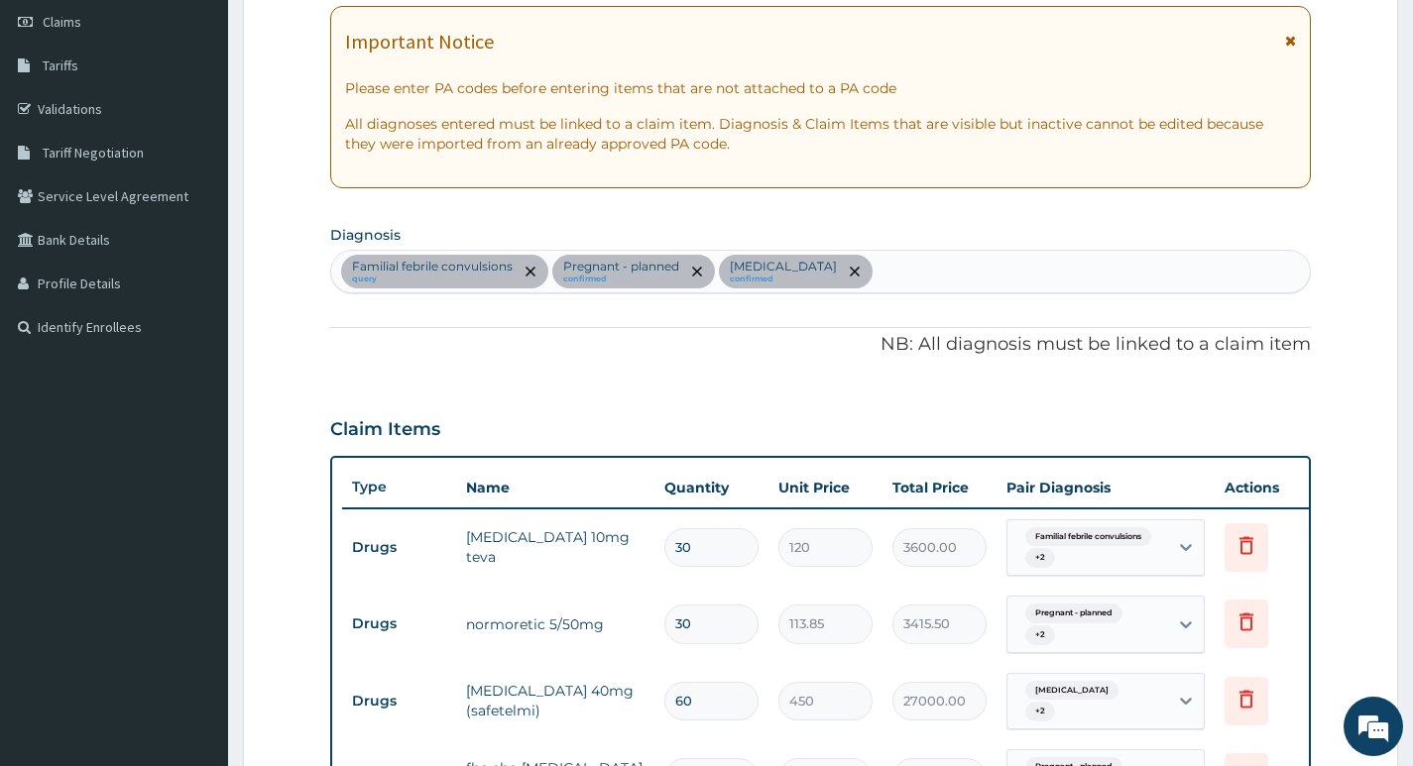
click at [972, 265] on div "Familial febrile convulsions query Pregnant - planned confirmed [MEDICAL_DATA] …" at bounding box center [820, 272] width 978 height 42
type input "[MEDICAL_DATA]"
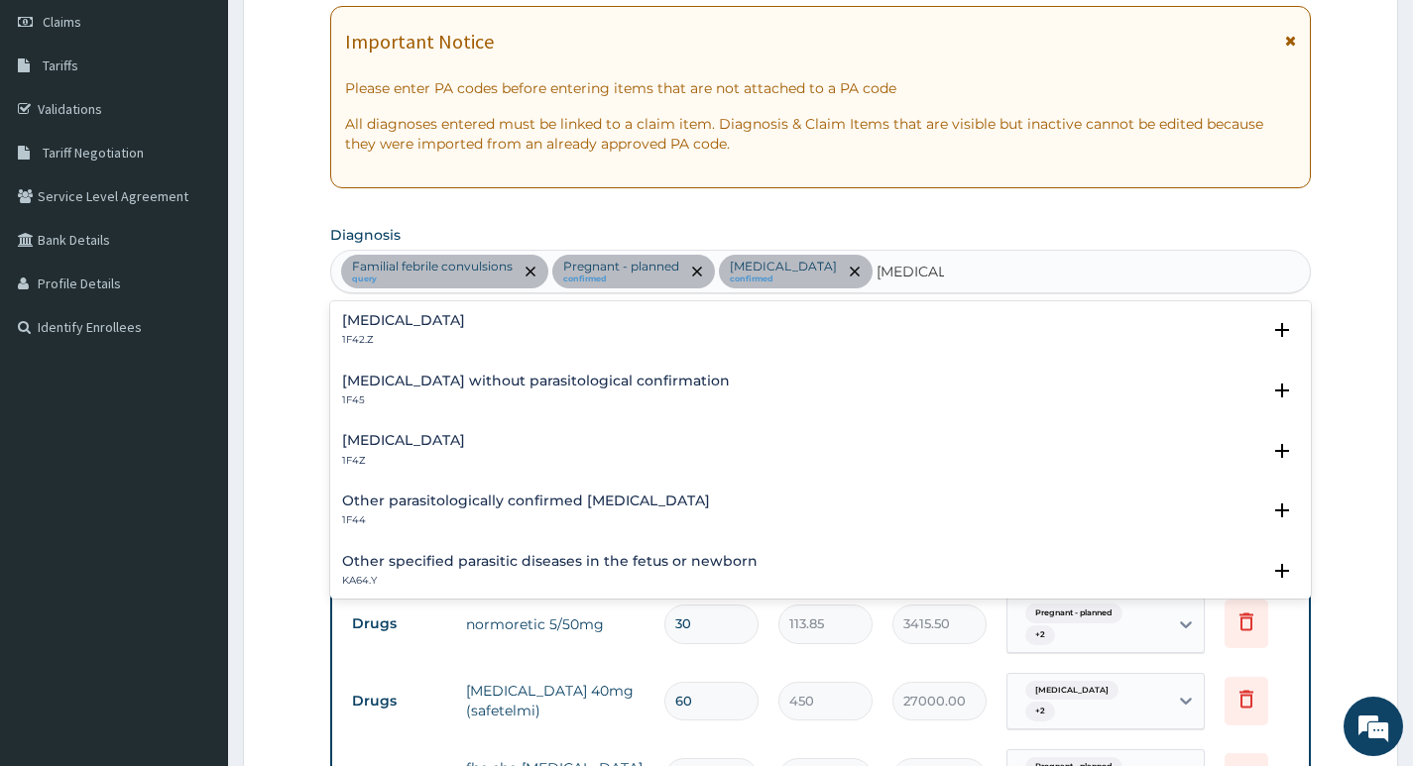
click at [495, 436] on div "[MEDICAL_DATA] 1F4Z" at bounding box center [820, 450] width 957 height 35
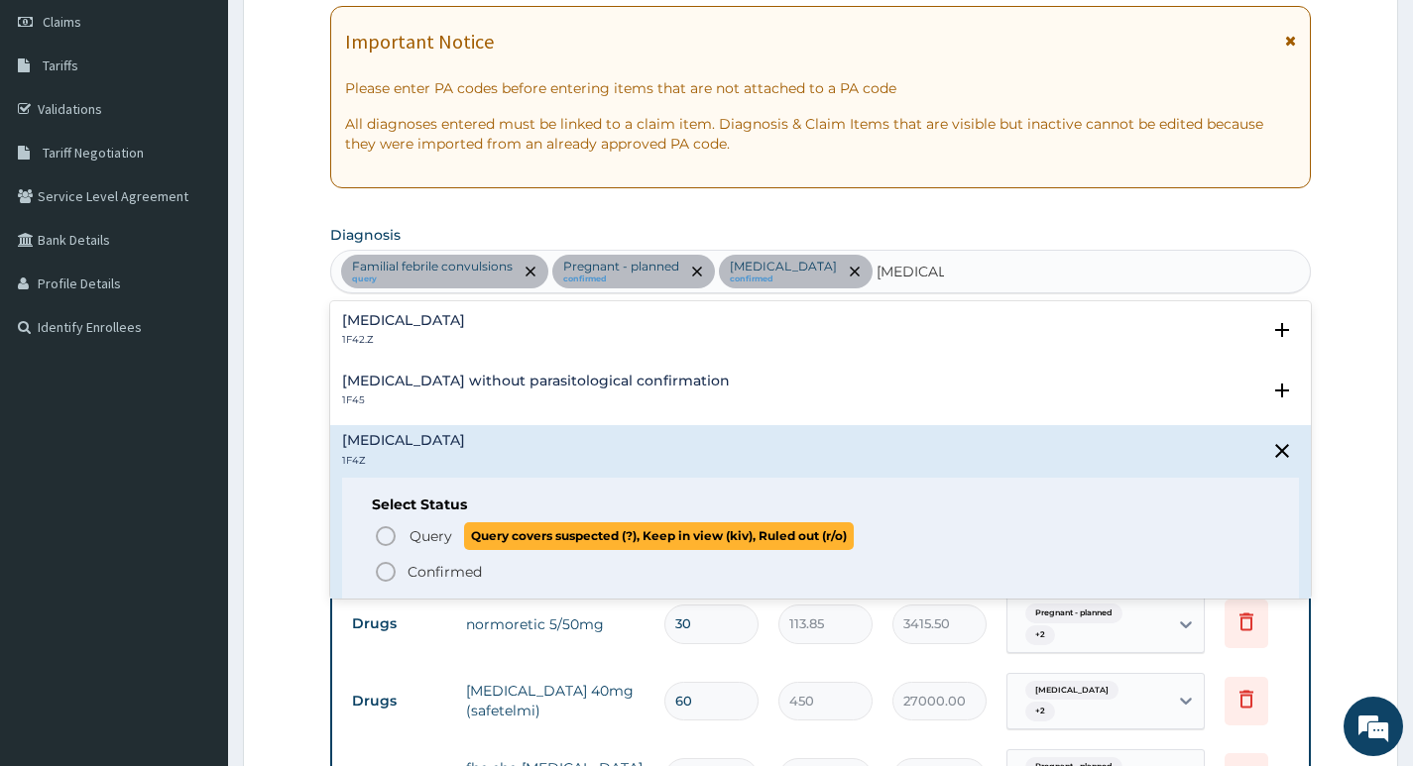
click at [386, 538] on icon "status option query" at bounding box center [386, 536] width 24 height 24
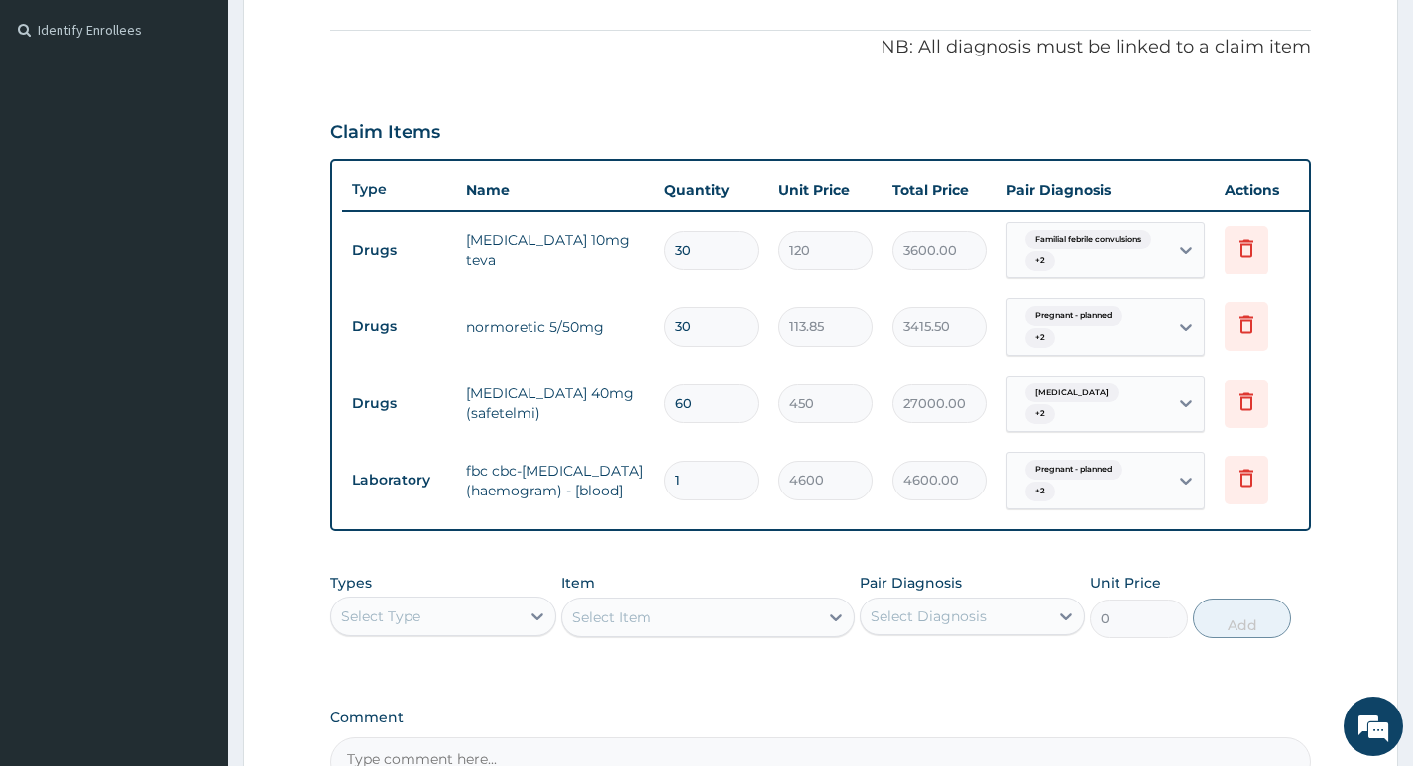
scroll to position [678, 0]
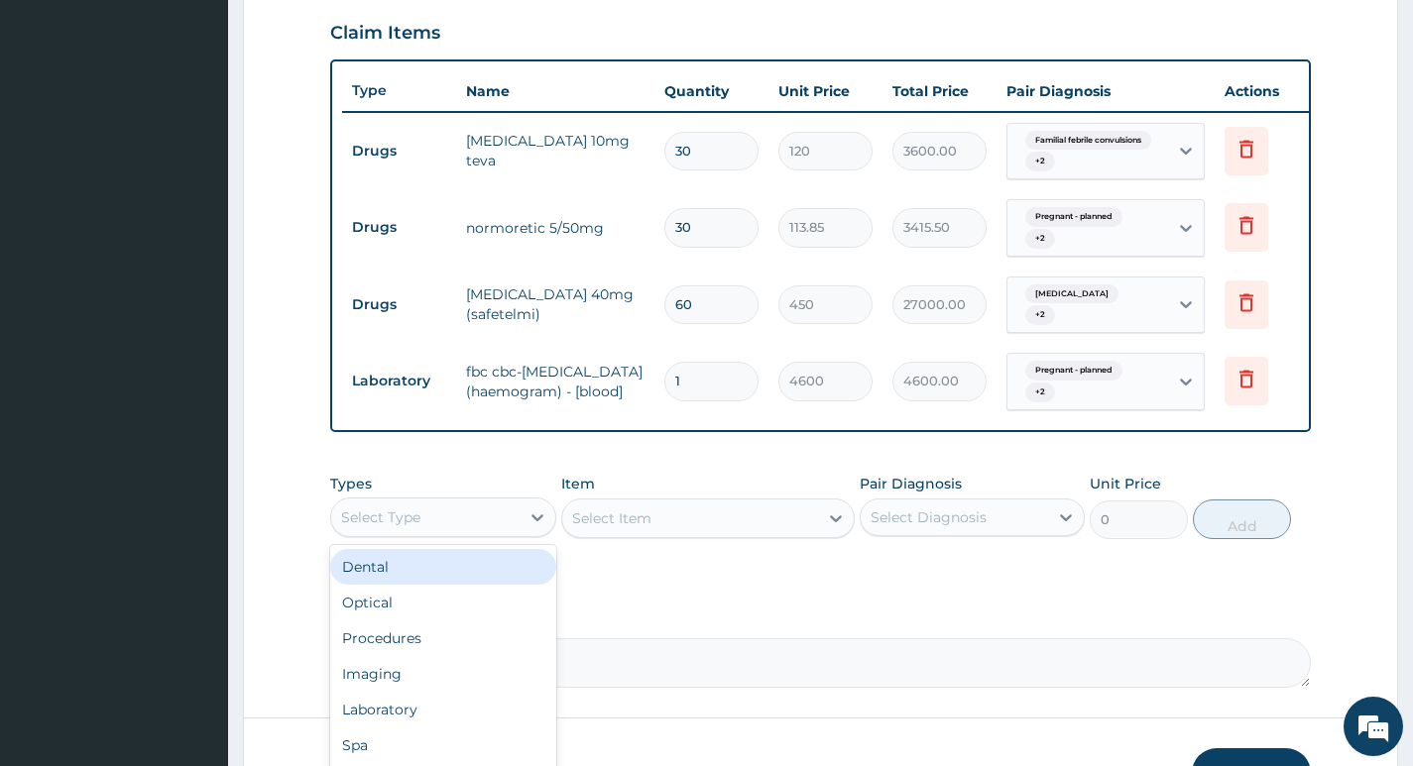
click at [494, 533] on div "Select Type" at bounding box center [424, 518] width 187 height 32
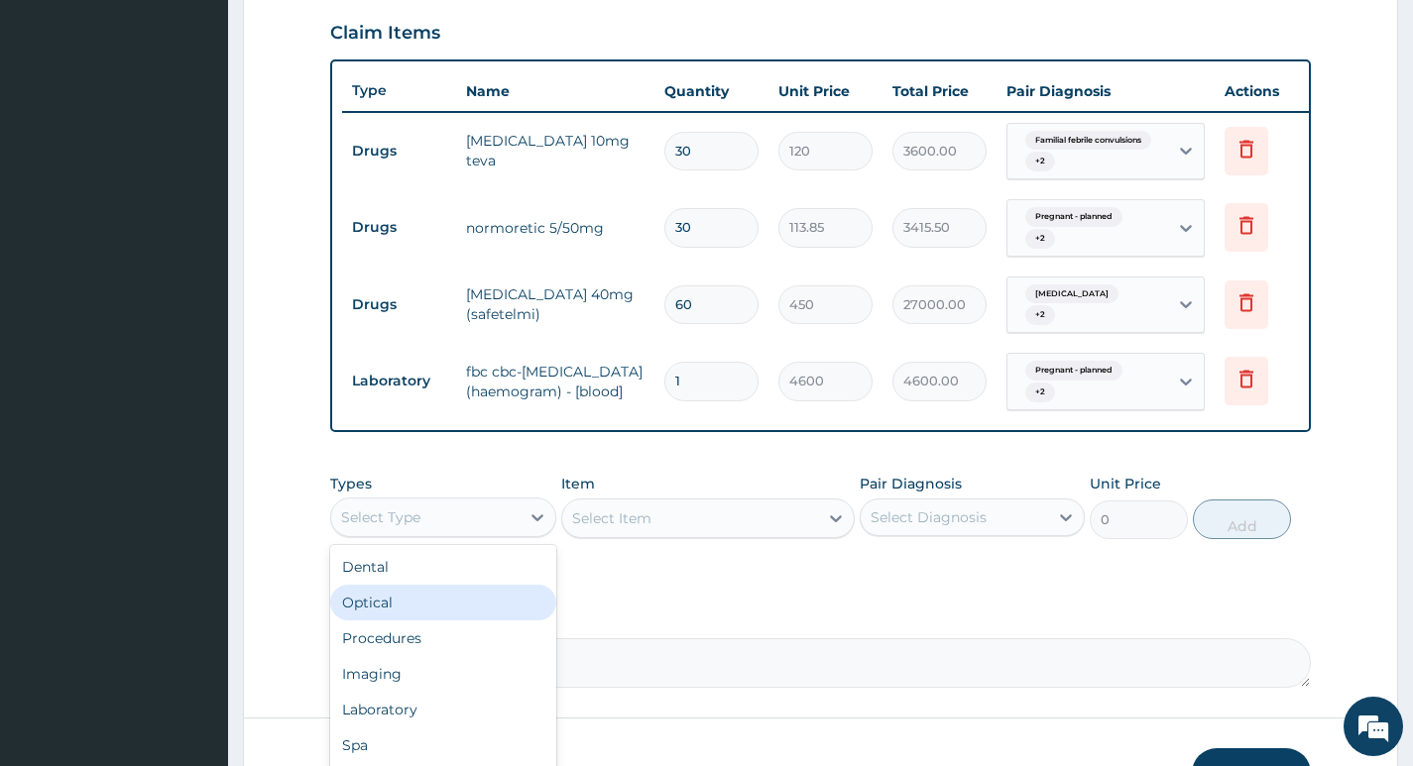
scroll to position [67, 0]
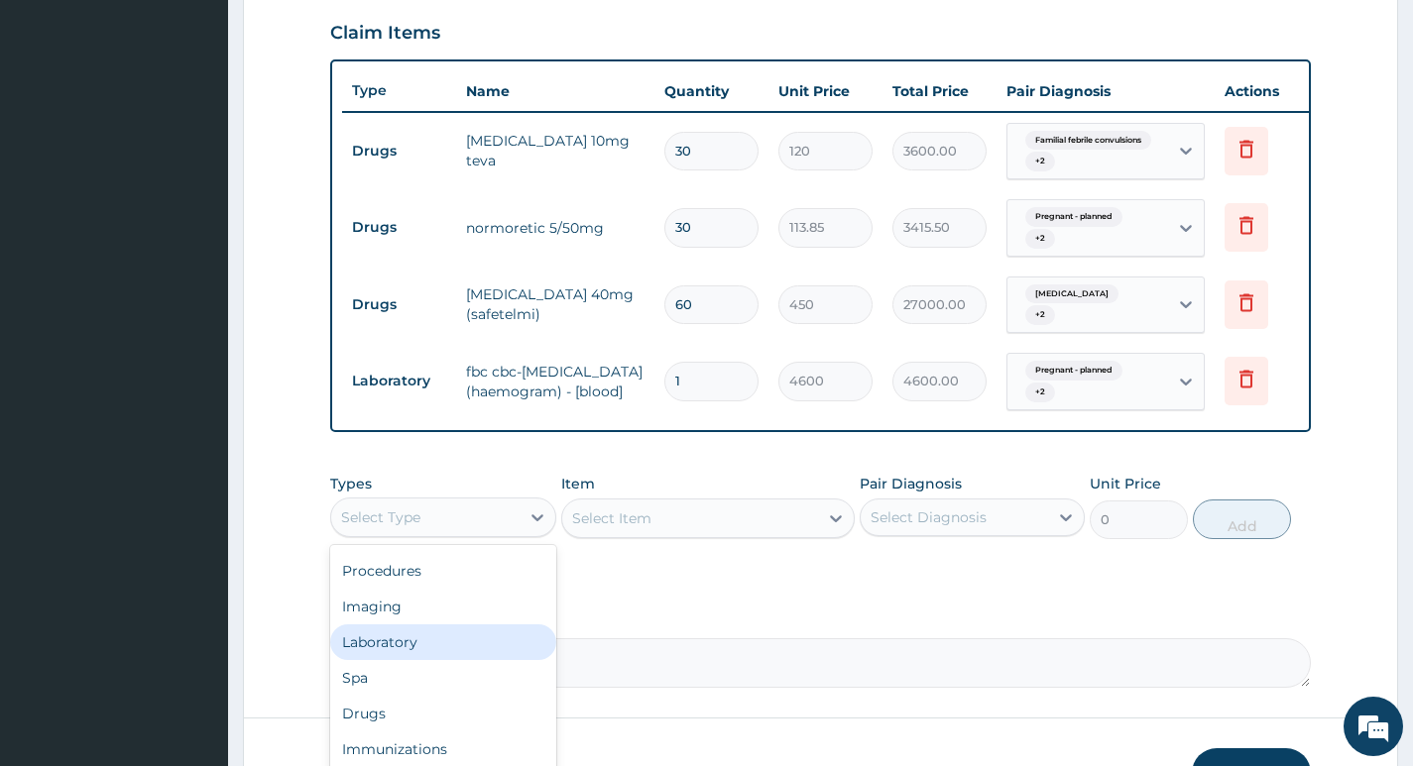
click at [403, 656] on div "Laboratory" at bounding box center [442, 642] width 225 height 36
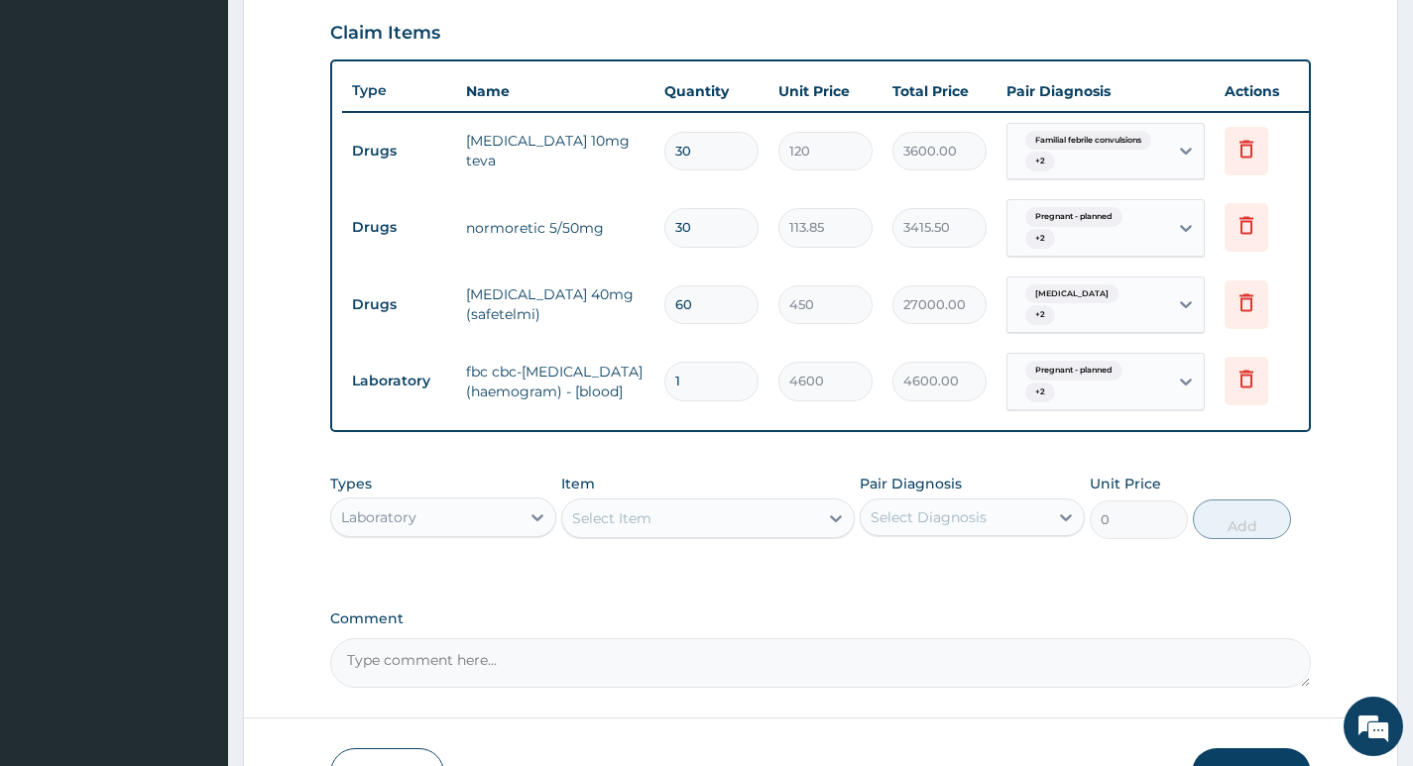
click at [780, 534] on div "Select Item" at bounding box center [690, 519] width 257 height 32
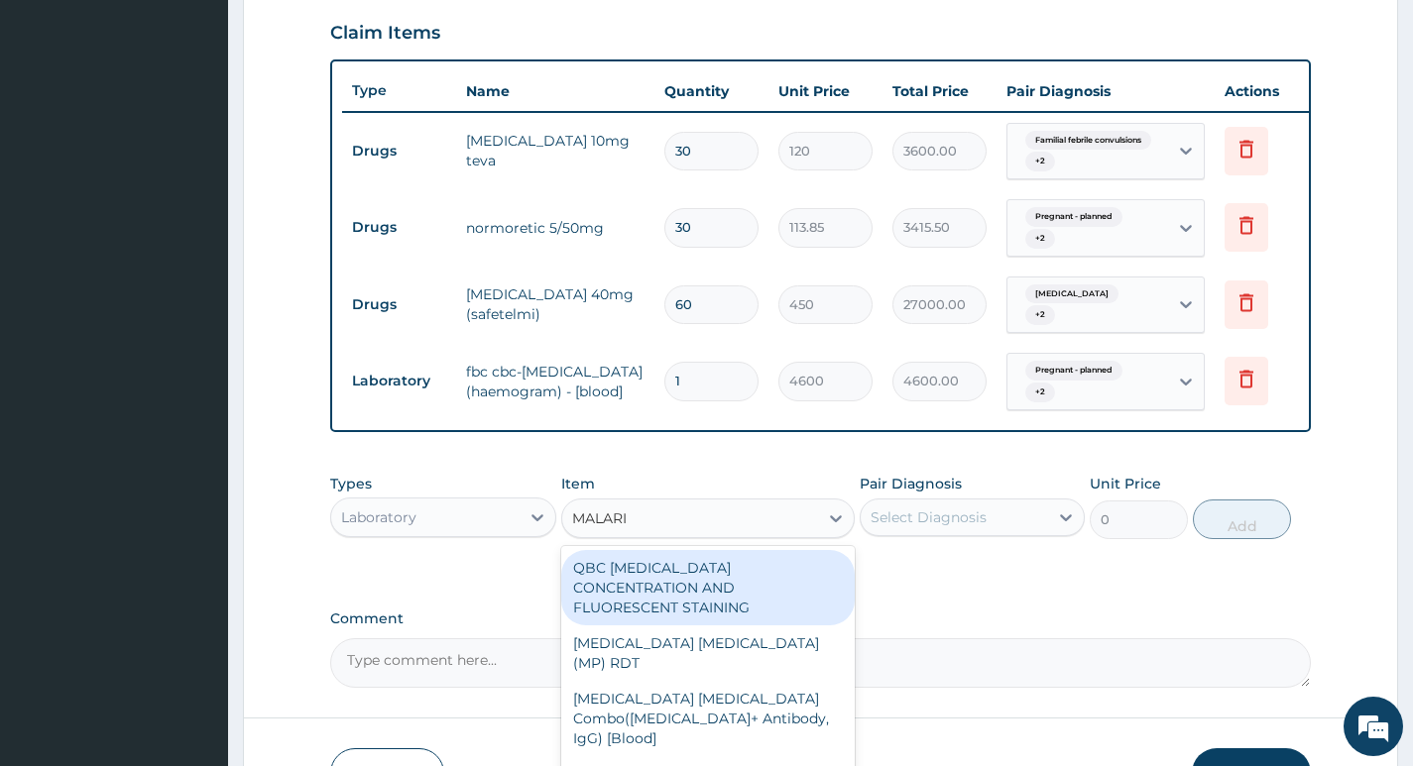
type input "[MEDICAL_DATA]"
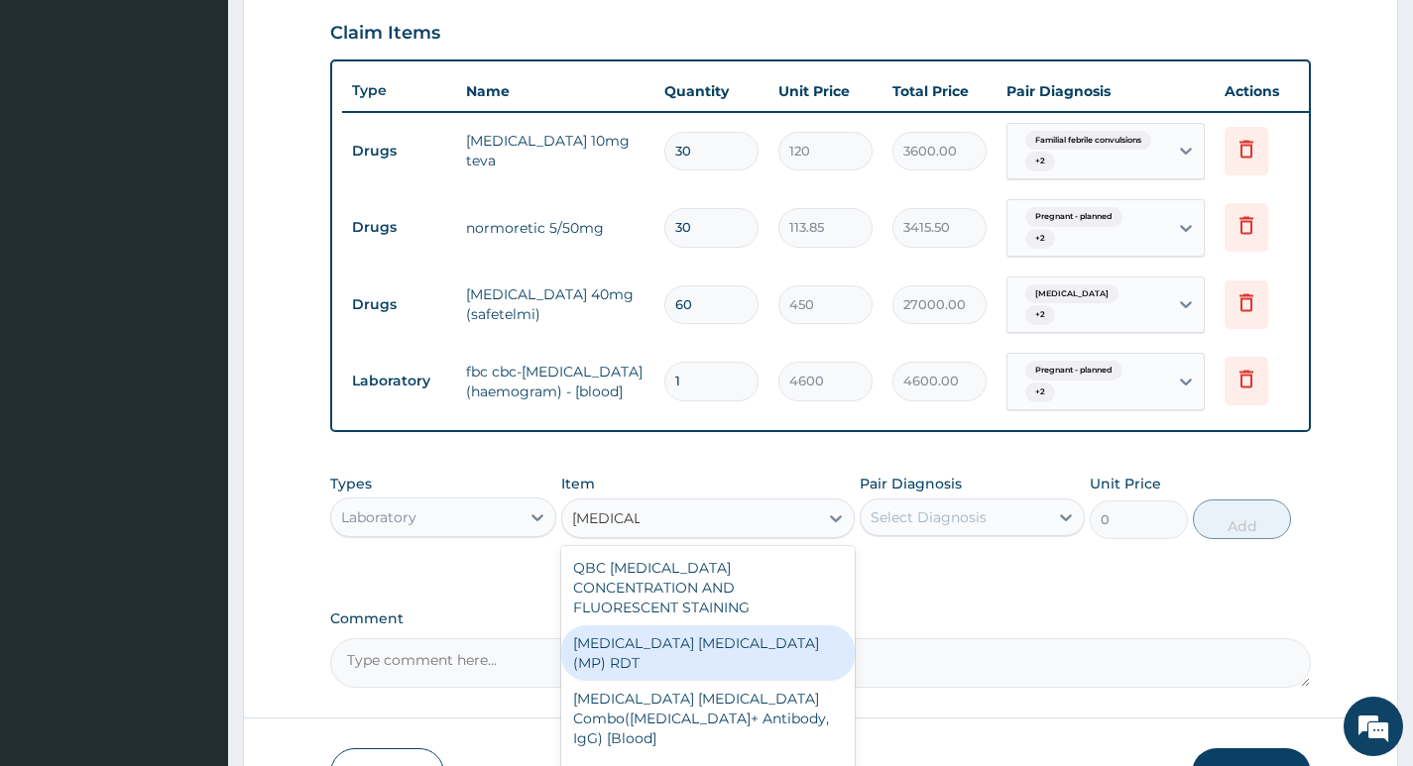
click at [695, 635] on div "[MEDICAL_DATA] [MEDICAL_DATA] (MP) RDT" at bounding box center [708, 653] width 294 height 56
type input "3000"
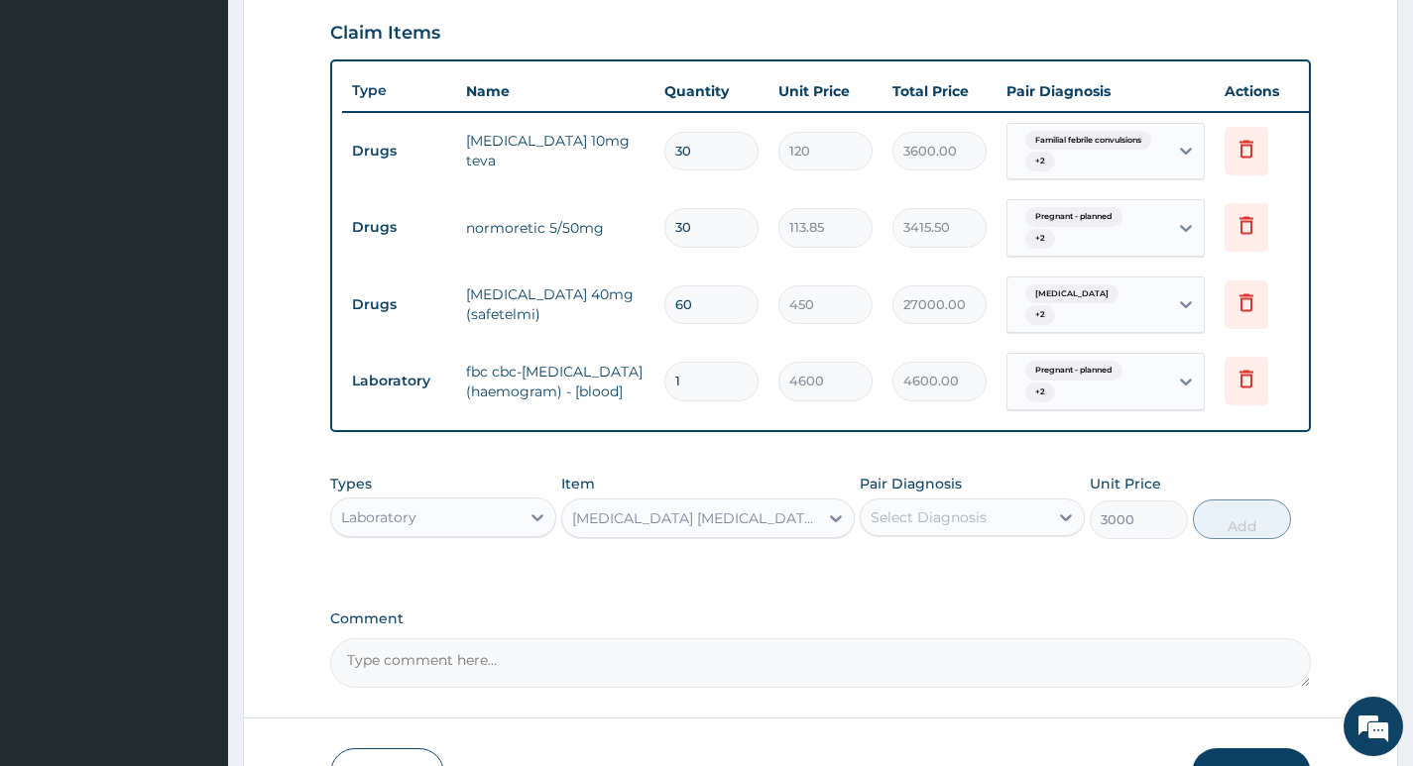
click at [1043, 533] on div "Select Diagnosis" at bounding box center [953, 518] width 187 height 32
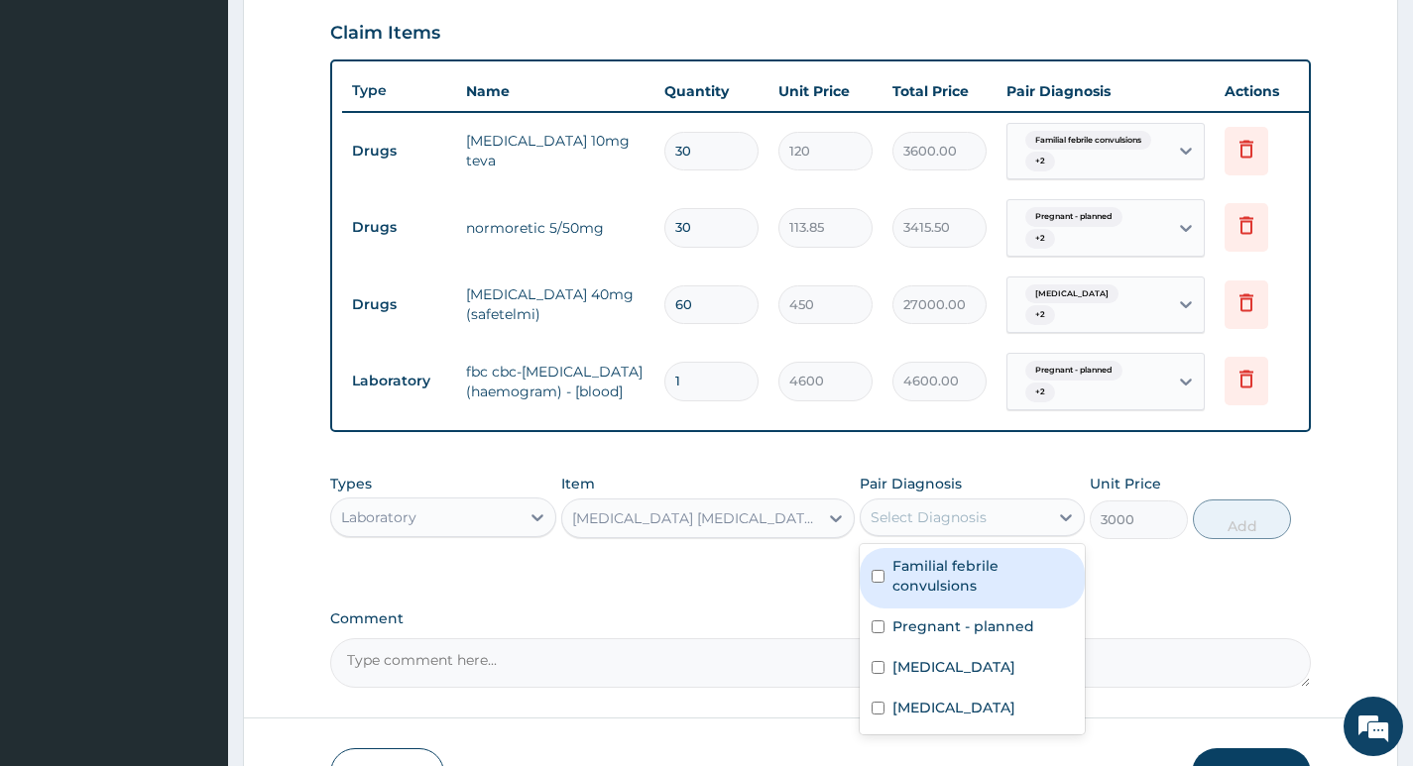
click at [1008, 589] on label "Familial febrile convulsions" at bounding box center [982, 576] width 180 height 40
checkbox input "true"
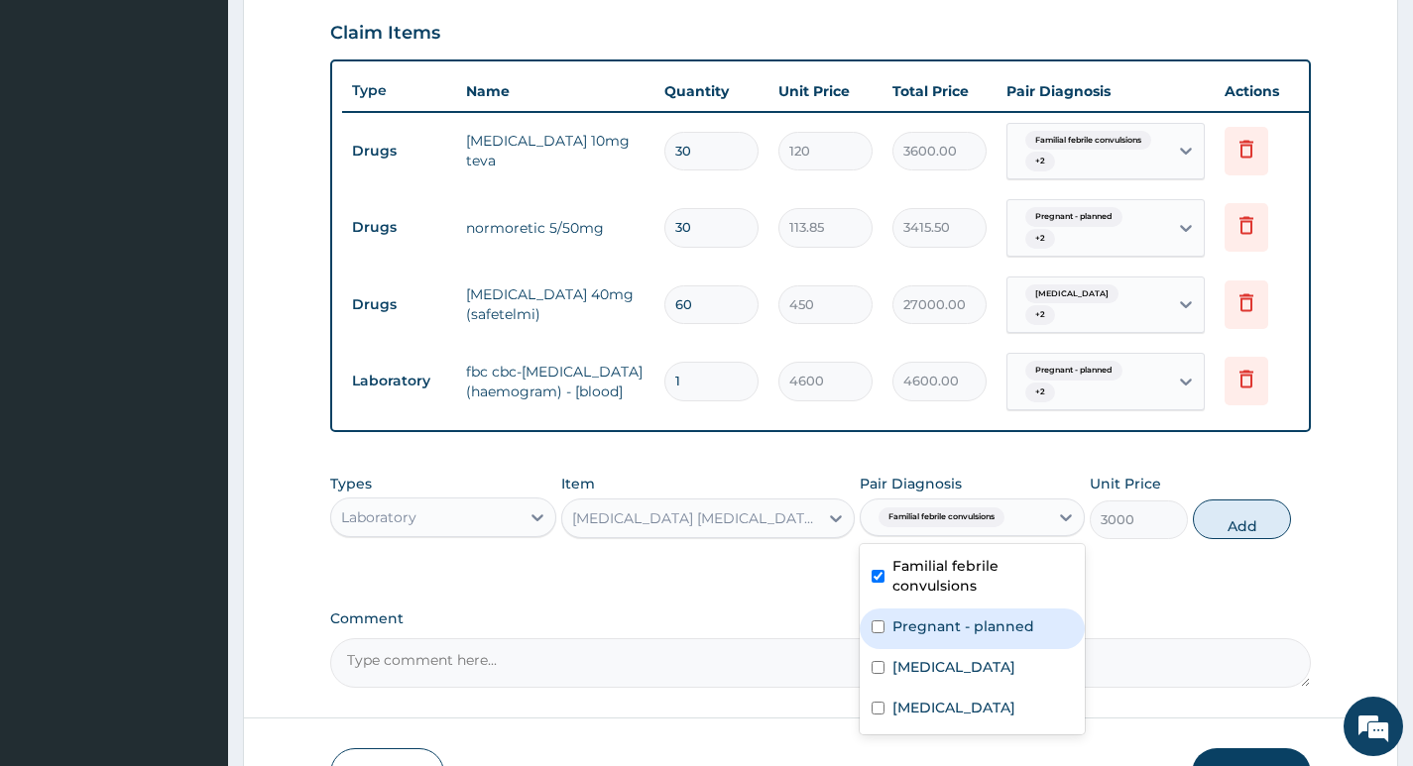
drag, startPoint x: 965, startPoint y: 641, endPoint x: 958, endPoint y: 657, distance: 17.7
click at [965, 636] on label "Pregnant - planned" at bounding box center [963, 627] width 142 height 20
checkbox input "true"
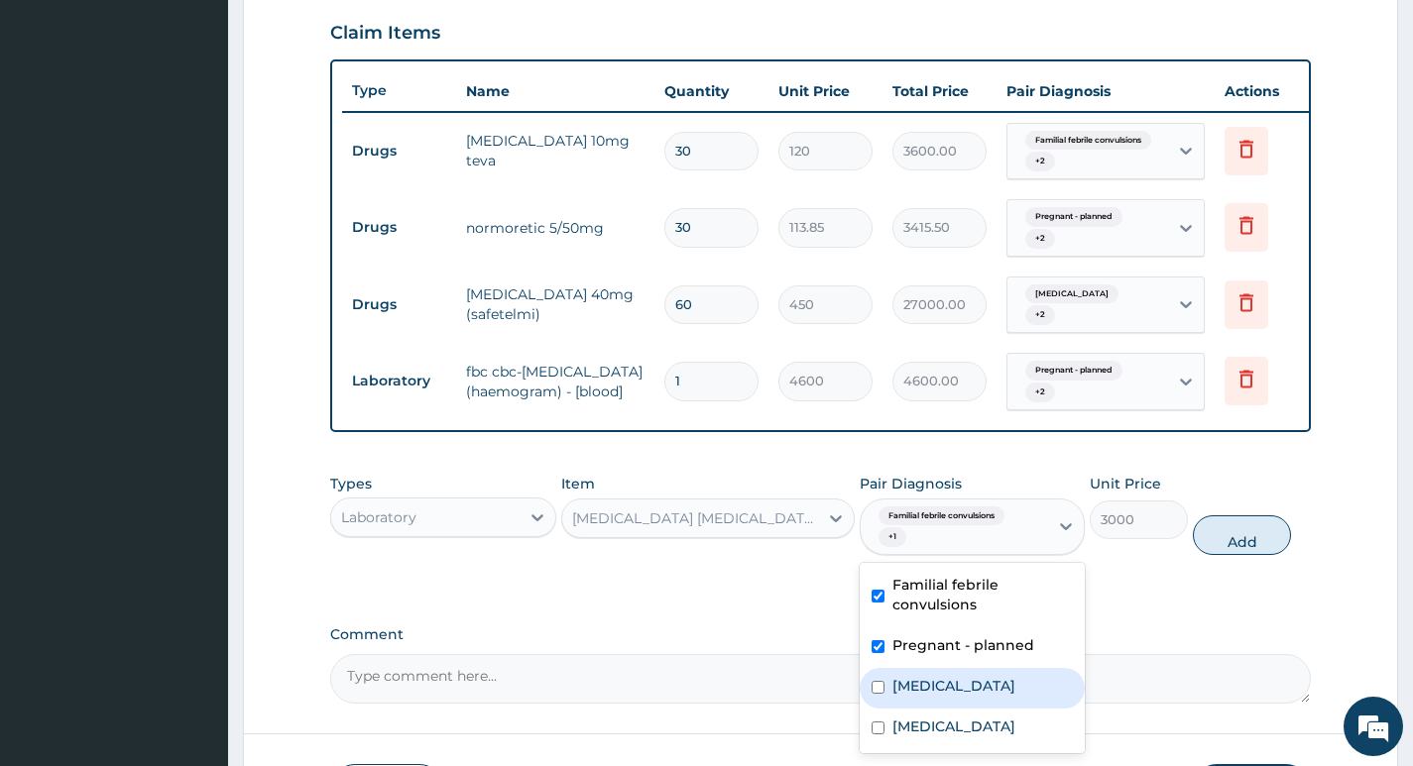
click at [945, 688] on div "Essential hypertension" at bounding box center [971, 688] width 225 height 41
checkbox input "true"
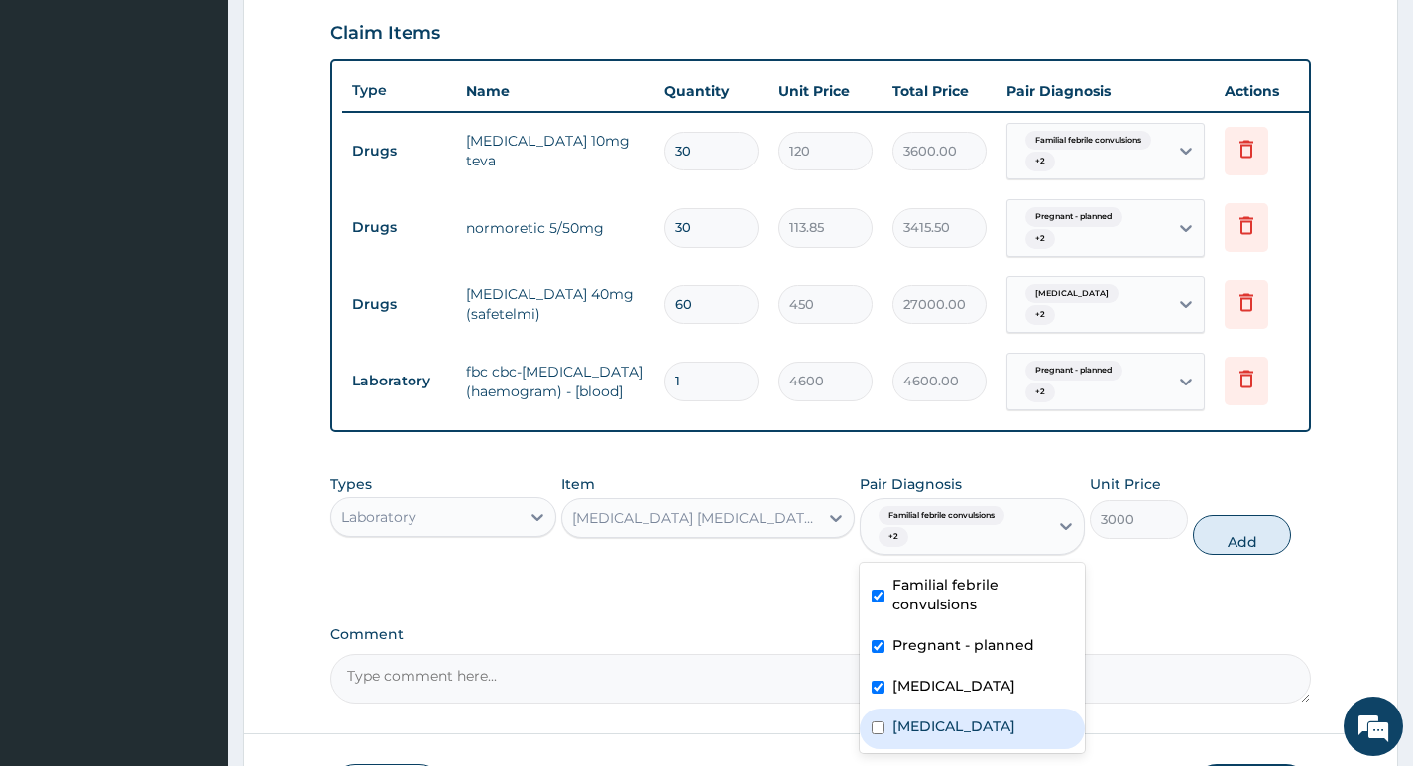
click at [936, 736] on label "Malaria, unspecified" at bounding box center [953, 727] width 123 height 20
checkbox input "true"
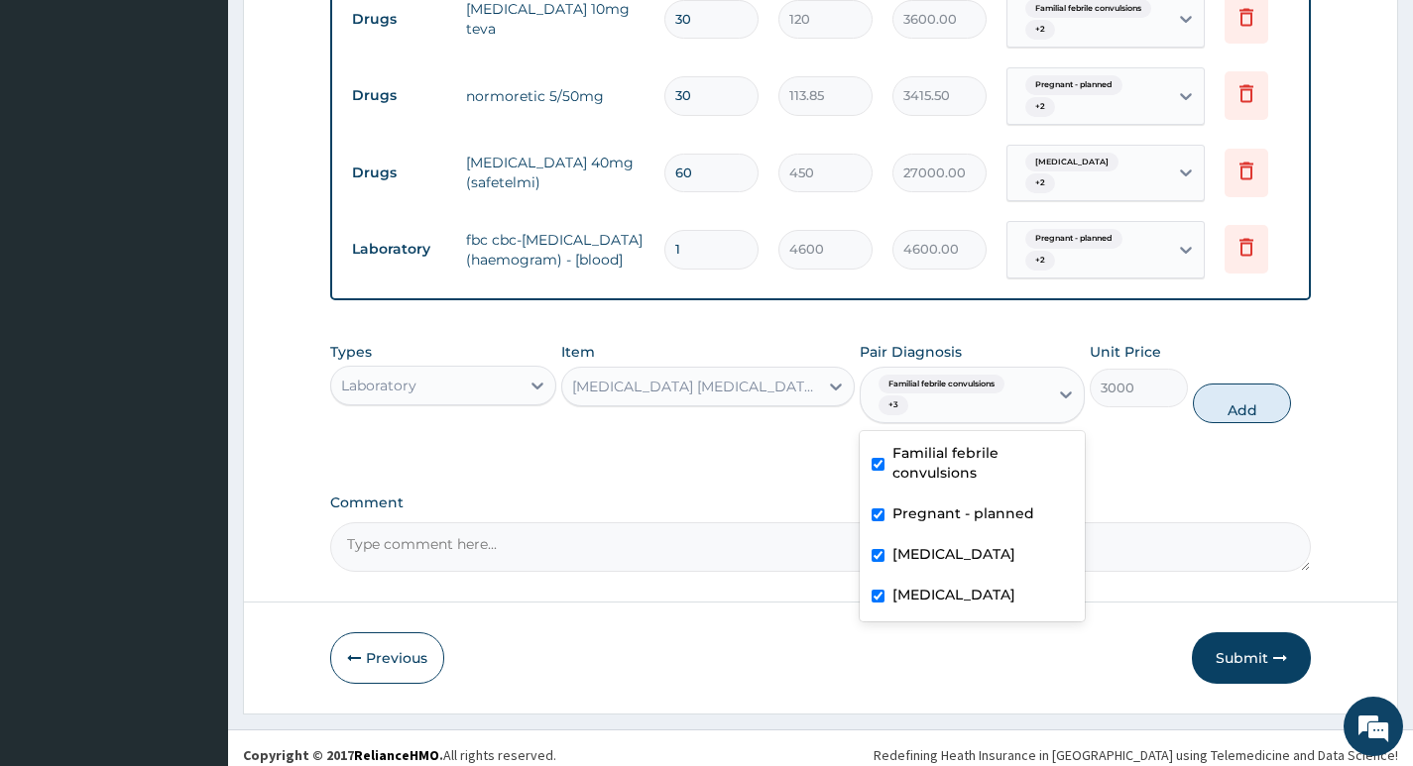
scroll to position [842, 0]
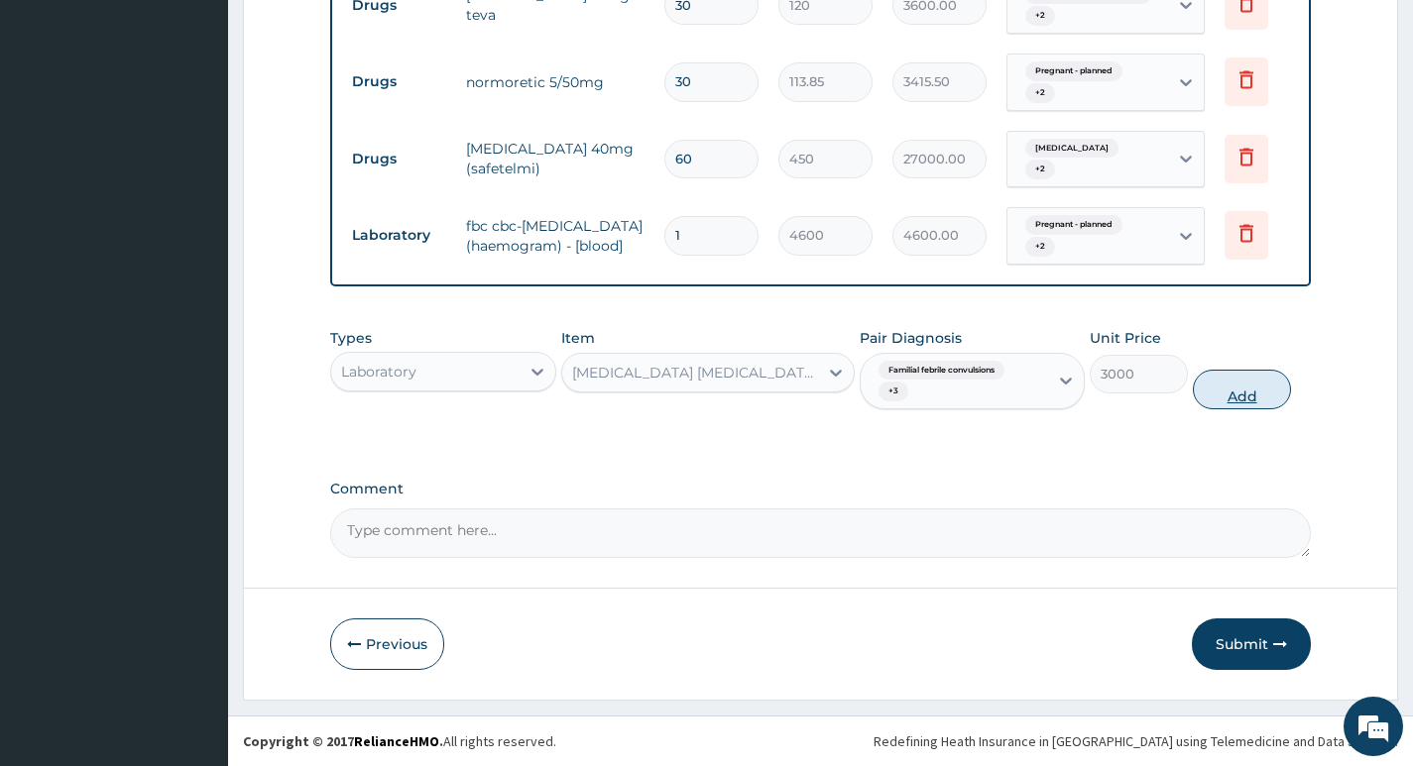
click at [1237, 393] on button "Add" at bounding box center [1241, 390] width 98 height 40
type input "0"
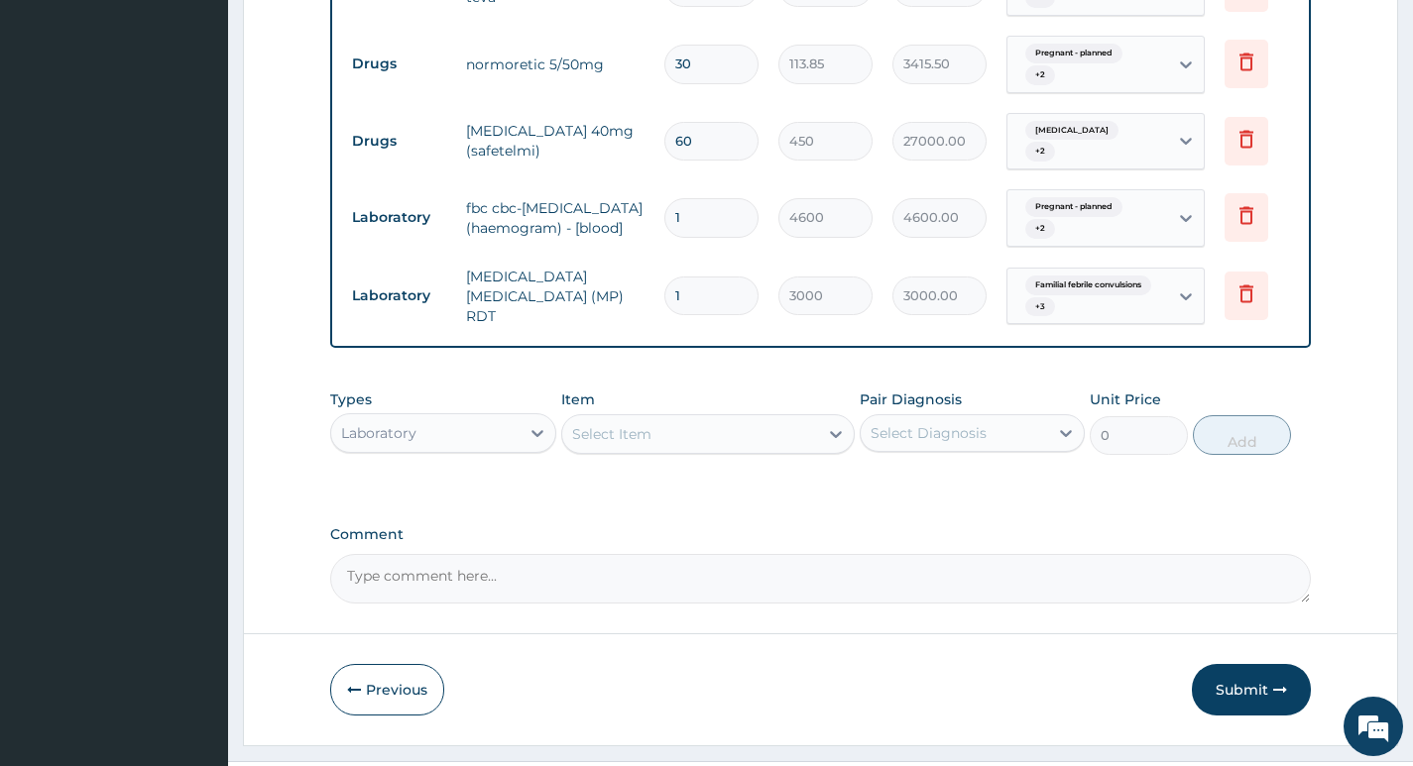
click at [1137, 226] on div "Pregnant - planned + 2" at bounding box center [1084, 218] width 135 height 48
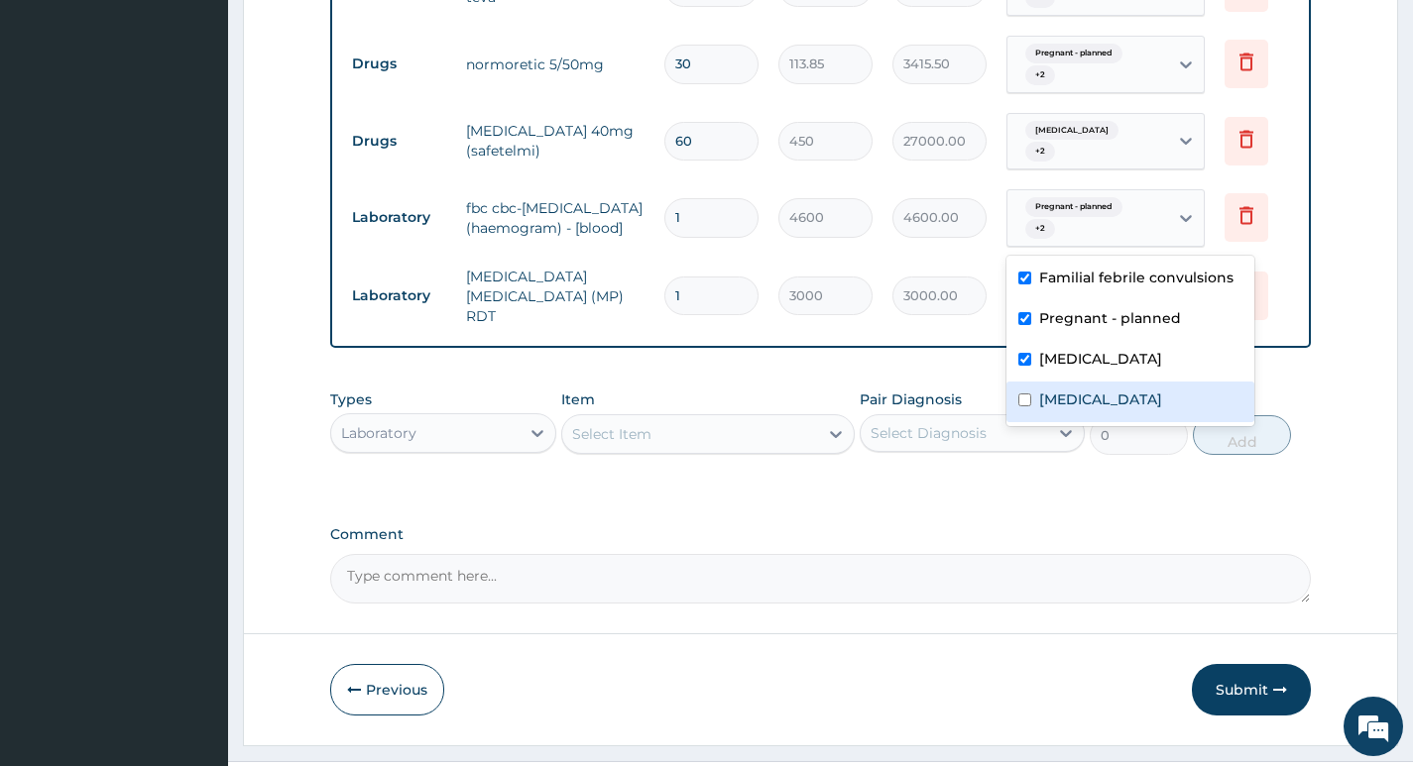
click at [1072, 404] on label "Malaria, unspecified" at bounding box center [1100, 400] width 123 height 20
checkbox input "true"
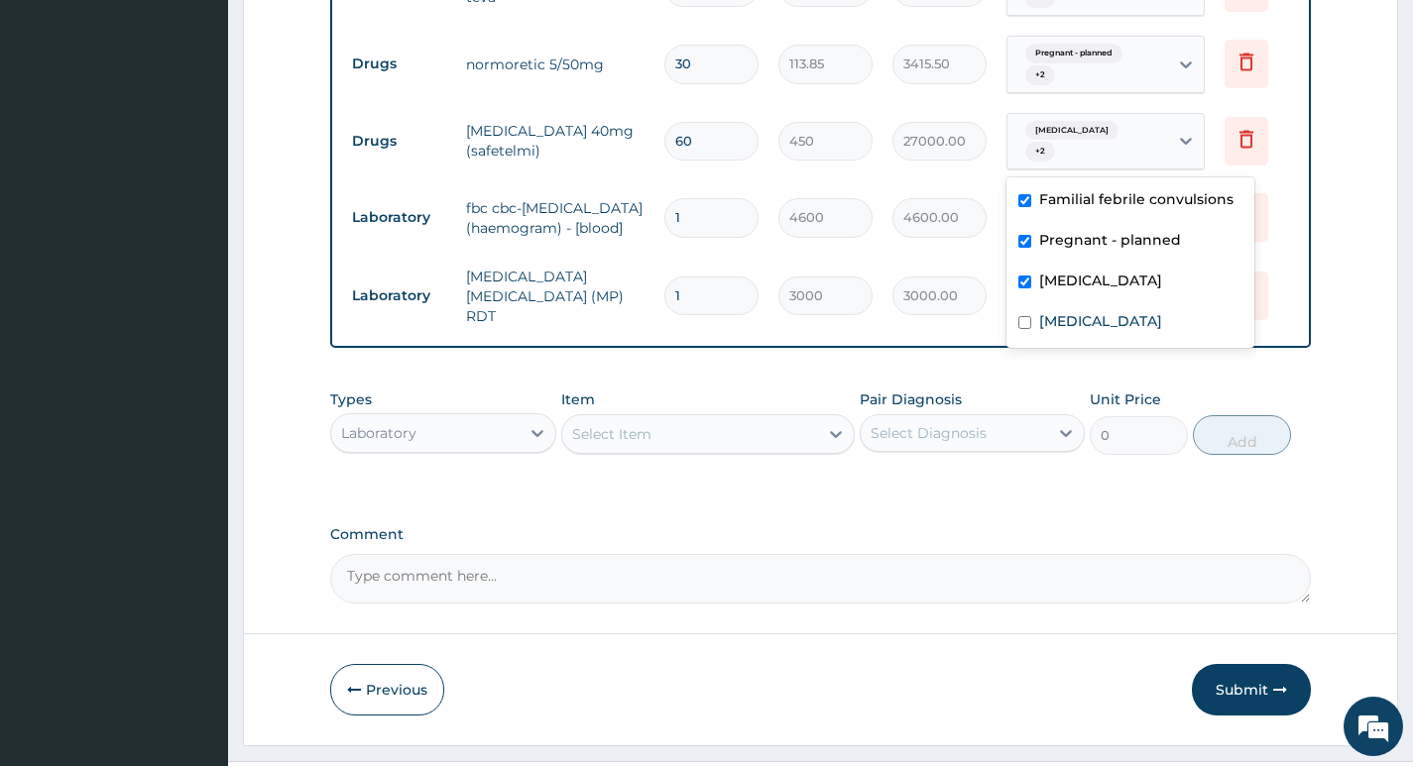
click at [1149, 150] on div "Essential hypertension + 2" at bounding box center [1084, 142] width 135 height 48
click at [1104, 317] on label "Malaria, unspecified" at bounding box center [1100, 321] width 123 height 20
checkbox input "true"
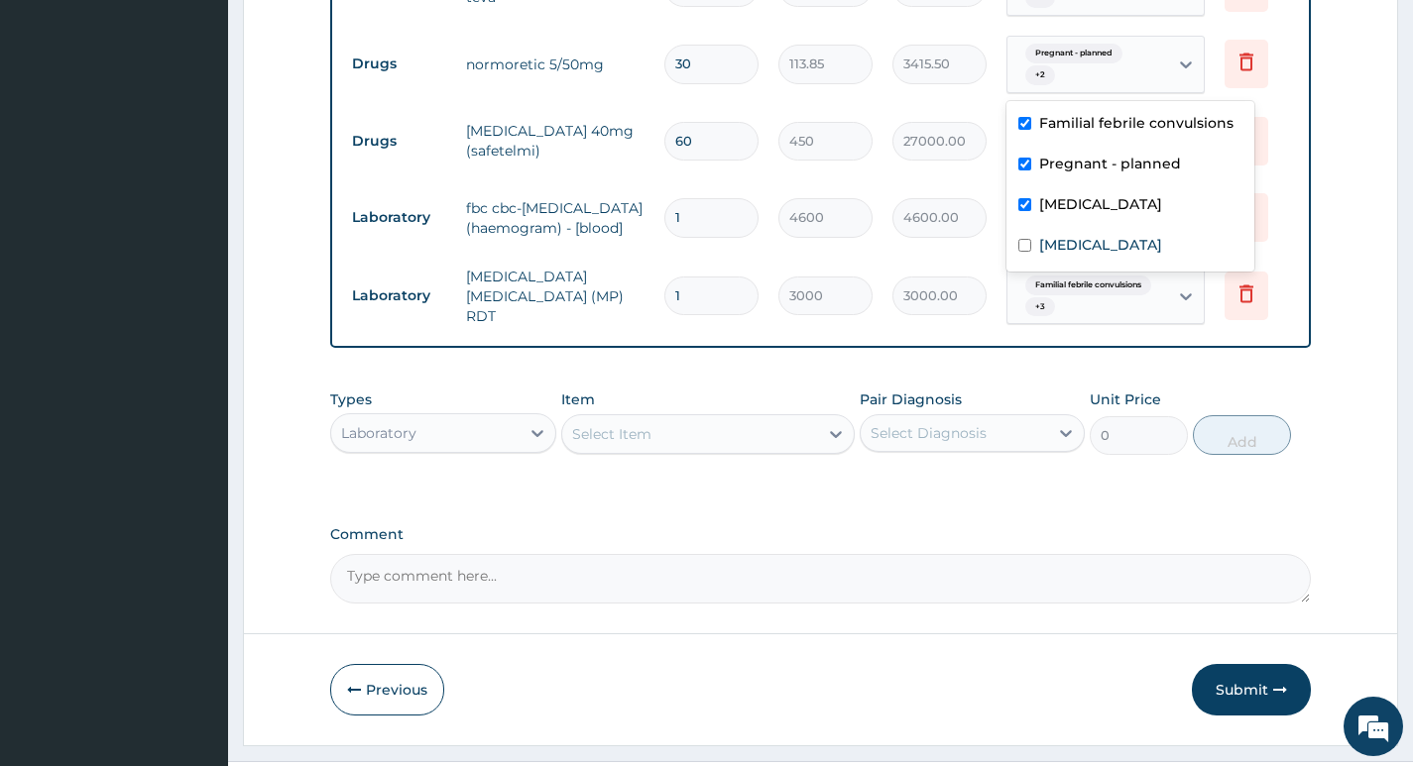
click at [1160, 79] on div "Pregnant - planned + 2" at bounding box center [1087, 65] width 161 height 56
drag, startPoint x: 1121, startPoint y: 244, endPoint x: 1097, endPoint y: 245, distance: 23.8
click at [1120, 245] on label "Malaria, unspecified" at bounding box center [1100, 245] width 123 height 20
checkbox input "true"
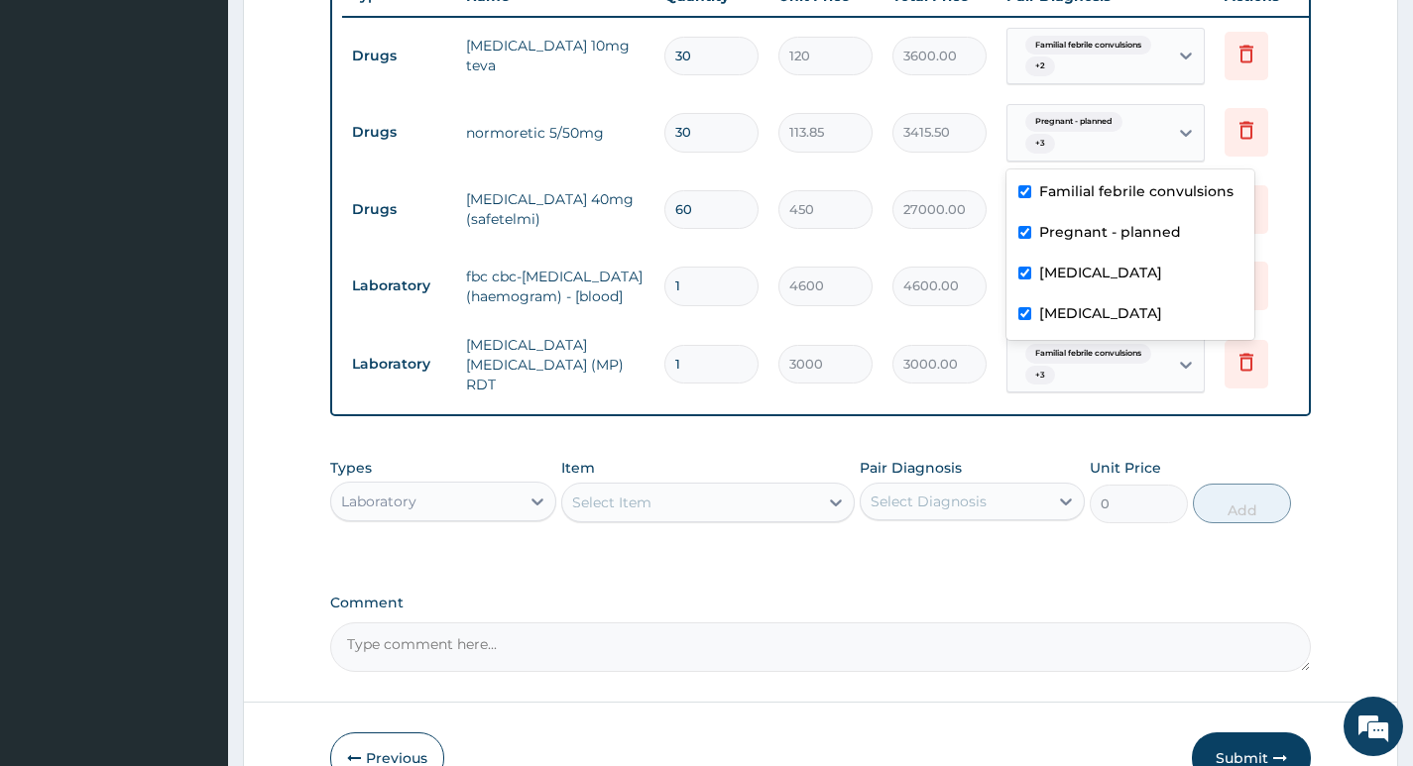
scroll to position [643, 0]
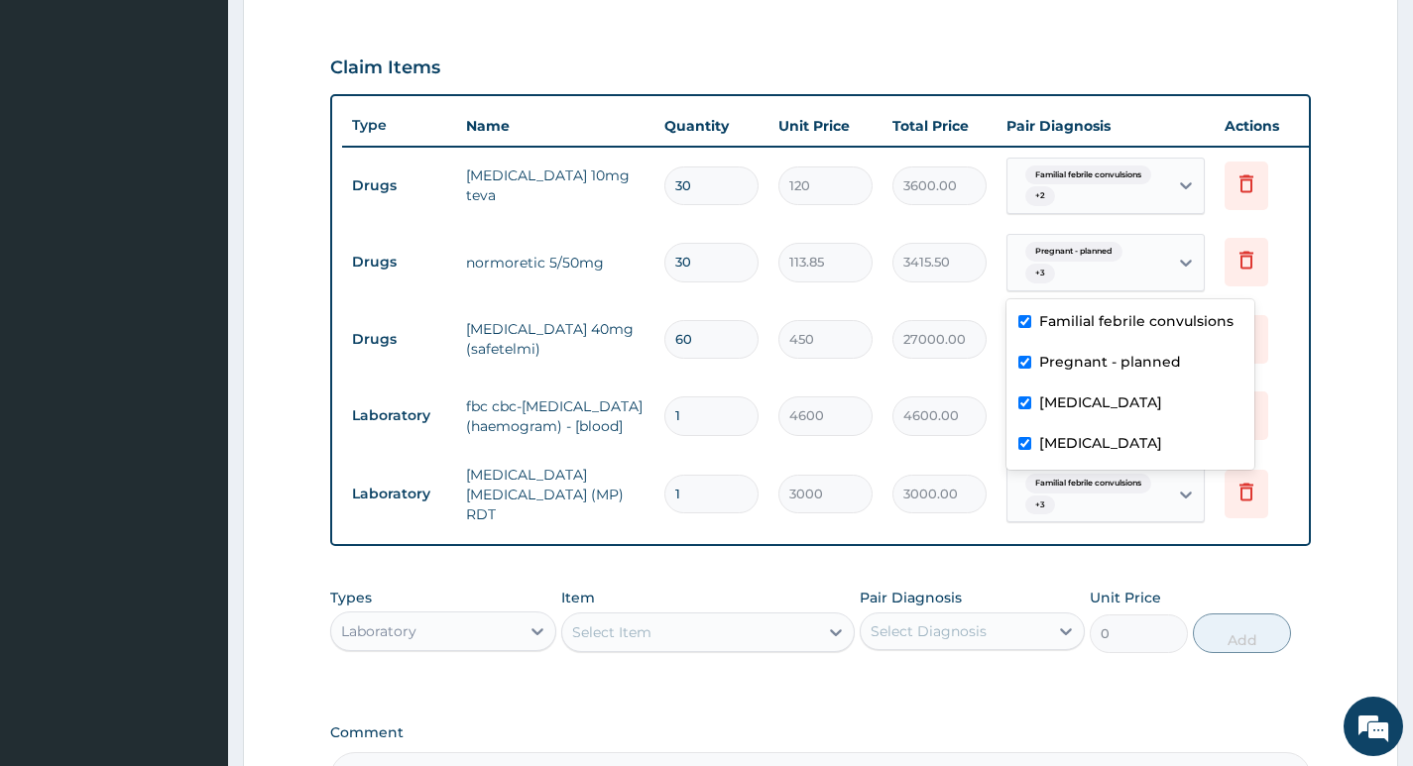
click at [1154, 198] on div "Familial febrile convulsions + 2" at bounding box center [1087, 187] width 161 height 56
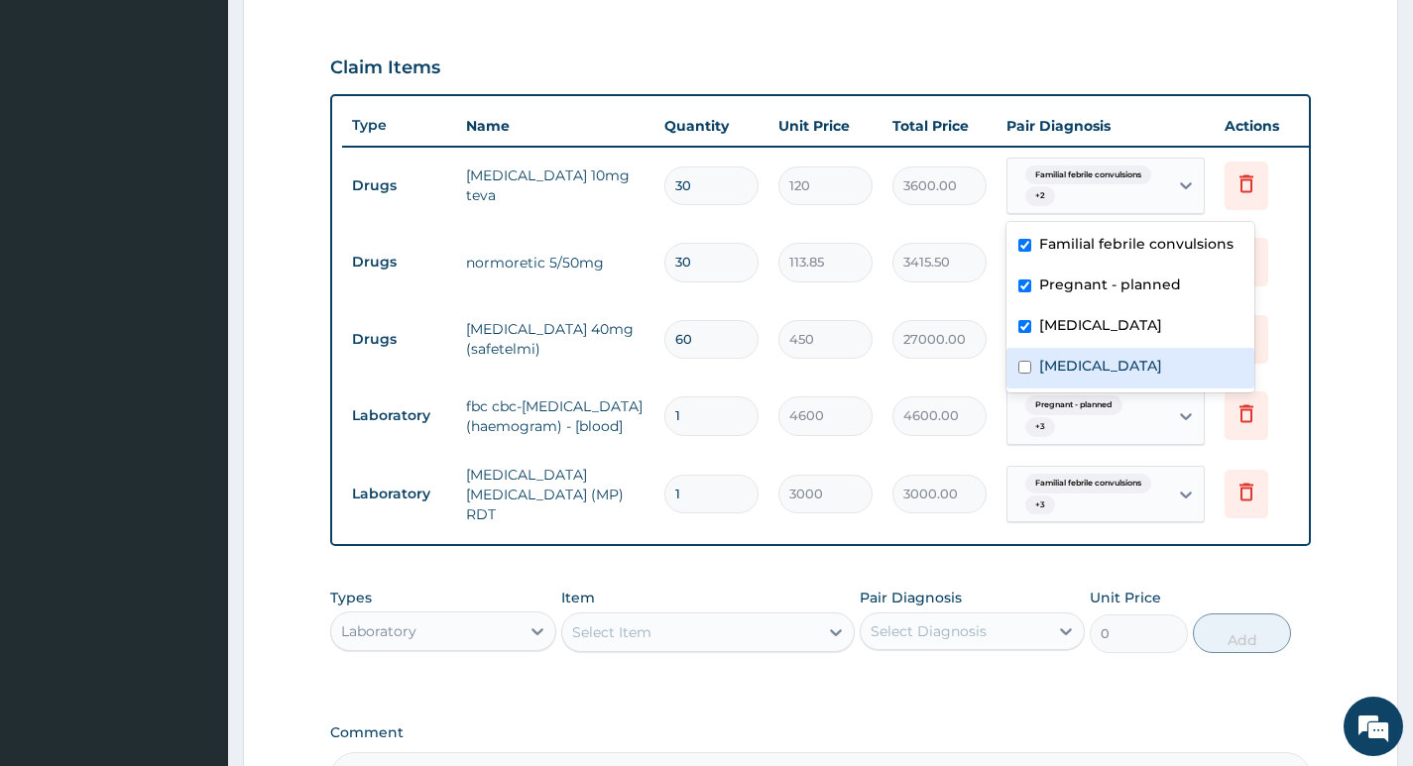
click at [1080, 360] on label "Malaria, unspecified" at bounding box center [1100, 366] width 123 height 20
checkbox input "true"
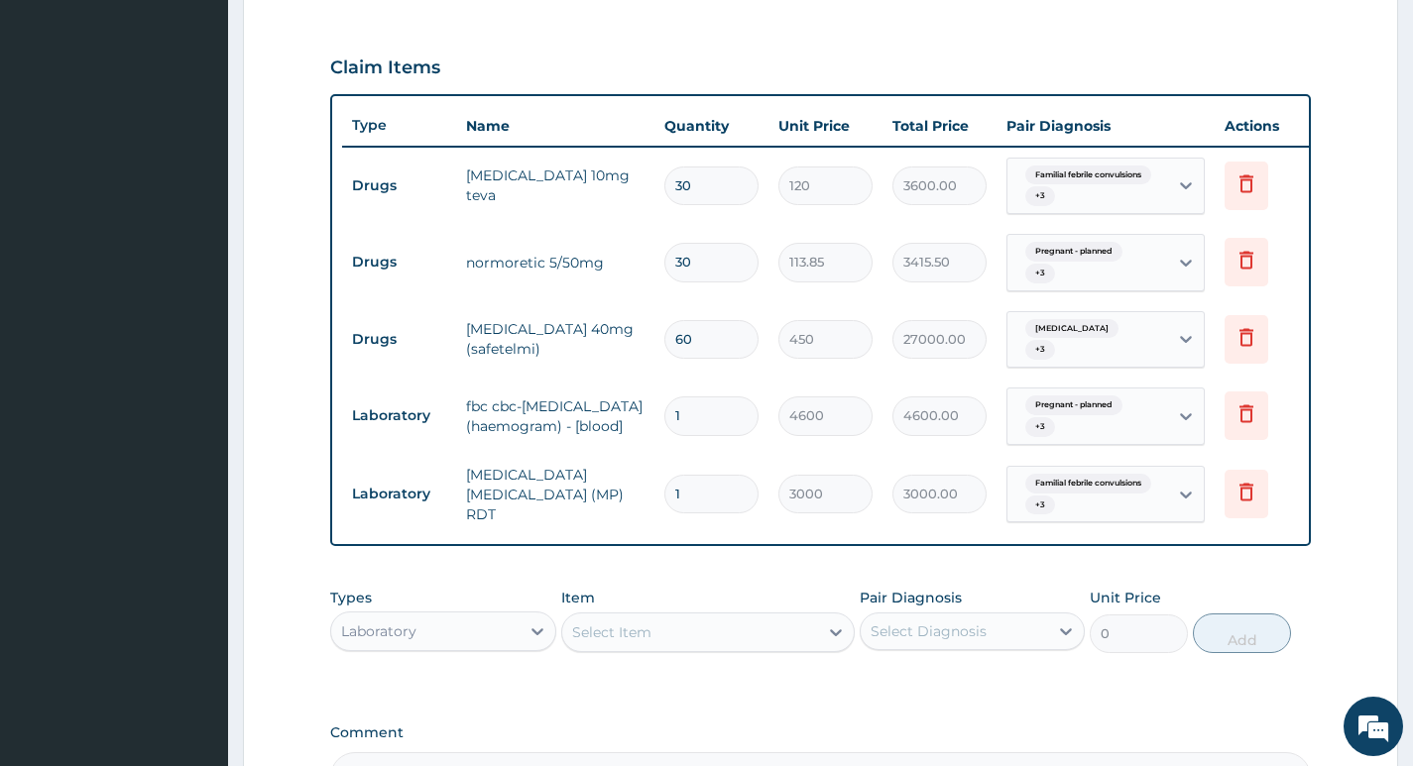
click at [1208, 43] on div "Claim Items" at bounding box center [820, 64] width 980 height 52
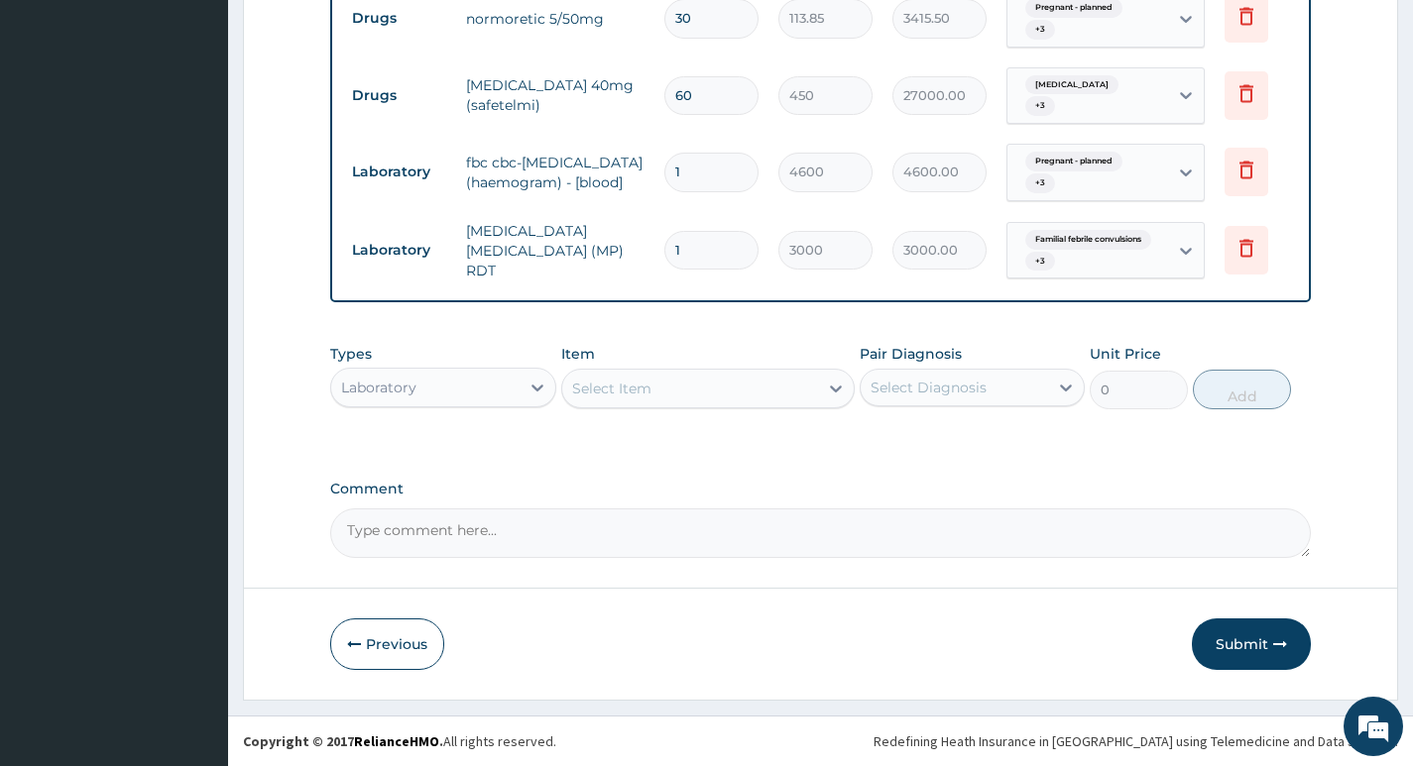
scroll to position [902, 0]
click at [1239, 642] on button "Submit" at bounding box center [1250, 645] width 119 height 52
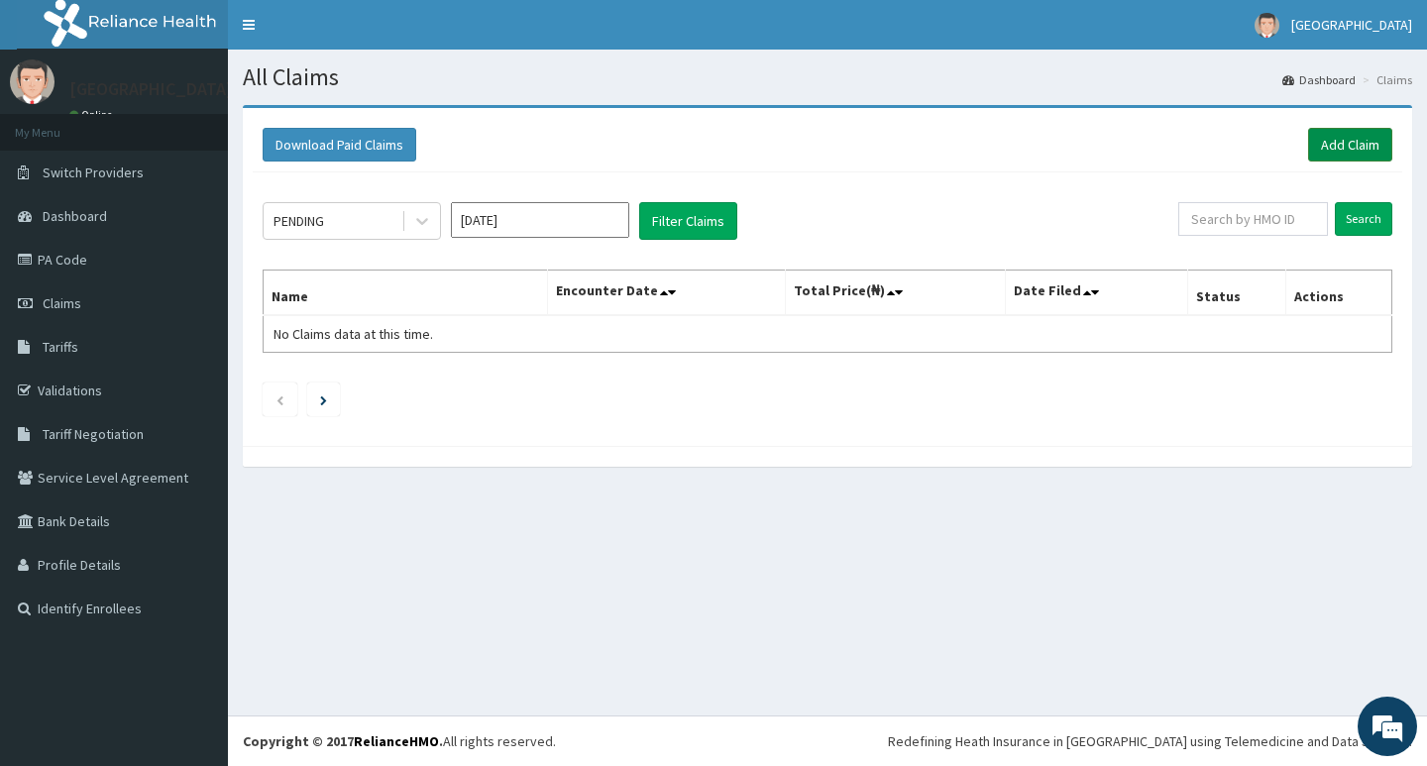
click at [1356, 145] on link "Add Claim" at bounding box center [1350, 145] width 84 height 34
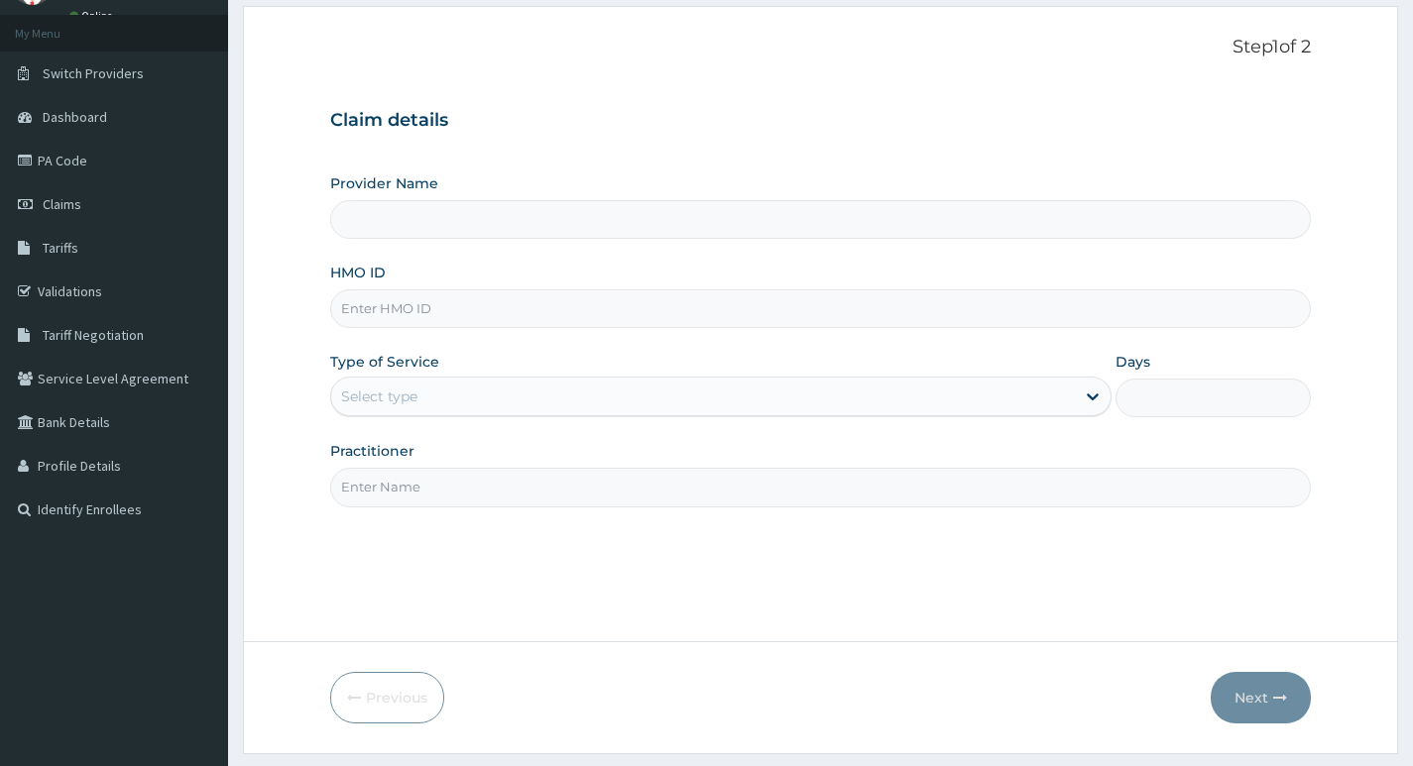
click at [730, 303] on input "HMO ID" at bounding box center [820, 308] width 980 height 39
paste input "SSY/10018/B"
type input "SSY/10018/B"
type input "Living Heart Specialist Hospital"
click at [685, 134] on div "Claim details Provider Name Living Heart Specialist Hospital HMO ID SSY/10018/B…" at bounding box center [820, 298] width 980 height 416
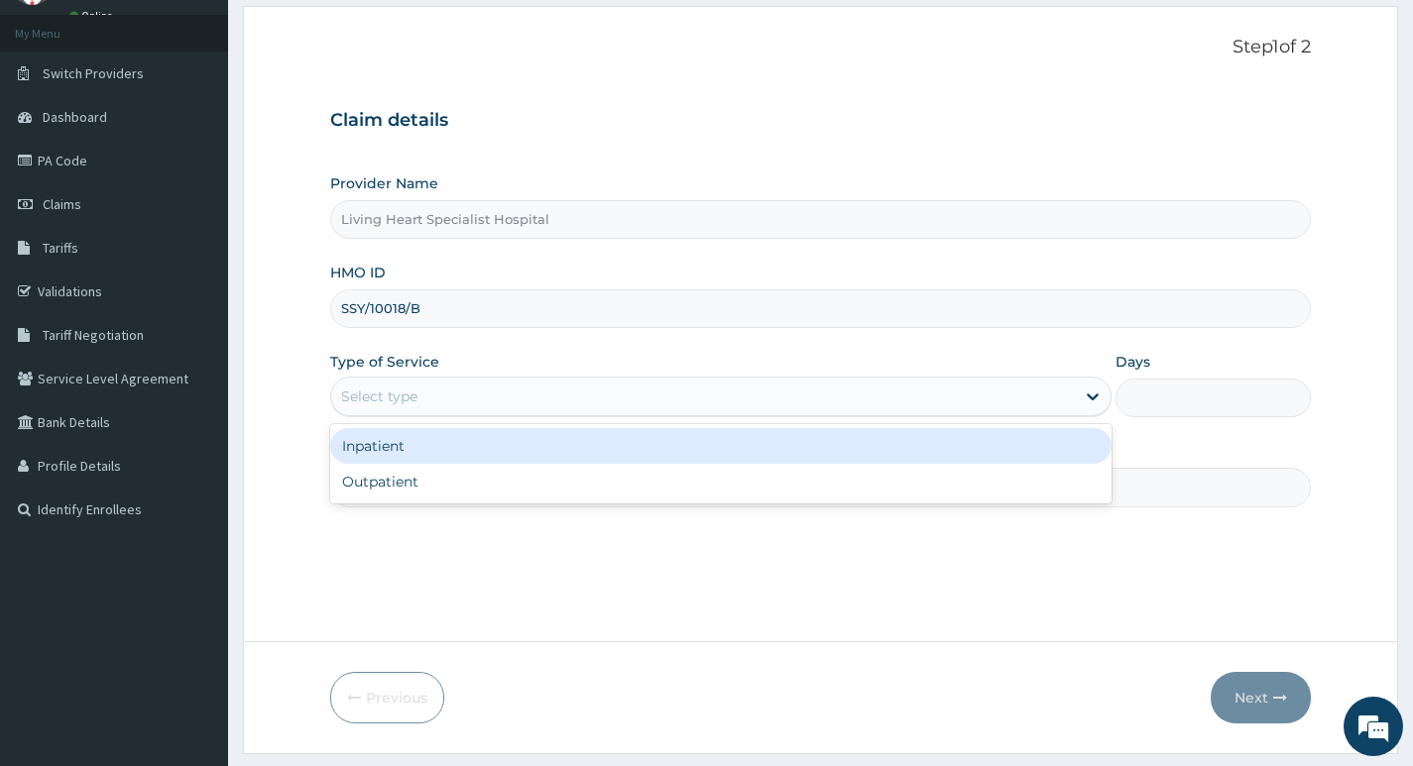
click at [1025, 403] on div "Select type" at bounding box center [702, 397] width 743 height 32
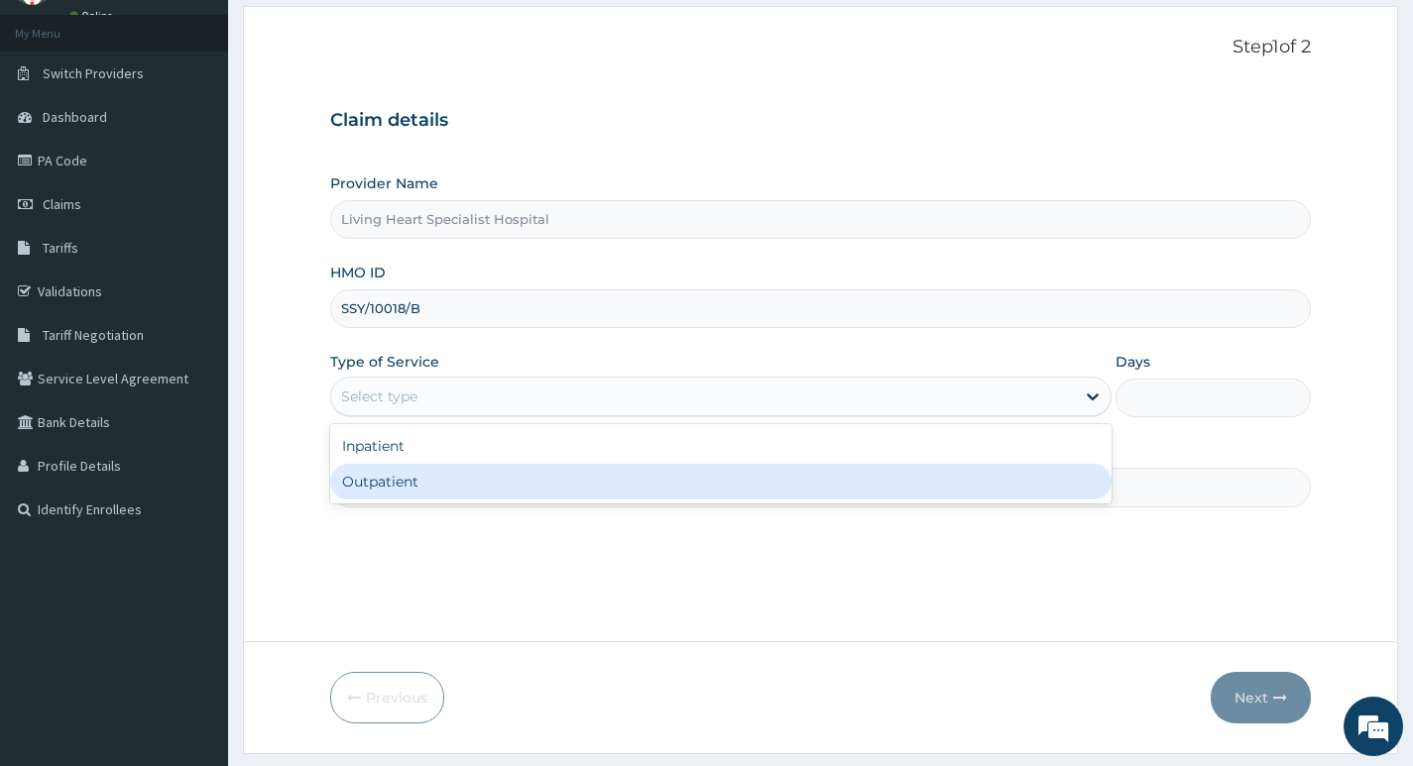
click at [1009, 487] on div "Outpatient" at bounding box center [720, 482] width 781 height 36
type input "1"
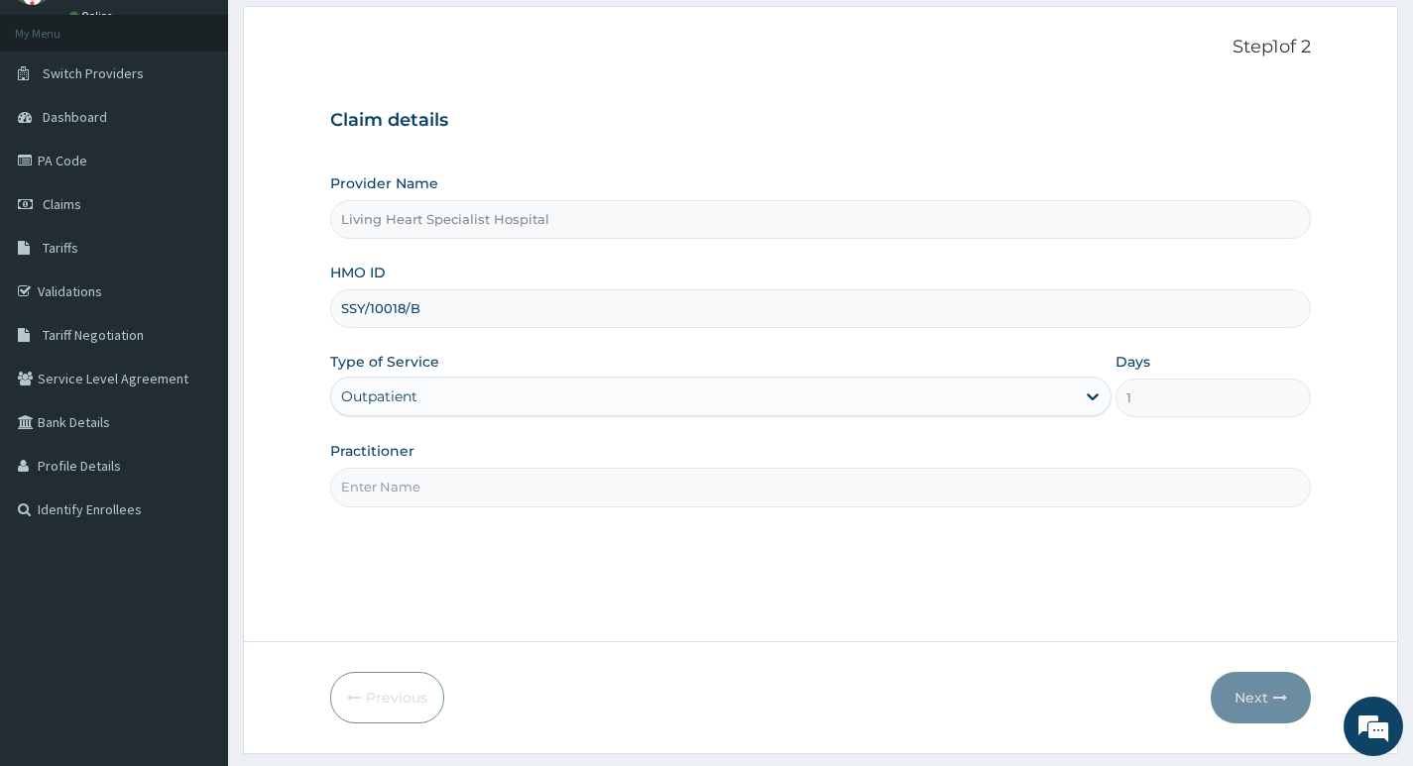
click at [1032, 482] on input "Practitioner" at bounding box center [820, 487] width 980 height 39
type input "DR. NWAERI AJOKU"
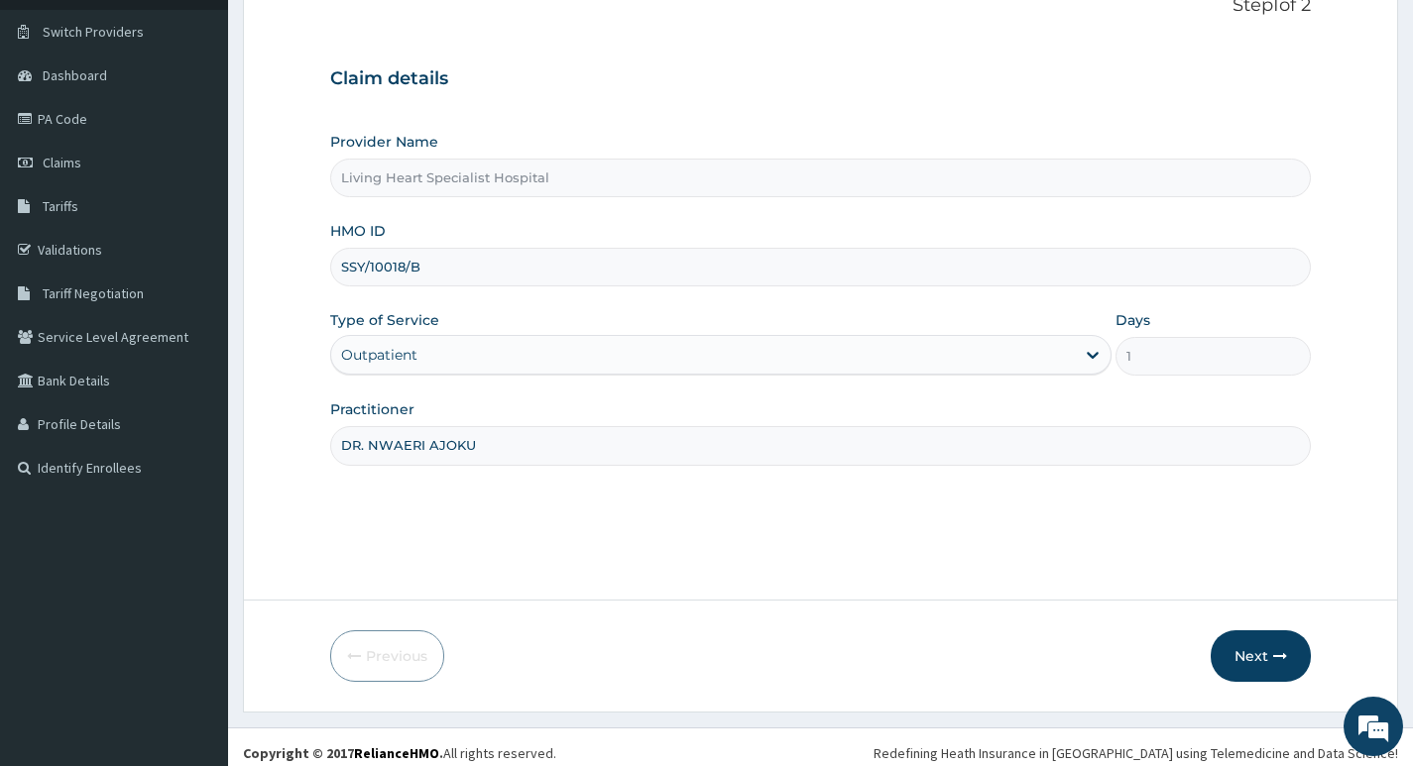
scroll to position [153, 0]
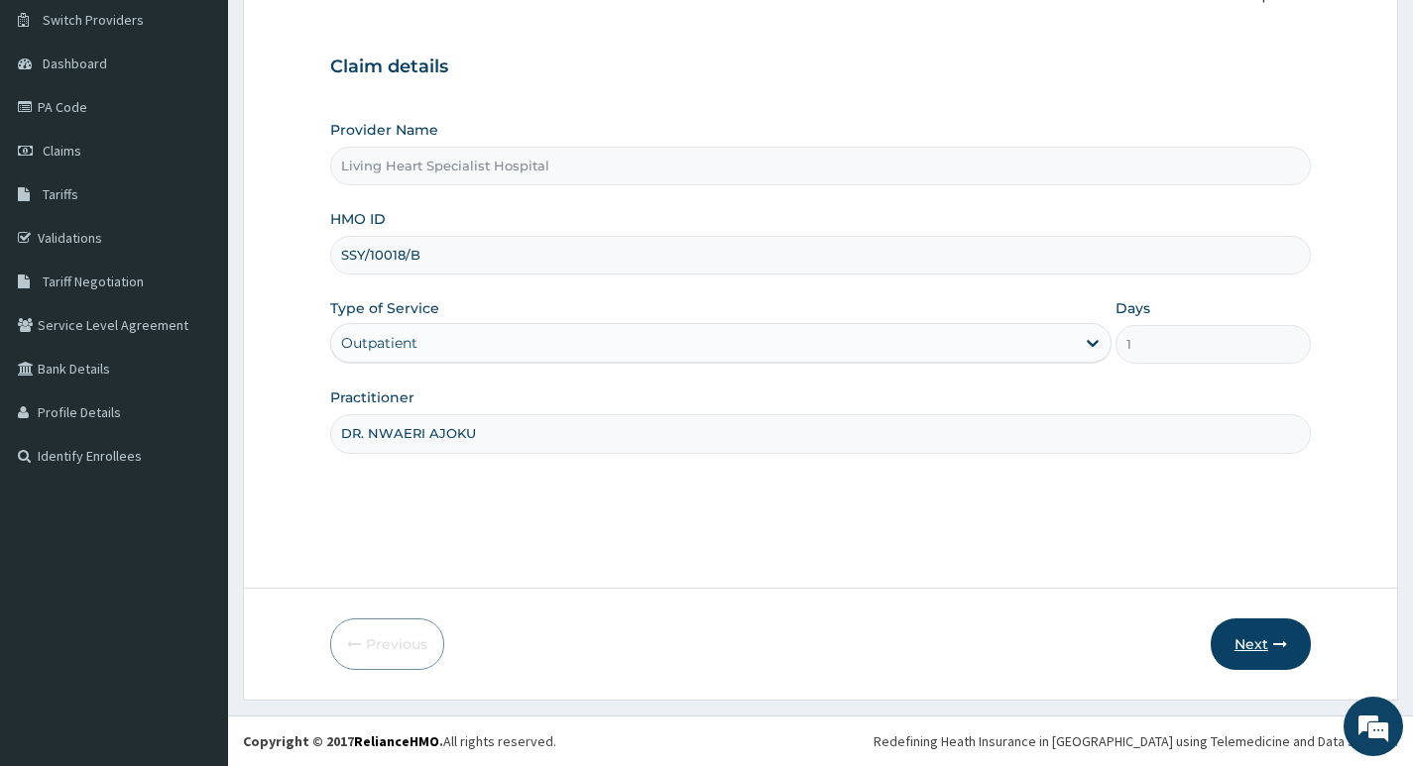
click at [1259, 642] on button "Next" at bounding box center [1260, 645] width 100 height 52
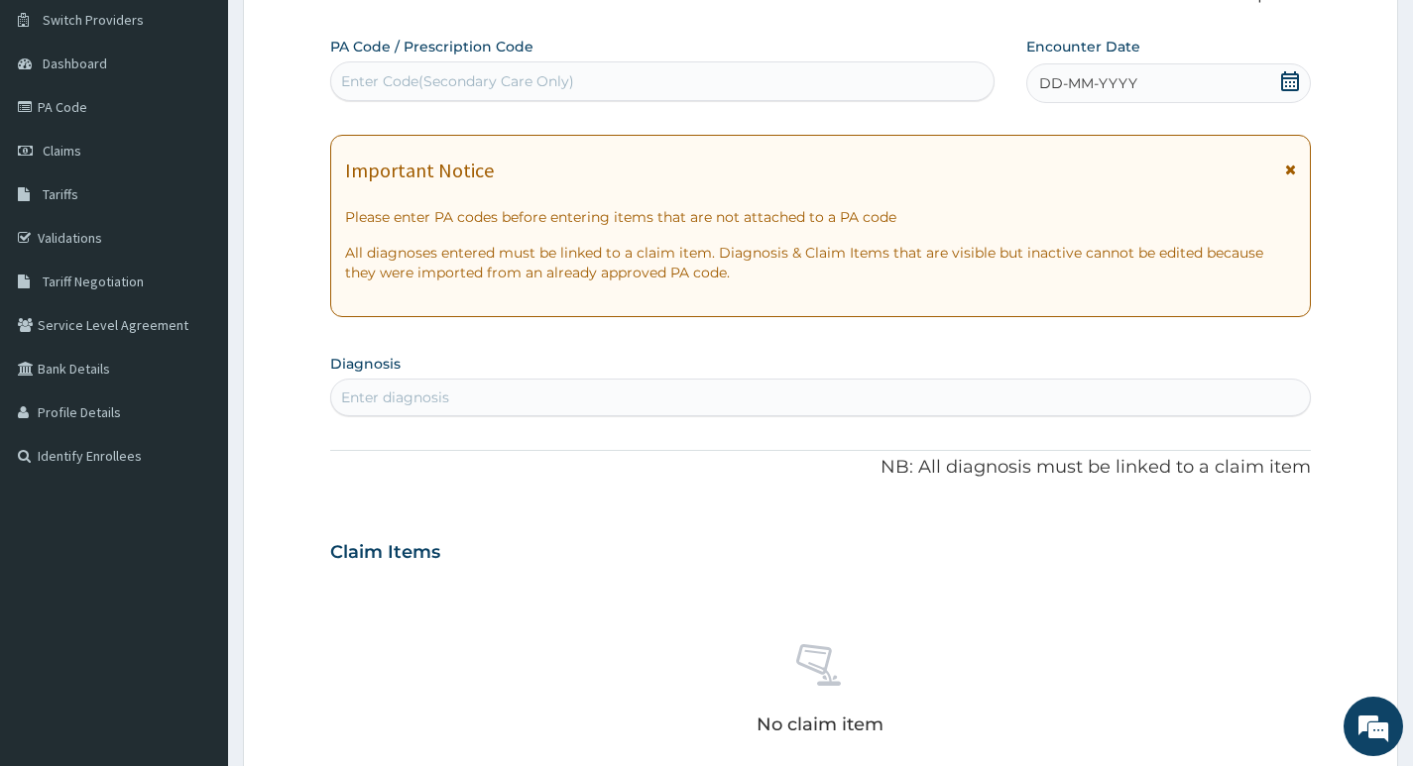
scroll to position [0, 0]
click at [552, 73] on div "Enter Code(Secondary Care Only)" at bounding box center [457, 81] width 233 height 20
type input "PA/335131"
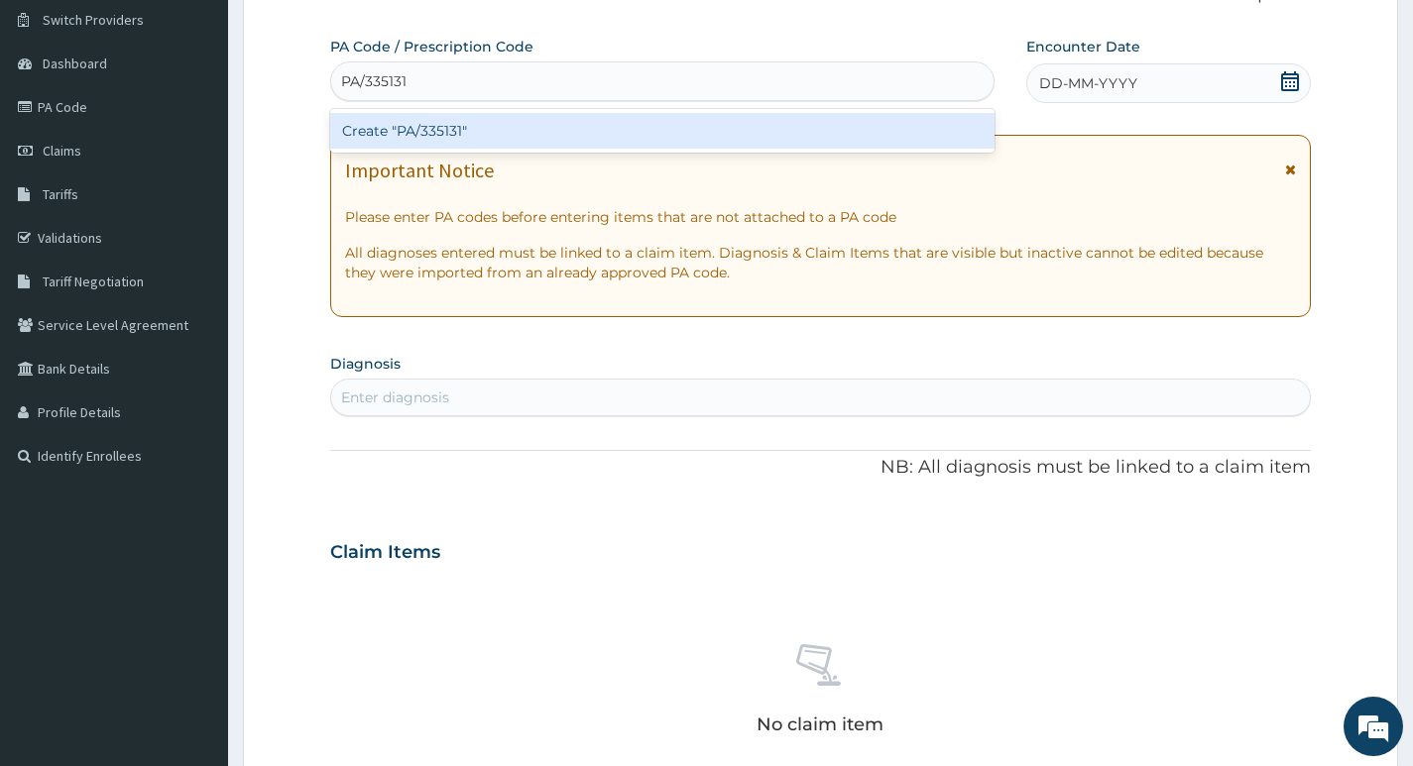
click at [479, 132] on div "Create "PA/335131"" at bounding box center [662, 131] width 664 height 36
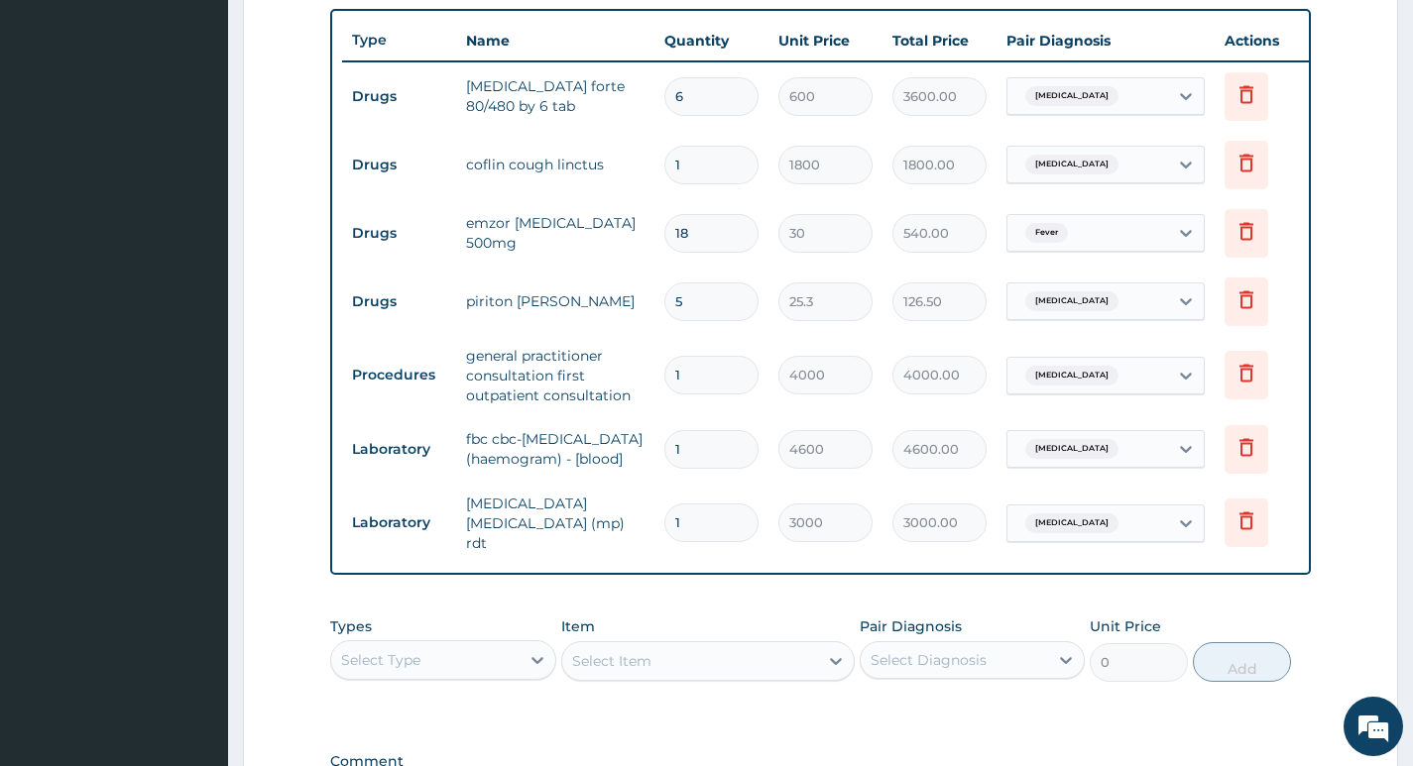
scroll to position [1016, 0]
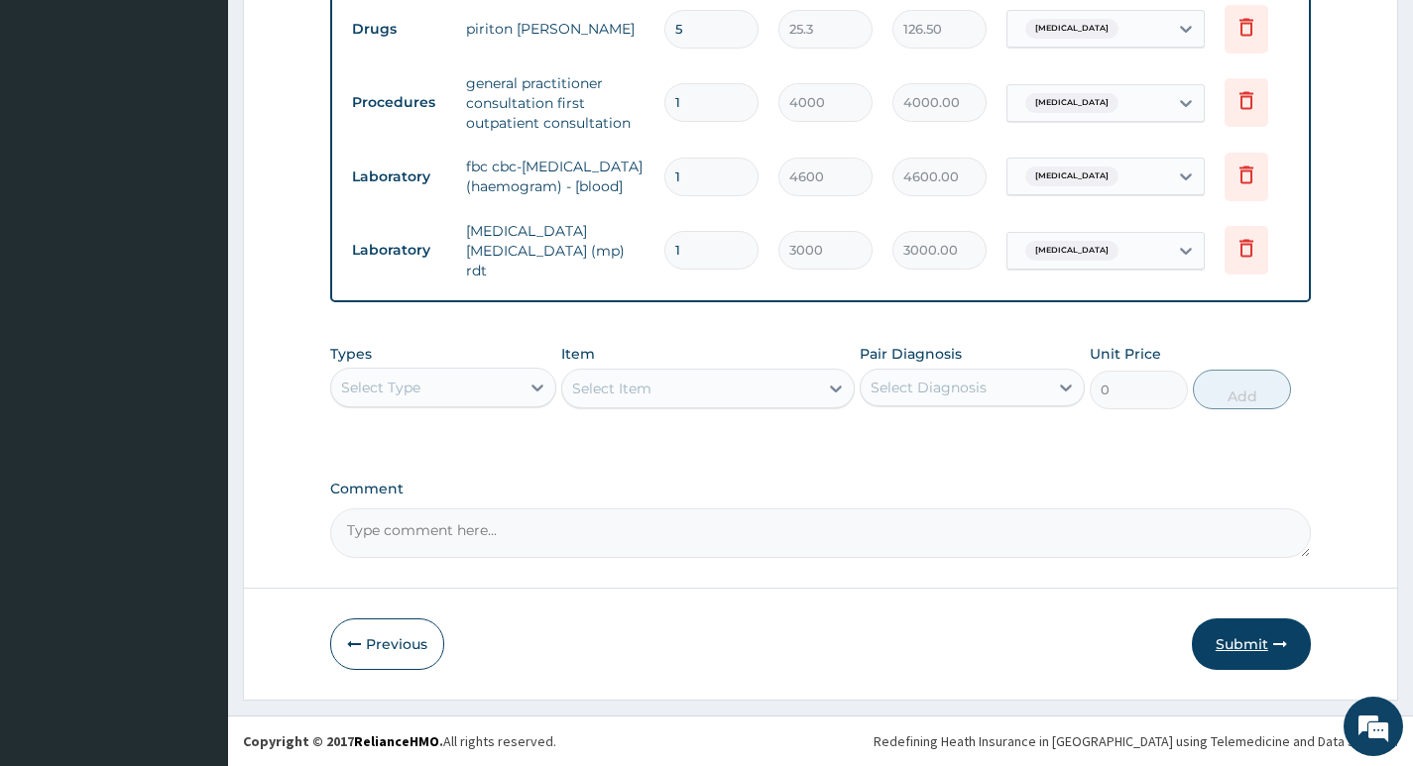
click at [1235, 646] on button "Submit" at bounding box center [1250, 645] width 119 height 52
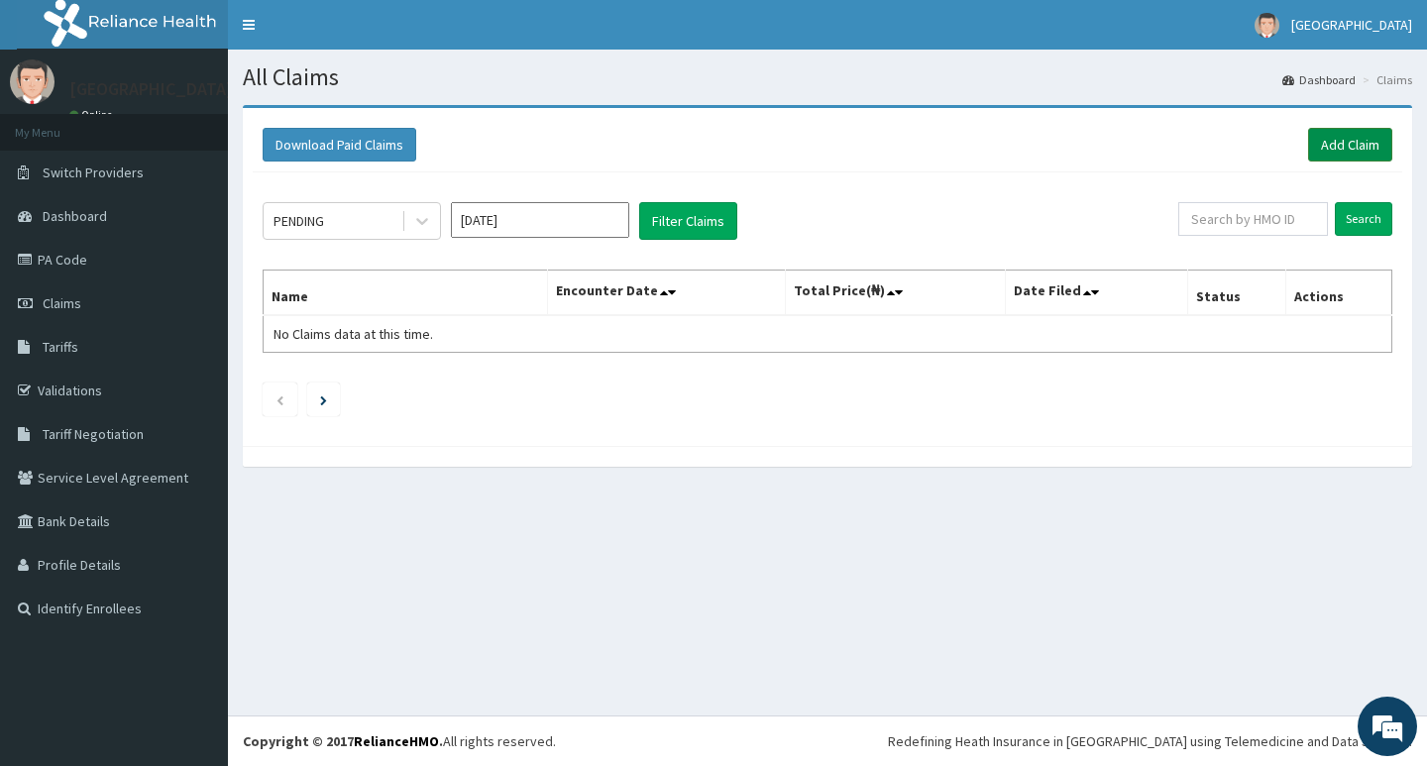
click at [1336, 139] on link "Add Claim" at bounding box center [1350, 145] width 84 height 34
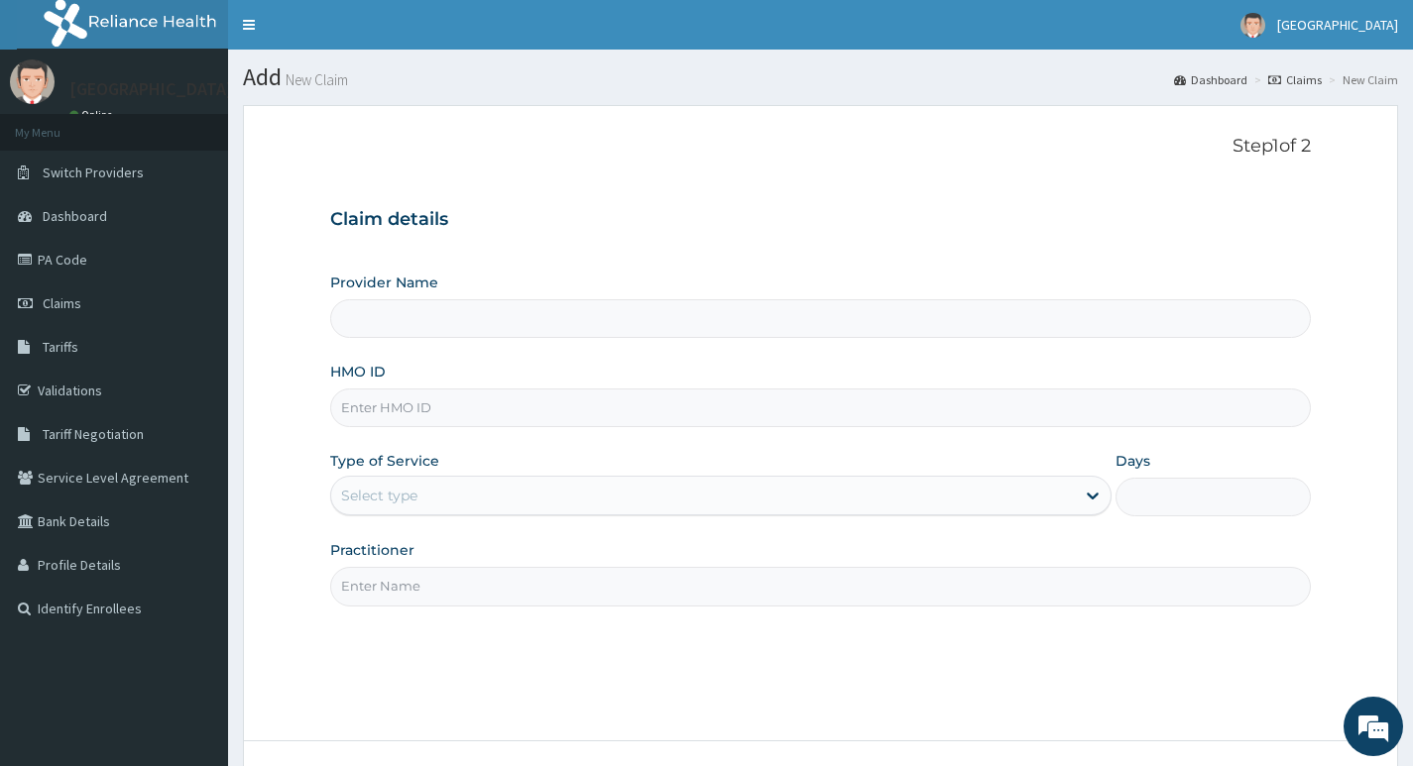
type input "Living Heart Specialist Hospital"
click at [607, 399] on input "HMO ID" at bounding box center [820, 408] width 980 height 39
paste input "FOI/10002/A"
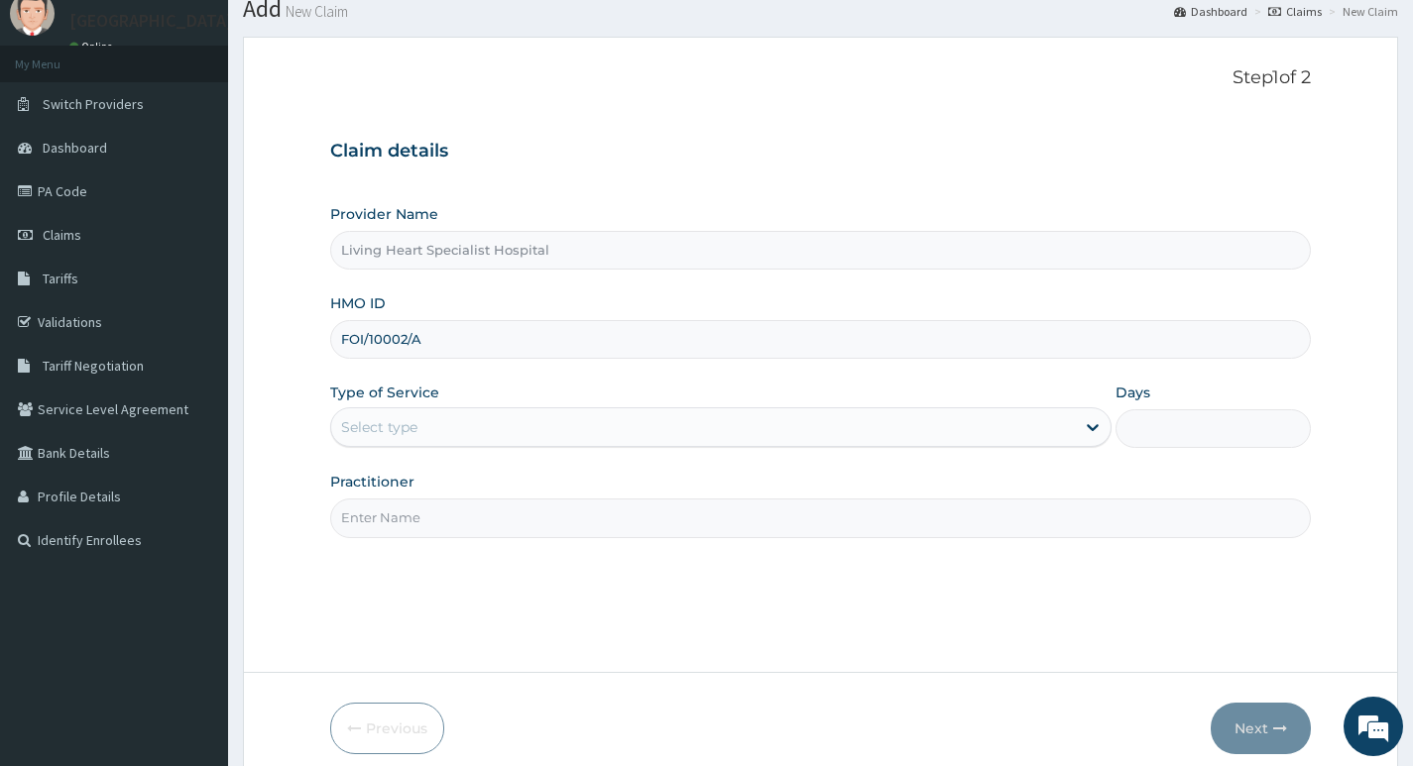
scroll to position [99, 0]
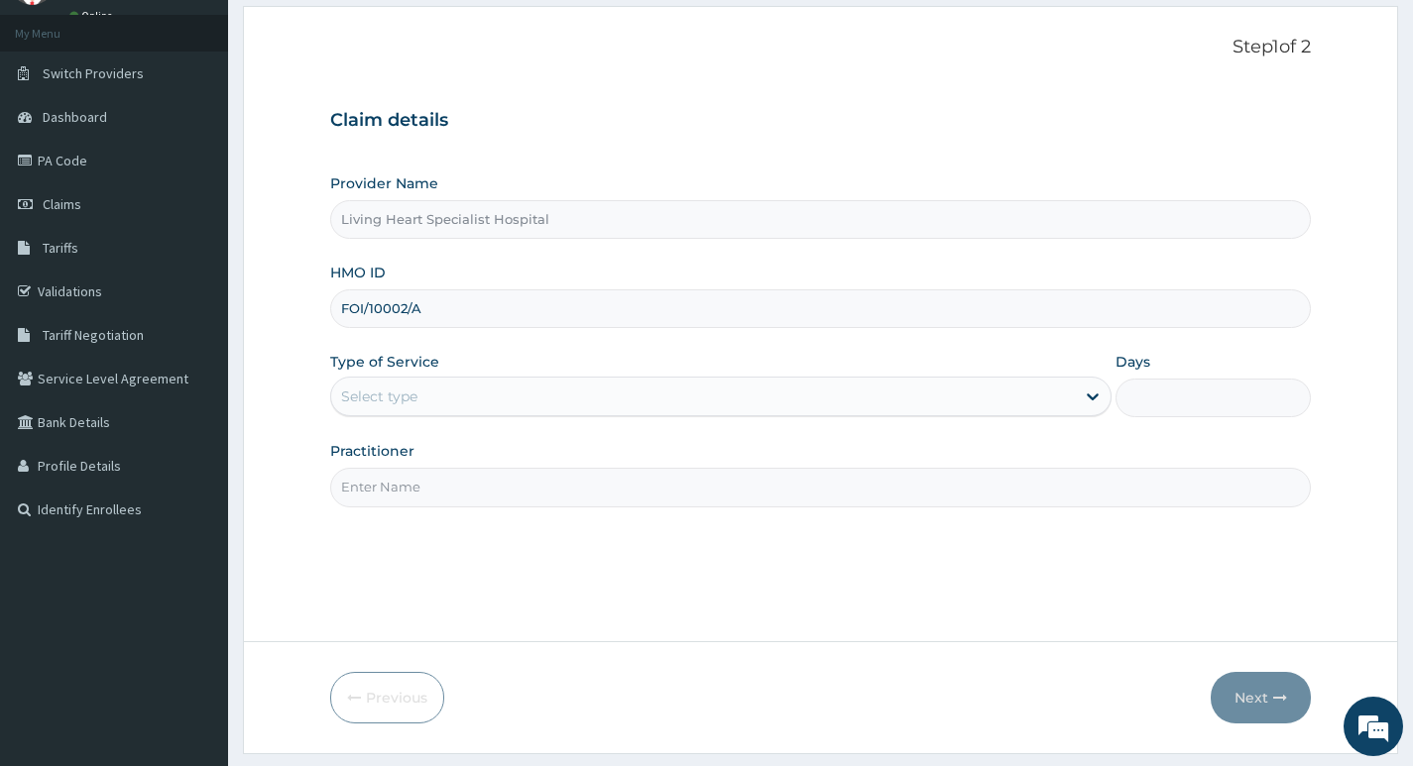
type input "FOI/10002/A"
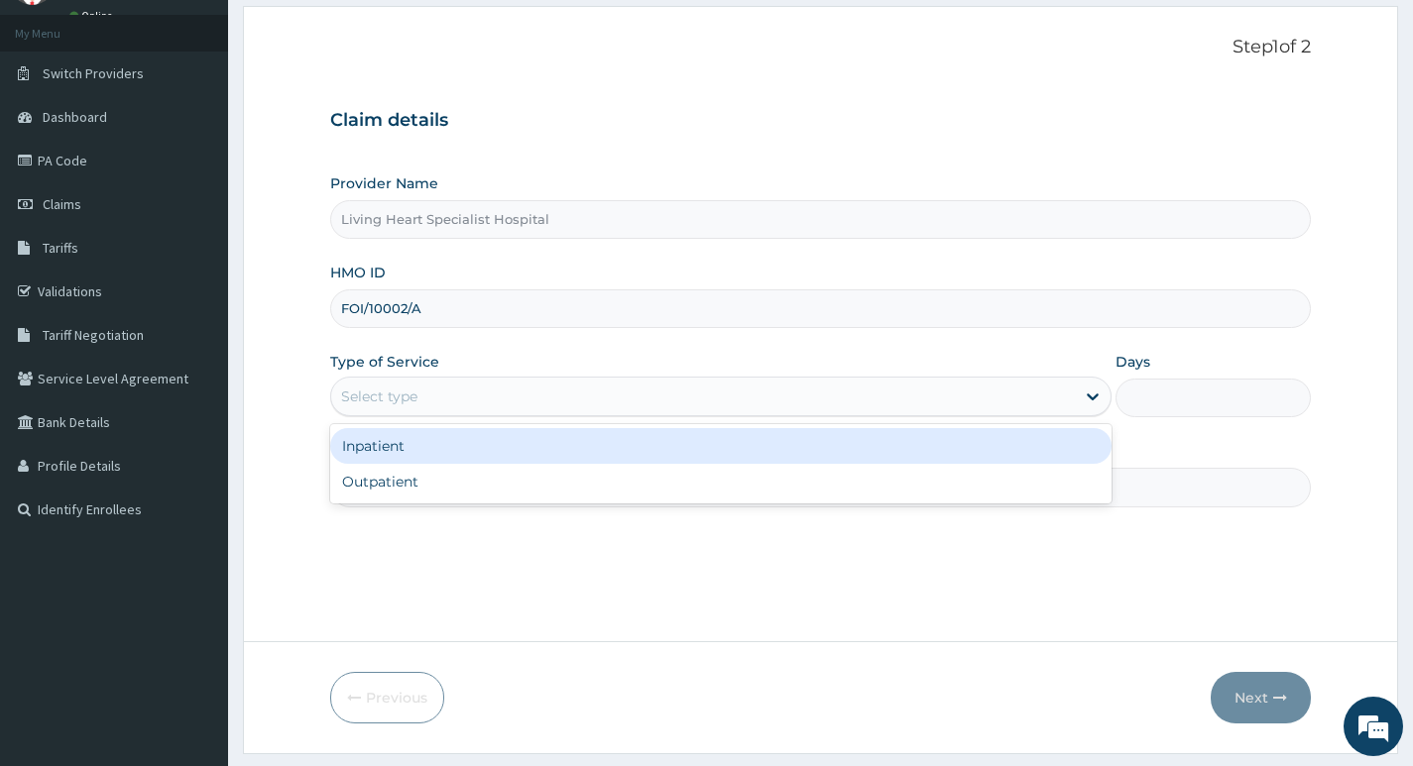
click at [932, 399] on div "Select type" at bounding box center [702, 397] width 743 height 32
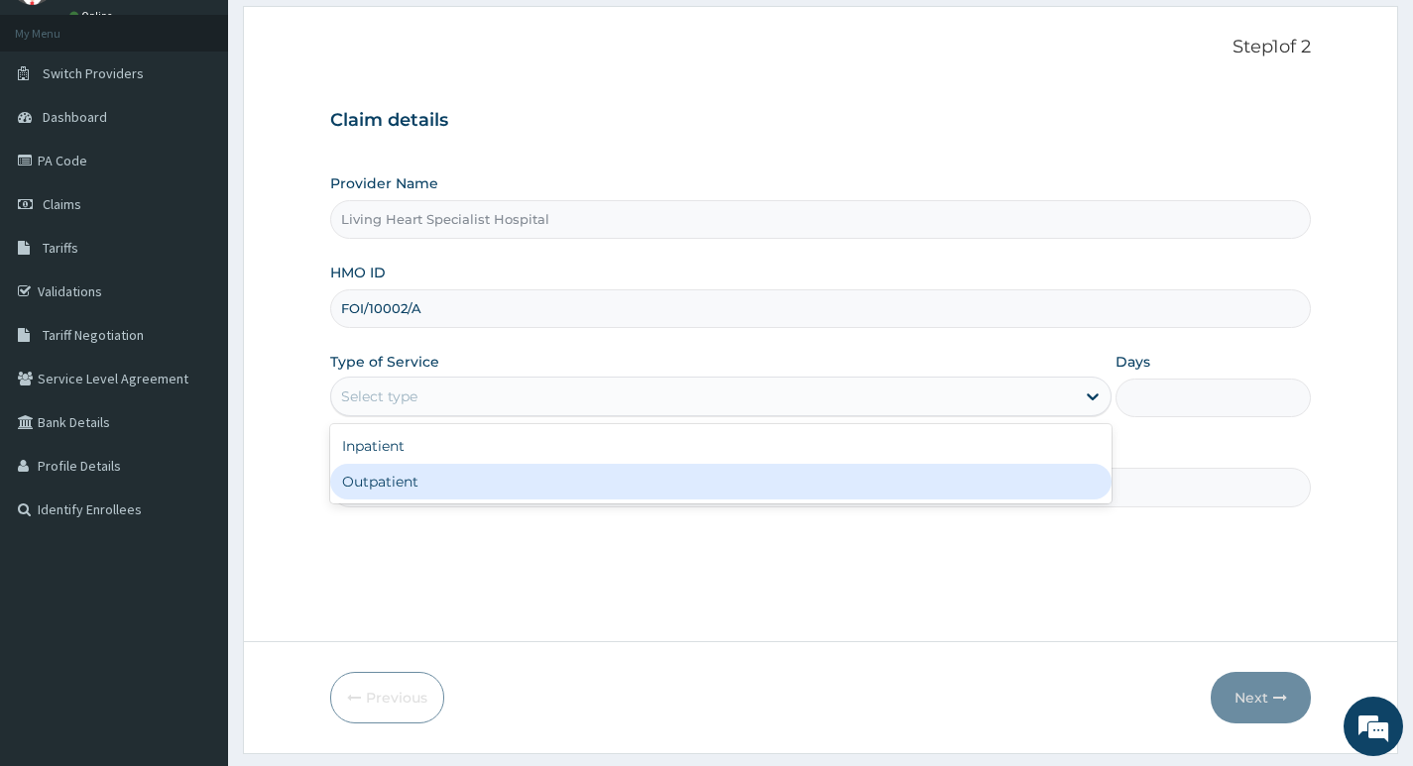
click at [870, 478] on div "Outpatient" at bounding box center [720, 482] width 781 height 36
type input "1"
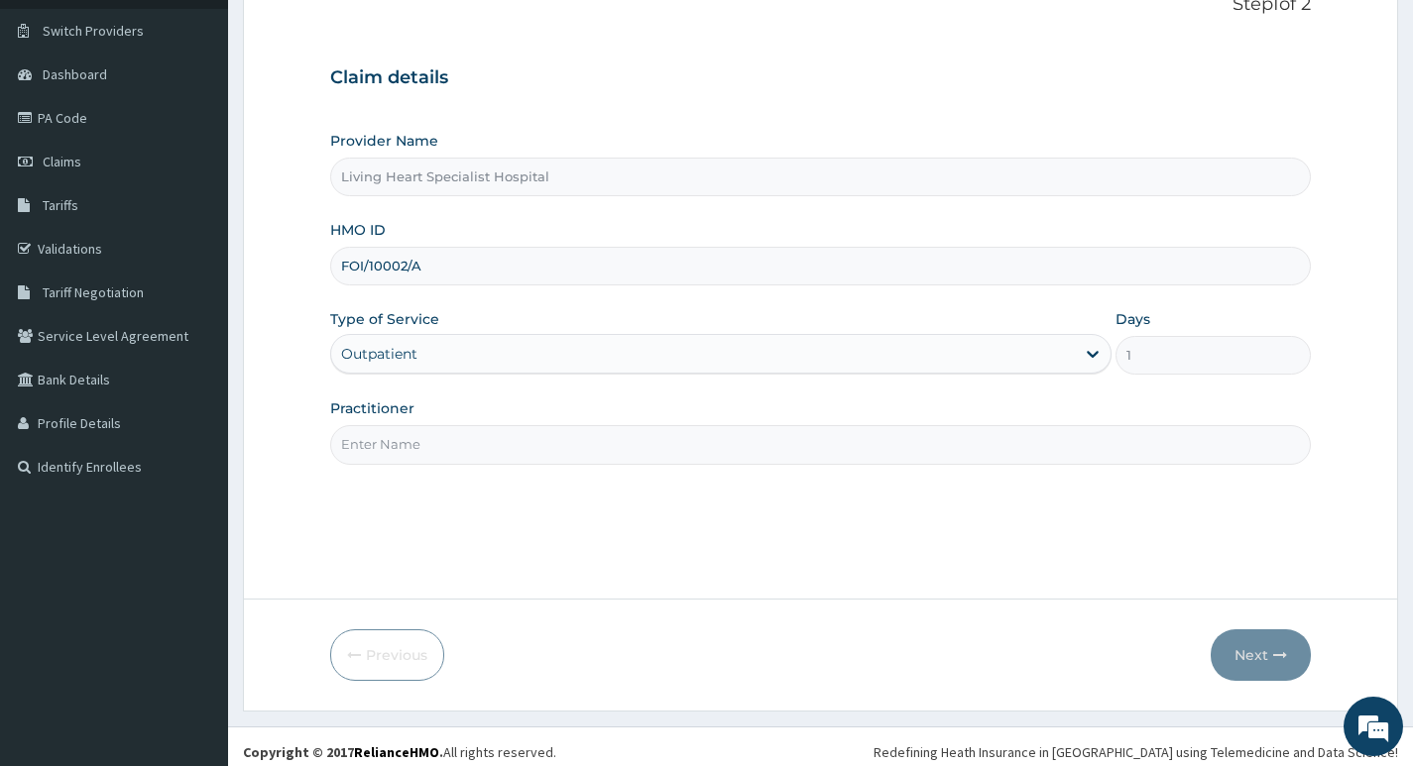
scroll to position [153, 0]
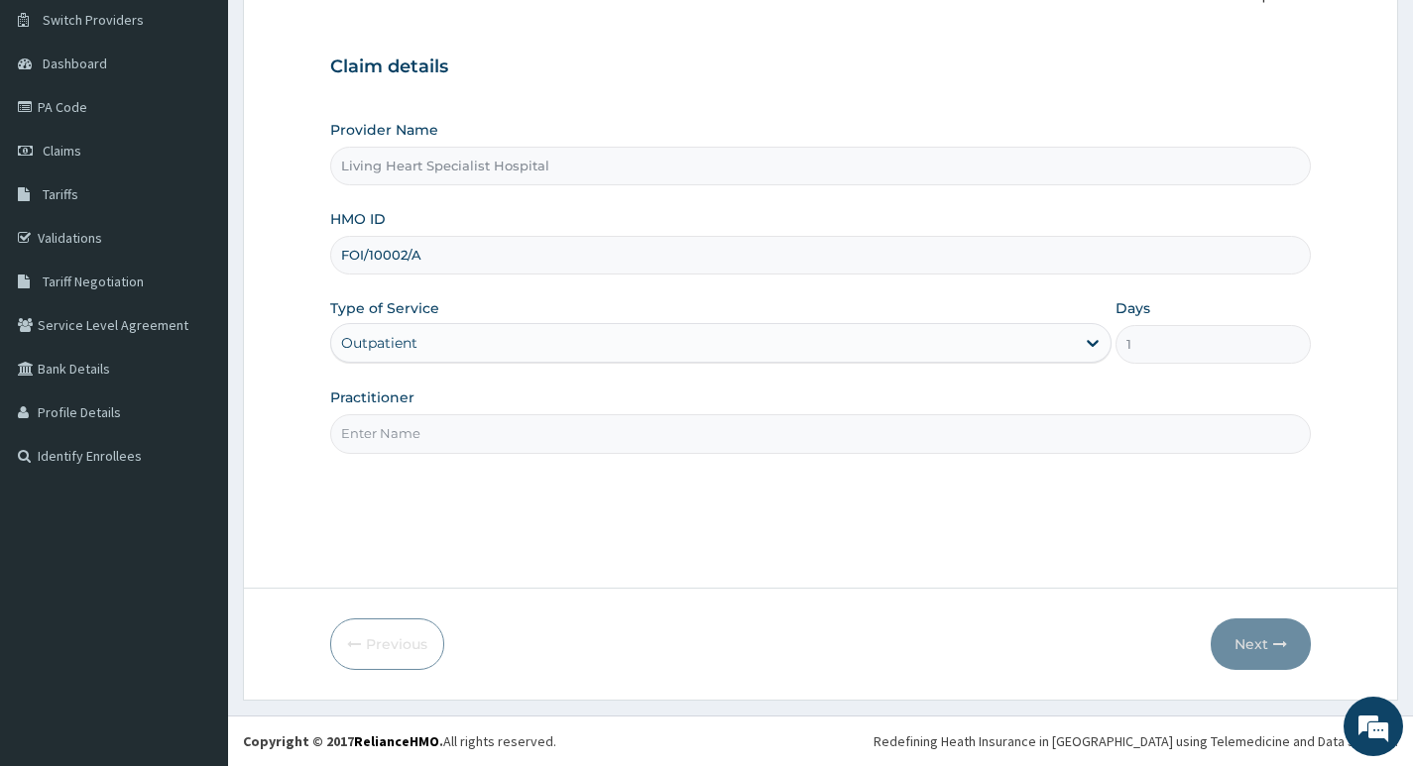
click at [1020, 430] on input "Practitioner" at bounding box center [820, 433] width 980 height 39
type input "DR. FAVOUR EZEM"
click at [1242, 637] on button "Next" at bounding box center [1260, 645] width 100 height 52
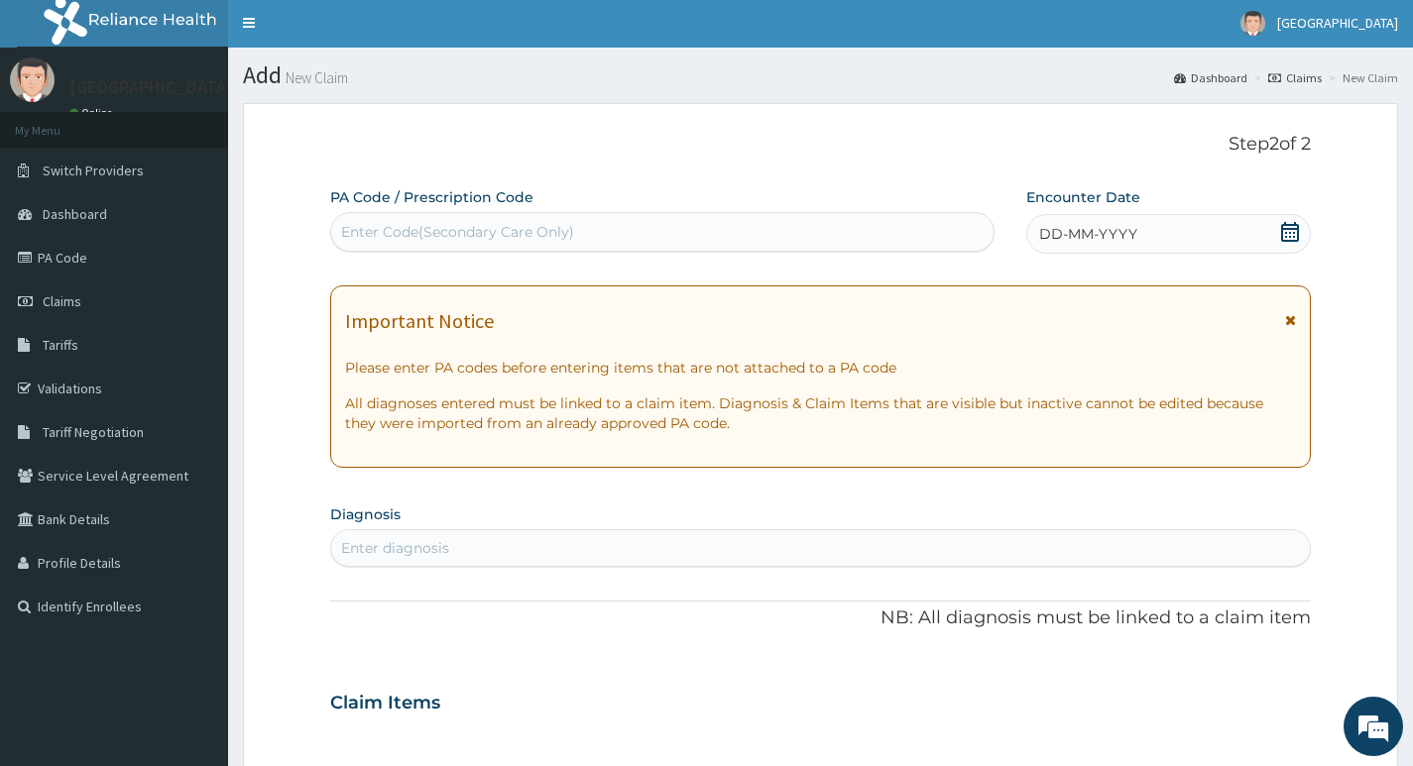
scroll to position [0, 0]
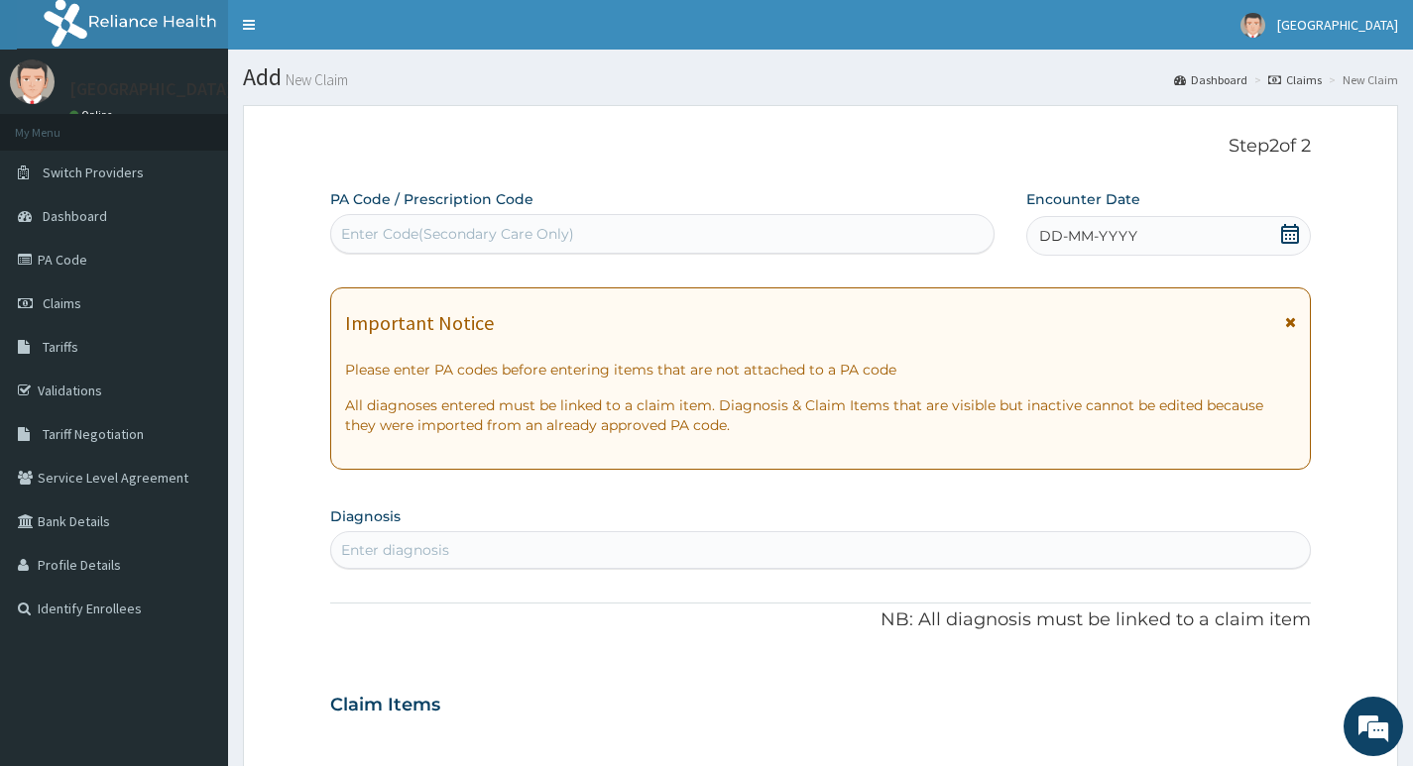
click at [736, 237] on div "Enter Code(Secondary Care Only)" at bounding box center [662, 234] width 662 height 32
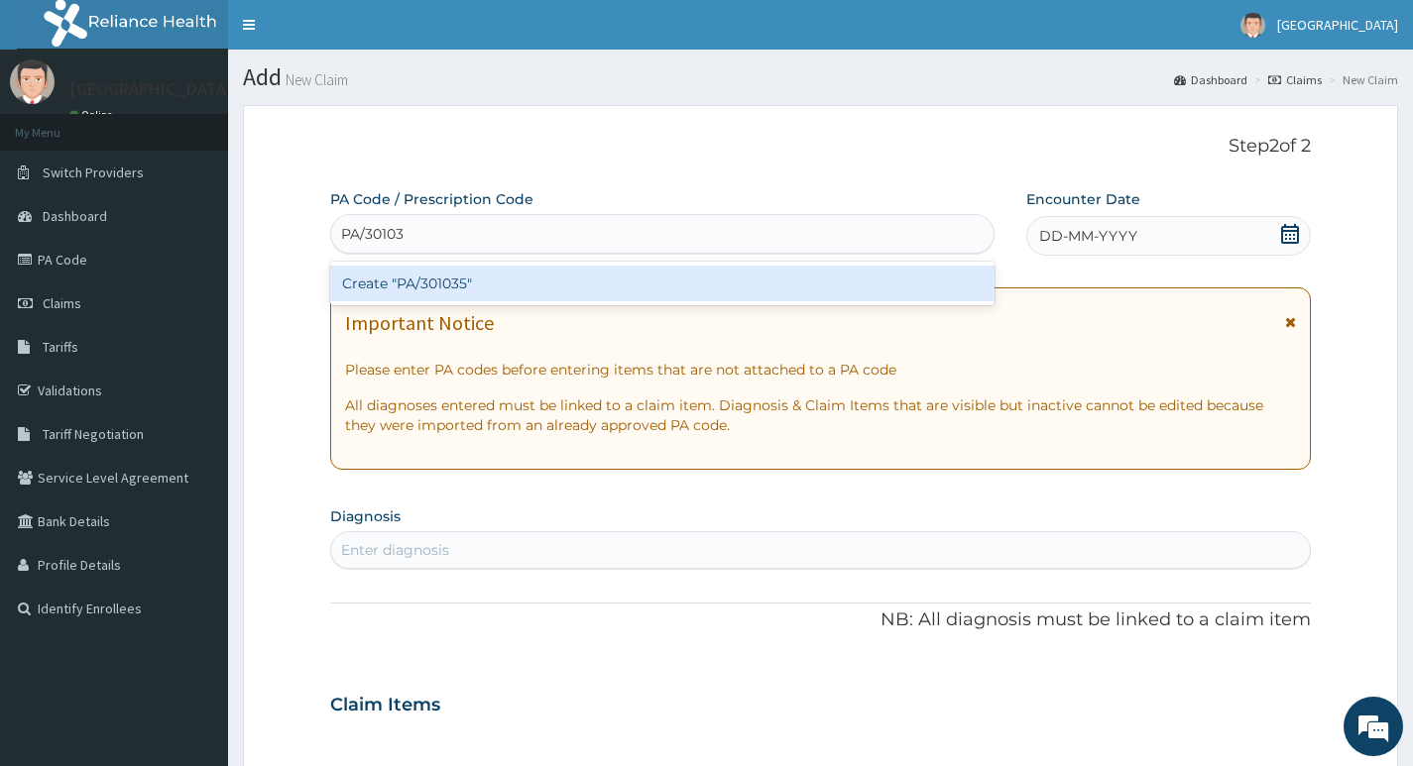
type input "PA/301035"
click at [687, 284] on div "Create "PA/301035"" at bounding box center [662, 284] width 664 height 36
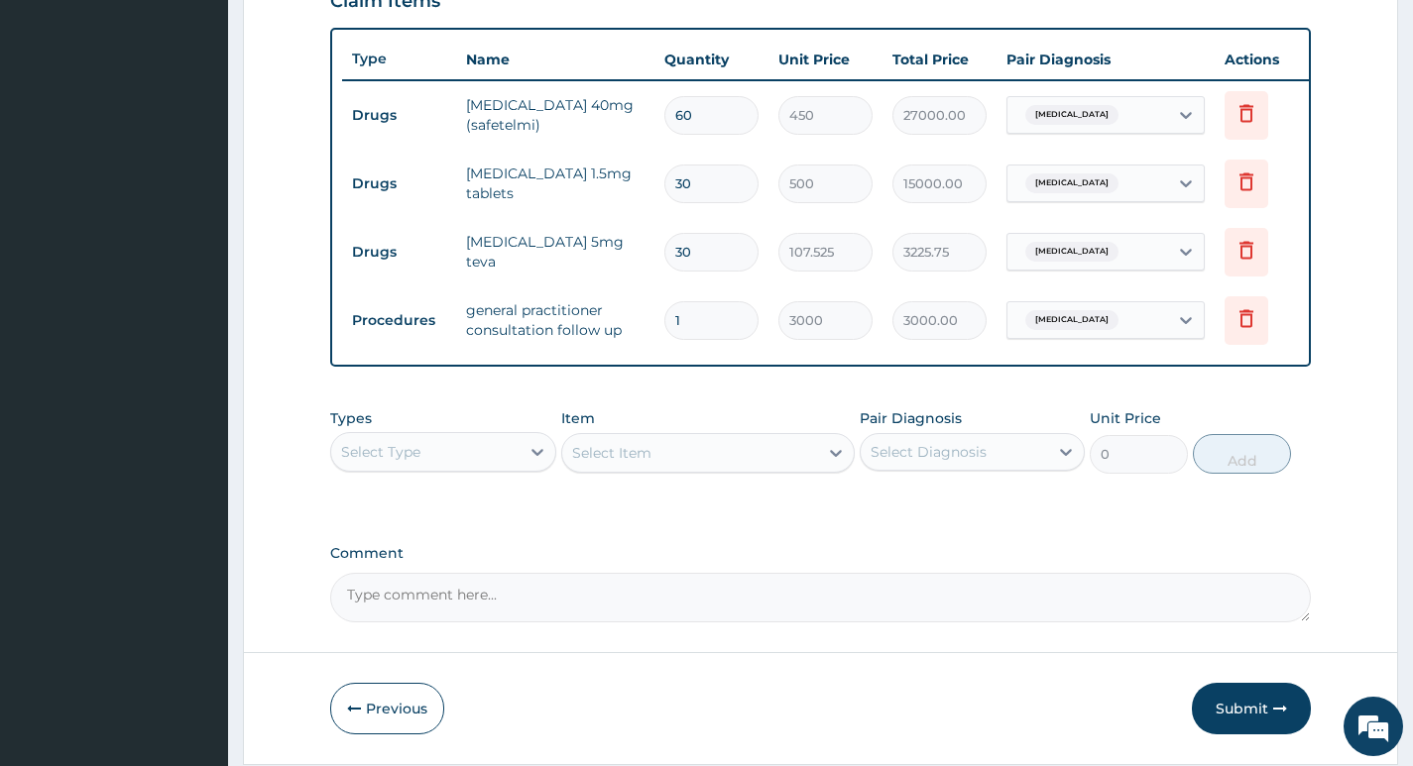
scroll to position [789, 0]
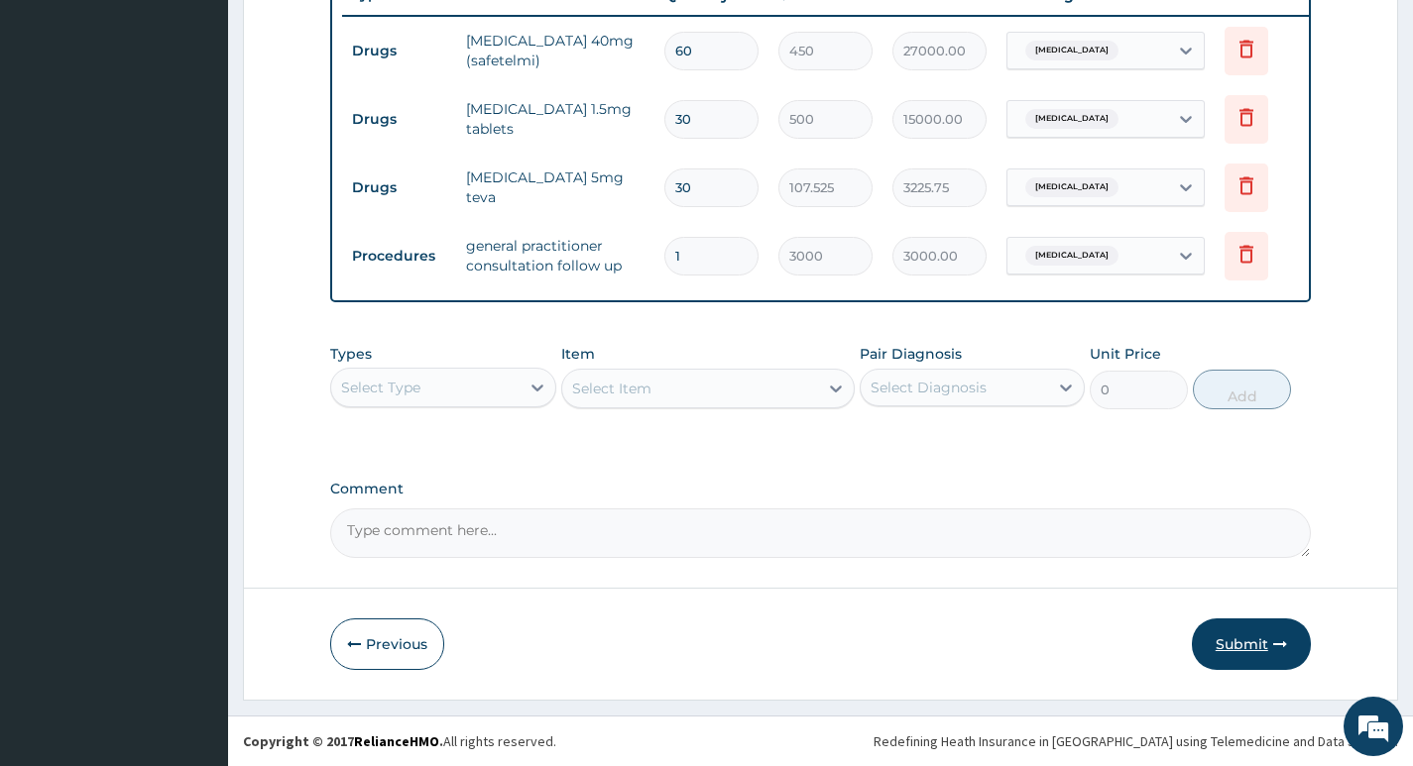
click at [1253, 647] on button "Submit" at bounding box center [1250, 645] width 119 height 52
